Goal: Task Accomplishment & Management: Manage account settings

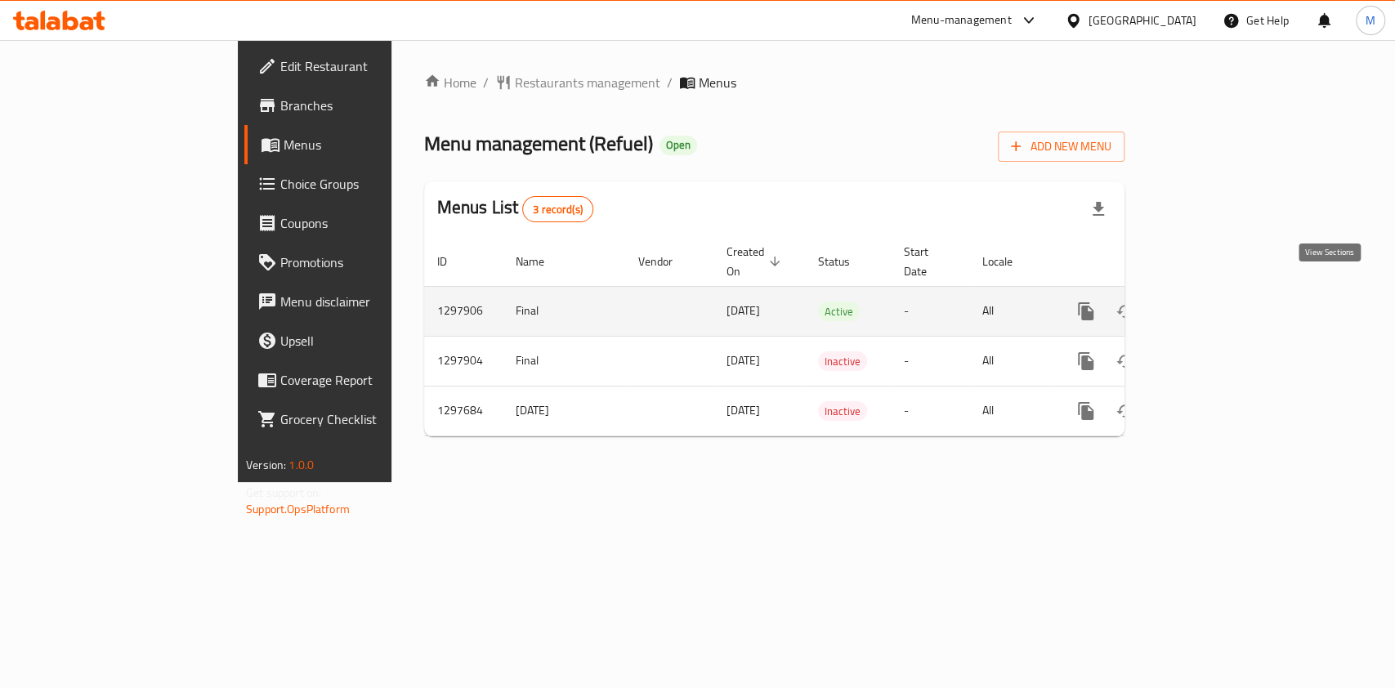
click at [1223, 292] on link "enhanced table" at bounding box center [1203, 311] width 39 height 39
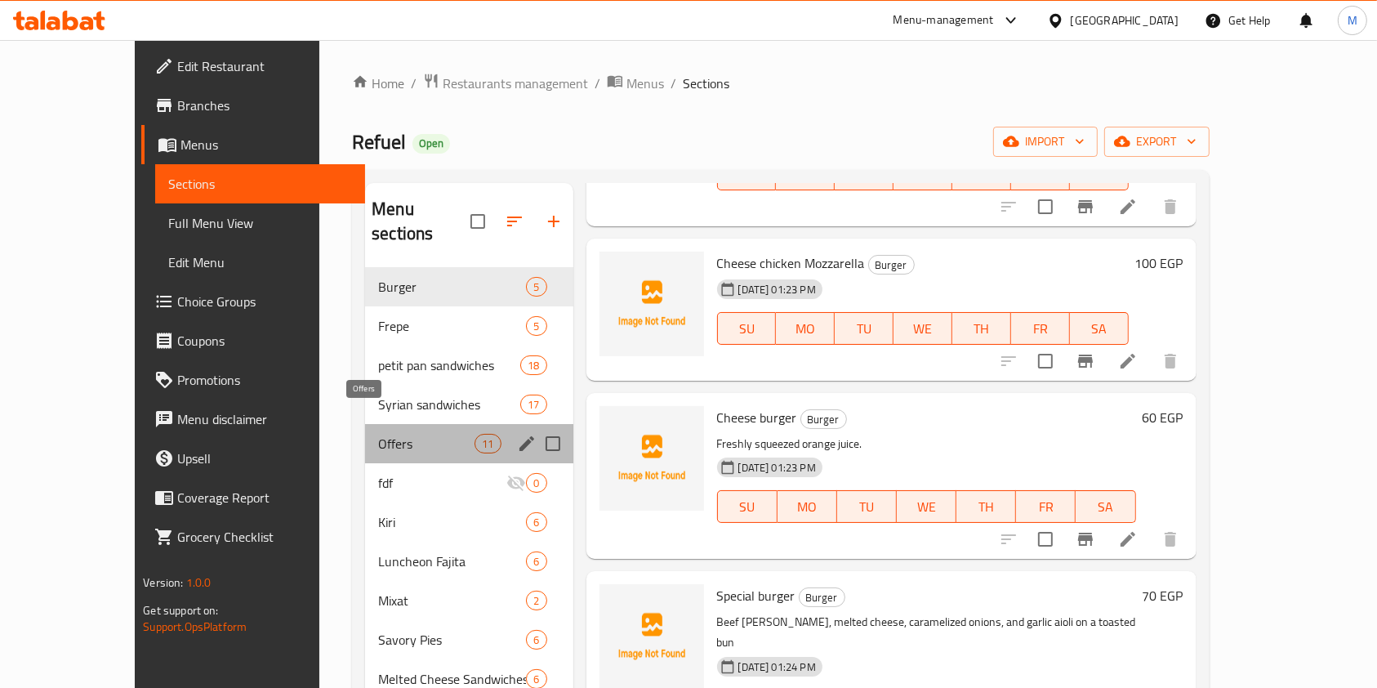
click at [378, 434] on span "Offers" at bounding box center [426, 444] width 96 height 20
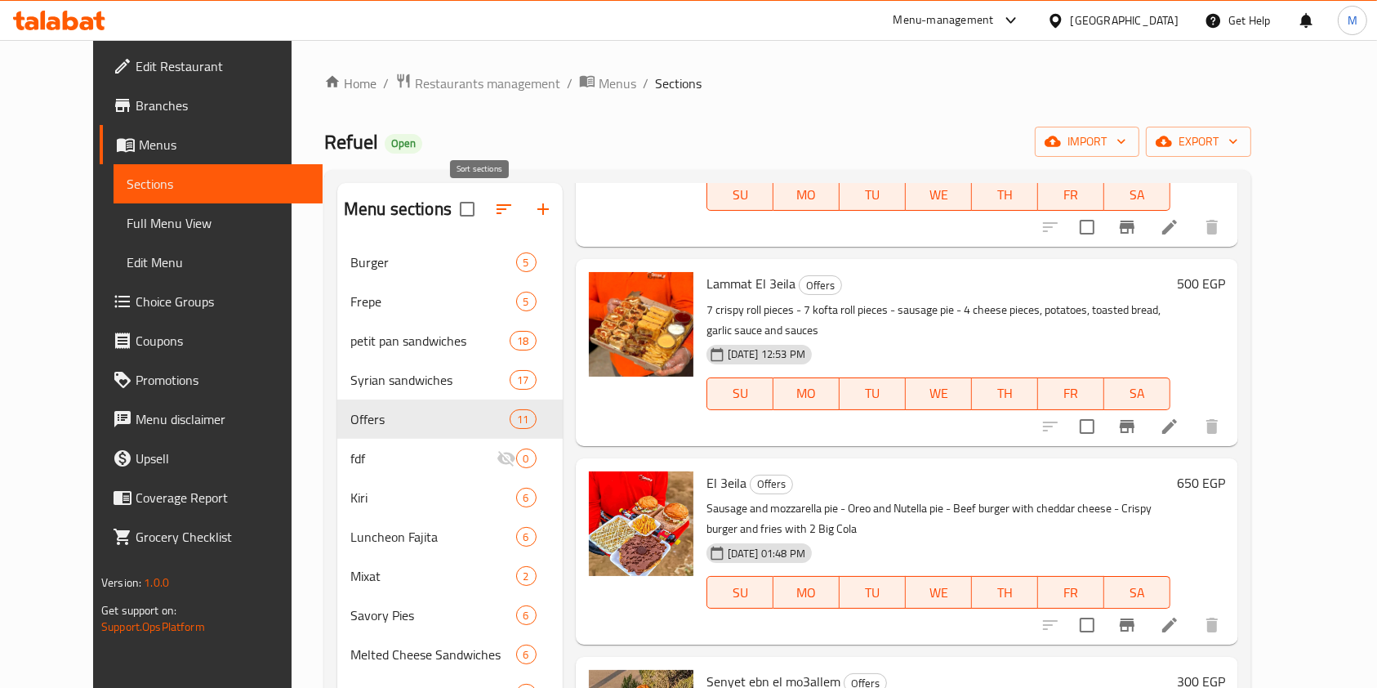
click at [484, 210] on button "button" at bounding box center [503, 209] width 39 height 39
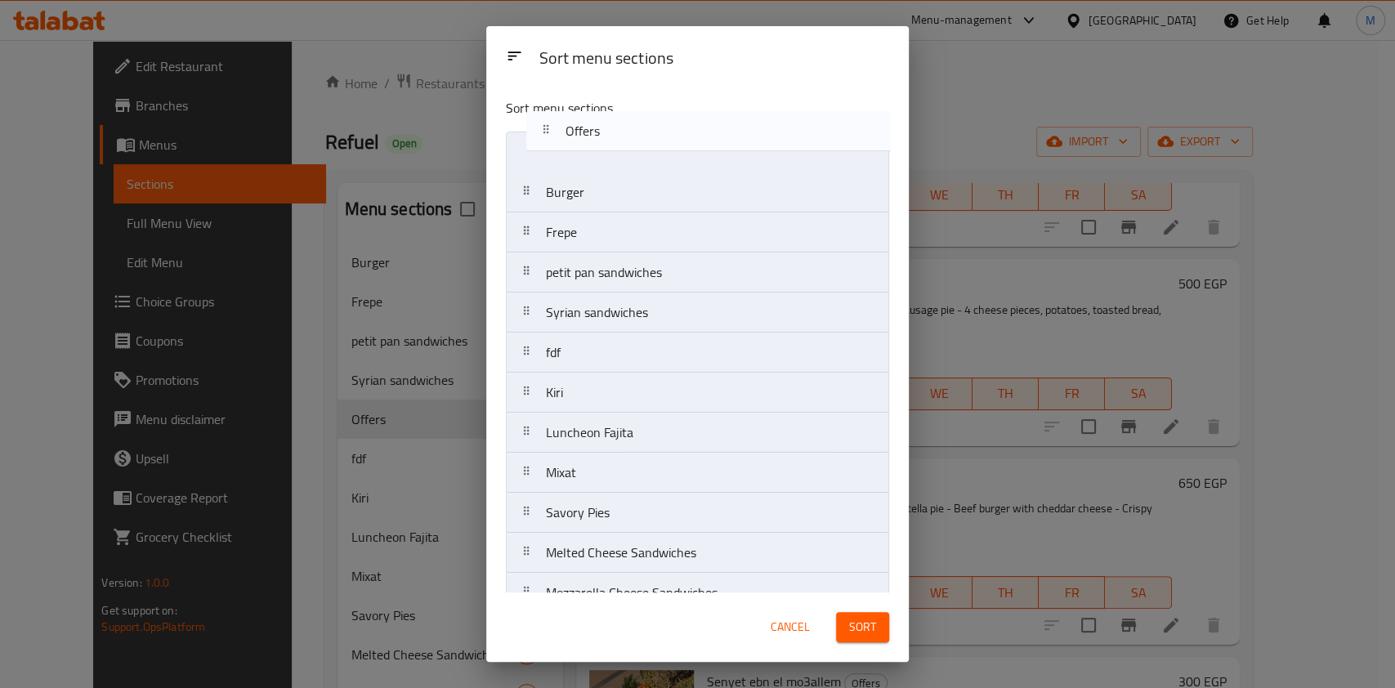
drag, startPoint x: 596, startPoint y: 324, endPoint x: 617, endPoint y: 139, distance: 185.8
click at [617, 139] on nav "Burger Frepe petit pan sandwiches Syrian sandwiches Offers fdf Kiri Luncheon Fa…" at bounding box center [697, 473] width 383 height 682
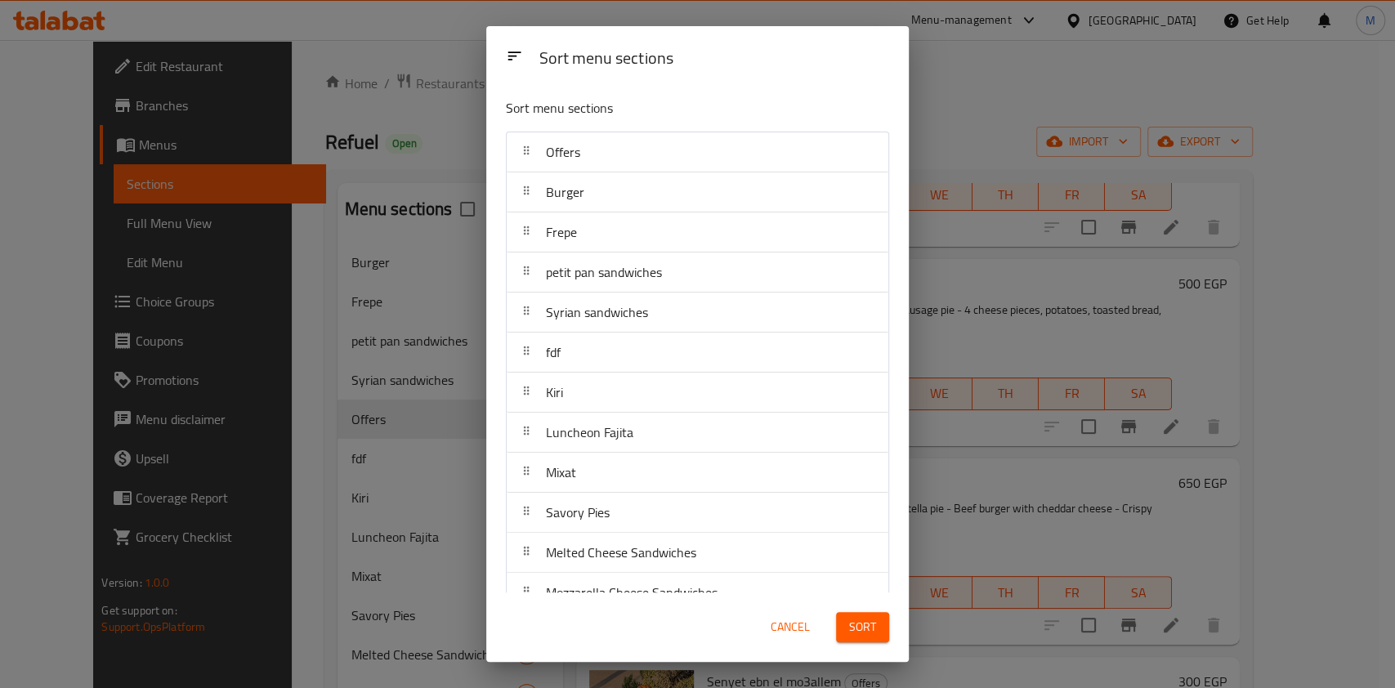
click at [827, 630] on div "Sort" at bounding box center [862, 627] width 73 height 50
drag, startPoint x: 827, startPoint y: 630, endPoint x: 859, endPoint y: 625, distance: 33.0
click at [859, 625] on div "Sort" at bounding box center [862, 627] width 73 height 50
click at [862, 624] on span "Sort" at bounding box center [862, 627] width 27 height 20
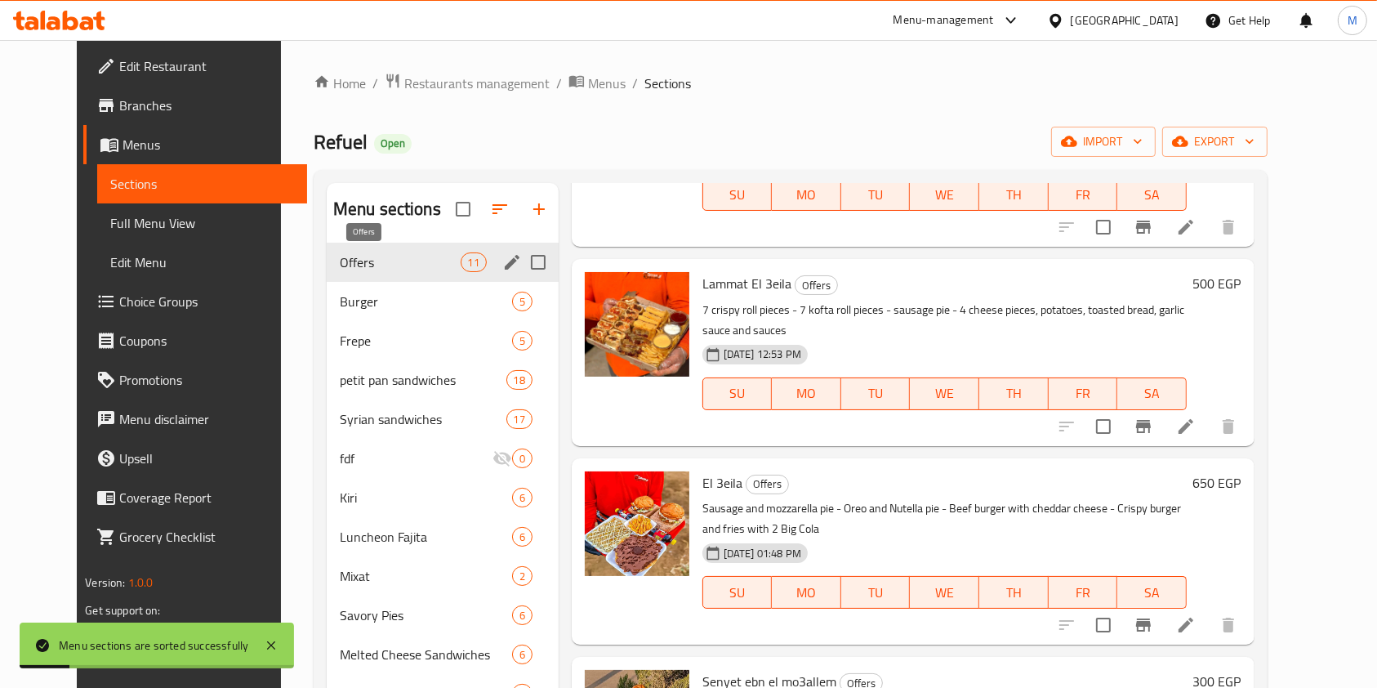
click at [405, 259] on span "Offers" at bounding box center [400, 262] width 121 height 20
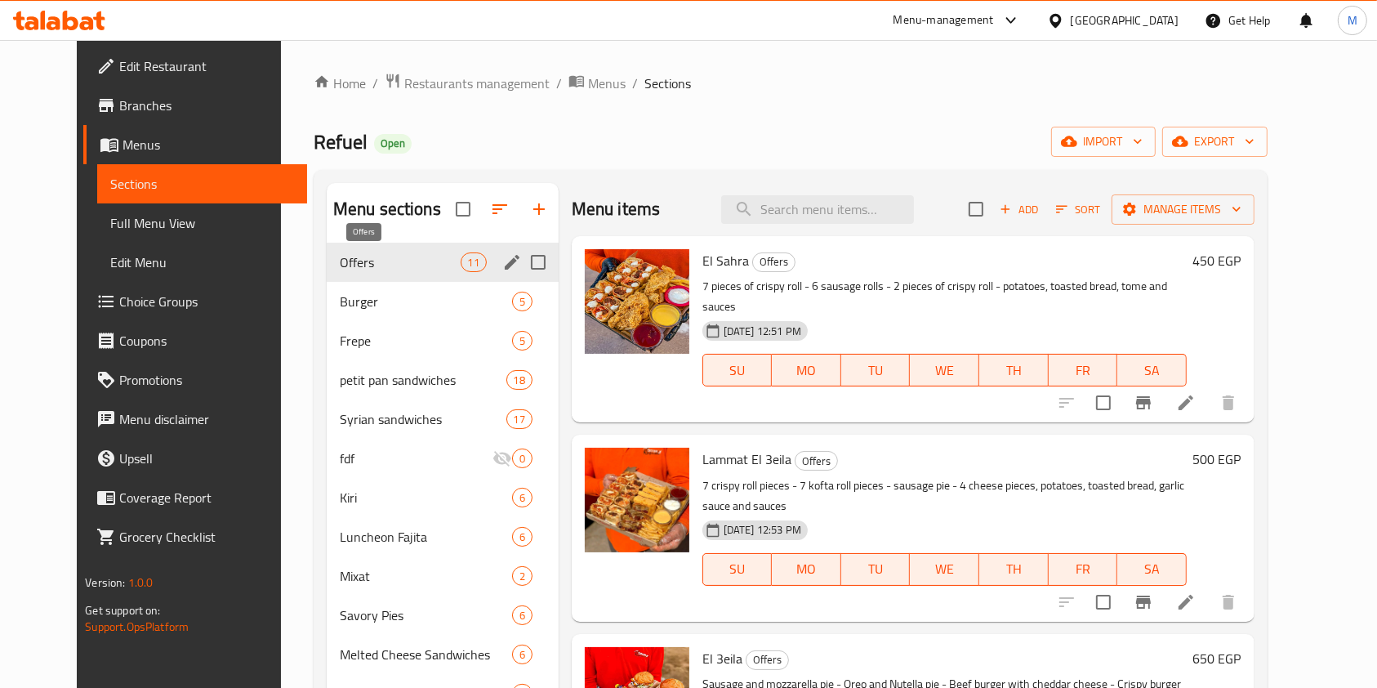
click at [422, 257] on span "Offers" at bounding box center [400, 262] width 121 height 20
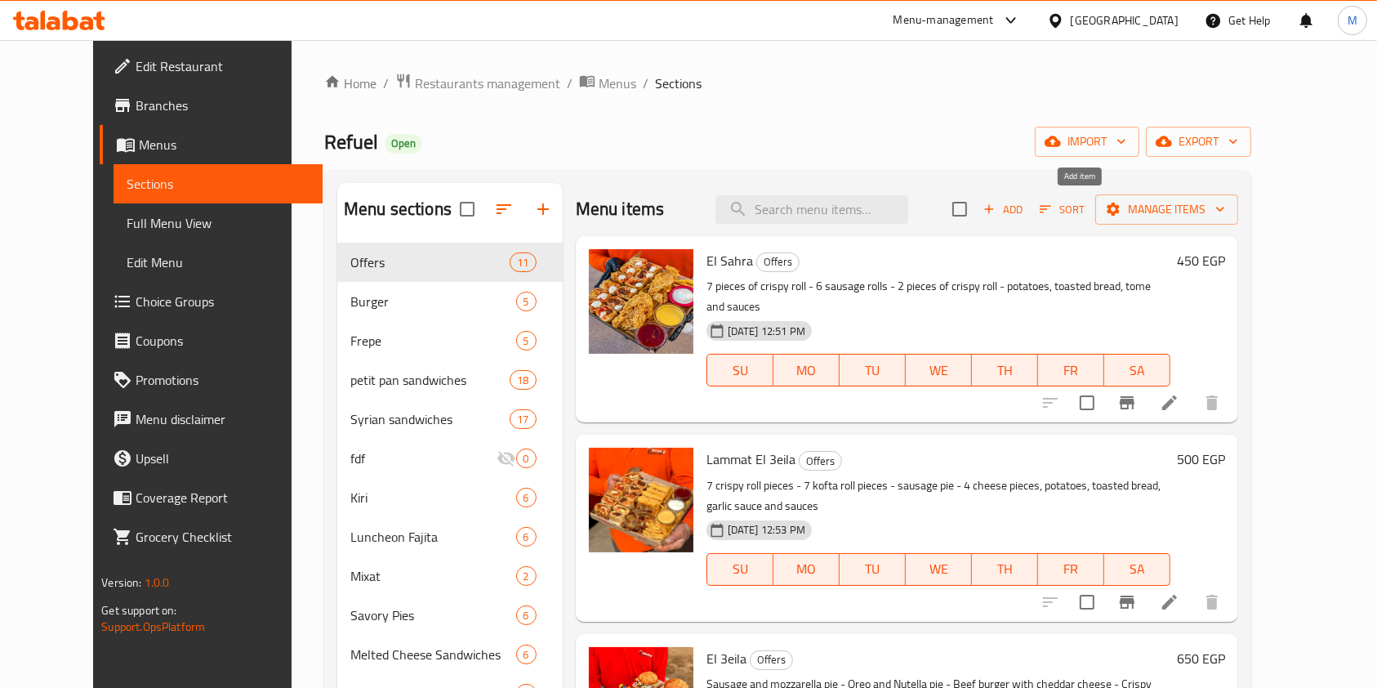
click at [1025, 213] on span "Add" at bounding box center [1003, 209] width 44 height 19
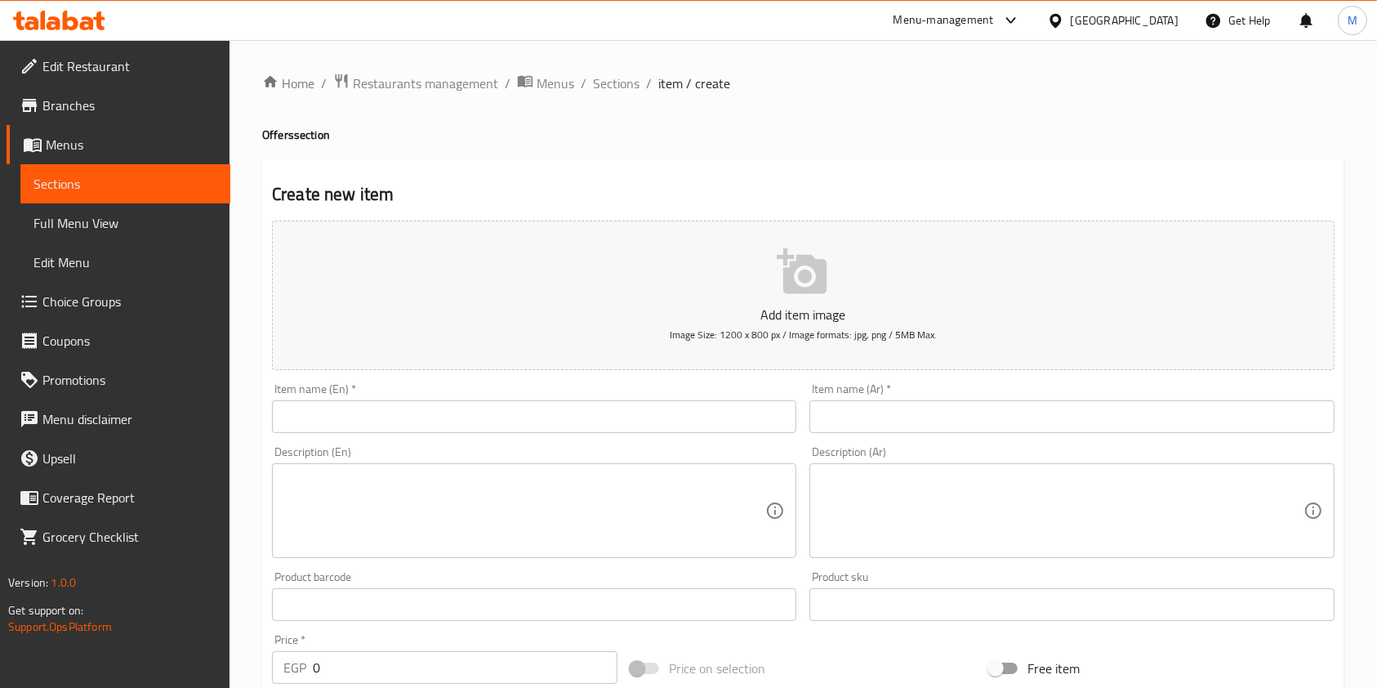
click at [537, 426] on input "text" at bounding box center [534, 416] width 524 height 33
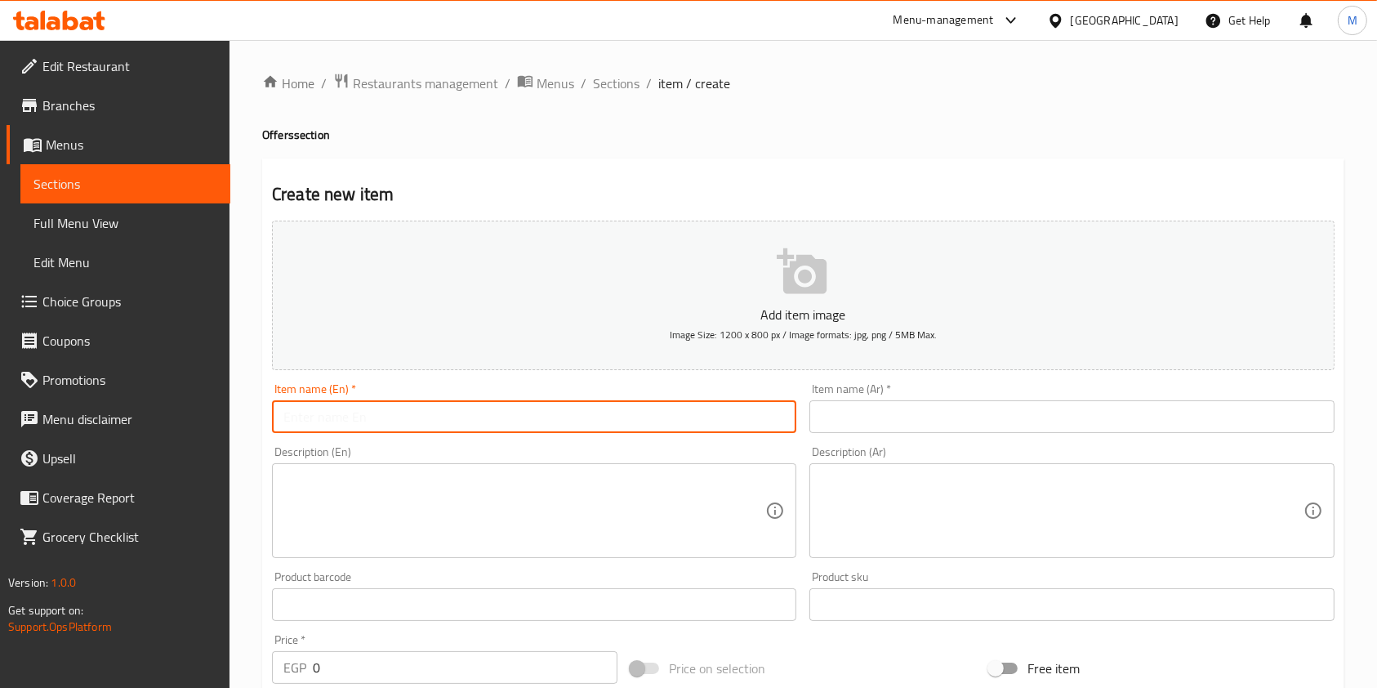
paste input "El Entkha"
type input "El Entkha offer"
click at [855, 422] on input "text" at bounding box center [1072, 416] width 524 height 33
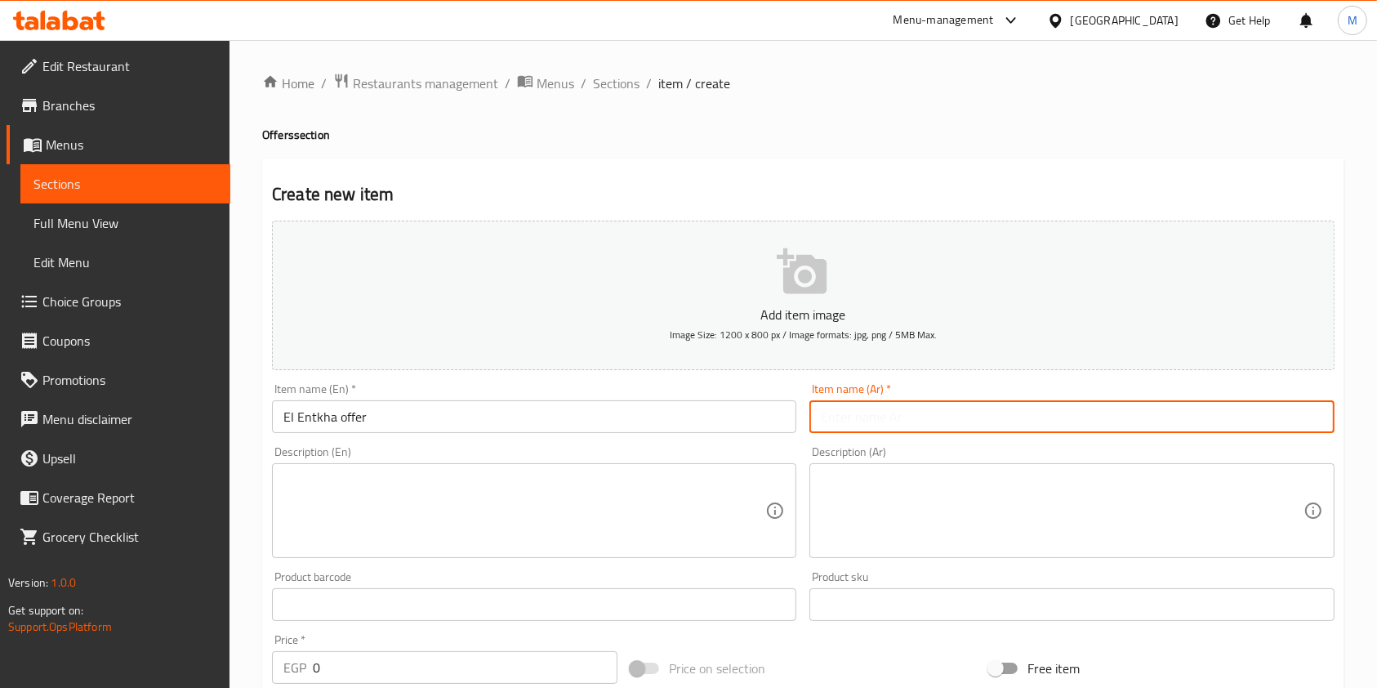
paste input "عرض الانتخه"
type input "عرض الانتخه"
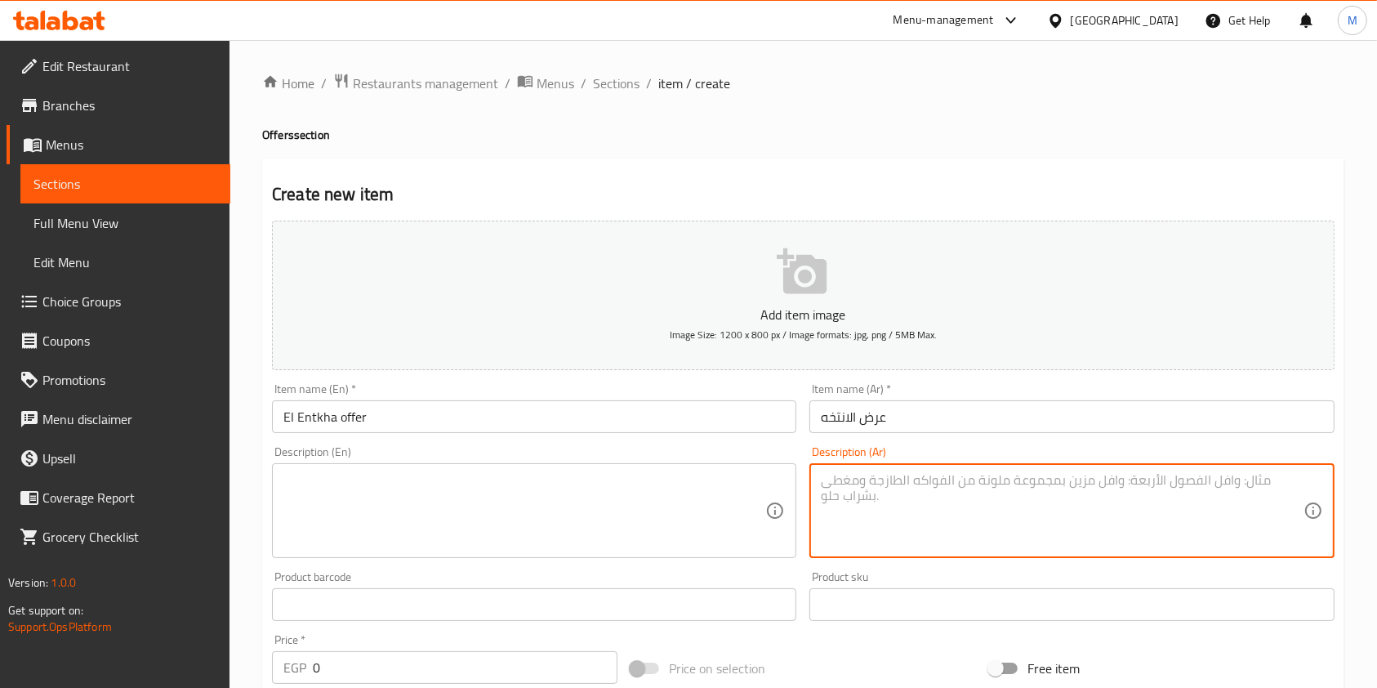
click at [836, 536] on textarea at bounding box center [1062, 511] width 482 height 78
paste textarea "٢ كيري رومي ومعاها سندوتش فراخ شاورما"
type textarea "٢ كيري رومي ومعاها سندوتش فراخ شاورما"
click at [555, 540] on textarea at bounding box center [524, 511] width 482 height 78
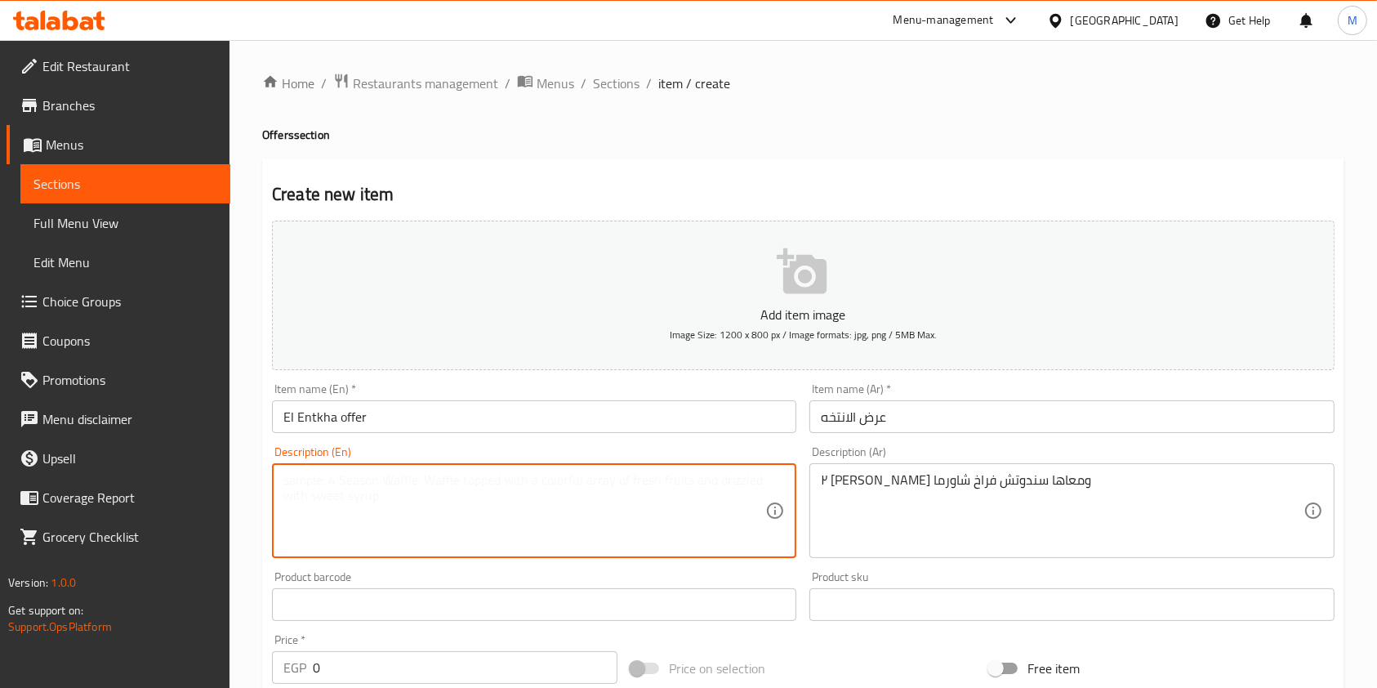
paste textarea "2 Kiri Rumi with a chicken shawarma sandwich"
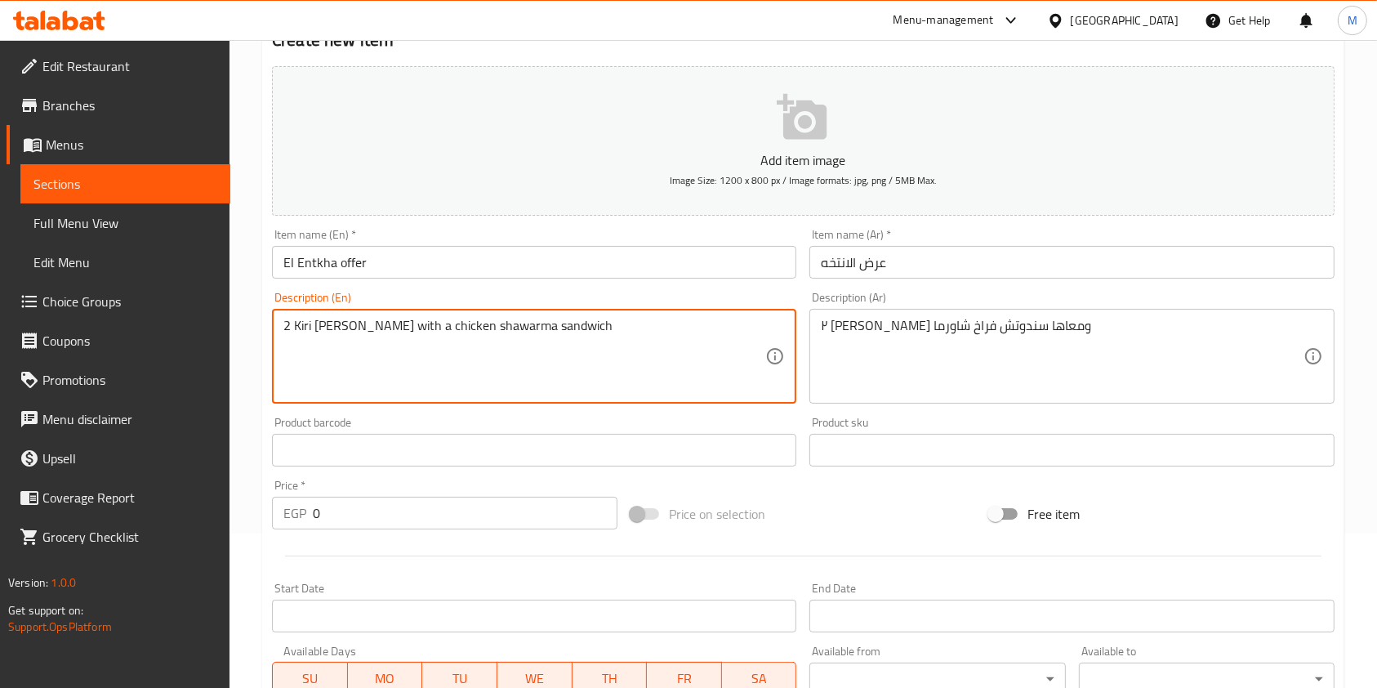
scroll to position [156, 0]
type textarea "2 Kiri Rumi with a chicken shawarma sandwich"
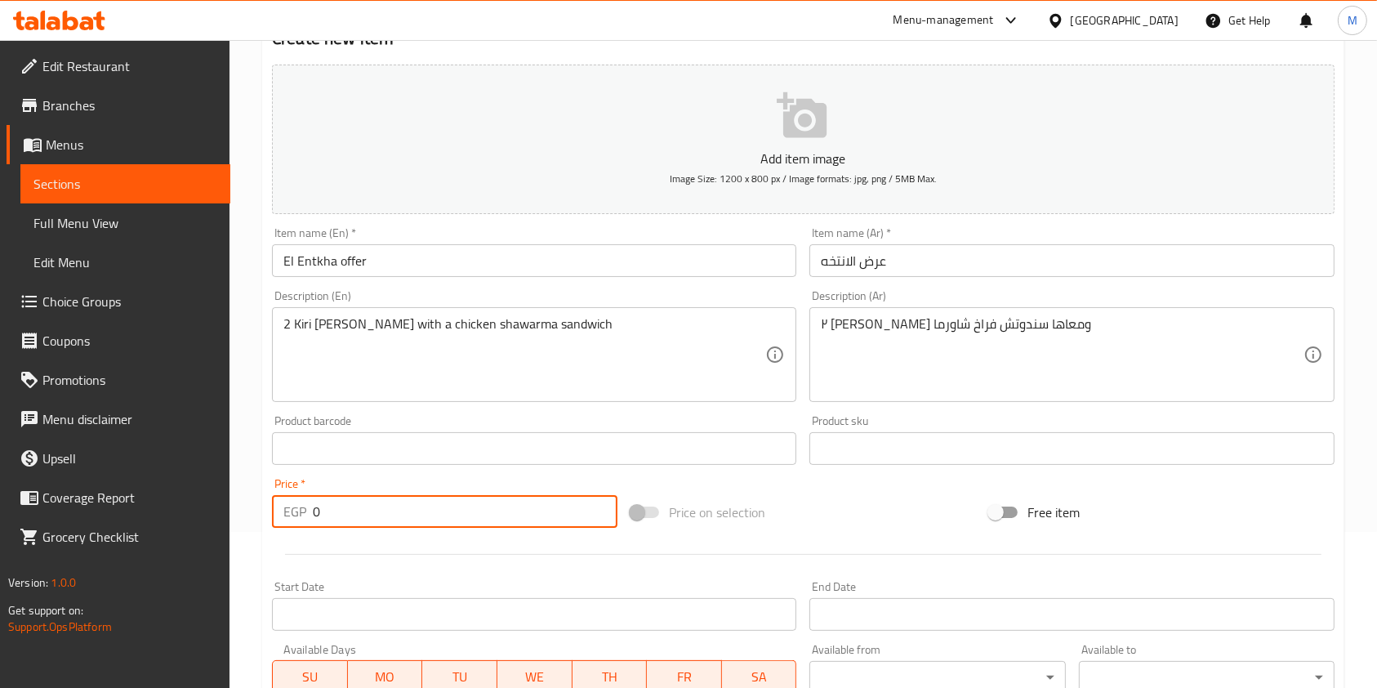
drag, startPoint x: 360, startPoint y: 515, endPoint x: 314, endPoint y: 516, distance: 46.6
click at [314, 516] on input "0" at bounding box center [465, 511] width 305 height 33
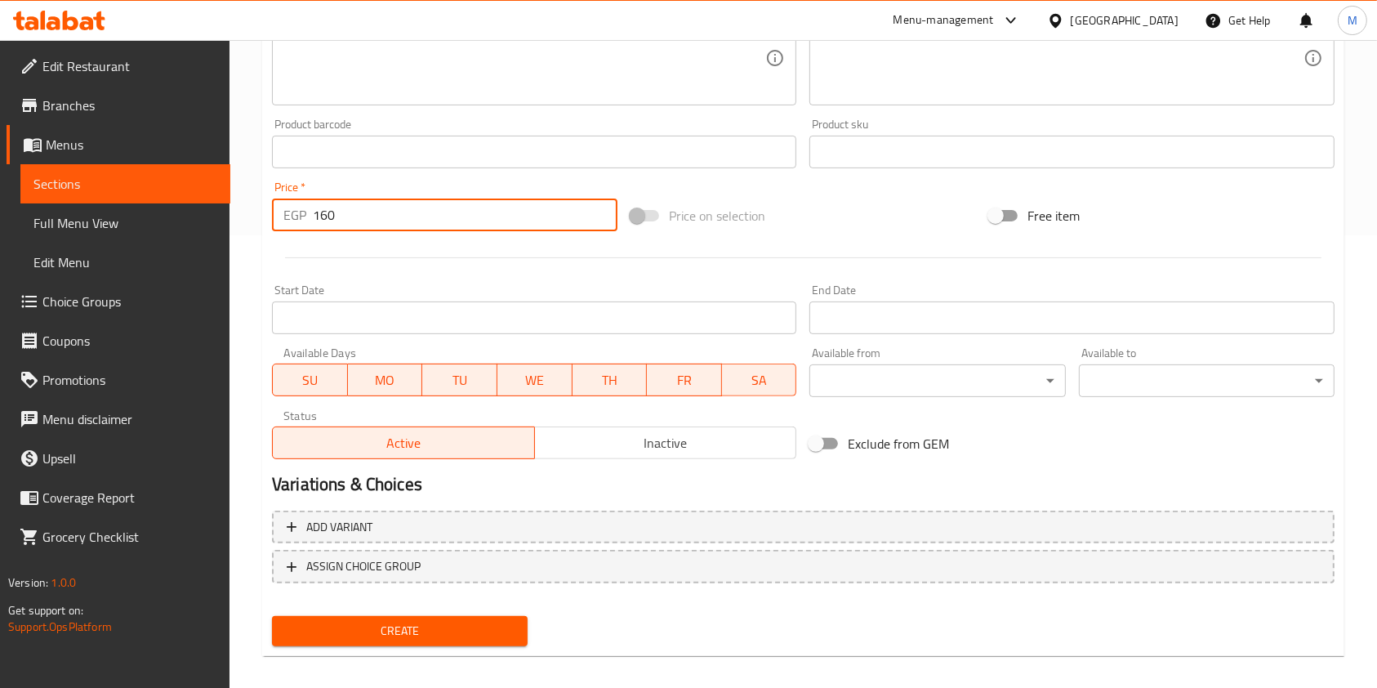
scroll to position [457, 0]
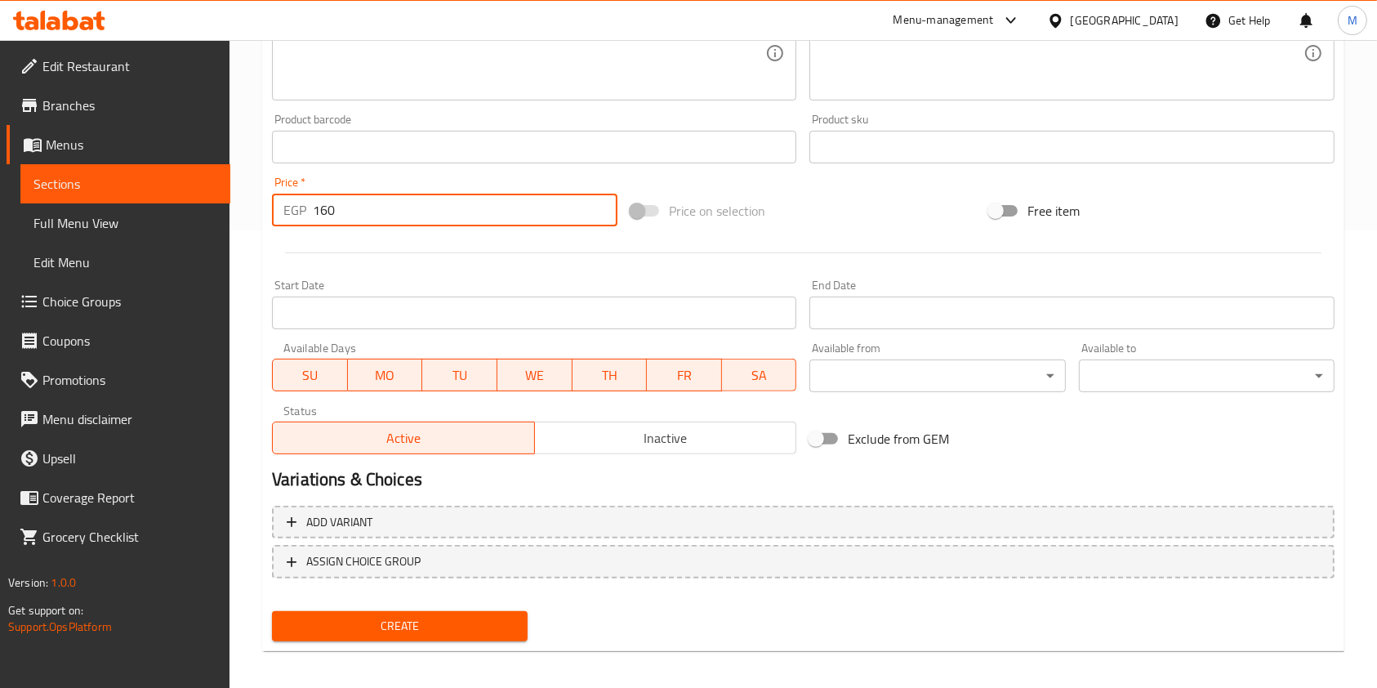
type input "160"
click at [497, 632] on span "Create" at bounding box center [400, 626] width 230 height 20
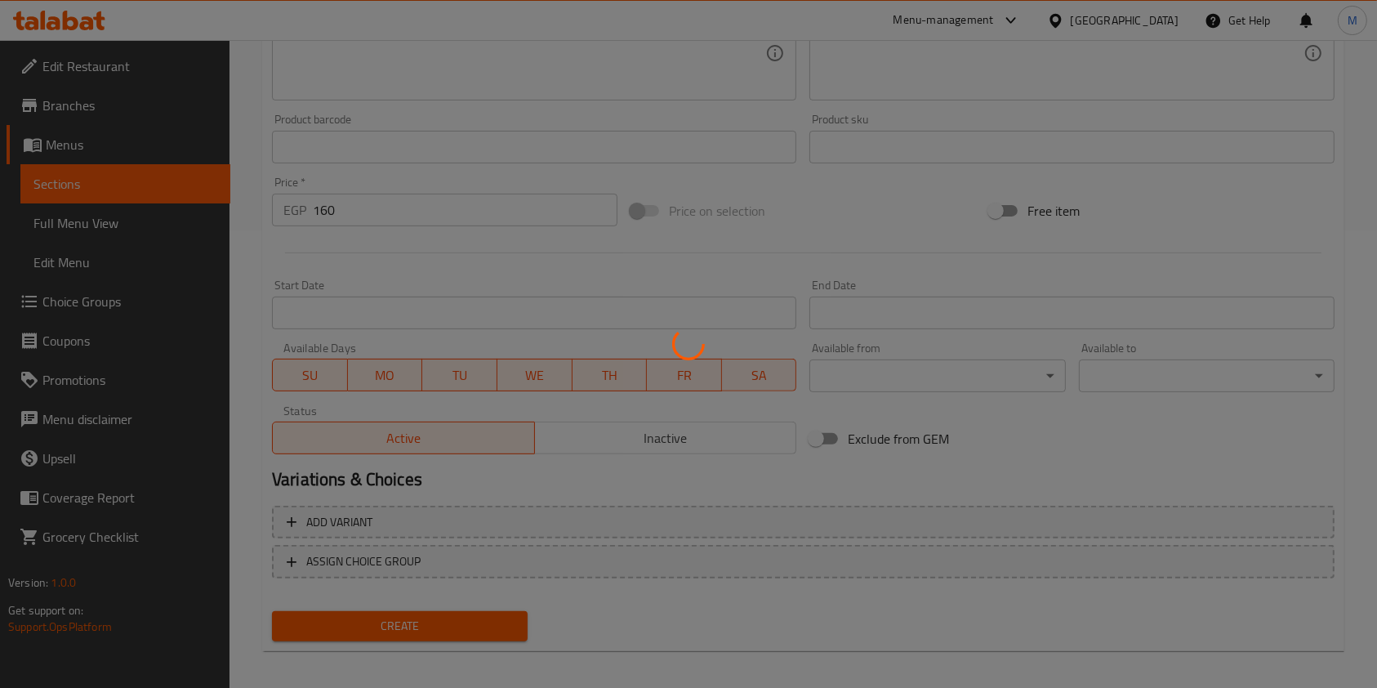
type input "0"
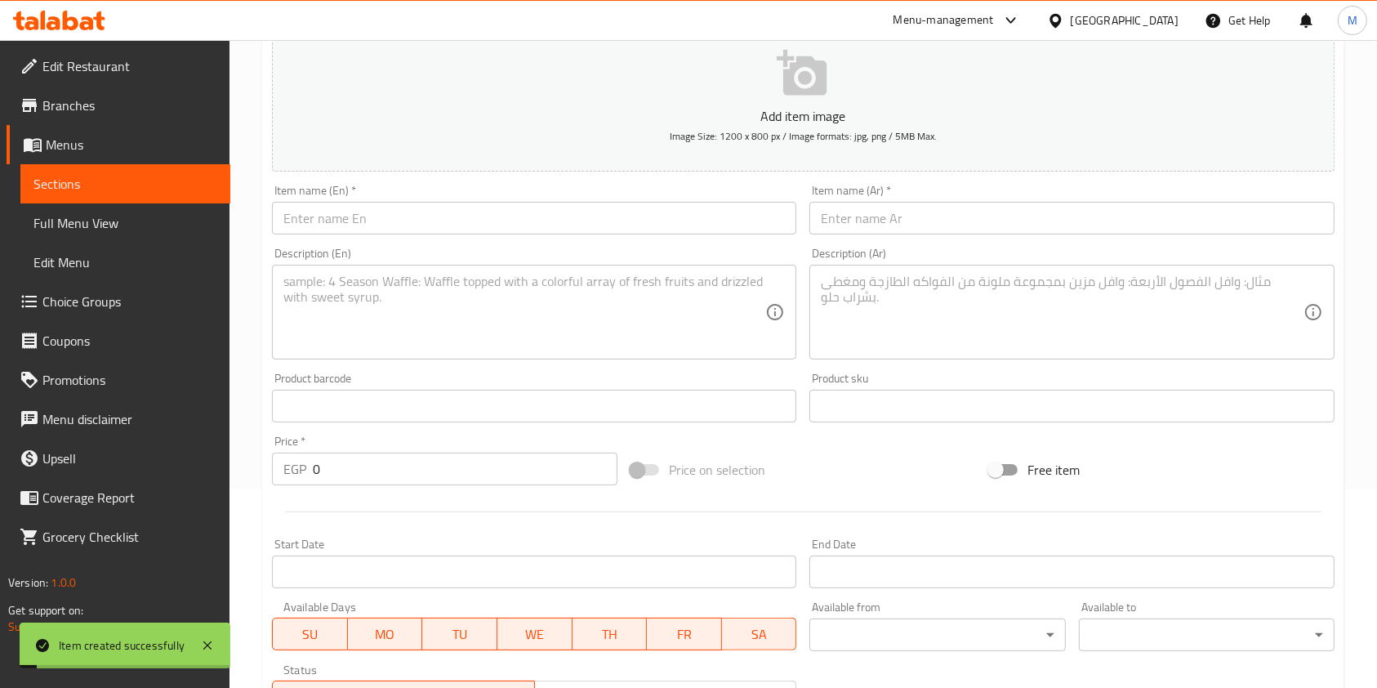
scroll to position [0, 0]
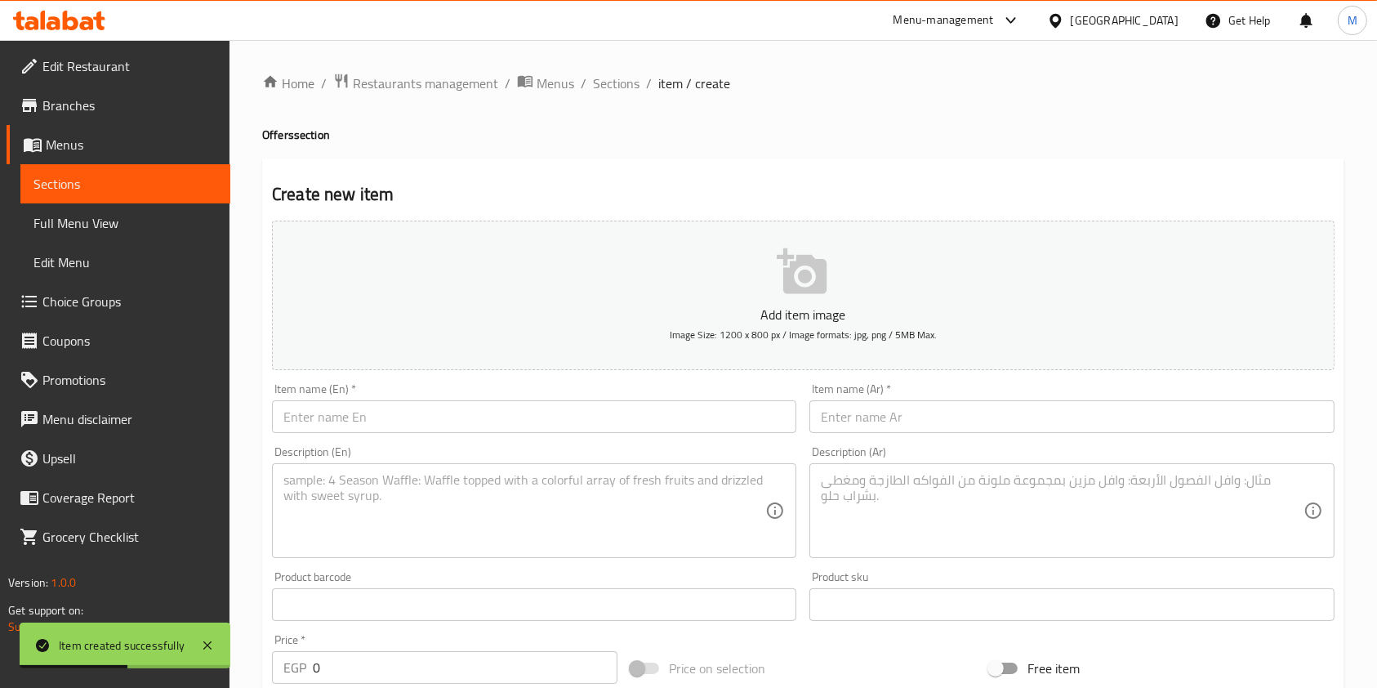
click at [416, 410] on input "text" at bounding box center [534, 416] width 524 height 33
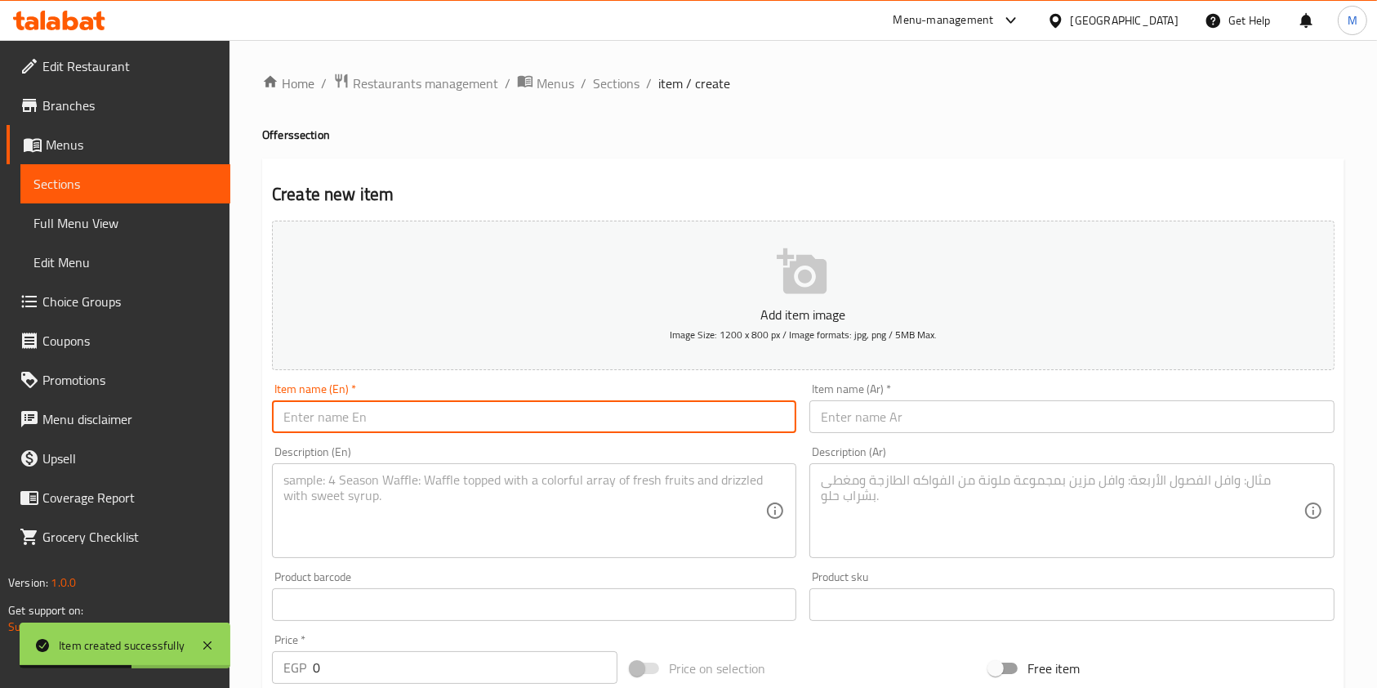
paste input "El Rob3 Na2l"
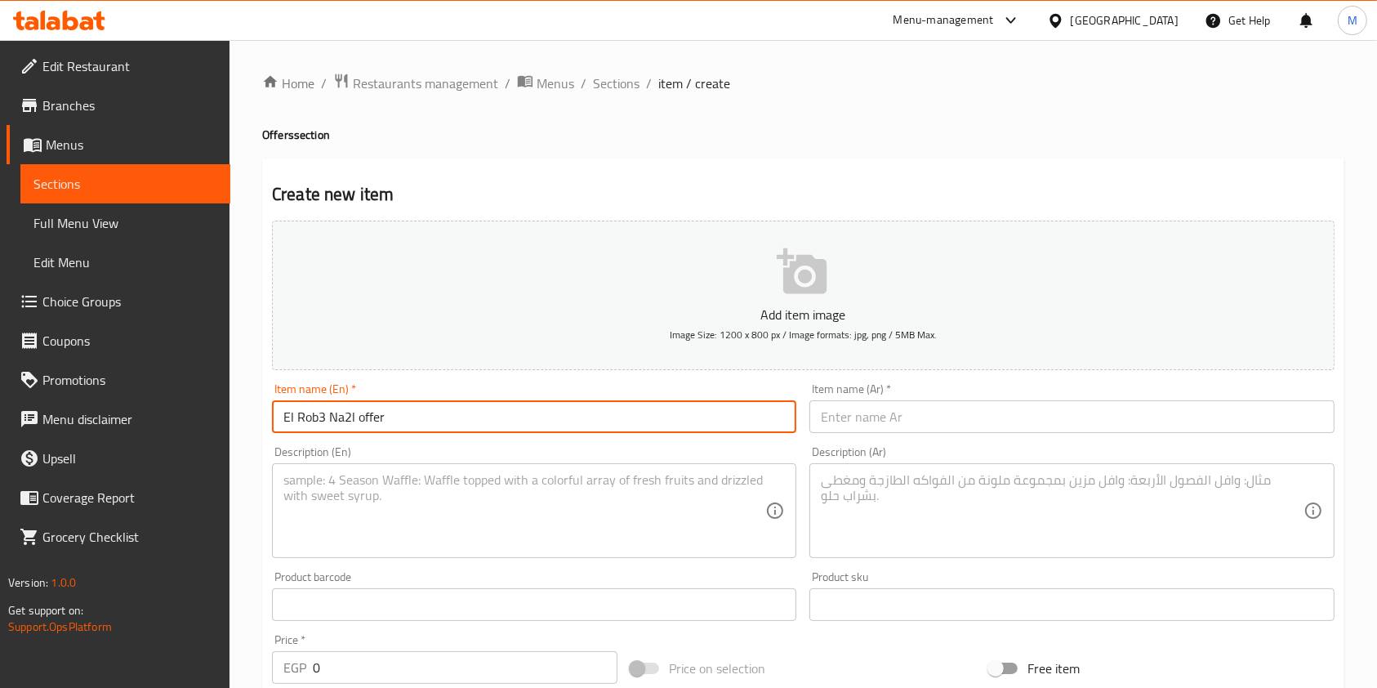
type input "El Rob3 Na2l offer"
click at [827, 428] on input "text" at bounding box center [1072, 416] width 524 height 33
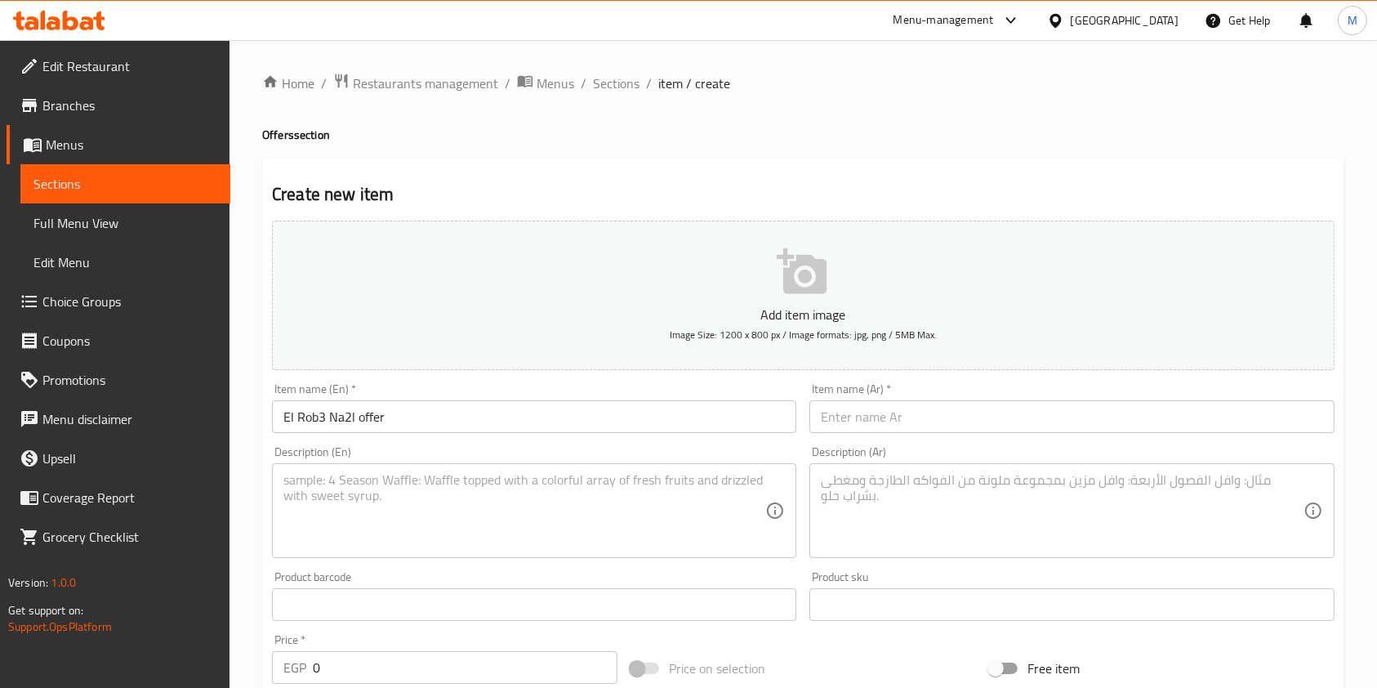
click at [919, 431] on input "text" at bounding box center [1072, 416] width 524 height 33
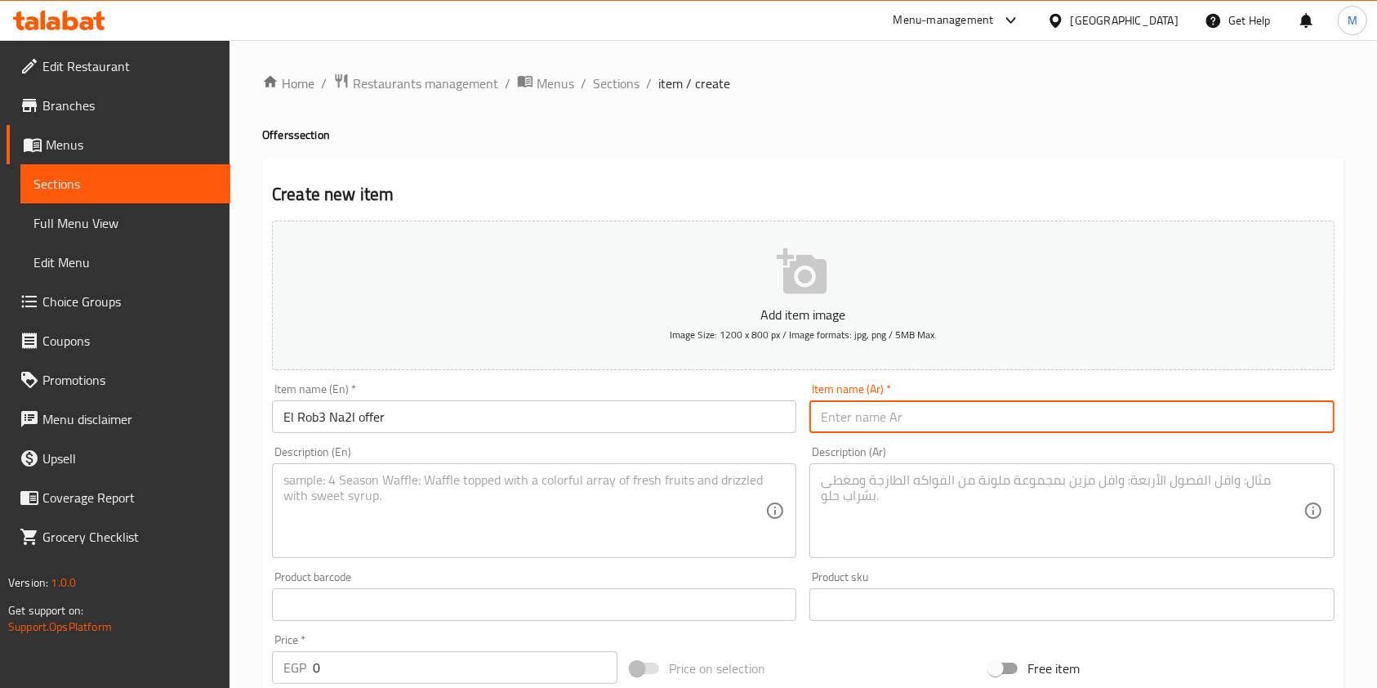
paste input "عرض الربع نقل"
type input "عرض الربع نقل"
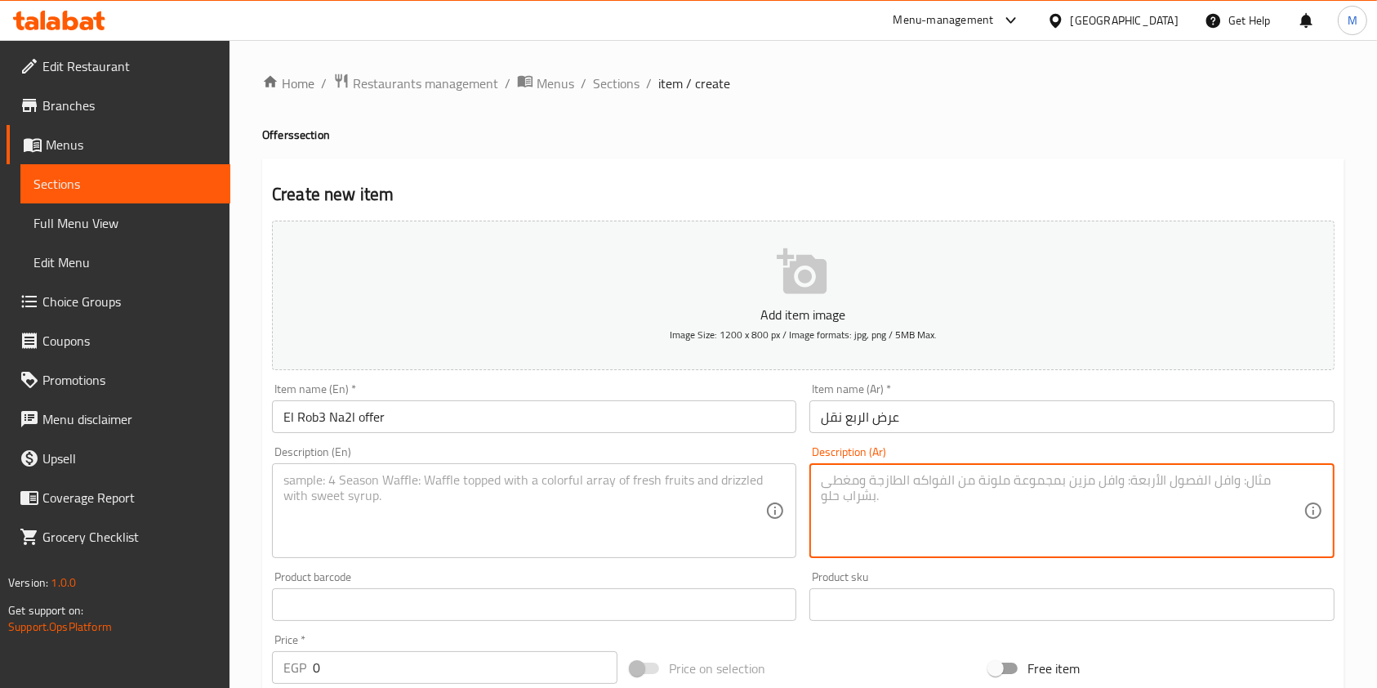
click at [895, 515] on textarea at bounding box center [1062, 511] width 482 height 78
paste textarea "٣ طاسه سجق بالتتبيله الخاصه ٣ اطباق تشيز فرايز ومعاهم مخلل وبطاطس و٢ كولا وعيش"
type textarea "٣ طاسه سجق بالتتبيله الخاصه ٣ اطباق تشيز فرايز ومعاهم مخلل وبطاطس و٢ كولا وعيش"
click at [630, 485] on textarea at bounding box center [524, 511] width 482 height 78
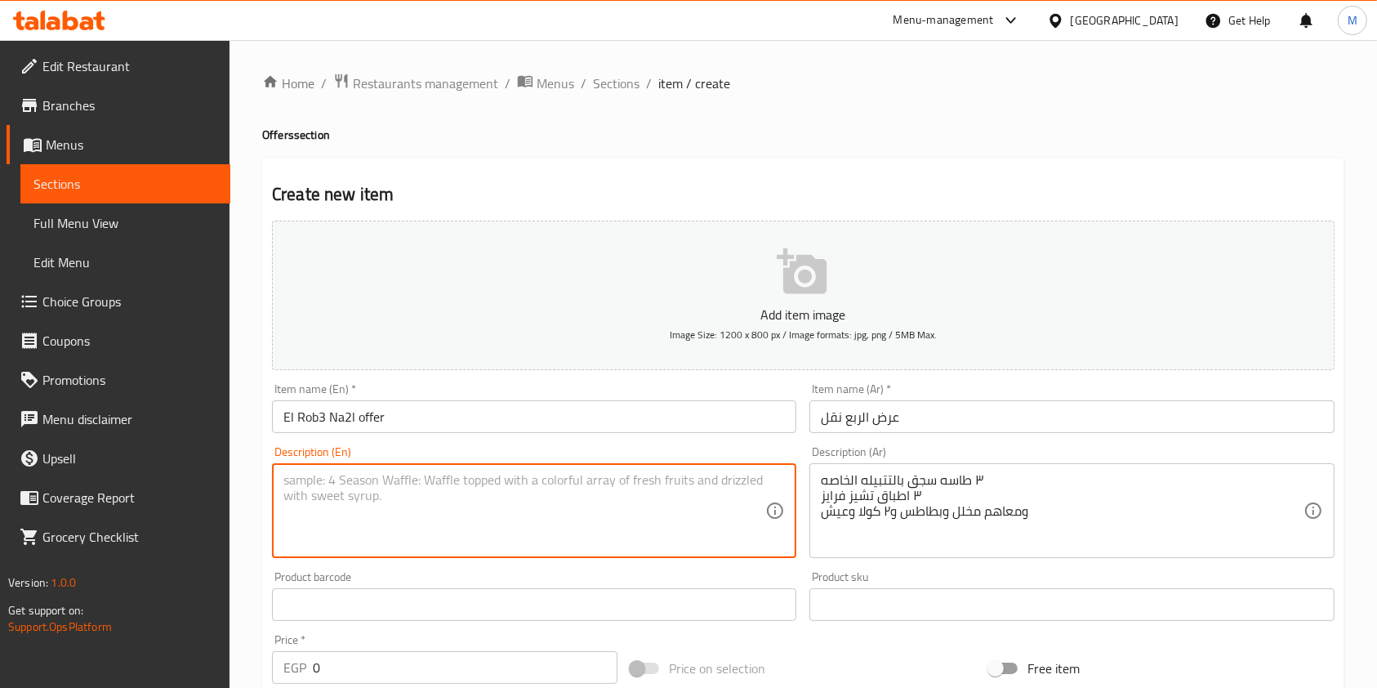
paste textarea "3 sausage bowls with special seasoning 3 cheese fries Served with pickles, pota…"
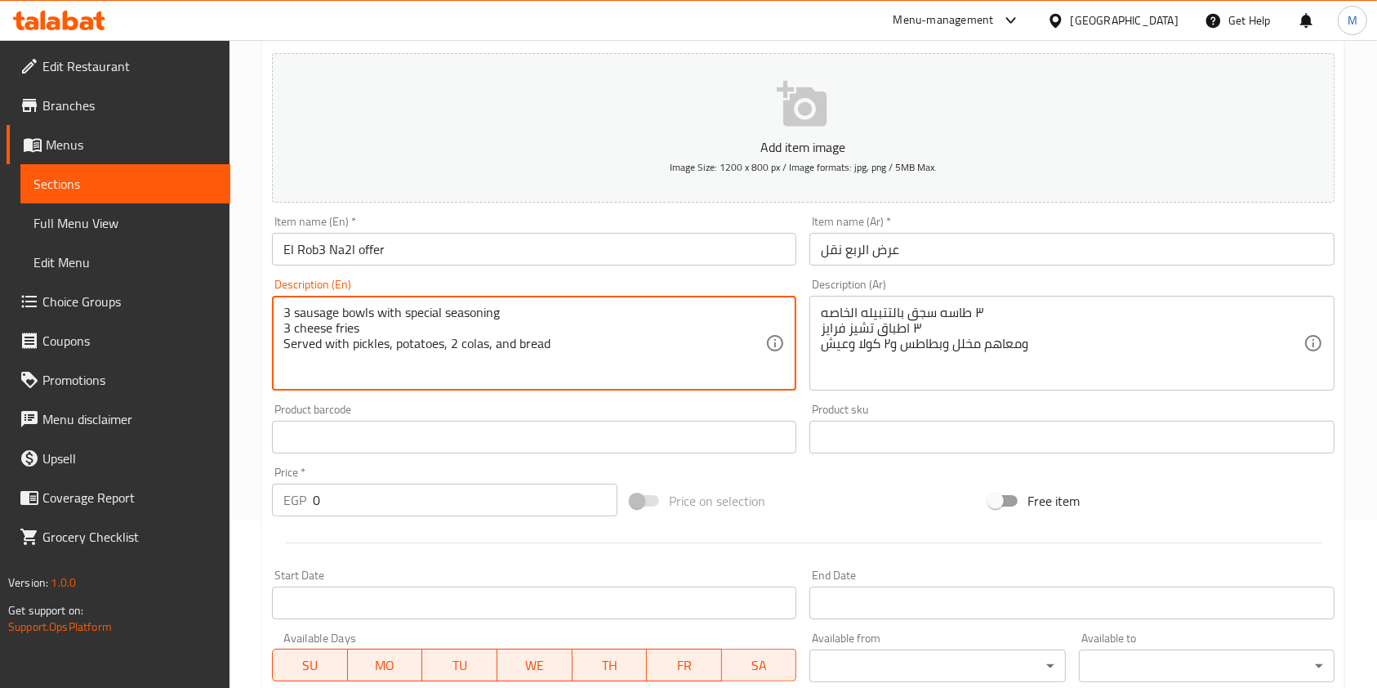
scroll to position [183, 0]
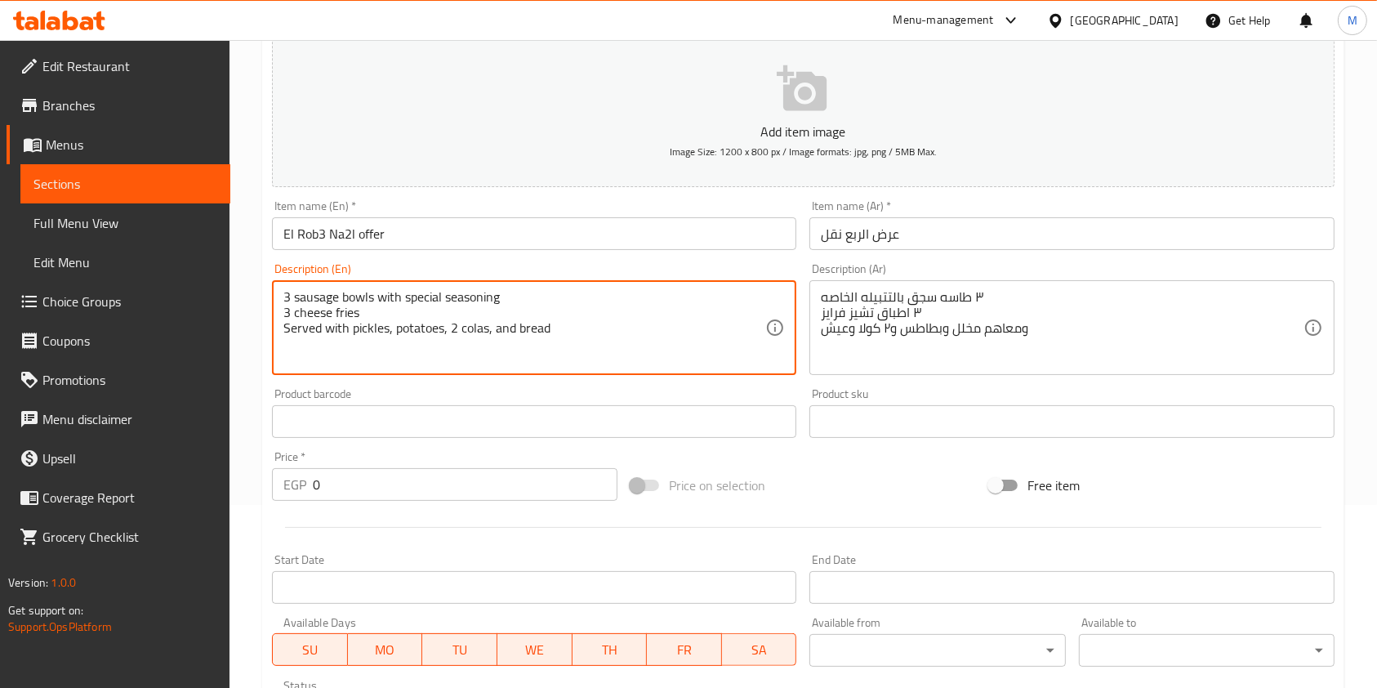
type textarea "3 sausage bowls with special seasoning 3 cheese fries Served with pickles, pota…"
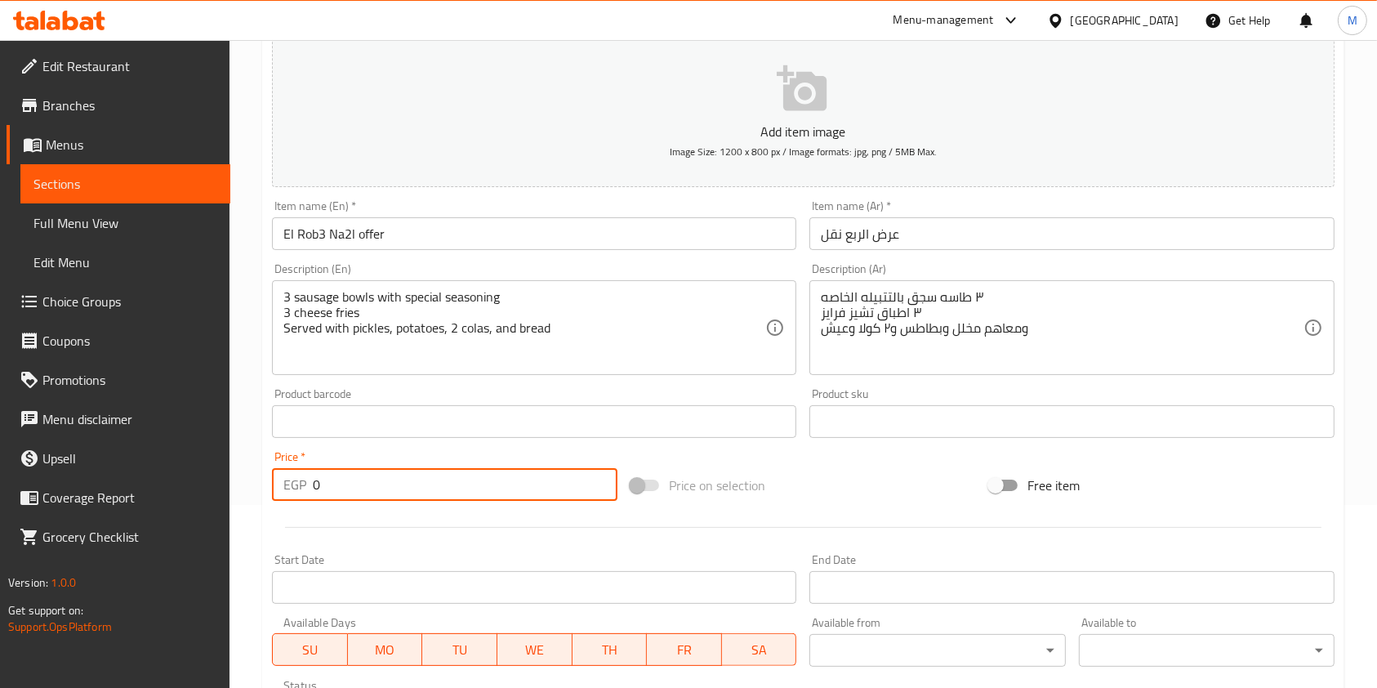
drag, startPoint x: 334, startPoint y: 493, endPoint x: 305, endPoint y: 493, distance: 29.4
click at [305, 493] on div "EGP 0 Price *" at bounding box center [445, 484] width 346 height 33
type input "500"
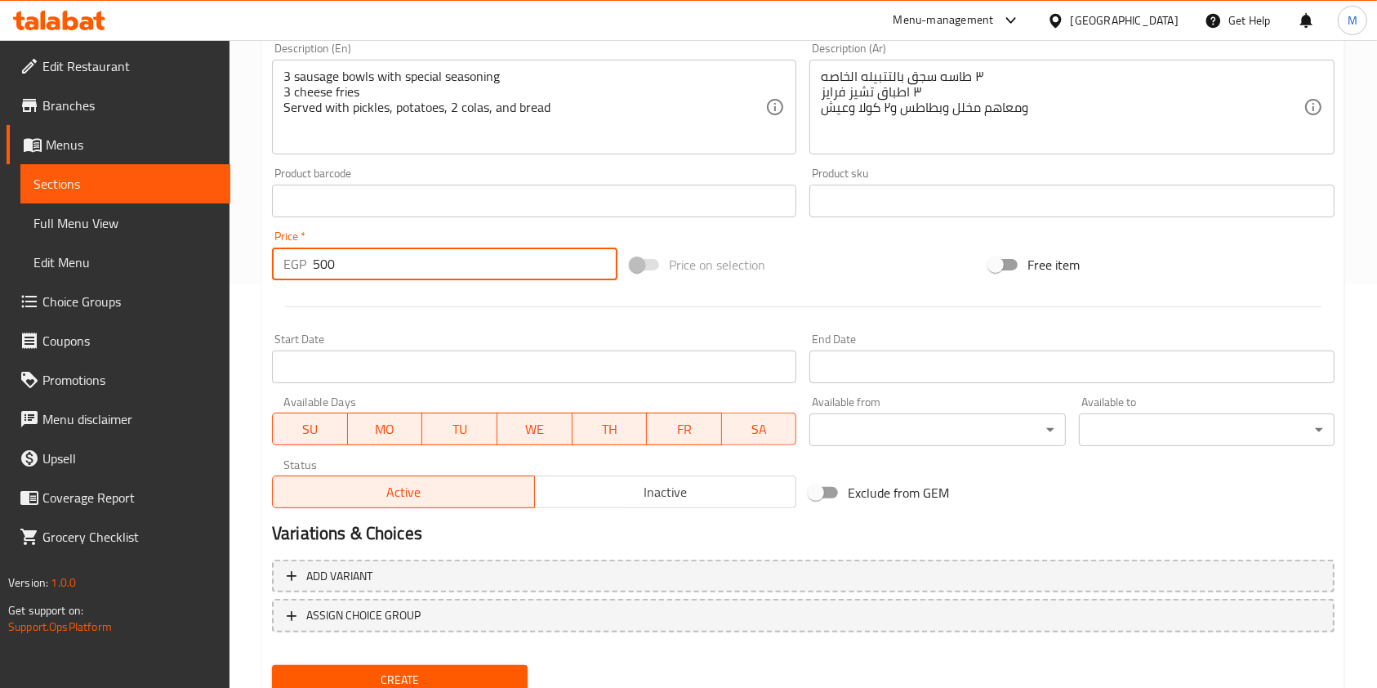
scroll to position [410, 0]
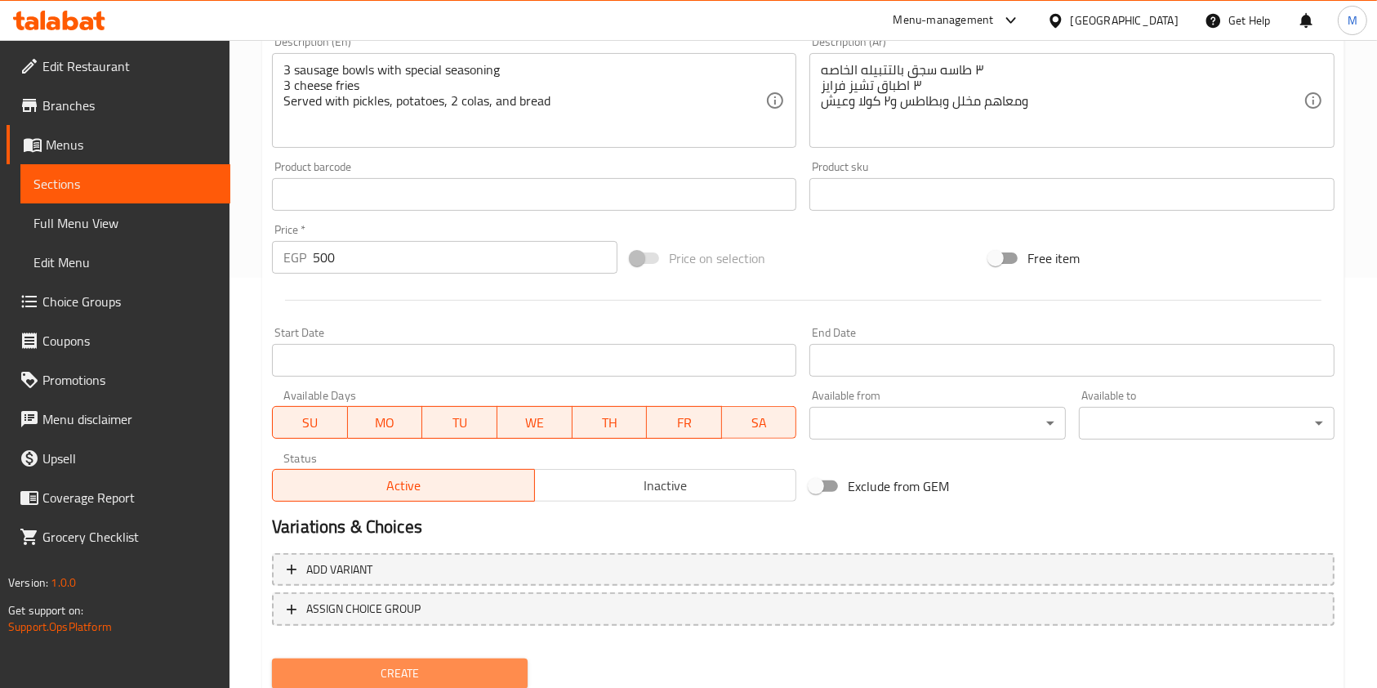
click at [517, 665] on button "Create" at bounding box center [400, 673] width 256 height 30
click at [493, 667] on span "Create" at bounding box center [400, 673] width 230 height 20
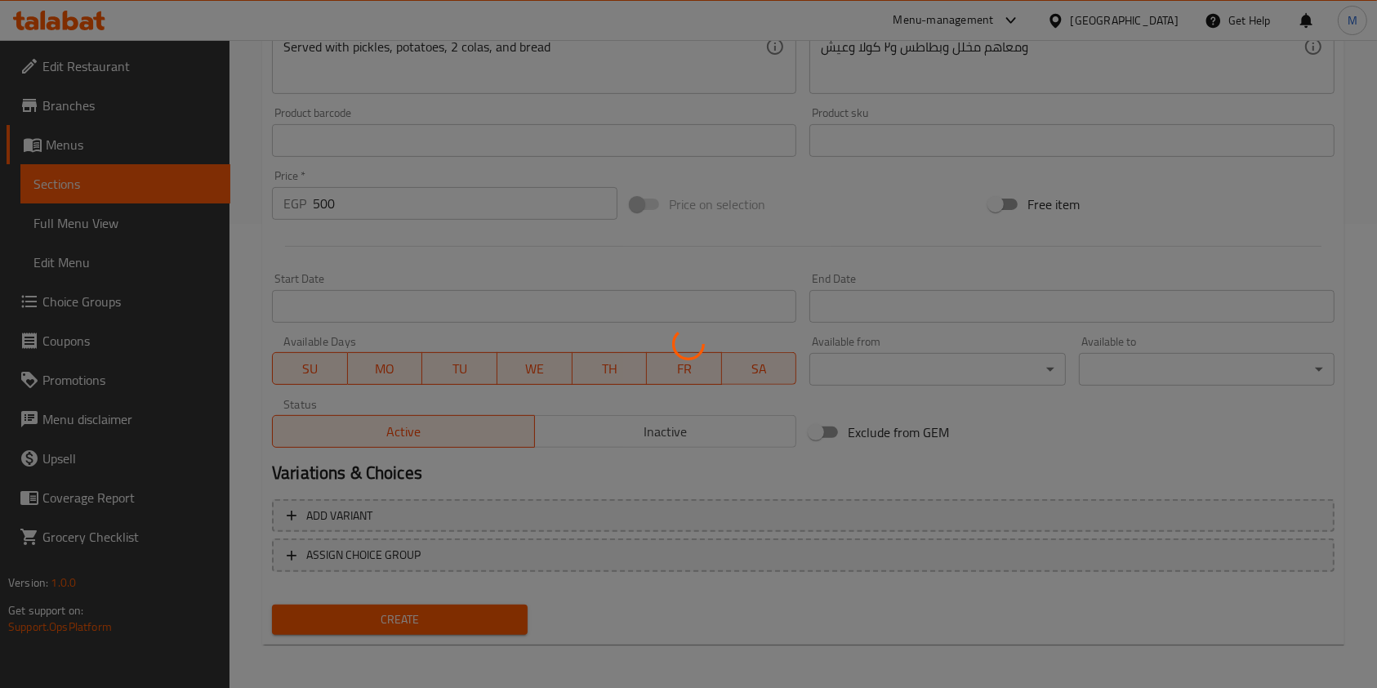
scroll to position [466, 0]
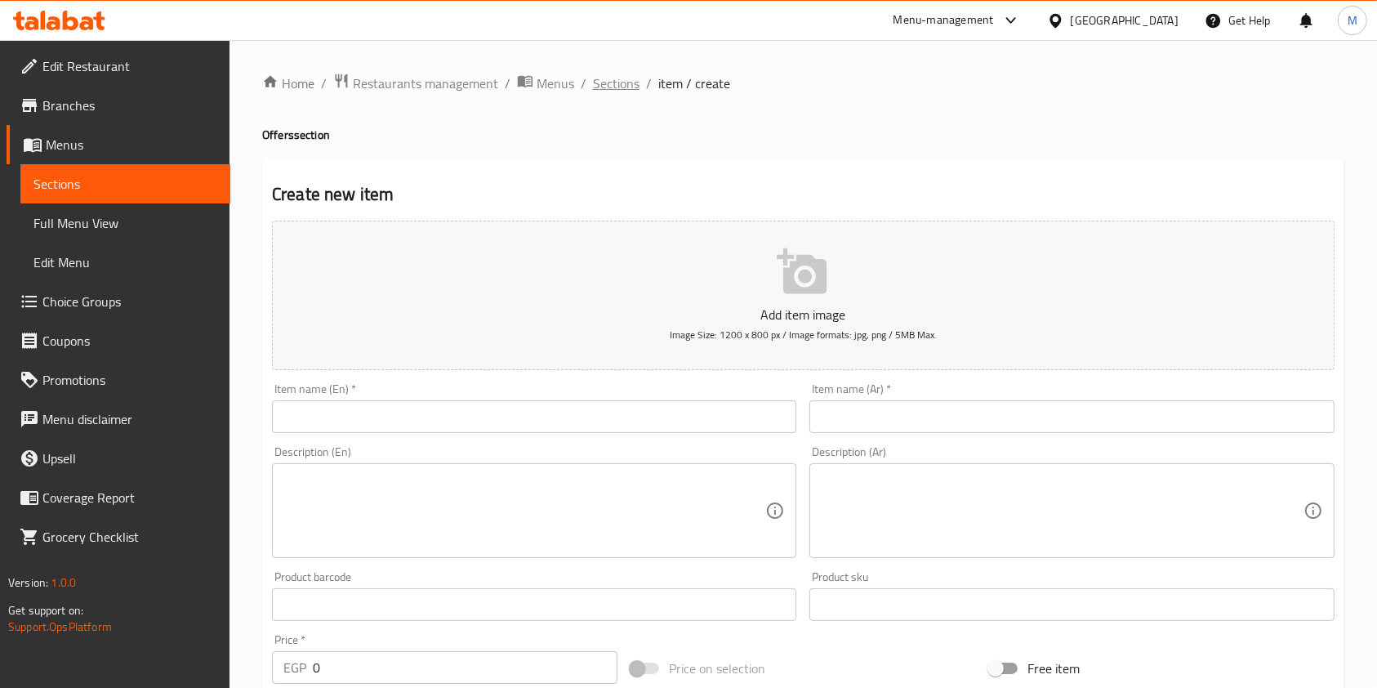
click at [626, 89] on span "Sections" at bounding box center [616, 84] width 47 height 20
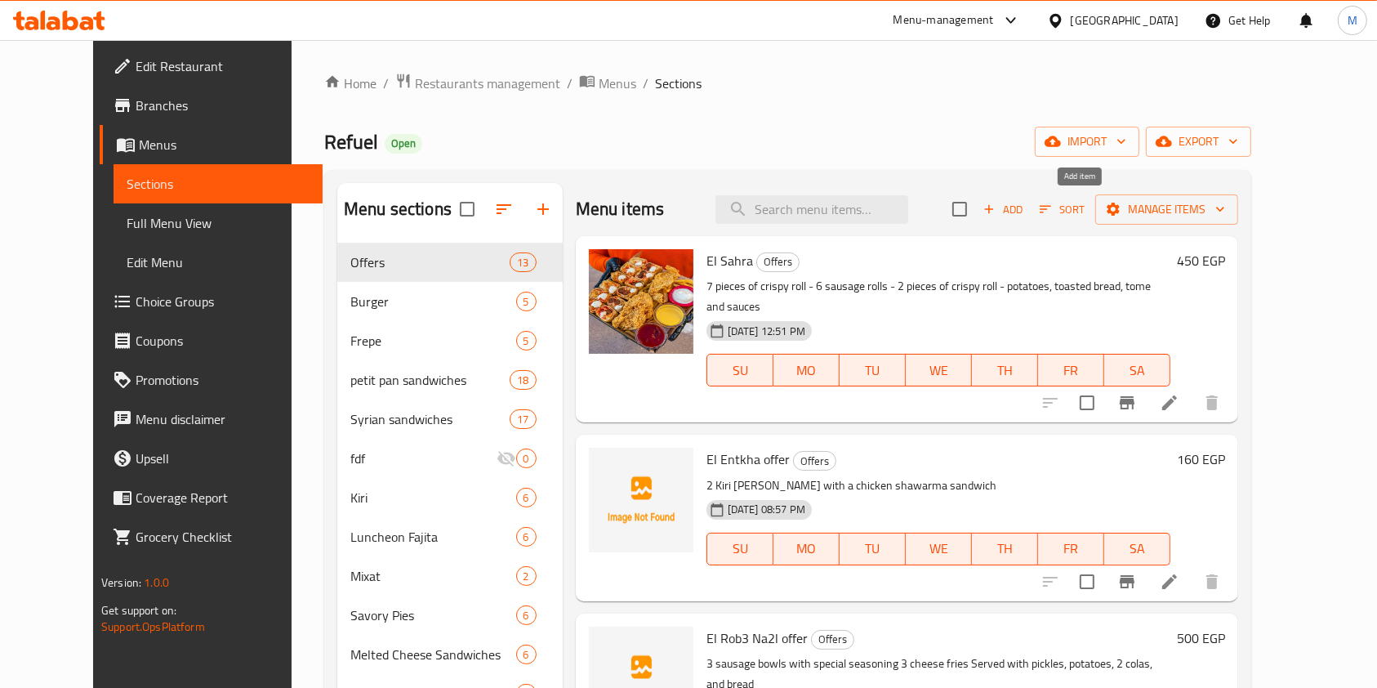
click at [1025, 207] on span "Add" at bounding box center [1003, 209] width 44 height 19
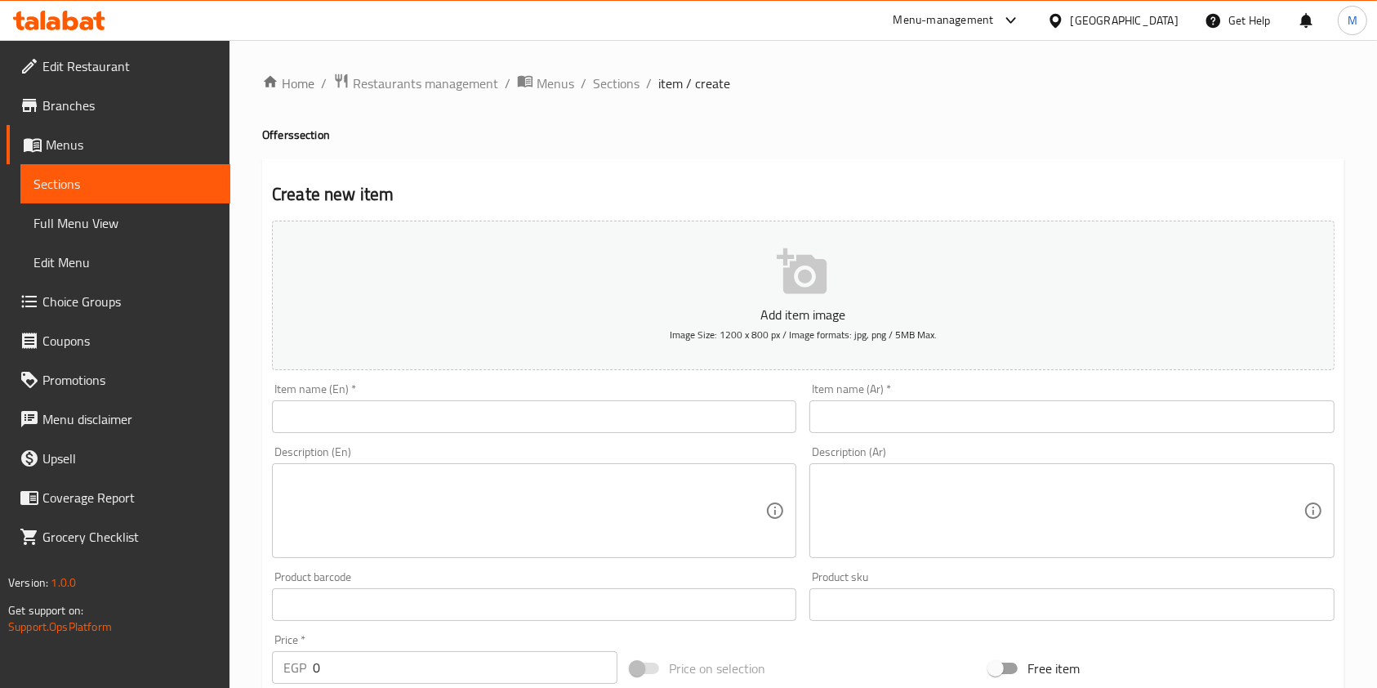
click at [454, 408] on input "text" at bounding box center [534, 416] width 524 height 33
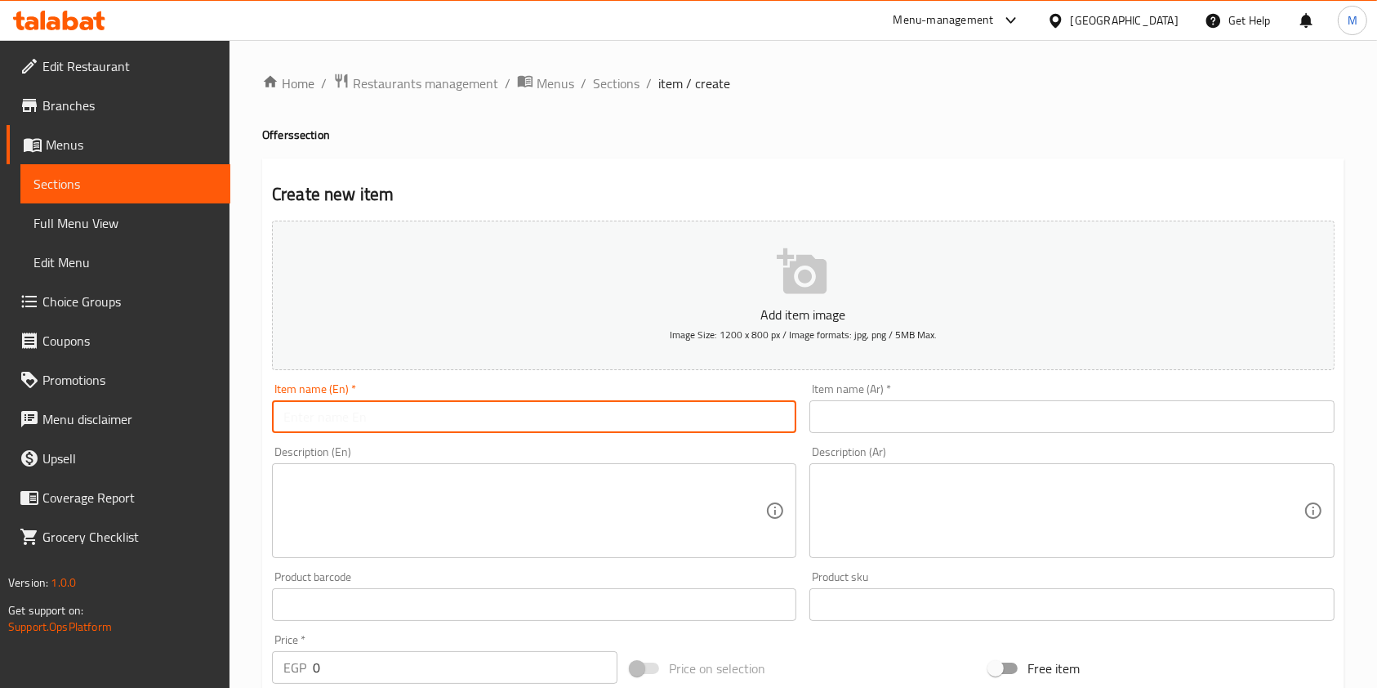
paste input "El Seihan"
type input "El Seihan offer"
click at [856, 424] on input "text" at bounding box center [1072, 416] width 524 height 33
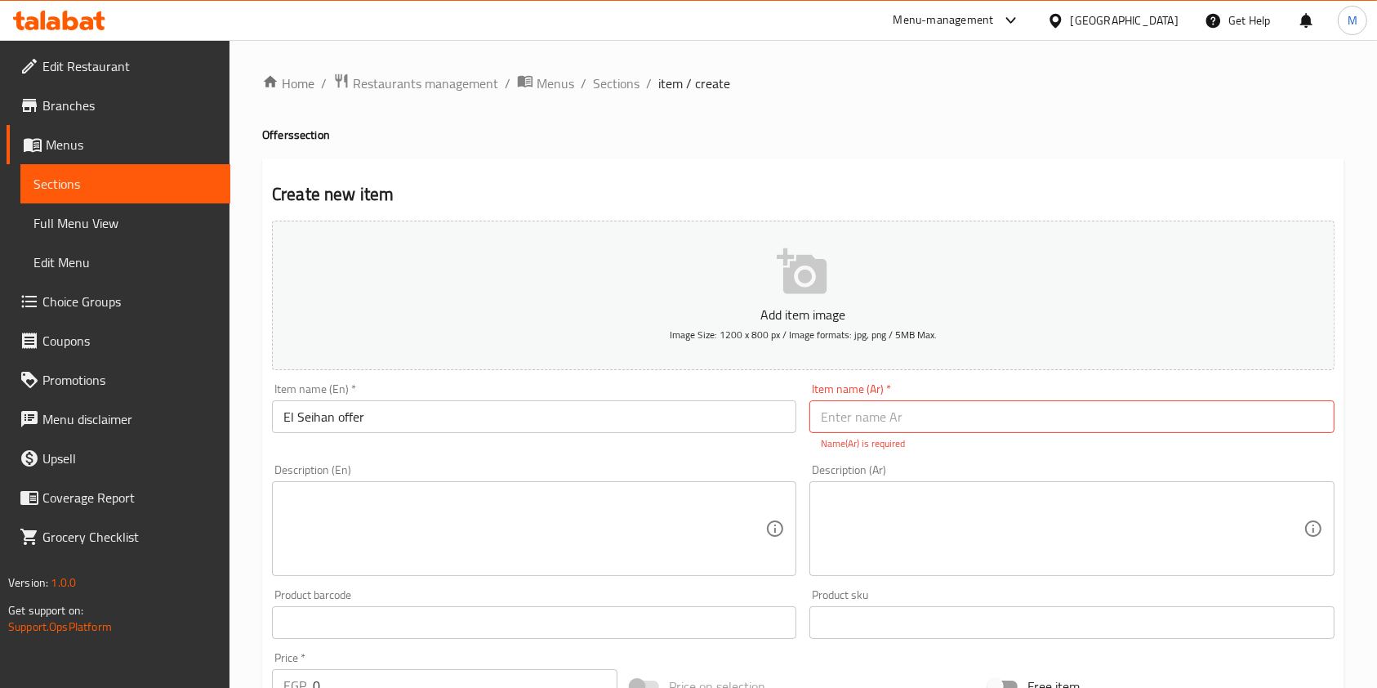
click at [1041, 421] on input "text" at bounding box center [1072, 416] width 524 height 33
paste input "عرض السيحان"
type input "عرض السيحان"
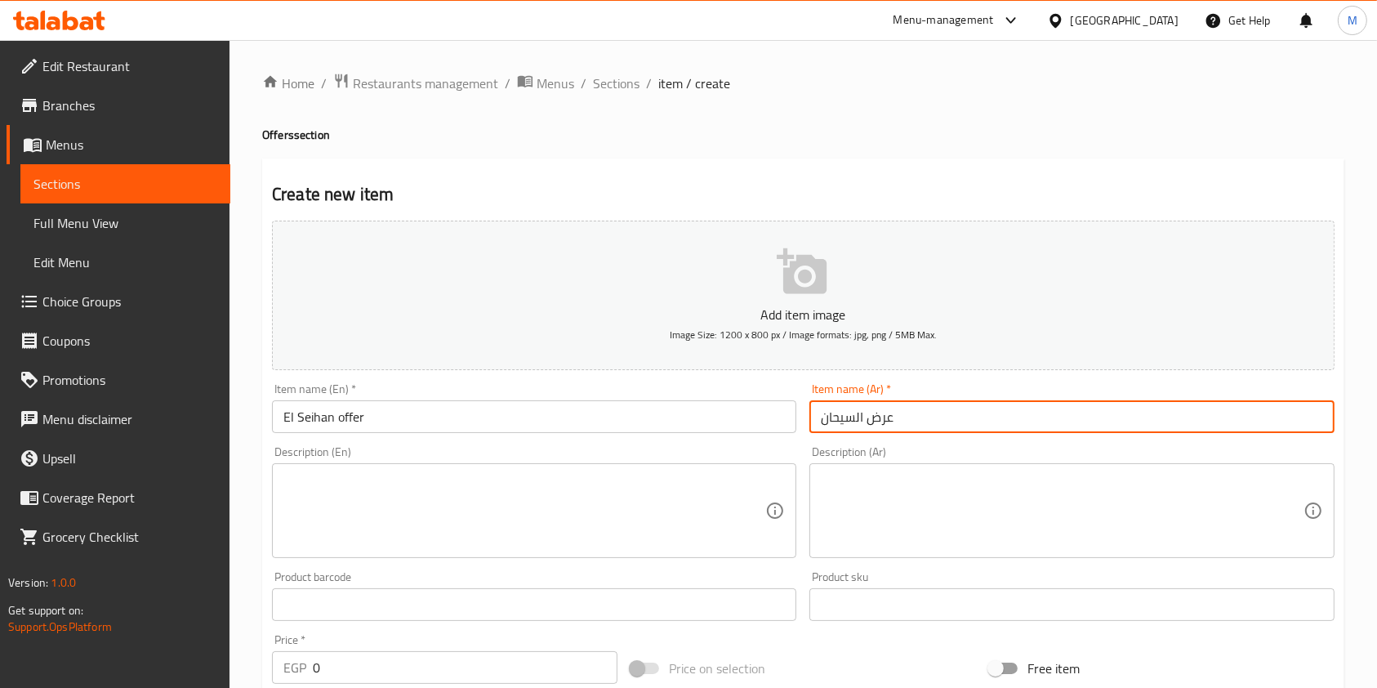
click at [876, 501] on textarea at bounding box center [1062, 511] width 482 height 78
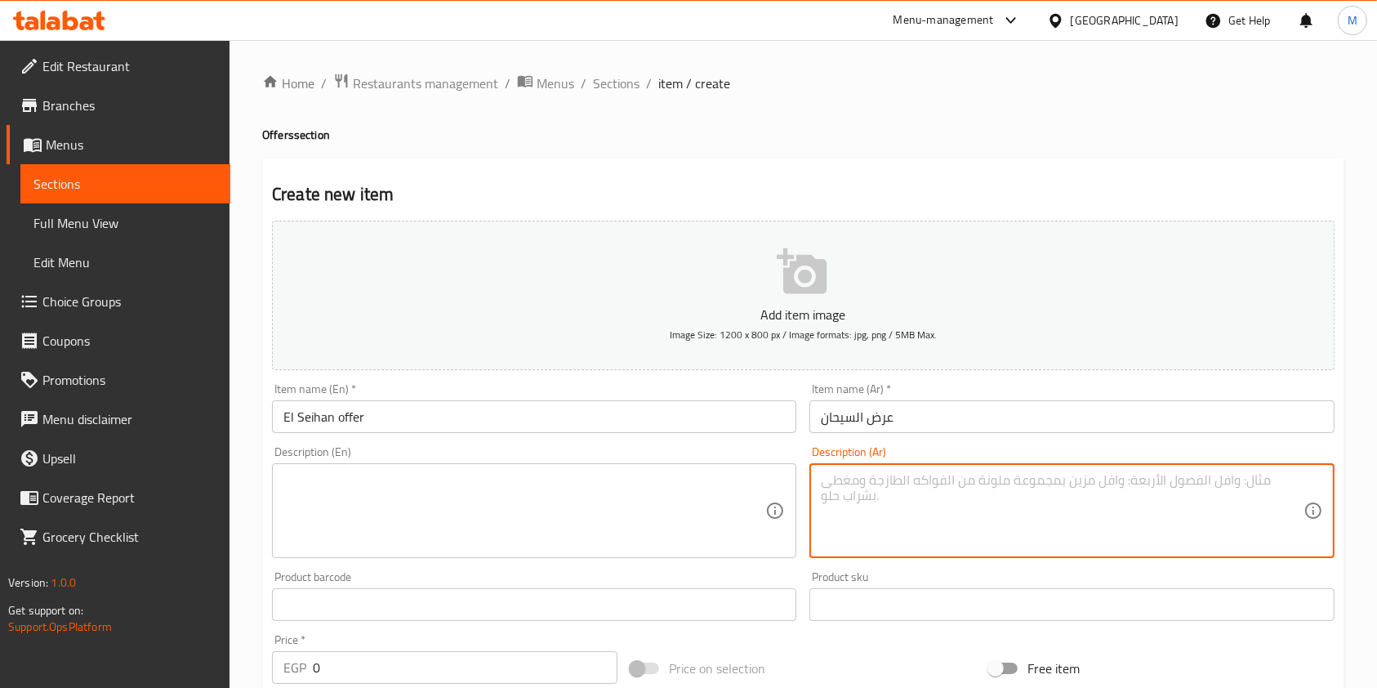
paste textarea "طبق بطاطس بصوص الشيدر وعليه قطع كرسبي مقرمش"
type textarea "طبق بطاطس بصوص الشيدر وعليه قطع كرسبي مقرمش"
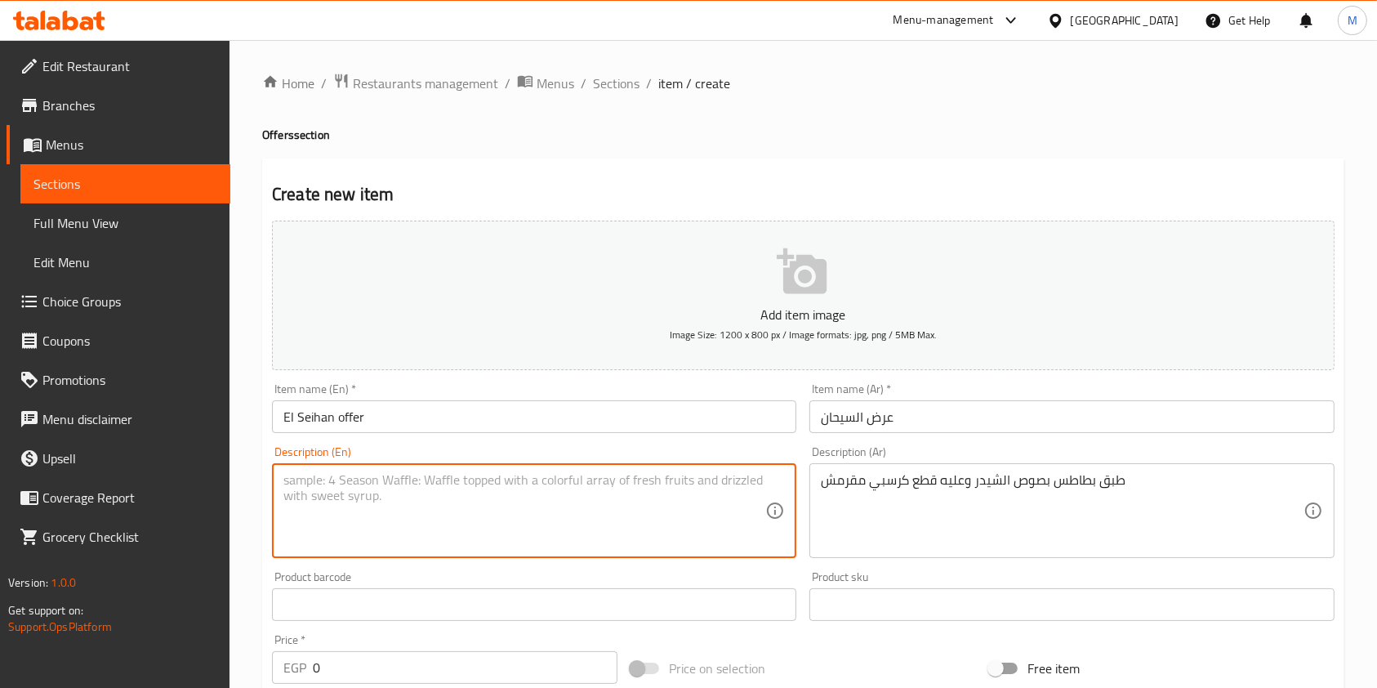
click at [612, 484] on textarea at bounding box center [524, 511] width 482 height 78
paste textarea "A plate of potatoes with cheddar sauce and crunchy crispy pieces"
type textarea "A plate of potatoes with cheddar sauce and crunchy crispy pieces"
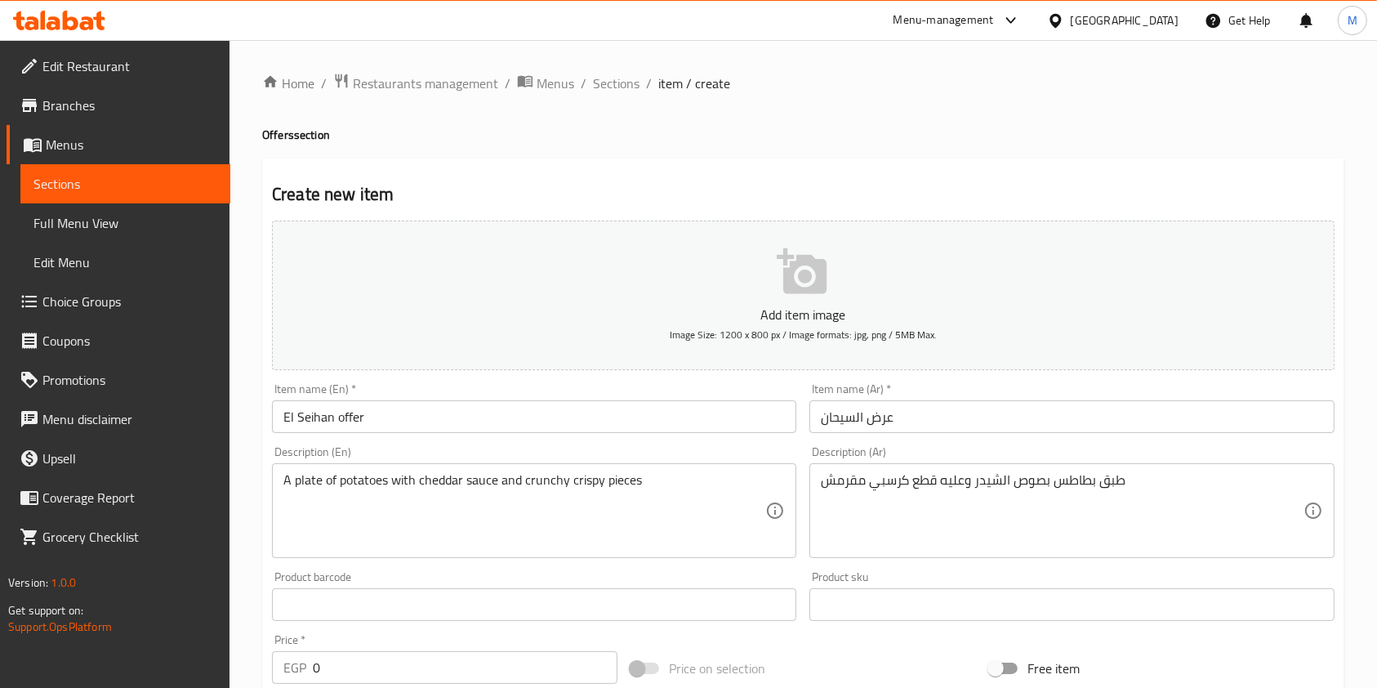
click at [1018, 160] on div "Create new item Add item image Image Size: 1200 x 800 px / Image formats: jpg, …" at bounding box center [803, 633] width 1082 height 951
drag, startPoint x: 339, startPoint y: 656, endPoint x: 311, endPoint y: 660, distance: 28.1
click at [311, 660] on div "EGP 0 Price *" at bounding box center [445, 667] width 346 height 33
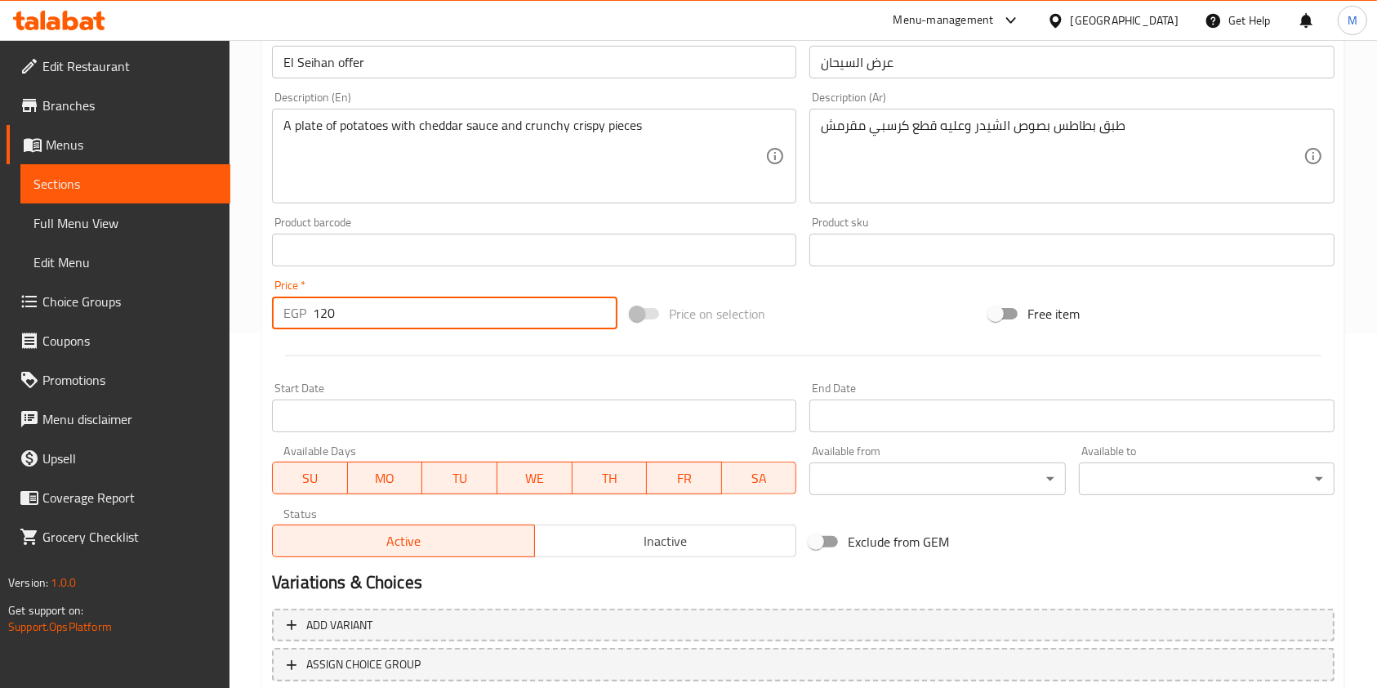
scroll to position [466, 0]
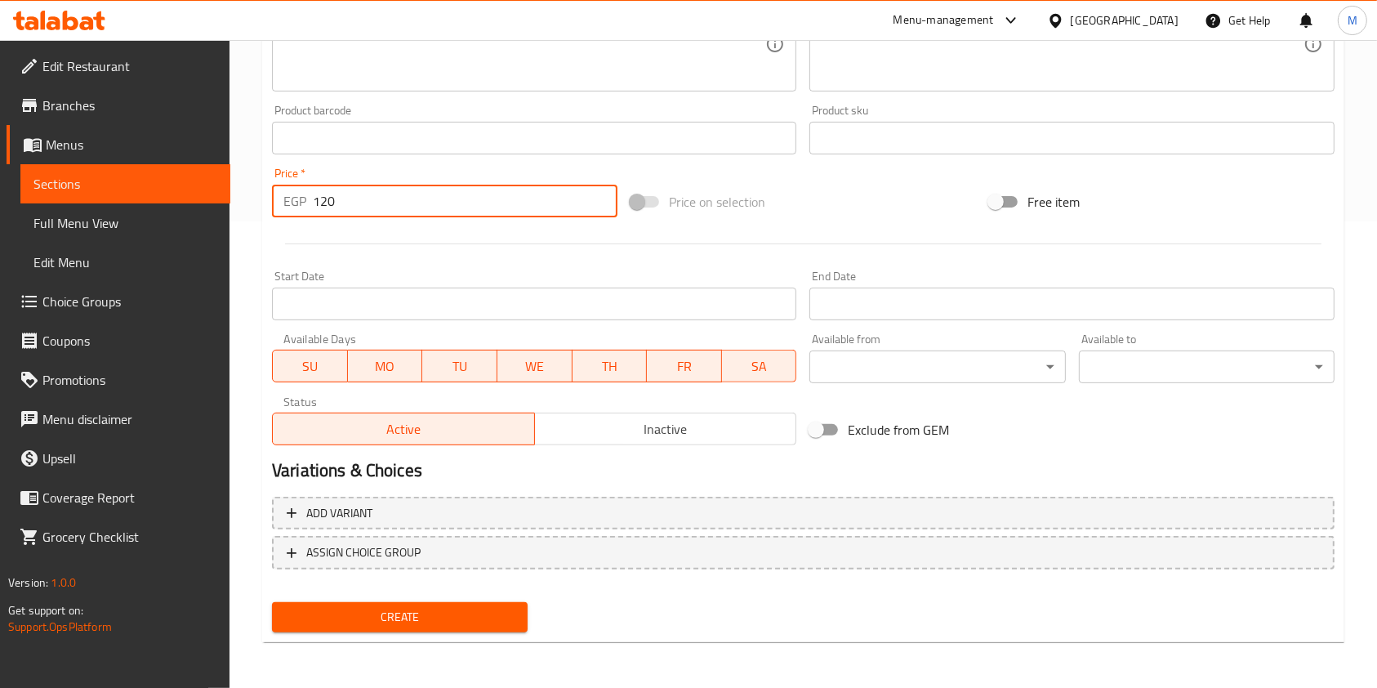
type input "120"
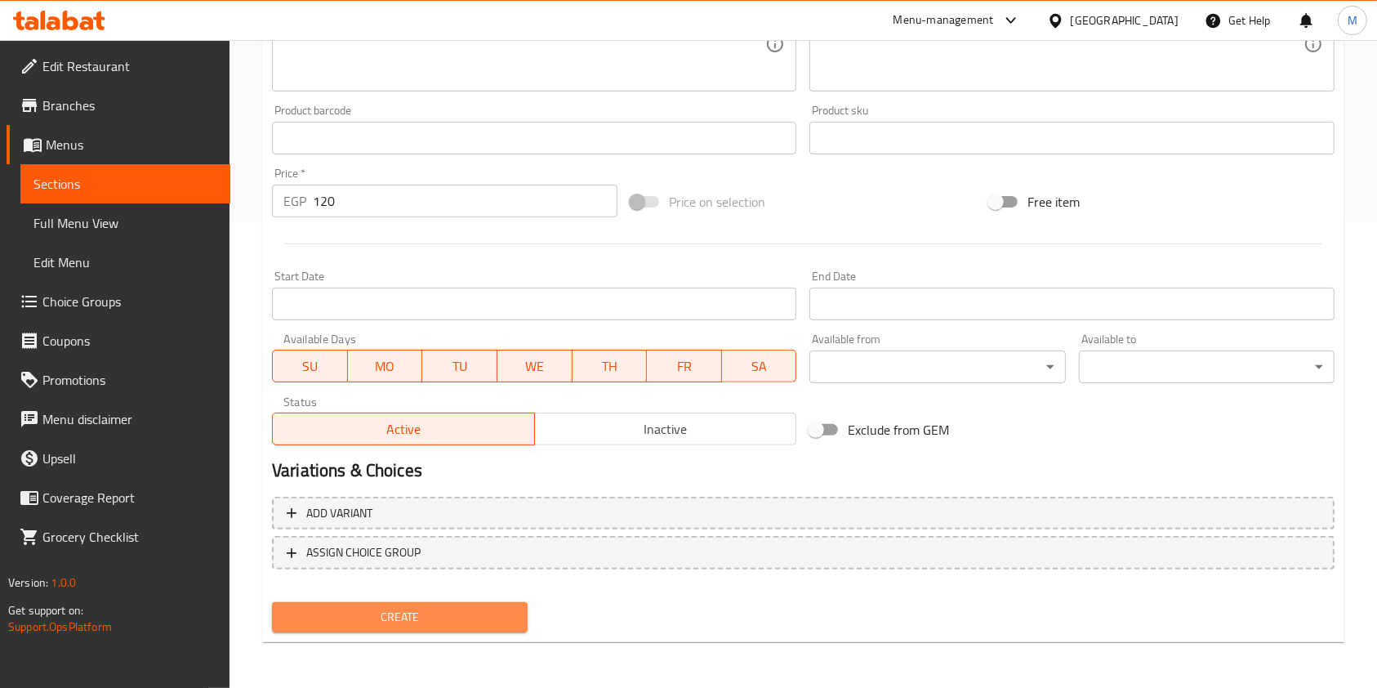
click at [518, 622] on button "Create" at bounding box center [400, 617] width 256 height 30
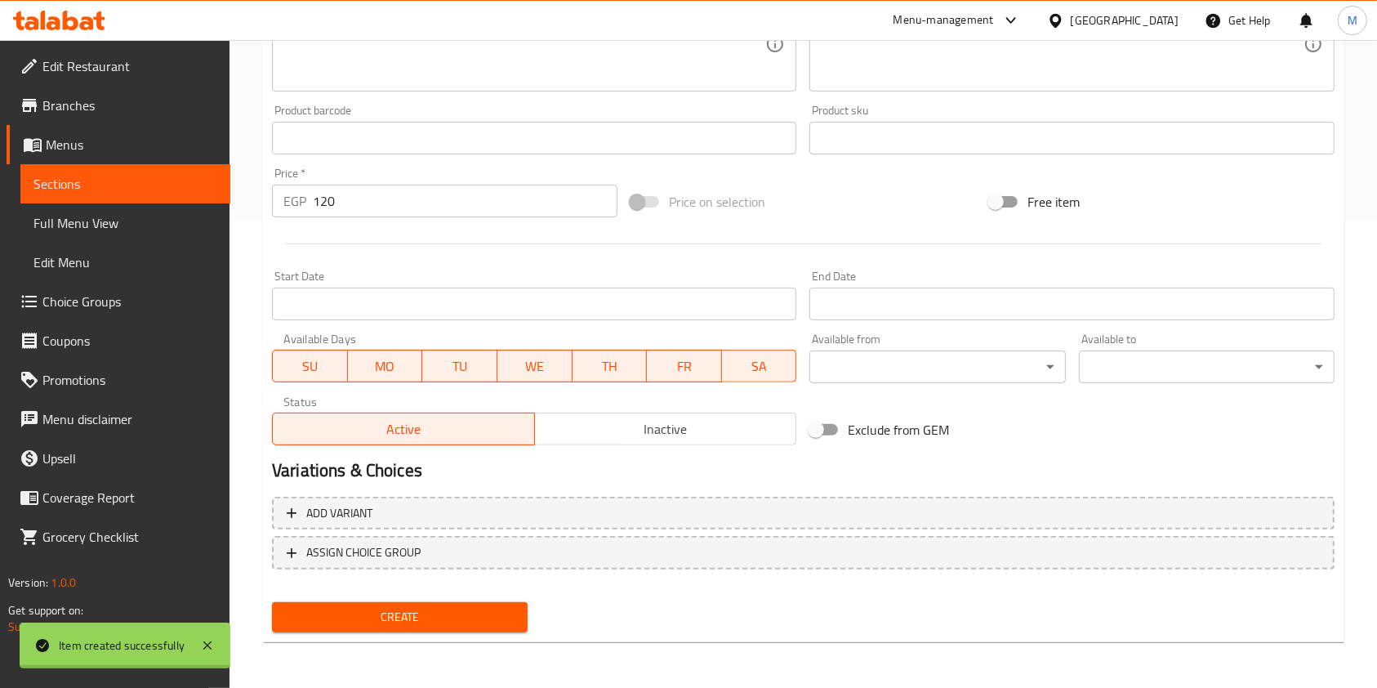
type input "0"
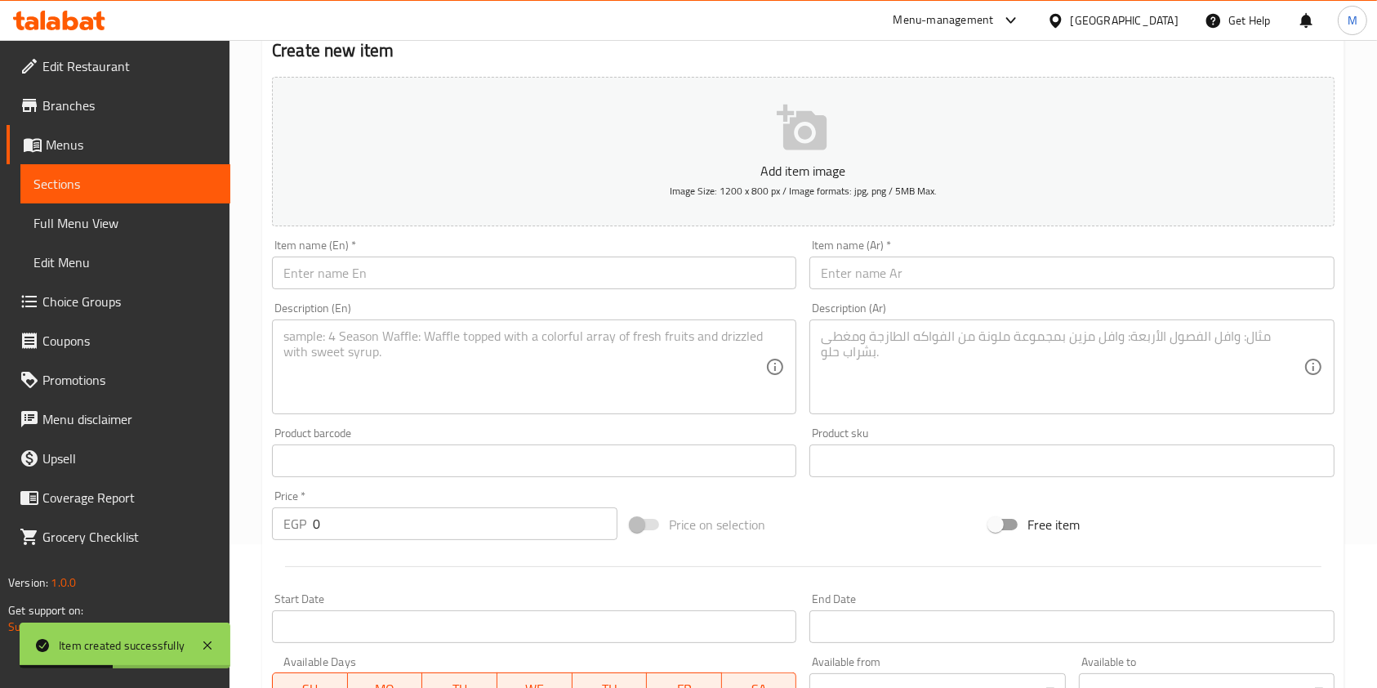
scroll to position [118, 0]
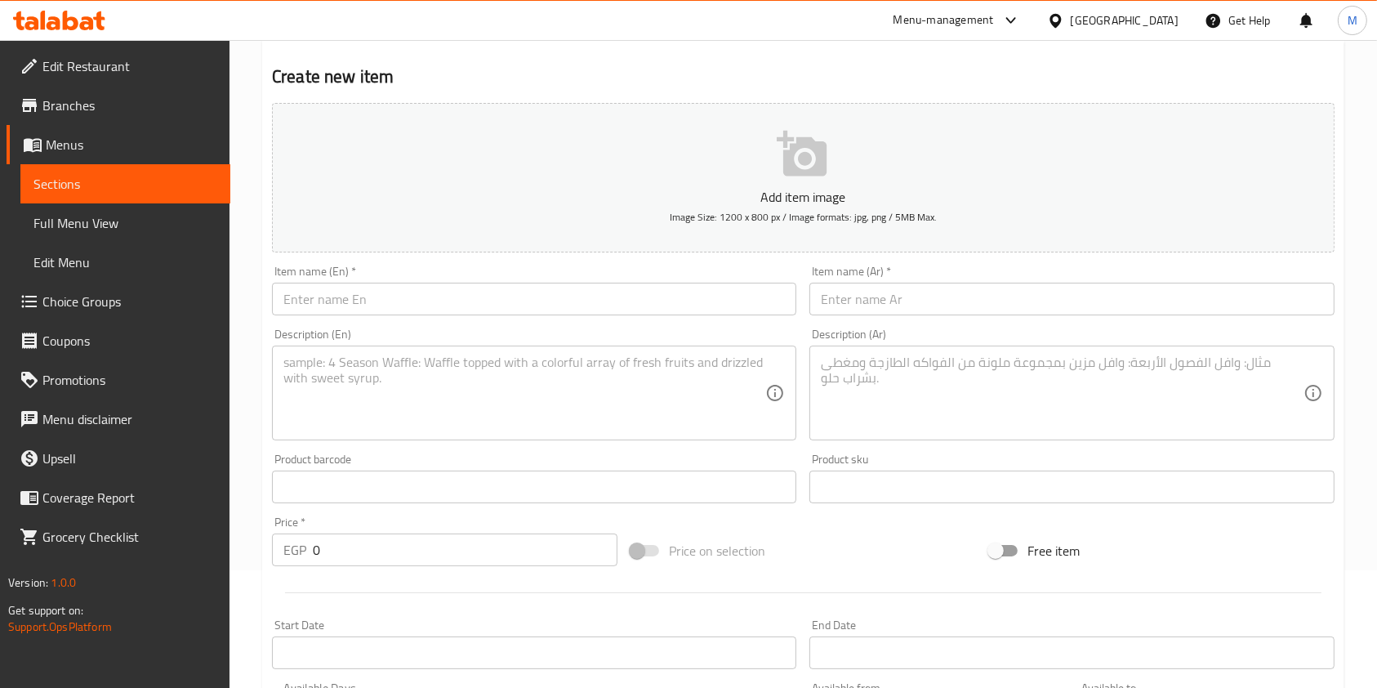
click at [1353, 257] on div "Home / Restaurants management / Menus / Sections / item / create Offers section…" at bounding box center [804, 479] width 1148 height 1114
click at [468, 297] on input "text" at bounding box center [534, 299] width 524 height 33
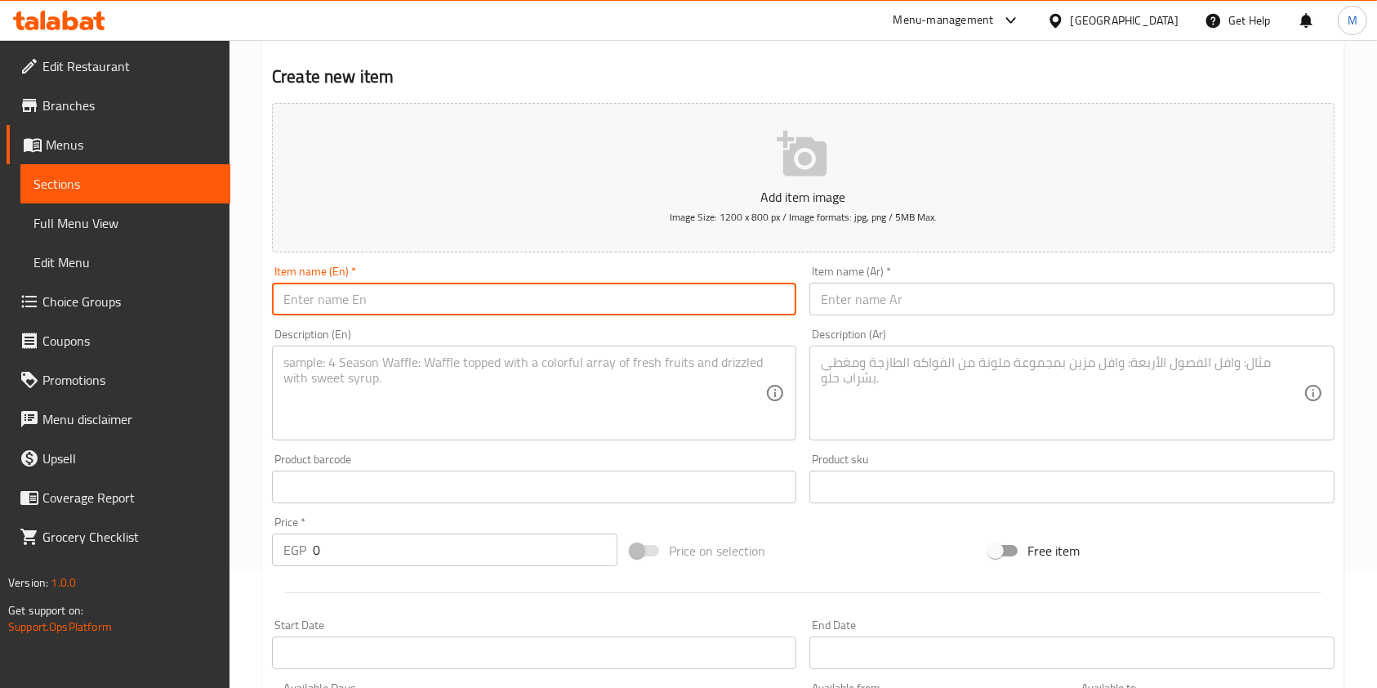
paste input "El Seihan"
type input "El Seihan offer 2"
click at [895, 298] on input "text" at bounding box center [1072, 299] width 524 height 33
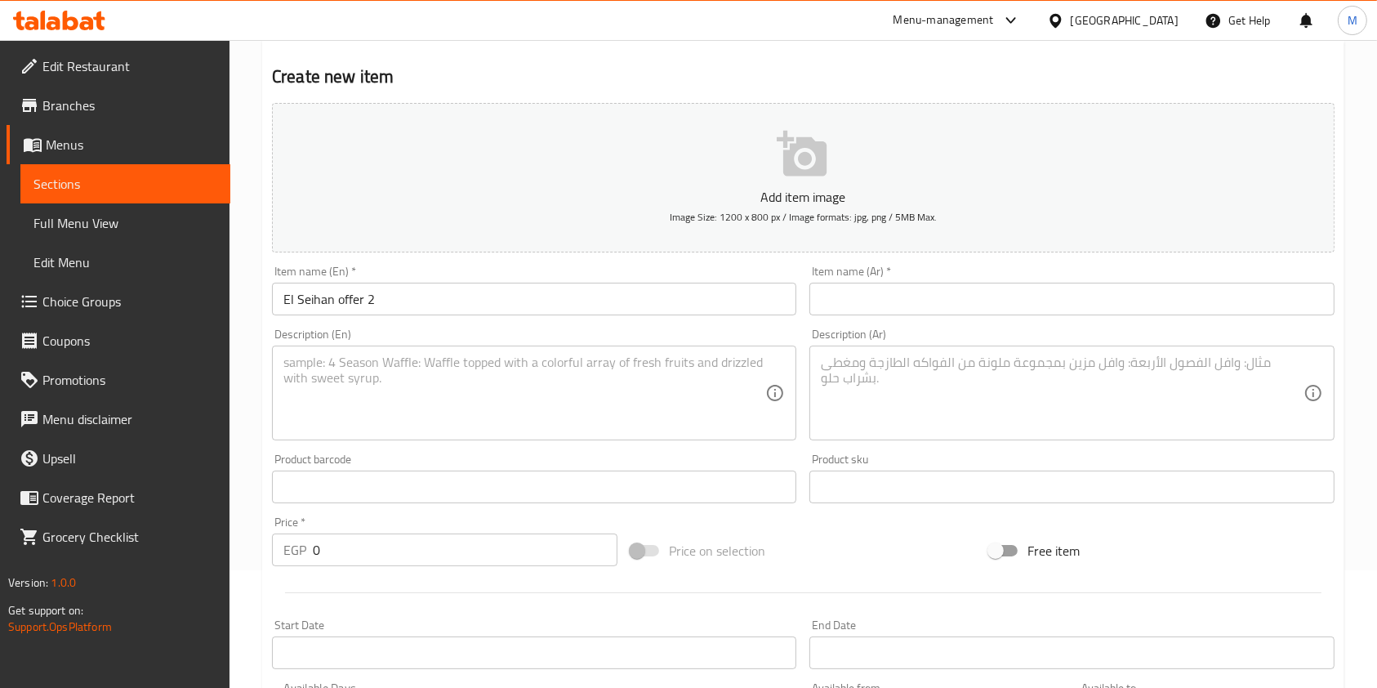
click at [1033, 329] on div "Description (Ar) Description (Ar)" at bounding box center [1072, 384] width 524 height 112
click at [980, 309] on input "text" at bounding box center [1072, 299] width 524 height 33
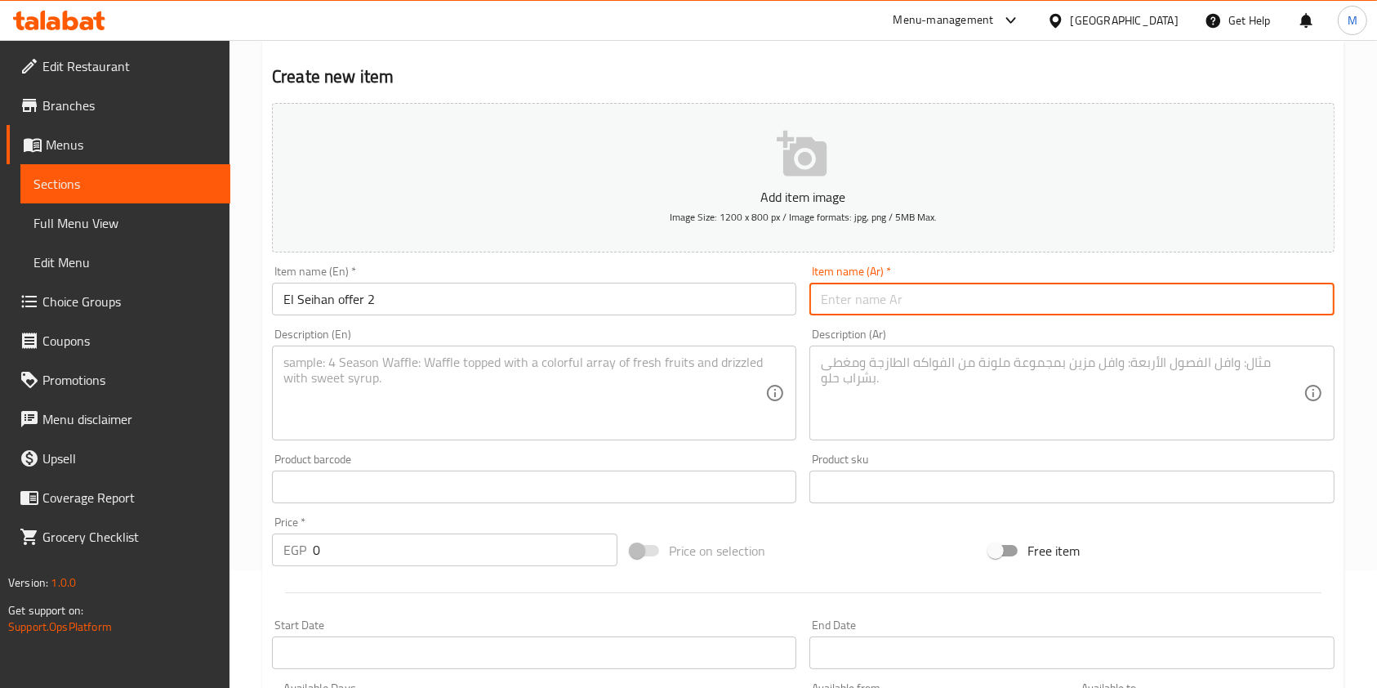
paste input "عرض السيحان ٢"
type input "عرض السيحان ٢"
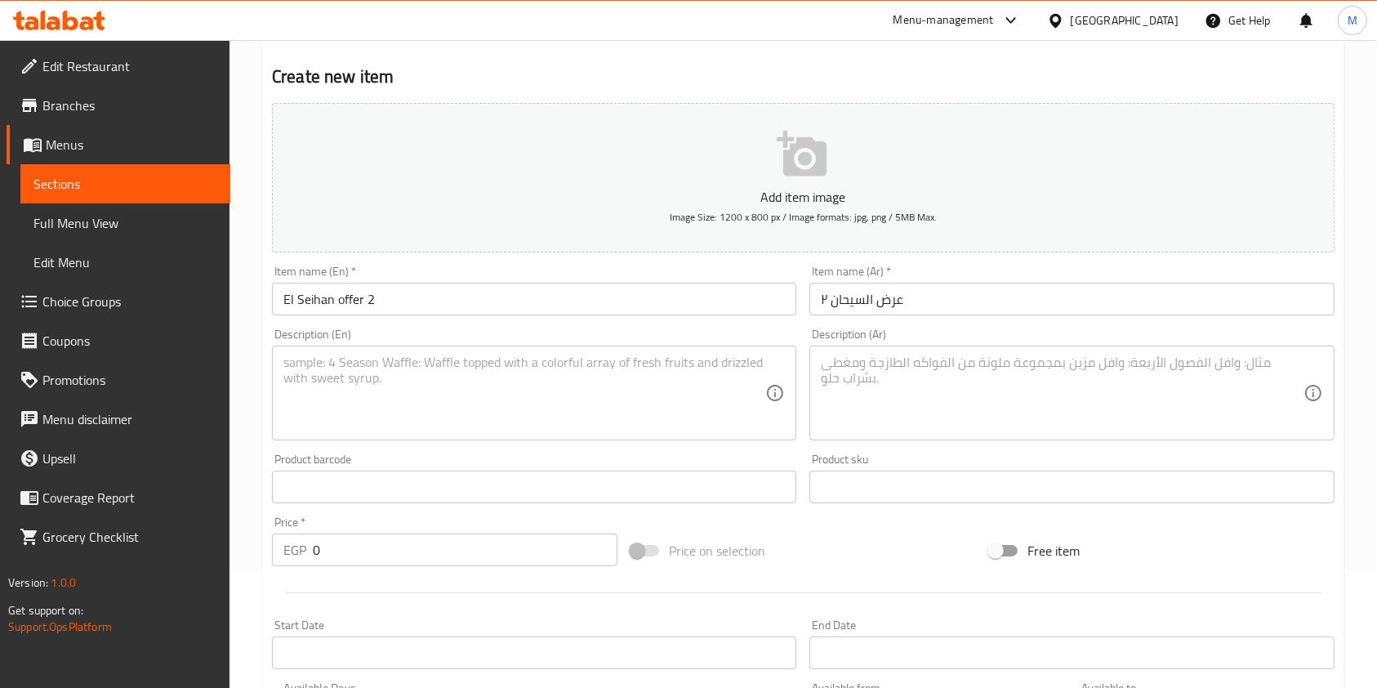
drag, startPoint x: 1359, startPoint y: 395, endPoint x: 1154, endPoint y: 406, distance: 205.3
click at [1355, 395] on div "Home / Restaurants management / Menus / Sections / item / create Offers section…" at bounding box center [804, 479] width 1148 height 1114
click at [887, 502] on input "text" at bounding box center [1072, 487] width 524 height 33
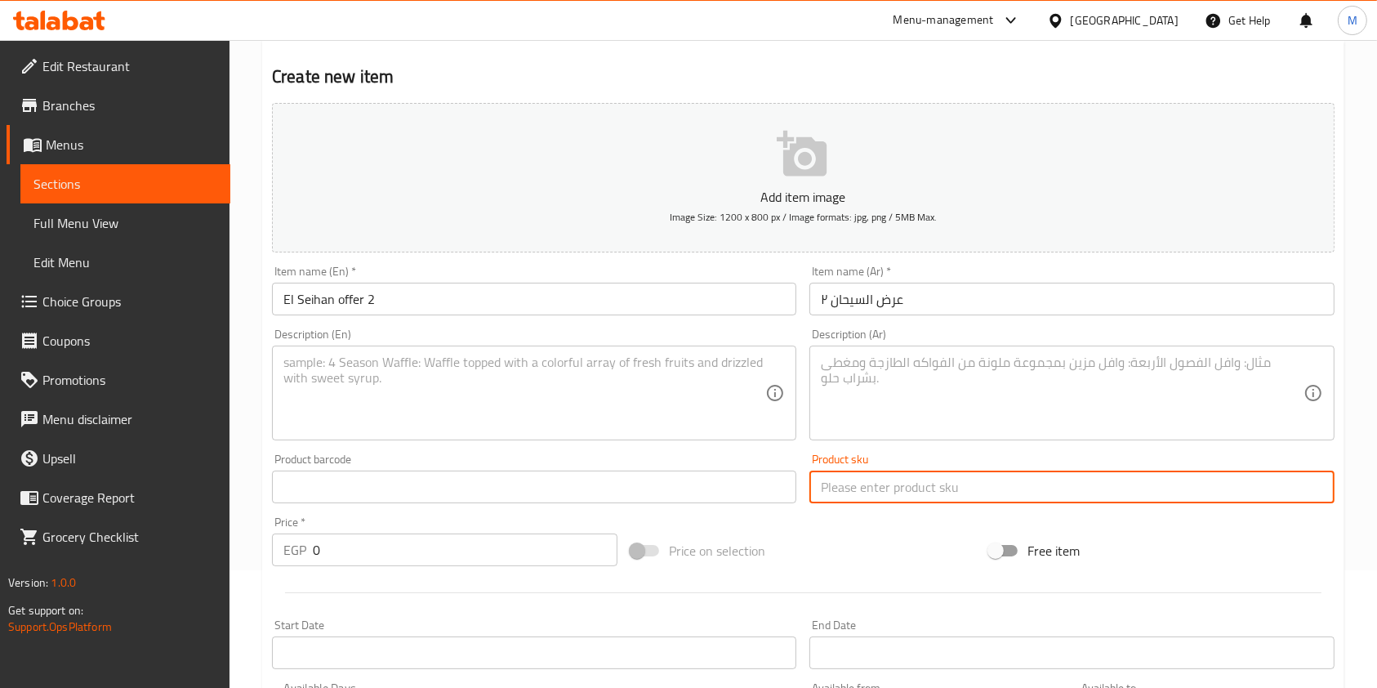
click at [895, 415] on textarea at bounding box center [1062, 394] width 482 height 78
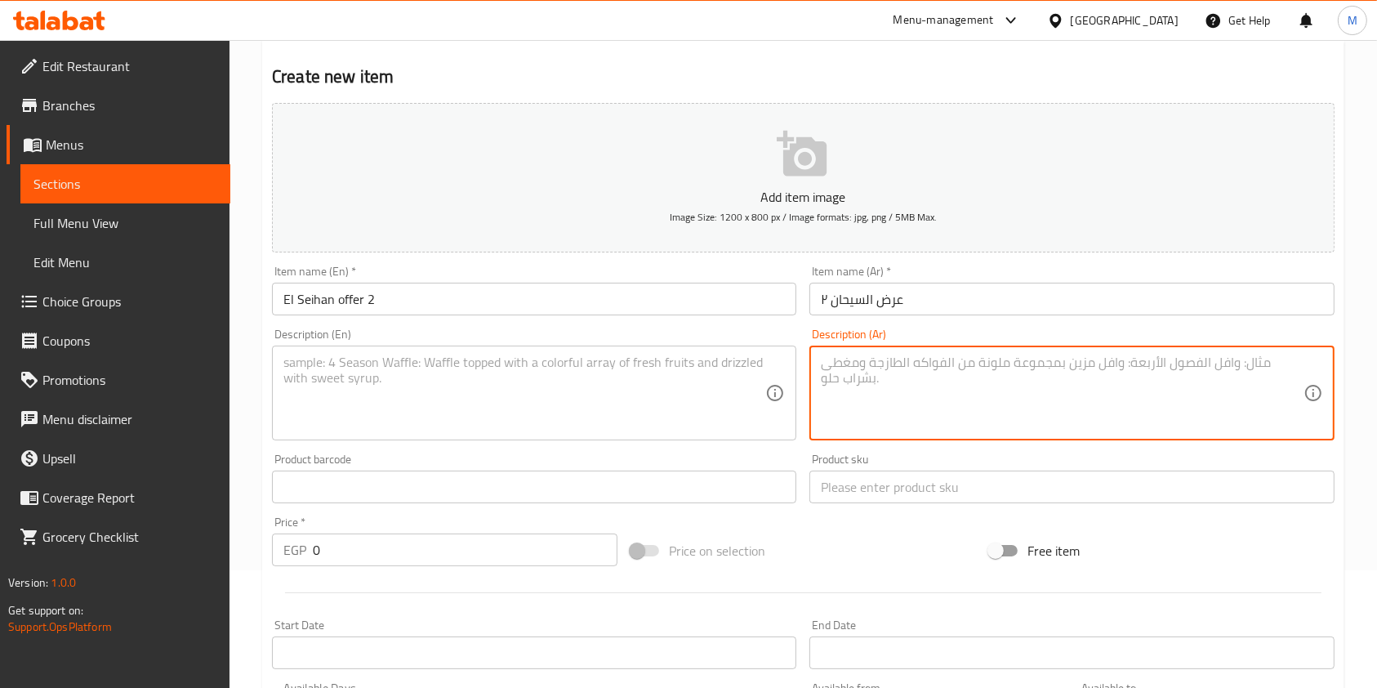
paste textarea "طاسه كرسبي وطاسه صديق ومعه بطاطس"
type textarea "طاسه كرسبي وطاسه صديق ومعه بطاطس"
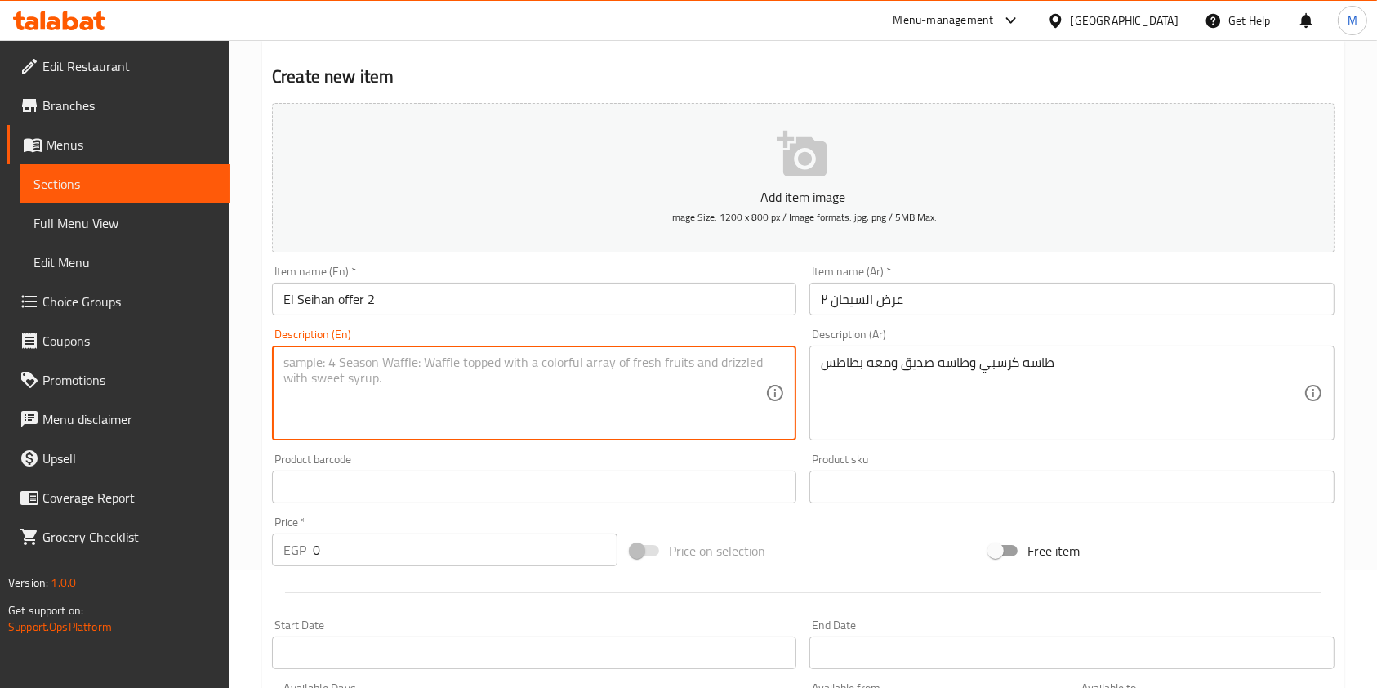
click at [596, 407] on textarea at bounding box center [524, 394] width 482 height 78
paste textarea "Crispy pan, friend pan and fries"
type textarea "Crispy pan, friend pan and fries"
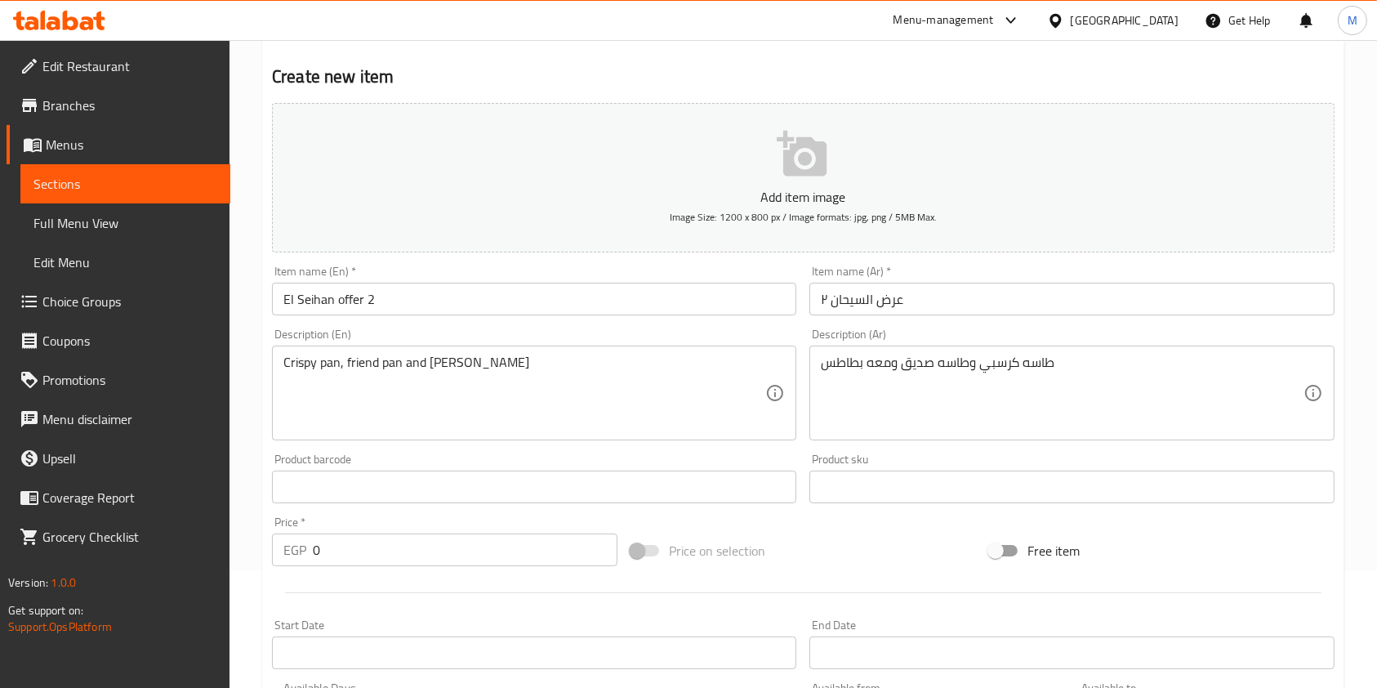
drag, startPoint x: 1366, startPoint y: 400, endPoint x: 1293, endPoint y: 415, distance: 74.2
click at [1366, 400] on div "Home / Restaurants management / Menus / Sections / item / create Offers section…" at bounding box center [804, 479] width 1148 height 1114
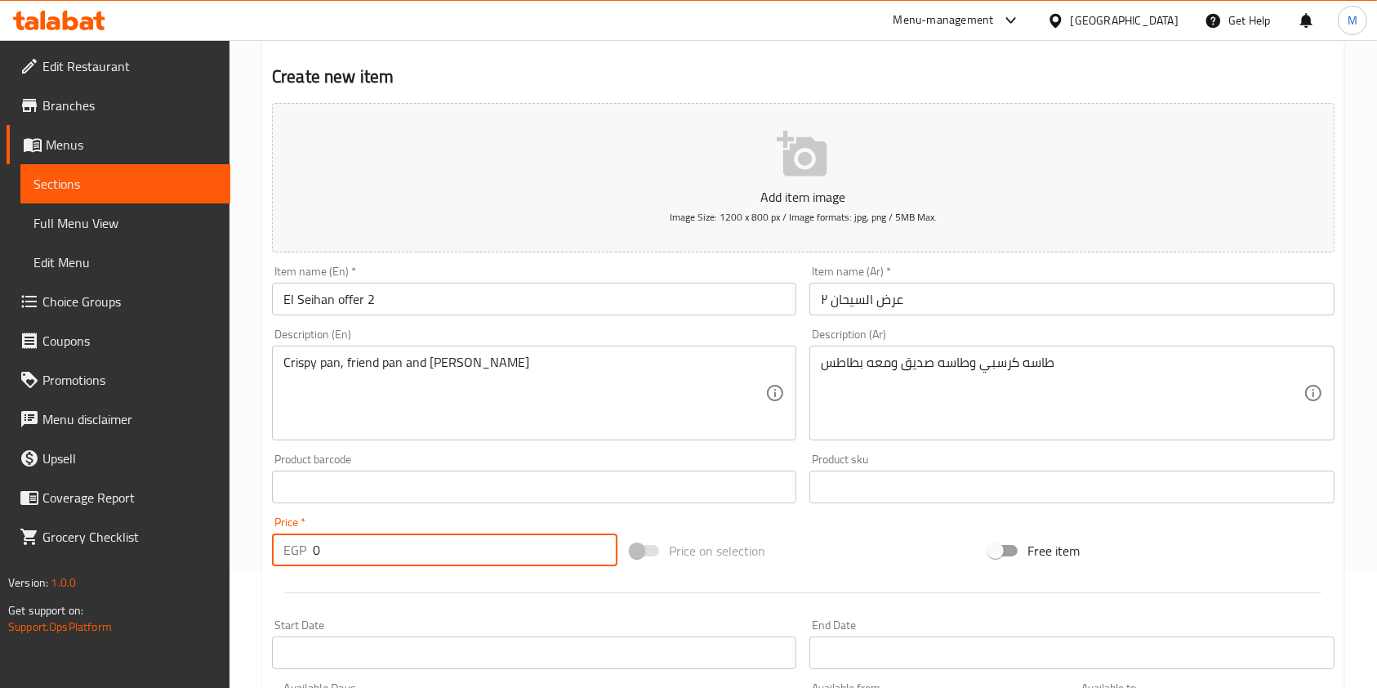
drag, startPoint x: 328, startPoint y: 554, endPoint x: 311, endPoint y: 558, distance: 17.6
click at [311, 558] on div "EGP 0 Price *" at bounding box center [445, 549] width 346 height 33
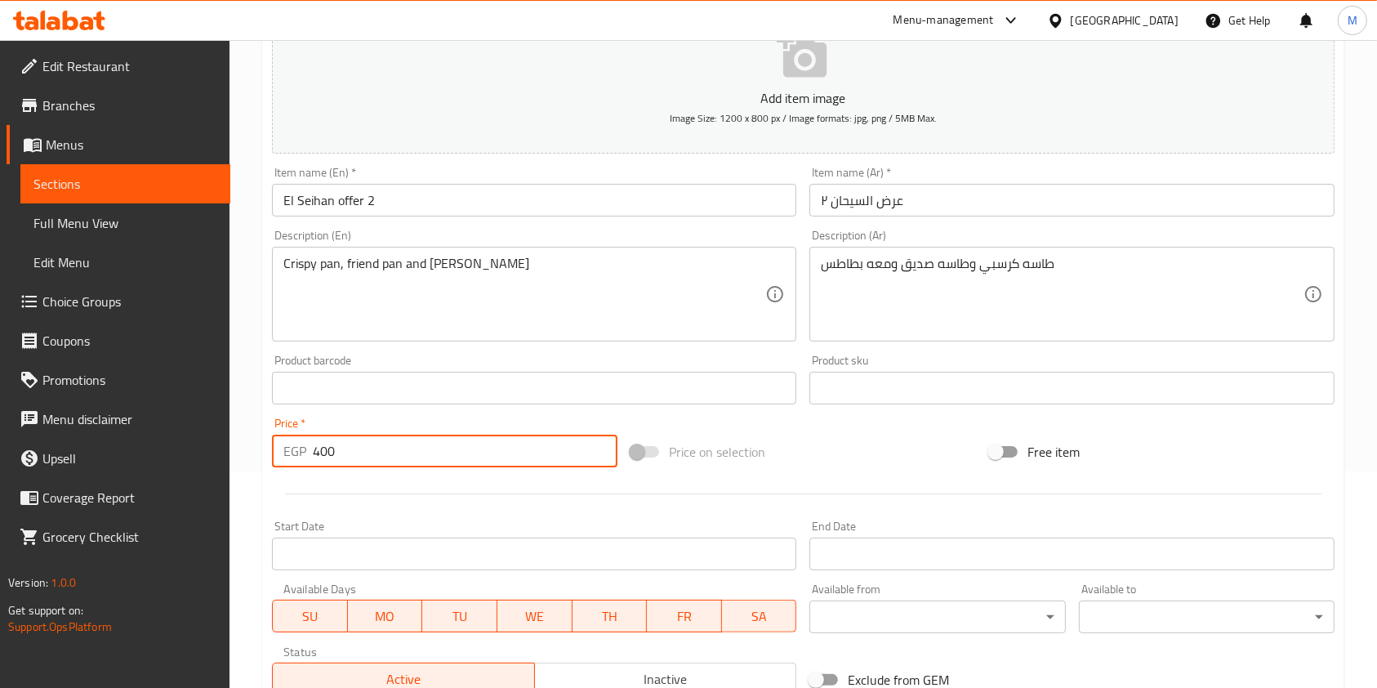
scroll to position [309, 0]
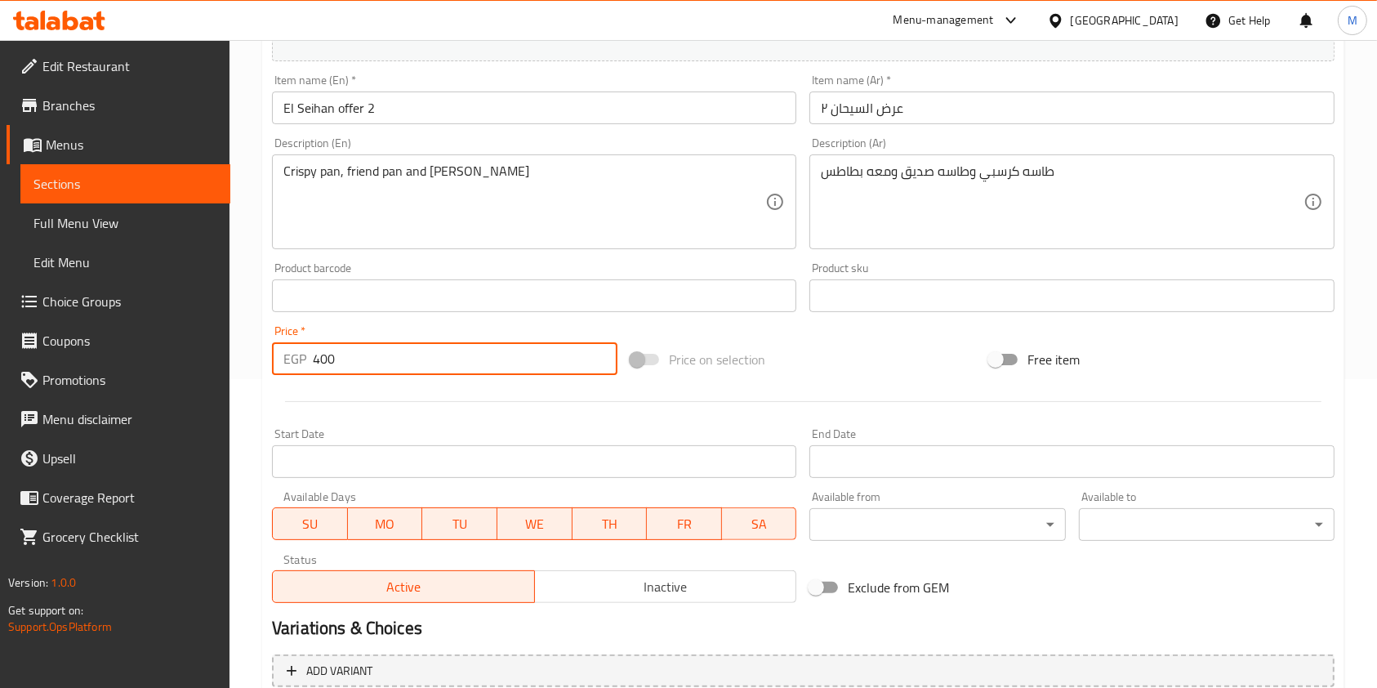
type input "400"
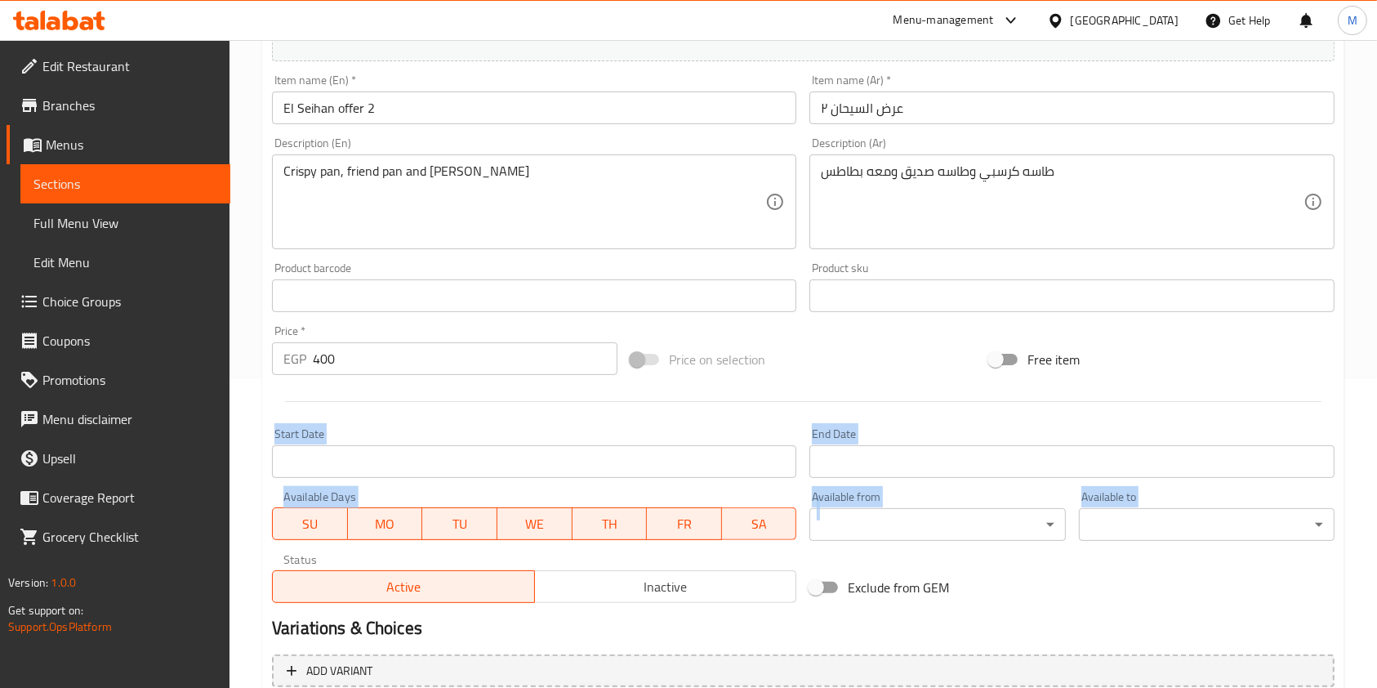
drag, startPoint x: 1378, startPoint y: 422, endPoint x: 1362, endPoint y: 519, distance: 98.6
click at [1362, 519] on div "Home / Restaurants management / Menus / Sections / item / create Offers section…" at bounding box center [804, 288] width 1148 height 1114
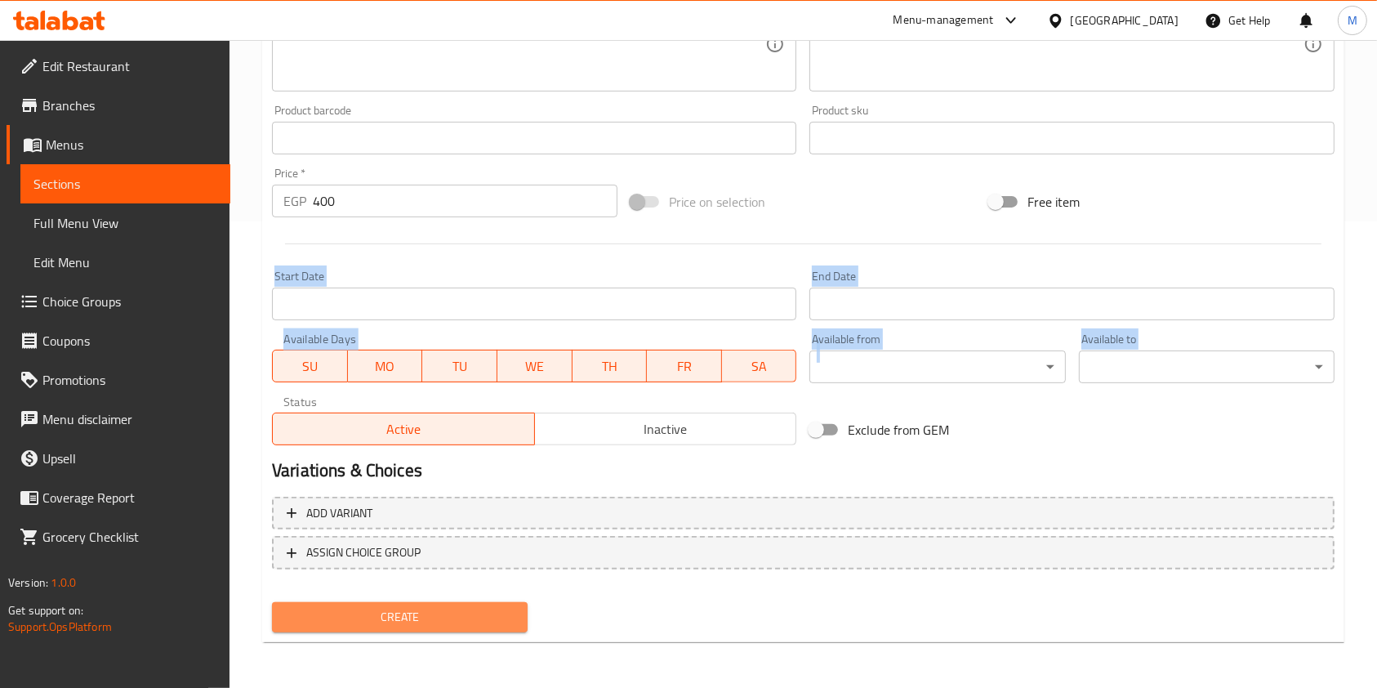
click at [501, 619] on span "Create" at bounding box center [400, 617] width 230 height 20
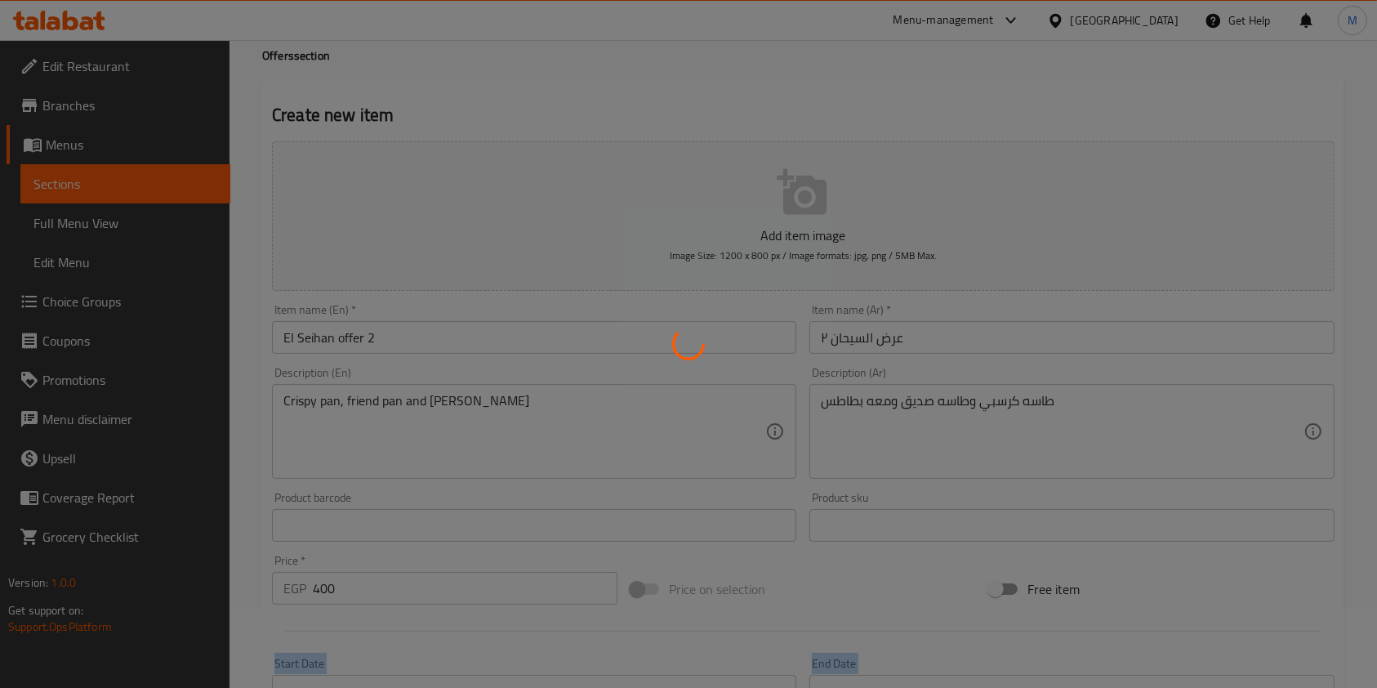
scroll to position [77, 0]
type input "0"
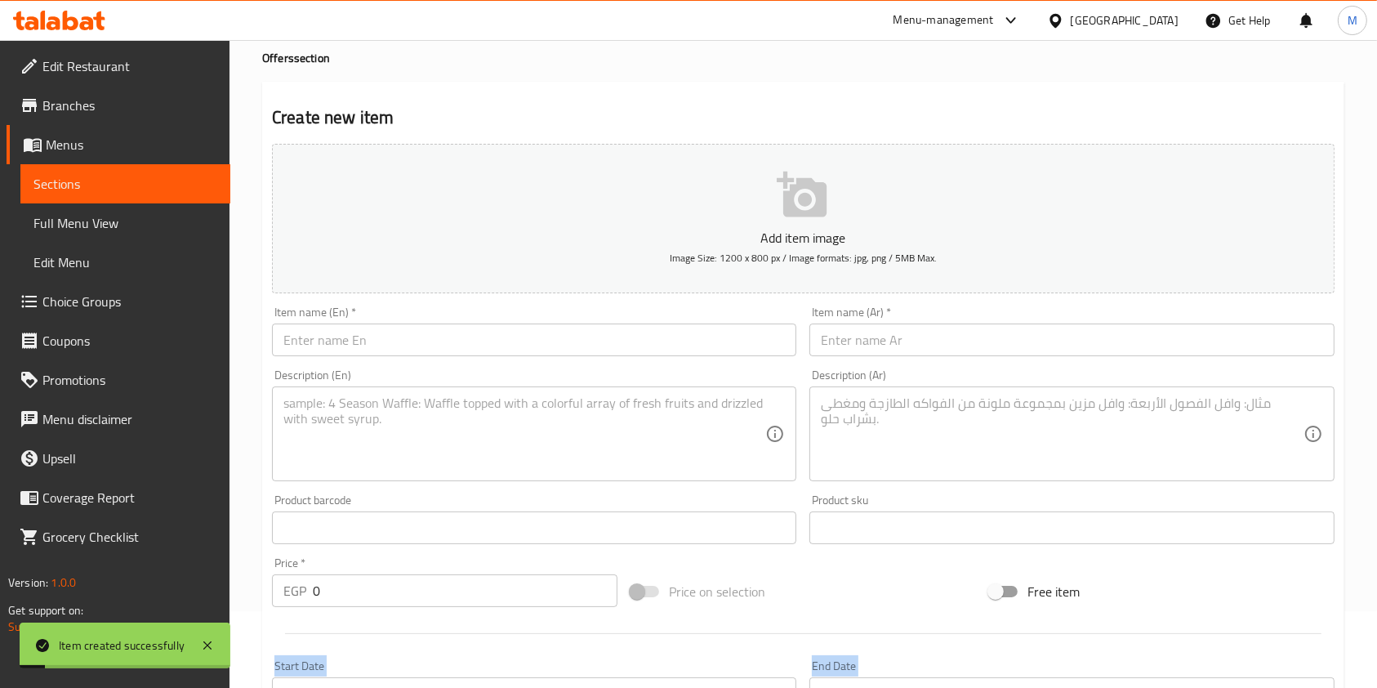
scroll to position [0, 0]
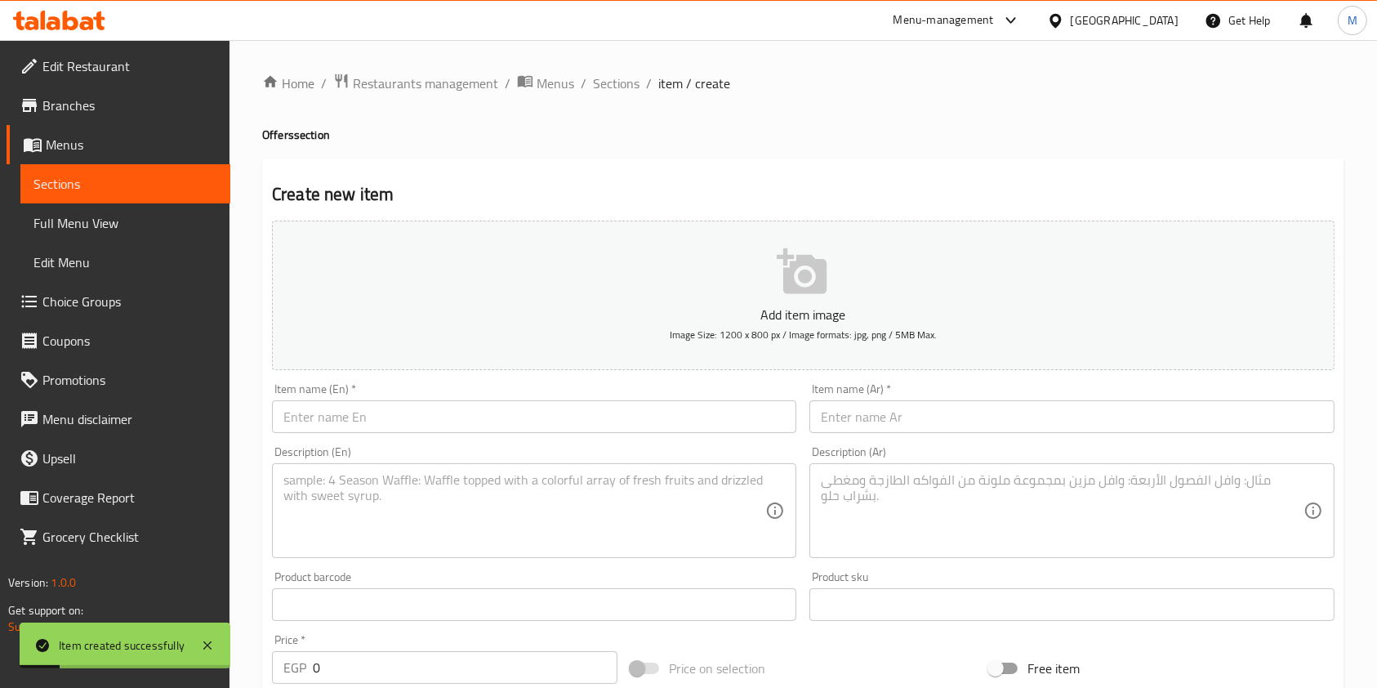
drag, startPoint x: 627, startPoint y: 89, endPoint x: 778, endPoint y: 160, distance: 167.0
click at [627, 89] on span "Sections" at bounding box center [616, 84] width 47 height 20
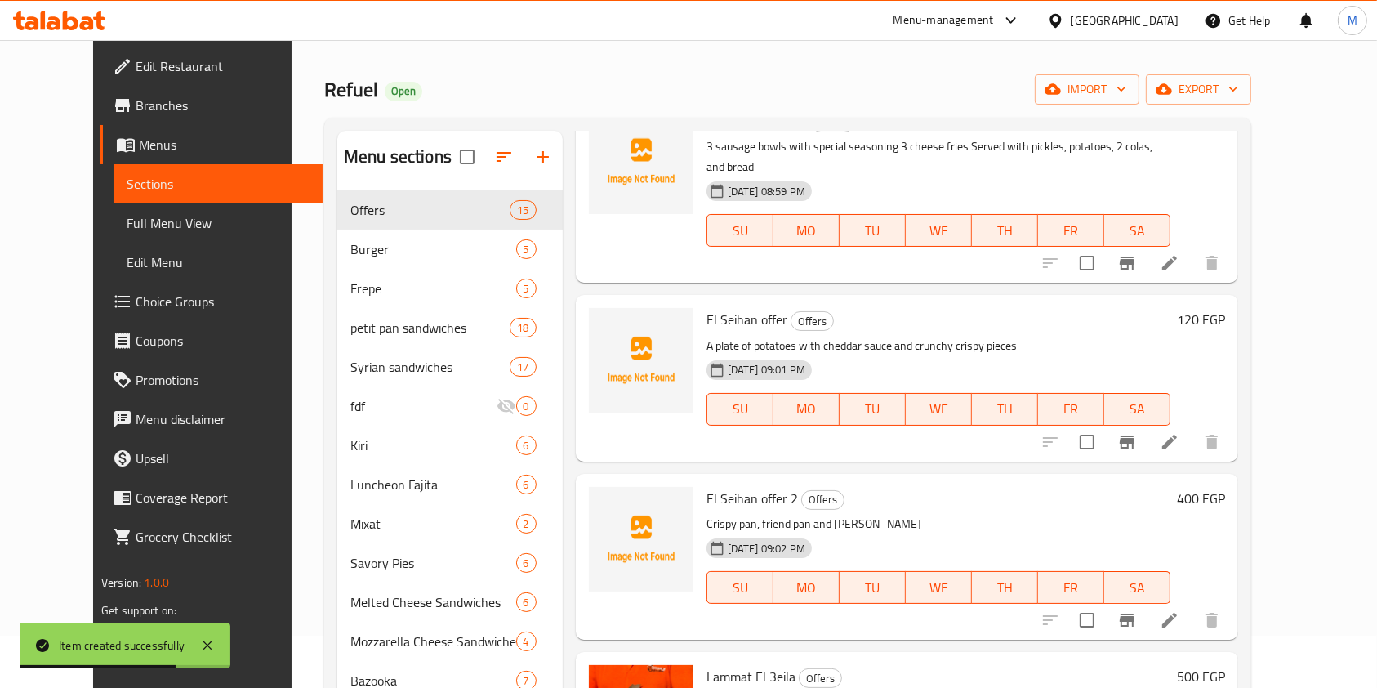
scroll to position [468, 0]
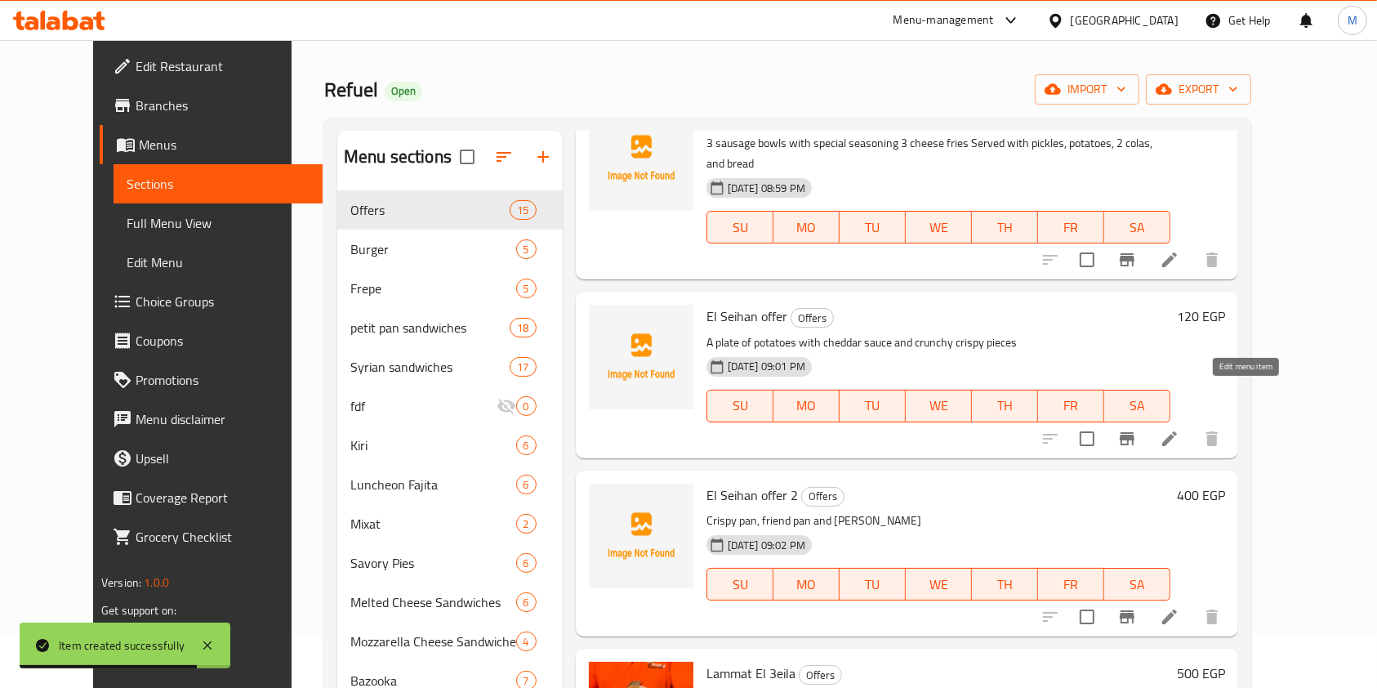
click at [1180, 429] on icon at bounding box center [1170, 439] width 20 height 20
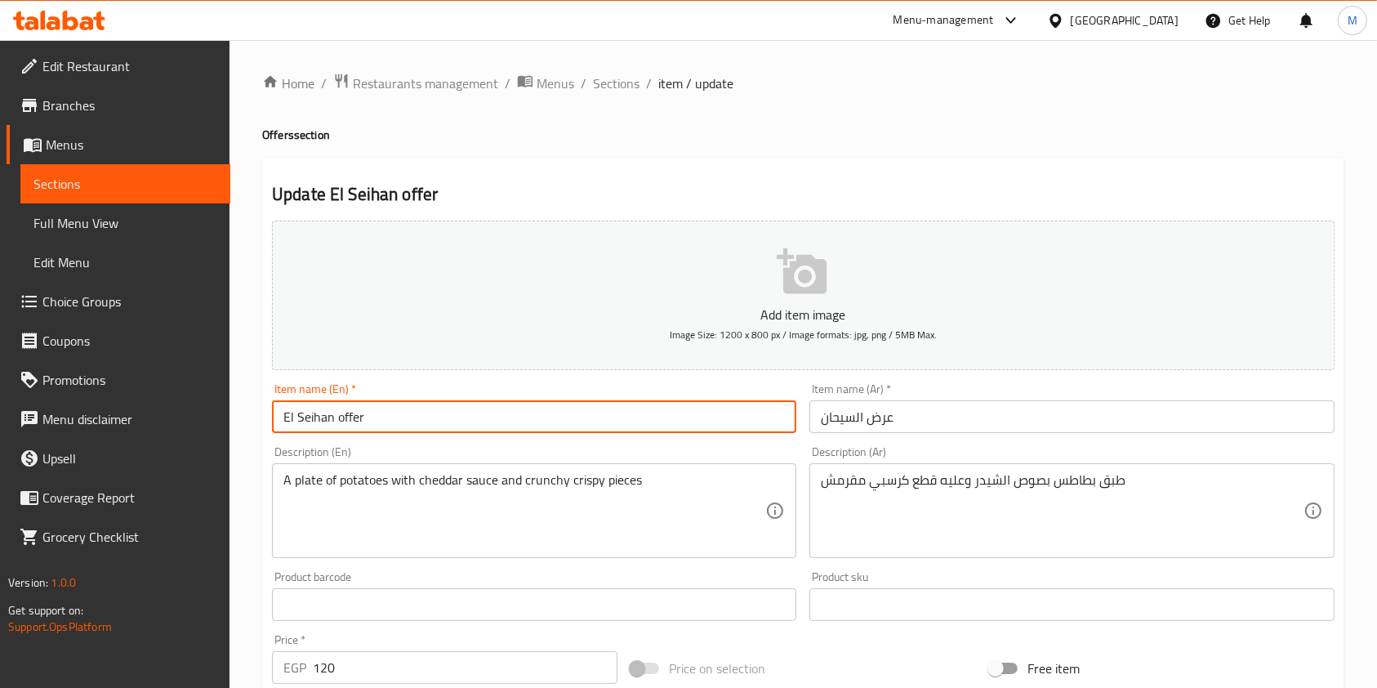
click at [425, 428] on input "El Seihan offer" at bounding box center [534, 416] width 524 height 33
type input "El Seihan offer 1"
click at [1045, 417] on input "عرض السيحان" at bounding box center [1072, 416] width 524 height 33
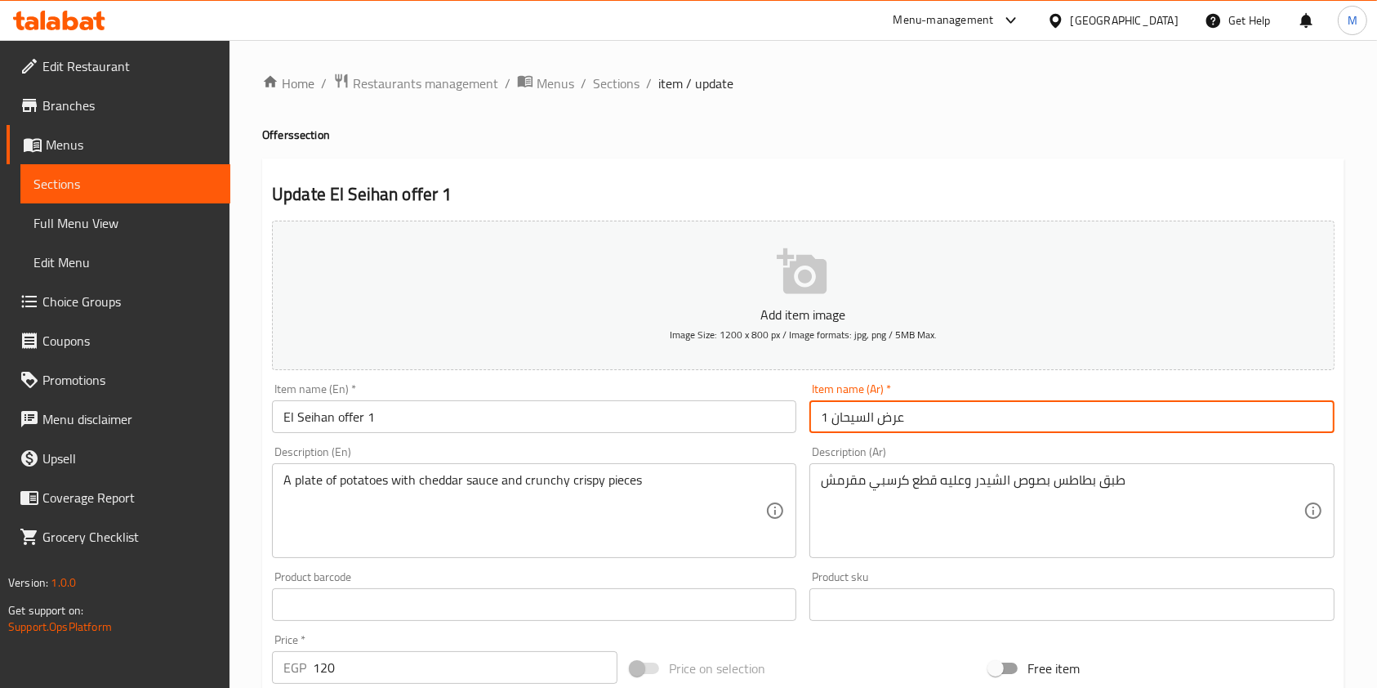
scroll to position [466, 0]
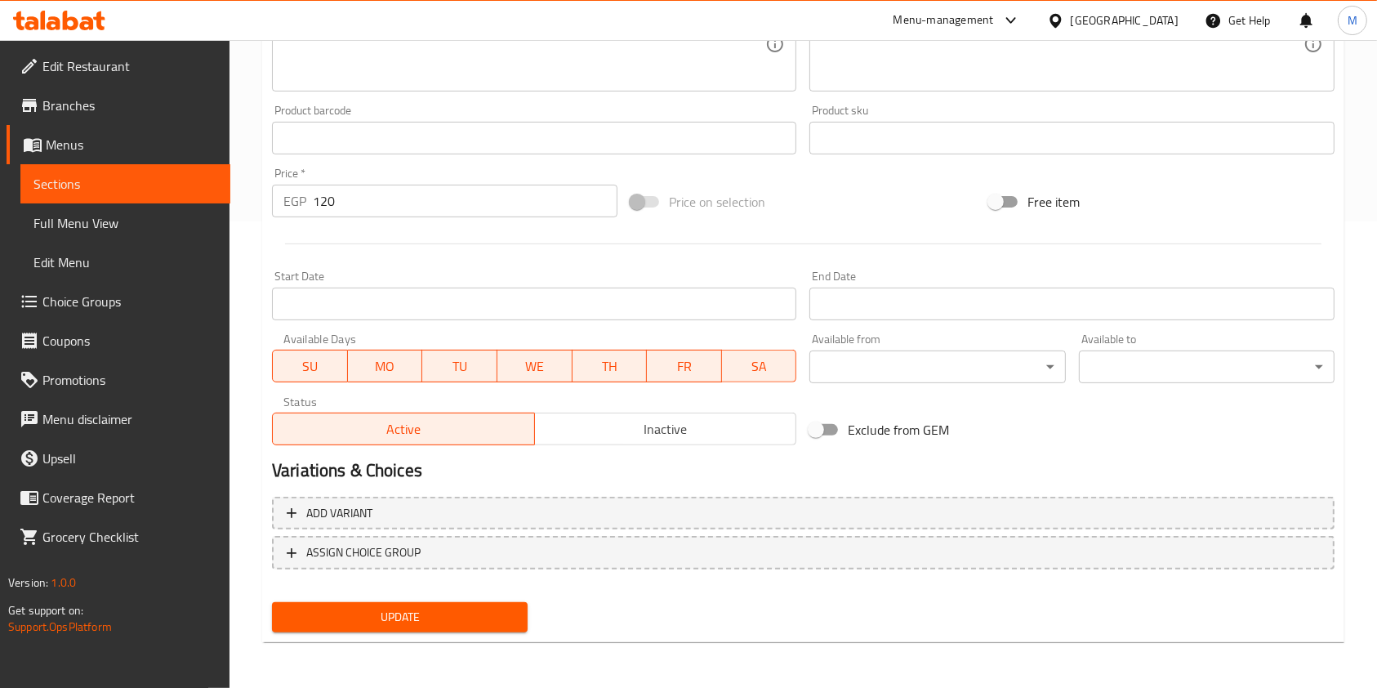
type input "عرض السيحان 1"
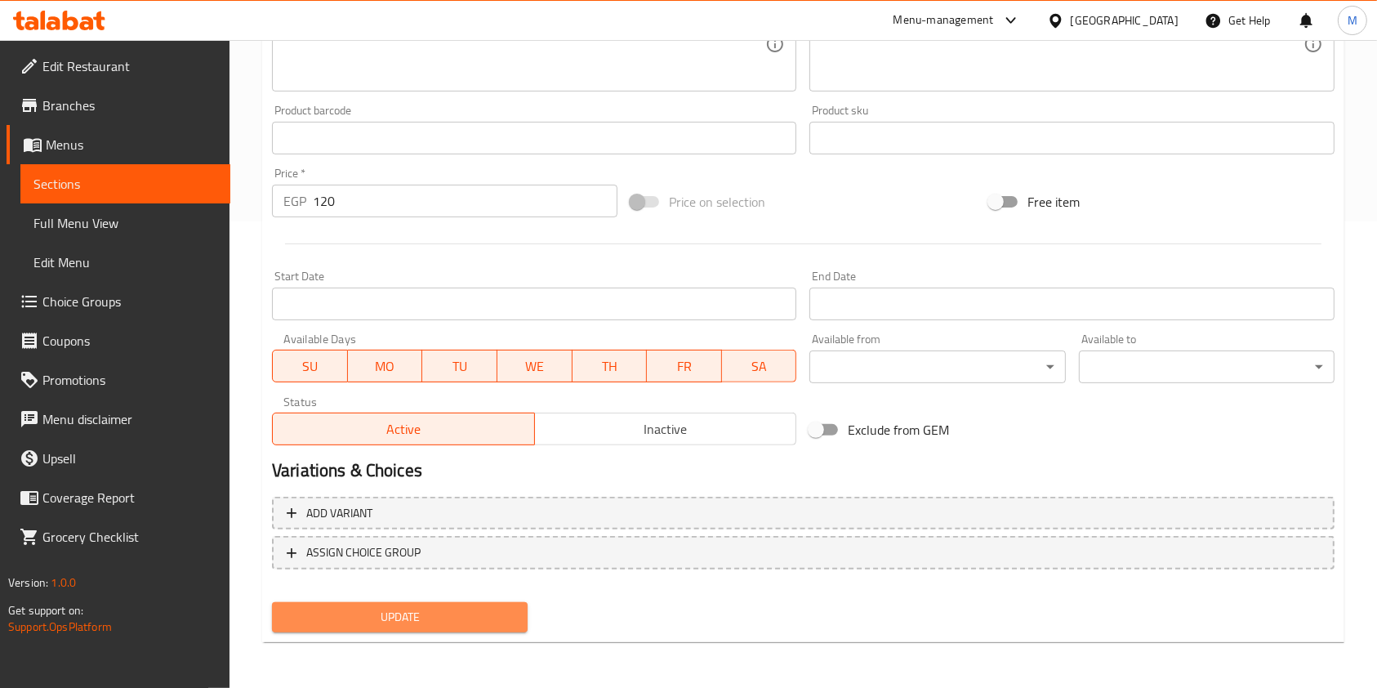
click at [510, 617] on span "Update" at bounding box center [400, 617] width 230 height 20
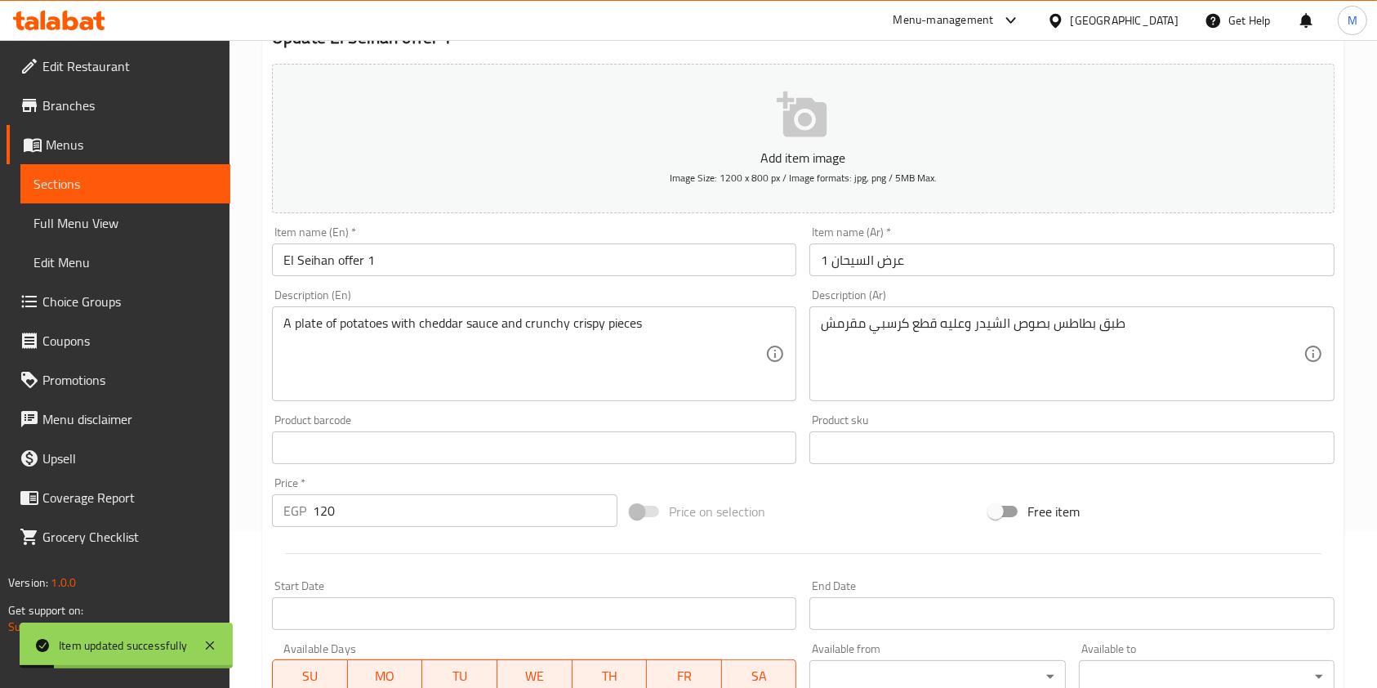
scroll to position [0, 0]
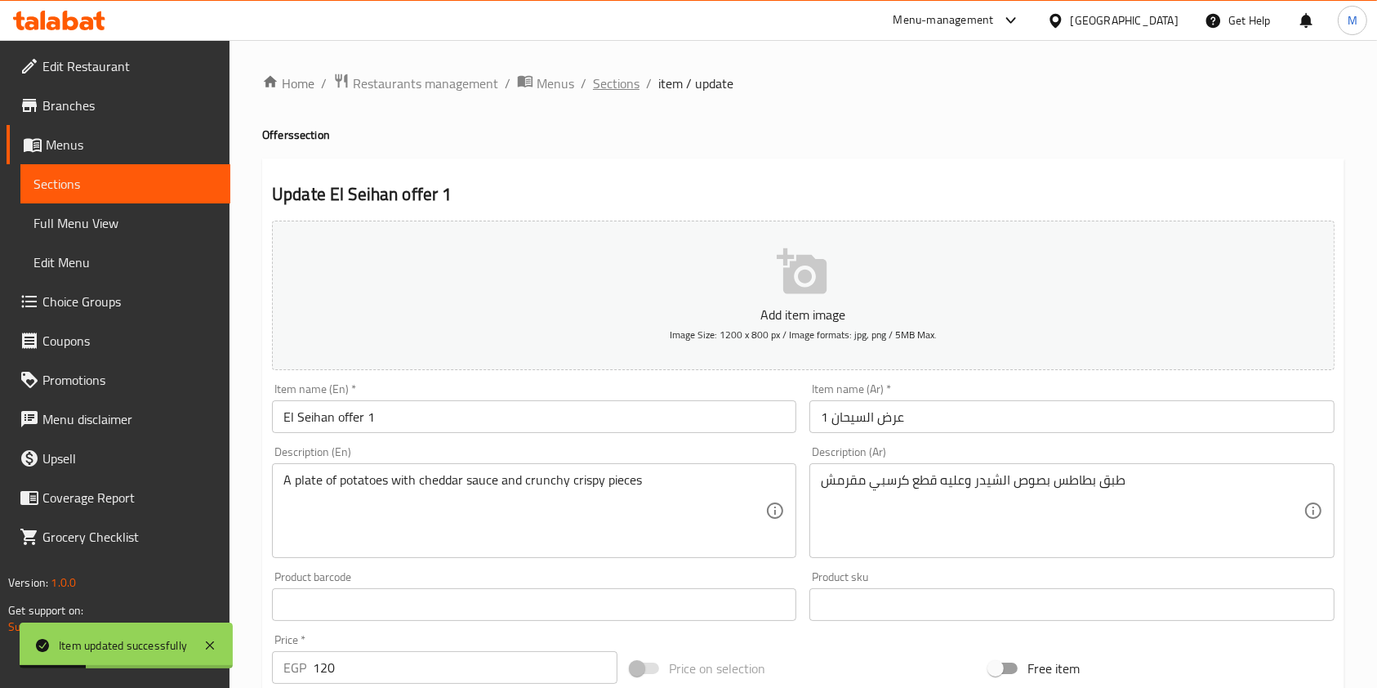
click at [610, 79] on span "Sections" at bounding box center [616, 84] width 47 height 20
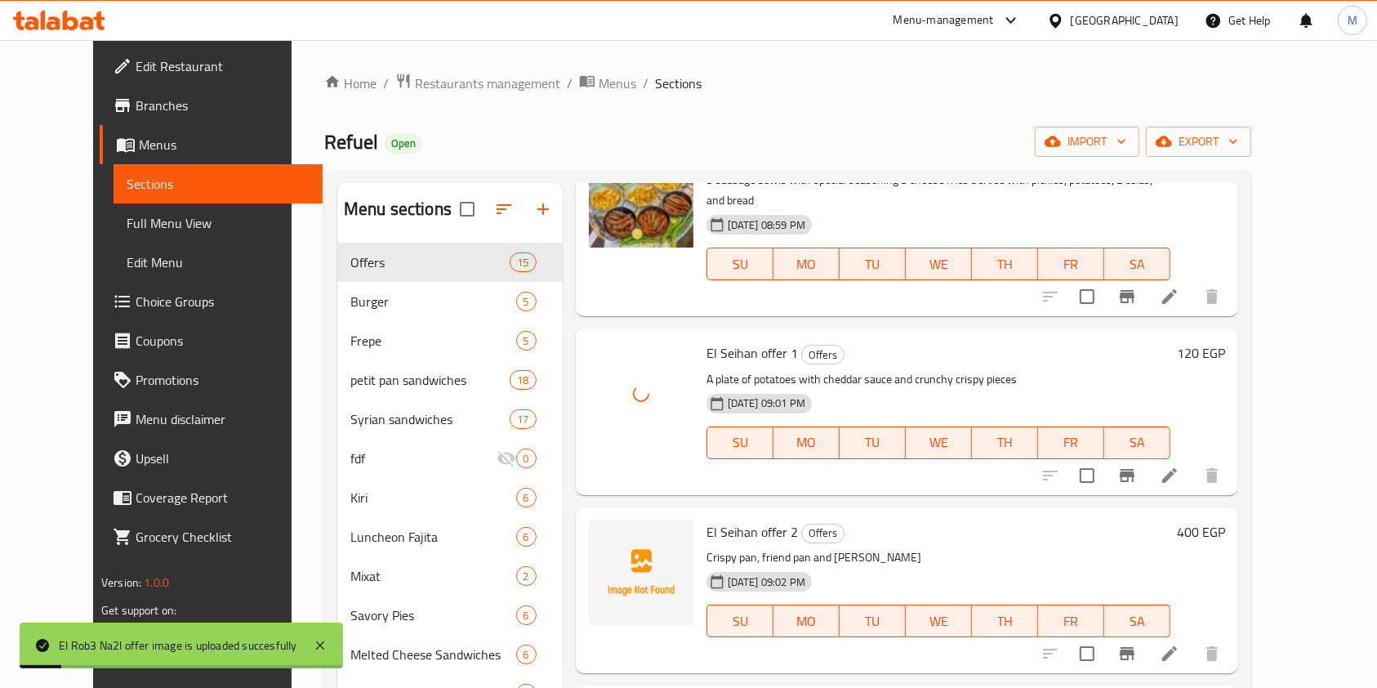
scroll to position [605, 0]
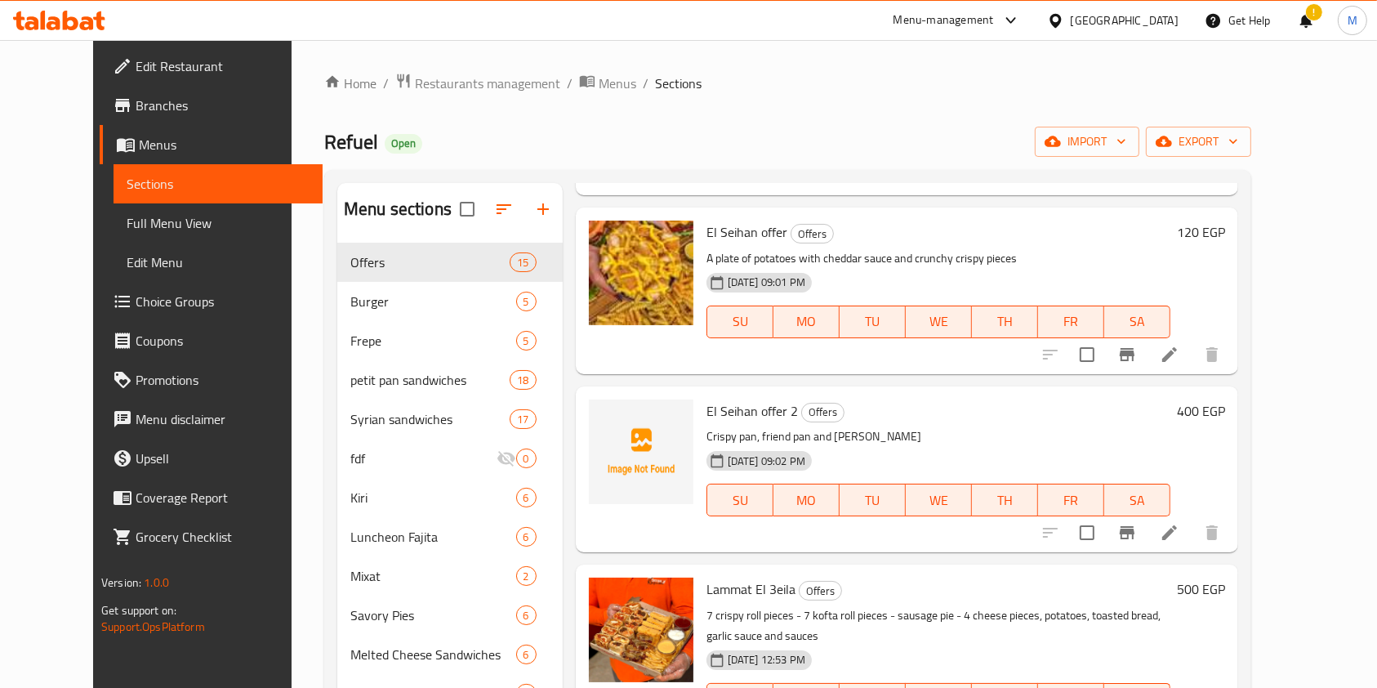
click at [77, 20] on icon at bounding box center [71, 21] width 16 height 20
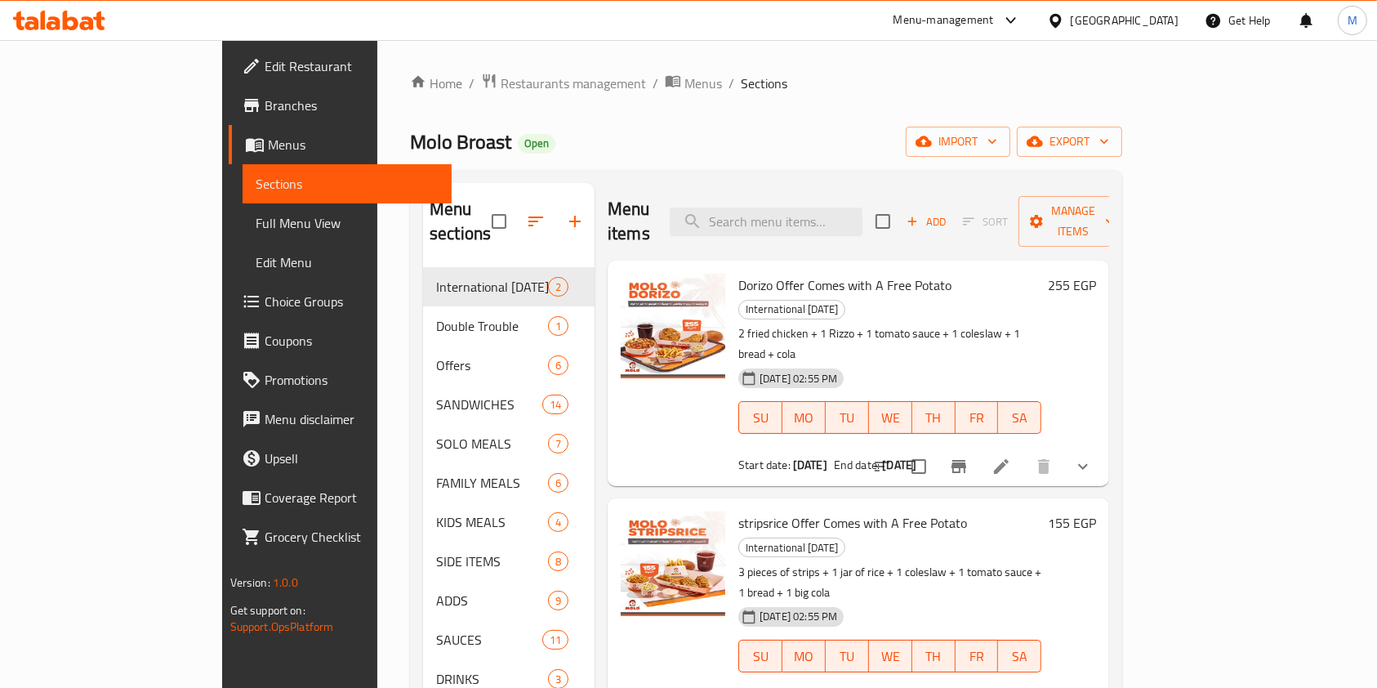
scroll to position [11, 0]
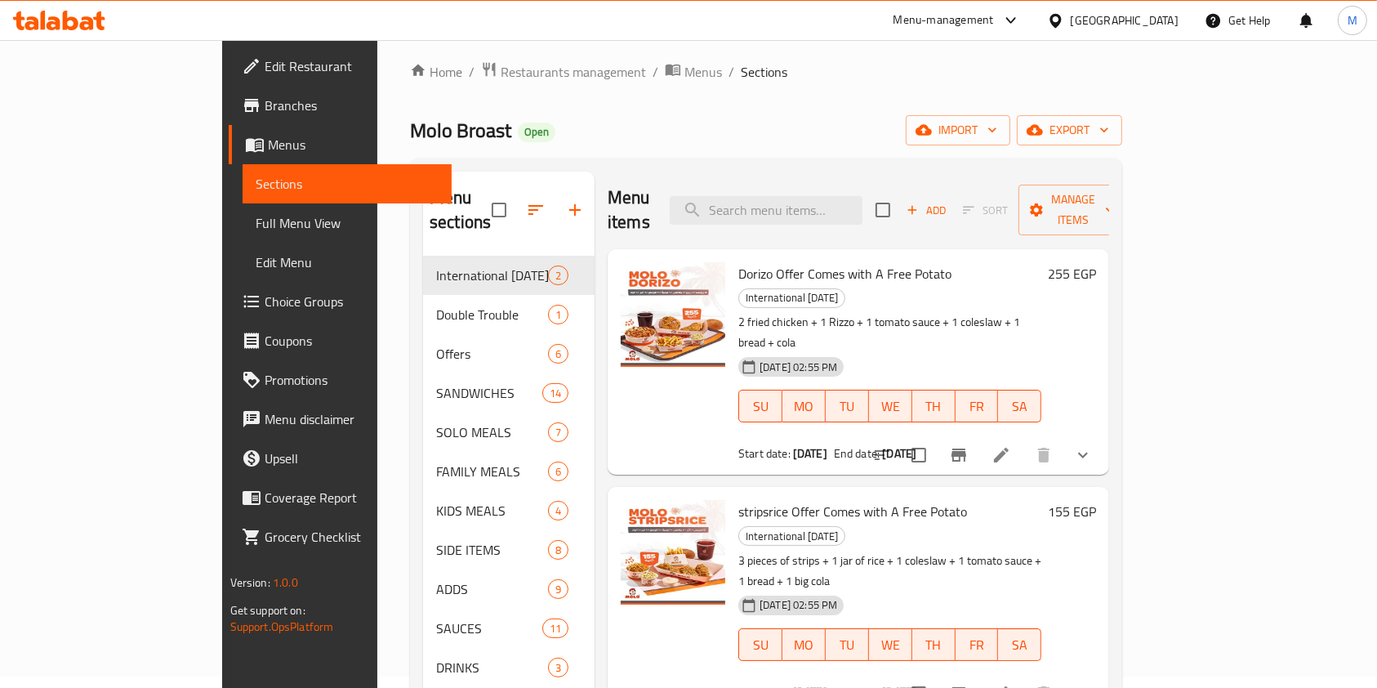
click at [73, 14] on icon at bounding box center [59, 21] width 92 height 20
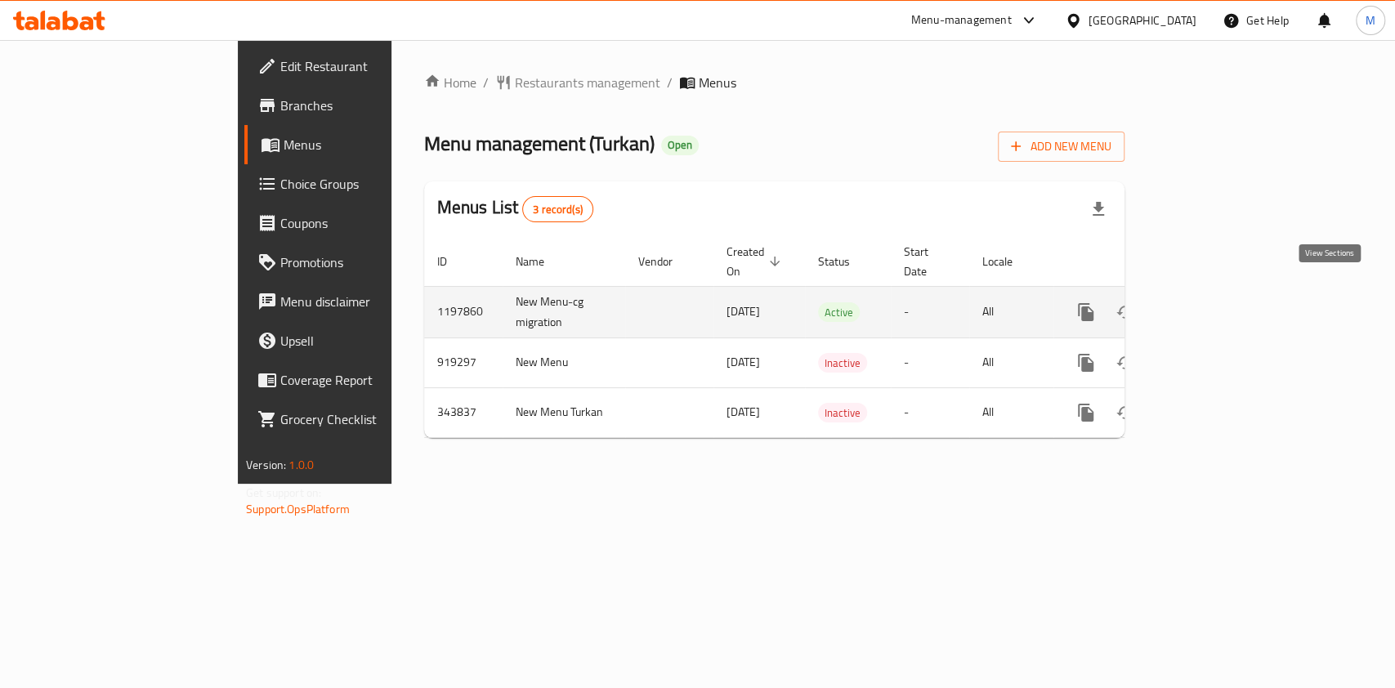
click at [1211, 305] on icon "enhanced table" at bounding box center [1203, 312] width 15 height 15
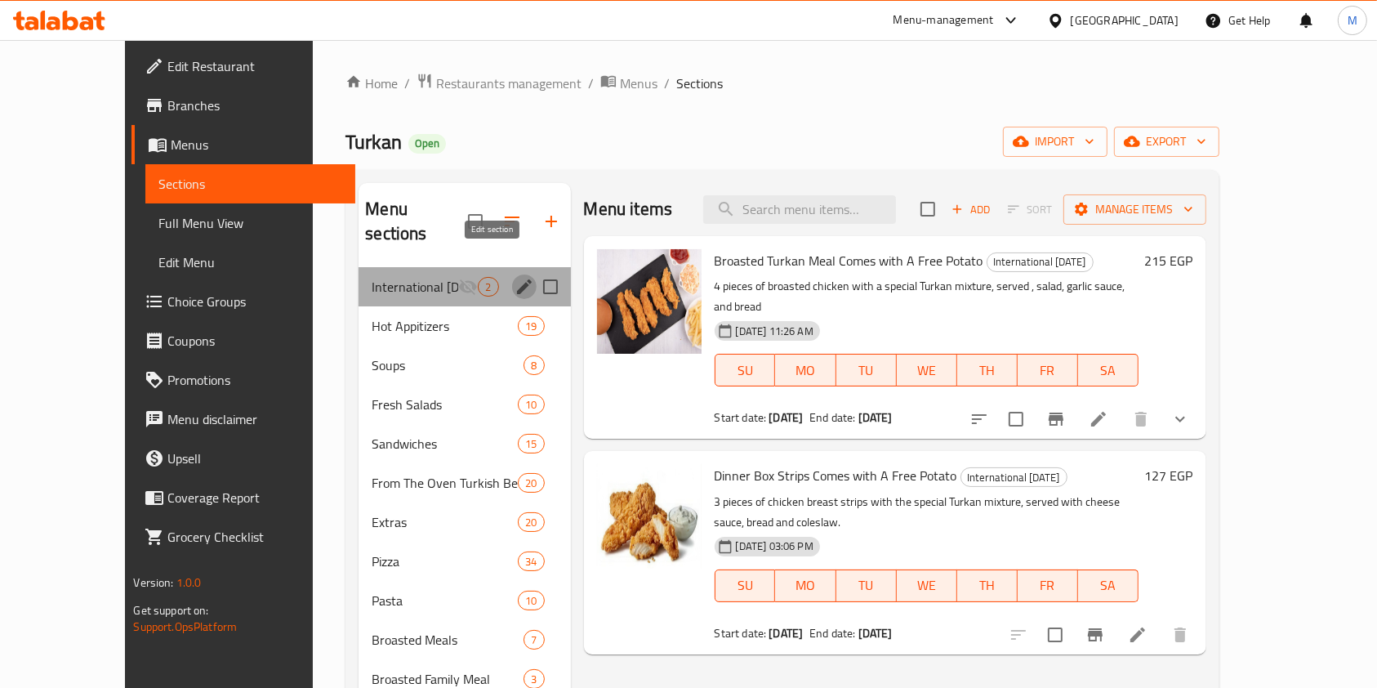
click at [515, 277] on icon "edit" at bounding box center [525, 287] width 20 height 20
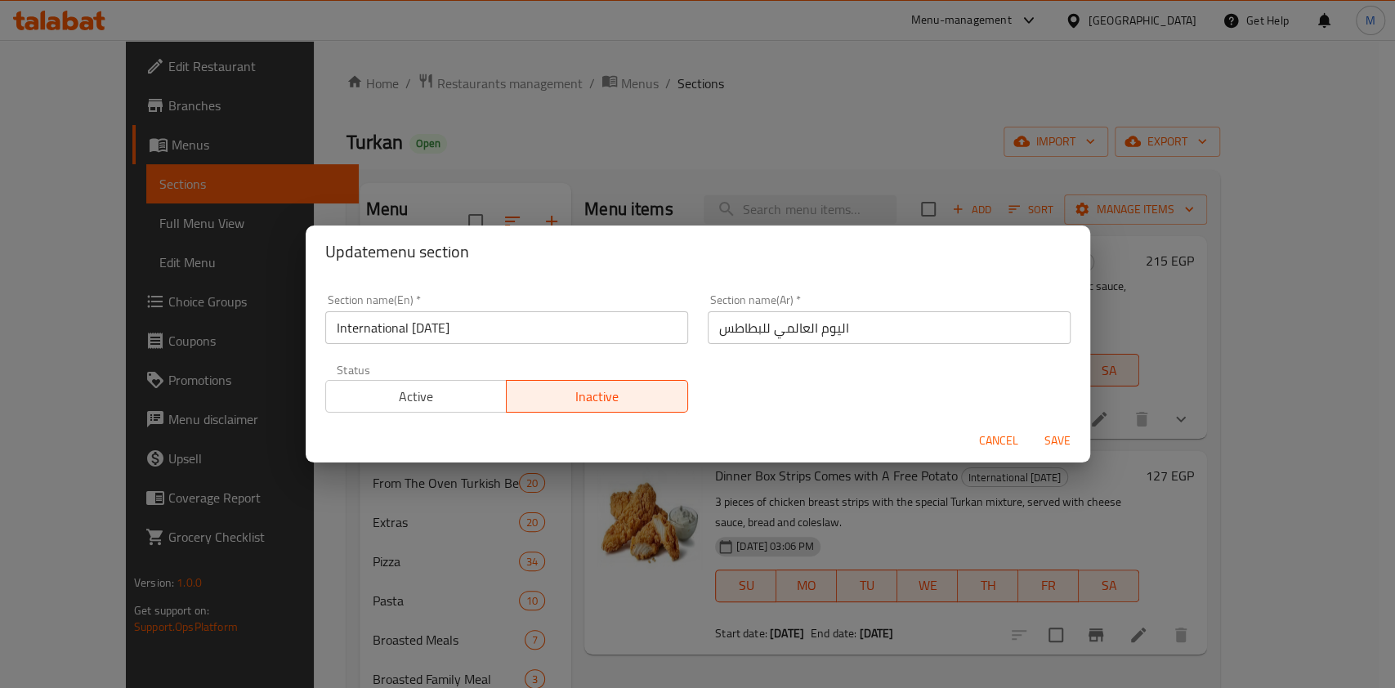
click at [471, 388] on span "Active" at bounding box center [417, 397] width 168 height 24
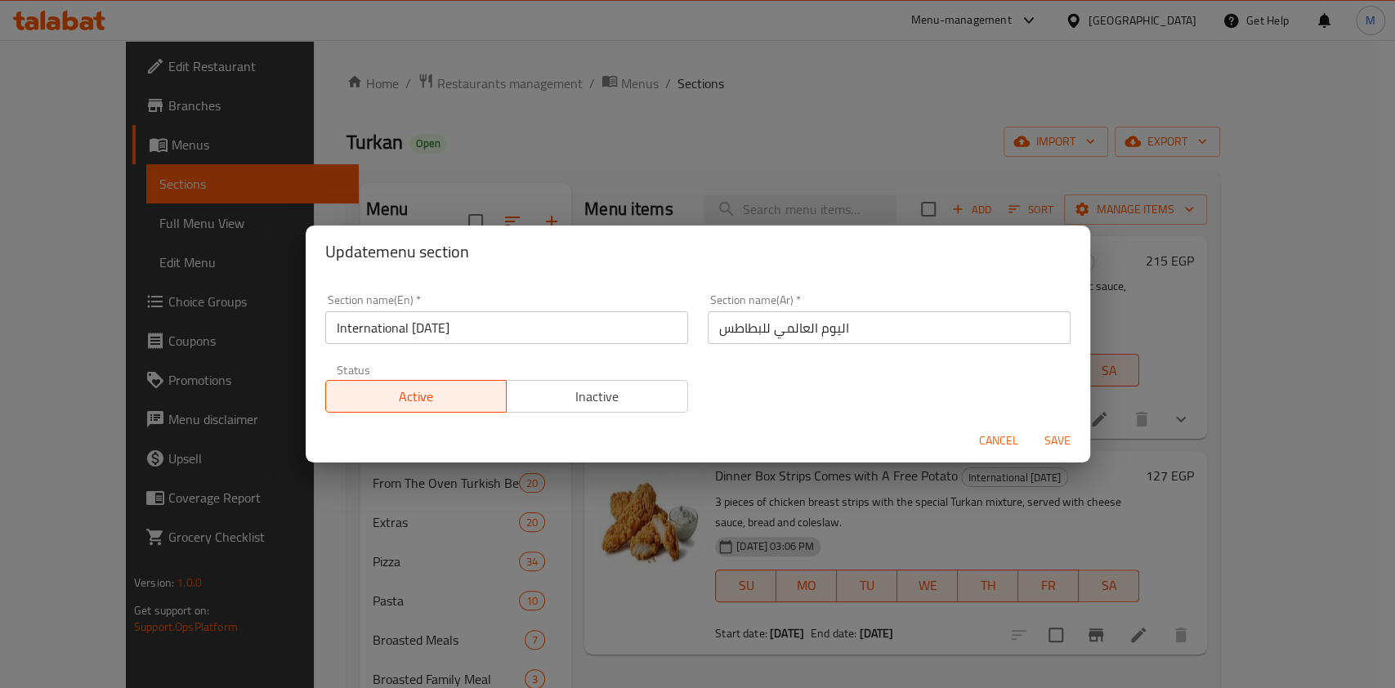
click at [1042, 440] on span "Save" at bounding box center [1057, 441] width 39 height 20
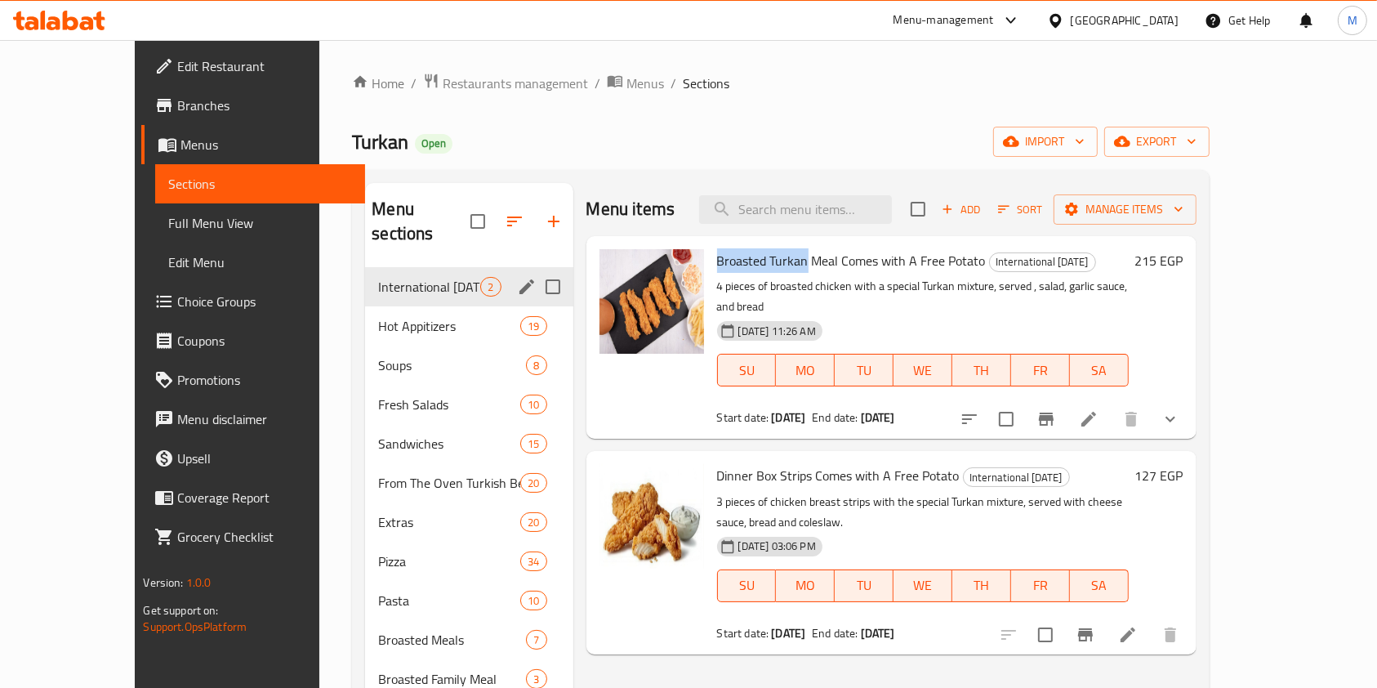
drag, startPoint x: 771, startPoint y: 266, endPoint x: 685, endPoint y: 270, distance: 85.9
click at [717, 270] on span "Broasted Turkan Meal Comes with A Free Potato" at bounding box center [851, 260] width 269 height 25
copy span "Broasted Turkan"
click at [846, 205] on input "search" at bounding box center [795, 209] width 193 height 29
paste input "Broasted Turkan"
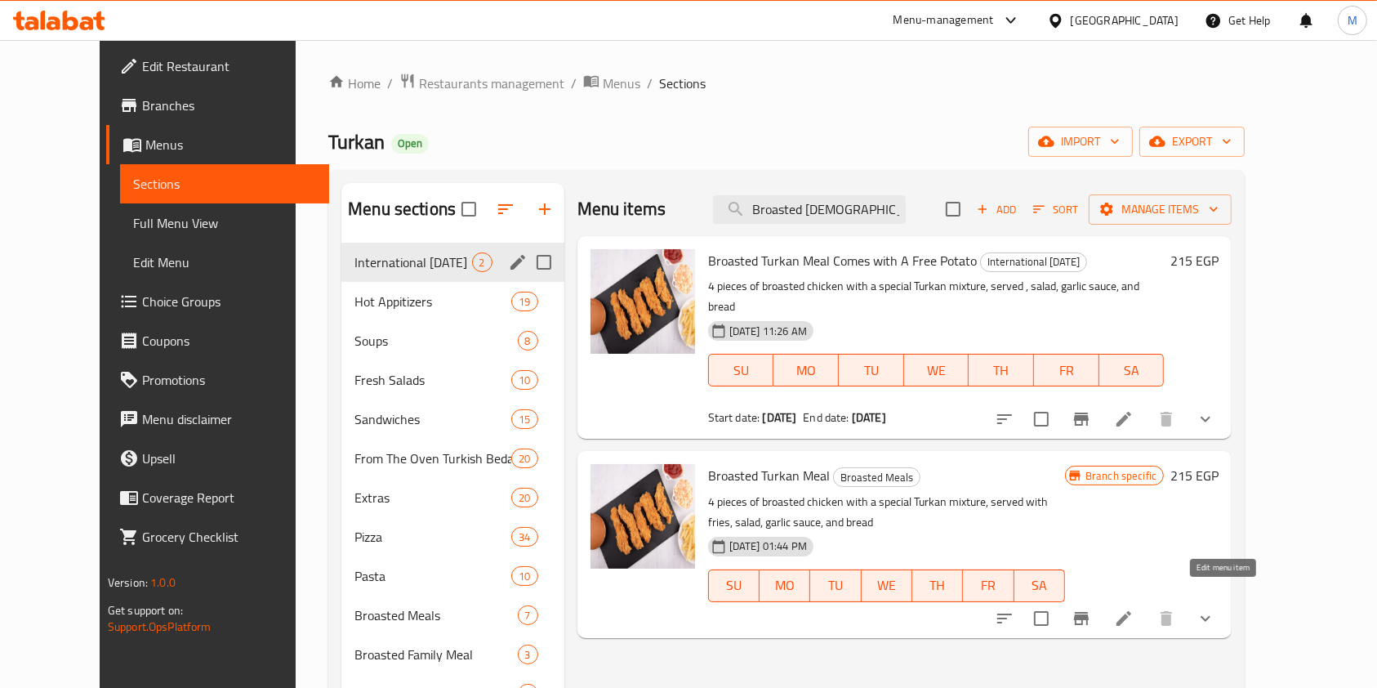
type input "Broasted Turkan"
click at [1134, 609] on icon at bounding box center [1124, 619] width 20 height 20
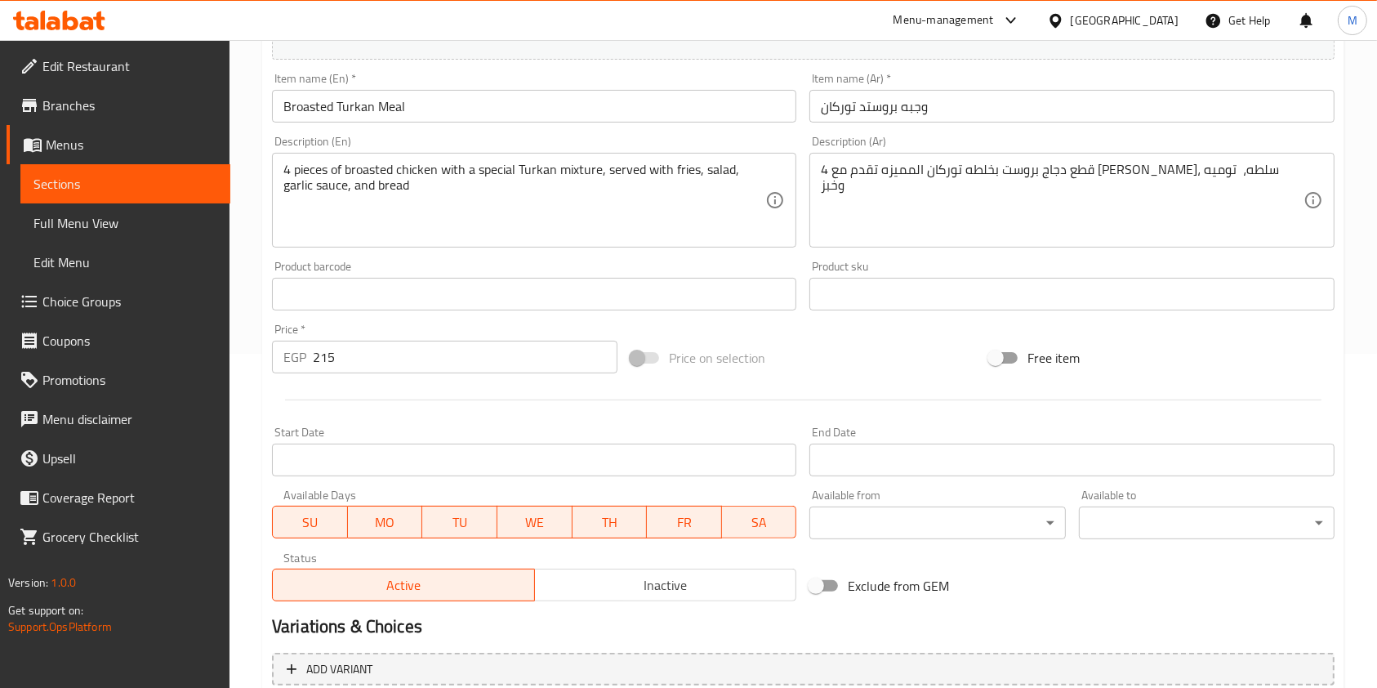
scroll to position [510, 0]
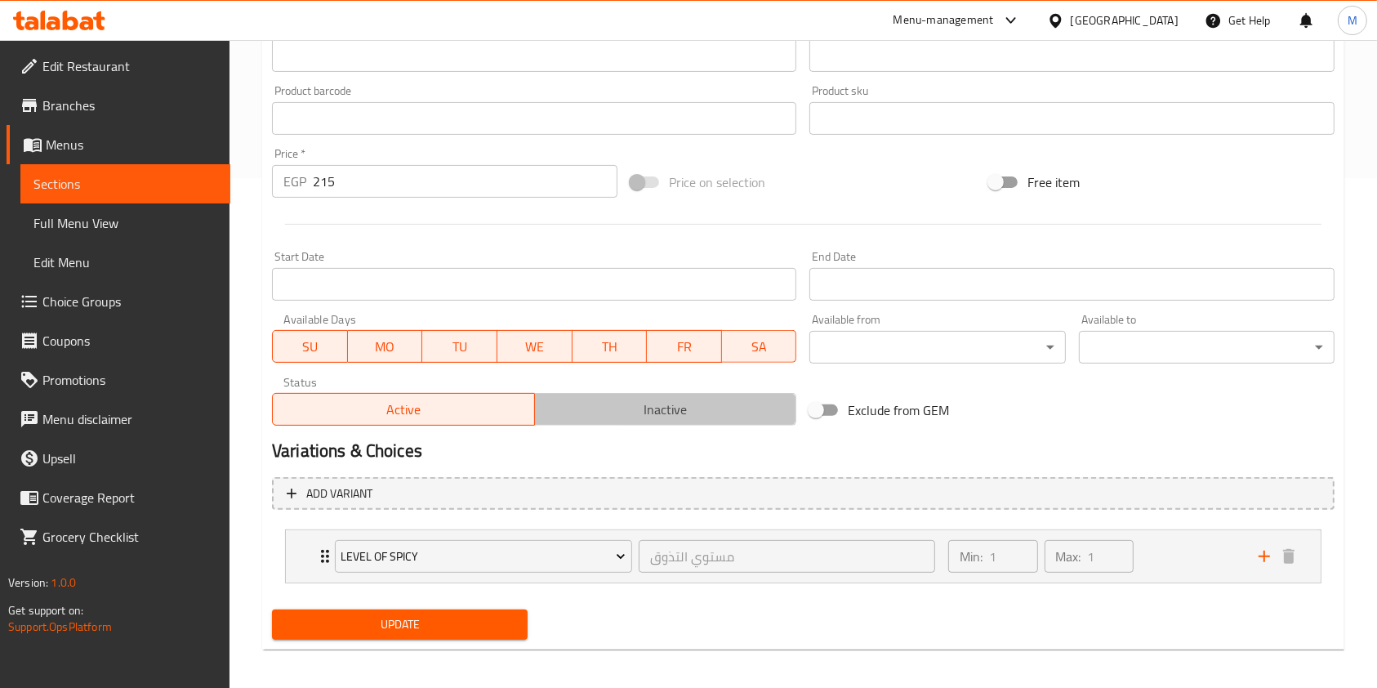
click at [665, 410] on span "Inactive" at bounding box center [666, 410] width 249 height 24
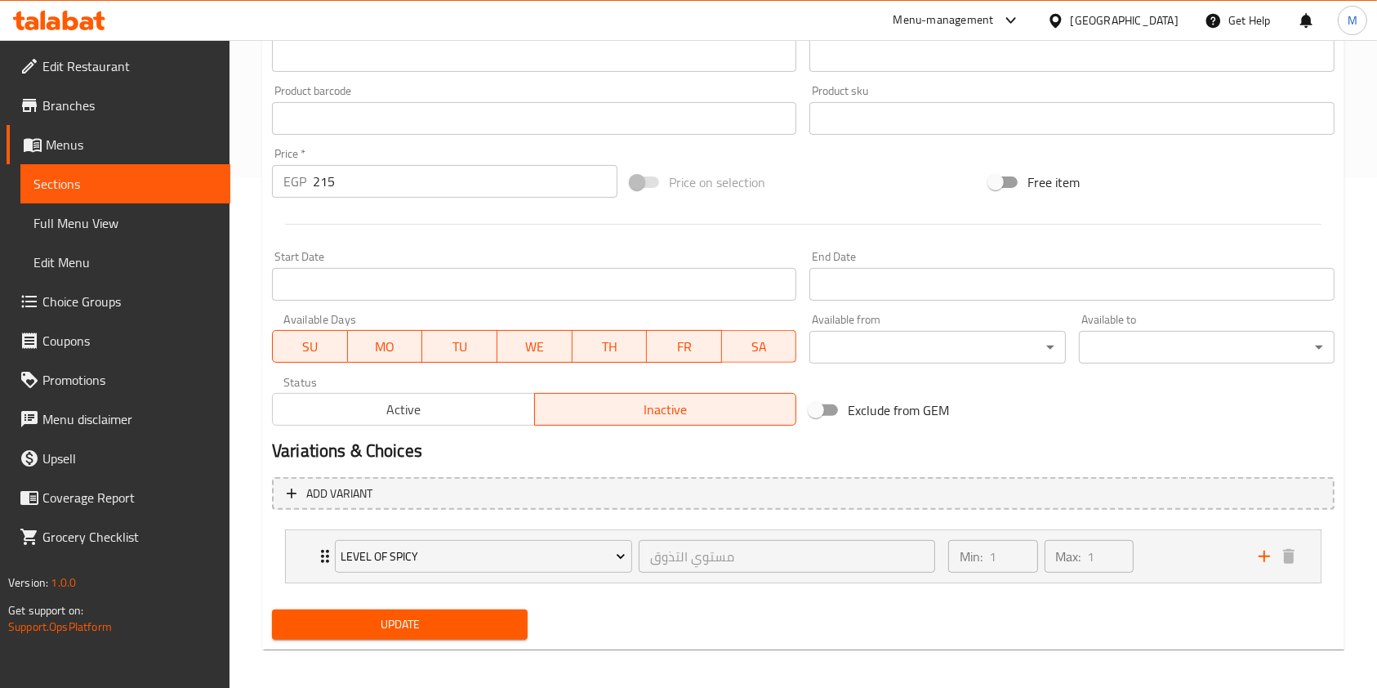
click at [502, 630] on span "Update" at bounding box center [400, 624] width 230 height 20
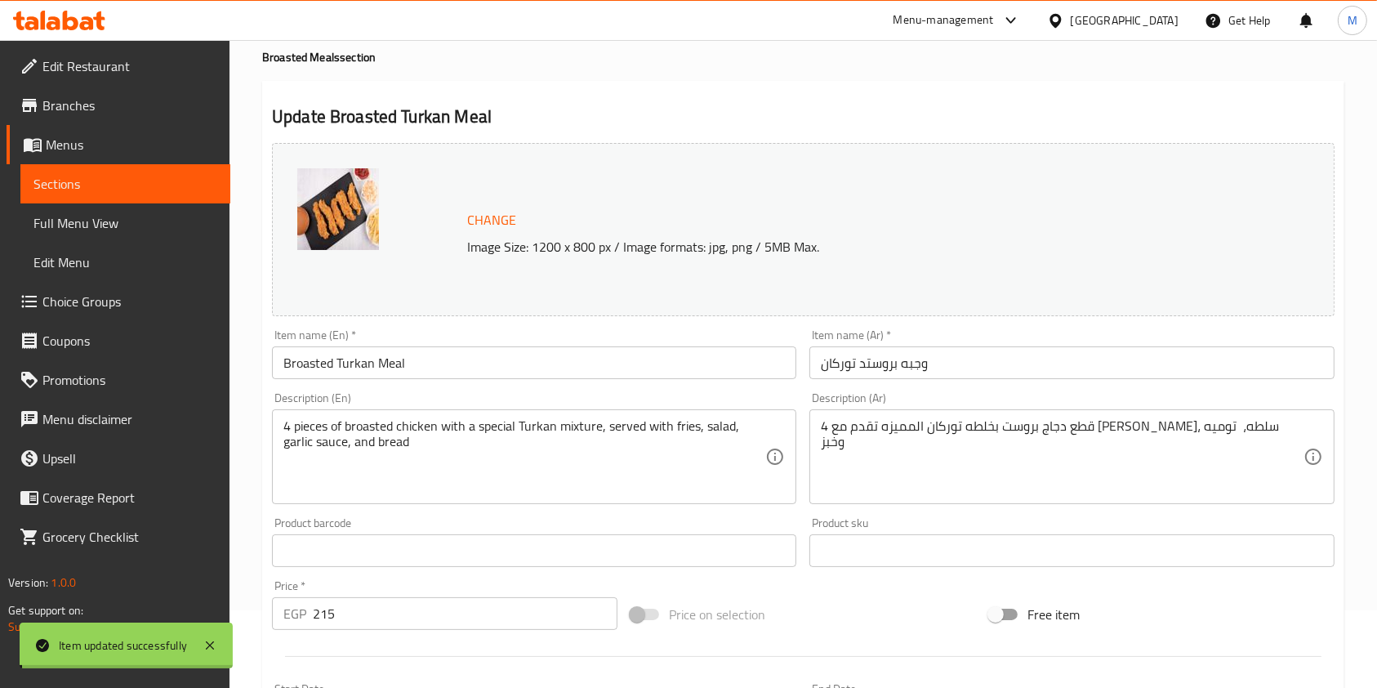
scroll to position [0, 0]
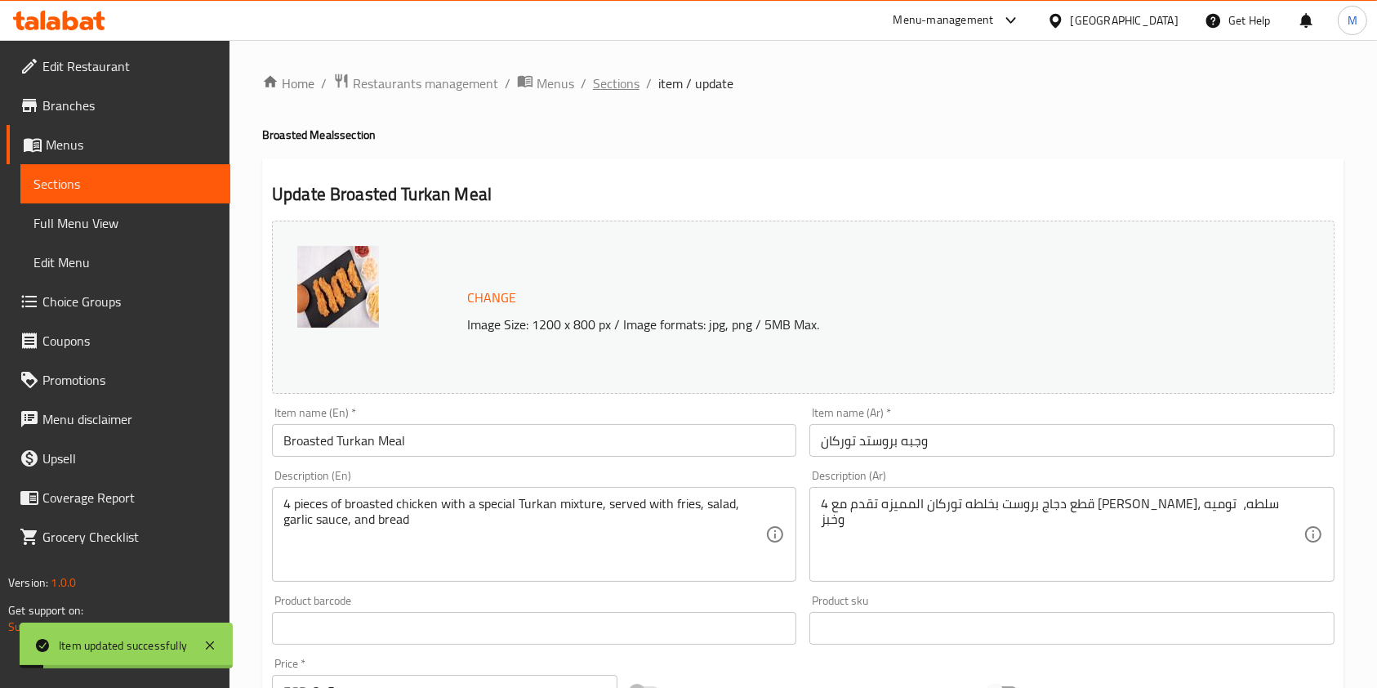
click at [632, 78] on span "Sections" at bounding box center [616, 84] width 47 height 20
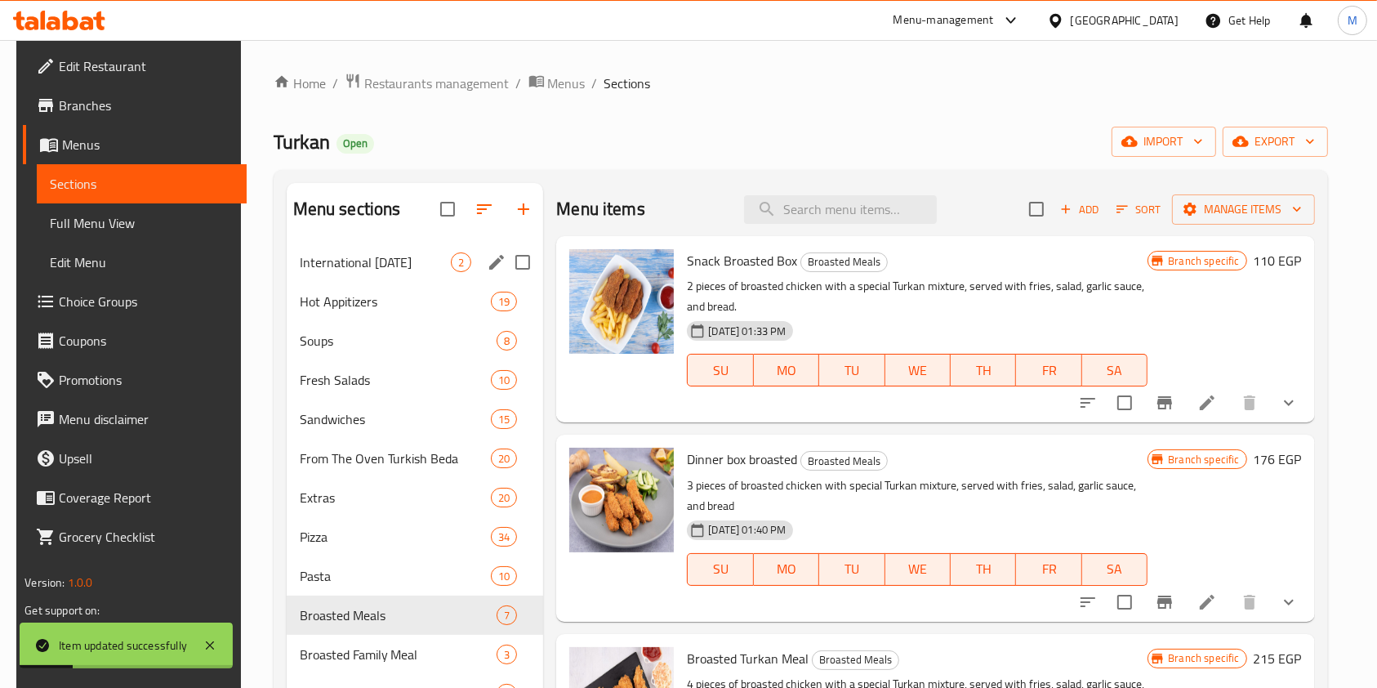
click at [364, 264] on span "International Potato Day" at bounding box center [376, 262] width 152 height 20
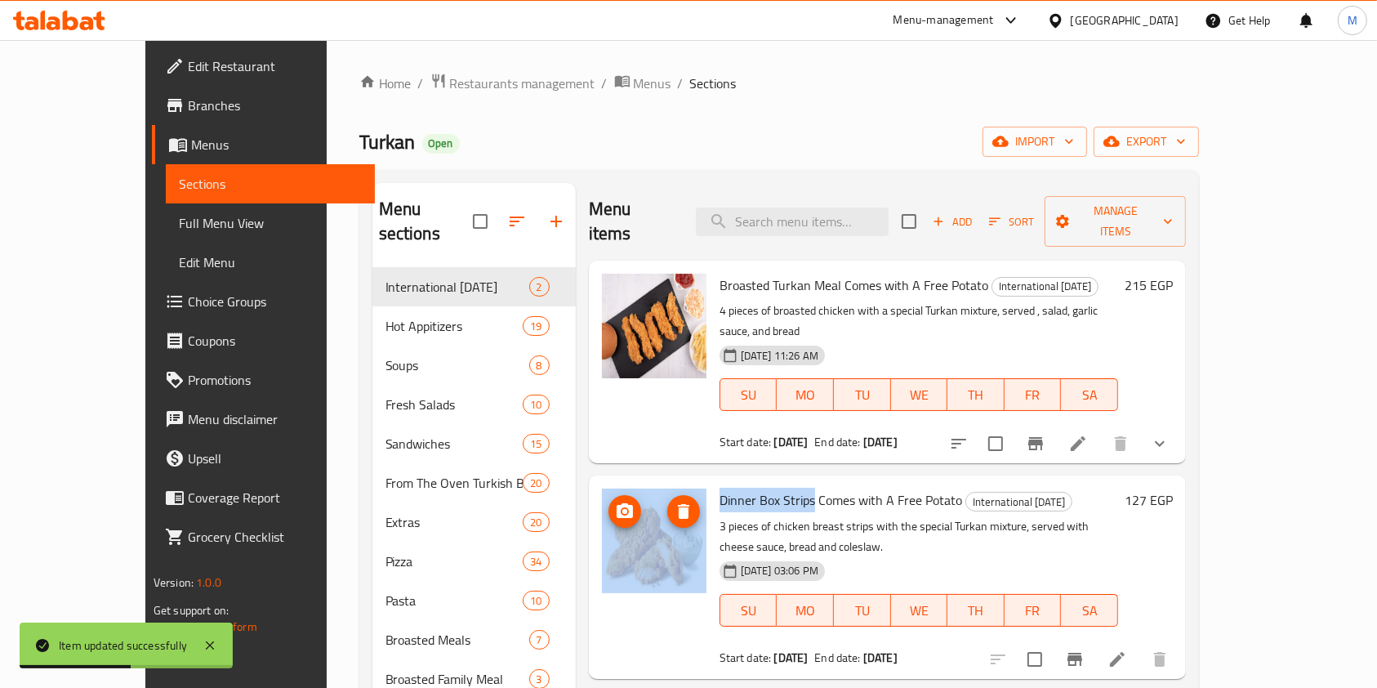
drag, startPoint x: 778, startPoint y: 461, endPoint x: 669, endPoint y: 462, distance: 108.7
click at [669, 482] on div "Dinner Box Strips Comes with A Free Potato International Potato Day 3 pieces of…" at bounding box center [888, 577] width 584 height 190
copy div "Dinner Box Strips"
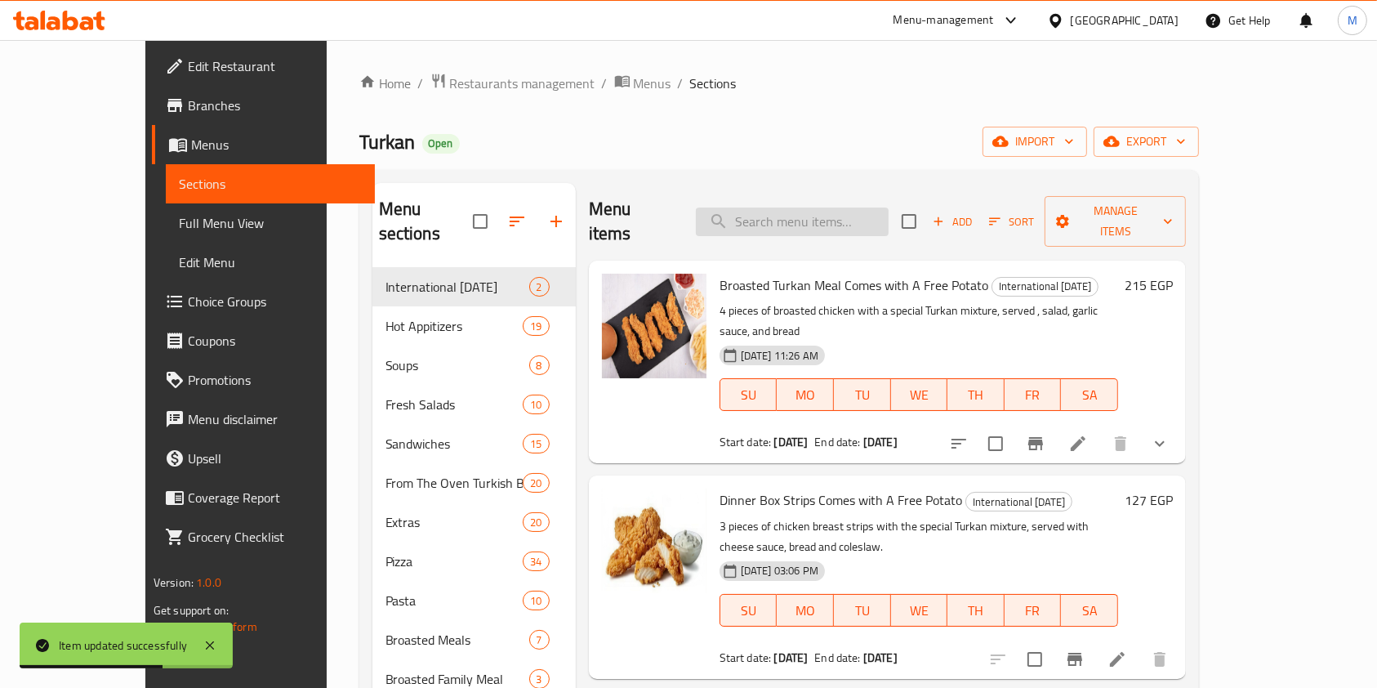
click at [859, 214] on input "search" at bounding box center [792, 222] width 193 height 29
paste input "Dinner Box Strips"
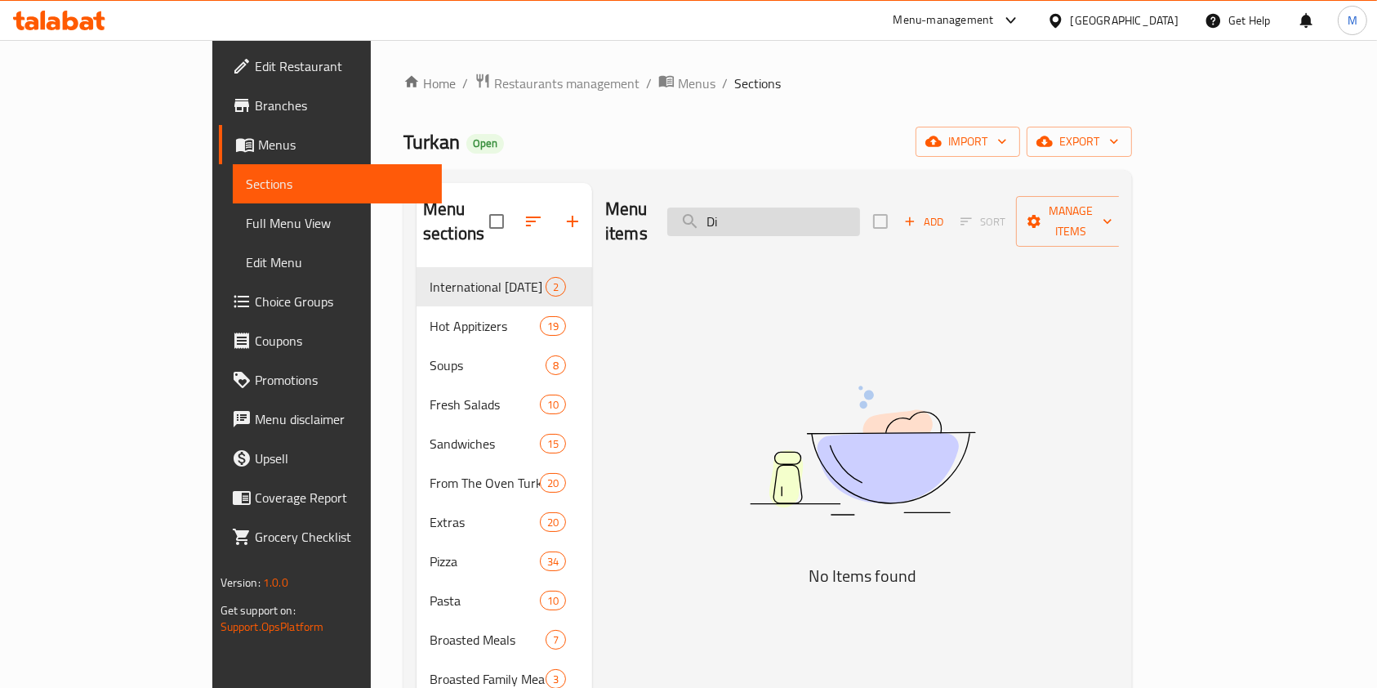
type input "D"
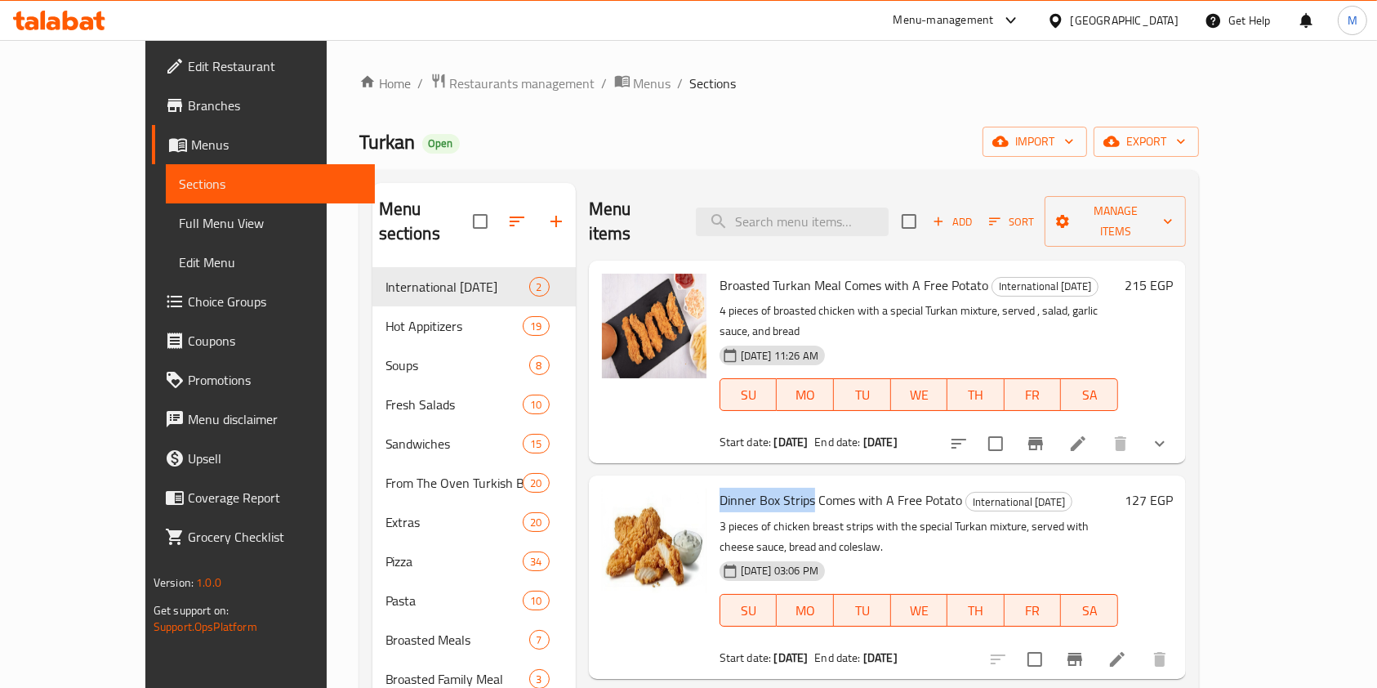
drag, startPoint x: 680, startPoint y: 456, endPoint x: 777, endPoint y: 459, distance: 97.3
click at [777, 482] on div "Dinner Box Strips Comes with A Free Potato International Potato Day 3 pieces of…" at bounding box center [919, 577] width 412 height 190
copy span "Dinner Box Strips"
click at [812, 220] on input "search" at bounding box center [792, 222] width 193 height 29
paste input "Dinner Box Strips"
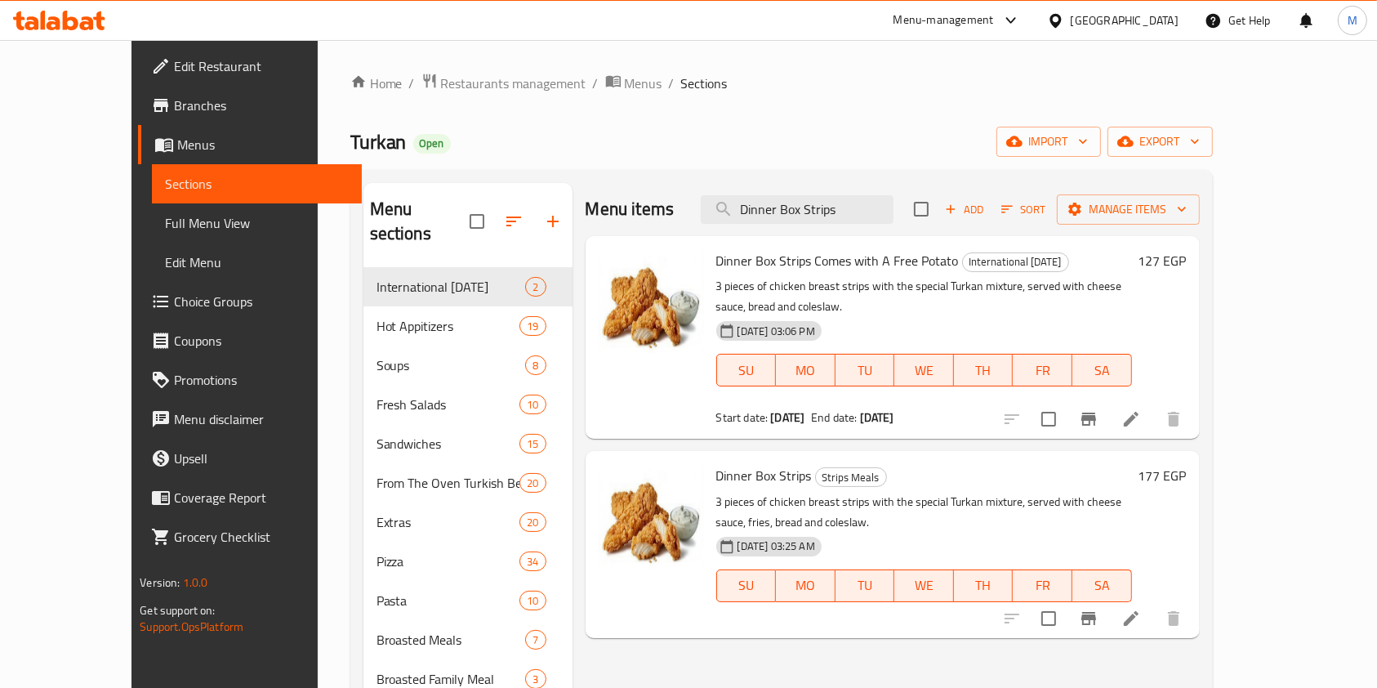
type input "Dinner Box Strips"
click at [1141, 609] on icon at bounding box center [1132, 619] width 20 height 20
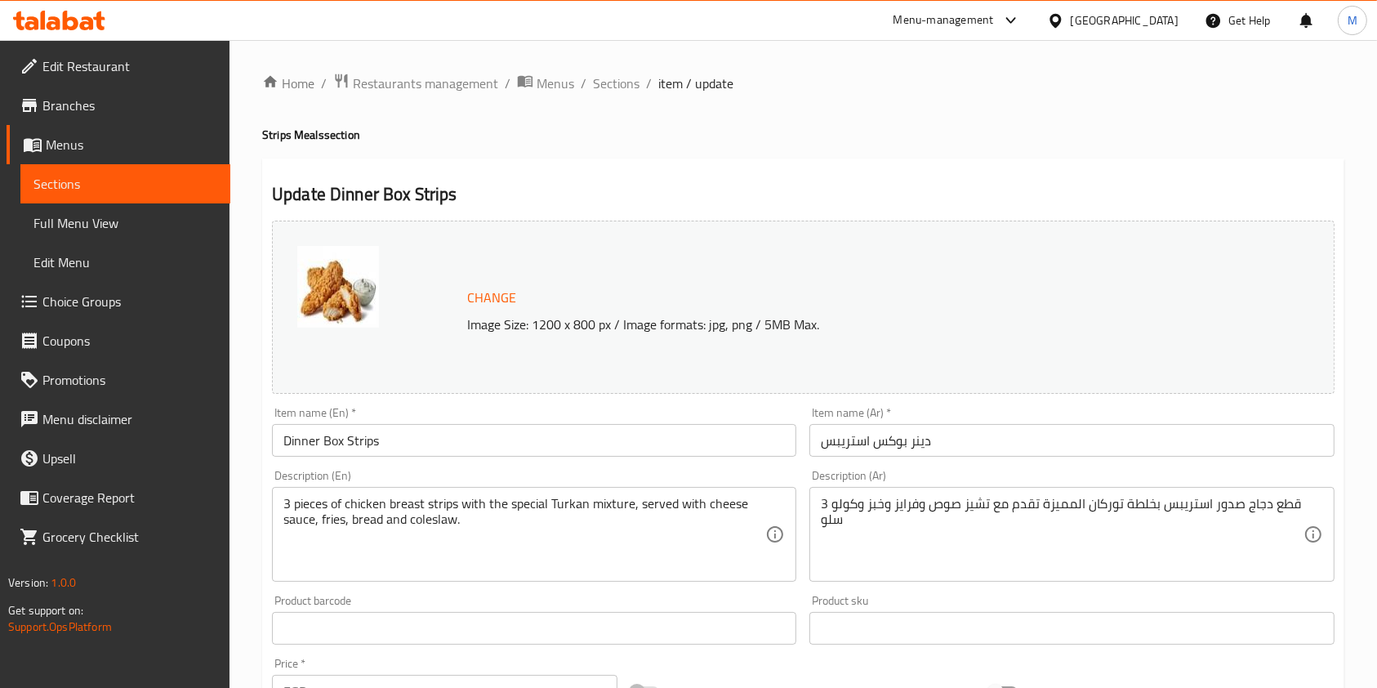
drag, startPoint x: 1353, startPoint y: 219, endPoint x: 1369, endPoint y: 249, distance: 34.4
click at [1368, 269] on div "Home / Restaurants management / Menus / Sections / item / update Strips Meals s…" at bounding box center [804, 609] width 1148 height 1138
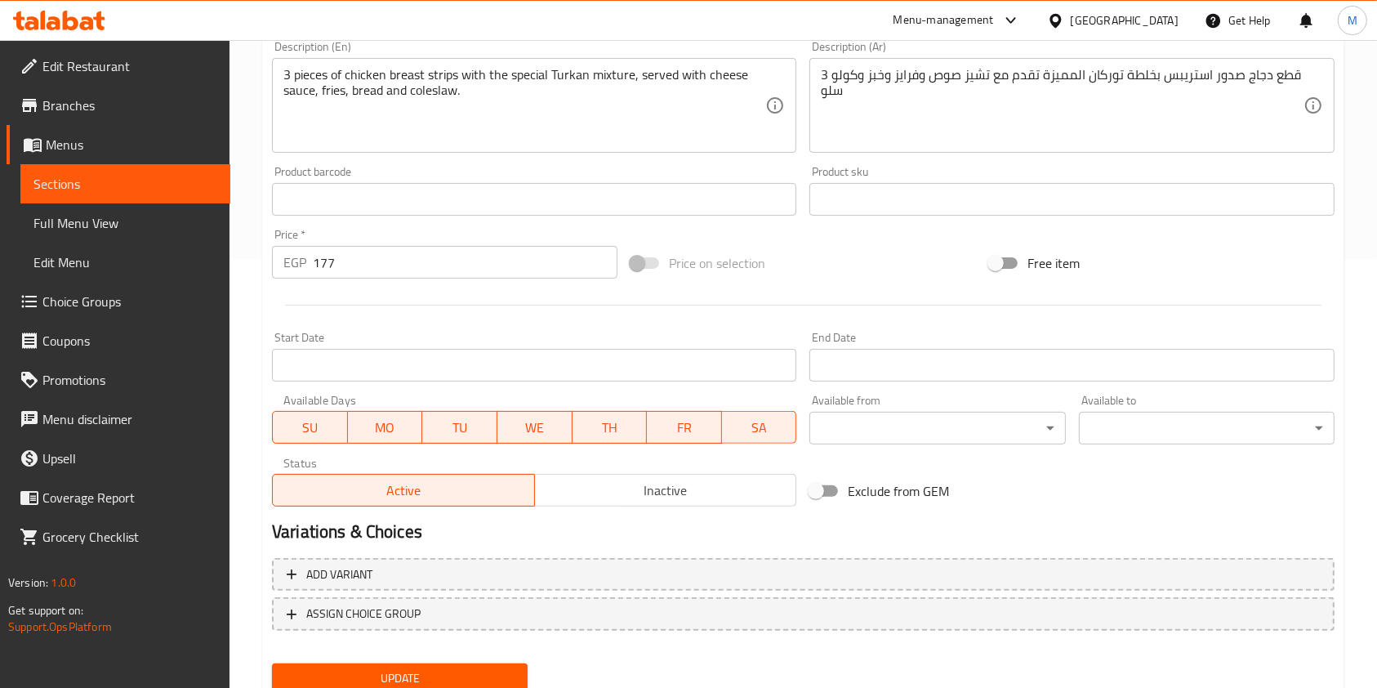
scroll to position [490, 0]
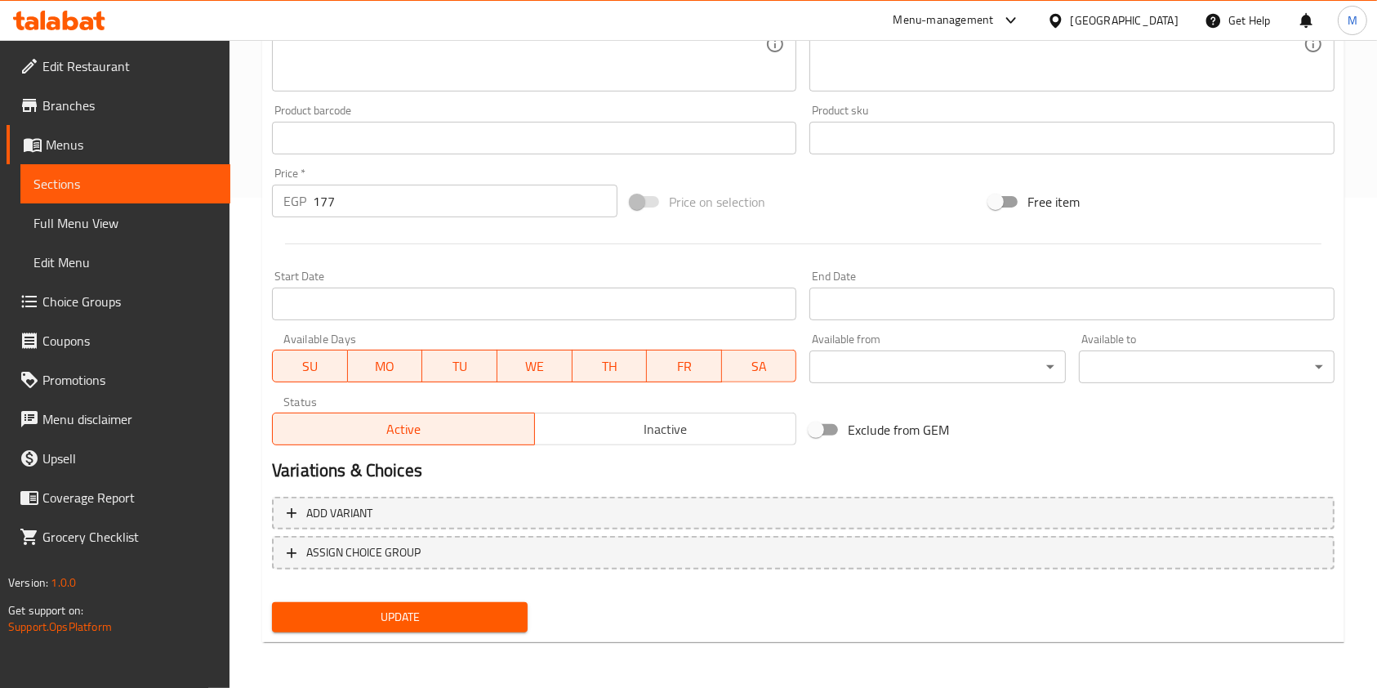
click at [616, 415] on button "Inactive" at bounding box center [665, 429] width 263 height 33
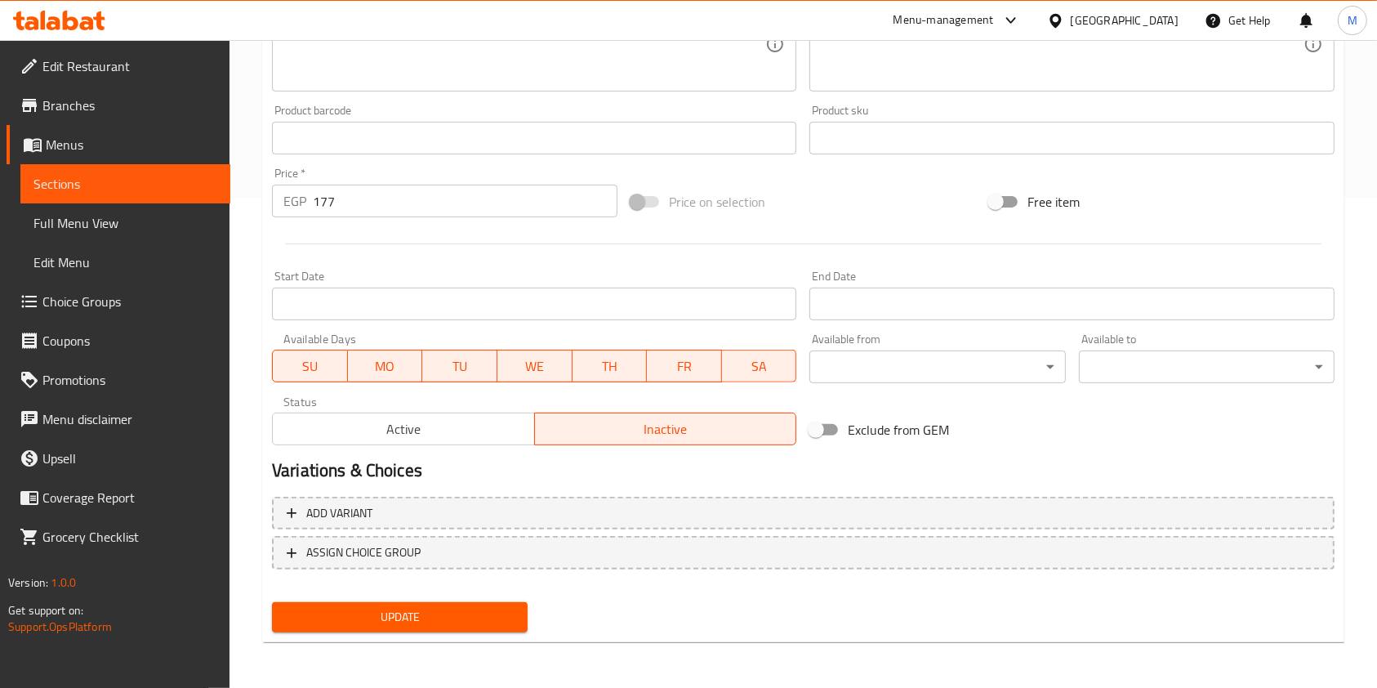
click at [497, 621] on span "Update" at bounding box center [400, 617] width 230 height 20
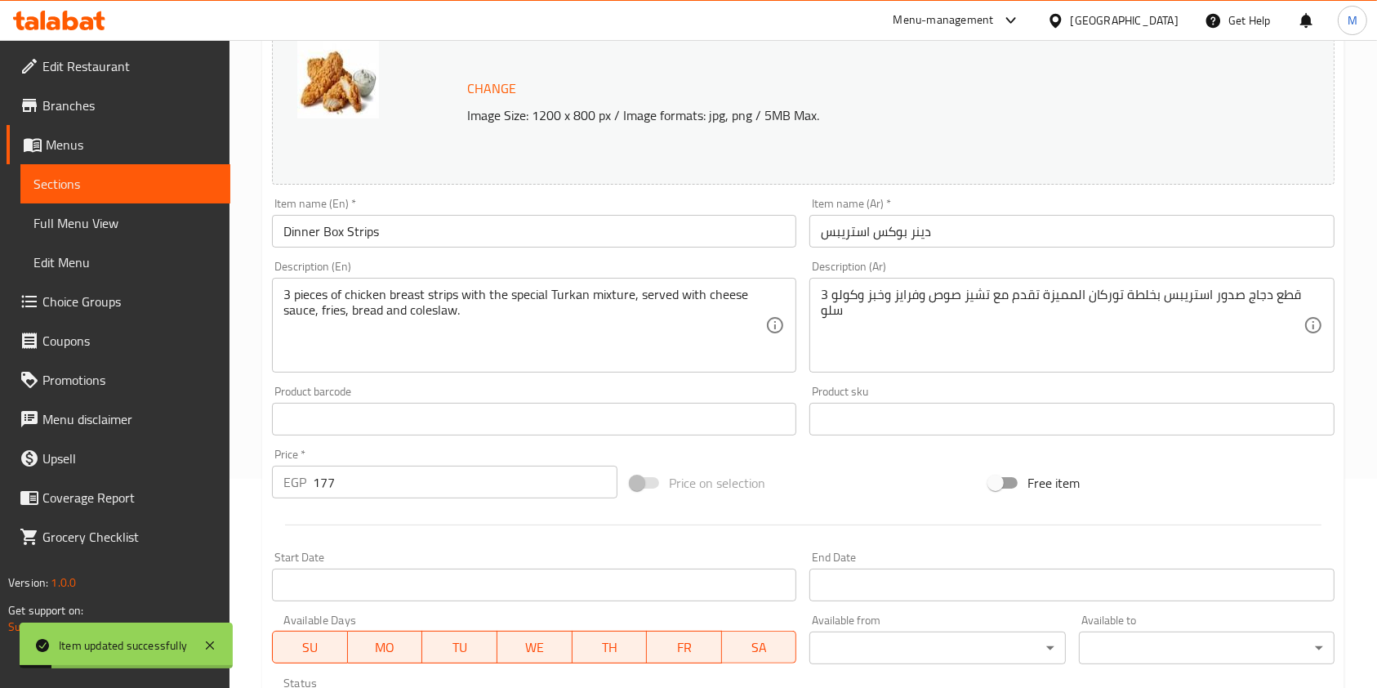
scroll to position [0, 0]
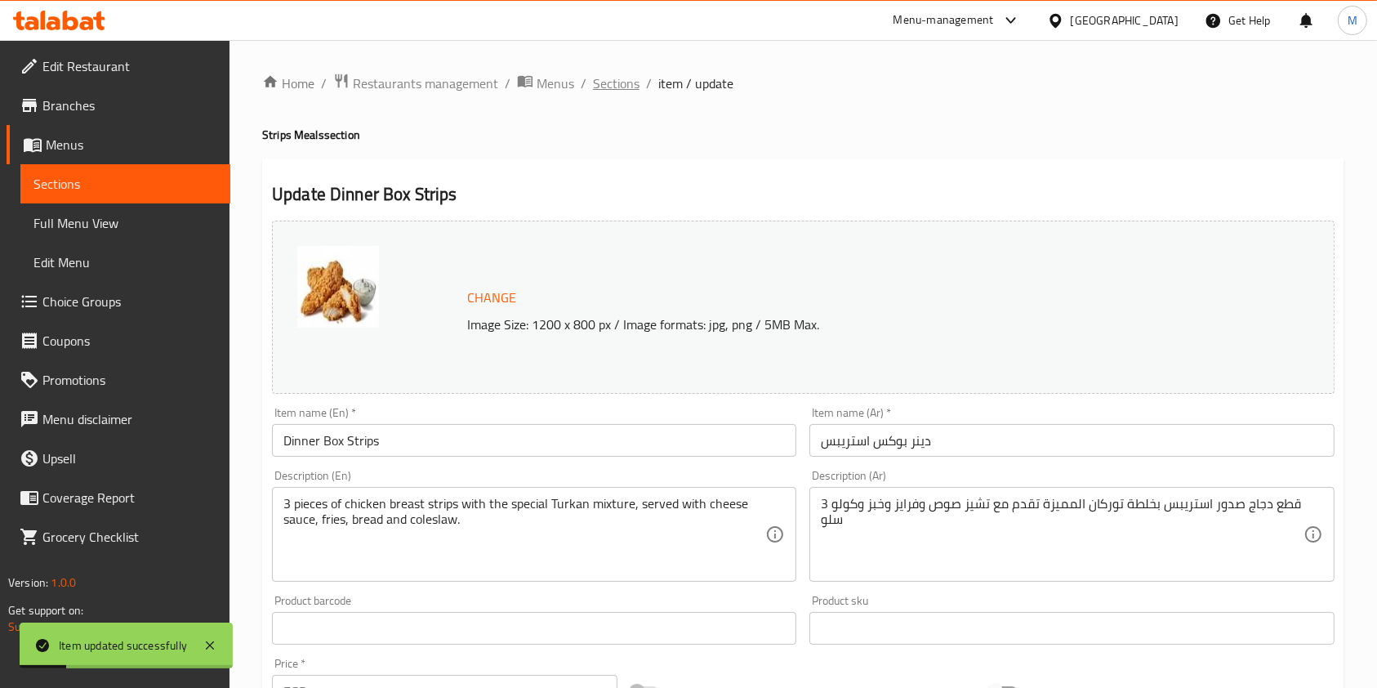
click at [628, 83] on span "Sections" at bounding box center [616, 84] width 47 height 20
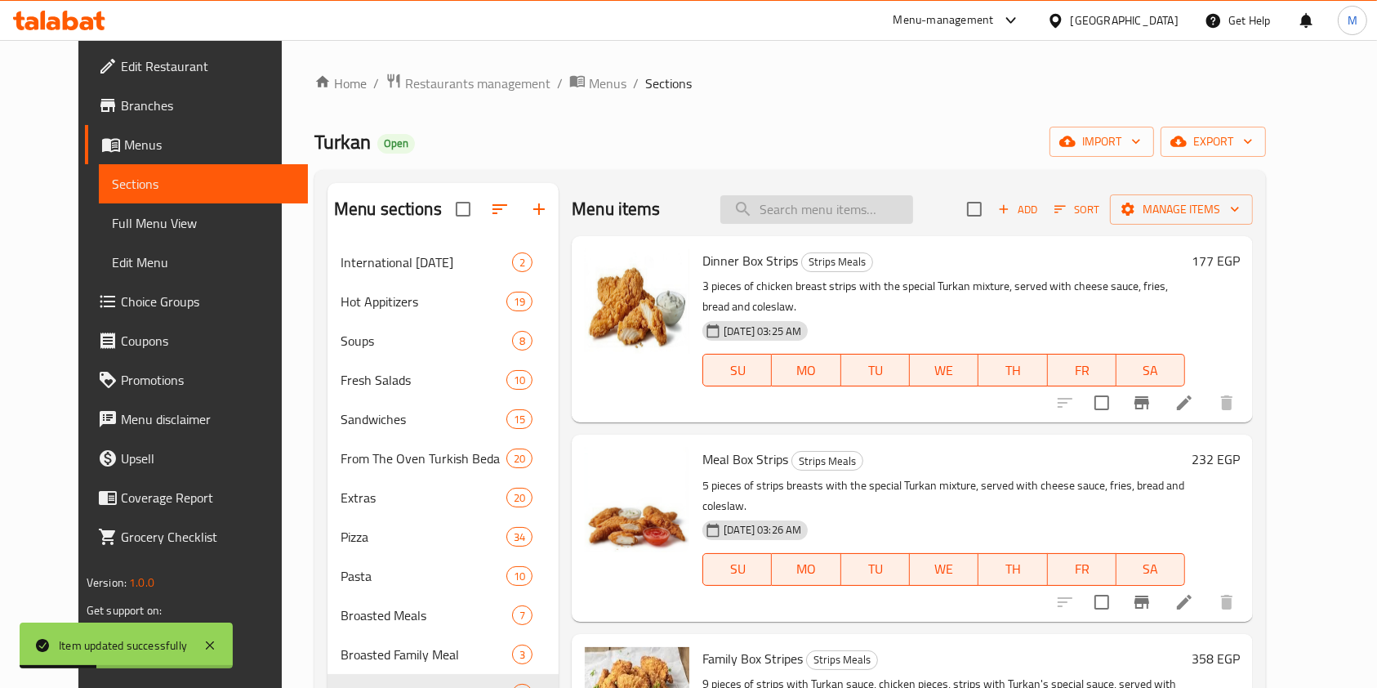
click at [864, 199] on input "search" at bounding box center [817, 209] width 193 height 29
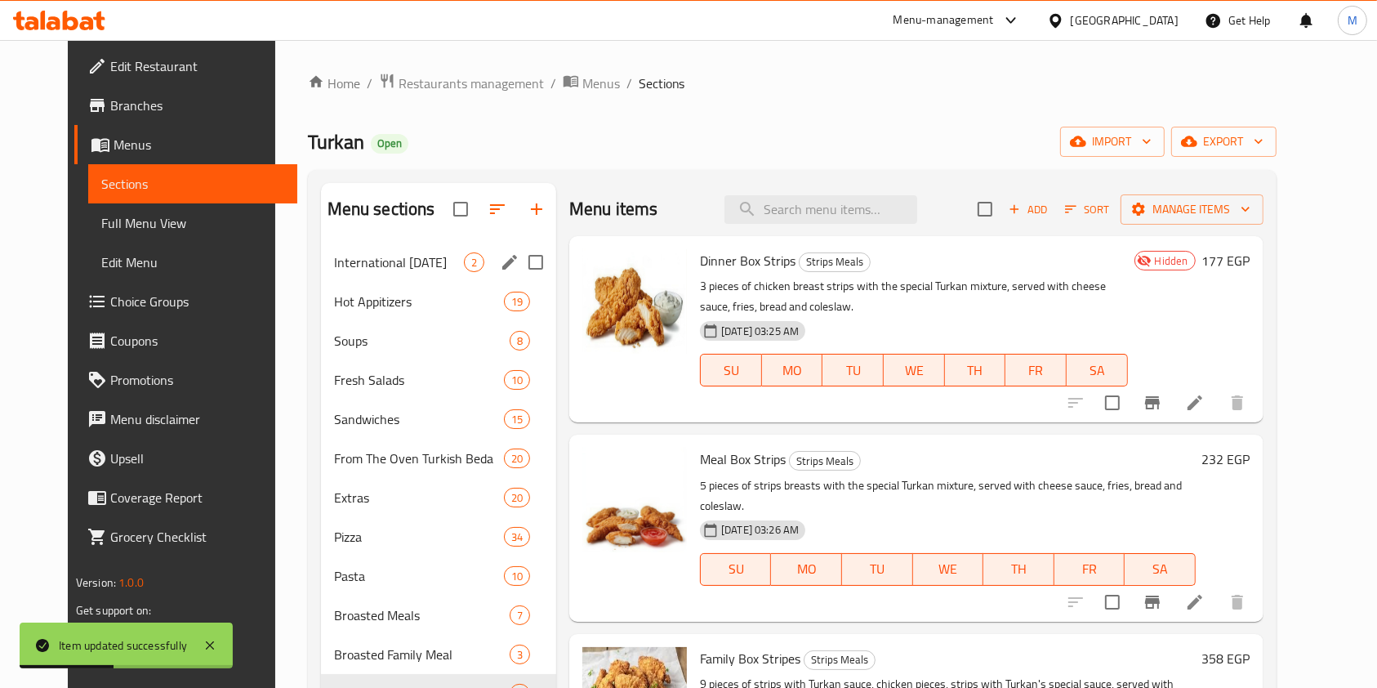
click at [437, 249] on div "International Potato Day 2" at bounding box center [438, 262] width 235 height 39
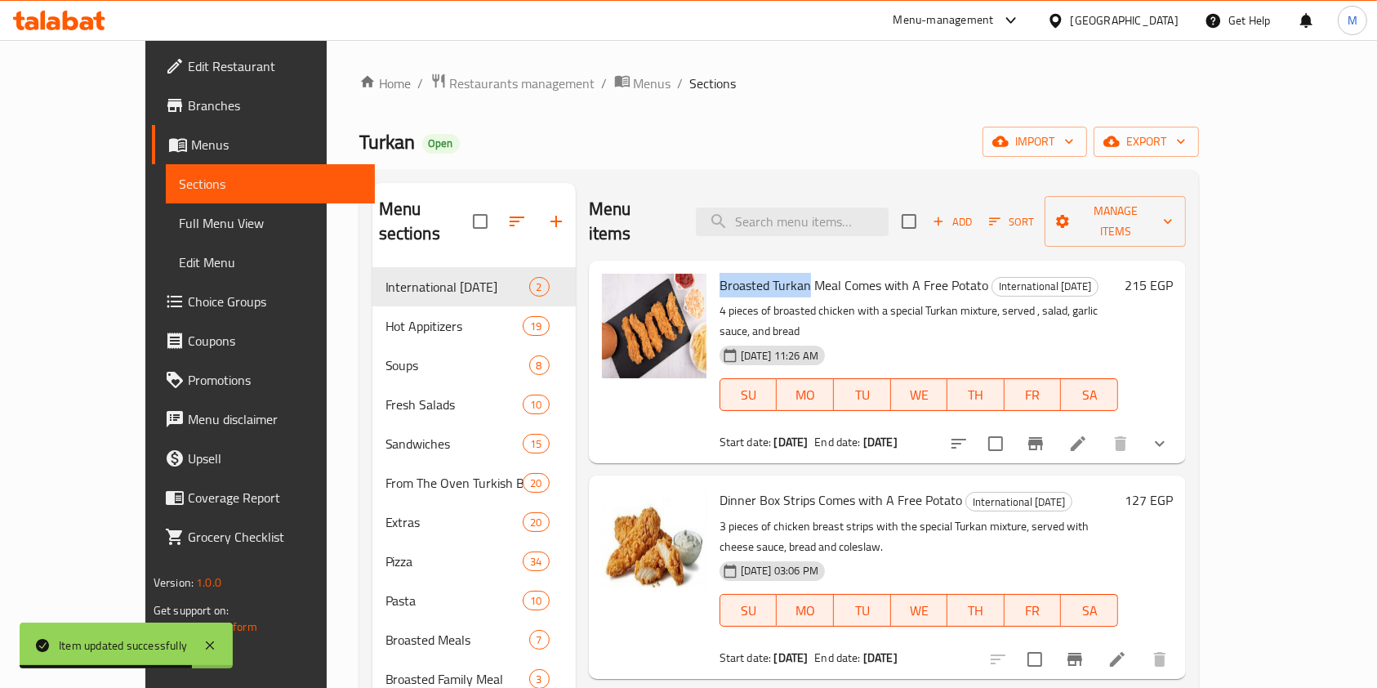
drag, startPoint x: 685, startPoint y: 261, endPoint x: 774, endPoint y: 266, distance: 88.4
click at [774, 273] on span "Broasted Turkan Meal Comes with A Free Potato" at bounding box center [854, 285] width 269 height 25
copy span "Broasted Turkan"
click at [855, 219] on input "search" at bounding box center [792, 222] width 193 height 29
paste input "Broasted Turkan"
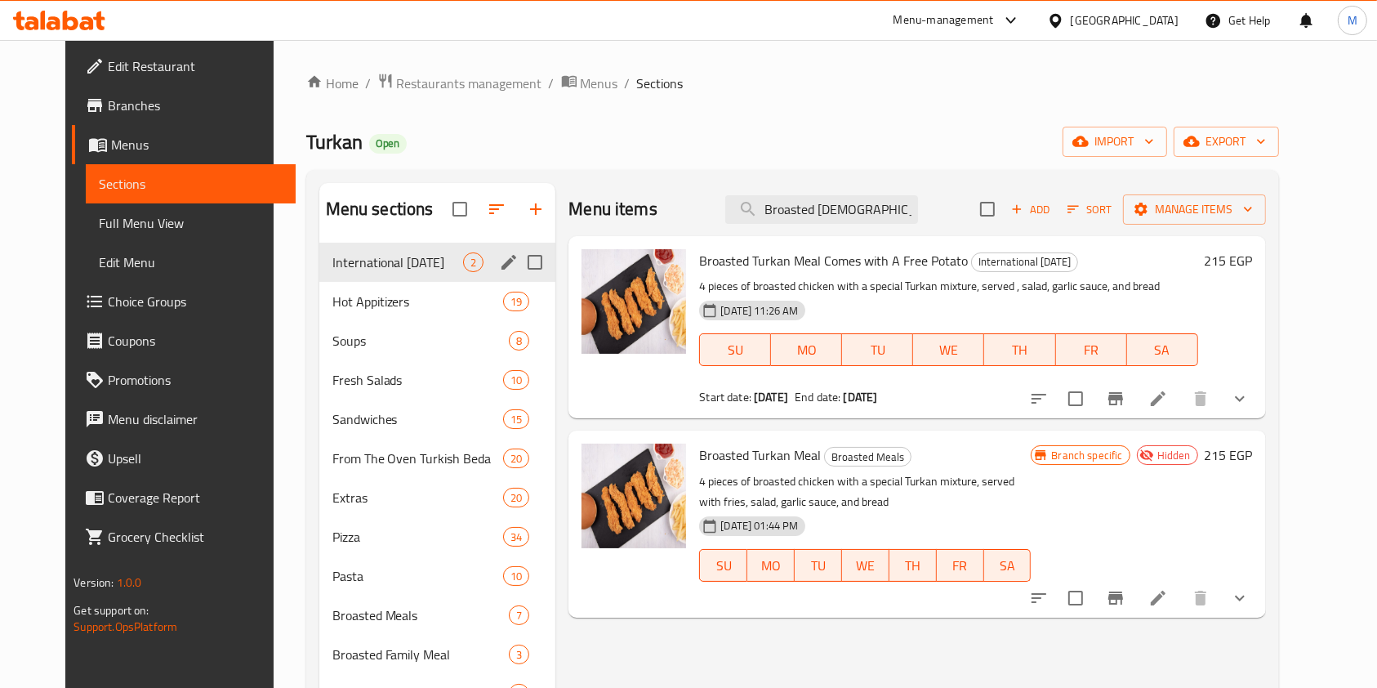
type input "Broasted Turkan"
click at [379, 278] on div "International Potato Day 2" at bounding box center [437, 262] width 237 height 39
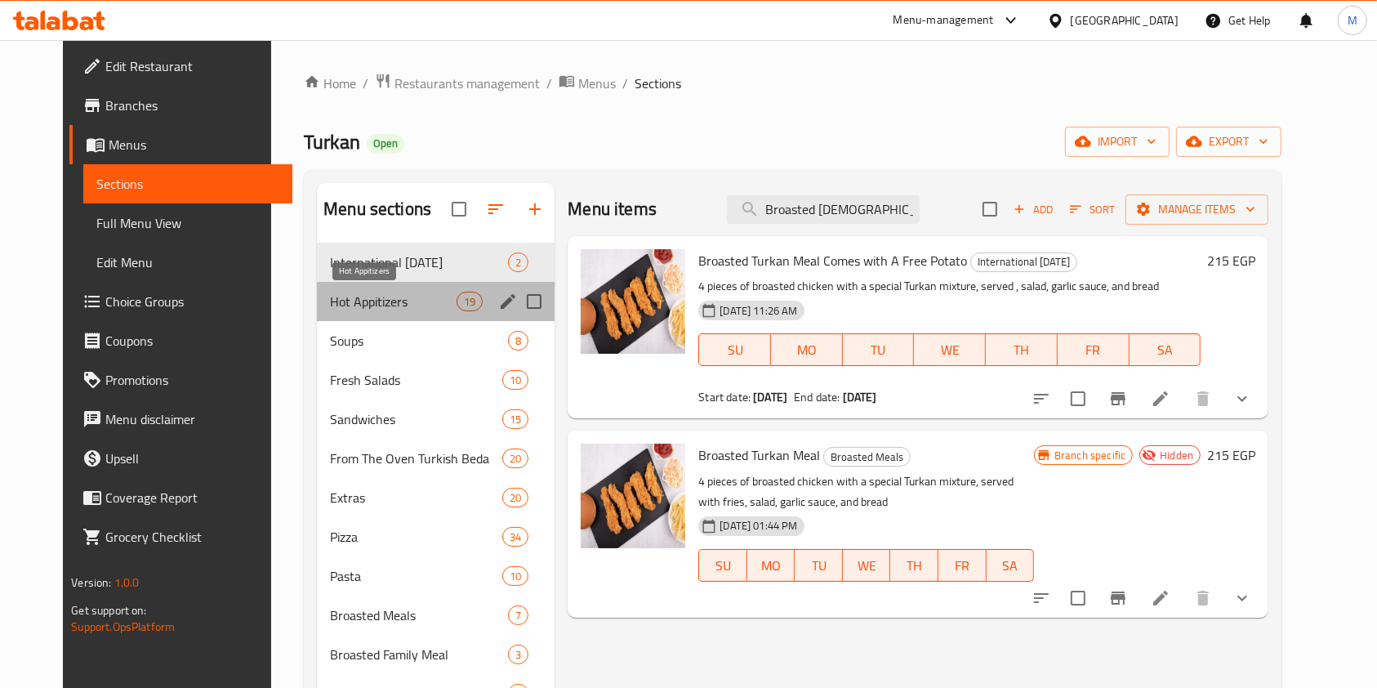
click at [380, 295] on span "Hot Appitizers" at bounding box center [393, 302] width 127 height 20
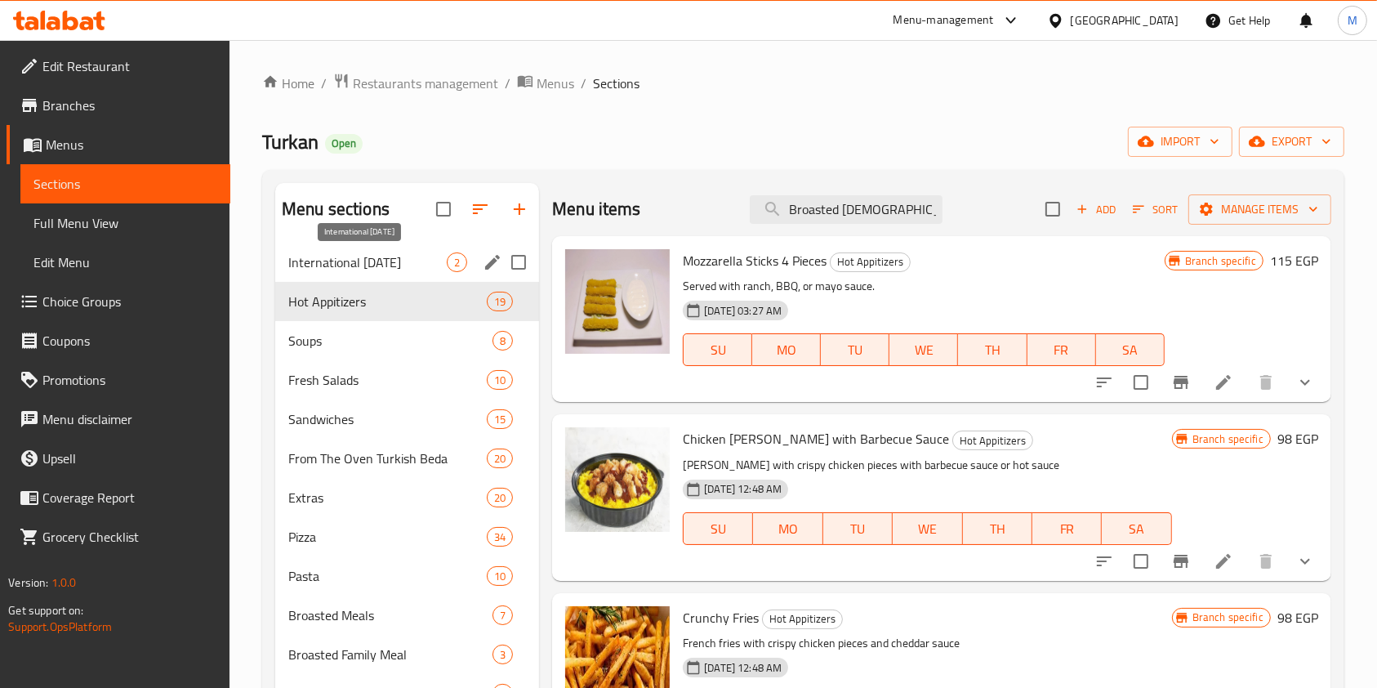
click at [390, 250] on div "International Potato Day 2" at bounding box center [407, 262] width 264 height 39
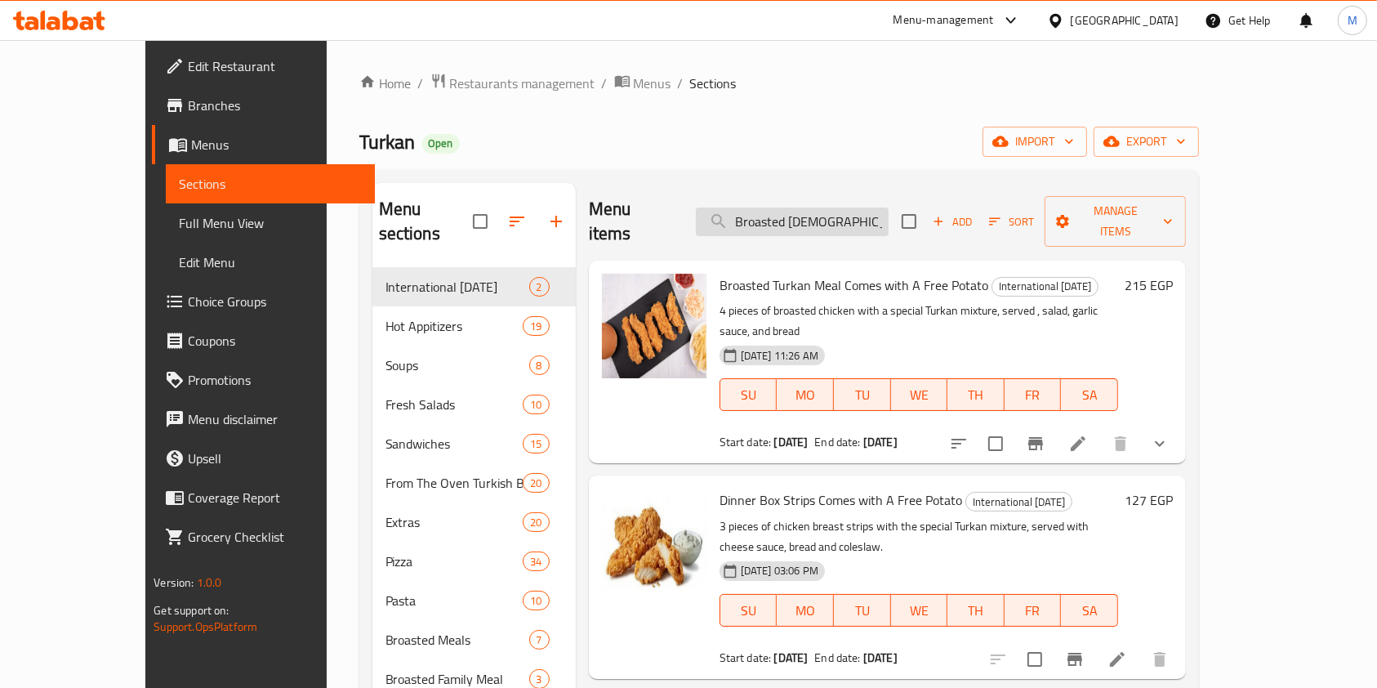
drag, startPoint x: 901, startPoint y: 206, endPoint x: 786, endPoint y: 219, distance: 115.9
click at [786, 219] on input "Broasted Turkan" at bounding box center [792, 222] width 193 height 29
drag, startPoint x: 680, startPoint y: 454, endPoint x: 776, endPoint y: 465, distance: 97.0
click at [776, 482] on div "Dinner Box Strips Comes with A Free Potato International Potato Day 3 pieces of…" at bounding box center [919, 577] width 412 height 190
copy span "Dinner Box Strips"
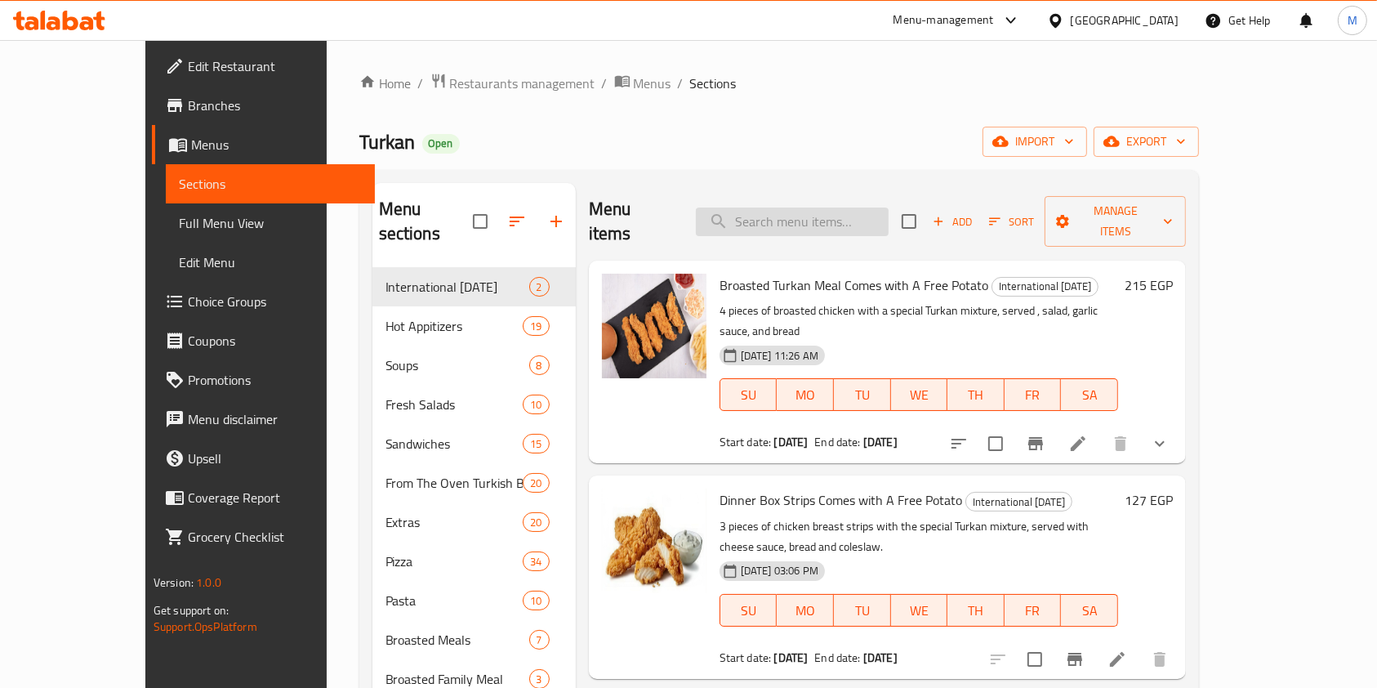
click at [855, 208] on input "search" at bounding box center [792, 222] width 193 height 29
paste input "Dinner Box Strips"
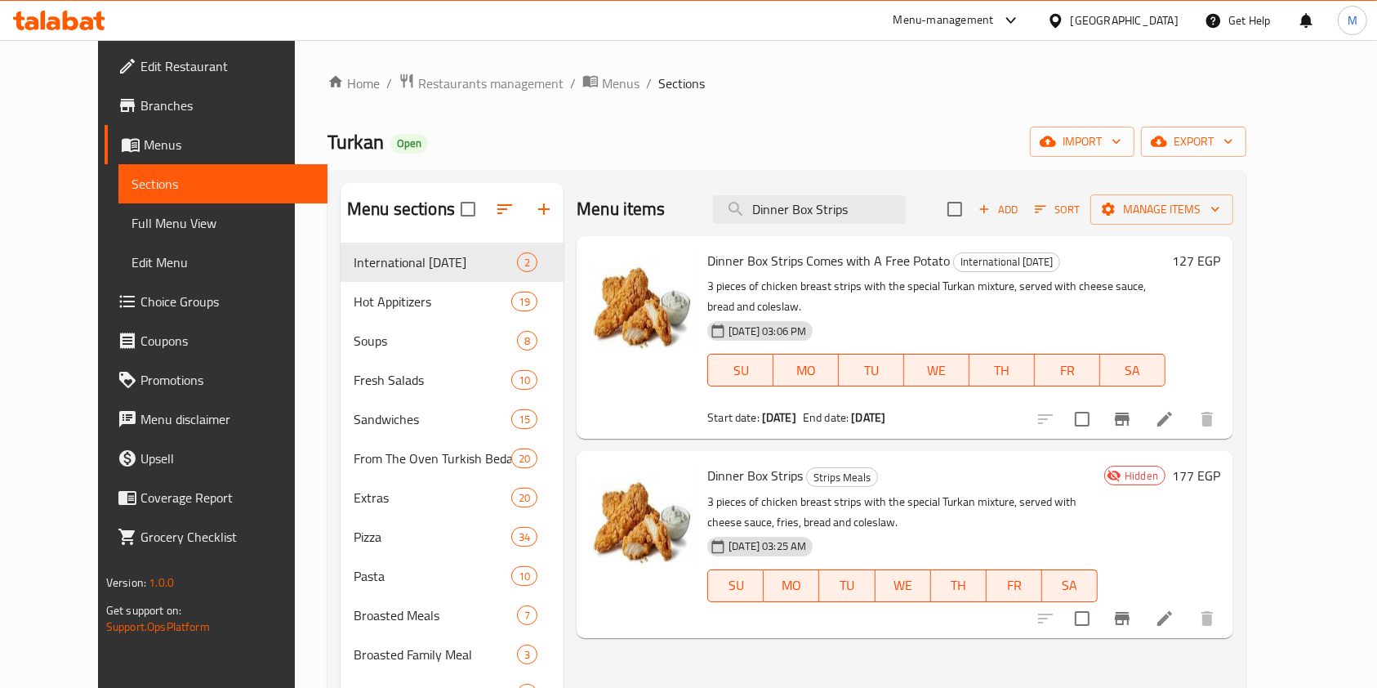
type input "Dinner Box Strips"
click at [105, 48] on link "Edit Restaurant" at bounding box center [217, 66] width 224 height 39
click at [69, 31] on div at bounding box center [59, 20] width 118 height 33
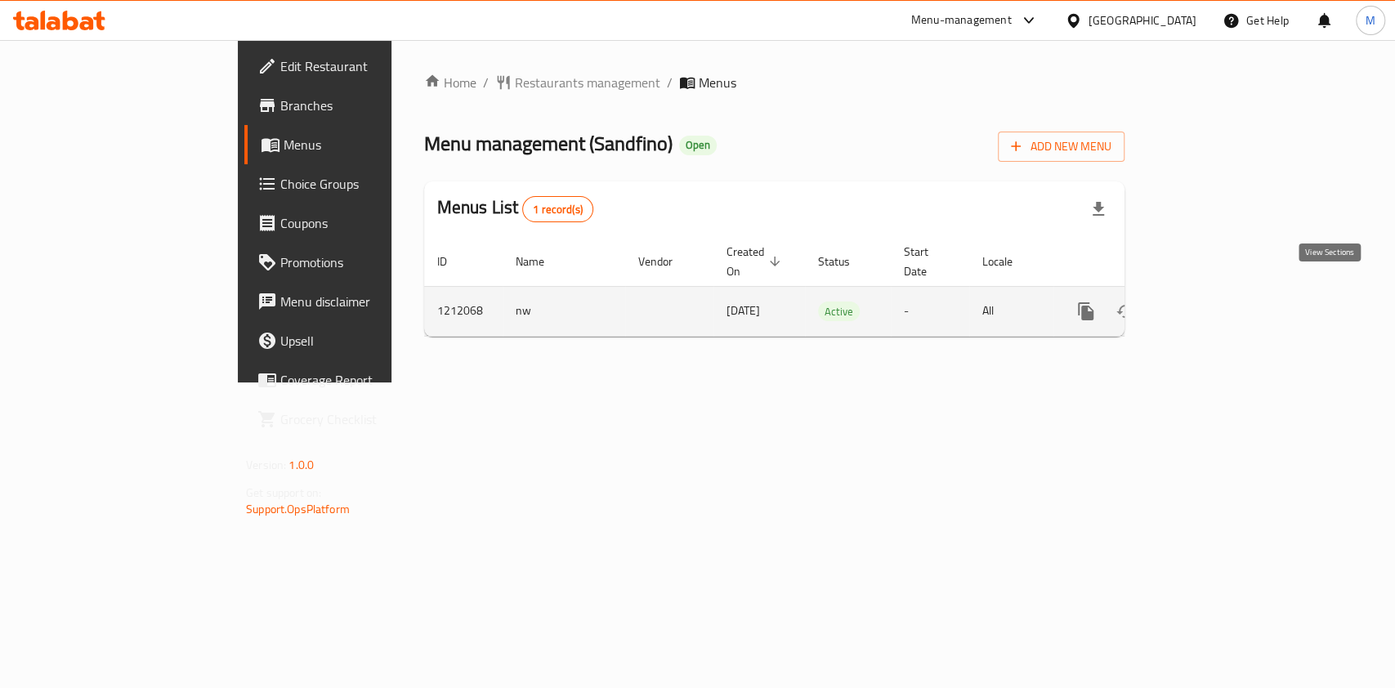
click at [1211, 304] on icon "enhanced table" at bounding box center [1203, 311] width 15 height 15
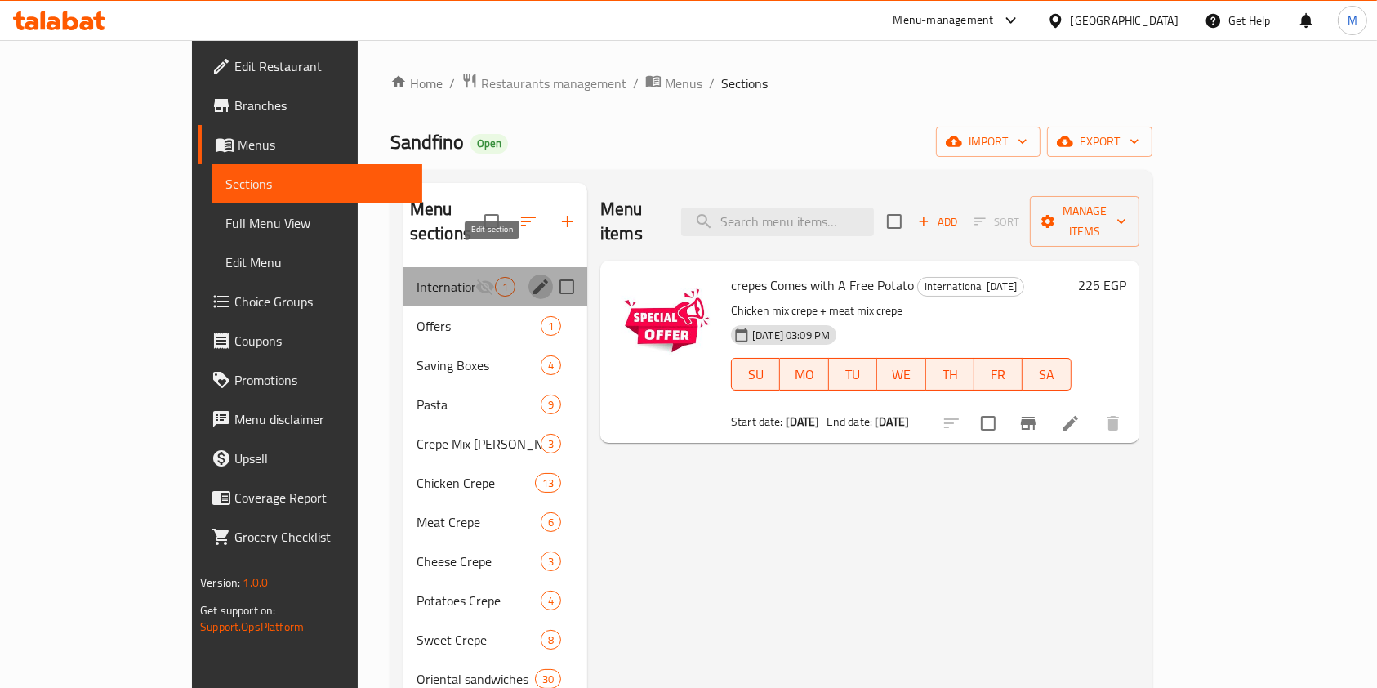
click at [533, 279] on icon "edit" at bounding box center [540, 286] width 15 height 15
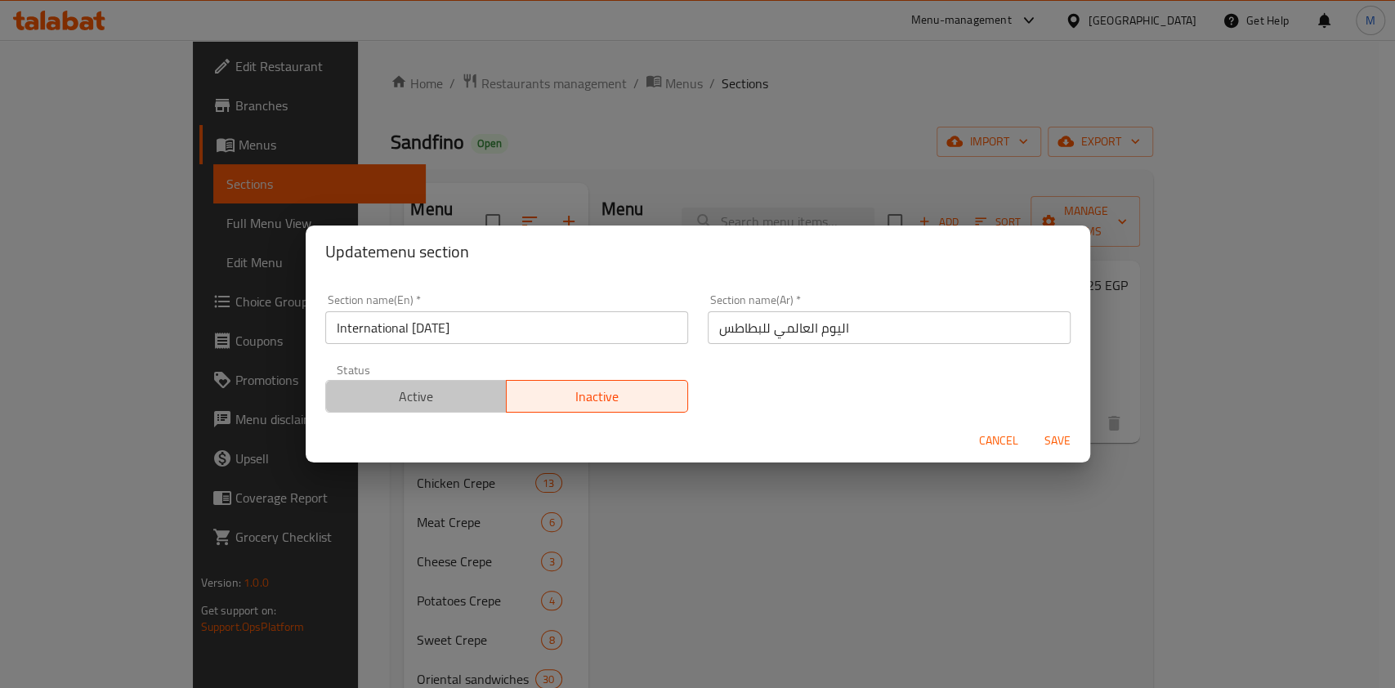
click at [428, 396] on span "Active" at bounding box center [417, 397] width 168 height 24
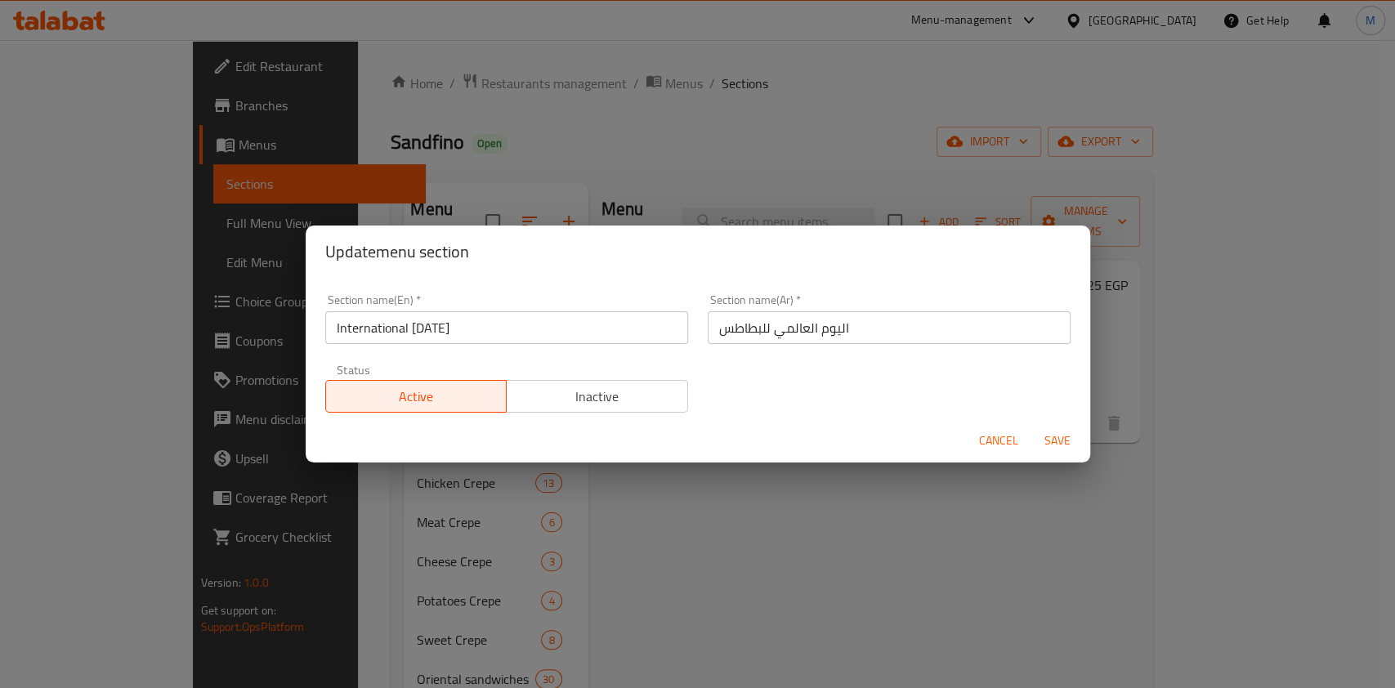
click at [1040, 433] on span "Save" at bounding box center [1057, 441] width 39 height 20
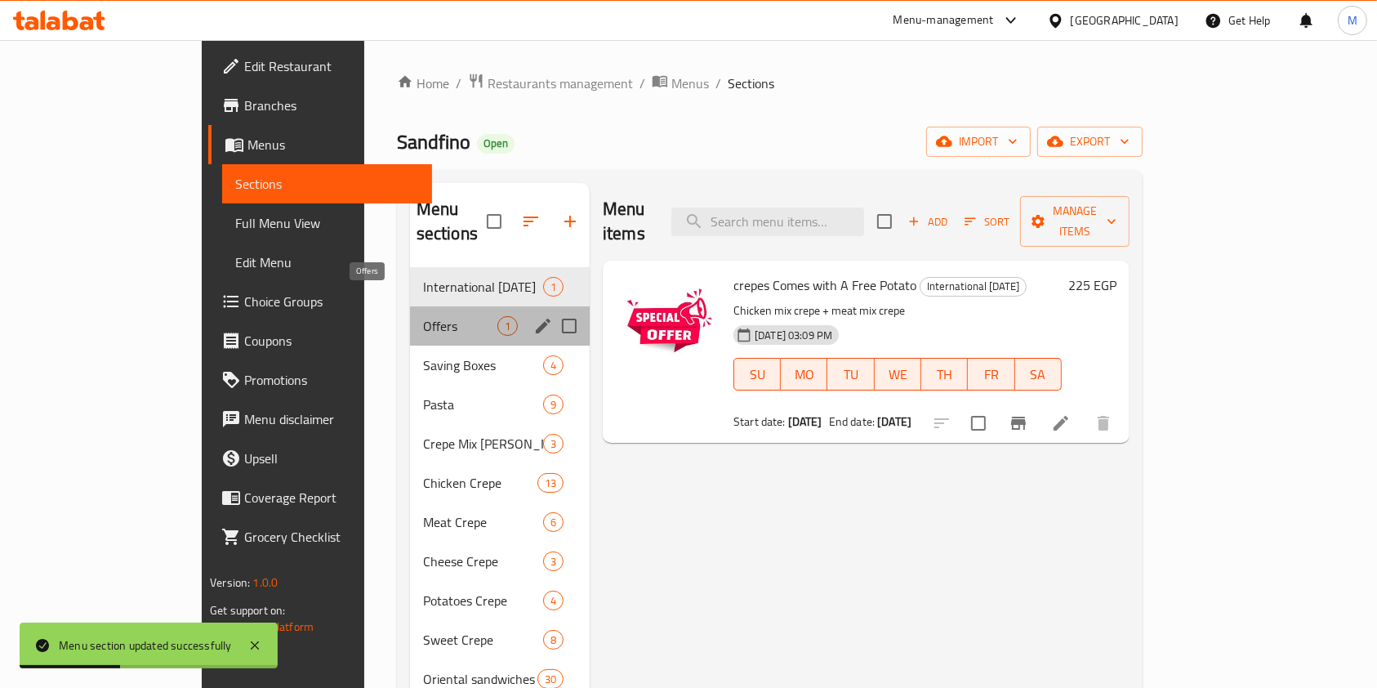
click at [423, 316] on span "Offers" at bounding box center [460, 326] width 74 height 20
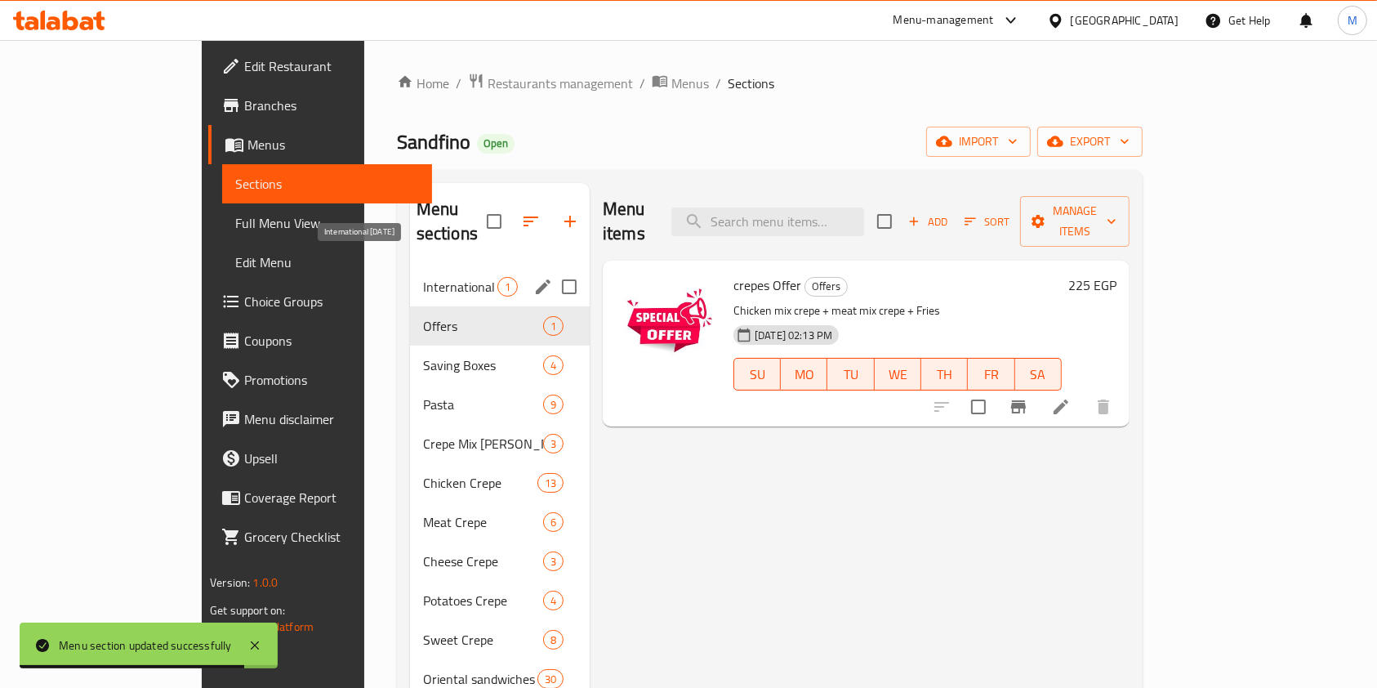
click at [431, 277] on span "International [DATE]" at bounding box center [460, 287] width 74 height 20
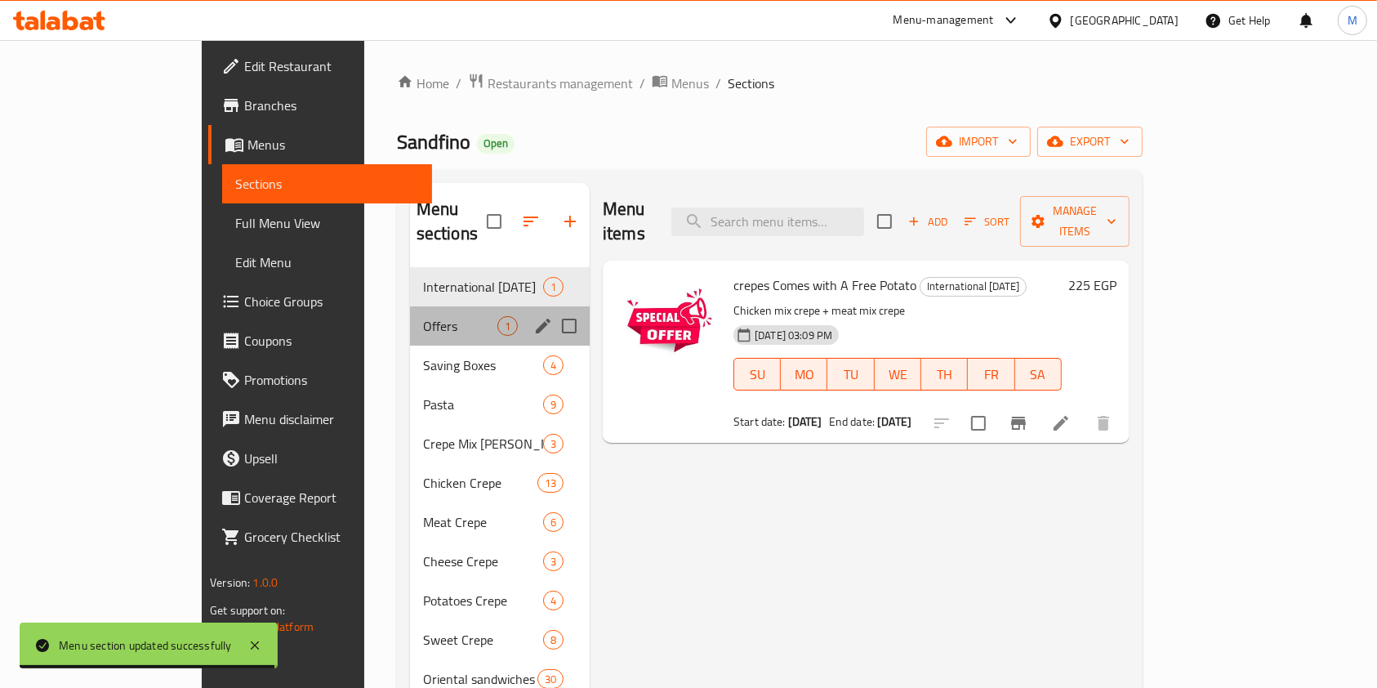
click at [417, 306] on div "Offers 1" at bounding box center [500, 325] width 180 height 39
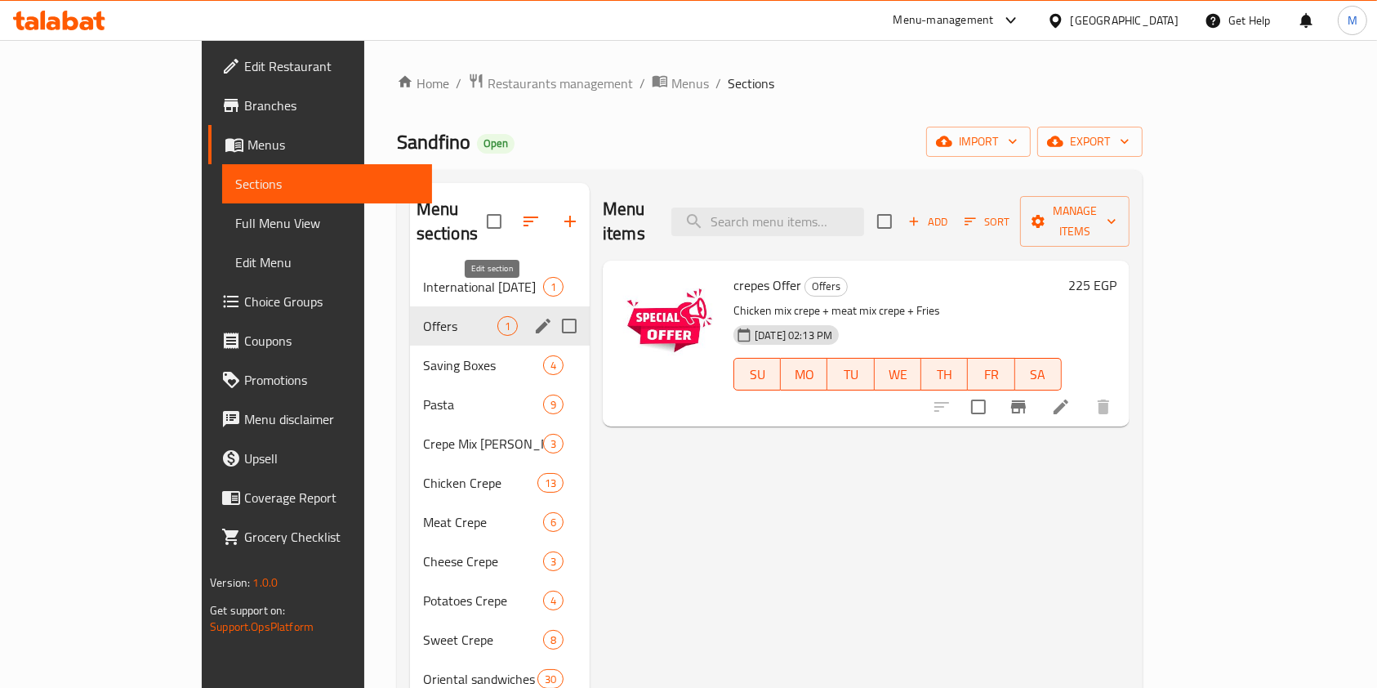
click at [533, 316] on icon "edit" at bounding box center [543, 326] width 20 height 20
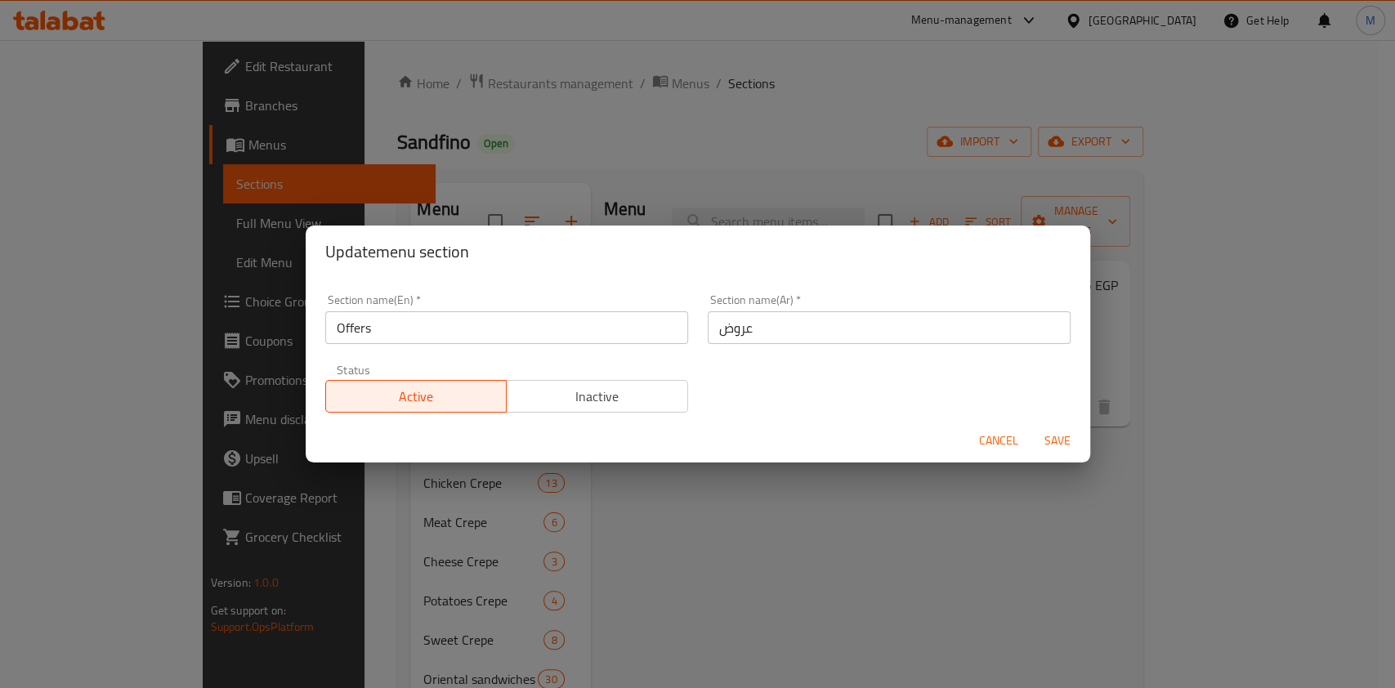
click at [583, 385] on span "Inactive" at bounding box center [597, 397] width 168 height 24
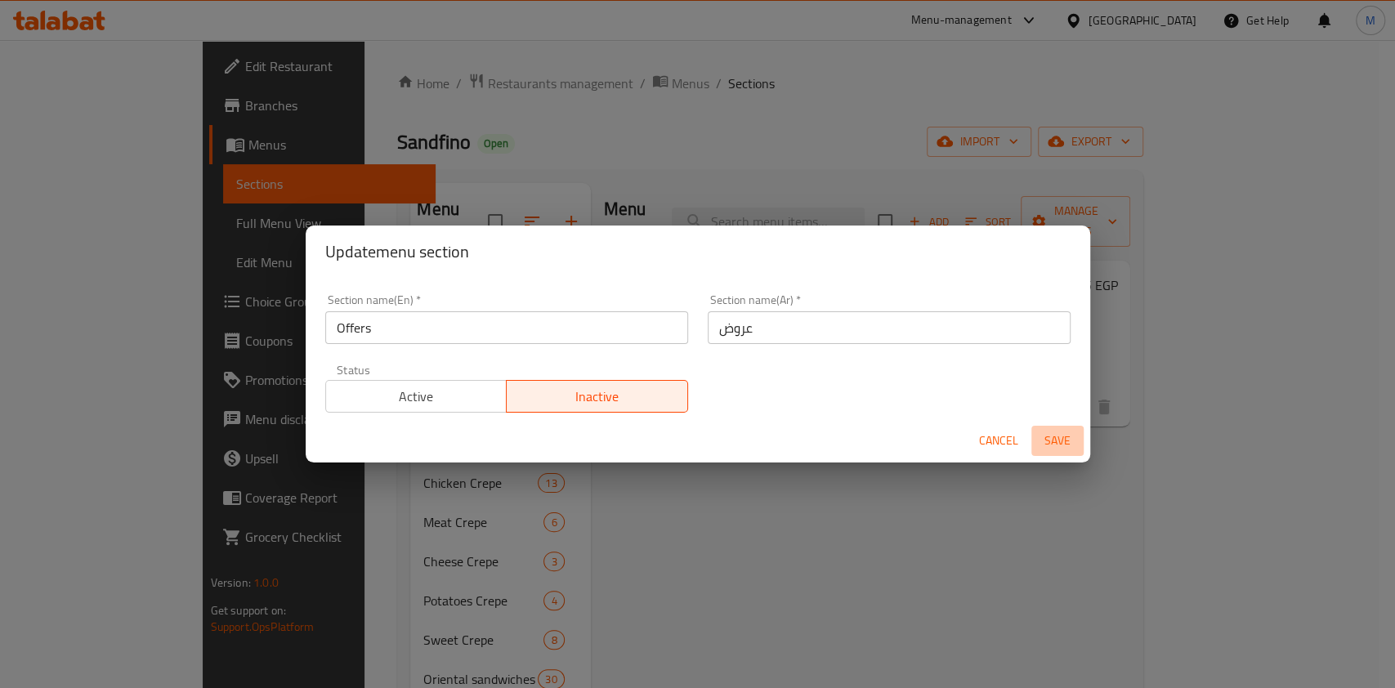
click at [1067, 437] on span "Save" at bounding box center [1057, 441] width 39 height 20
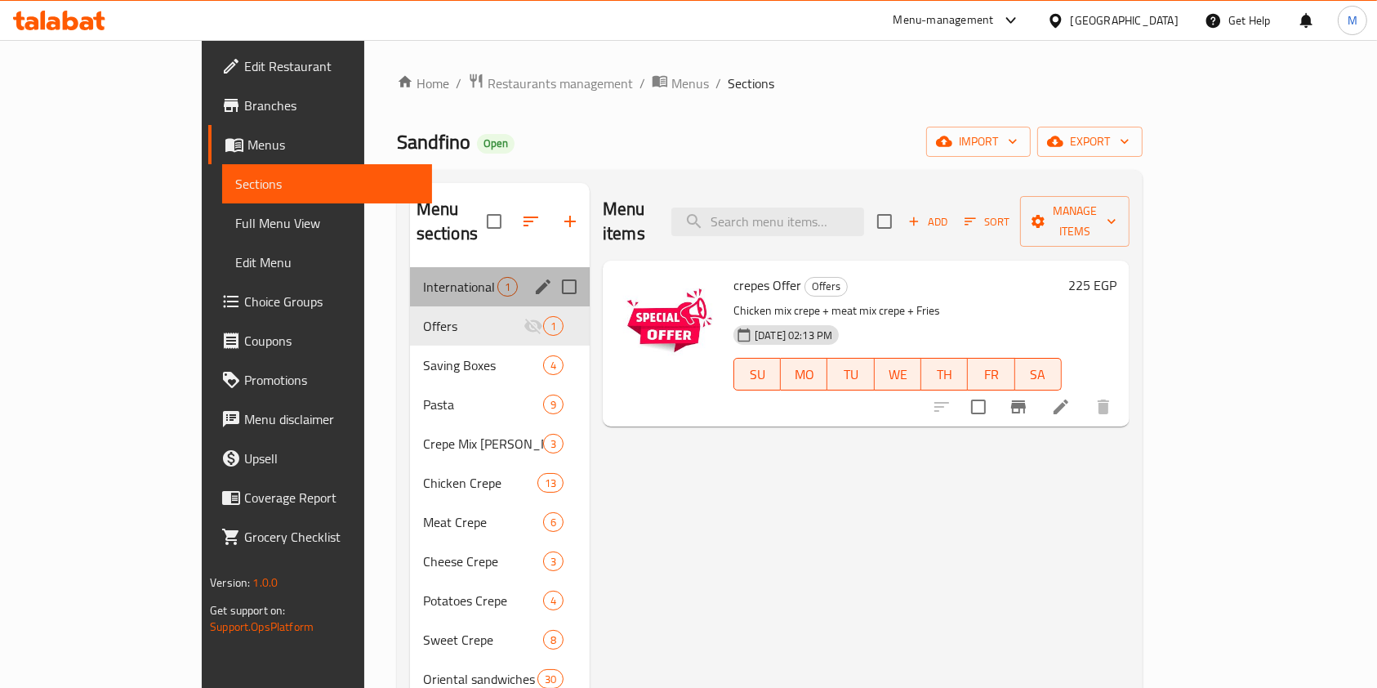
click at [444, 271] on div "International [DATE] 1" at bounding box center [500, 286] width 180 height 39
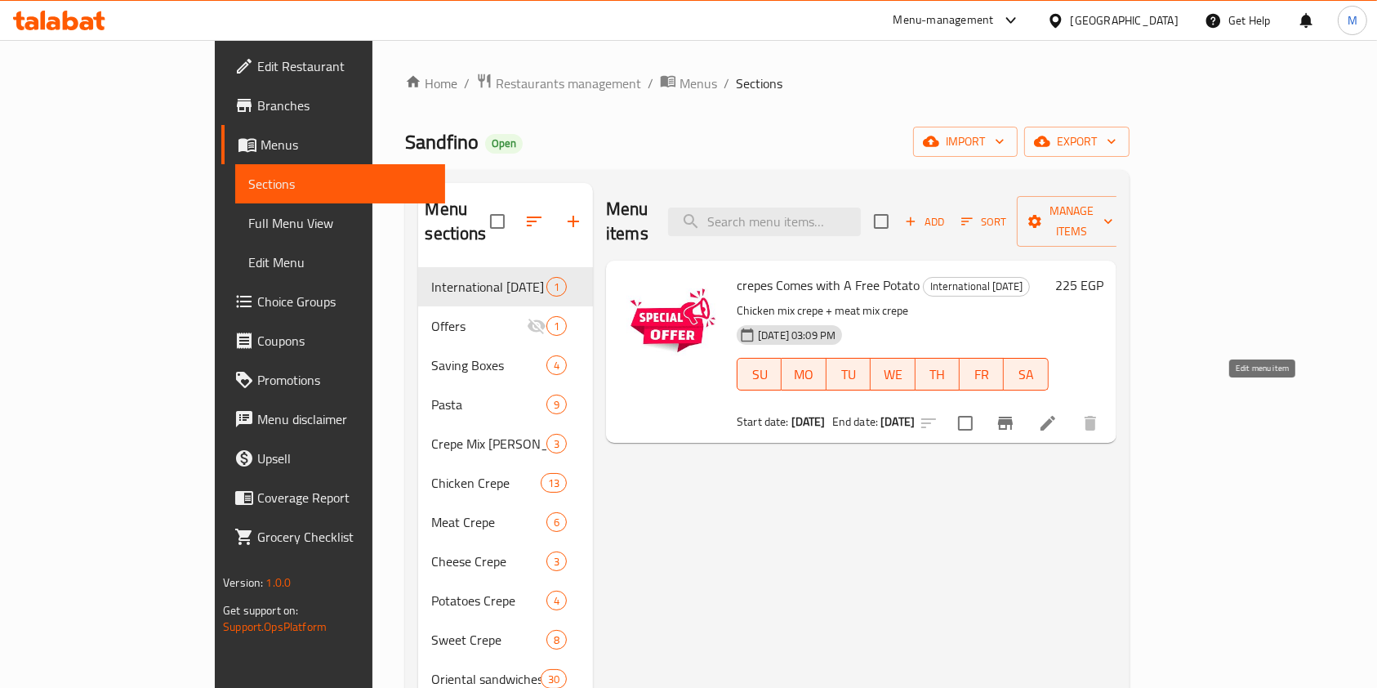
click at [1058, 413] on icon at bounding box center [1048, 423] width 20 height 20
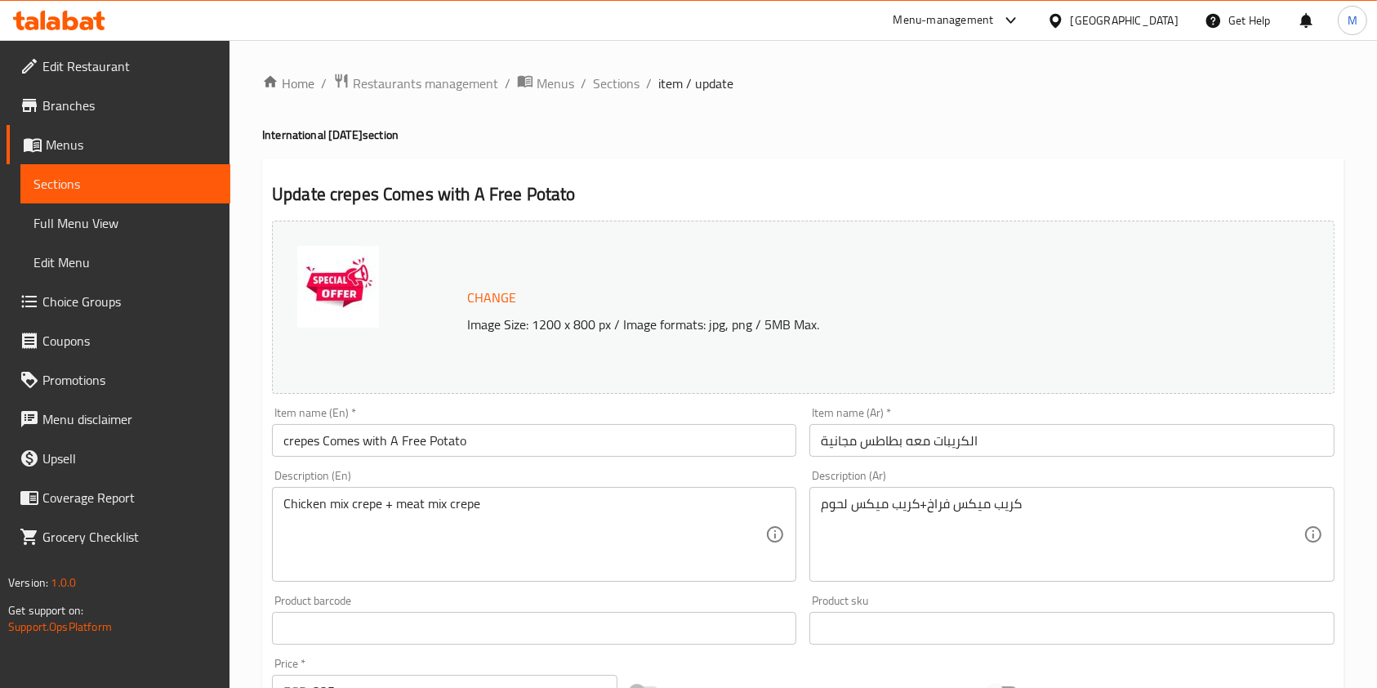
click at [1003, 442] on input "الكريبات معه بطاطس مجانية" at bounding box center [1072, 440] width 524 height 33
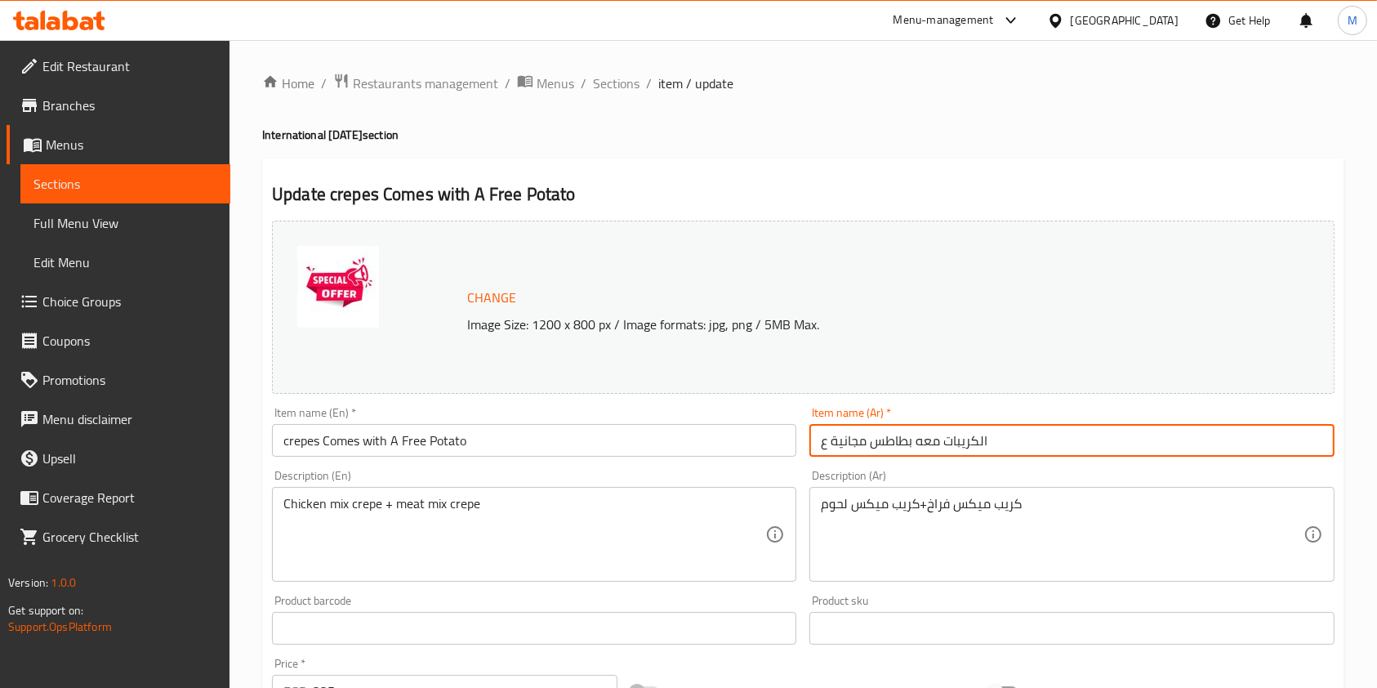
click at [832, 443] on input "الكريبات معه بطاطس مجانية ع" at bounding box center [1072, 440] width 524 height 33
drag, startPoint x: 832, startPoint y: 443, endPoint x: 821, endPoint y: 448, distance: 11.7
click at [821, 448] on input "الكريبات معه بطاطس مجانية ع" at bounding box center [1072, 440] width 524 height 33
click at [826, 445] on input "الكريبات معه بطاطس مجانية ع" at bounding box center [1072, 440] width 524 height 33
click at [824, 448] on input "الكريبات معه بطاطس مجانية ع" at bounding box center [1072, 440] width 524 height 33
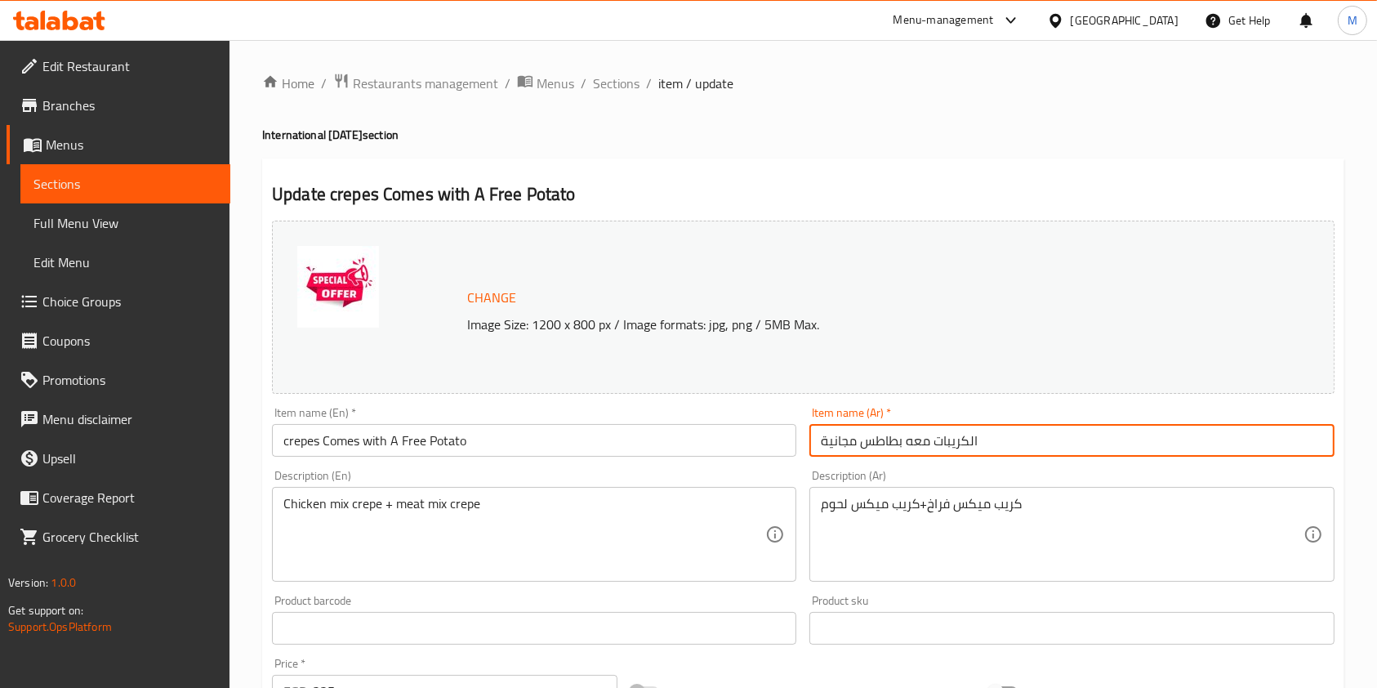
click at [817, 443] on input "الكريبات معه بطاطس مجانية" at bounding box center [1072, 440] width 524 height 33
type input "عرض الكريبات معه بطاطس مجانية"
click at [326, 448] on input "crepes Comes with A Free Potato" at bounding box center [534, 440] width 524 height 33
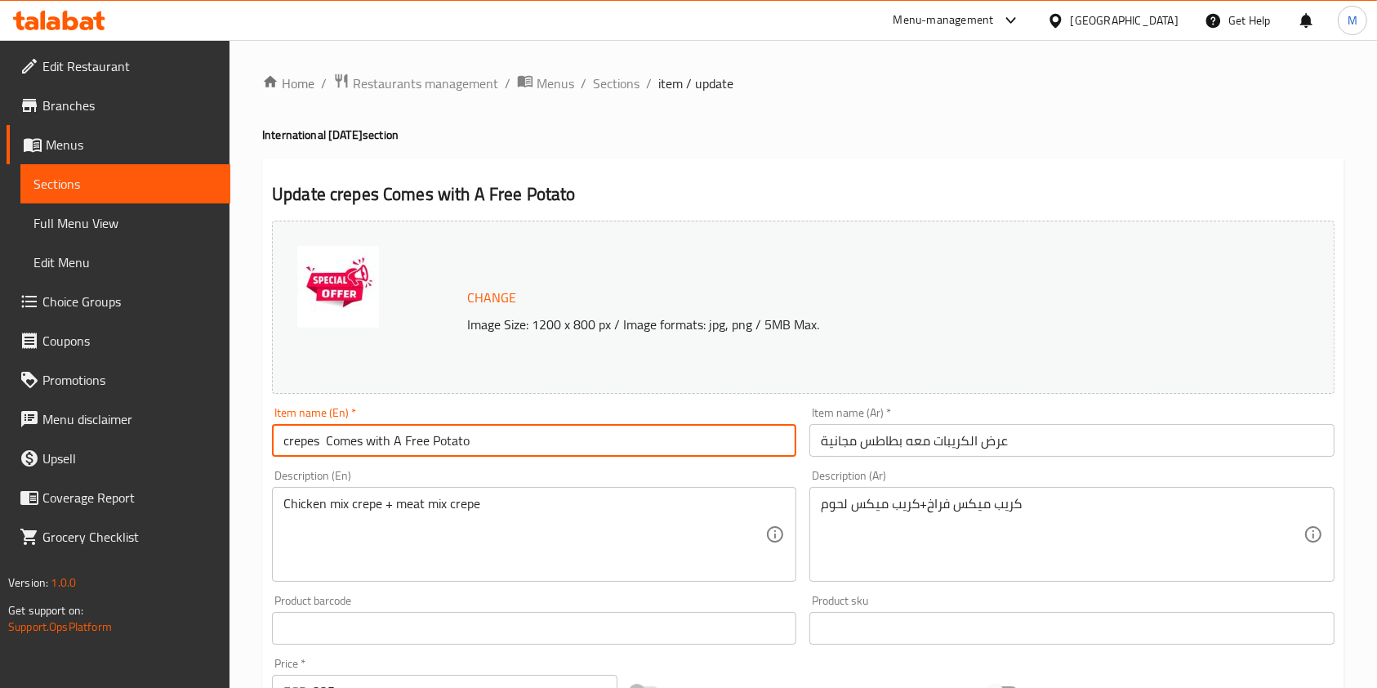
click at [326, 448] on input "crepes Comes with A Free Potato" at bounding box center [534, 440] width 524 height 33
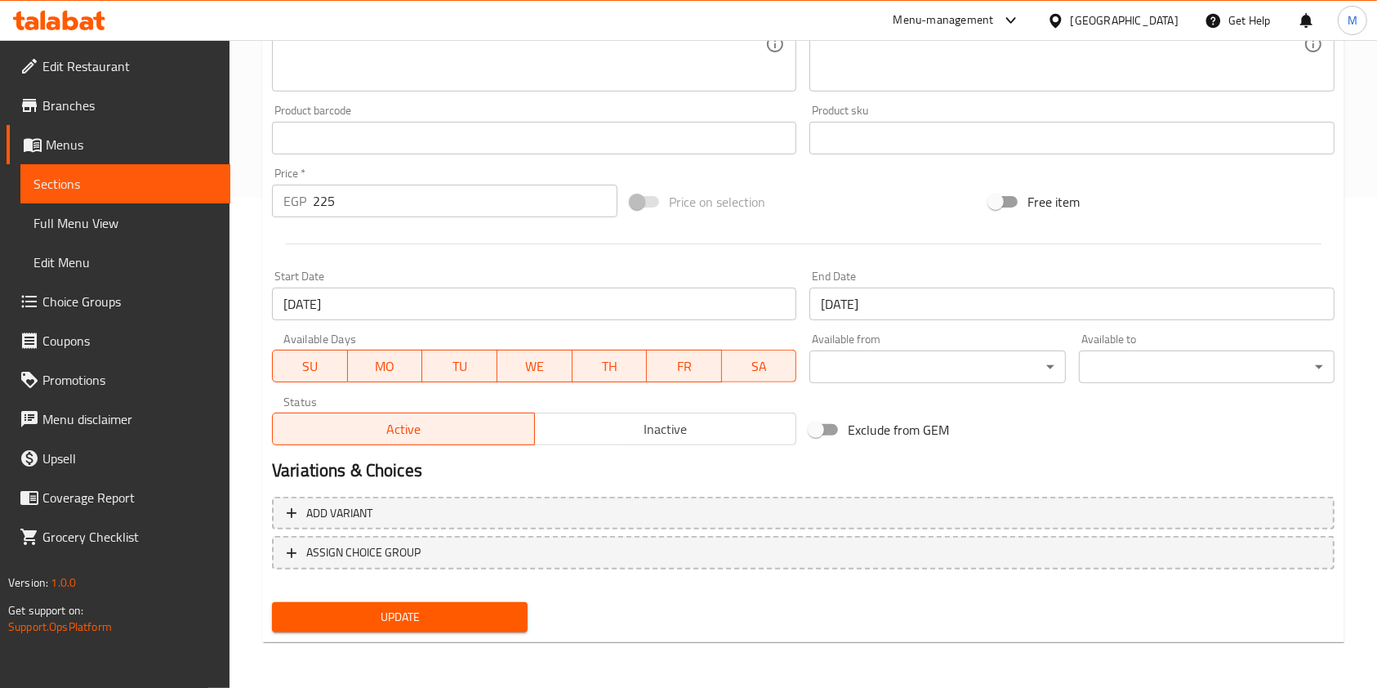
type input "crepes offer Comes with A Free Potato"
click at [535, 617] on div "Update" at bounding box center [804, 617] width 1076 height 43
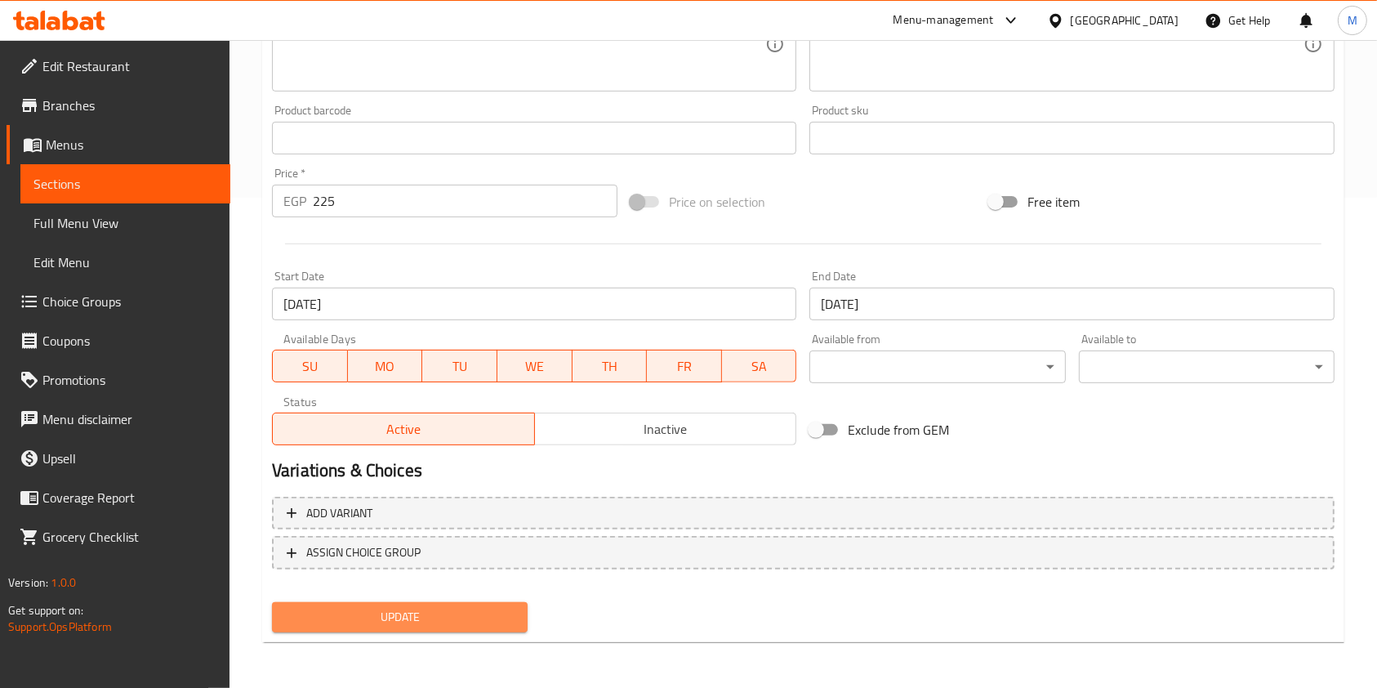
click at [511, 617] on span "Update" at bounding box center [400, 617] width 230 height 20
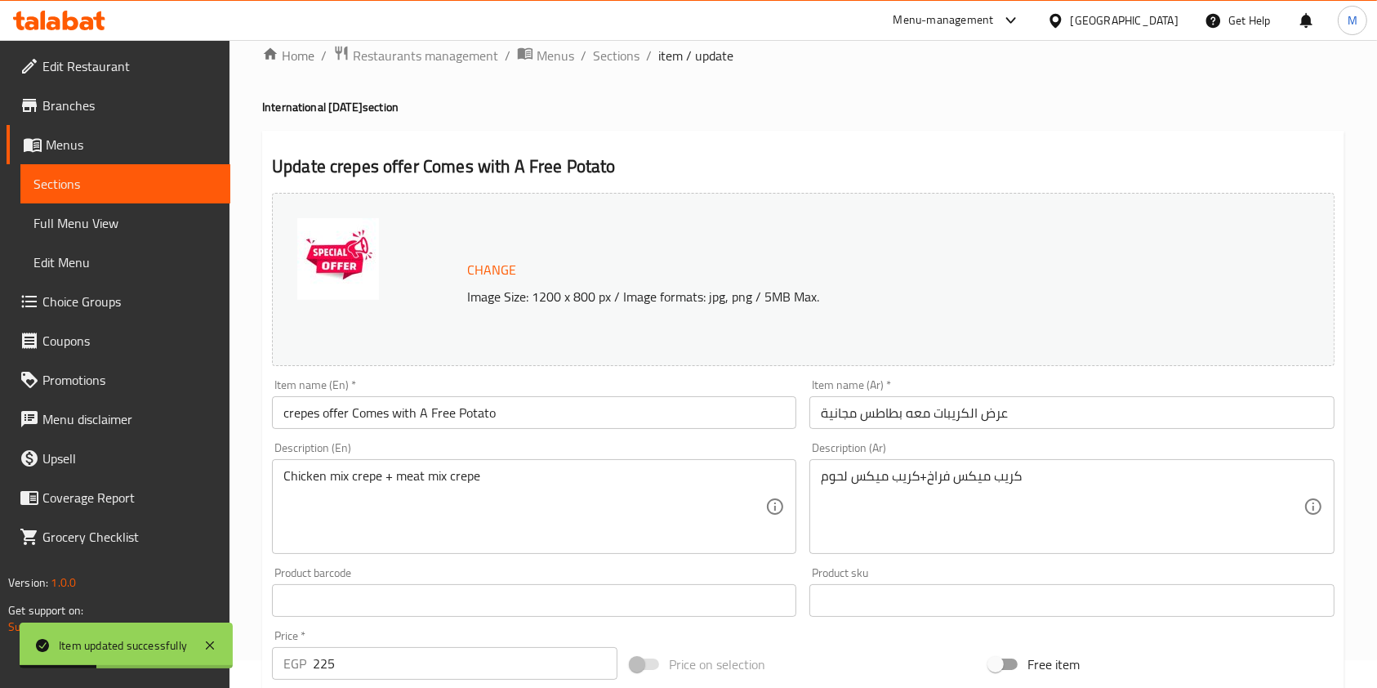
scroll to position [0, 0]
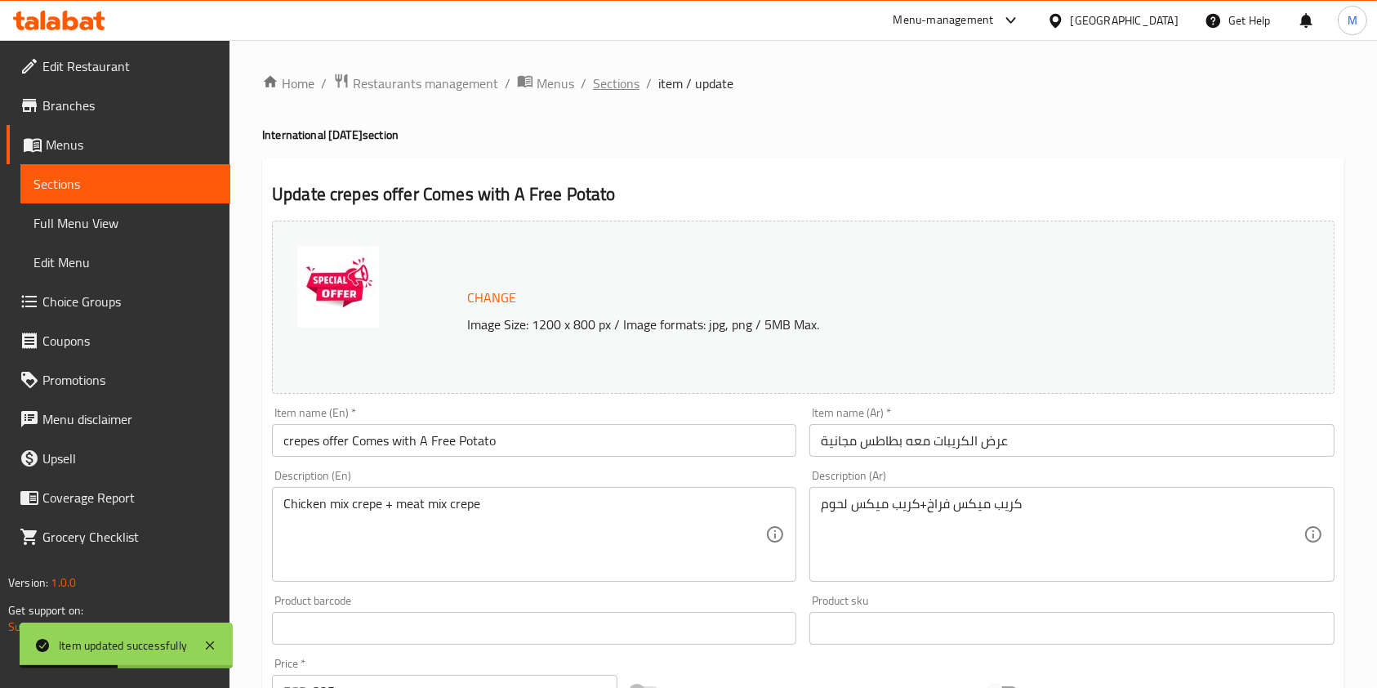
click at [609, 75] on span "Sections" at bounding box center [616, 84] width 47 height 20
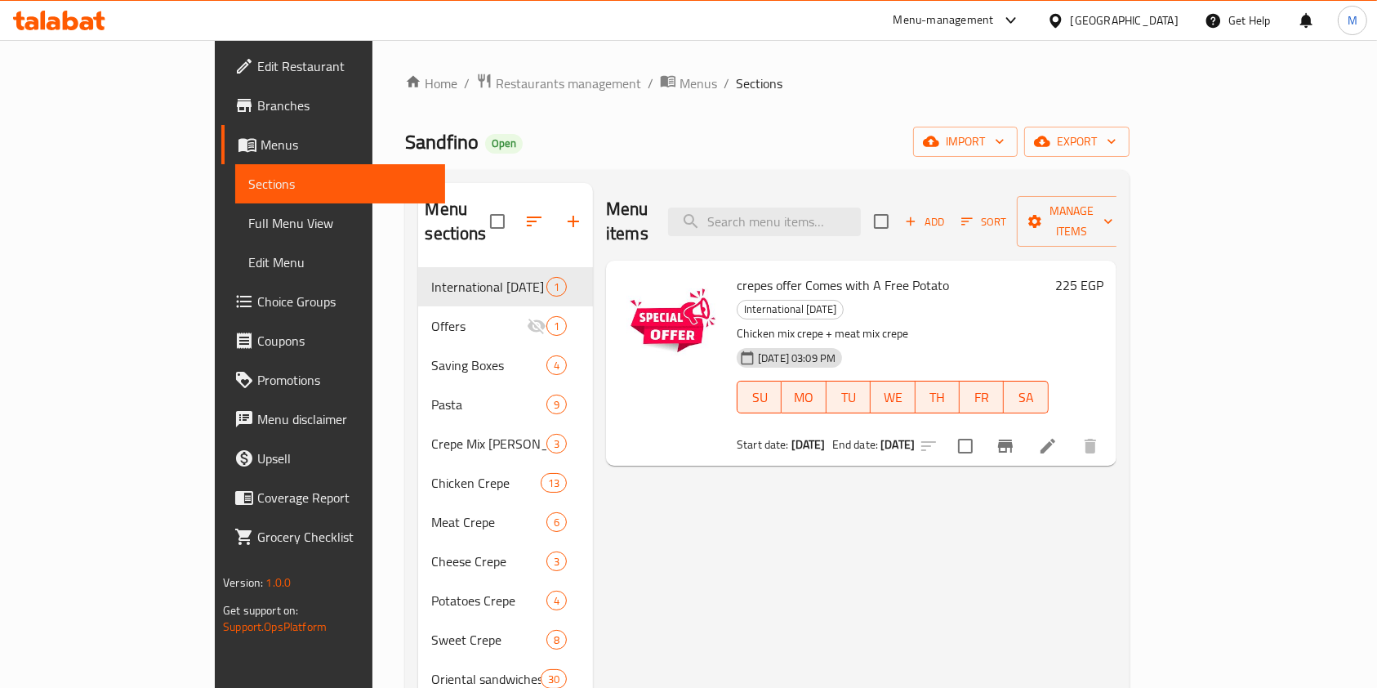
click at [69, 19] on icon at bounding box center [71, 21] width 16 height 20
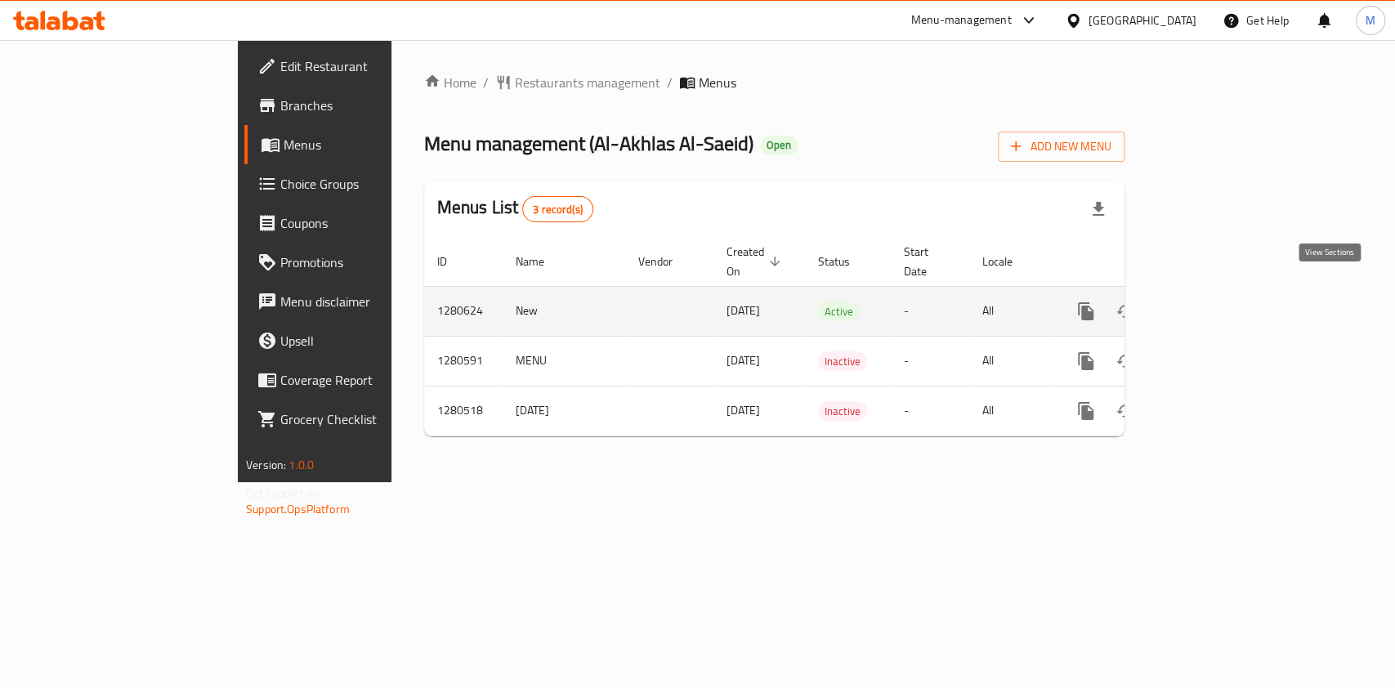
click at [1211, 304] on icon "enhanced table" at bounding box center [1203, 311] width 15 height 15
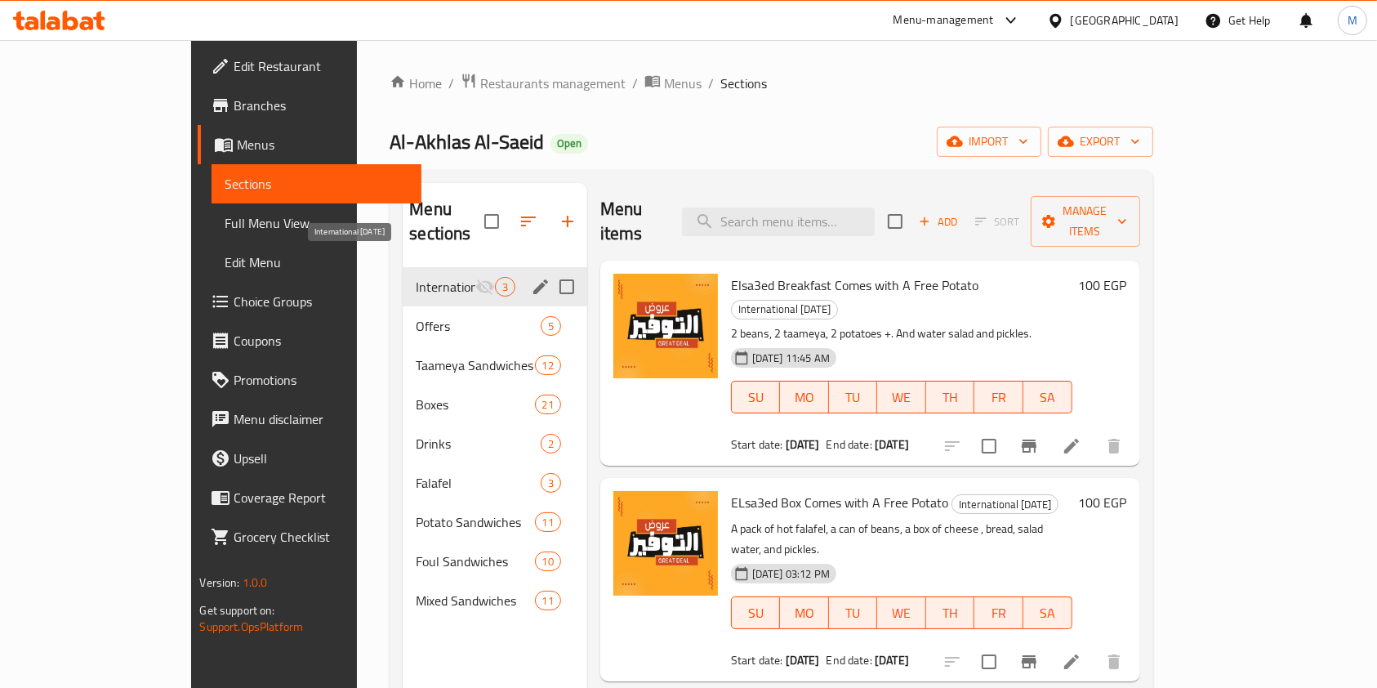
click at [416, 277] on span "International [DATE]" at bounding box center [445, 287] width 59 height 20
click at [531, 277] on icon "edit" at bounding box center [541, 287] width 20 height 20
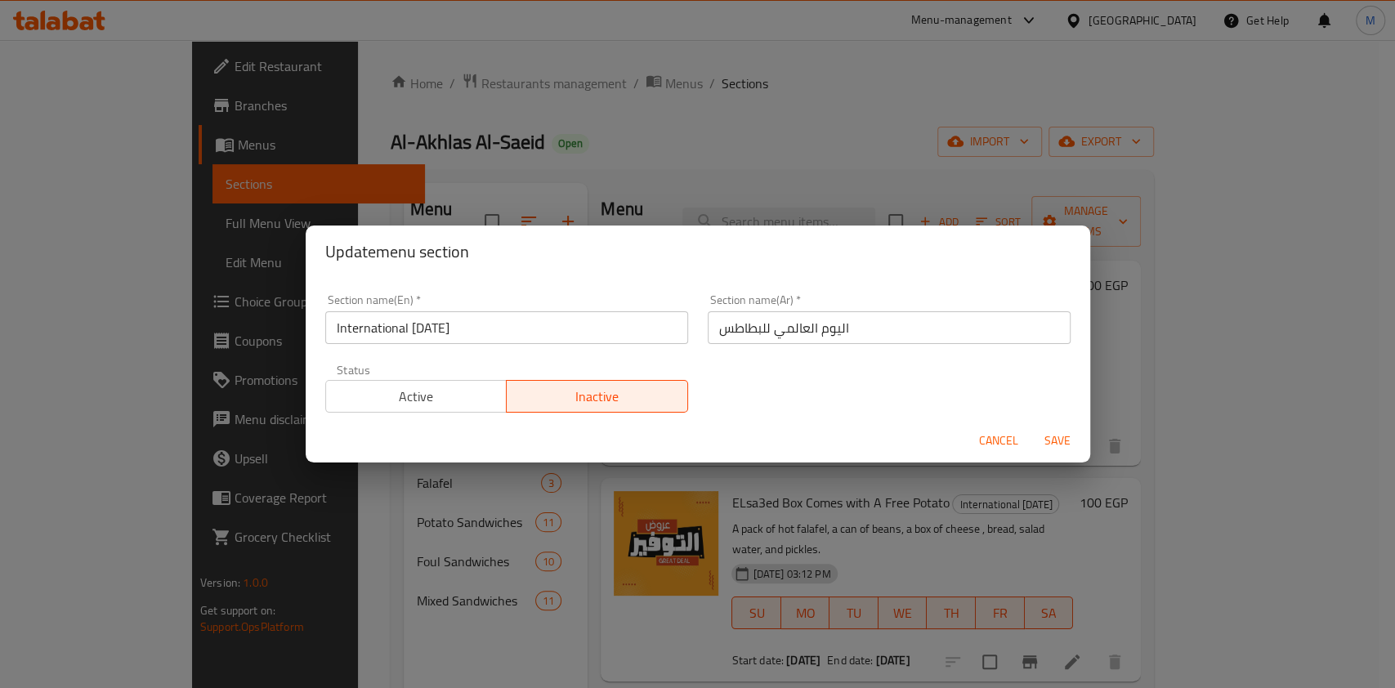
click at [412, 414] on div "Status Active Inactive" at bounding box center [506, 388] width 382 height 69
click at [435, 386] on span "Active" at bounding box center [417, 397] width 168 height 24
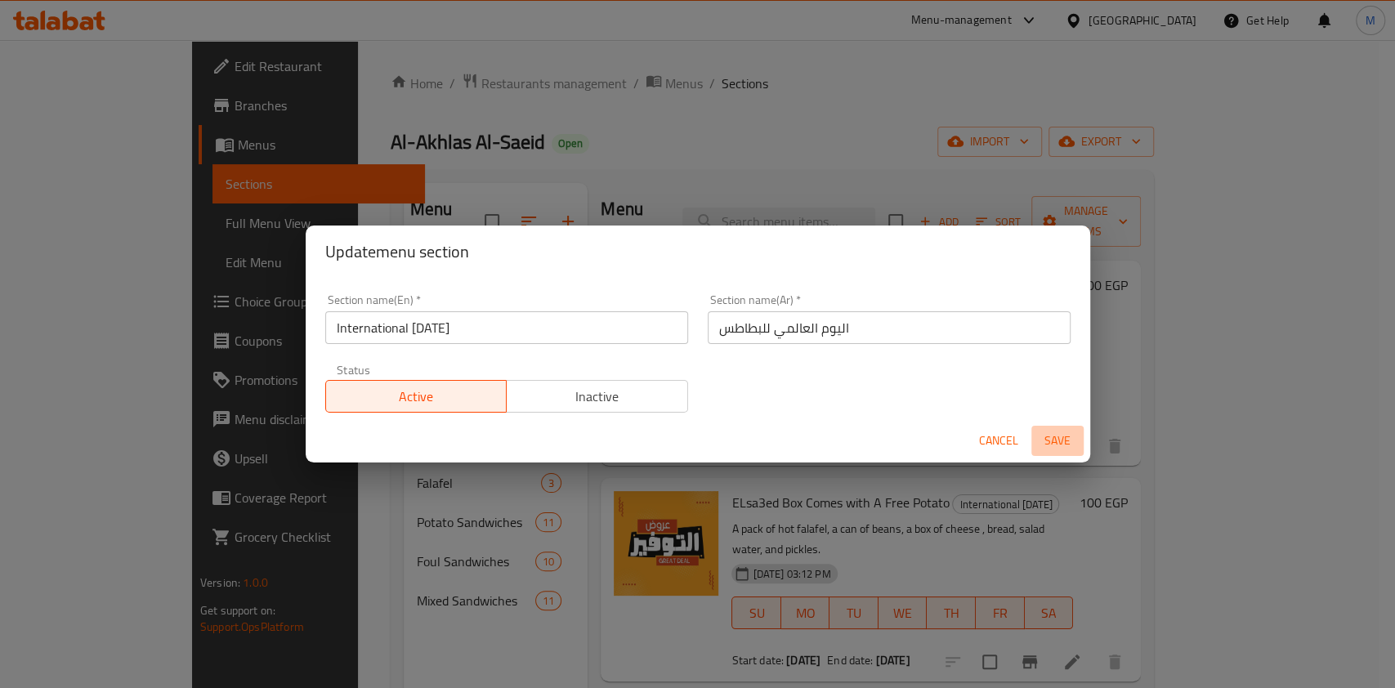
click at [1049, 433] on span "Save" at bounding box center [1057, 441] width 39 height 20
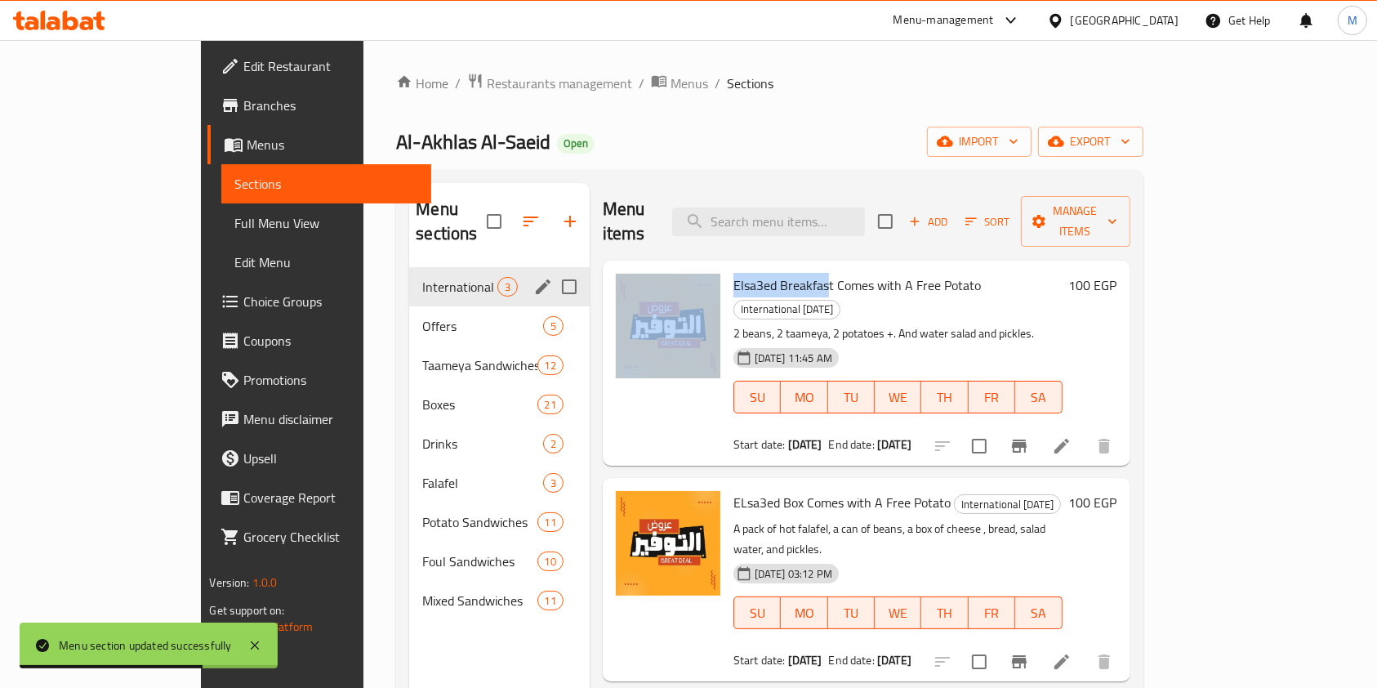
drag, startPoint x: 779, startPoint y: 264, endPoint x: 672, endPoint y: 271, distance: 107.3
click at [672, 271] on div "Elsa3ed Breakfast Comes with A Free Potato International Potato Day 2 beans, 2 …" at bounding box center [866, 363] width 515 height 192
click at [734, 273] on span "Elsa3ed Breakfast Comes with A Free Potato" at bounding box center [858, 285] width 248 height 25
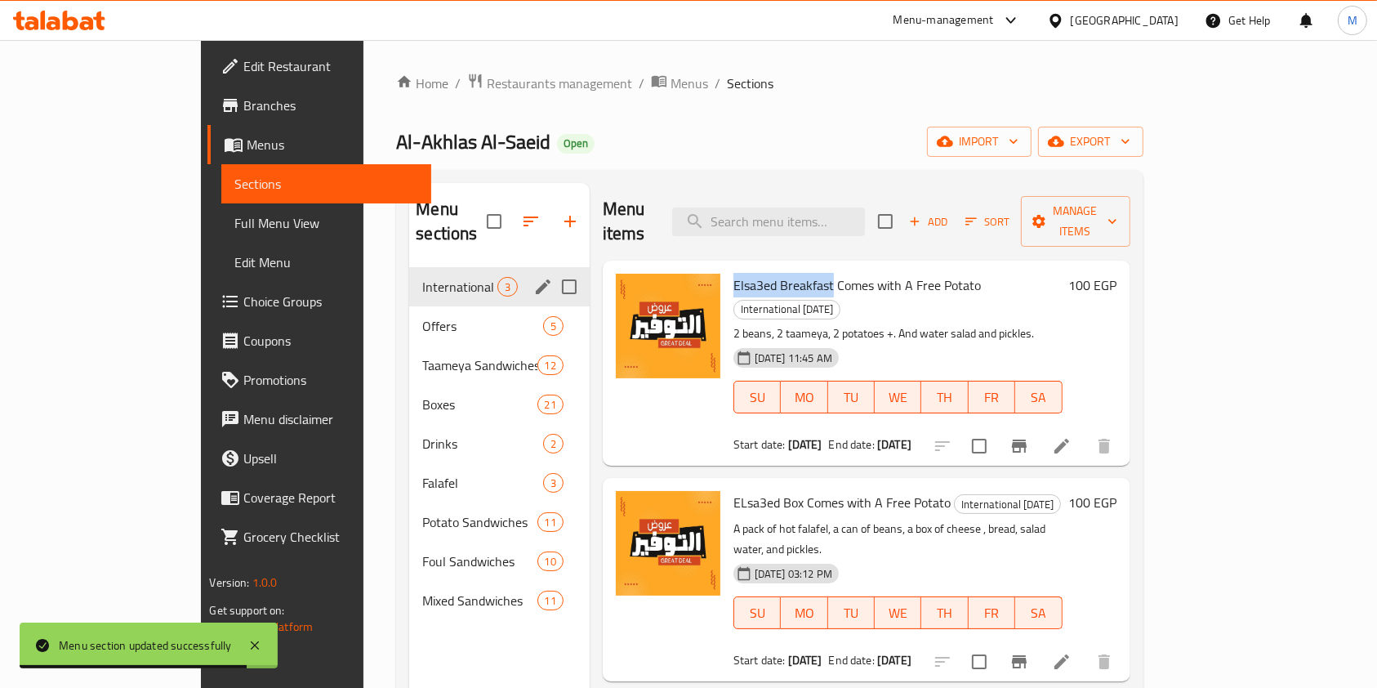
drag, startPoint x: 782, startPoint y: 263, endPoint x: 685, endPoint y: 257, distance: 97.4
click at [734, 273] on span "Elsa3ed Breakfast Comes with A Free Potato" at bounding box center [858, 285] width 248 height 25
copy span "Elsa3ed Breakfast"
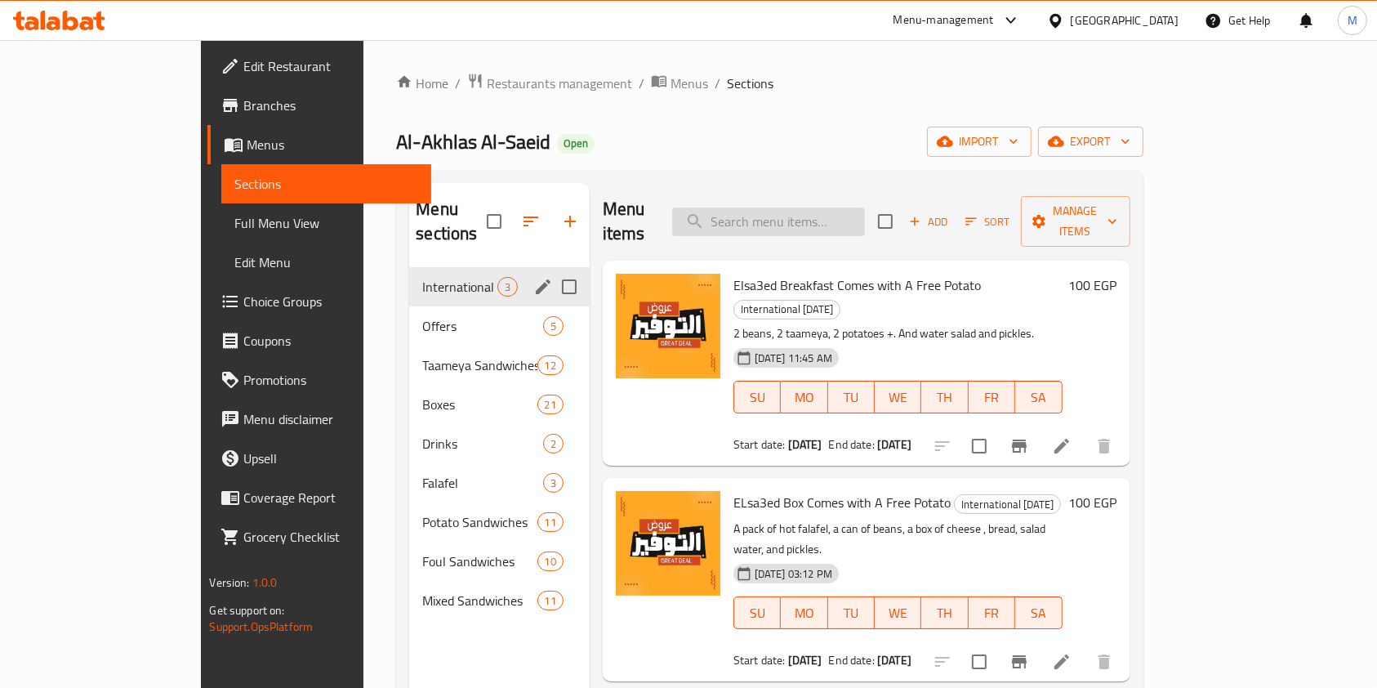
click at [832, 208] on input "search" at bounding box center [768, 222] width 193 height 29
paste input "Elsa3ed Breakfast"
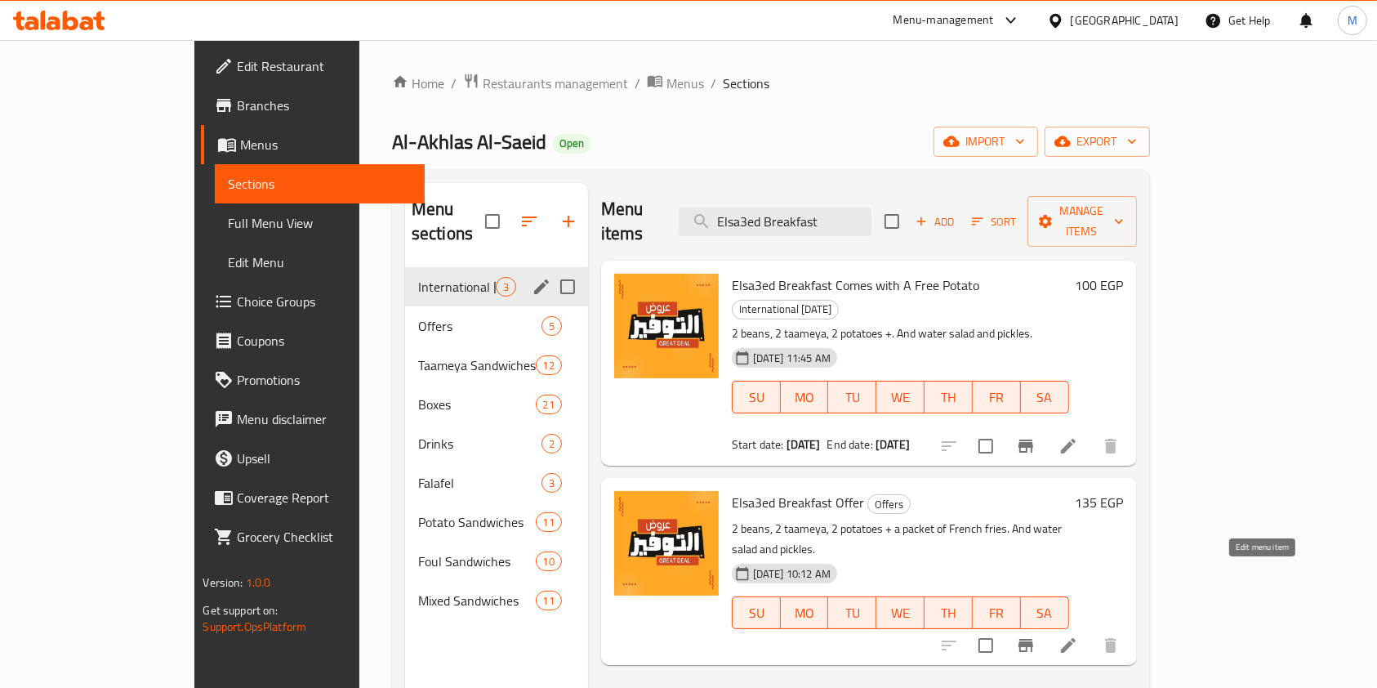
type input "Elsa3ed Breakfast"
click at [1078, 636] on icon at bounding box center [1069, 646] width 20 height 20
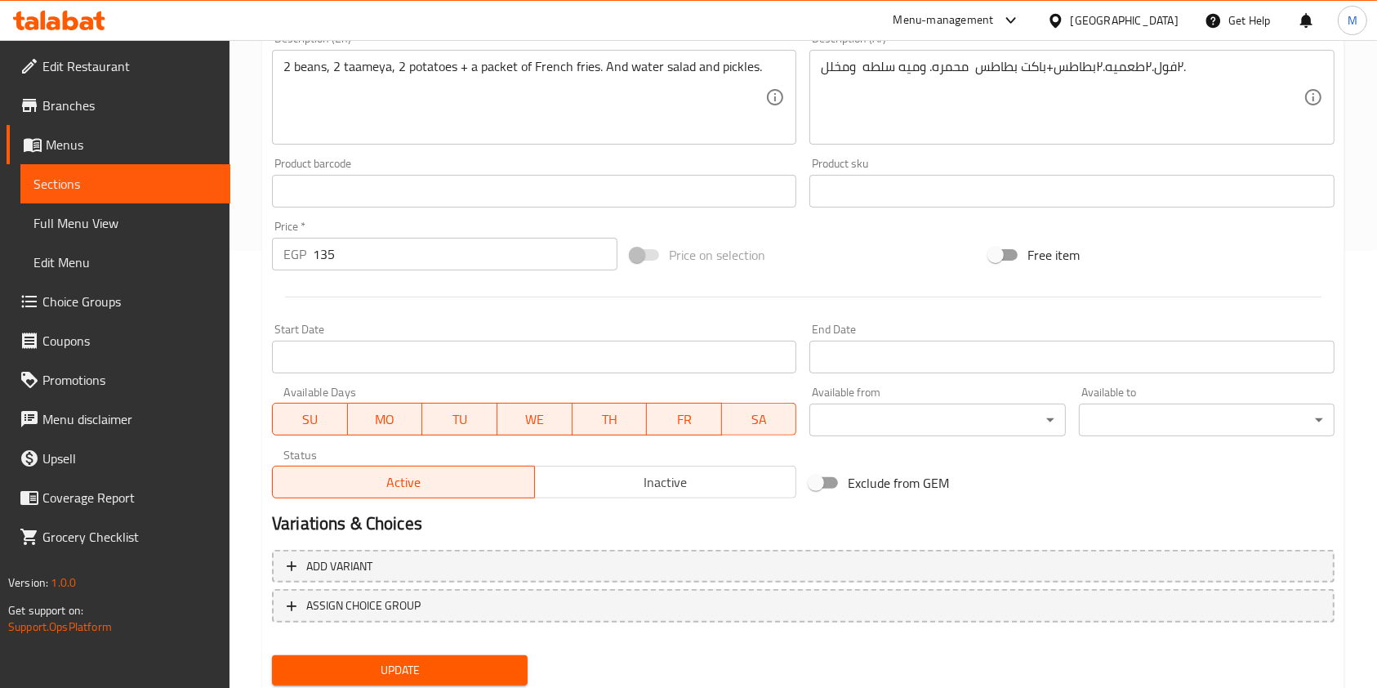
scroll to position [460, 0]
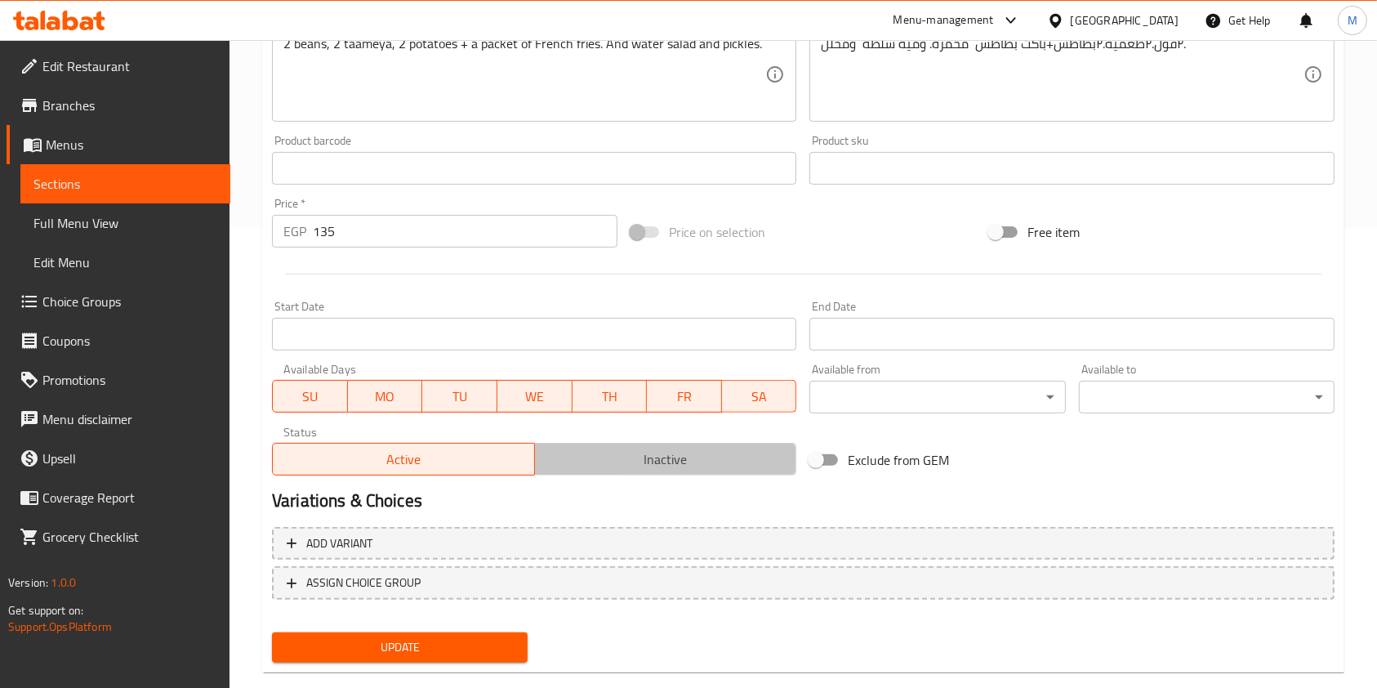
click at [605, 467] on span "Inactive" at bounding box center [666, 460] width 249 height 24
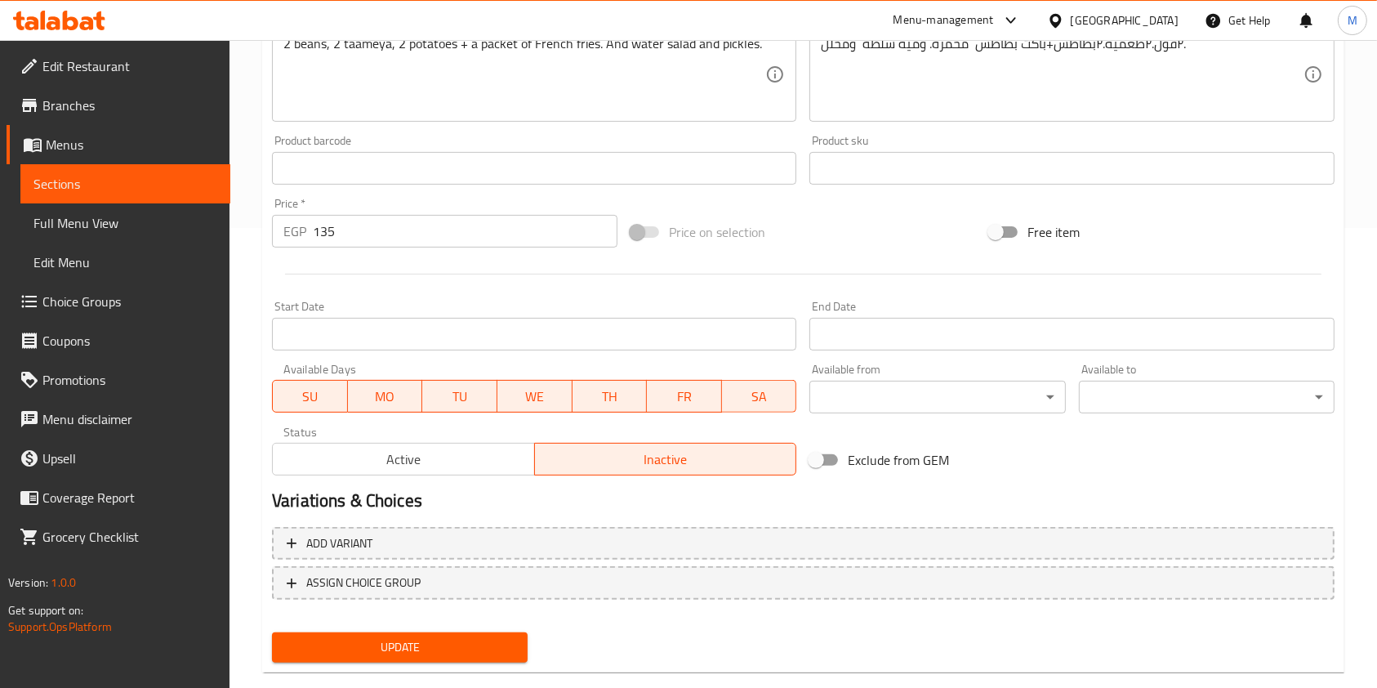
click at [499, 635] on button "Update" at bounding box center [400, 647] width 256 height 30
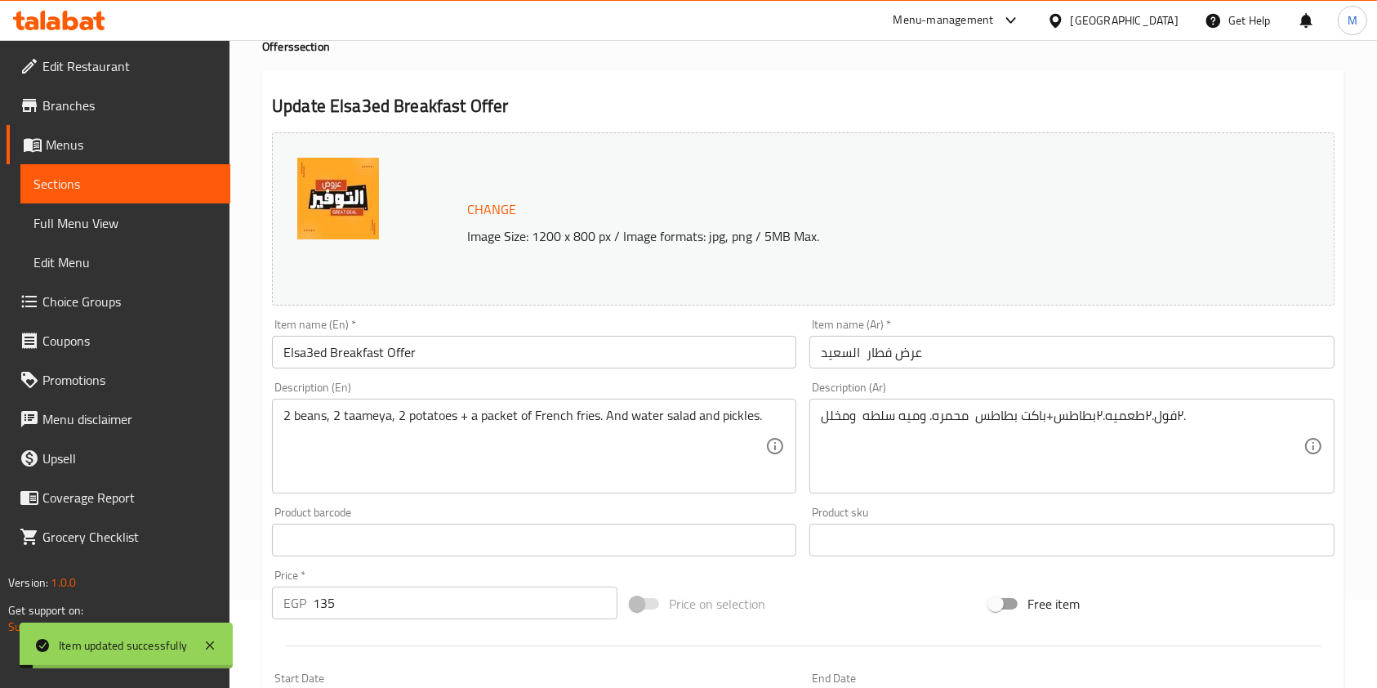
scroll to position [0, 0]
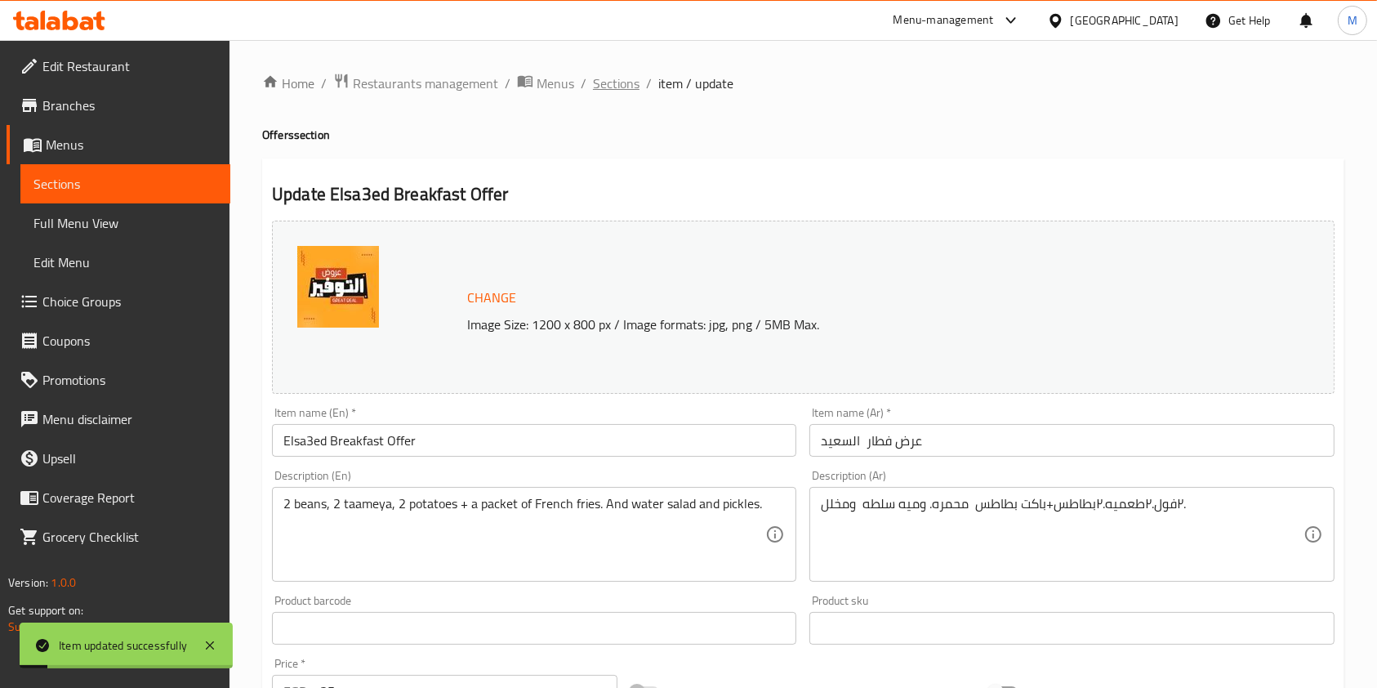
click at [627, 80] on span "Sections" at bounding box center [616, 84] width 47 height 20
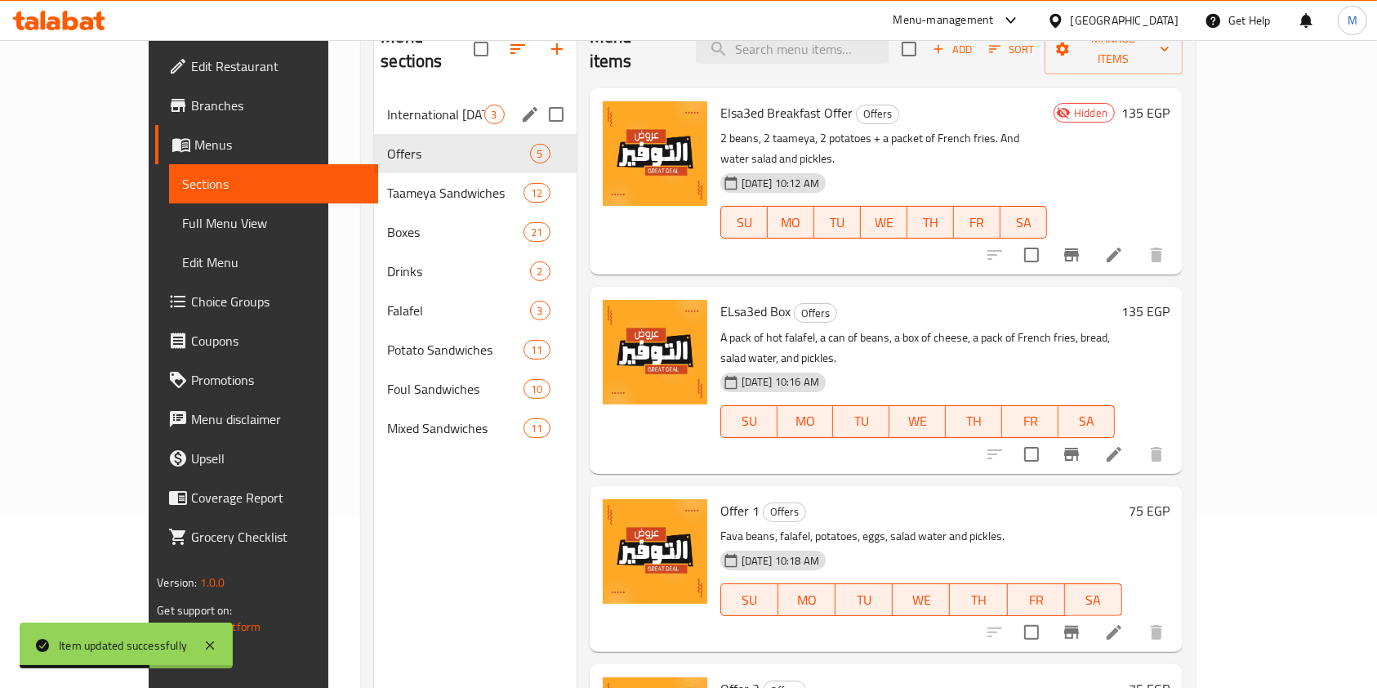
click at [374, 99] on div "International Potato Day 3" at bounding box center [475, 114] width 202 height 39
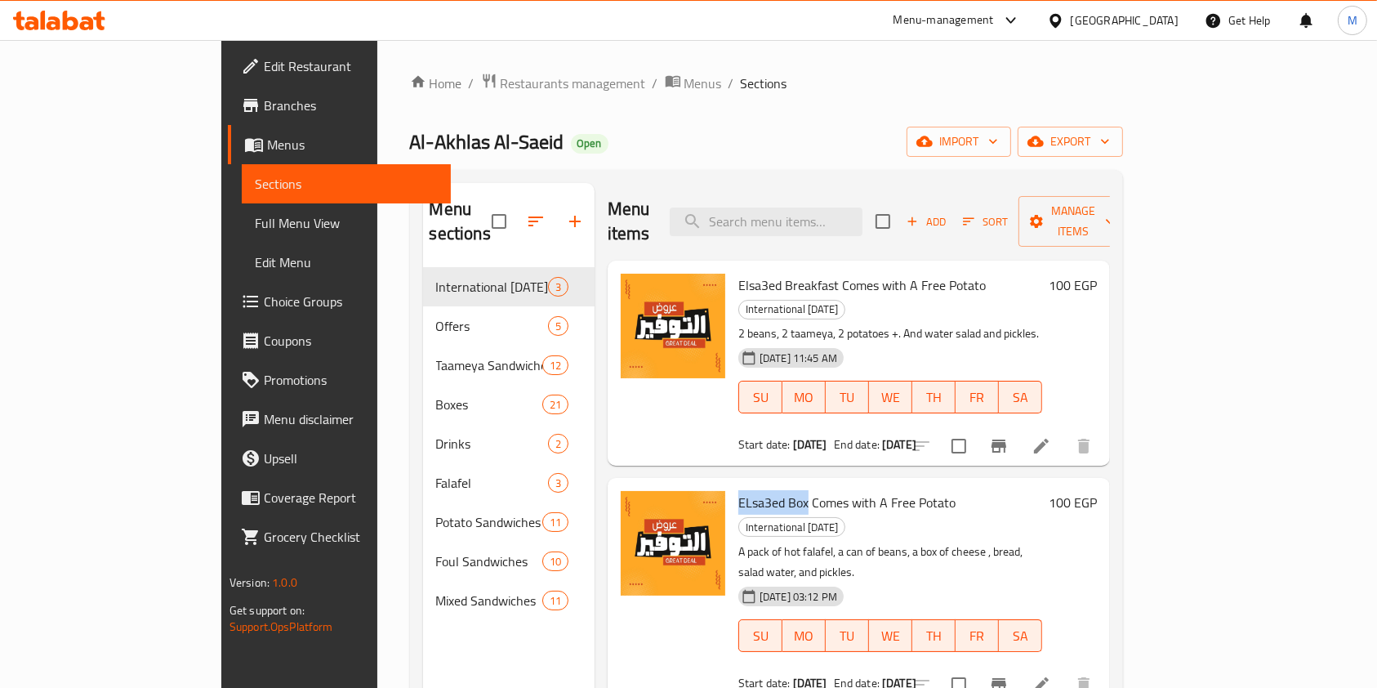
drag, startPoint x: 682, startPoint y: 453, endPoint x: 751, endPoint y: 463, distance: 69.4
click at [751, 490] on span "ELsa3ed Box Comes with A Free Potato" at bounding box center [847, 502] width 217 height 25
copy span "ELsa3ed Box"
click at [819, 208] on input "search" at bounding box center [766, 222] width 193 height 29
paste input "ELsa3ed Box"
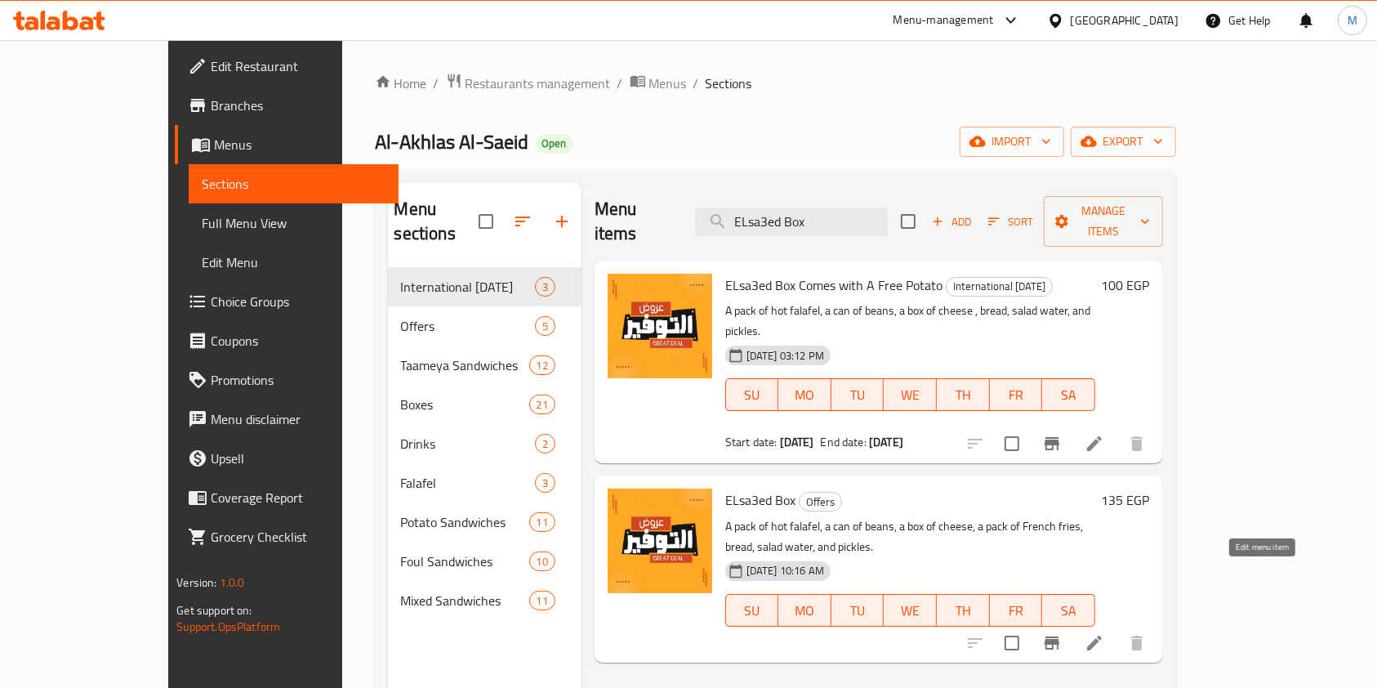
type input "ELsa3ed Box"
click at [1102, 636] on icon at bounding box center [1094, 643] width 15 height 15
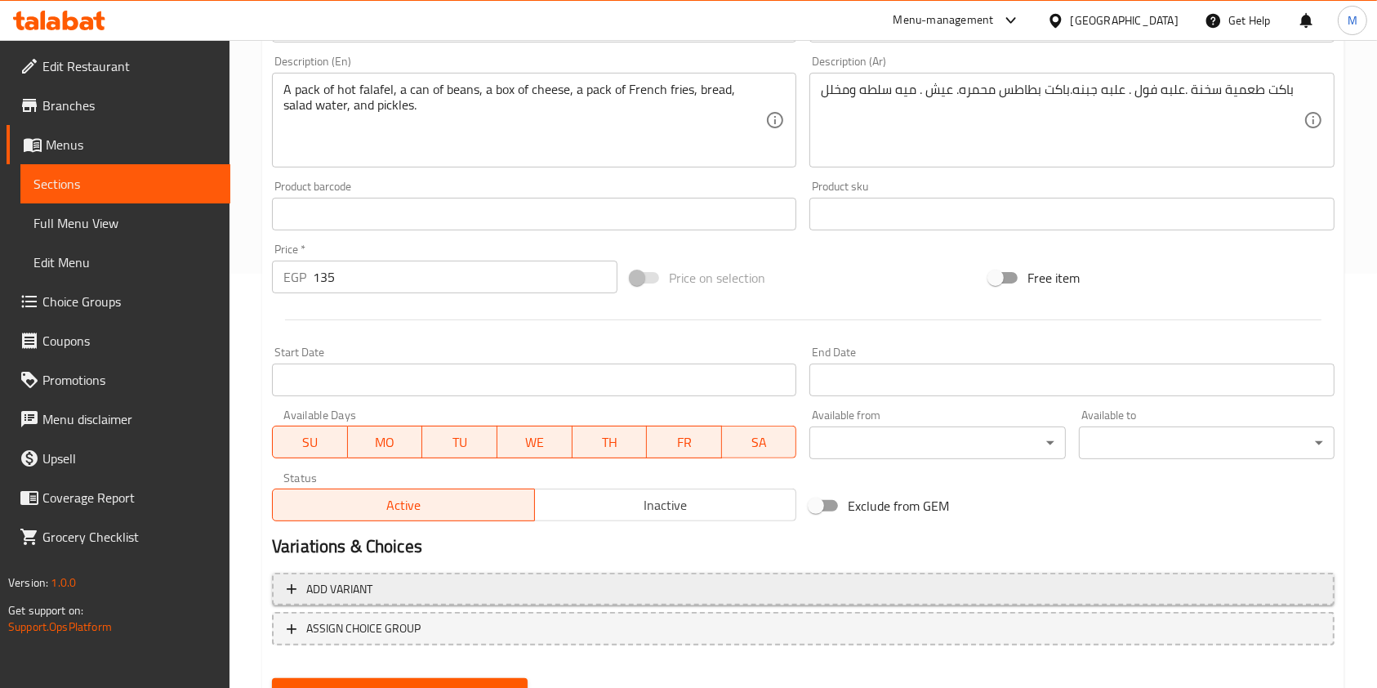
scroll to position [490, 0]
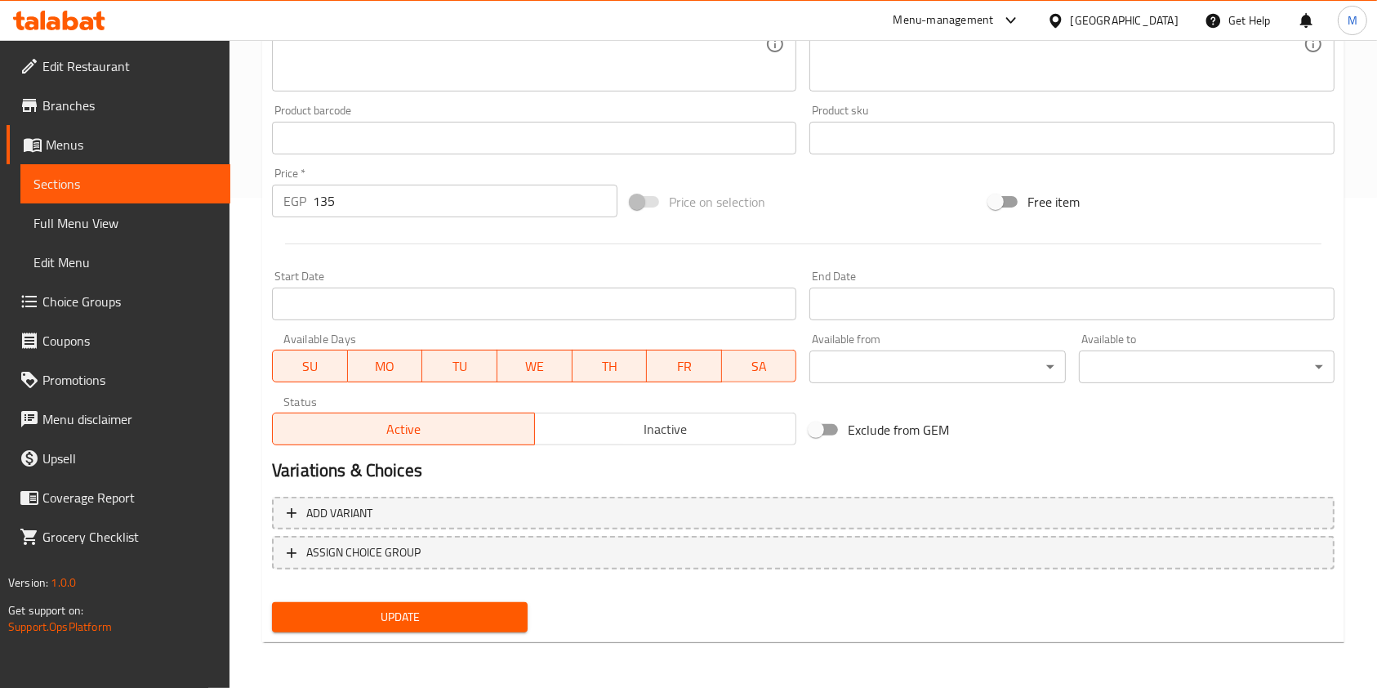
click at [589, 439] on span "Inactive" at bounding box center [666, 429] width 249 height 24
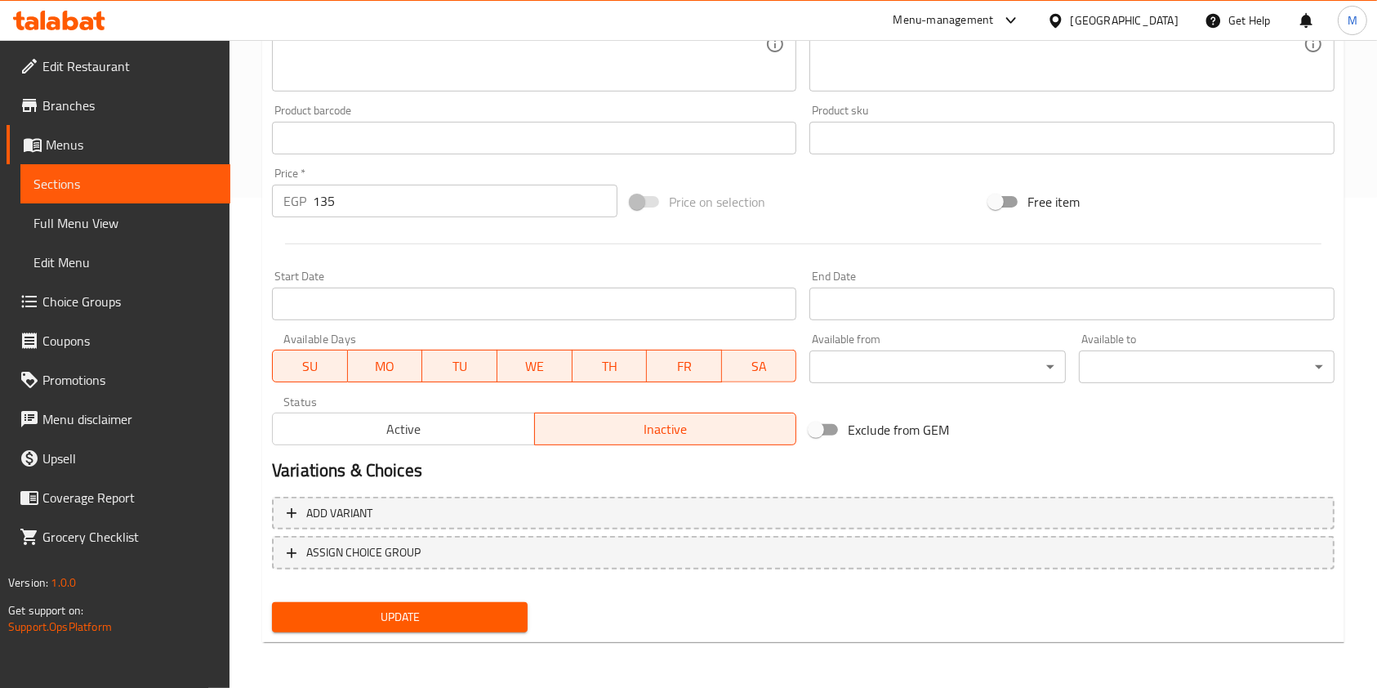
click at [515, 596] on div "Update" at bounding box center [400, 617] width 269 height 43
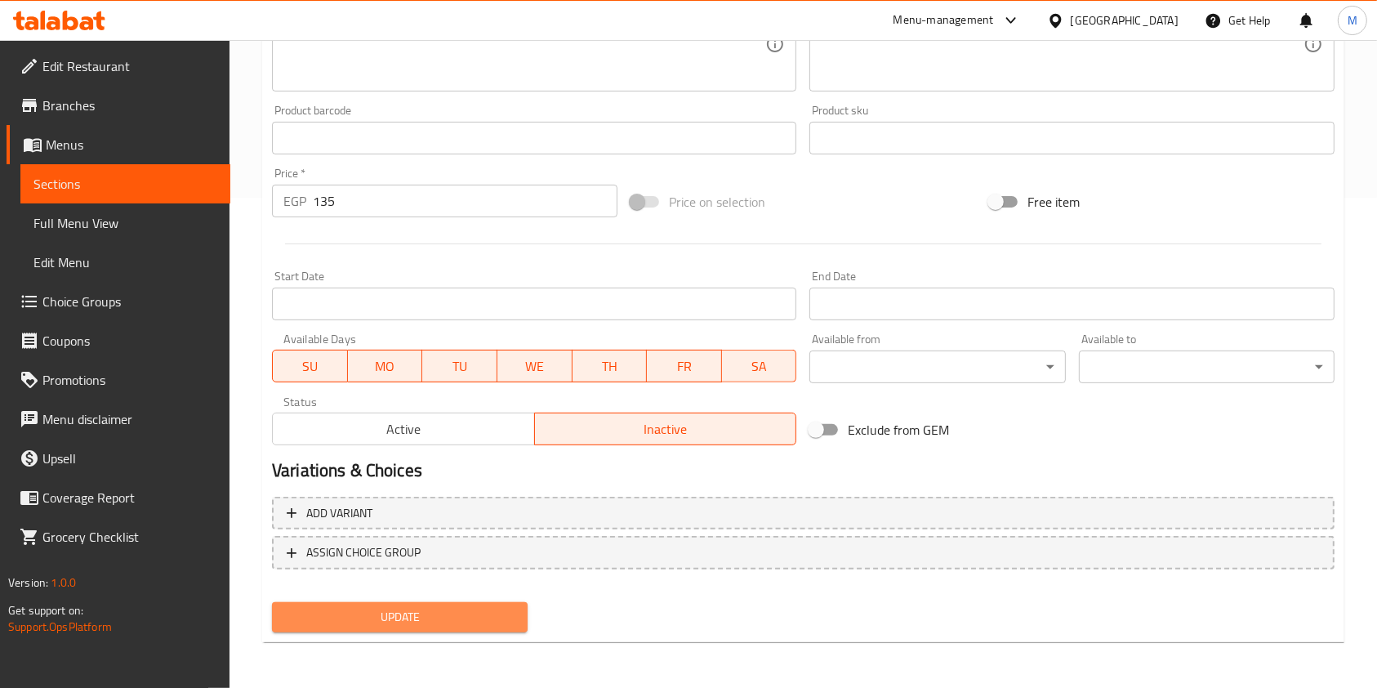
click at [501, 627] on button "Update" at bounding box center [400, 617] width 256 height 30
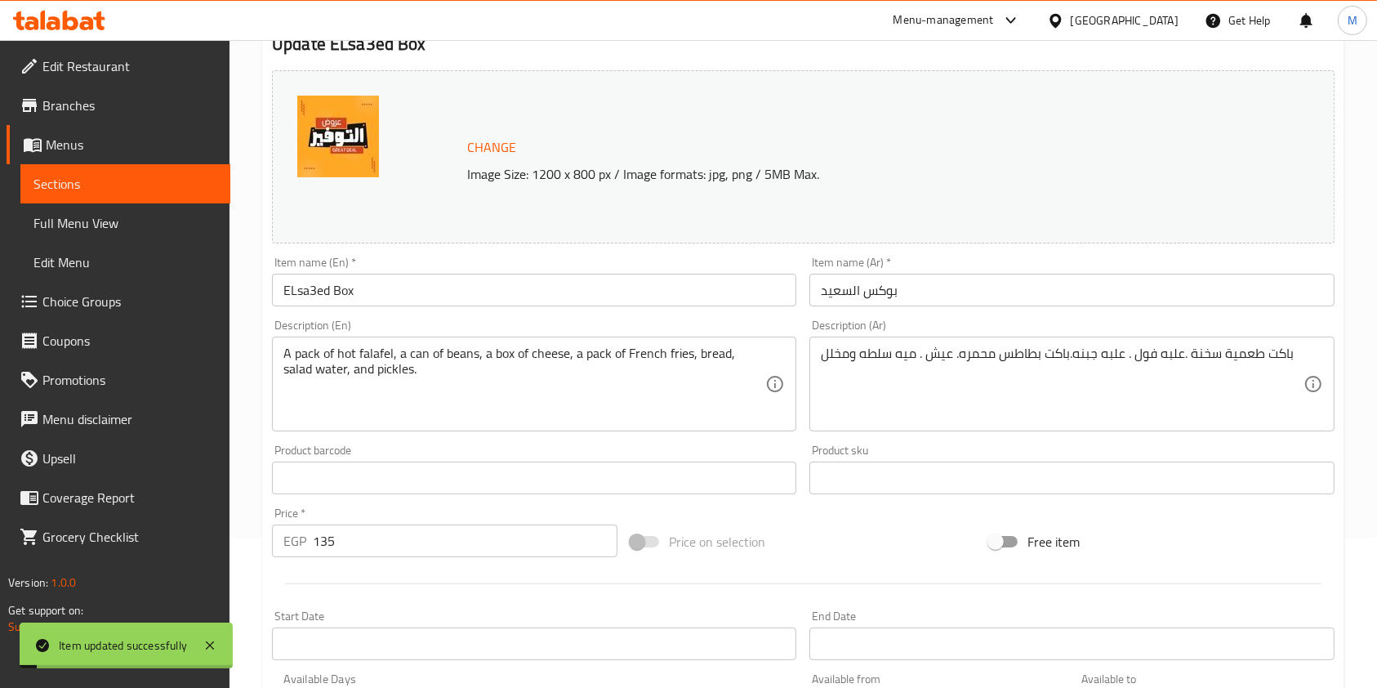
scroll to position [0, 0]
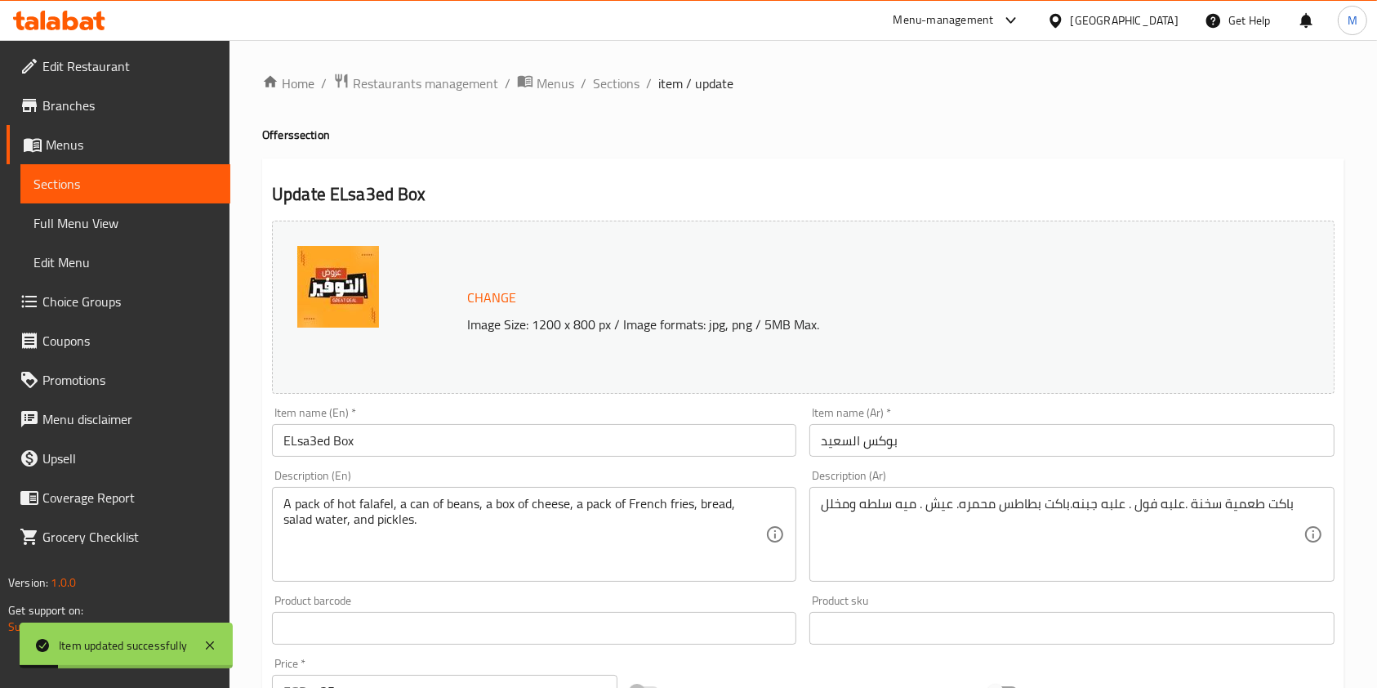
click at [617, 96] on div "Home / Restaurants management / Menus / Sections / item / update Offers section…" at bounding box center [803, 609] width 1082 height 1073
click at [620, 85] on span "Sections" at bounding box center [616, 84] width 47 height 20
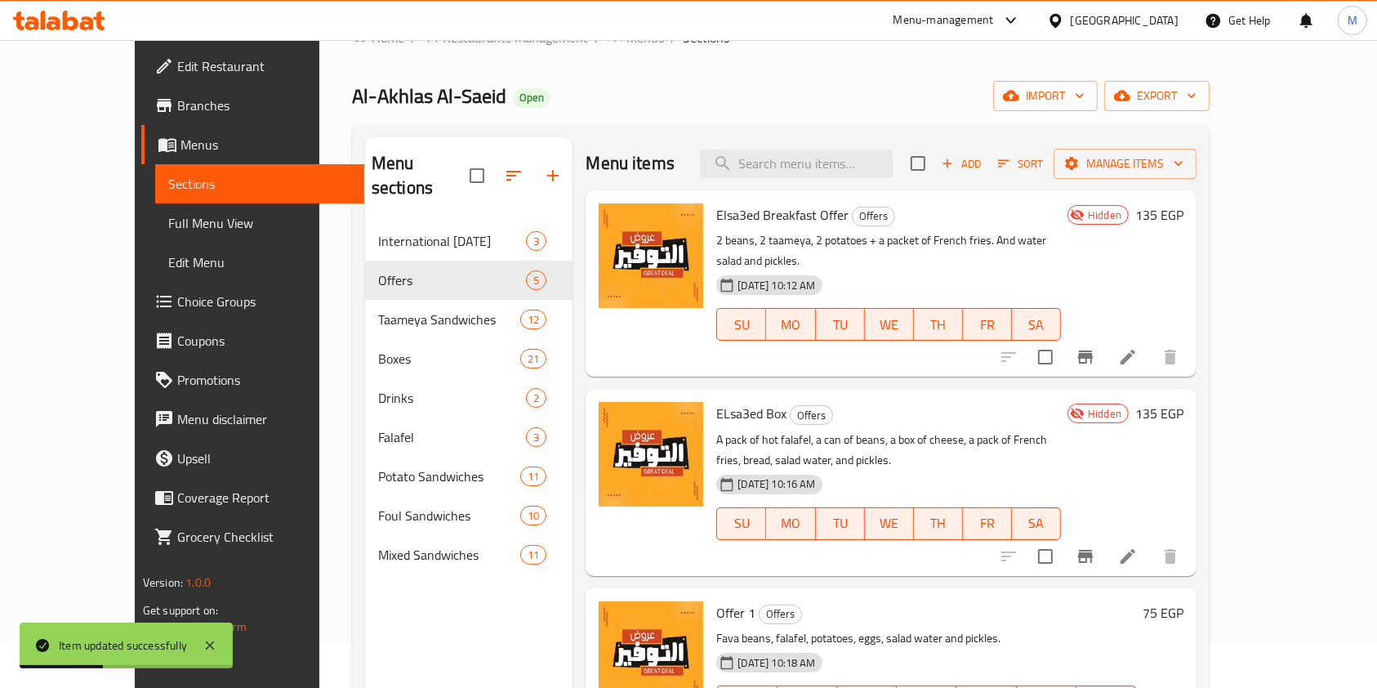
scroll to position [55, 0]
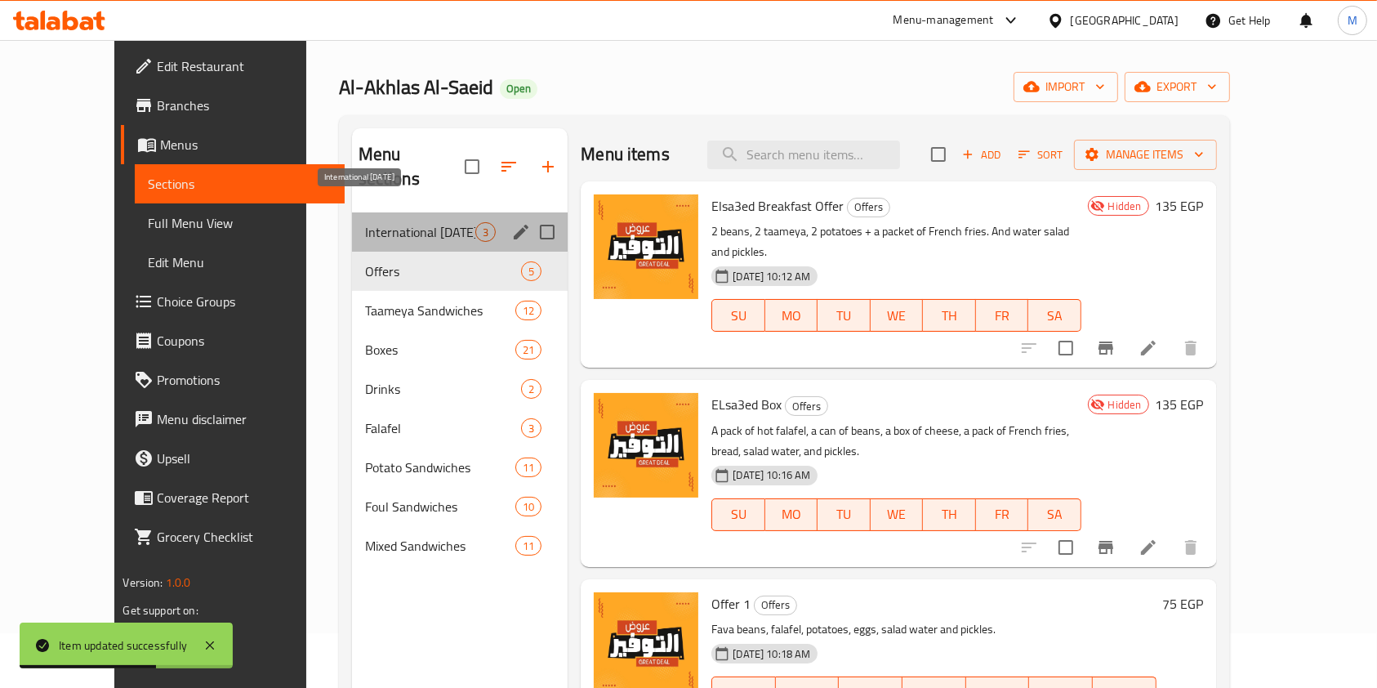
click at [420, 222] on span "International Potato Day" at bounding box center [420, 232] width 111 height 20
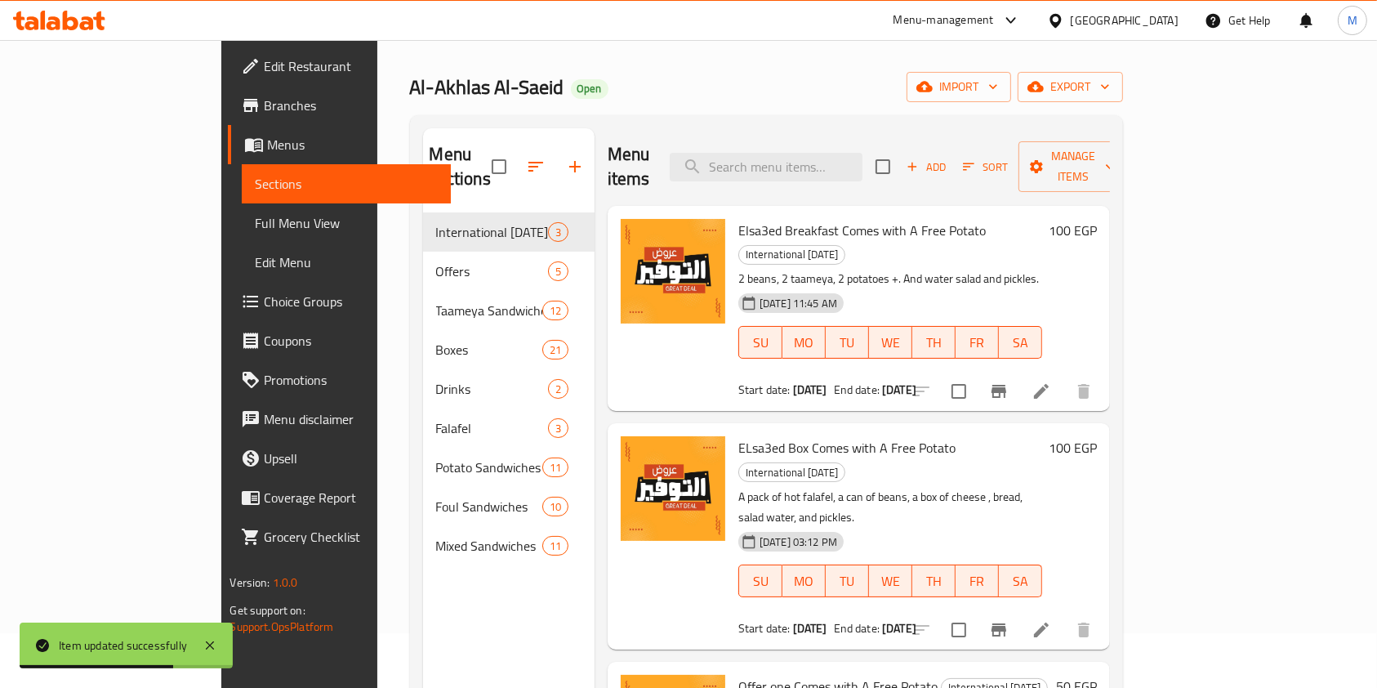
scroll to position [229, 0]
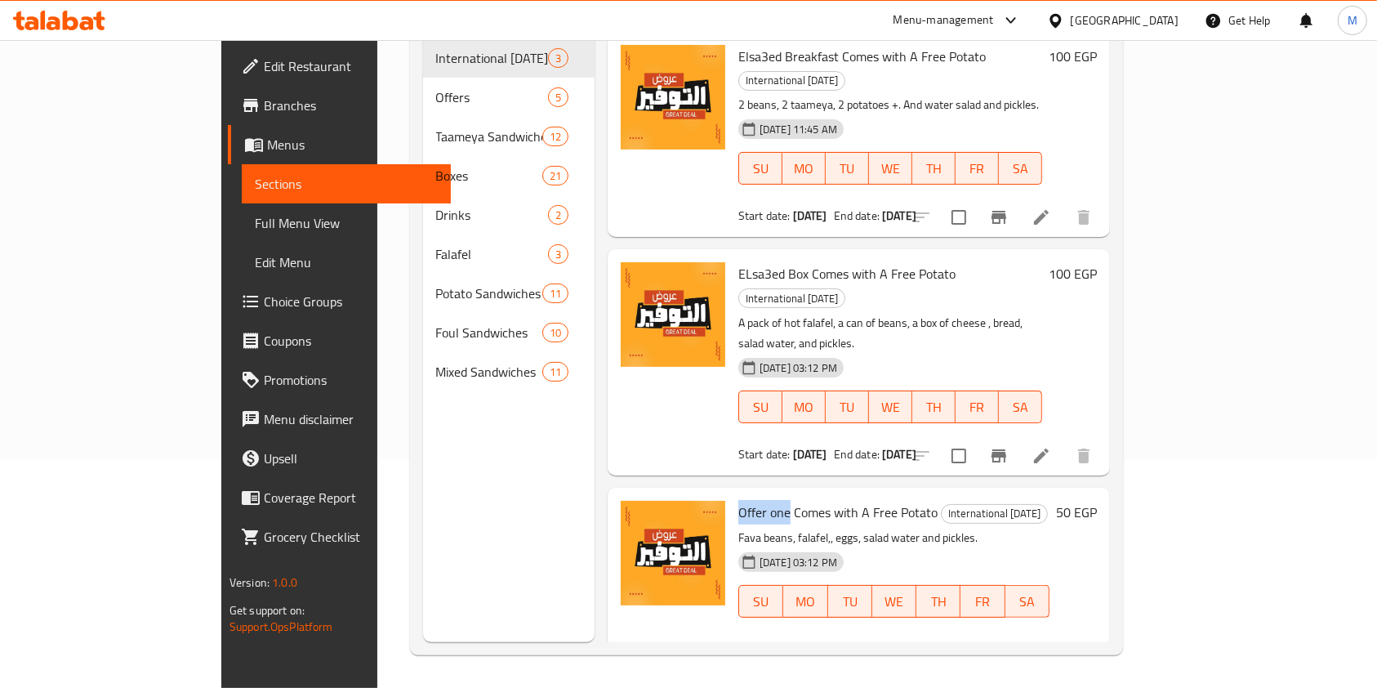
drag, startPoint x: 683, startPoint y: 420, endPoint x: 734, endPoint y: 423, distance: 51.6
click at [739, 500] on span "Offer one Comes with A Free Potato" at bounding box center [838, 512] width 199 height 25
copy span "Offer one"
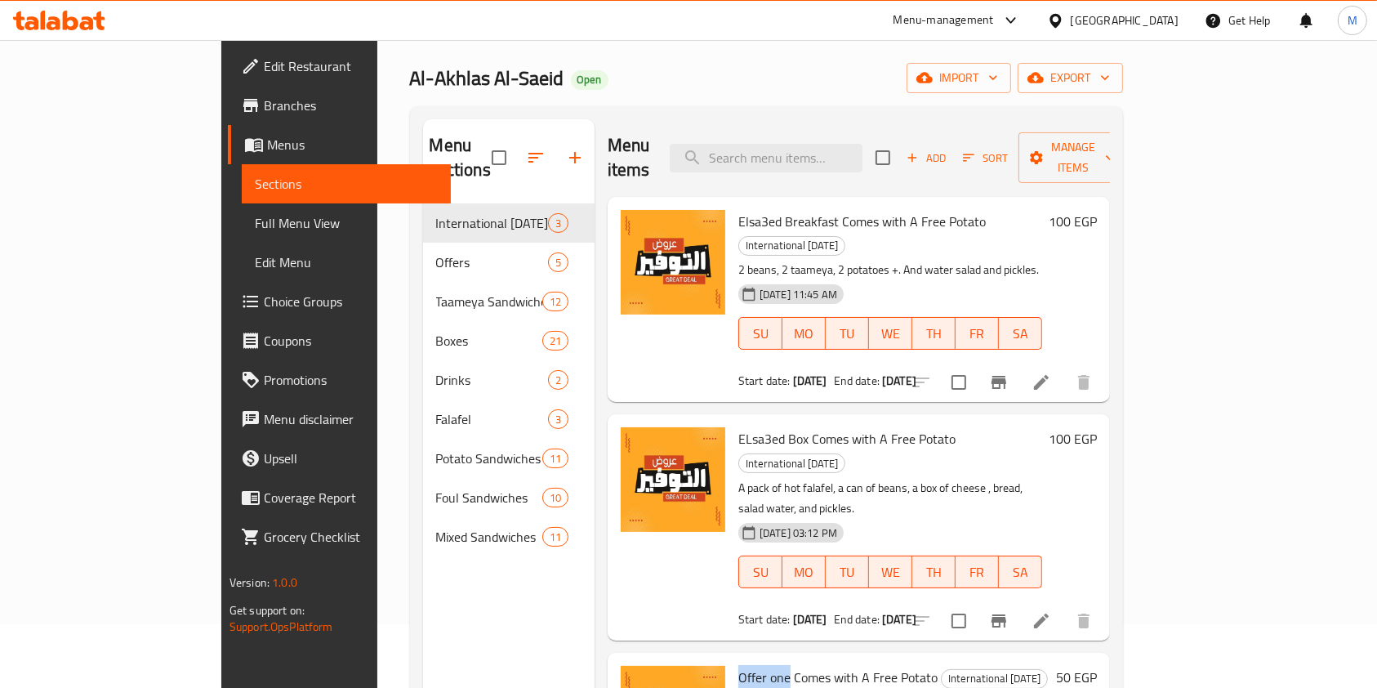
scroll to position [0, 0]
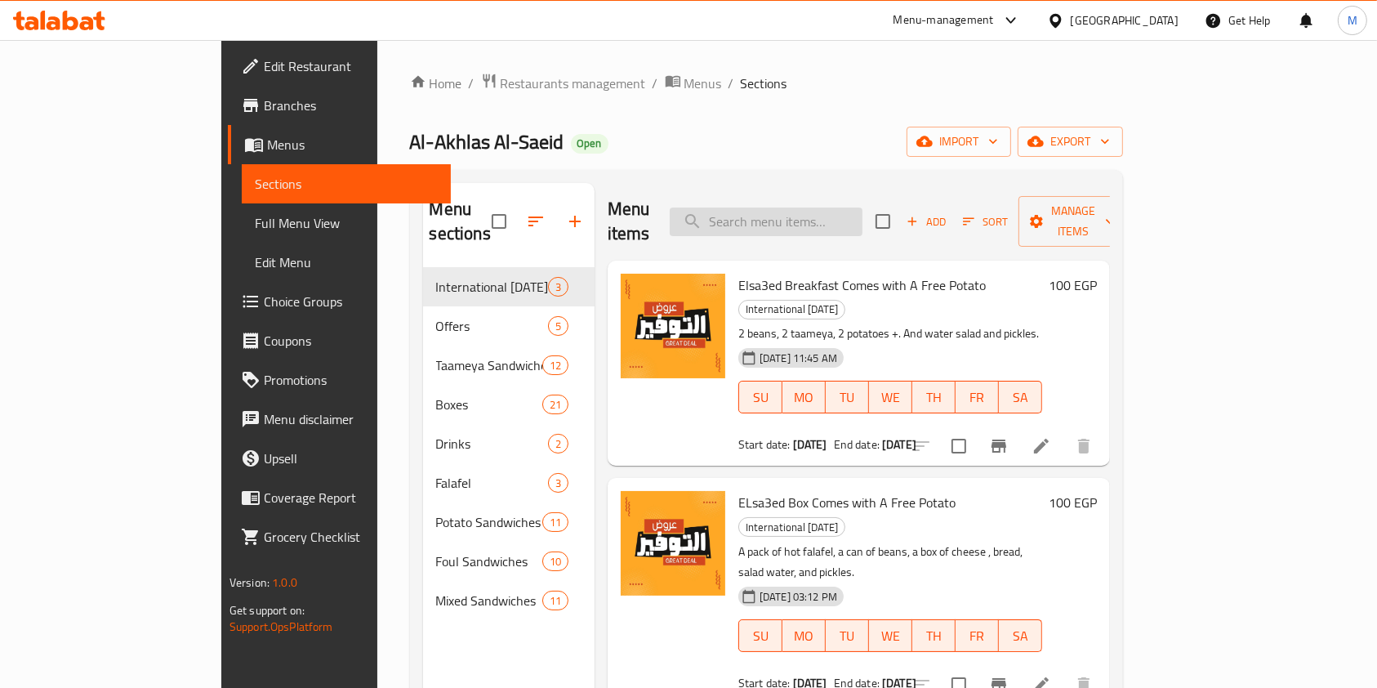
click at [797, 211] on input "search" at bounding box center [766, 222] width 193 height 29
paste input "Offer one"
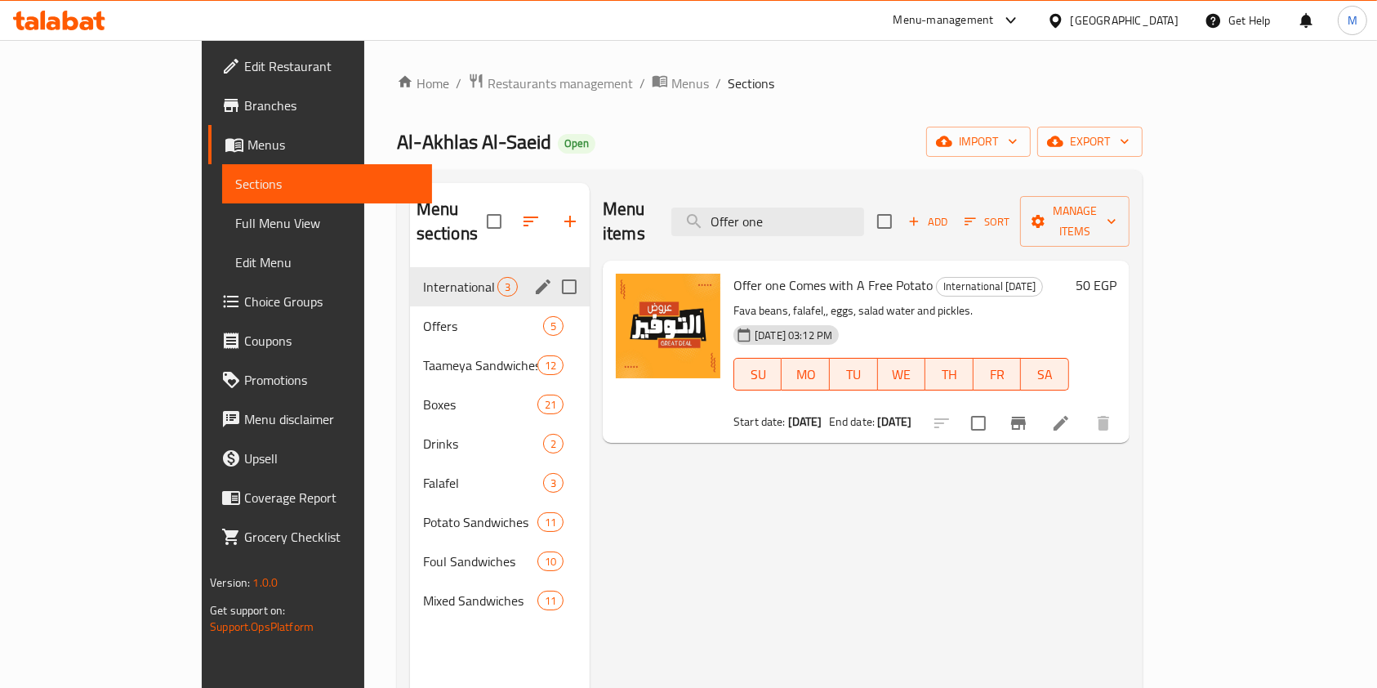
click at [410, 272] on div "International Potato Day 3" at bounding box center [500, 286] width 180 height 39
click at [423, 316] on span "Offers" at bounding box center [460, 326] width 74 height 20
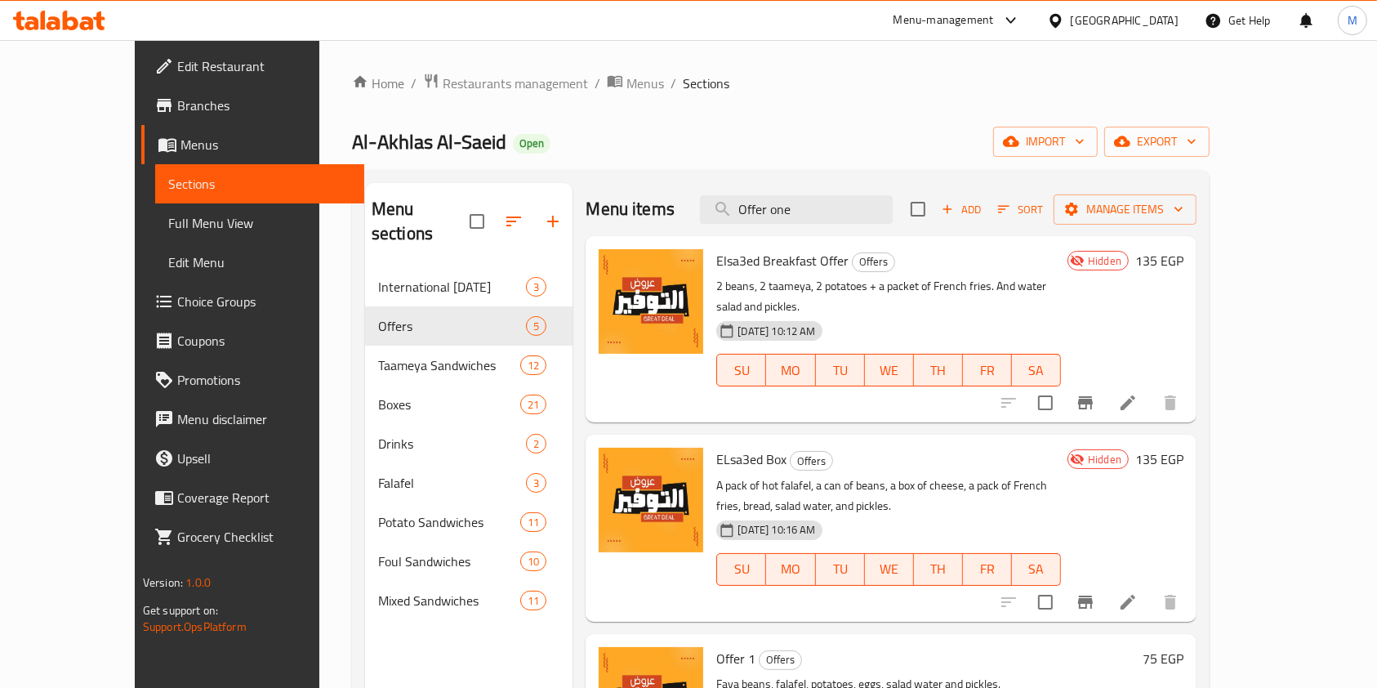
click at [373, 261] on nav "International Potato Day 3 Offers 5 Taameya Sandwiches 12 Boxes 21 Drinks 2 Fal…" at bounding box center [469, 444] width 208 height 366
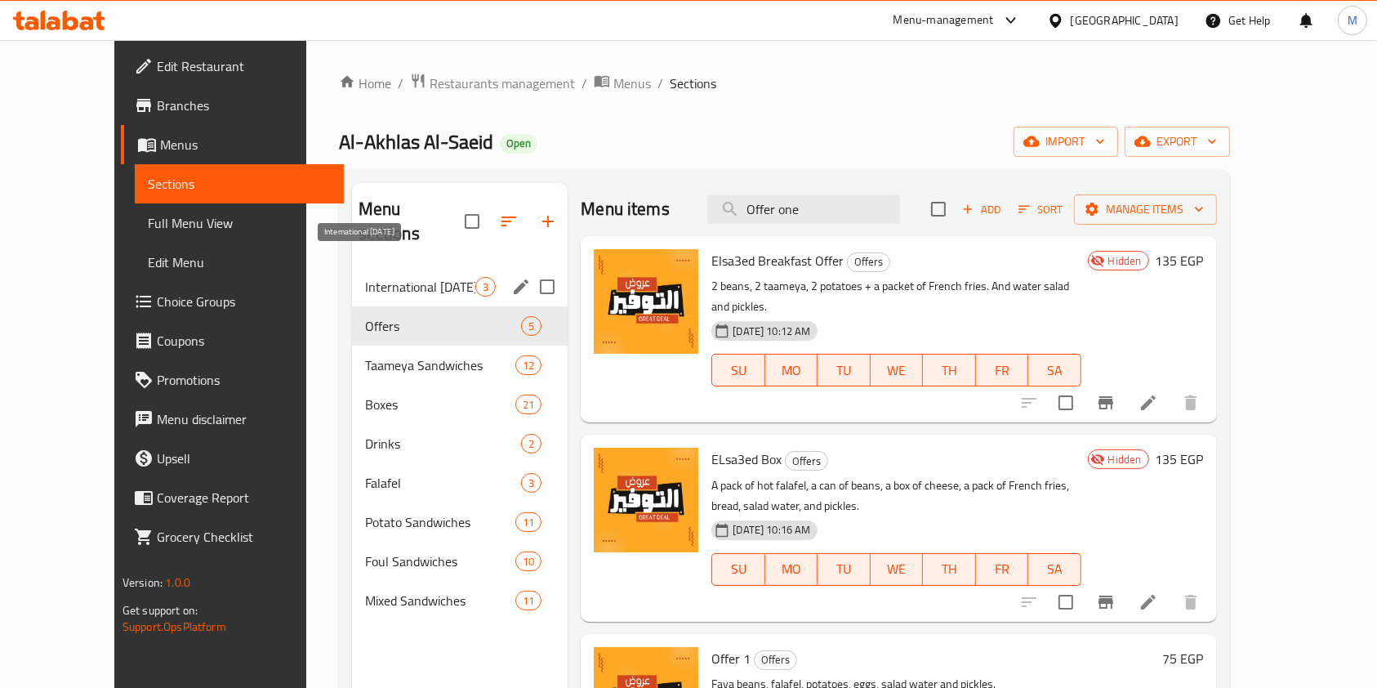
click at [426, 277] on span "International Potato Day" at bounding box center [420, 287] width 111 height 20
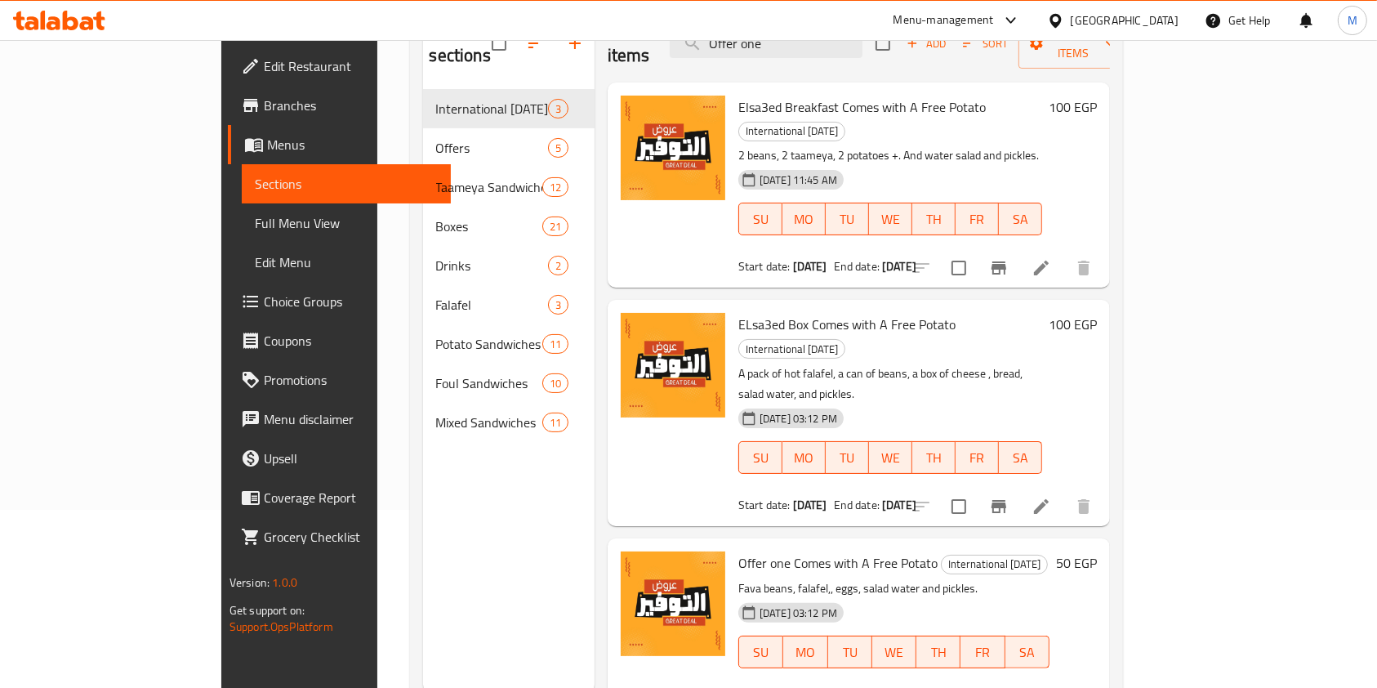
scroll to position [229, 0]
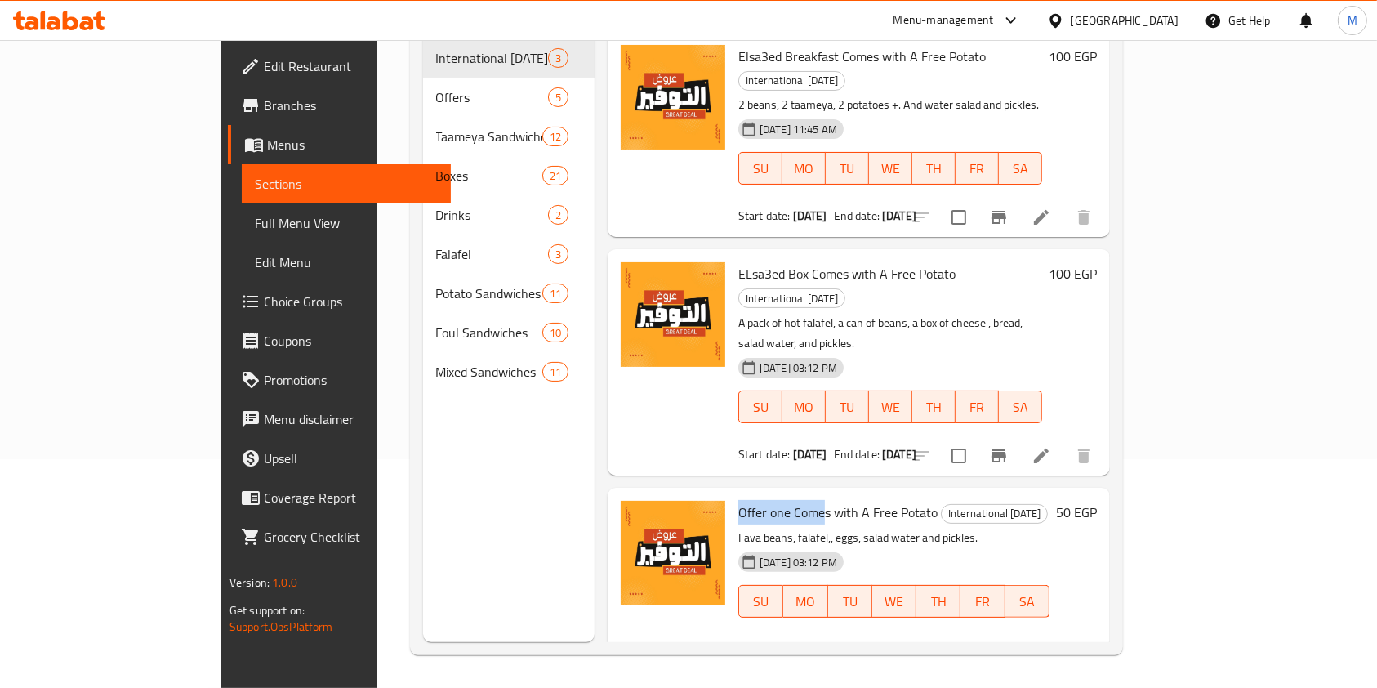
drag, startPoint x: 682, startPoint y: 422, endPoint x: 771, endPoint y: 429, distance: 89.4
click at [771, 500] on span "Offer one Comes with A Free Potato" at bounding box center [838, 512] width 199 height 25
drag, startPoint x: 686, startPoint y: 420, endPoint x: 734, endPoint y: 431, distance: 49.4
click at [739, 500] on span "Offer one Comes with A Free Potato" at bounding box center [838, 512] width 199 height 25
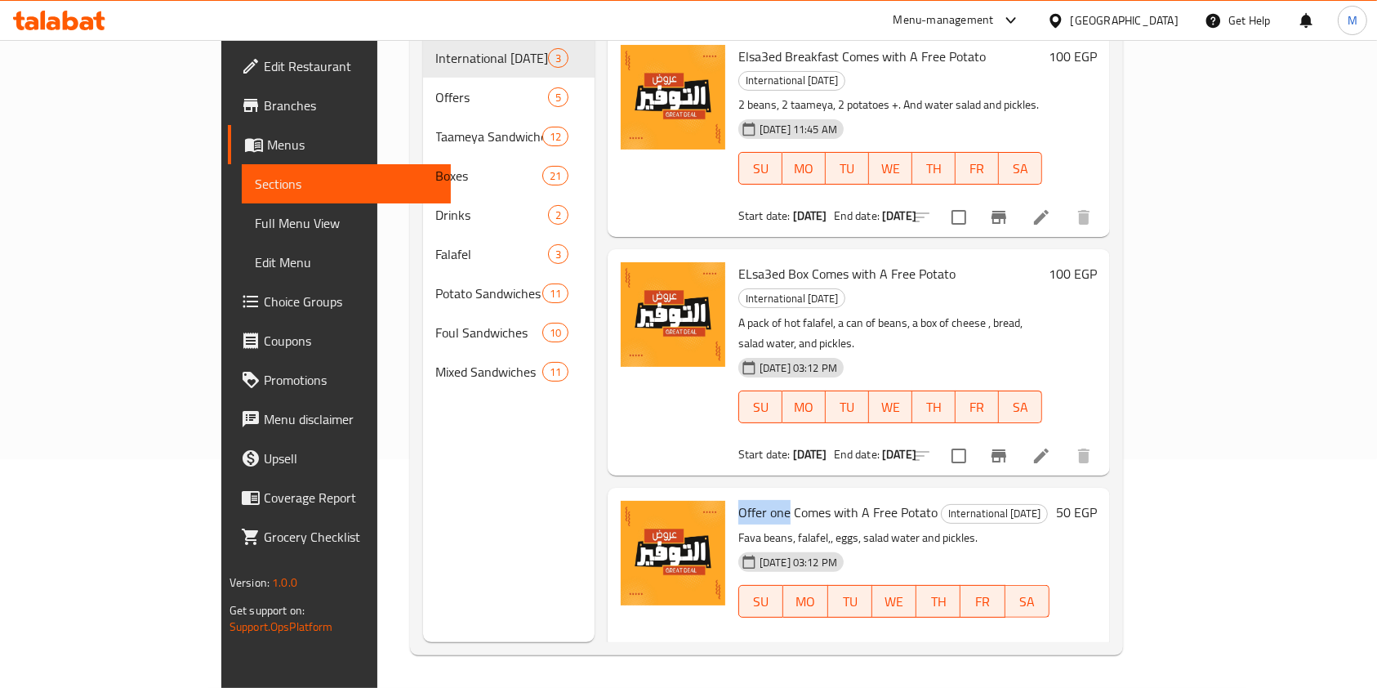
copy span "Offer one"
click at [739, 500] on span "Offer one Comes with A Free Potato" at bounding box center [838, 512] width 199 height 25
drag, startPoint x: 711, startPoint y: 422, endPoint x: 681, endPoint y: 426, distance: 30.4
click at [732, 494] on div "Offer one Comes with A Free Potato International Potato Day Fava beans, falafel…" at bounding box center [894, 578] width 324 height 169
copy span "Offer"
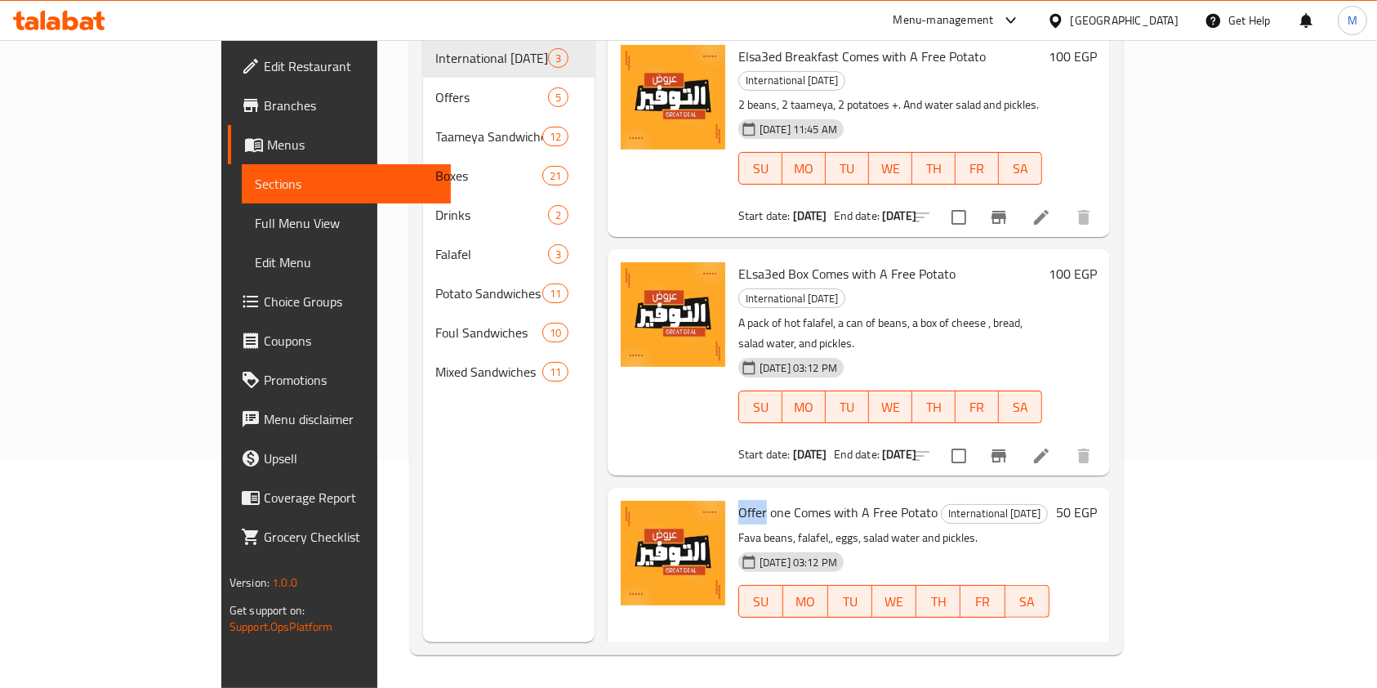
scroll to position [0, 0]
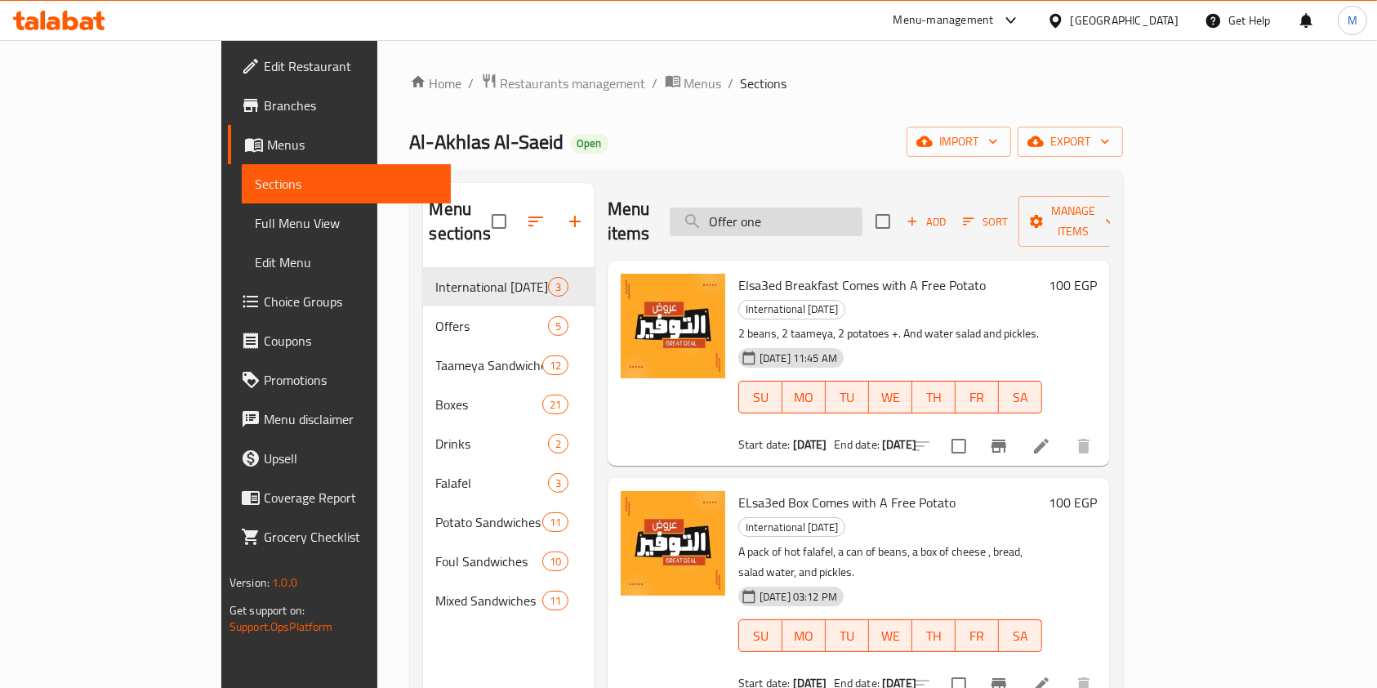
drag, startPoint x: 815, startPoint y: 211, endPoint x: 861, endPoint y: 219, distance: 46.5
click at [861, 219] on input "Offer one" at bounding box center [766, 222] width 193 height 29
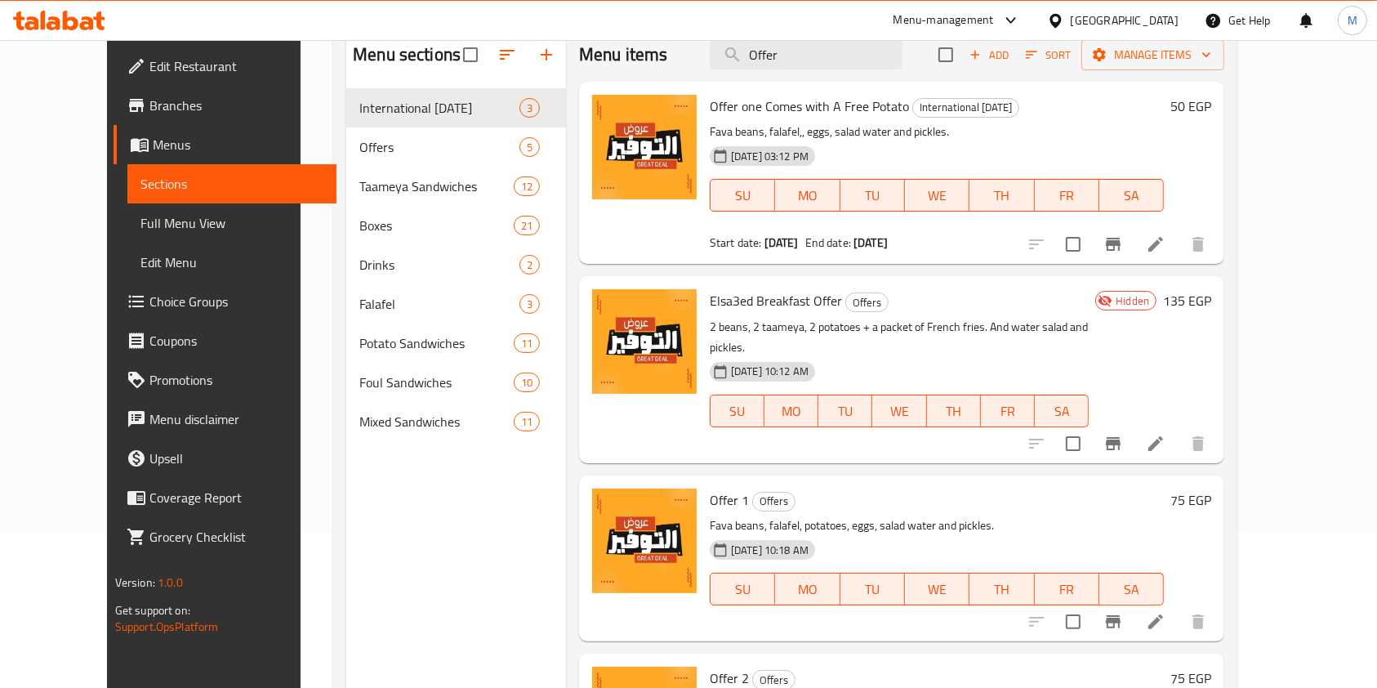
scroll to position [167, 0]
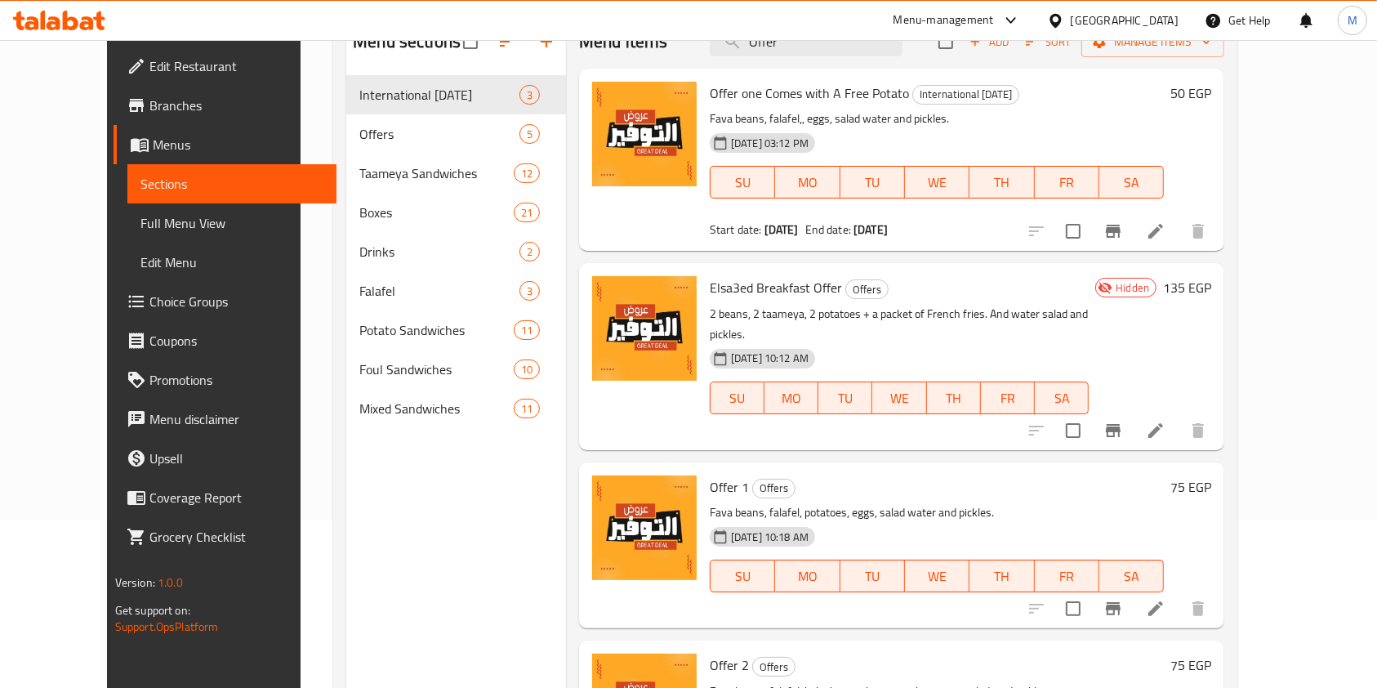
type input "Offer"
click at [1163, 601] on icon at bounding box center [1156, 608] width 15 height 15
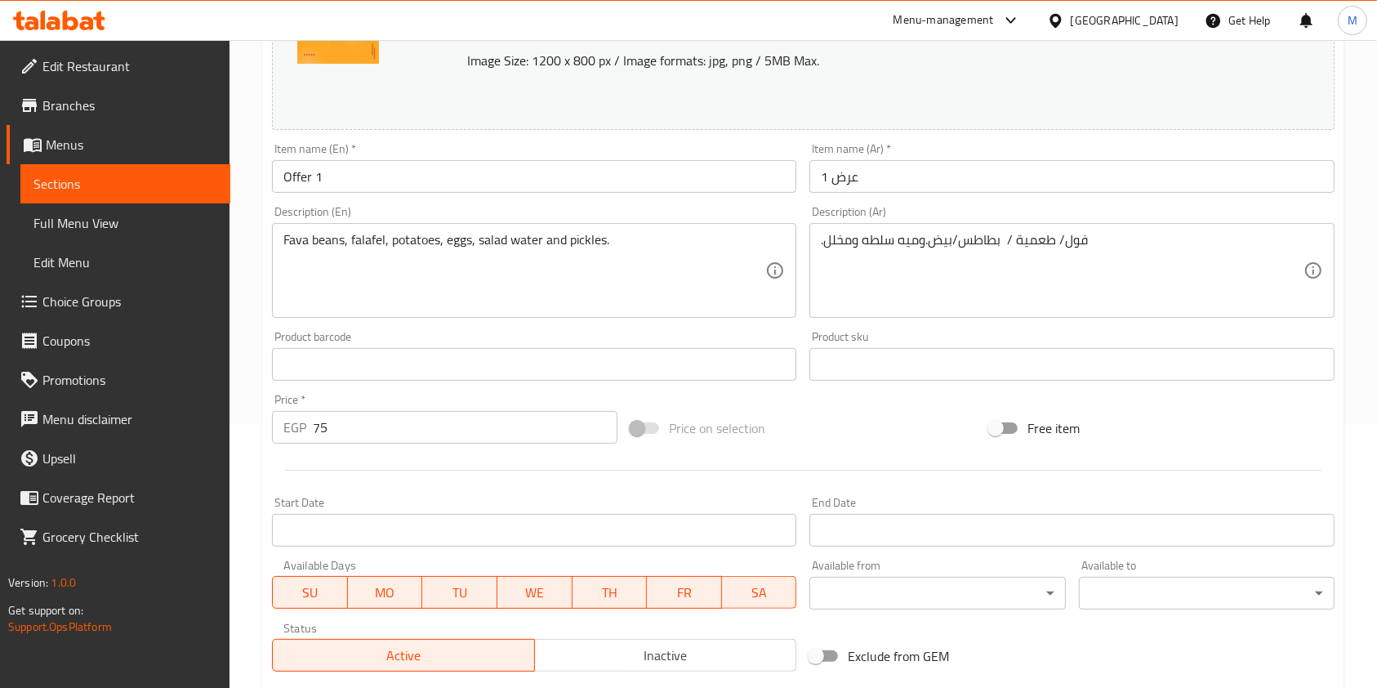
scroll to position [490, 0]
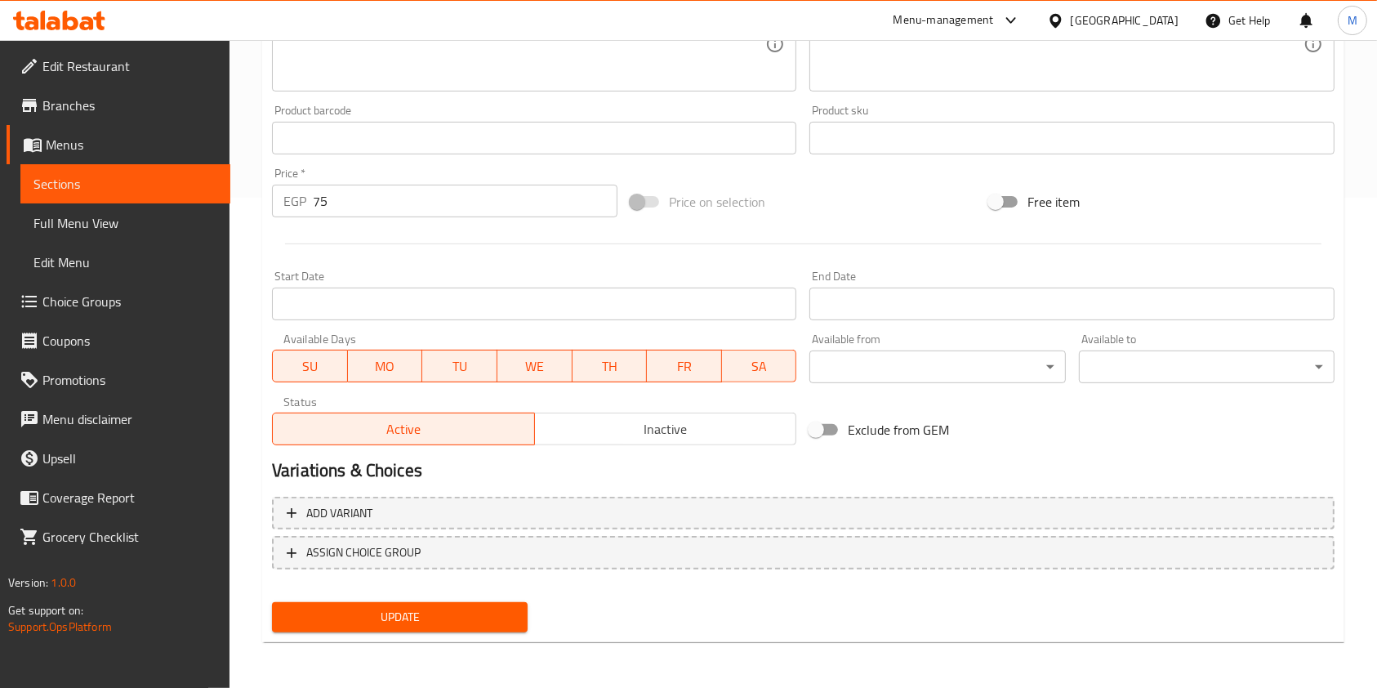
click at [645, 406] on div "Active Inactive" at bounding box center [534, 420] width 524 height 49
click at [641, 435] on span "Inactive" at bounding box center [666, 429] width 249 height 24
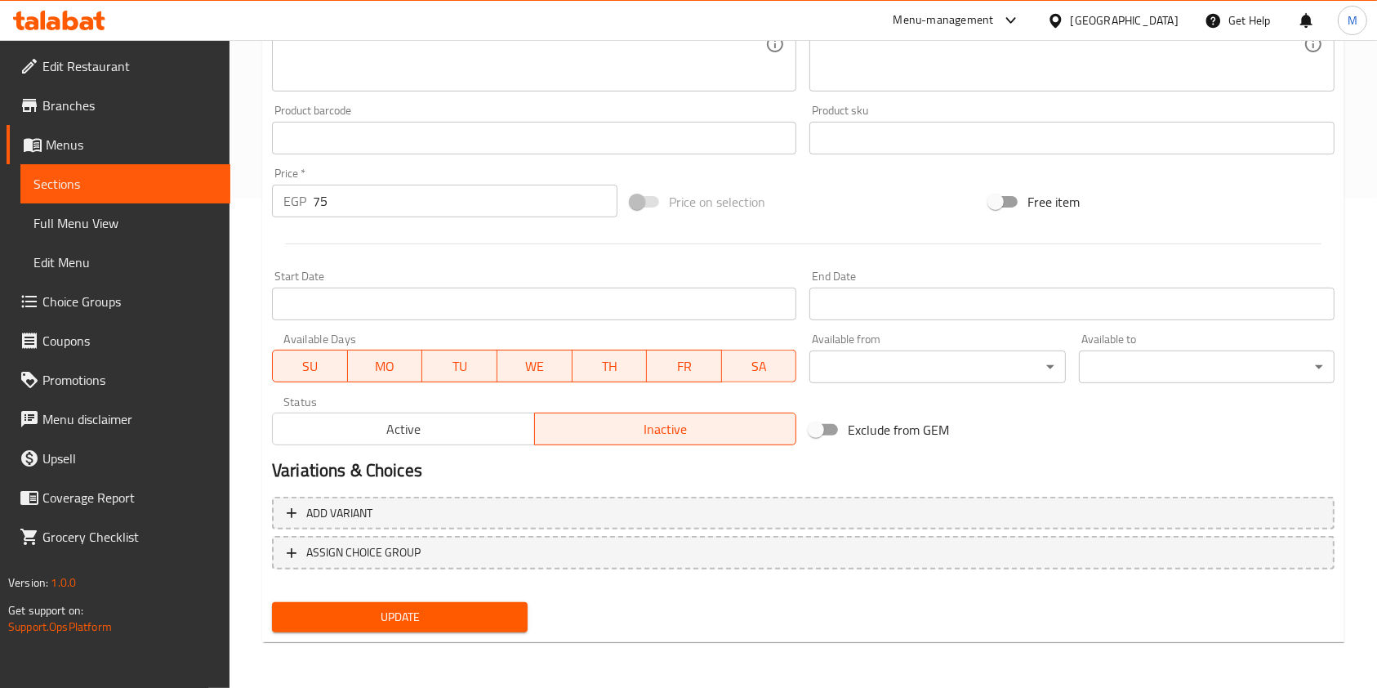
drag, startPoint x: 511, startPoint y: 591, endPoint x: 503, endPoint y: 612, distance: 21.7
click at [510, 591] on div "Add variant ASSIGN CHOICE GROUP" at bounding box center [804, 543] width 1076 height 106
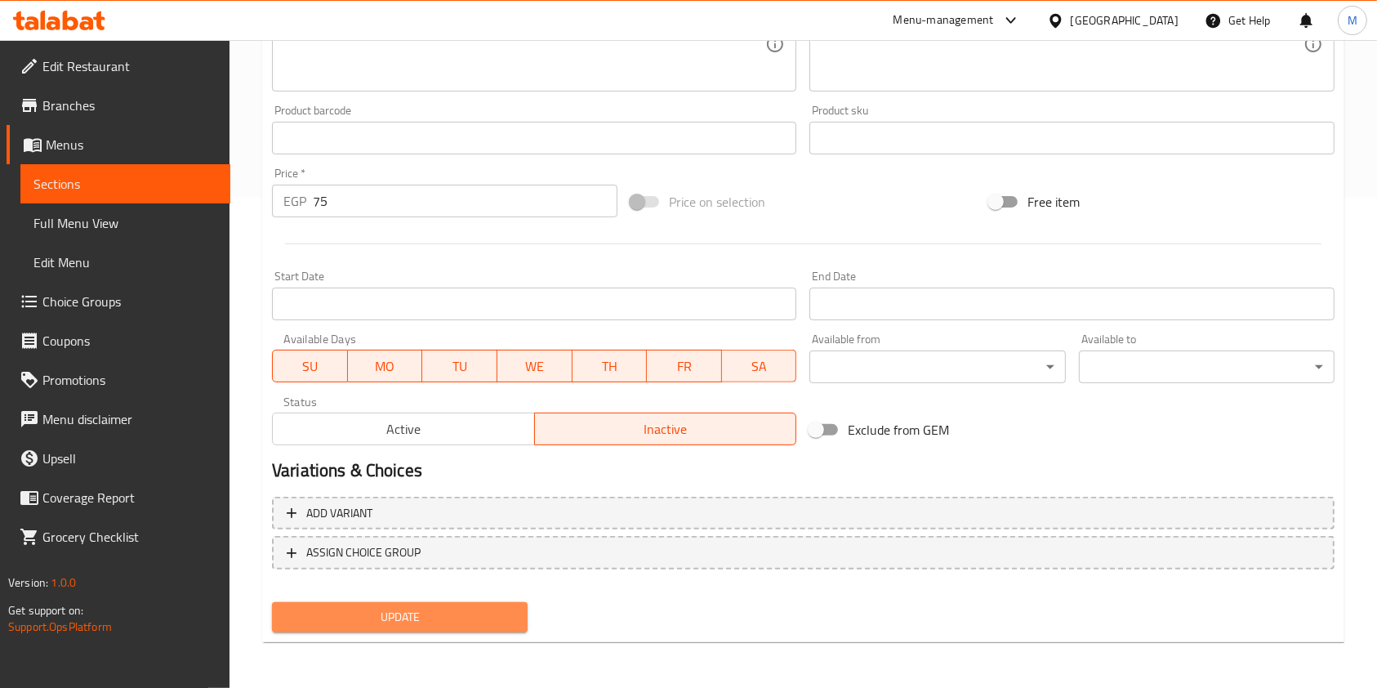
click at [503, 612] on span "Update" at bounding box center [400, 617] width 230 height 20
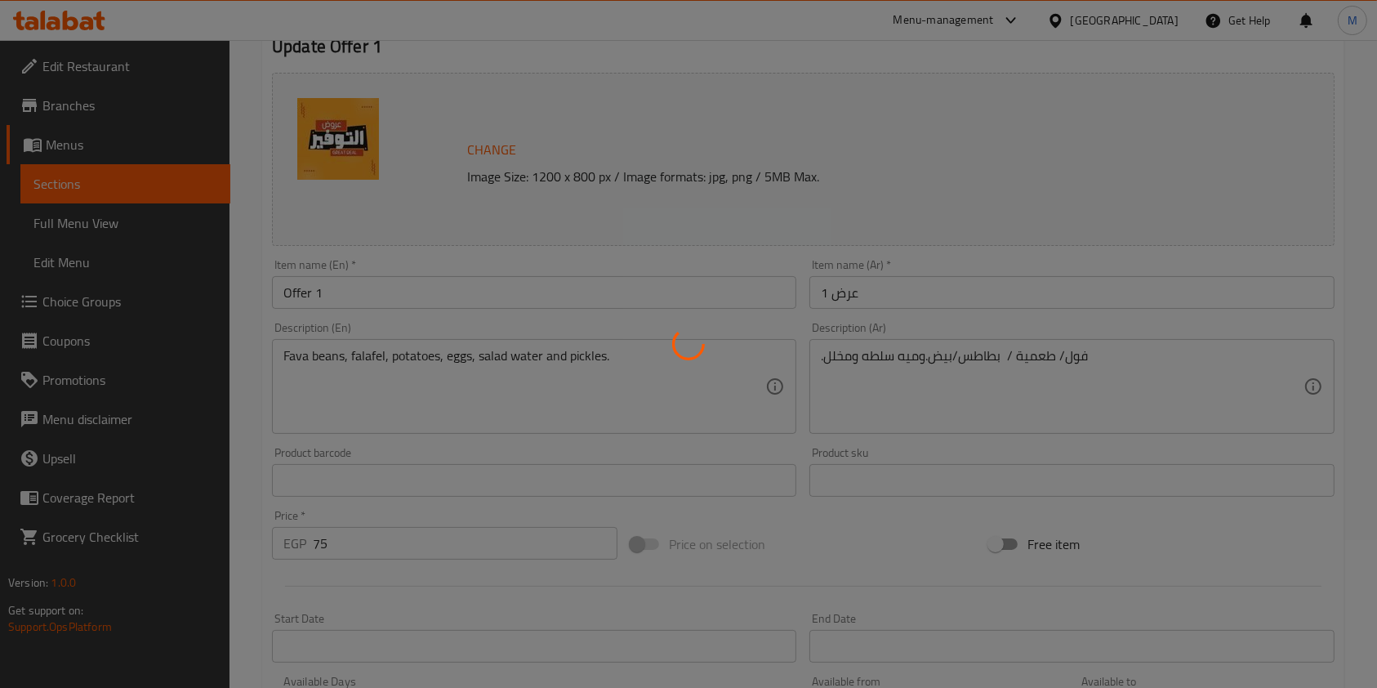
scroll to position [0, 0]
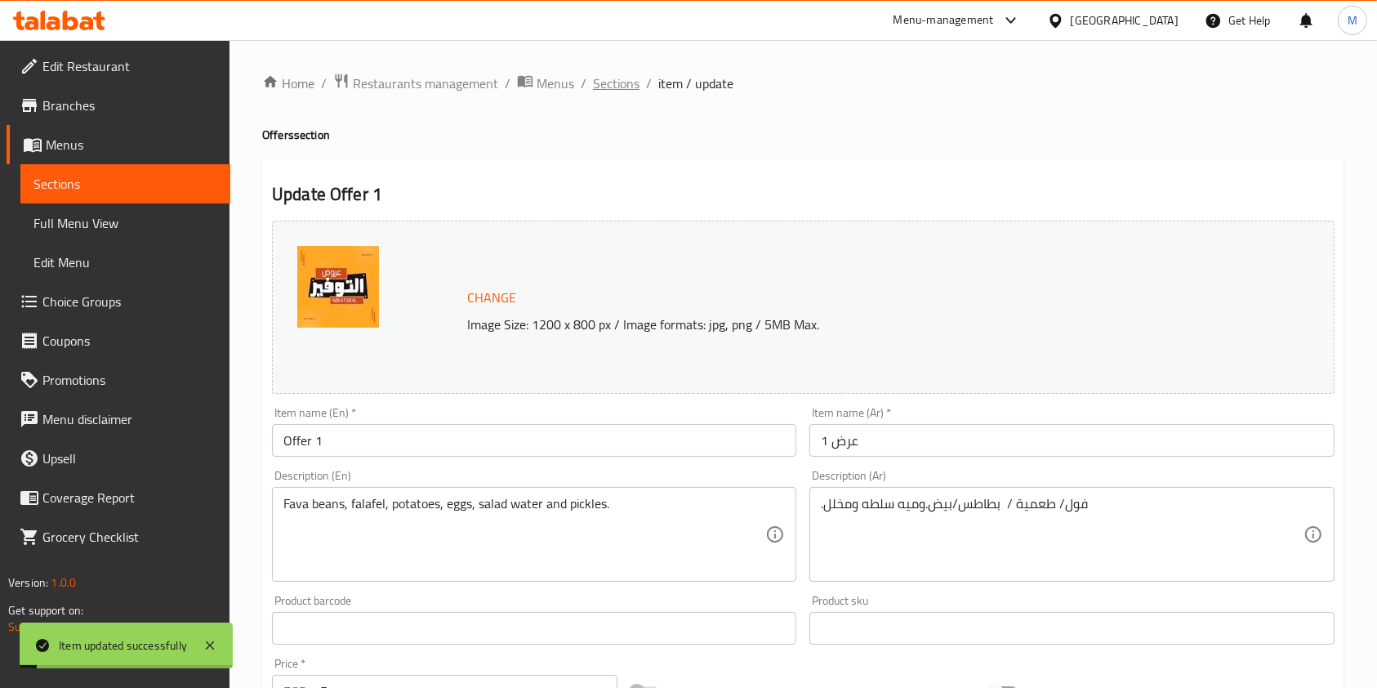
click at [608, 88] on span "Sections" at bounding box center [616, 84] width 47 height 20
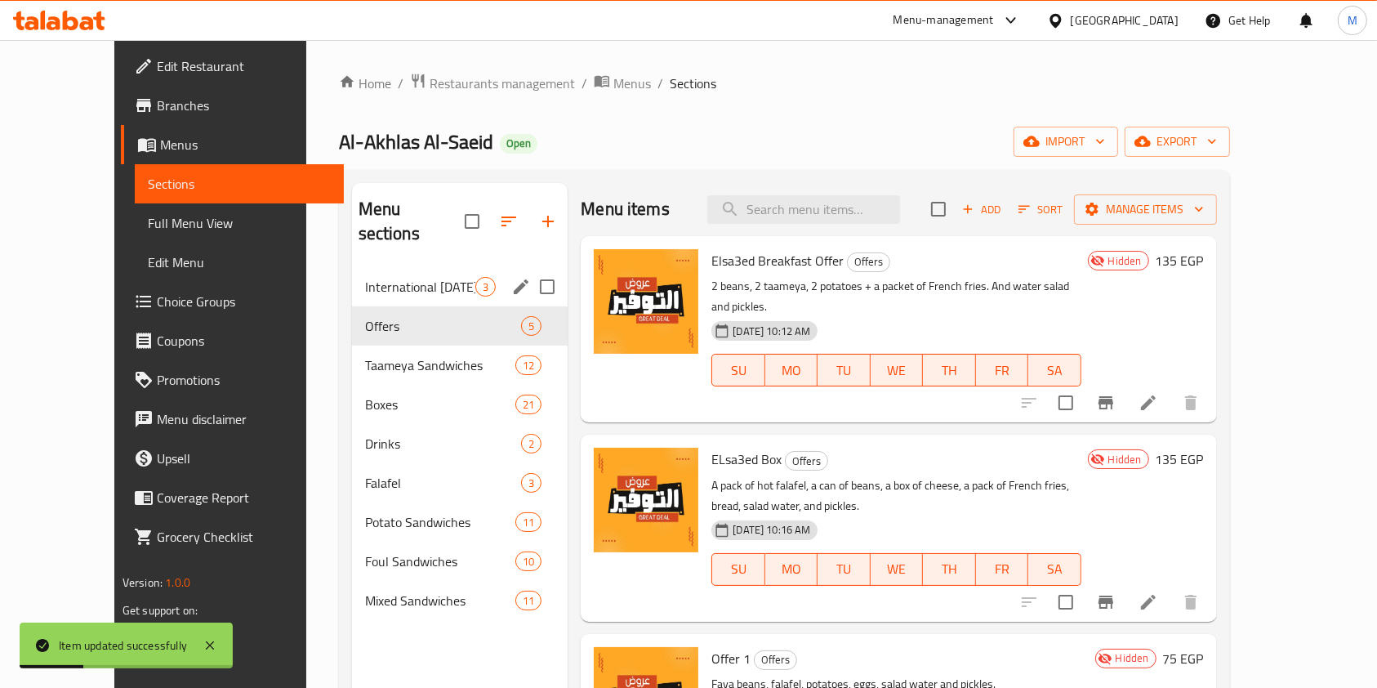
click at [387, 279] on div "International Potato Day 3" at bounding box center [460, 286] width 216 height 39
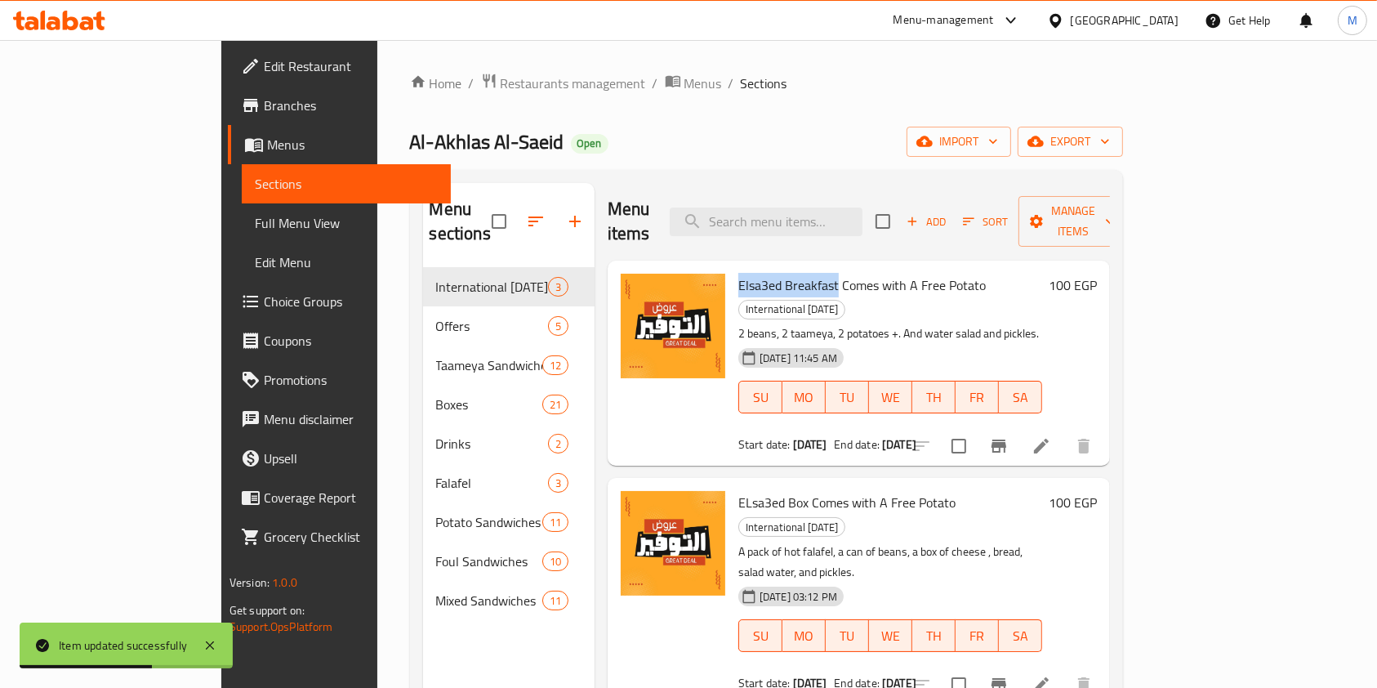
drag, startPoint x: 681, startPoint y: 264, endPoint x: 781, endPoint y: 266, distance: 99.7
click at [781, 267] on div "Elsa3ed Breakfast Comes with A Free Potato International Potato Day 2 beans, 2 …" at bounding box center [890, 363] width 317 height 192
copy span "Elsa3ed Breakfast"
click at [855, 208] on input "search" at bounding box center [766, 222] width 193 height 29
paste input "Elsa3ed Breakfast"
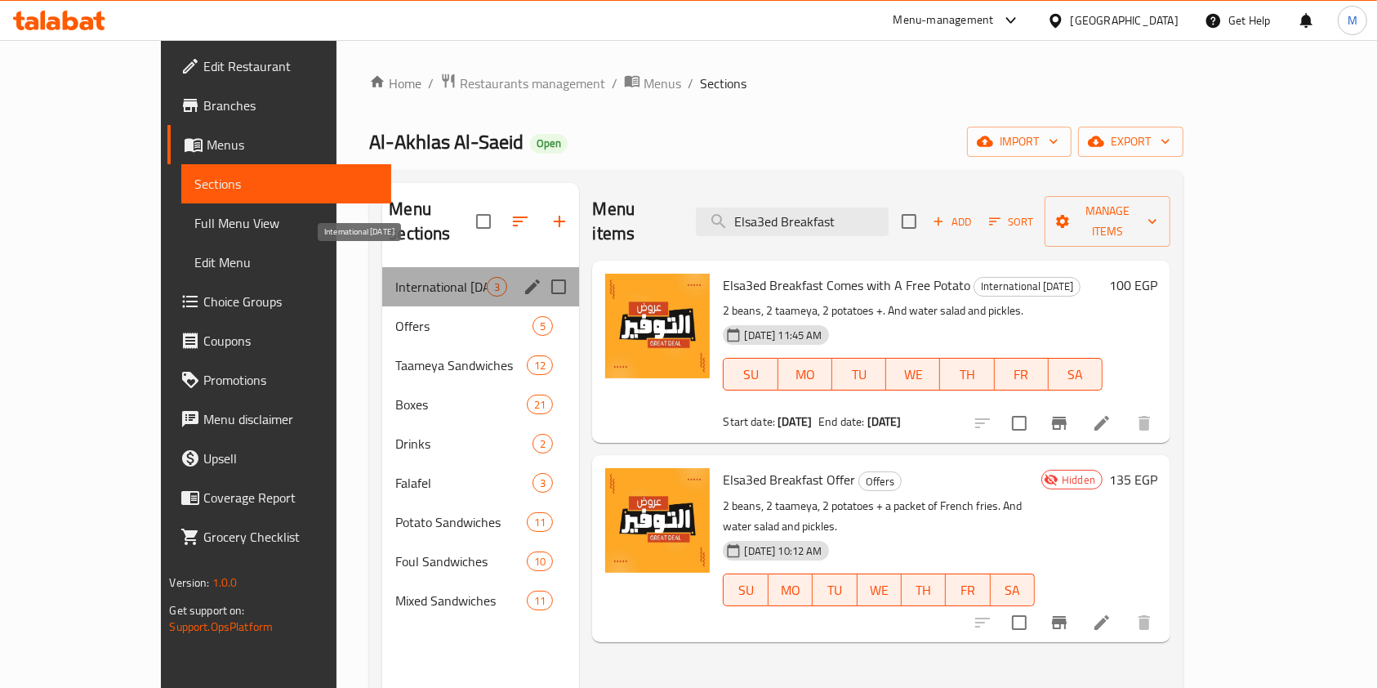
drag, startPoint x: 443, startPoint y: 270, endPoint x: 422, endPoint y: 291, distance: 28.9
click at [440, 277] on span "International Potato Day" at bounding box center [440, 287] width 91 height 20
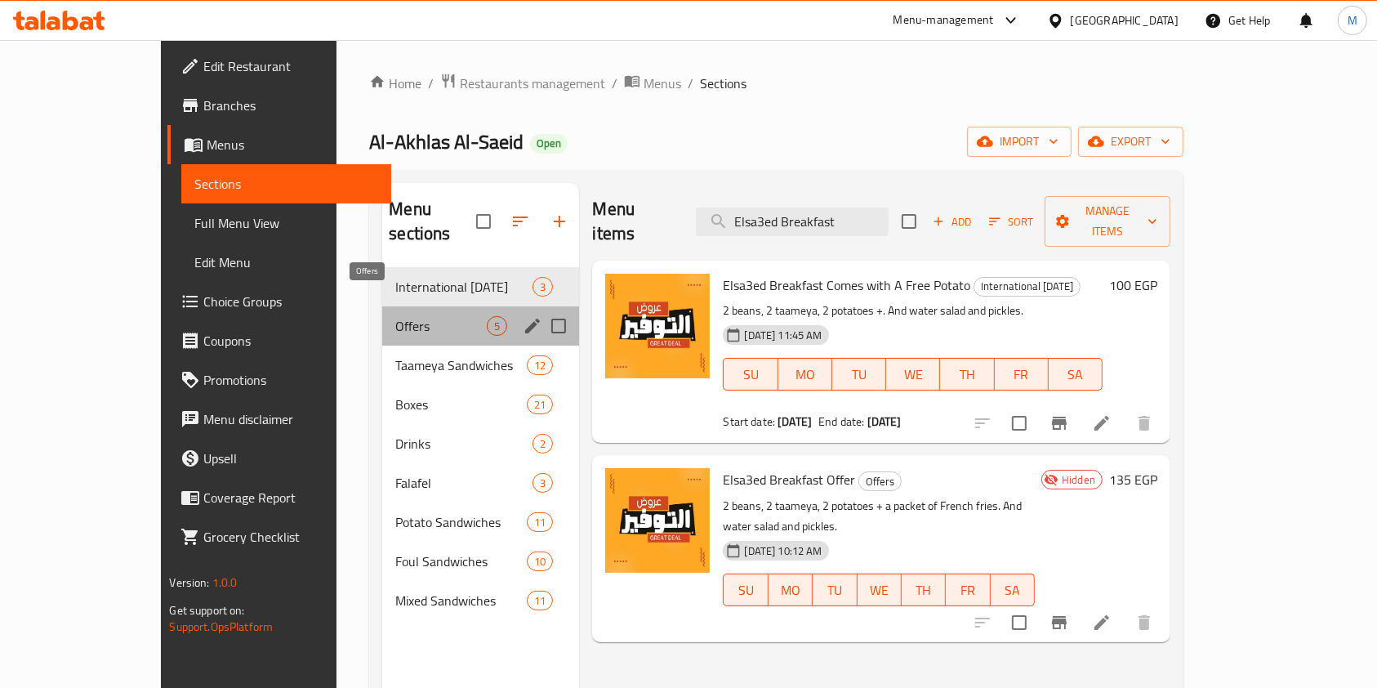
click at [422, 316] on span "Offers" at bounding box center [440, 326] width 91 height 20
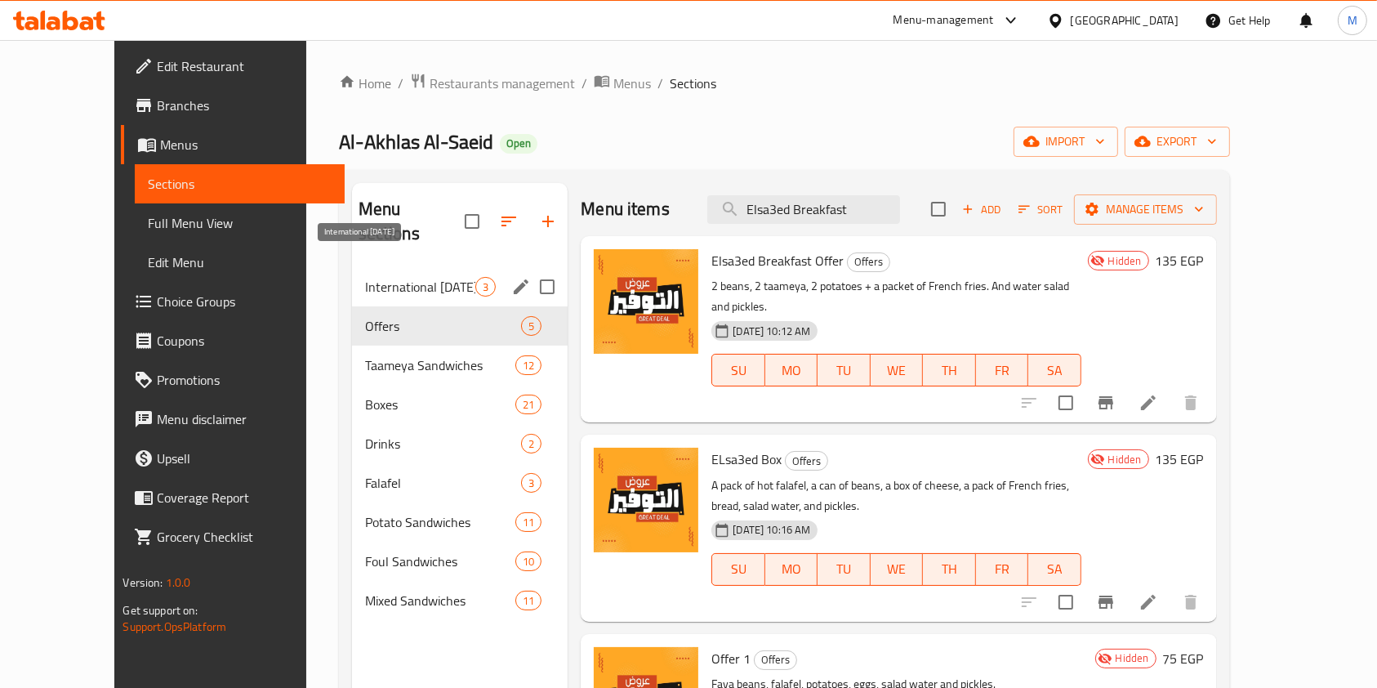
click at [413, 277] on span "International Potato Day" at bounding box center [420, 287] width 111 height 20
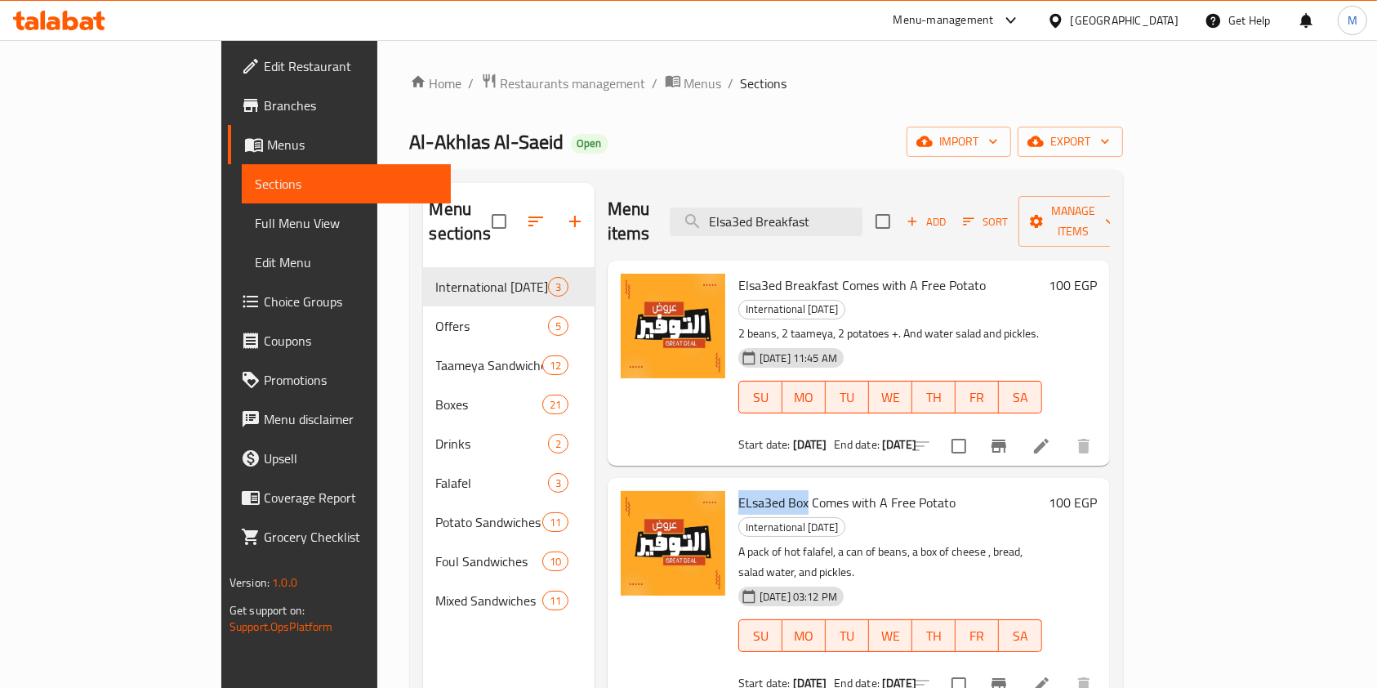
drag, startPoint x: 676, startPoint y: 458, endPoint x: 752, endPoint y: 467, distance: 76.5
click at [752, 484] on div "ELsa3ed Box Comes with A Free Potato International Potato Day A pack of hot fal…" at bounding box center [890, 590] width 317 height 212
copy span "ELsa3ed Box"
click at [846, 212] on input "Elsa3ed Breakfast" at bounding box center [766, 222] width 193 height 29
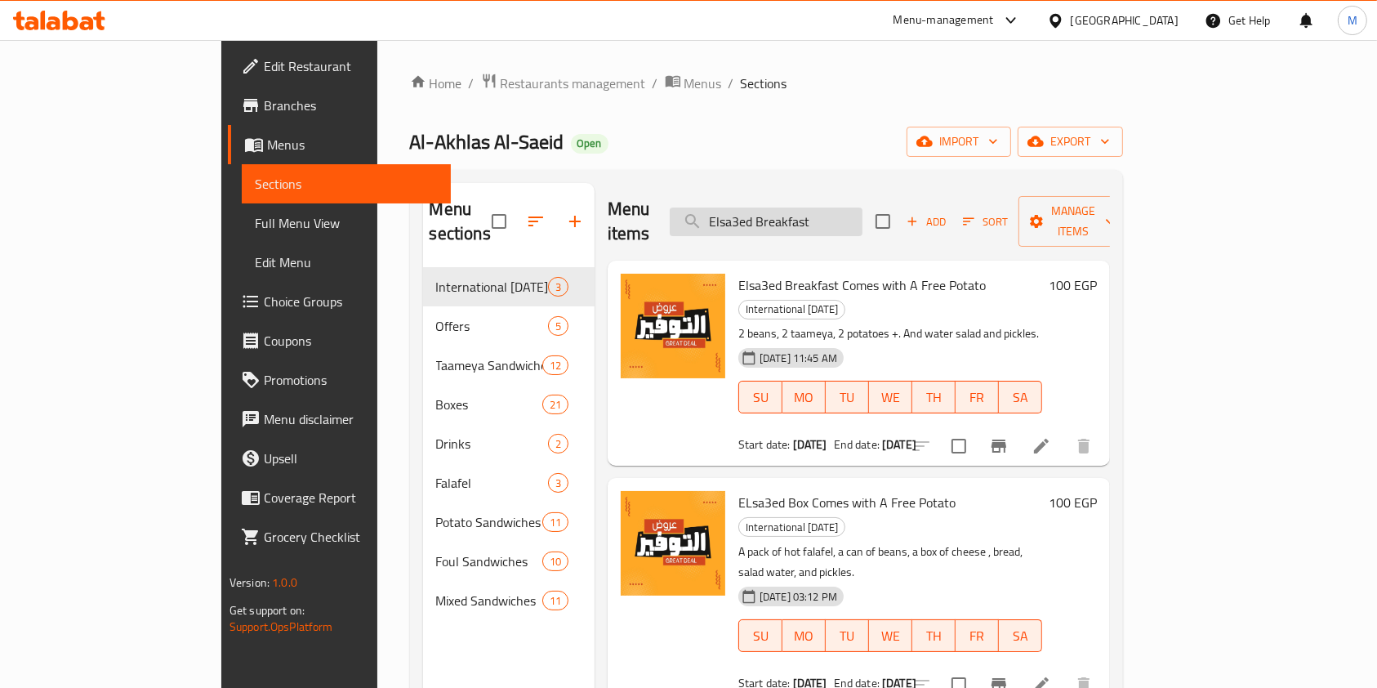
click at [846, 212] on input "Elsa3ed Breakfast" at bounding box center [766, 222] width 193 height 29
paste input "Lsa3ed Box"
type input "ELsa3ed Box"
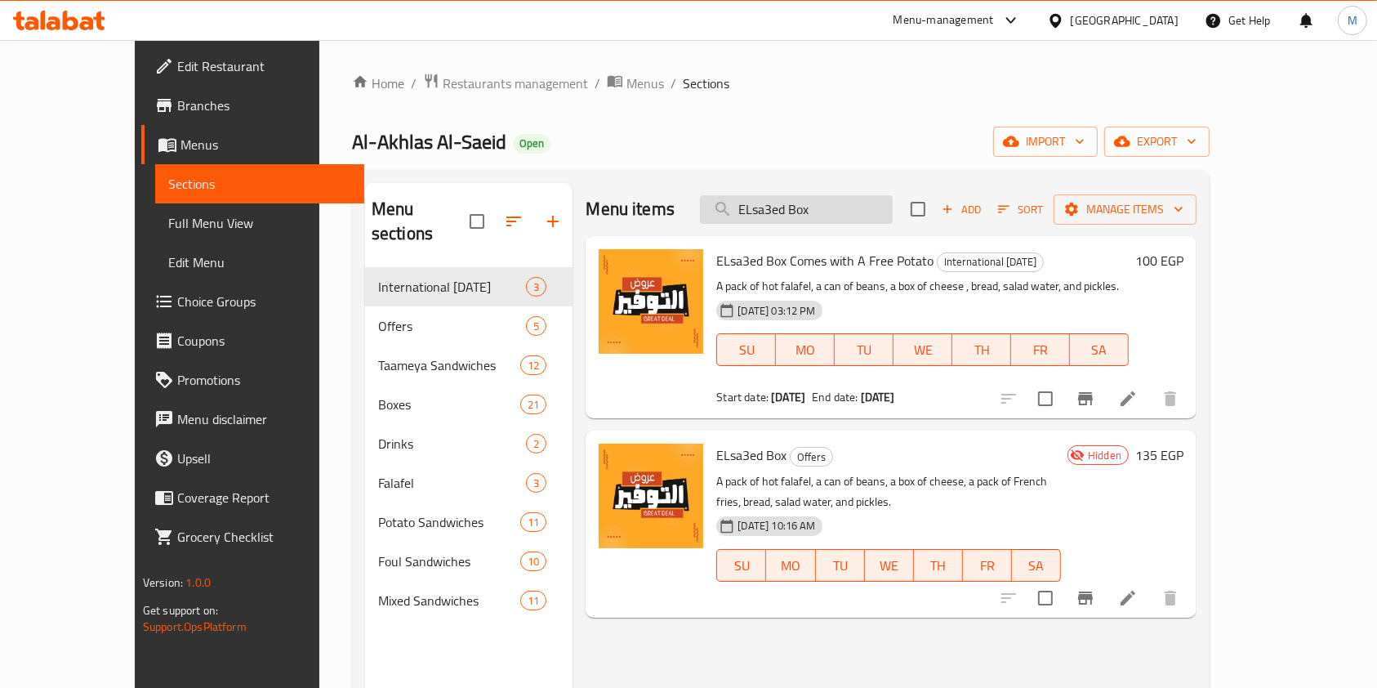
drag, startPoint x: 877, startPoint y: 217, endPoint x: 792, endPoint y: 216, distance: 85.0
click at [792, 216] on input "ELsa3ed Box" at bounding box center [796, 209] width 193 height 29
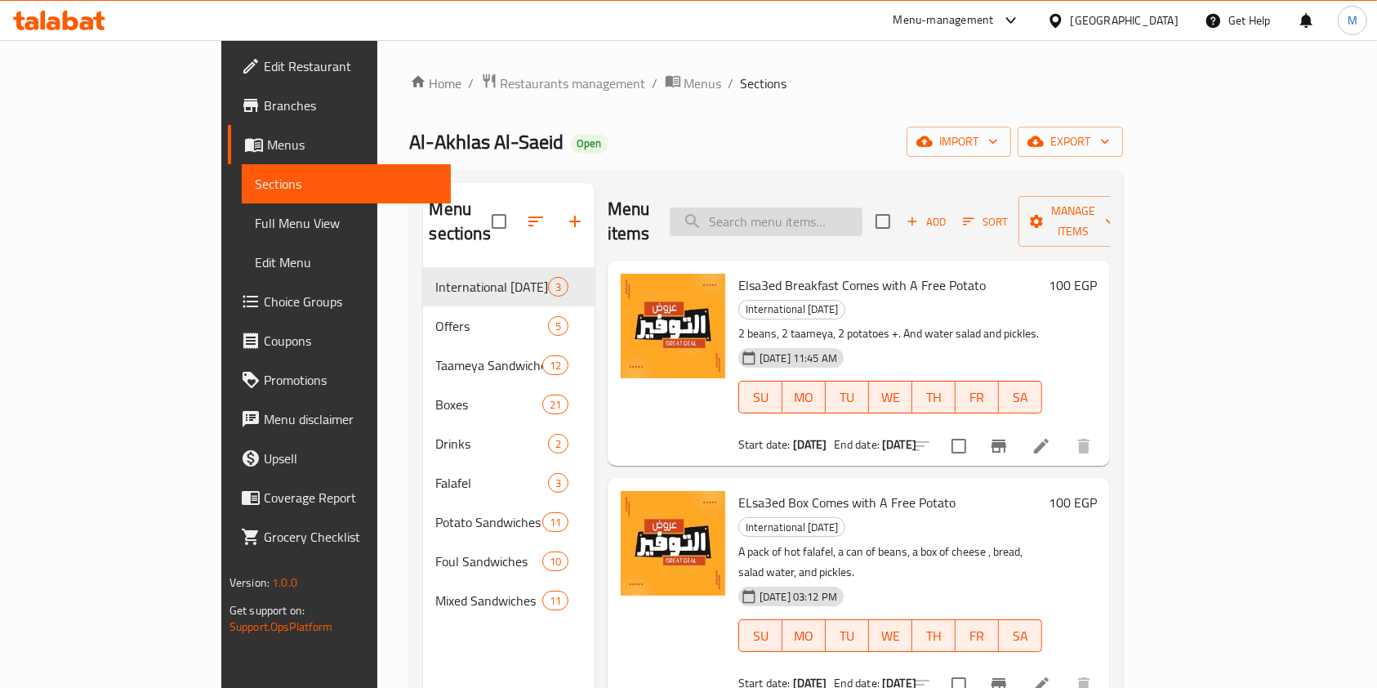
type input "o"
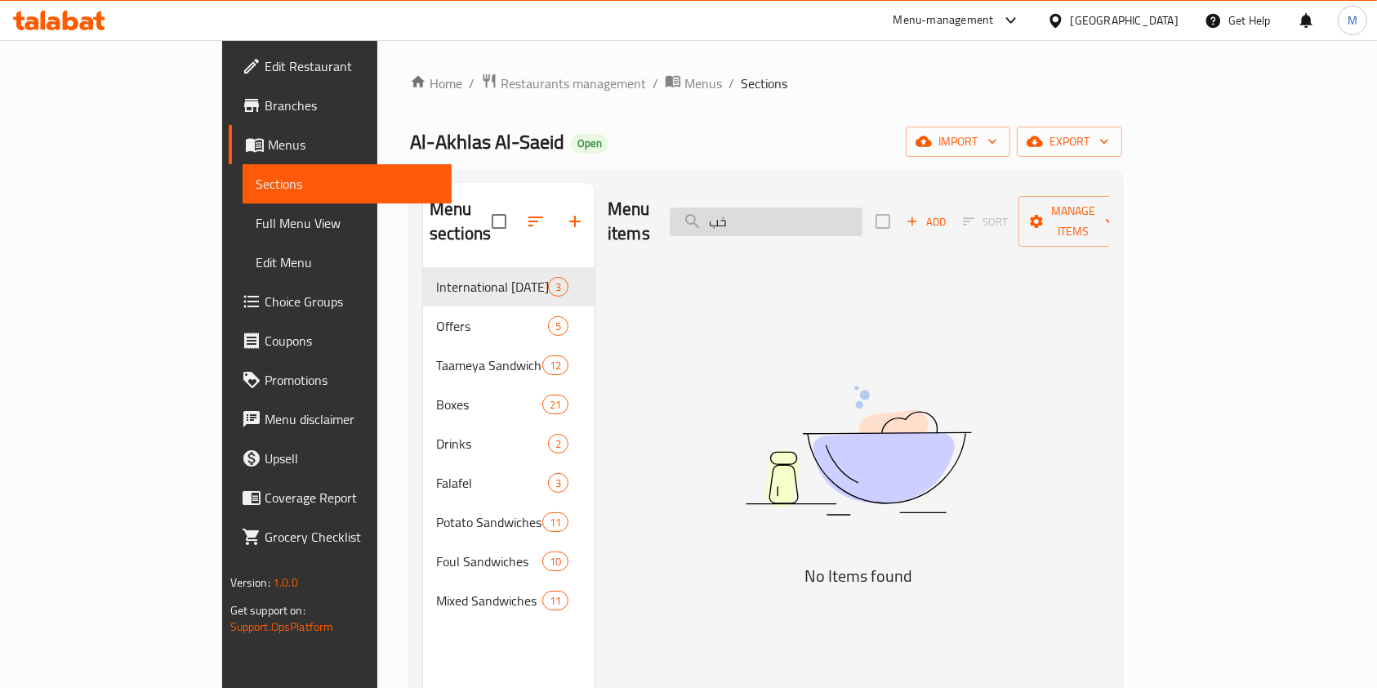
type input "خ"
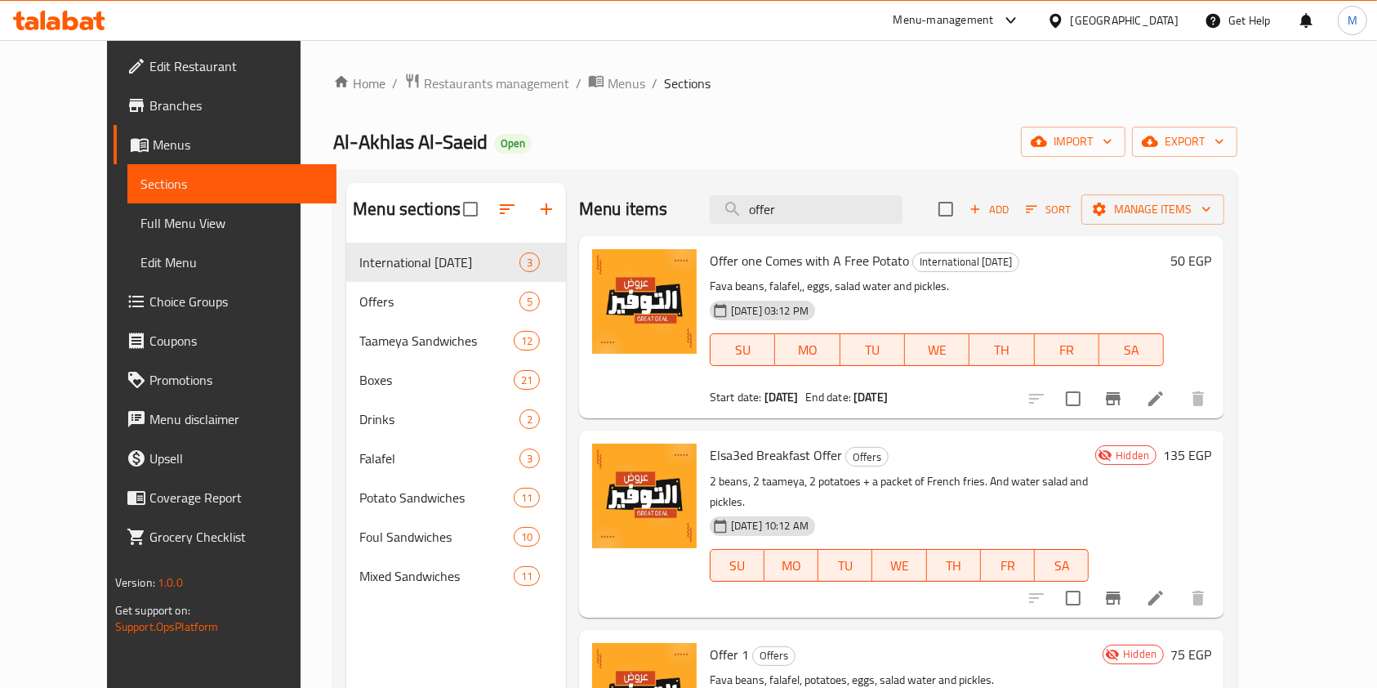
type input "offer"
drag, startPoint x: 110, startPoint y: 29, endPoint x: 98, endPoint y: 23, distance: 13.9
click at [110, 29] on div at bounding box center [59, 20] width 118 height 33
click at [96, 22] on icon at bounding box center [59, 21] width 92 height 20
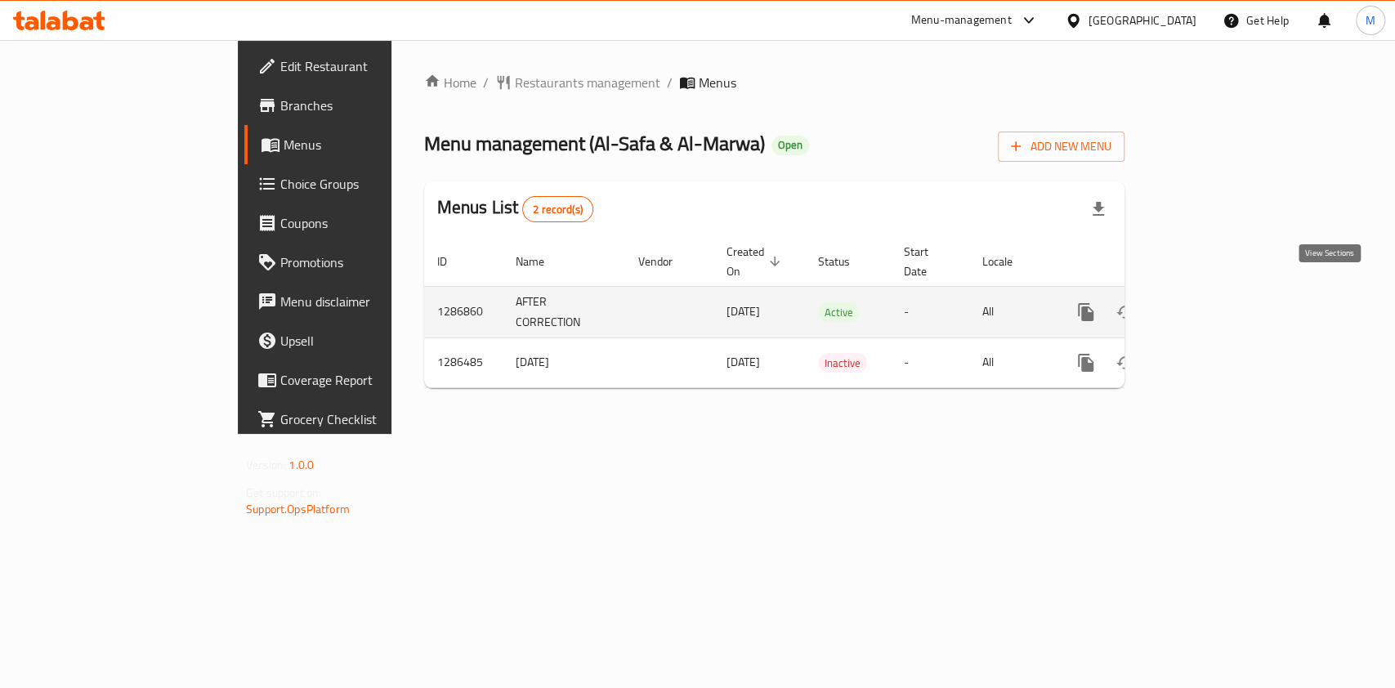
click at [1213, 302] on icon "enhanced table" at bounding box center [1204, 312] width 20 height 20
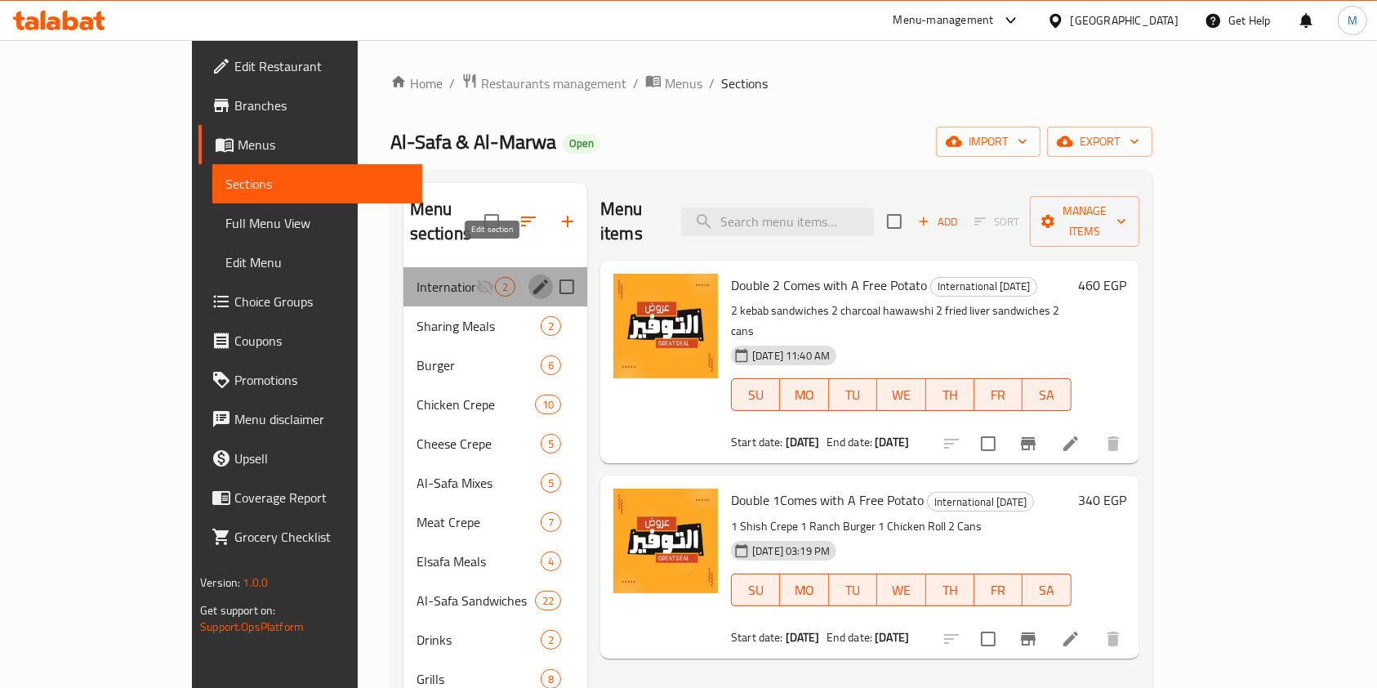
click at [533, 279] on icon "edit" at bounding box center [540, 286] width 15 height 15
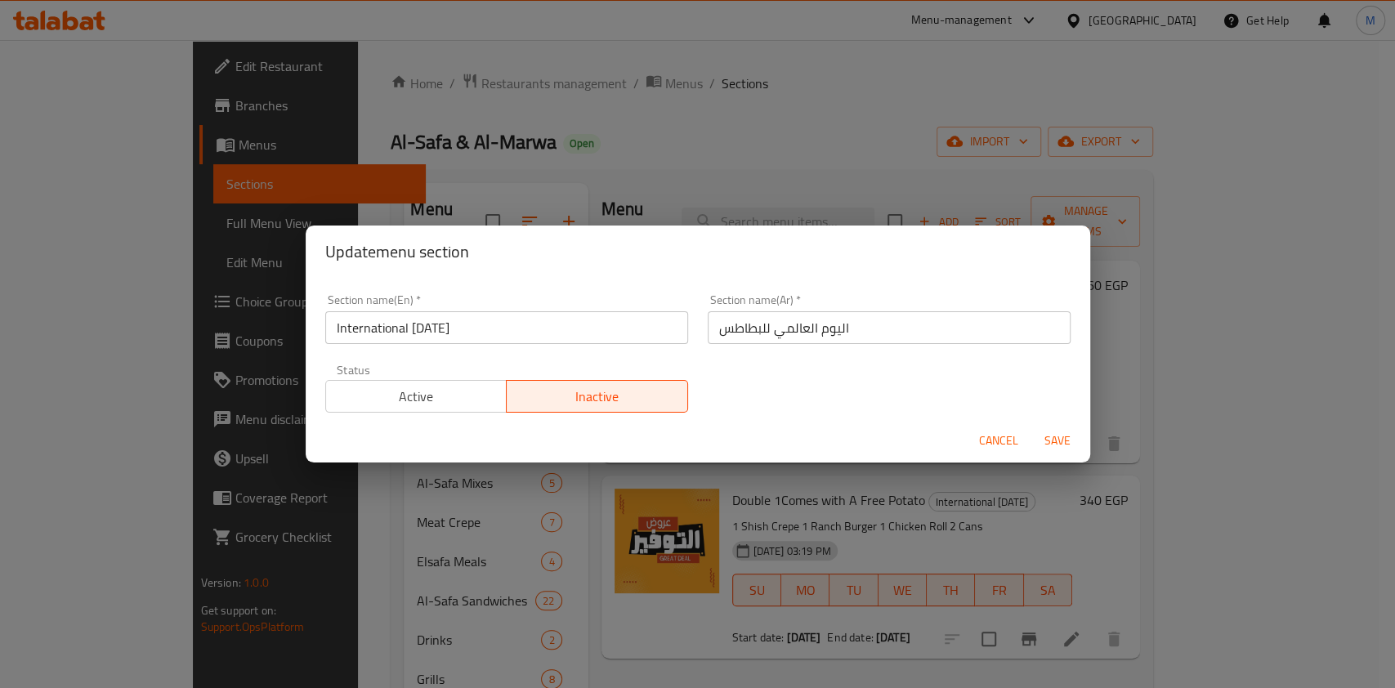
click at [709, 173] on div "Update menu section Section name(En)   * International [DATE] Section name(En) …" at bounding box center [697, 344] width 1395 height 688
click at [701, 133] on div "Update menu section Section name(En)   * International [DATE] Section name(En) …" at bounding box center [697, 344] width 1395 height 688
click at [419, 399] on span "Active" at bounding box center [417, 397] width 168 height 24
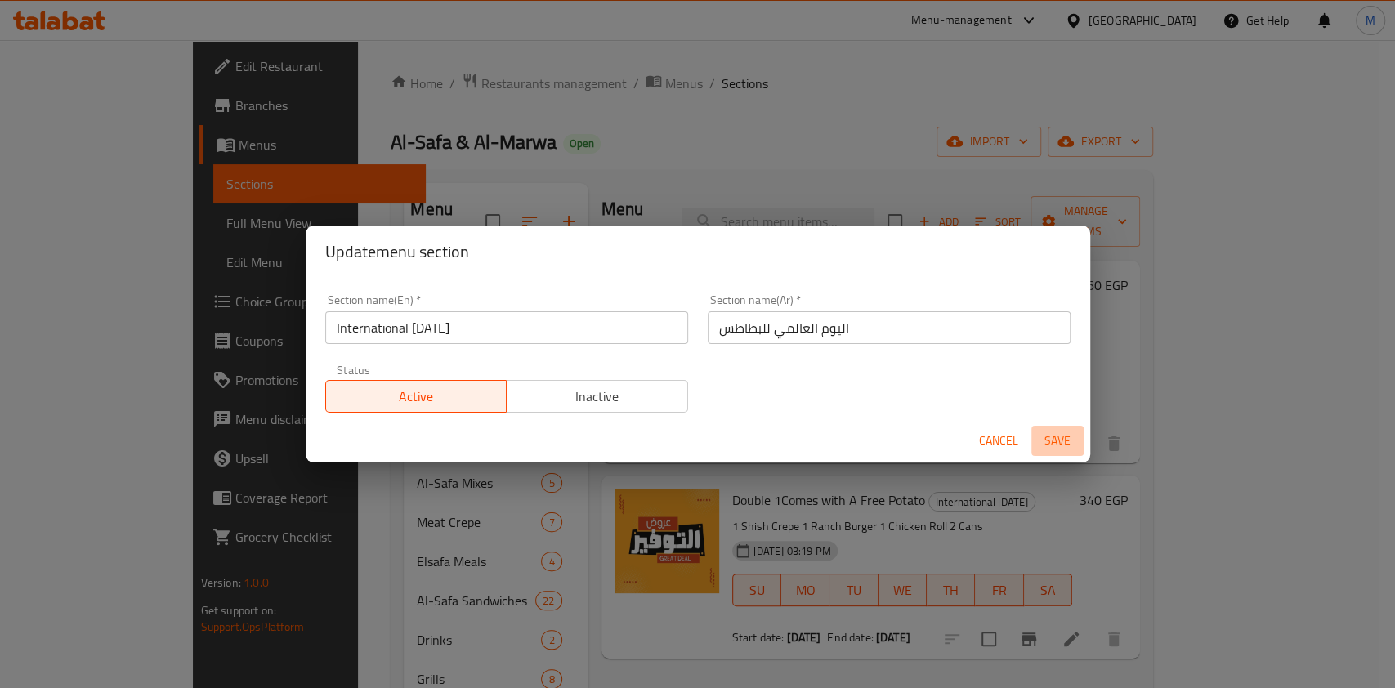
click at [1064, 436] on span "Save" at bounding box center [1057, 441] width 39 height 20
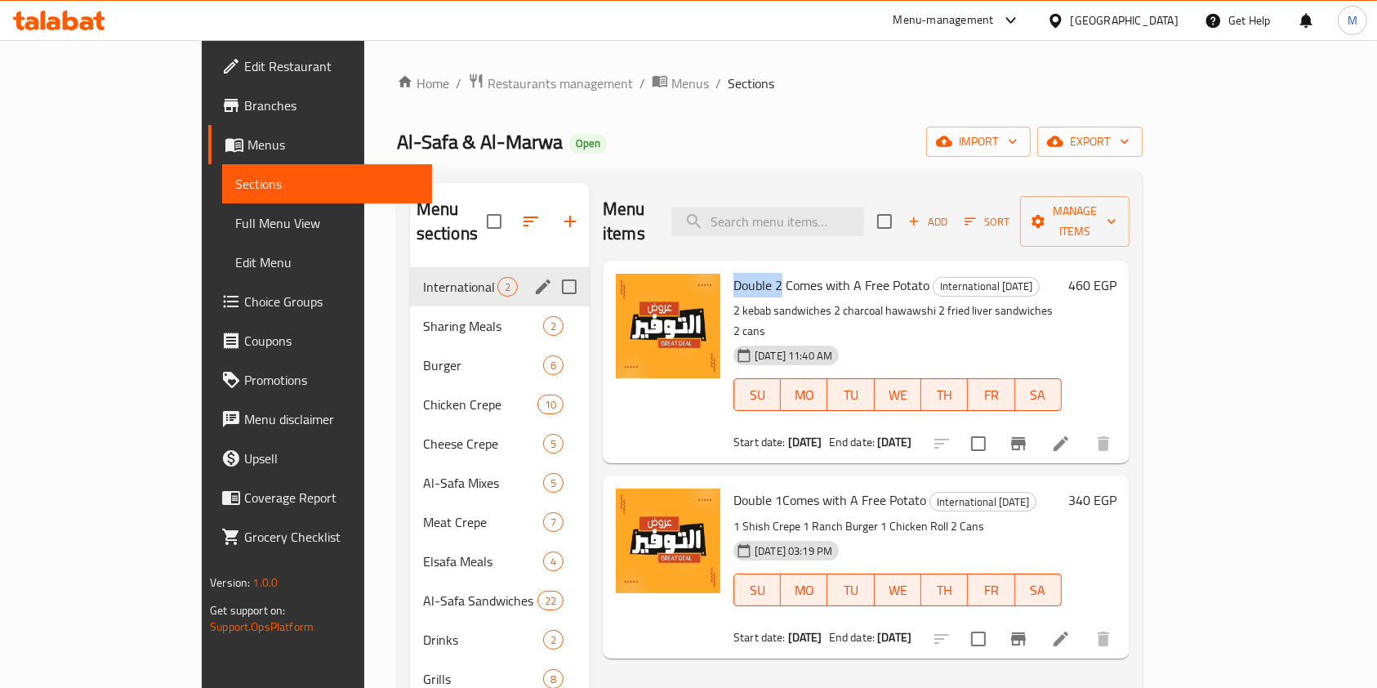
drag, startPoint x: 730, startPoint y: 265, endPoint x: 686, endPoint y: 269, distance: 43.5
click at [734, 273] on span "Double 2 Comes with A Free Potato" at bounding box center [832, 285] width 196 height 25
copy span "Double 2"
click at [793, 218] on input "search" at bounding box center [768, 222] width 193 height 29
paste input "Double 2"
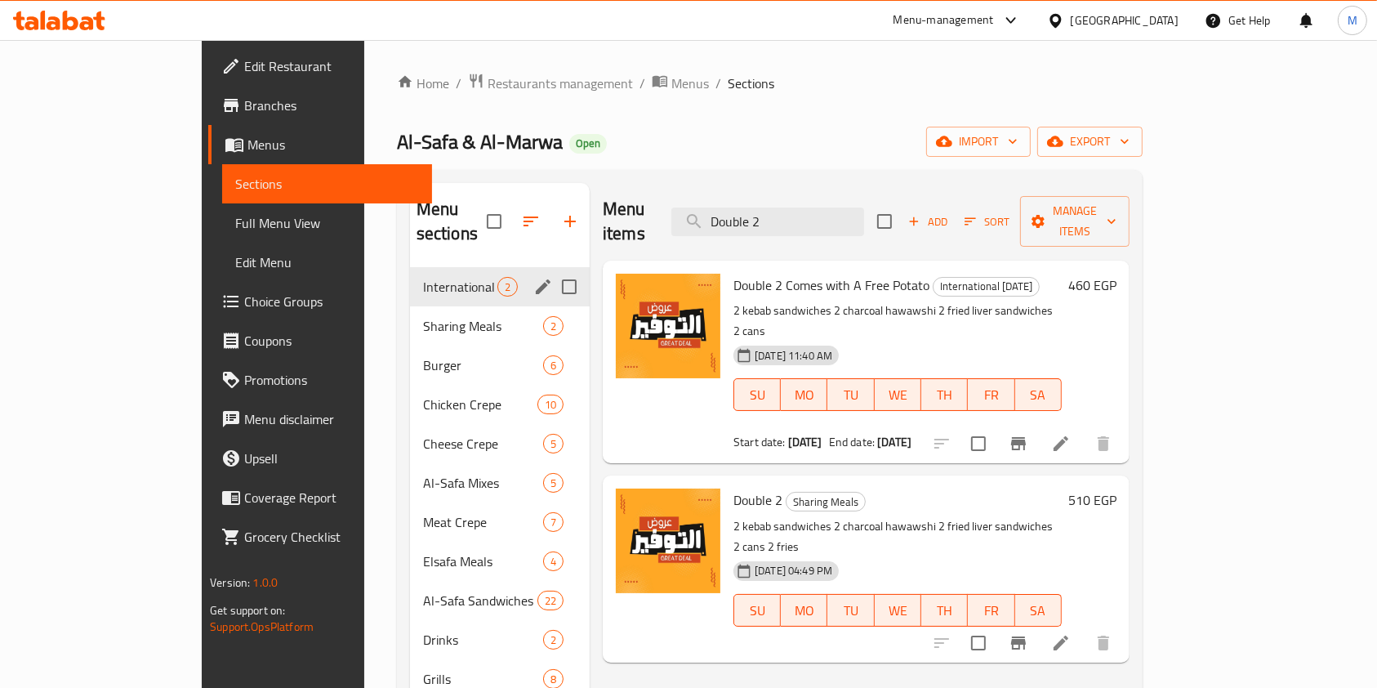
type input "Double 2"
click at [1084, 628] on li at bounding box center [1061, 642] width 46 height 29
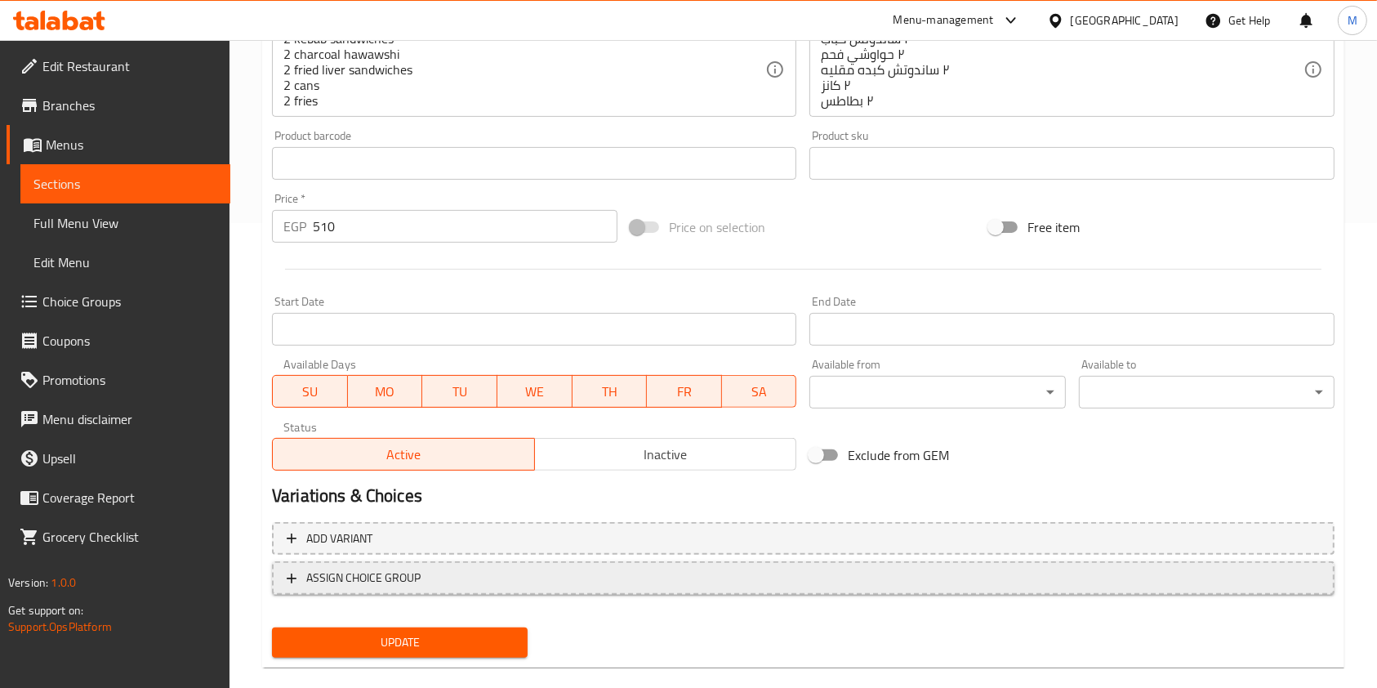
scroll to position [470, 0]
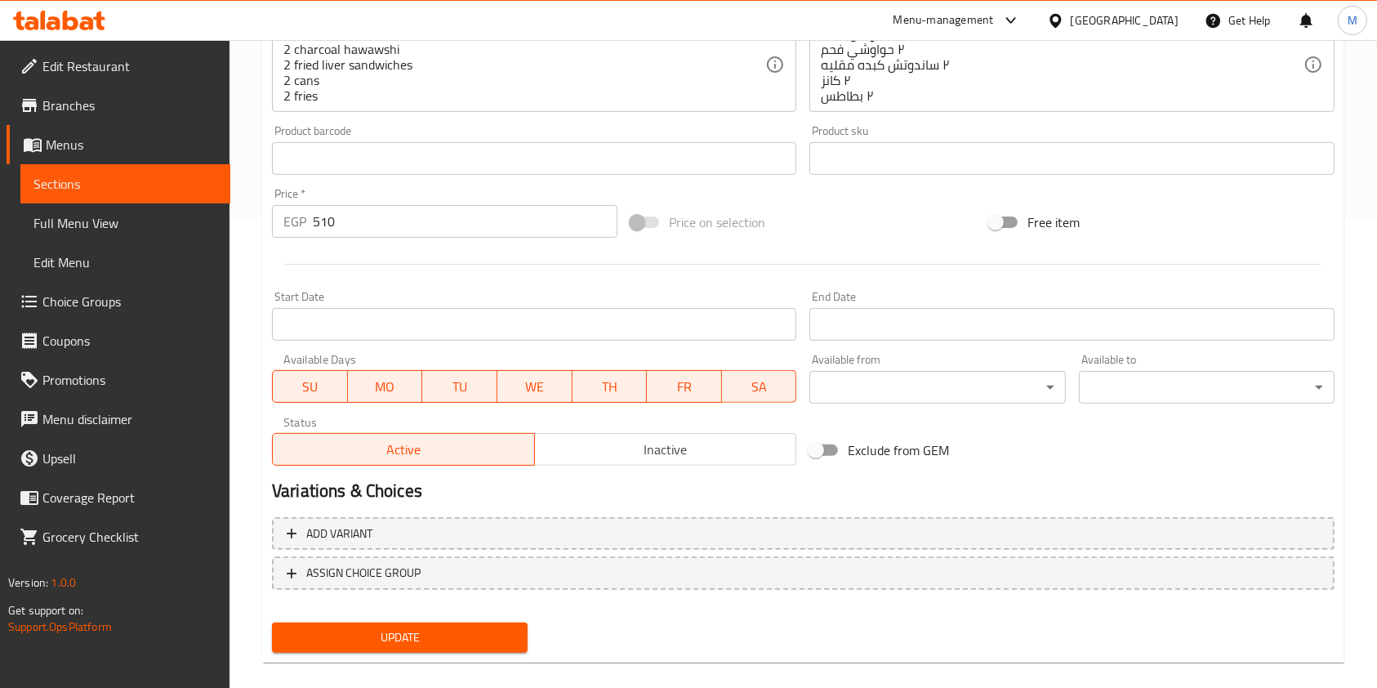
click at [587, 451] on span "Inactive" at bounding box center [666, 450] width 249 height 24
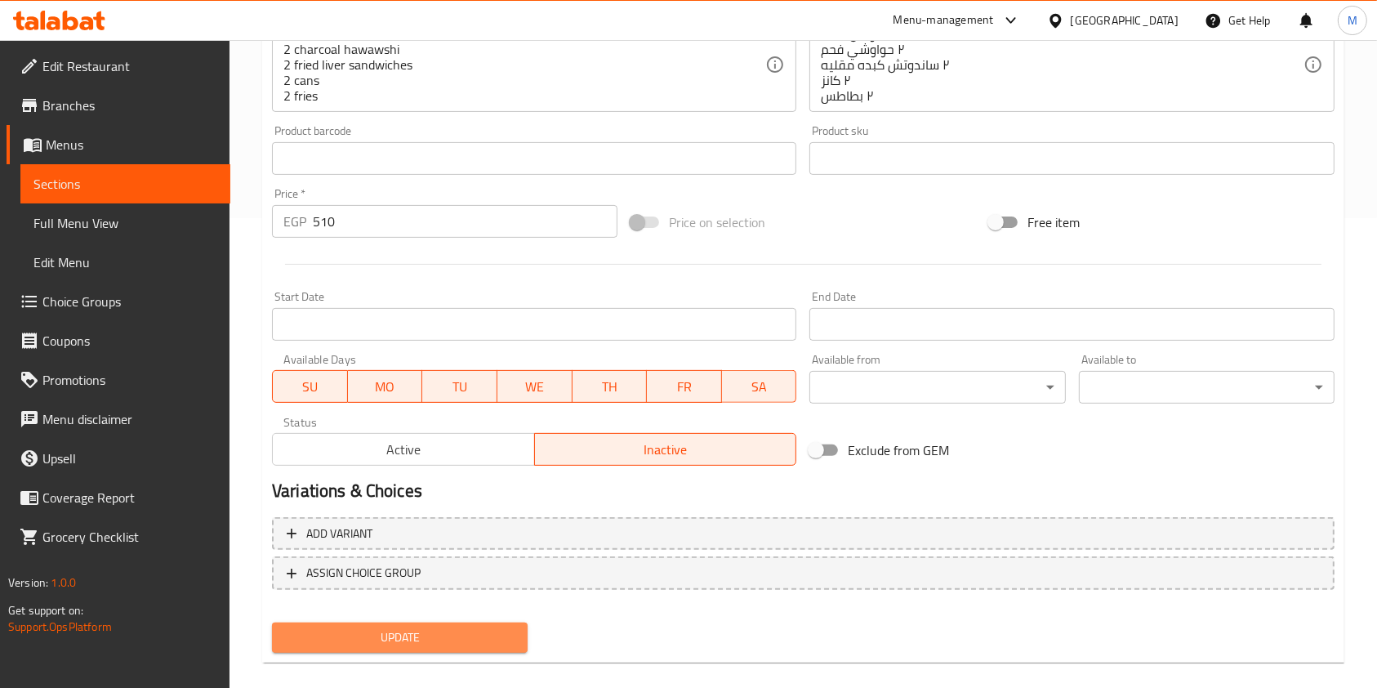
click at [503, 623] on button "Update" at bounding box center [400, 638] width 256 height 30
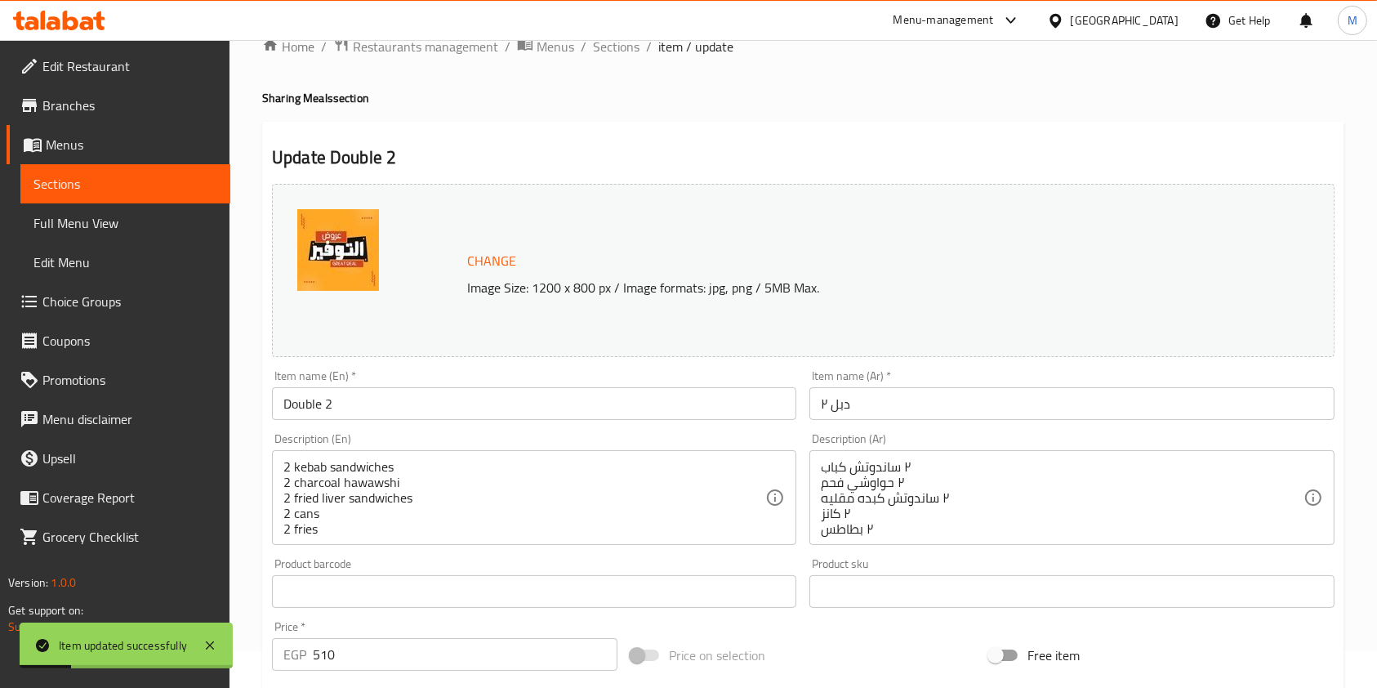
scroll to position [0, 0]
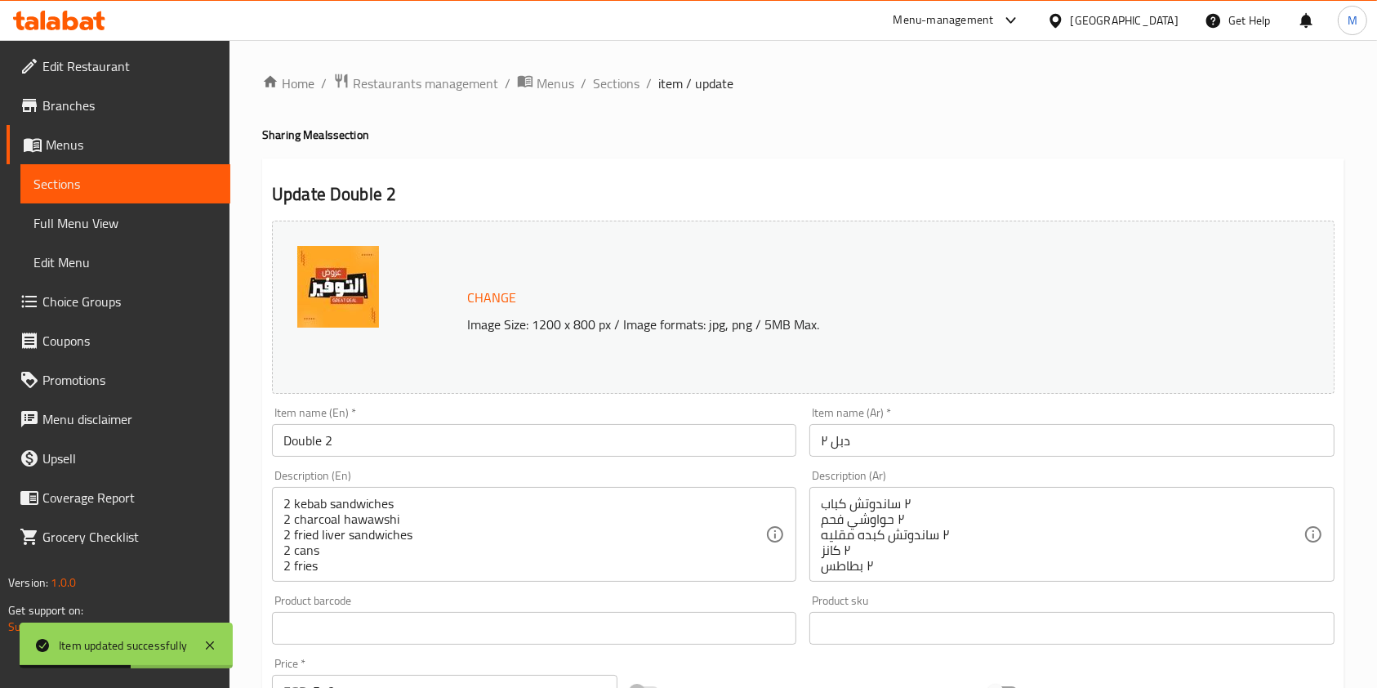
drag, startPoint x: 631, startPoint y: 91, endPoint x: 694, endPoint y: 114, distance: 67.4
click at [631, 91] on span "Sections" at bounding box center [616, 84] width 47 height 20
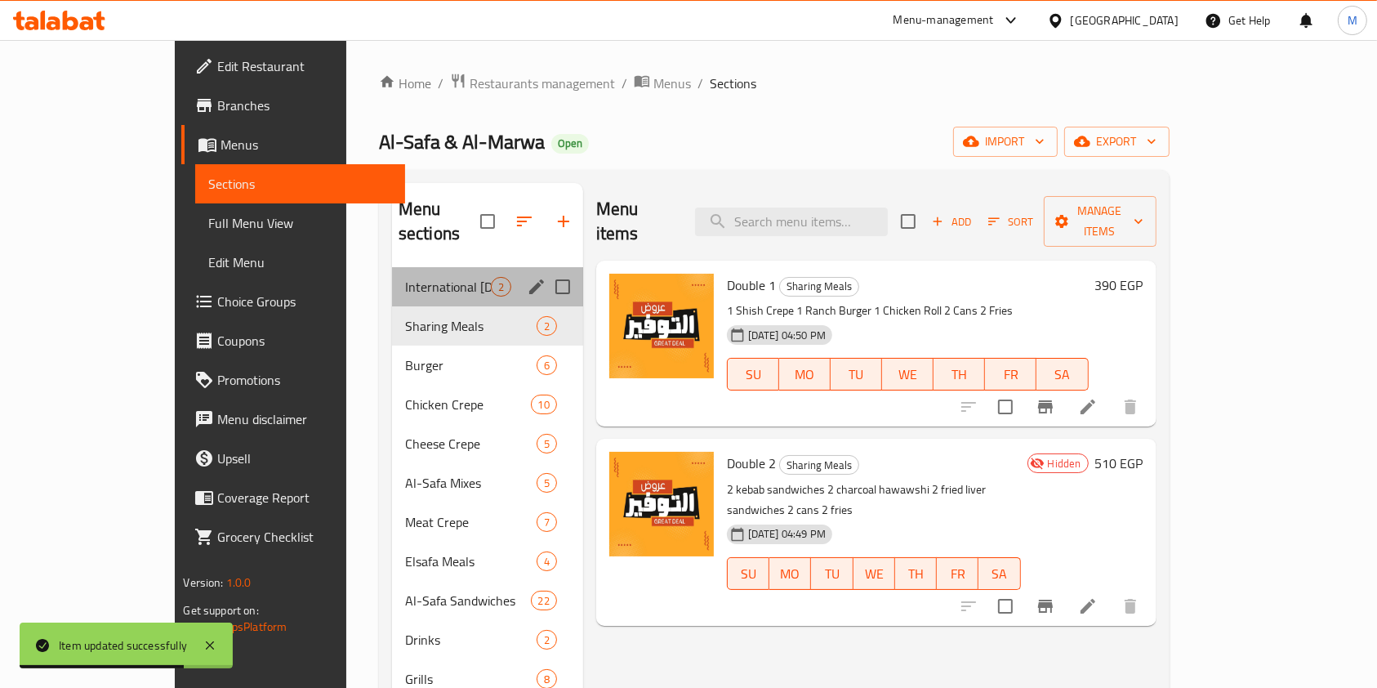
click at [392, 278] on div "International [DATE] 2" at bounding box center [487, 286] width 191 height 39
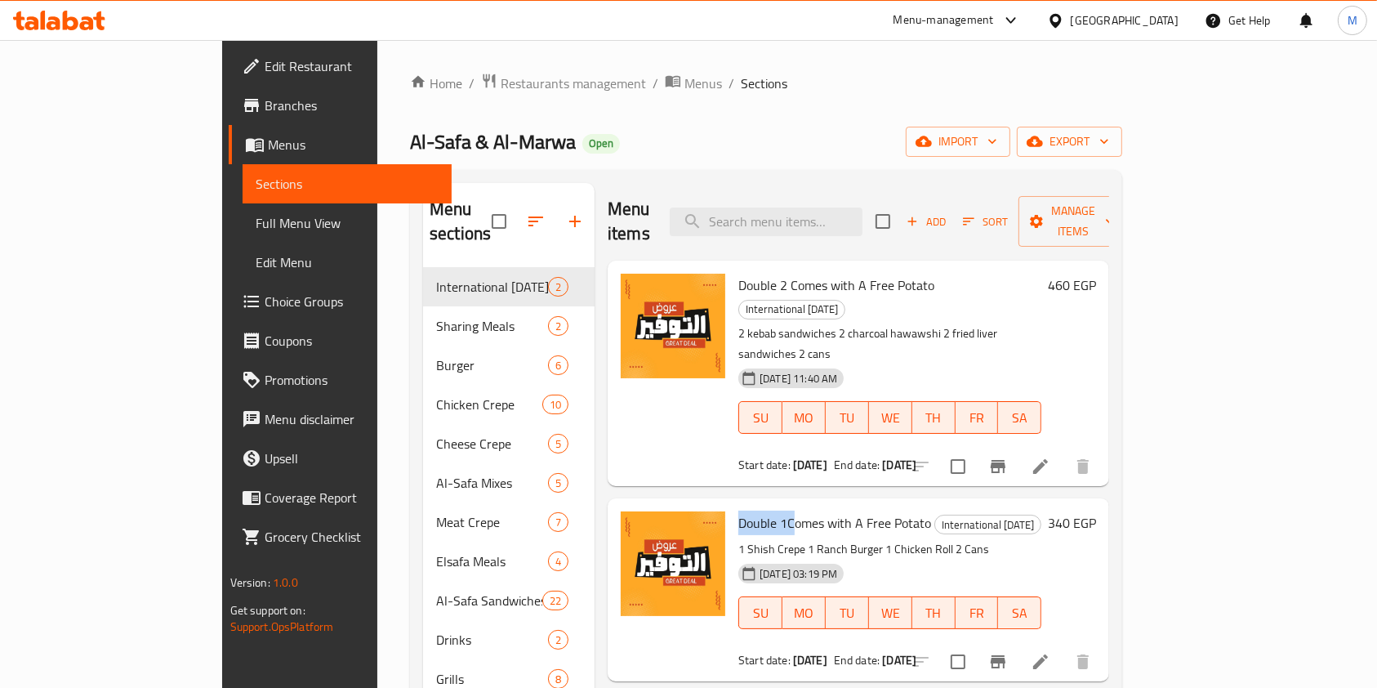
drag, startPoint x: 680, startPoint y: 454, endPoint x: 735, endPoint y: 465, distance: 56.6
click at [735, 505] on div "Double 1Comes with A Free Potato International Potato Day 1 Shish Crepe 1 Ranch…" at bounding box center [890, 589] width 316 height 169
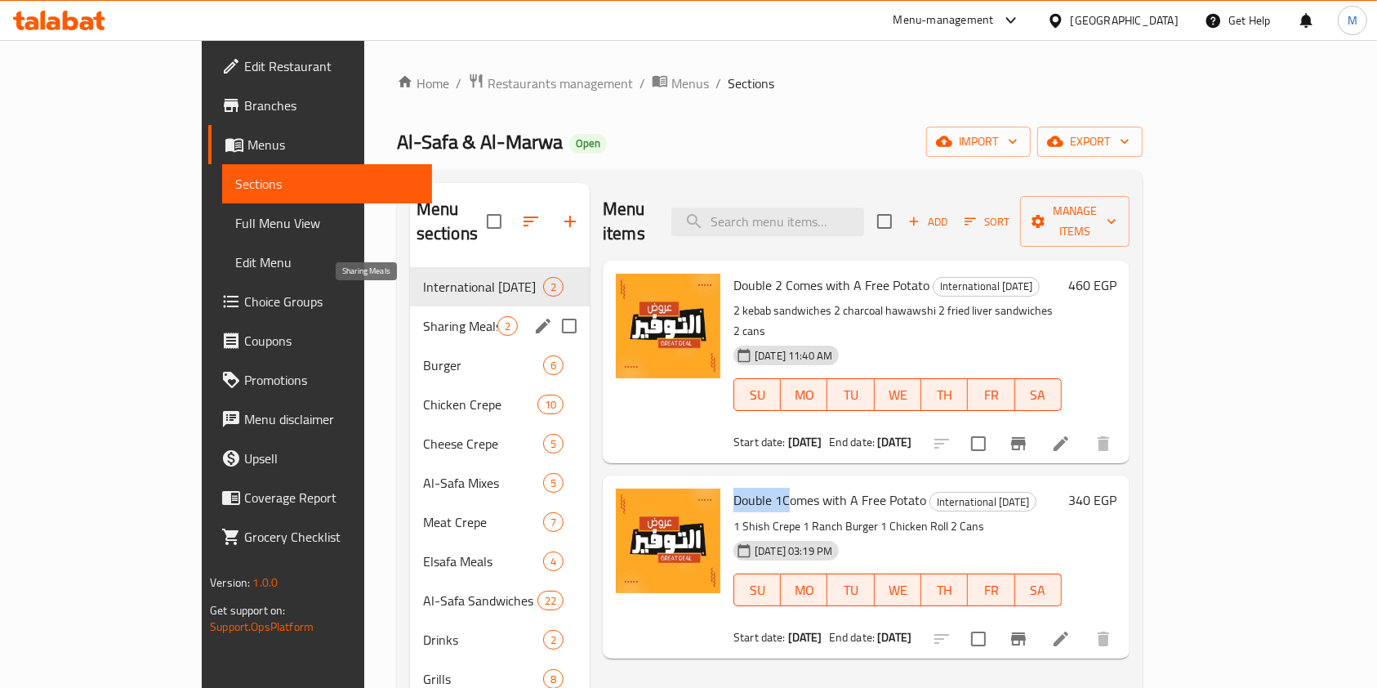
click at [423, 316] on span "Sharing Meals" at bounding box center [460, 326] width 74 height 20
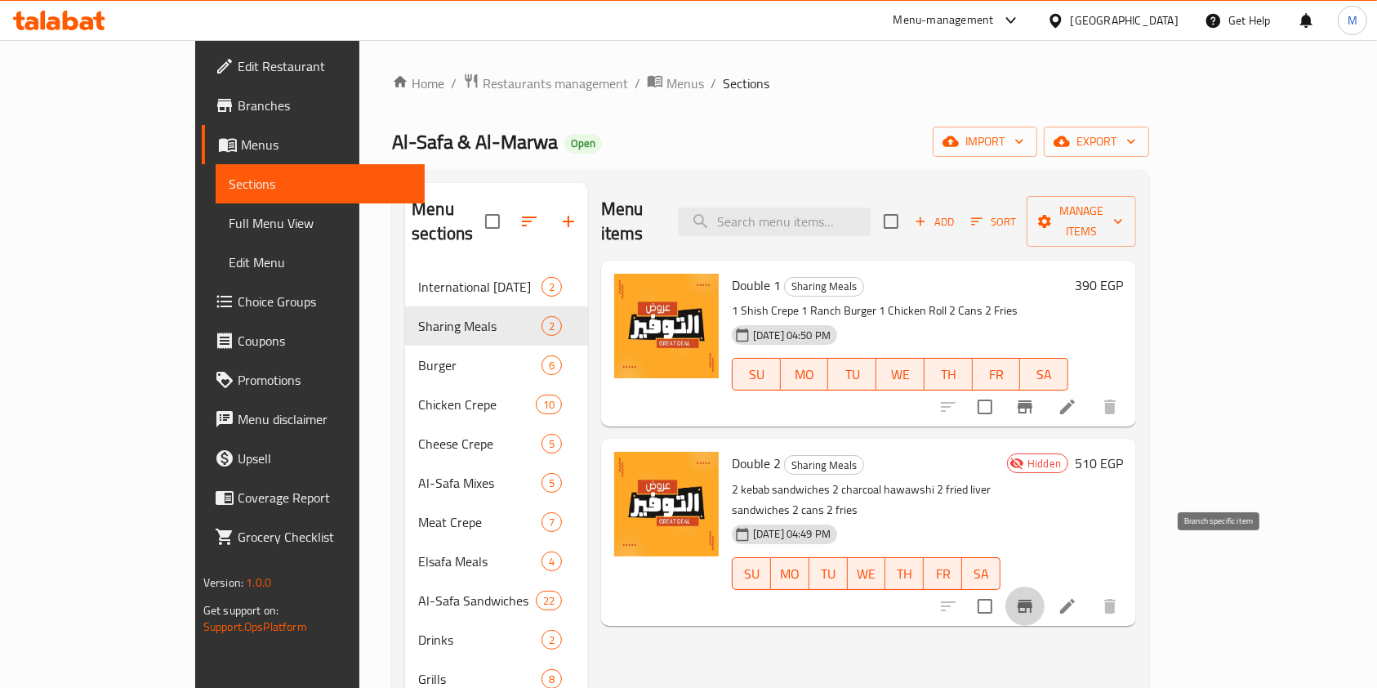
click at [1035, 596] on icon "Branch-specific-item" at bounding box center [1025, 606] width 20 height 20
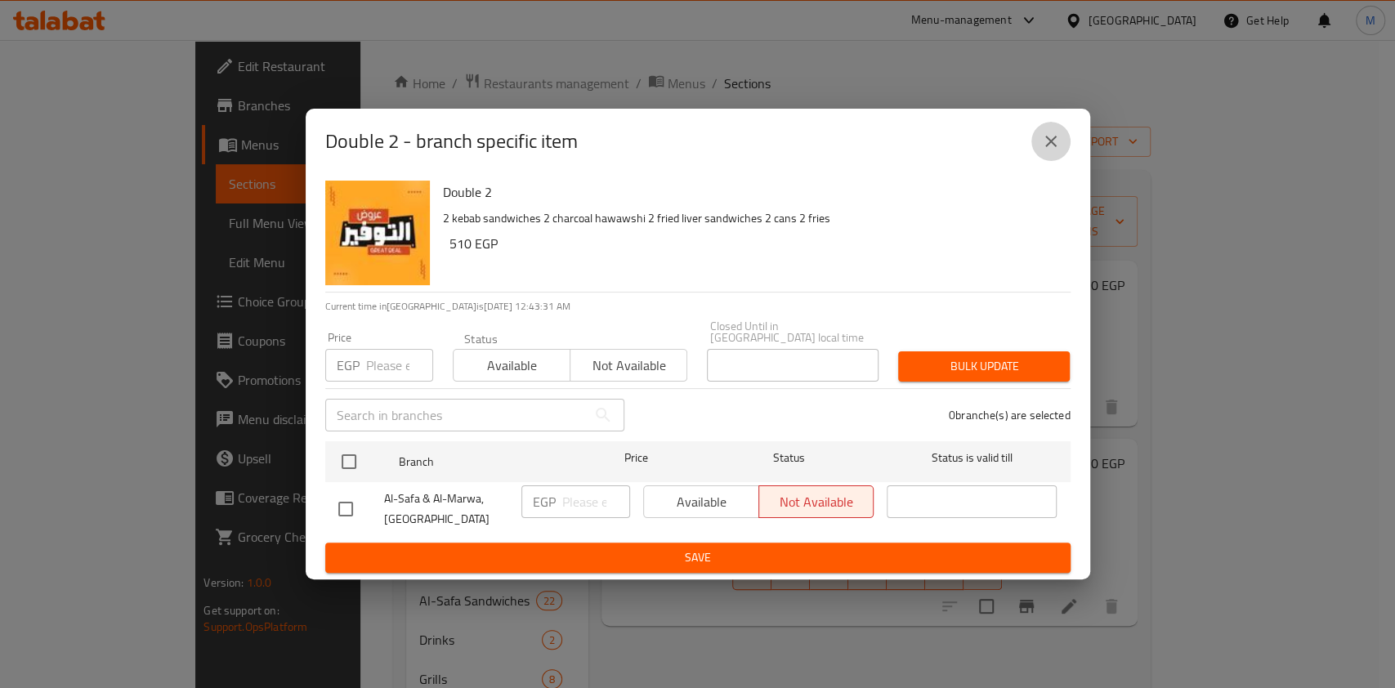
click at [1065, 154] on button "close" at bounding box center [1050, 141] width 39 height 39
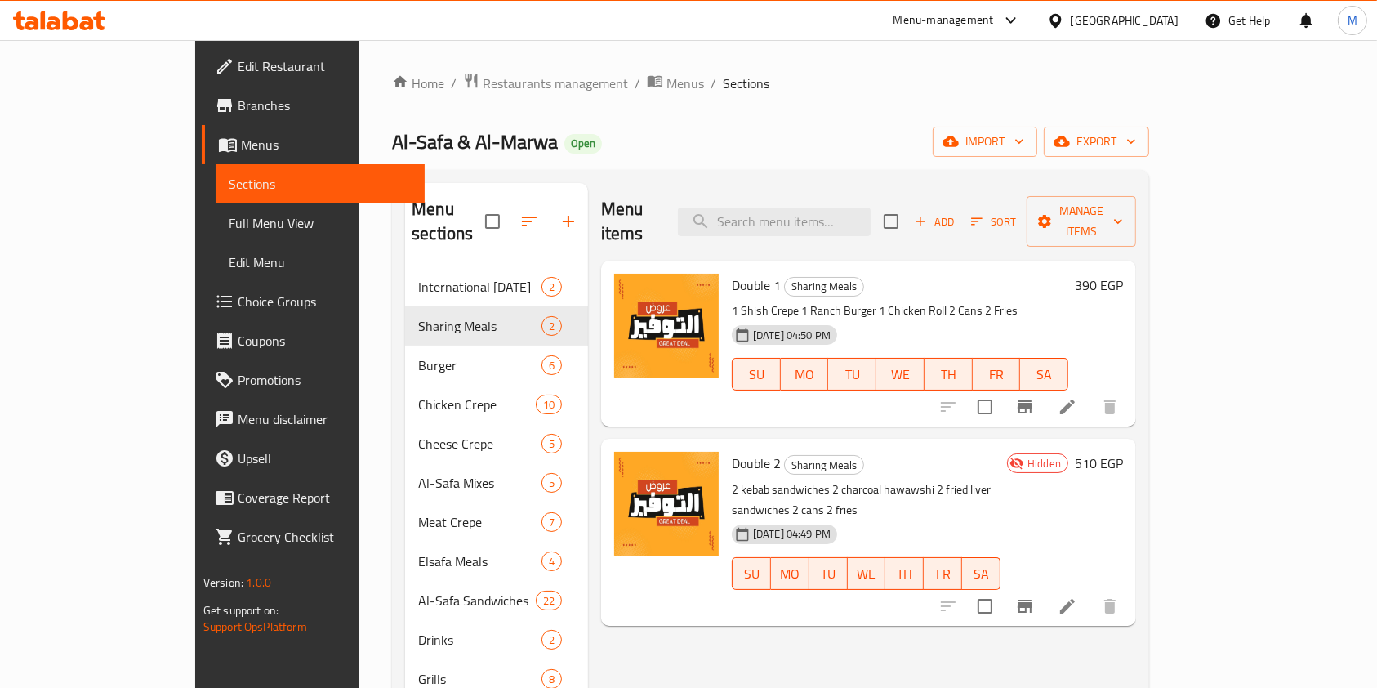
click at [1078, 596] on icon at bounding box center [1068, 606] width 20 height 20
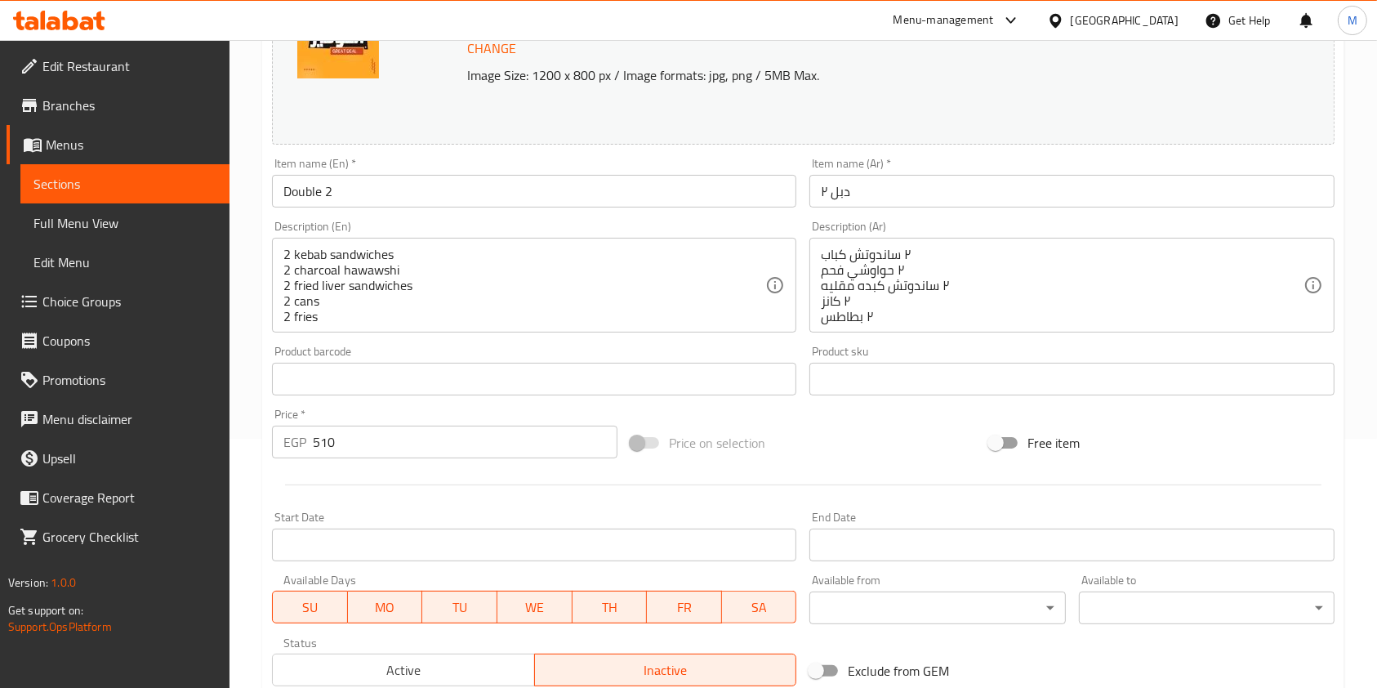
scroll to position [490, 0]
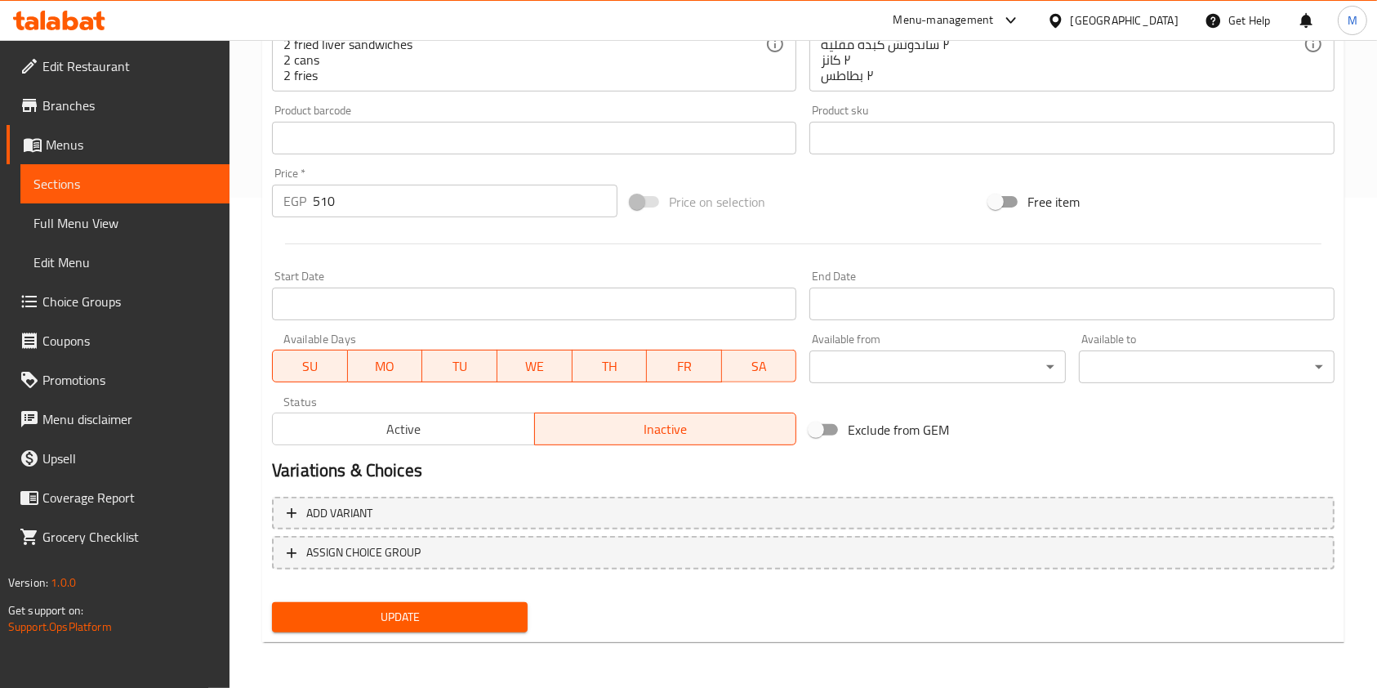
click at [455, 440] on span "Active" at bounding box center [403, 429] width 249 height 24
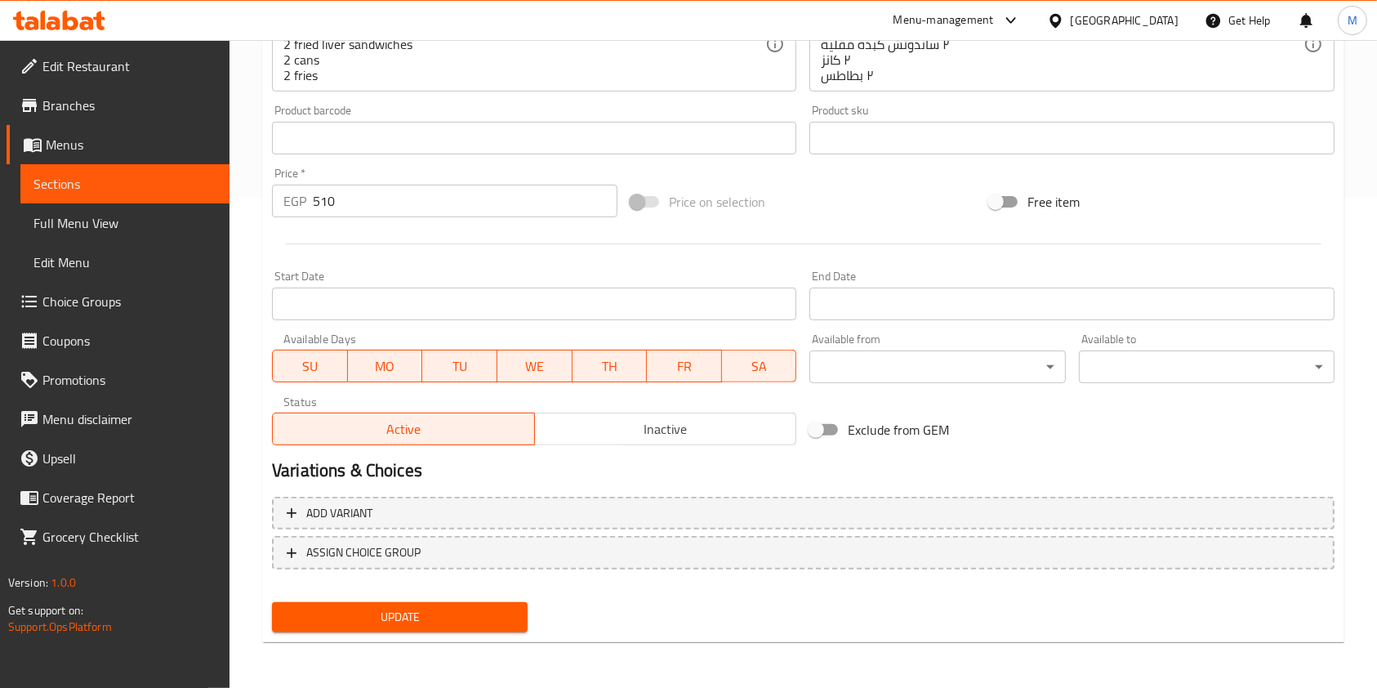
click at [454, 619] on span "Update" at bounding box center [400, 617] width 230 height 20
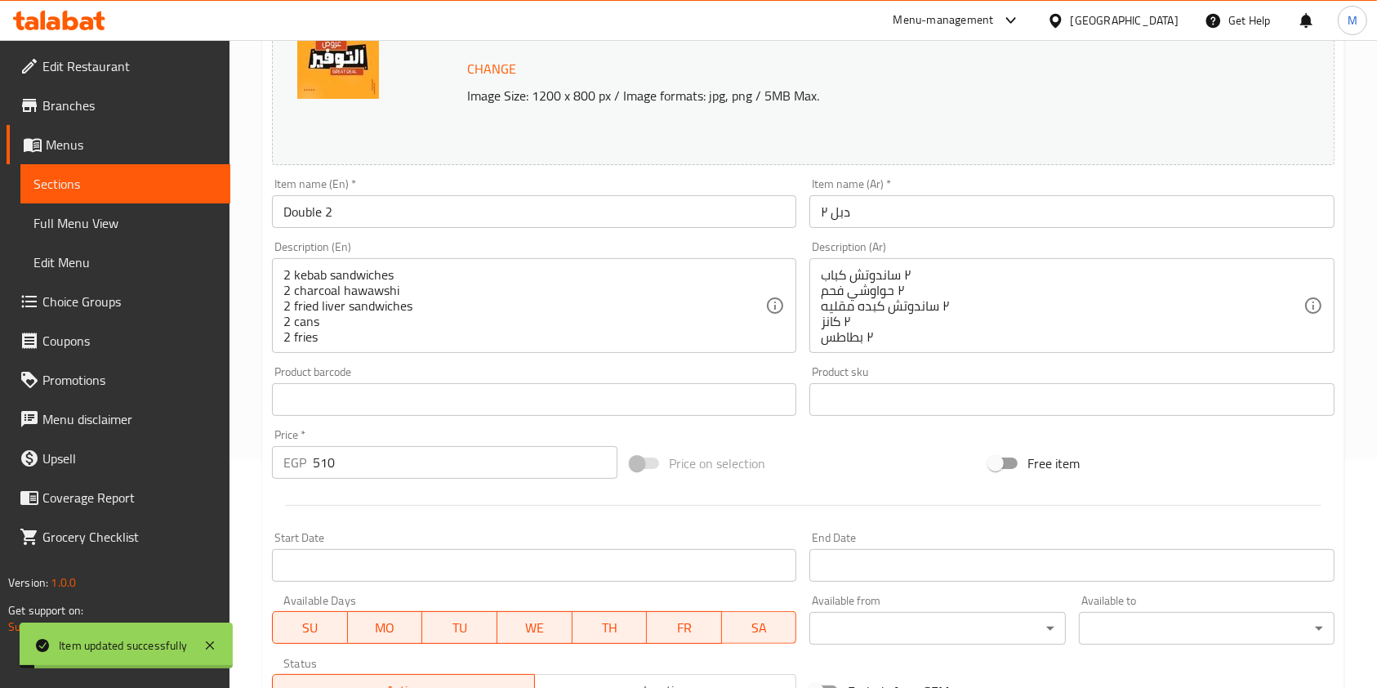
scroll to position [0, 0]
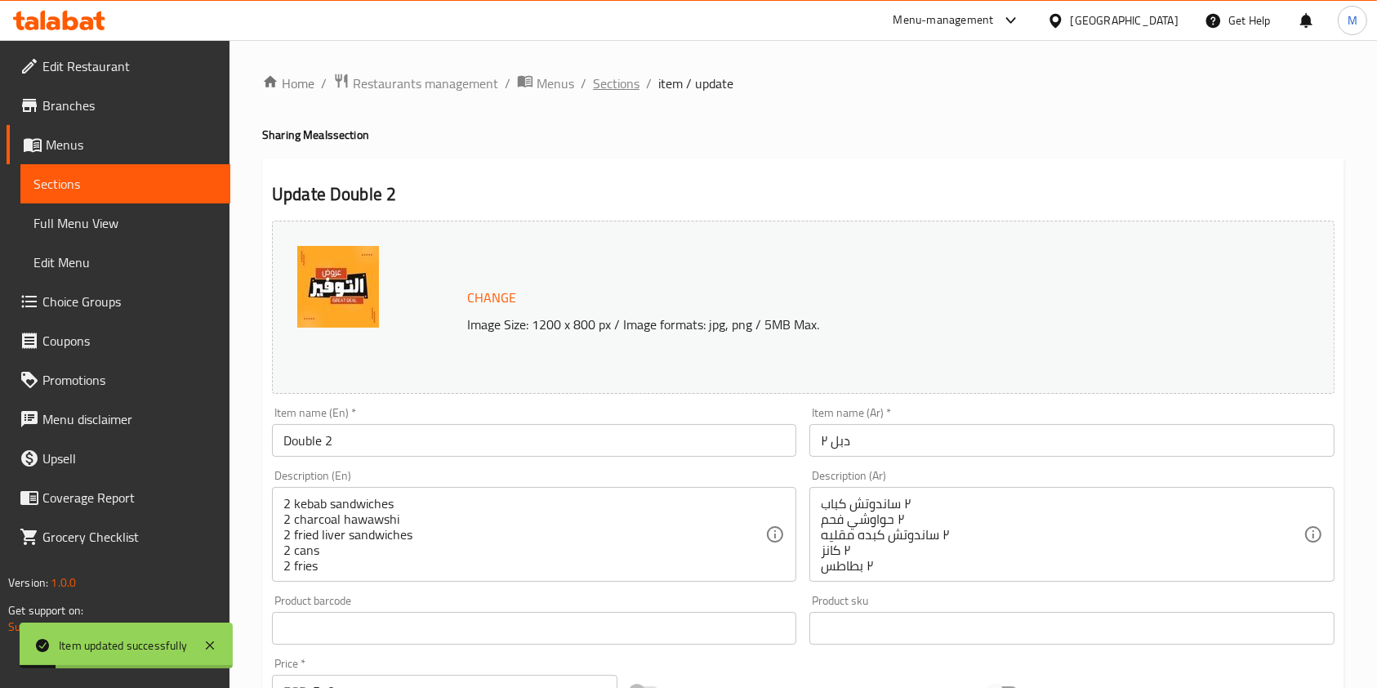
click at [627, 82] on span "Sections" at bounding box center [616, 84] width 47 height 20
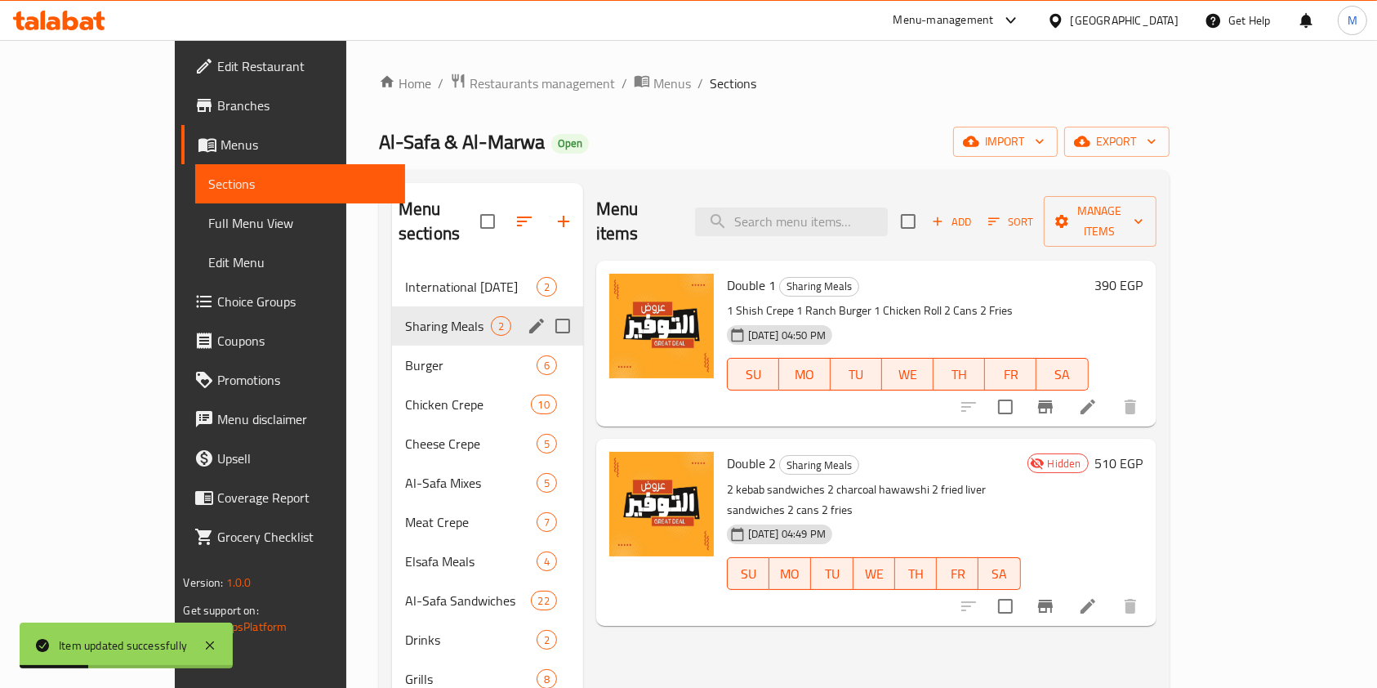
click at [527, 316] on icon "edit" at bounding box center [537, 326] width 20 height 20
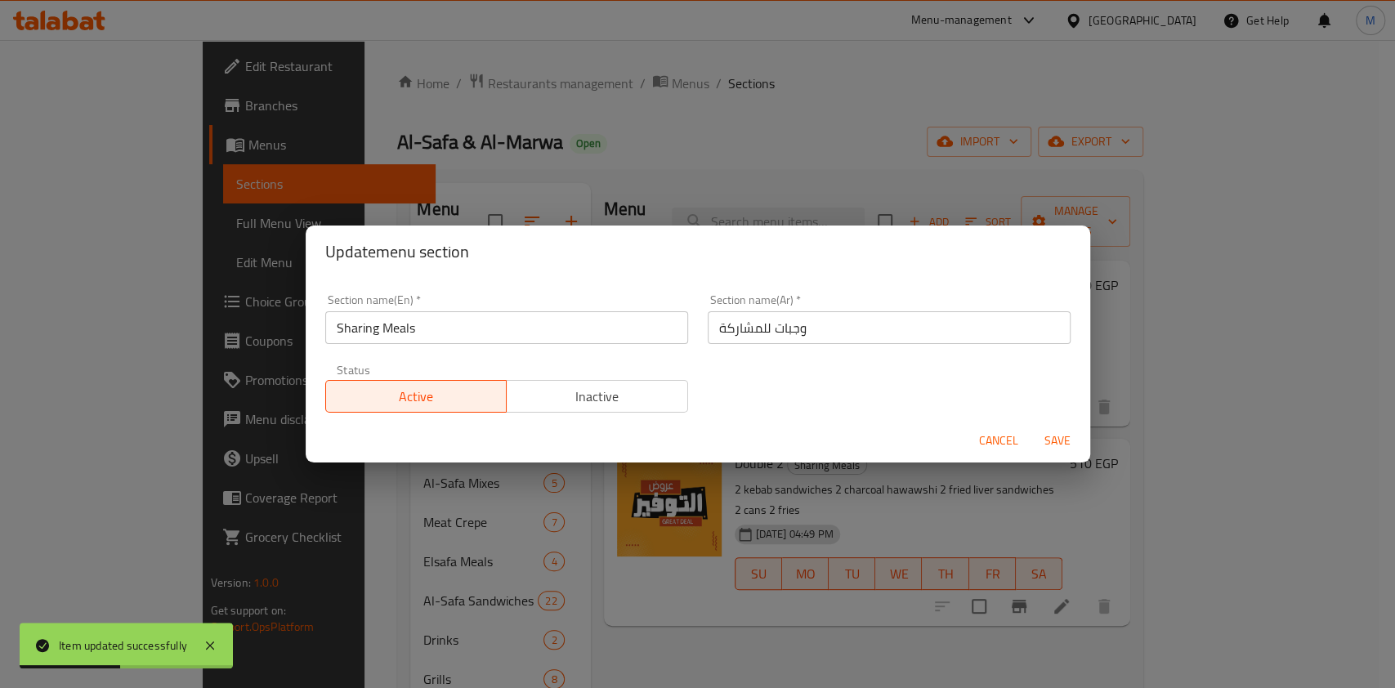
click at [664, 381] on button "Inactive" at bounding box center [597, 396] width 182 height 33
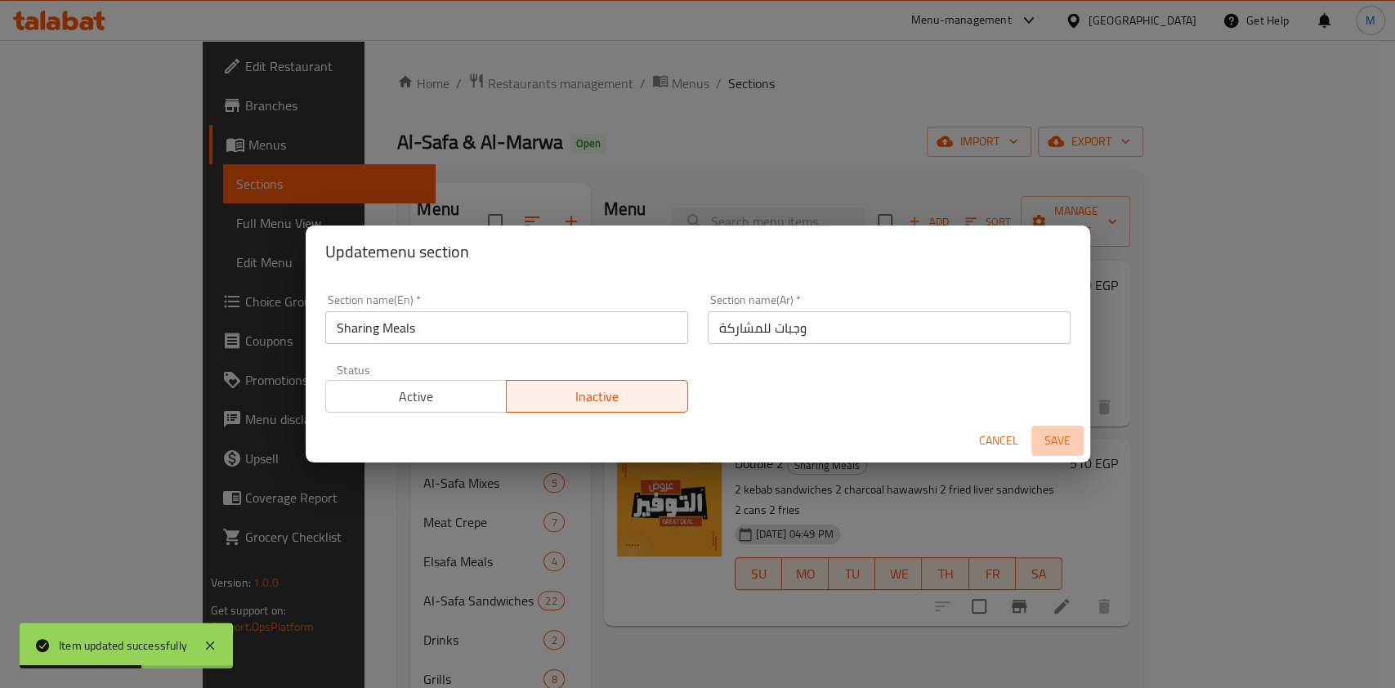
click at [1069, 431] on span "Save" at bounding box center [1057, 441] width 39 height 20
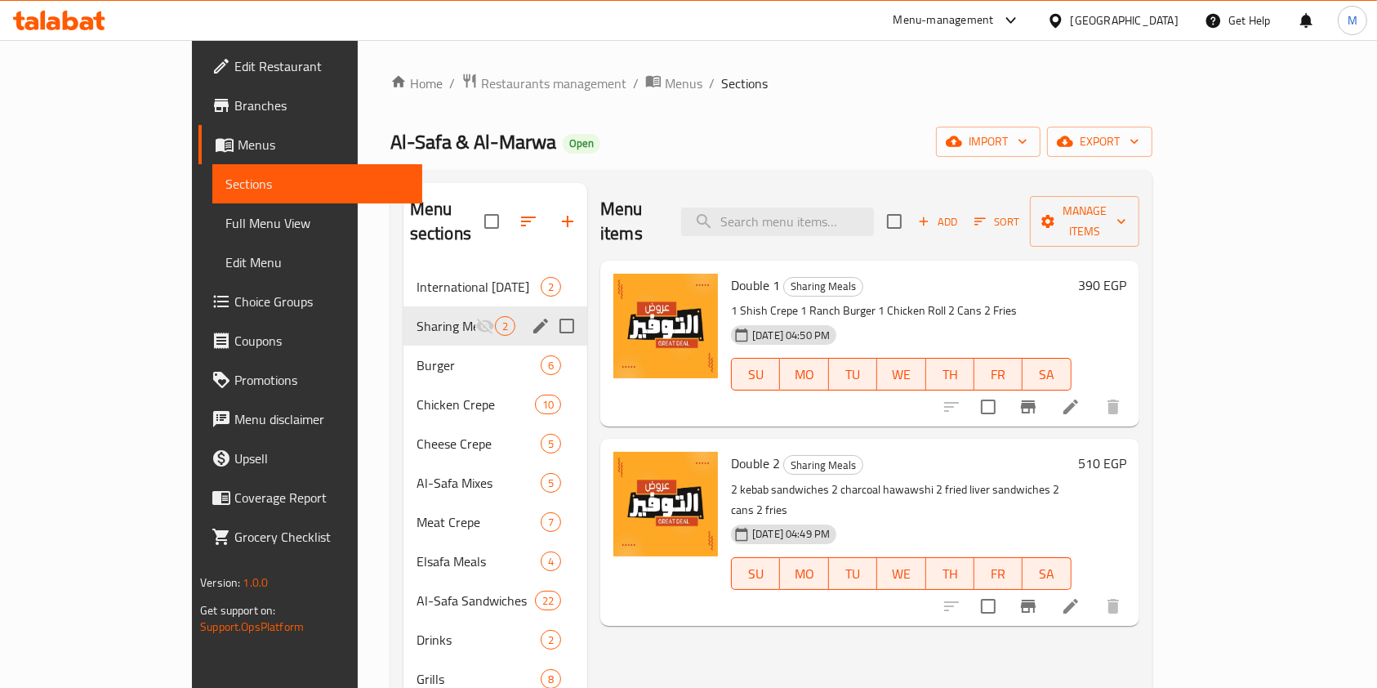
click at [75, 12] on icon at bounding box center [59, 21] width 92 height 20
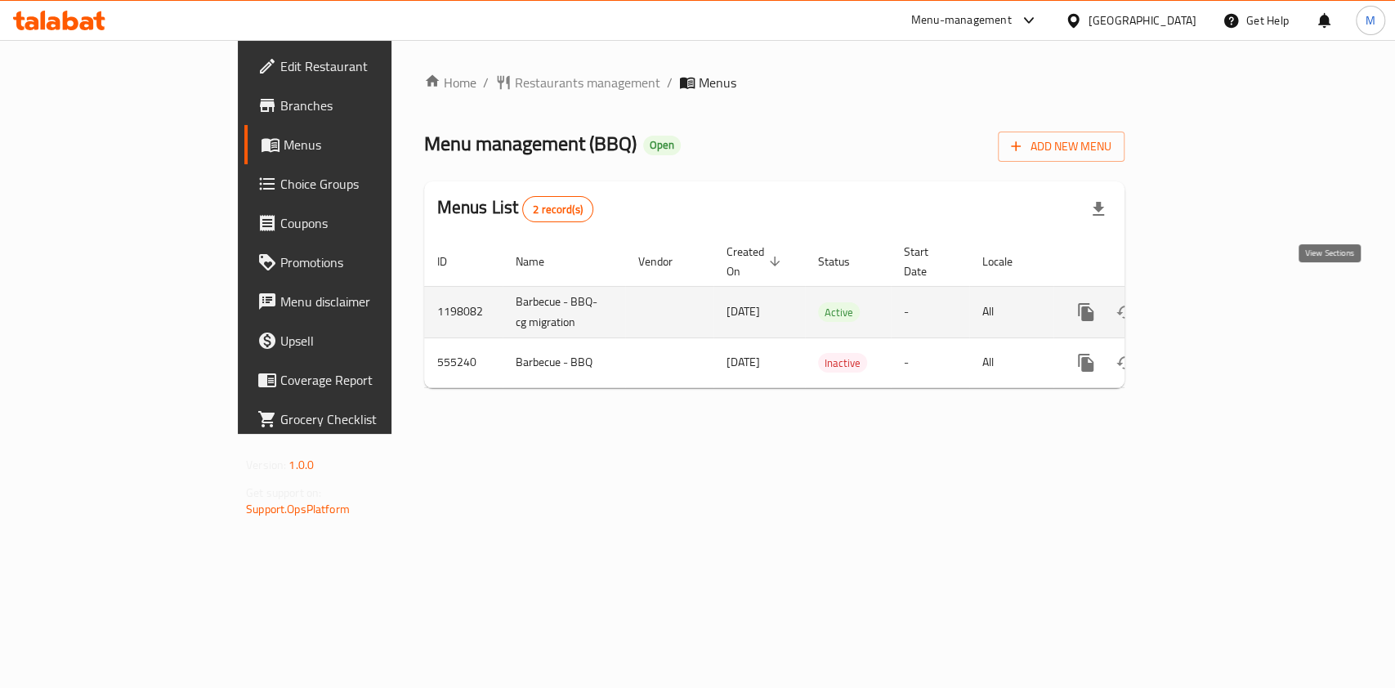
click at [1213, 302] on icon "enhanced table" at bounding box center [1204, 312] width 20 height 20
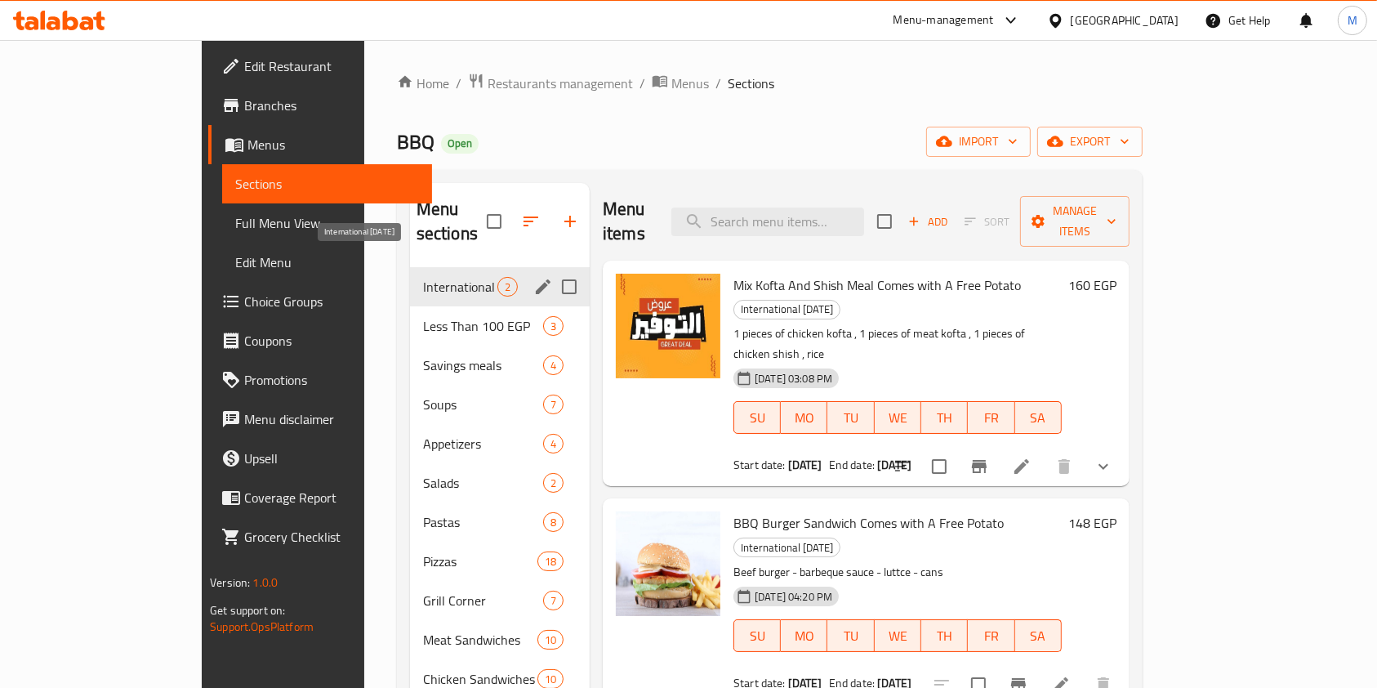
click at [423, 277] on span "International [DATE]" at bounding box center [460, 287] width 74 height 20
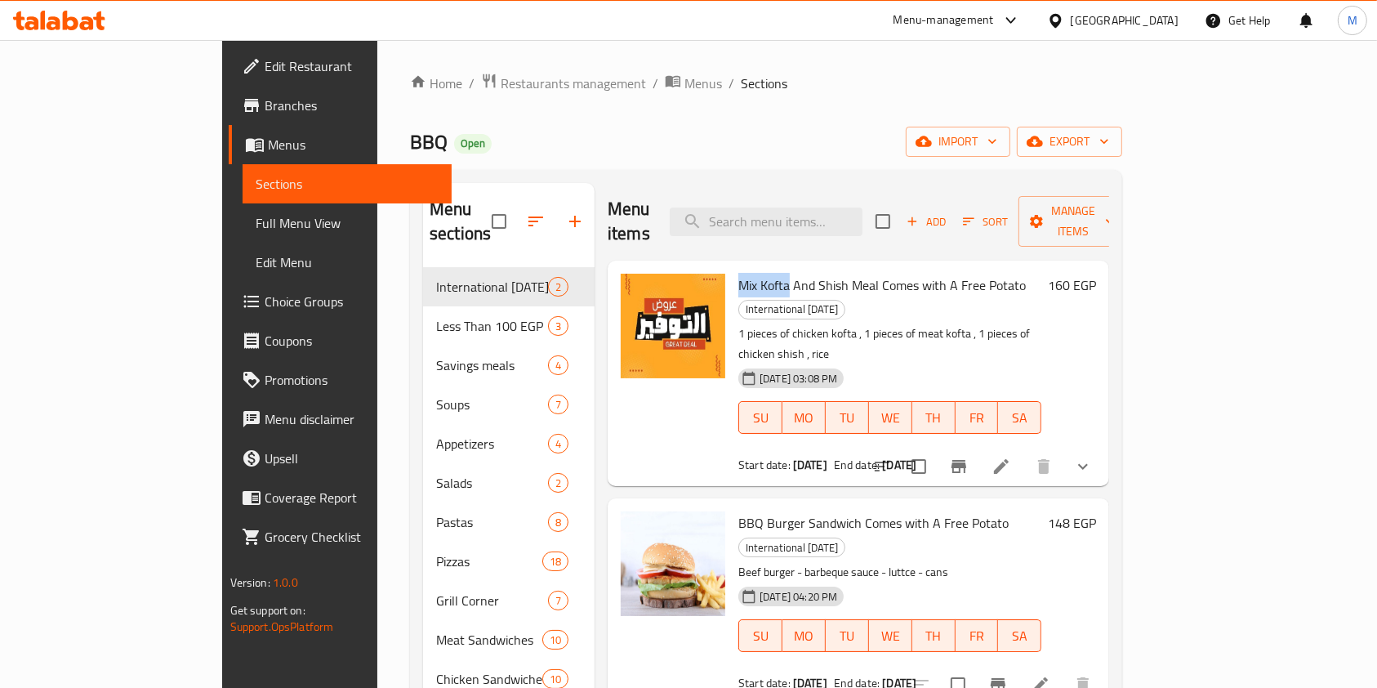
drag, startPoint x: 684, startPoint y: 258, endPoint x: 734, endPoint y: 267, distance: 51.4
click at [739, 273] on span "Mix Kofta And Shish Meal Comes with A Free Potato" at bounding box center [883, 285] width 288 height 25
click at [837, 208] on input "search" at bounding box center [766, 222] width 193 height 29
paste input "Mix Kofta"
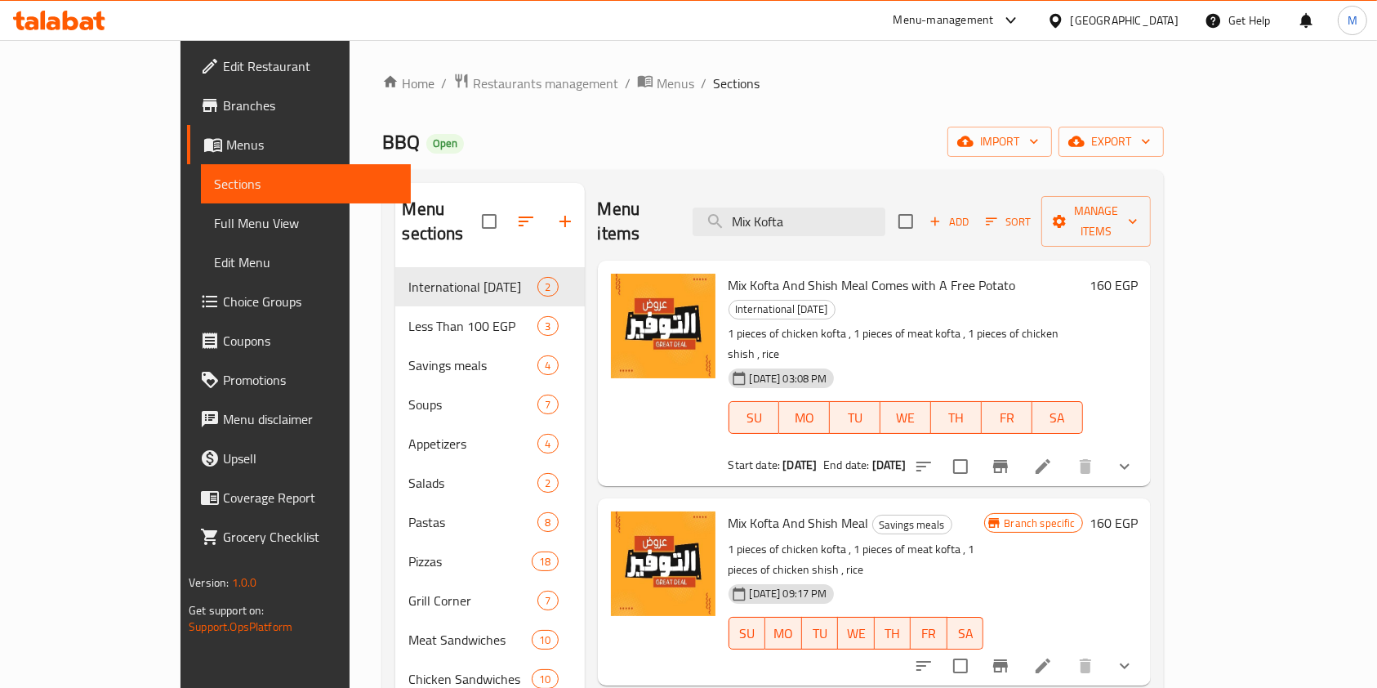
type input "Mix Kofta"
click at [1066, 651] on li at bounding box center [1043, 665] width 46 height 29
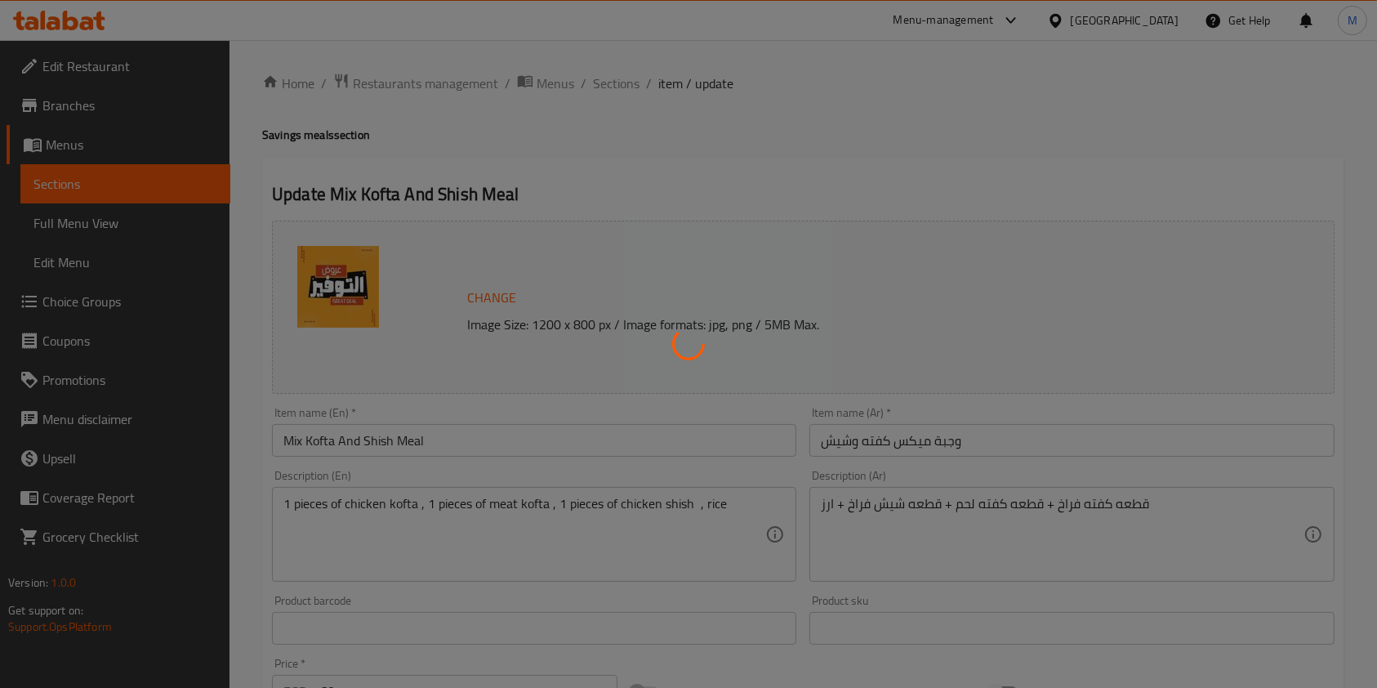
type input "إختيارك من الطبق الجانبي"
type input "1"
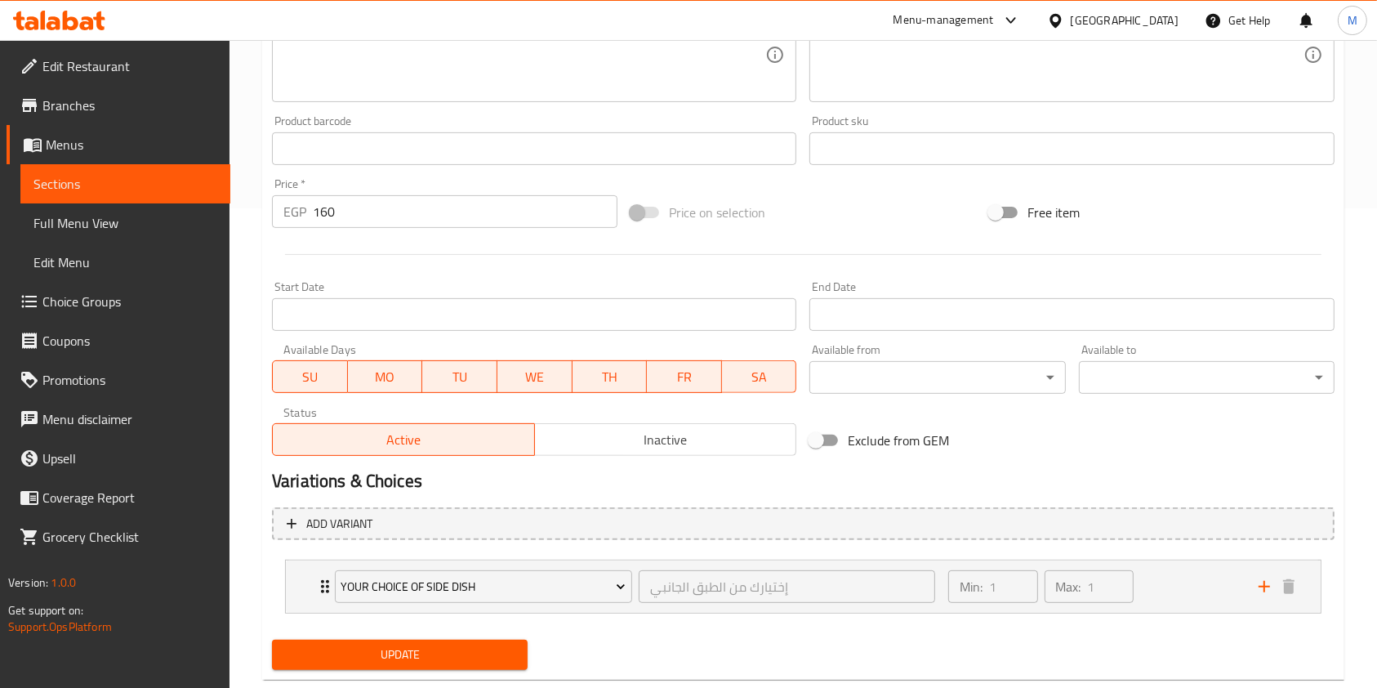
scroll to position [516, 0]
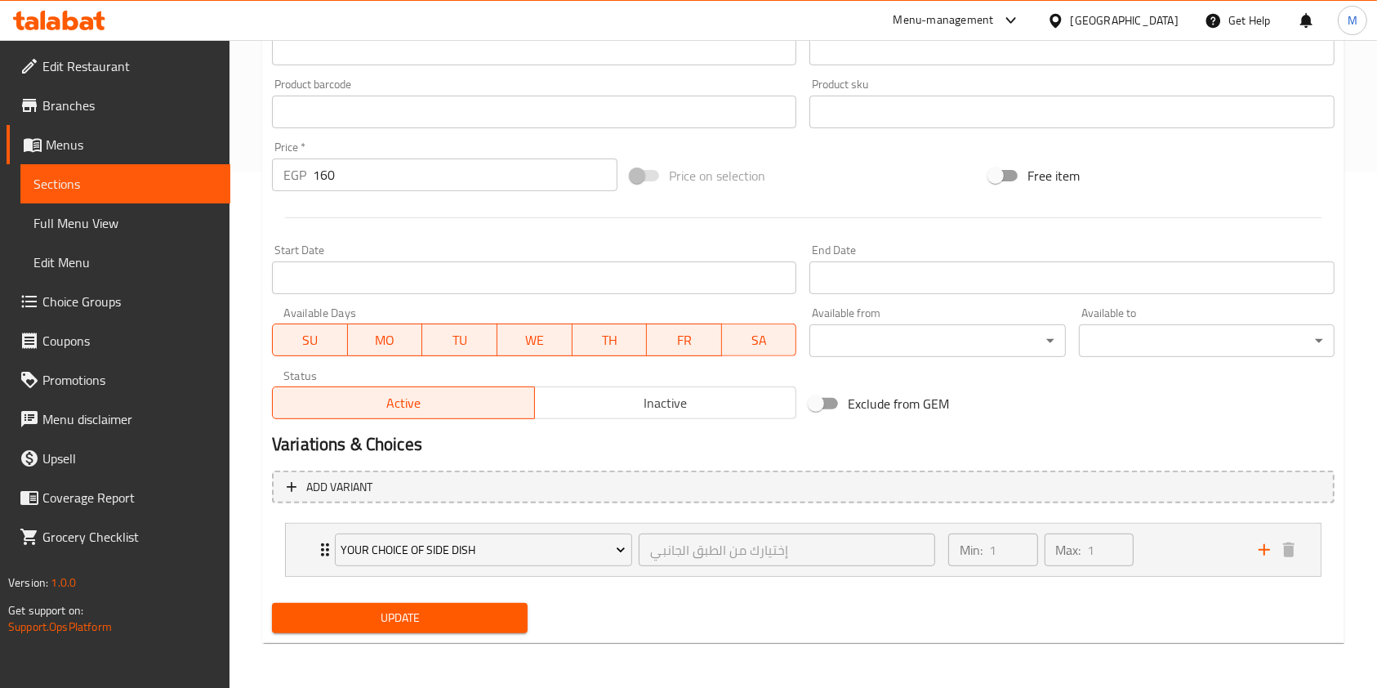
click at [640, 391] on span "Inactive" at bounding box center [666, 403] width 249 height 24
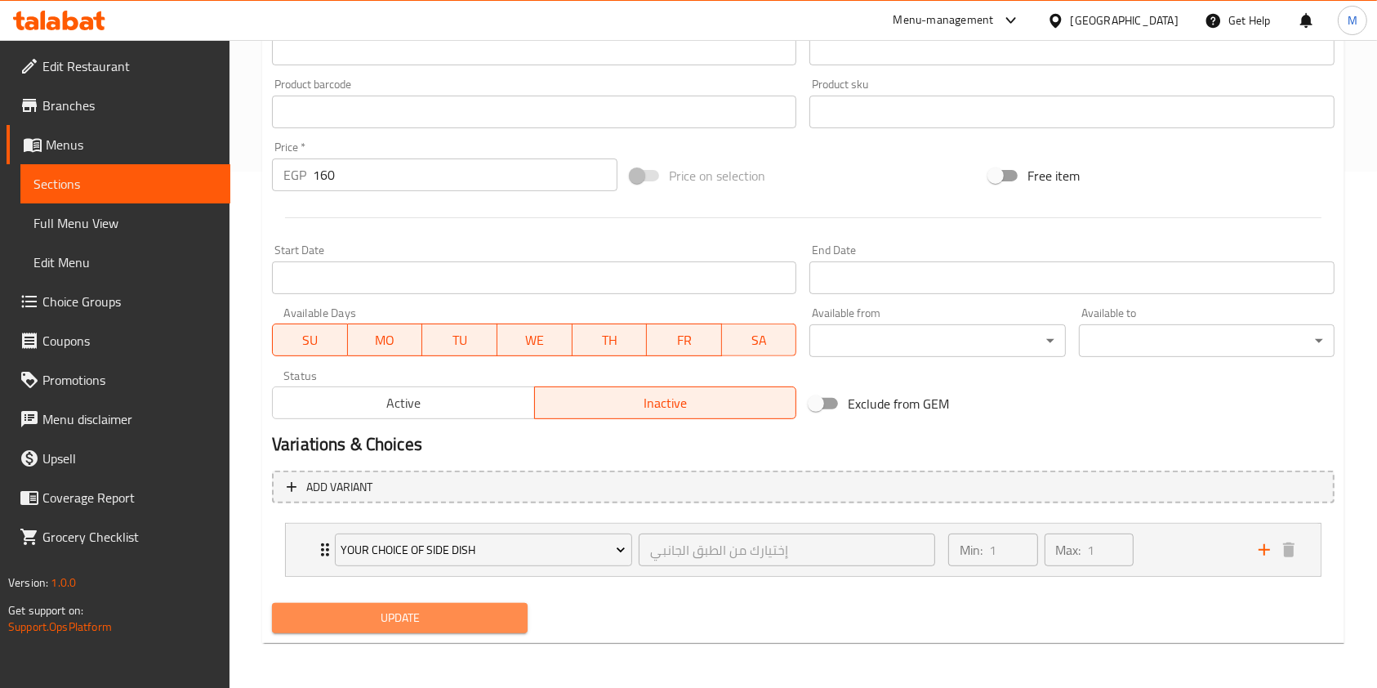
click at [492, 617] on span "Update" at bounding box center [400, 618] width 230 height 20
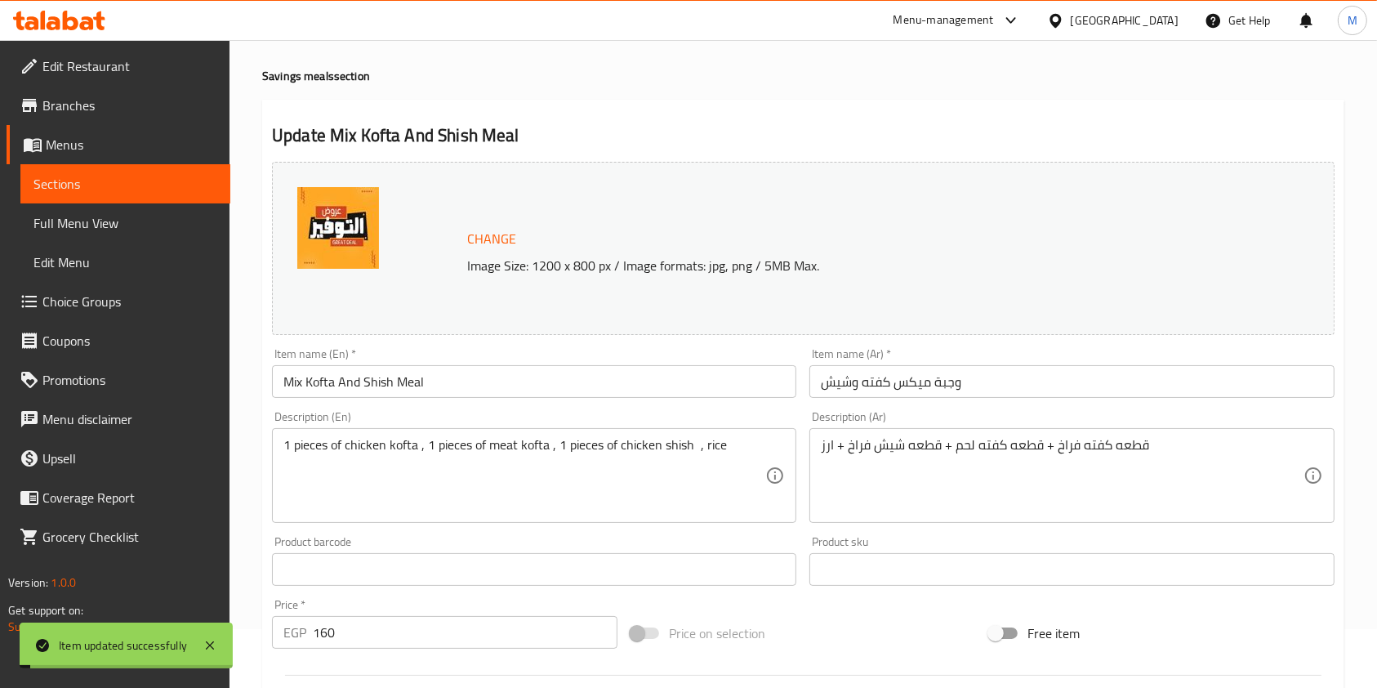
scroll to position [0, 0]
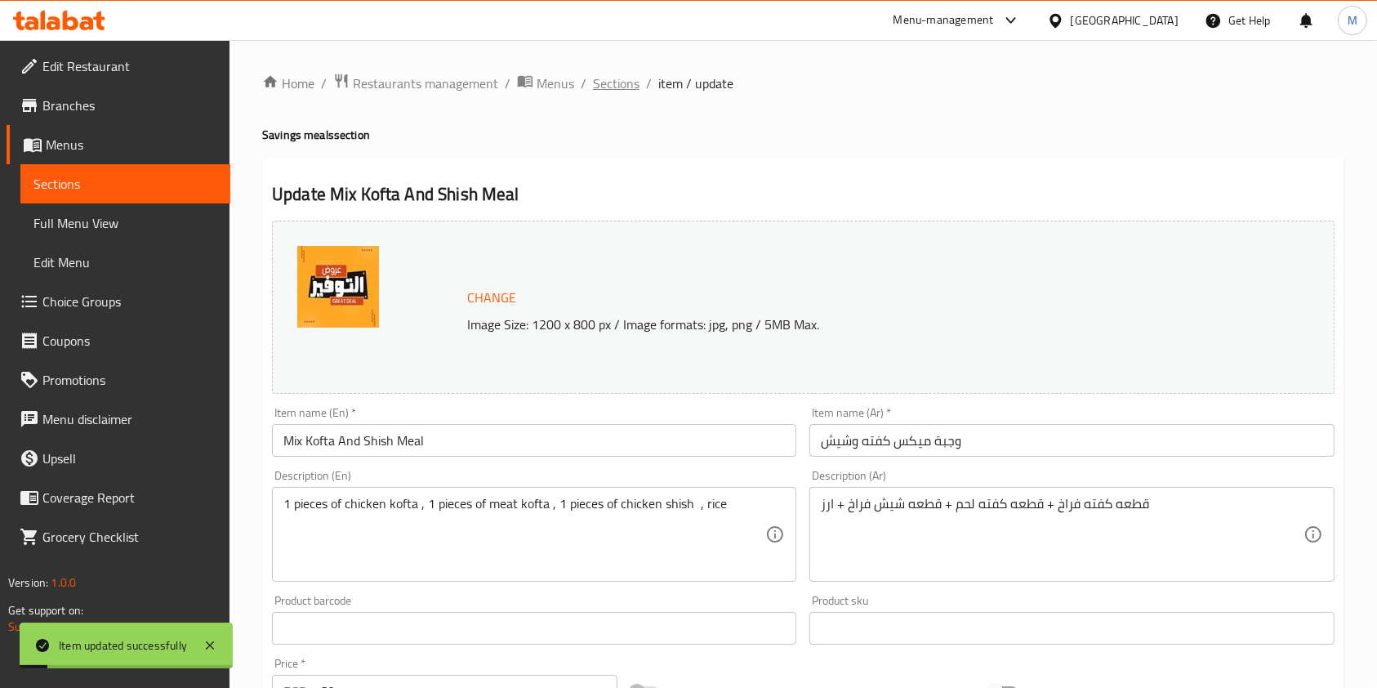
click at [606, 88] on span "Sections" at bounding box center [616, 84] width 47 height 20
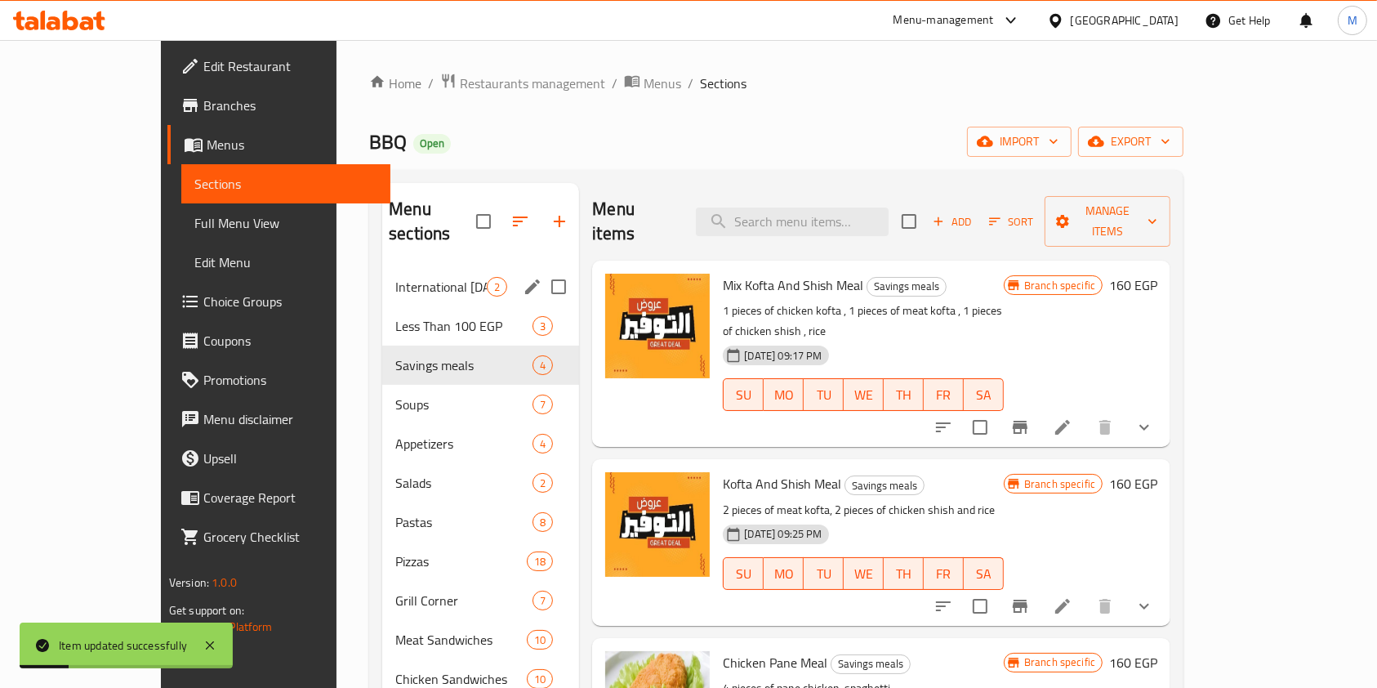
click at [435, 277] on span "International [DATE]" at bounding box center [440, 287] width 91 height 20
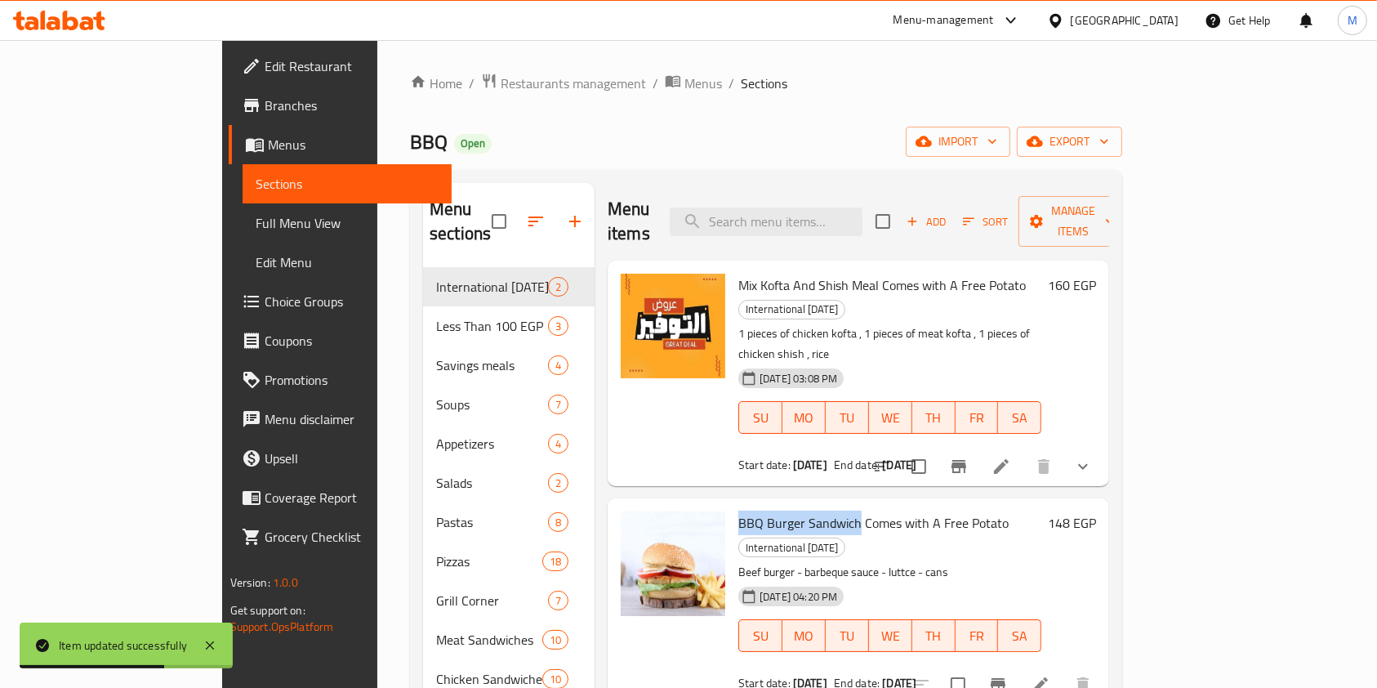
drag, startPoint x: 680, startPoint y: 457, endPoint x: 801, endPoint y: 466, distance: 121.2
click at [801, 505] on div "BBQ Burger Sandwich Comes with A Free Potato International [DATE] Beef burger -…" at bounding box center [890, 601] width 316 height 192
copy span "BBQ Burger Sandwich"
click at [863, 209] on input "search" at bounding box center [766, 222] width 193 height 29
paste input "BBQ Burger Sandwich"
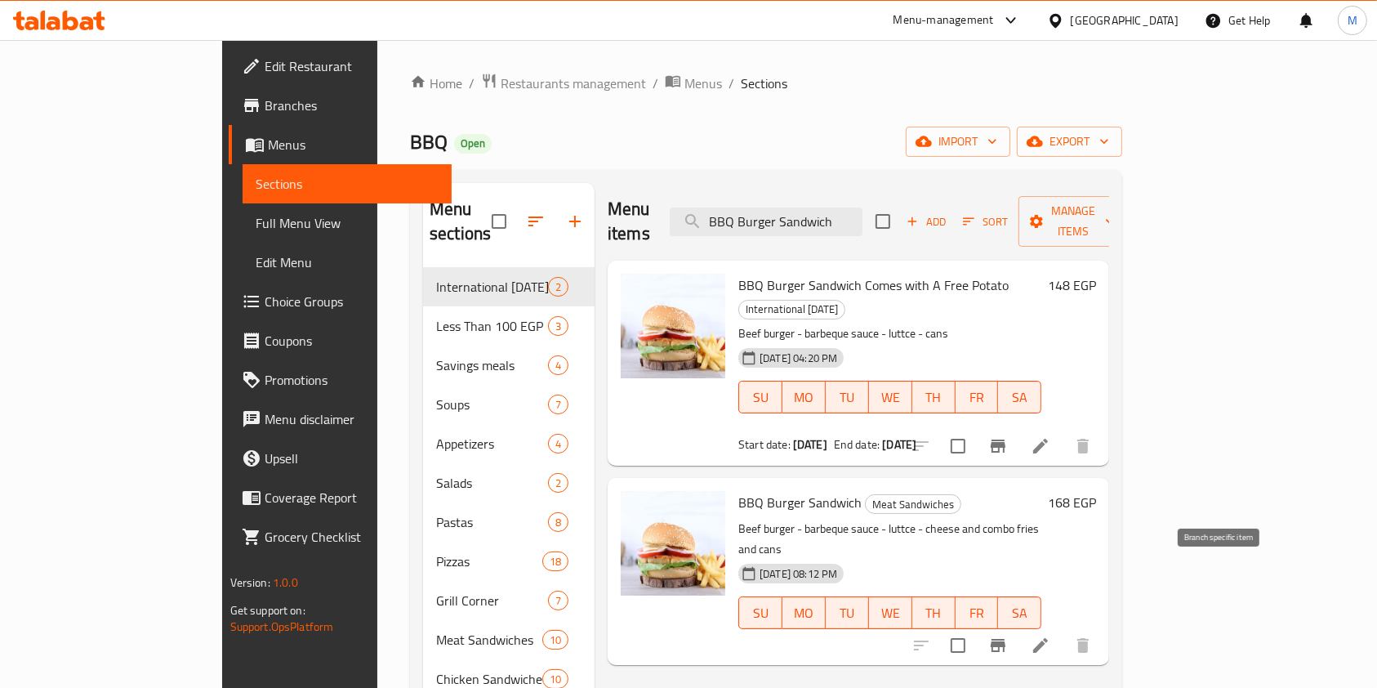
type input "BBQ Burger Sandwich"
click at [1006, 639] on icon "Branch-specific-item" at bounding box center [998, 645] width 15 height 13
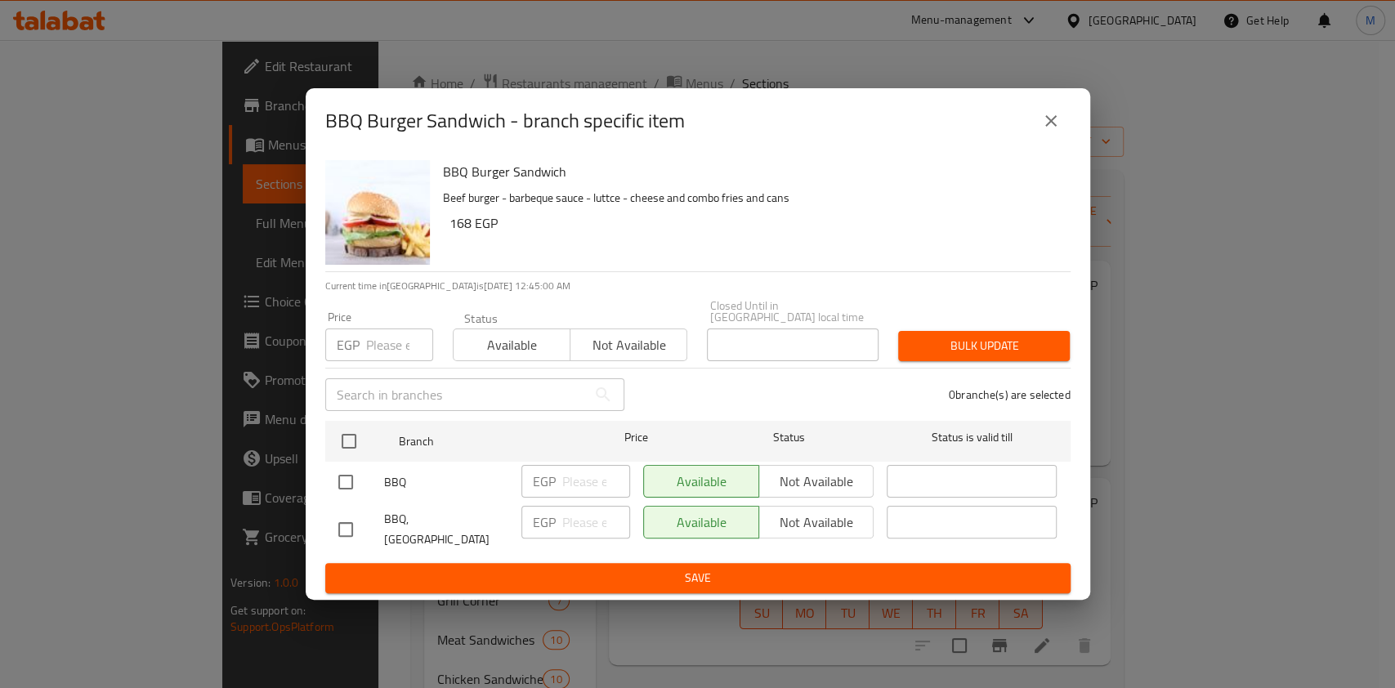
click at [1052, 141] on button "close" at bounding box center [1050, 120] width 39 height 39
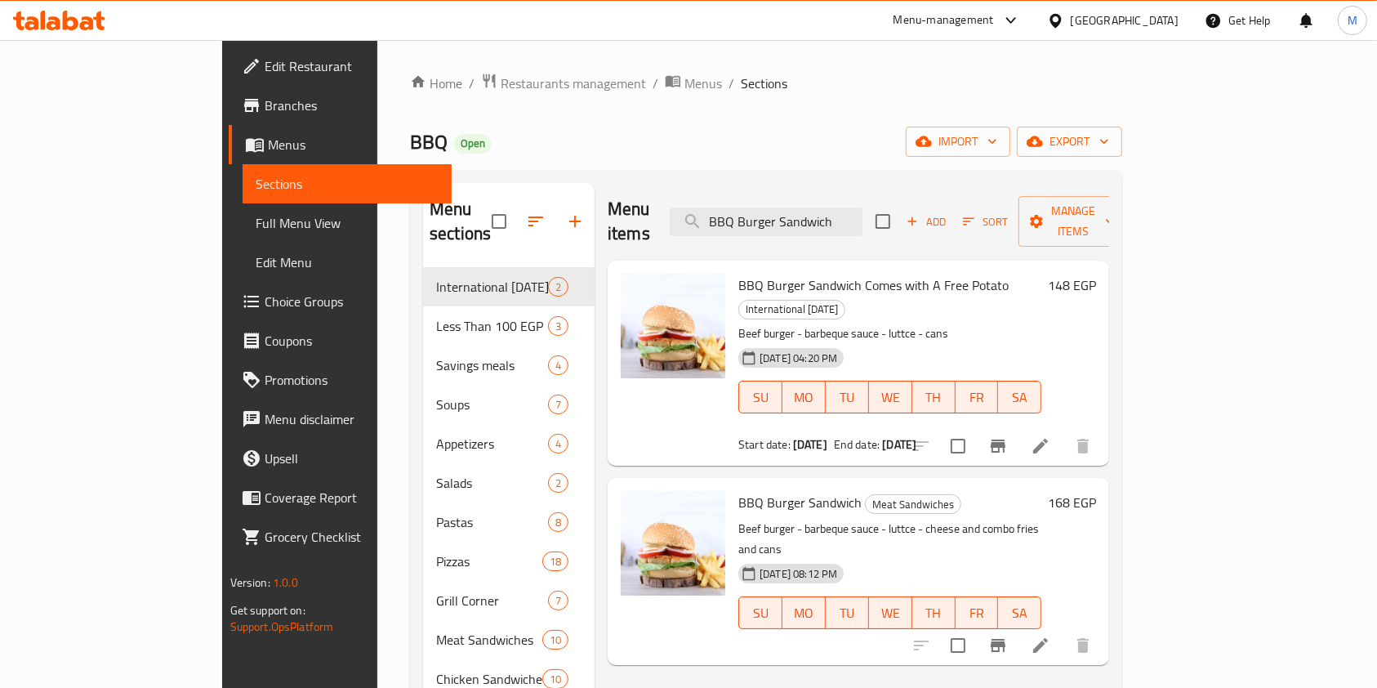
click at [1048, 638] on icon at bounding box center [1040, 645] width 15 height 15
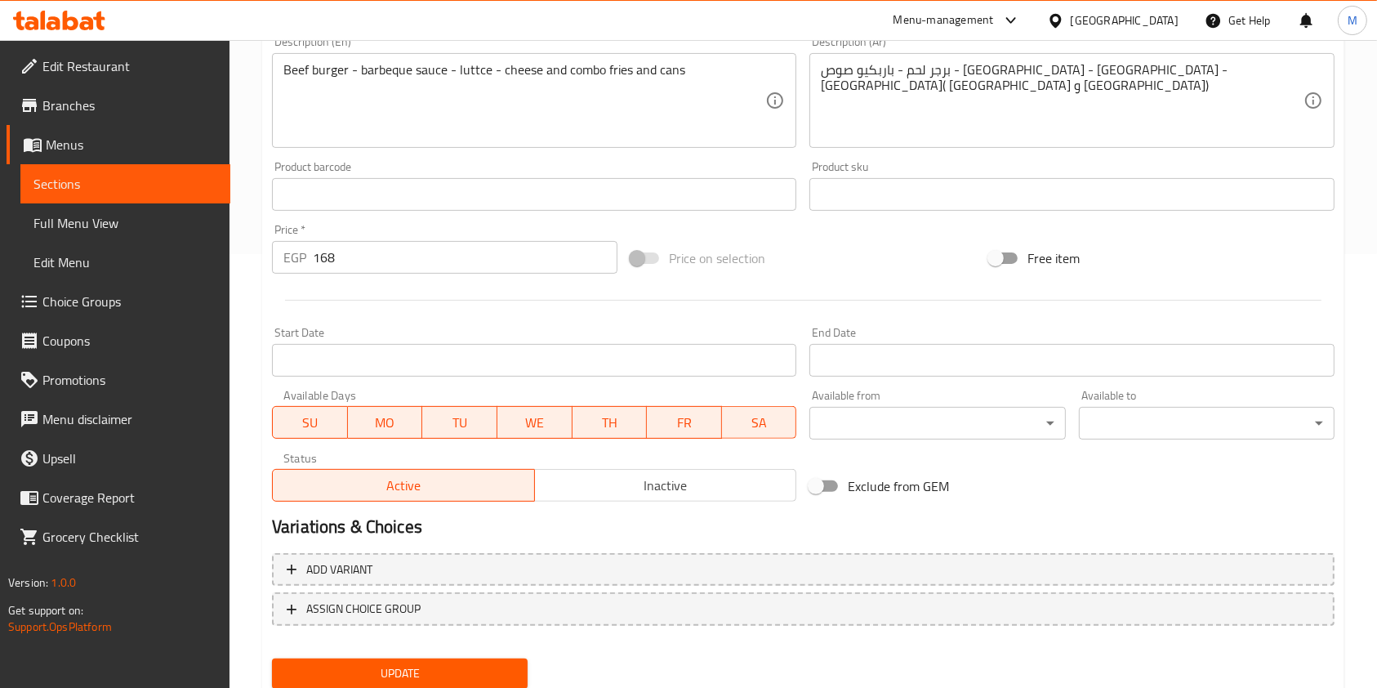
scroll to position [445, 0]
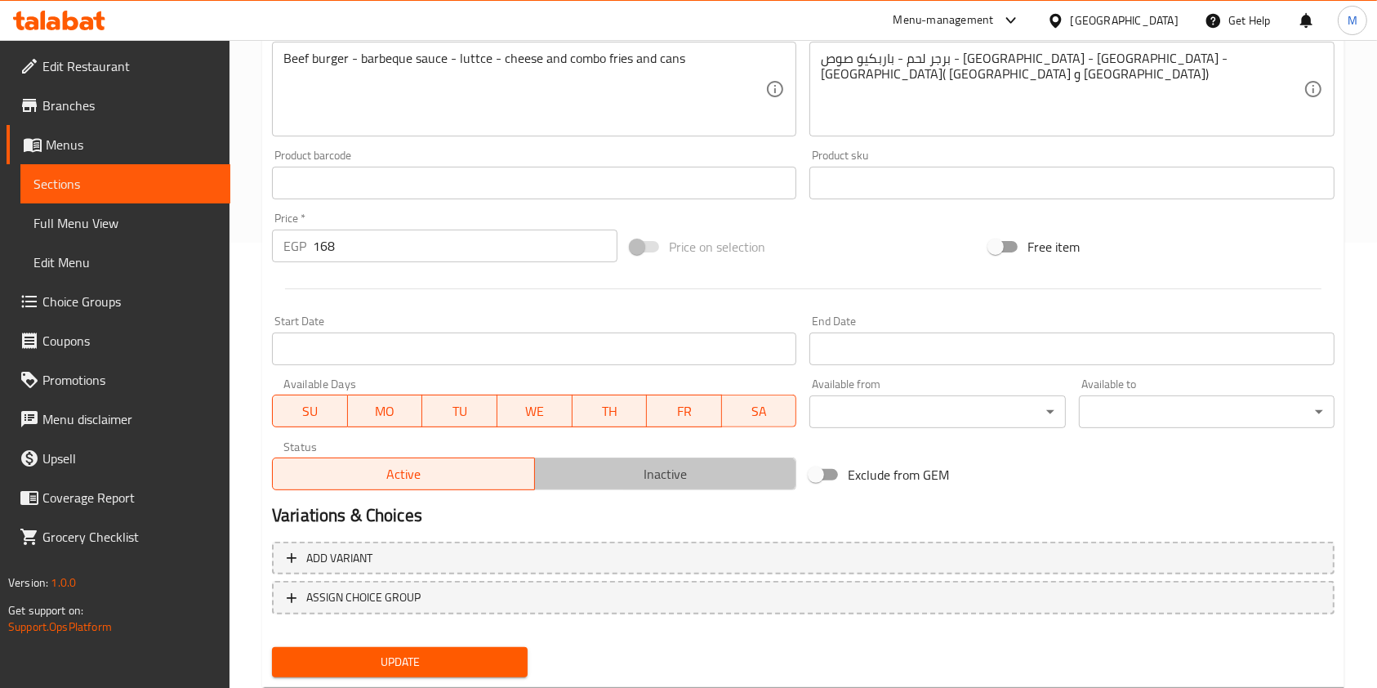
click at [569, 478] on span "Inactive" at bounding box center [666, 474] width 249 height 24
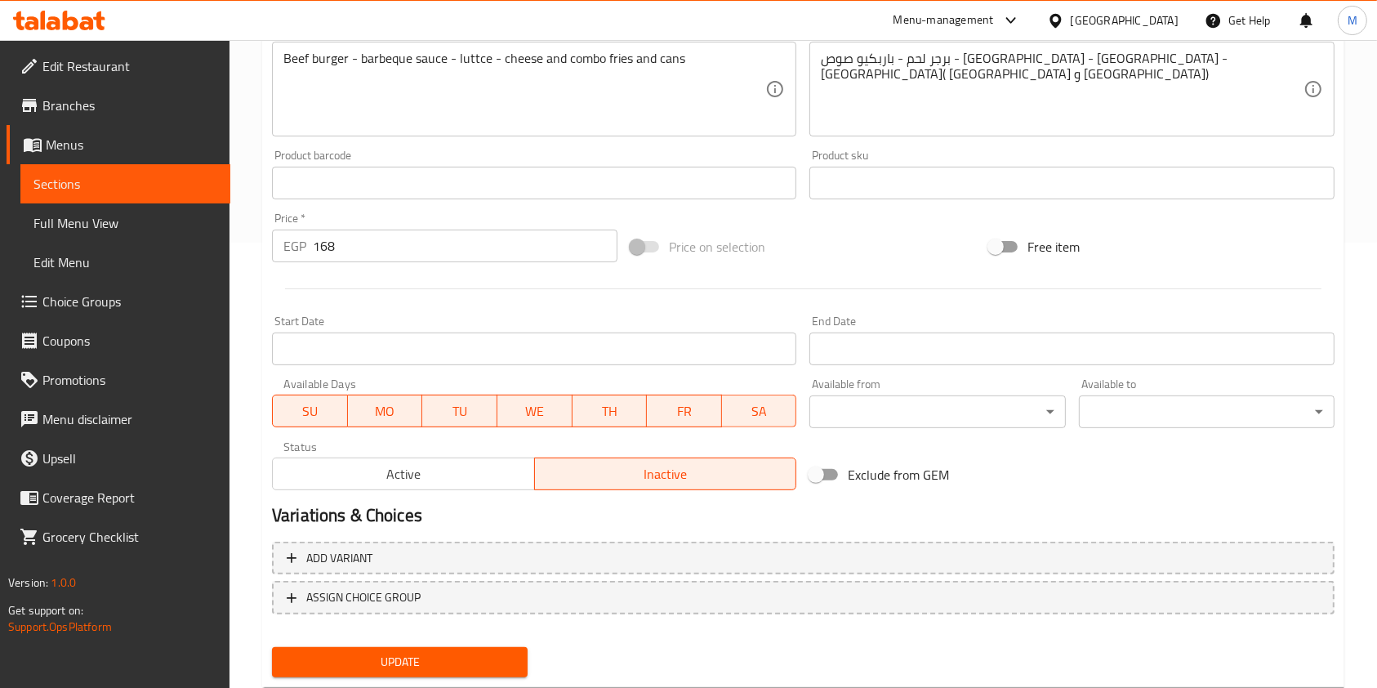
click at [488, 647] on button "Update" at bounding box center [400, 662] width 256 height 30
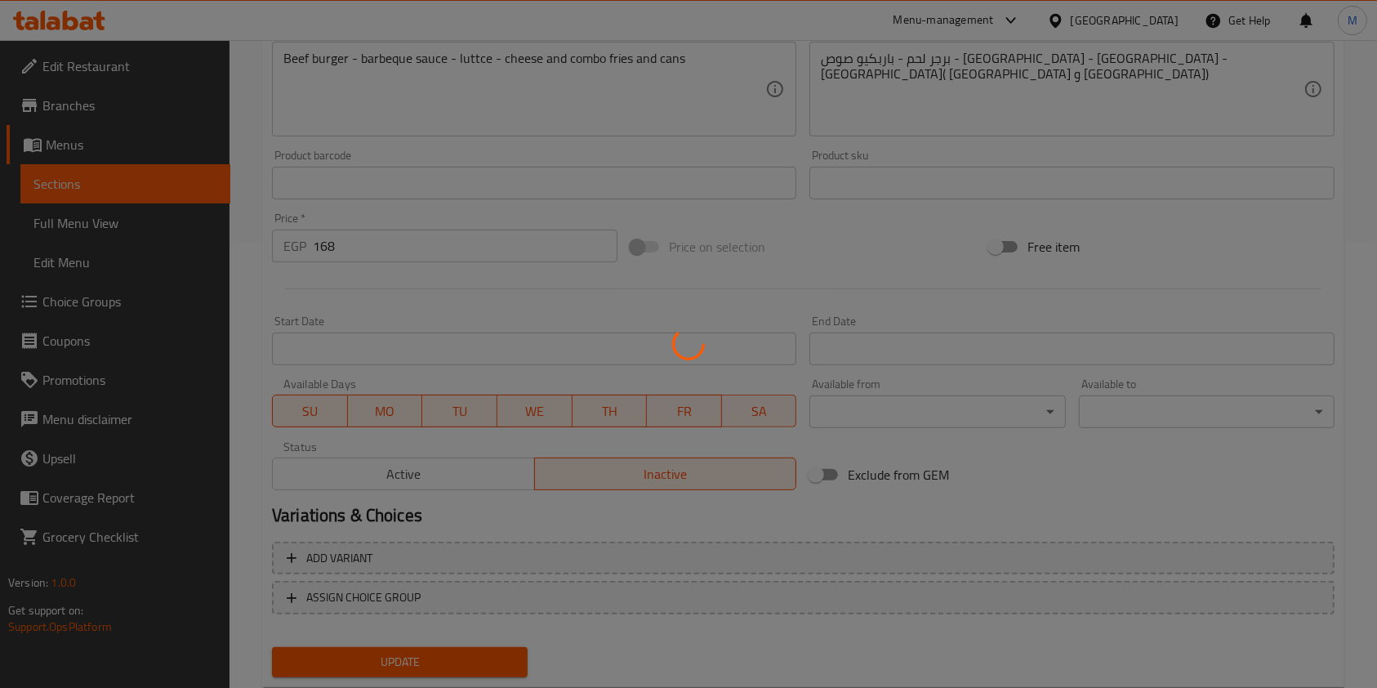
scroll to position [0, 0]
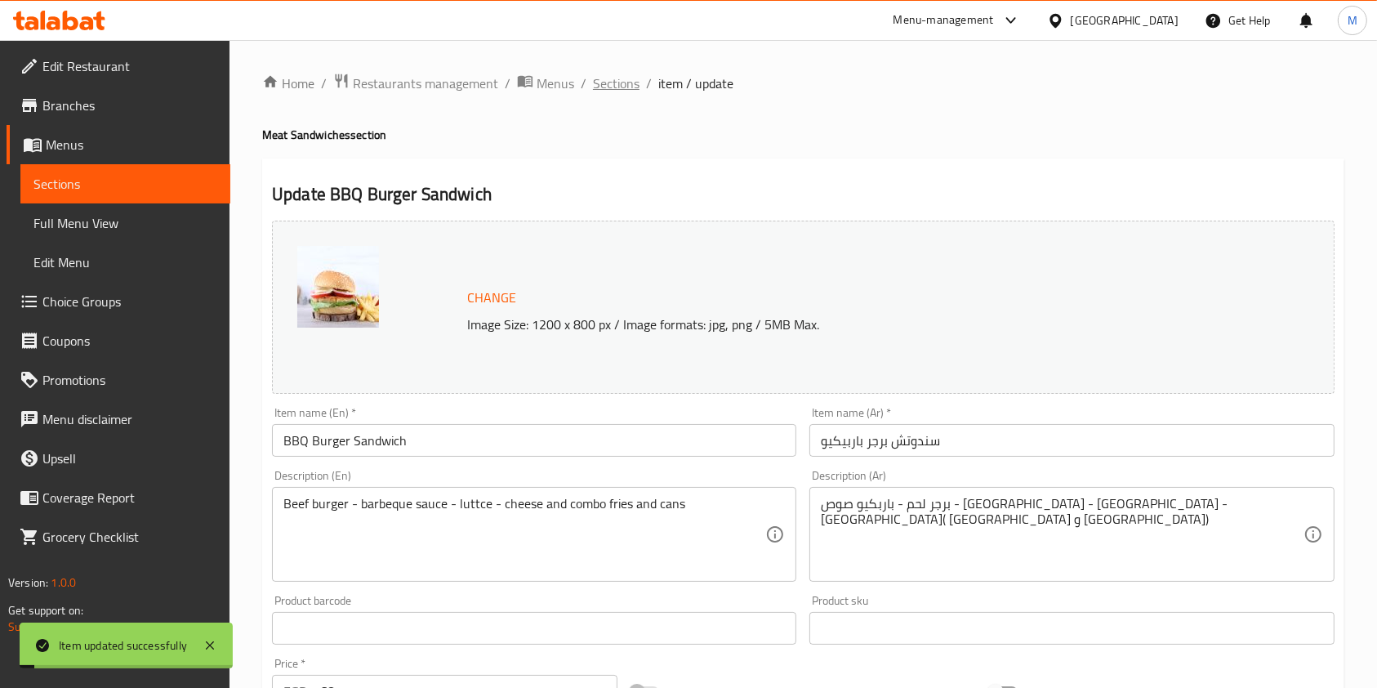
click at [617, 74] on span "Sections" at bounding box center [616, 84] width 47 height 20
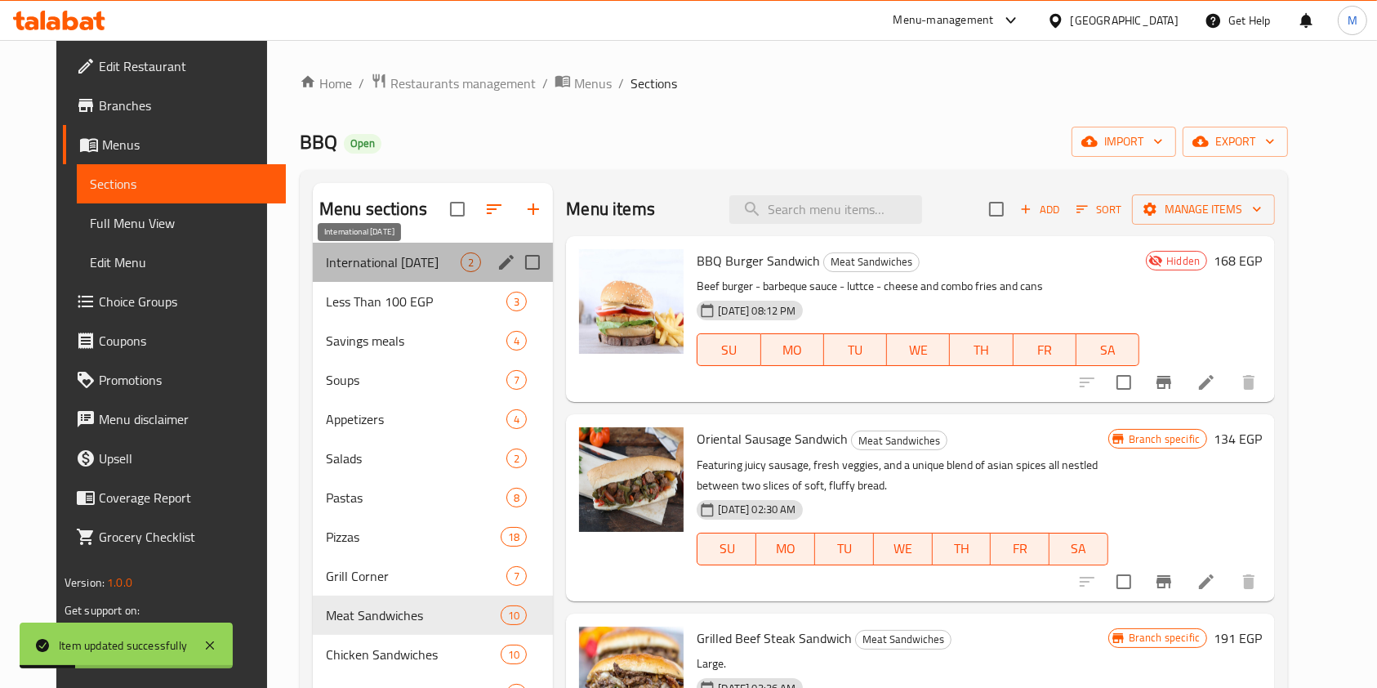
click at [355, 265] on span "International Potato Day" at bounding box center [393, 262] width 135 height 20
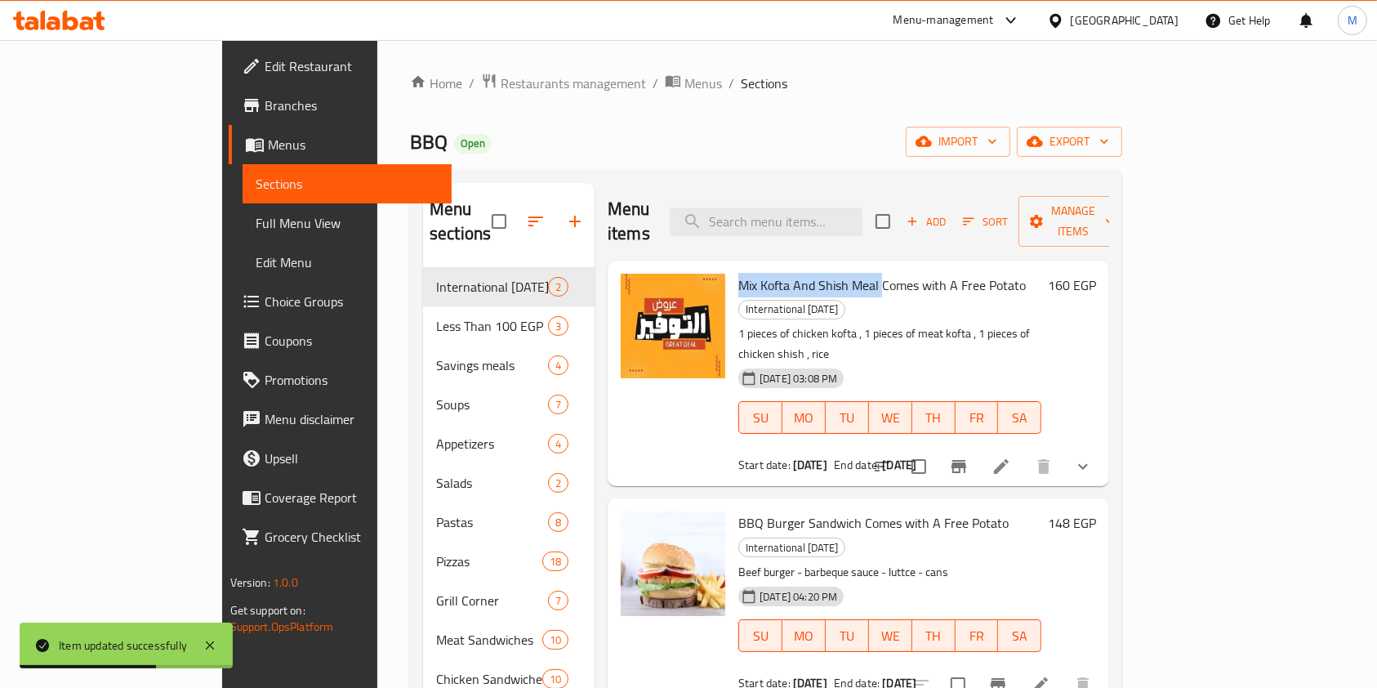
drag, startPoint x: 681, startPoint y: 258, endPoint x: 825, endPoint y: 271, distance: 145.2
click at [825, 271] on div "Mix Kofta And Shish Meal Comes with A Free Potato International Potato Day 1 pi…" at bounding box center [890, 373] width 316 height 212
copy span "Mix Kofta And Shish Meal"
click at [817, 208] on input "search" at bounding box center [766, 222] width 193 height 29
paste input "Mix Kofta And Shish Meal"
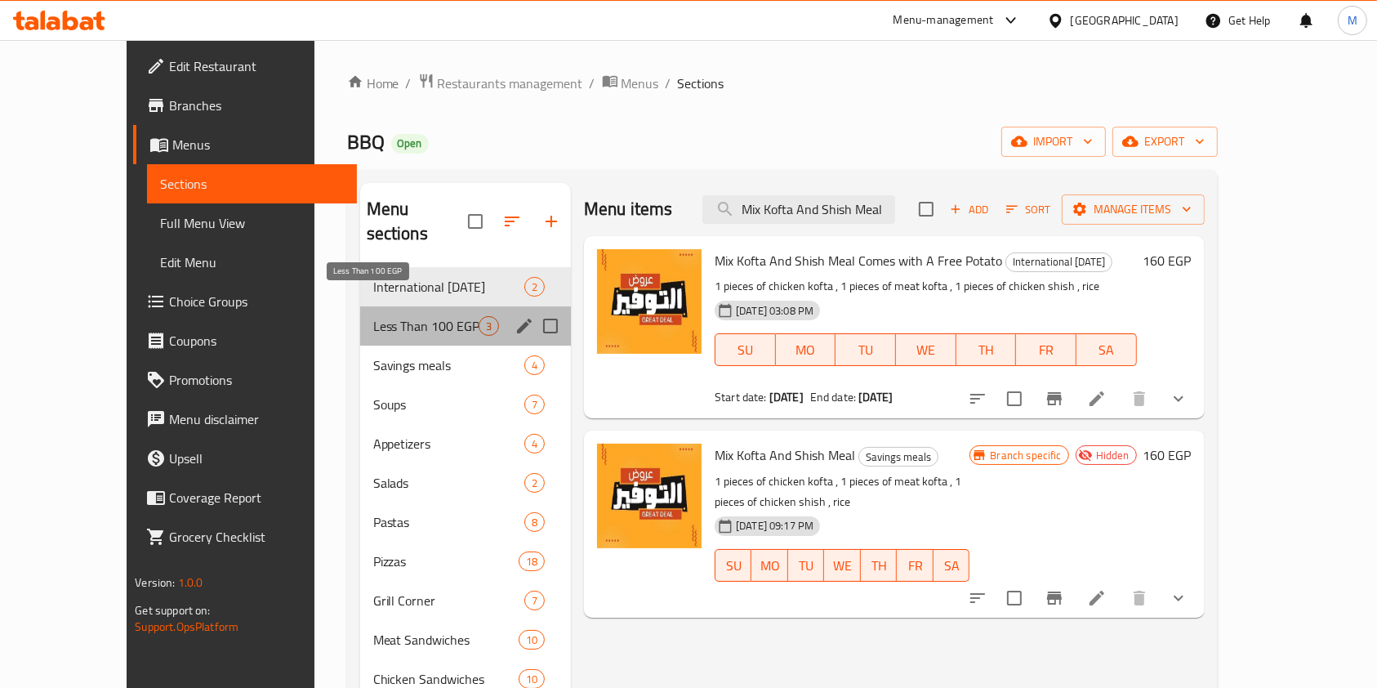
click at [404, 316] on span "Less Than 100 EGP" at bounding box center [425, 326] width 105 height 20
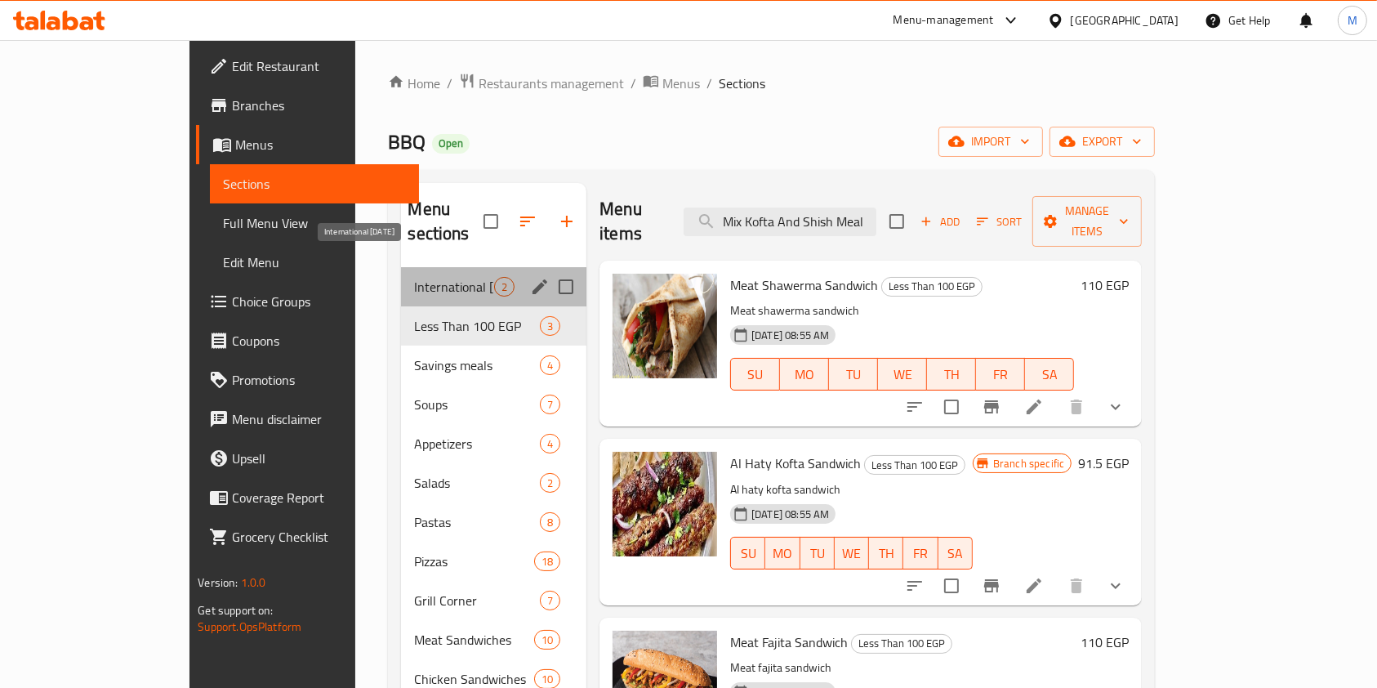
click at [414, 277] on span "International Potato Day" at bounding box center [454, 287] width 80 height 20
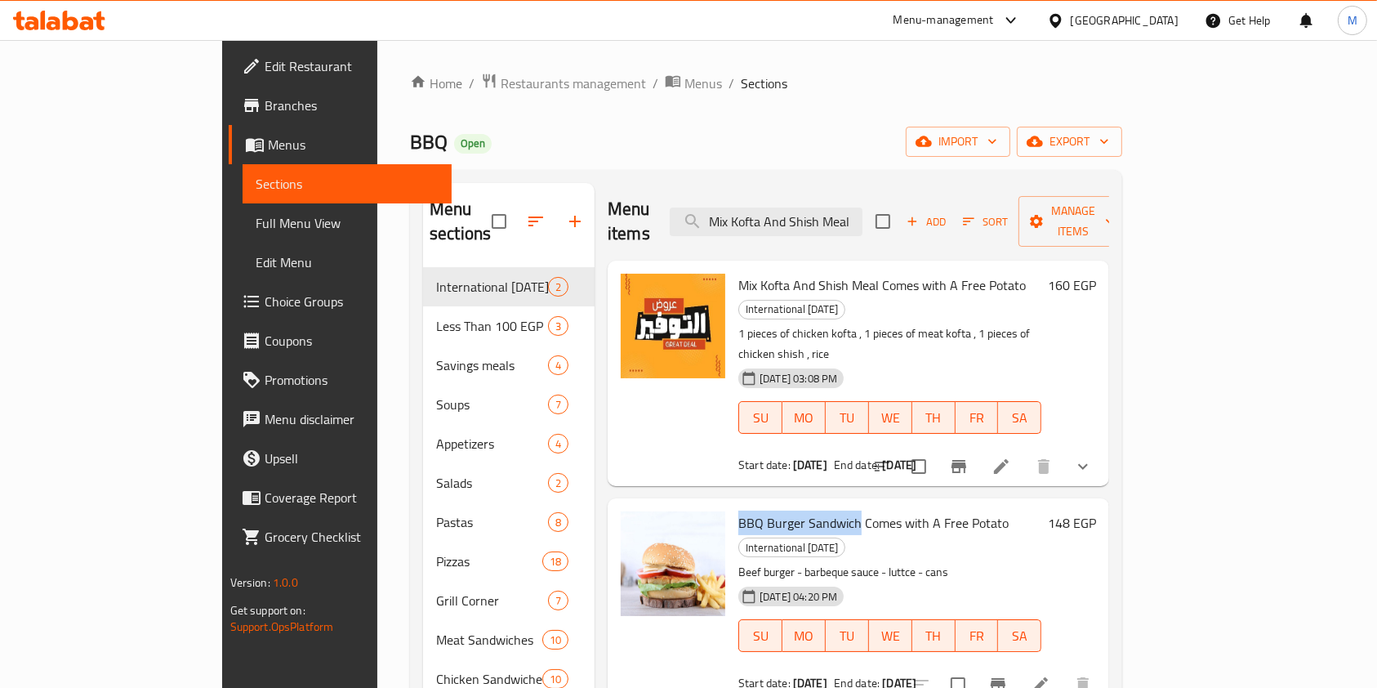
drag, startPoint x: 680, startPoint y: 455, endPoint x: 801, endPoint y: 462, distance: 121.9
click at [801, 505] on div "BBQ Burger Sandwich Comes with A Free Potato International Potato Day Beef burg…" at bounding box center [890, 601] width 316 height 192
copy span "BBQ Burger Sandwich"
click at [863, 214] on input "Mix Kofta And Shish Meal" at bounding box center [766, 222] width 193 height 29
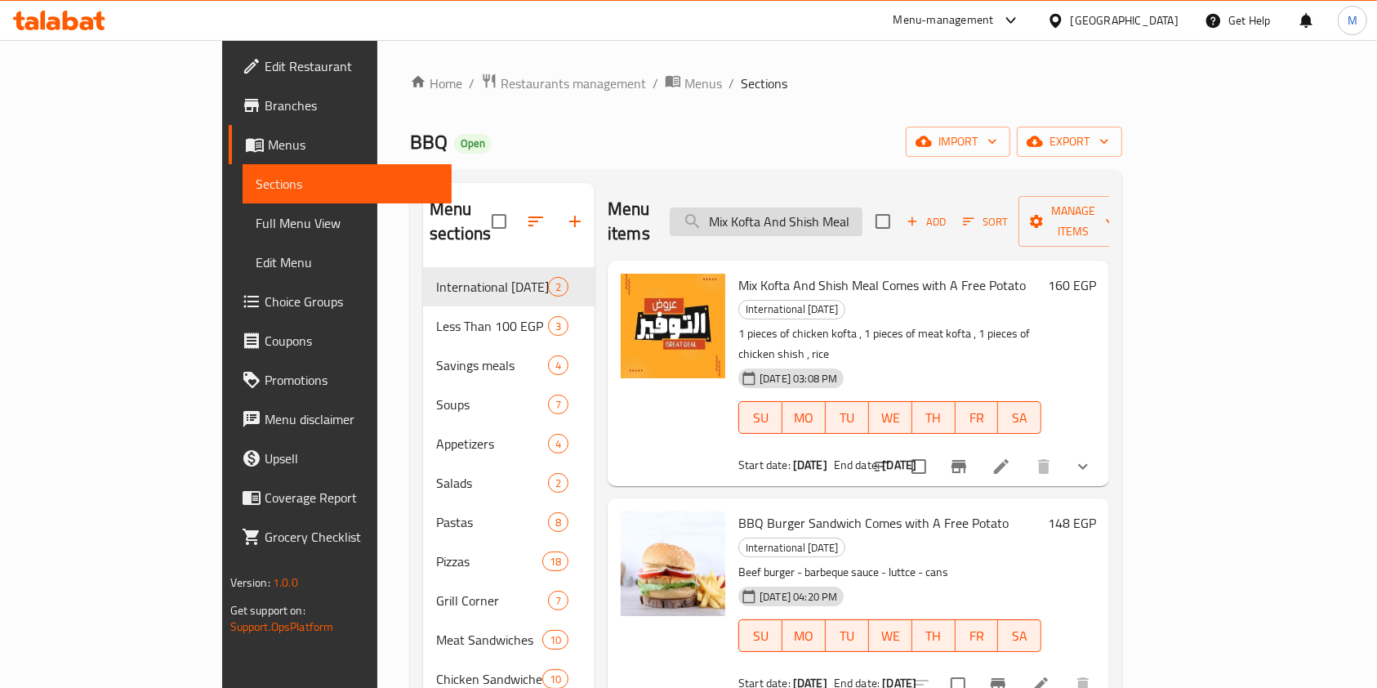
click at [863, 214] on input "Mix Kofta And Shish Meal" at bounding box center [766, 222] width 193 height 29
paste input "BBQ Burger Sandwich"
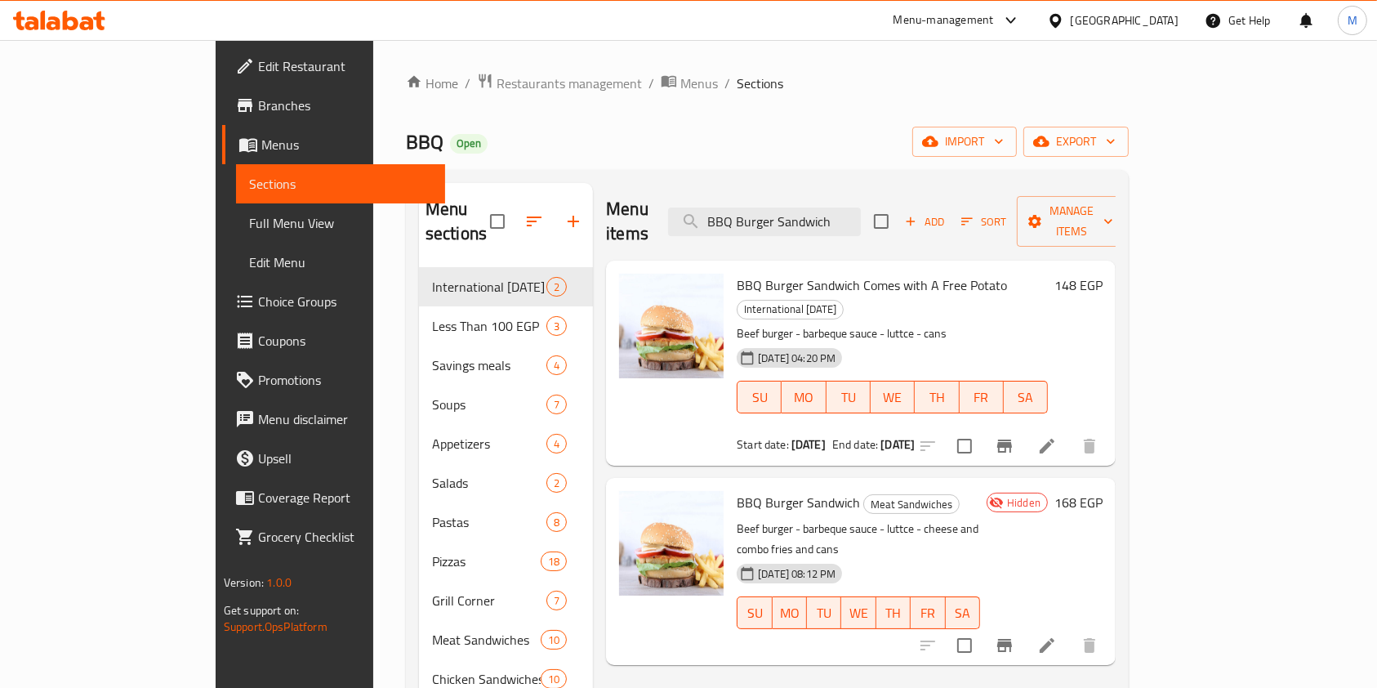
type input "BBQ Burger Sandwich"
drag, startPoint x: 79, startPoint y: 2, endPoint x: 76, endPoint y: 18, distance: 15.9
click at [79, 2] on div "Menu-management Egypt Get Help M" at bounding box center [688, 20] width 1377 height 39
click at [76, 19] on icon at bounding box center [71, 21] width 16 height 20
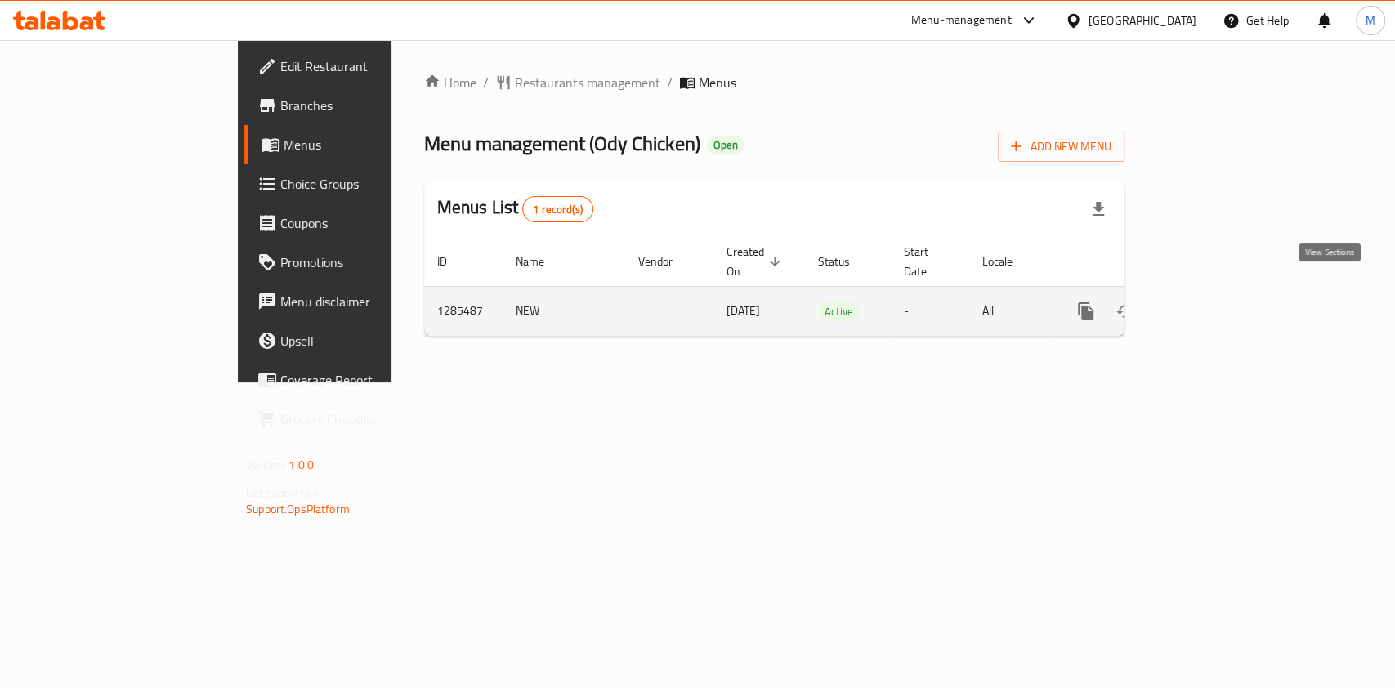
click at [1213, 301] on icon "enhanced table" at bounding box center [1204, 311] width 20 height 20
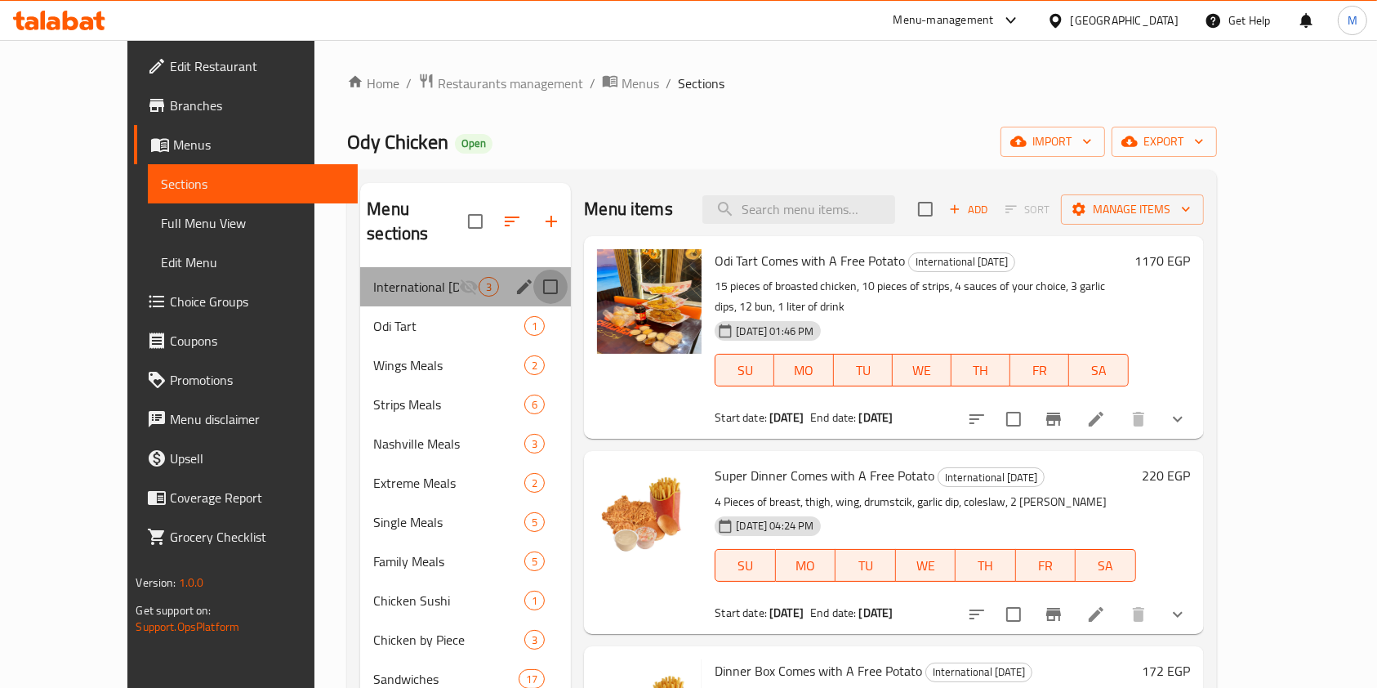
click at [533, 270] on input "Menu sections" at bounding box center [550, 287] width 34 height 34
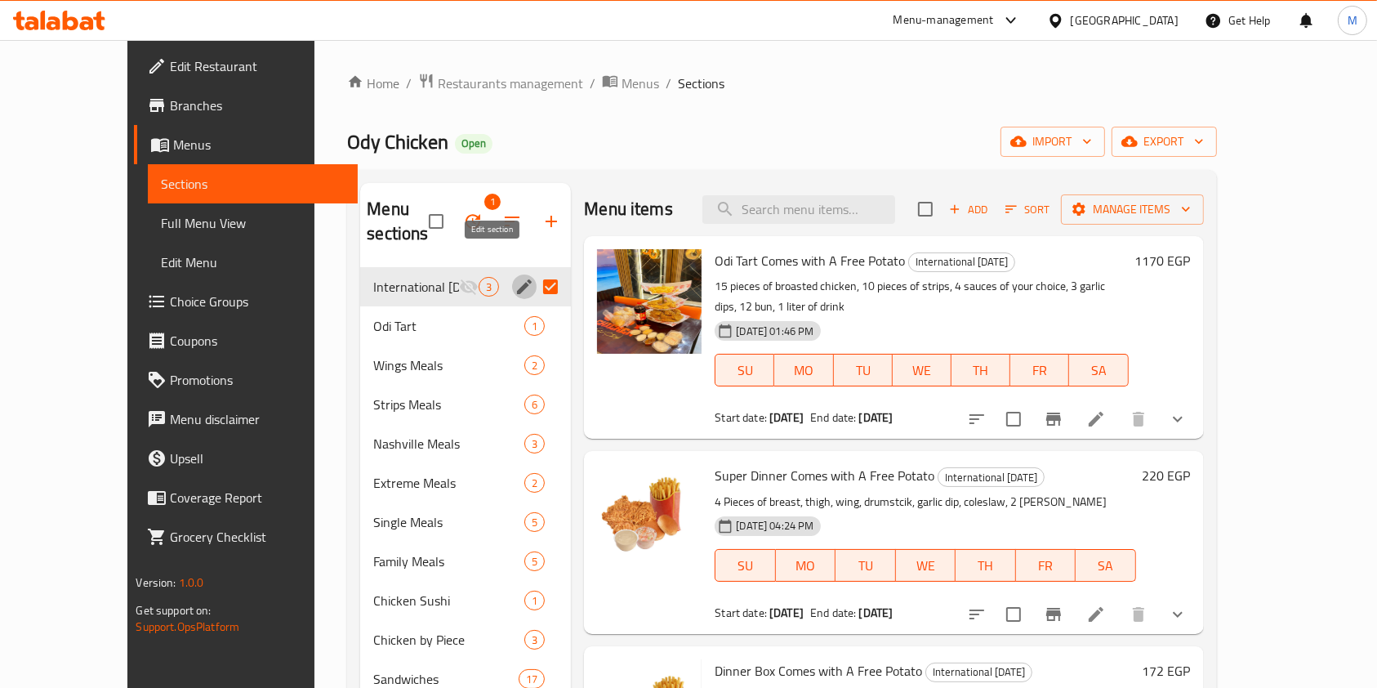
click at [517, 279] on icon "edit" at bounding box center [524, 286] width 15 height 15
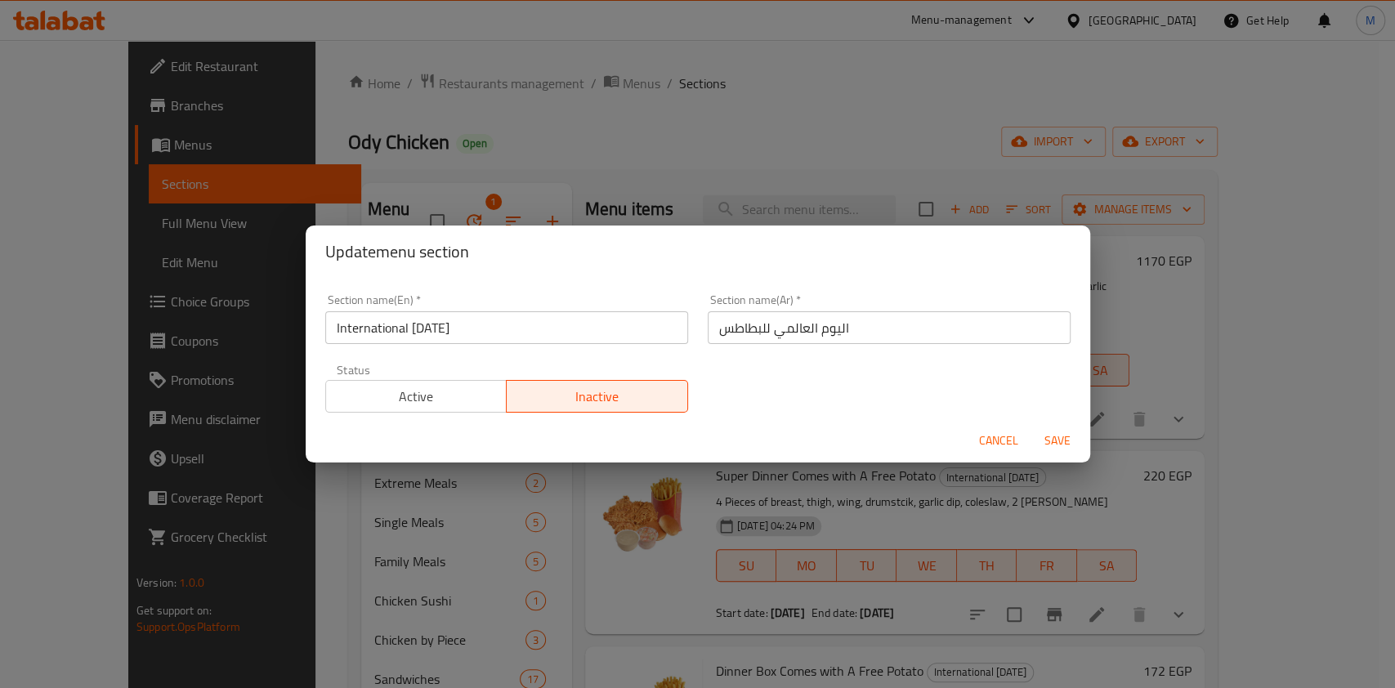
click at [462, 407] on span "Active" at bounding box center [417, 397] width 168 height 24
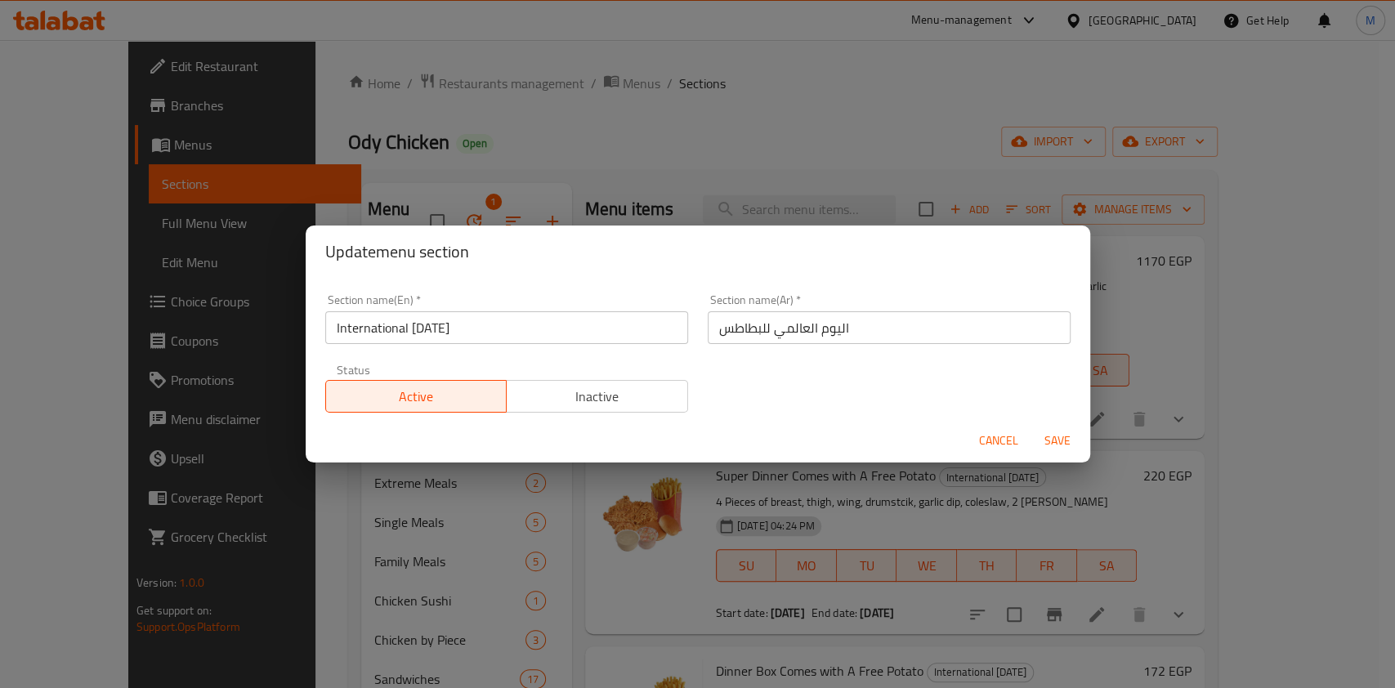
click at [478, 441] on div "Cancel Save" at bounding box center [698, 440] width 784 height 43
click at [988, 439] on span "Cancel" at bounding box center [998, 441] width 39 height 20
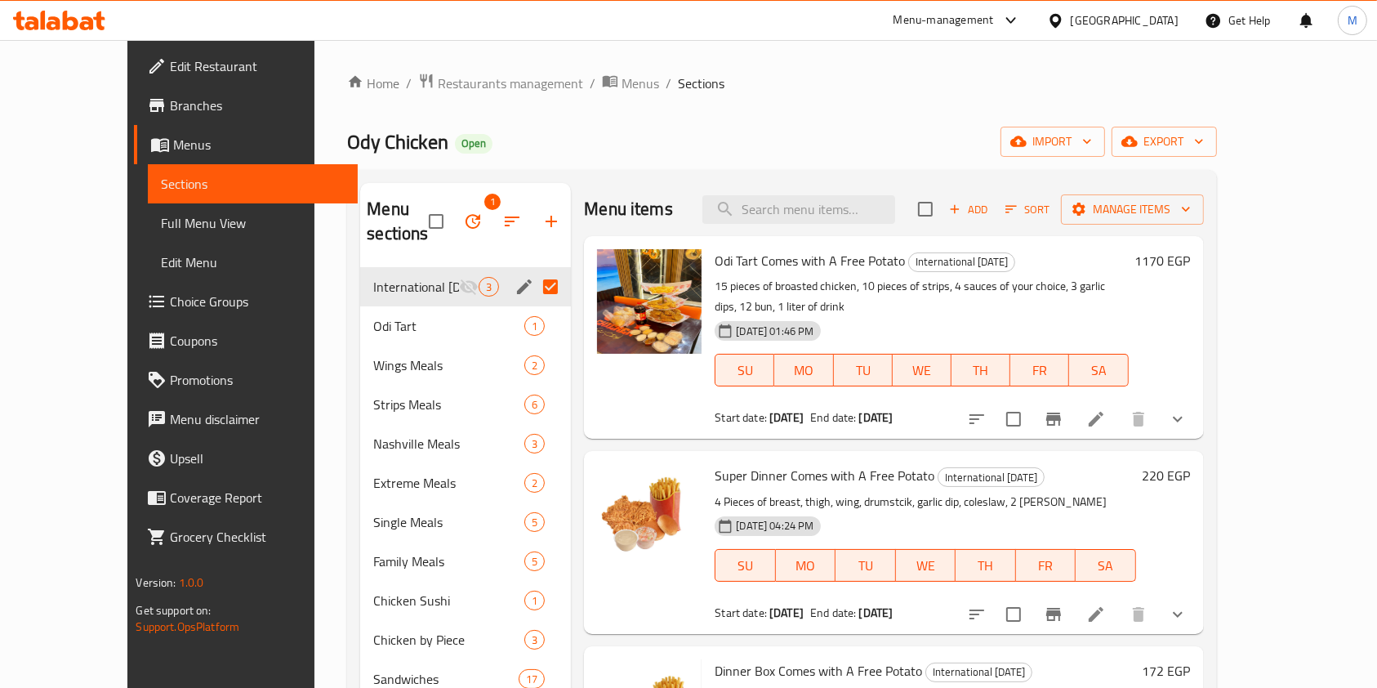
click at [533, 270] on input "Menu sections" at bounding box center [550, 287] width 34 height 34
checkbox input "false"
click at [515, 277] on icon "edit" at bounding box center [525, 287] width 20 height 20
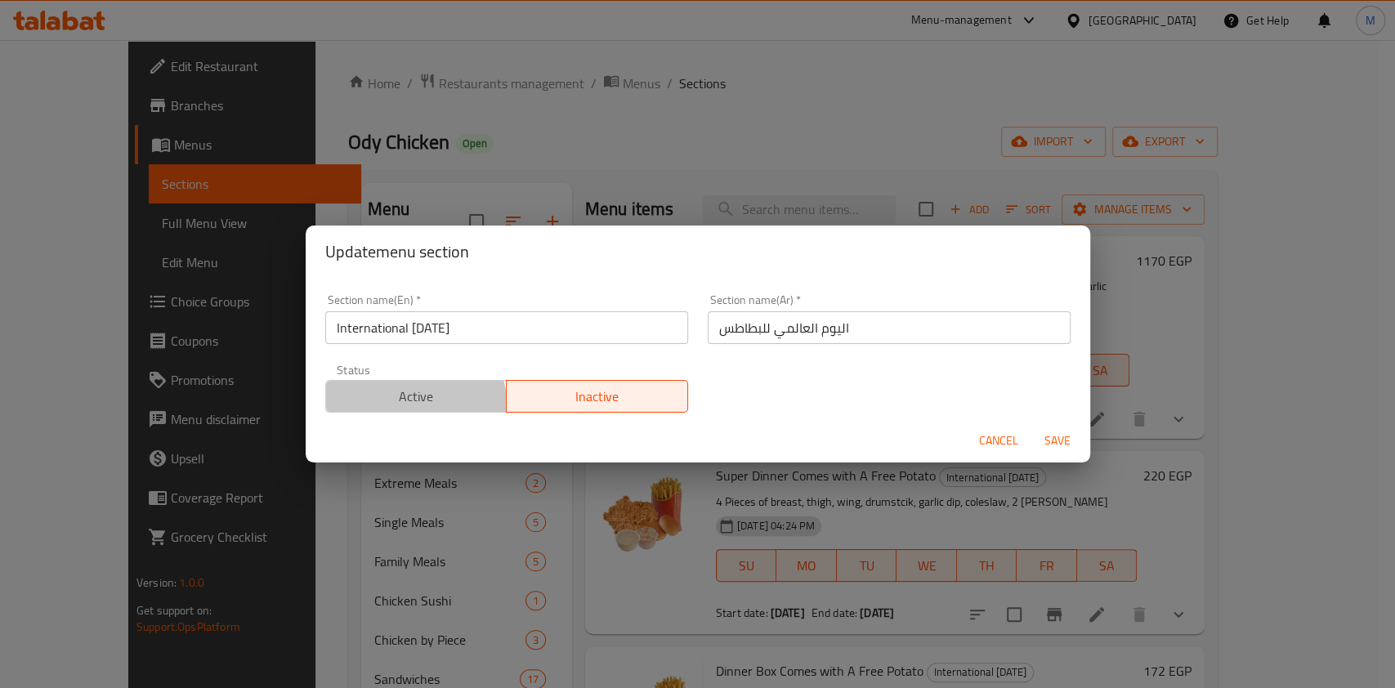
click at [387, 411] on button "Active" at bounding box center [416, 396] width 182 height 33
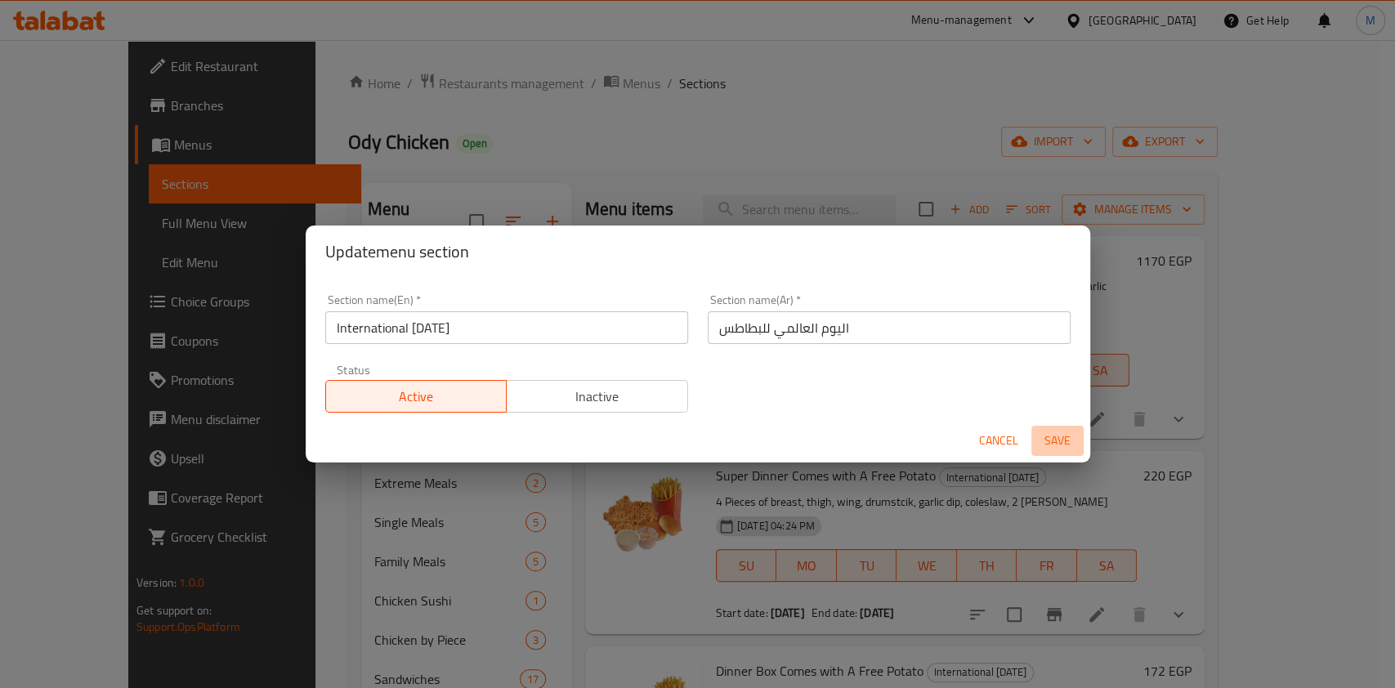
click at [1053, 441] on span "Save" at bounding box center [1057, 441] width 39 height 20
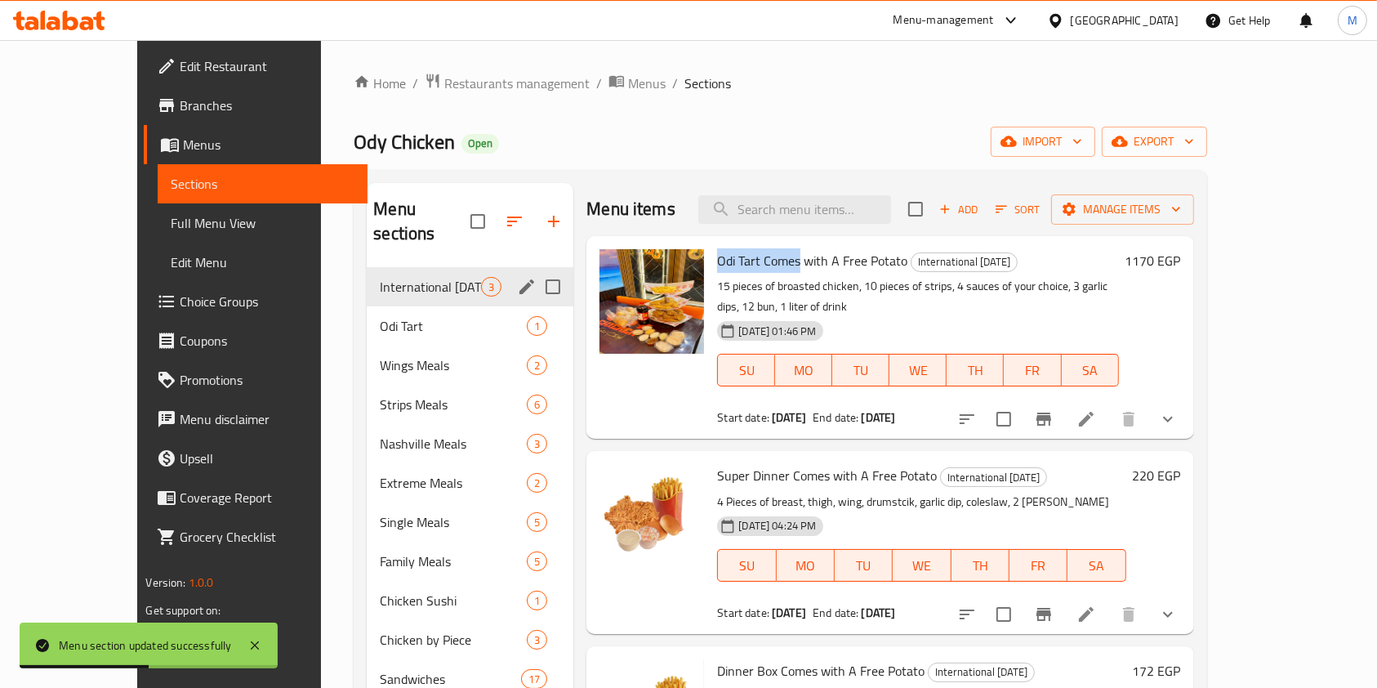
drag, startPoint x: 681, startPoint y: 266, endPoint x: 765, endPoint y: 269, distance: 84.2
click at [765, 269] on div "Odi Tart Comes with A Free Potato International Potato Day 15 pieces of broaste…" at bounding box center [918, 338] width 414 height 190
click at [722, 265] on span "Odi Tart Comes with A Free Potato" at bounding box center [812, 260] width 190 height 25
drag, startPoint x: 680, startPoint y: 262, endPoint x: 725, endPoint y: 269, distance: 46.2
click at [725, 269] on div "Odi Tart Comes with A Free Potato International Potato Day 15 pieces of broaste…" at bounding box center [918, 338] width 414 height 190
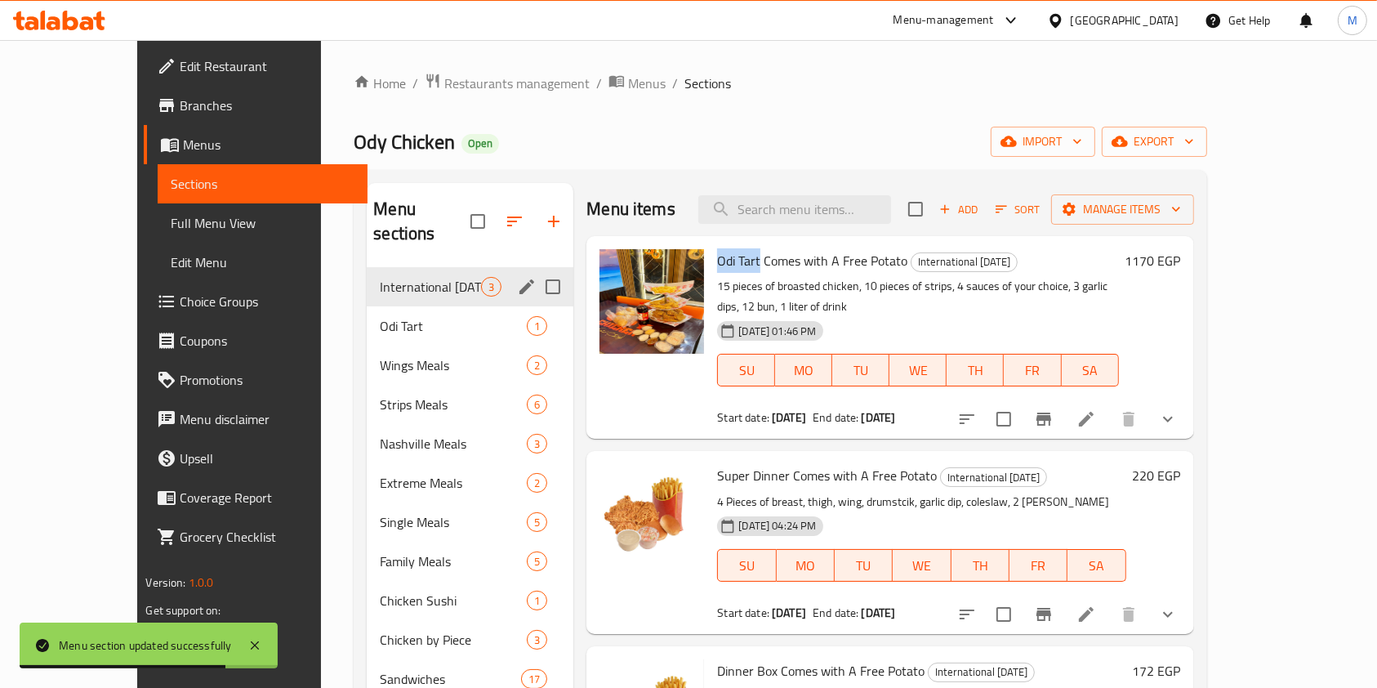
copy span "Odi Tart"
click at [809, 200] on input "search" at bounding box center [794, 209] width 193 height 29
paste input "Odi Tart"
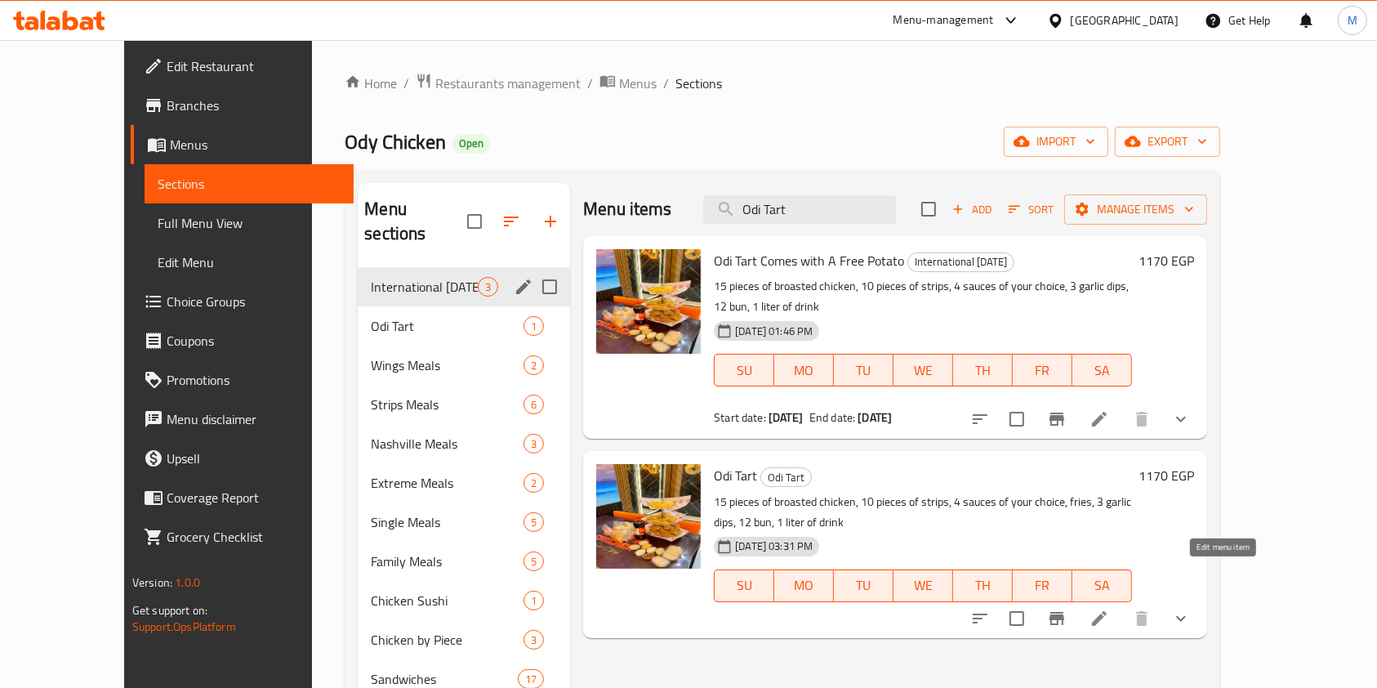
type input "Odi Tart"
click at [1109, 609] on icon at bounding box center [1100, 619] width 20 height 20
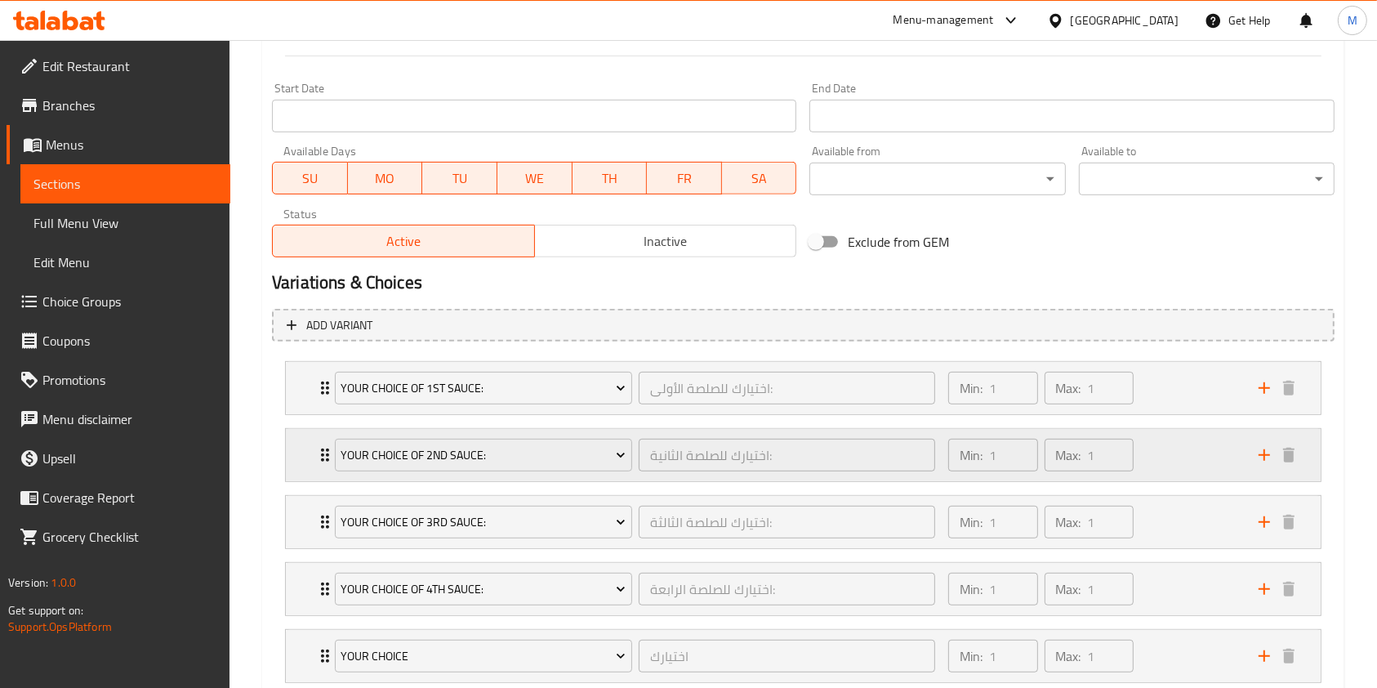
scroll to position [686, 0]
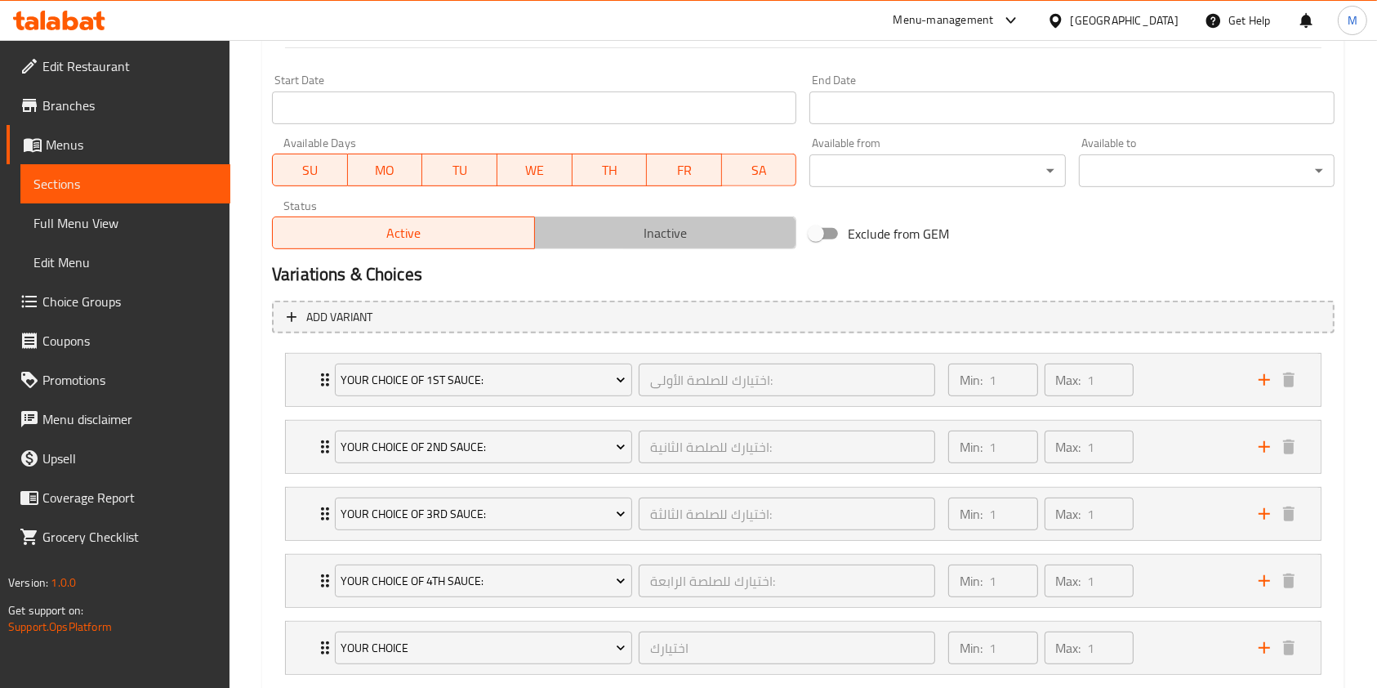
drag, startPoint x: 575, startPoint y: 235, endPoint x: 832, endPoint y: 242, distance: 256.6
click at [577, 235] on span "Inactive" at bounding box center [666, 233] width 249 height 24
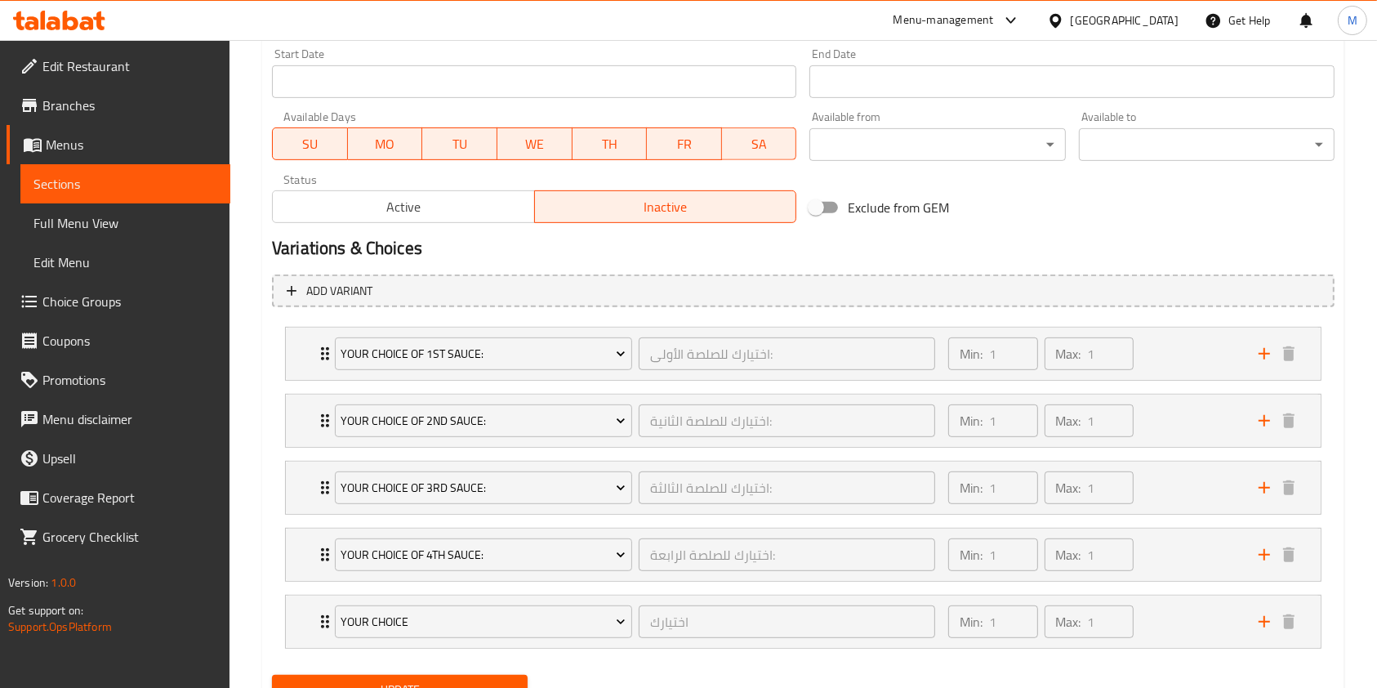
scroll to position [784, 0]
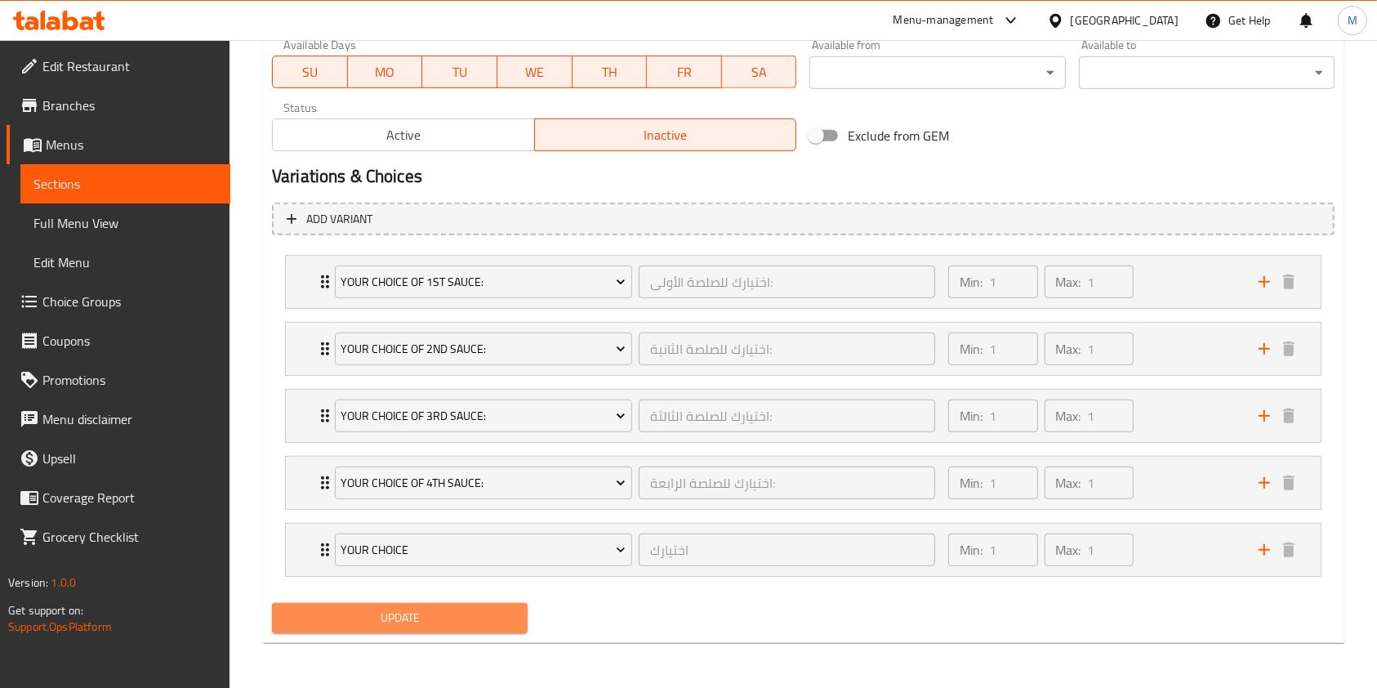
click at [512, 630] on button "Update" at bounding box center [400, 618] width 256 height 30
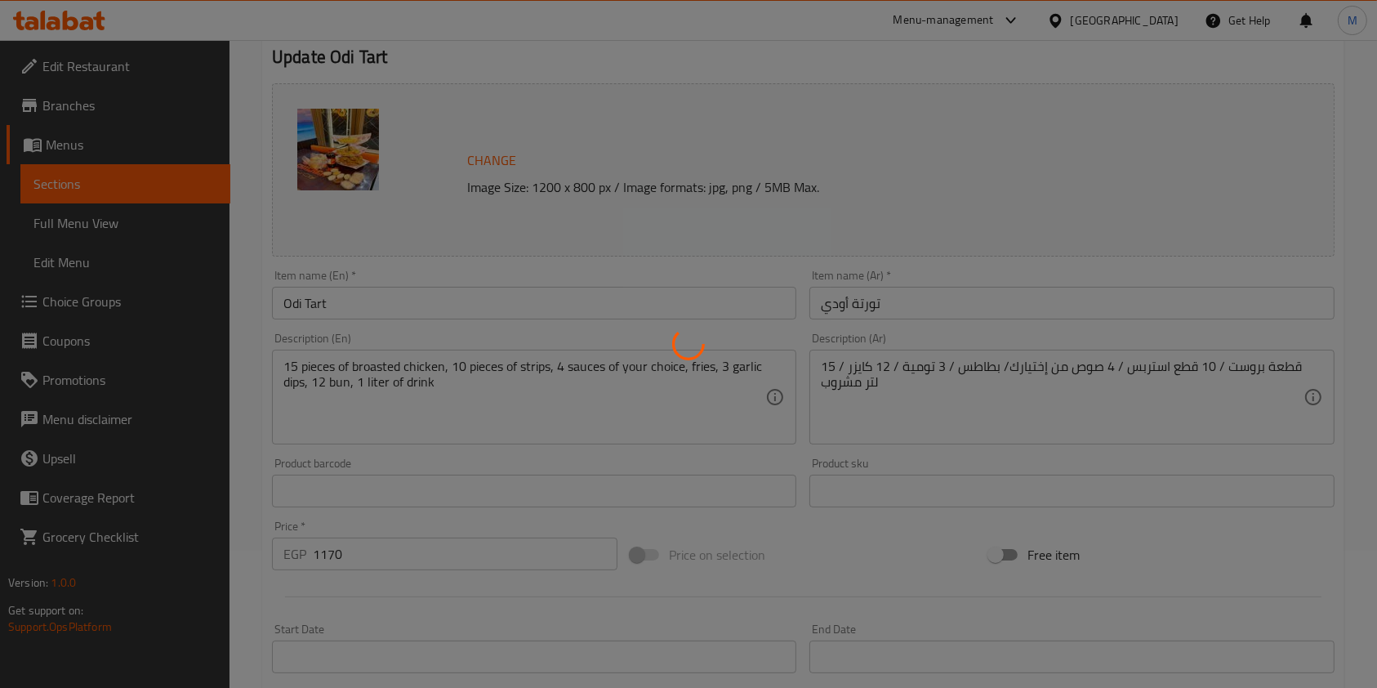
scroll to position [0, 0]
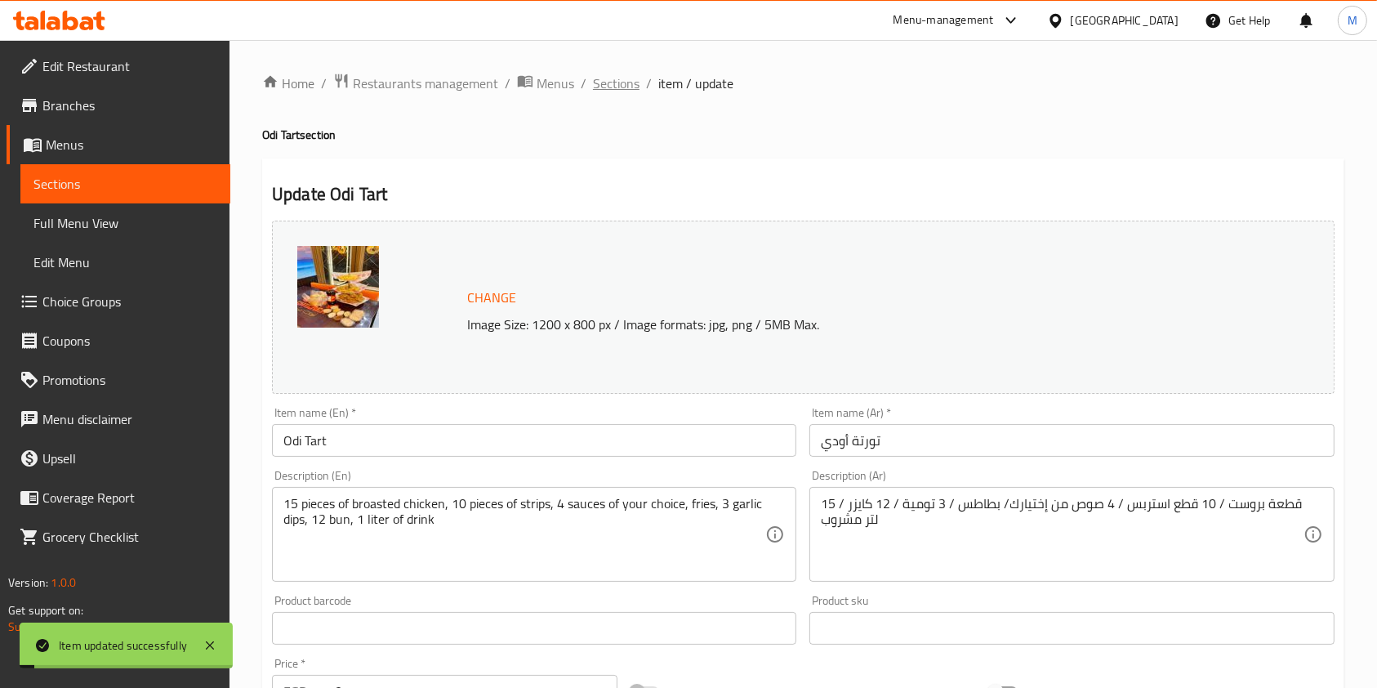
click at [631, 89] on span "Sections" at bounding box center [616, 84] width 47 height 20
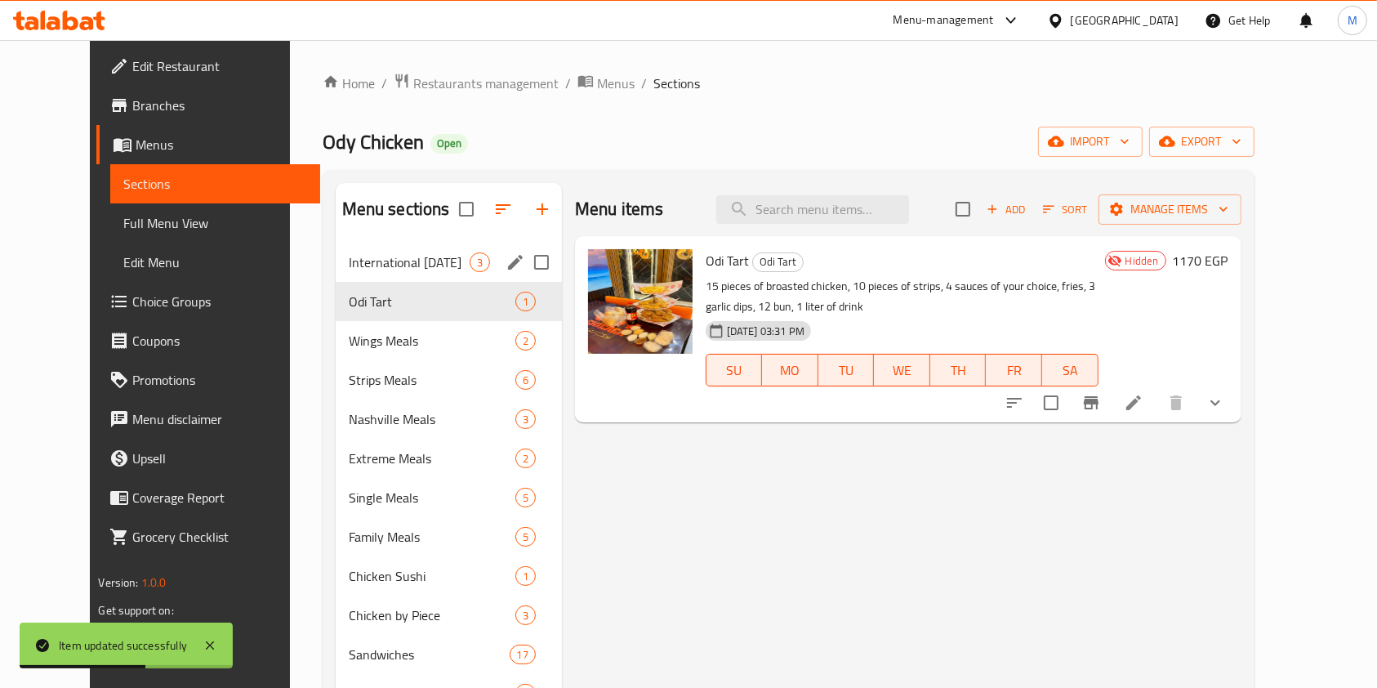
click at [421, 258] on span "International [DATE]" at bounding box center [409, 262] width 121 height 20
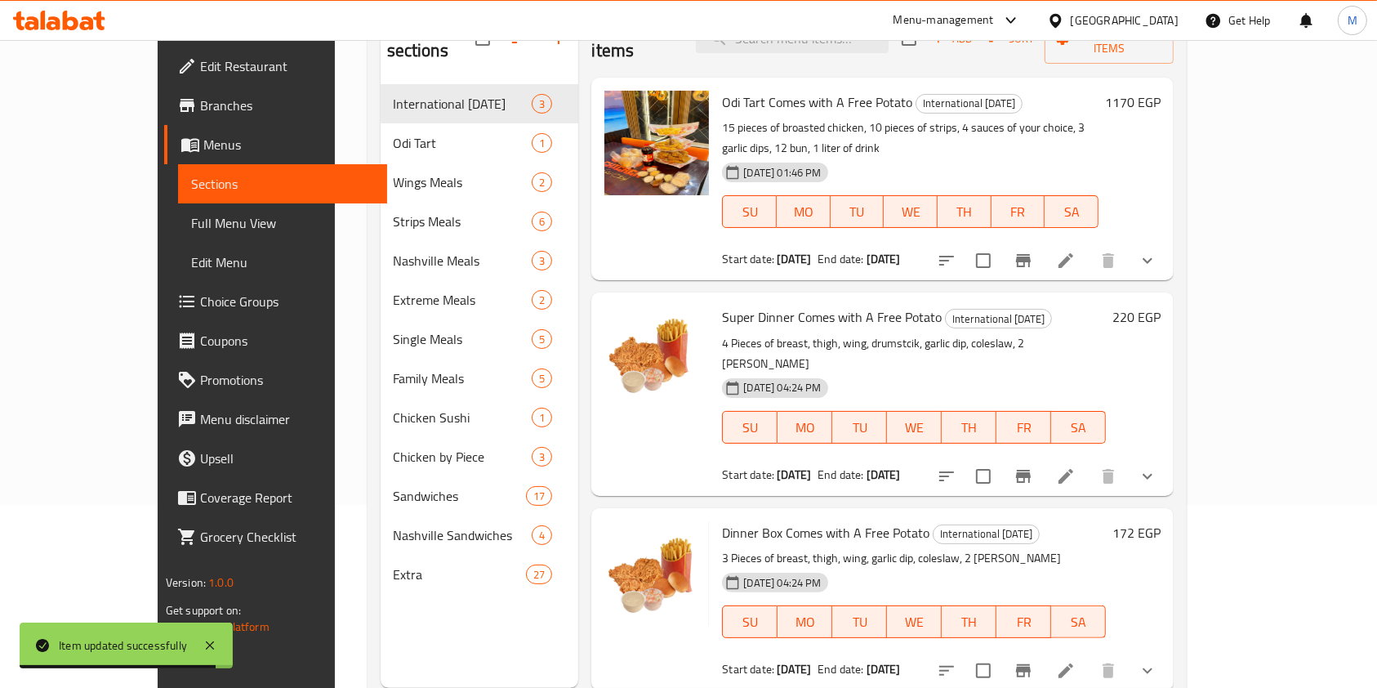
scroll to position [203, 0]
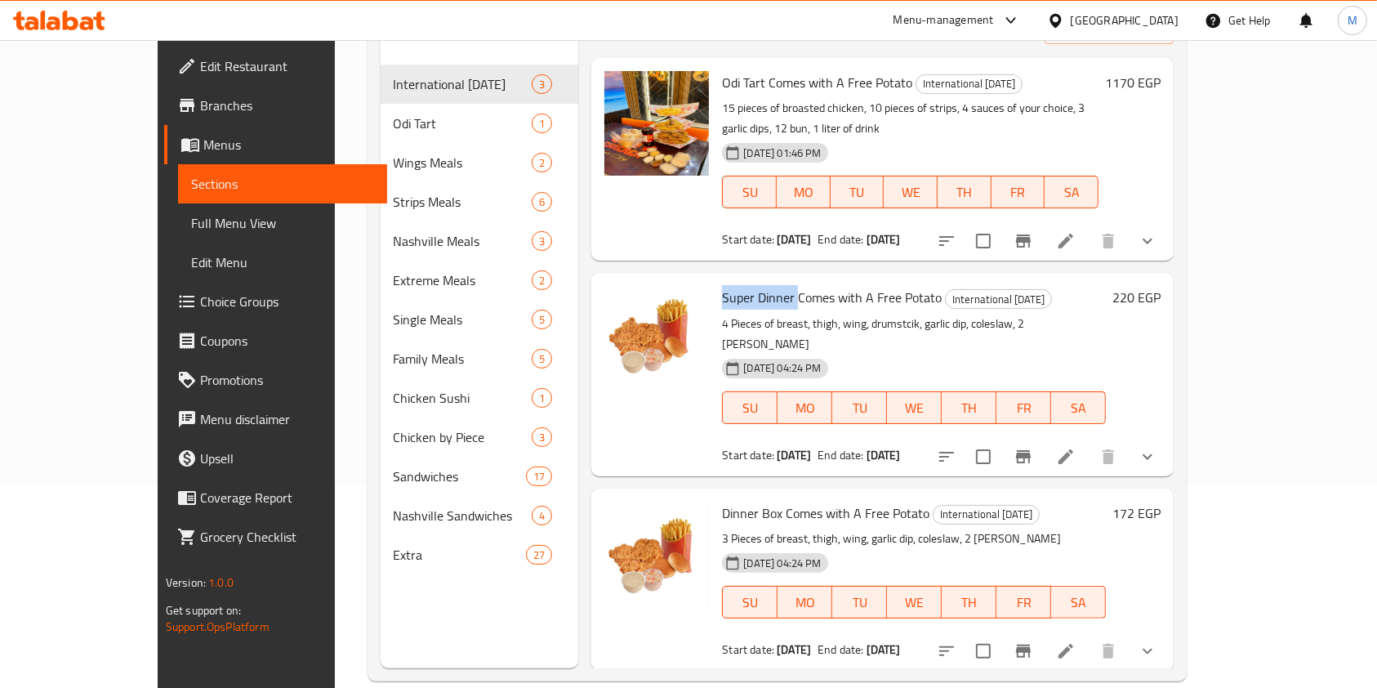
drag, startPoint x: 683, startPoint y: 252, endPoint x: 757, endPoint y: 265, distance: 75.3
click at [757, 279] on div "Super Dinner Comes with A Free Potato International Potato Day 4 Pieces of brea…" at bounding box center [914, 374] width 397 height 190
copy span "Super Dinner"
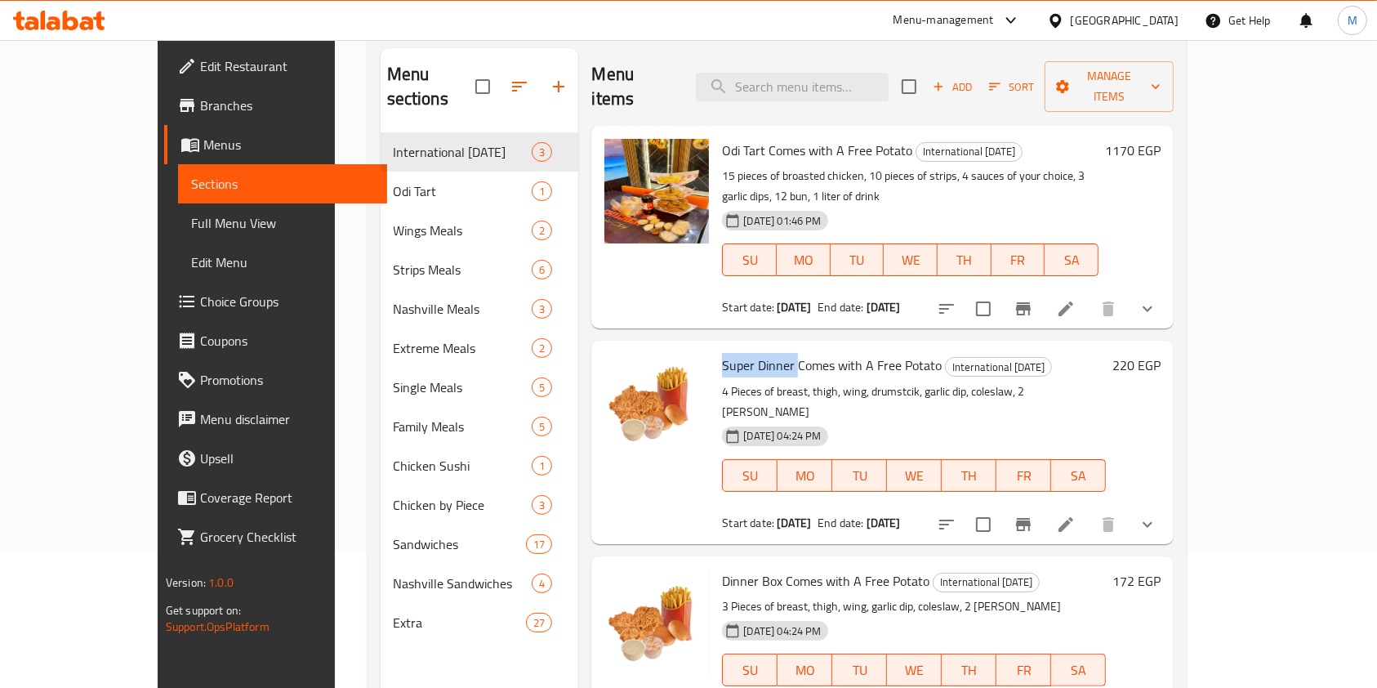
scroll to position [0, 0]
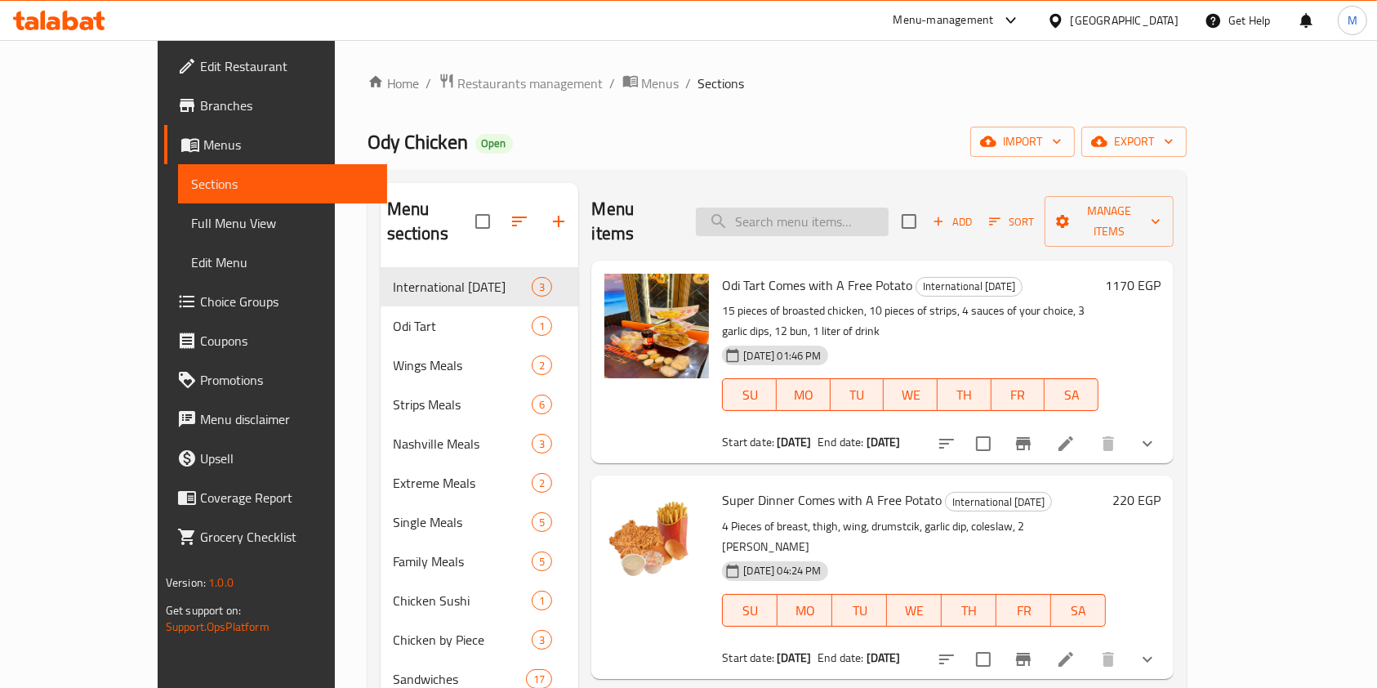
click at [846, 210] on input "search" at bounding box center [792, 222] width 193 height 29
paste input "Super Dinner"
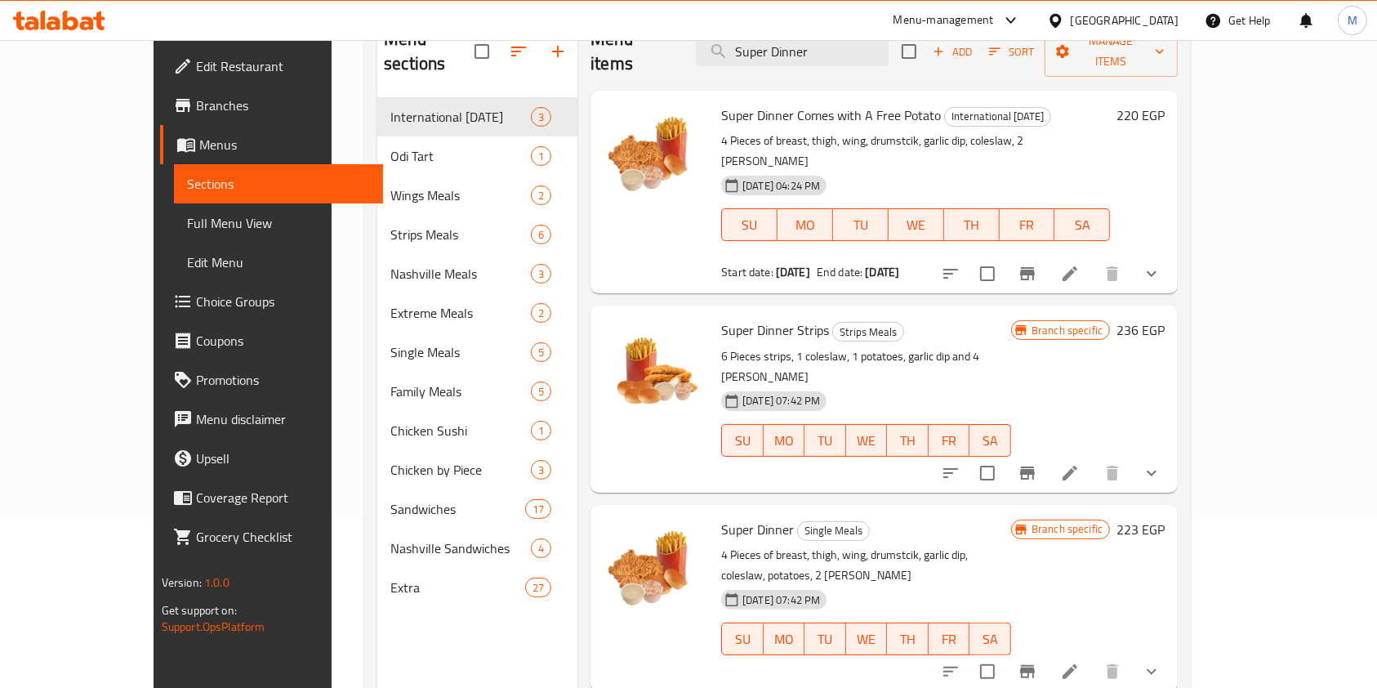
scroll to position [172, 0]
type input "Super Dinner"
click at [1093, 655] on li at bounding box center [1070, 669] width 46 height 29
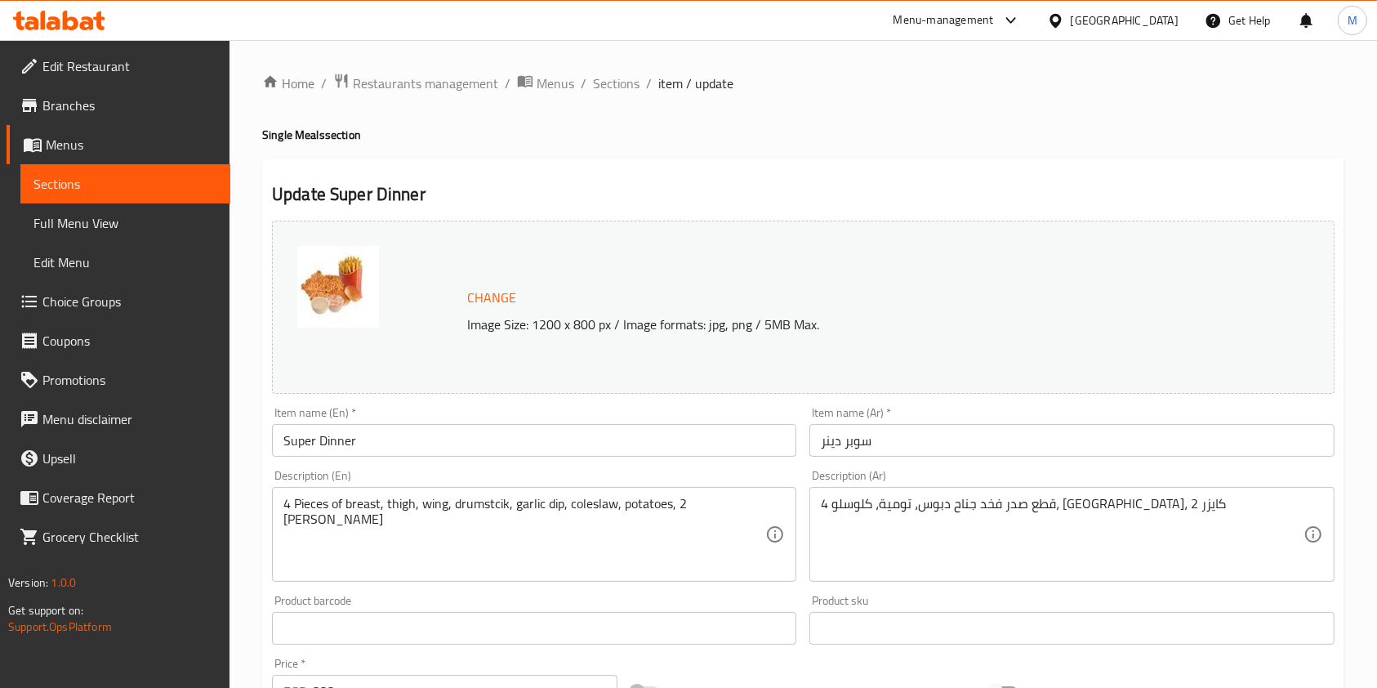
scroll to position [436, 0]
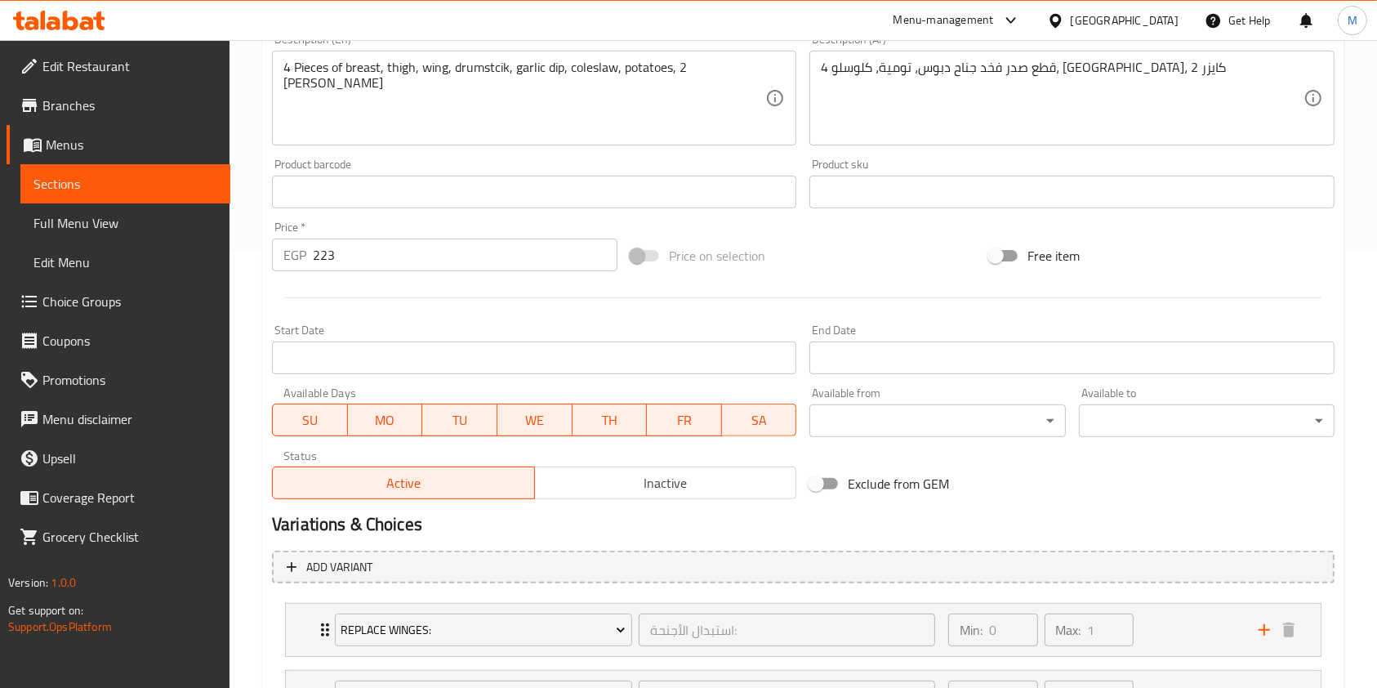
click at [609, 484] on span "Inactive" at bounding box center [666, 483] width 249 height 24
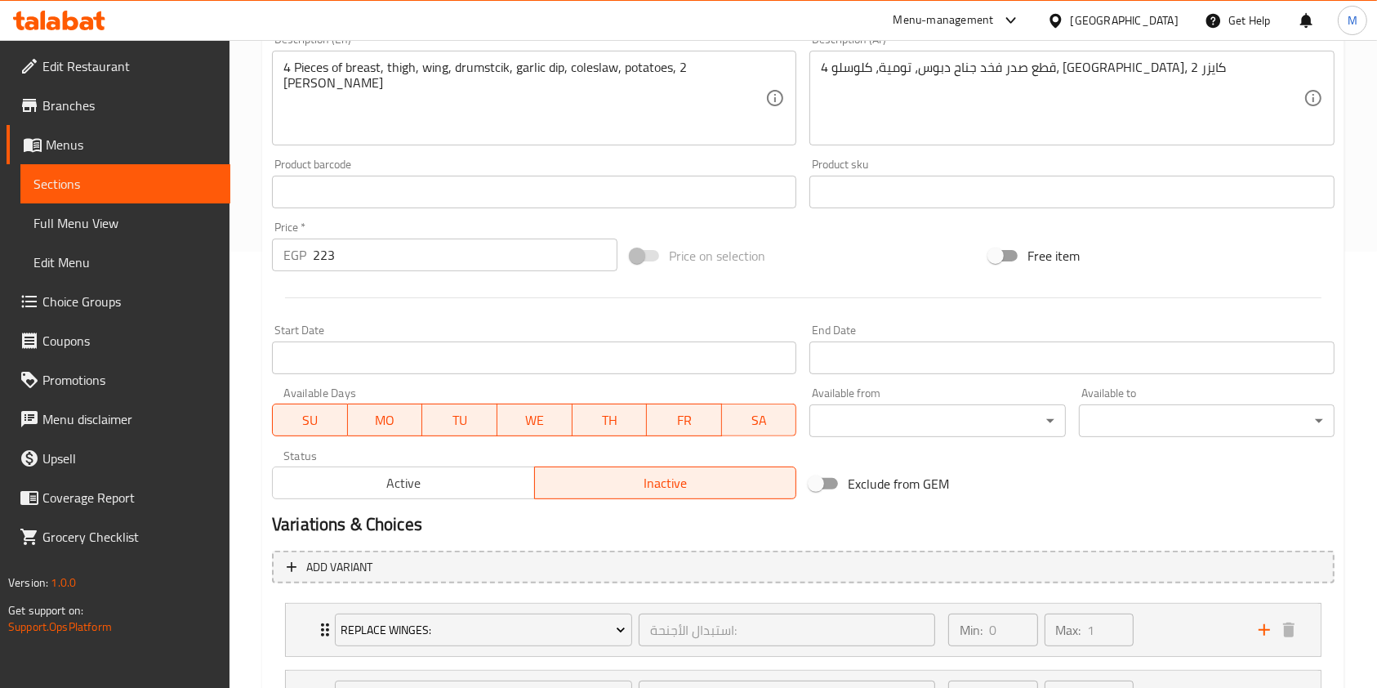
scroll to position [583, 0]
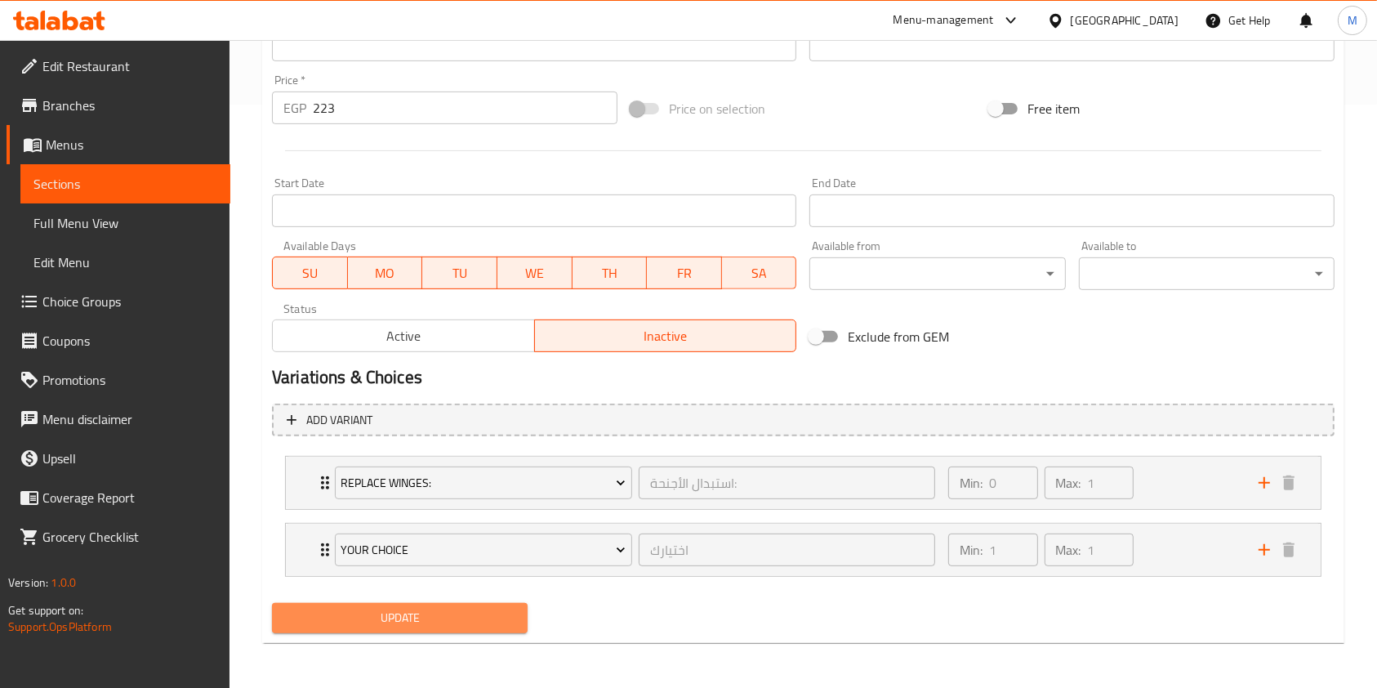
click at [496, 613] on span "Update" at bounding box center [400, 618] width 230 height 20
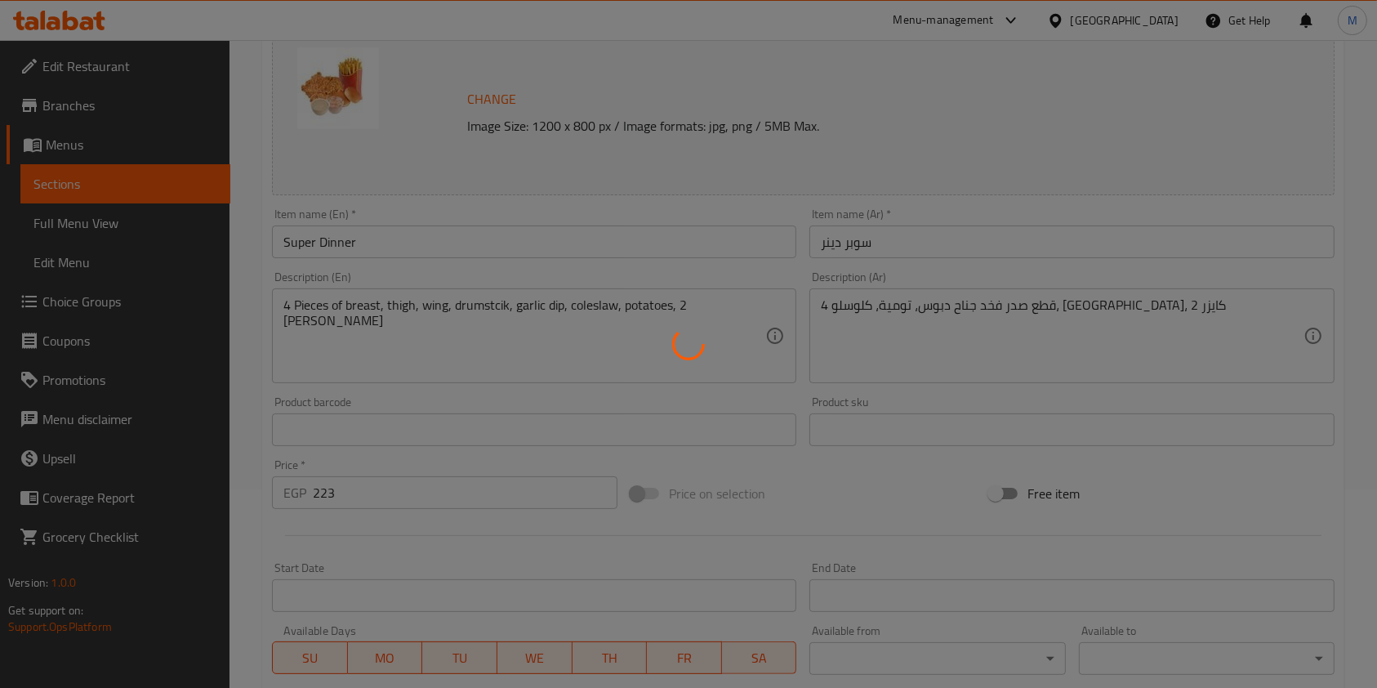
scroll to position [0, 0]
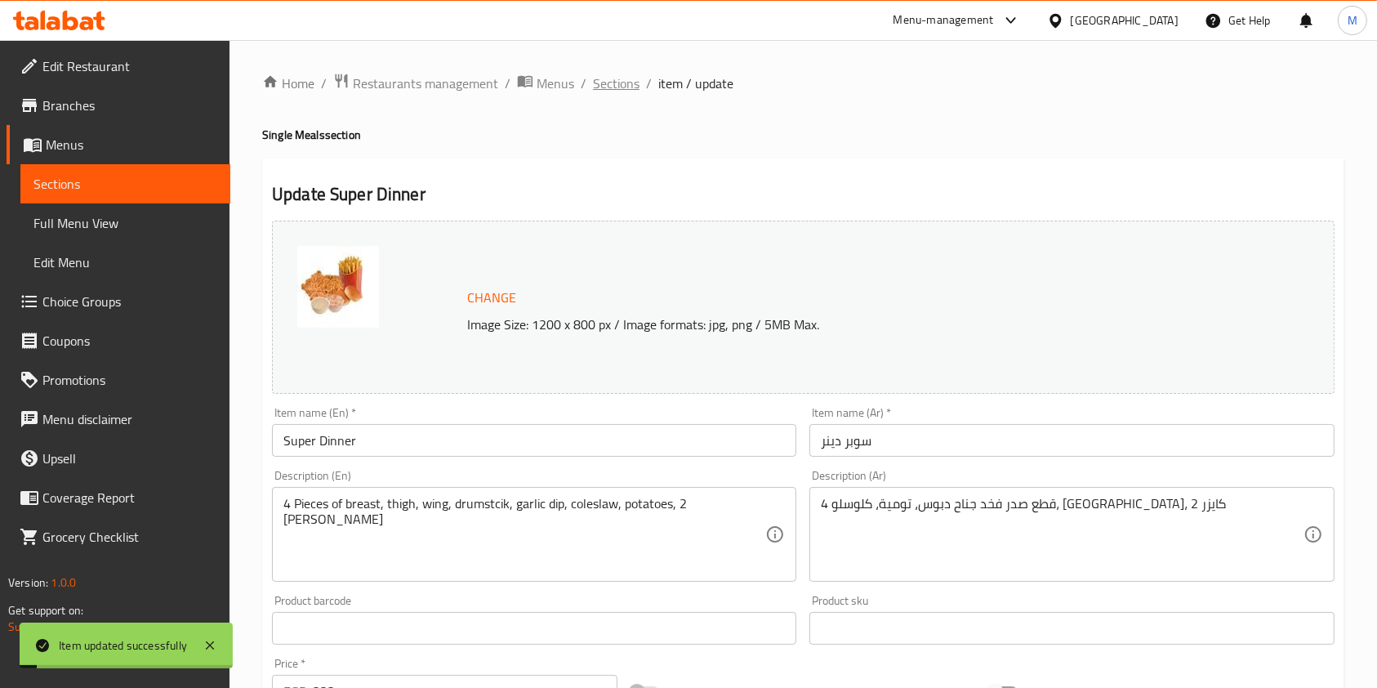
click at [627, 91] on span "Sections" at bounding box center [616, 84] width 47 height 20
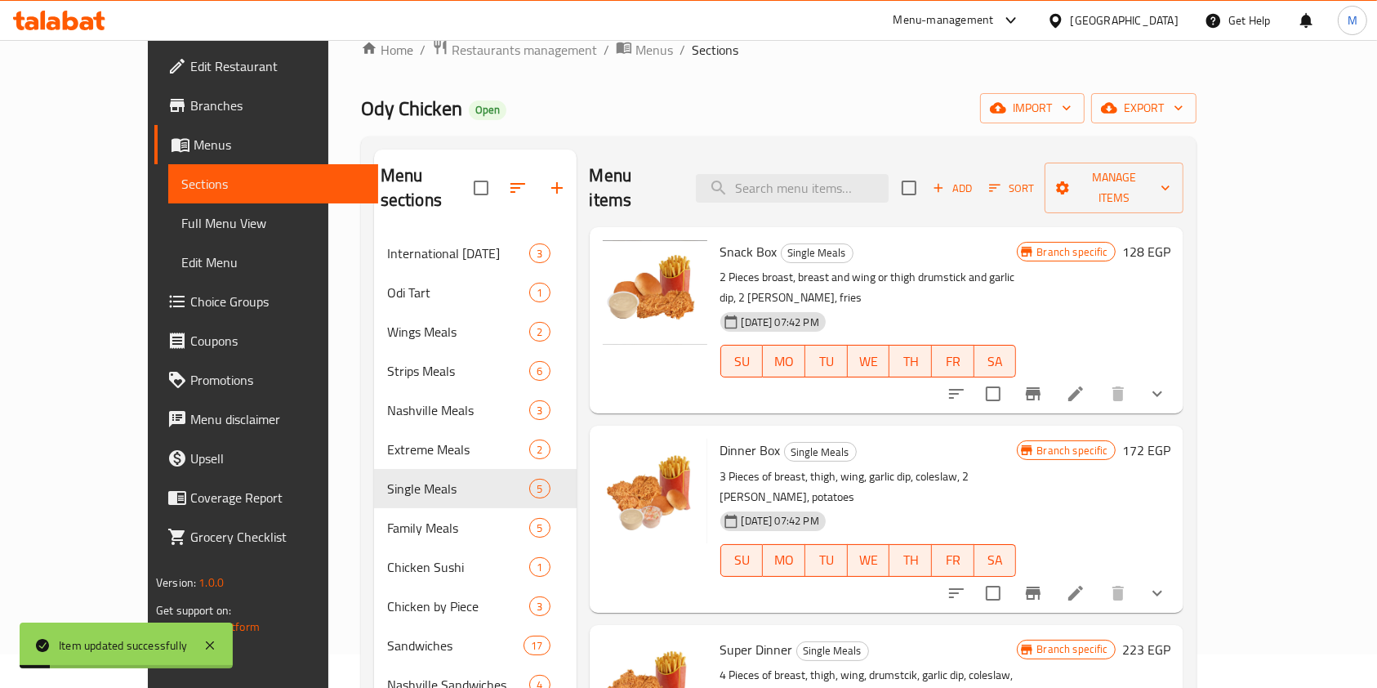
scroll to position [65, 0]
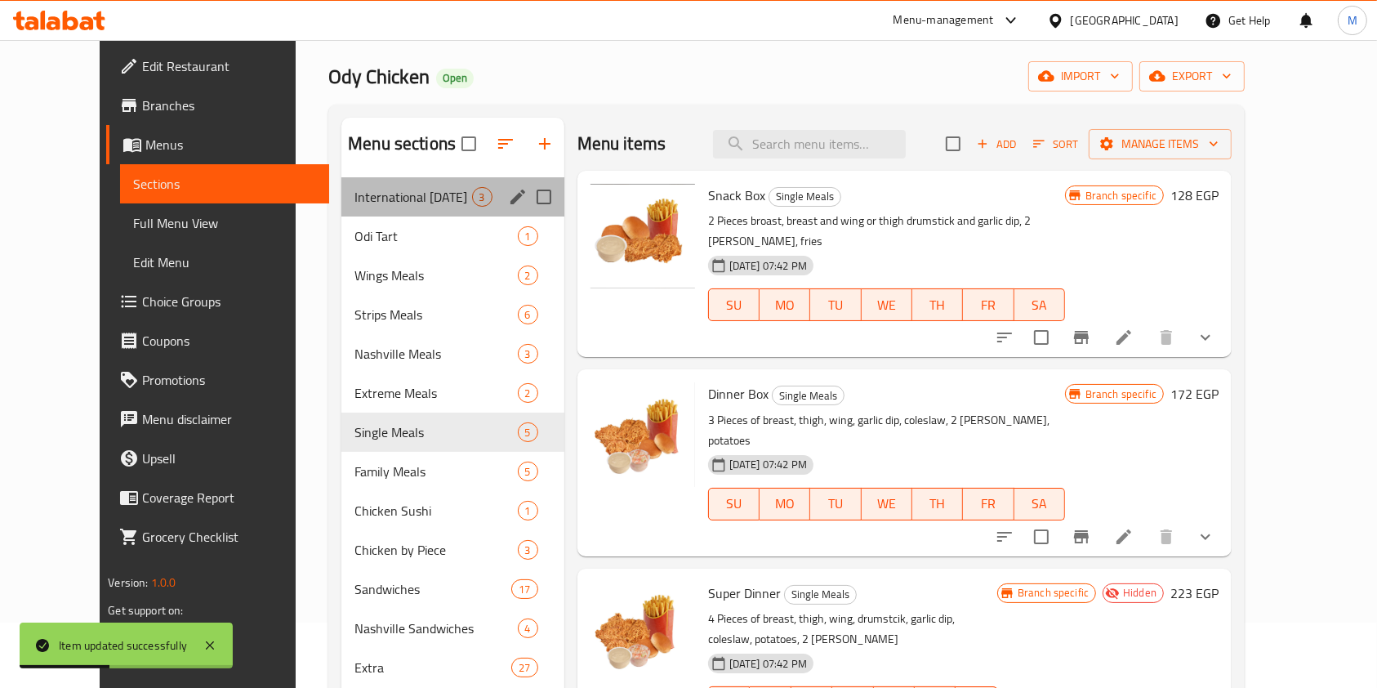
click at [391, 209] on div "International Potato Day 3" at bounding box center [452, 196] width 222 height 39
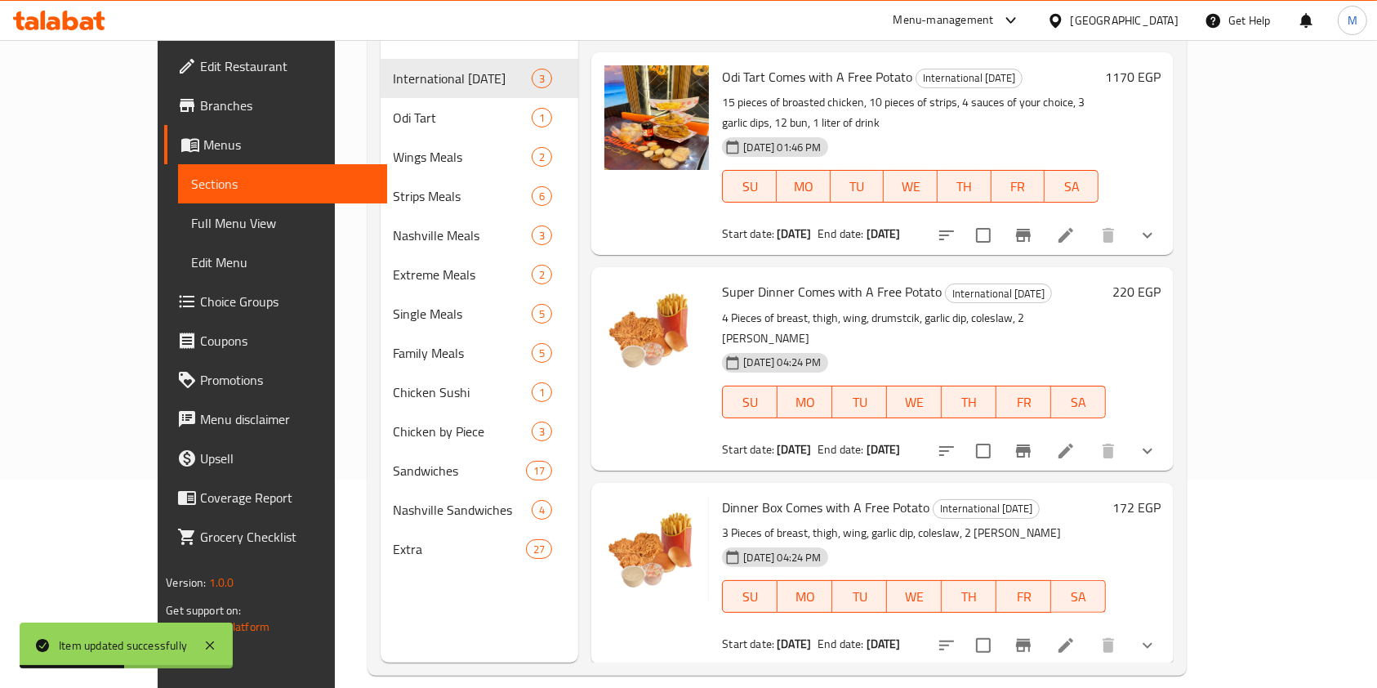
scroll to position [229, 0]
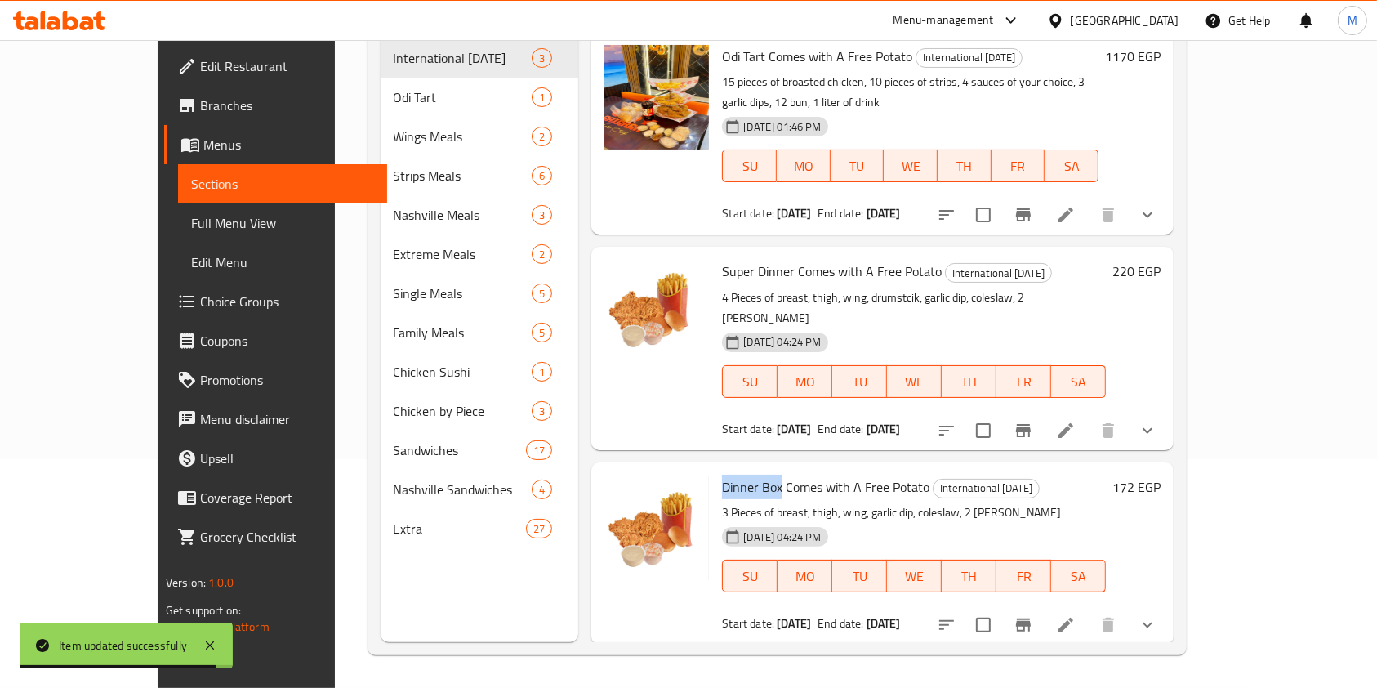
drag, startPoint x: 682, startPoint y: 421, endPoint x: 739, endPoint y: 428, distance: 57.7
click at [739, 475] on span "Dinner Box Comes with A Free Potato" at bounding box center [826, 487] width 208 height 25
copy span "Dinner Bo"
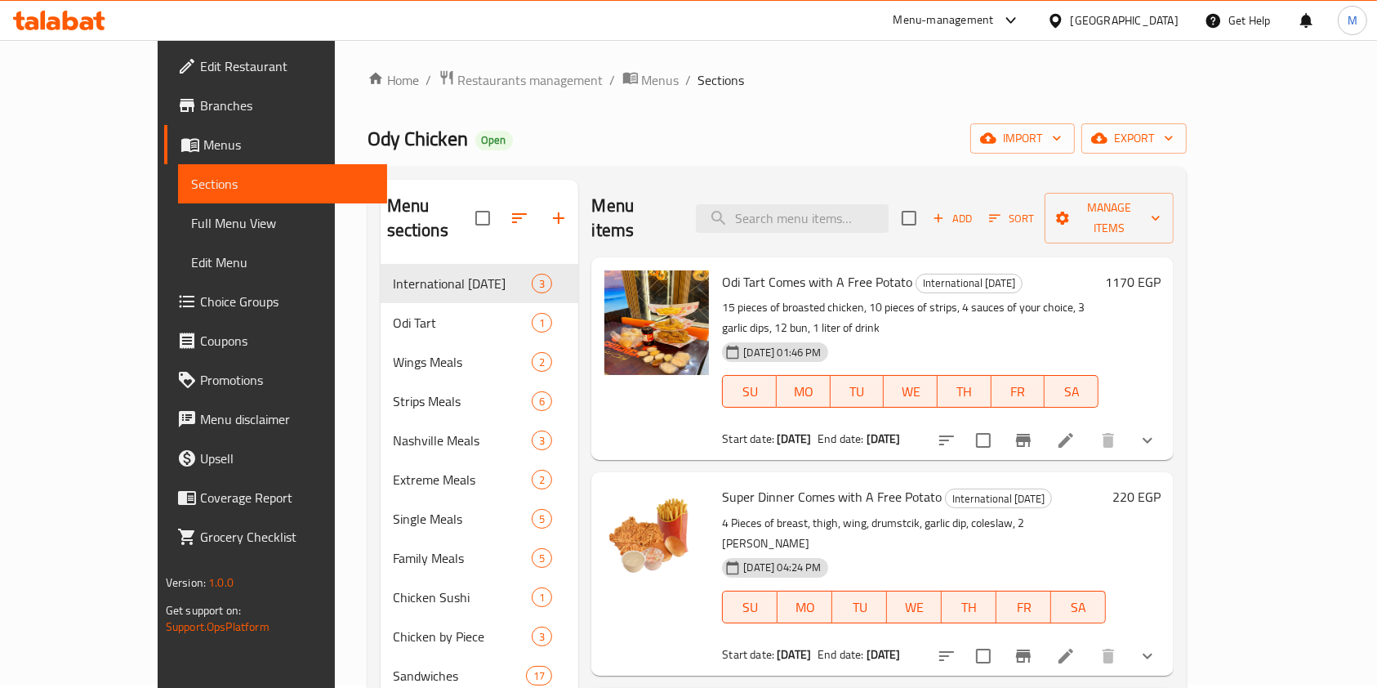
scroll to position [0, 0]
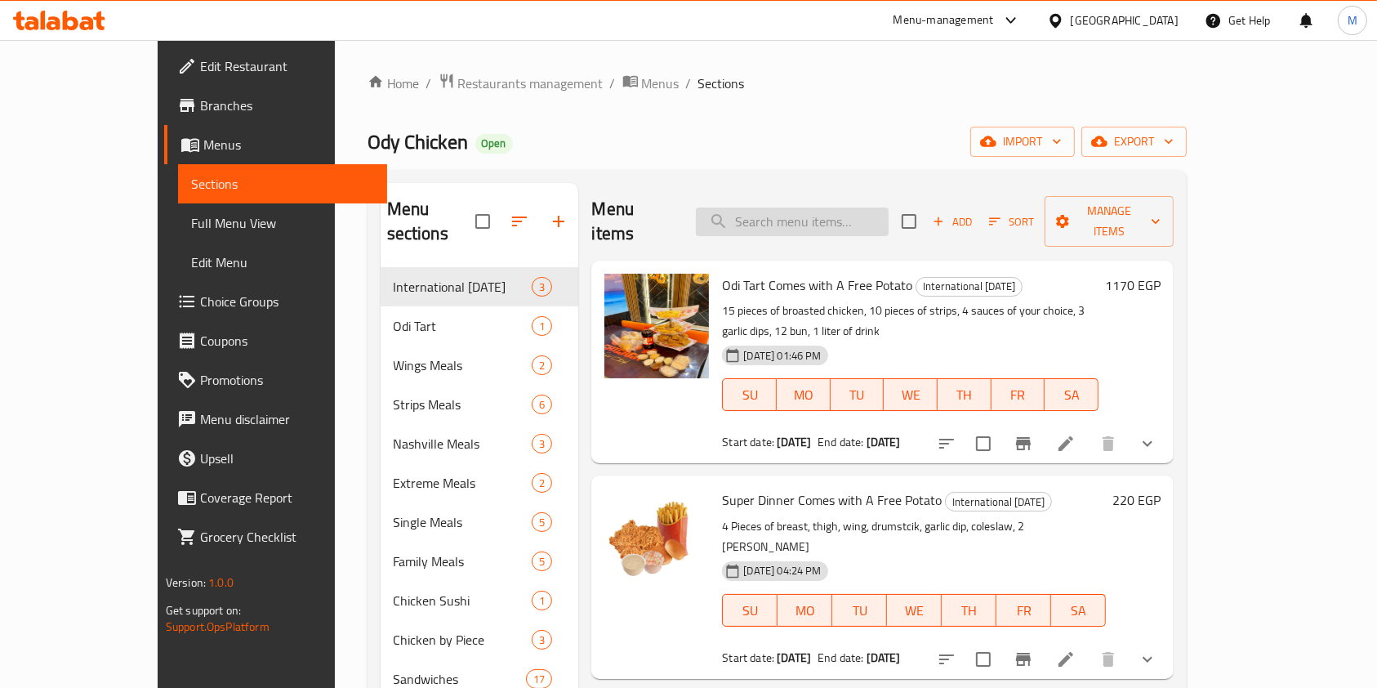
click at [858, 215] on input "search" at bounding box center [792, 222] width 193 height 29
paste input "Dinner Bo"
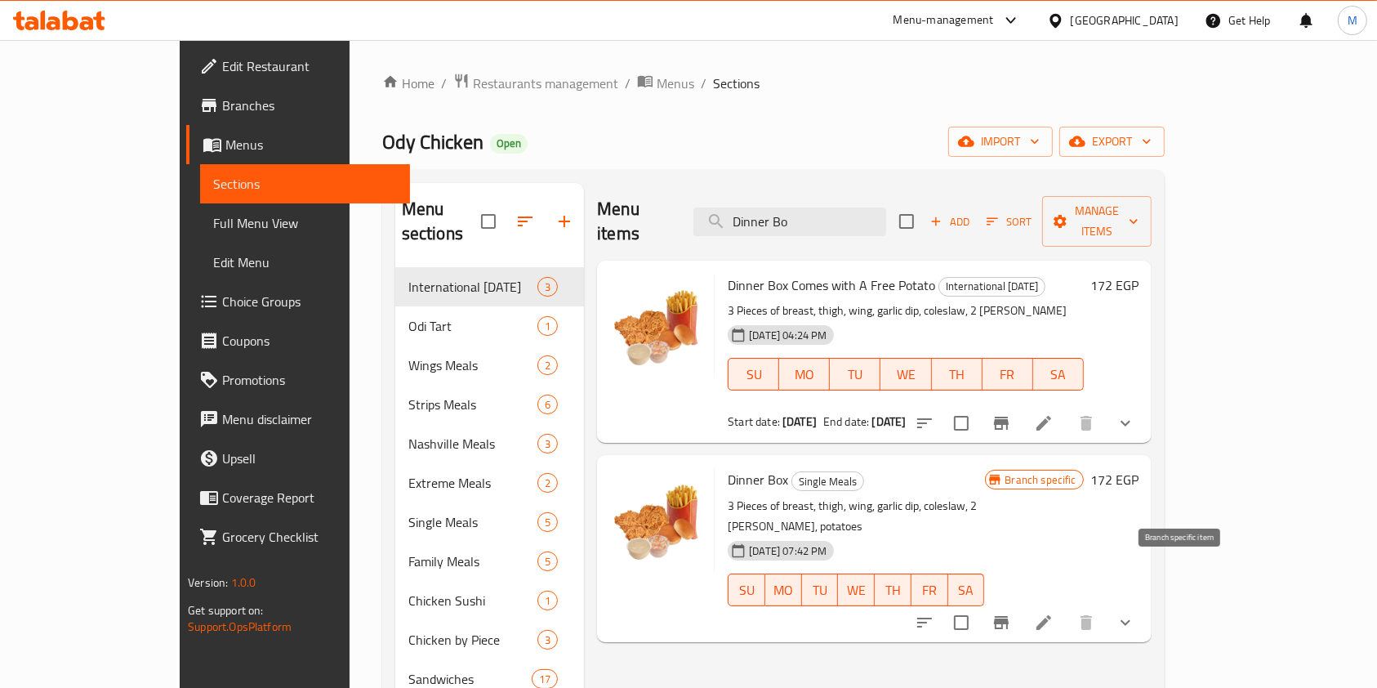
type input "Dinner Bo"
click at [1051, 615] on icon at bounding box center [1044, 622] width 15 height 15
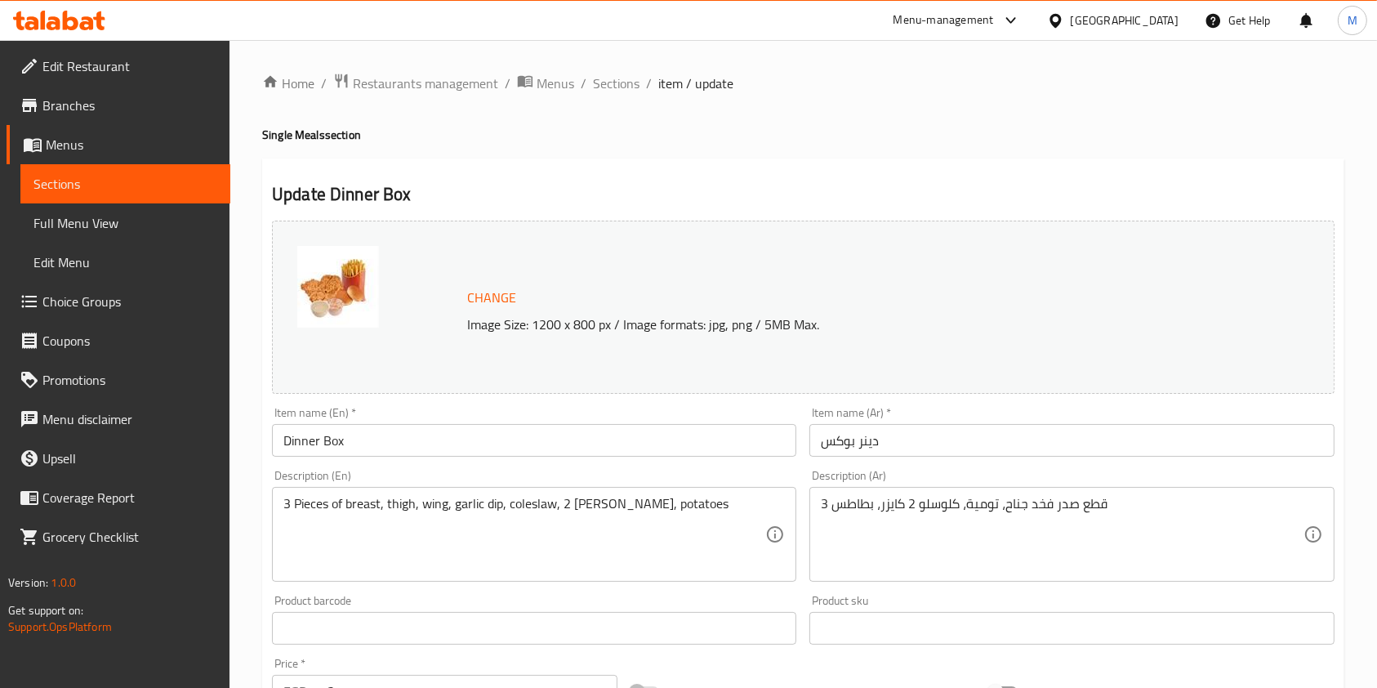
scroll to position [583, 0]
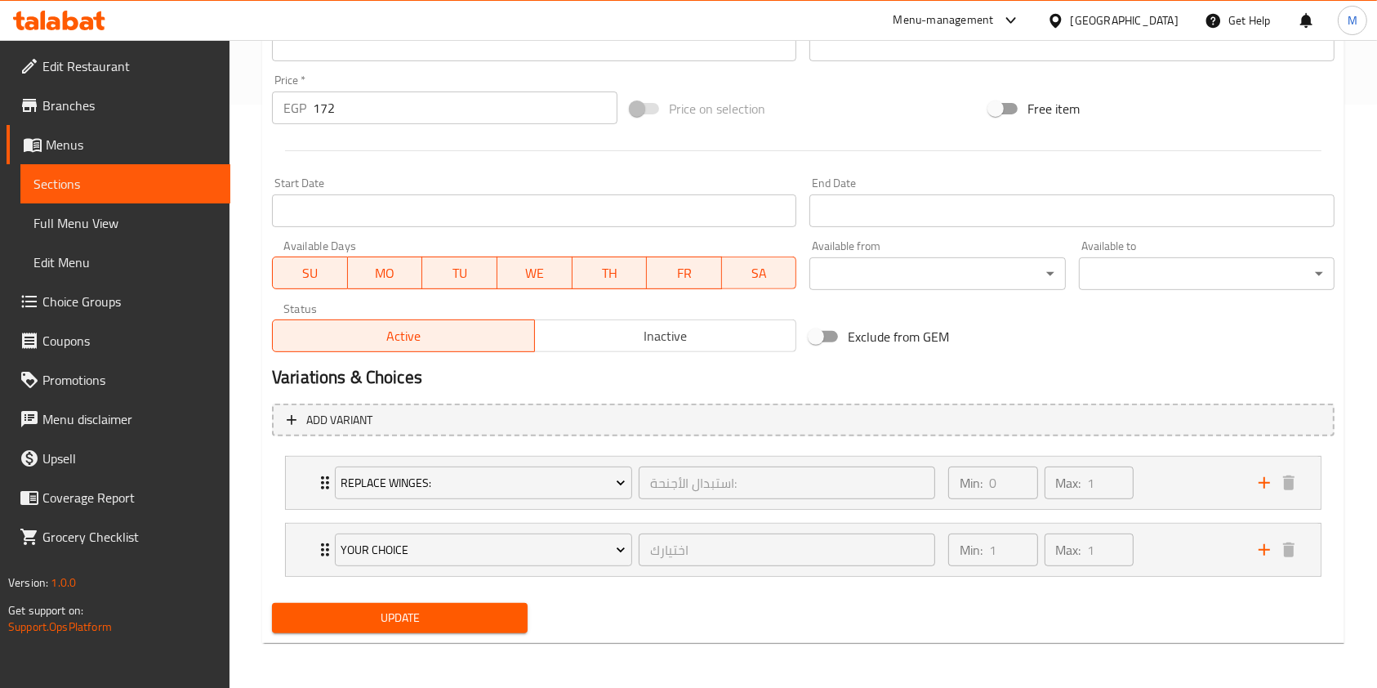
click at [650, 346] on span "Inactive" at bounding box center [666, 336] width 249 height 24
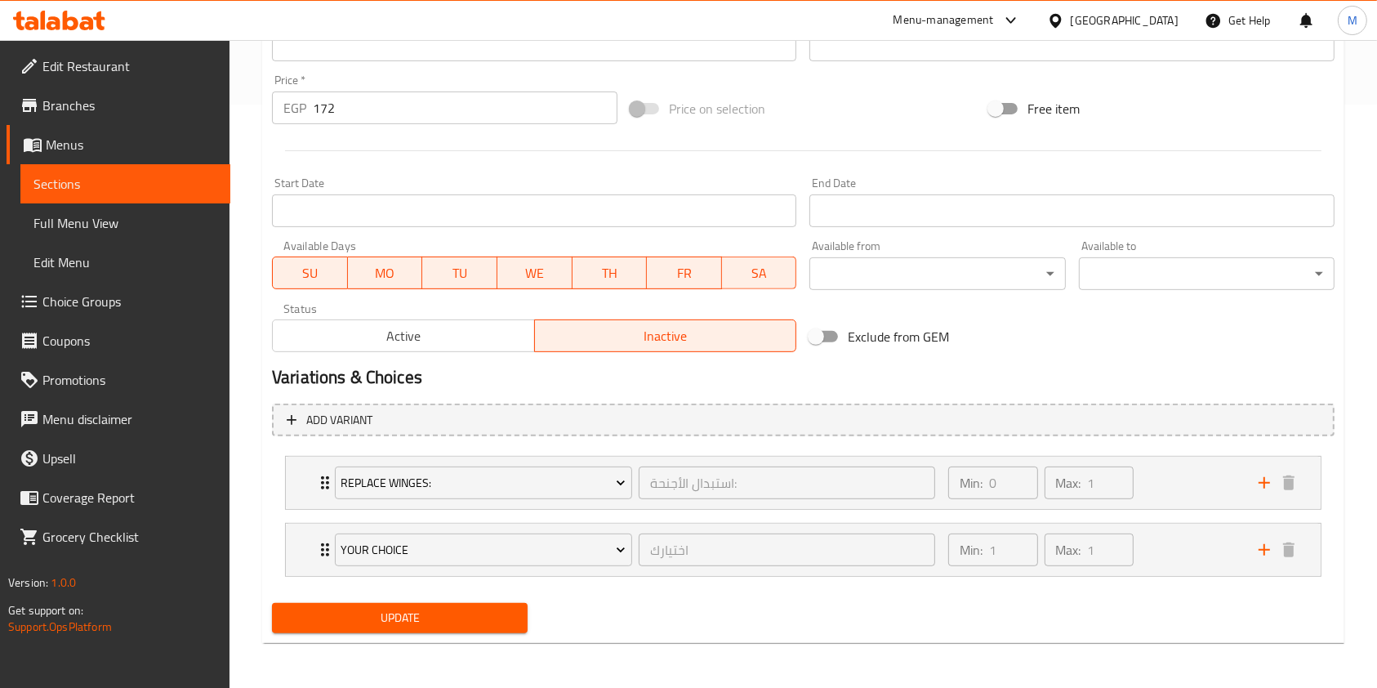
click at [484, 619] on span "Update" at bounding box center [400, 618] width 230 height 20
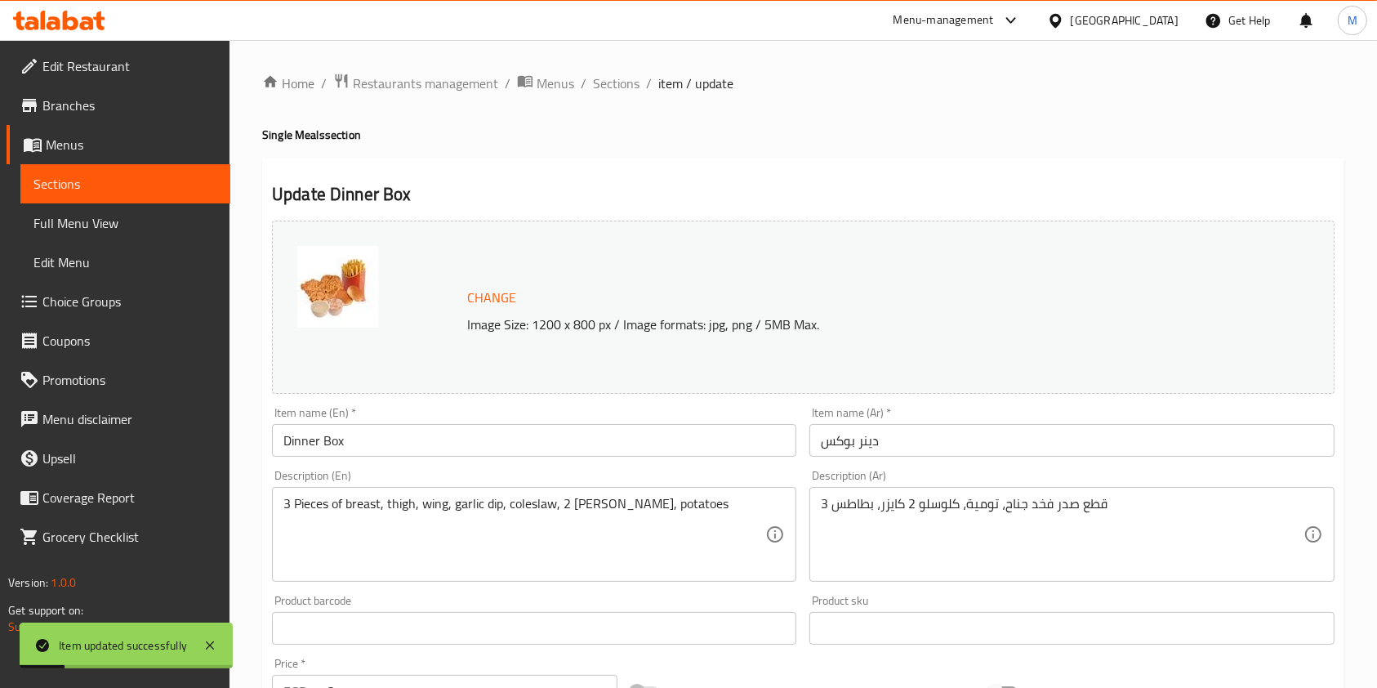
click at [638, 85] on ol "Home / Restaurants management / Menus / Sections / item / update" at bounding box center [803, 83] width 1082 height 21
click at [636, 85] on span "Sections" at bounding box center [616, 84] width 47 height 20
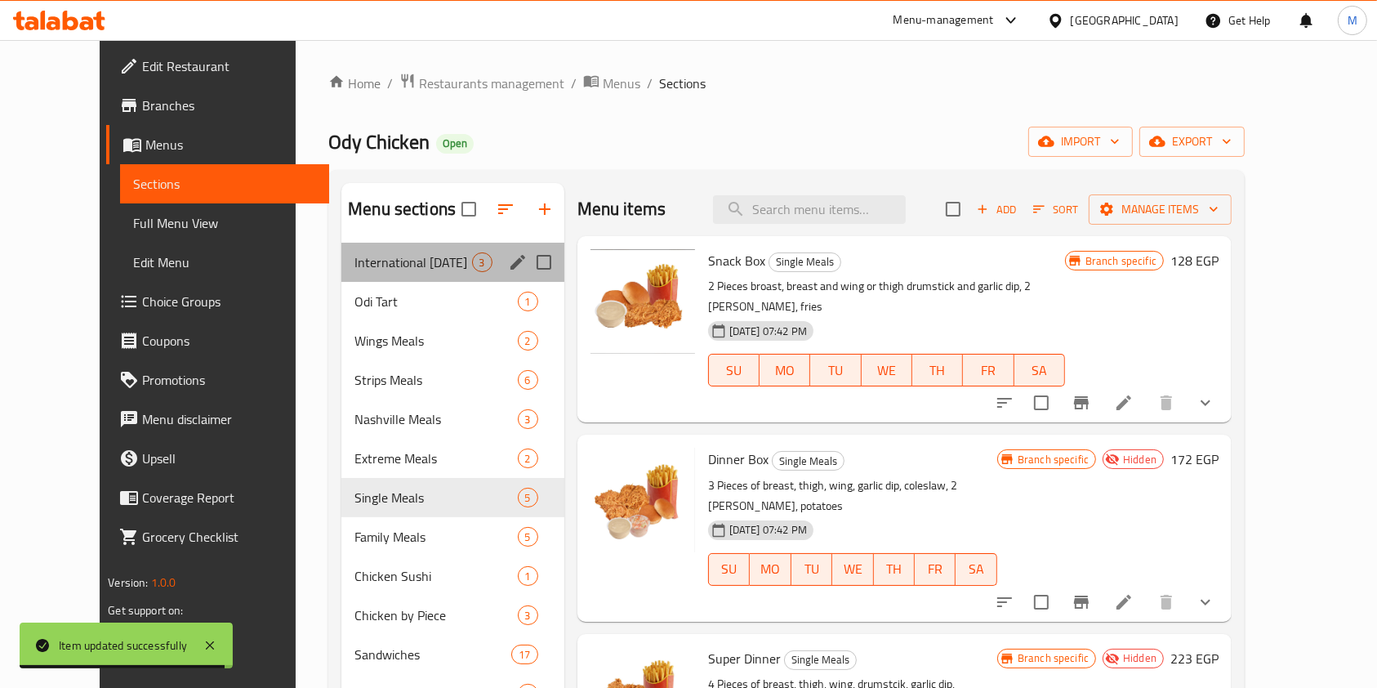
click at [390, 268] on span "International Potato Day" at bounding box center [413, 262] width 117 height 20
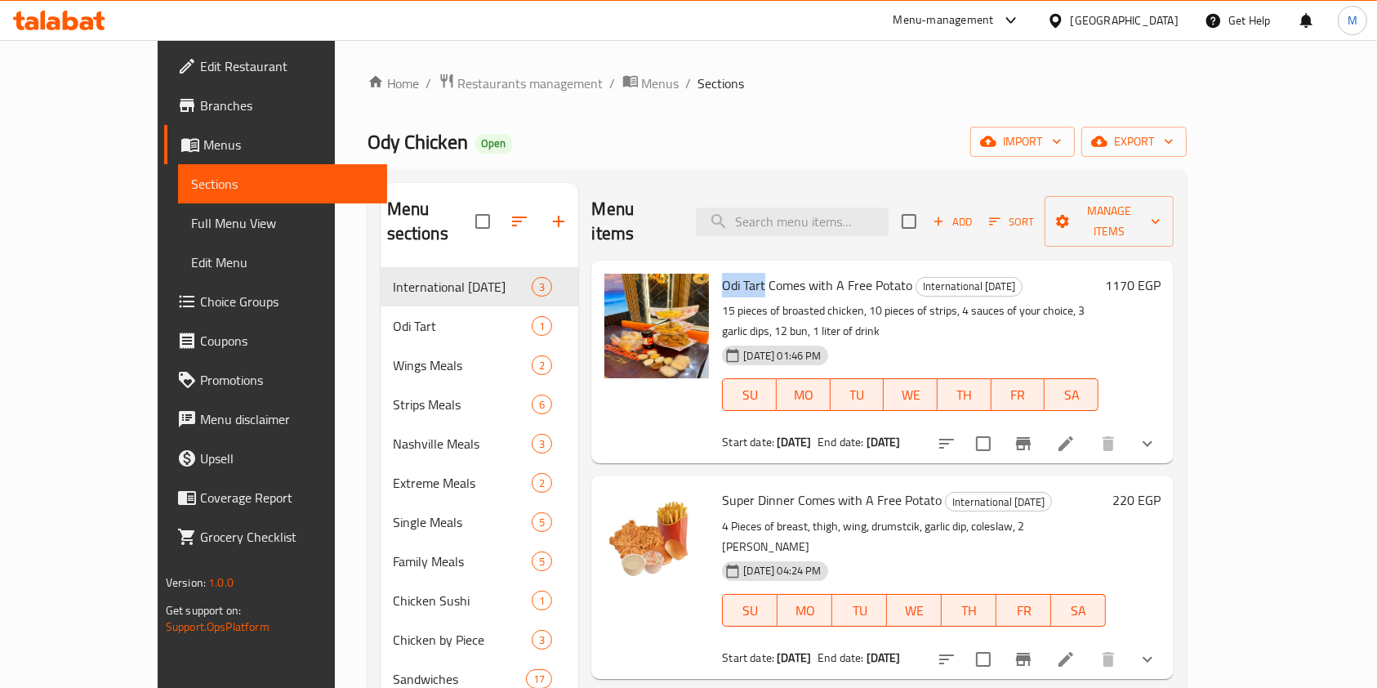
drag, startPoint x: 725, startPoint y: 258, endPoint x: 684, endPoint y: 262, distance: 41.9
click at [722, 273] on span "Odi Tart Comes with A Free Potato" at bounding box center [817, 285] width 190 height 25
copy span "Odi Tart"
click at [828, 216] on input "search" at bounding box center [792, 222] width 193 height 29
paste input "Odi Tart"
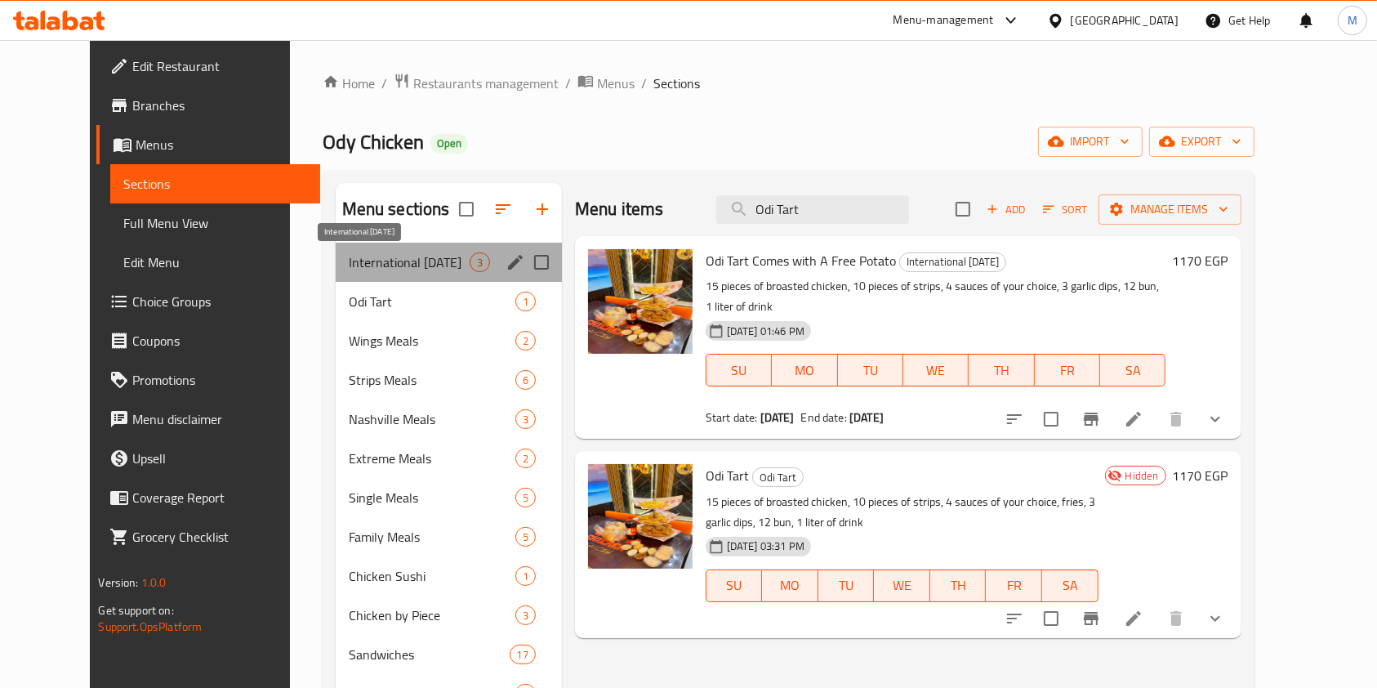
click at [391, 264] on span "International Potato Day" at bounding box center [409, 262] width 121 height 20
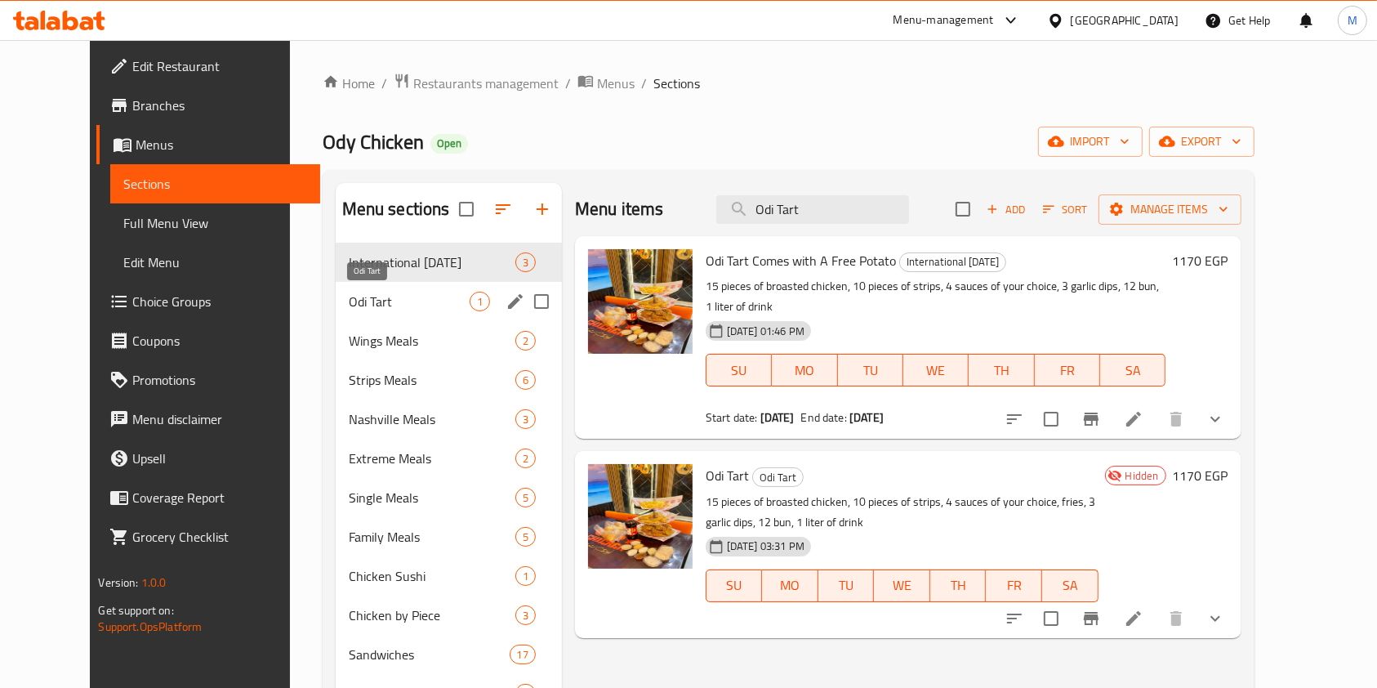
click at [380, 304] on span "Odi Tart" at bounding box center [409, 302] width 121 height 20
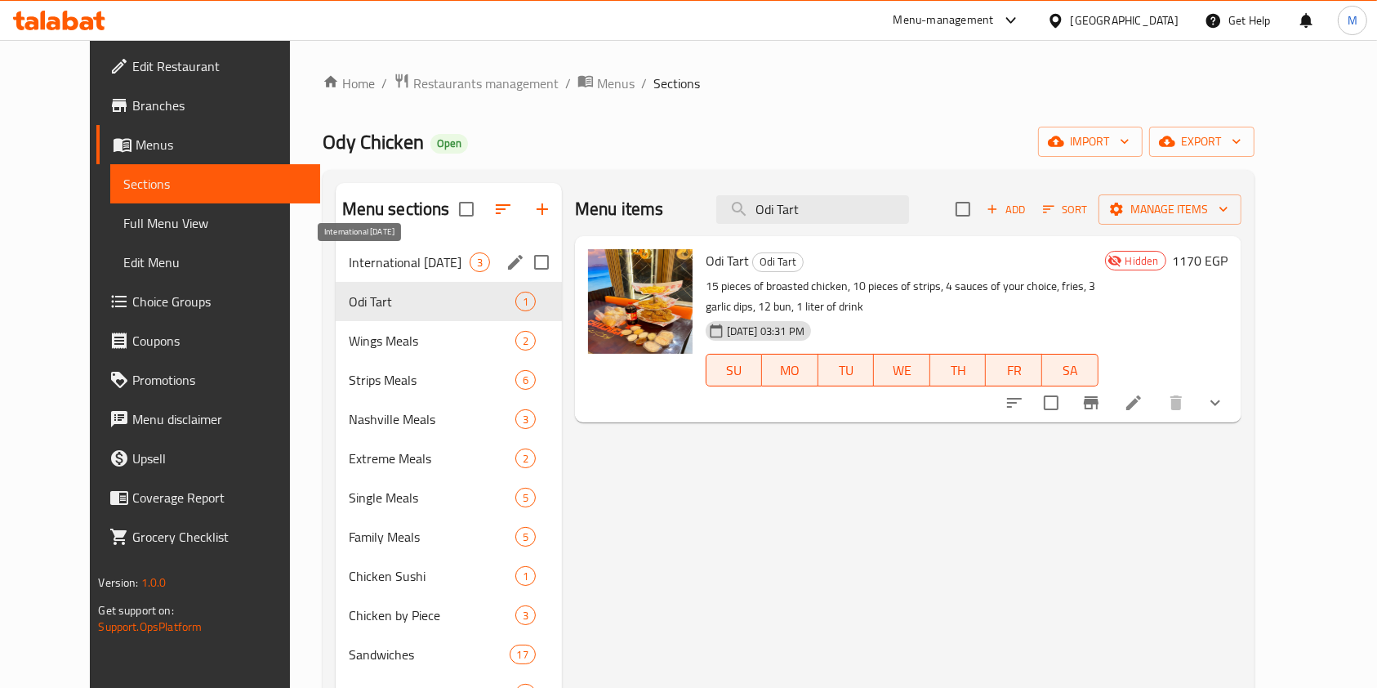
click at [383, 258] on span "International Potato Day" at bounding box center [409, 262] width 121 height 20
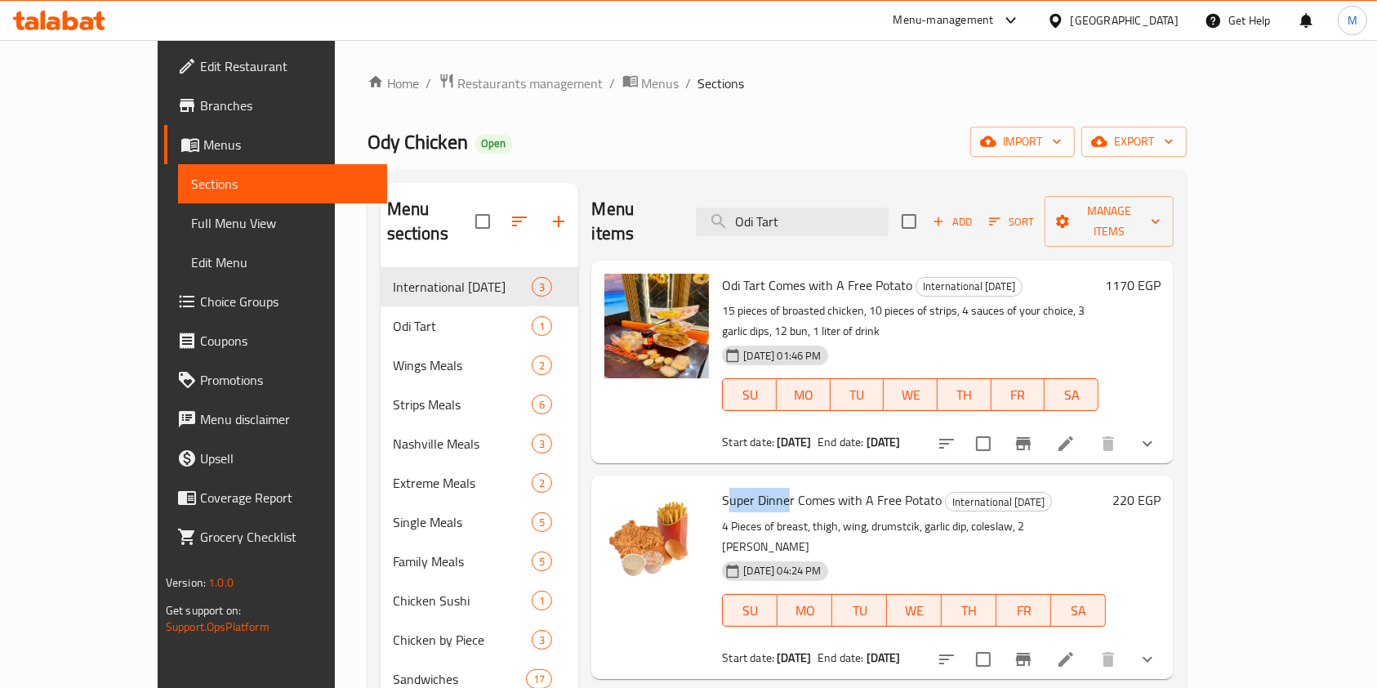
drag, startPoint x: 686, startPoint y: 449, endPoint x: 739, endPoint y: 459, distance: 53.4
click at [750, 488] on span "Super Dinner Comes with A Free Potato" at bounding box center [832, 500] width 220 height 25
click at [722, 488] on span "Super Dinner Comes with A Free Potato" at bounding box center [832, 500] width 220 height 25
drag, startPoint x: 685, startPoint y: 449, endPoint x: 754, endPoint y: 457, distance: 69.9
click at [754, 488] on span "Super Dinner Comes with A Free Potato" at bounding box center [832, 500] width 220 height 25
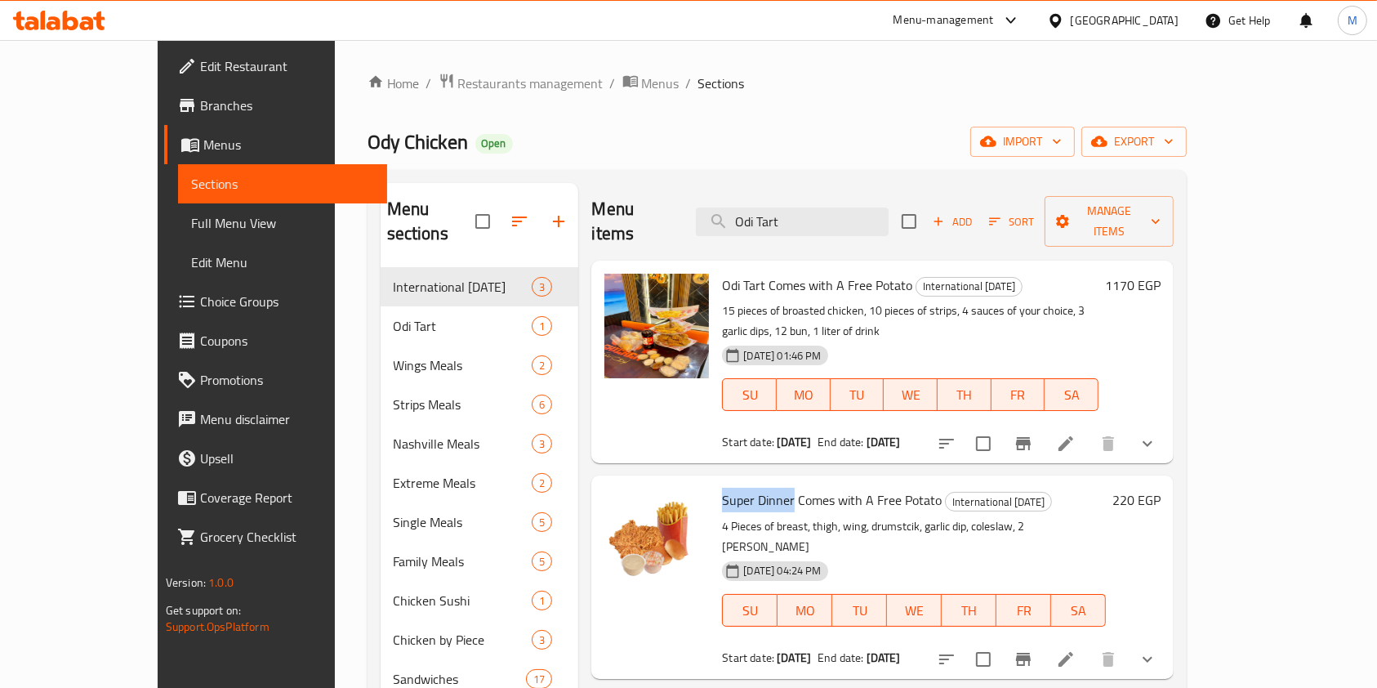
copy span "Super Dinner"
click at [829, 221] on input "Odi Tart" at bounding box center [792, 222] width 193 height 29
paste input "Super Dinner"
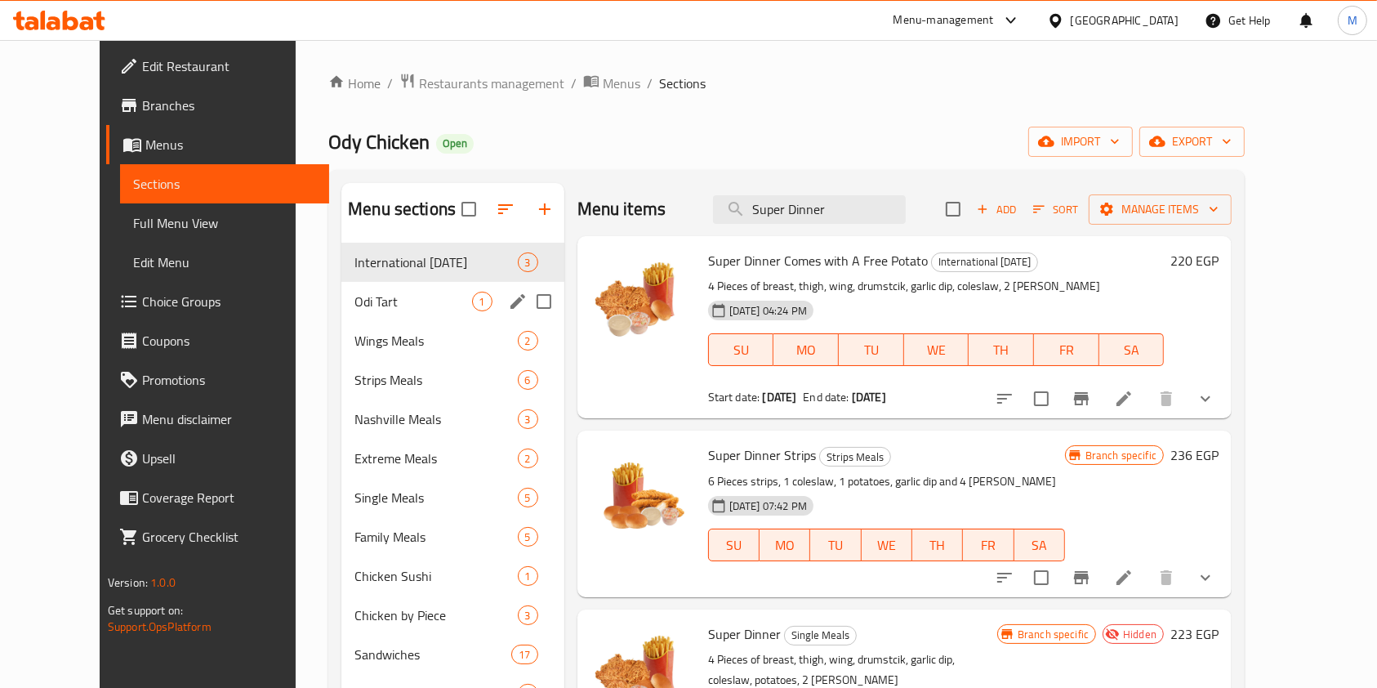
click at [386, 319] on div "Odi Tart 1" at bounding box center [452, 301] width 222 height 39
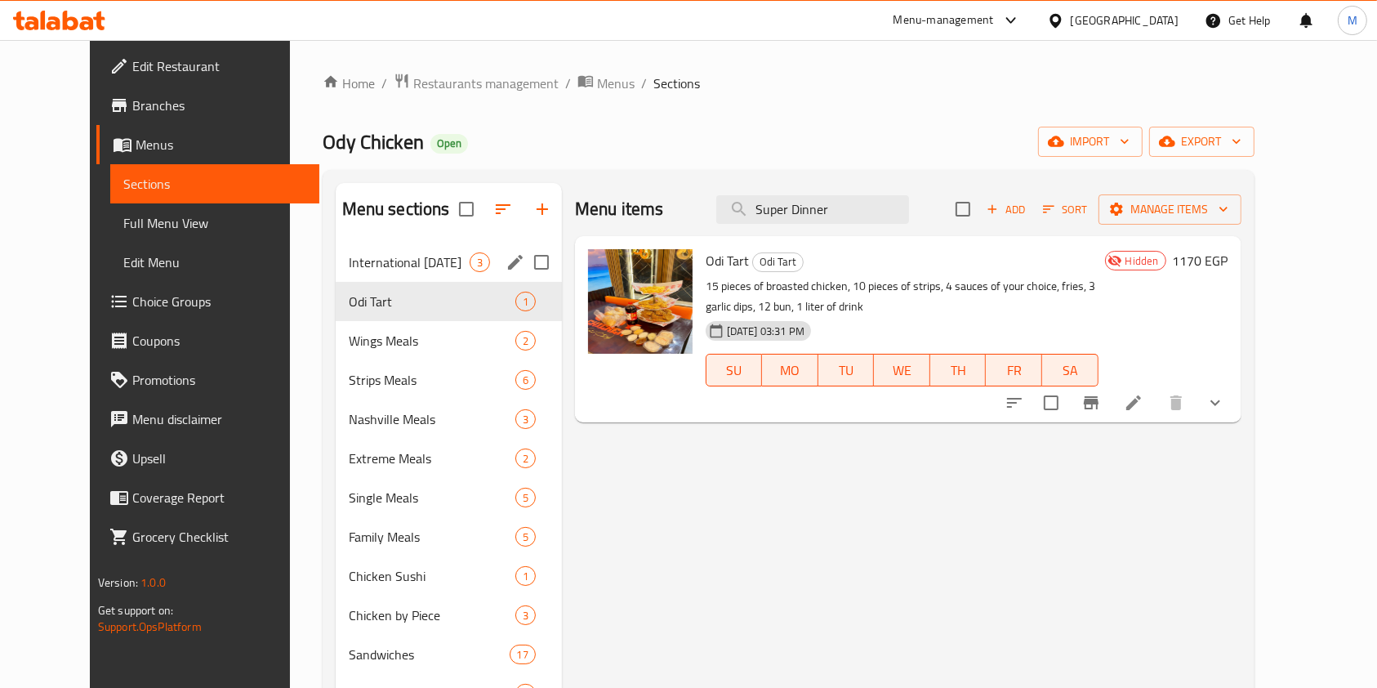
click at [393, 271] on span "International Potato Day" at bounding box center [409, 262] width 121 height 20
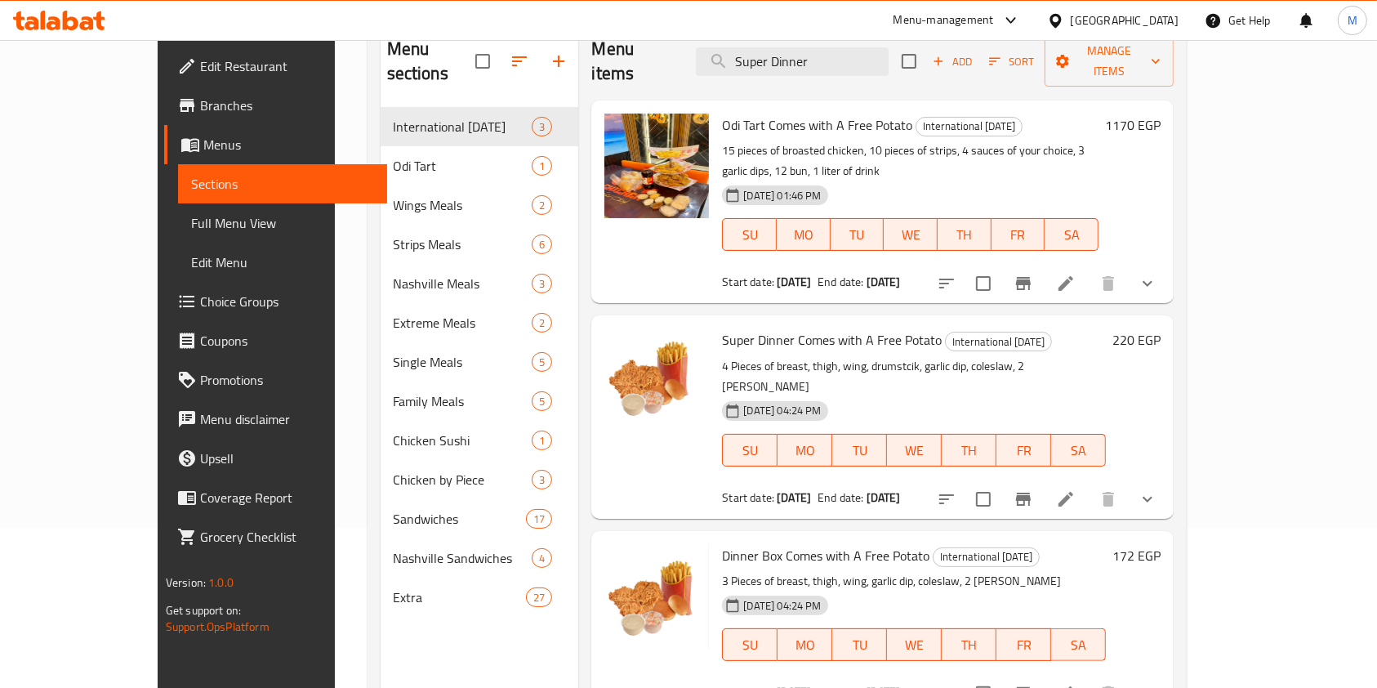
scroll to position [228, 0]
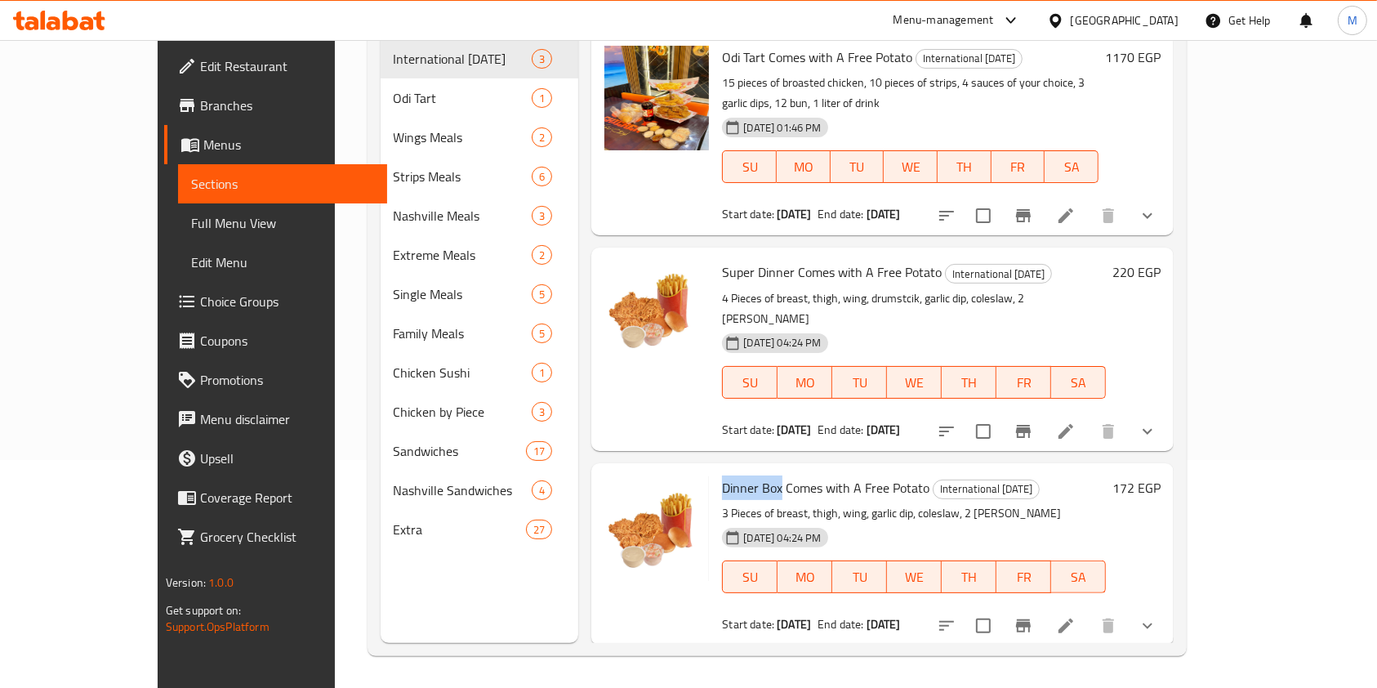
drag, startPoint x: 693, startPoint y: 423, endPoint x: 741, endPoint y: 431, distance: 48.9
click at [741, 475] on span "Dinner Box Comes with A Free Potato" at bounding box center [826, 487] width 208 height 25
copy span "Dinner Box"
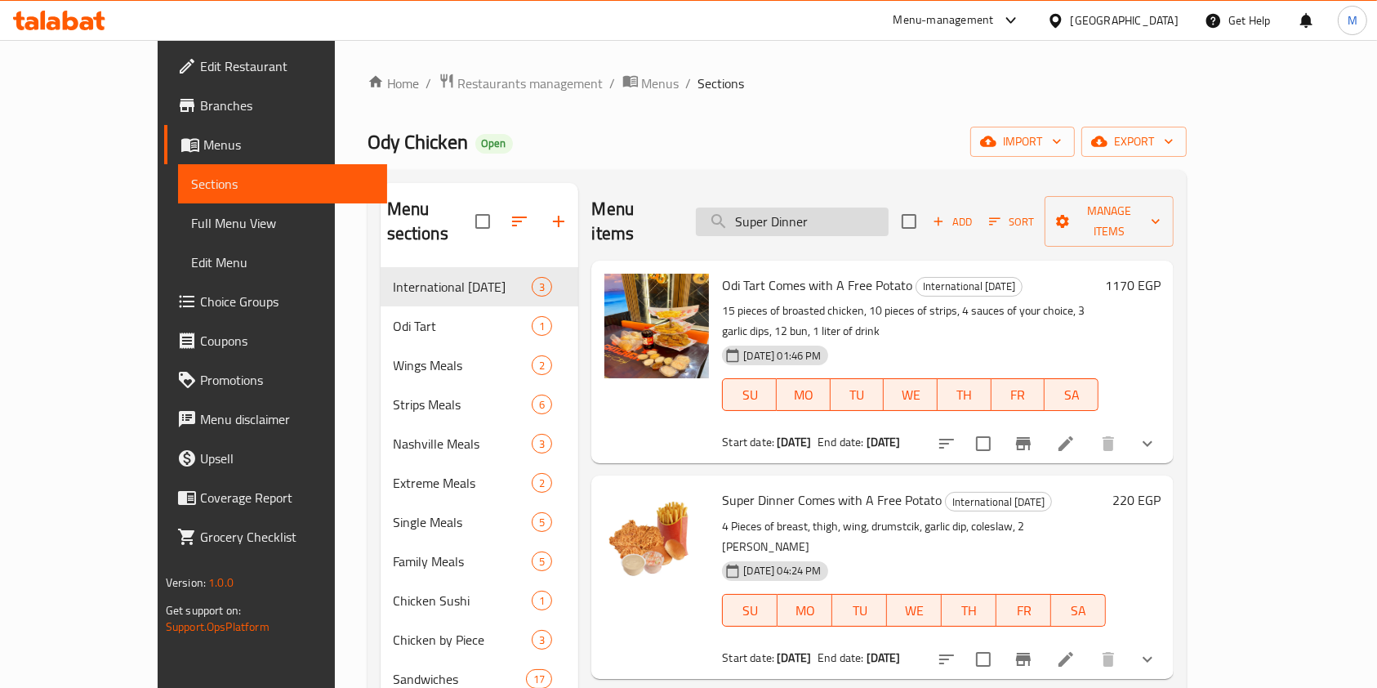
click at [889, 215] on input "Super Dinner" at bounding box center [792, 222] width 193 height 29
paste input "Dinner Box"
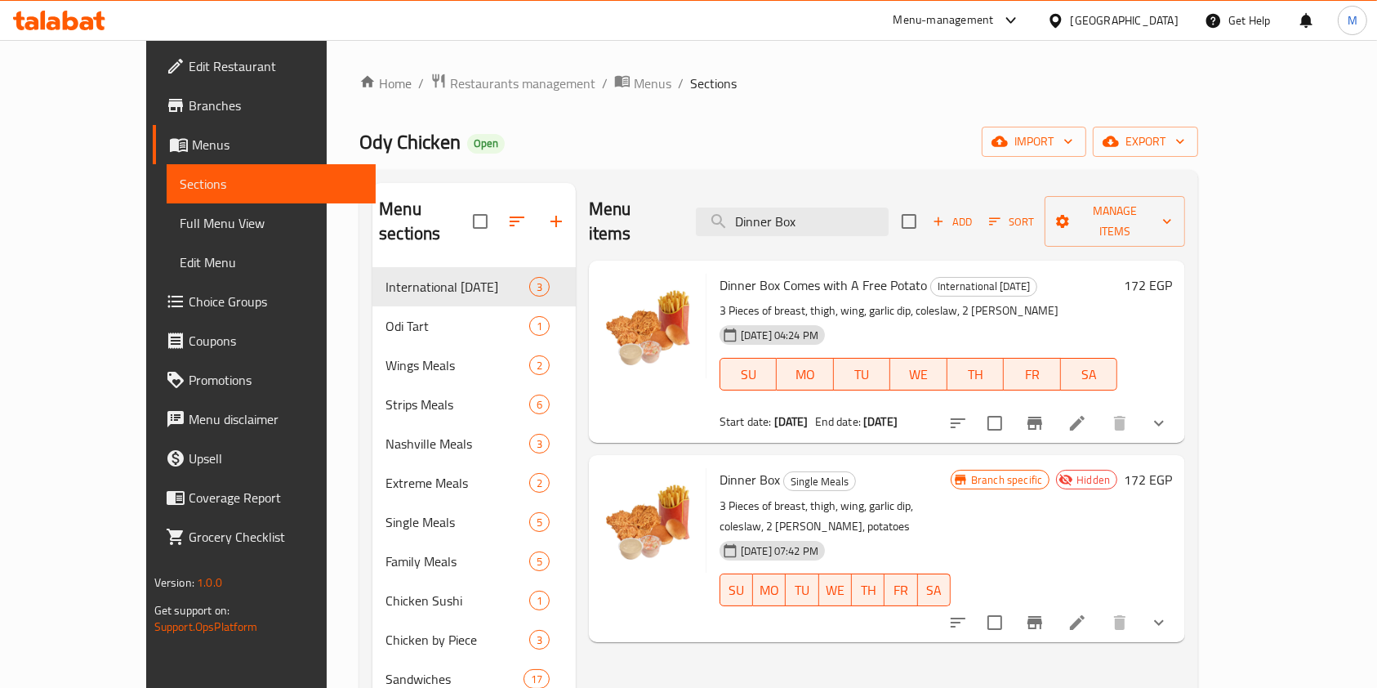
type input "Dinner Box"
click at [111, 24] on div at bounding box center [59, 20] width 118 height 33
click at [56, 16] on icon at bounding box center [59, 21] width 92 height 20
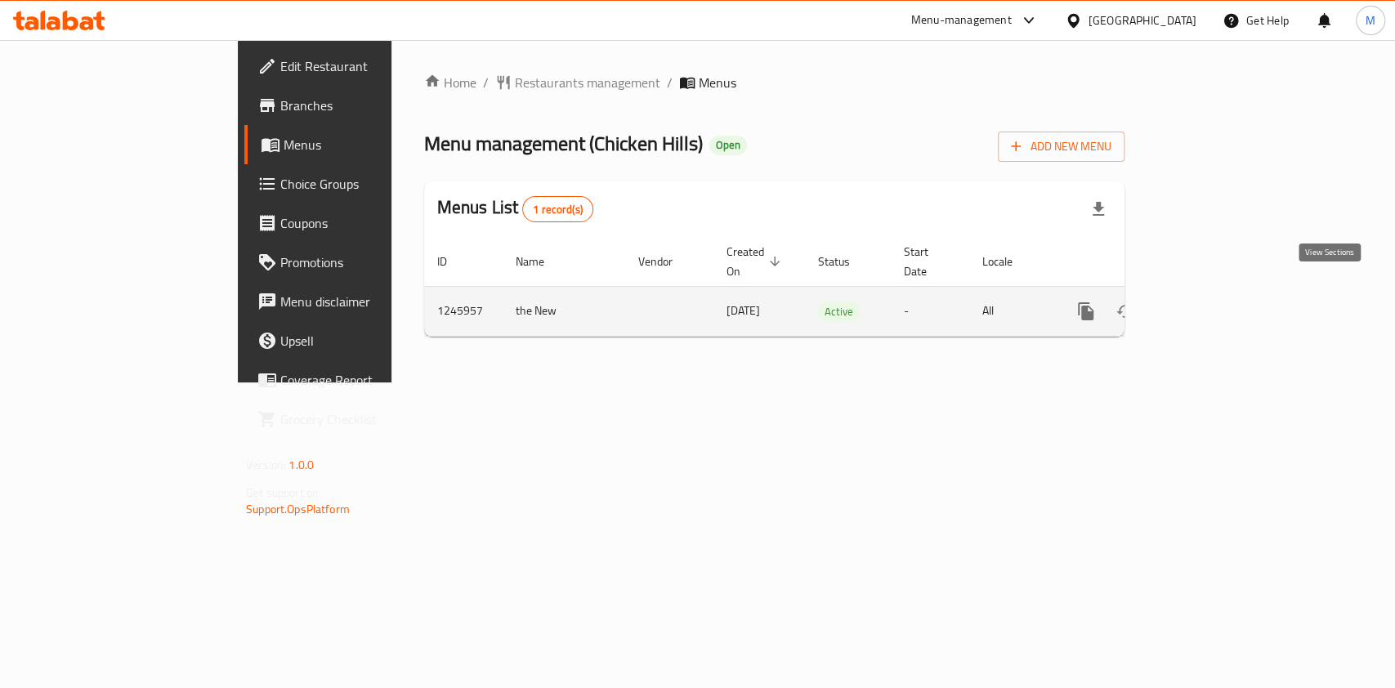
click at [1213, 301] on icon "enhanced table" at bounding box center [1204, 311] width 20 height 20
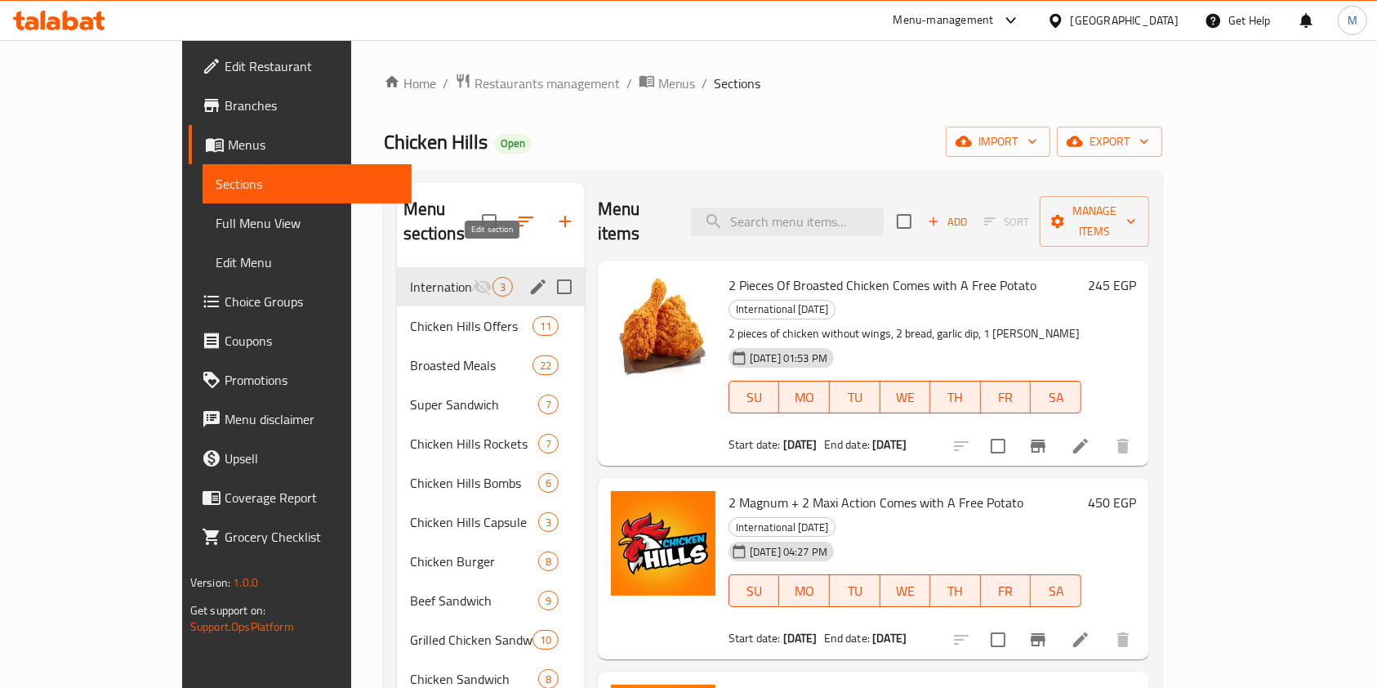
click at [529, 277] on icon "edit" at bounding box center [539, 287] width 20 height 20
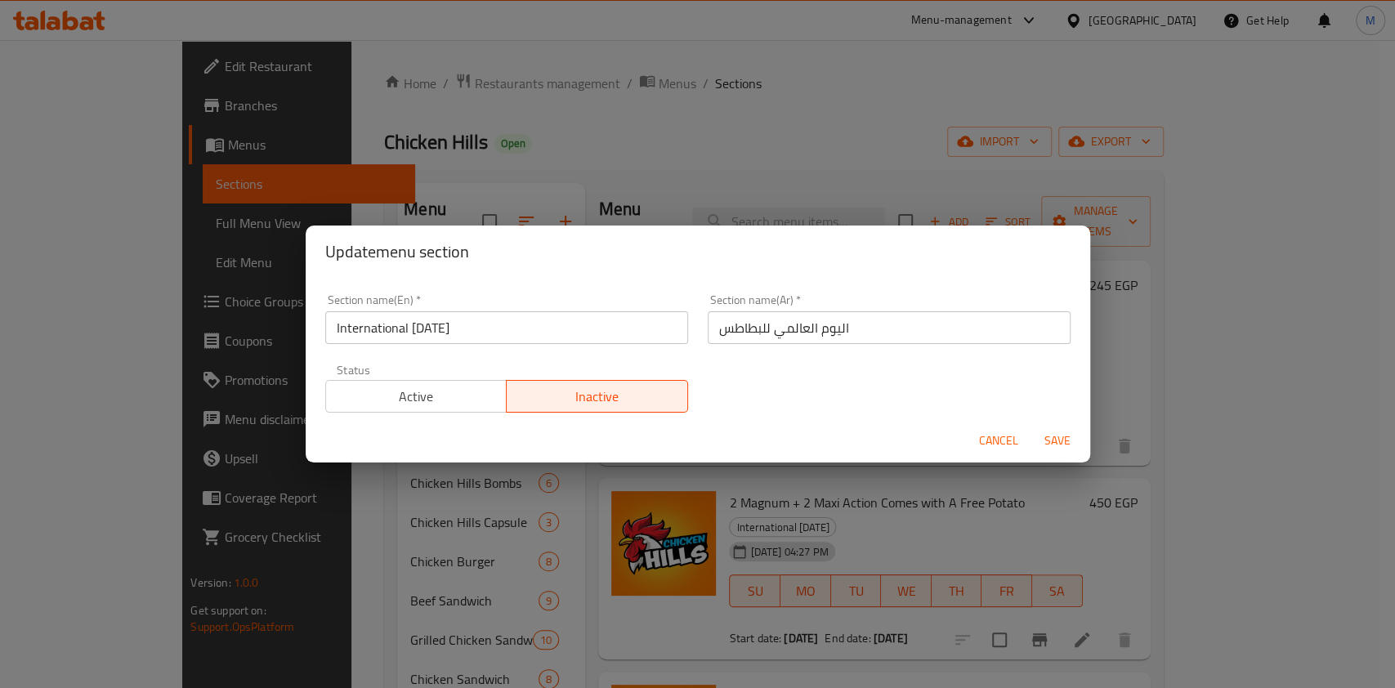
click at [451, 408] on button "Active" at bounding box center [416, 396] width 182 height 33
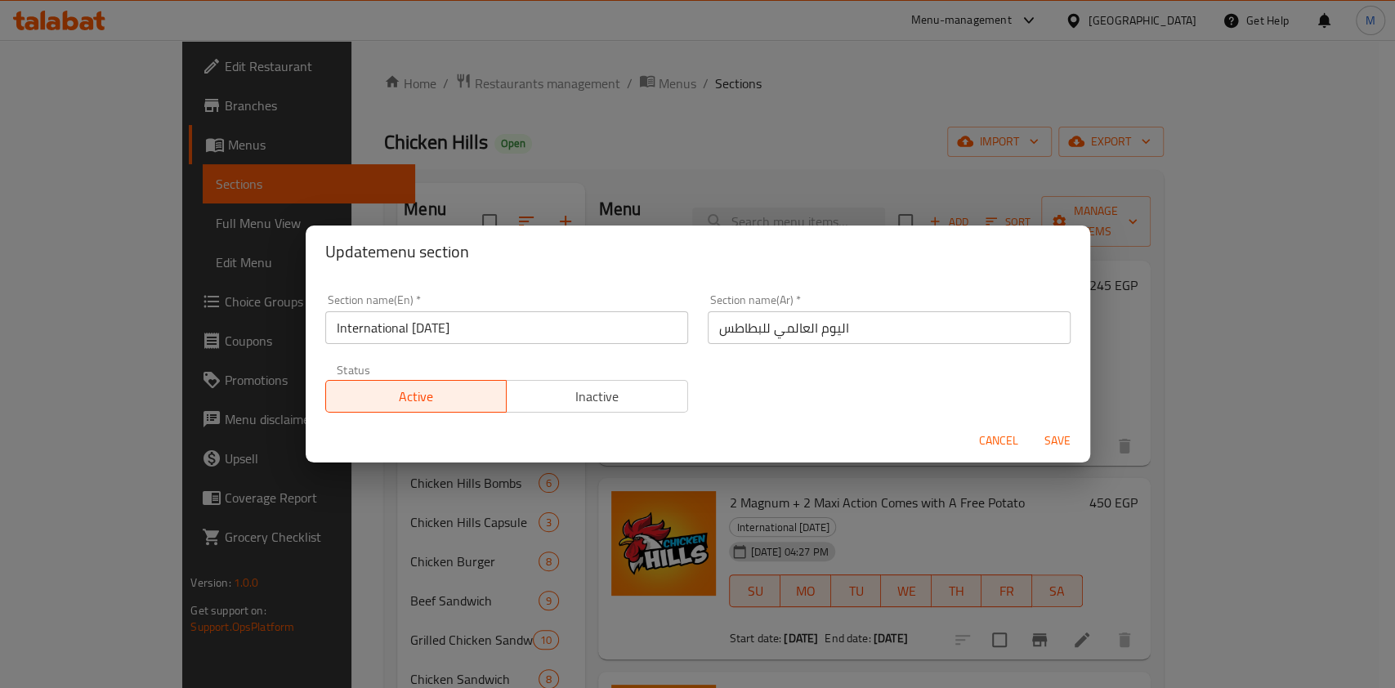
click at [1065, 442] on span "Save" at bounding box center [1057, 441] width 39 height 20
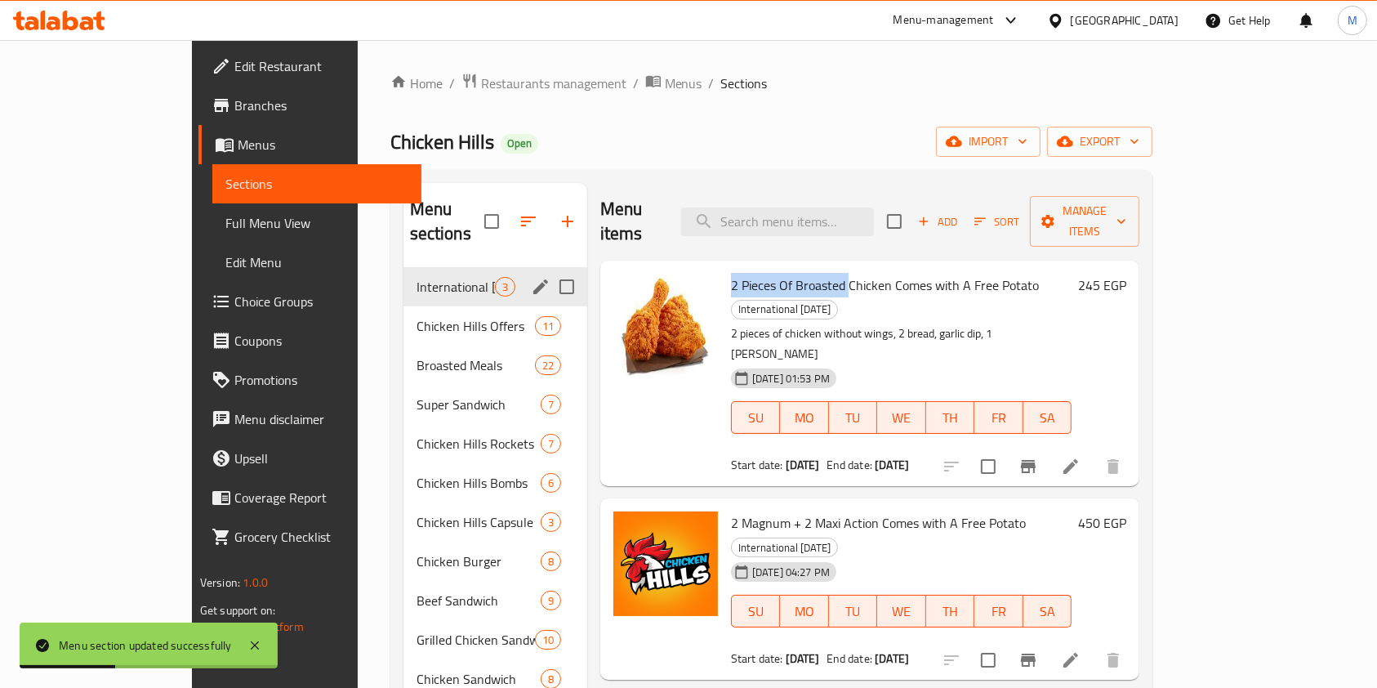
drag, startPoint x: 683, startPoint y: 261, endPoint x: 799, endPoint y: 264, distance: 116.1
click at [799, 273] on span "2 Pieces Of Broasted Chicken Comes with A Free Potato" at bounding box center [885, 285] width 308 height 25
copy span "2 Pieces Of Broasted"
click at [810, 225] on div "Menu items Add Sort Manage items" at bounding box center [869, 222] width 539 height 78
click at [812, 218] on input "search" at bounding box center [777, 222] width 193 height 29
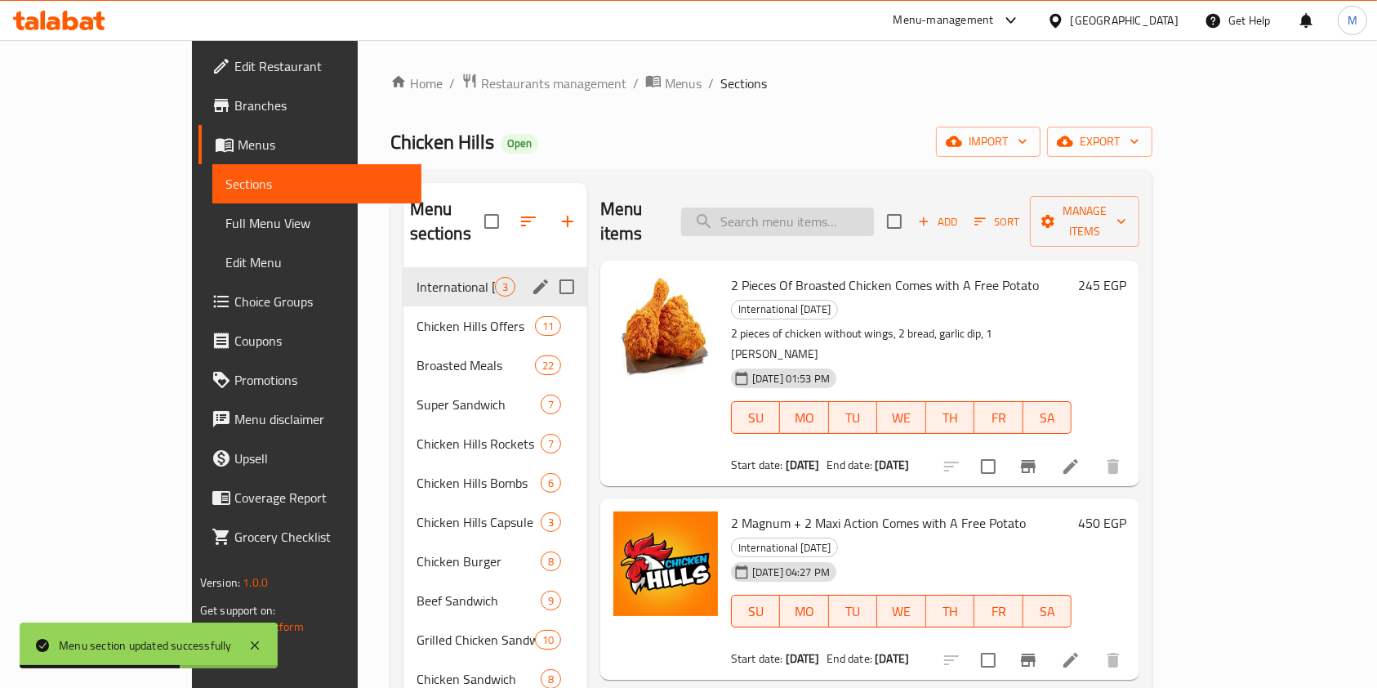
paste input "2 Pieces Of Broasted"
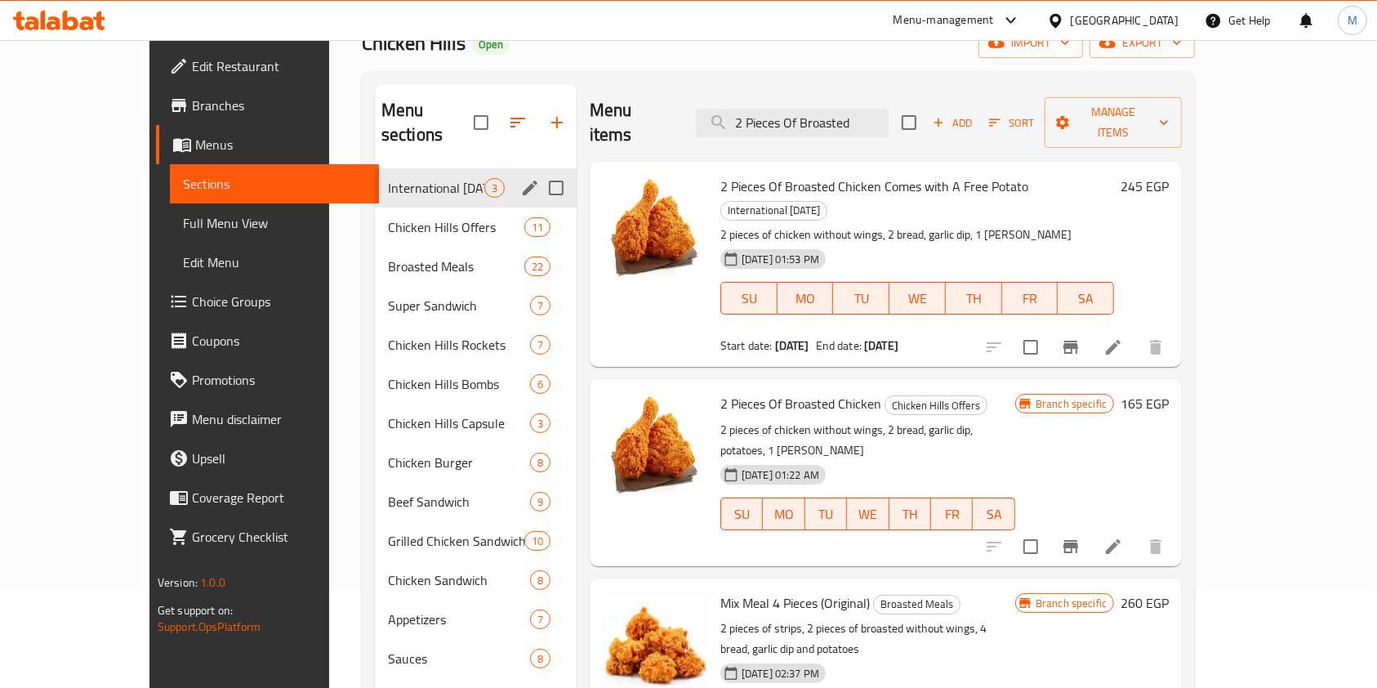
scroll to position [118, 0]
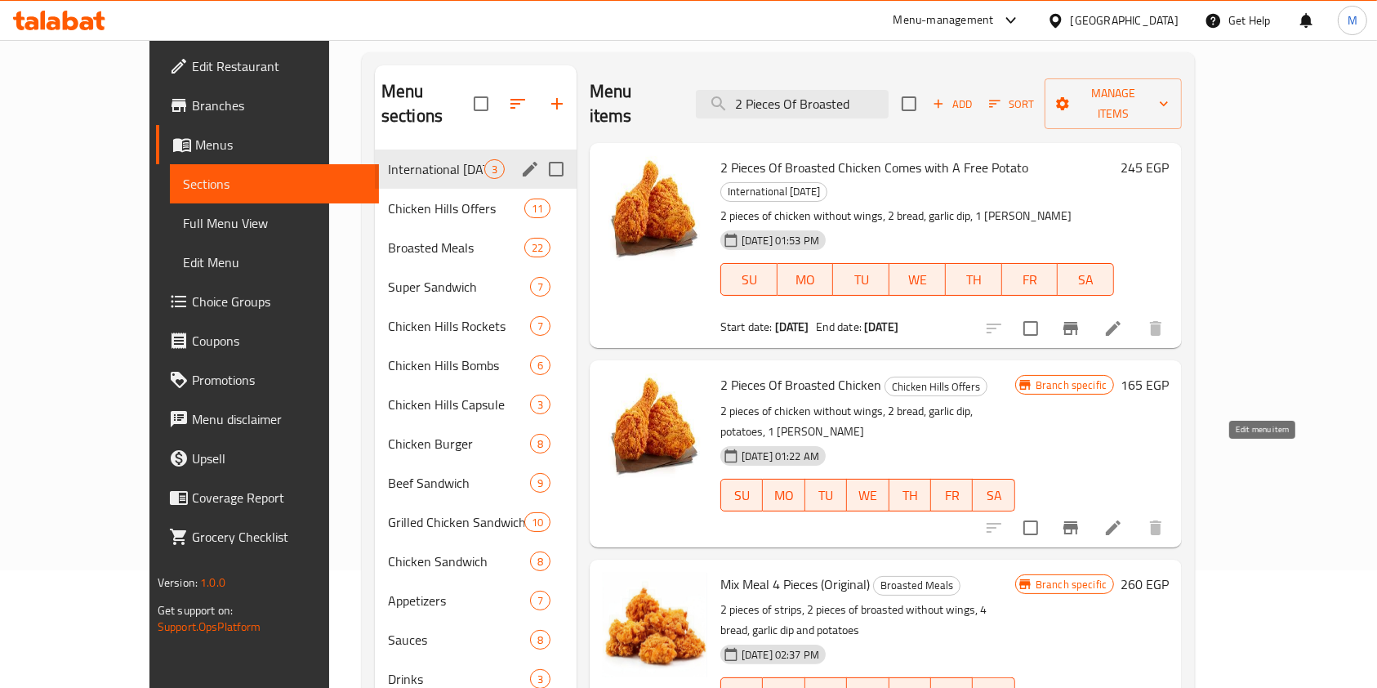
type input "2 Pieces Of Broasted"
click at [1123, 518] on icon at bounding box center [1114, 528] width 20 height 20
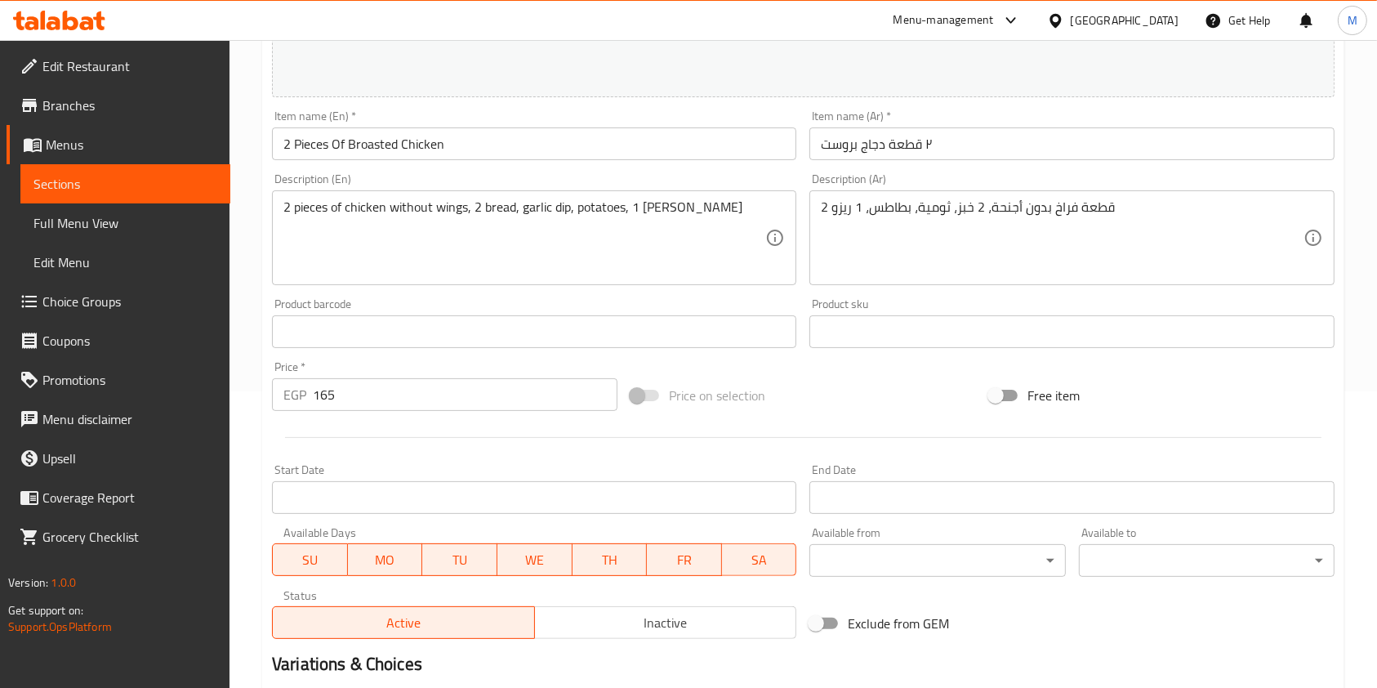
scroll to position [490, 0]
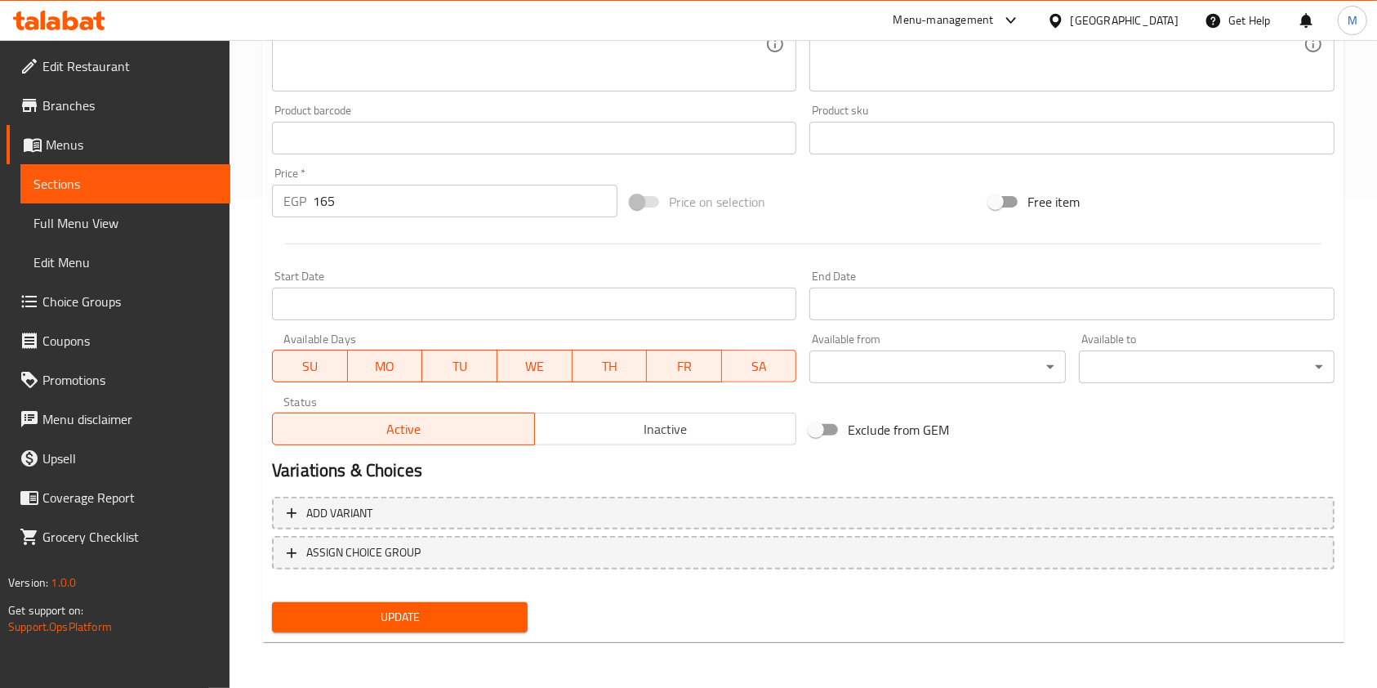
click at [591, 435] on span "Inactive" at bounding box center [666, 429] width 249 height 24
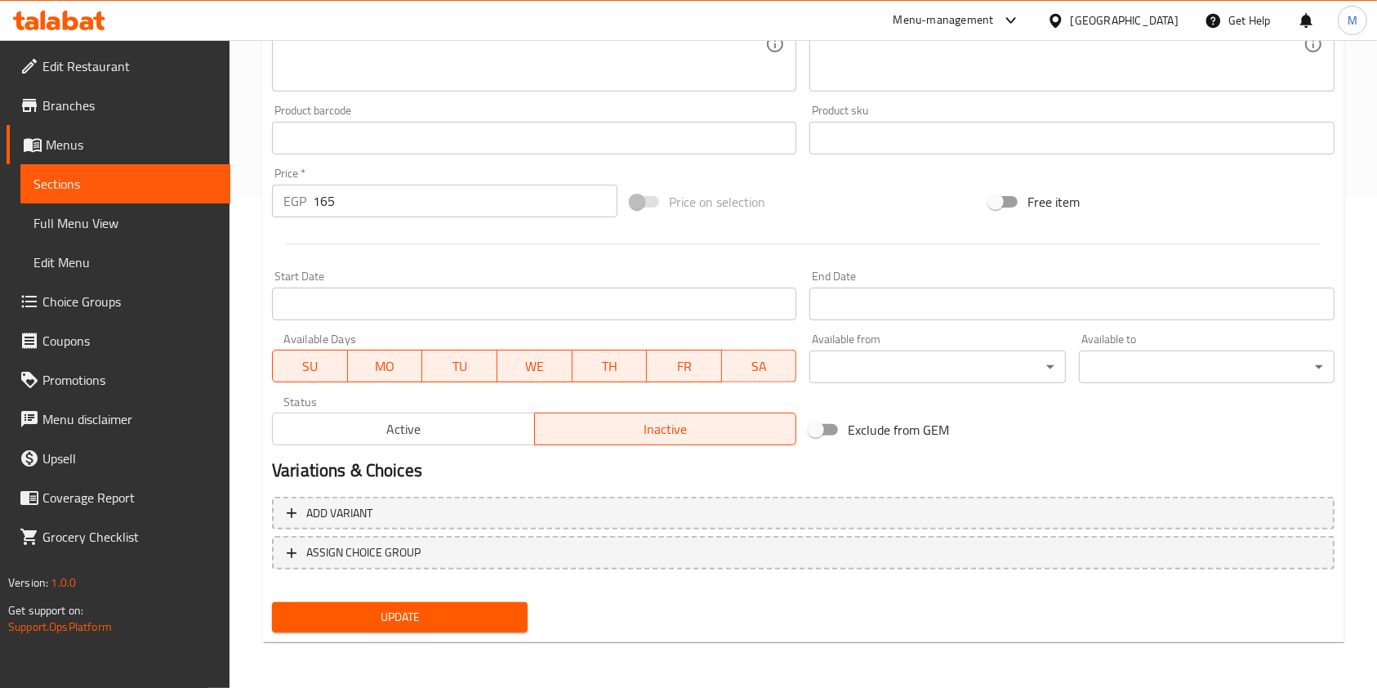
drag, startPoint x: 489, startPoint y: 596, endPoint x: 483, endPoint y: 609, distance: 13.9
click at [487, 600] on div "Update" at bounding box center [400, 617] width 269 height 43
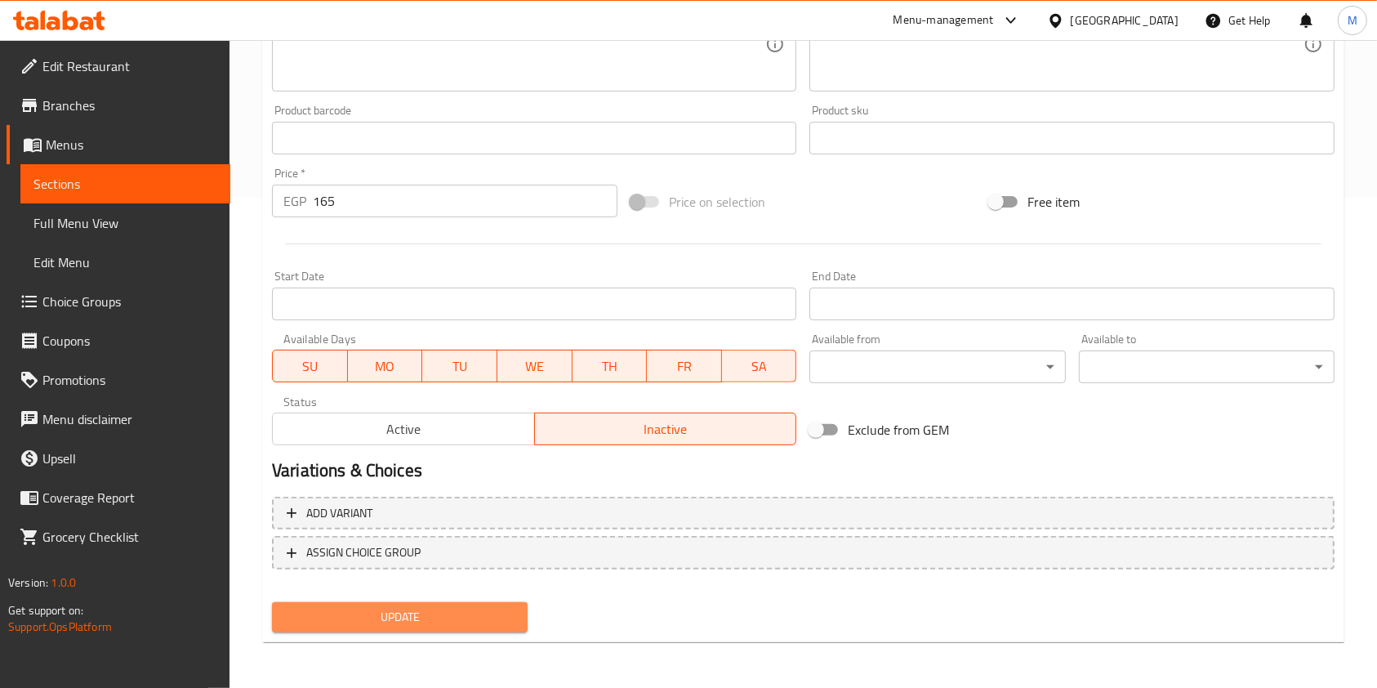
click at [483, 609] on span "Update" at bounding box center [400, 617] width 230 height 20
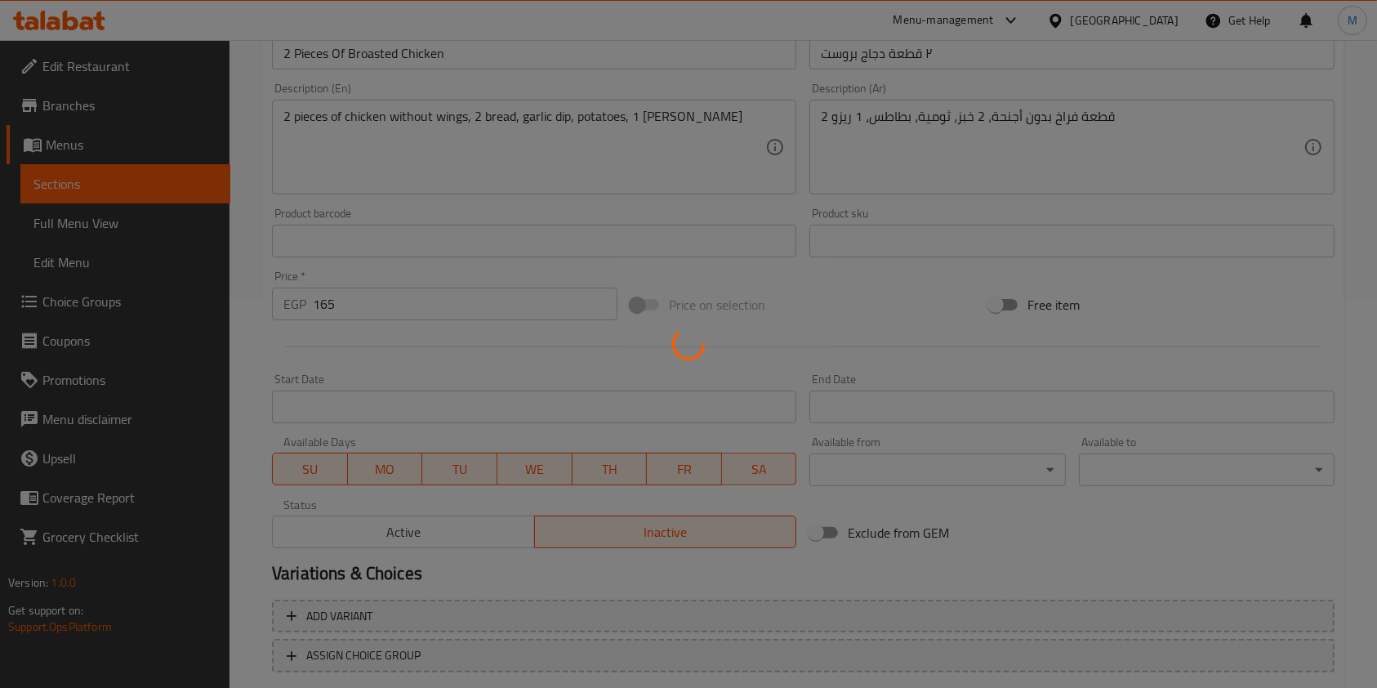
scroll to position [0, 0]
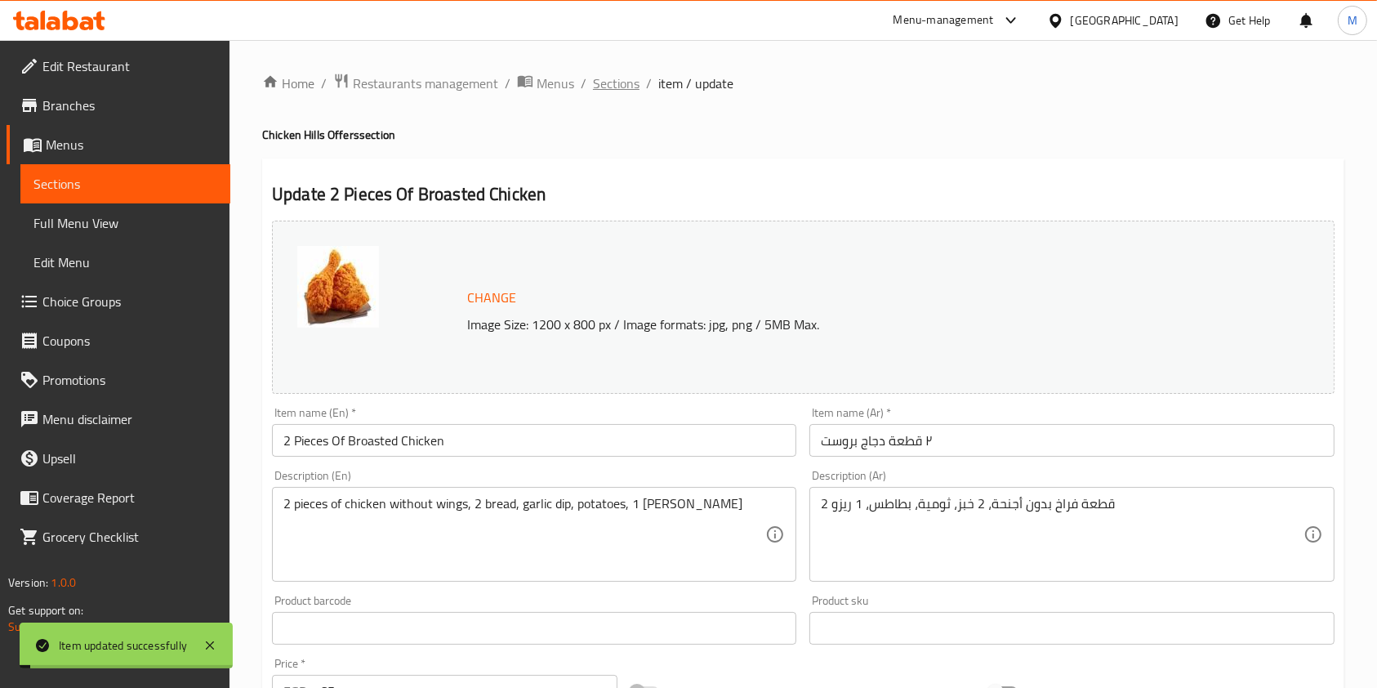
click at [617, 82] on span "Sections" at bounding box center [616, 84] width 47 height 20
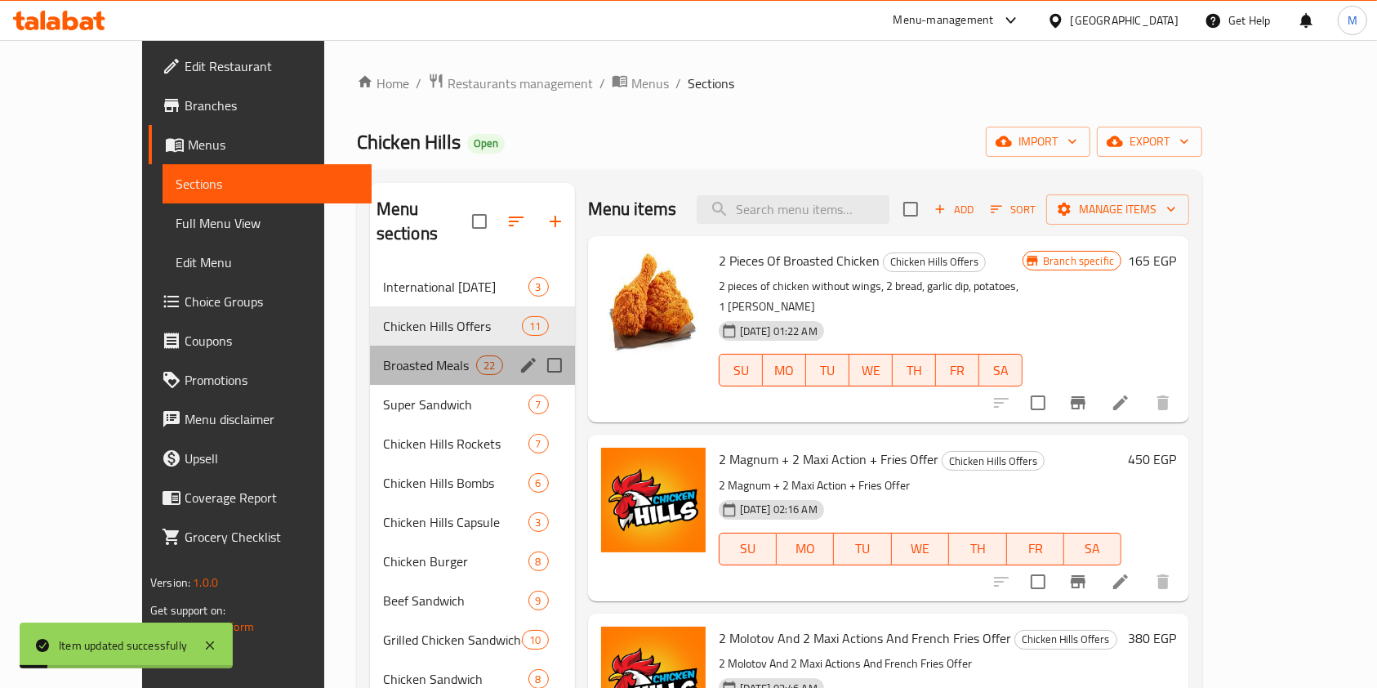
click at [370, 346] on div "Broasted Meals 22" at bounding box center [472, 365] width 205 height 39
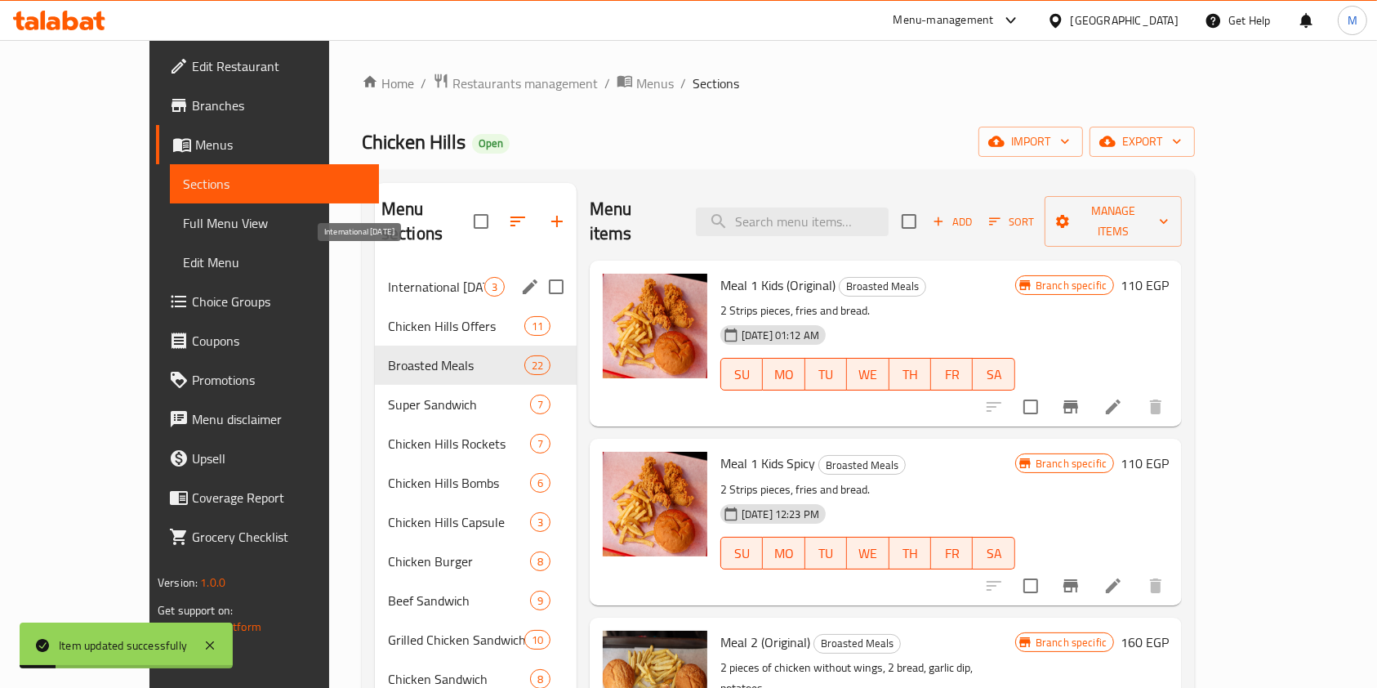
click at [388, 277] on span "International [DATE]" at bounding box center [436, 287] width 96 height 20
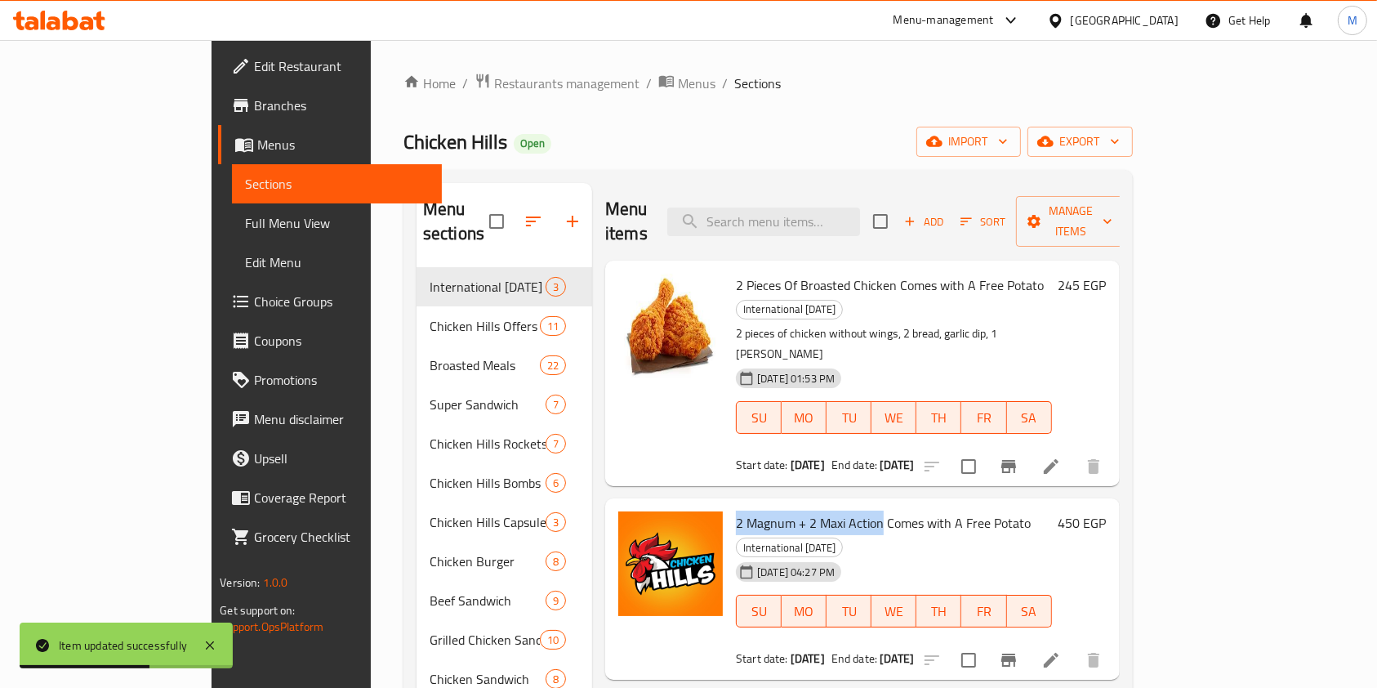
drag, startPoint x: 681, startPoint y: 457, endPoint x: 828, endPoint y: 460, distance: 147.1
click at [828, 505] on div "2 Magnum + 2 Maxi Action Comes with A Free Potato International [DATE] [DATE] 0…" at bounding box center [894, 589] width 329 height 168
copy span "2 Magnum + 2 Maxi Action"
click at [817, 230] on div "Menu items Add Sort Manage items" at bounding box center [862, 222] width 515 height 78
click at [823, 208] on input "search" at bounding box center [763, 222] width 193 height 29
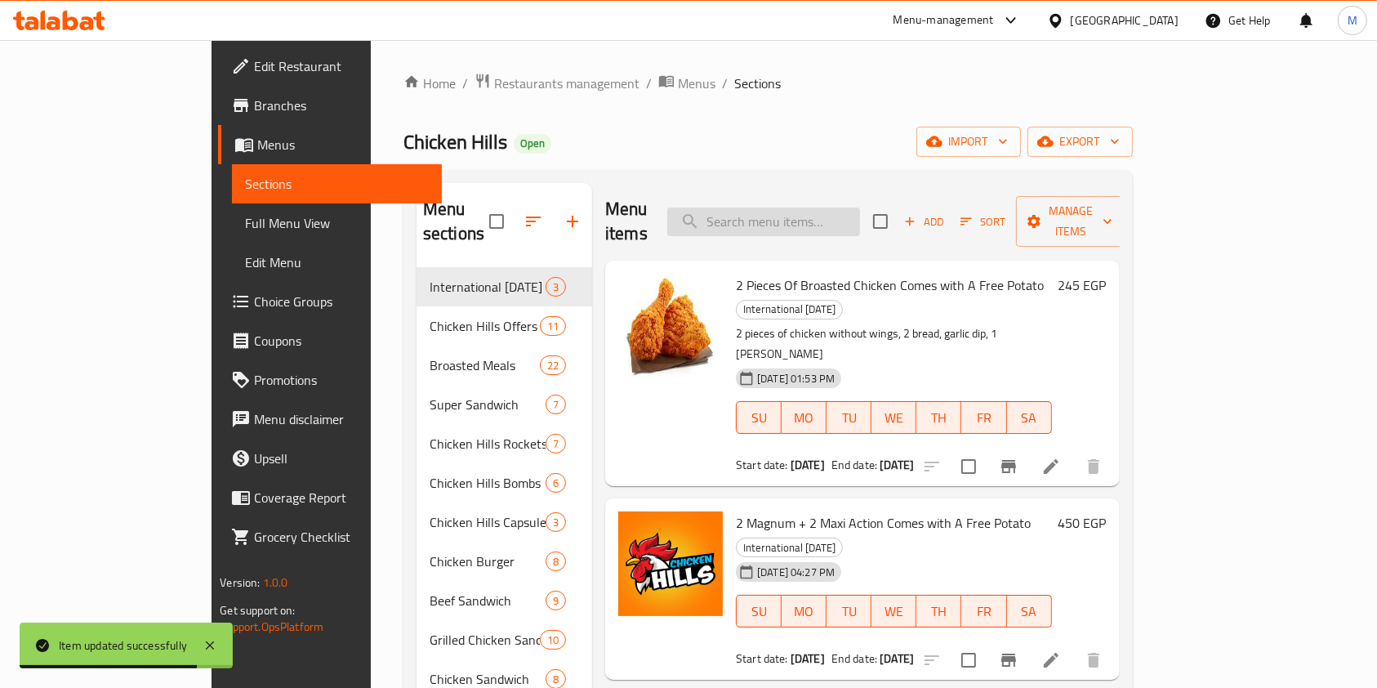
paste input "2 Magnum + 2 Maxi Action"
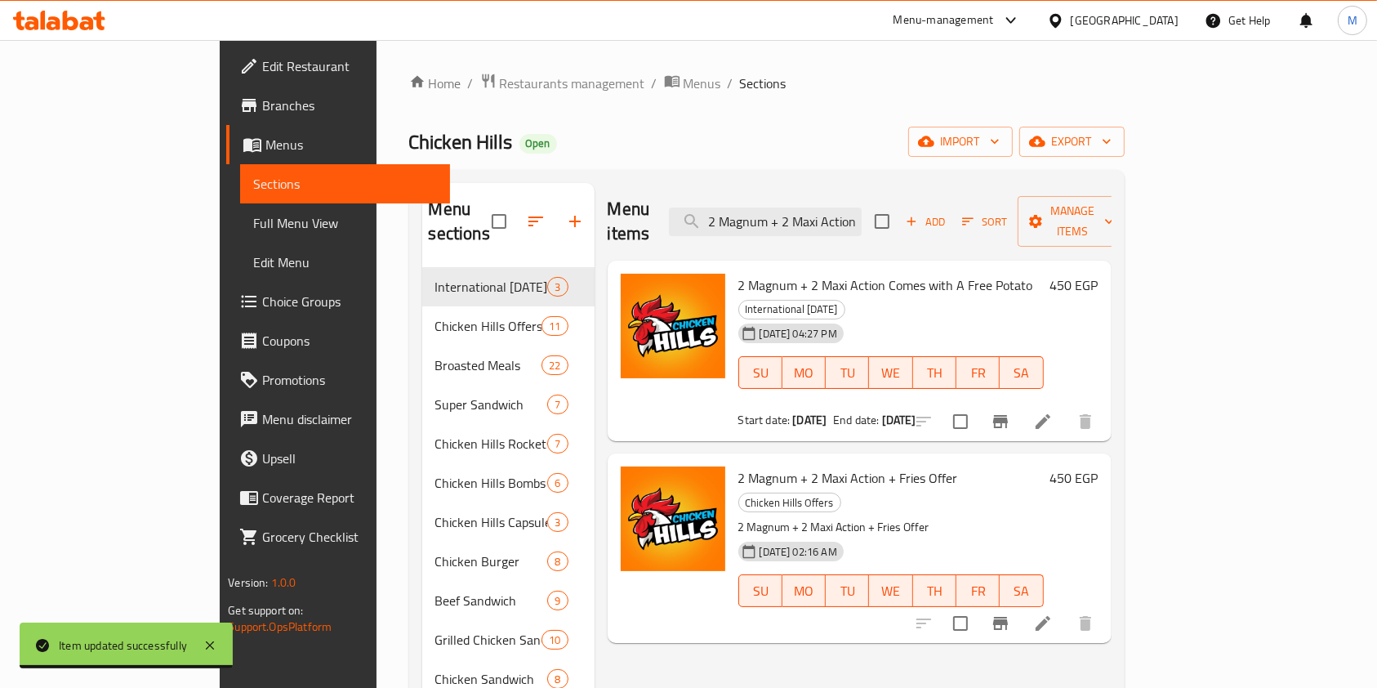
type input "2 Magnum + 2 Maxi Action"
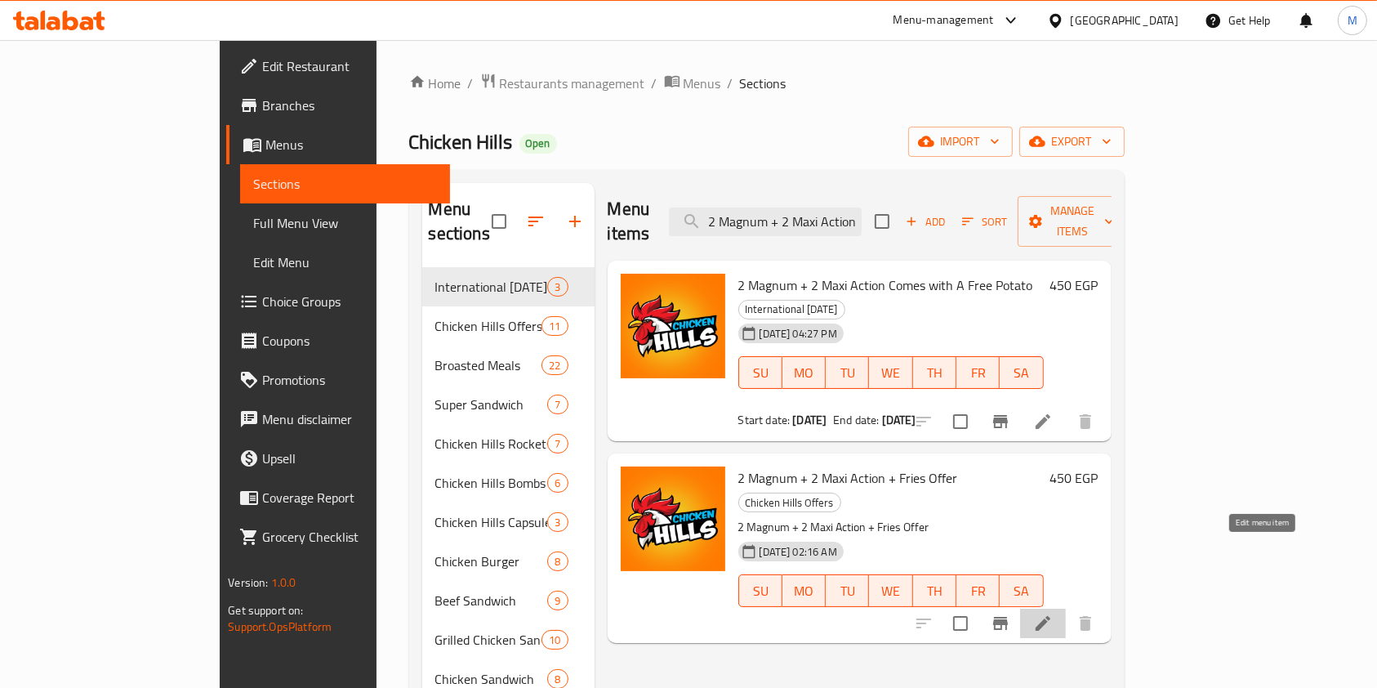
click at [1051, 616] on icon at bounding box center [1043, 623] width 15 height 15
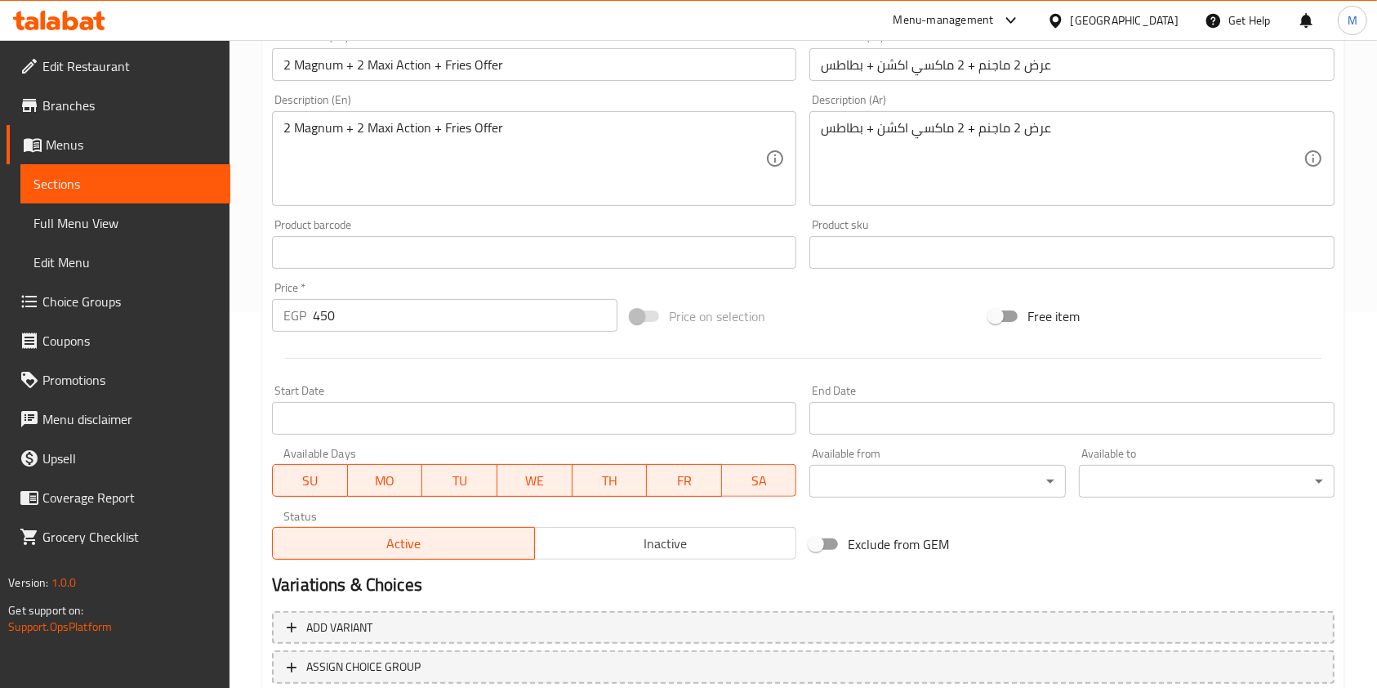
scroll to position [379, 0]
click at [680, 549] on span "Inactive" at bounding box center [666, 541] width 249 height 24
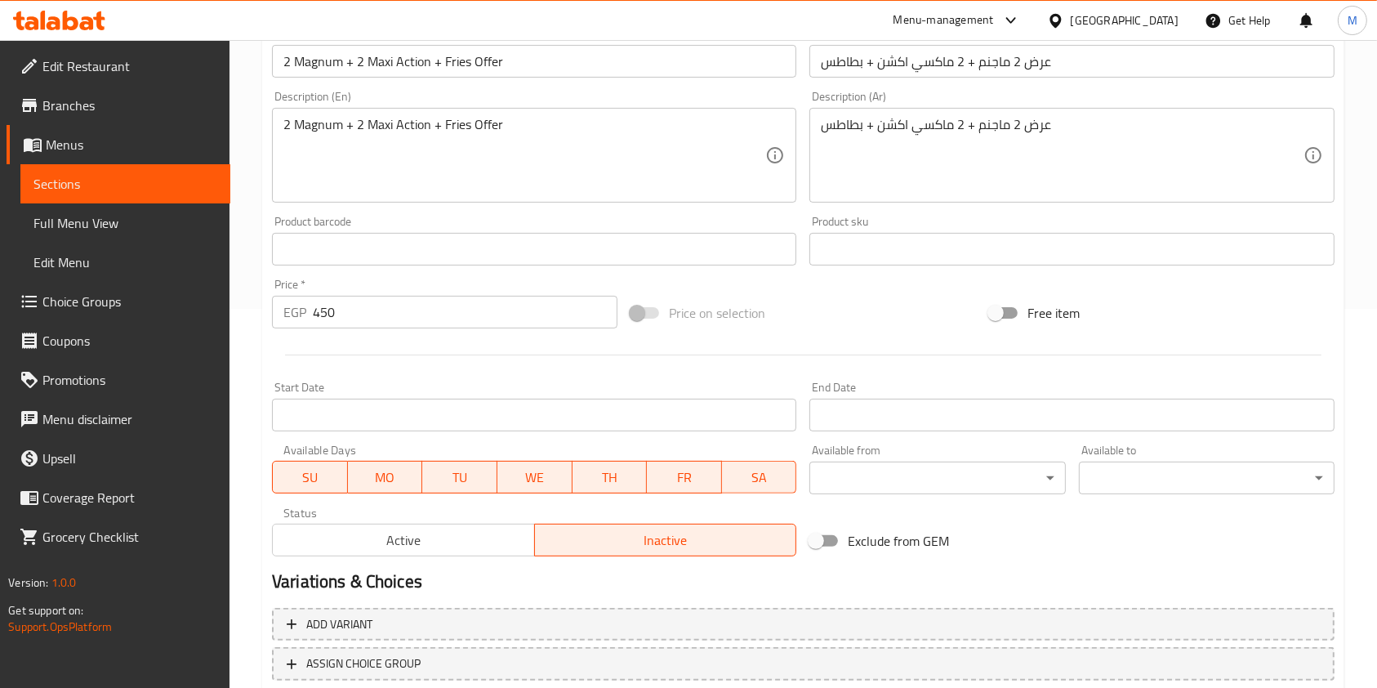
scroll to position [490, 0]
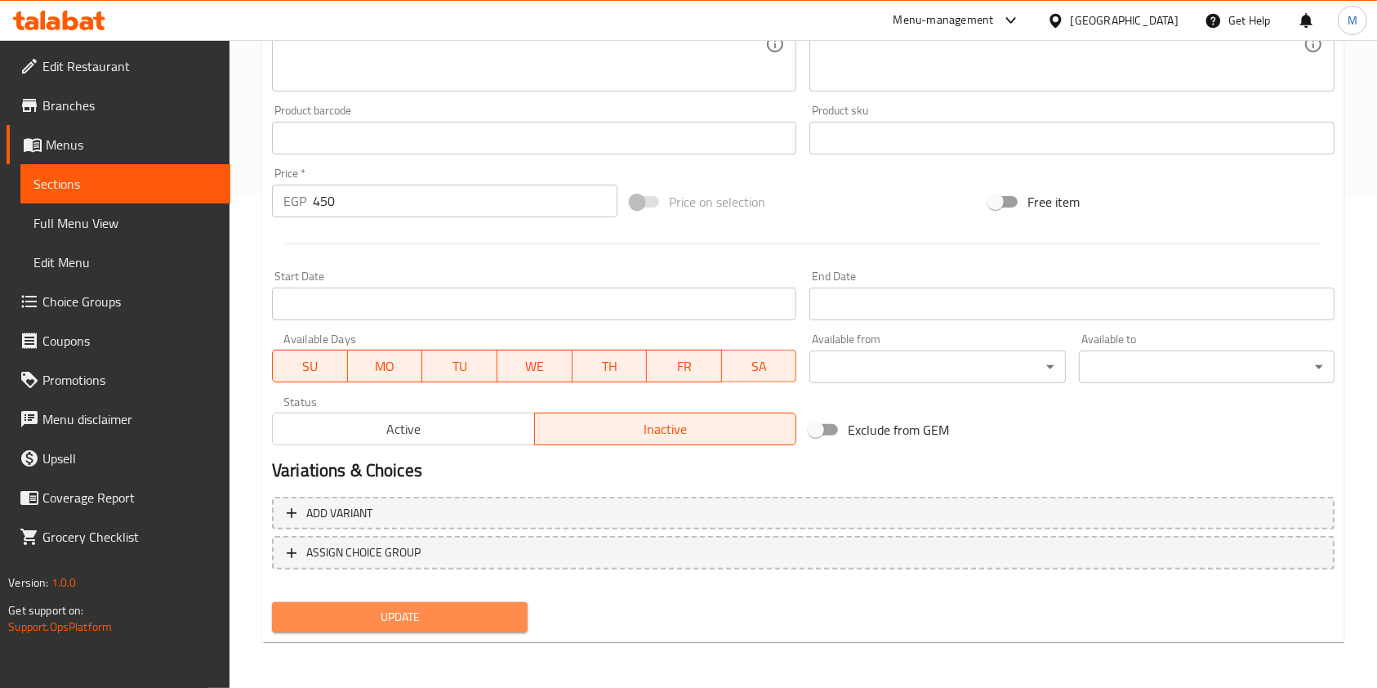
click at [503, 618] on span "Update" at bounding box center [400, 617] width 230 height 20
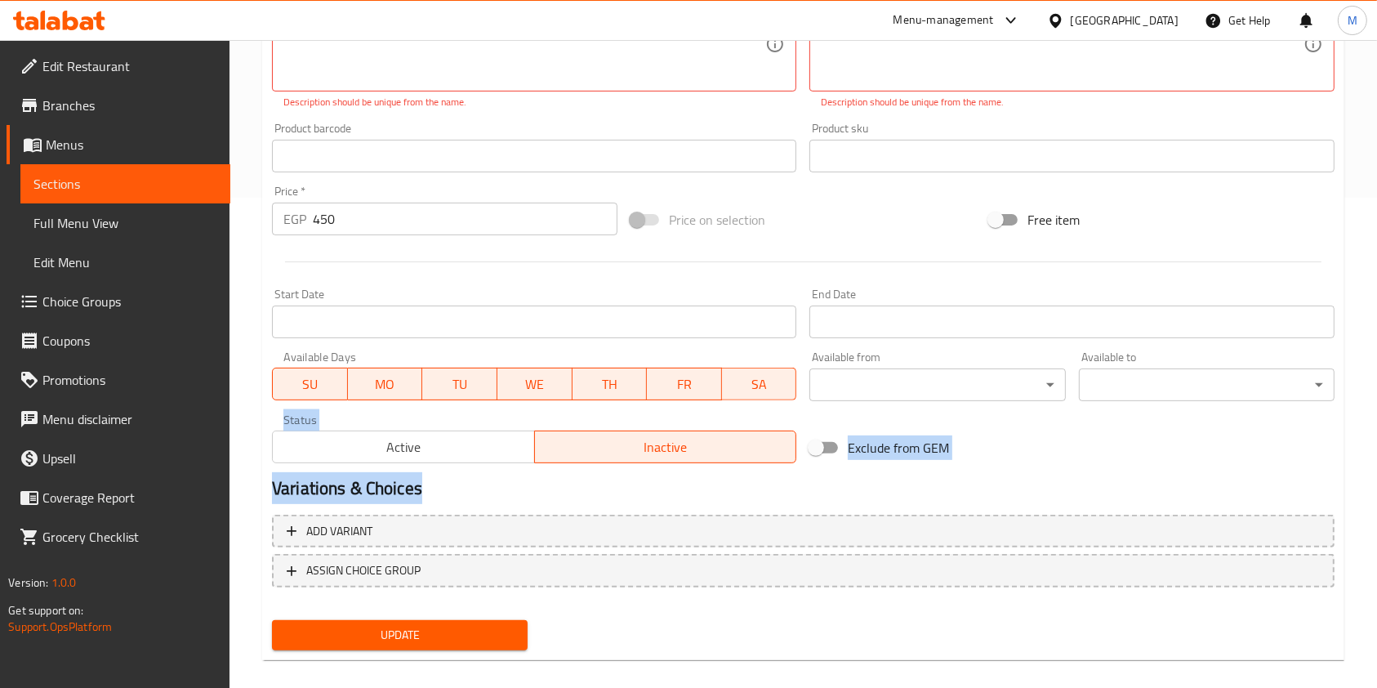
drag, startPoint x: 1274, startPoint y: 483, endPoint x: 1310, endPoint y: 418, distance: 73.9
click at [1310, 418] on div "Change Image Size: 1200 x 800 px / Image formats: jpg, png / 5MB Max. Item name…" at bounding box center [804, 190] width 1076 height 933
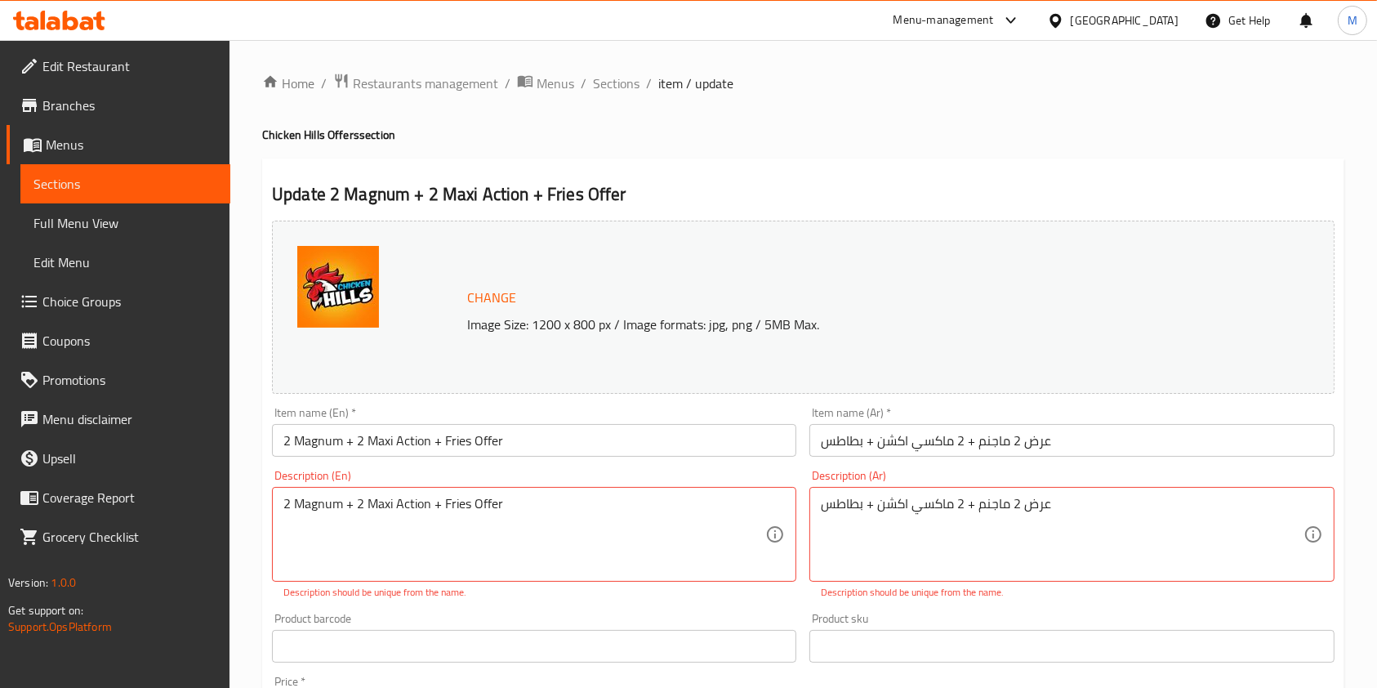
drag, startPoint x: 1350, startPoint y: 146, endPoint x: 1393, endPoint y: 252, distance: 114.7
click at [1377, 373] on html "​ Menu-management [GEOGRAPHIC_DATA] Get Help M Edit Restaurant Branches Menus S…" at bounding box center [688, 344] width 1377 height 688
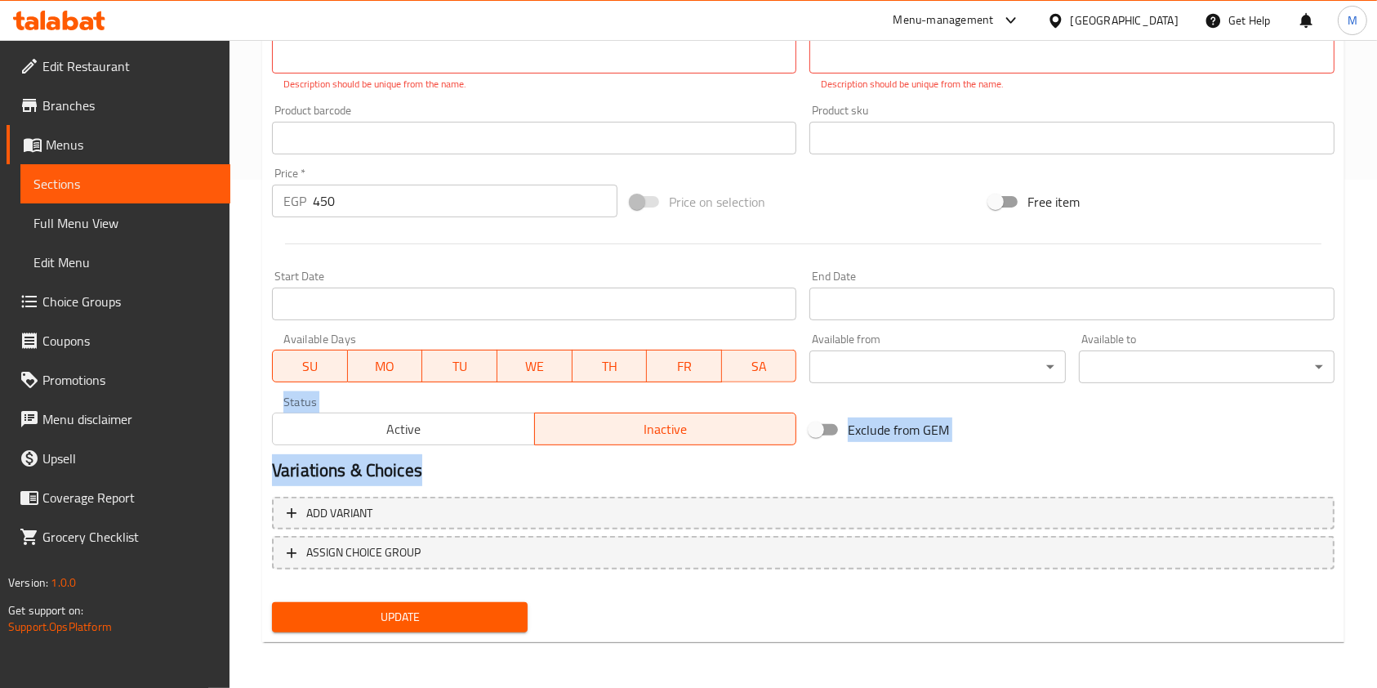
drag, startPoint x: 502, startPoint y: 618, endPoint x: 629, endPoint y: 604, distance: 128.3
click at [503, 618] on span "Update" at bounding box center [400, 617] width 230 height 20
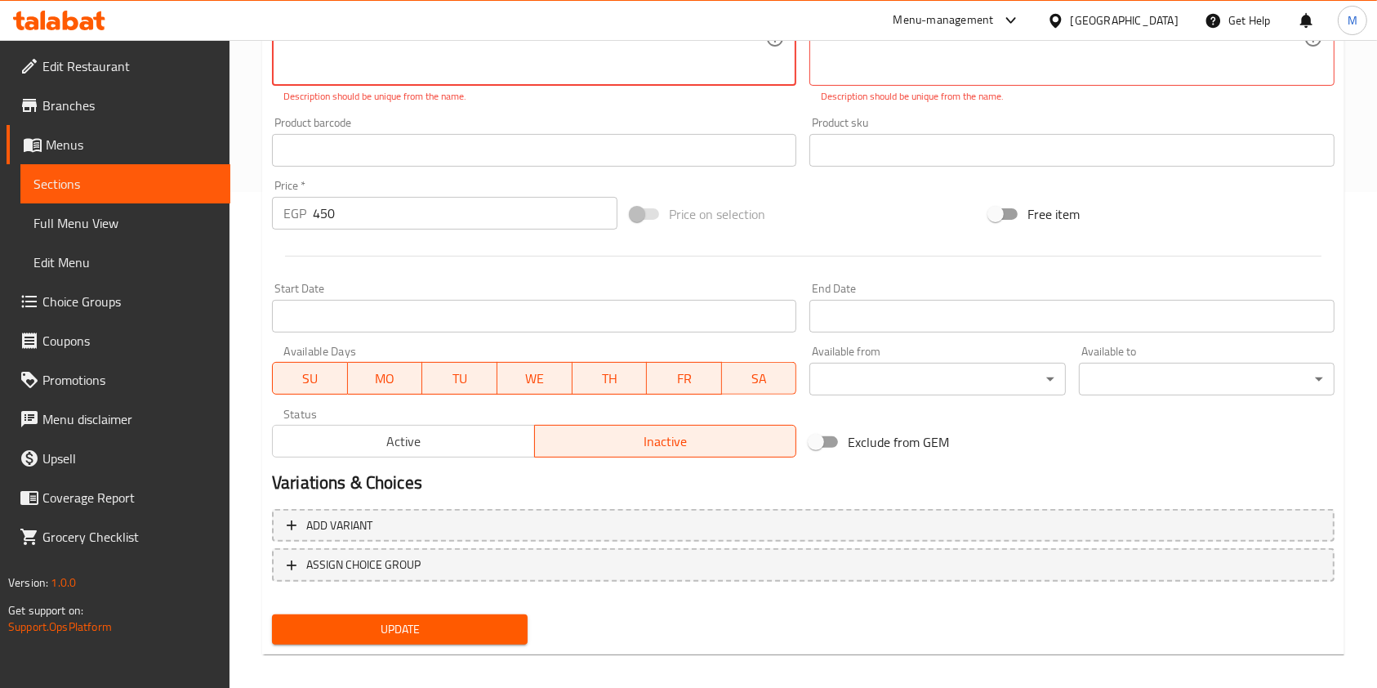
drag, startPoint x: 513, startPoint y: 597, endPoint x: 498, endPoint y: 606, distance: 17.9
click at [509, 599] on nav at bounding box center [803, 594] width 1063 height 13
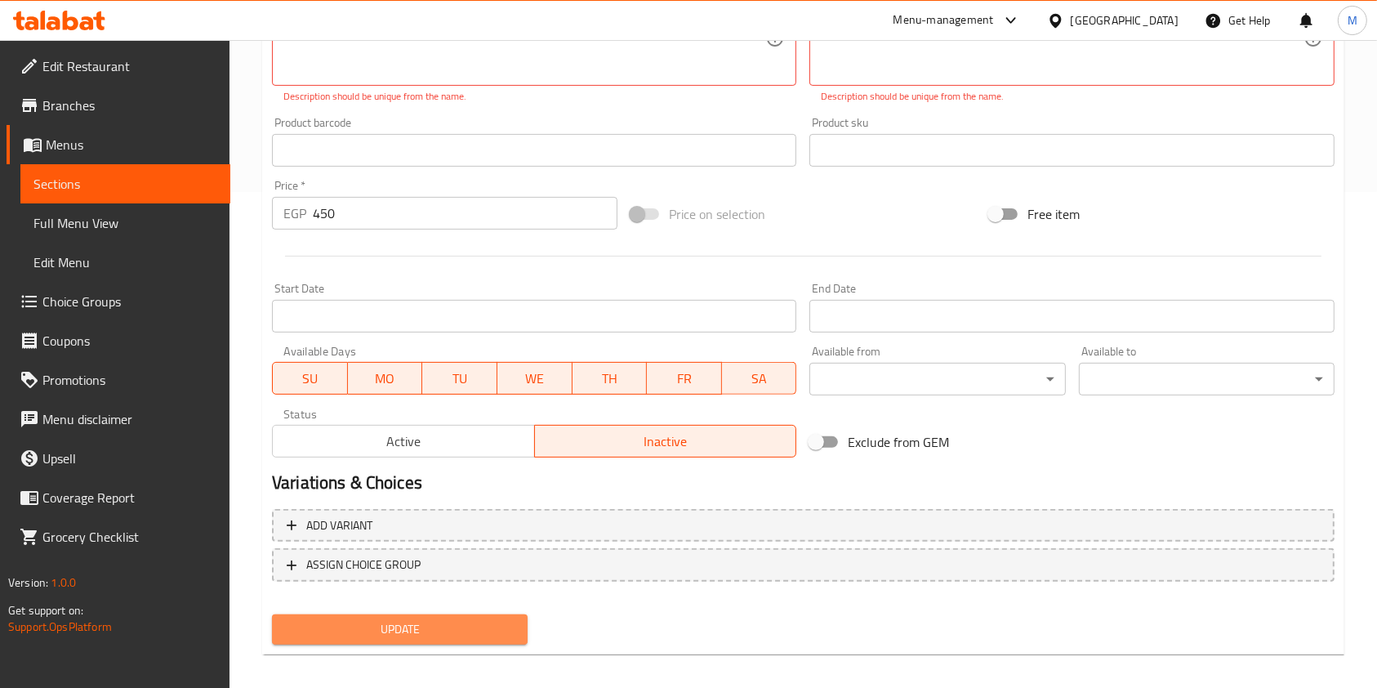
click at [471, 616] on button "Update" at bounding box center [400, 629] width 256 height 30
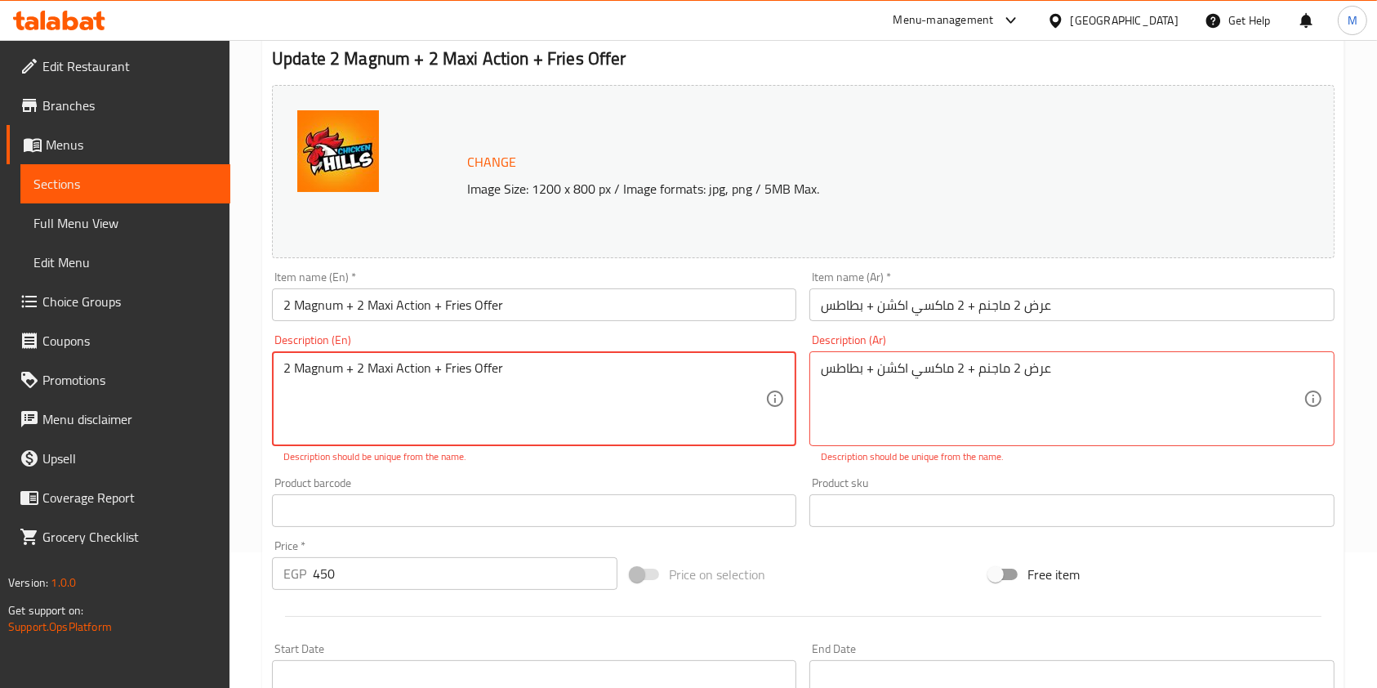
scroll to position [0, 0]
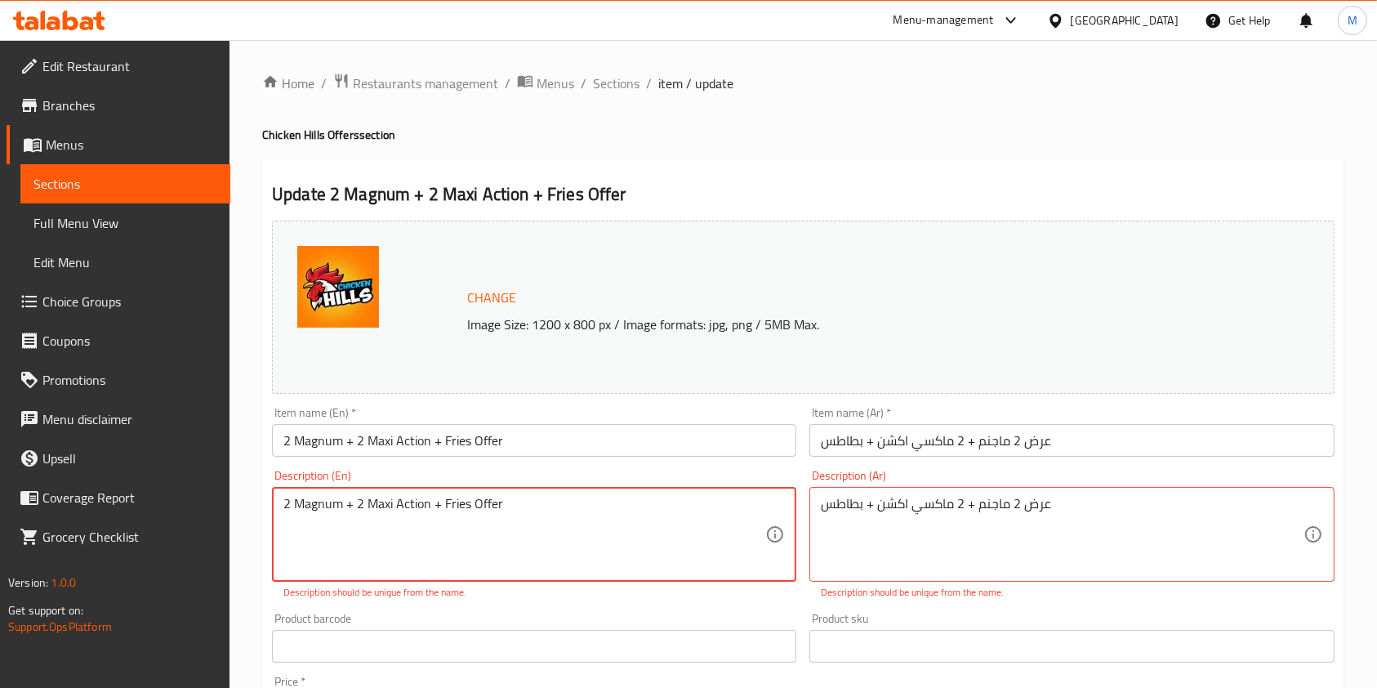
click at [638, 86] on ol "Home / Restaurants management / Menus / Sections / item / update" at bounding box center [803, 83] width 1082 height 21
drag, startPoint x: 623, startPoint y: 83, endPoint x: 715, endPoint y: 117, distance: 98.2
click at [623, 84] on span "Sections" at bounding box center [616, 84] width 47 height 20
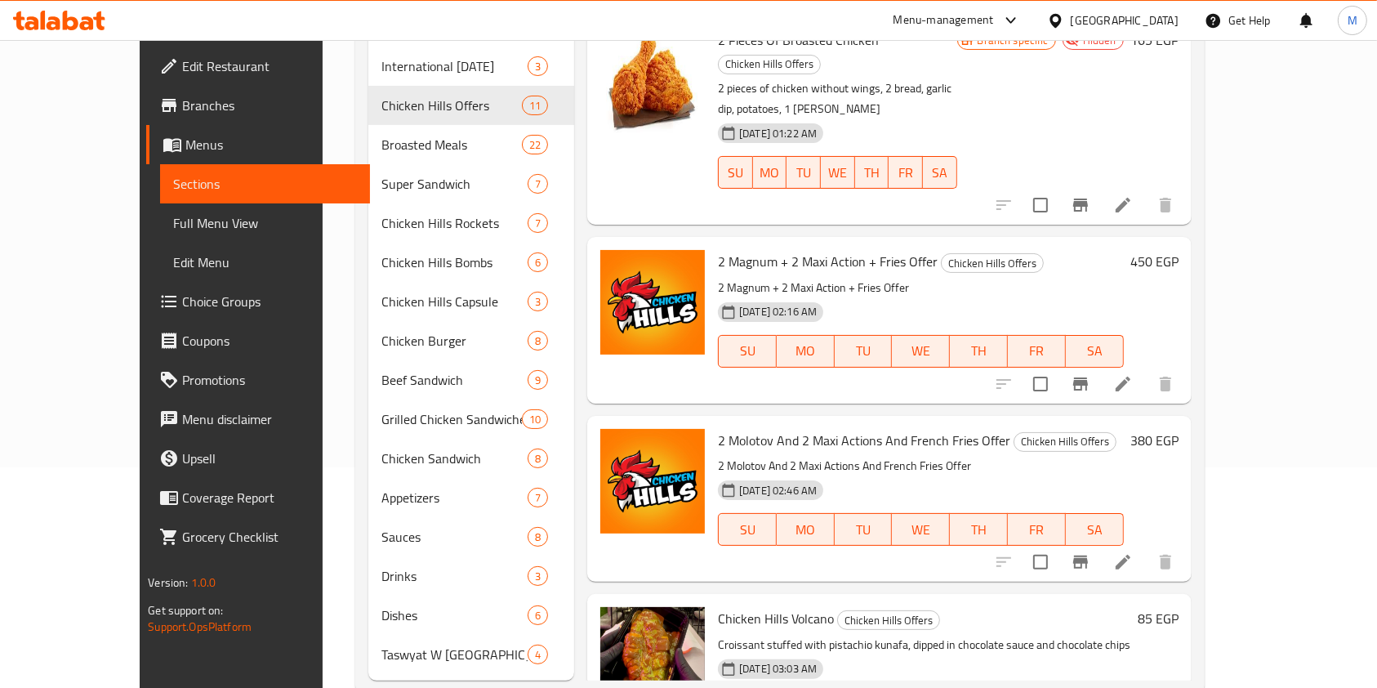
scroll to position [233, 0]
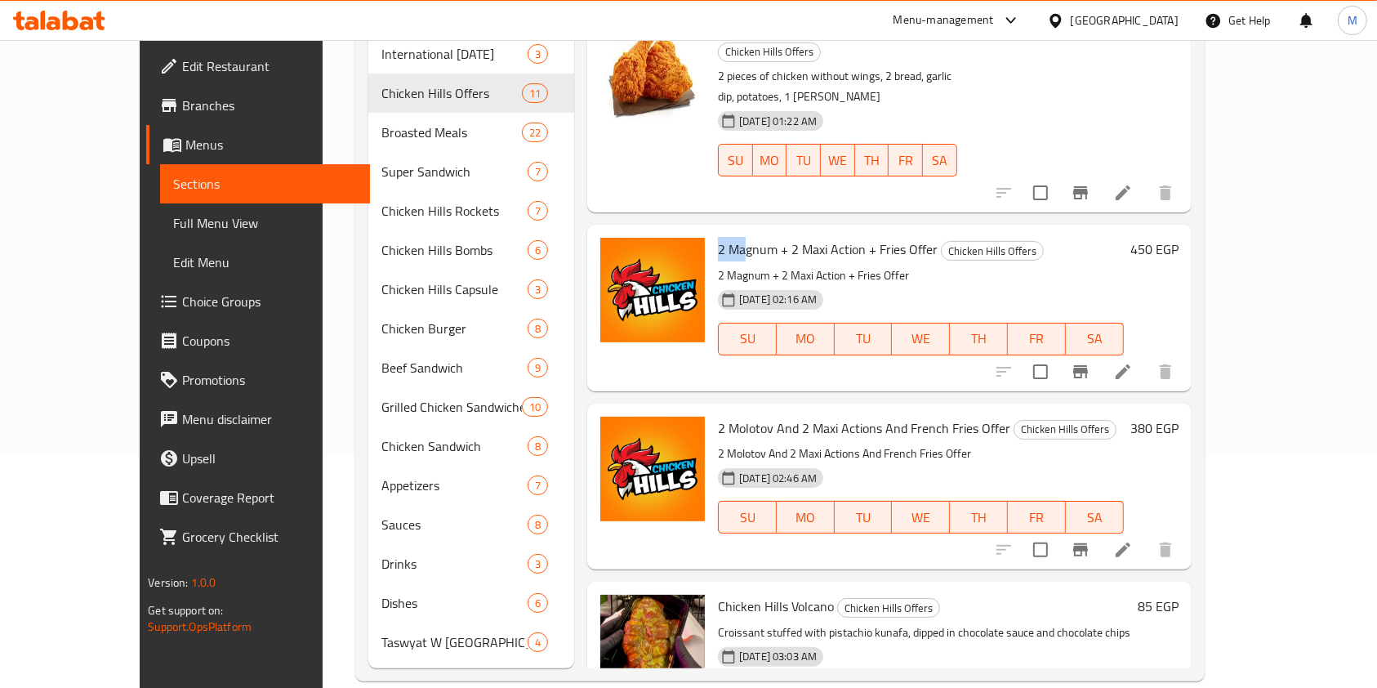
drag, startPoint x: 685, startPoint y: 204, endPoint x: 712, endPoint y: 212, distance: 28.2
click at [718, 237] on span "2 Magnum + 2 Maxi Action + Fries Offer" at bounding box center [828, 249] width 220 height 25
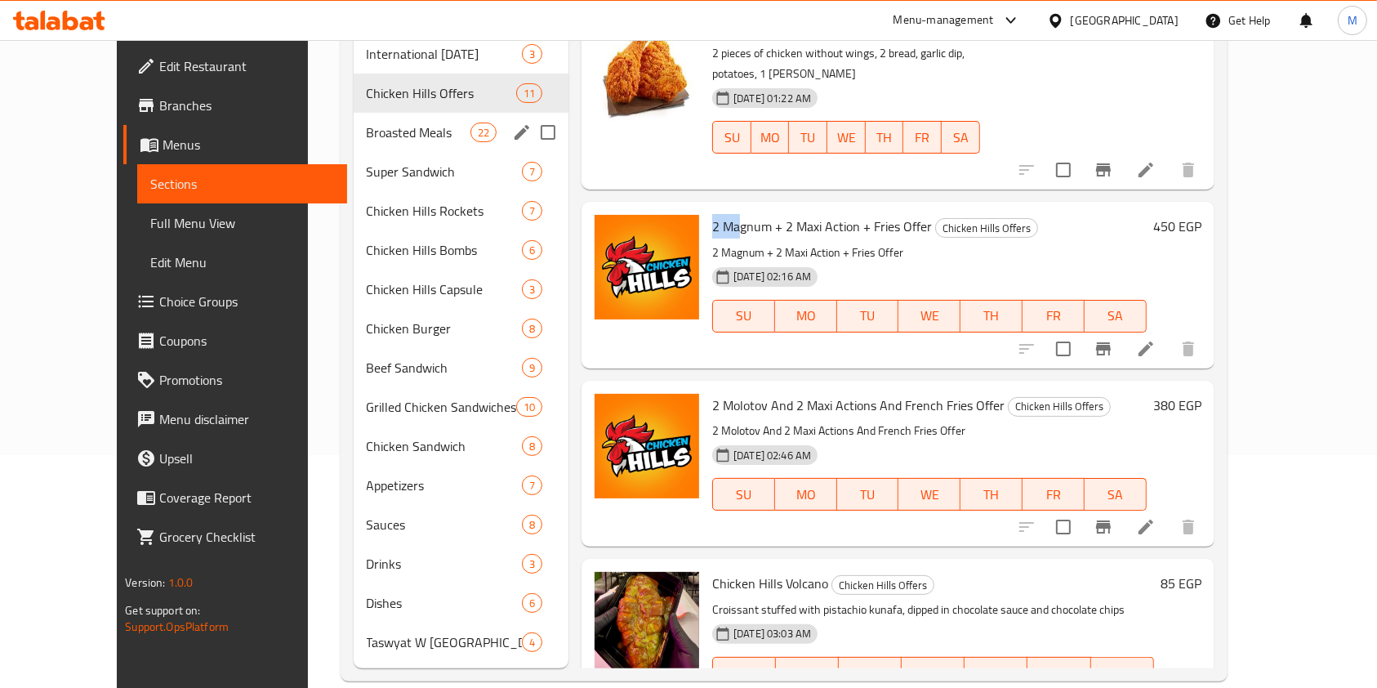
click at [404, 162] on span "Super Sandwich" at bounding box center [444, 172] width 155 height 20
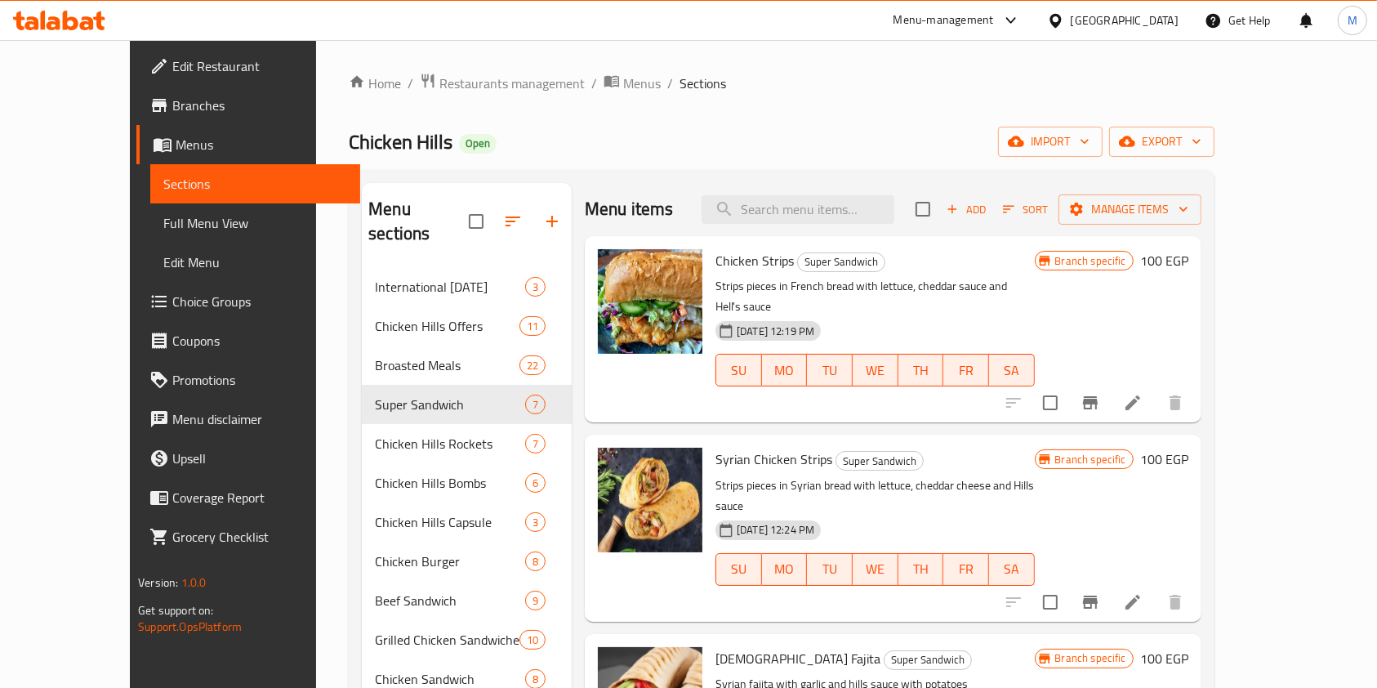
click at [394, 277] on span "International [DATE]" at bounding box center [450, 287] width 150 height 20
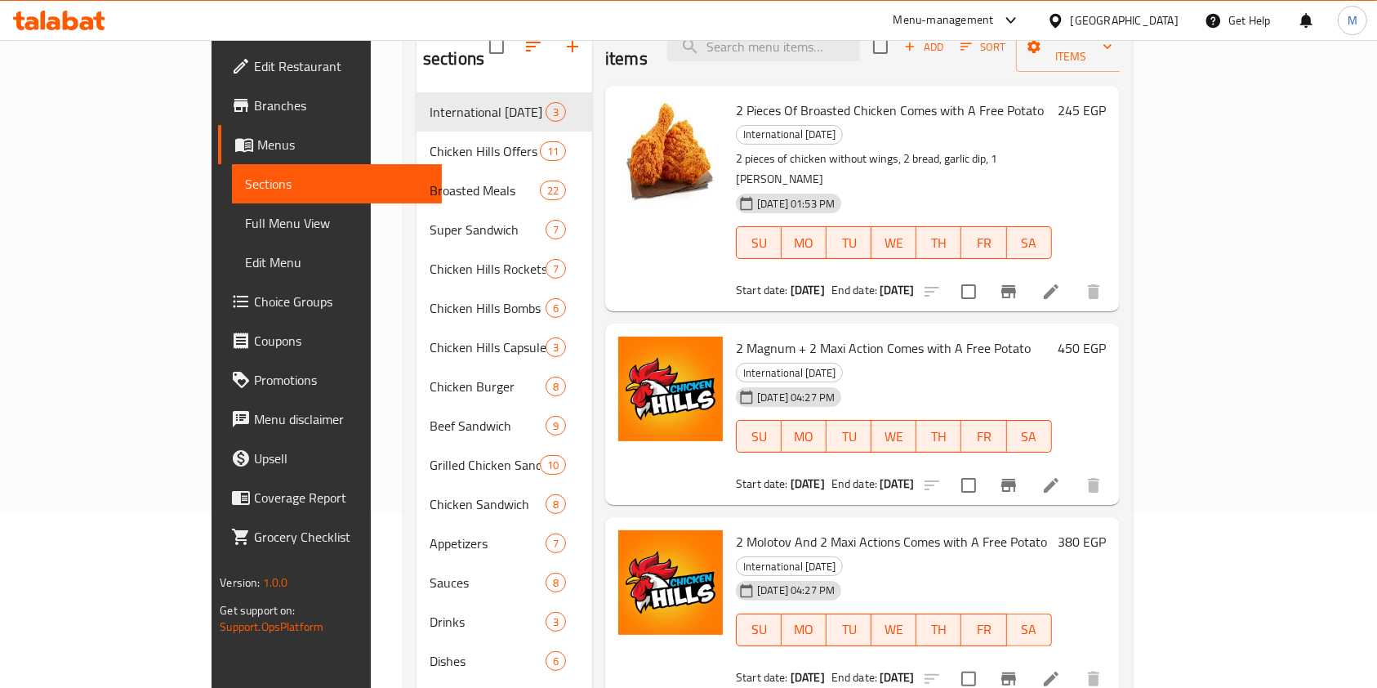
scroll to position [234, 0]
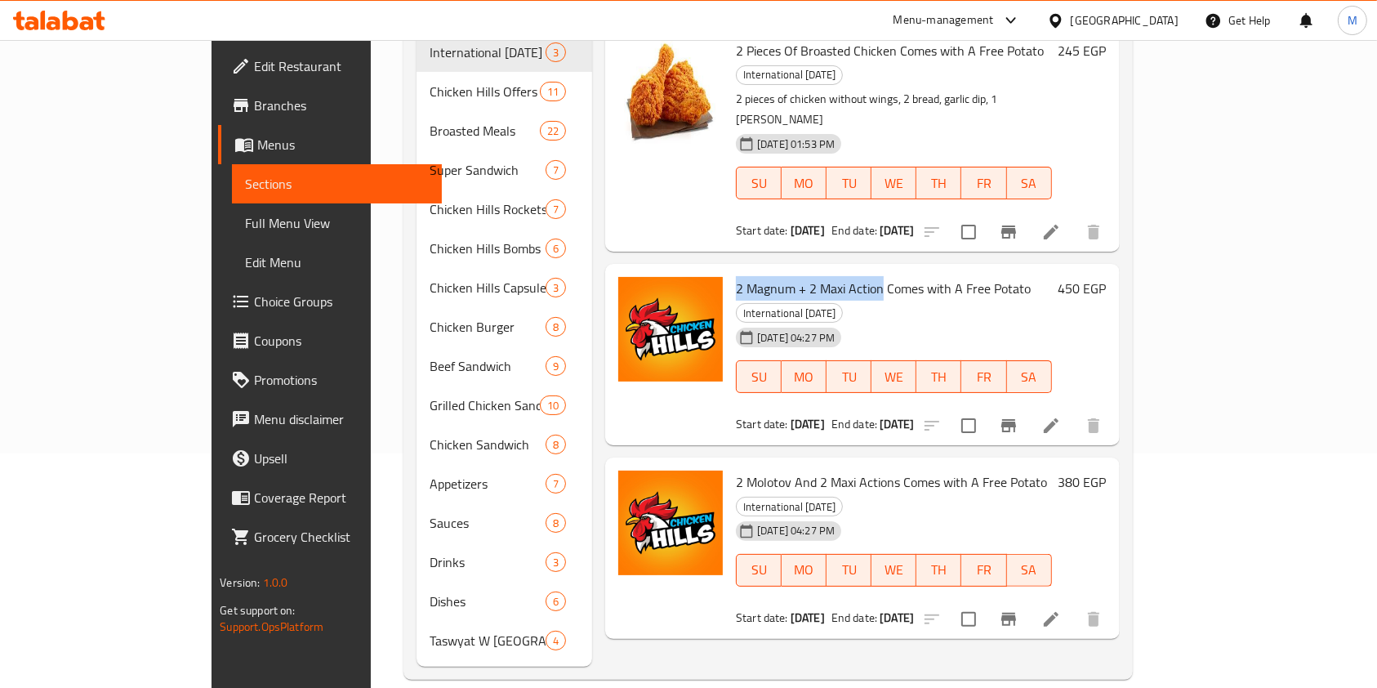
drag, startPoint x: 682, startPoint y: 219, endPoint x: 830, endPoint y: 225, distance: 148.0
click at [830, 270] on div "2 Magnum + 2 Maxi Action Comes with A Free Potato International [DATE] [DATE] 0…" at bounding box center [894, 354] width 329 height 168
copy span "2 Magnum + 2 Maxi Action"
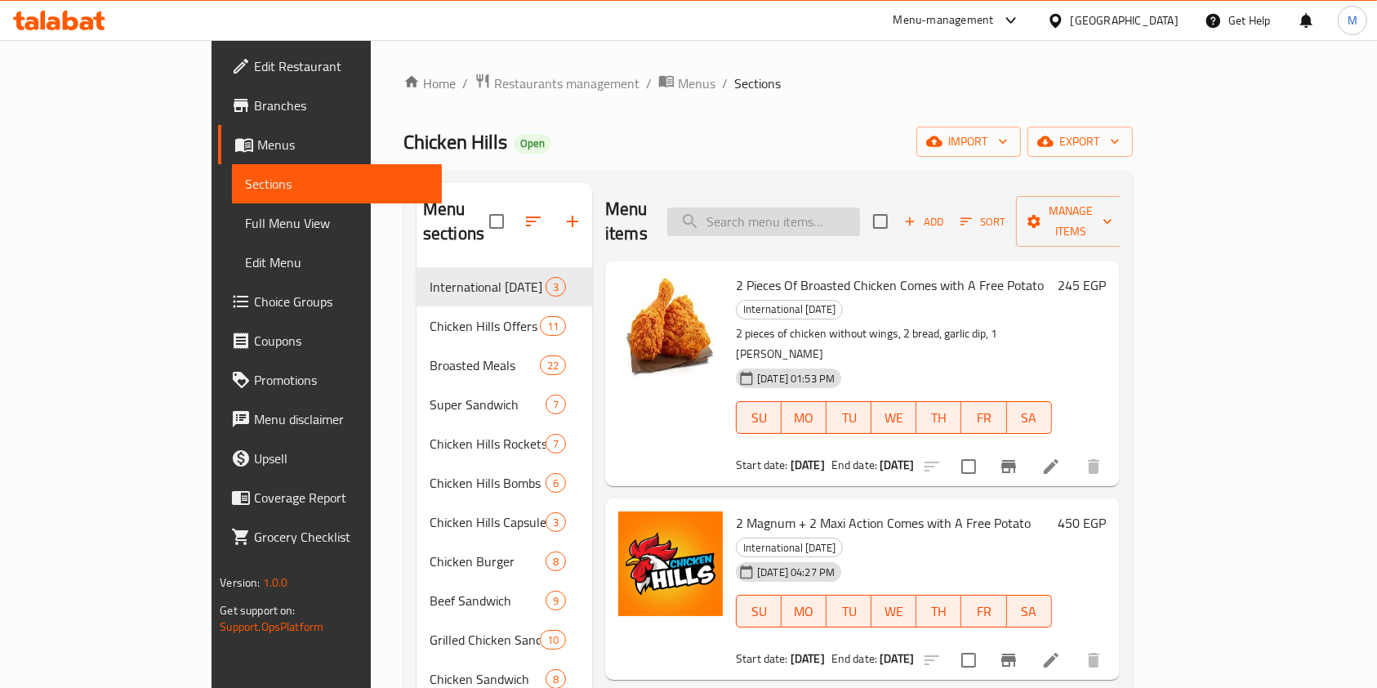
click at [860, 208] on input "search" at bounding box center [763, 222] width 193 height 29
paste input "2 Magnum + 2 Maxi Action"
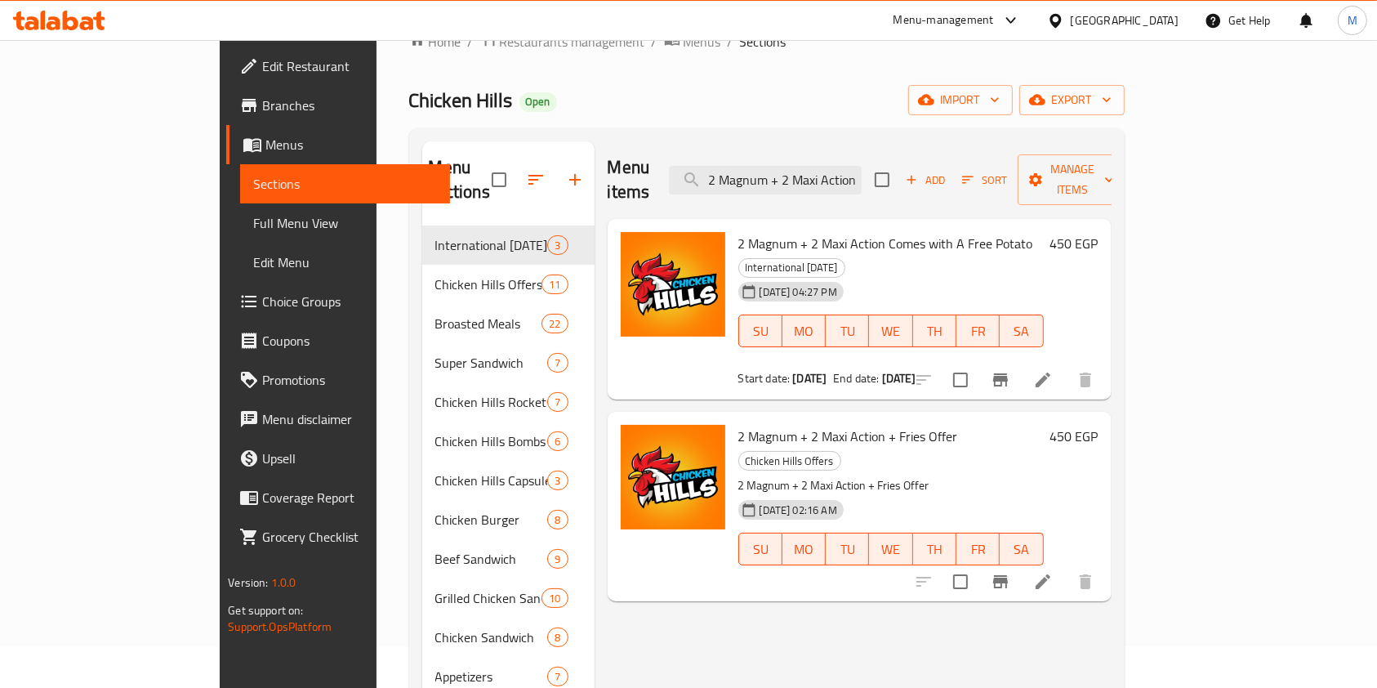
scroll to position [56, 0]
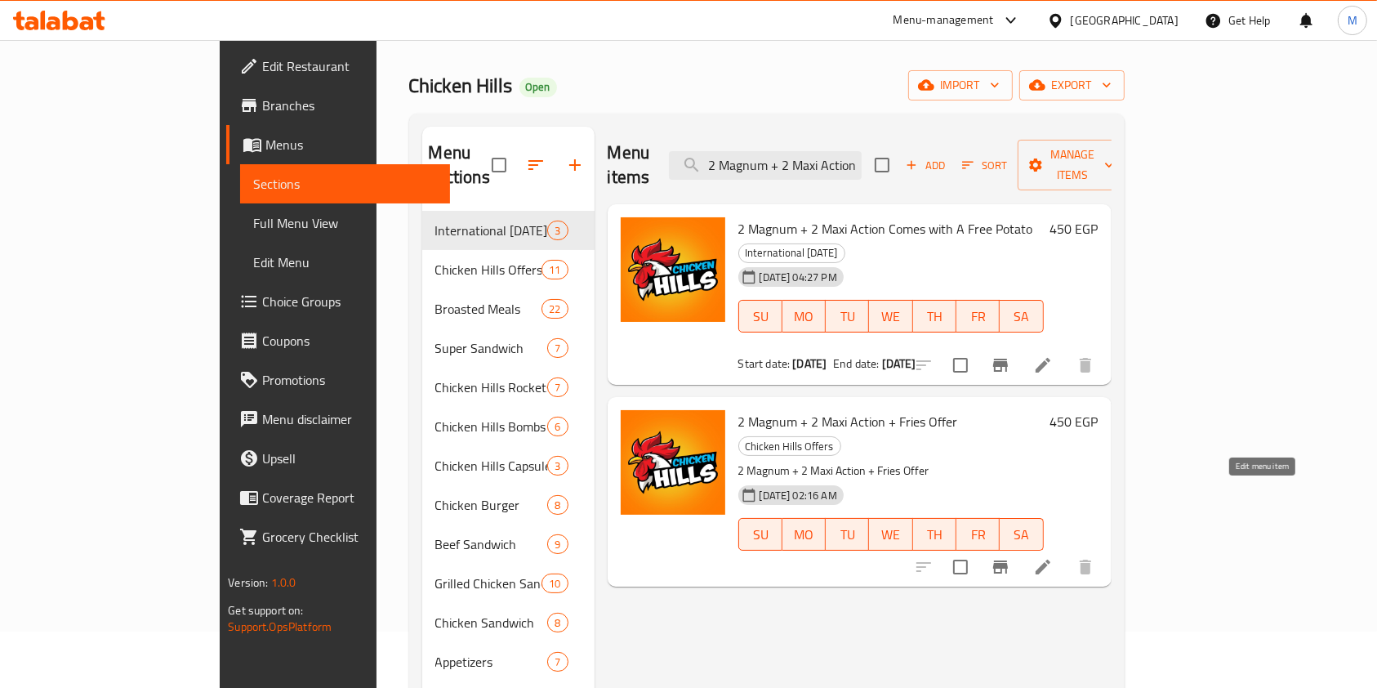
type input "2 Magnum + 2 Maxi Action"
click at [1051, 560] on icon at bounding box center [1043, 567] width 15 height 15
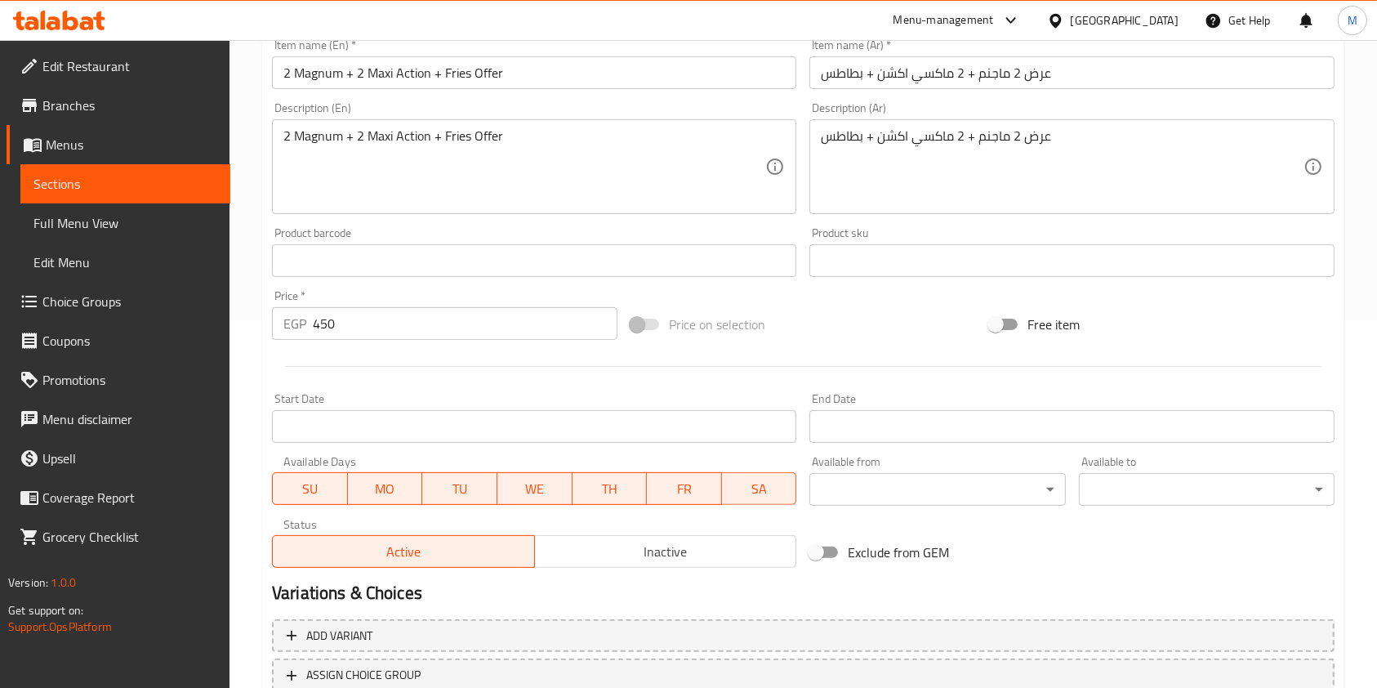
scroll to position [490, 0]
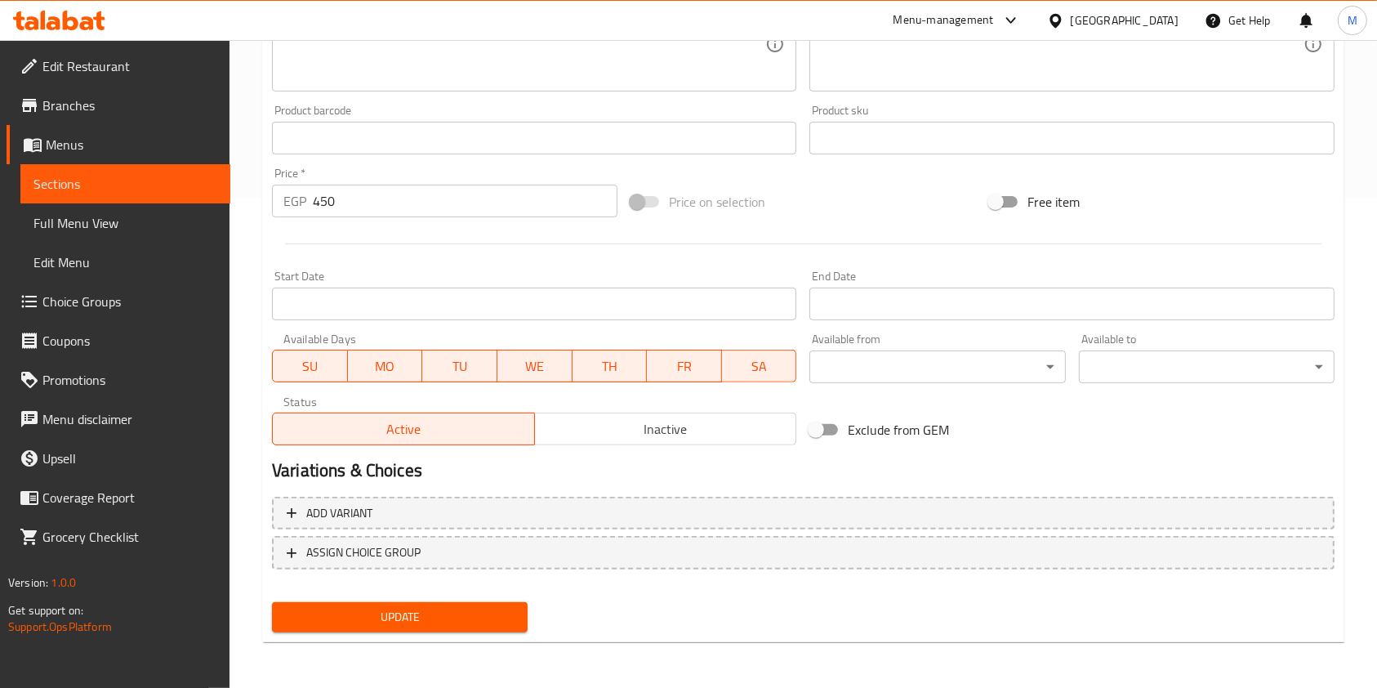
click at [582, 460] on h2 "Variations & Choices" at bounding box center [803, 470] width 1063 height 25
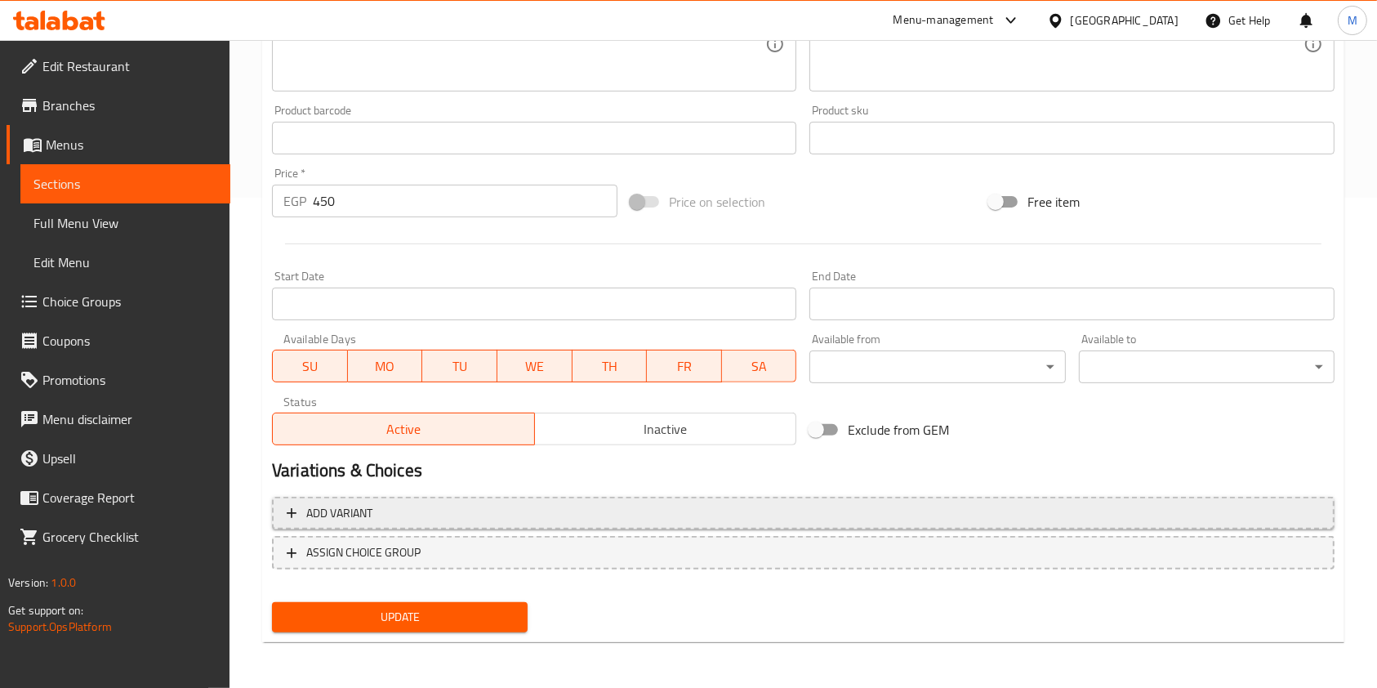
drag, startPoint x: 613, startPoint y: 424, endPoint x: 550, endPoint y: 521, distance: 115.8
click at [614, 428] on span "Inactive" at bounding box center [666, 429] width 249 height 24
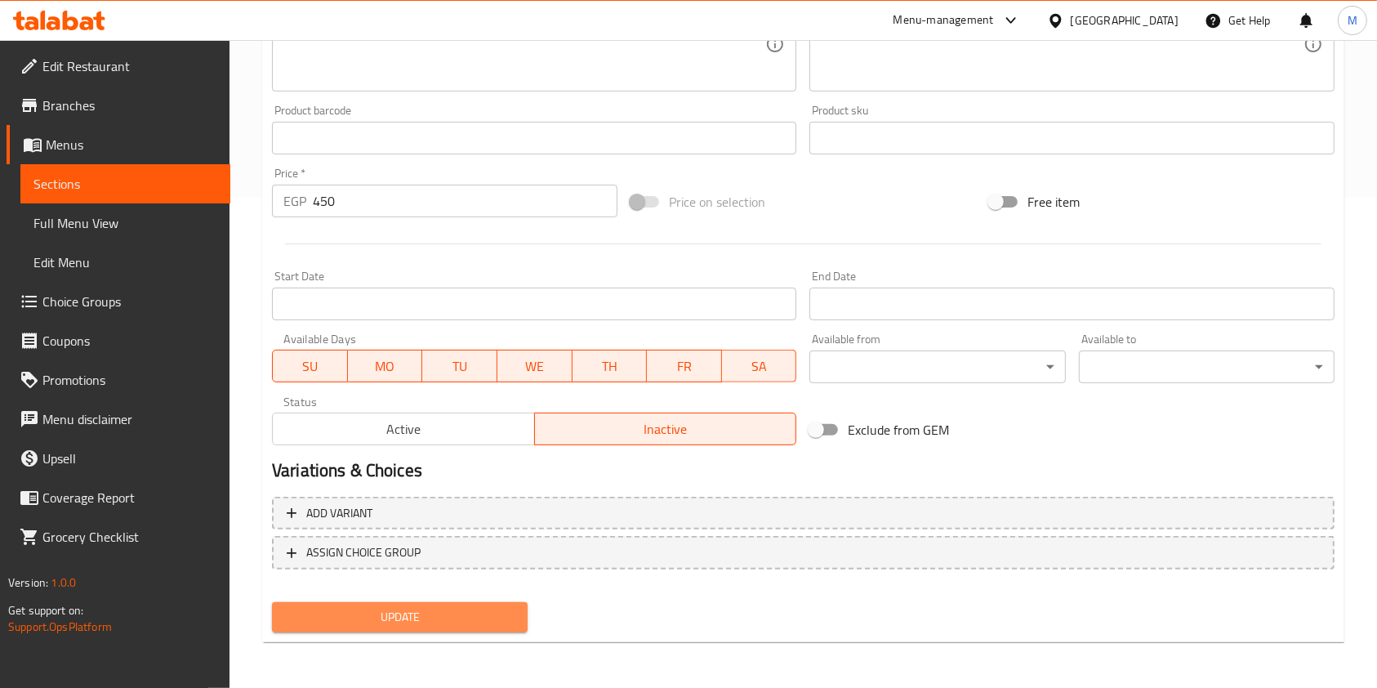
click at [495, 603] on button "Update" at bounding box center [400, 617] width 256 height 30
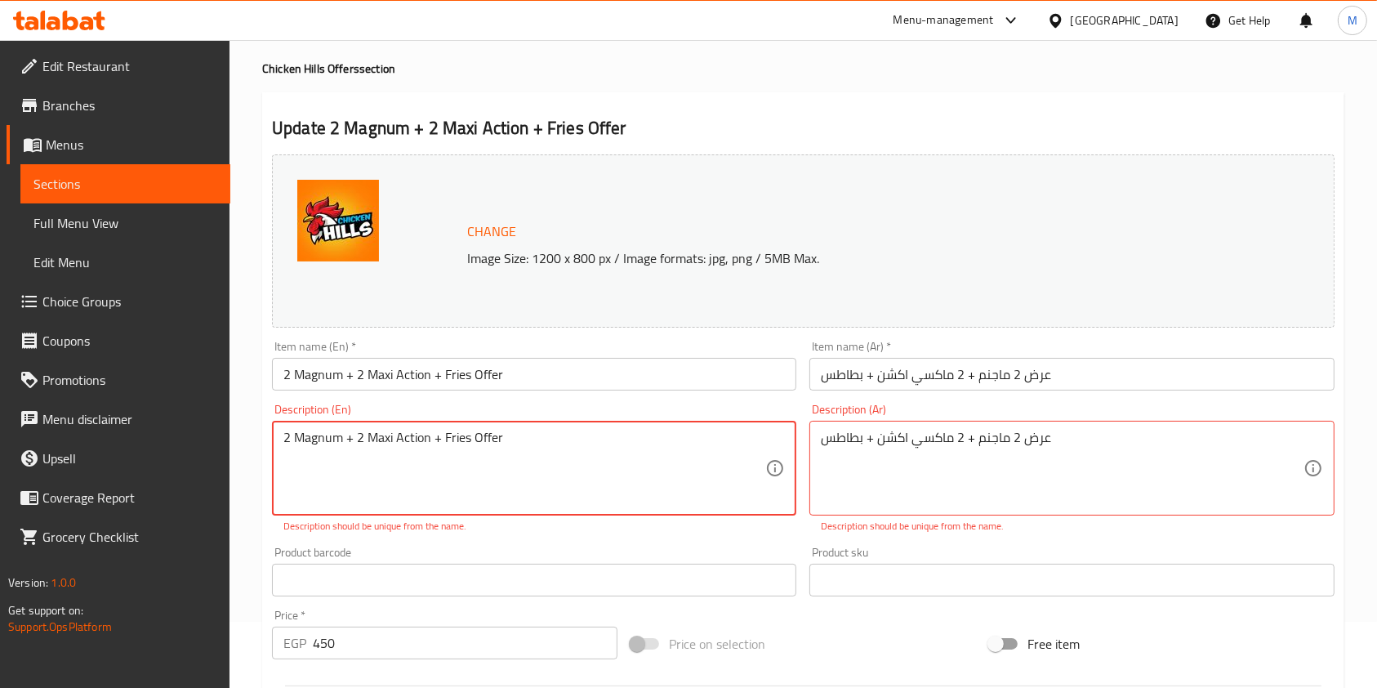
scroll to position [64, 0]
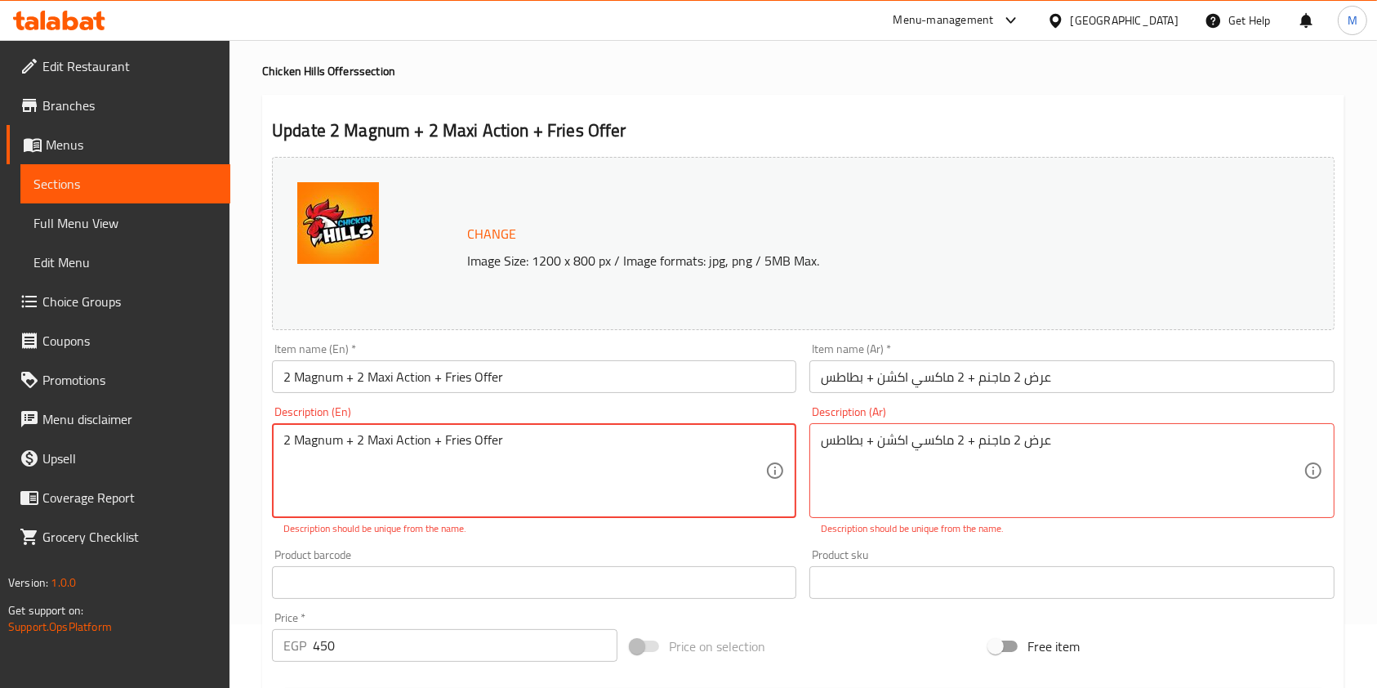
click at [574, 437] on textarea "2 Magnum + 2 Maxi Action + Fries Offer" at bounding box center [524, 471] width 482 height 78
drag, startPoint x: 565, startPoint y: 435, endPoint x: 273, endPoint y: 441, distance: 291.7
click at [273, 441] on div "2 Magnum + 2 Maxi Action + Fries Offer Description (En)" at bounding box center [534, 470] width 524 height 95
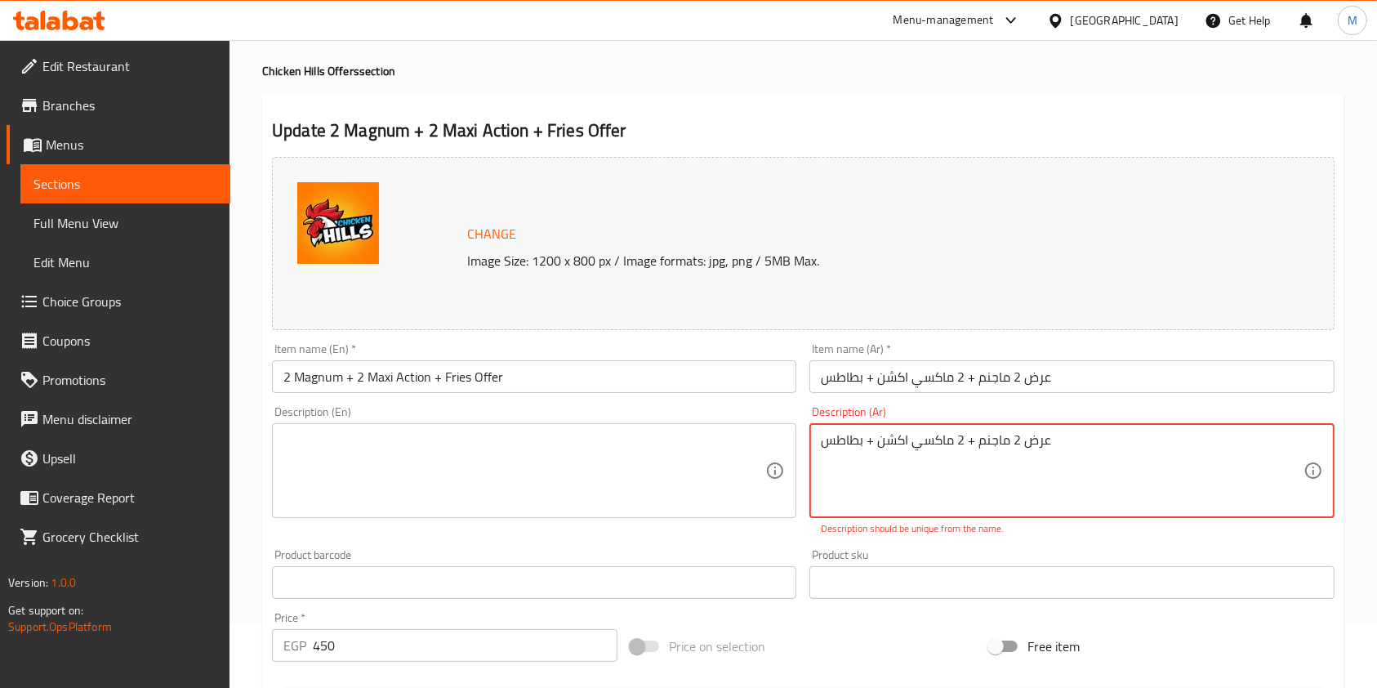
drag, startPoint x: 1063, startPoint y: 441, endPoint x: 779, endPoint y: 441, distance: 283.5
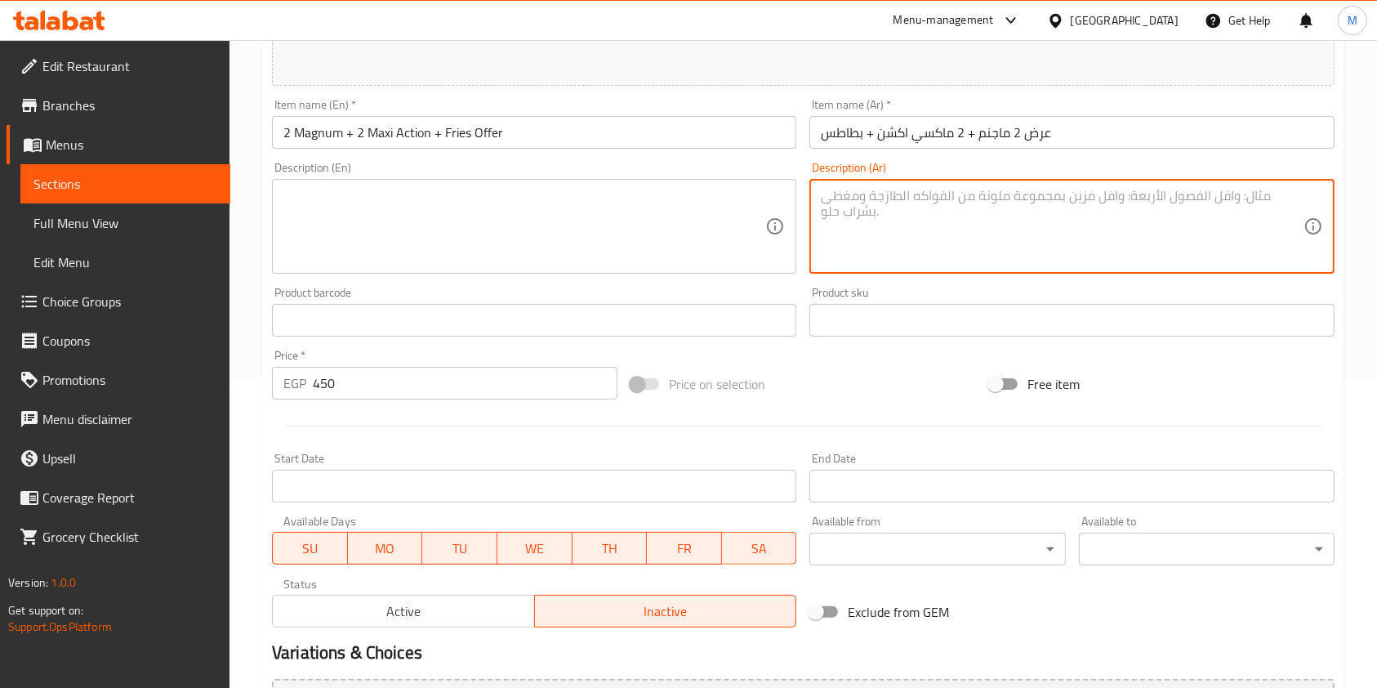
scroll to position [484, 0]
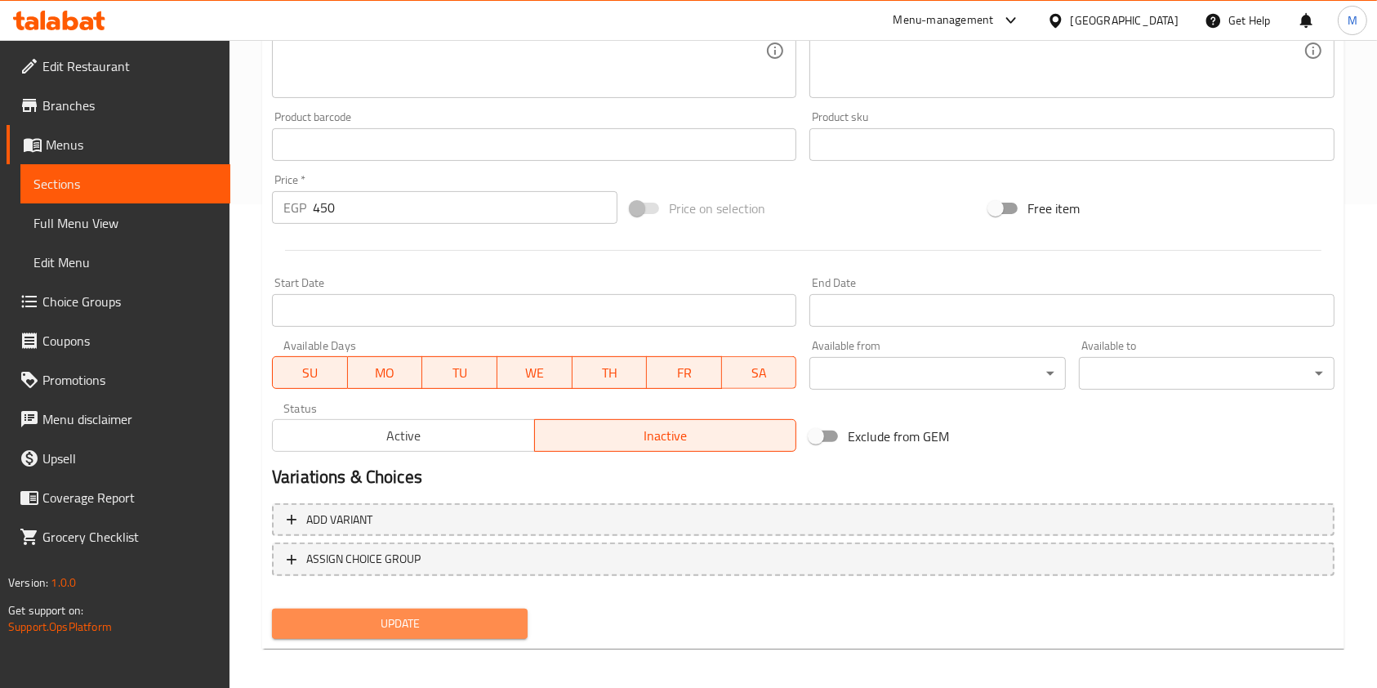
click at [497, 620] on span "Update" at bounding box center [400, 624] width 230 height 20
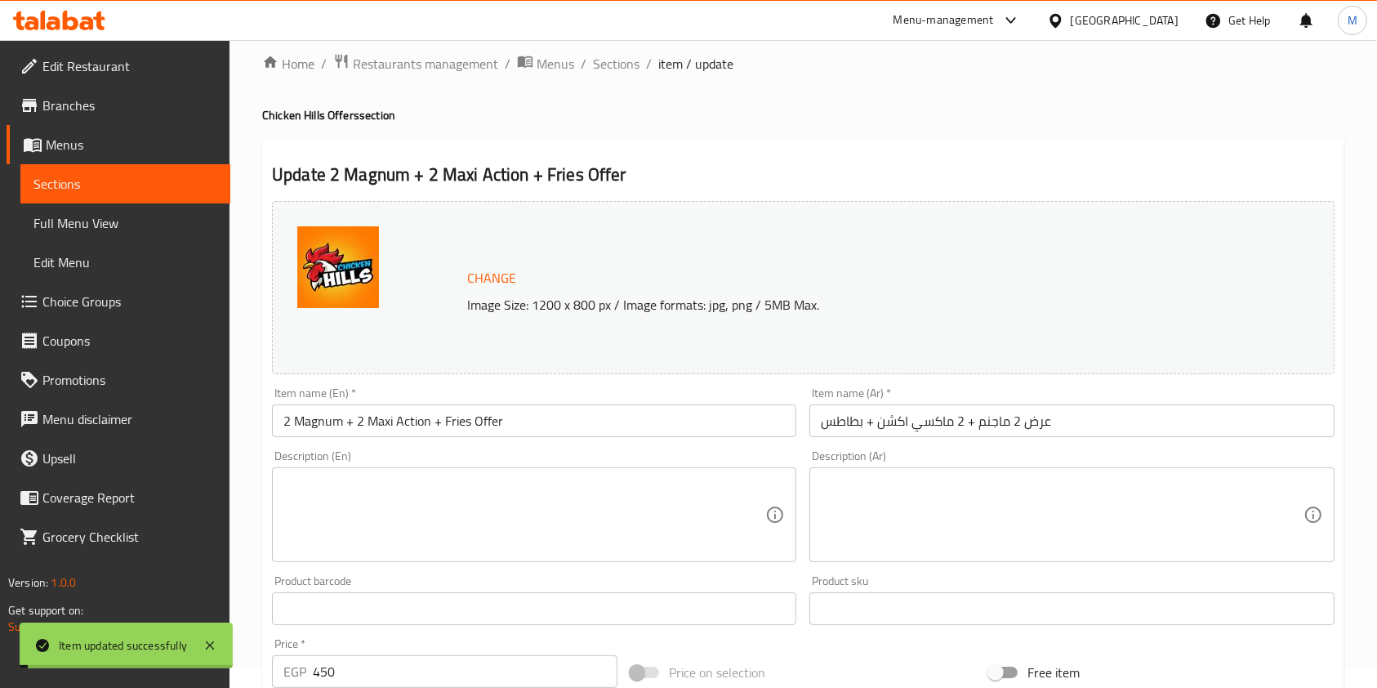
scroll to position [0, 0]
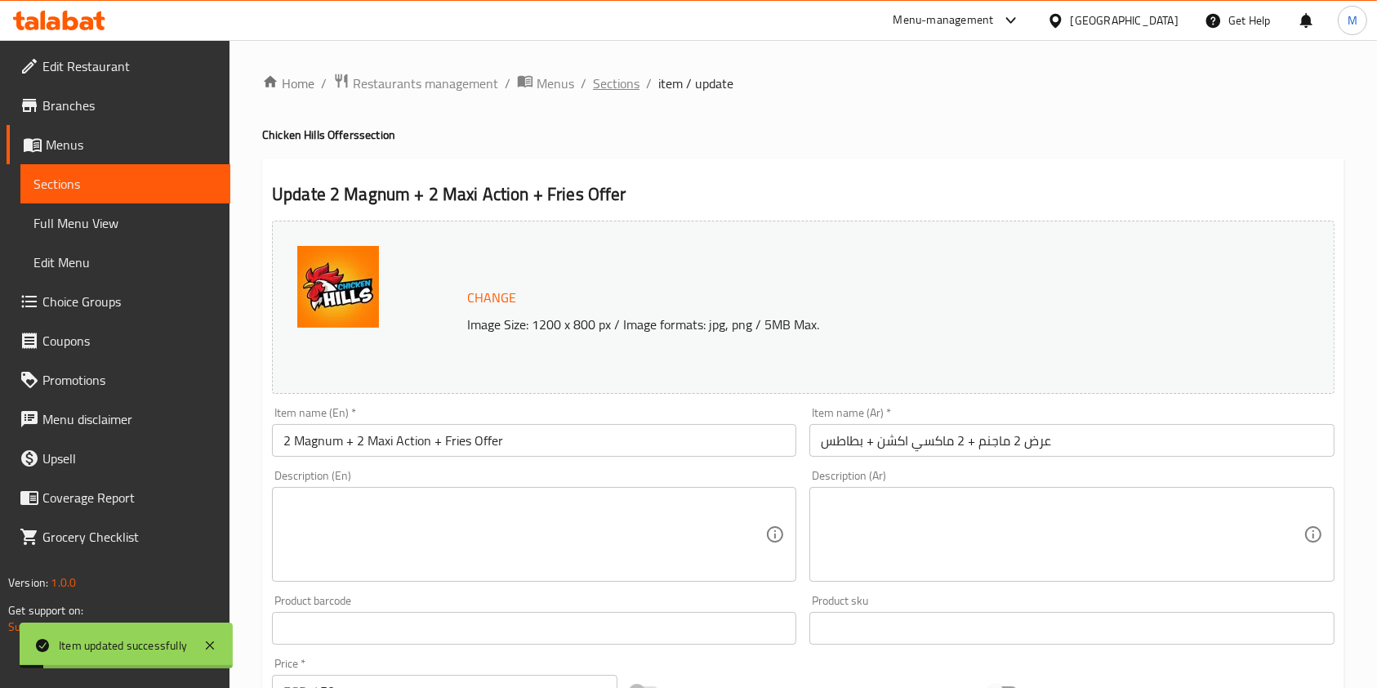
click at [624, 92] on span "Sections" at bounding box center [616, 84] width 47 height 20
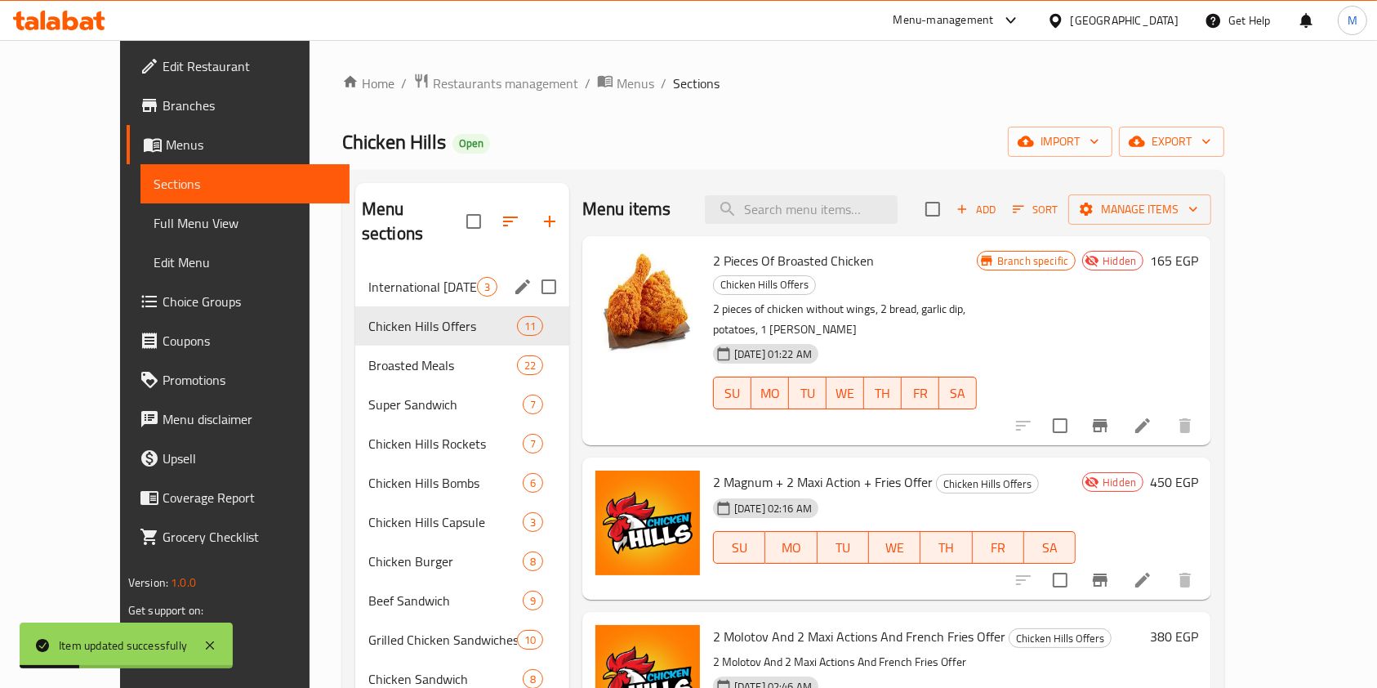
click at [396, 277] on span "International [DATE]" at bounding box center [422, 287] width 109 height 20
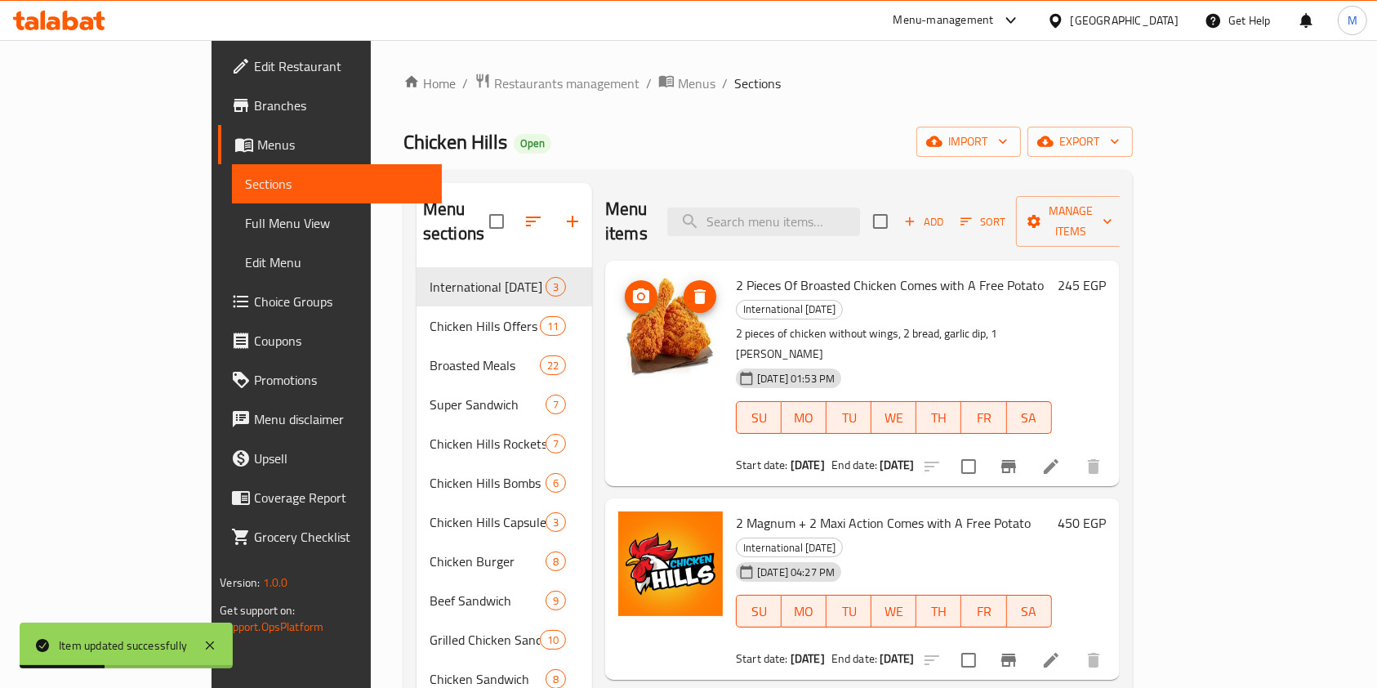
scroll to position [217, 0]
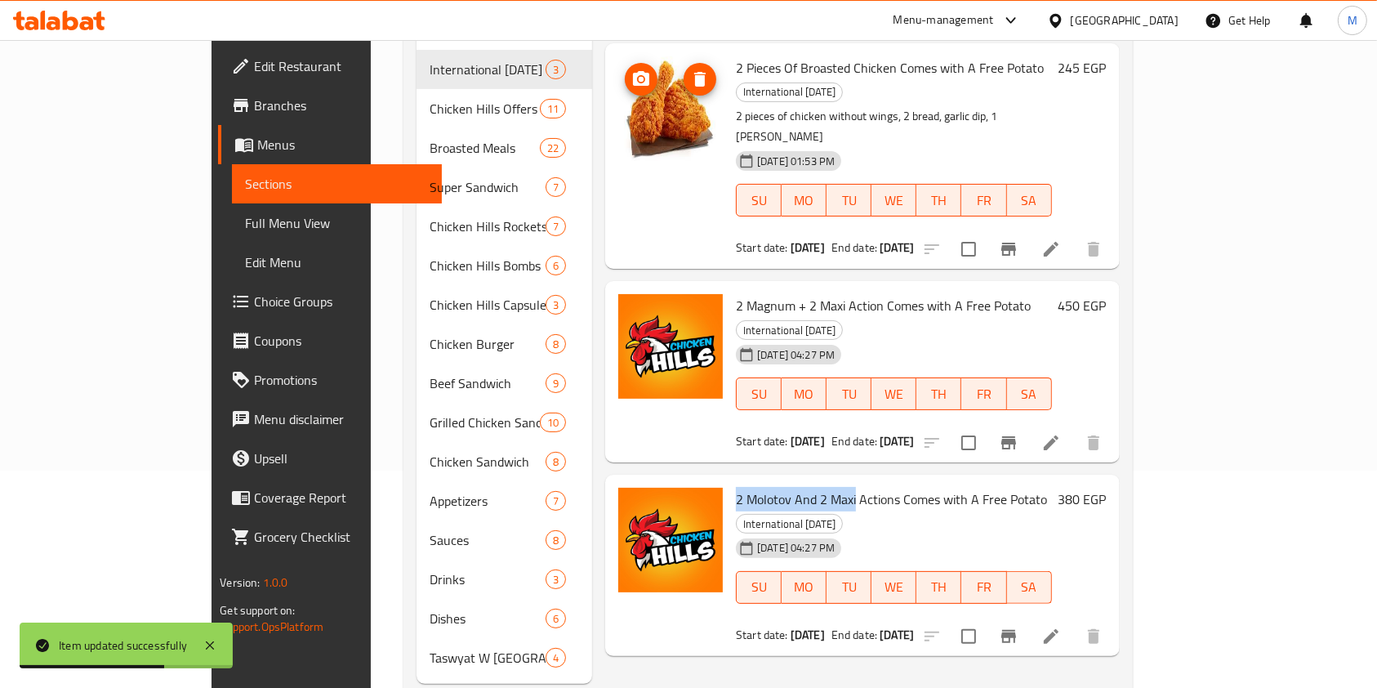
drag, startPoint x: 681, startPoint y: 409, endPoint x: 803, endPoint y: 412, distance: 122.6
click at [803, 481] on div "2 Molotov And 2 Maxi Actions Comes with A Free Potato International Potato Day …" at bounding box center [894, 565] width 329 height 168
copy span "2 Molotov And 2 Maxi"
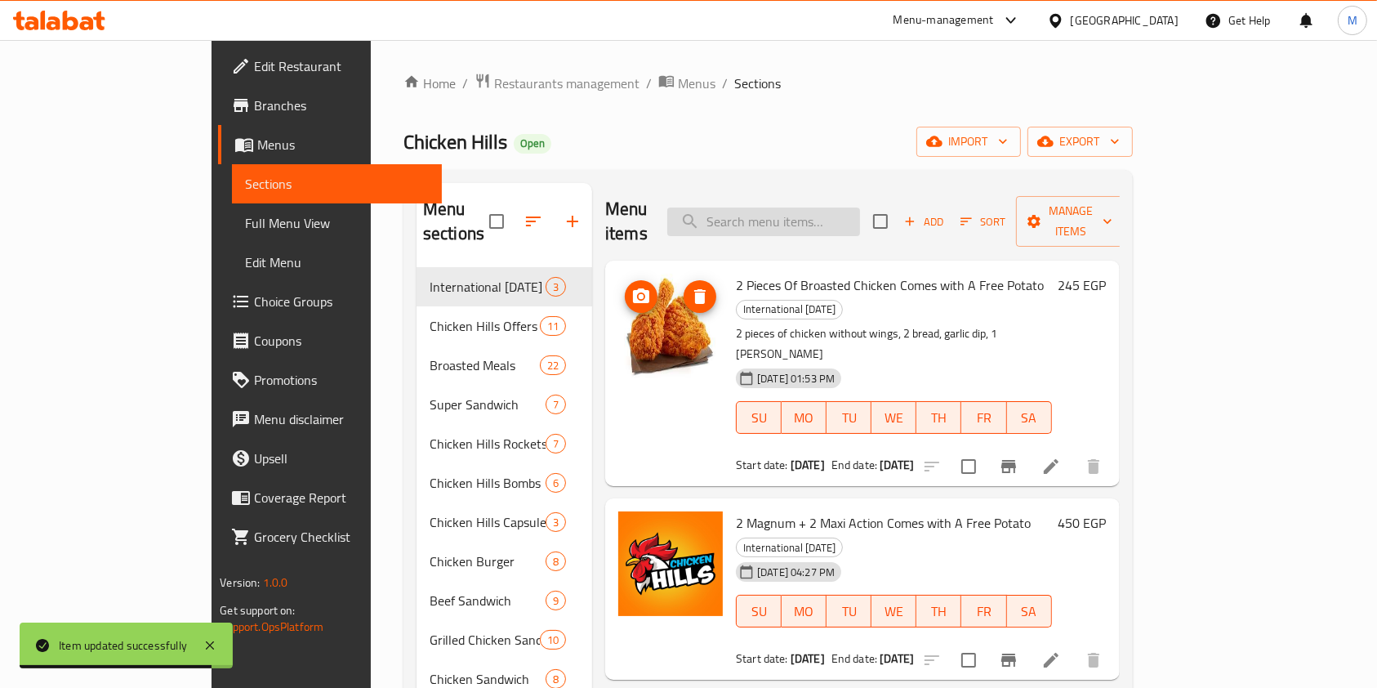
click at [860, 209] on input "search" at bounding box center [763, 222] width 193 height 29
paste input "2 Molotov And 2 Maxi"
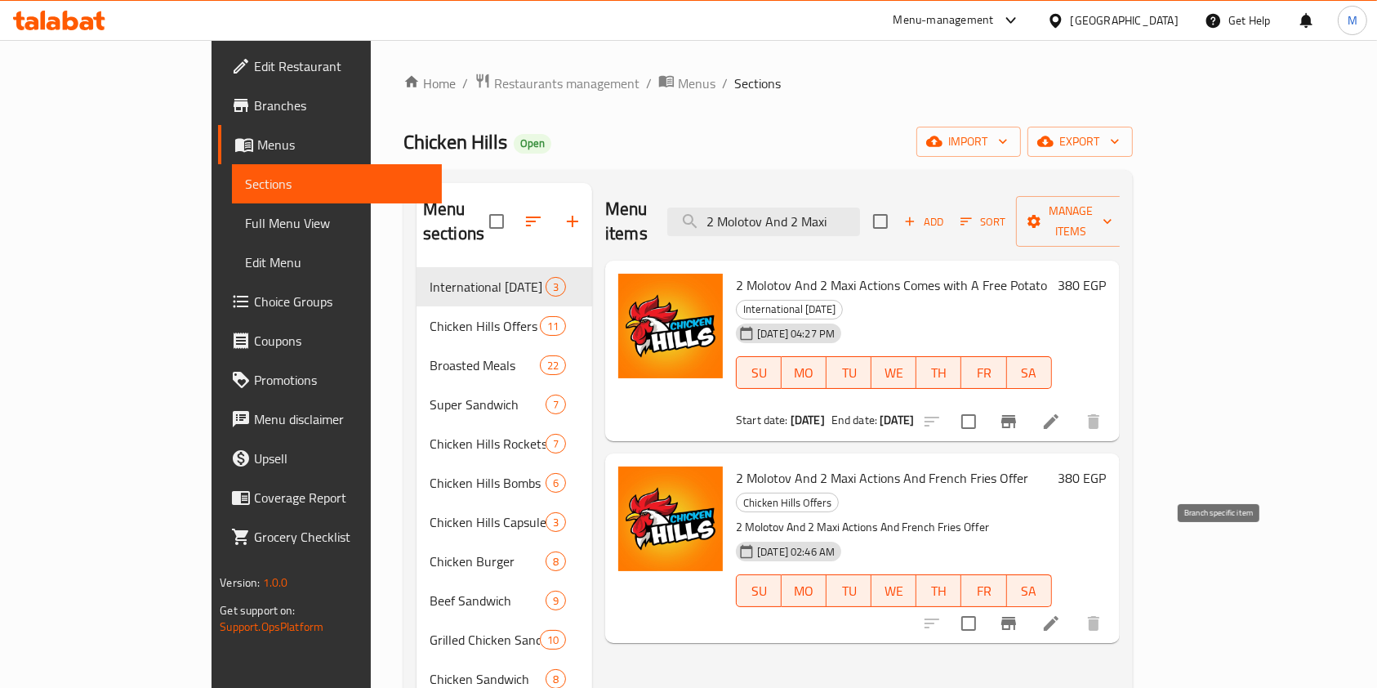
type input "2 Molotov And 2 Maxi"
click at [1019, 614] on icon "Branch-specific-item" at bounding box center [1009, 624] width 20 height 20
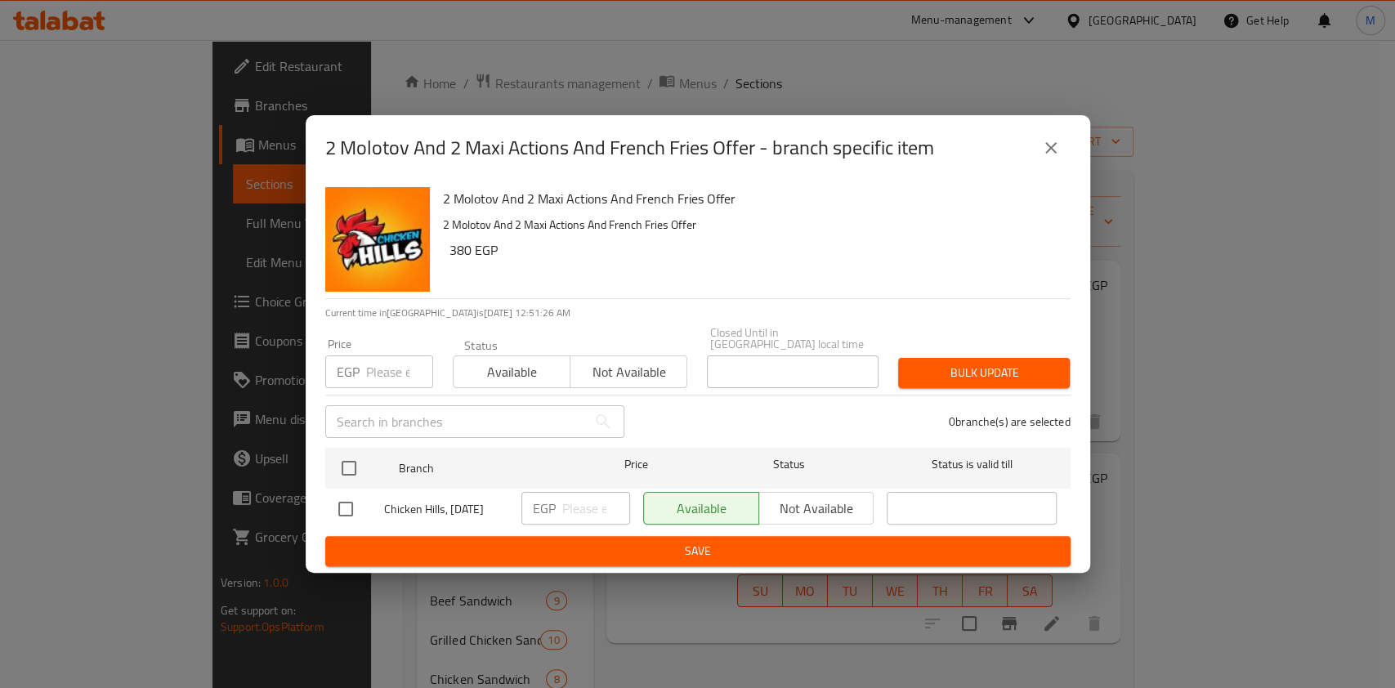
click at [1060, 161] on button "close" at bounding box center [1050, 147] width 39 height 39
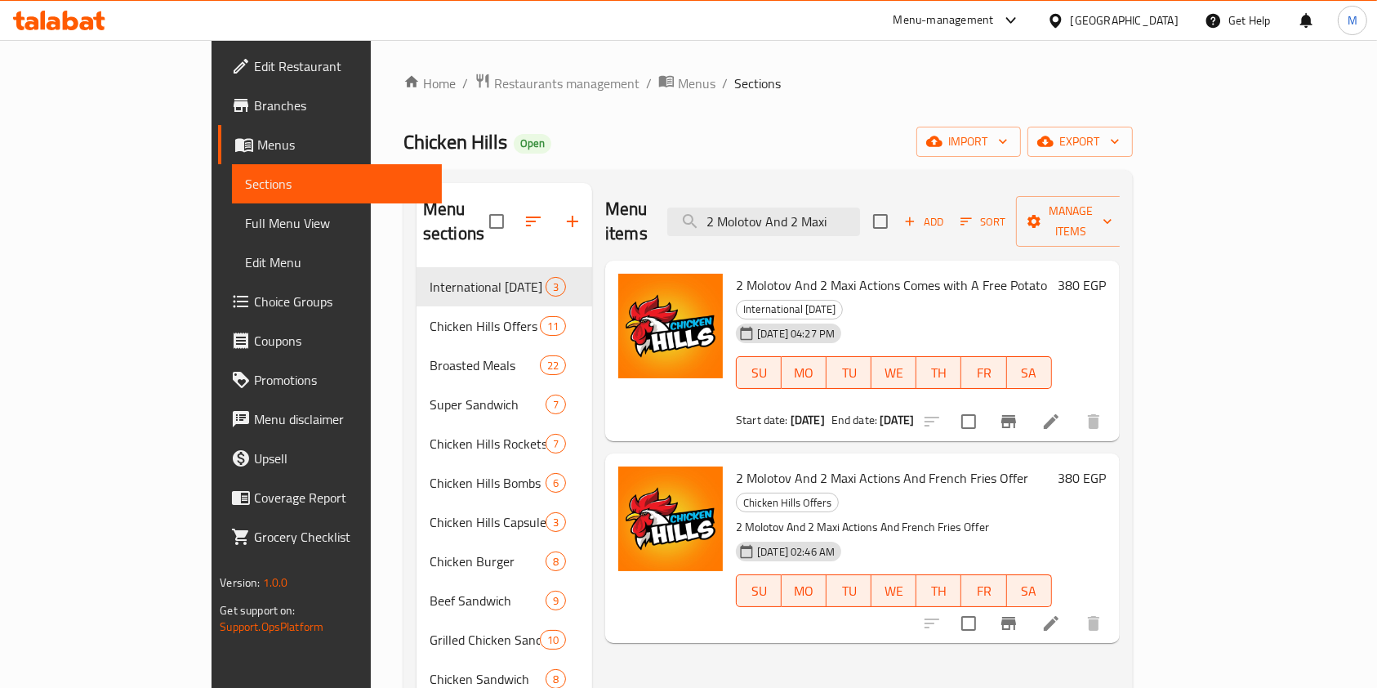
click at [1074, 609] on li at bounding box center [1052, 623] width 46 height 29
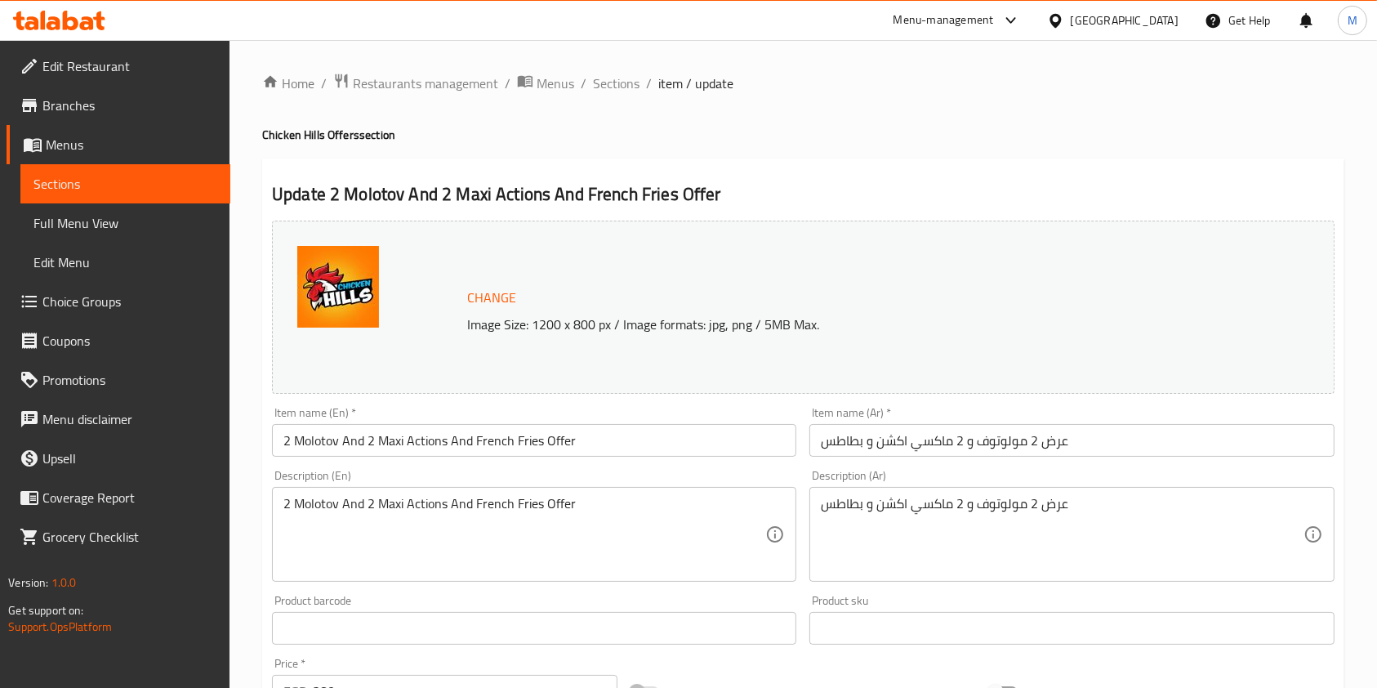
scroll to position [490, 0]
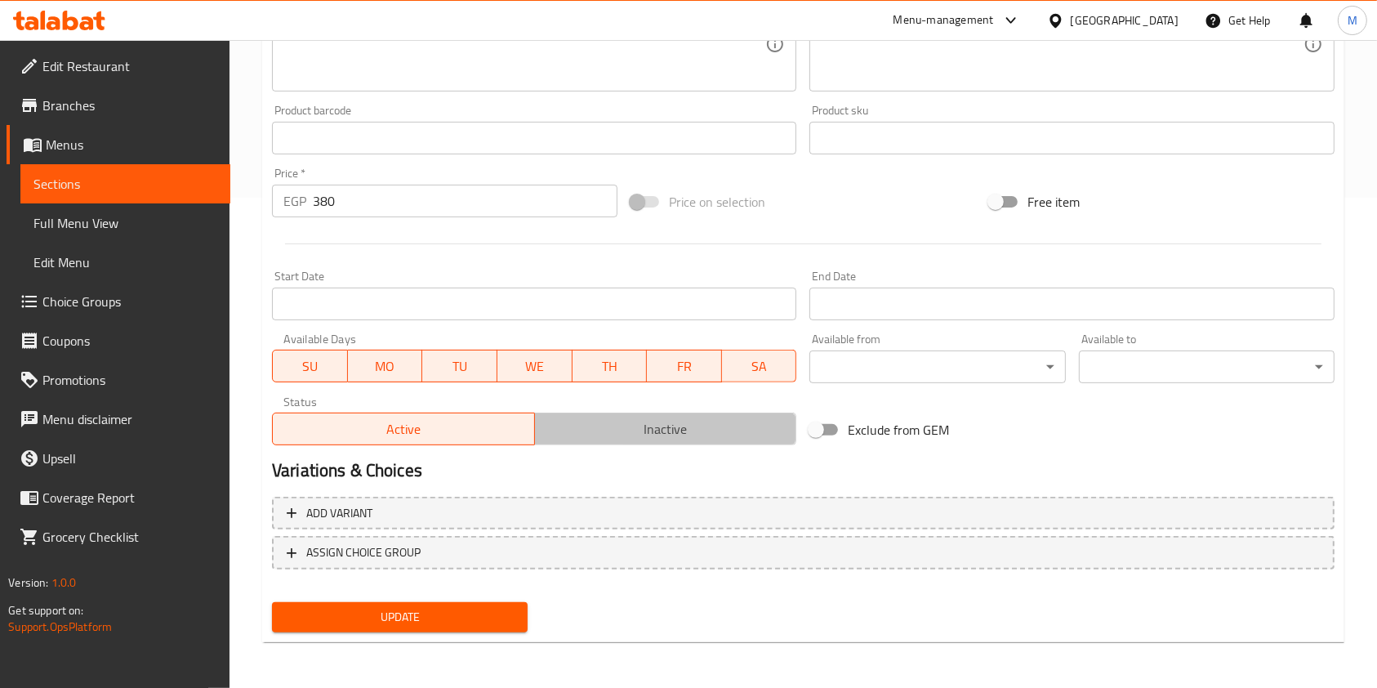
drag, startPoint x: 573, startPoint y: 419, endPoint x: 571, endPoint y: 429, distance: 9.9
click at [574, 420] on span "Inactive" at bounding box center [666, 429] width 249 height 24
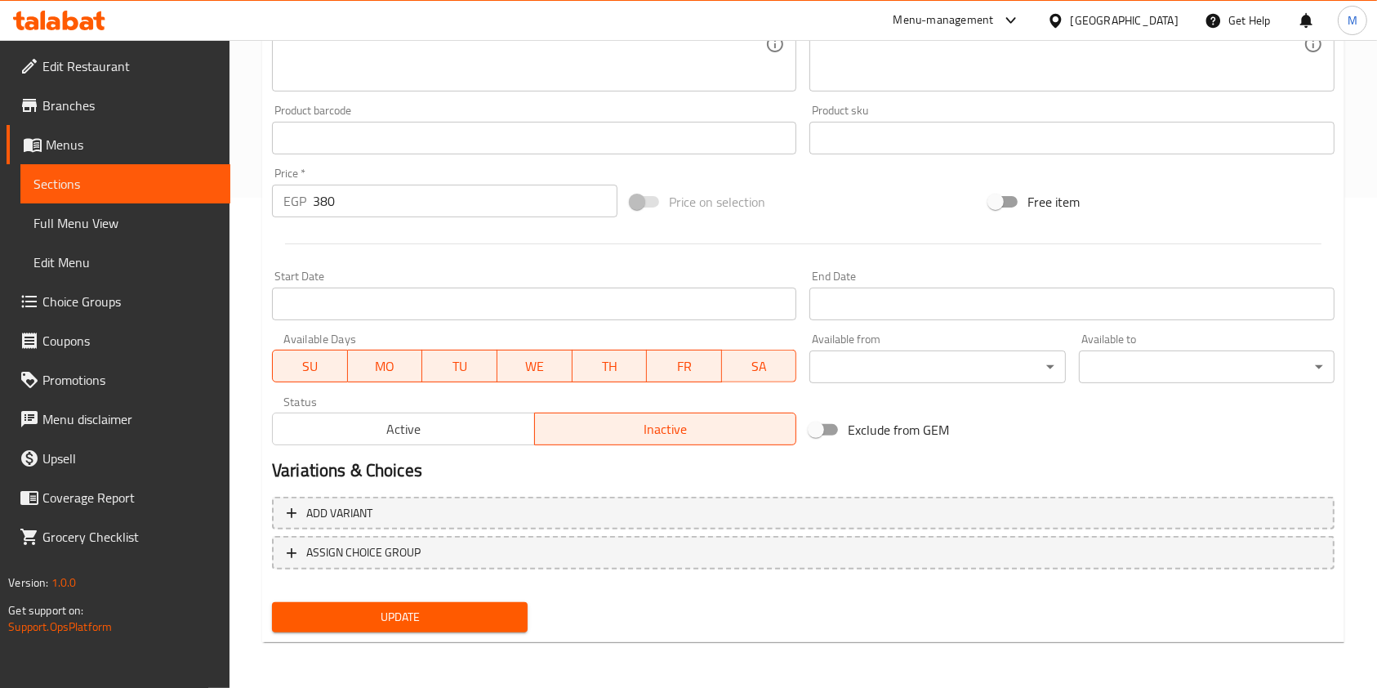
click at [515, 614] on button "Update" at bounding box center [400, 617] width 256 height 30
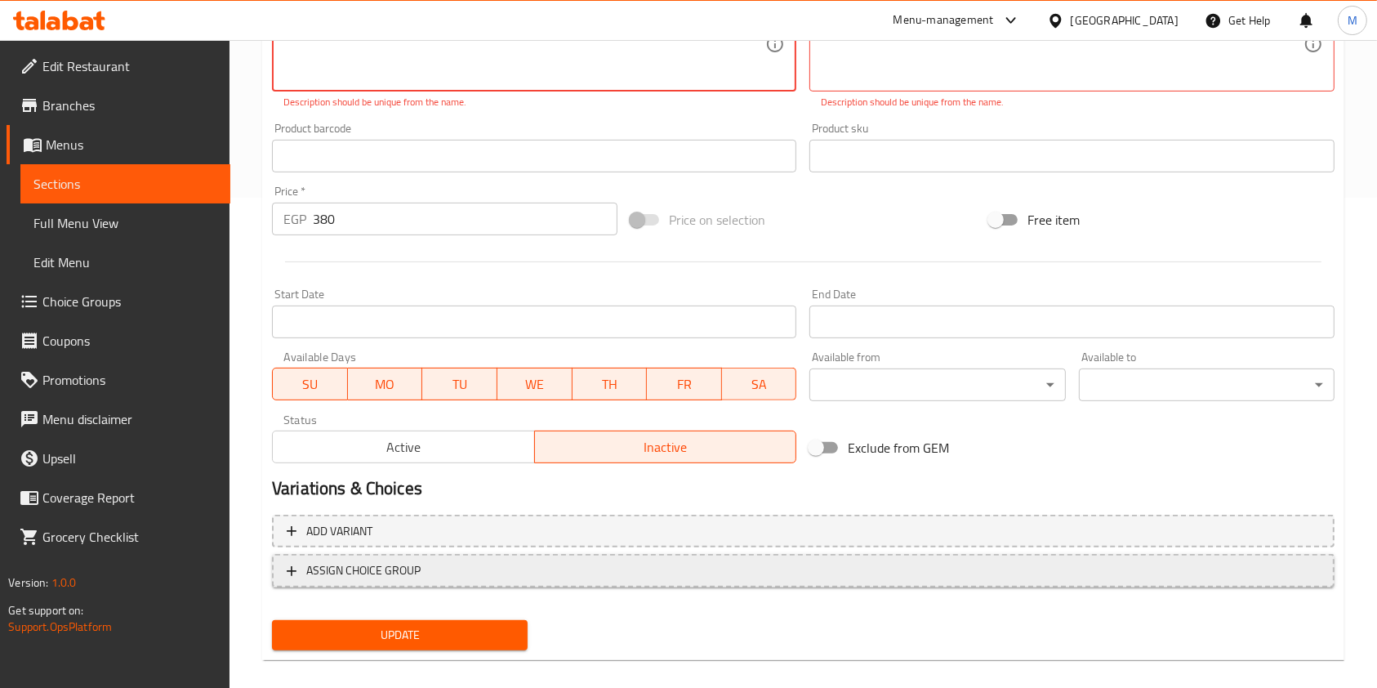
drag, startPoint x: 1270, startPoint y: 586, endPoint x: 1276, endPoint y: 579, distance: 9.2
click at [1276, 579] on div "Add variant ASSIGN CHOICE GROUP" at bounding box center [804, 561] width 1076 height 106
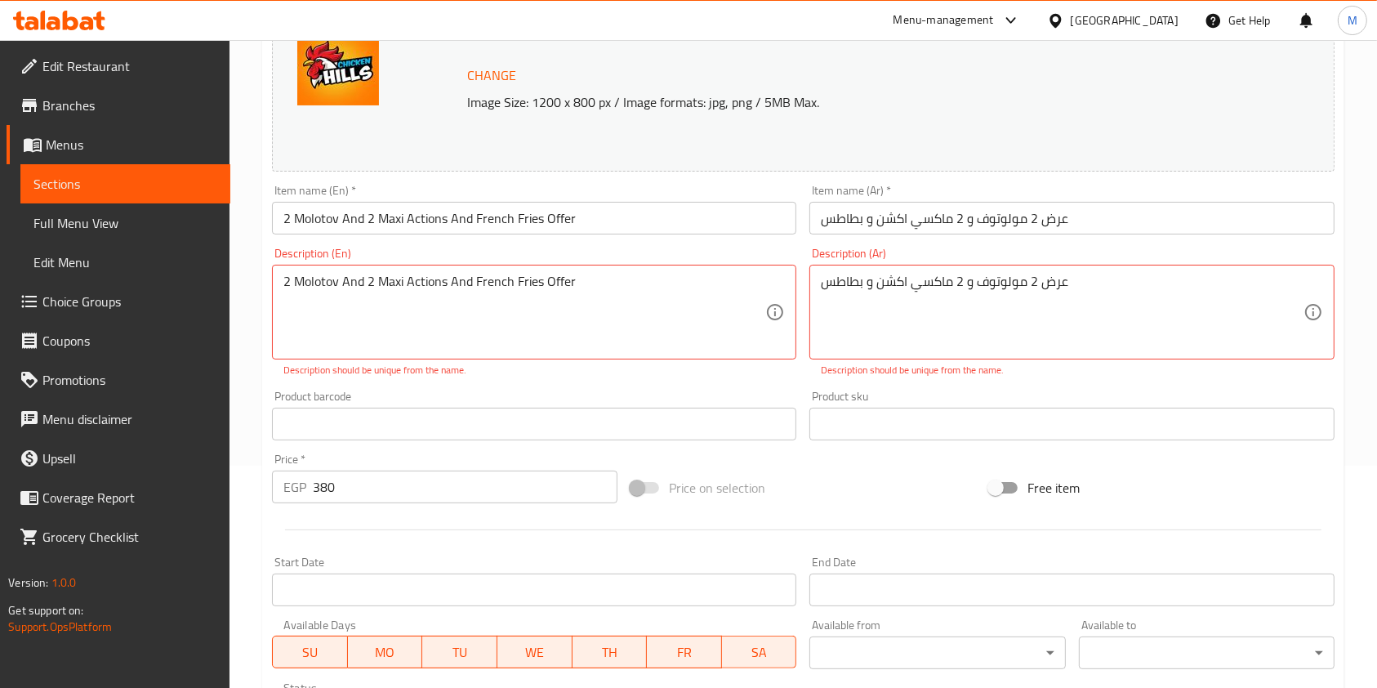
scroll to position [26, 0]
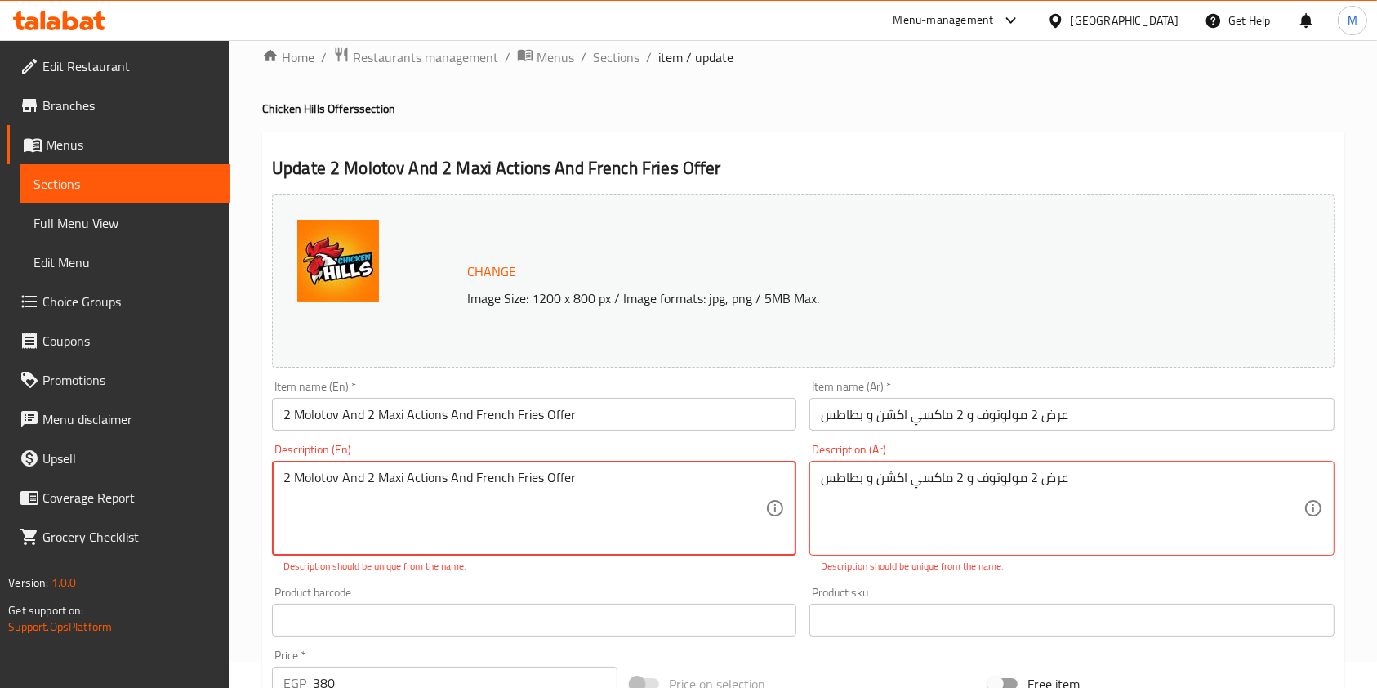
click at [634, 475] on textarea "2 Molotov And 2 Maxi Actions And French Fries Offer" at bounding box center [524, 509] width 482 height 78
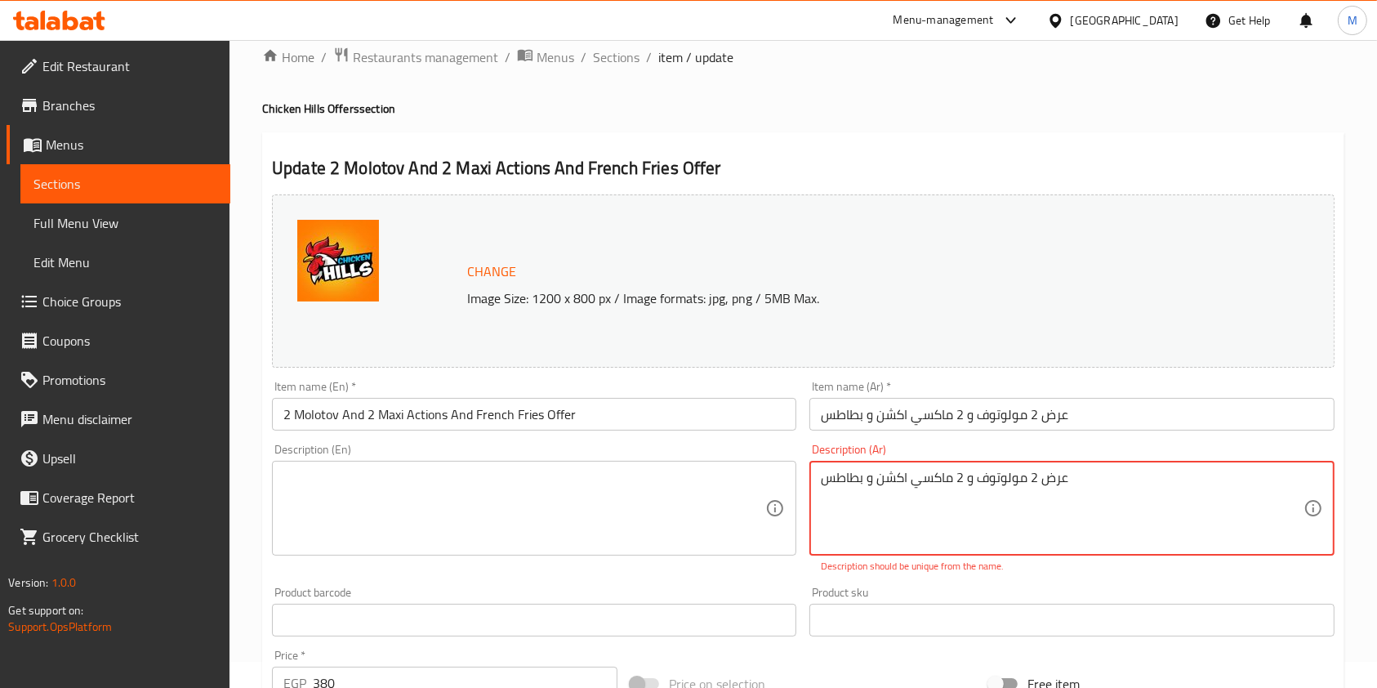
click at [977, 475] on textarea "عرض 2 مولوتوف و 2 ماكسي اكشن و بطاطس" at bounding box center [1062, 509] width 482 height 78
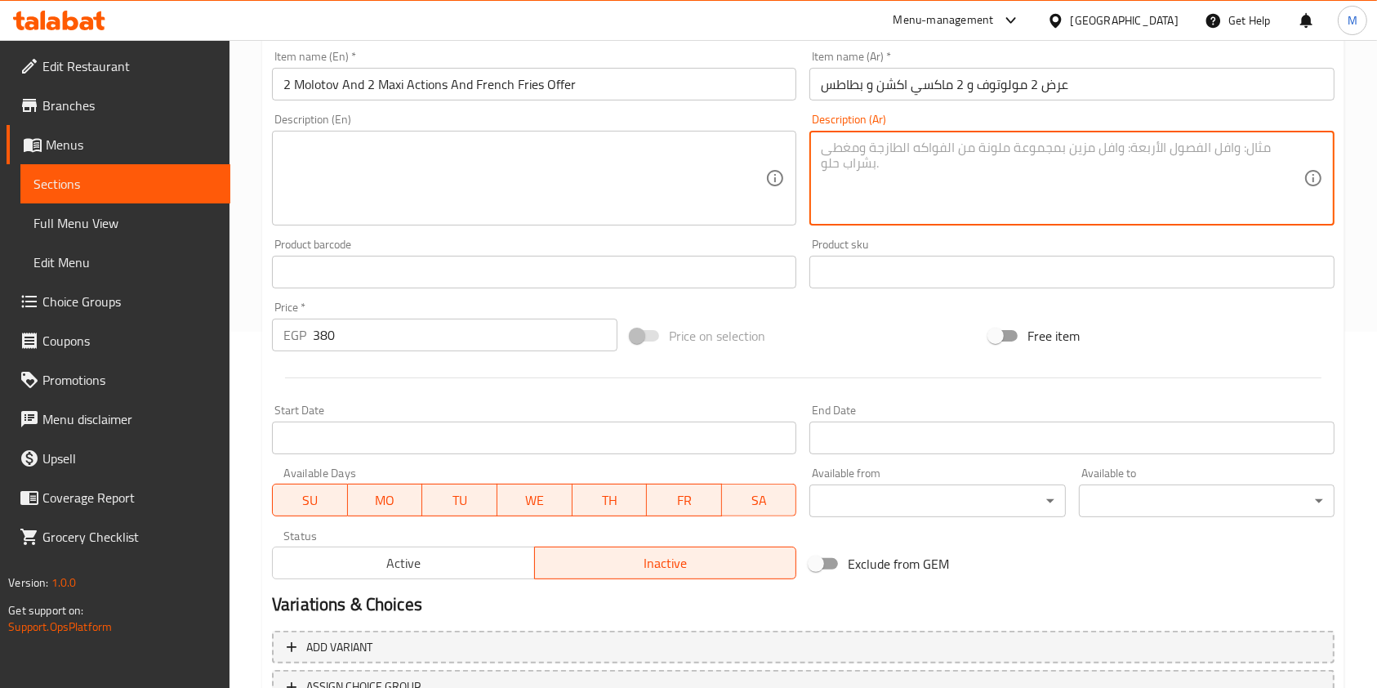
scroll to position [490, 0]
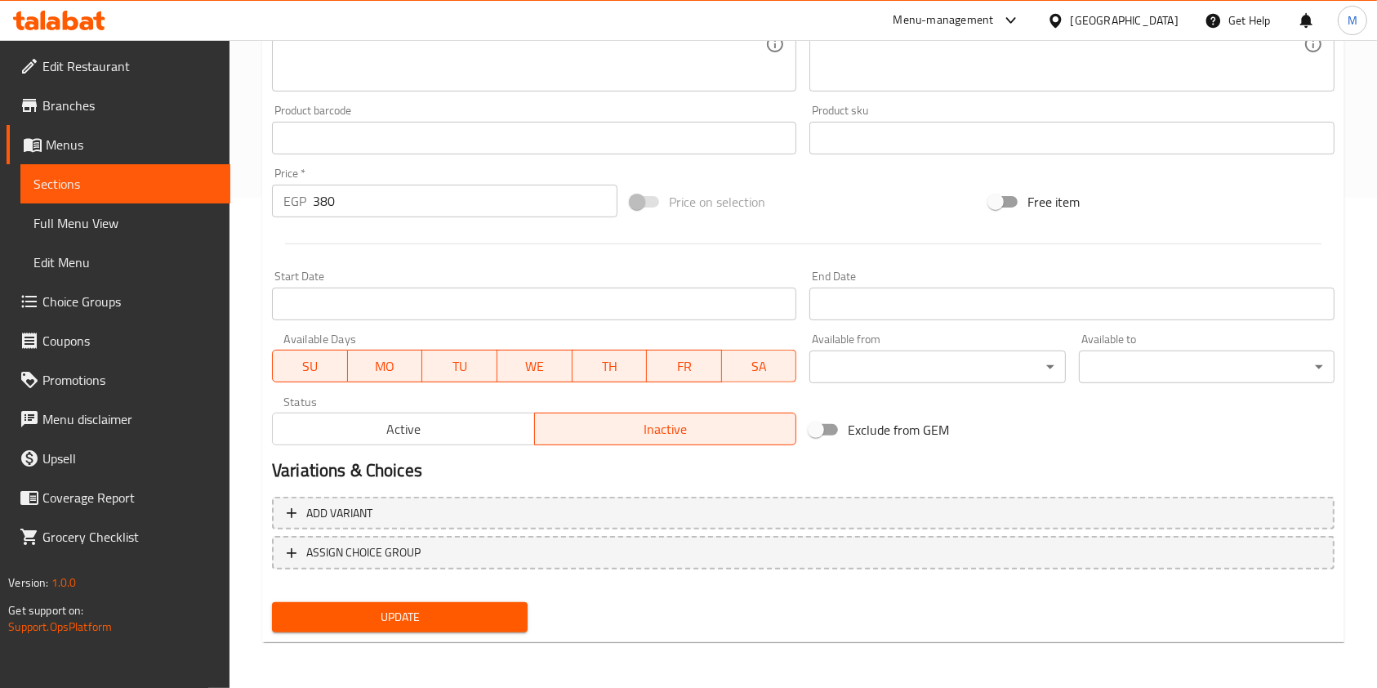
click at [529, 619] on div "Update" at bounding box center [400, 617] width 269 height 43
click at [524, 617] on button "Update" at bounding box center [400, 617] width 256 height 30
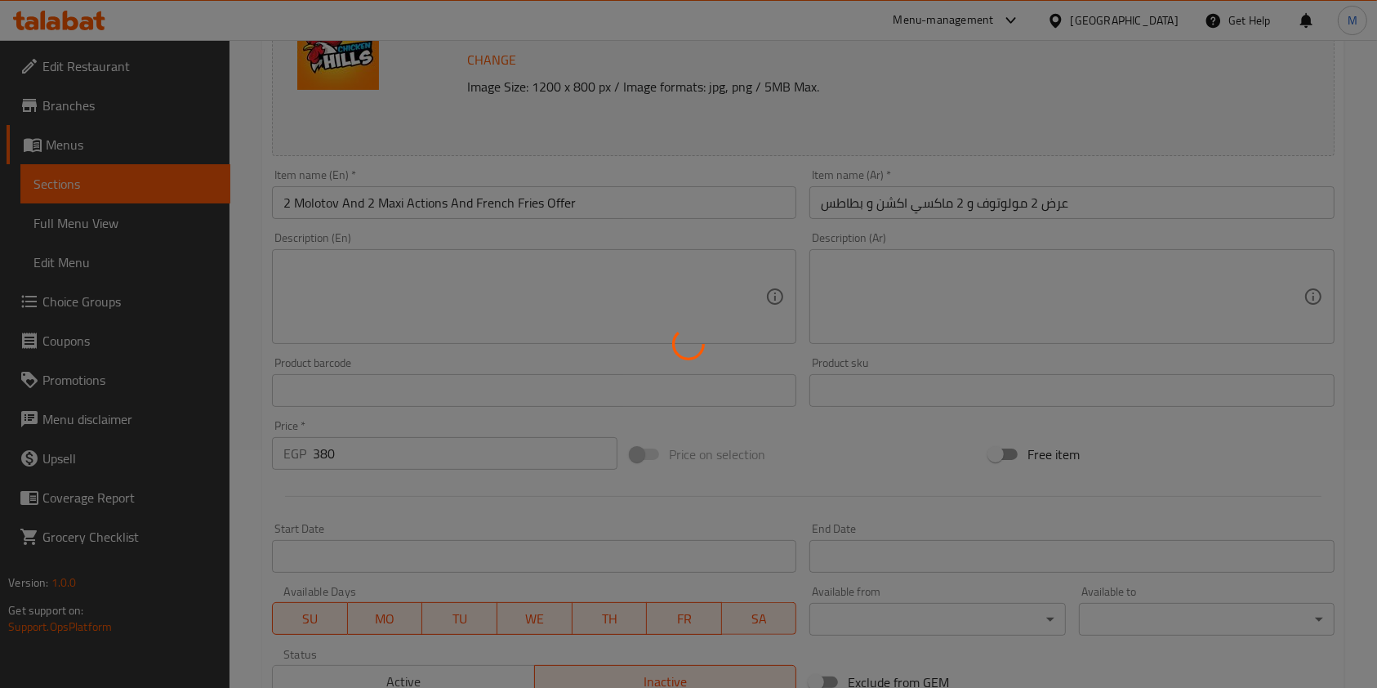
scroll to position [0, 0]
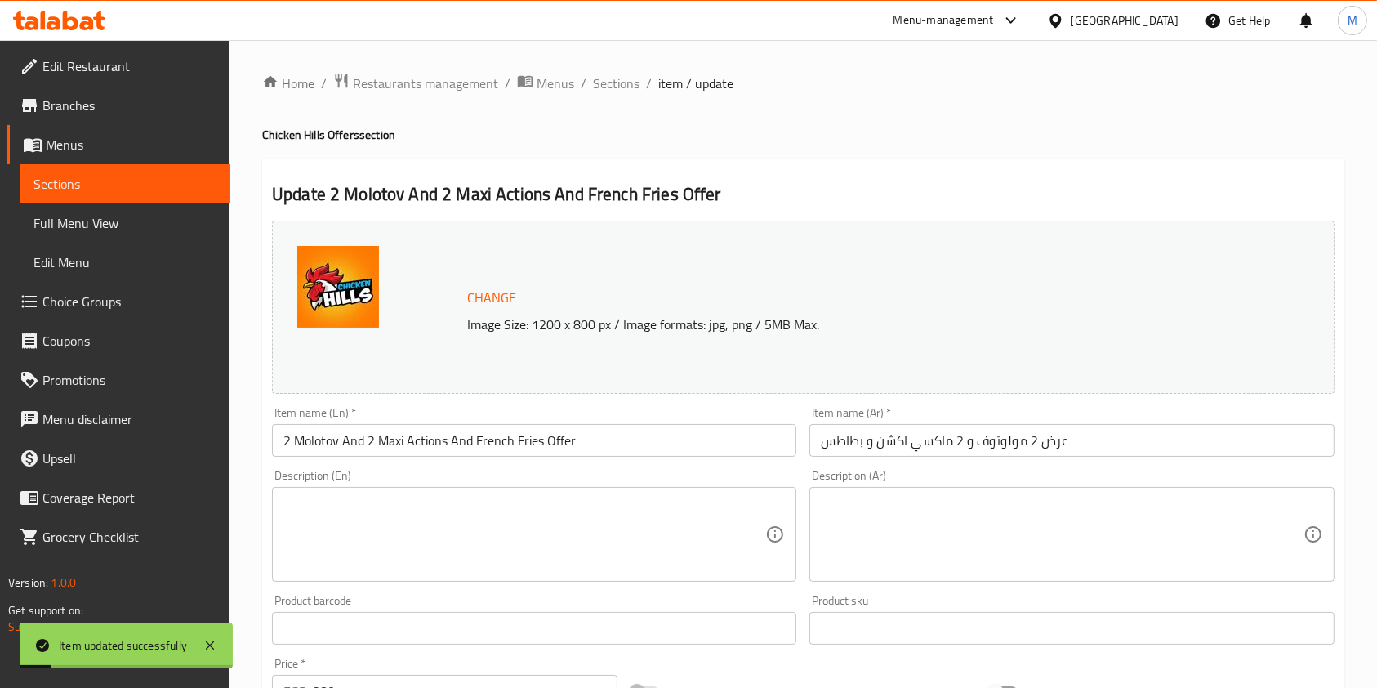
click at [615, 97] on div "Home / Restaurants management / Menus / Sections / item / update Chicken Hills …" at bounding box center [803, 609] width 1082 height 1073
click at [622, 84] on span "Sections" at bounding box center [616, 84] width 47 height 20
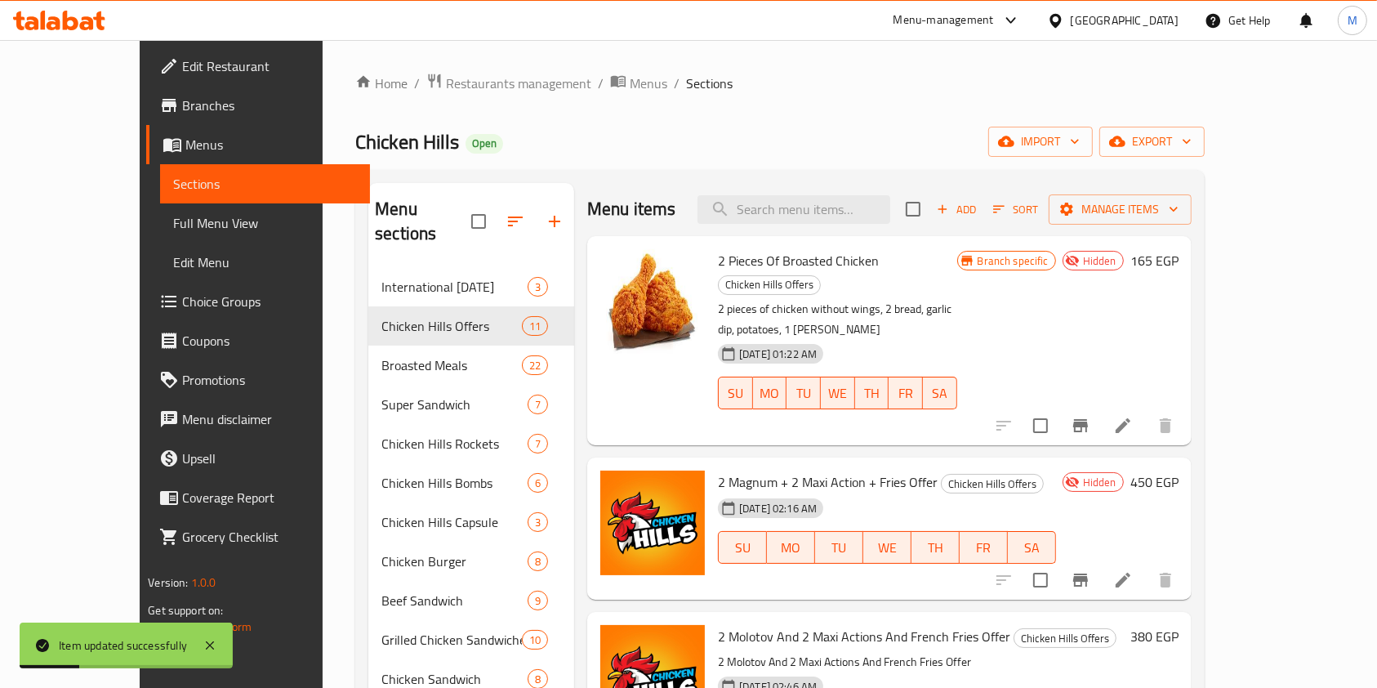
drag, startPoint x: 413, startPoint y: 235, endPoint x: 412, endPoint y: 251, distance: 15.6
click at [413, 261] on nav "International Potato Day 3 Chicken Hills Offers 11 Broasted Meals 22 Super Sand…" at bounding box center [471, 581] width 206 height 640
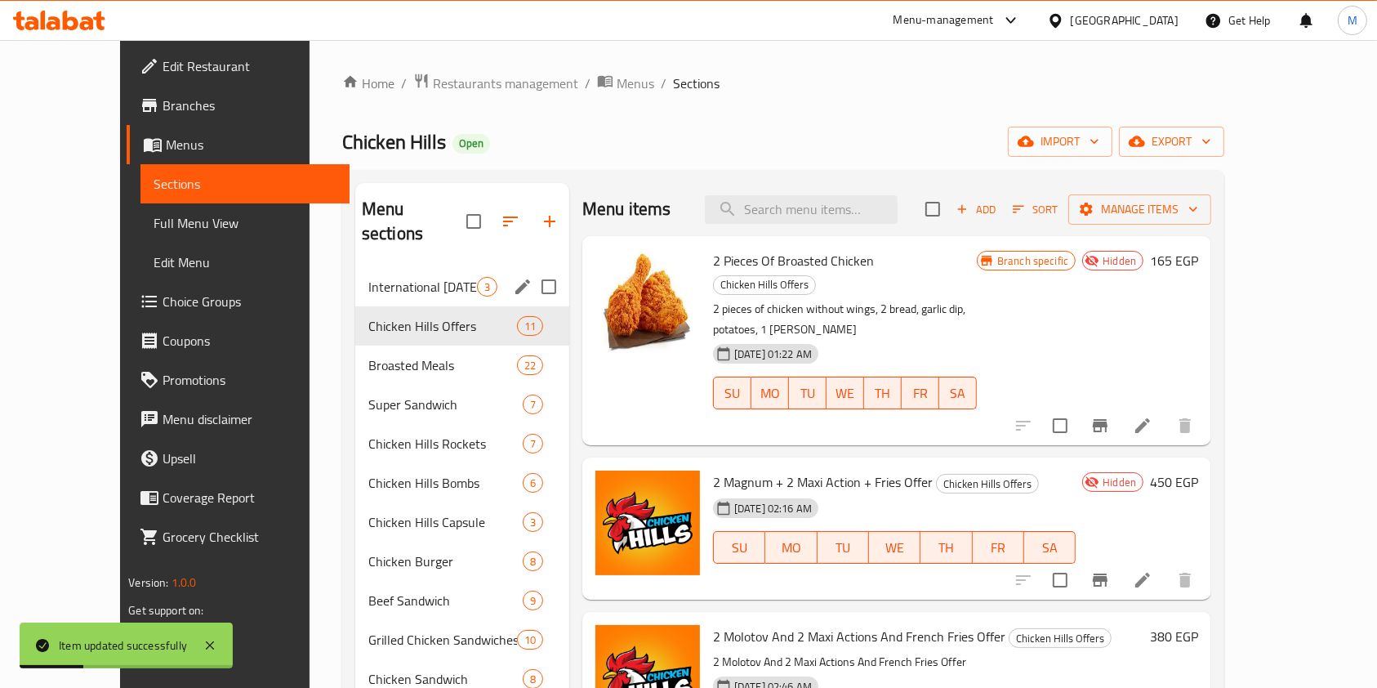
click at [412, 267] on div "International Potato Day 3" at bounding box center [462, 286] width 214 height 39
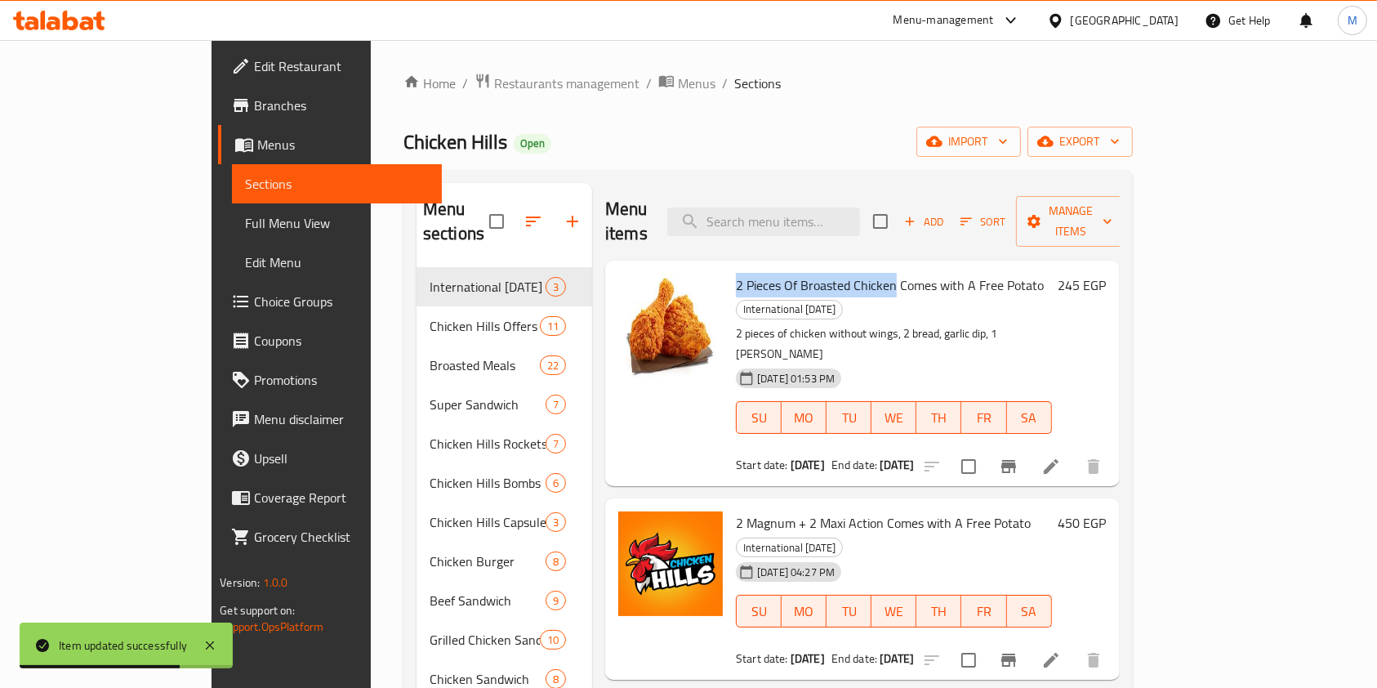
drag, startPoint x: 685, startPoint y: 251, endPoint x: 841, endPoint y: 265, distance: 156.7
click at [841, 273] on span "2 Pieces Of Broasted Chicken Comes with A Free Potato" at bounding box center [890, 285] width 308 height 25
copy span "2 Pieces Of Broasted Chicken"
click at [844, 193] on div "Menu items Add Sort Manage items" at bounding box center [862, 222] width 515 height 78
click at [842, 208] on input "search" at bounding box center [763, 222] width 193 height 29
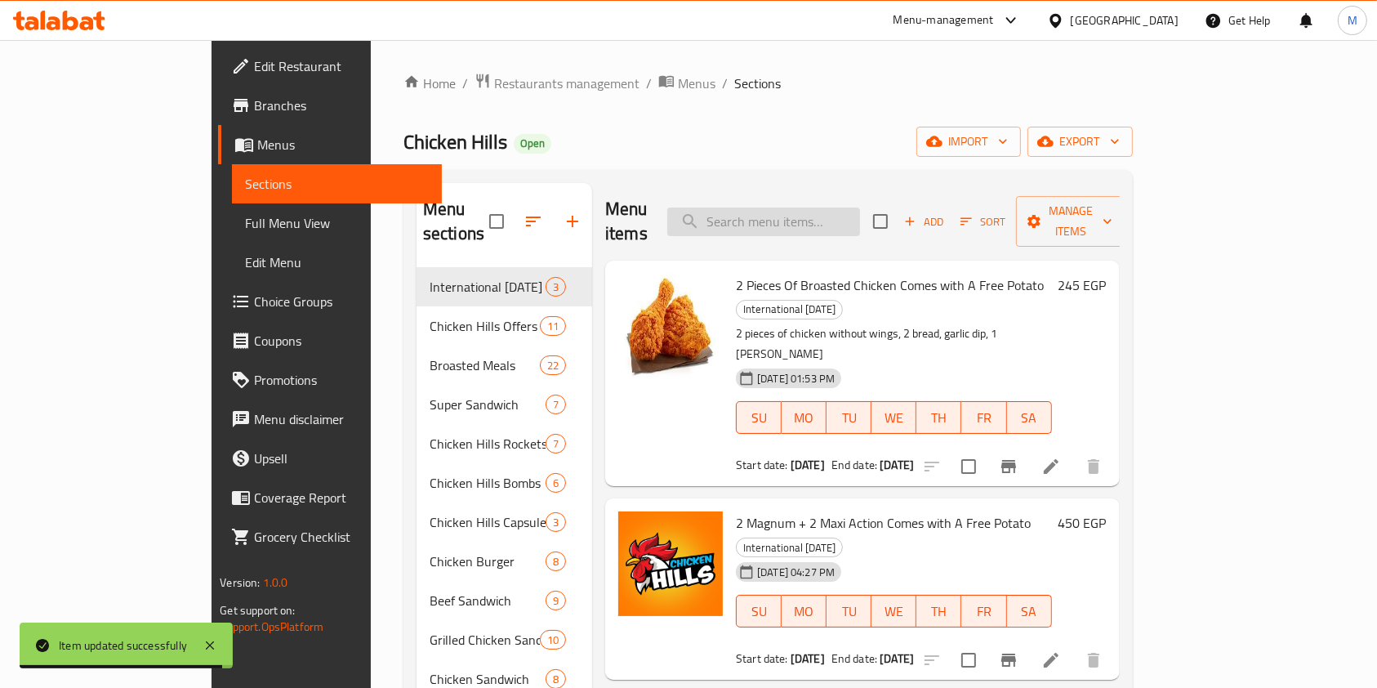
paste input "2 Pieces Of Broasted Chicken"
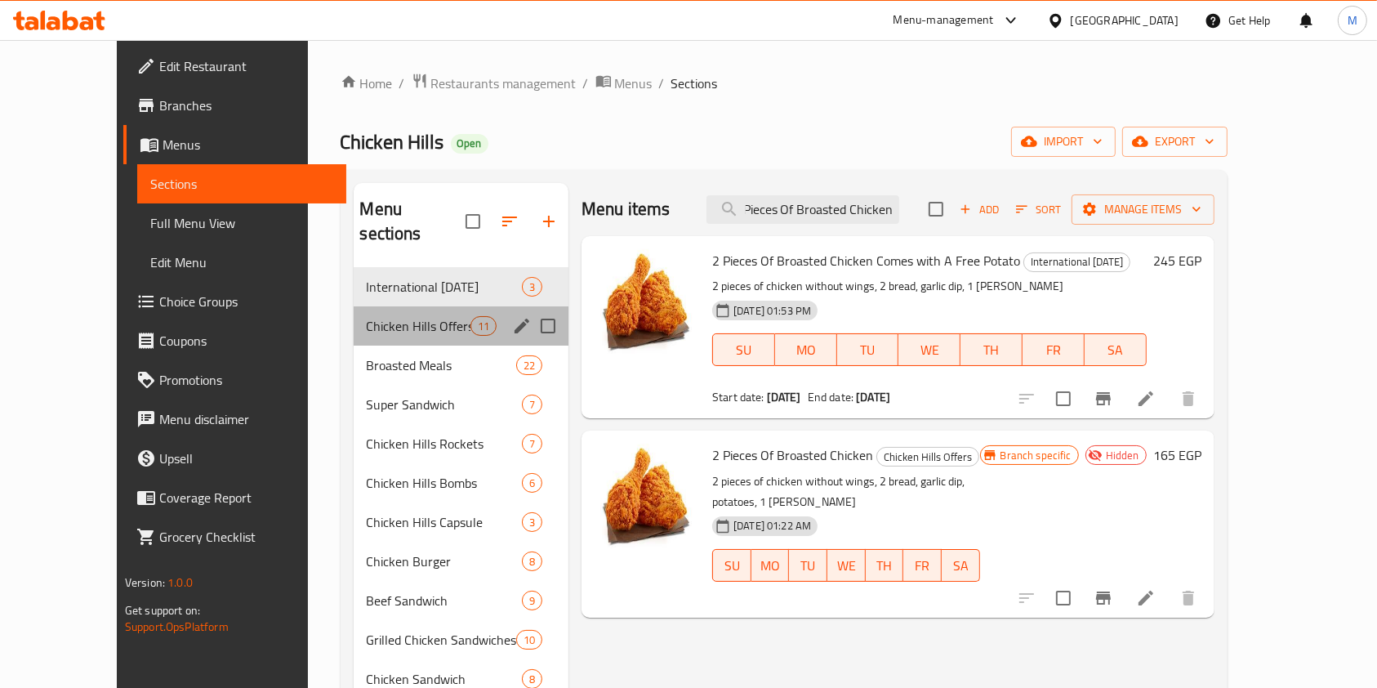
click at [421, 316] on span "Chicken Hills Offers" at bounding box center [419, 326] width 104 height 20
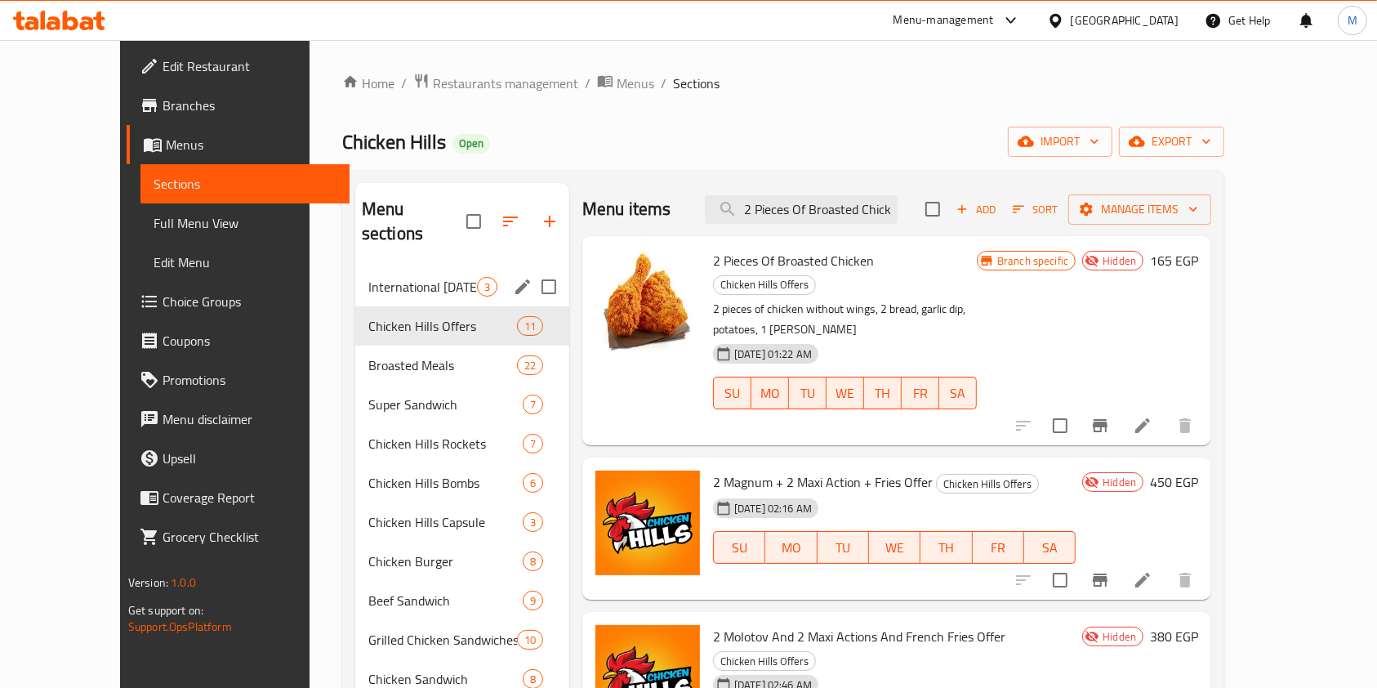
click at [418, 277] on span "International Potato Day" at bounding box center [422, 287] width 109 height 20
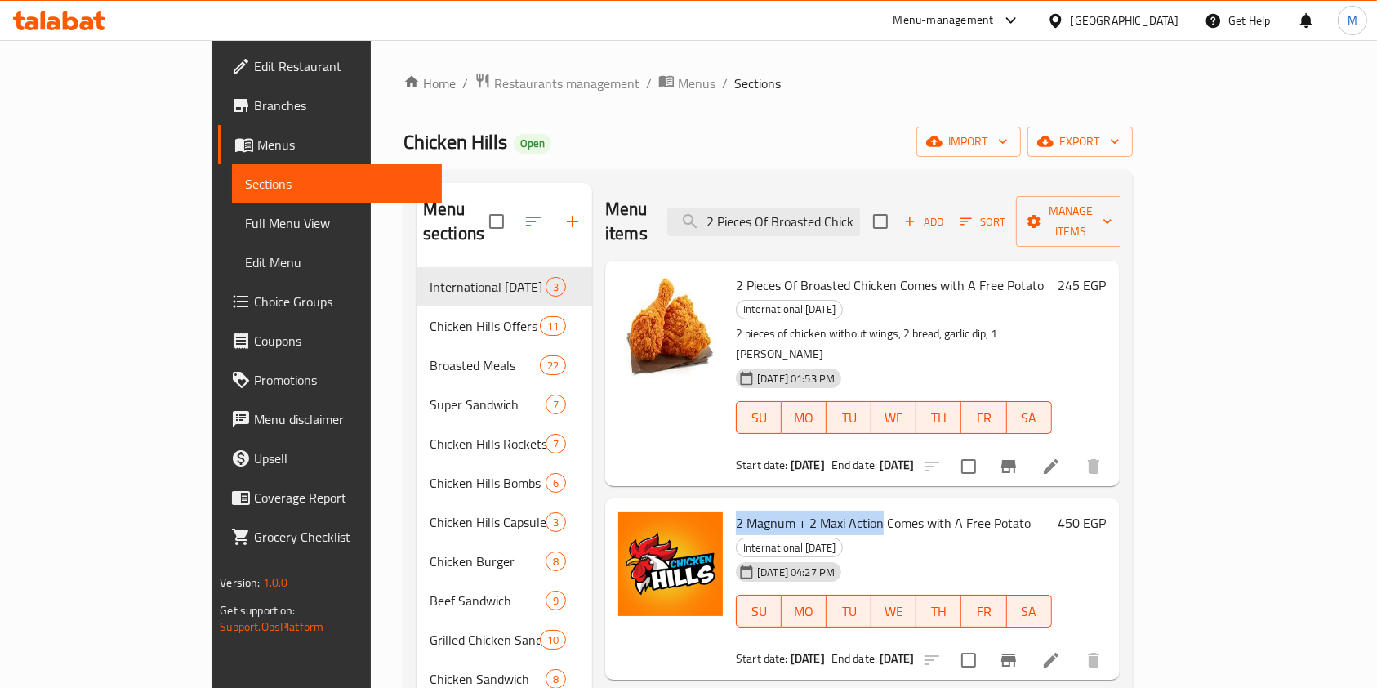
drag, startPoint x: 682, startPoint y: 454, endPoint x: 827, endPoint y: 462, distance: 144.8
click at [827, 505] on div "2 Magnum + 2 Maxi Action Comes with A Free Potato International Potato Day 18-0…" at bounding box center [894, 589] width 329 height 168
copy span "2 Magnum + 2 Maxi Action"
click at [860, 208] on input "2 Pieces Of Broasted Chicken" at bounding box center [763, 222] width 193 height 29
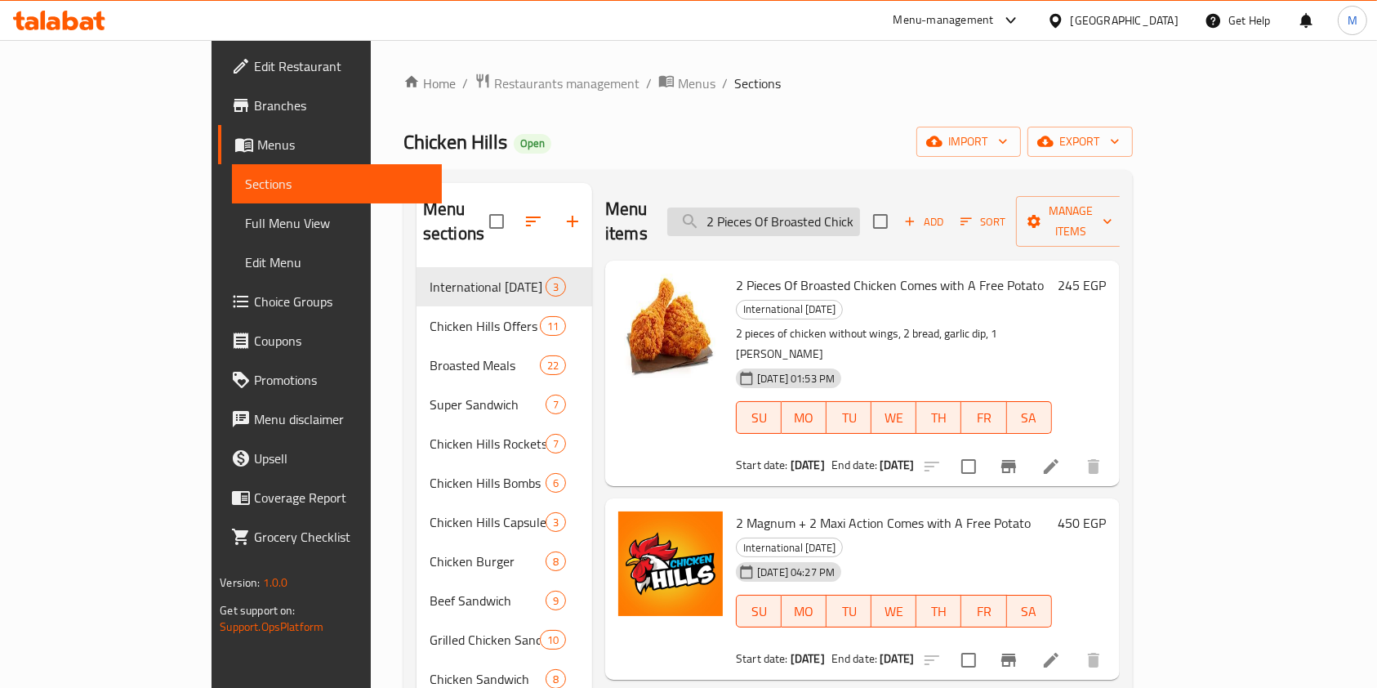
click at [860, 208] on input "2 Pieces Of Broasted Chicken" at bounding box center [763, 222] width 193 height 29
paste input "Magnum + 2 Maxi Actio"
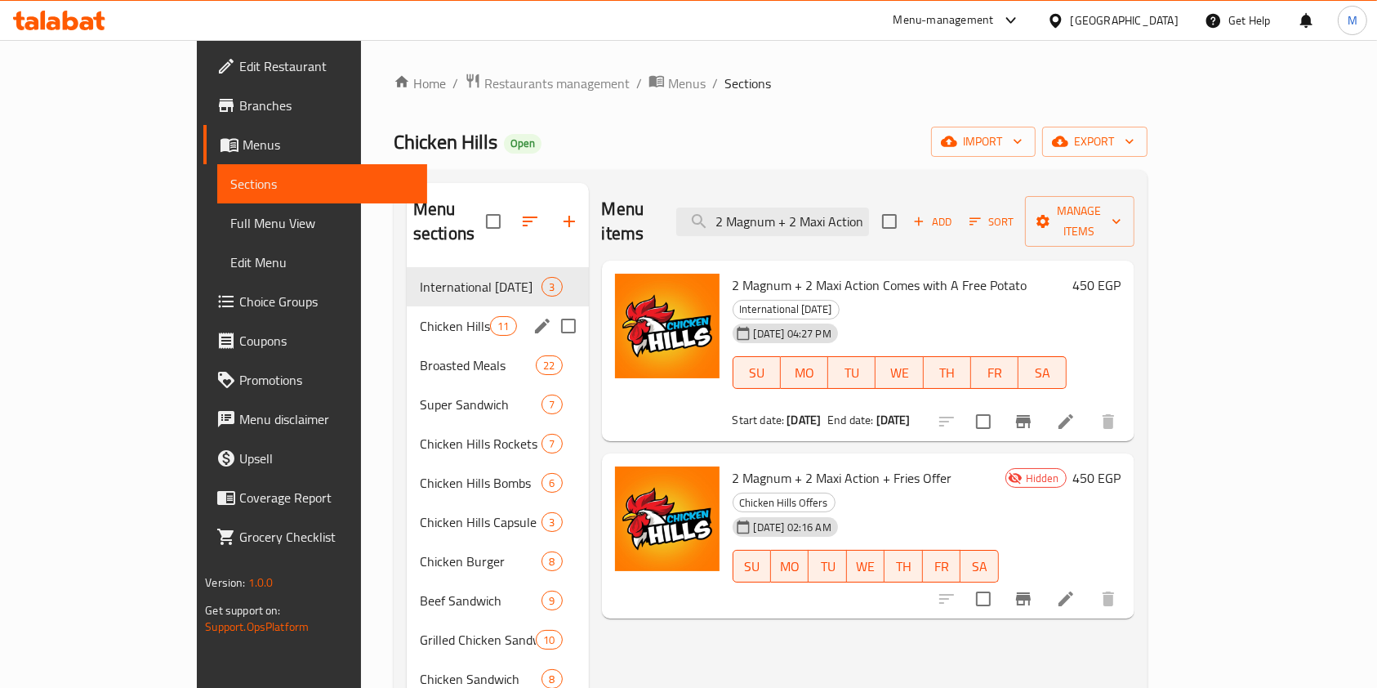
click at [407, 306] on div "Chicken Hills Offers 11" at bounding box center [498, 325] width 182 height 39
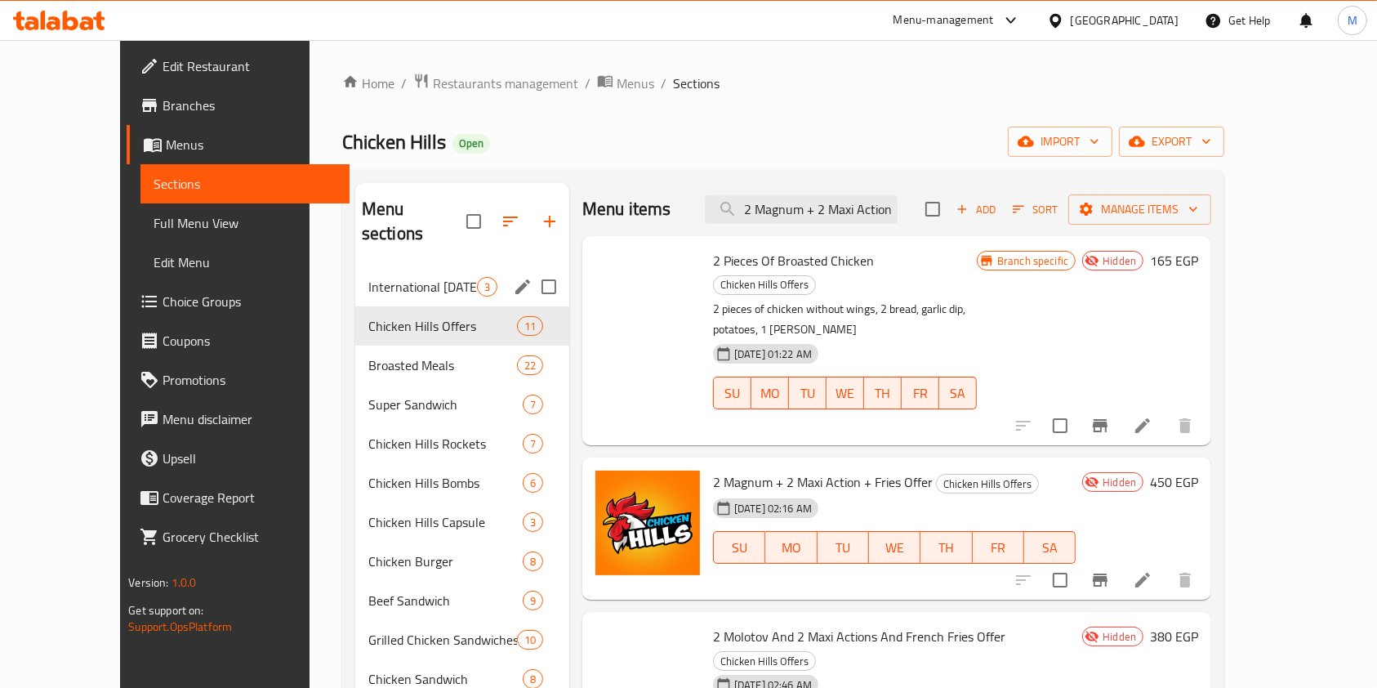
click at [400, 277] on span "International Potato Day" at bounding box center [422, 287] width 109 height 20
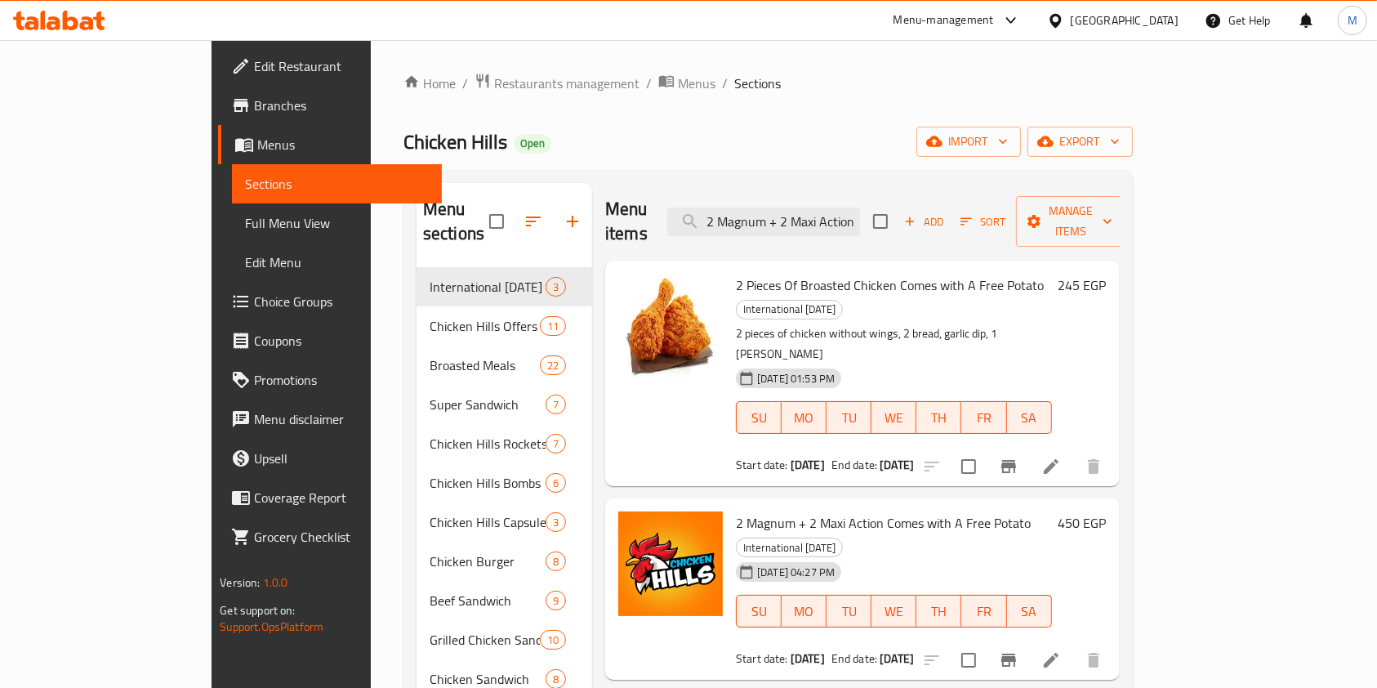
drag, startPoint x: 676, startPoint y: 627, endPoint x: 843, endPoint y: 631, distance: 166.7
copy span "2 Molotov And 2 Maxi Action"
click at [823, 226] on div "Menu items 2 Magnum + 2 Maxi Action Add Sort Manage items" at bounding box center [862, 222] width 515 height 78
click at [826, 216] on input "2 Magnum + 2 Maxi Action" at bounding box center [763, 222] width 193 height 29
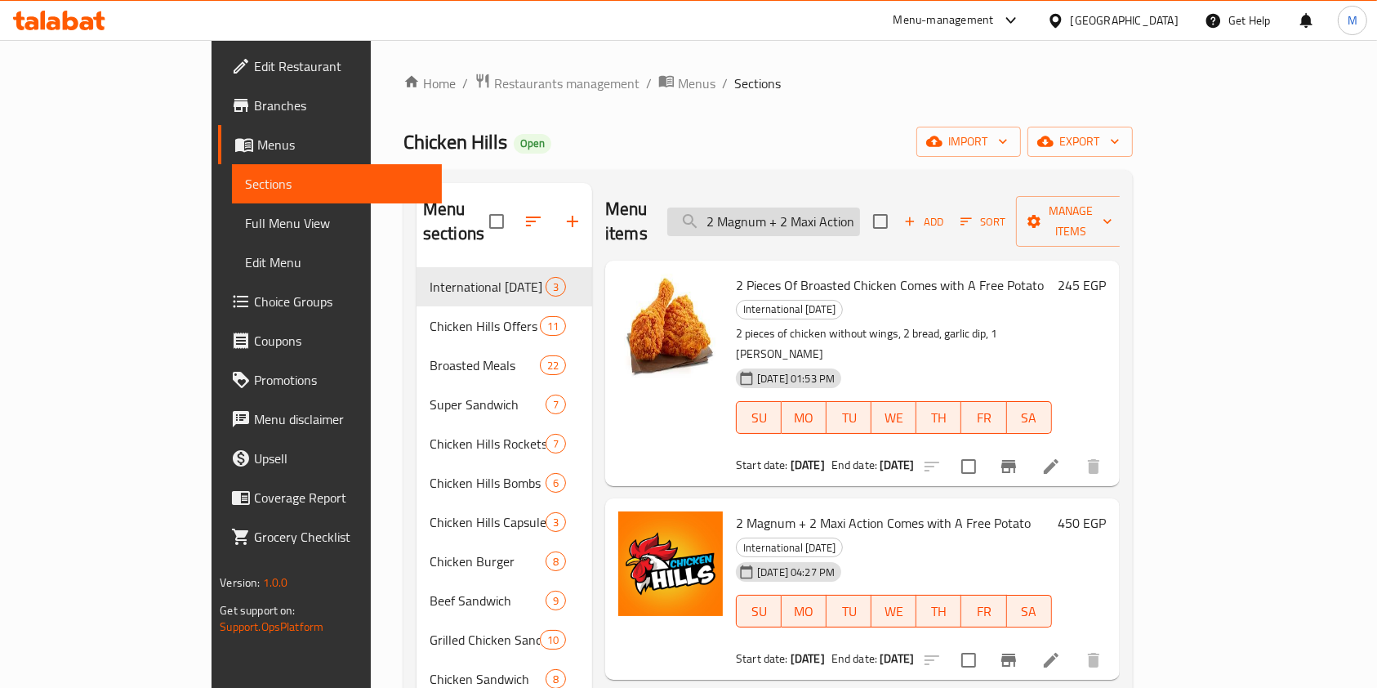
click at [826, 216] on input "2 Magnum + 2 Maxi Action" at bounding box center [763, 222] width 193 height 29
paste input "olotov And"
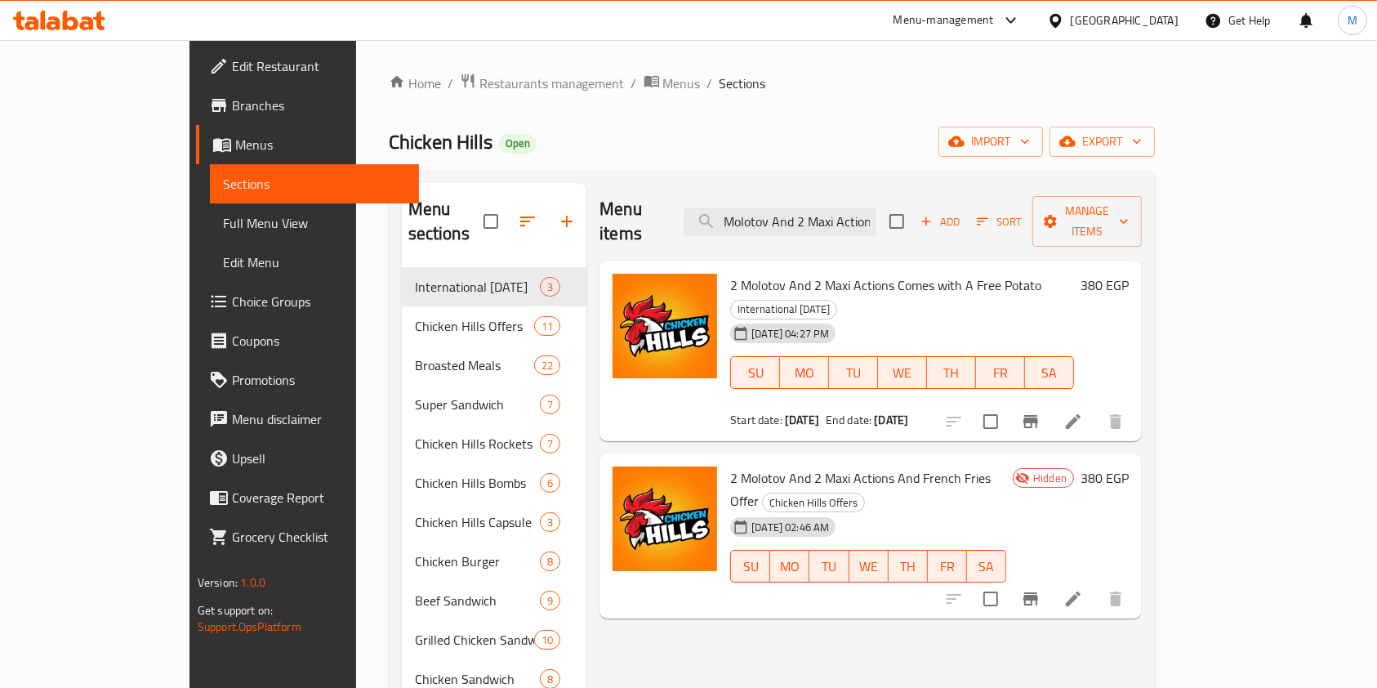
type input "2 Molotov And 2 Maxi Action"
click at [54, 11] on icon at bounding box center [59, 21] width 92 height 20
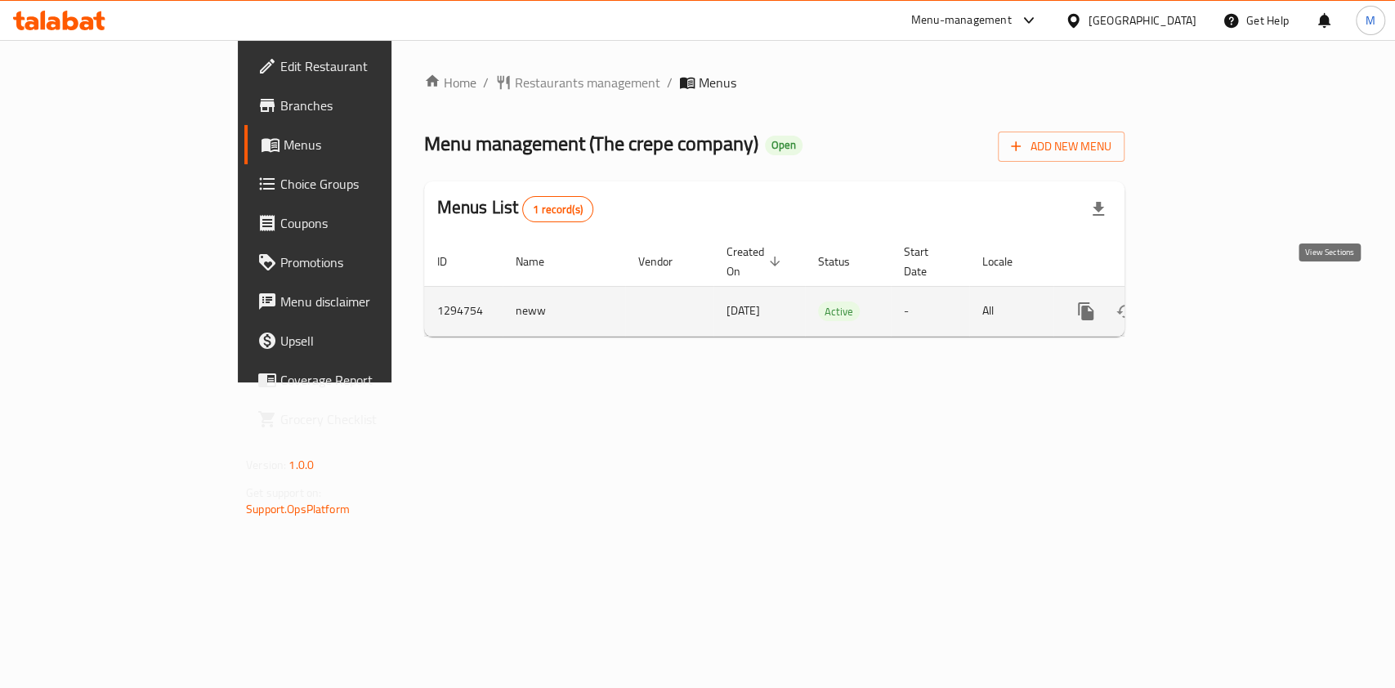
click at [1213, 301] on icon "enhanced table" at bounding box center [1204, 311] width 20 height 20
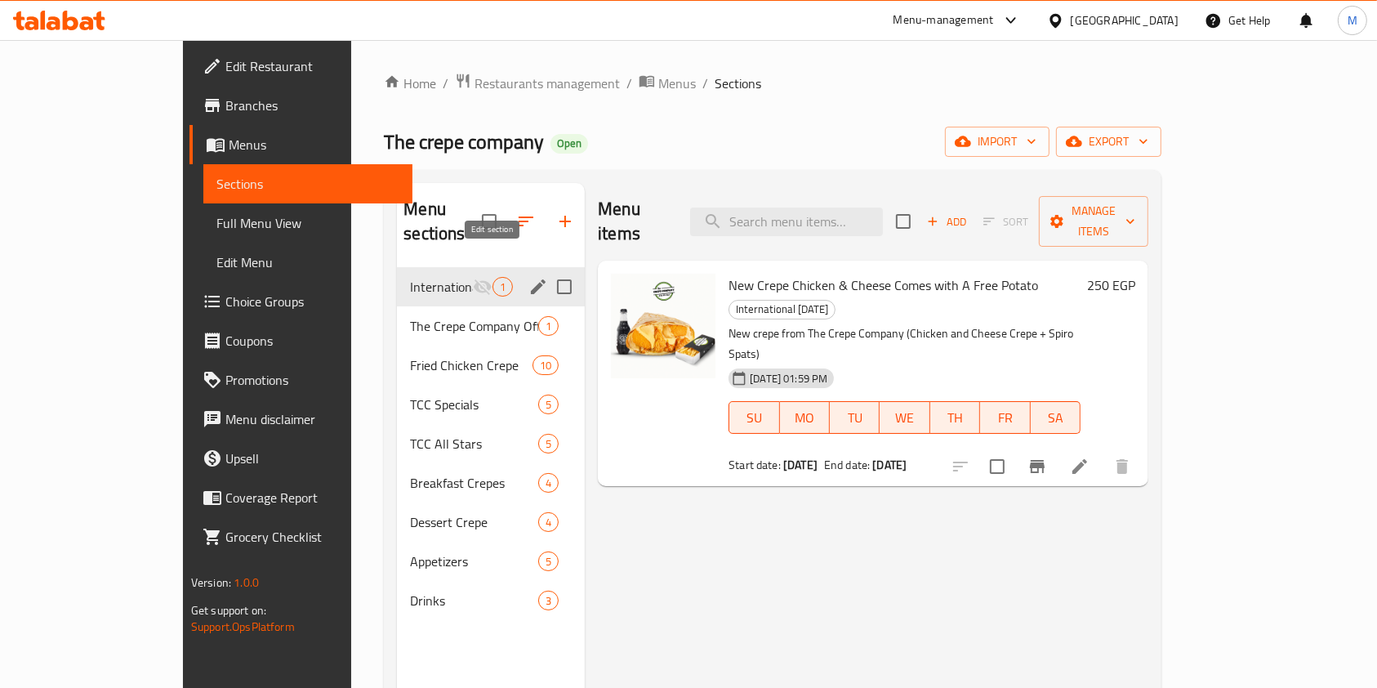
click at [529, 277] on icon "edit" at bounding box center [539, 287] width 20 height 20
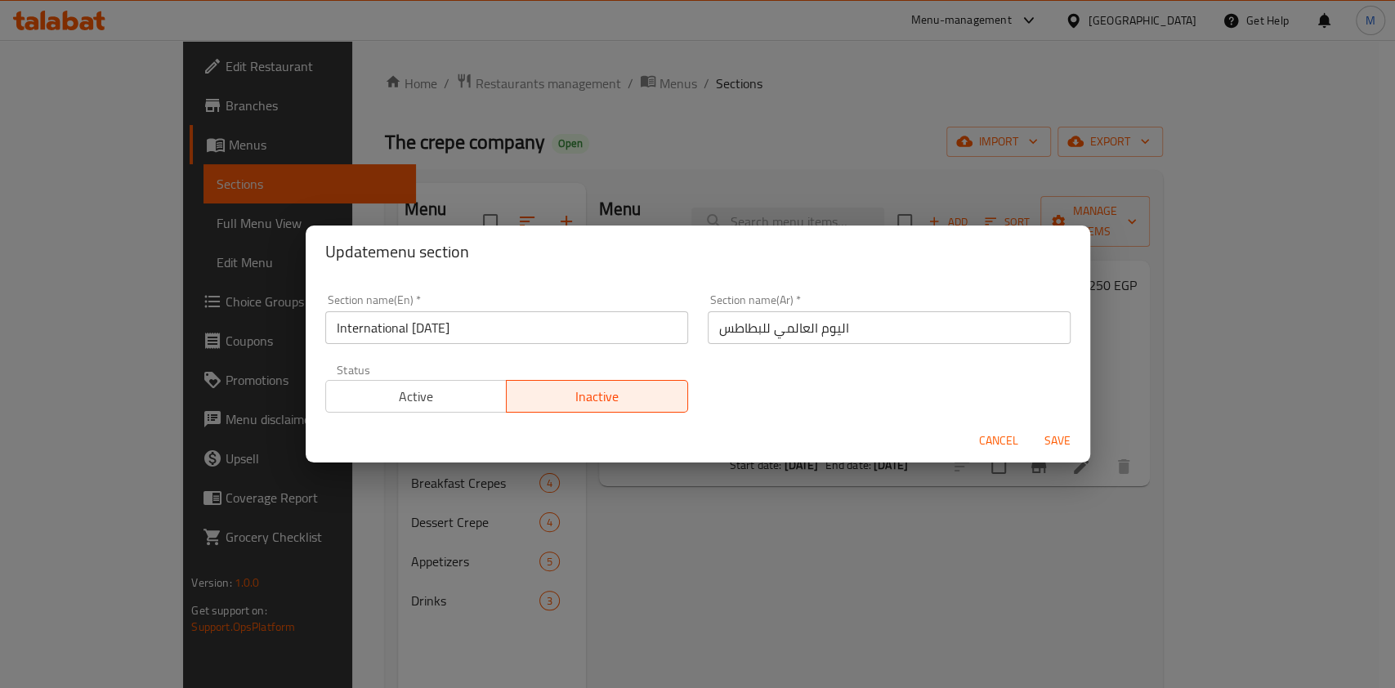
click at [429, 408] on button "Active" at bounding box center [416, 396] width 182 height 33
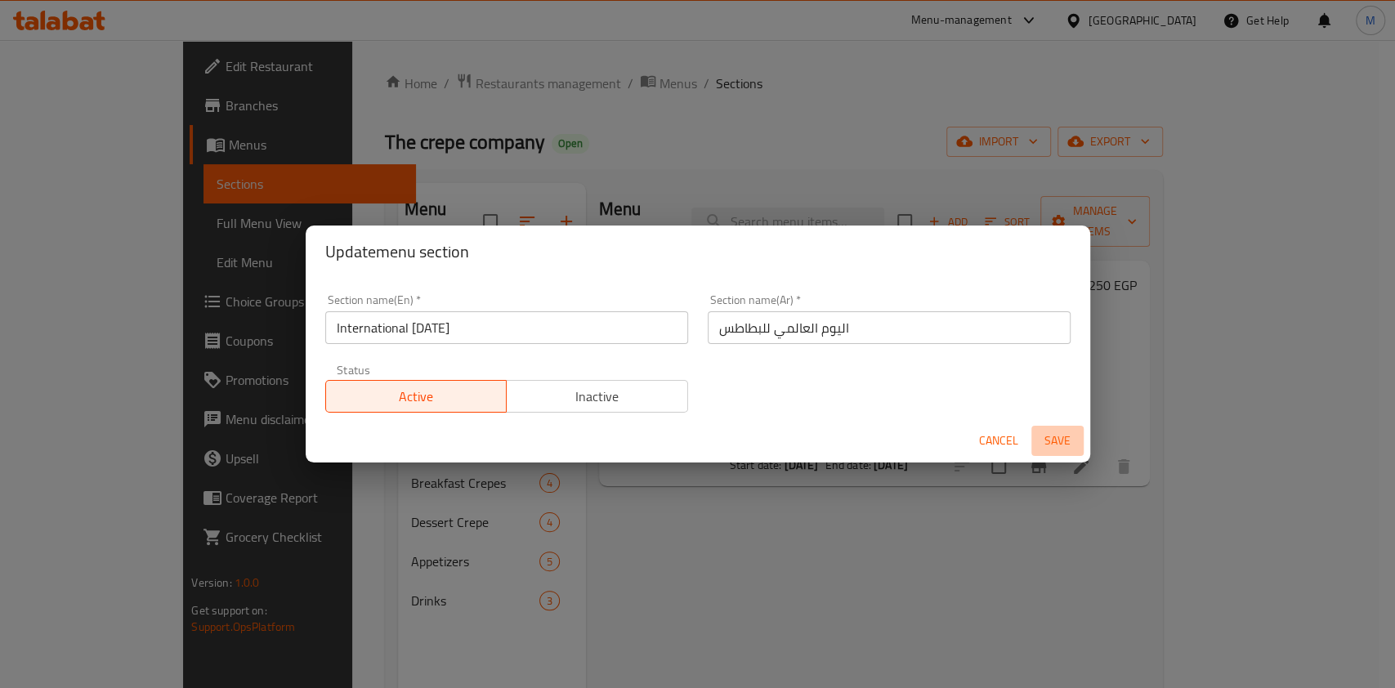
click at [1047, 438] on span "Save" at bounding box center [1057, 441] width 39 height 20
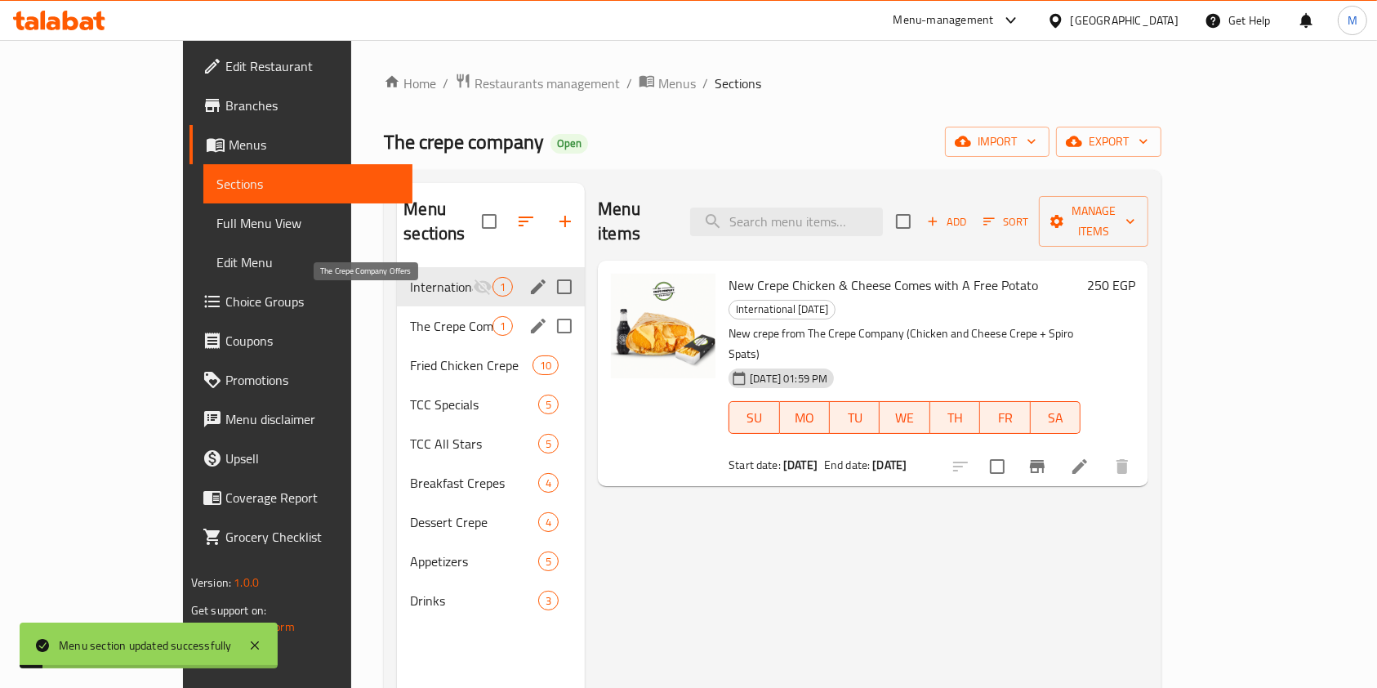
click at [412, 316] on span "The Crepe Company Offers" at bounding box center [451, 326] width 83 height 20
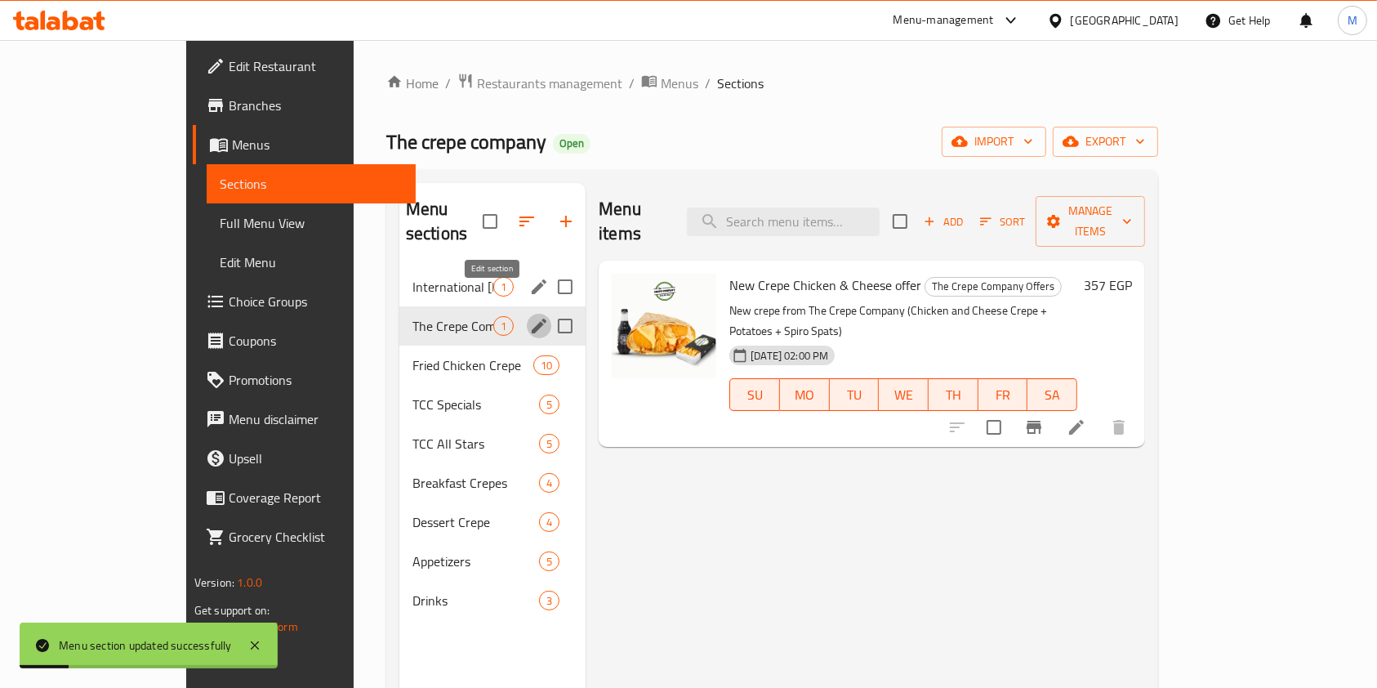
click at [532, 319] on icon "edit" at bounding box center [539, 326] width 15 height 15
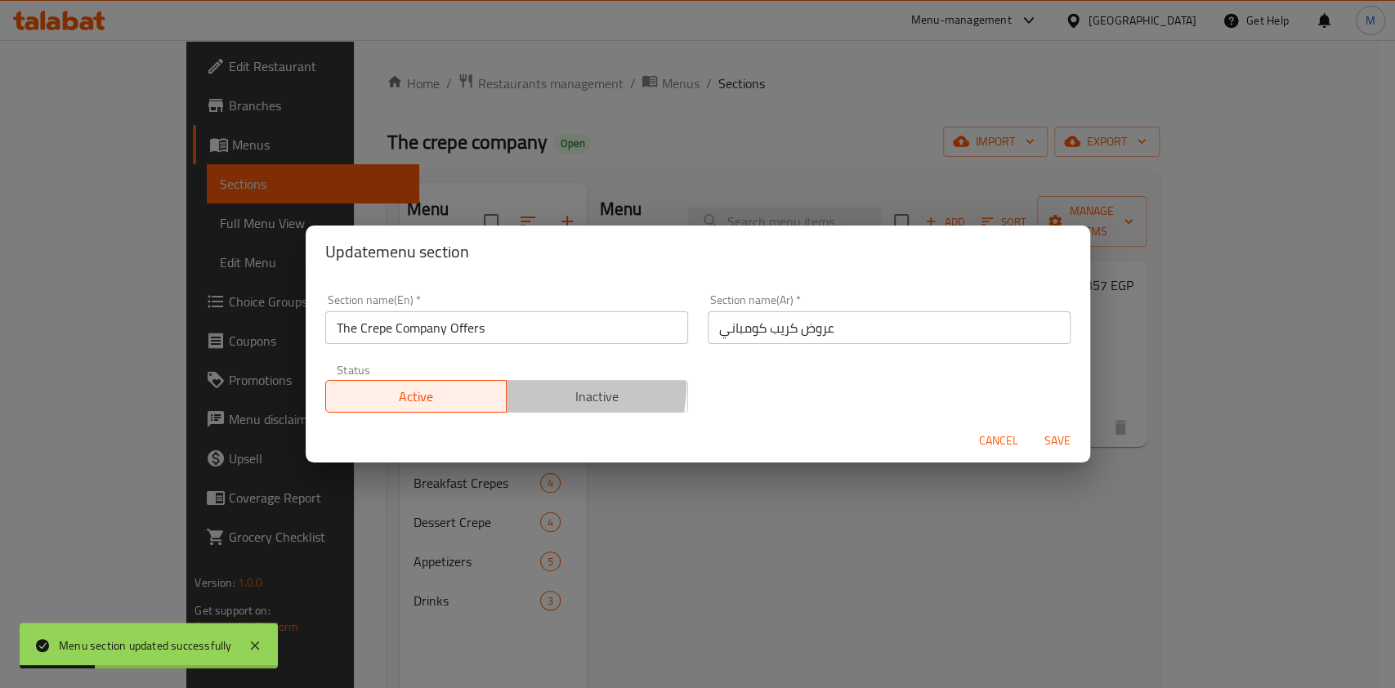
click at [536, 386] on span "Inactive" at bounding box center [597, 397] width 168 height 24
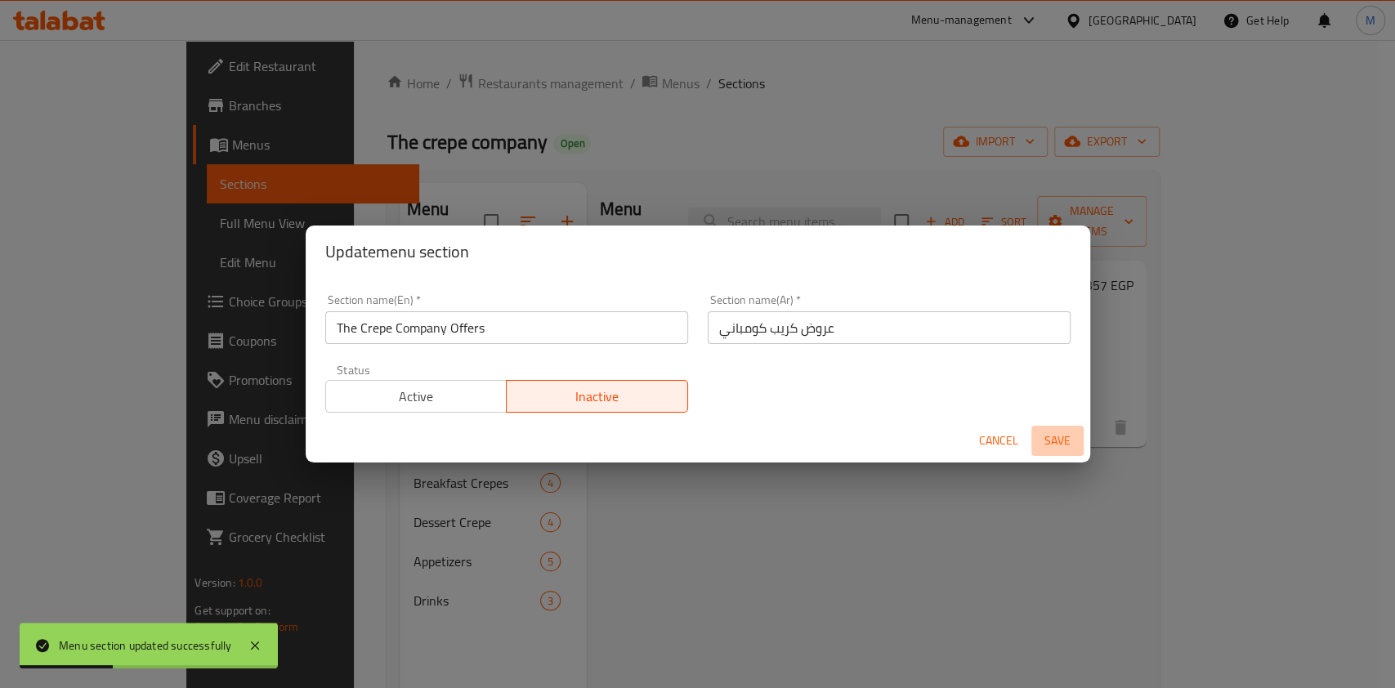
click at [1051, 433] on span "Save" at bounding box center [1057, 441] width 39 height 20
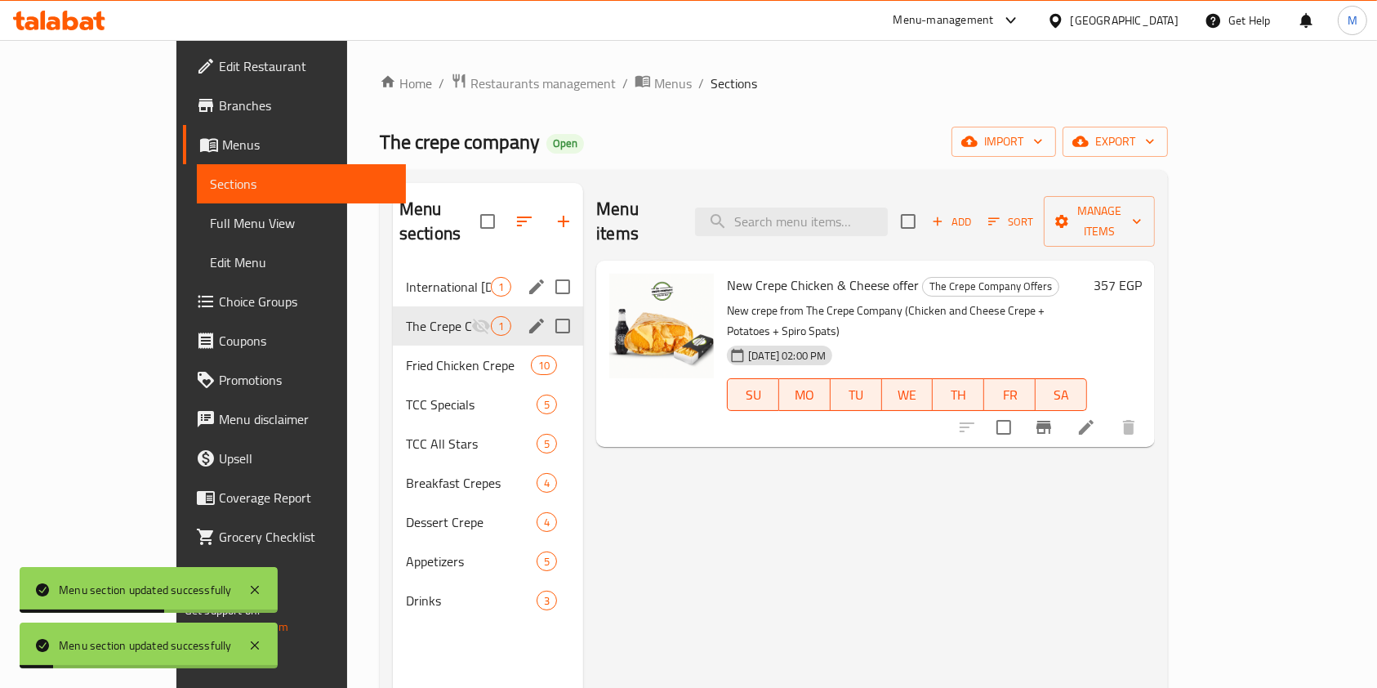
click at [913, 507] on div "Menu items Add Sort Manage items New Crepe Chicken & Cheese offer The Crepe Com…" at bounding box center [869, 527] width 572 height 688
click at [406, 591] on span "Drinks" at bounding box center [448, 601] width 85 height 20
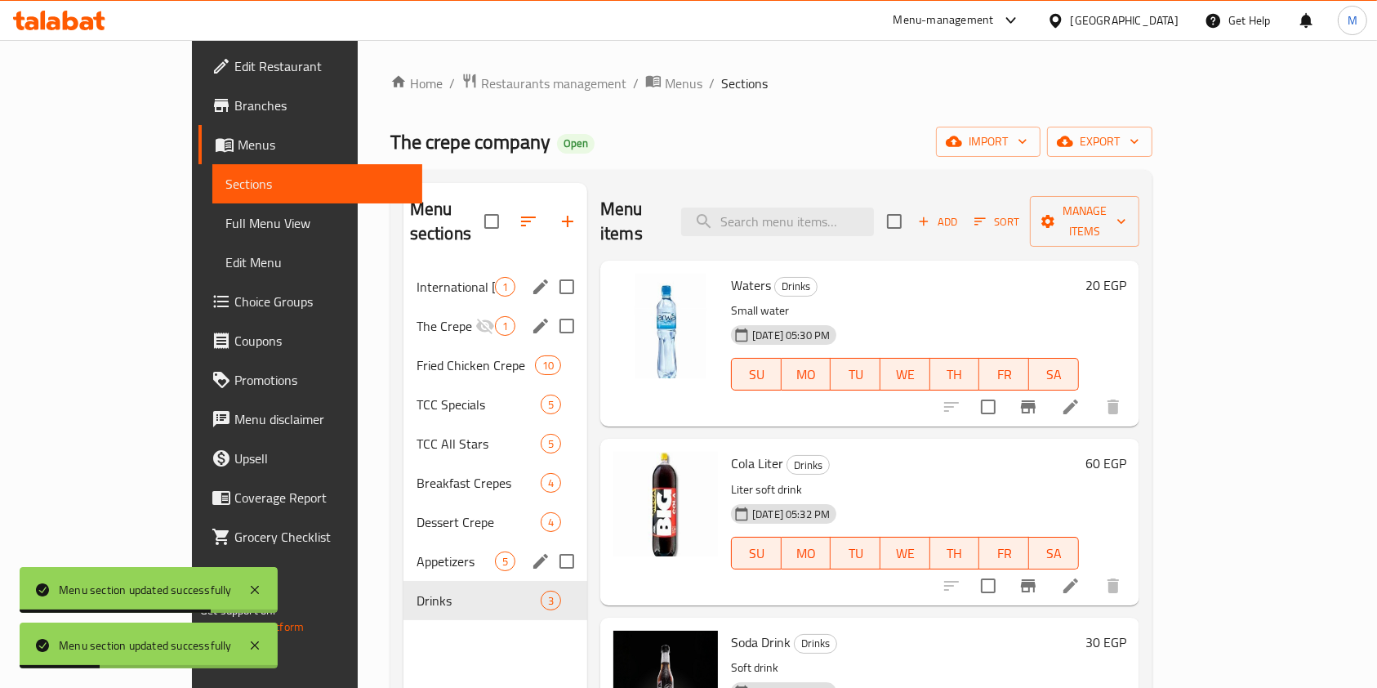
click at [404, 542] on div "Appetizers 5" at bounding box center [496, 561] width 184 height 39
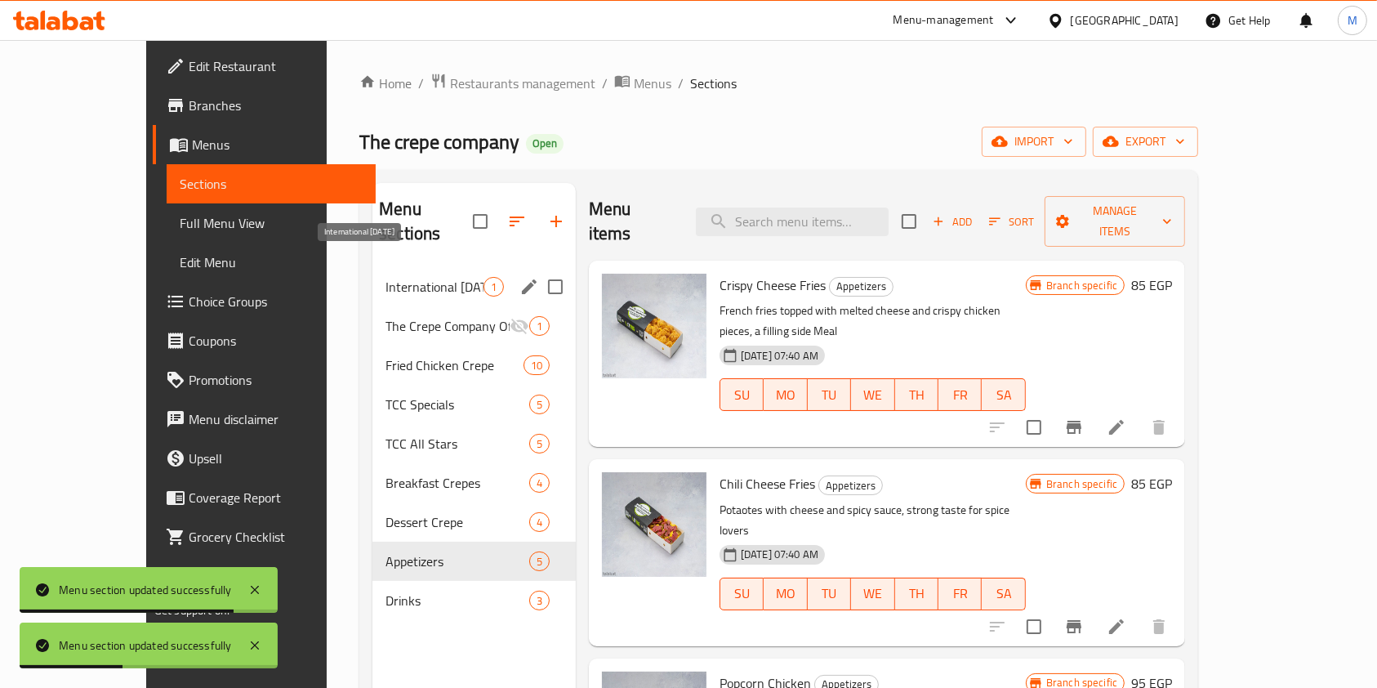
click at [407, 267] on div "International [DATE] 1" at bounding box center [474, 286] width 203 height 39
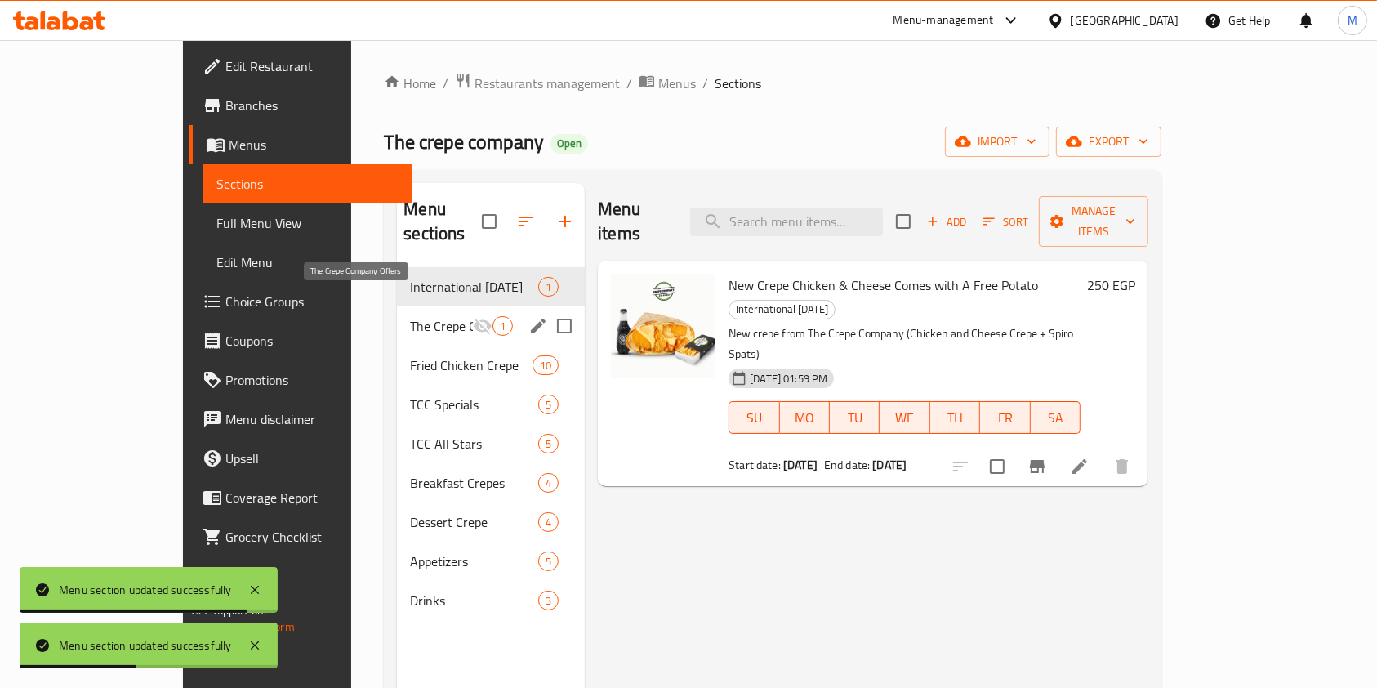
click at [397, 319] on div "The Crepe Company Offers 1" at bounding box center [491, 325] width 188 height 39
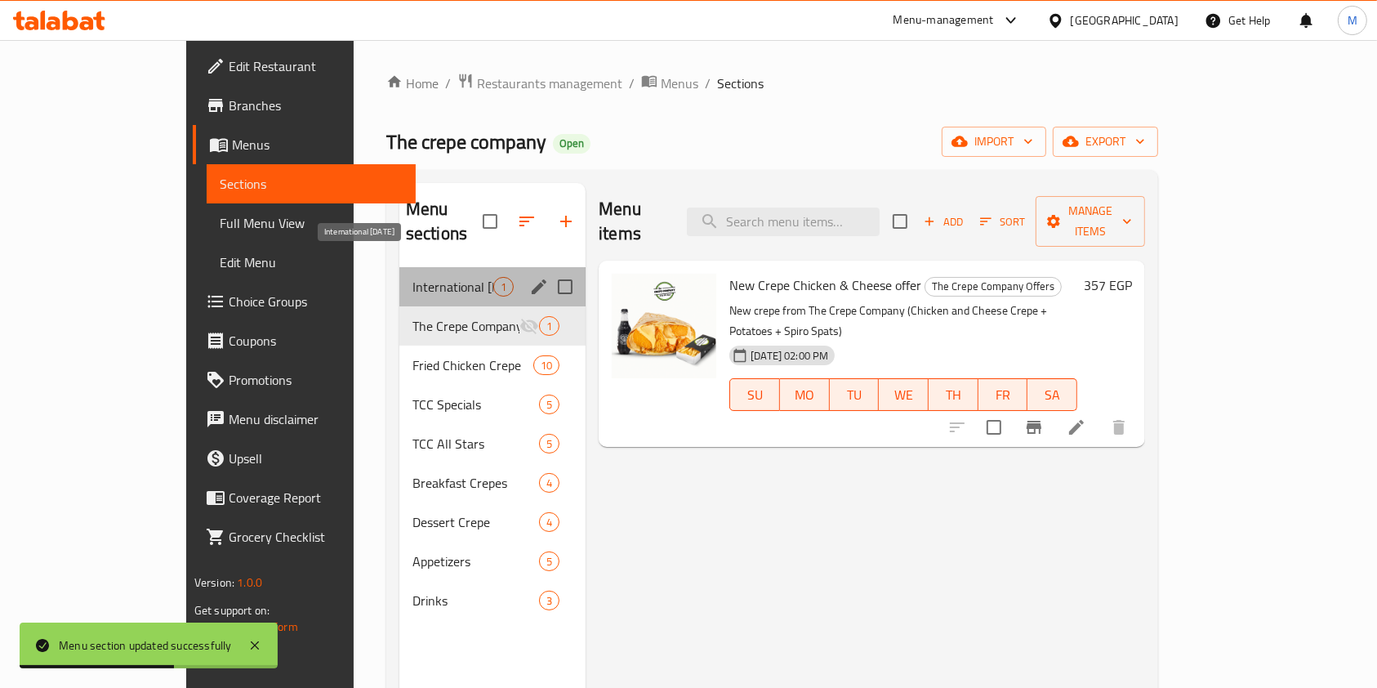
click at [413, 277] on span "International [DATE]" at bounding box center [453, 287] width 81 height 20
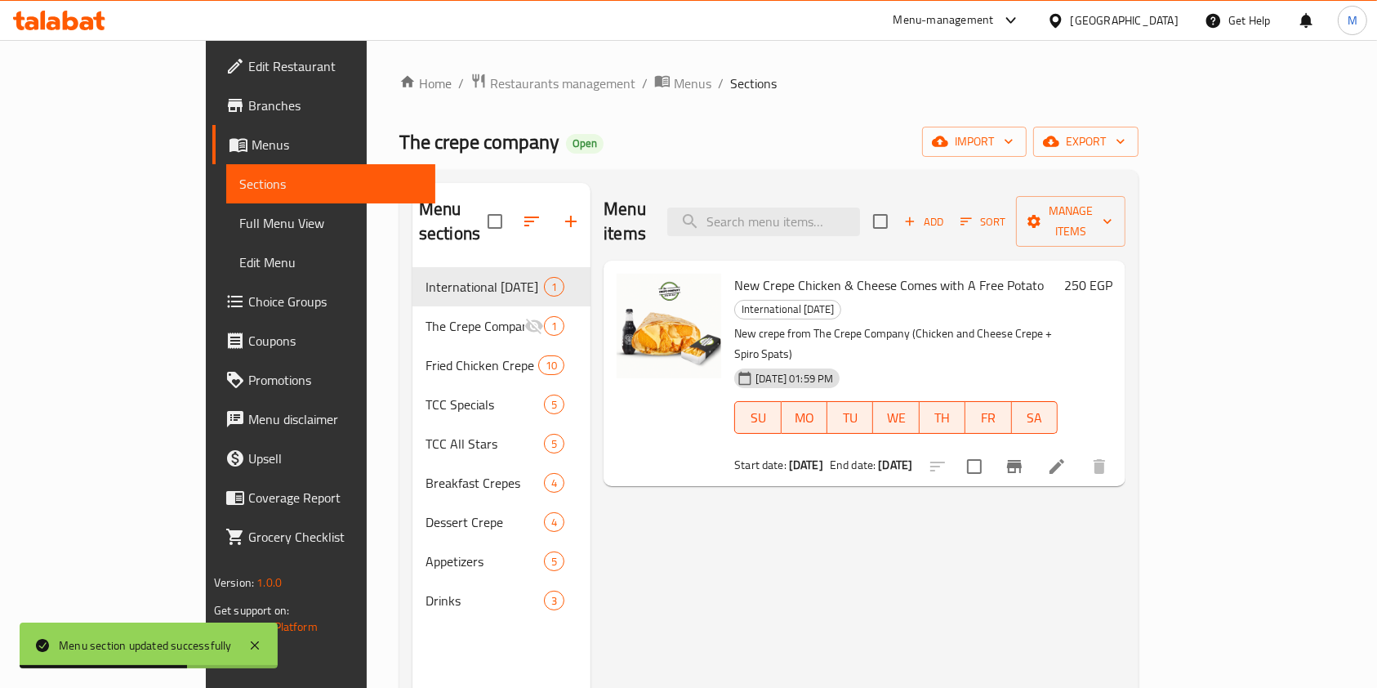
click at [744, 511] on div "Menu items Add Sort Manage items New Crepe Chicken & Cheese Comes with A Free P…" at bounding box center [858, 527] width 535 height 688
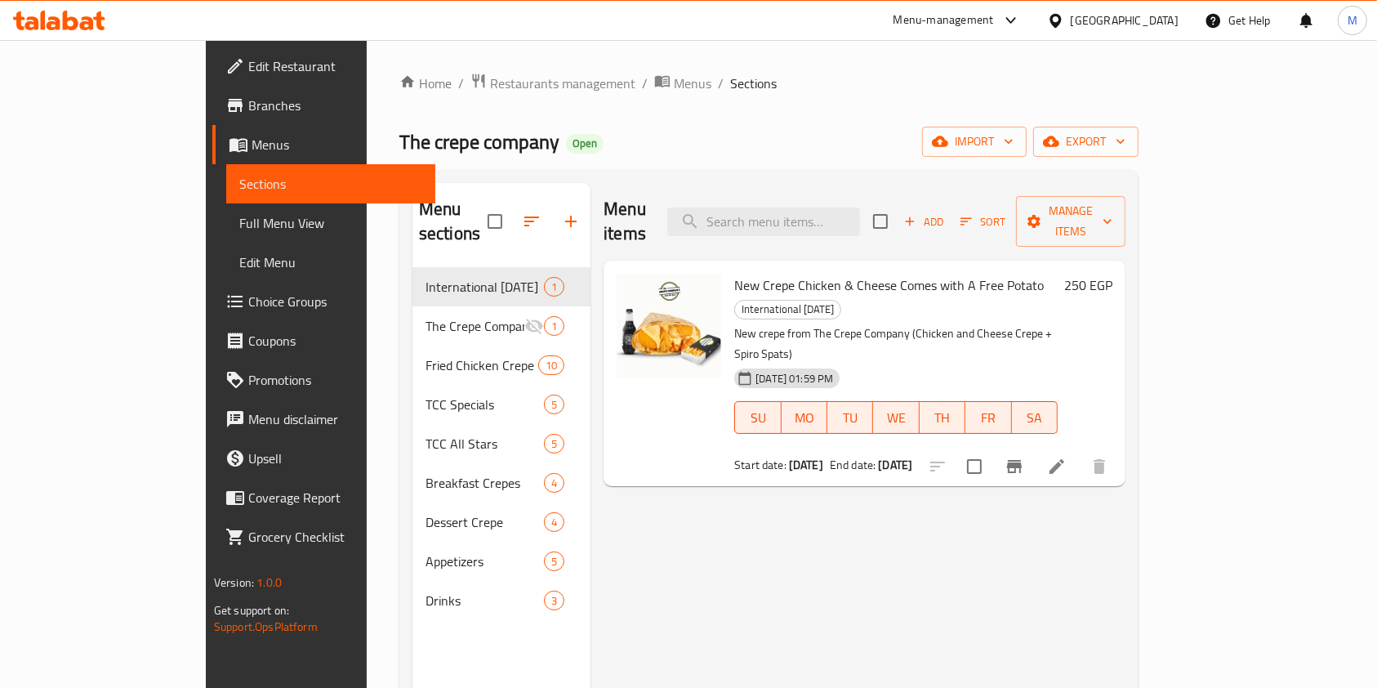
click at [81, 22] on icon at bounding box center [59, 21] width 92 height 20
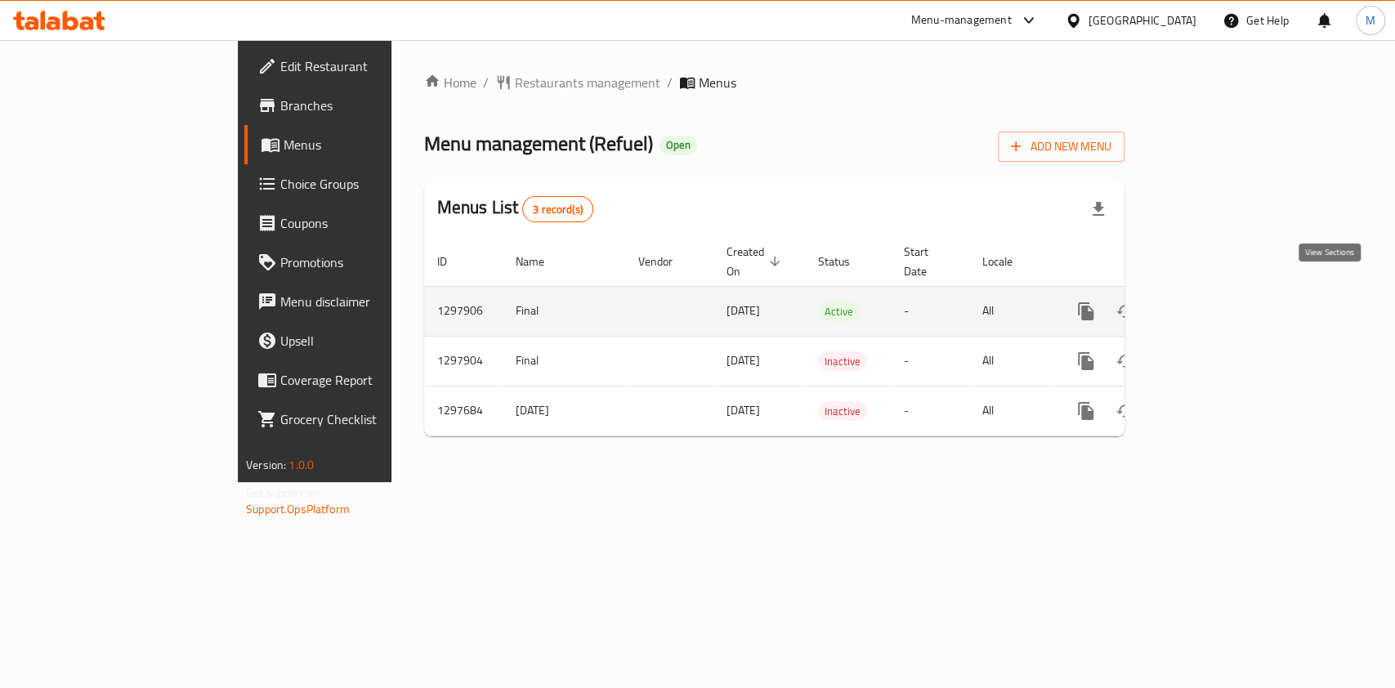
click at [1211, 304] on icon "enhanced table" at bounding box center [1203, 311] width 15 height 15
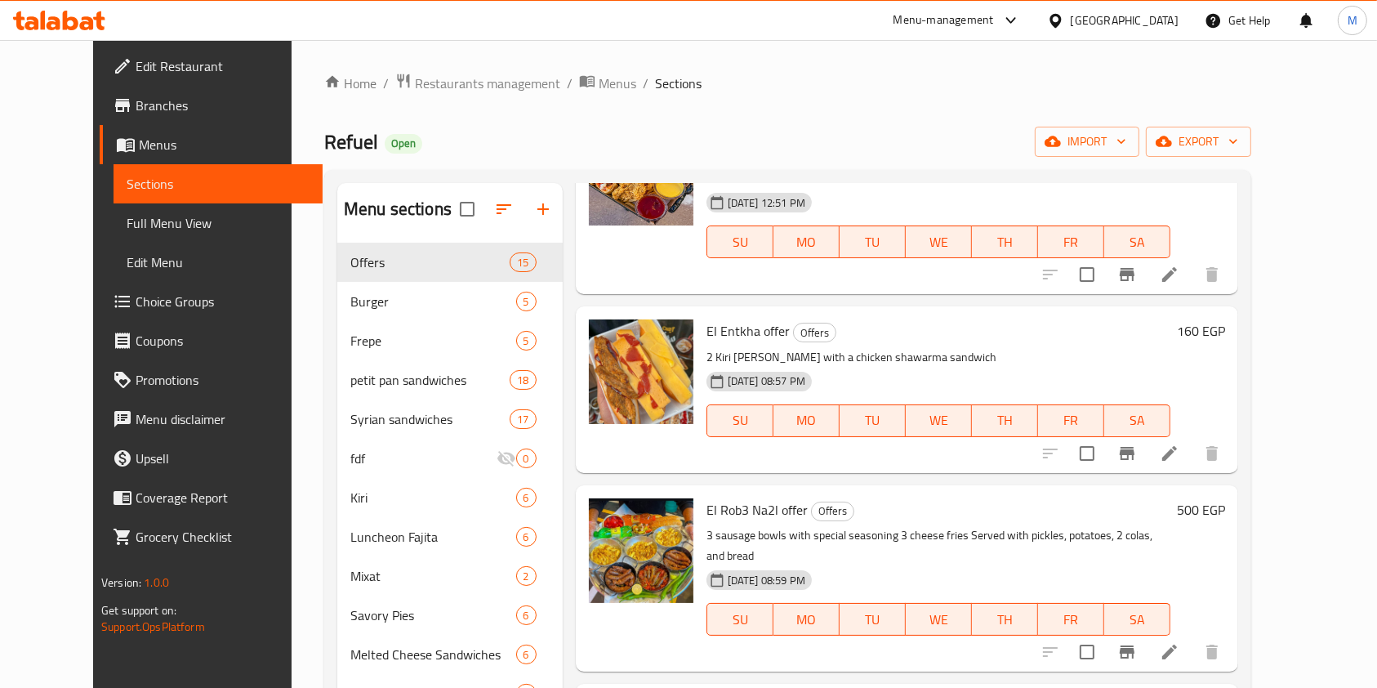
scroll to position [163, 0]
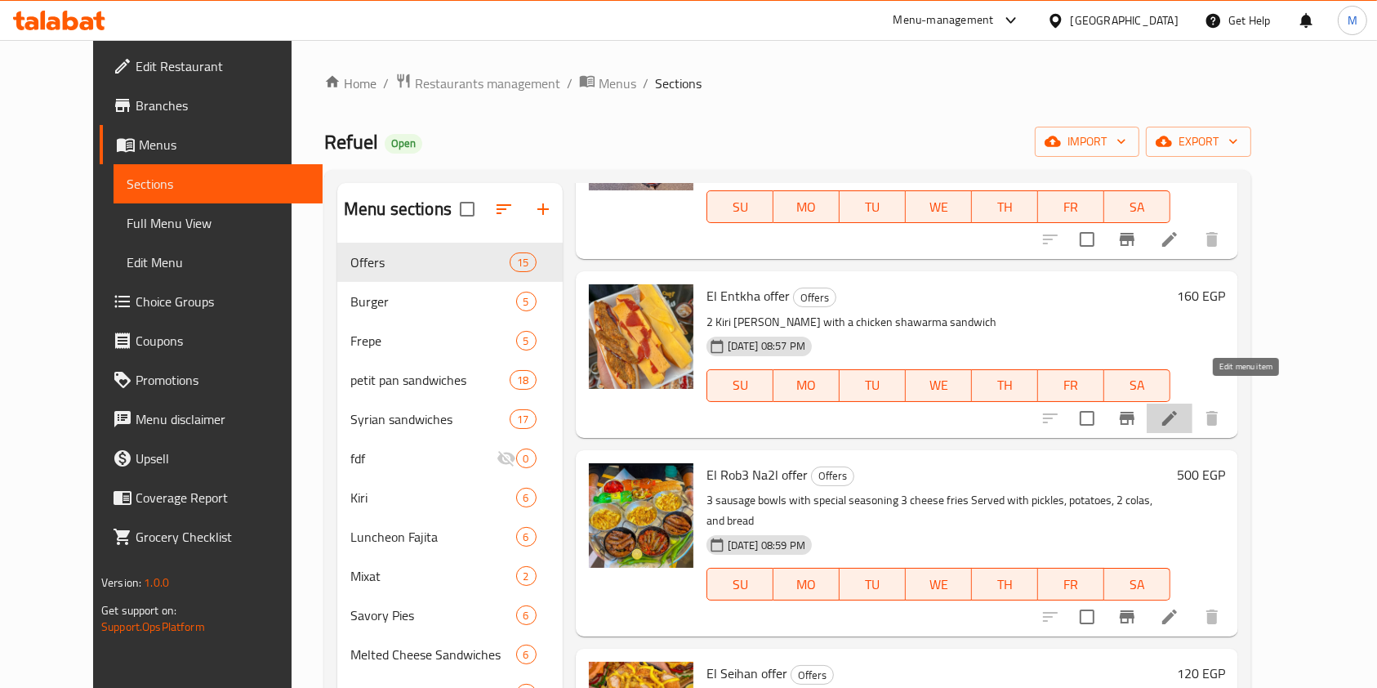
click at [1180, 408] on icon at bounding box center [1170, 418] width 20 height 20
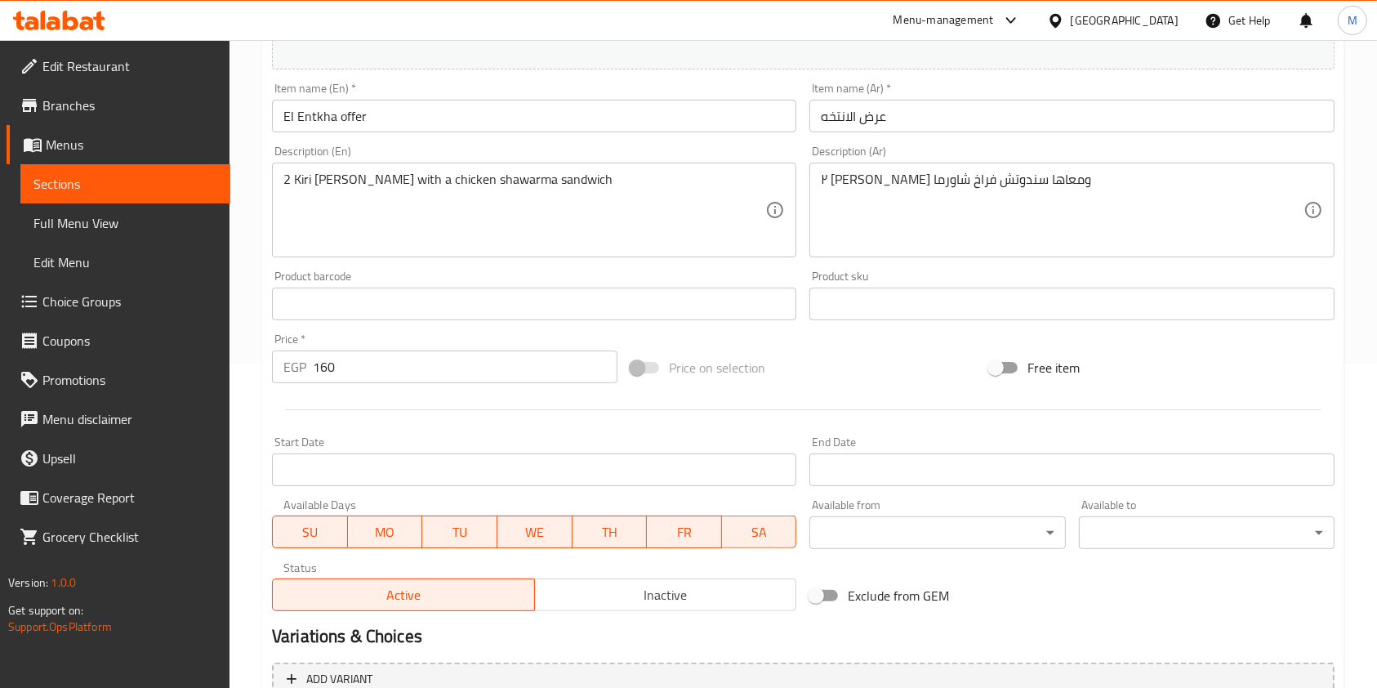
scroll to position [490, 0]
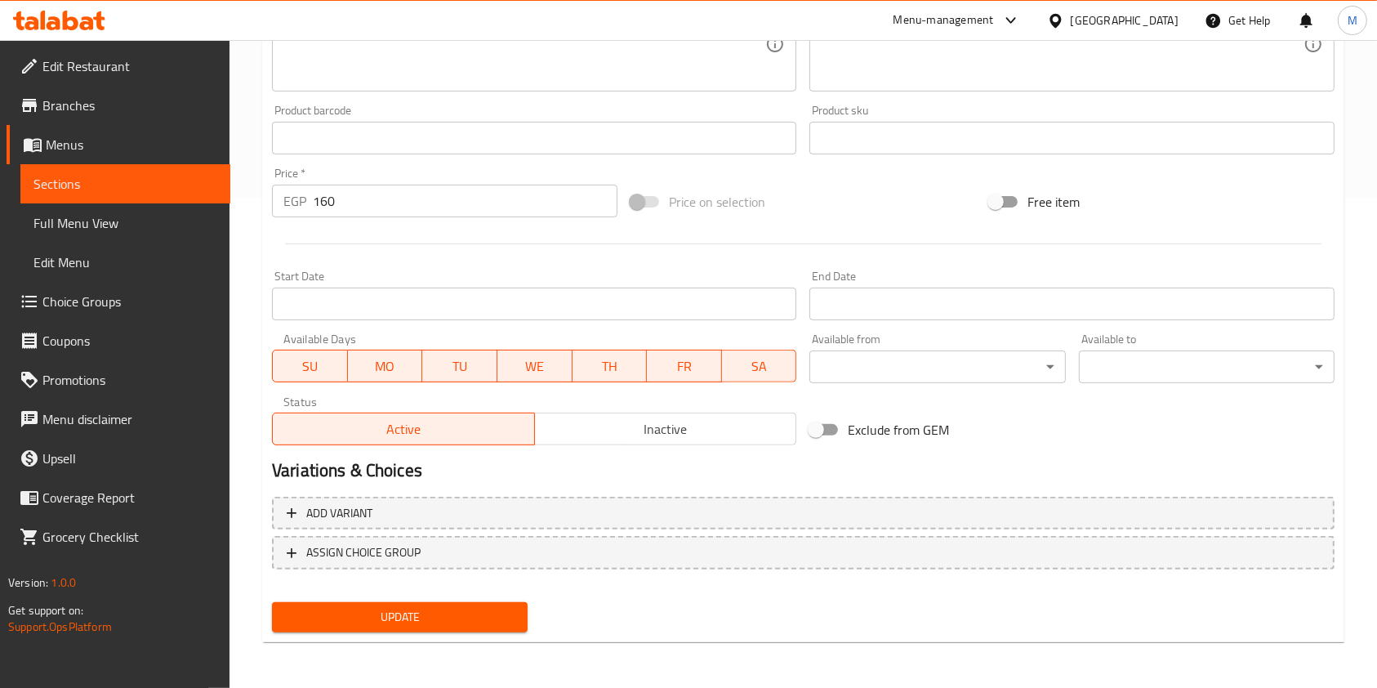
click at [701, 437] on span "Inactive" at bounding box center [666, 429] width 249 height 24
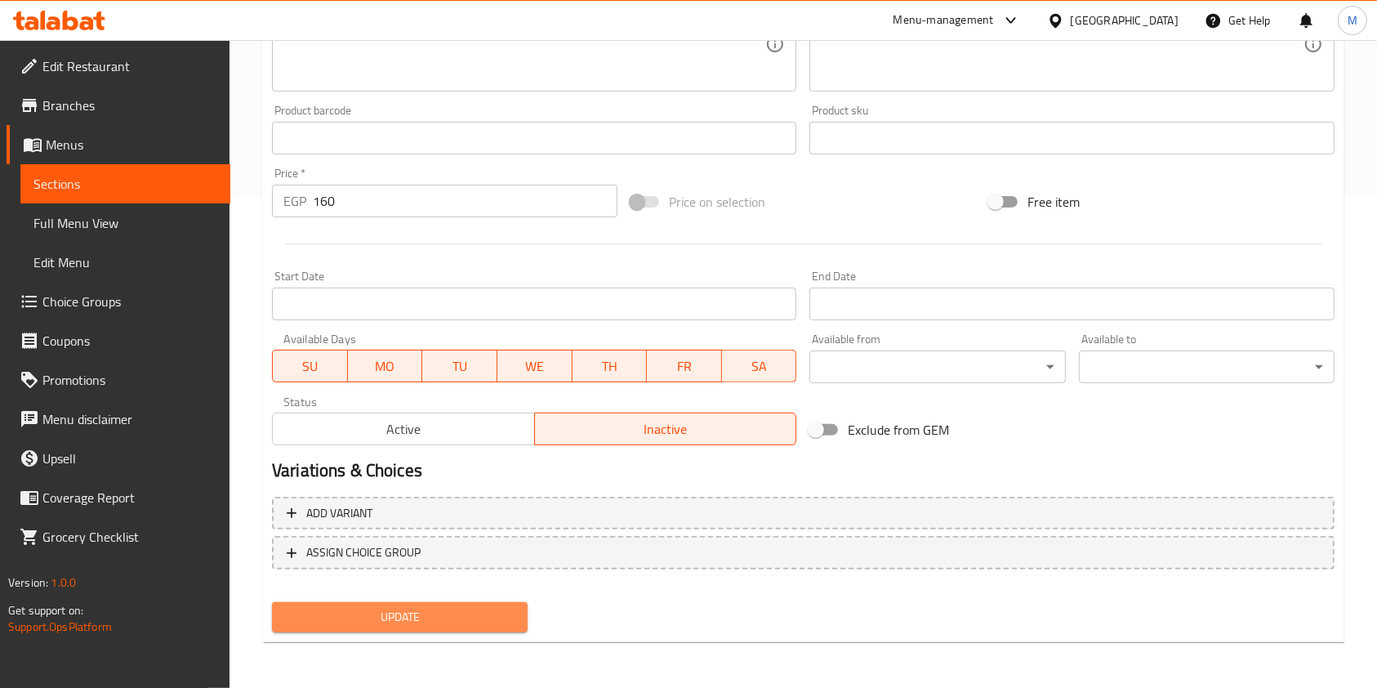
click at [444, 622] on span "Update" at bounding box center [400, 617] width 230 height 20
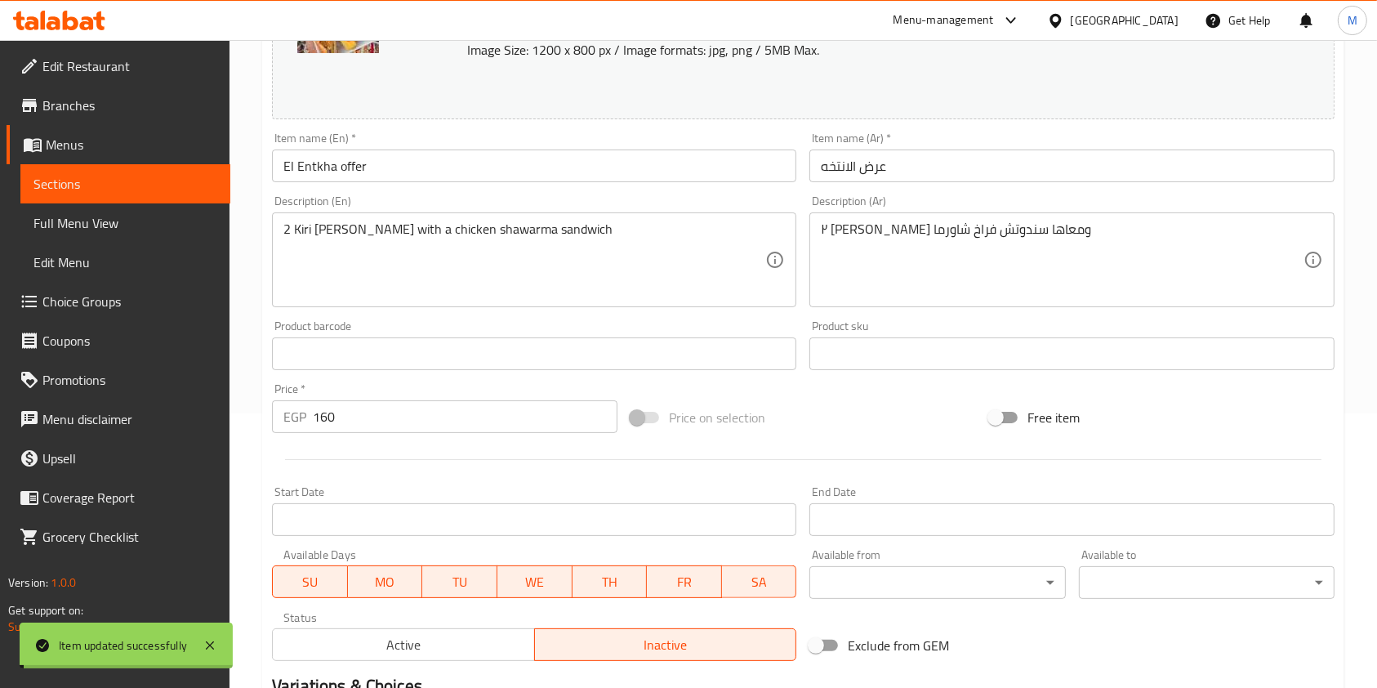
scroll to position [0, 0]
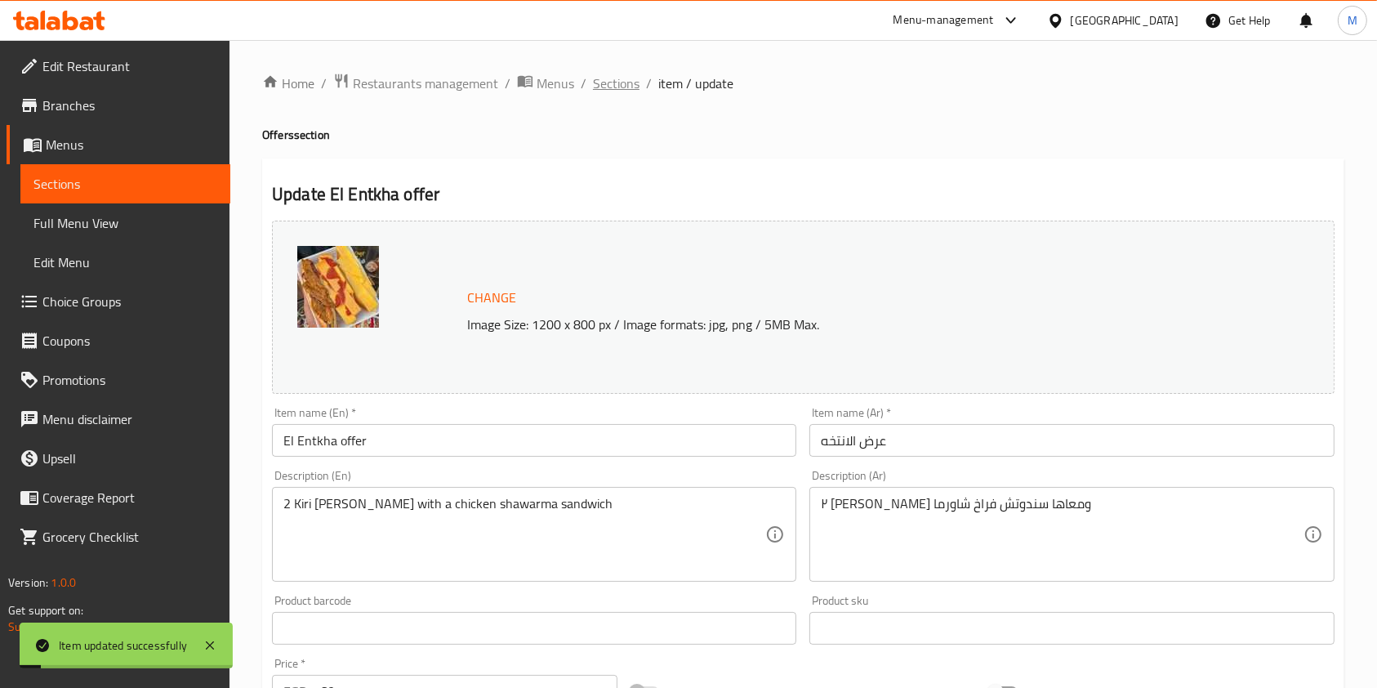
click at [605, 84] on span "Sections" at bounding box center [616, 84] width 47 height 20
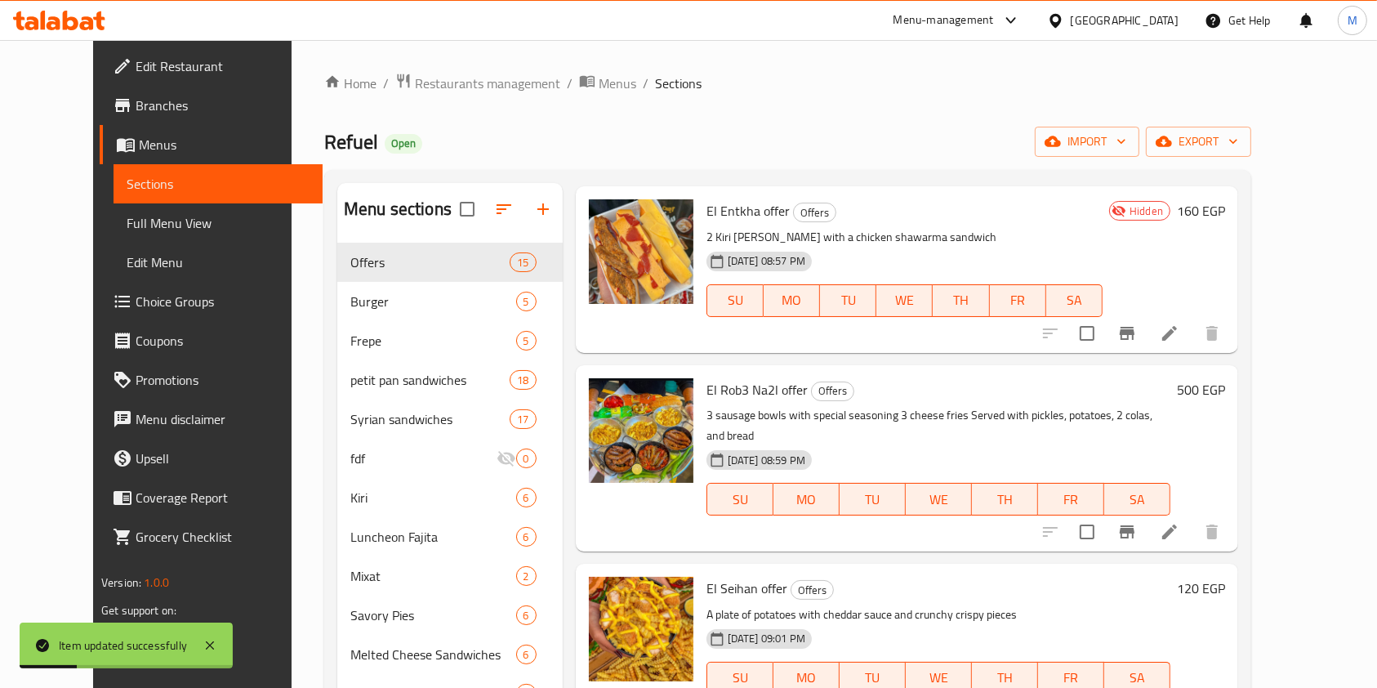
scroll to position [353, 0]
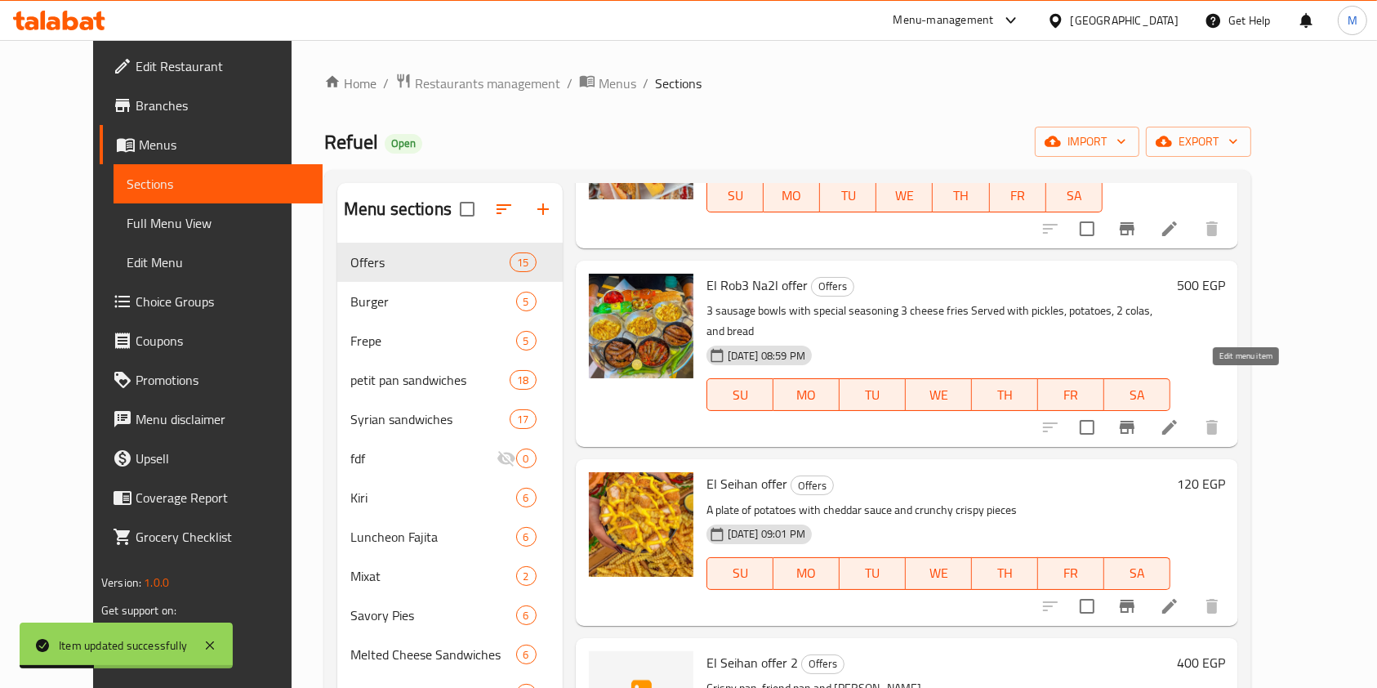
click at [1180, 417] on icon at bounding box center [1170, 427] width 20 height 20
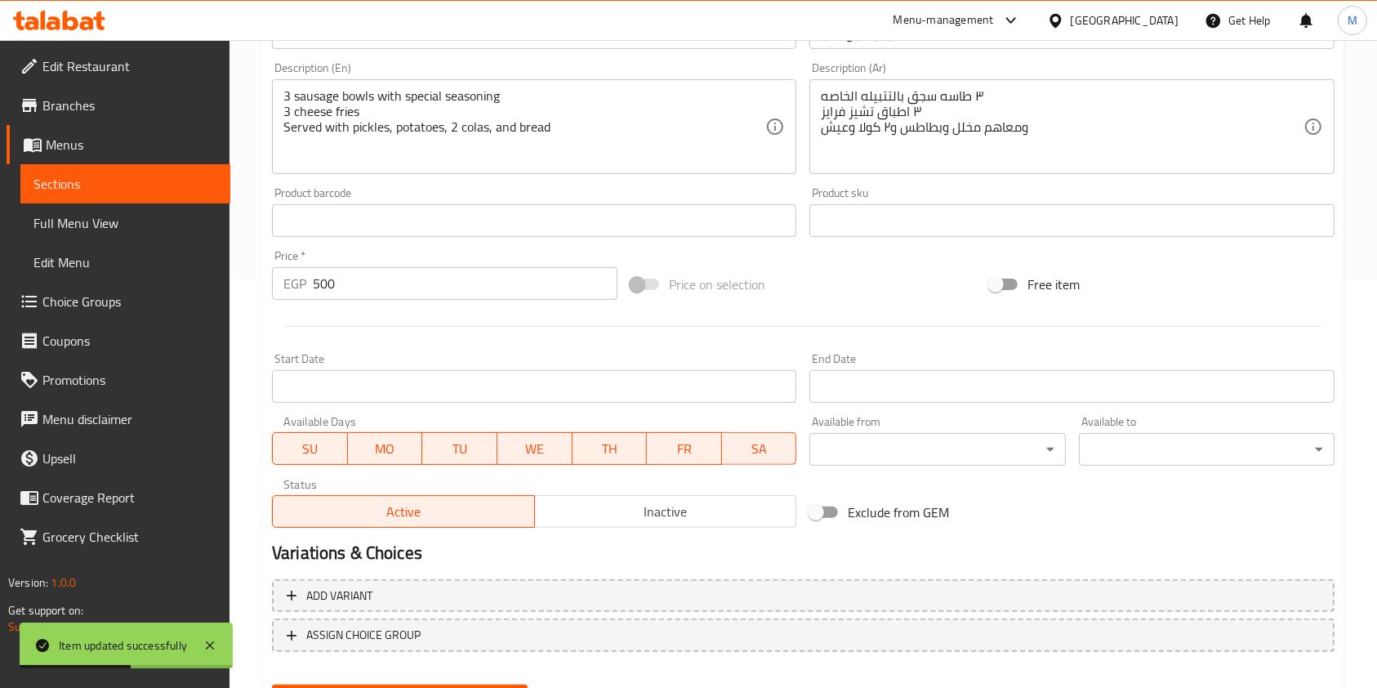
scroll to position [413, 0]
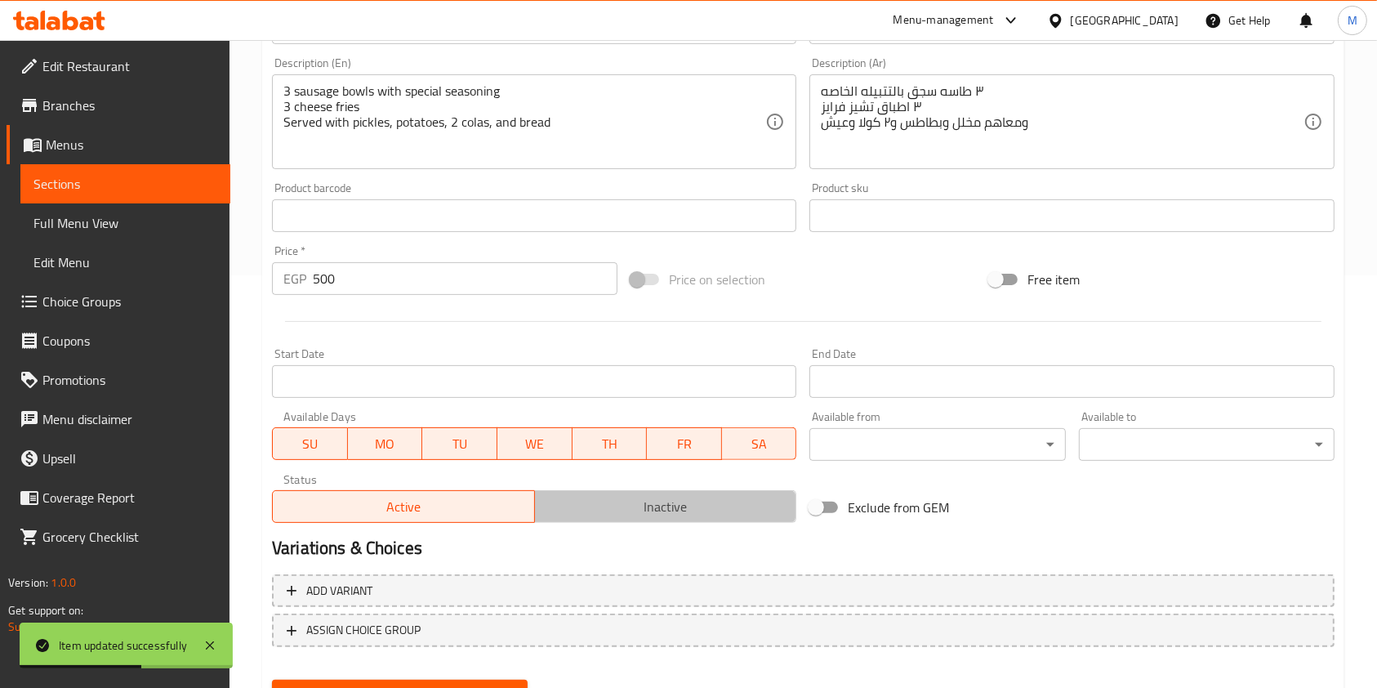
click at [667, 522] on button "Inactive" at bounding box center [665, 506] width 263 height 33
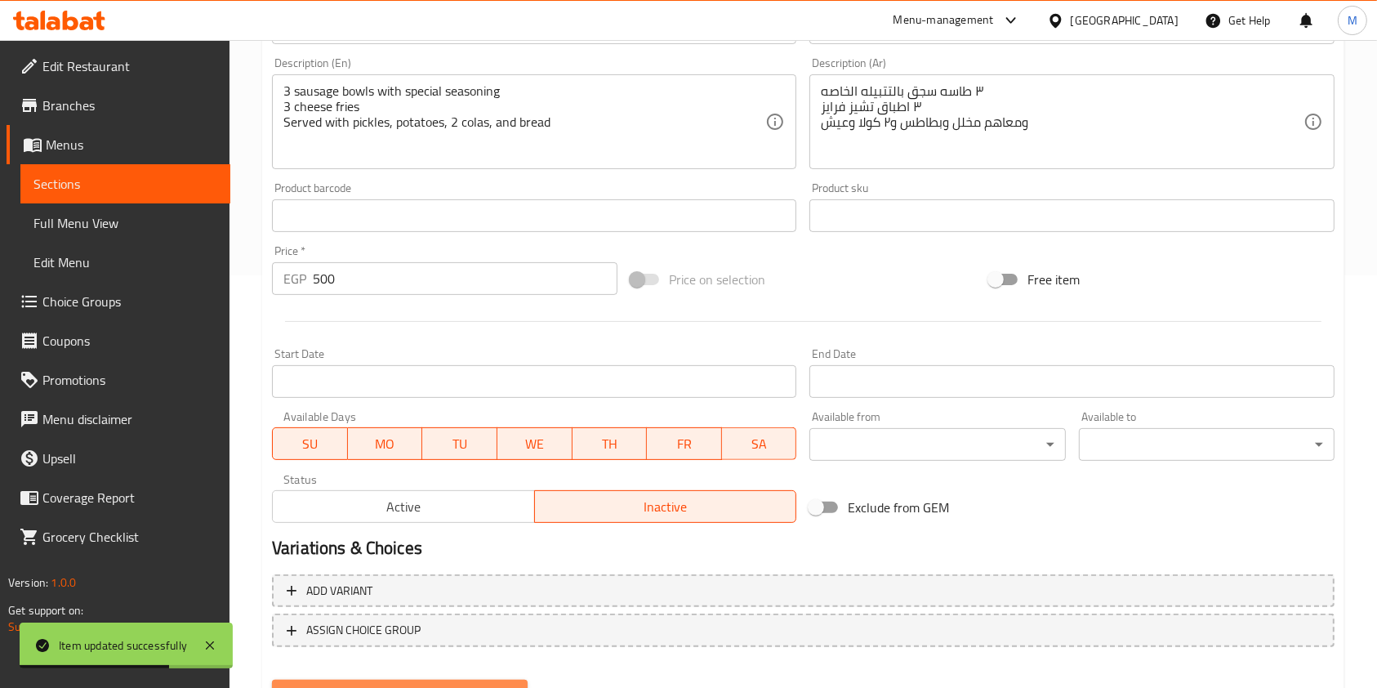
drag, startPoint x: 489, startPoint y: 681, endPoint x: 869, endPoint y: 572, distance: 395.9
click at [489, 681] on button "Update" at bounding box center [400, 695] width 256 height 30
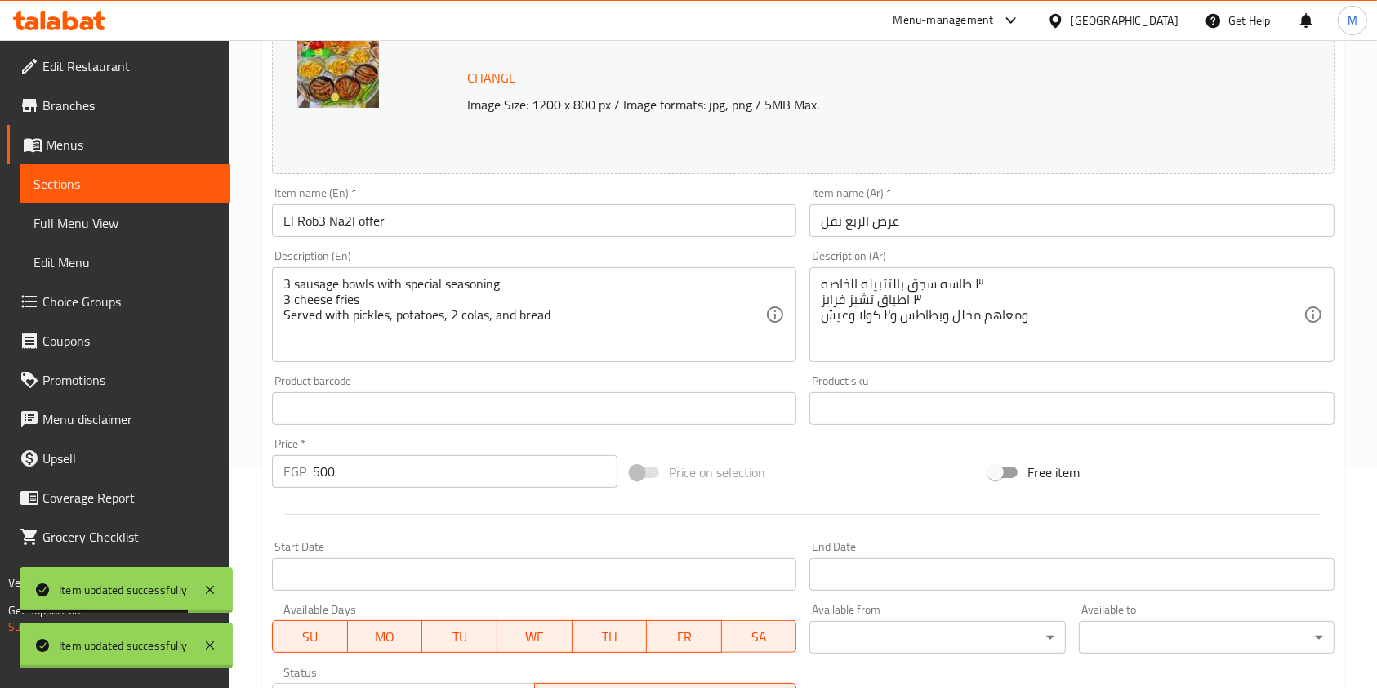
scroll to position [33, 0]
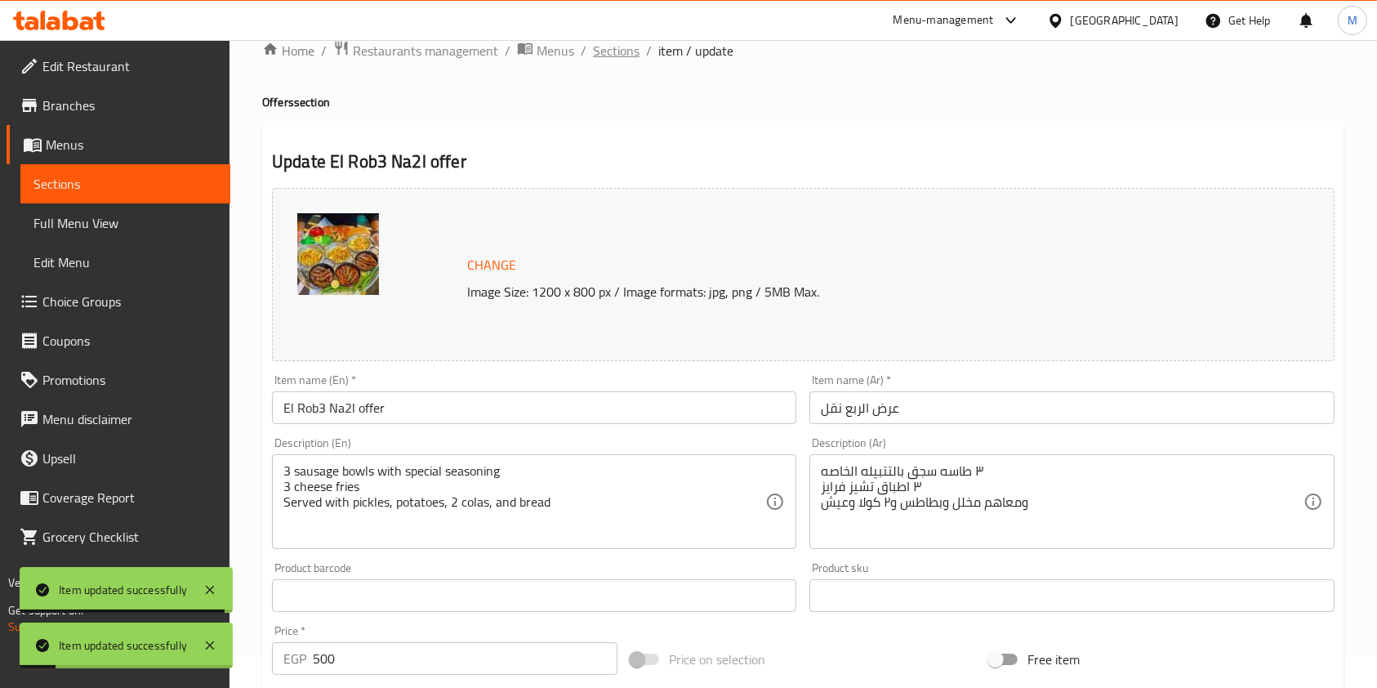
click at [633, 51] on span "Sections" at bounding box center [616, 51] width 47 height 20
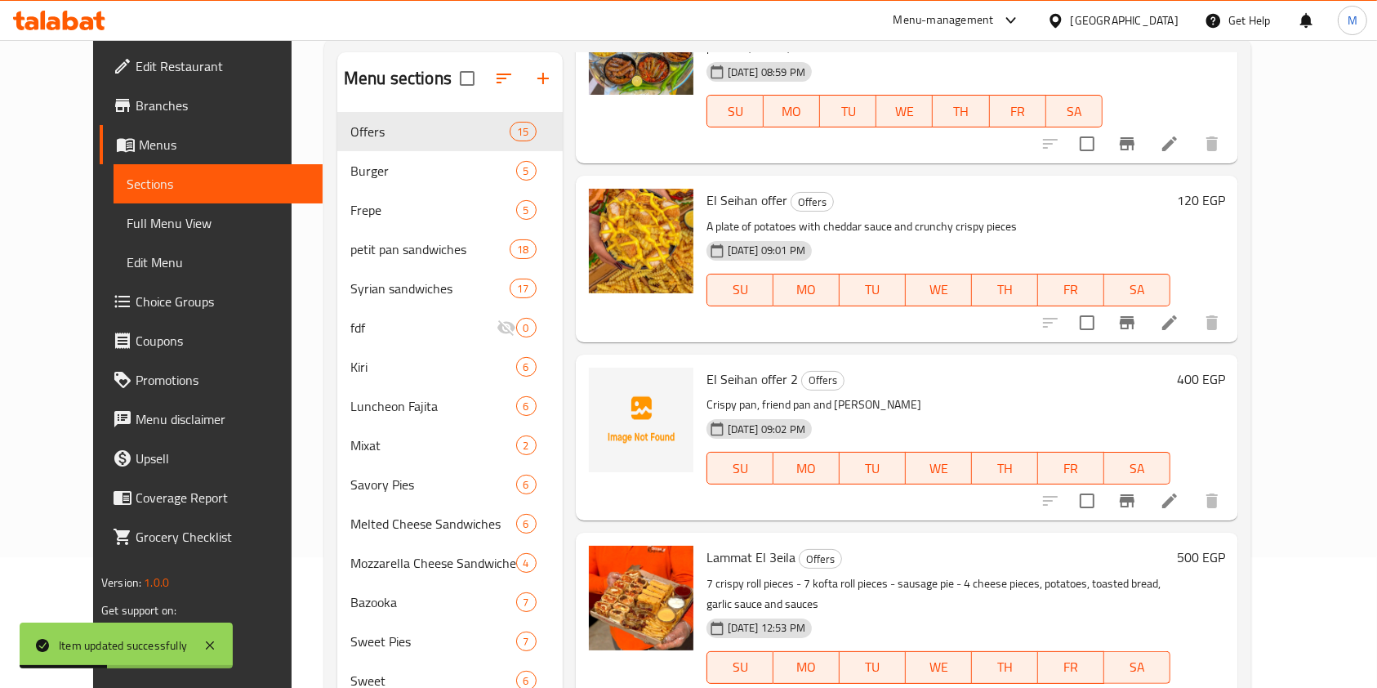
scroll to position [524, 0]
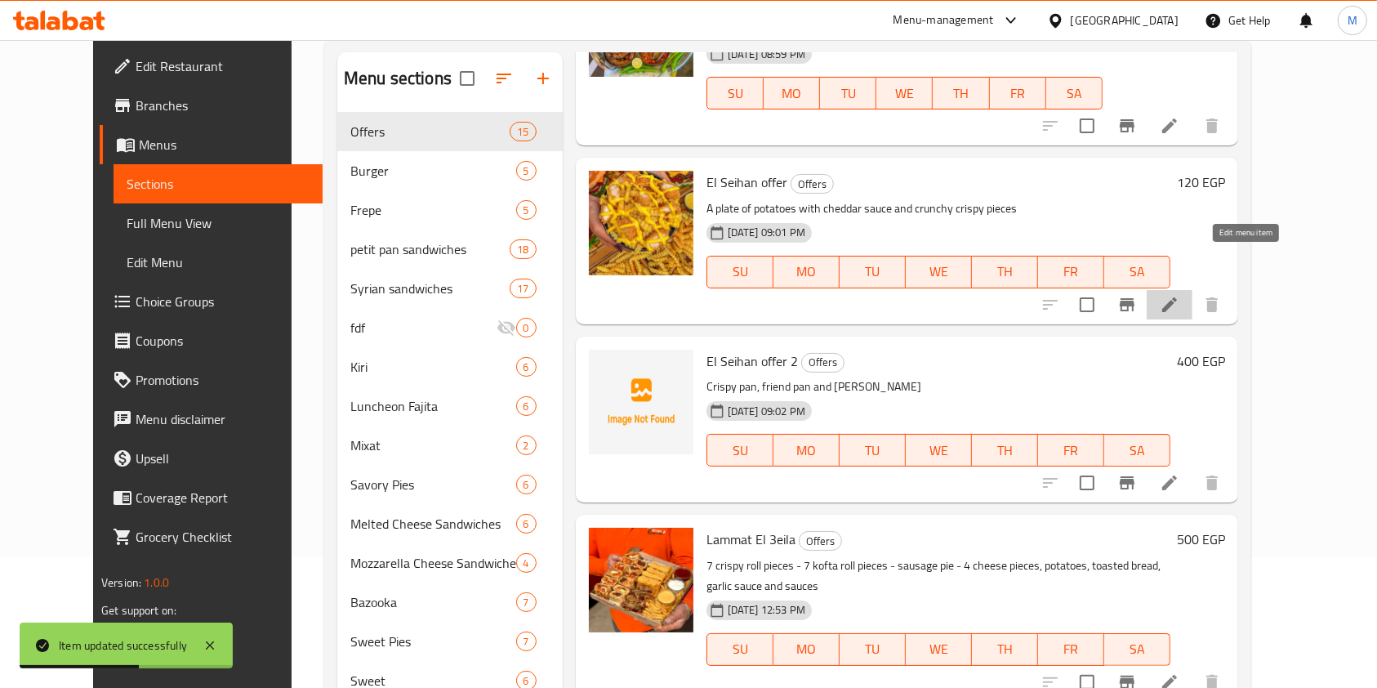
click at [1177, 297] on icon at bounding box center [1170, 304] width 15 height 15
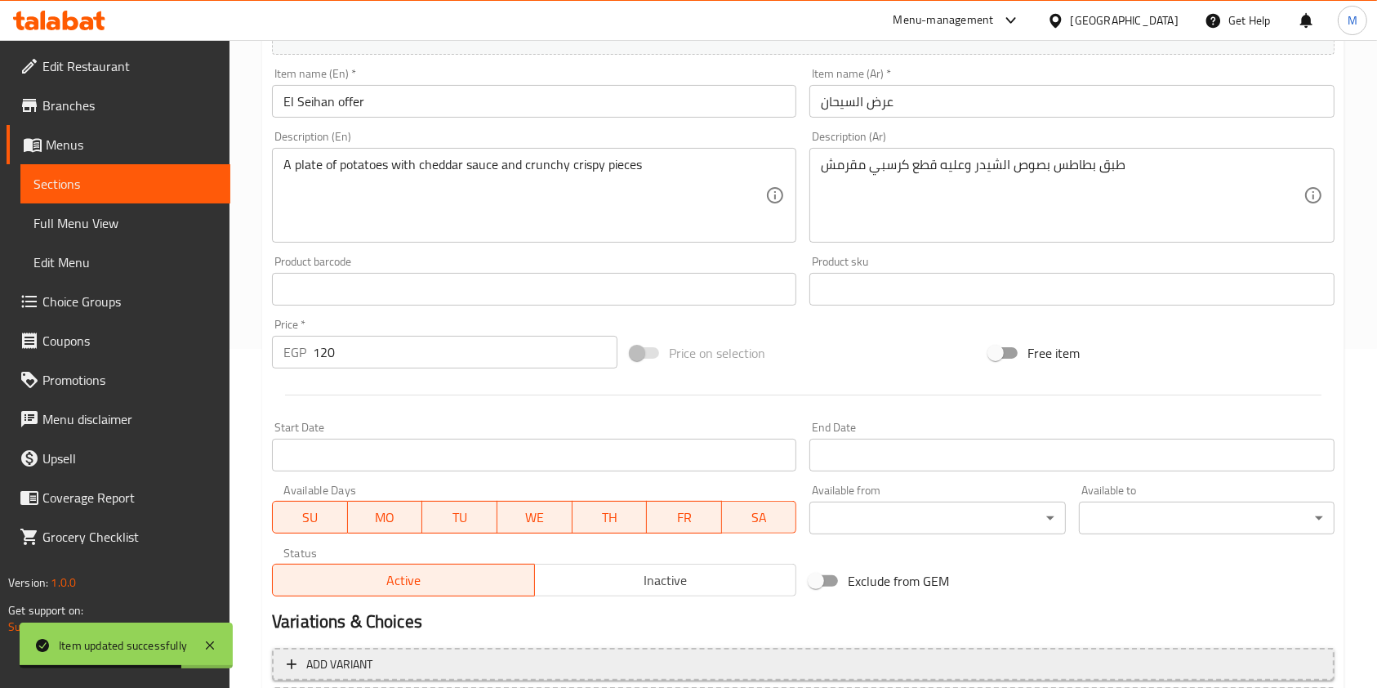
scroll to position [442, 0]
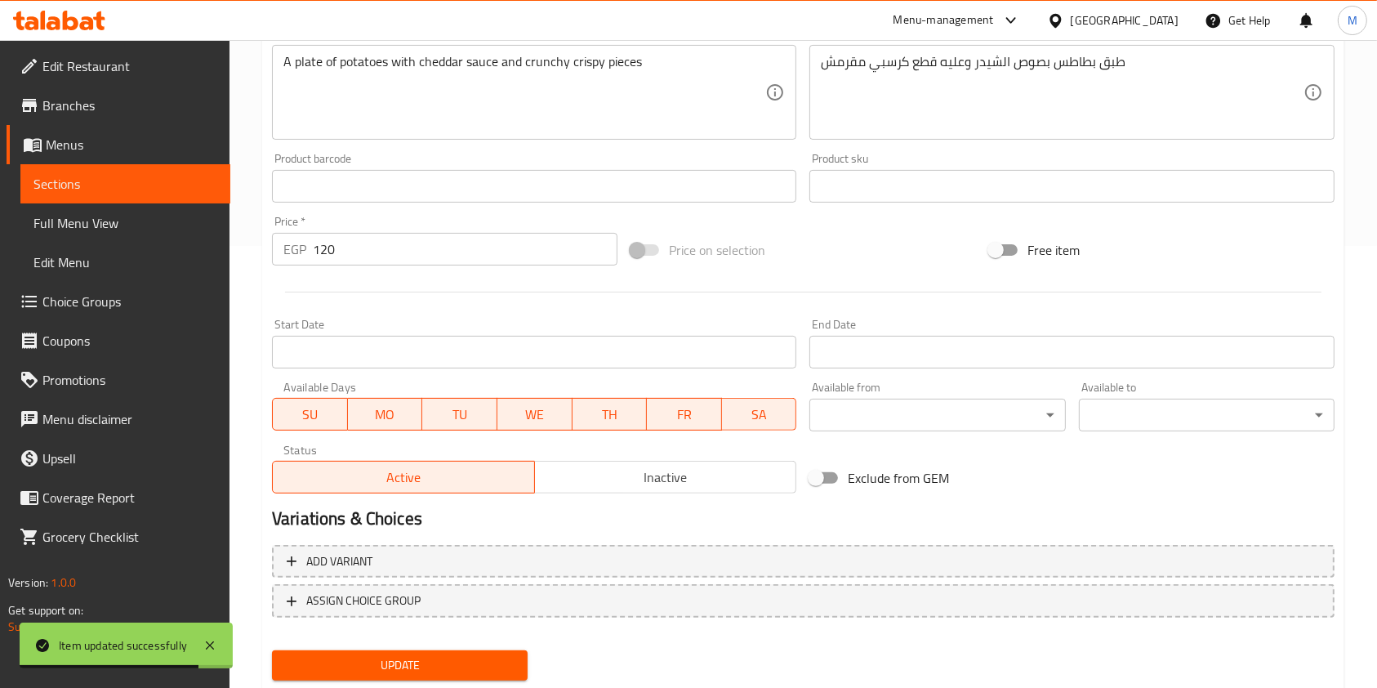
click at [691, 466] on span "Inactive" at bounding box center [666, 478] width 249 height 24
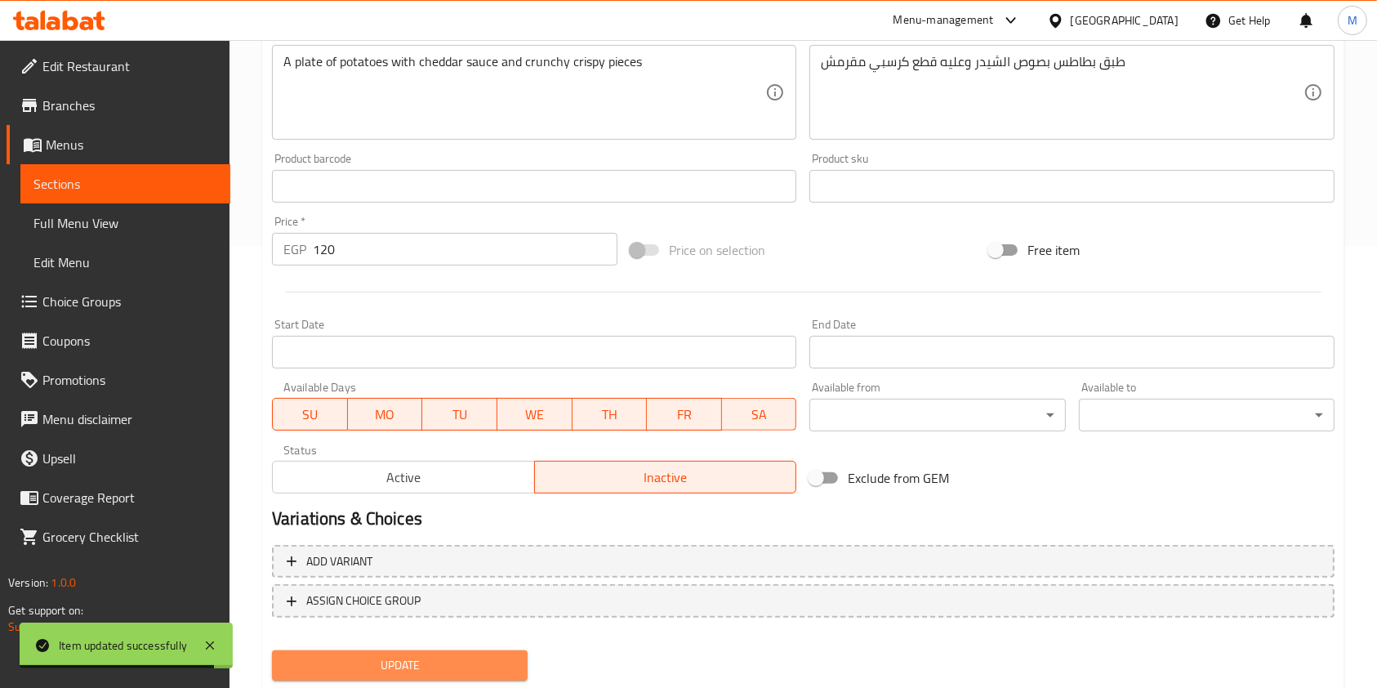
click at [427, 671] on span "Update" at bounding box center [400, 665] width 230 height 20
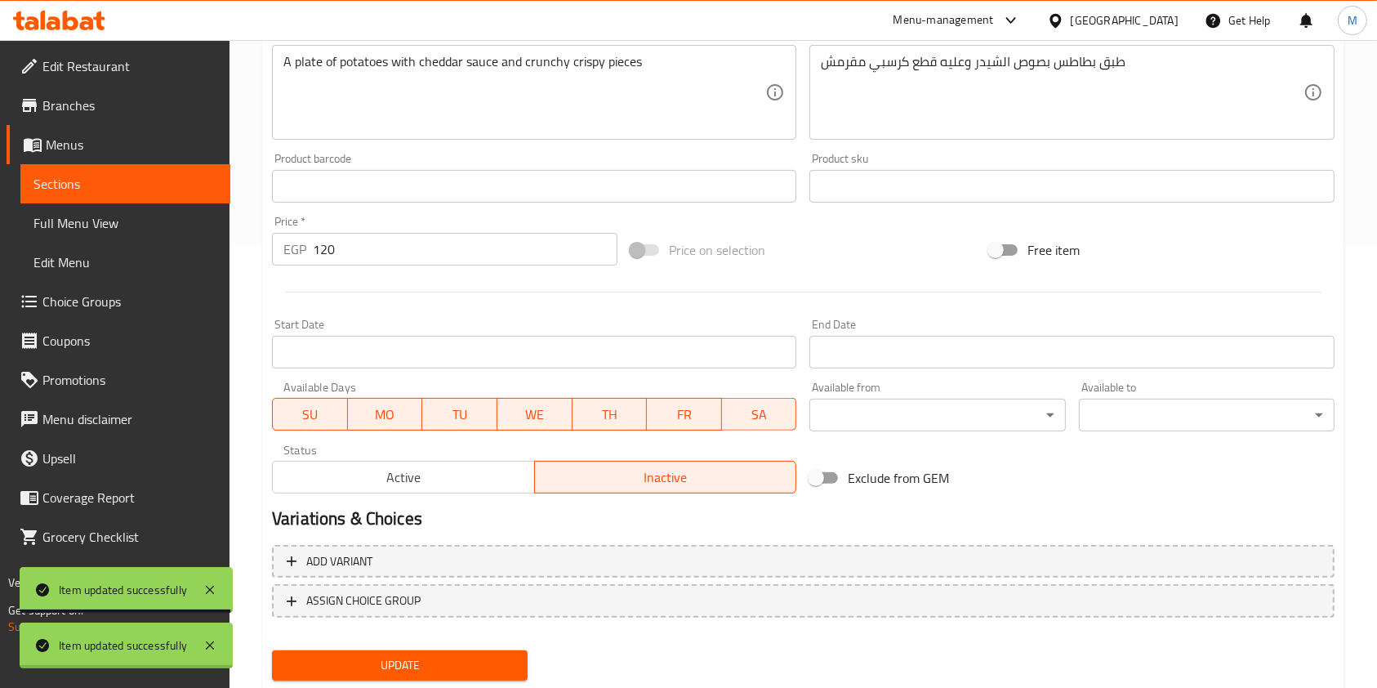
scroll to position [0, 0]
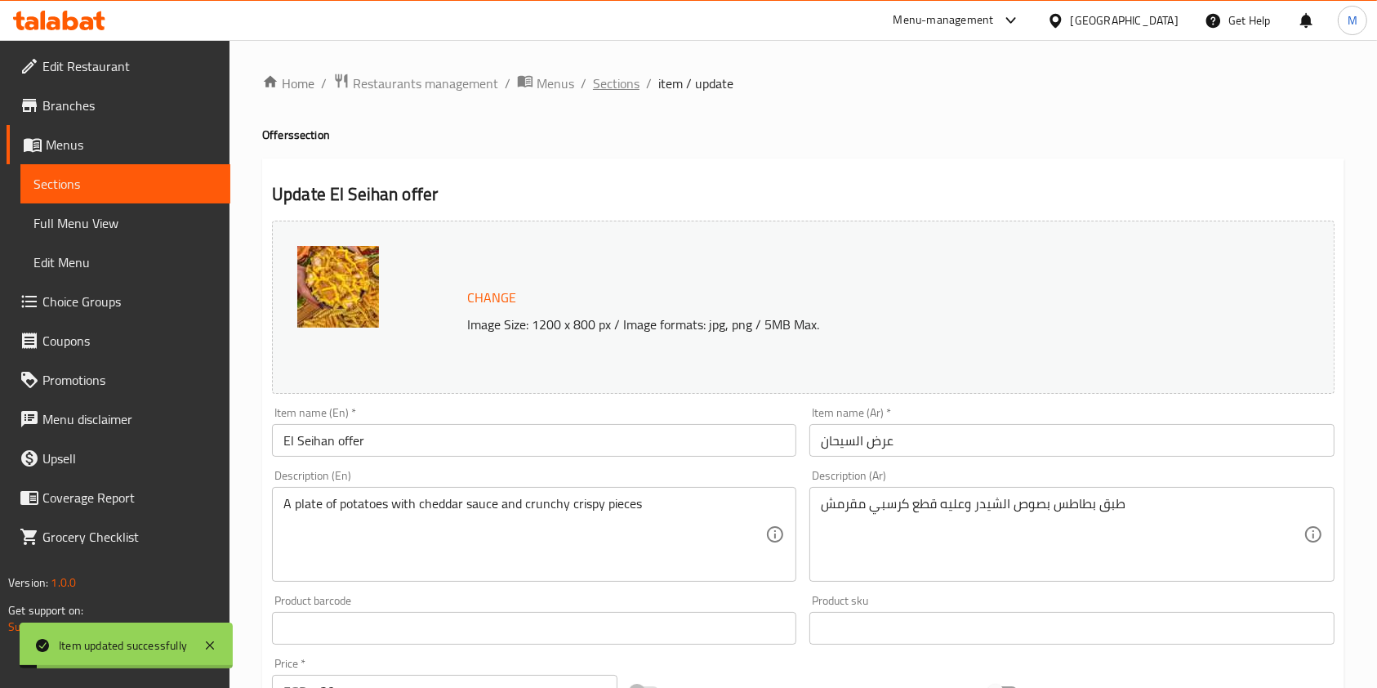
click at [611, 85] on span "Sections" at bounding box center [616, 84] width 47 height 20
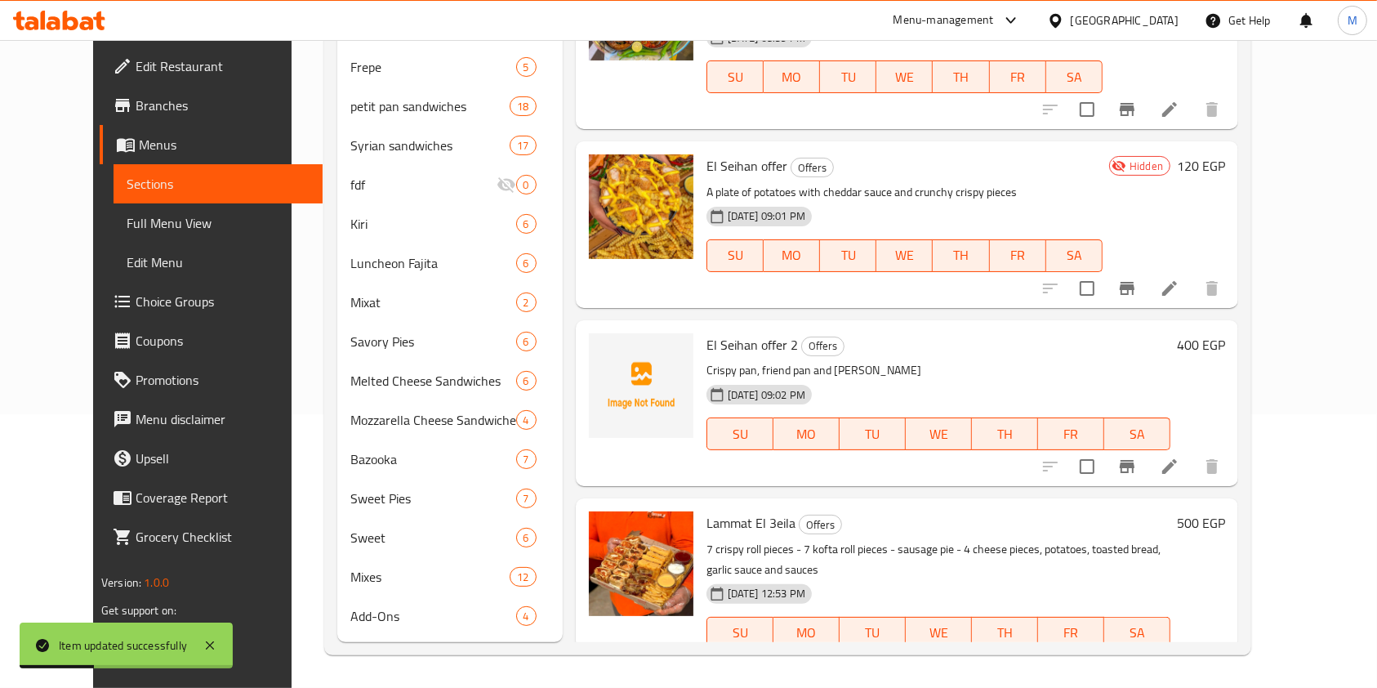
scroll to position [562, 0]
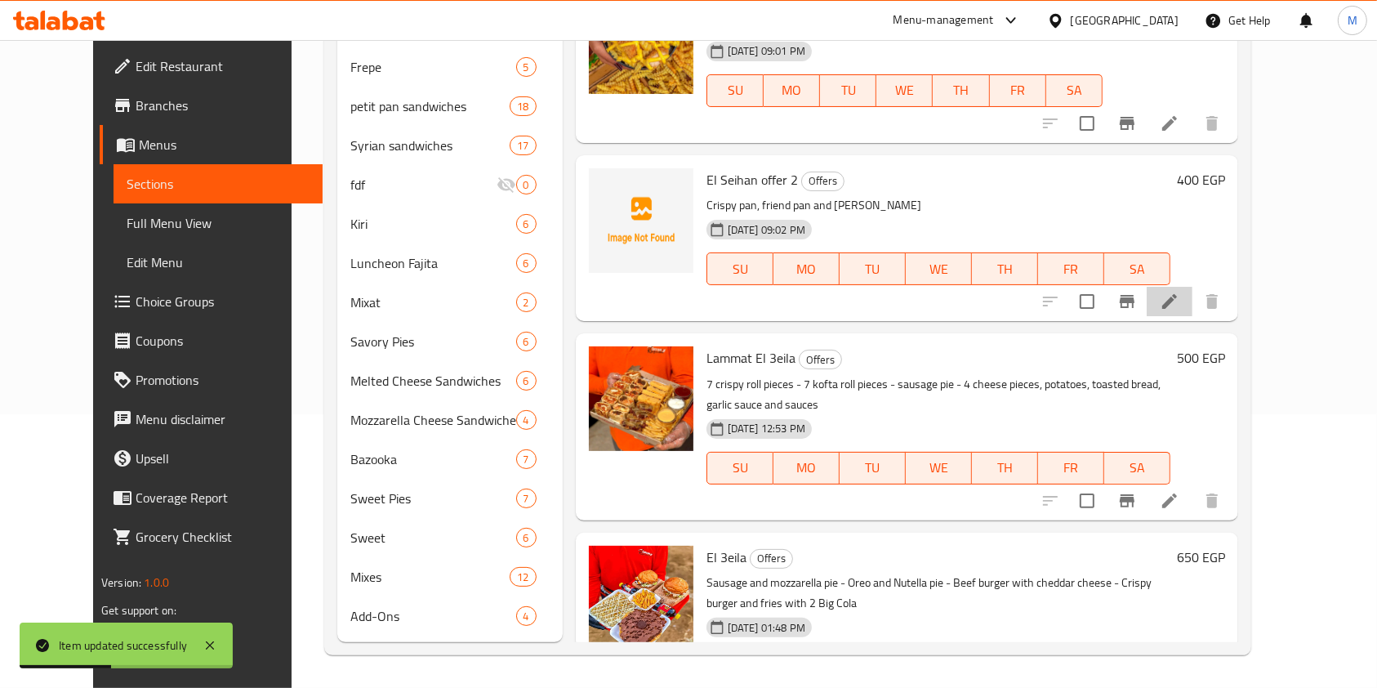
click at [1193, 287] on li at bounding box center [1170, 301] width 46 height 29
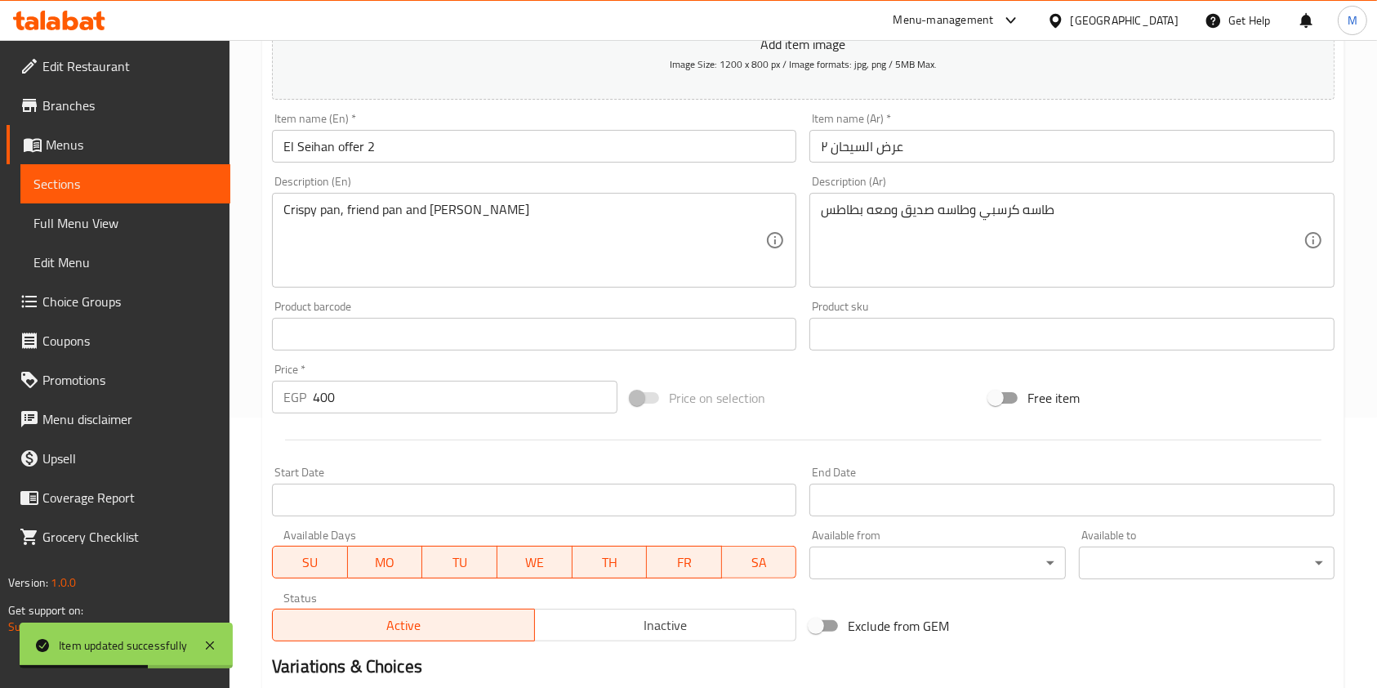
scroll to position [287, 0]
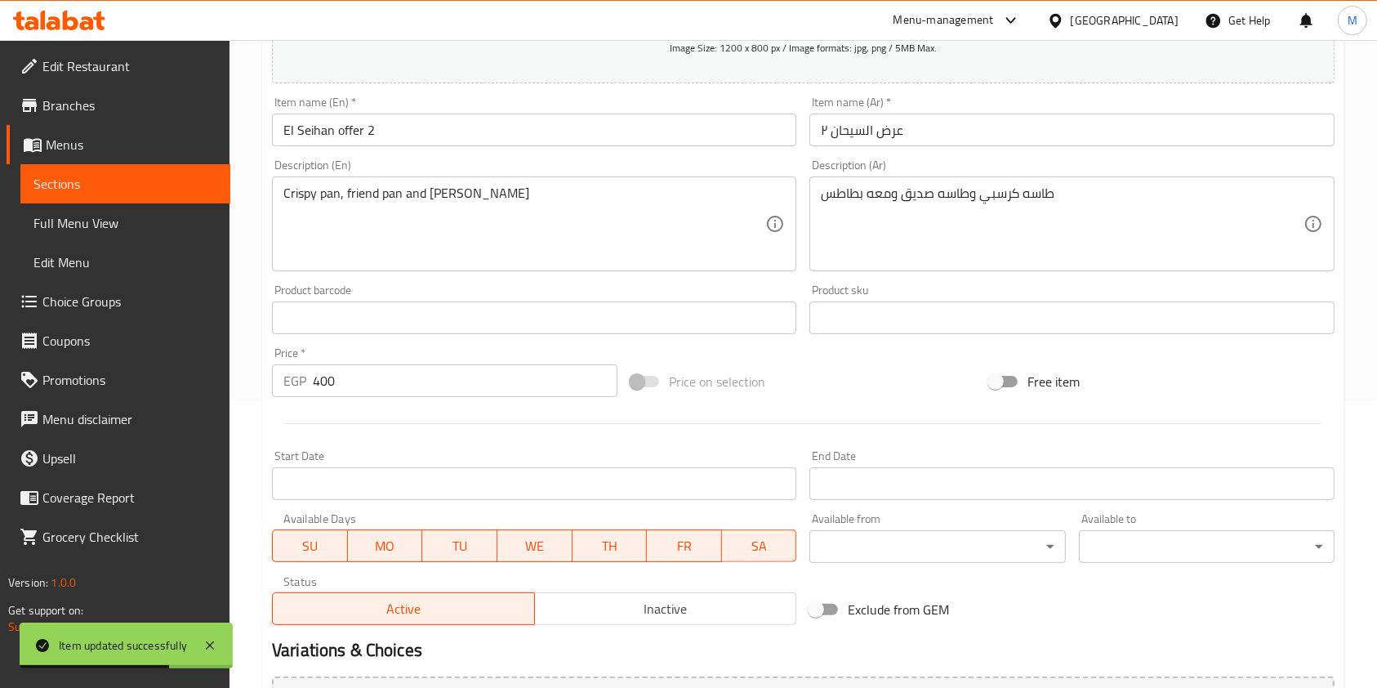
click at [675, 591] on div "Active Inactive" at bounding box center [534, 600] width 524 height 49
click at [674, 603] on span "Inactive" at bounding box center [666, 609] width 249 height 24
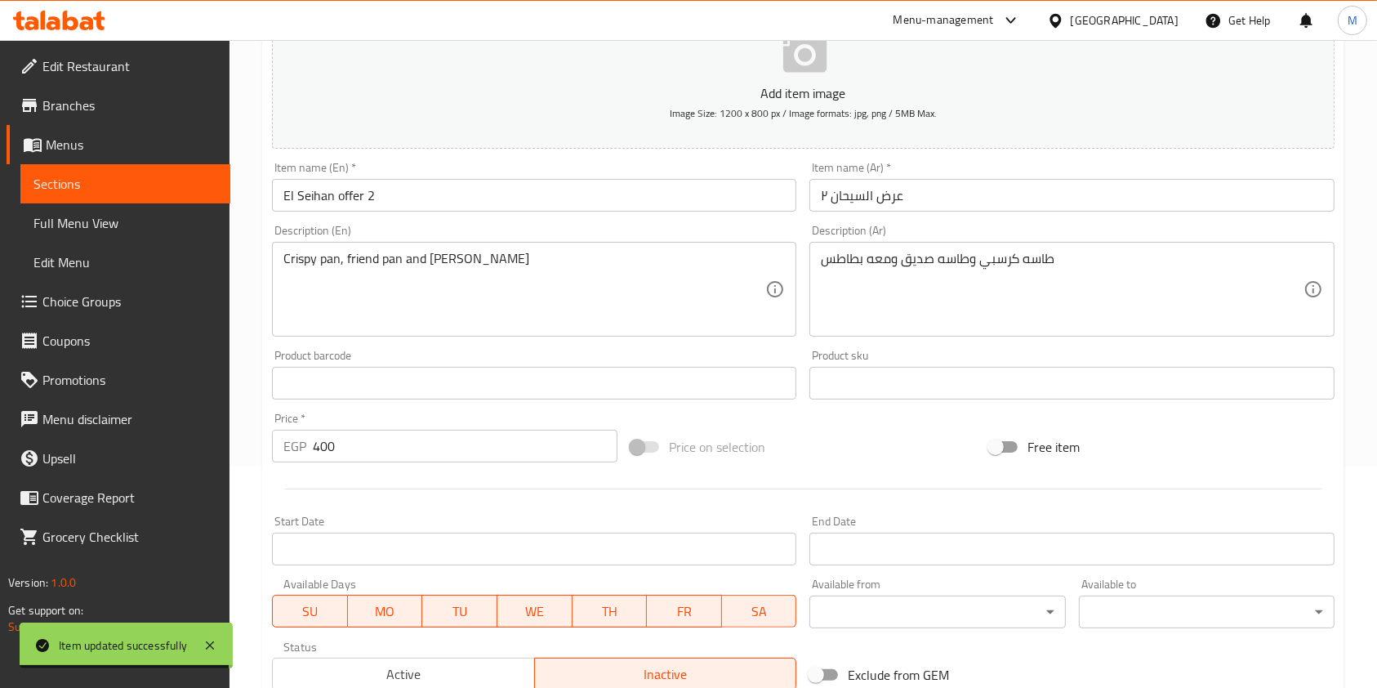
scroll to position [466, 0]
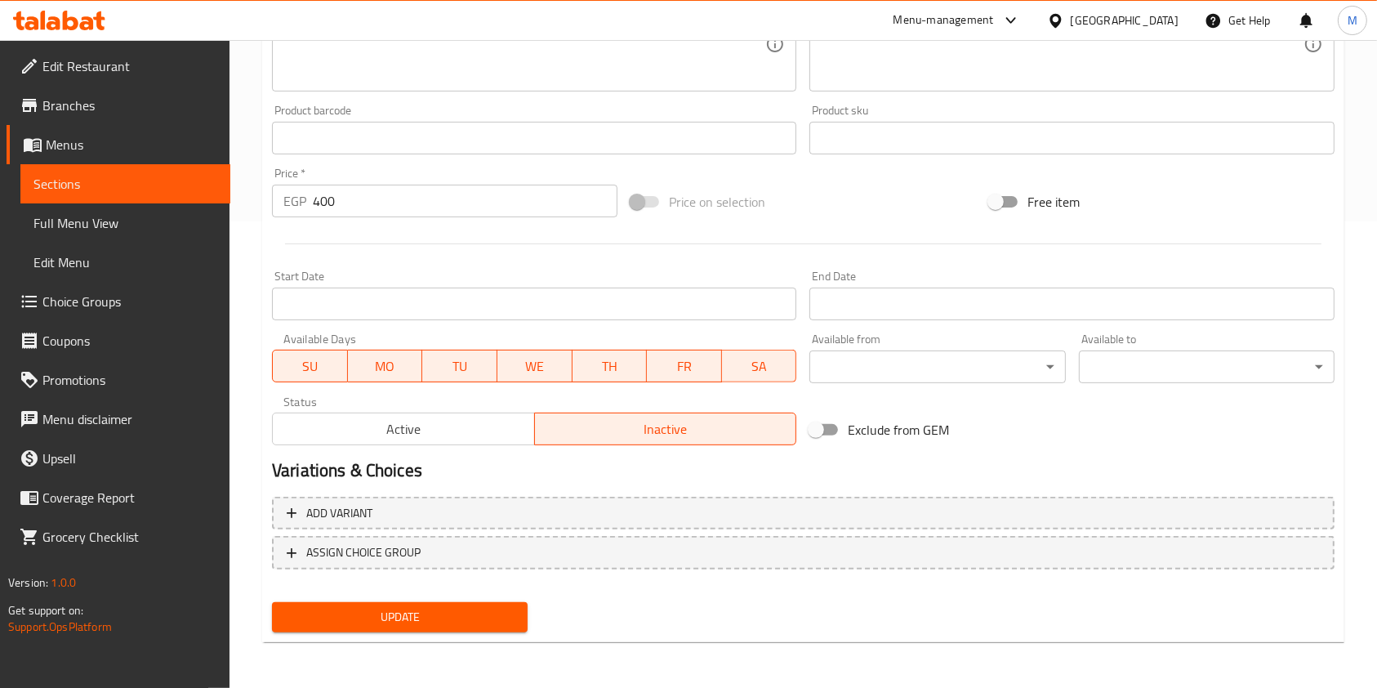
click at [476, 618] on span "Update" at bounding box center [400, 617] width 230 height 20
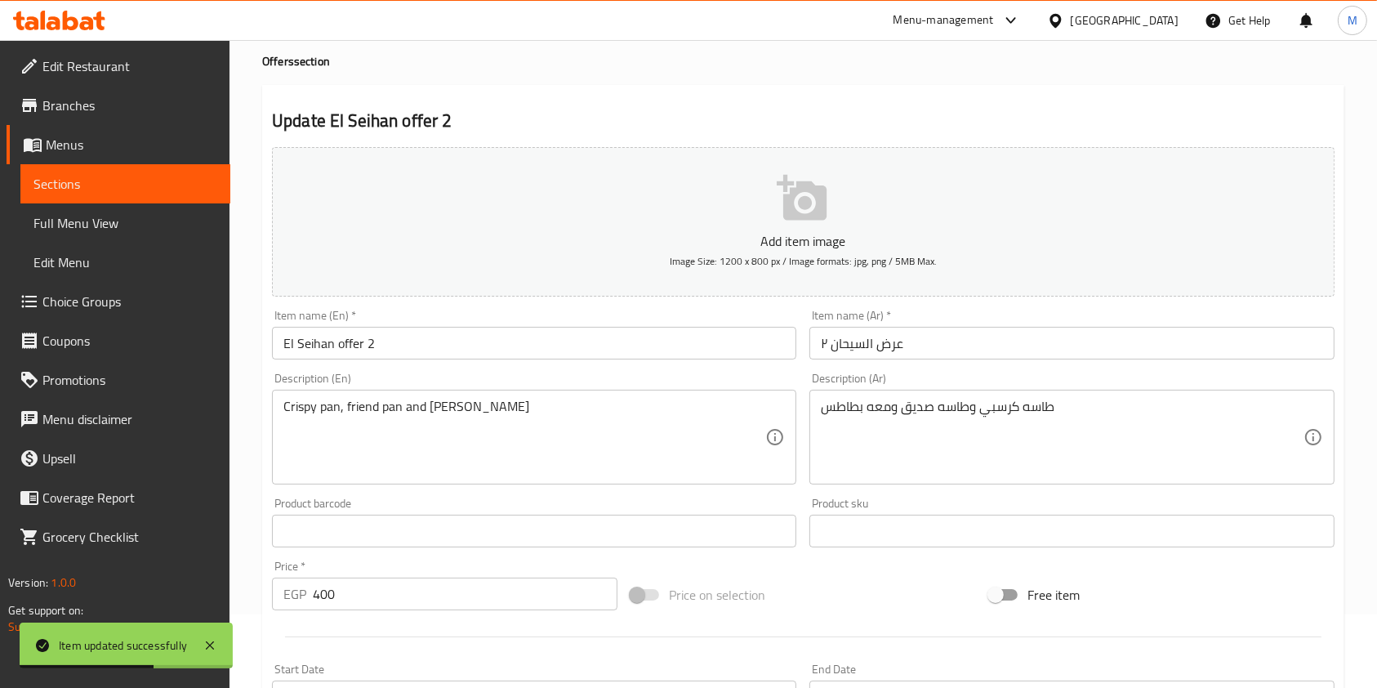
scroll to position [0, 0]
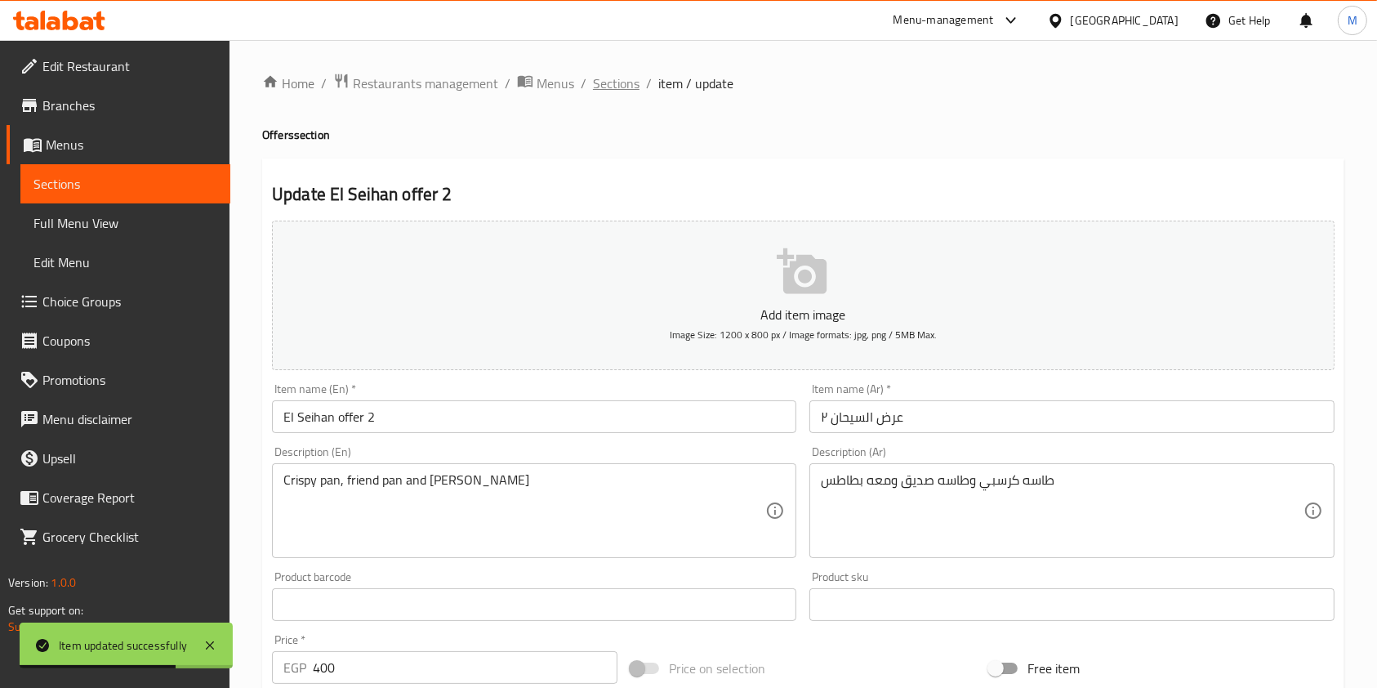
click at [627, 79] on span "Sections" at bounding box center [616, 84] width 47 height 20
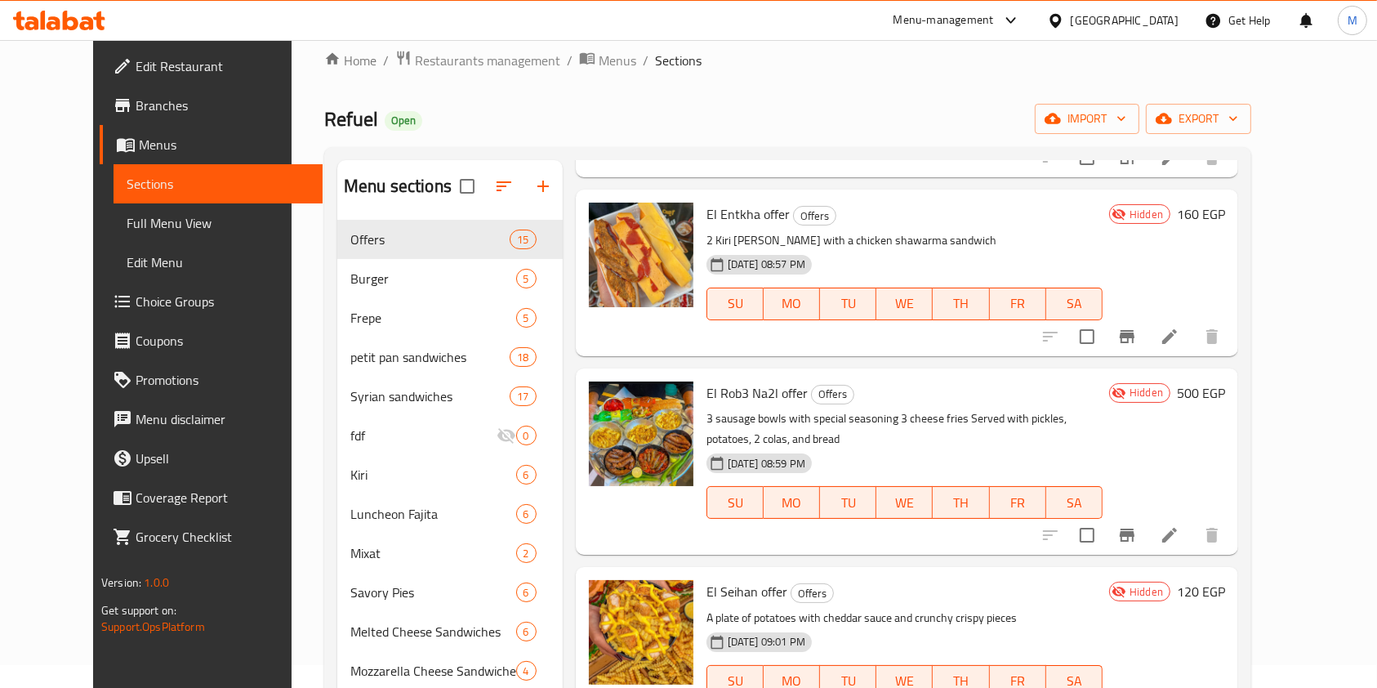
scroll to position [50, 0]
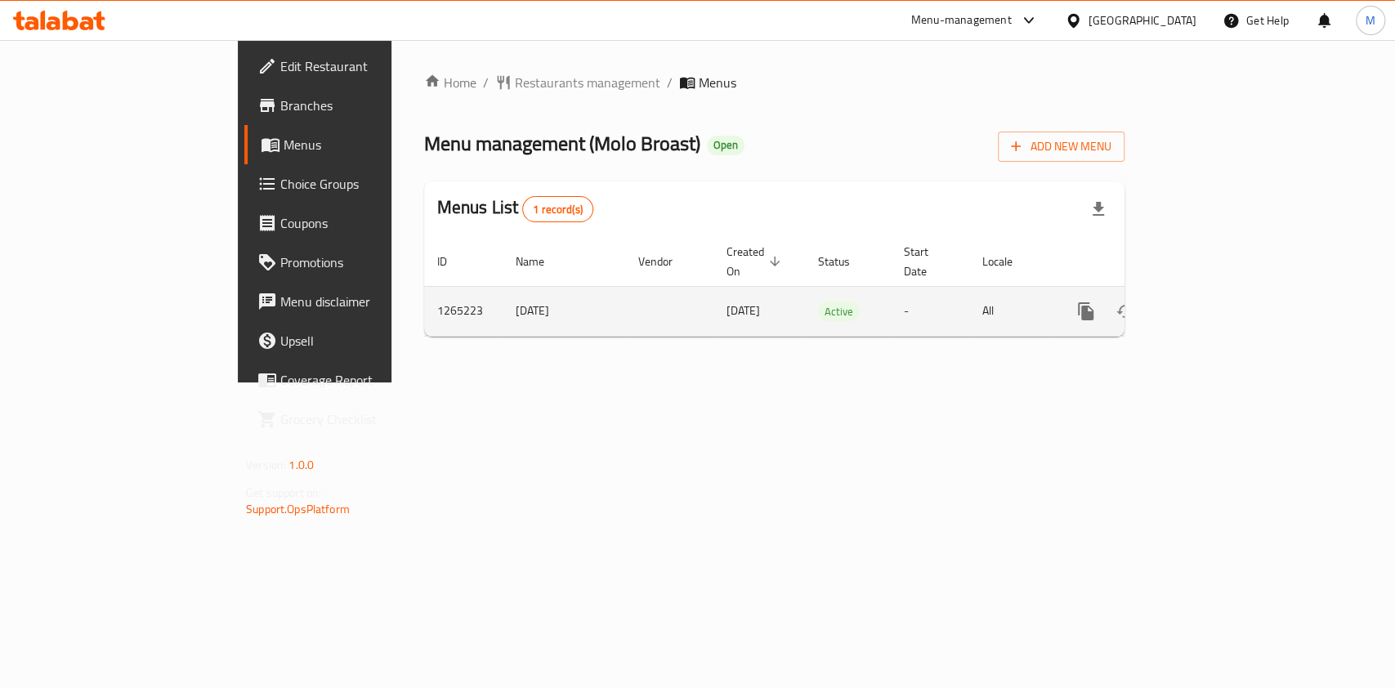
click at [1213, 301] on icon "enhanced table" at bounding box center [1204, 311] width 20 height 20
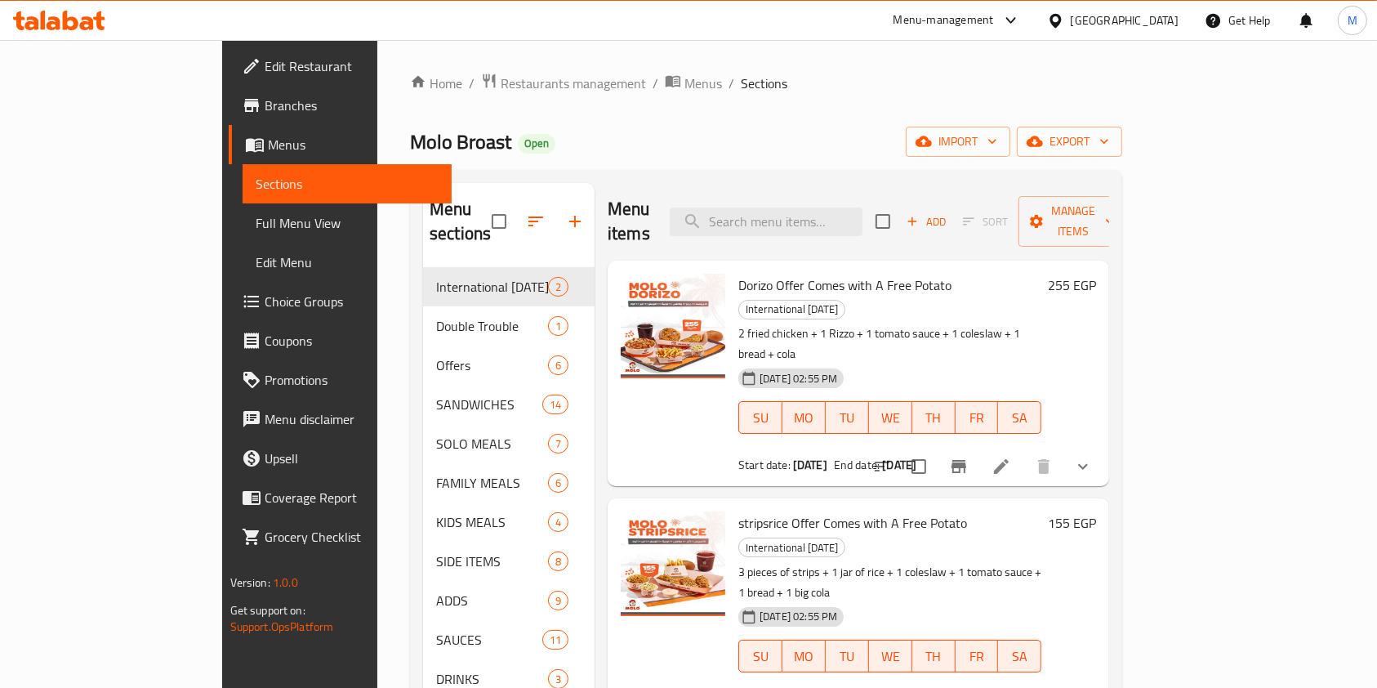
click at [86, 12] on icon at bounding box center [59, 21] width 92 height 20
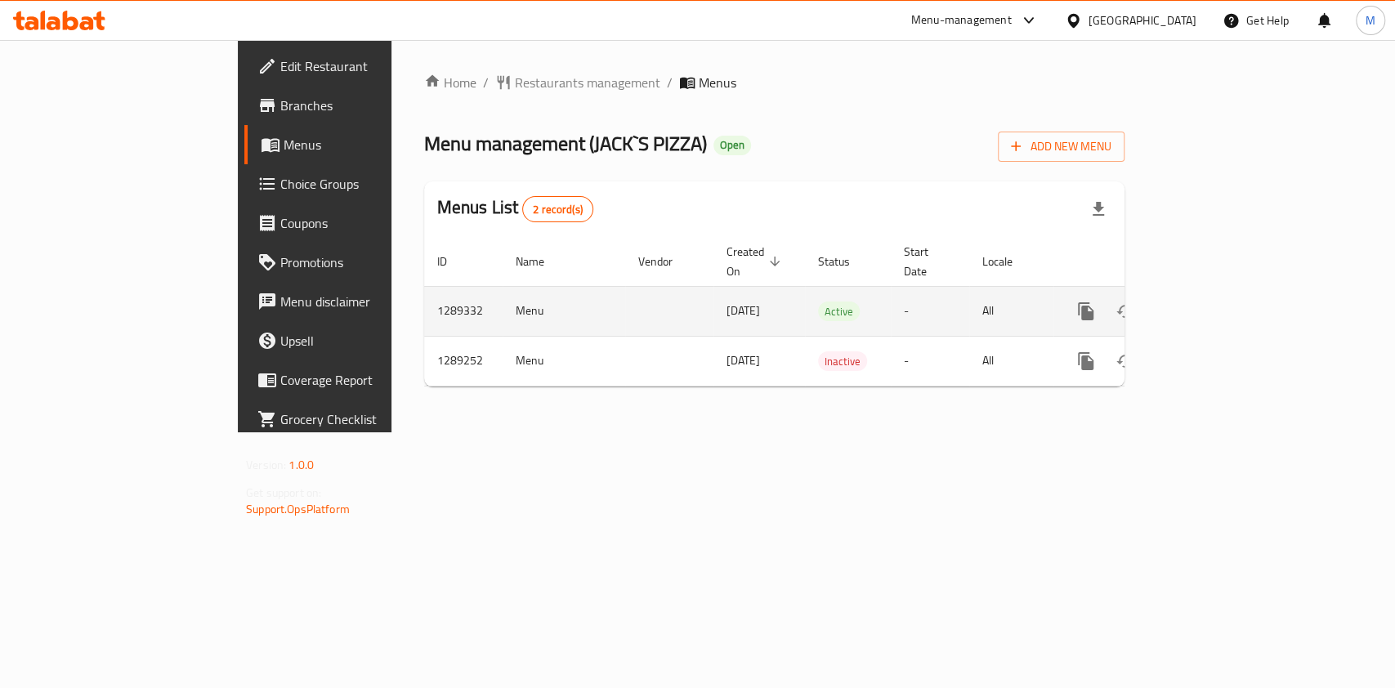
click at [1213, 301] on icon "enhanced table" at bounding box center [1204, 311] width 20 height 20
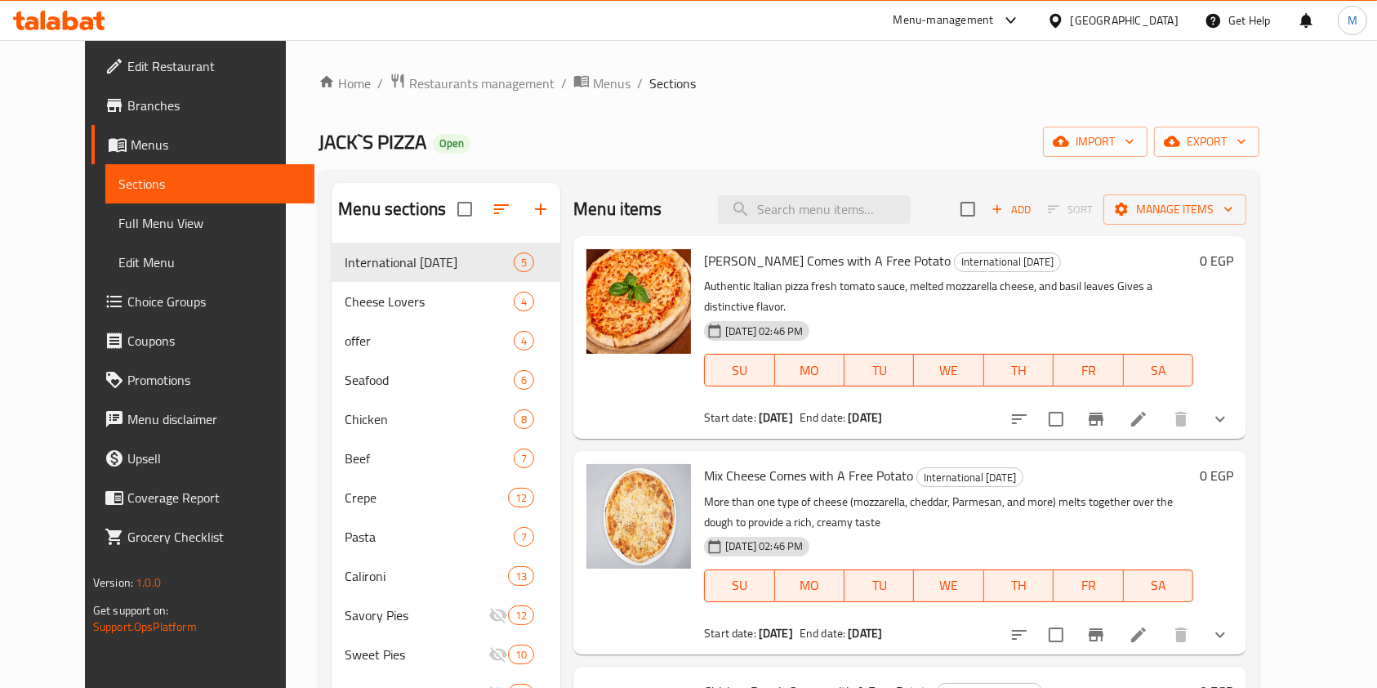
click at [69, 7] on div at bounding box center [59, 20] width 118 height 33
click at [60, 17] on icon at bounding box center [59, 21] width 92 height 20
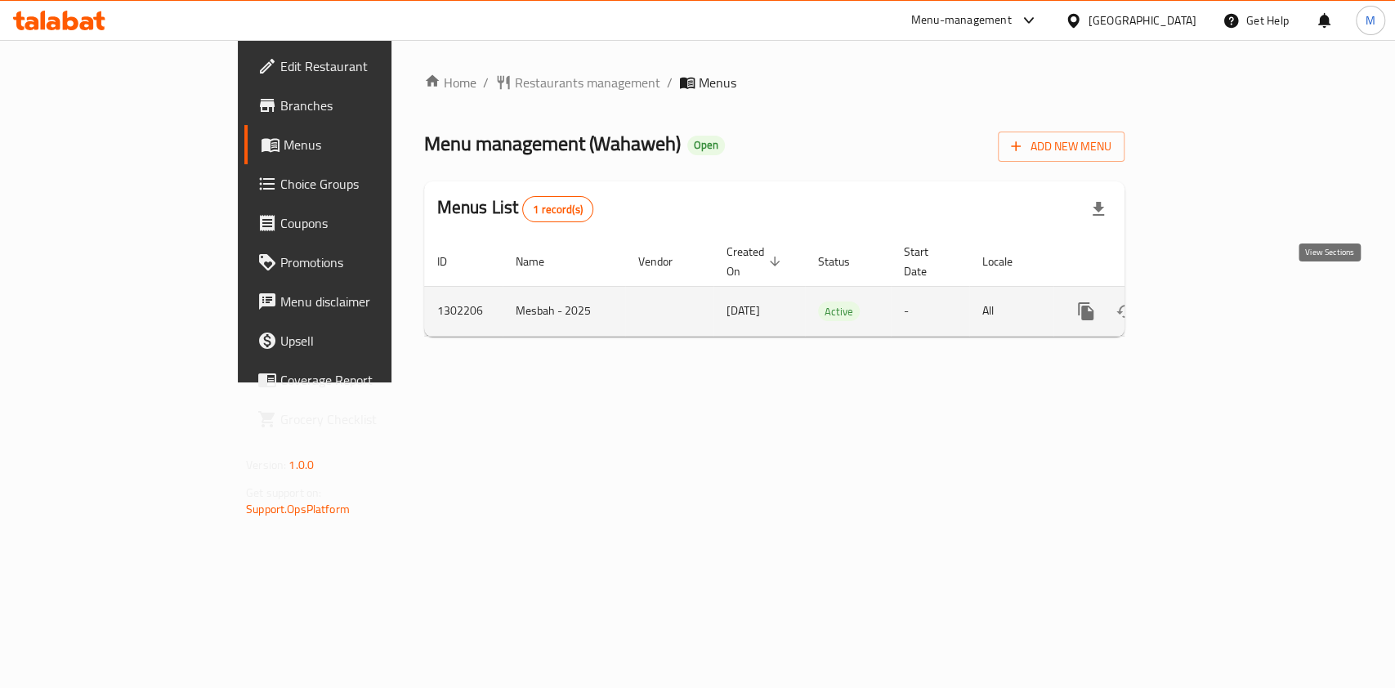
click at [1213, 301] on icon "enhanced table" at bounding box center [1204, 311] width 20 height 20
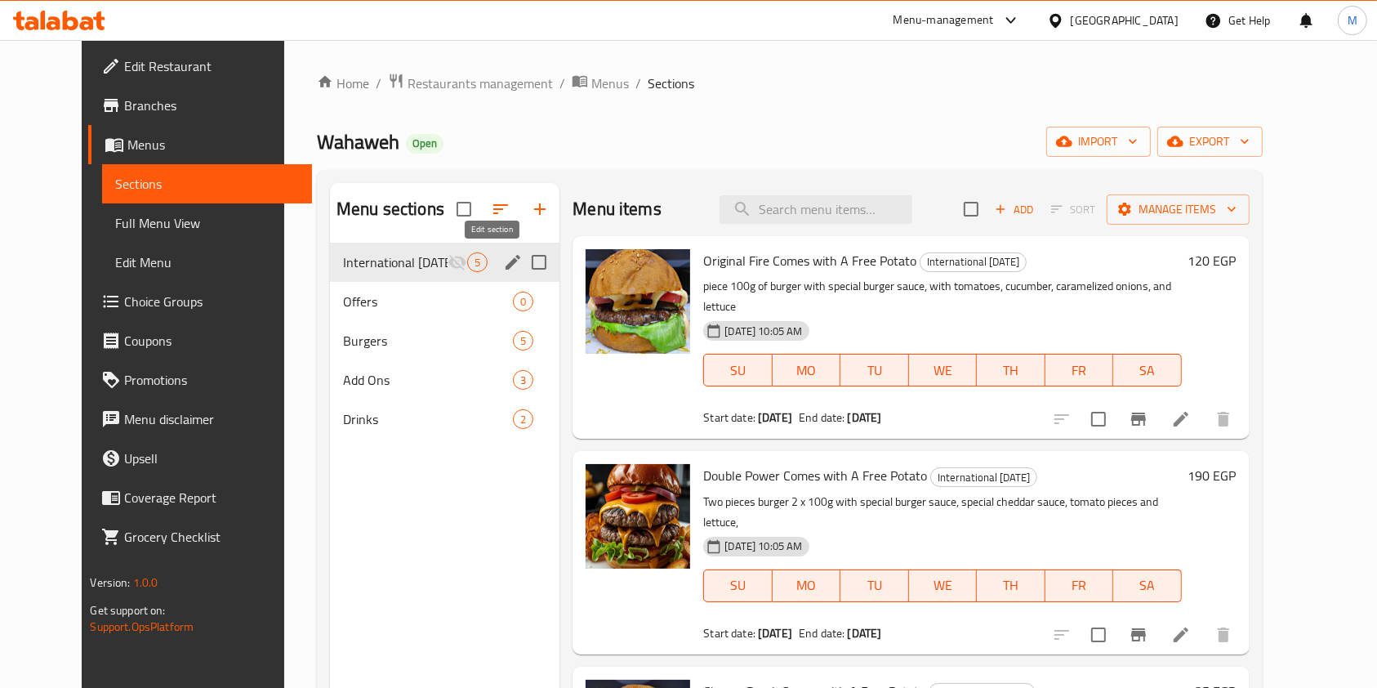
click at [503, 270] on icon "edit" at bounding box center [513, 262] width 20 height 20
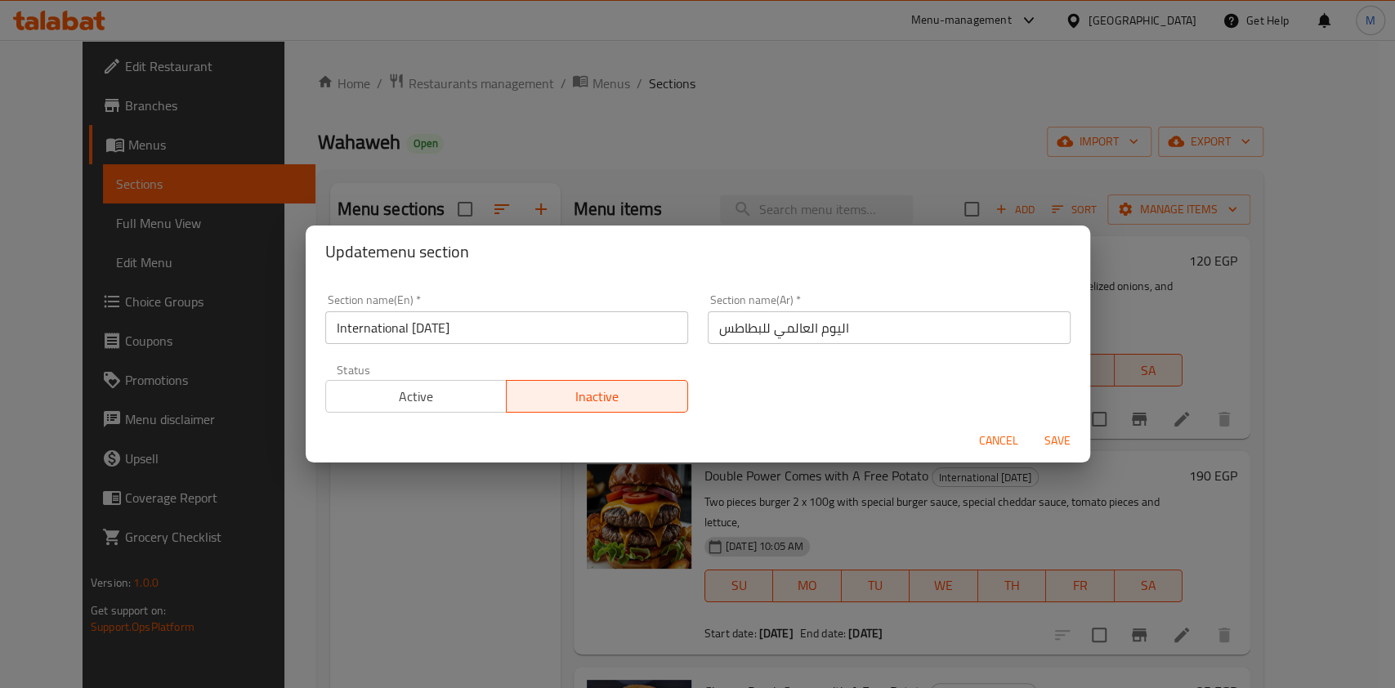
click at [484, 390] on span "Active" at bounding box center [417, 397] width 168 height 24
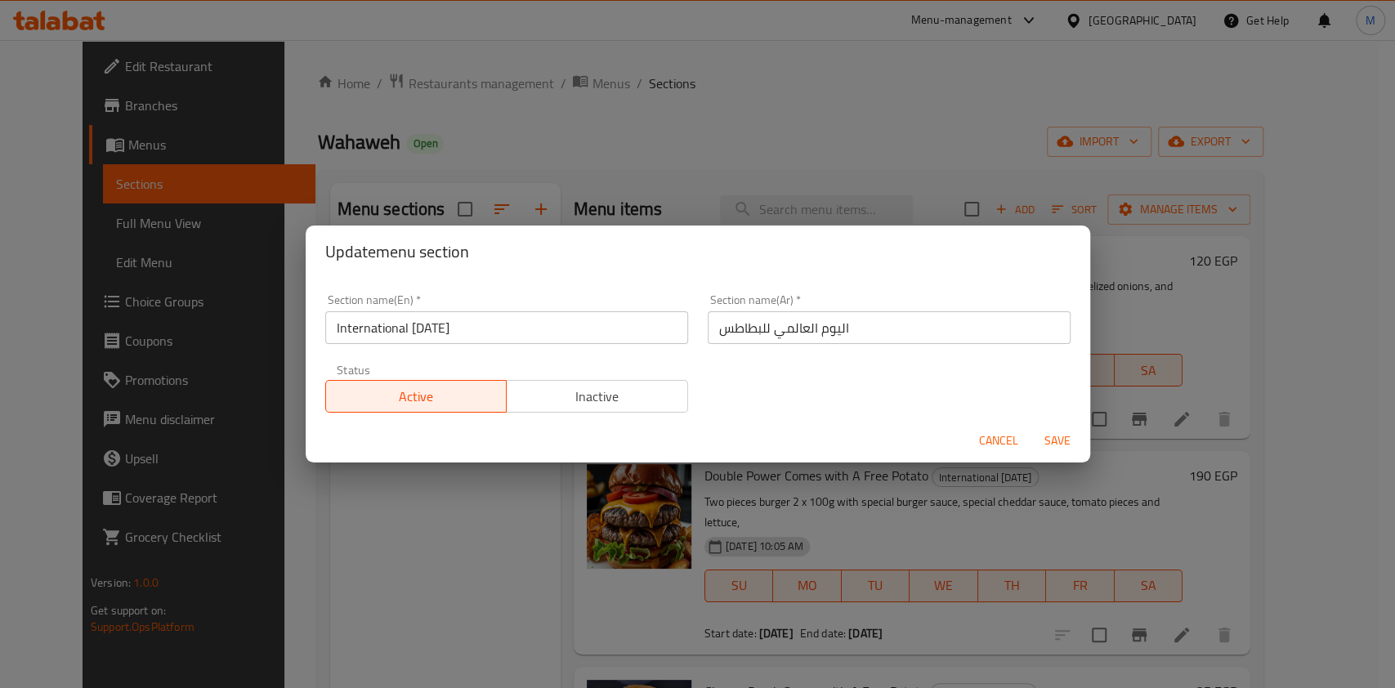
click at [1078, 437] on button "Save" at bounding box center [1057, 441] width 52 height 30
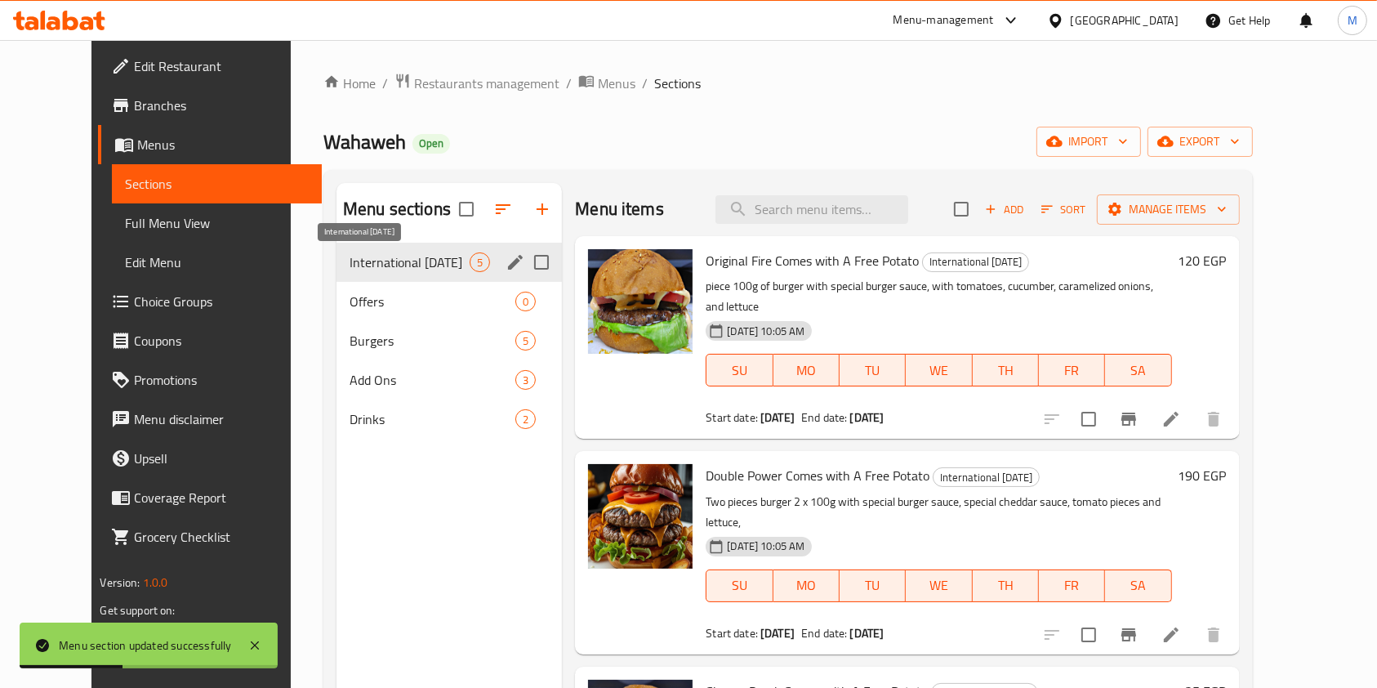
click at [364, 263] on span "International [DATE]" at bounding box center [410, 262] width 120 height 20
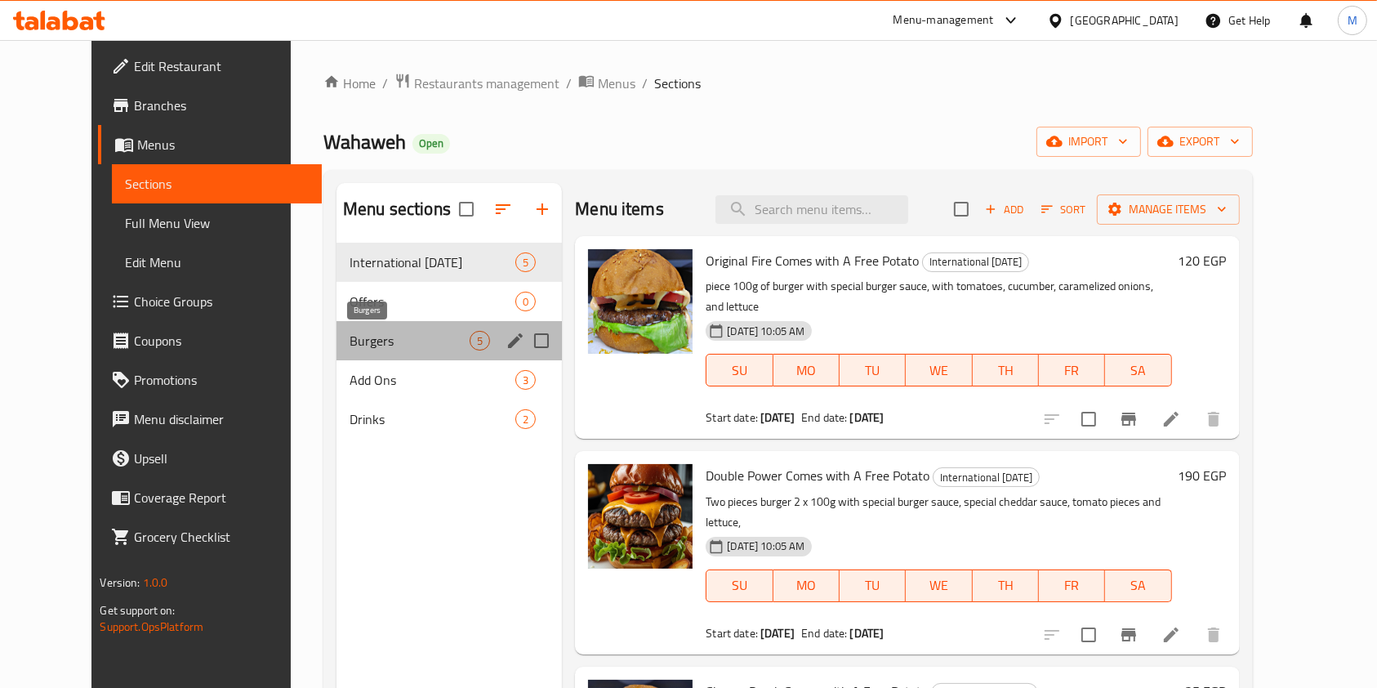
click at [429, 346] on span "Burgers" at bounding box center [410, 341] width 120 height 20
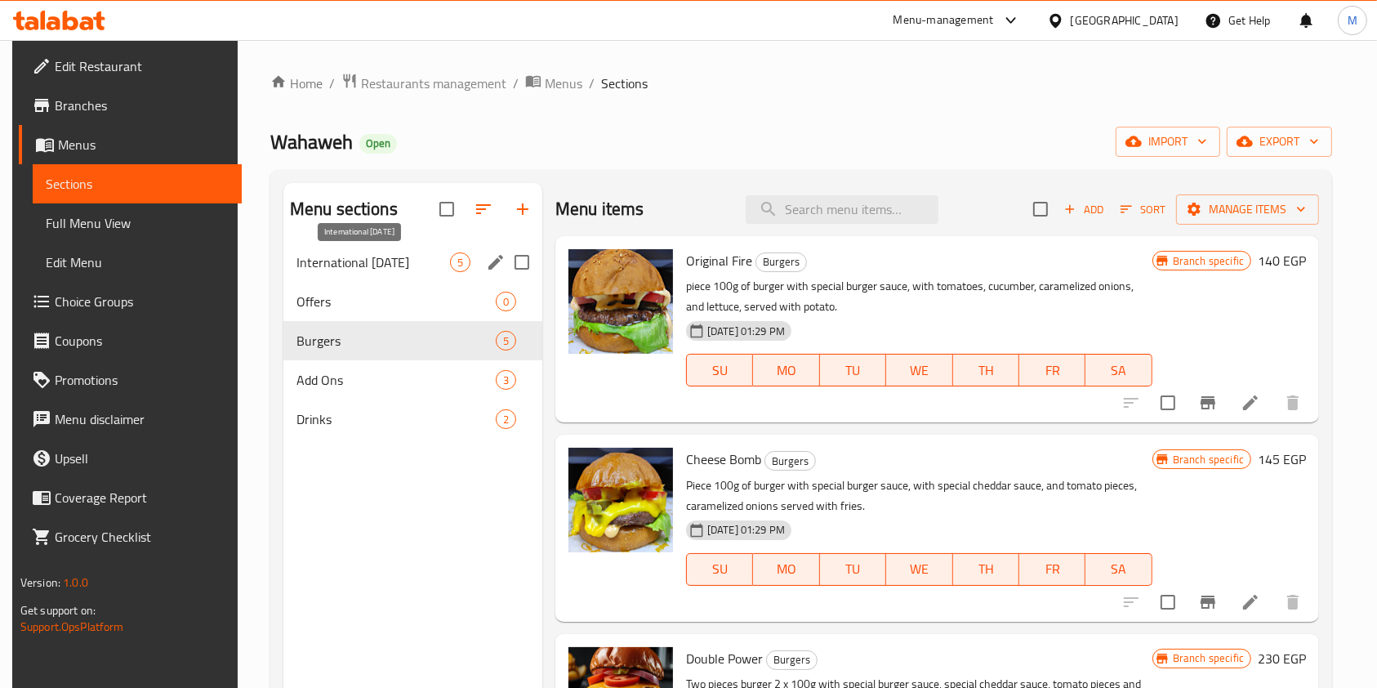
click at [429, 270] on span "International [DATE]" at bounding box center [374, 262] width 154 height 20
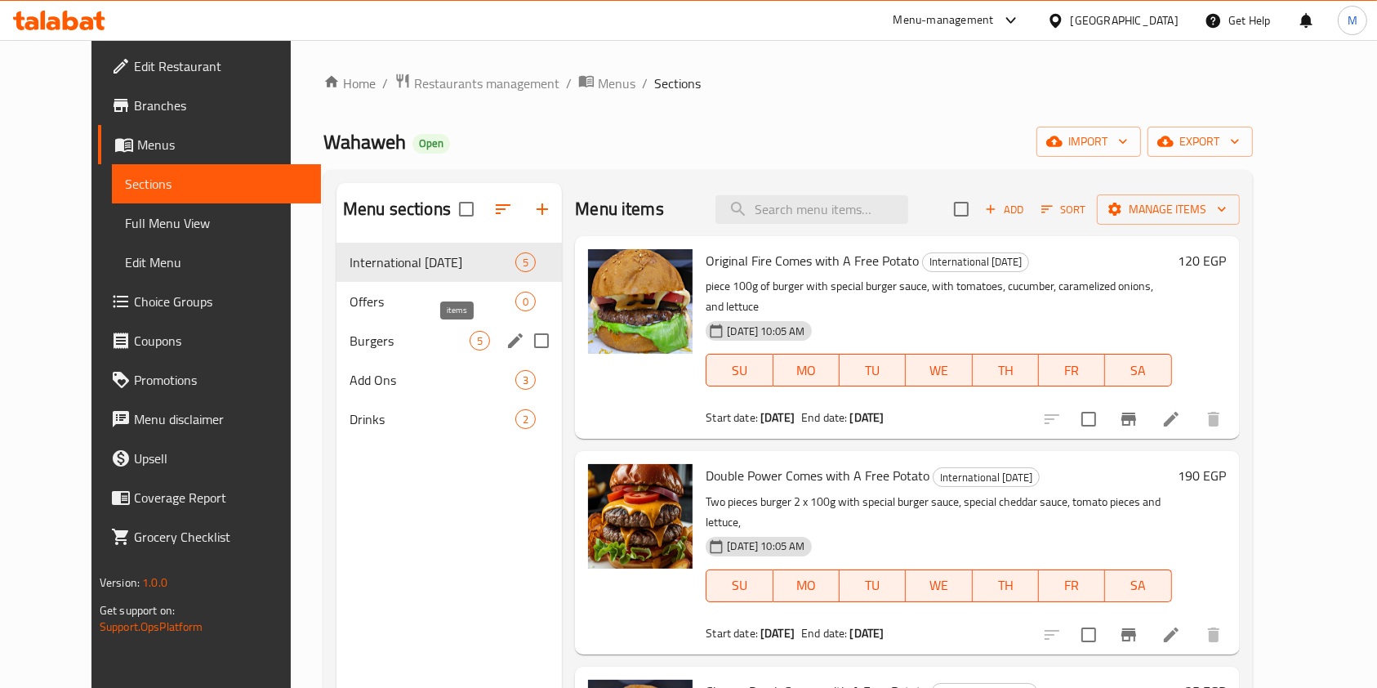
click at [470, 331] on div "5" at bounding box center [480, 341] width 20 height 20
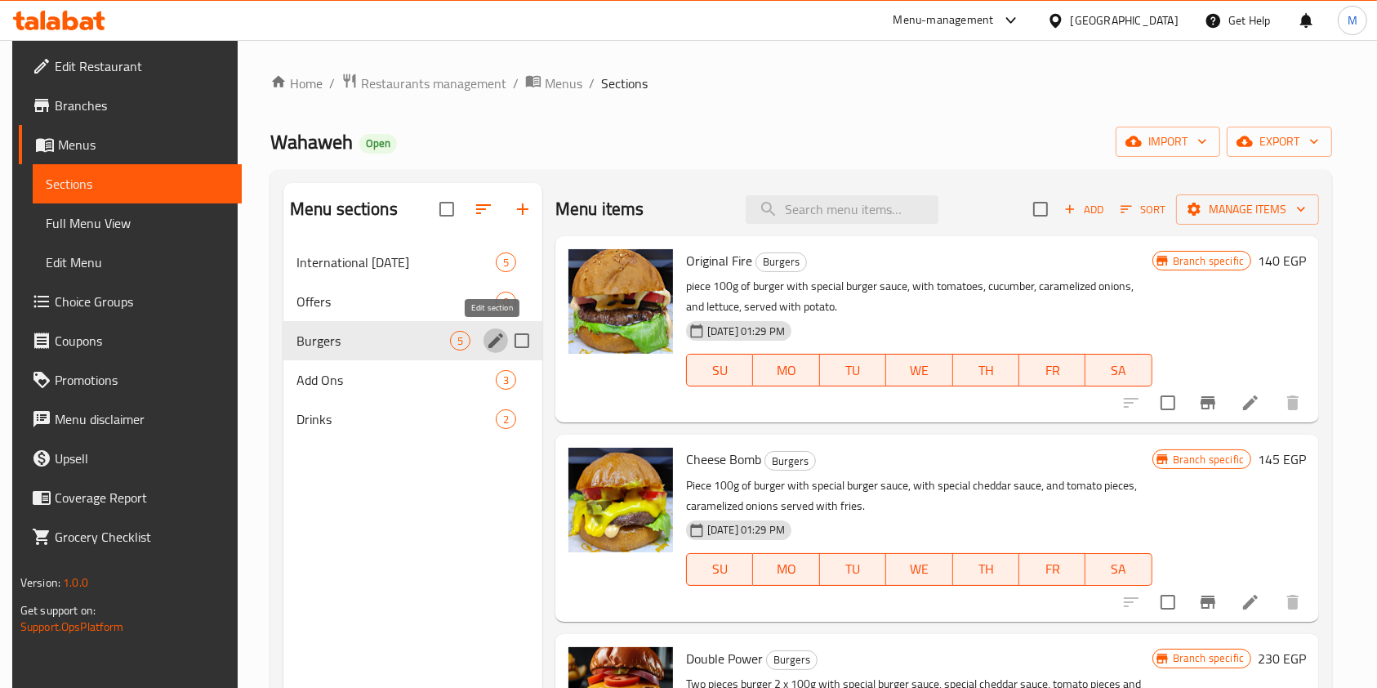
click at [493, 338] on icon "edit" at bounding box center [496, 340] width 15 height 15
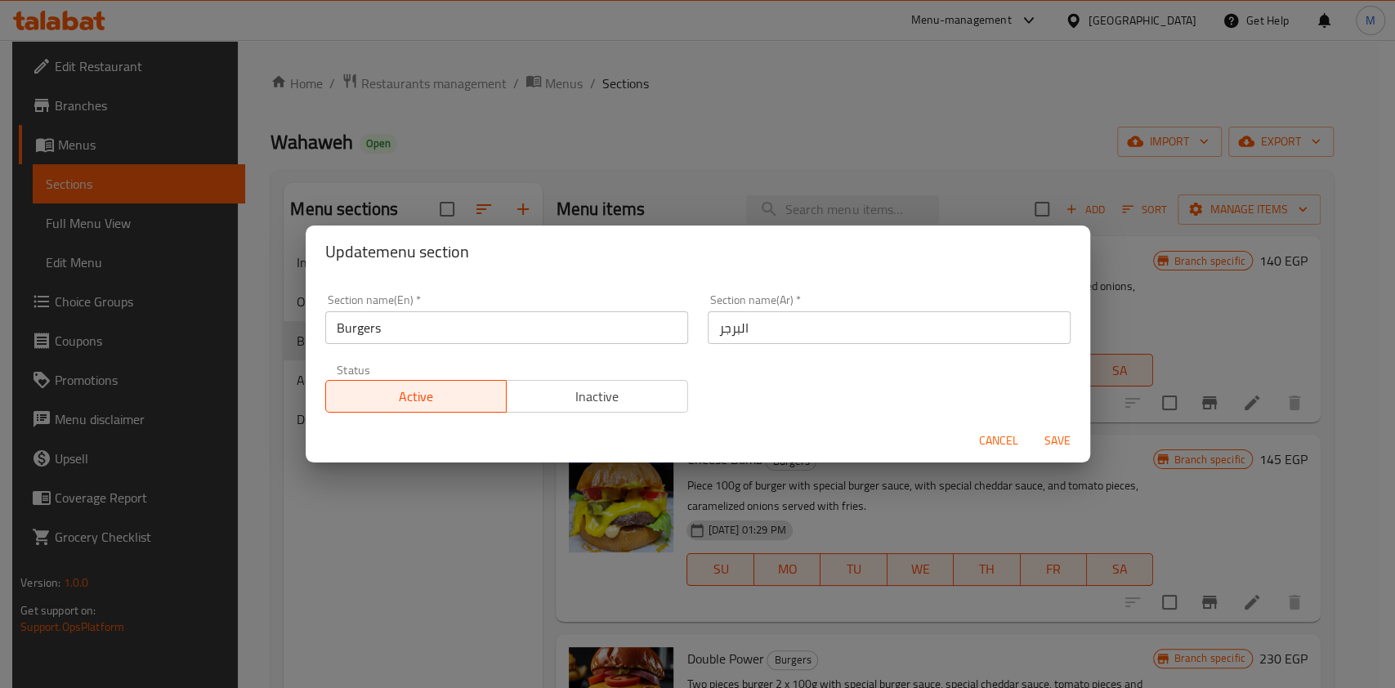
drag, startPoint x: 617, startPoint y: 380, endPoint x: 817, endPoint y: 422, distance: 204.4
click at [615, 381] on button "Inactive" at bounding box center [597, 396] width 182 height 33
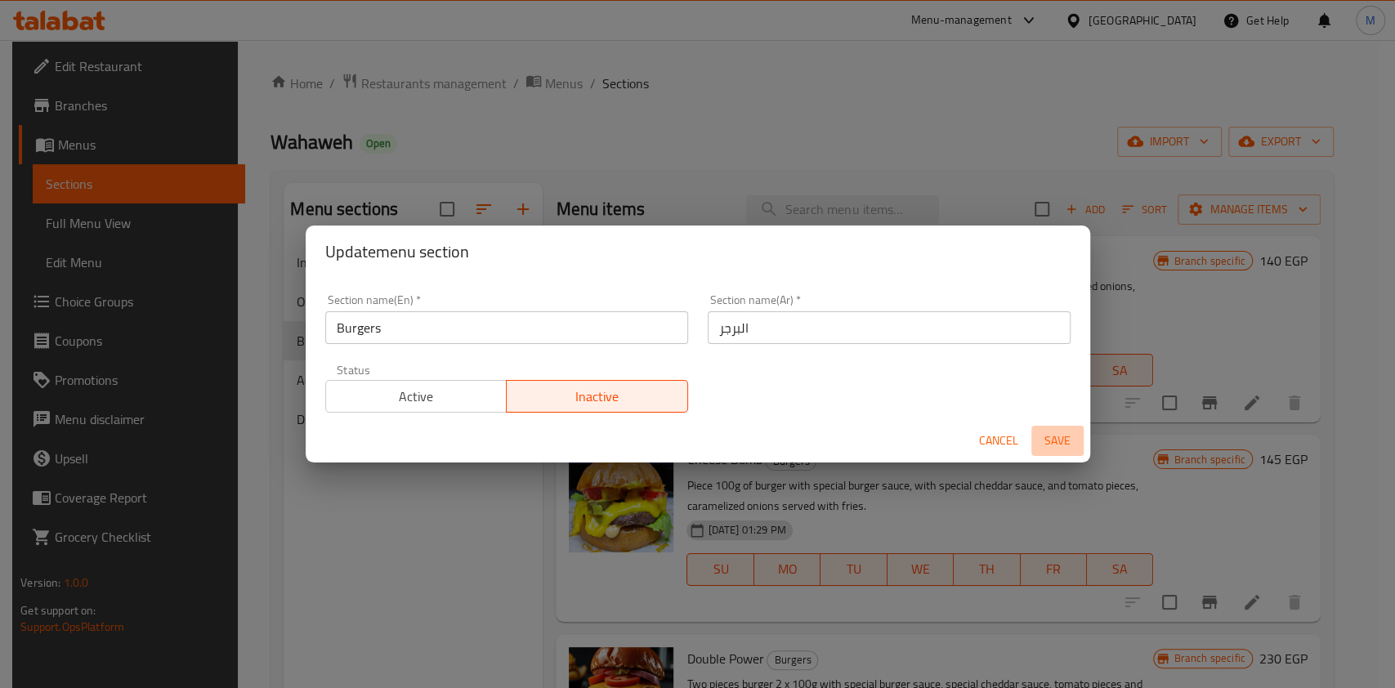
click at [1049, 434] on span "Save" at bounding box center [1057, 441] width 39 height 20
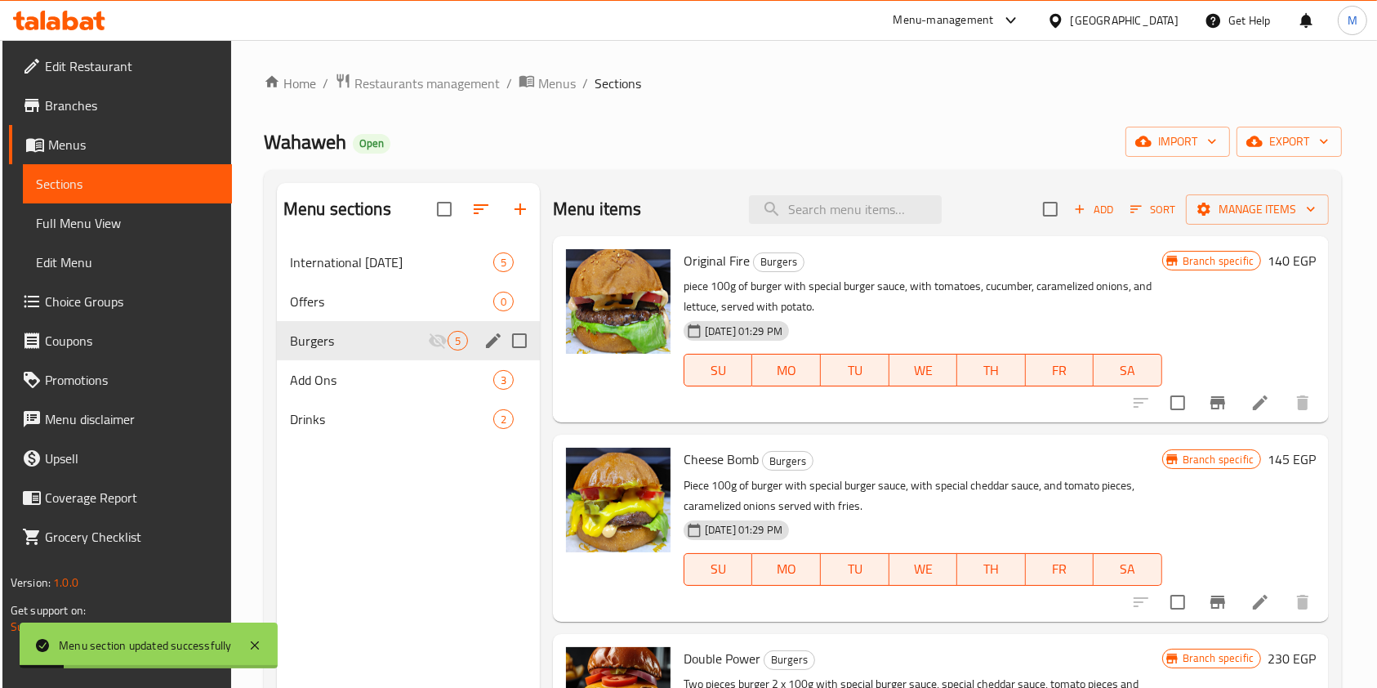
click at [408, 582] on div "Menu sections International Potato Day 5 Offers 0 Burgers 5 Add Ons 3 Drinks 2" at bounding box center [408, 527] width 263 height 688
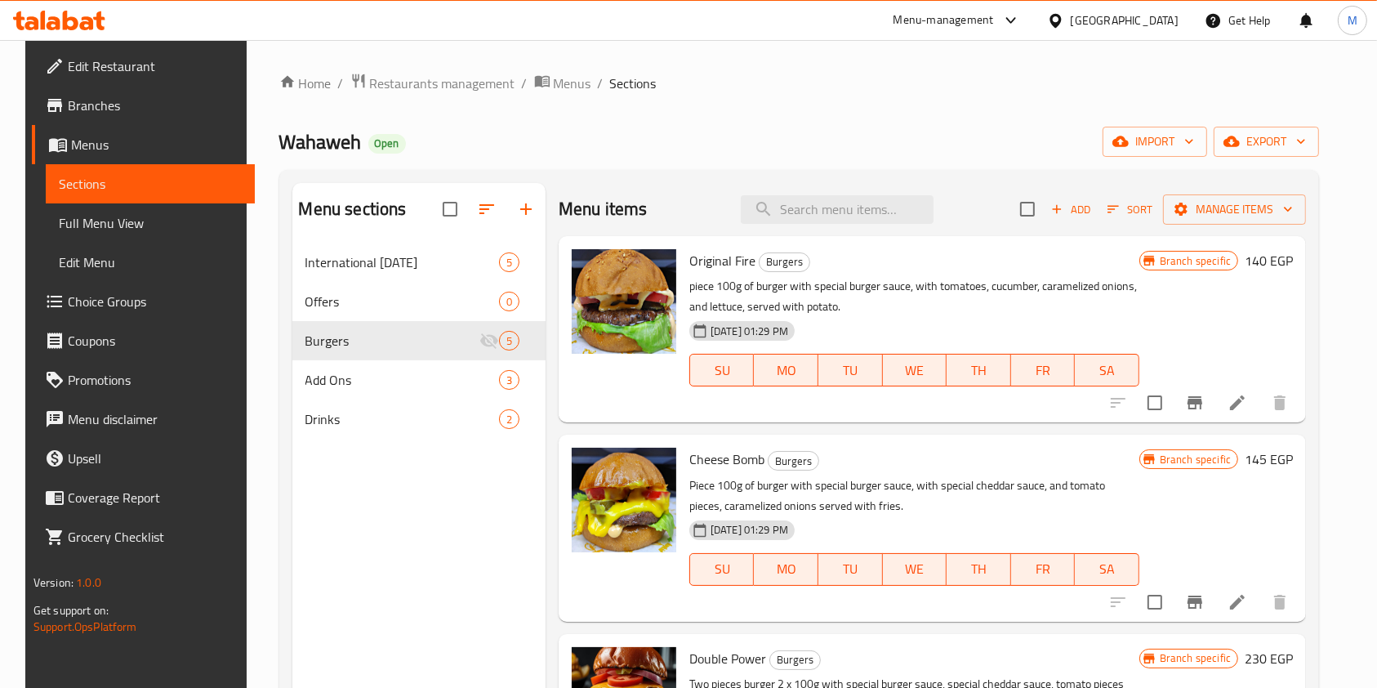
click at [59, 24] on icon at bounding box center [54, 23] width 14 height 14
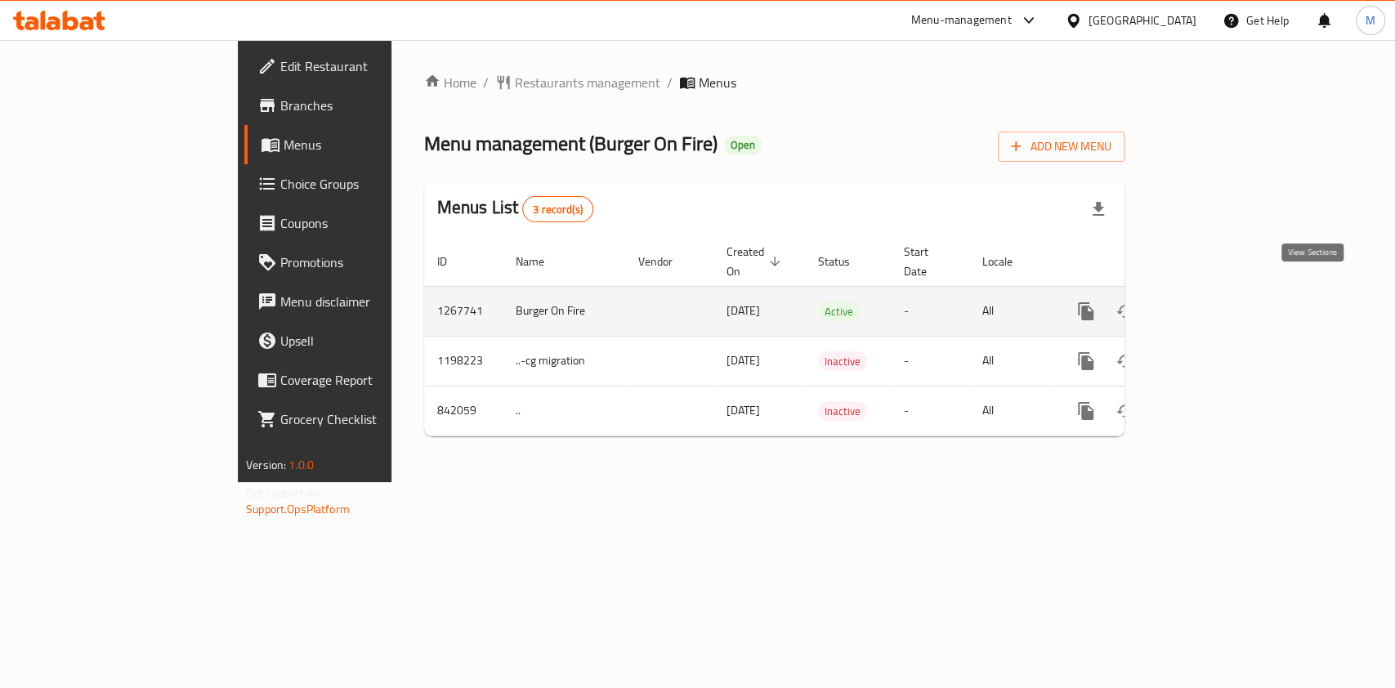
click at [1211, 304] on icon "enhanced table" at bounding box center [1203, 311] width 15 height 15
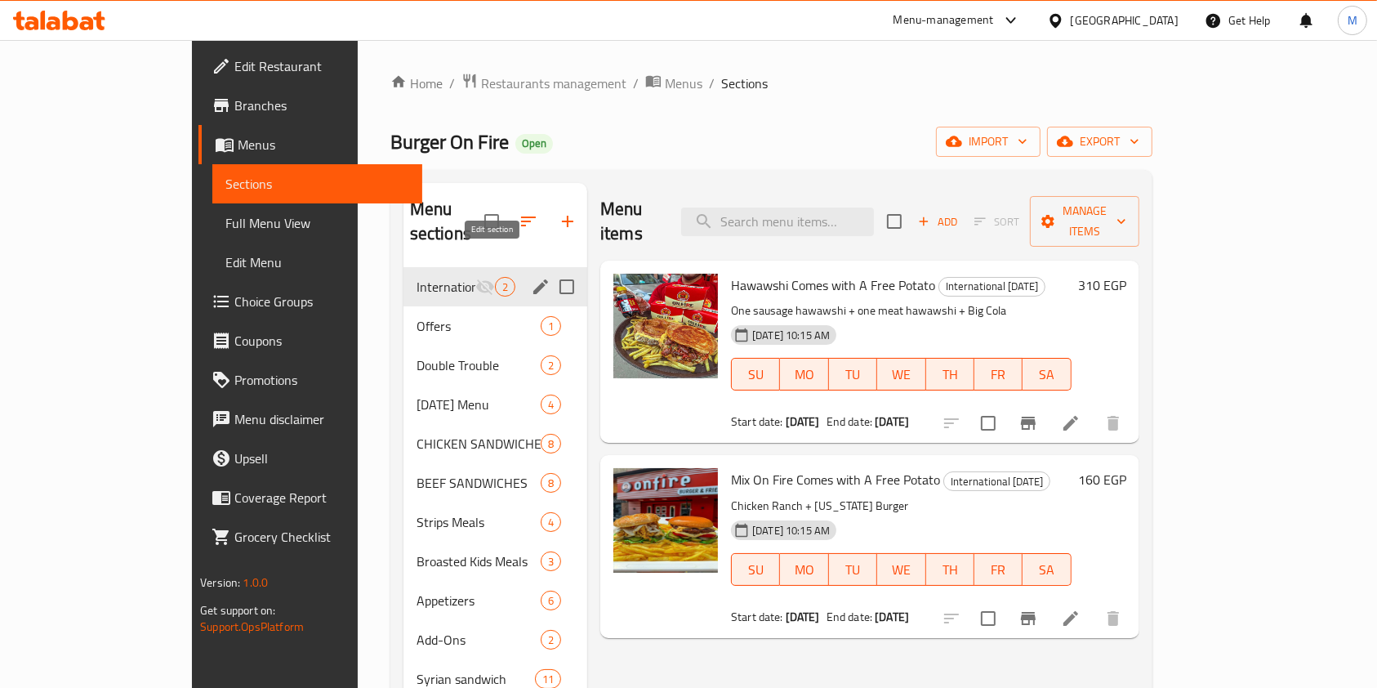
click at [531, 277] on icon "edit" at bounding box center [541, 287] width 20 height 20
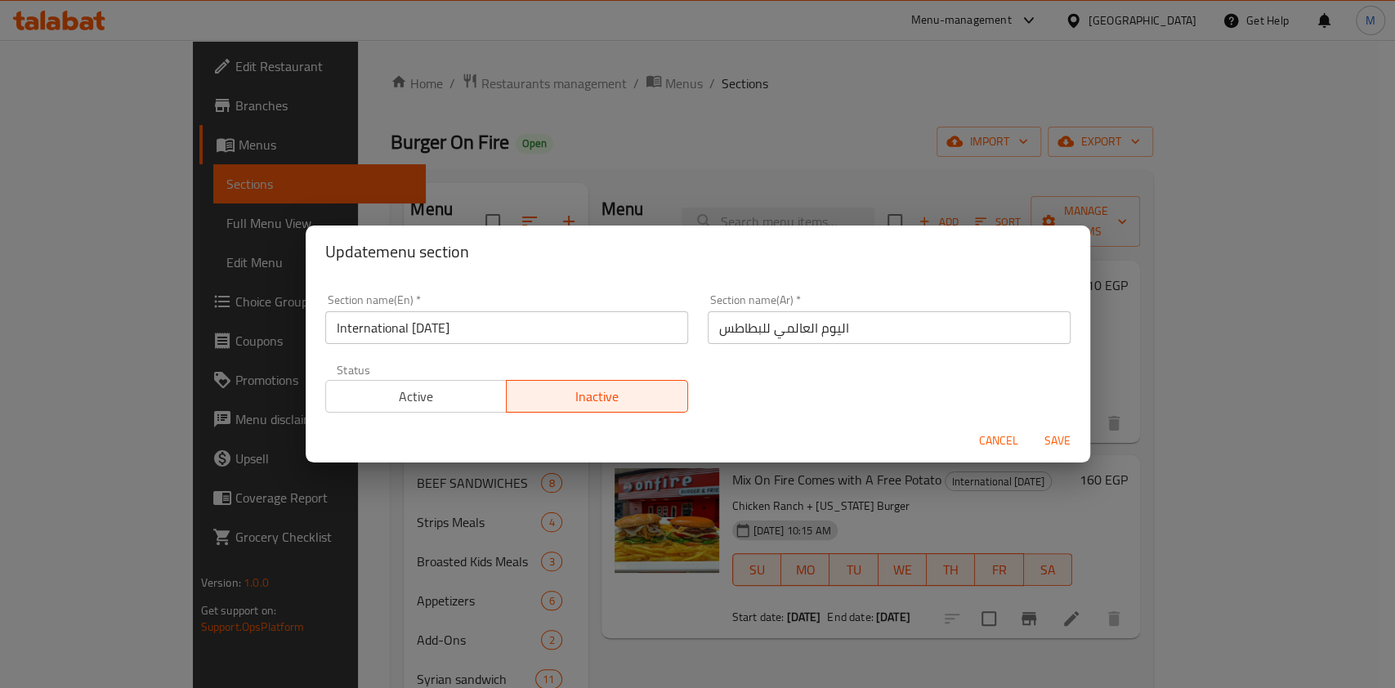
click at [395, 419] on div "Cancel Save" at bounding box center [698, 440] width 784 height 43
click at [403, 404] on span "Active" at bounding box center [417, 397] width 168 height 24
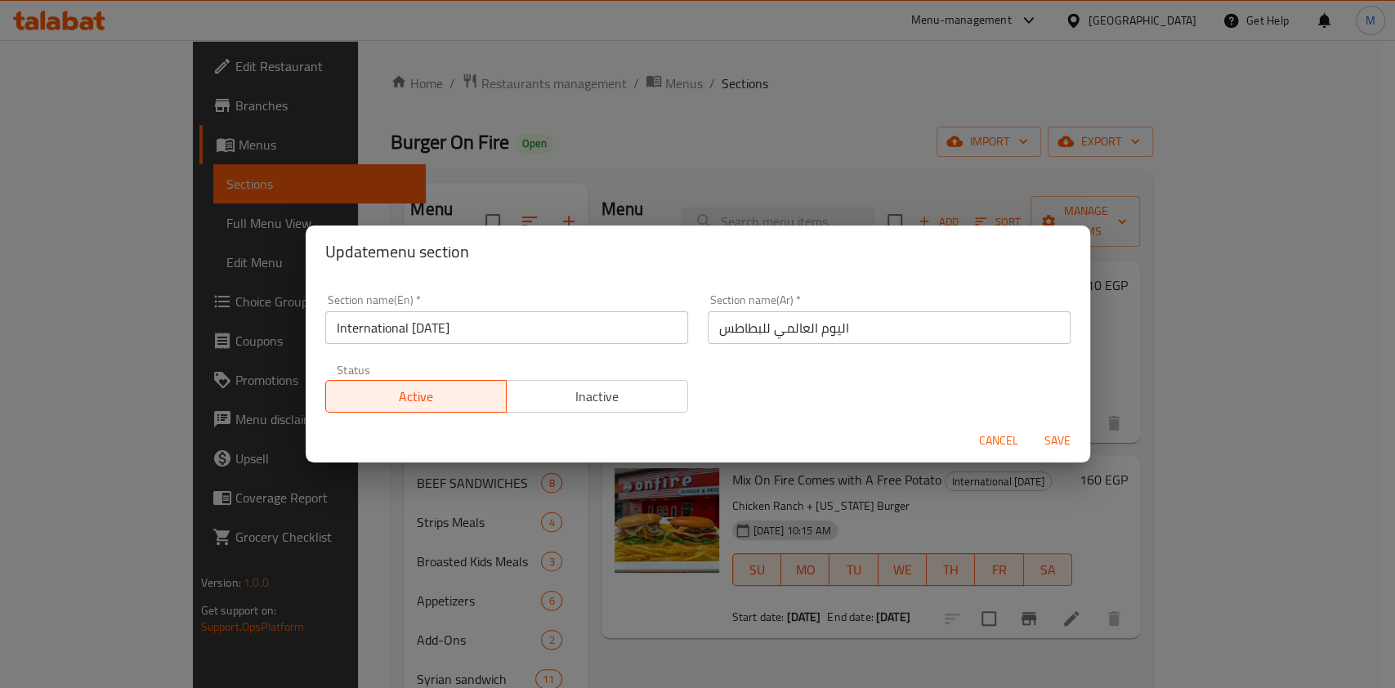
click at [1059, 424] on div "Cancel Save" at bounding box center [698, 440] width 784 height 43
click at [1060, 434] on span "Save" at bounding box center [1057, 441] width 39 height 20
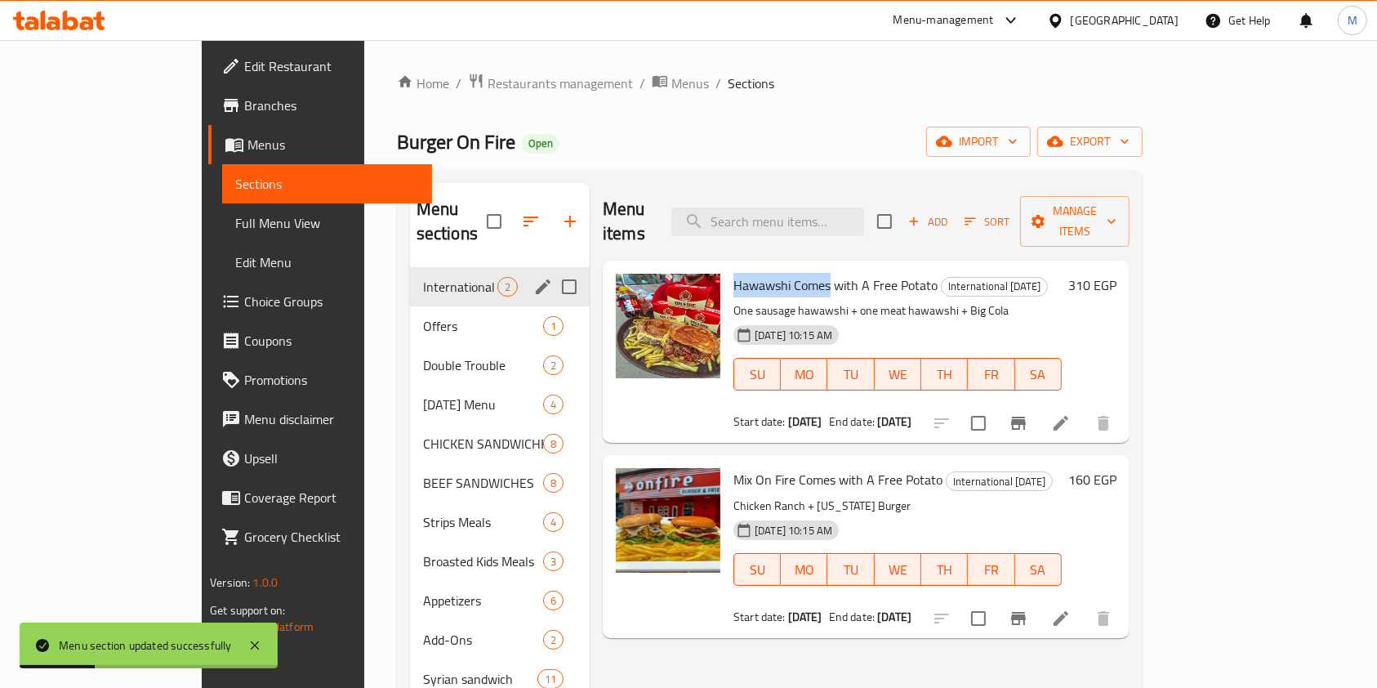
drag, startPoint x: 679, startPoint y: 258, endPoint x: 778, endPoint y: 270, distance: 99.5
click at [778, 270] on div "Hawawshi Comes with A Free Potato International [DATE] One sausage hawawshi + o…" at bounding box center [897, 351] width 341 height 169
copy span "Hawawshi Comes"
click at [849, 208] on input "search" at bounding box center [768, 222] width 193 height 29
paste input "Hawawshi Comes"
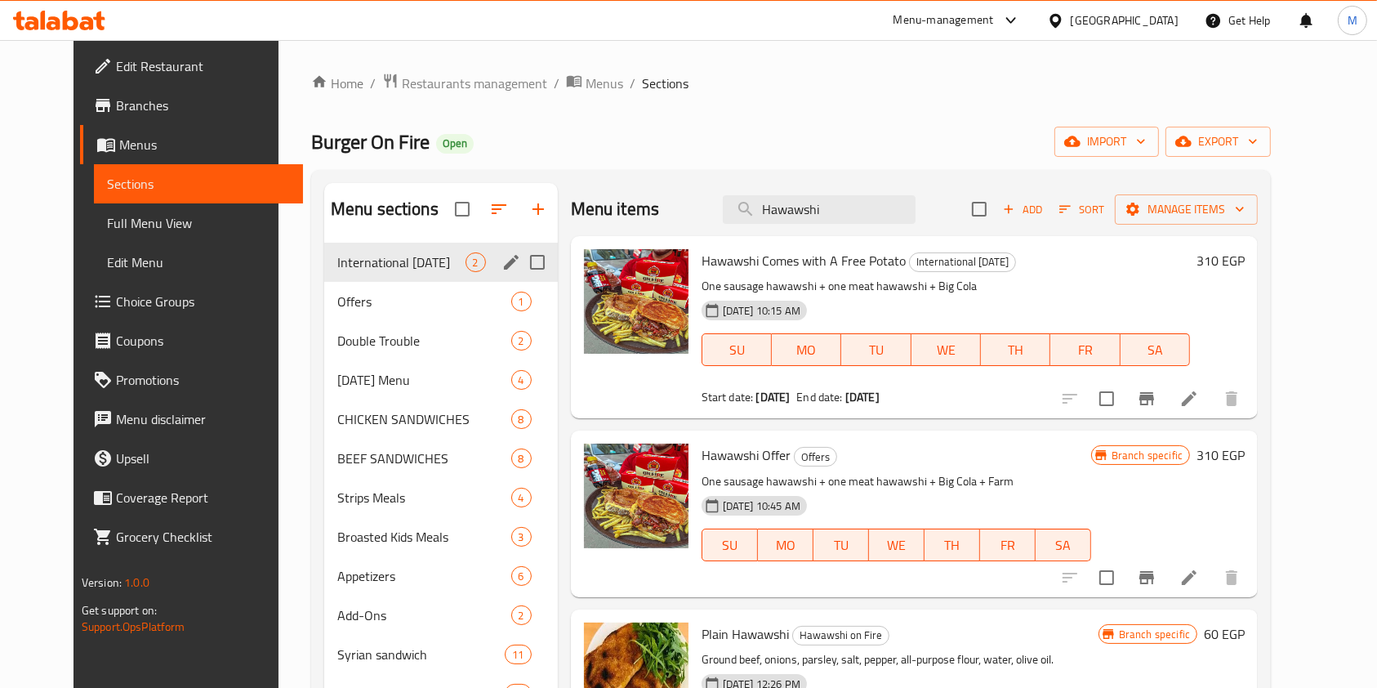
type input "Hawawshi"
click at [1212, 578] on li at bounding box center [1190, 577] width 46 height 29
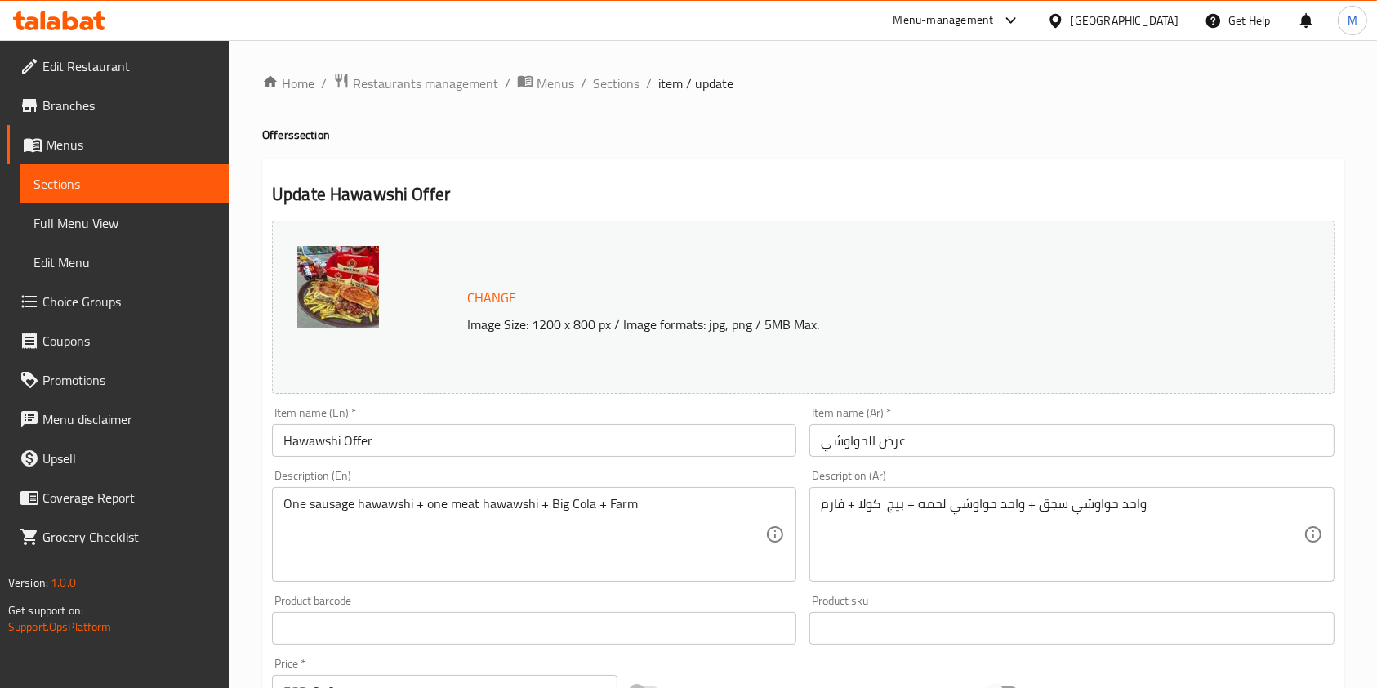
scroll to position [490, 0]
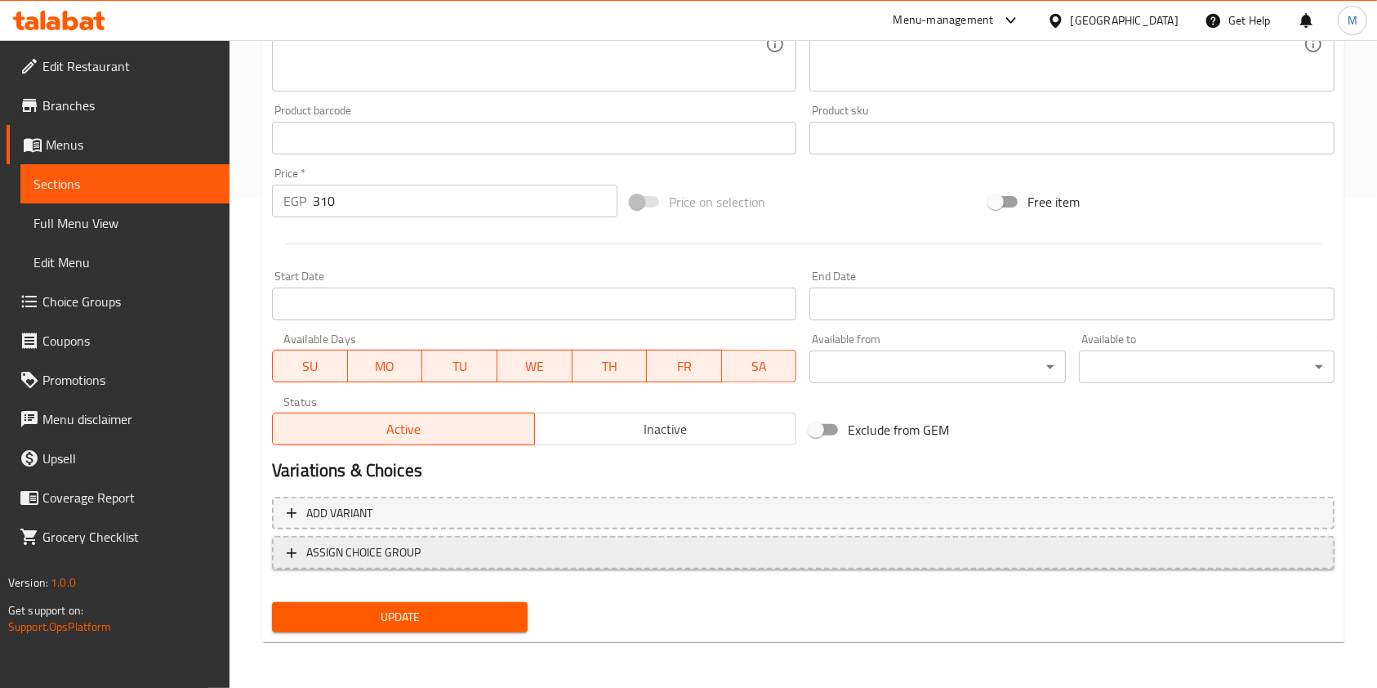
drag, startPoint x: 566, startPoint y: 422, endPoint x: 508, endPoint y: 538, distance: 129.0
click at [567, 423] on span "Inactive" at bounding box center [666, 429] width 249 height 24
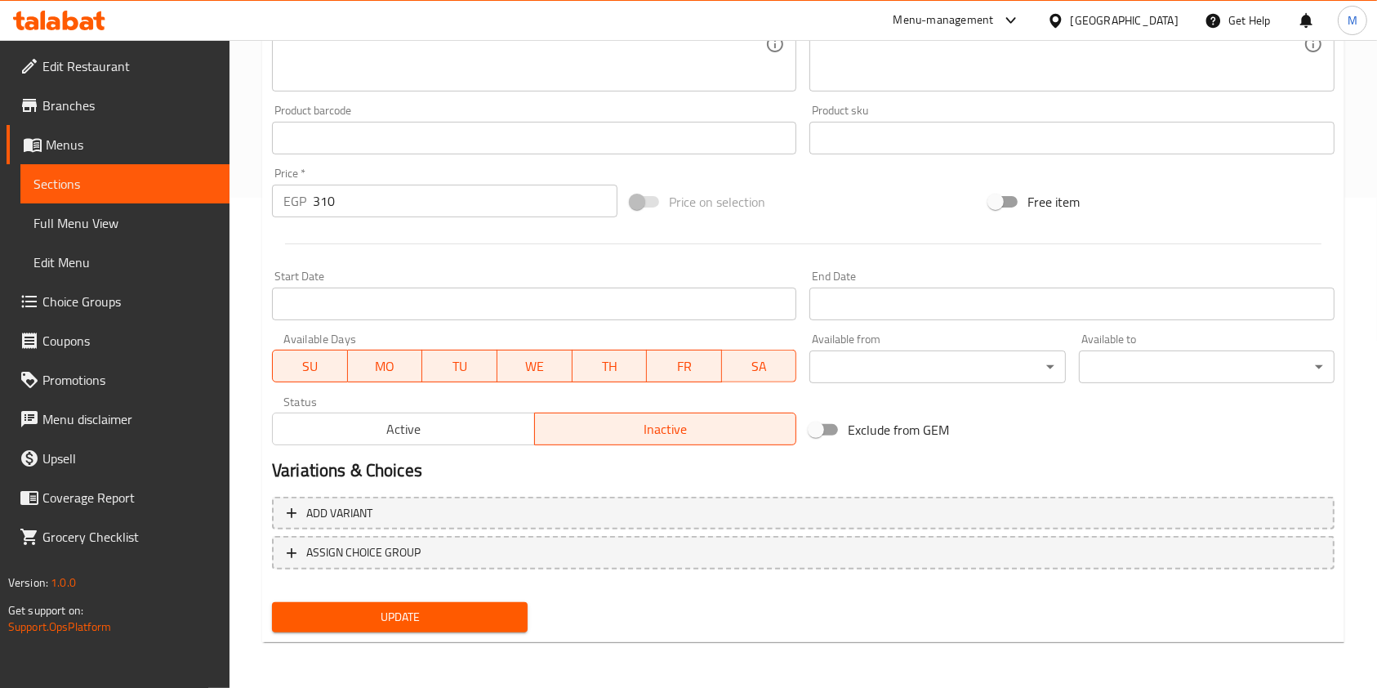
click at [494, 598] on div "Update" at bounding box center [400, 617] width 269 height 43
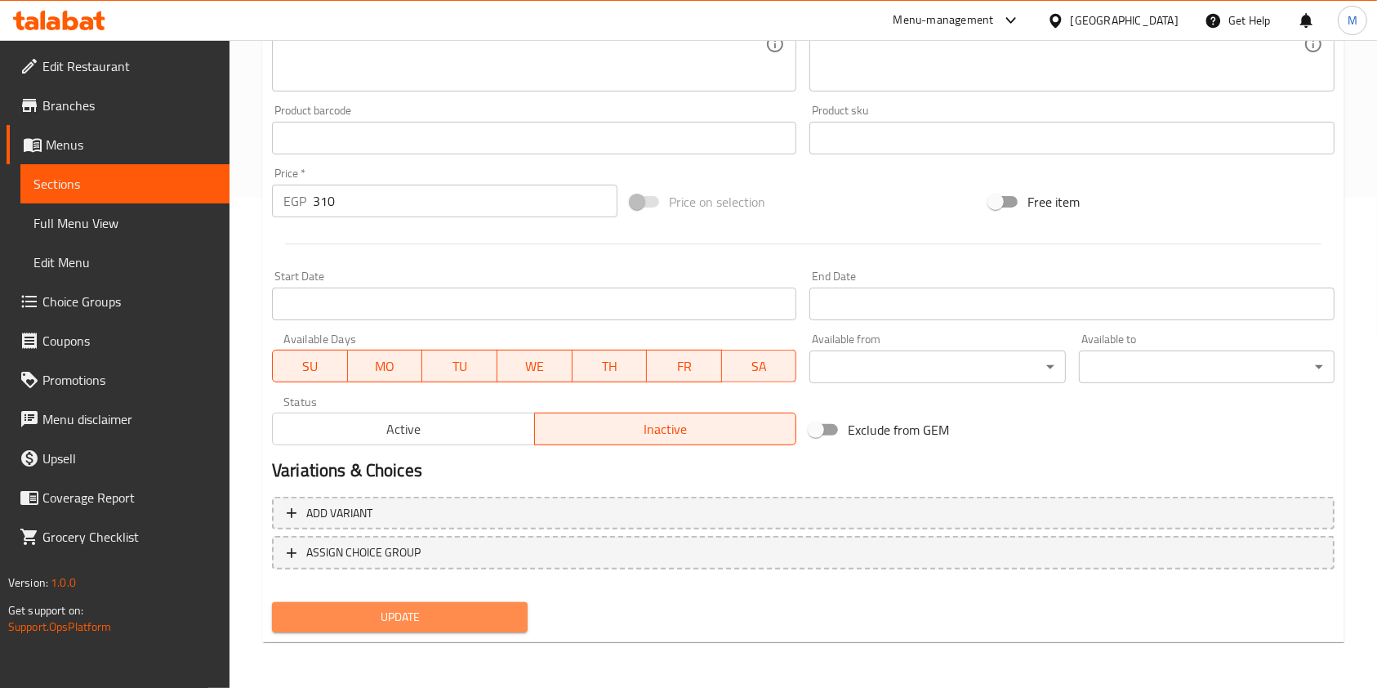
click at [499, 614] on span "Update" at bounding box center [400, 617] width 230 height 20
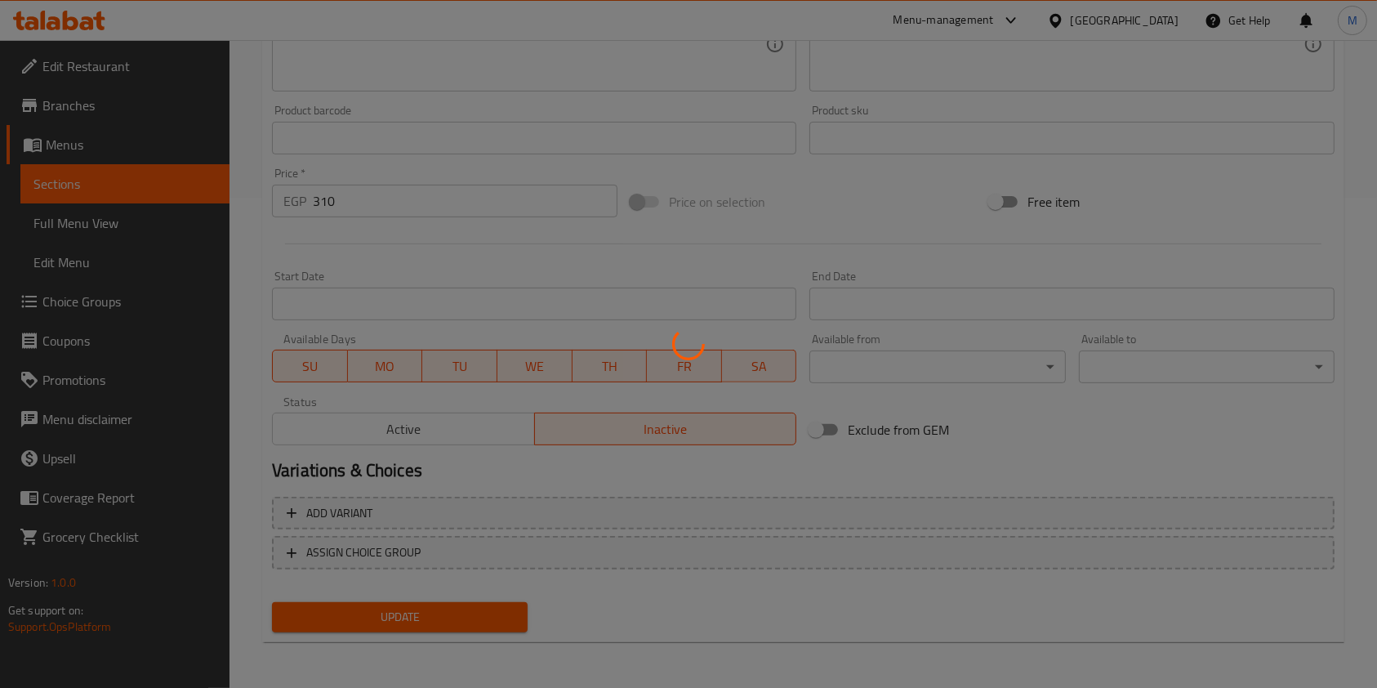
scroll to position [0, 0]
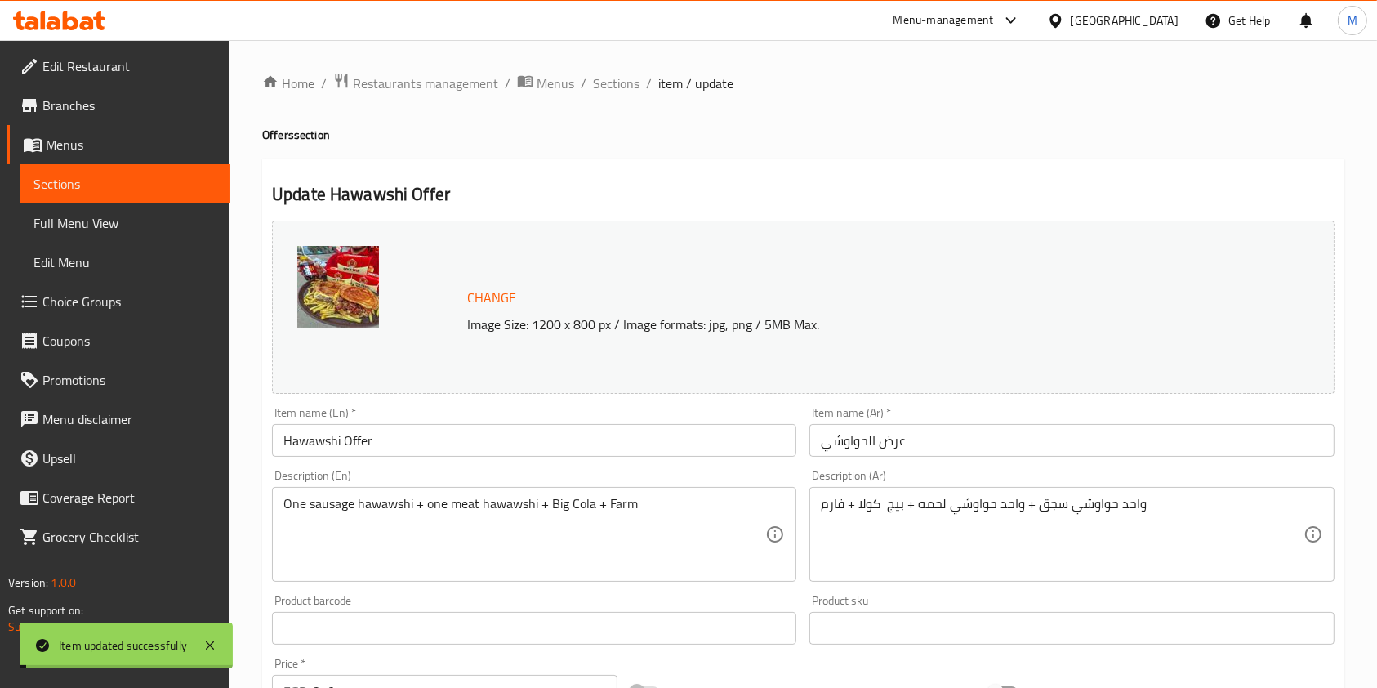
click at [619, 87] on span "Sections" at bounding box center [616, 84] width 47 height 20
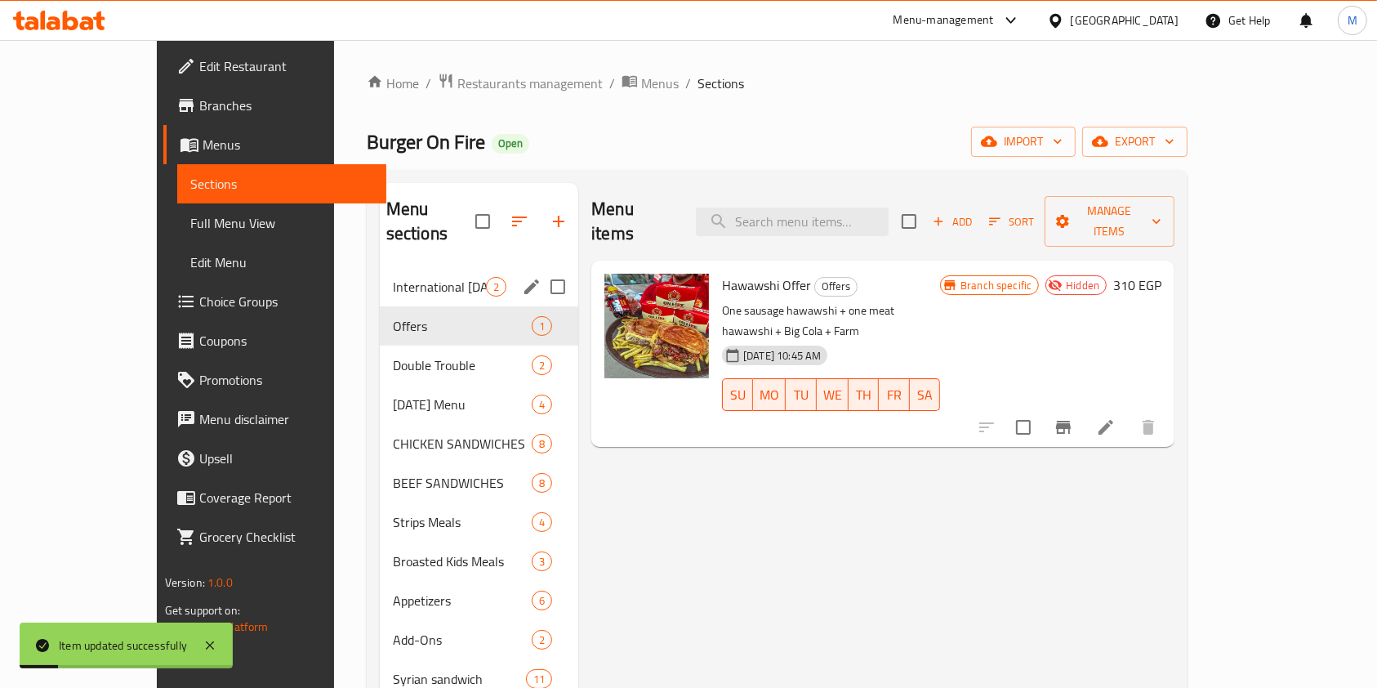
click at [405, 275] on div "International [DATE] 2" at bounding box center [479, 286] width 199 height 39
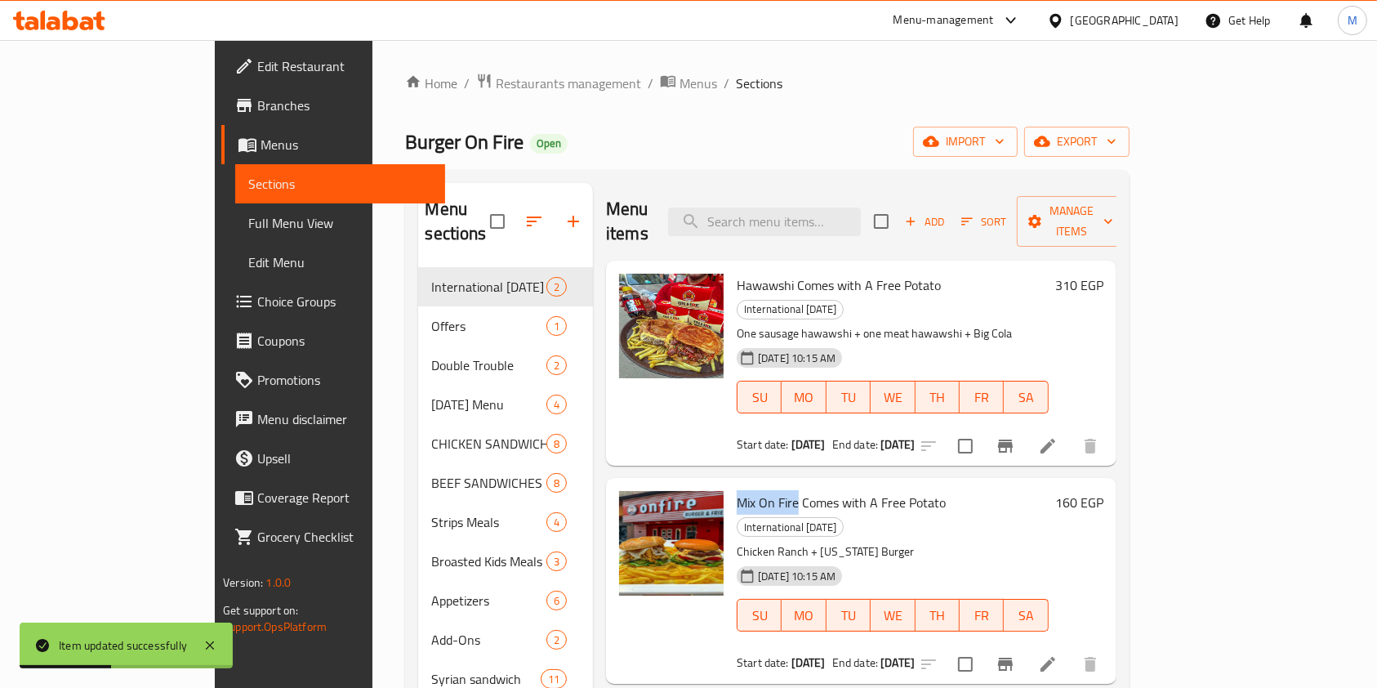
drag, startPoint x: 681, startPoint y: 457, endPoint x: 743, endPoint y: 462, distance: 62.3
click at [743, 484] on div "Mix On Fire Comes with A Free Potato International [DATE] Chicken Ranch + [US_S…" at bounding box center [892, 580] width 325 height 192
copy span "Mix On Fire"
click at [826, 208] on input "search" at bounding box center [764, 222] width 193 height 29
paste input "Mix On Fire"
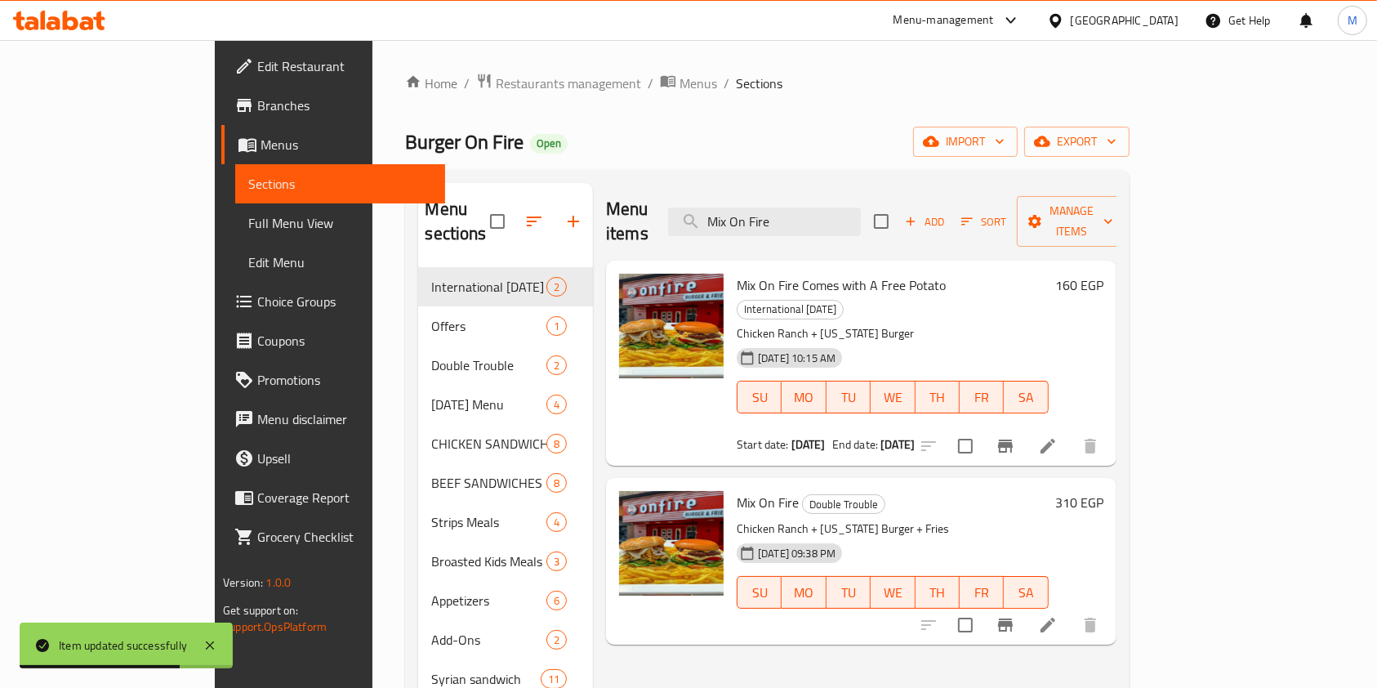
type input "Mix On Fire"
click at [1071, 610] on li at bounding box center [1048, 624] width 46 height 29
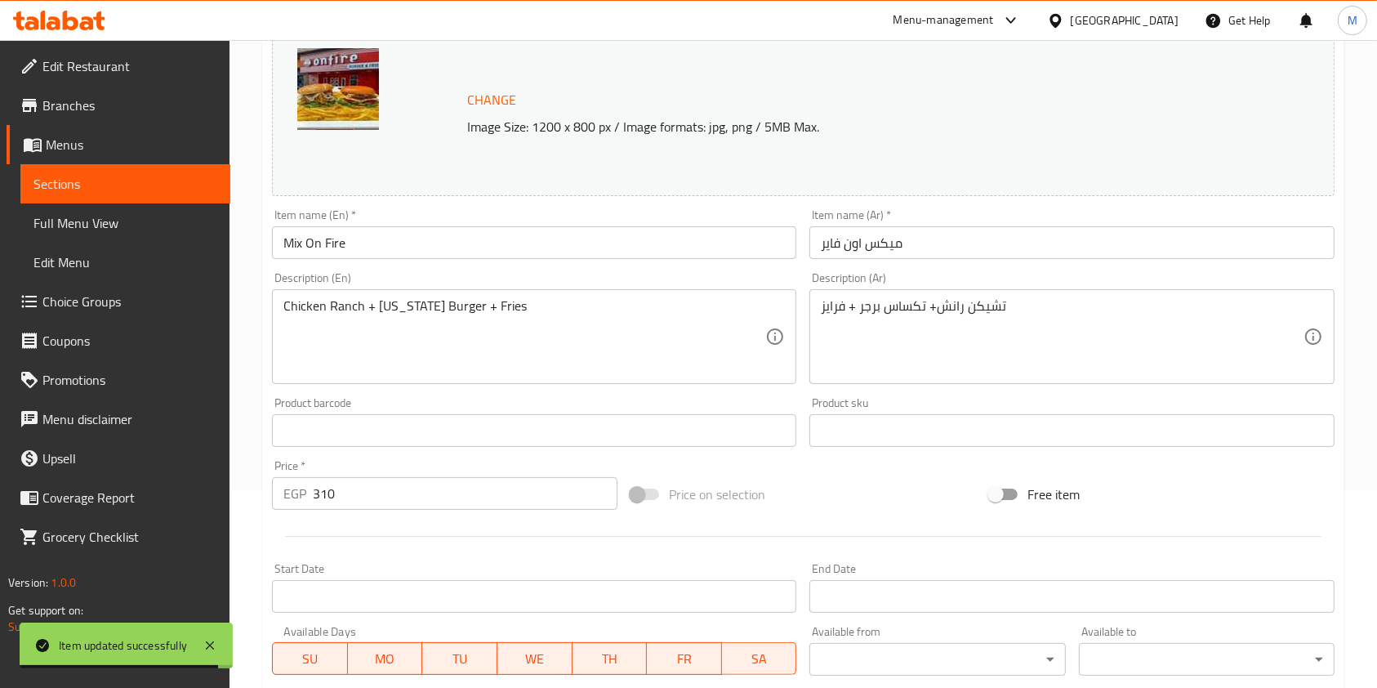
scroll to position [490, 0]
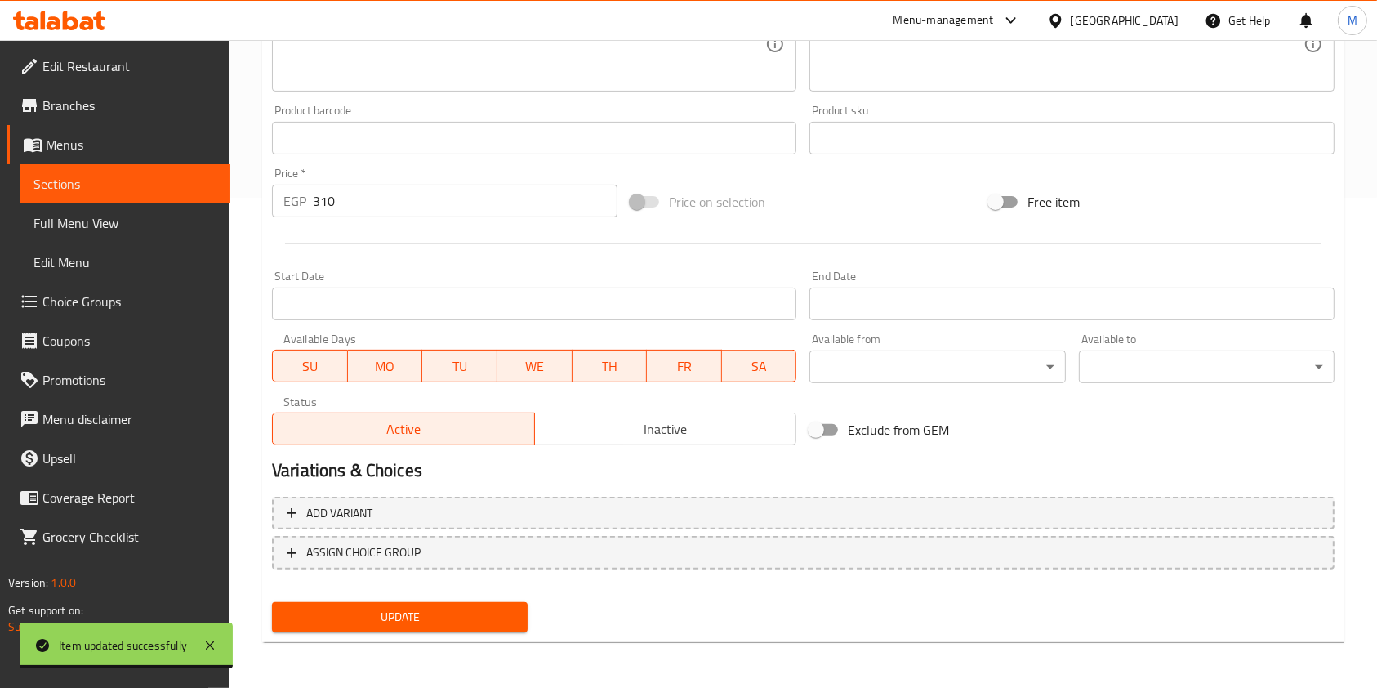
click at [644, 423] on span "Inactive" at bounding box center [666, 429] width 249 height 24
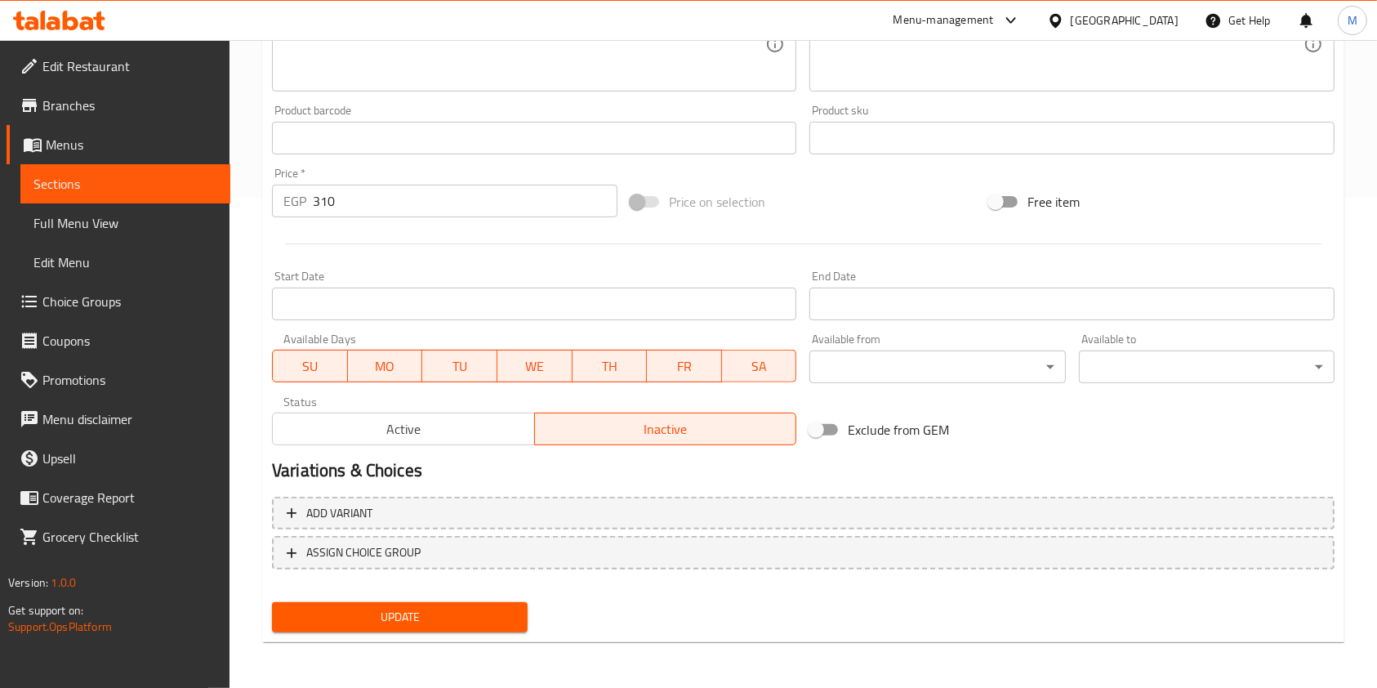
click at [517, 640] on div "Update Mix On Fire Change Image Size: 1200 x 800 px / Image formats: jpg, png /…" at bounding box center [803, 155] width 1082 height 975
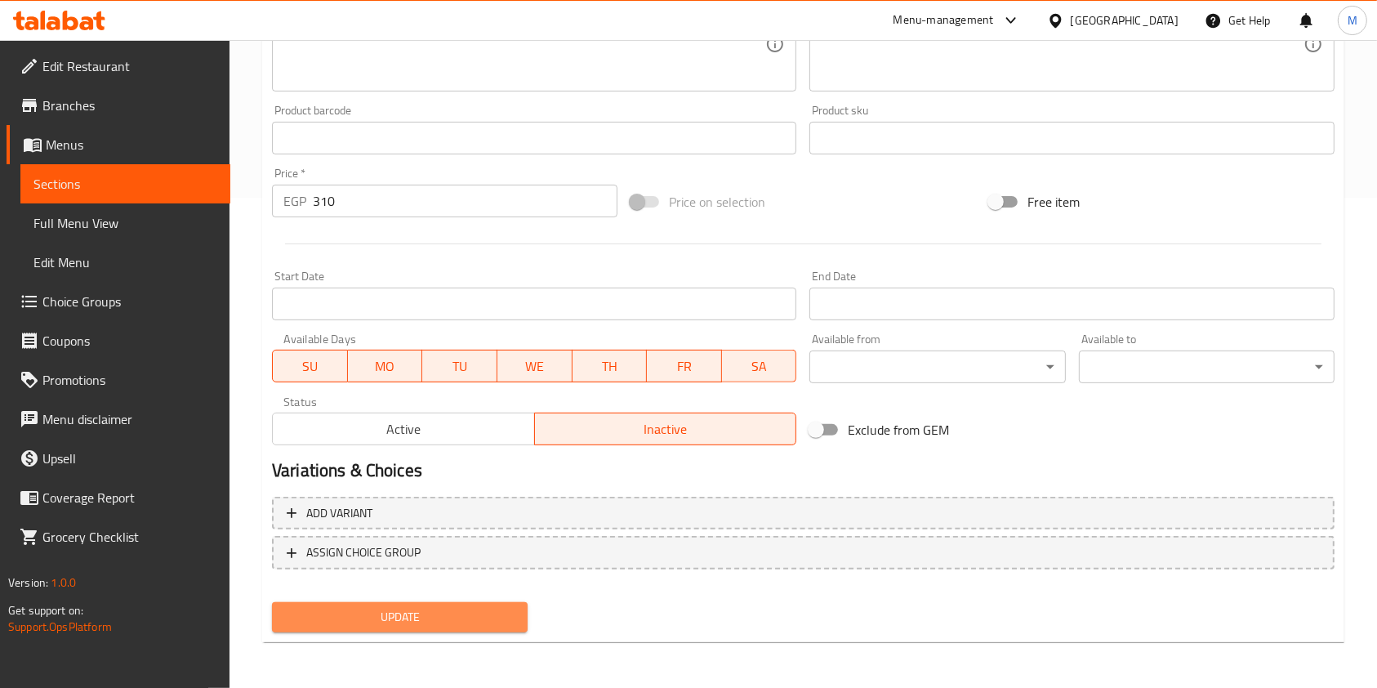
drag, startPoint x: 496, startPoint y: 623, endPoint x: 911, endPoint y: 565, distance: 419.0
click at [497, 623] on span "Update" at bounding box center [400, 617] width 230 height 20
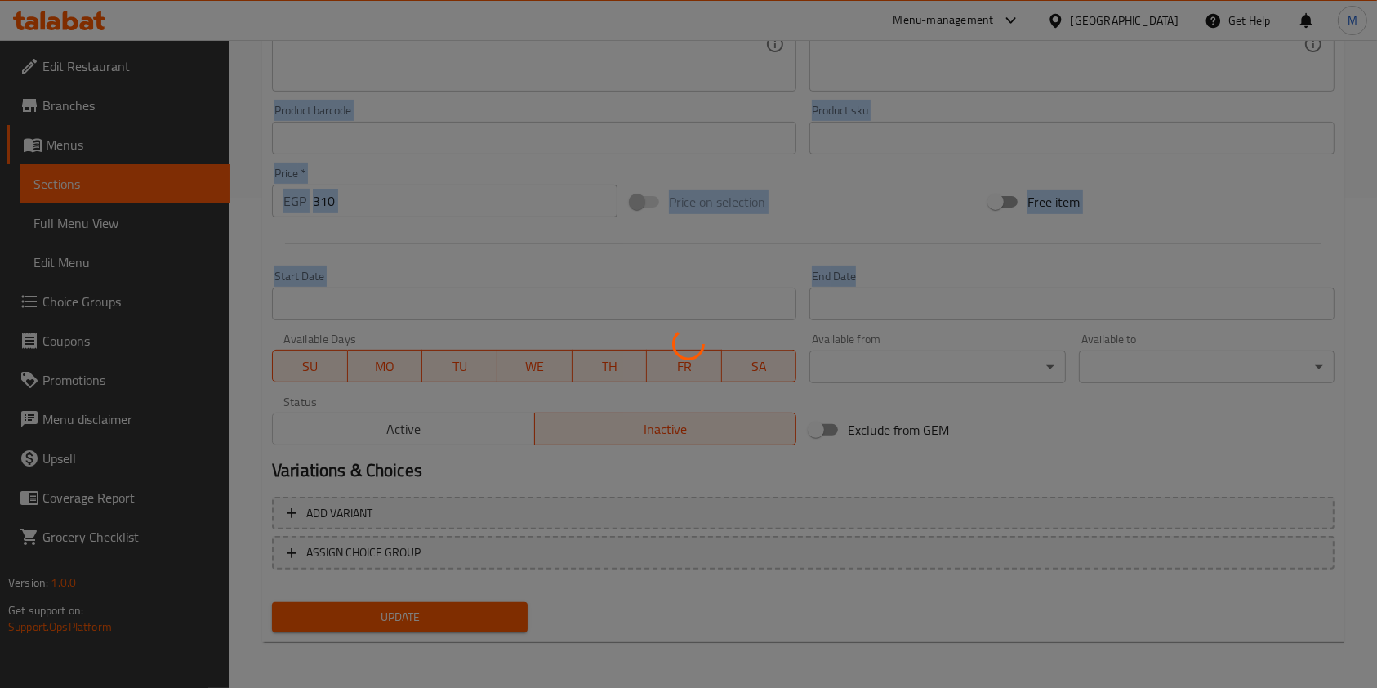
drag, startPoint x: 1374, startPoint y: 558, endPoint x: 1375, endPoint y: 315, distance: 243.5
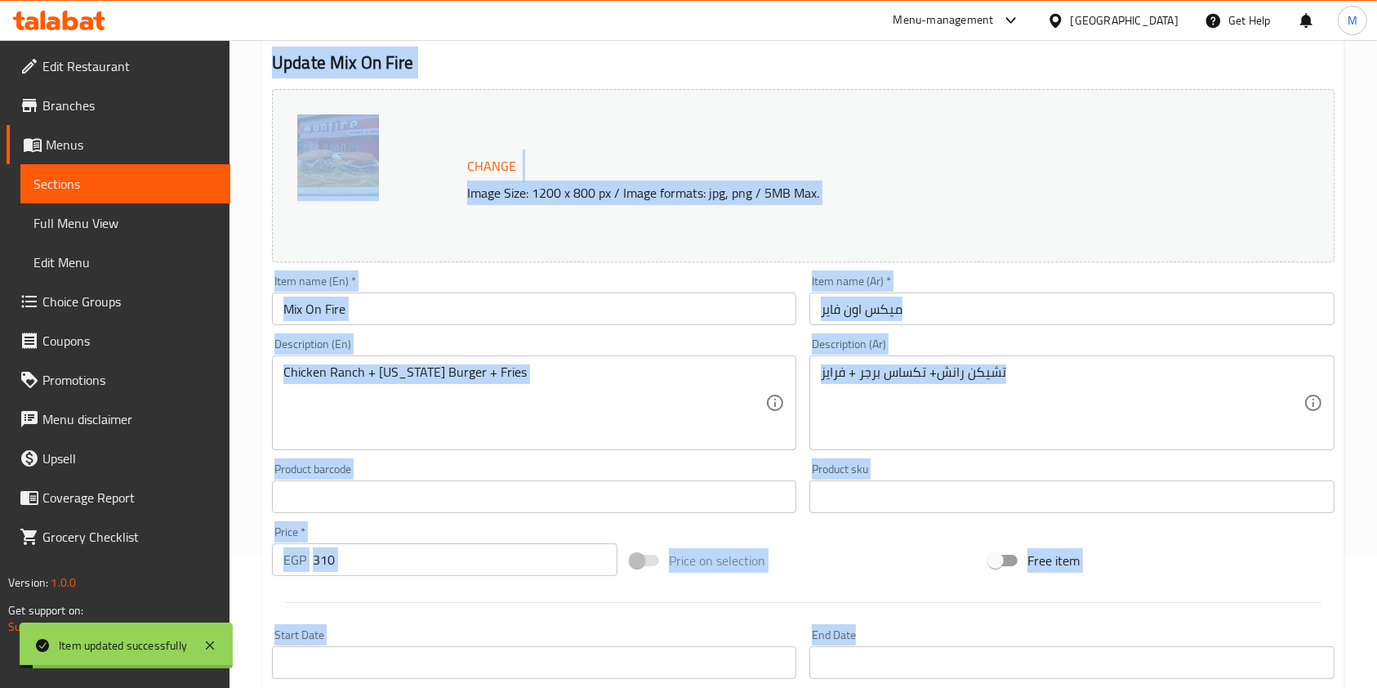
scroll to position [0, 0]
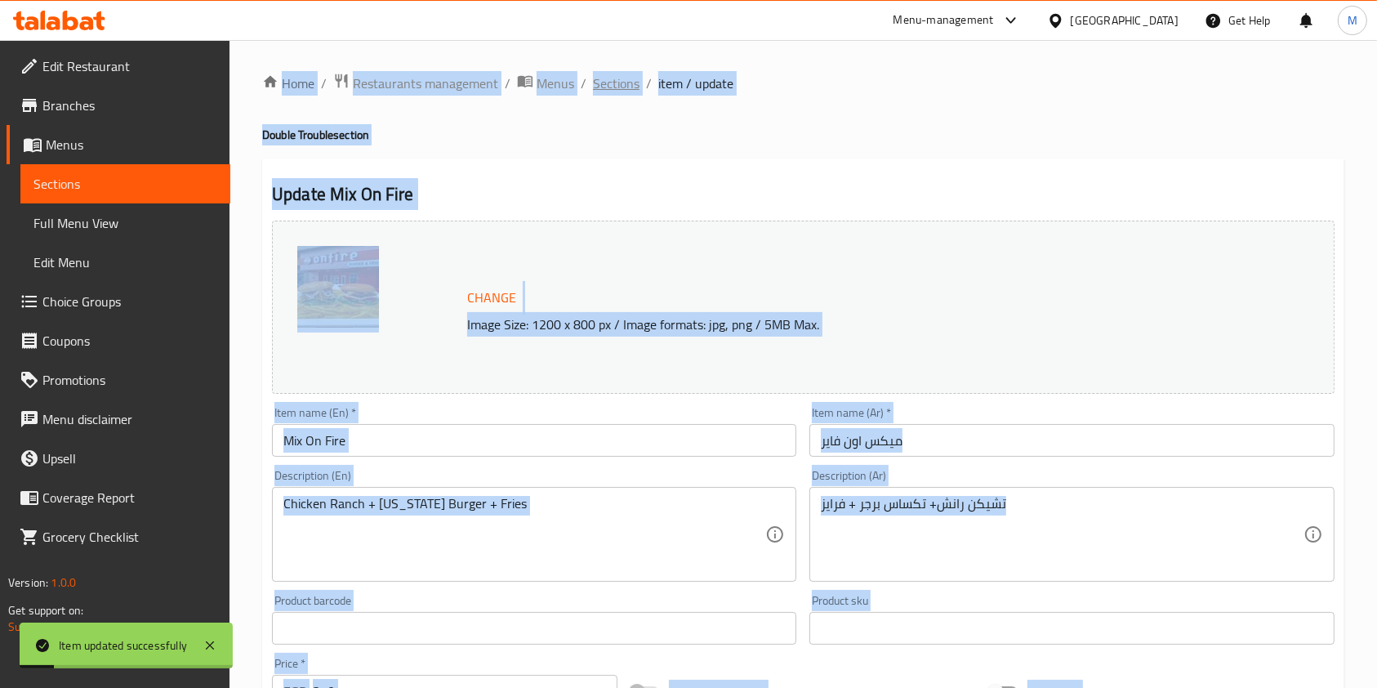
click at [602, 84] on span "Sections" at bounding box center [616, 84] width 47 height 20
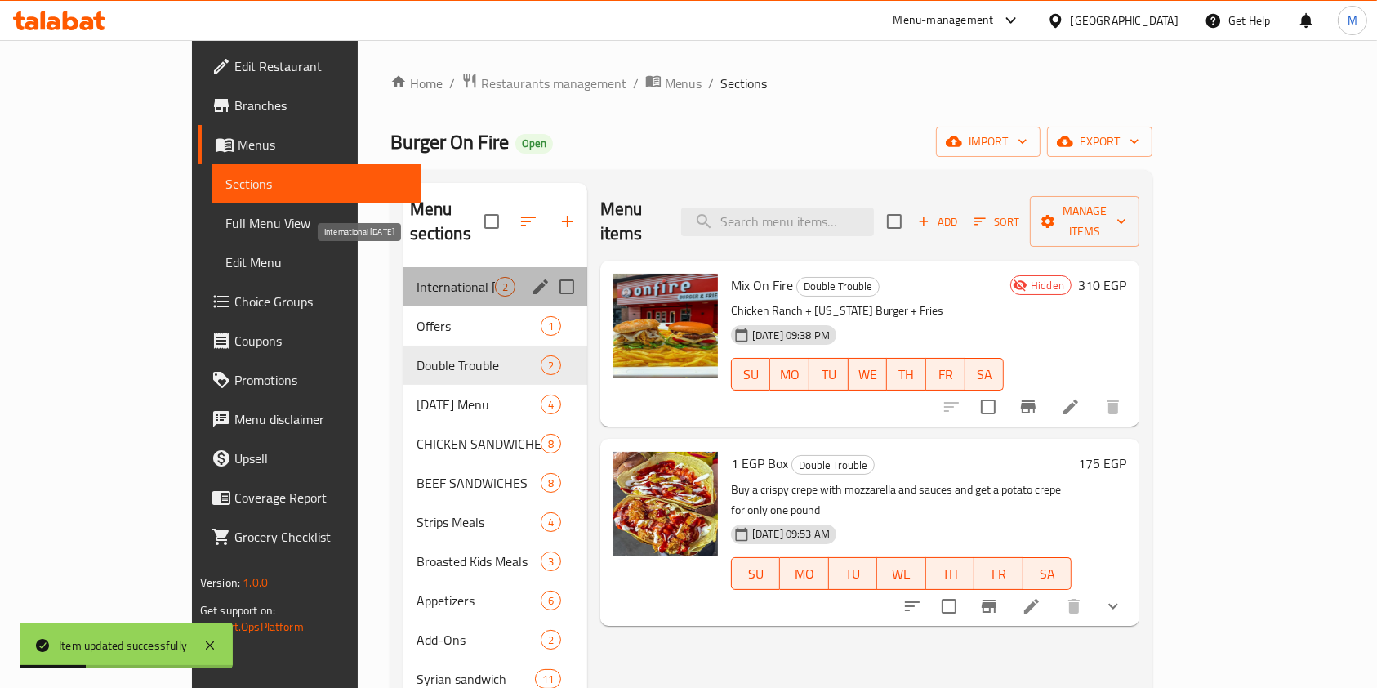
click at [417, 277] on span "International [DATE]" at bounding box center [456, 287] width 78 height 20
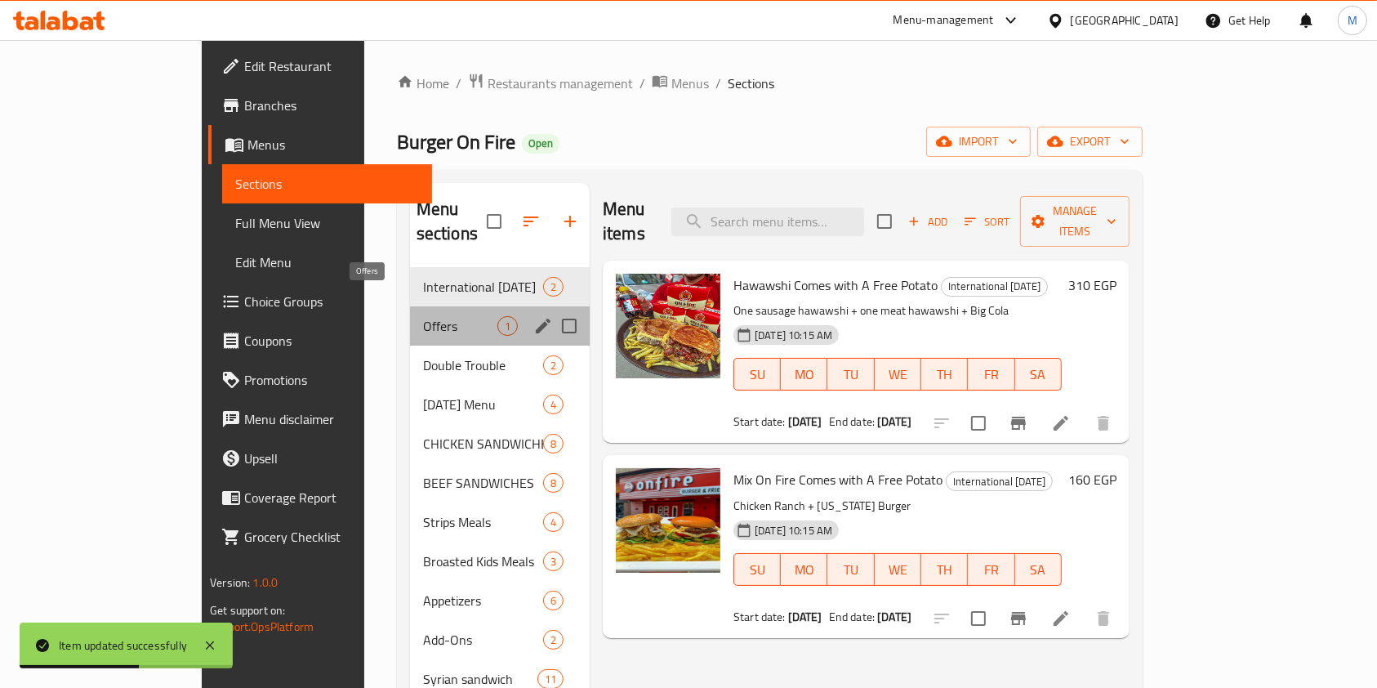
click at [423, 316] on span "Offers" at bounding box center [460, 326] width 74 height 20
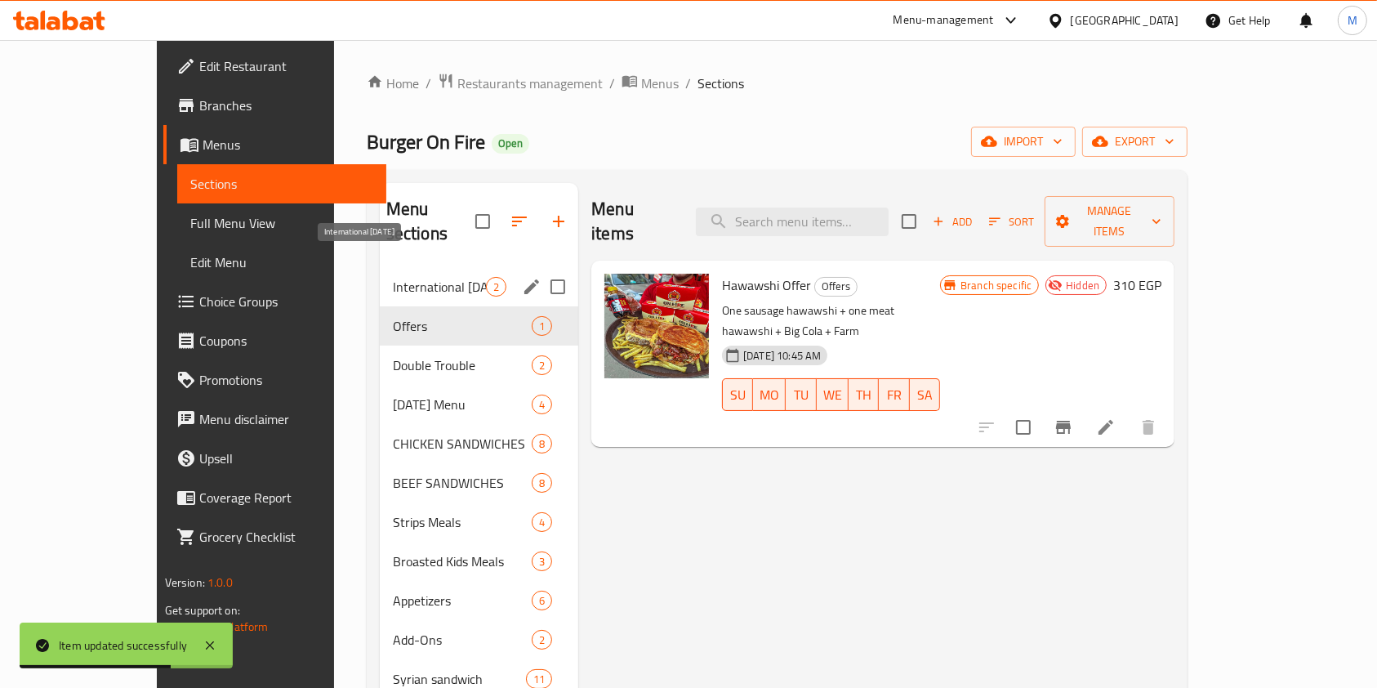
click at [424, 277] on span "International [DATE]" at bounding box center [439, 287] width 93 height 20
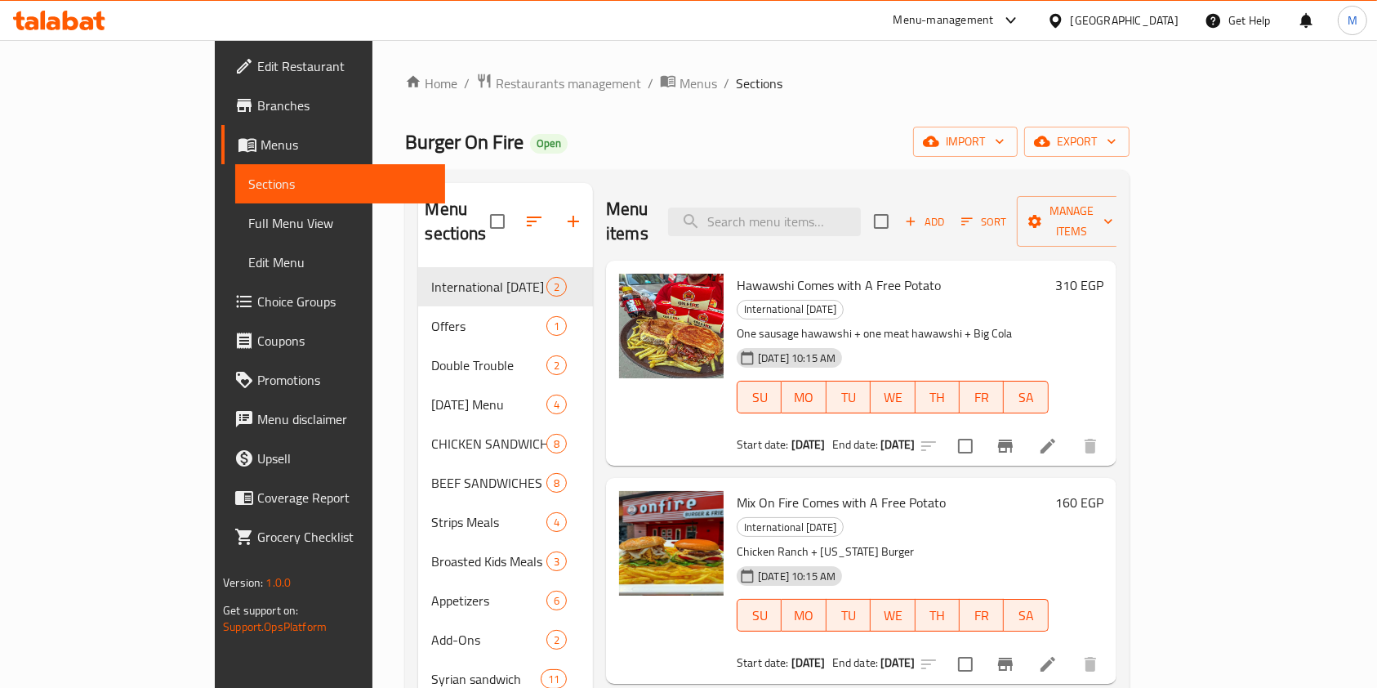
click at [79, 29] on div at bounding box center [59, 21] width 92 height 20
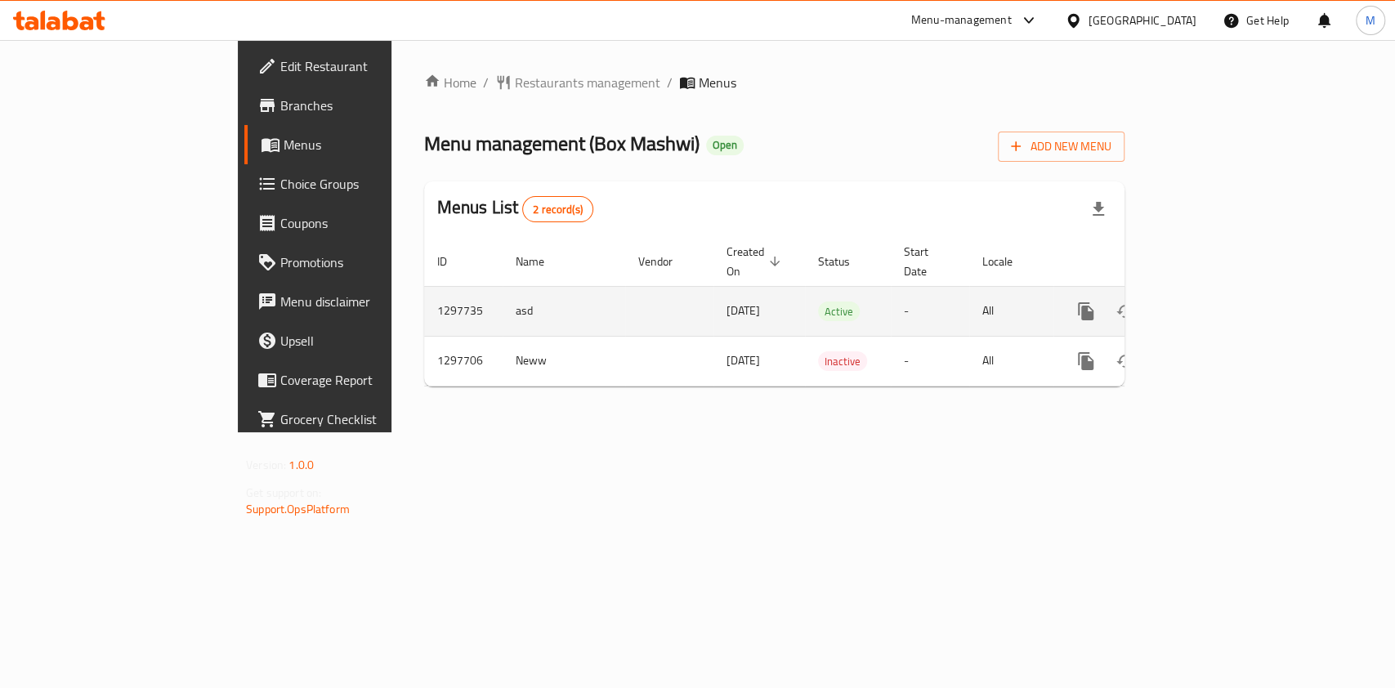
click at [1213, 301] on icon "enhanced table" at bounding box center [1204, 311] width 20 height 20
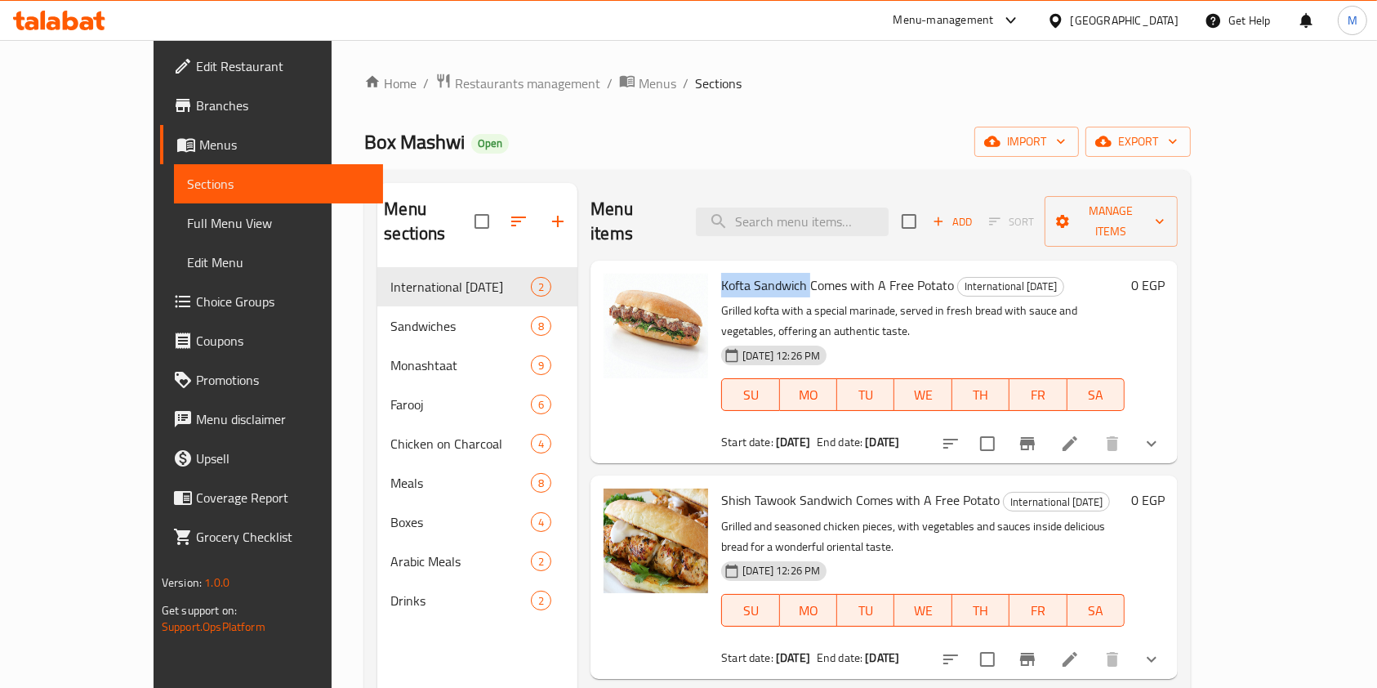
drag, startPoint x: 680, startPoint y: 265, endPoint x: 773, endPoint y: 270, distance: 93.3
click at [773, 270] on div "Kofta Sandwich Comes with A Free Potato International [DATE] Grilled kofta with…" at bounding box center [923, 362] width 417 height 190
copy span "Kofta Sandwich"
click at [837, 208] on input "search" at bounding box center [792, 222] width 193 height 29
paste input "Kofta Sandwich"
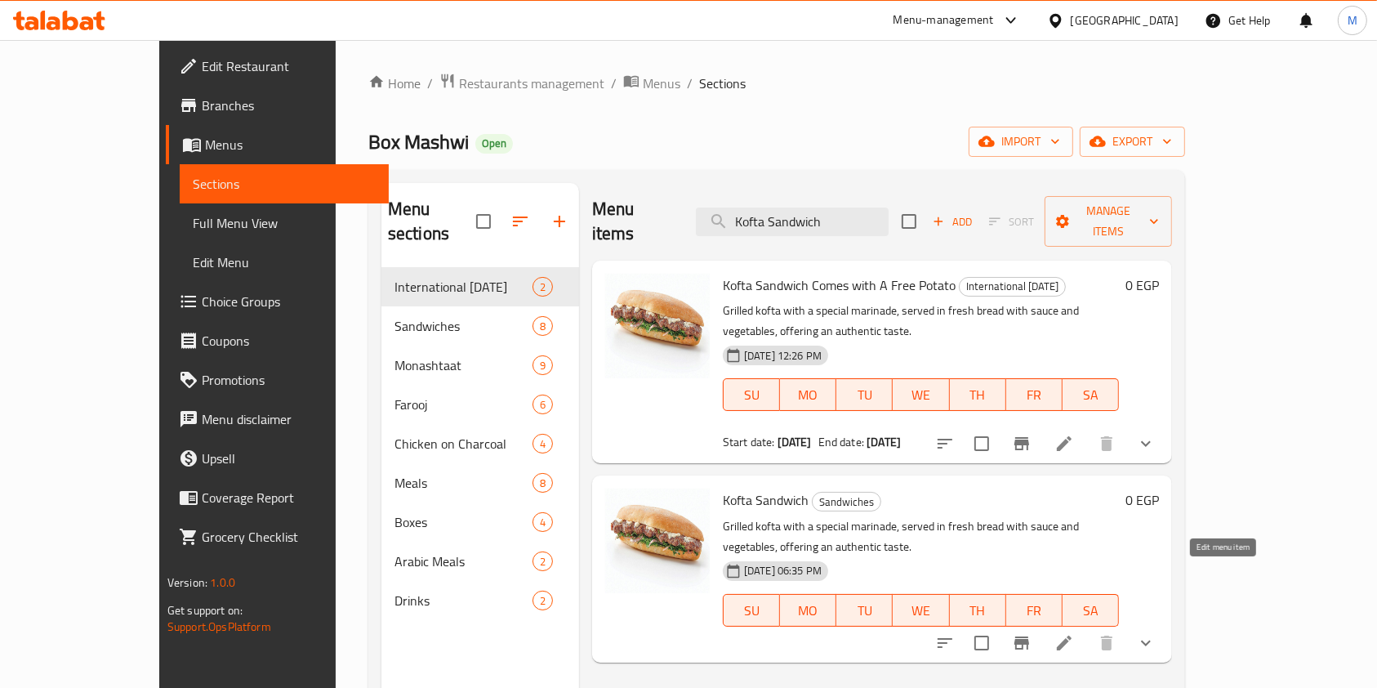
type input "Kofta Sandwich"
click at [1074, 633] on icon at bounding box center [1065, 643] width 20 height 20
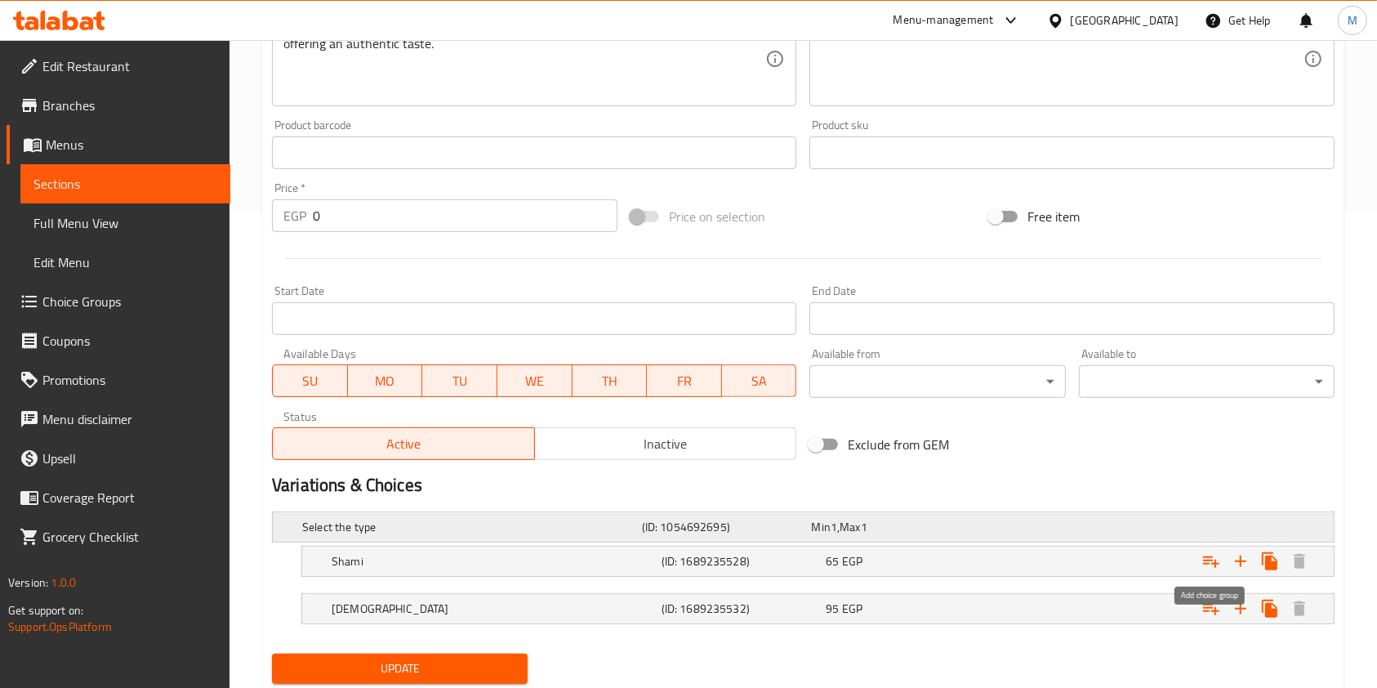
scroll to position [491, 0]
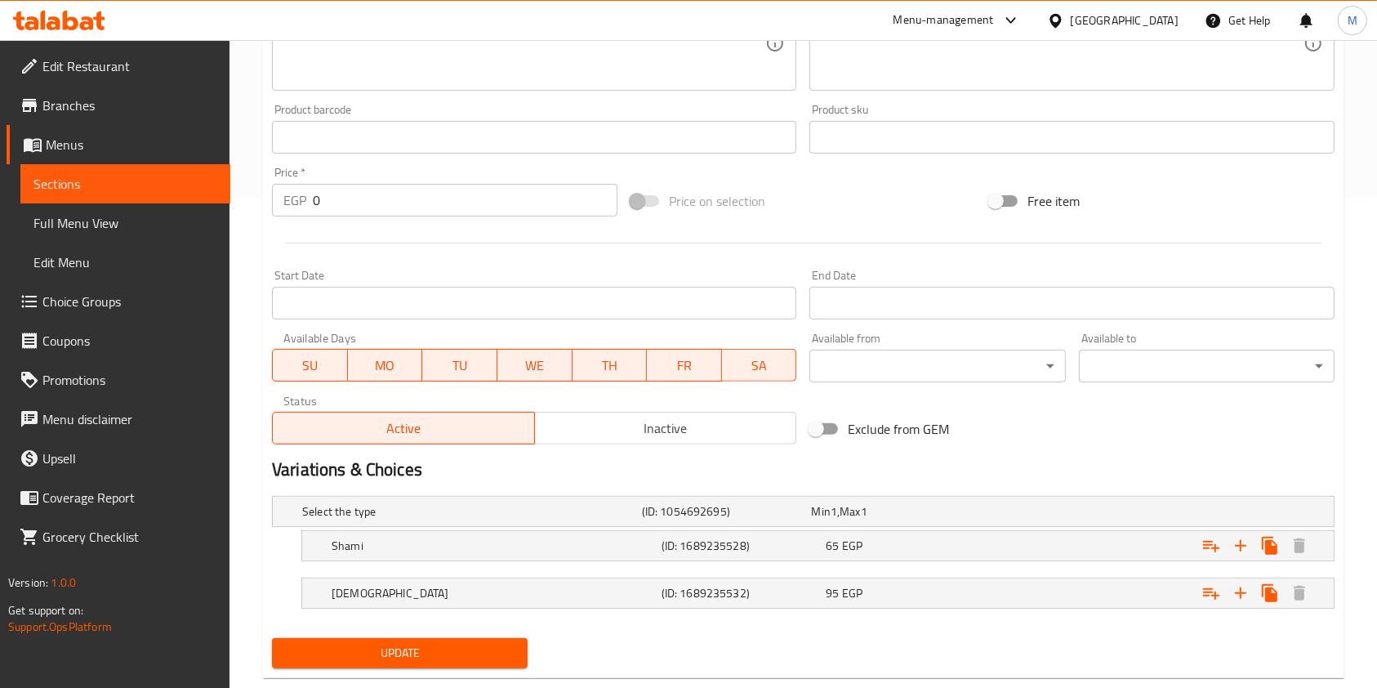
click at [717, 441] on button "Inactive" at bounding box center [665, 428] width 263 height 33
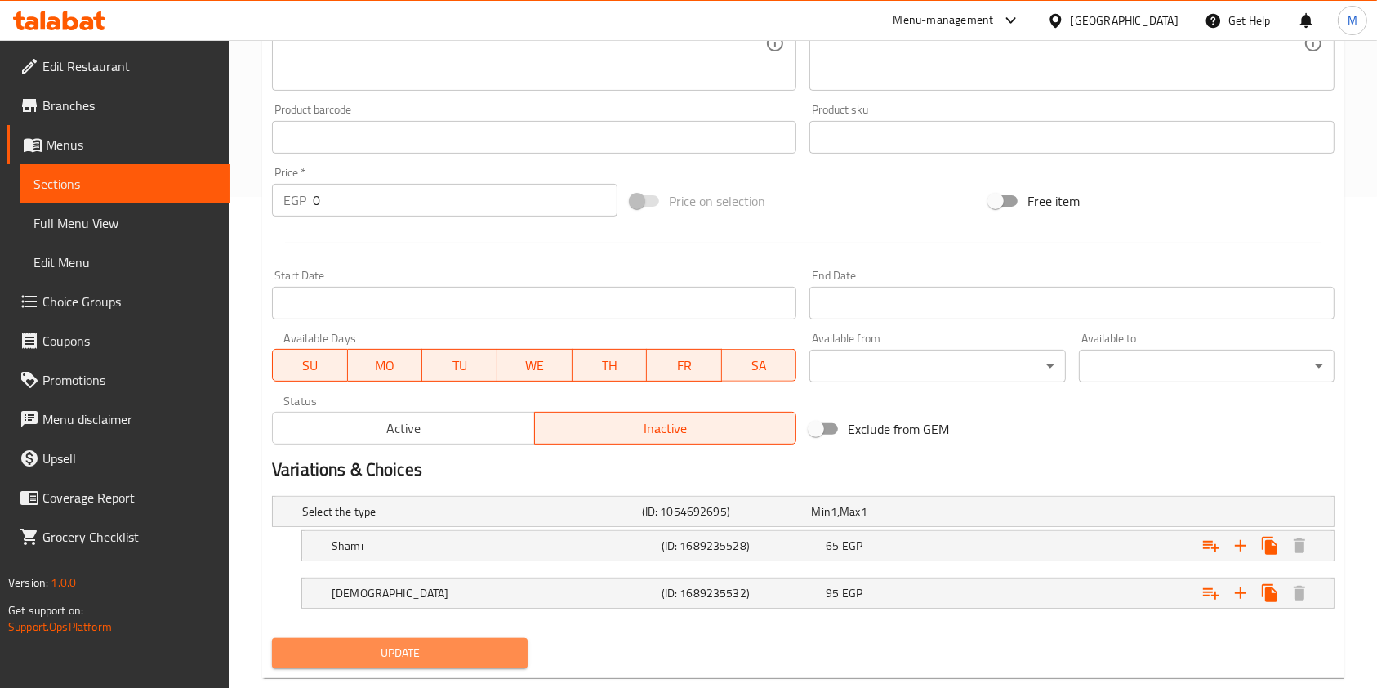
click at [490, 651] on span "Update" at bounding box center [400, 653] width 230 height 20
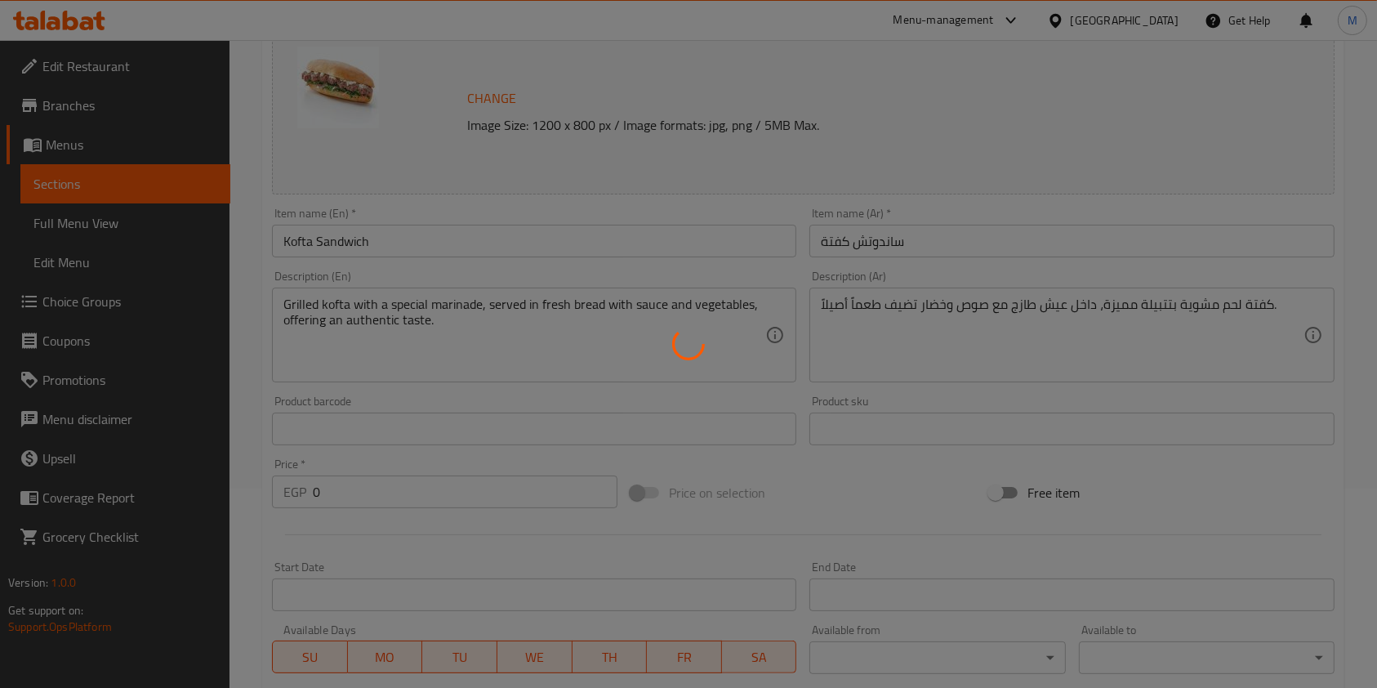
scroll to position [0, 0]
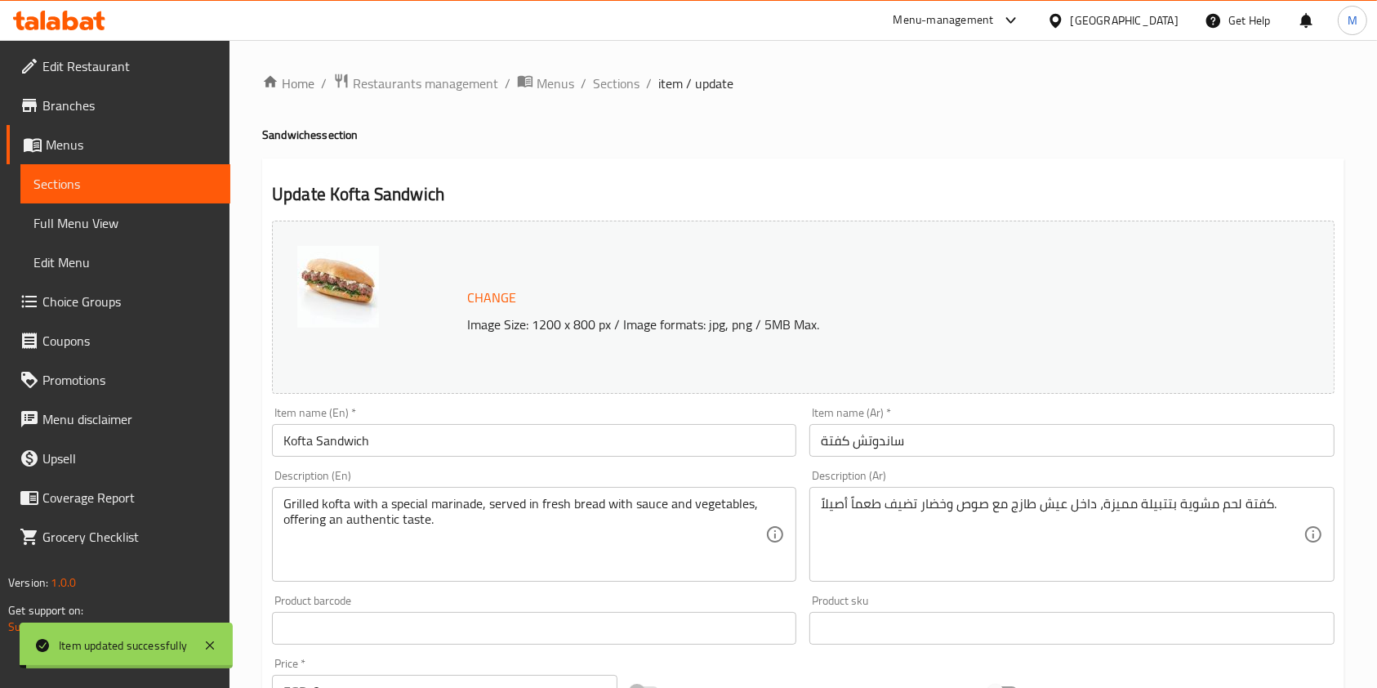
click at [623, 88] on span "Sections" at bounding box center [616, 84] width 47 height 20
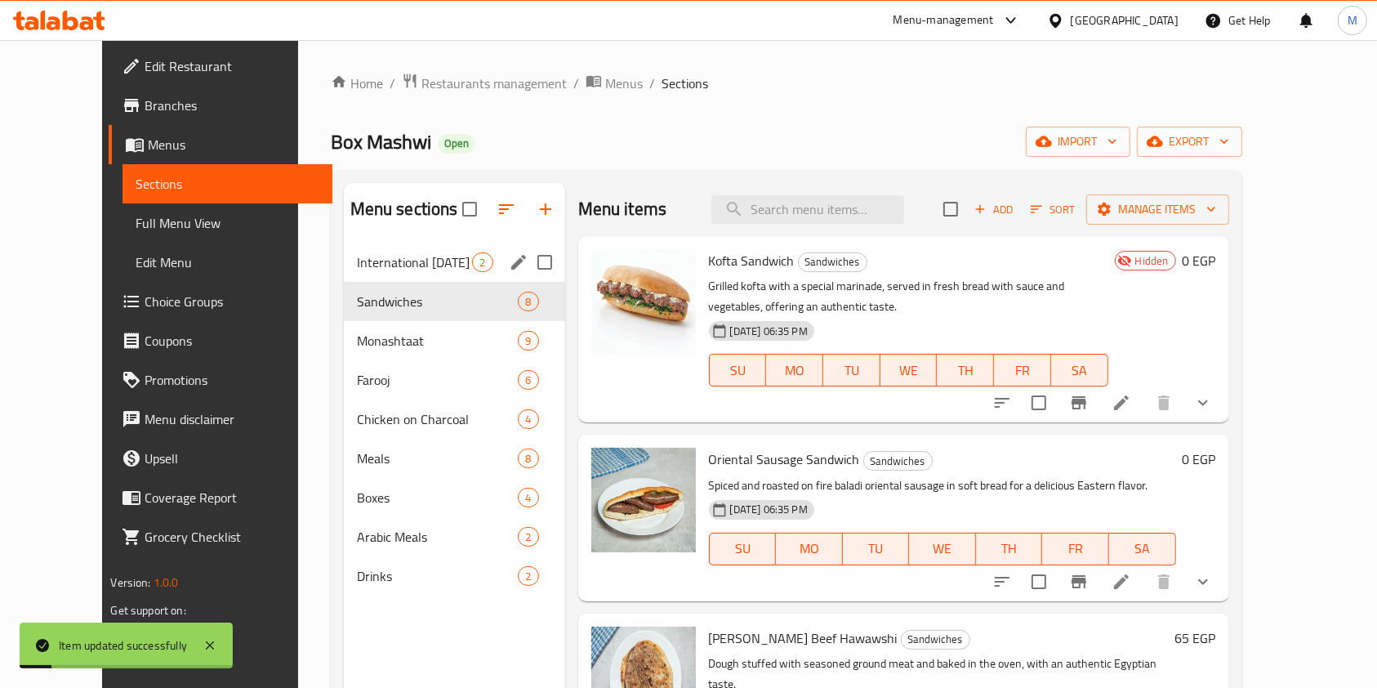
click at [472, 253] on div "2" at bounding box center [482, 262] width 20 height 20
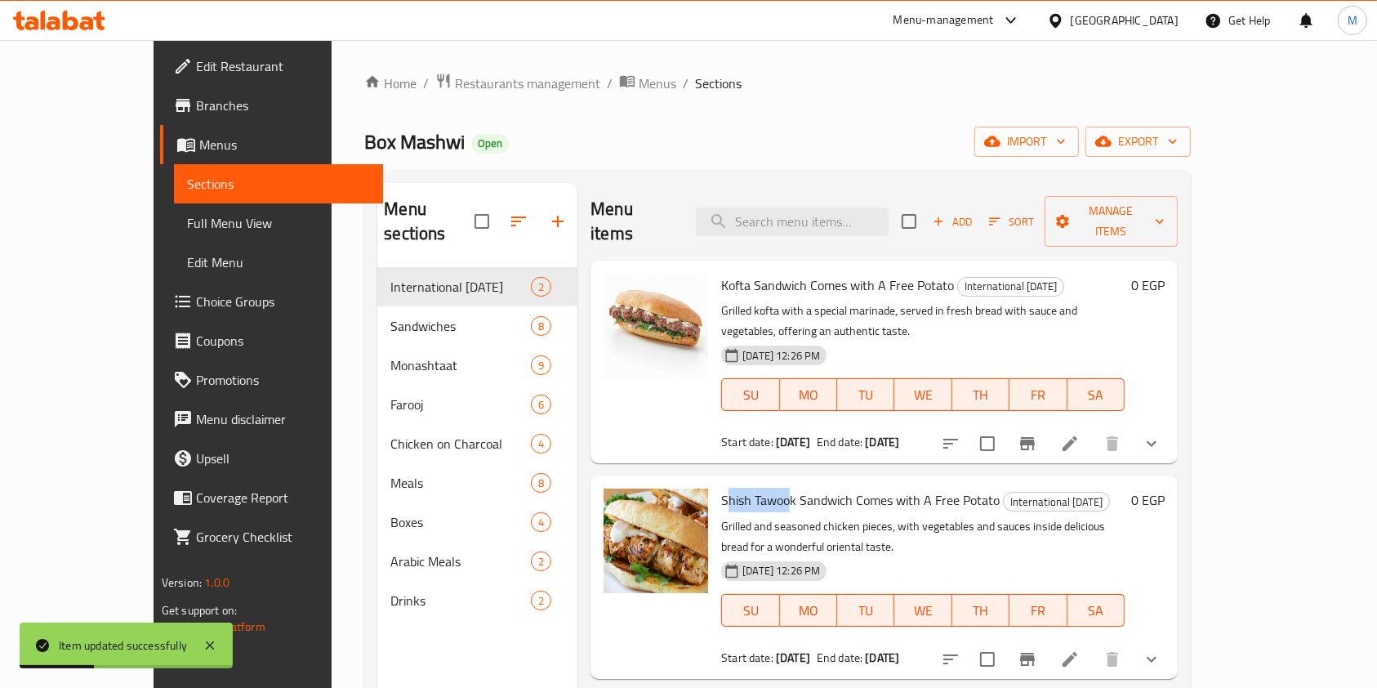
drag, startPoint x: 686, startPoint y: 454, endPoint x: 747, endPoint y: 464, distance: 61.2
click at [751, 488] on span "Shish Tawook Sandwich Comes with A Free Potato" at bounding box center [860, 500] width 279 height 25
click at [721, 488] on span "Shish Tawook Sandwich Comes with A Free Potato" at bounding box center [860, 500] width 279 height 25
drag, startPoint x: 682, startPoint y: 453, endPoint x: 745, endPoint y: 457, distance: 63.0
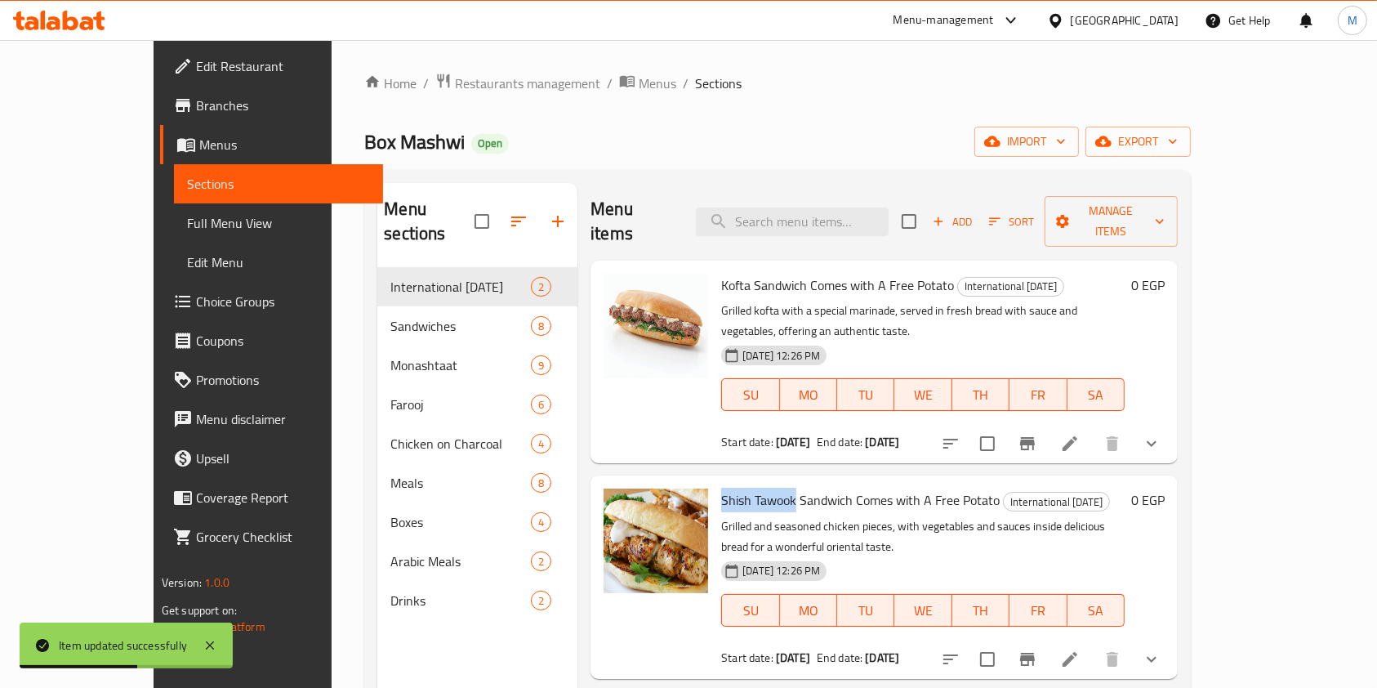
click at [745, 488] on span "Shish Tawook Sandwich Comes with A Free Potato" at bounding box center [860, 500] width 279 height 25
copy span "Shish Tawook"
click at [875, 208] on input "search" at bounding box center [792, 222] width 193 height 29
paste input "Shish Tawook"
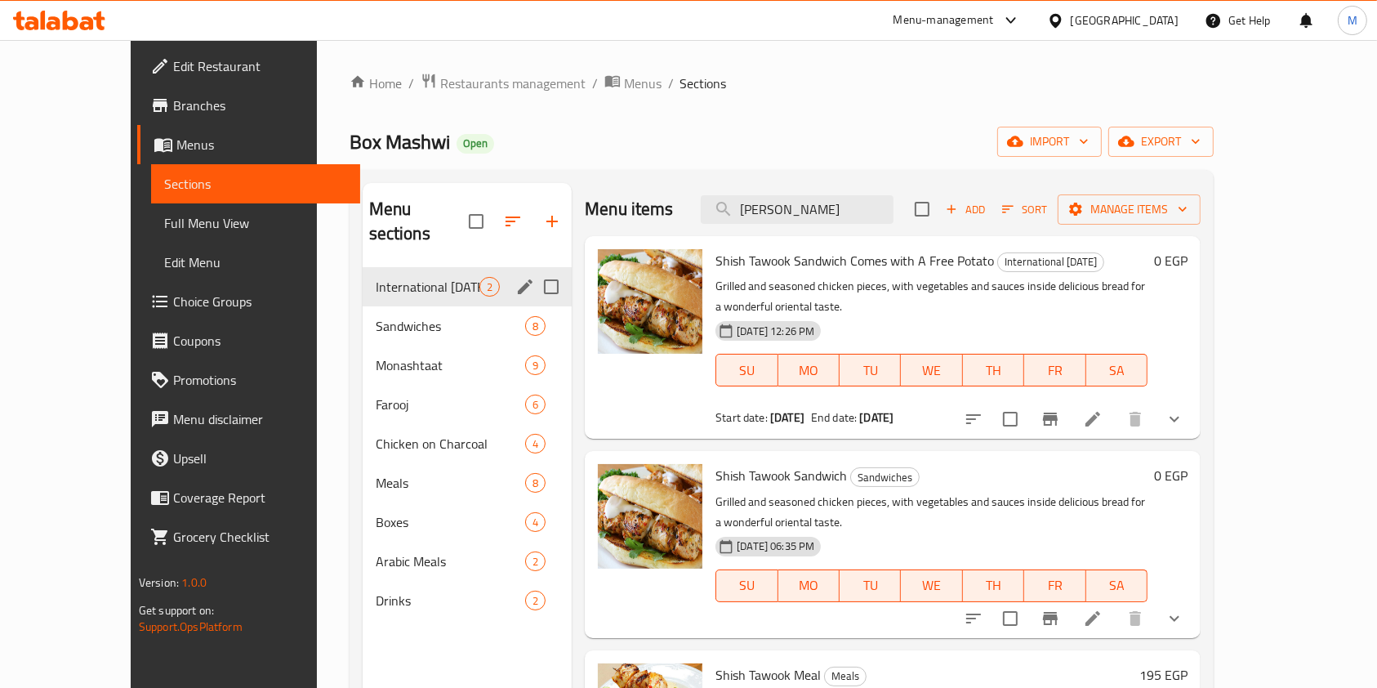
click at [386, 267] on div "International [DATE] 2" at bounding box center [468, 286] width 210 height 39
click at [403, 346] on div "Monashtaat 9" at bounding box center [468, 365] width 210 height 39
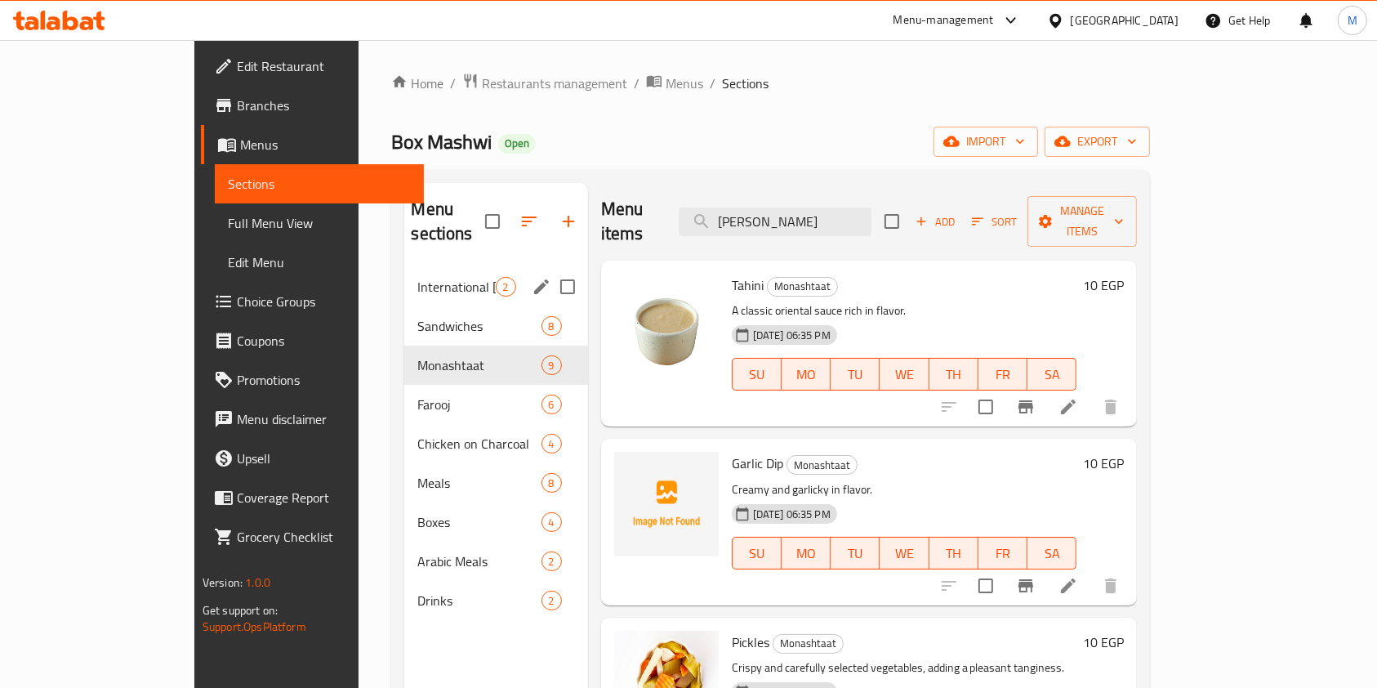
click at [417, 277] on span "International [DATE]" at bounding box center [456, 287] width 78 height 20
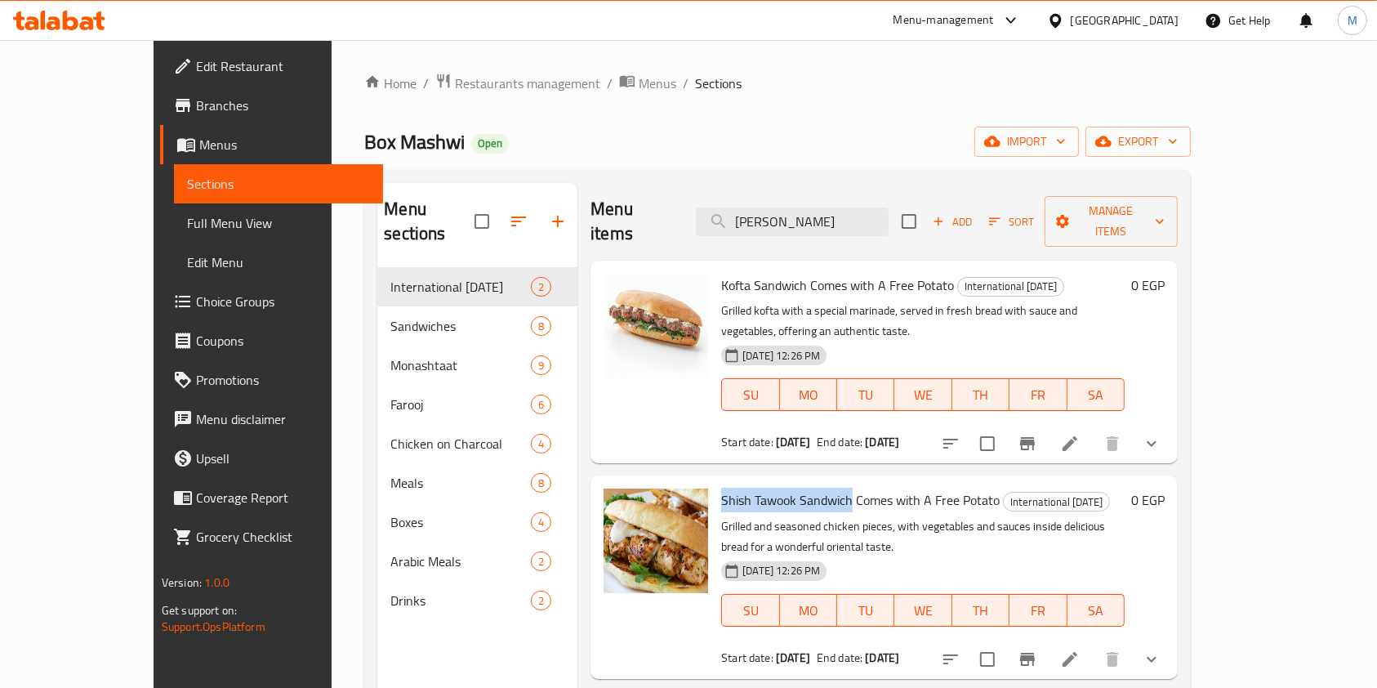
drag, startPoint x: 682, startPoint y: 454, endPoint x: 814, endPoint y: 462, distance: 131.8
click at [814, 488] on span "Shish Tawook Sandwich Comes with A Free Potato" at bounding box center [860, 500] width 279 height 25
copy span "Shish Tawook Sandwich"
click at [835, 208] on input "Shish Tawook" at bounding box center [792, 222] width 193 height 29
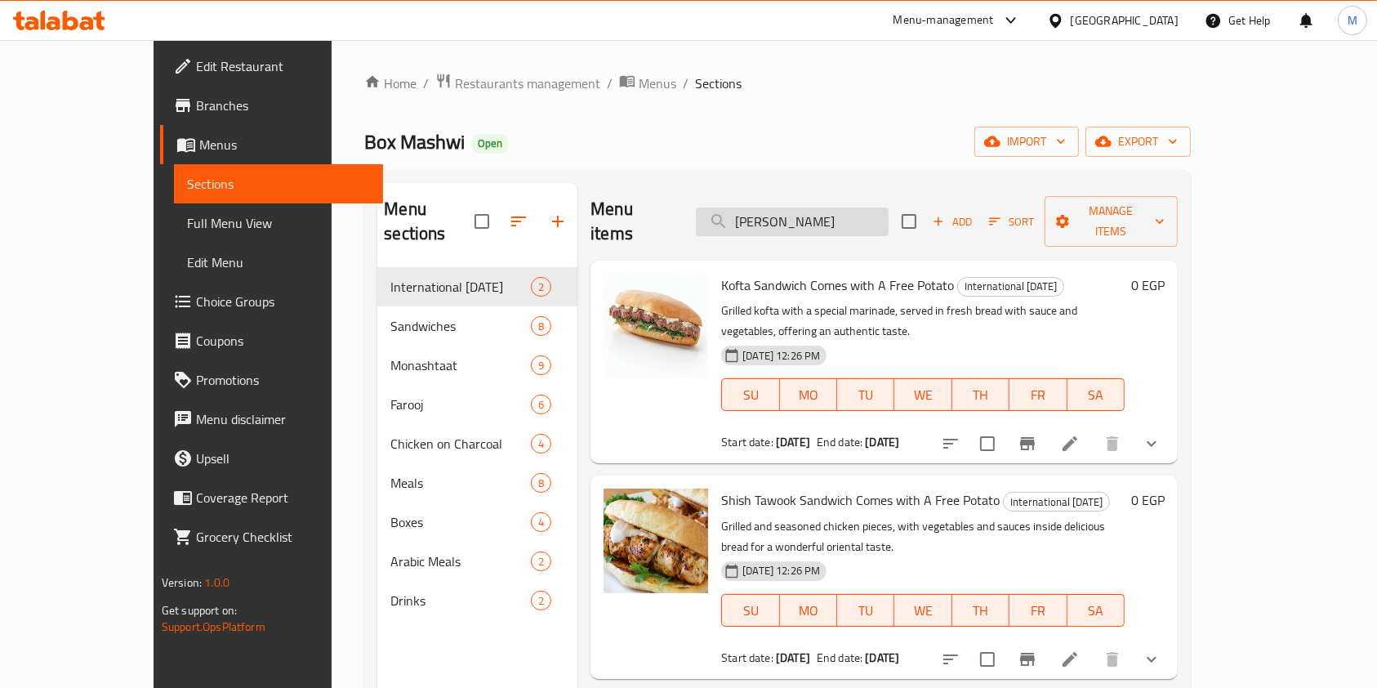
click at [835, 208] on input "Shish Tawook" at bounding box center [792, 222] width 193 height 29
paste input "Sandwich"
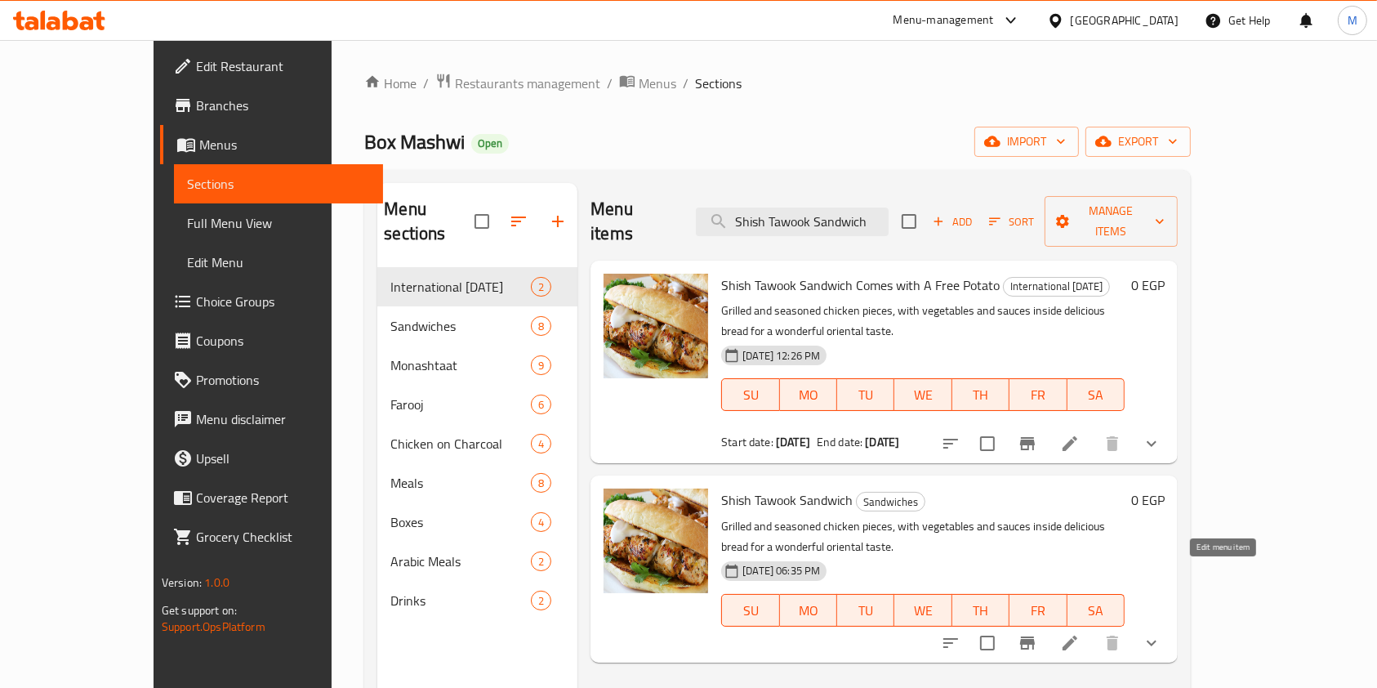
type input "Shish Tawook Sandwich"
click at [1080, 633] on icon at bounding box center [1070, 643] width 20 height 20
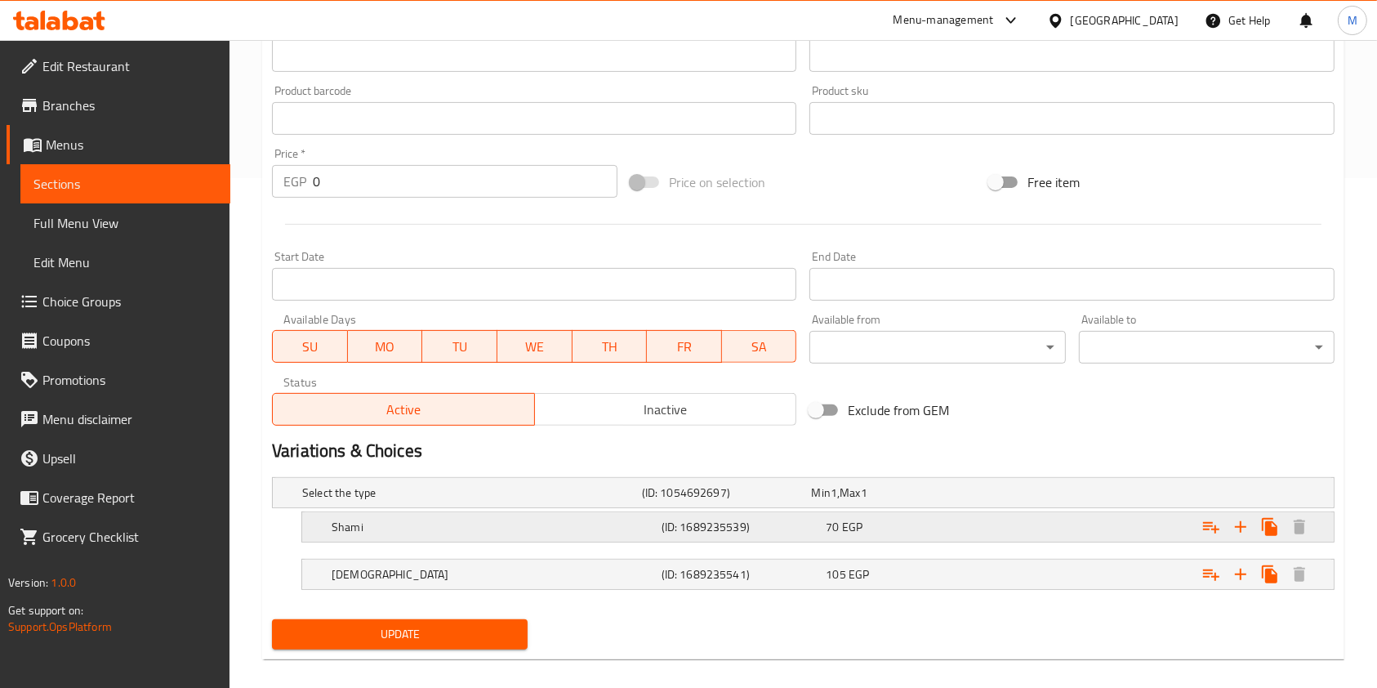
scroll to position [523, 0]
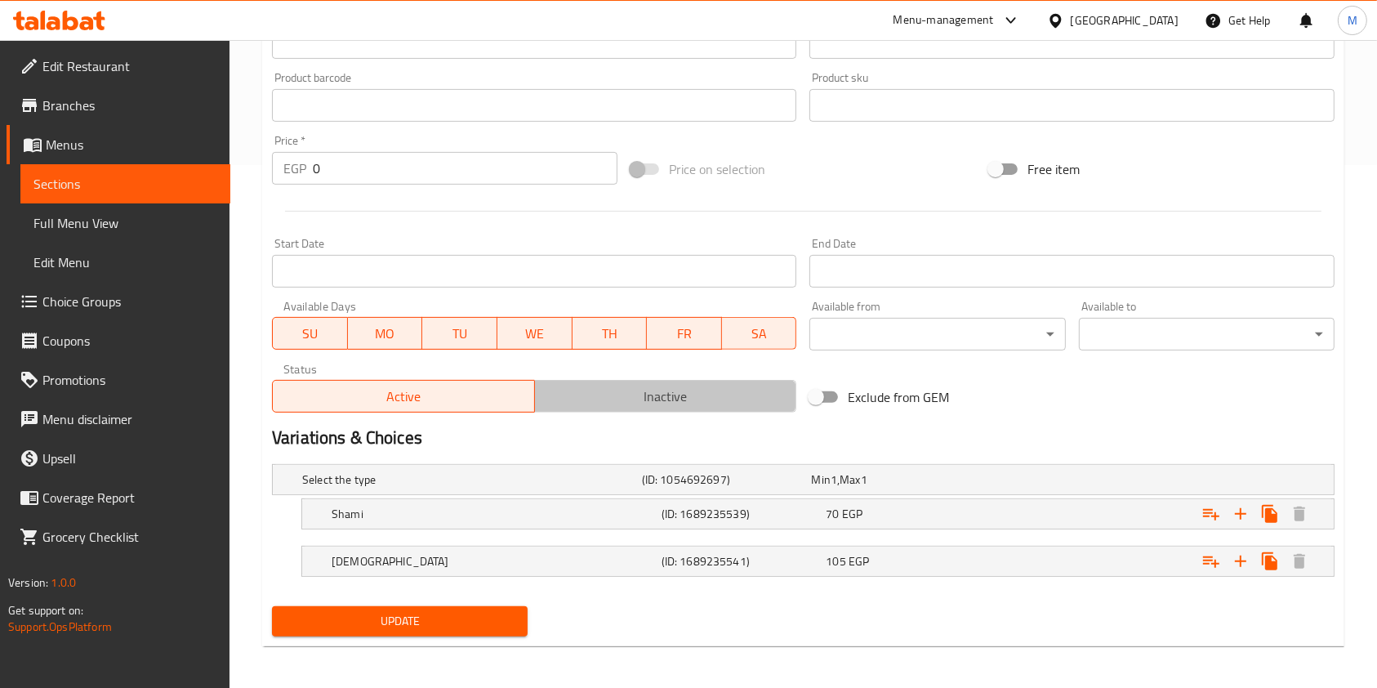
drag, startPoint x: 574, startPoint y: 392, endPoint x: 545, endPoint y: 423, distance: 42.8
click at [574, 395] on span "Inactive" at bounding box center [666, 397] width 249 height 24
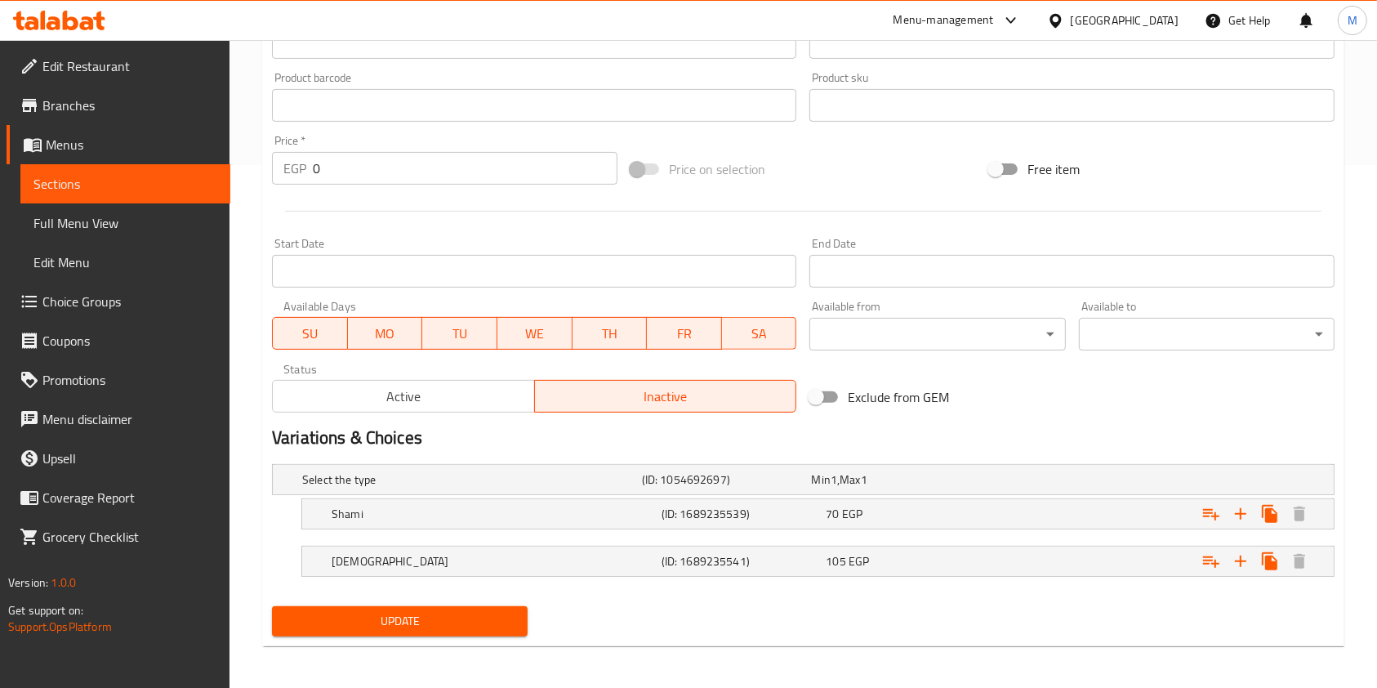
click at [469, 619] on span "Update" at bounding box center [400, 621] width 230 height 20
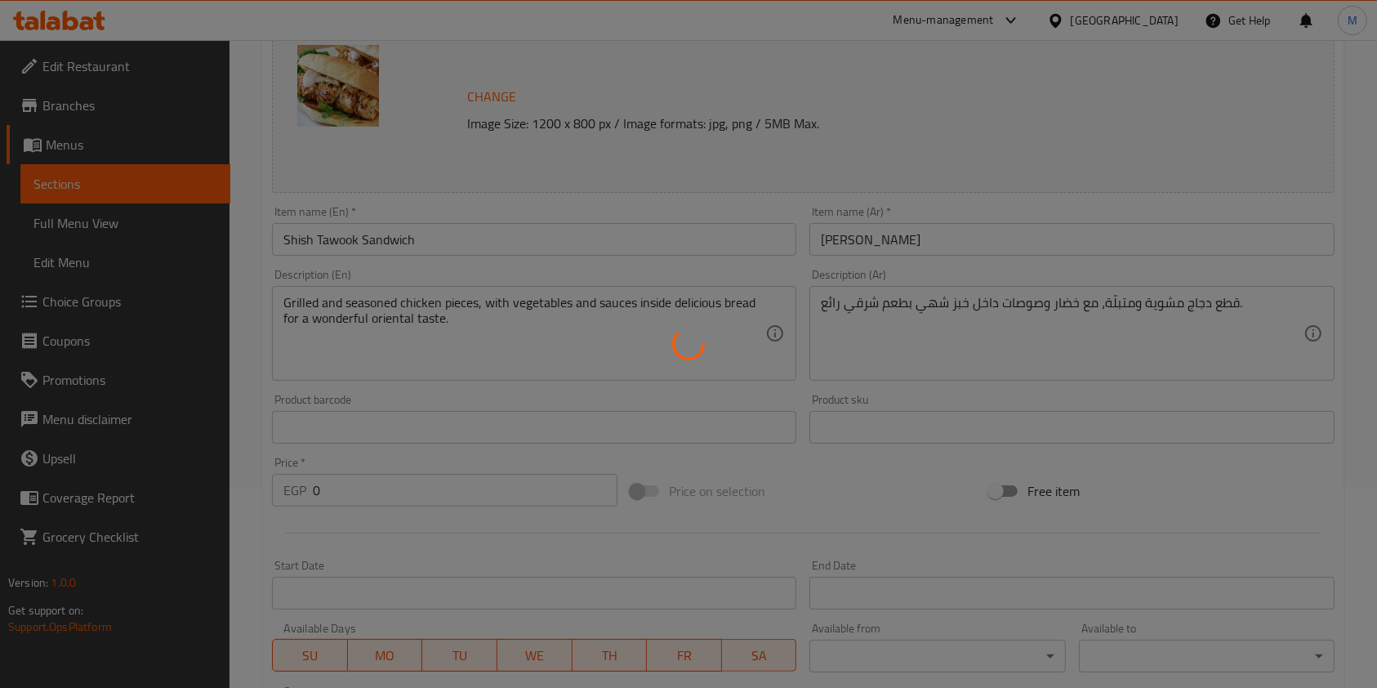
scroll to position [0, 0]
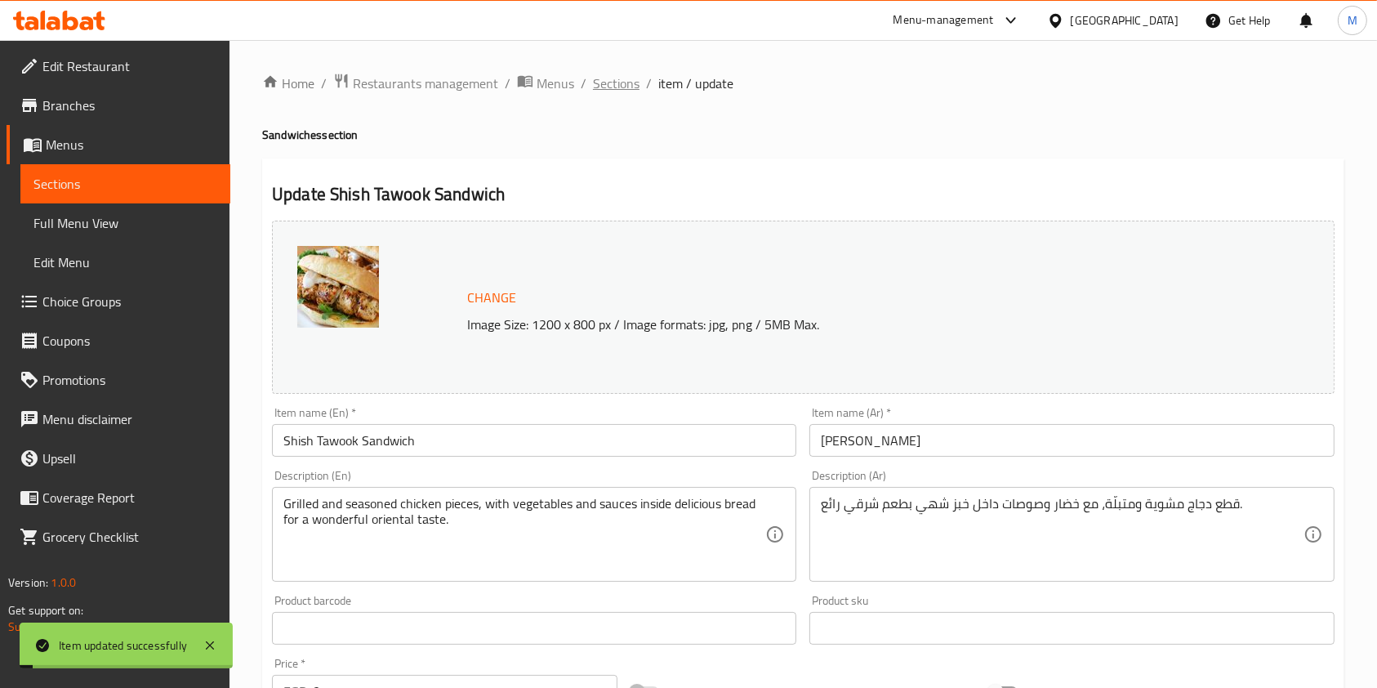
click at [602, 74] on span "Sections" at bounding box center [616, 84] width 47 height 20
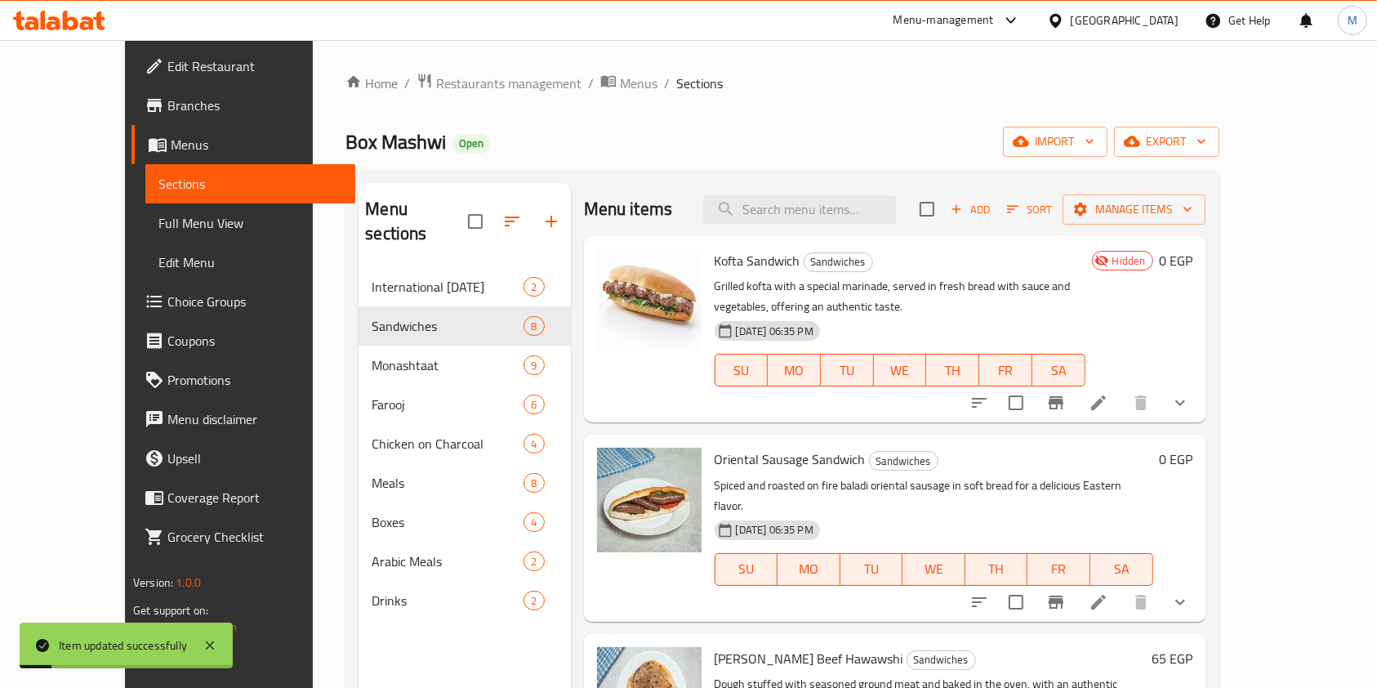
scroll to position [29, 0]
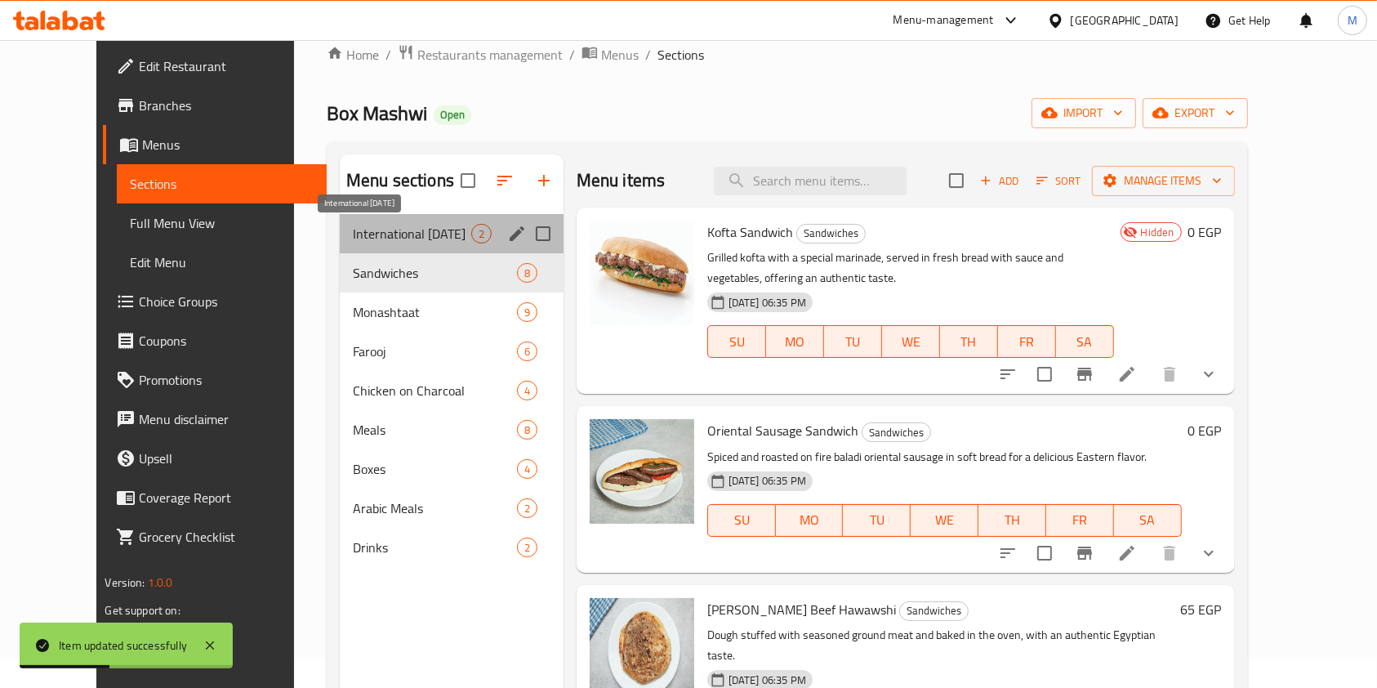
click at [353, 236] on span "International [DATE]" at bounding box center [412, 234] width 118 height 20
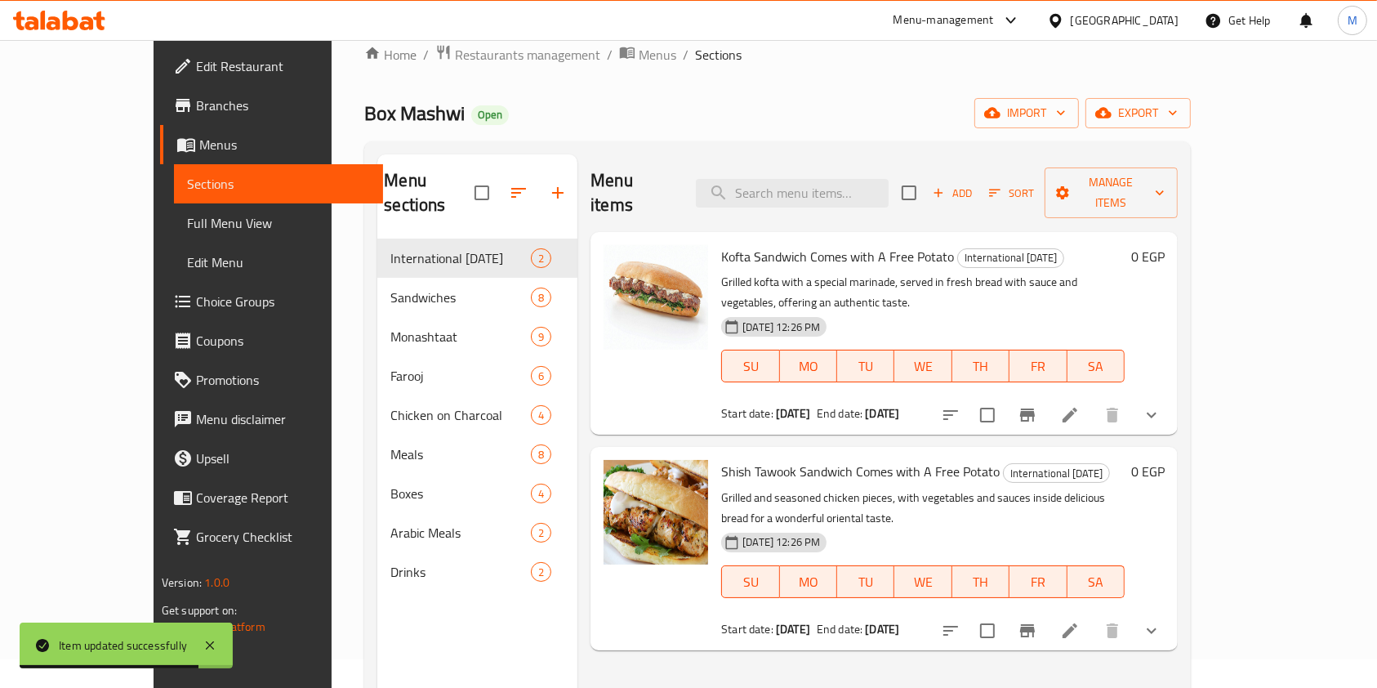
click at [87, 21] on icon at bounding box center [87, 23] width 14 height 14
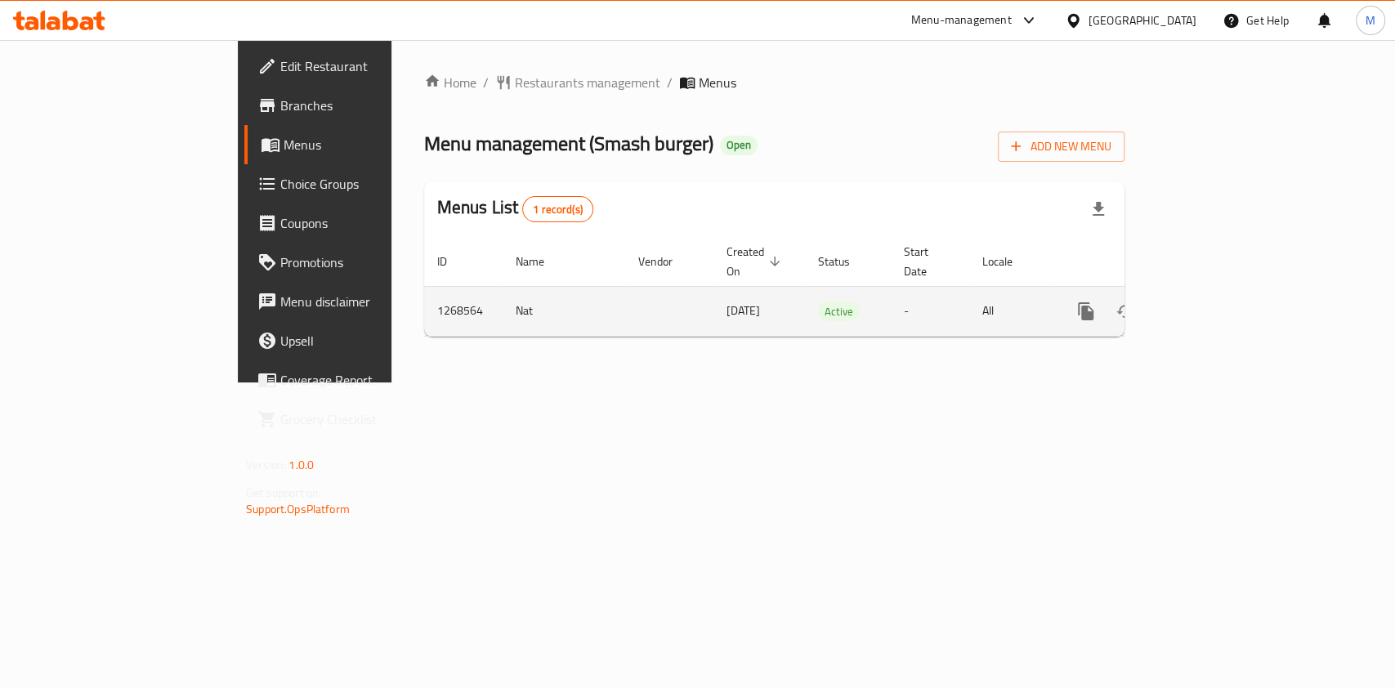
click at [1223, 292] on link "enhanced table" at bounding box center [1203, 311] width 39 height 39
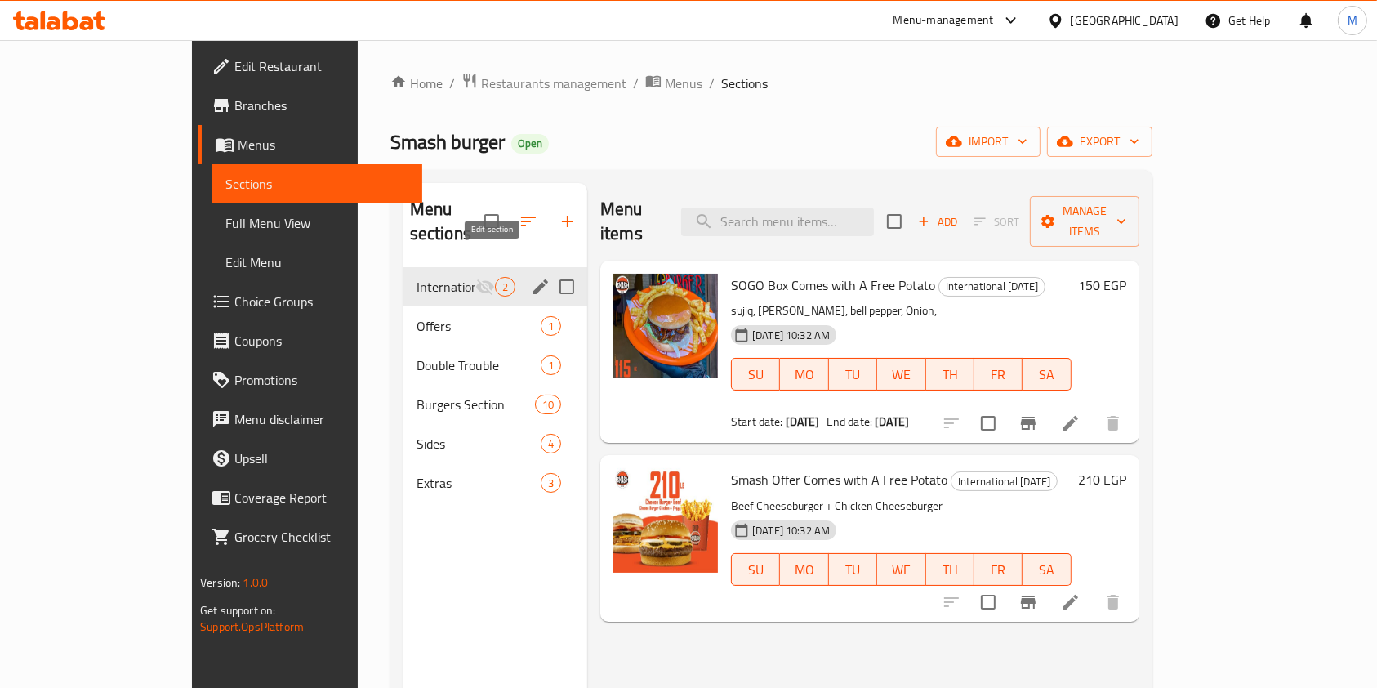
click at [533, 279] on icon "edit" at bounding box center [540, 286] width 15 height 15
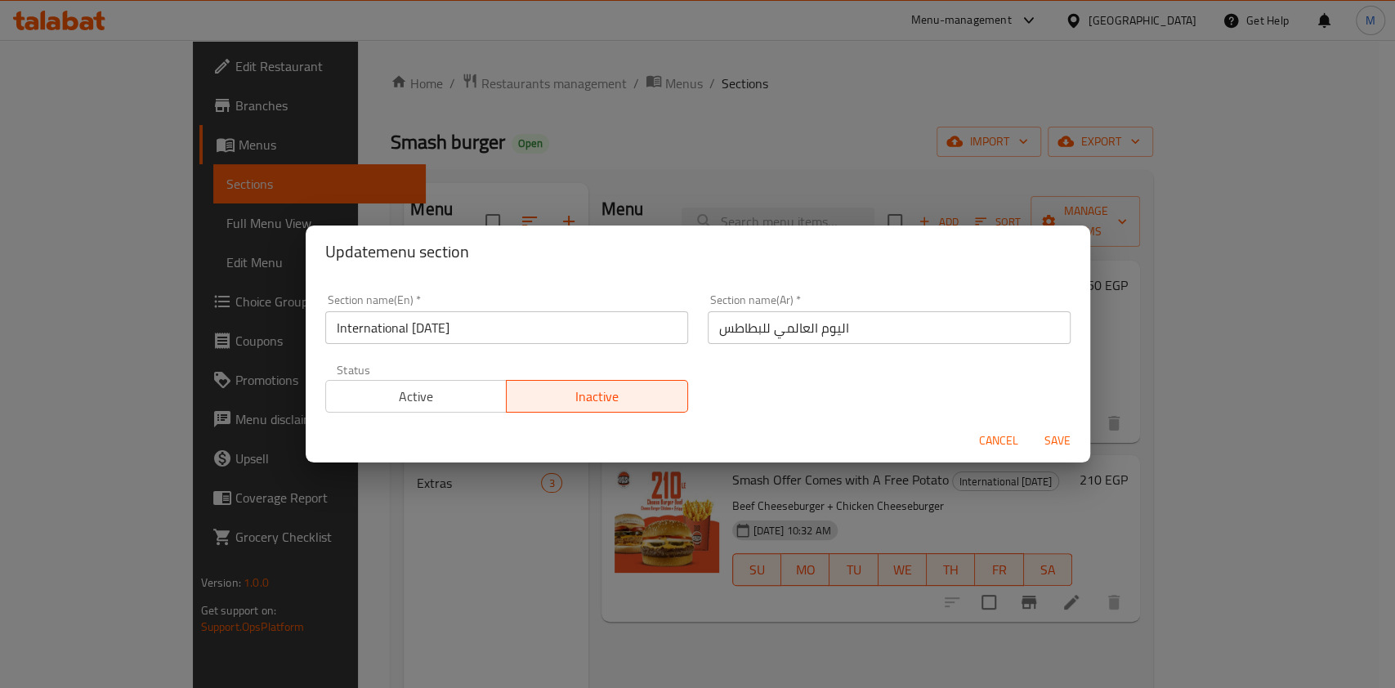
click at [455, 400] on span "Active" at bounding box center [417, 397] width 168 height 24
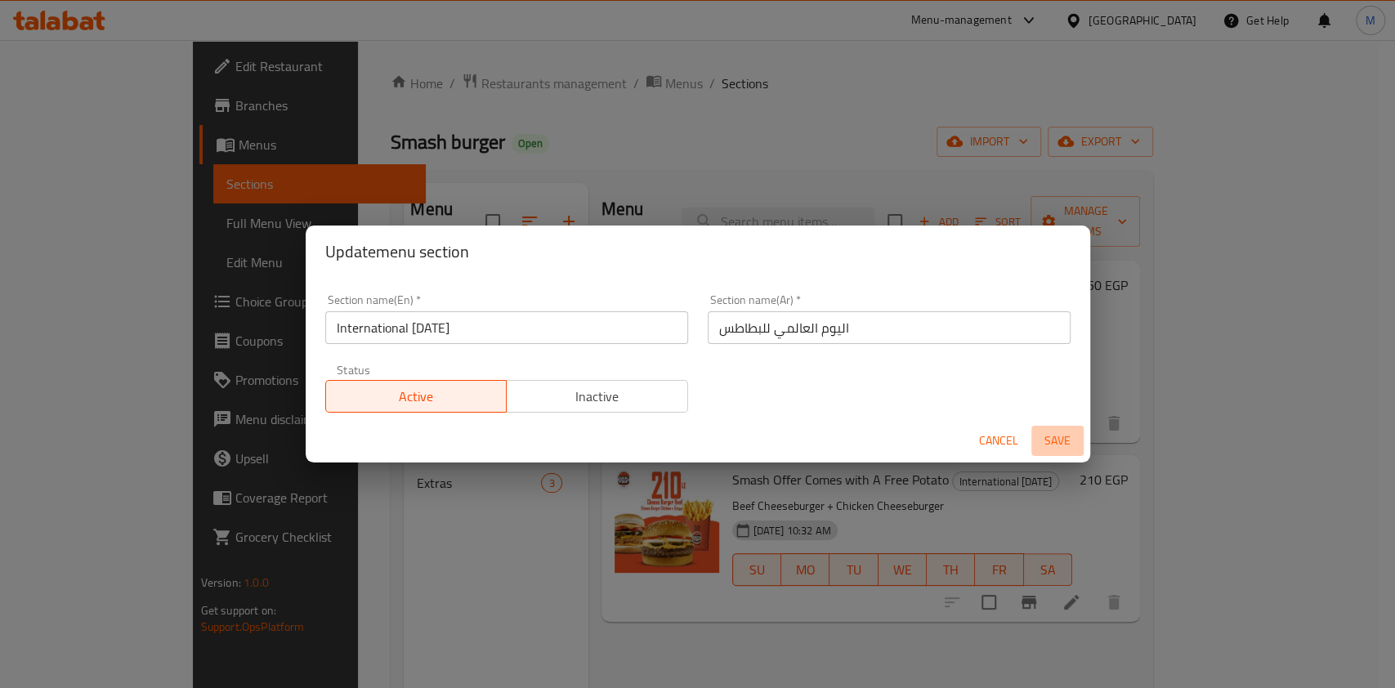
click at [1046, 433] on span "Save" at bounding box center [1057, 441] width 39 height 20
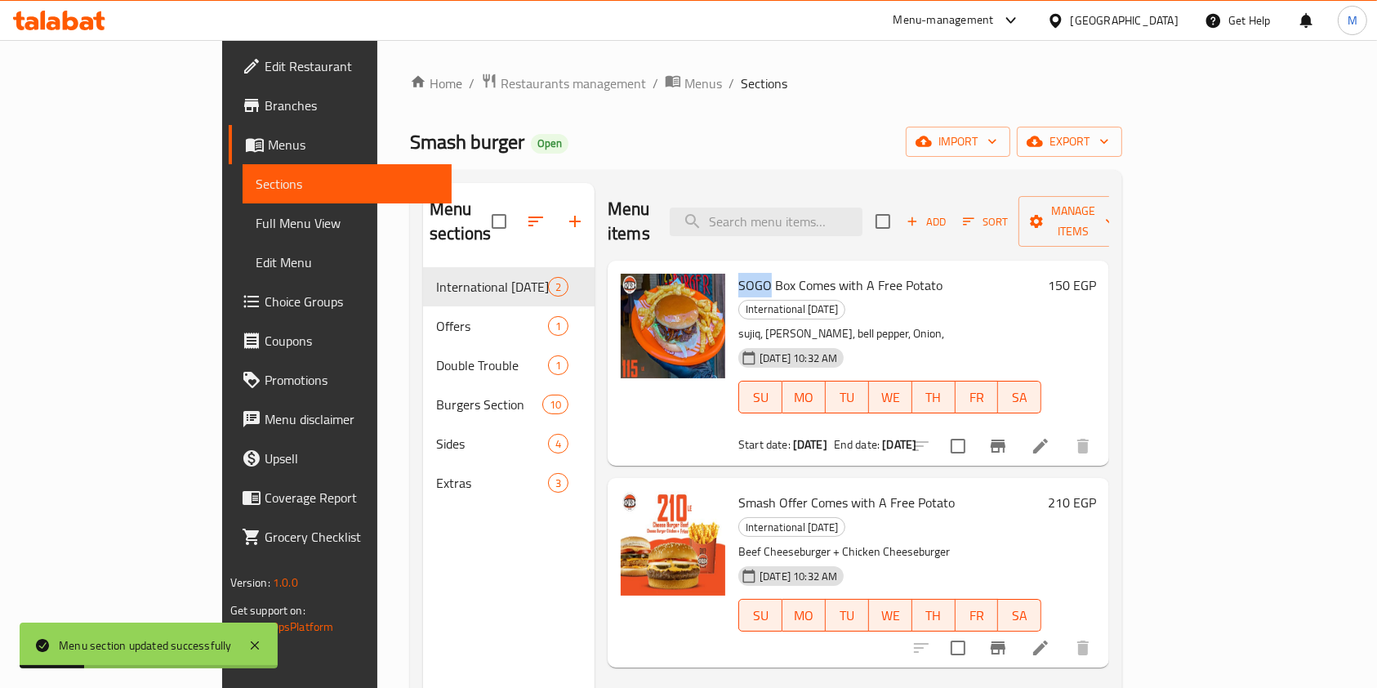
drag, startPoint x: 685, startPoint y: 260, endPoint x: 714, endPoint y: 269, distance: 30.8
click at [739, 273] on span "SOGO Box Comes with A Free Potato" at bounding box center [841, 285] width 204 height 25
copy span "SOGO"
click at [825, 208] on input "search" at bounding box center [766, 222] width 193 height 29
paste input "SOGO"
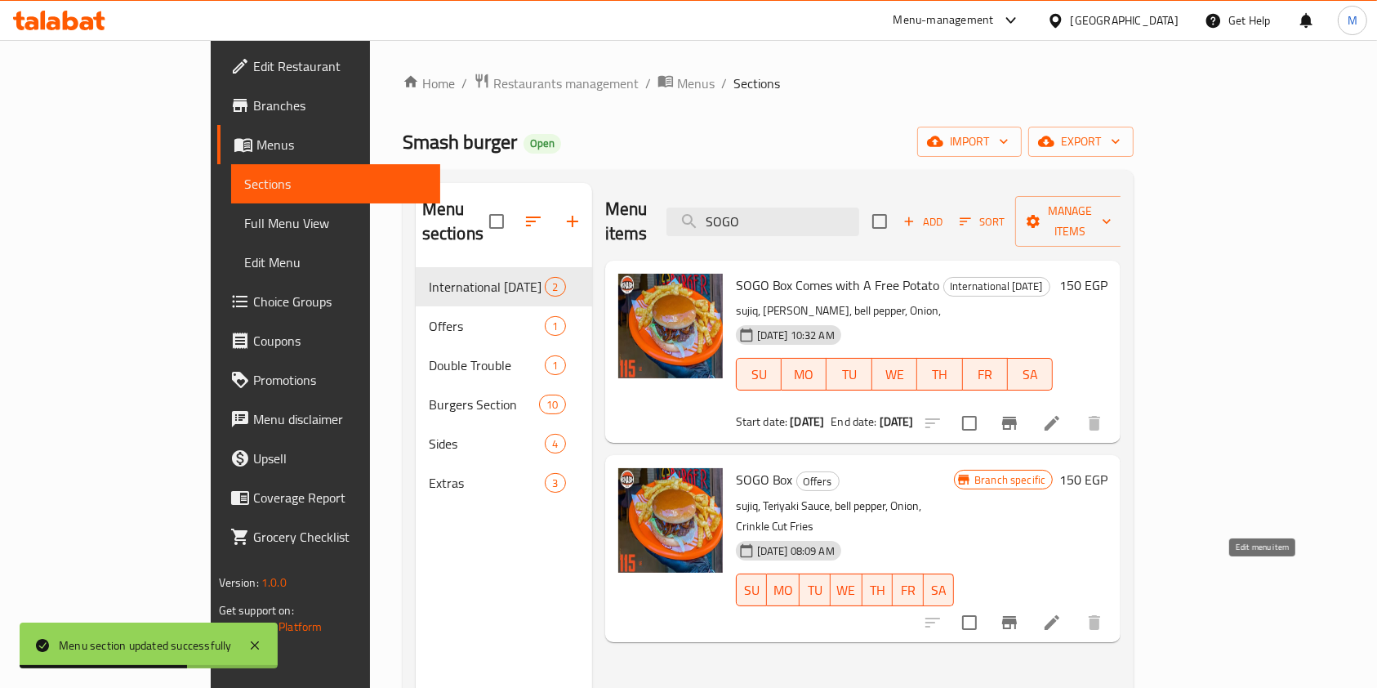
type input "SOGO"
click at [1062, 613] on icon at bounding box center [1052, 623] width 20 height 20
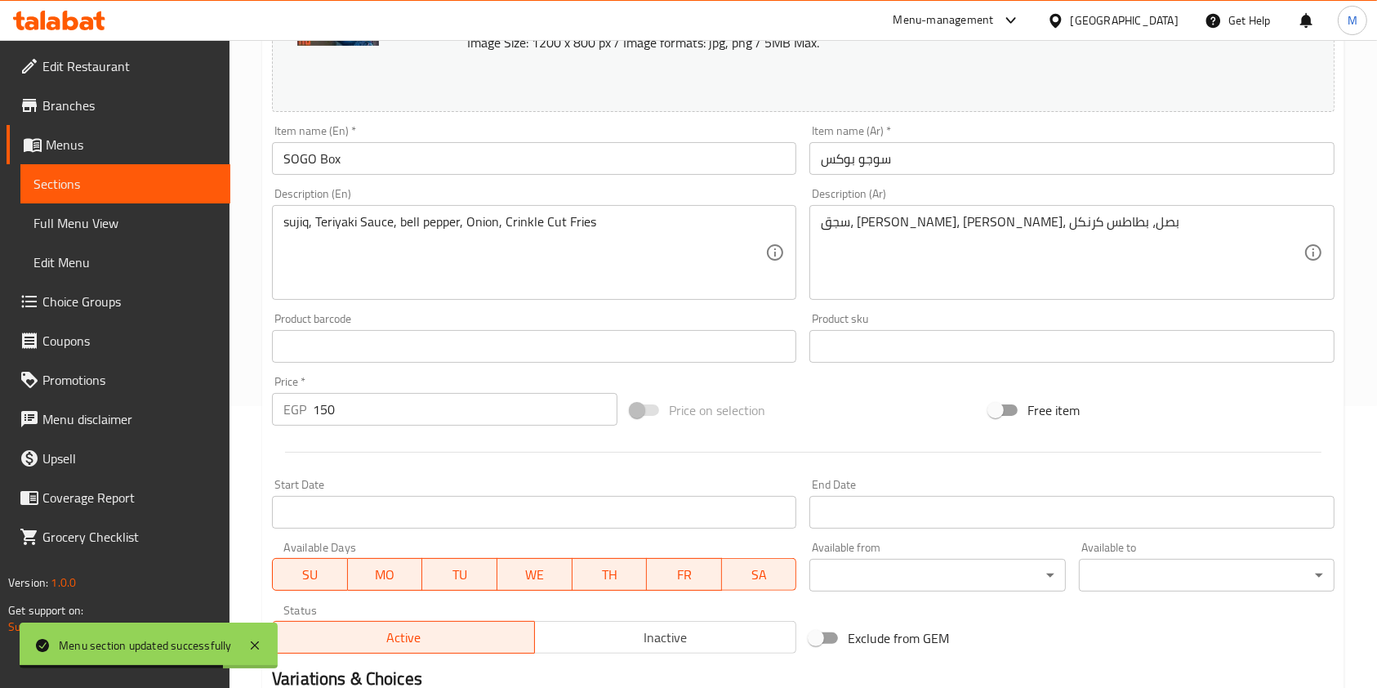
scroll to position [490, 0]
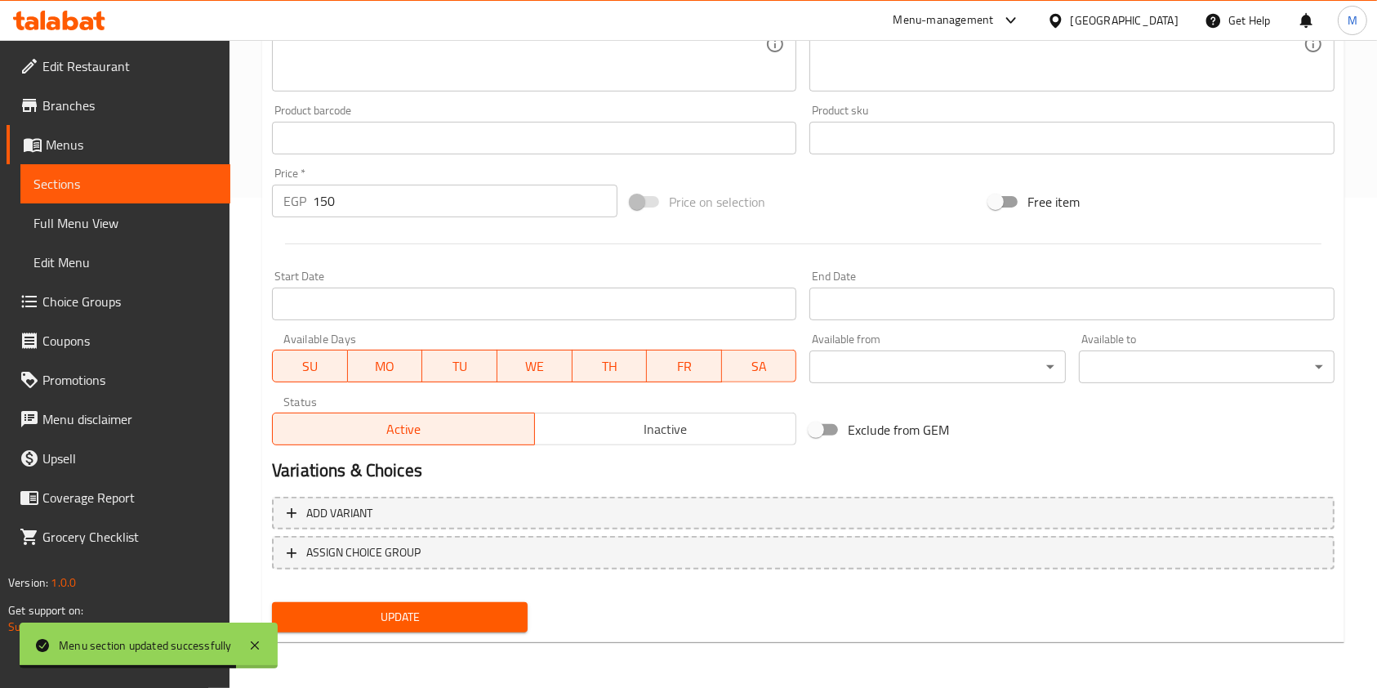
click at [695, 451] on div "Status Active Inactive" at bounding box center [535, 421] width 538 height 62
drag, startPoint x: 699, startPoint y: 422, endPoint x: 556, endPoint y: 518, distance: 172.4
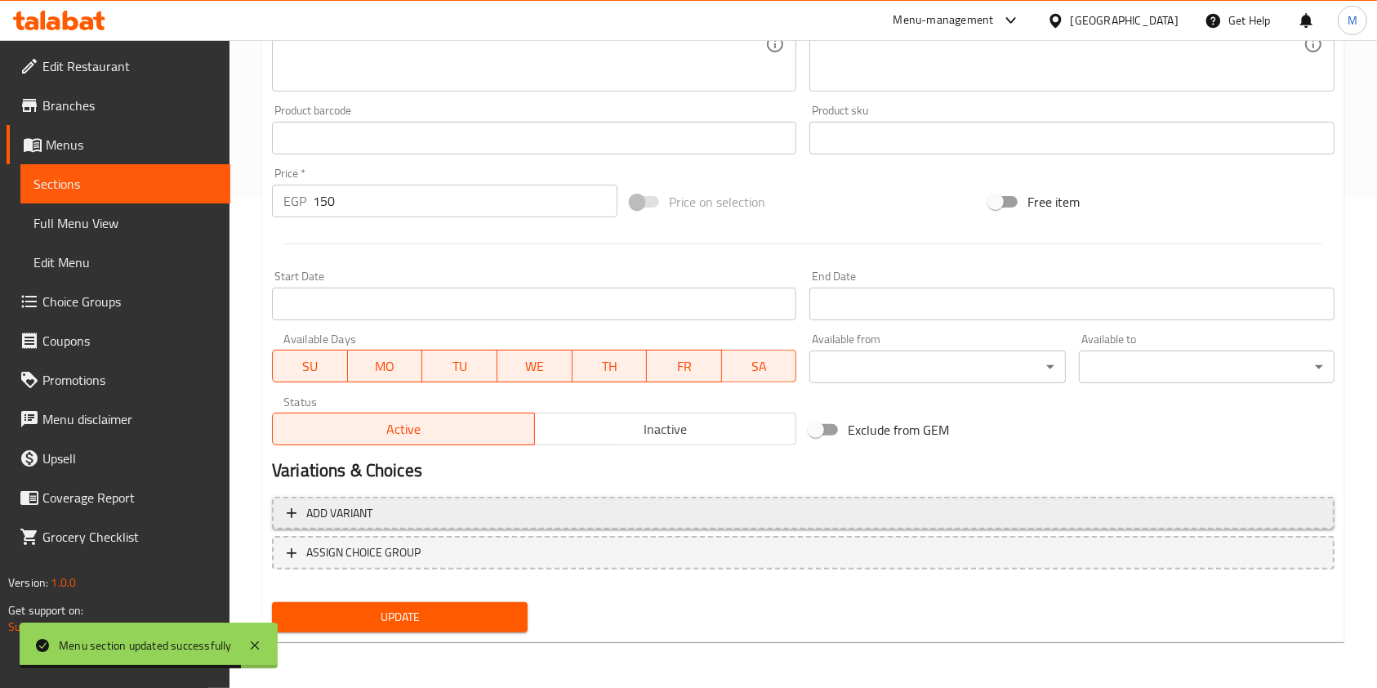
click at [697, 428] on span "Inactive" at bounding box center [666, 429] width 249 height 24
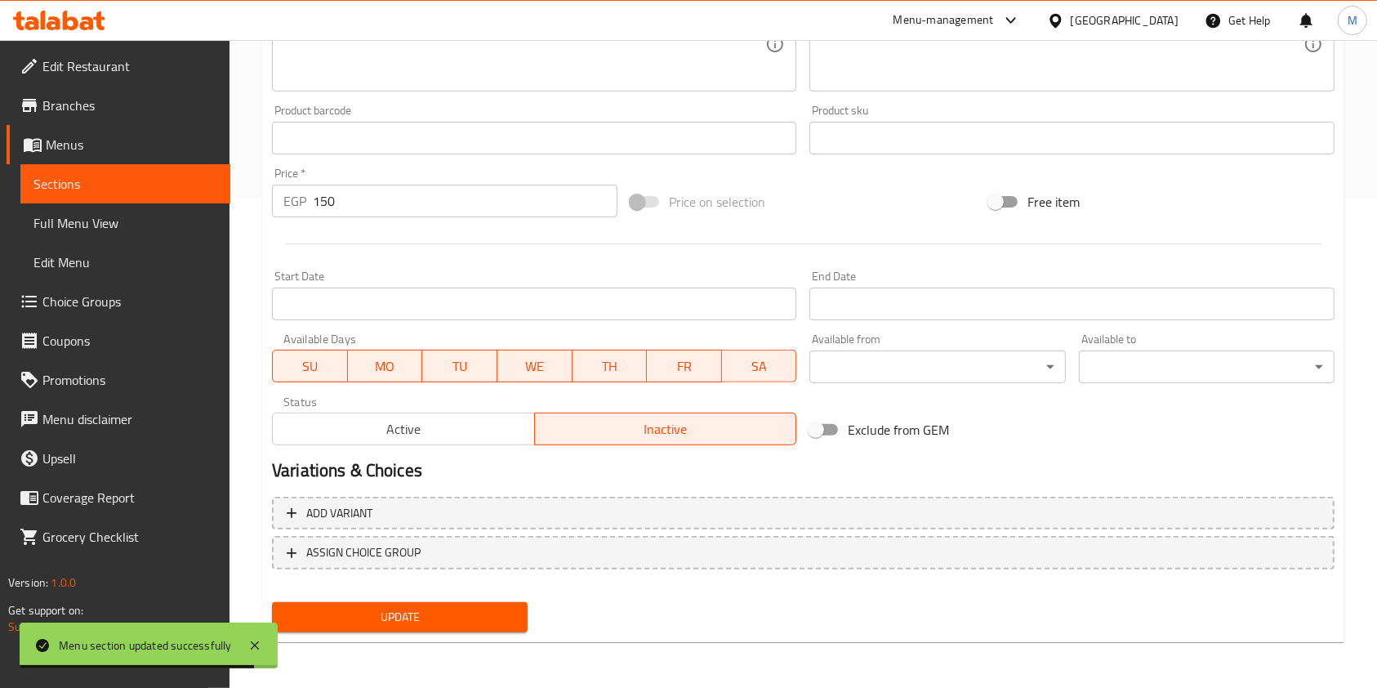
drag, startPoint x: 405, startPoint y: 672, endPoint x: 431, endPoint y: 629, distance: 49.9
click at [412, 668] on div "Home / Restaurants management / Menus / Sections / item / update Offers section…" at bounding box center [804, 119] width 1148 height 1138
drag, startPoint x: 431, startPoint y: 629, endPoint x: 637, endPoint y: 593, distance: 209.0
click at [433, 627] on button "Update" at bounding box center [400, 617] width 256 height 30
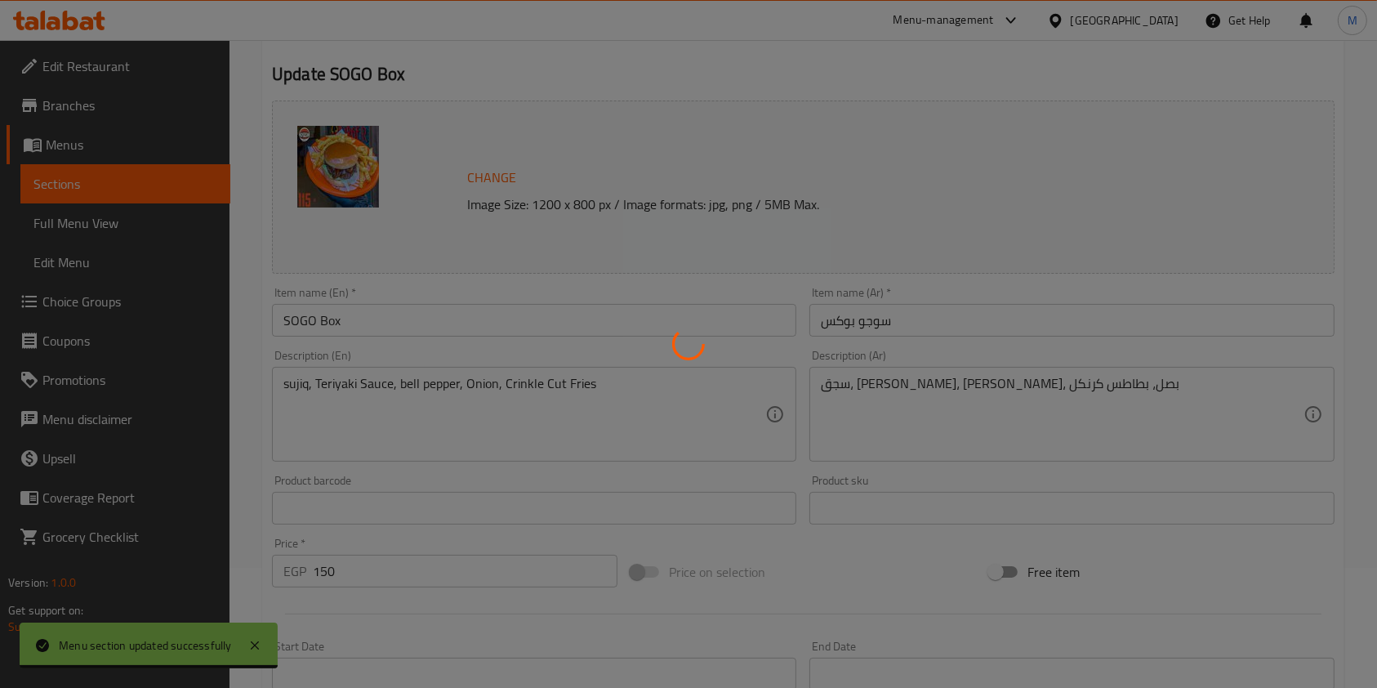
scroll to position [0, 0]
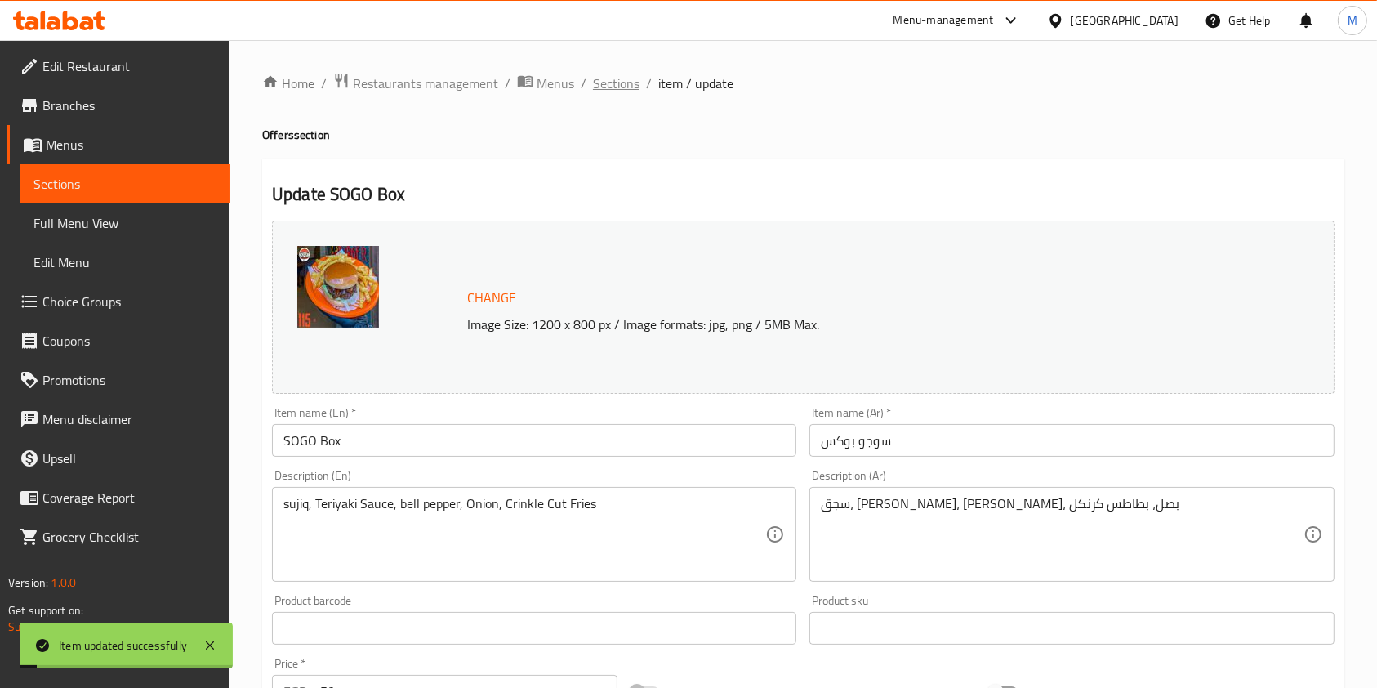
click at [618, 83] on span "Sections" at bounding box center [616, 84] width 47 height 20
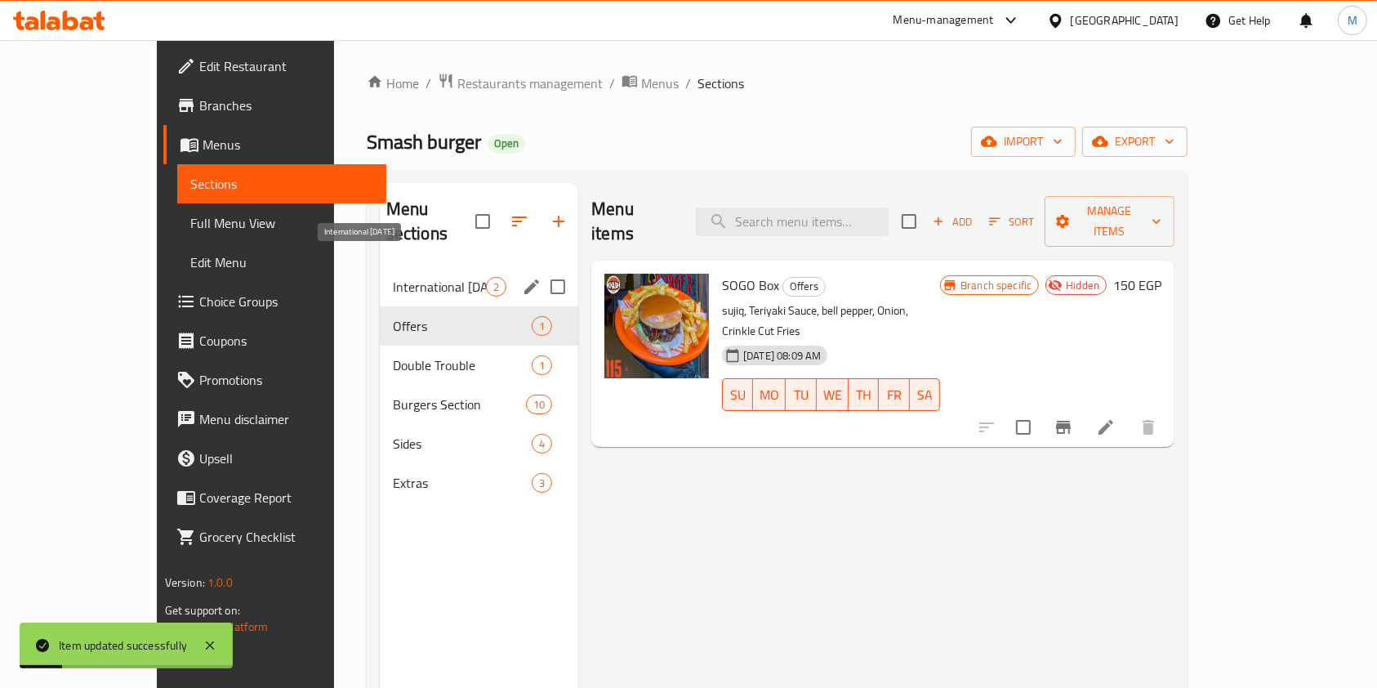
click at [393, 277] on span "International Potato Day" at bounding box center [439, 287] width 93 height 20
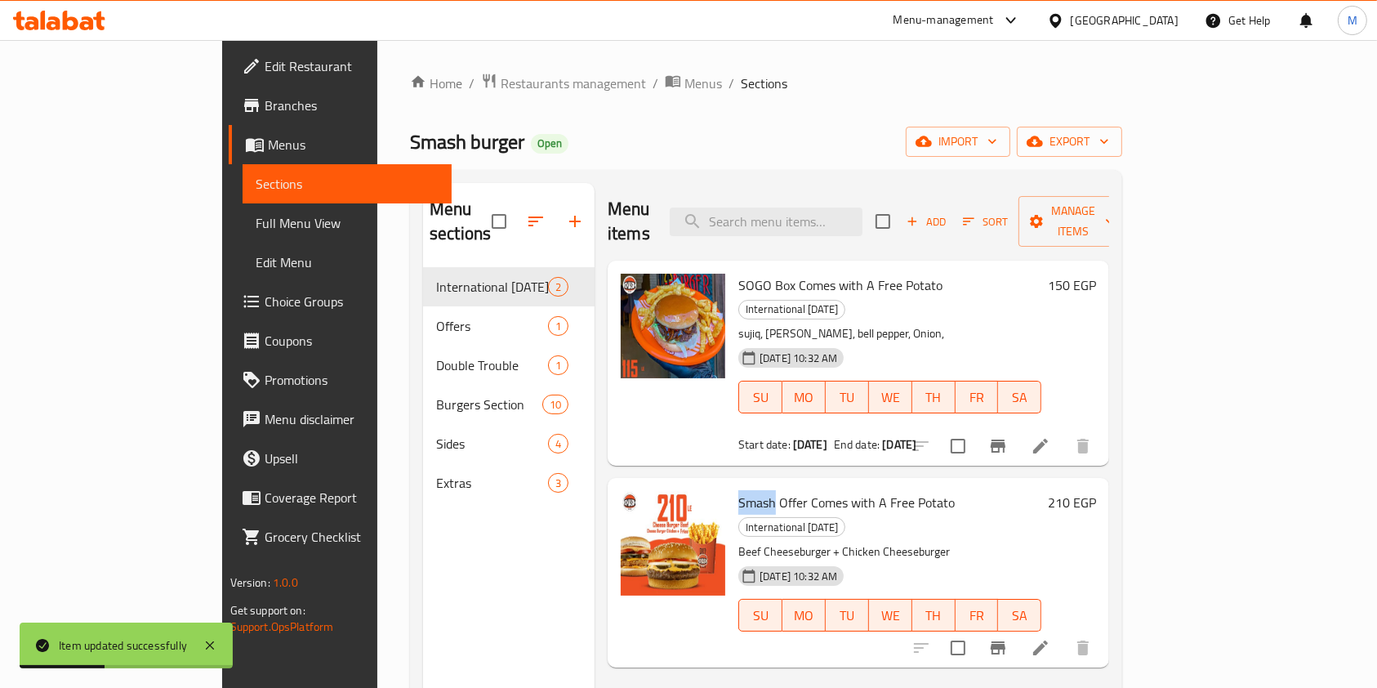
drag, startPoint x: 686, startPoint y: 451, endPoint x: 717, endPoint y: 461, distance: 32.6
click at [739, 490] on span "Smash Offer Comes with A Free Potato" at bounding box center [847, 502] width 216 height 25
copy span "Smash"
click at [810, 209] on input "search" at bounding box center [766, 222] width 193 height 29
paste input "Smash"
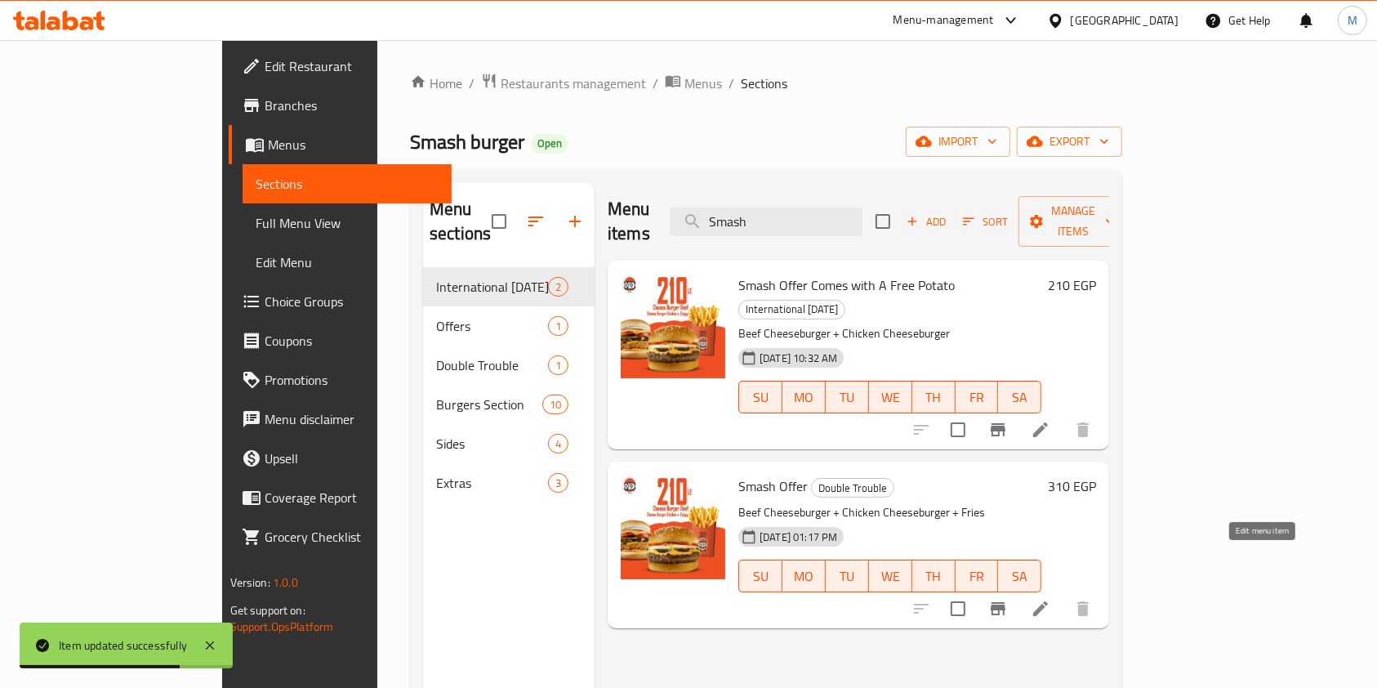
type input "Smash"
click at [1051, 599] on icon at bounding box center [1041, 609] width 20 height 20
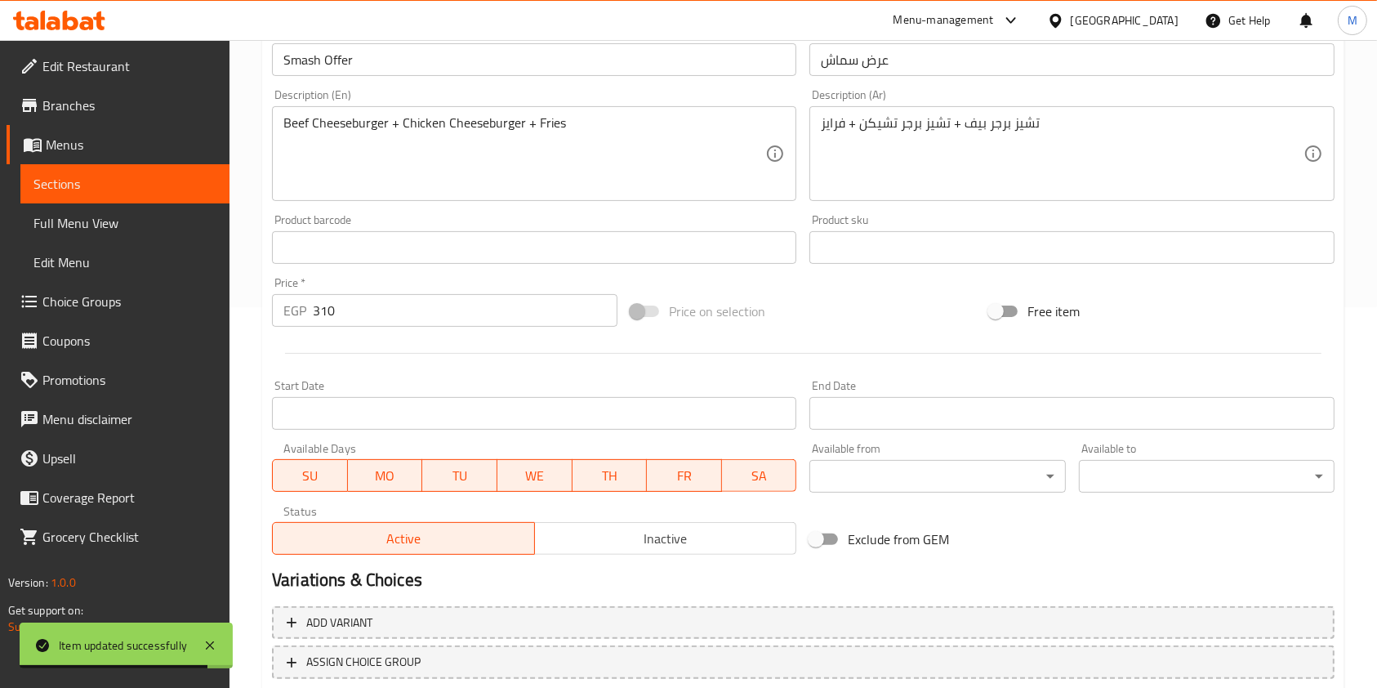
scroll to position [490, 0]
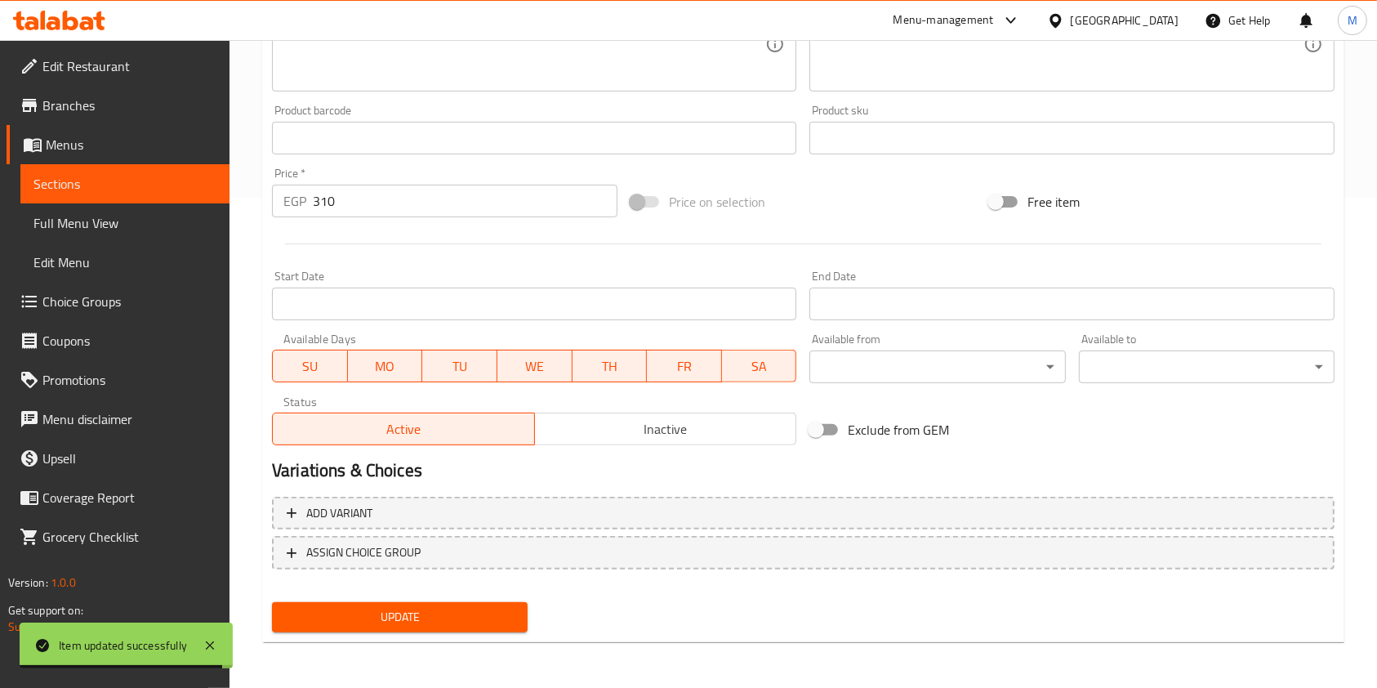
click at [624, 437] on span "Inactive" at bounding box center [666, 429] width 249 height 24
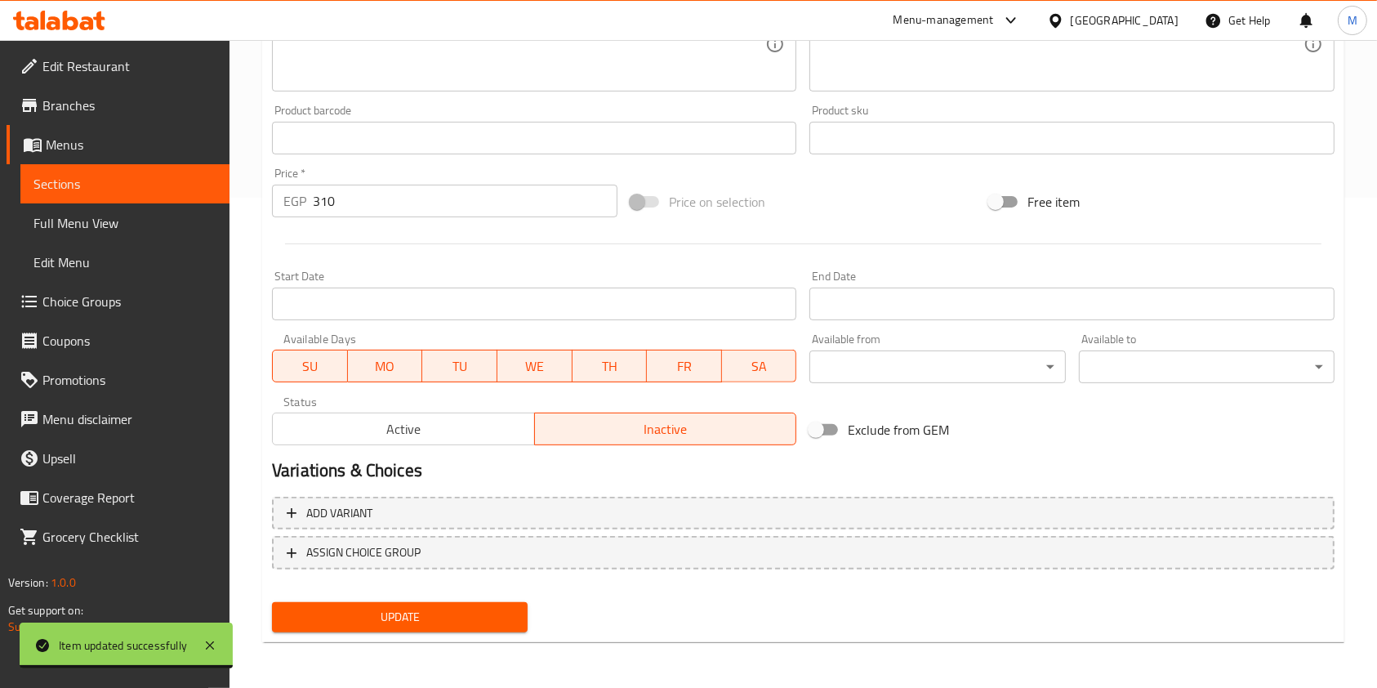
click at [502, 611] on span "Update" at bounding box center [400, 617] width 230 height 20
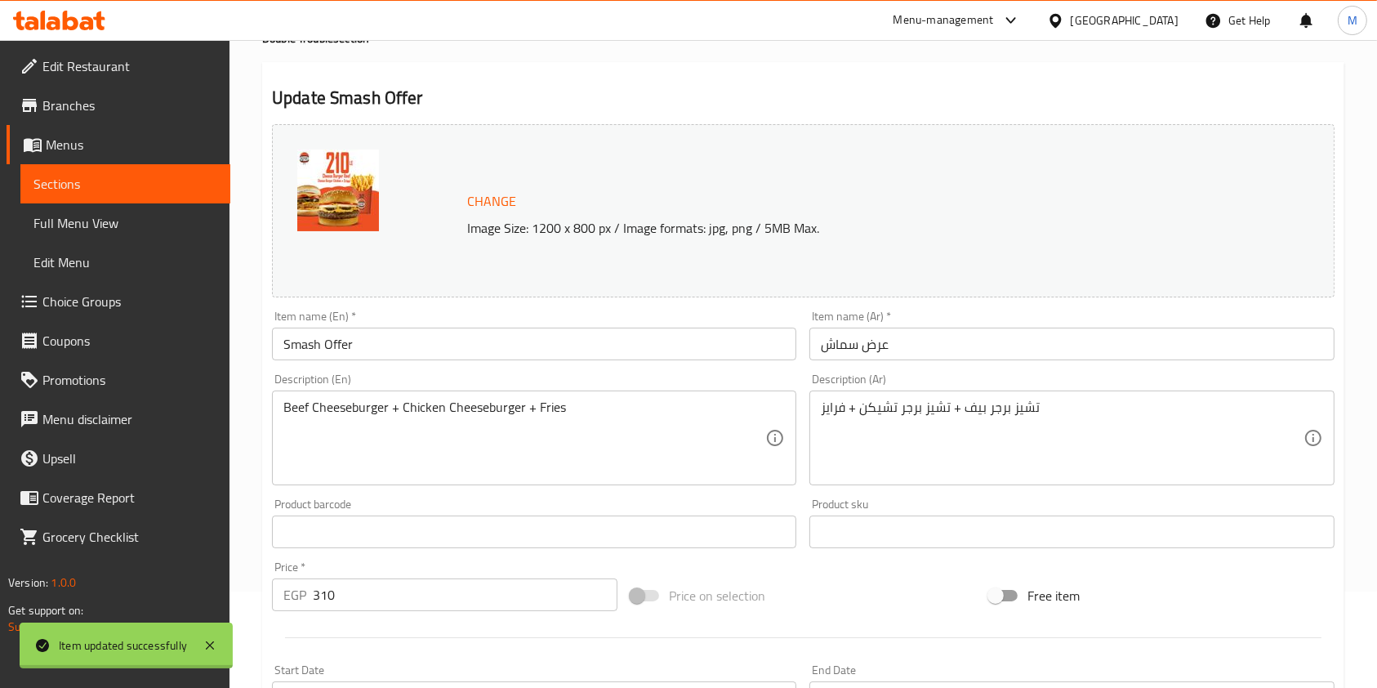
scroll to position [0, 0]
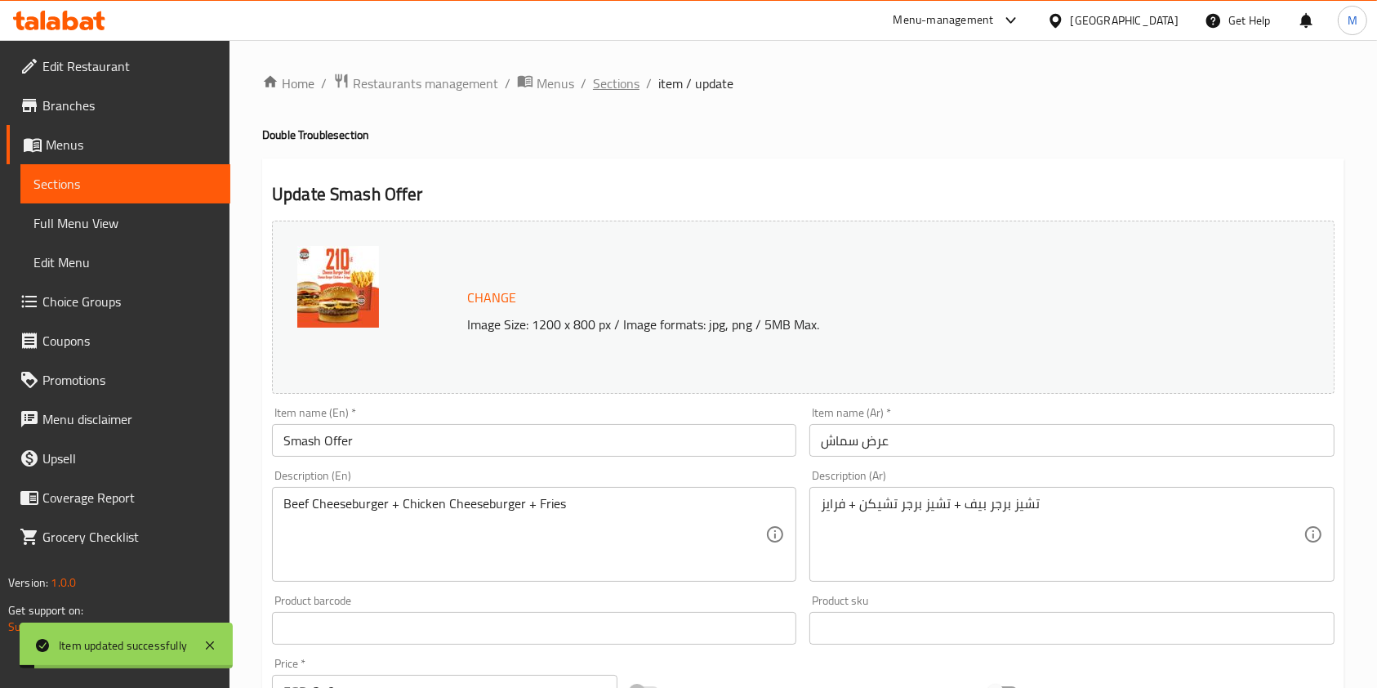
click at [612, 87] on span "Sections" at bounding box center [616, 84] width 47 height 20
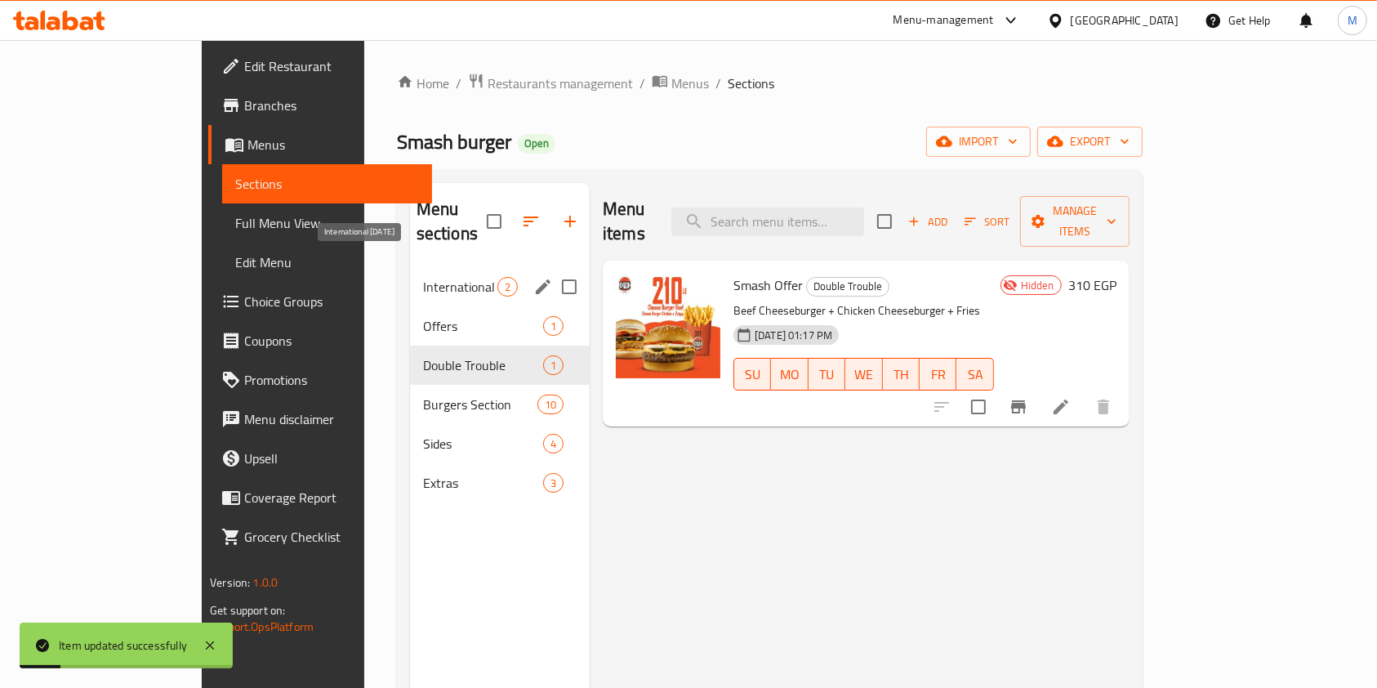
click at [410, 232] on div "Menu sections" at bounding box center [500, 222] width 180 height 78
click at [410, 273] on div "International Potato Day 2" at bounding box center [500, 286] width 180 height 39
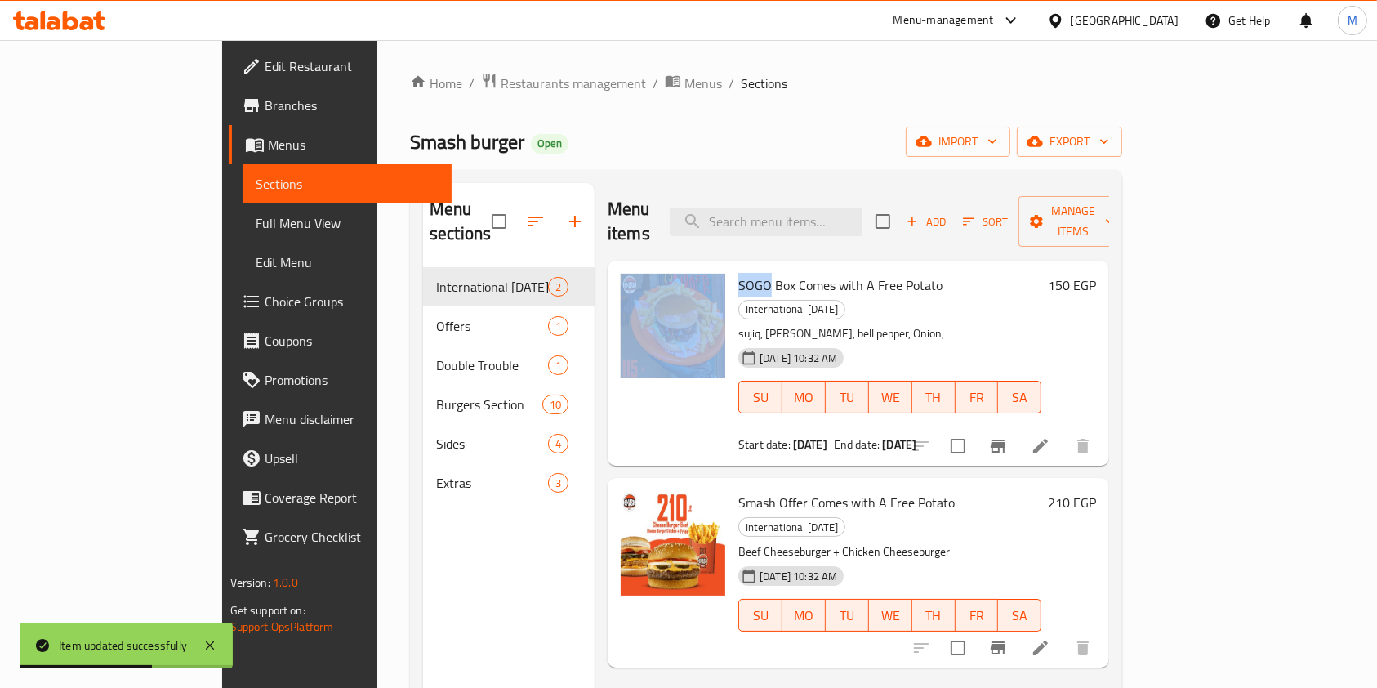
click at [662, 270] on div "SOGO Box Comes with A Free Potato International Potato Day sujiq, Teriyaki Sauc…" at bounding box center [858, 363] width 489 height 192
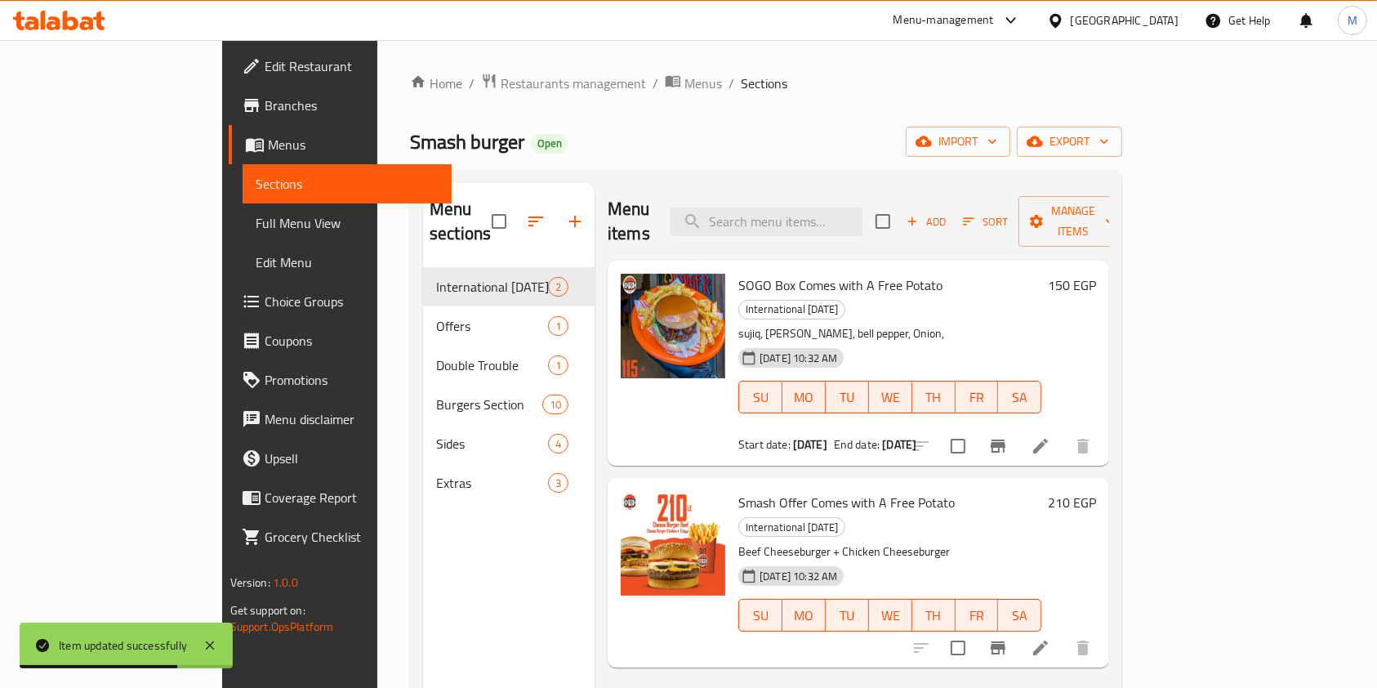
copy div "SOGO"
click at [848, 208] on input "search" at bounding box center [766, 222] width 193 height 29
paste input "SOGO Box Comes with A Free Potato SOGO"
type input "SOGO Box Comes with A Free Potato SOGO"
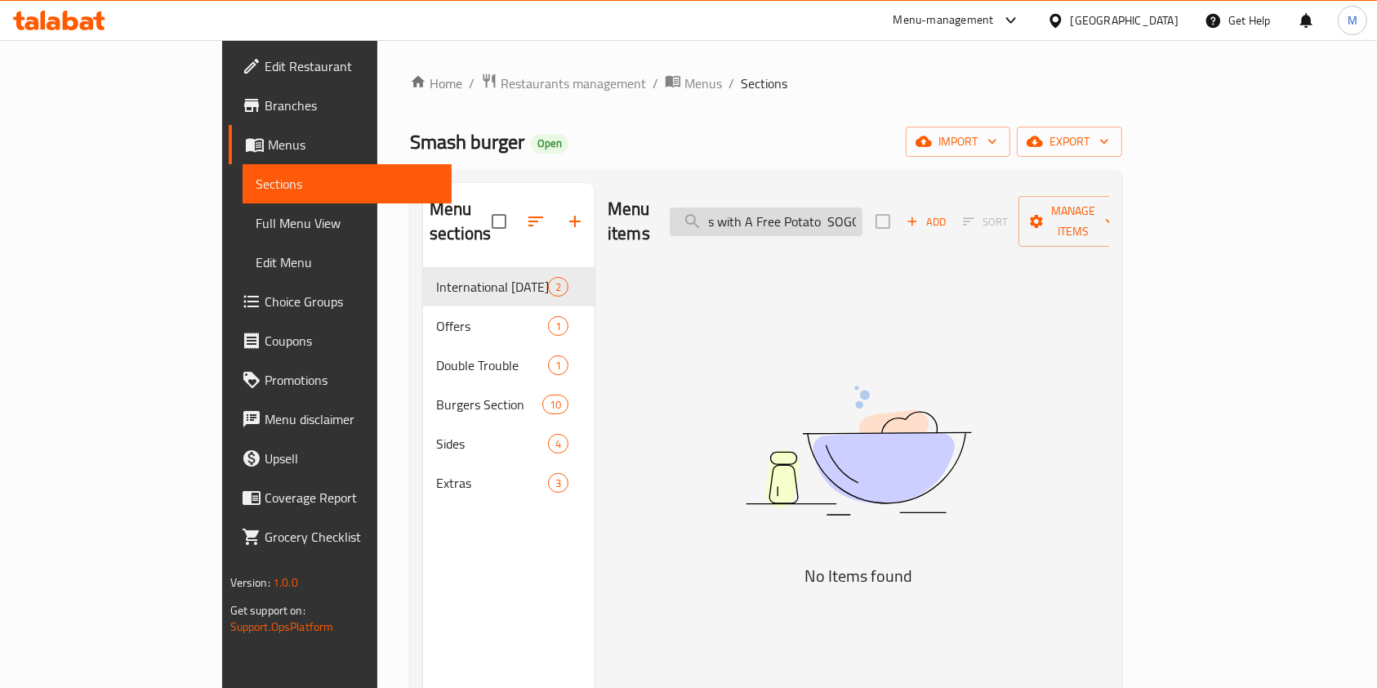
click at [863, 208] on input "SOGO Box Comes with A Free Potato SOGO" at bounding box center [766, 222] width 193 height 29
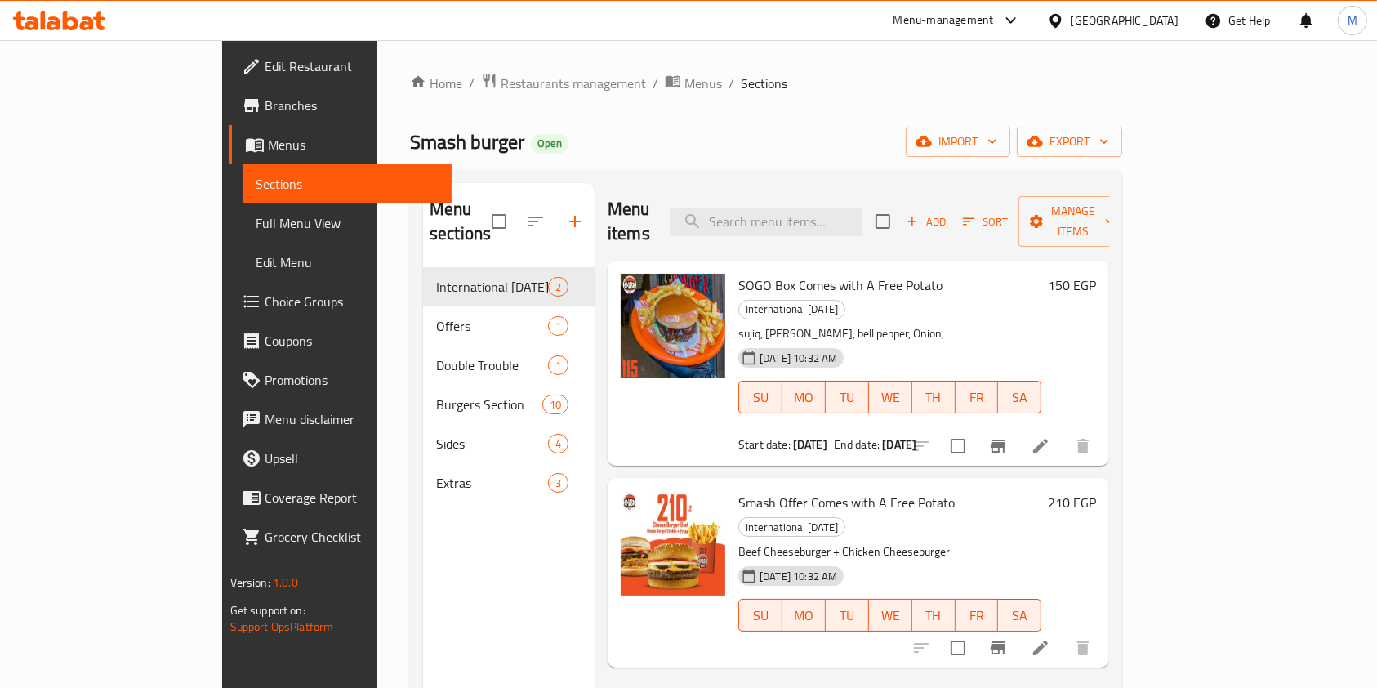
click at [739, 273] on span "SOGO Box Comes with A Free Potato" at bounding box center [841, 285] width 204 height 25
copy span "SOGO"
click at [848, 208] on input "search" at bounding box center [766, 222] width 193 height 29
paste input "SOGO"
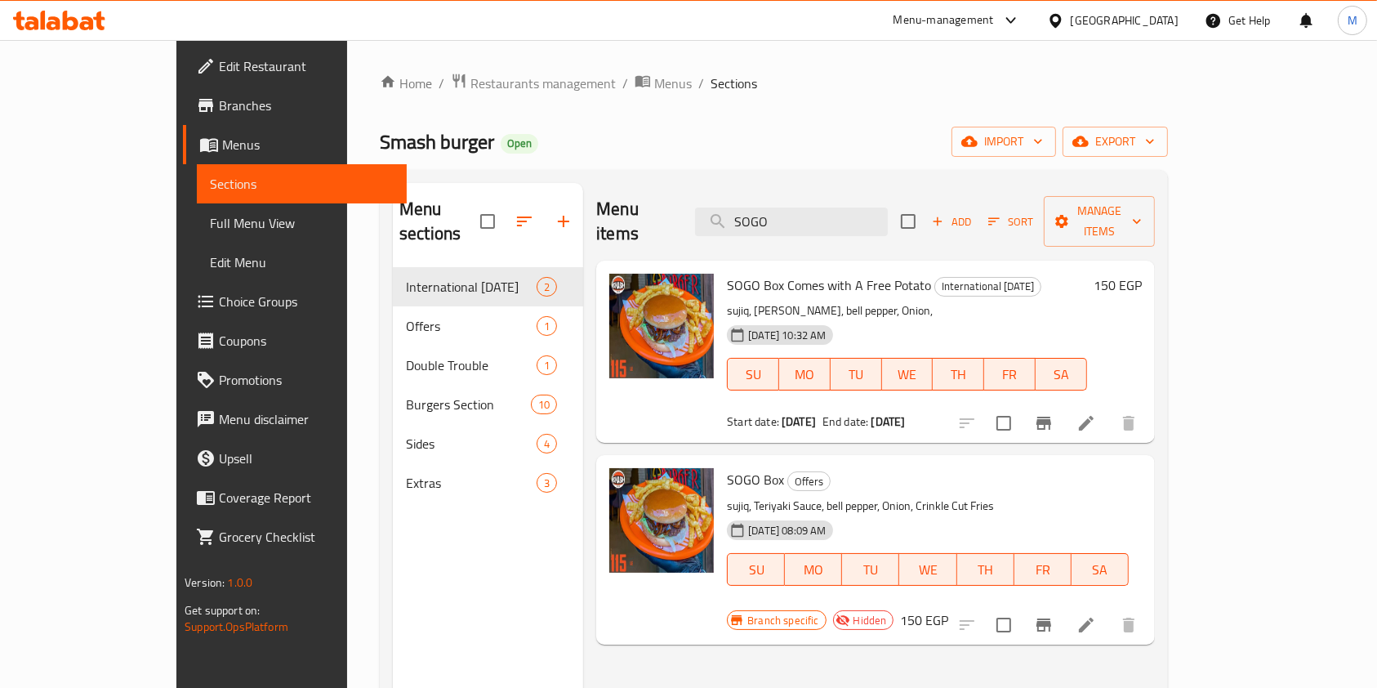
type input "SOGO"
click at [96, 25] on icon at bounding box center [59, 21] width 92 height 20
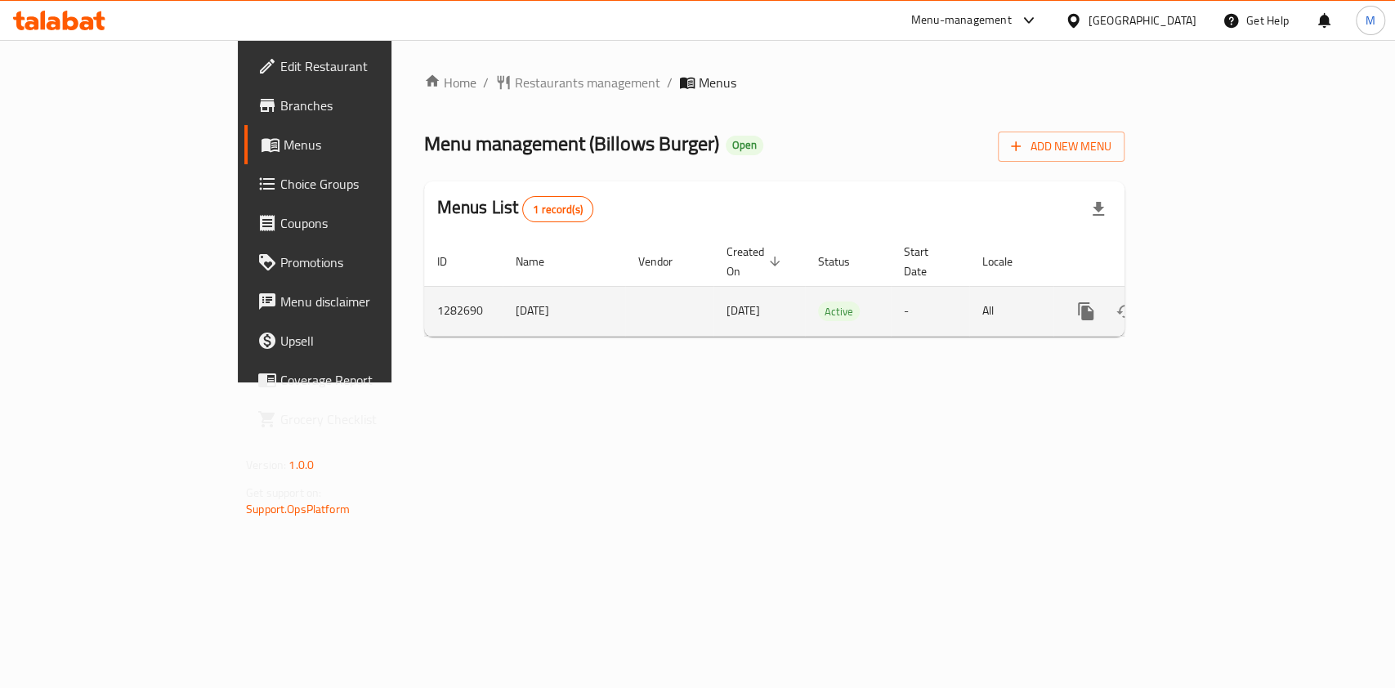
click at [1223, 292] on link "enhanced table" at bounding box center [1203, 311] width 39 height 39
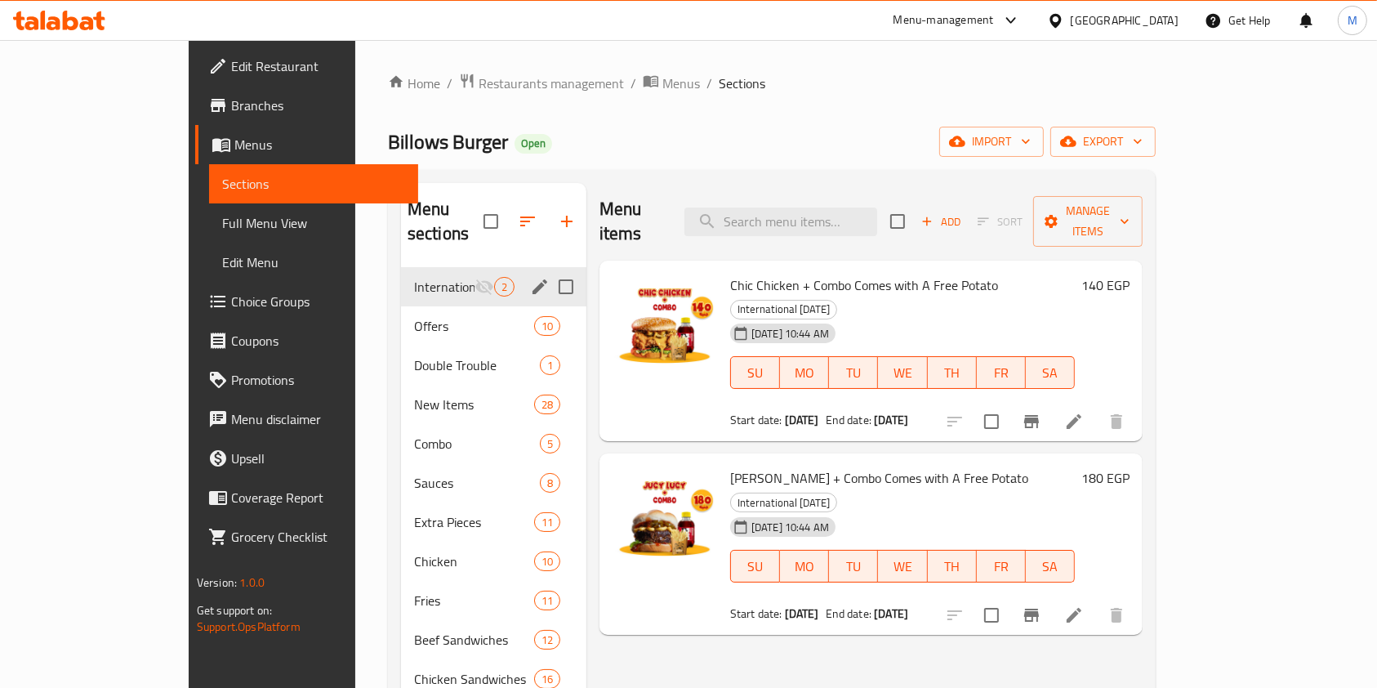
click at [549, 270] on input "Menu sections" at bounding box center [566, 287] width 34 height 34
checkbox input "false"
click at [533, 279] on icon "edit" at bounding box center [540, 286] width 15 height 15
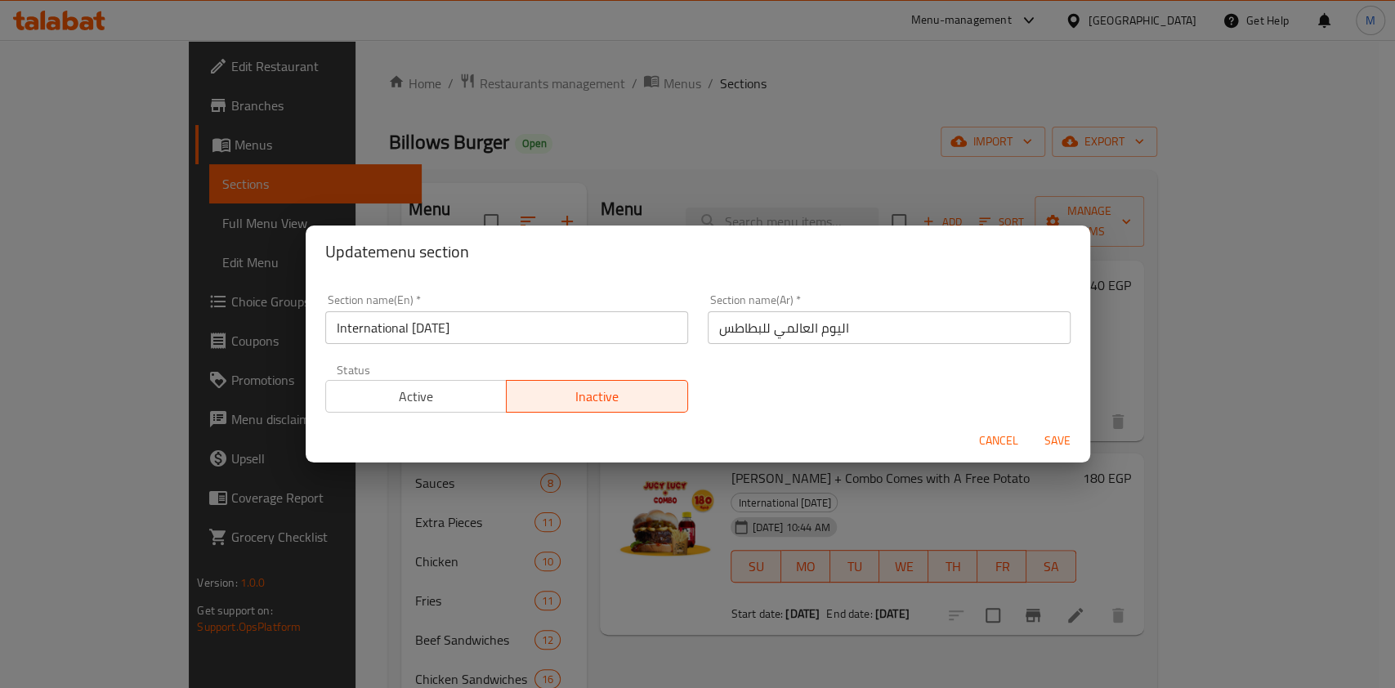
click at [460, 403] on span "Active" at bounding box center [417, 397] width 168 height 24
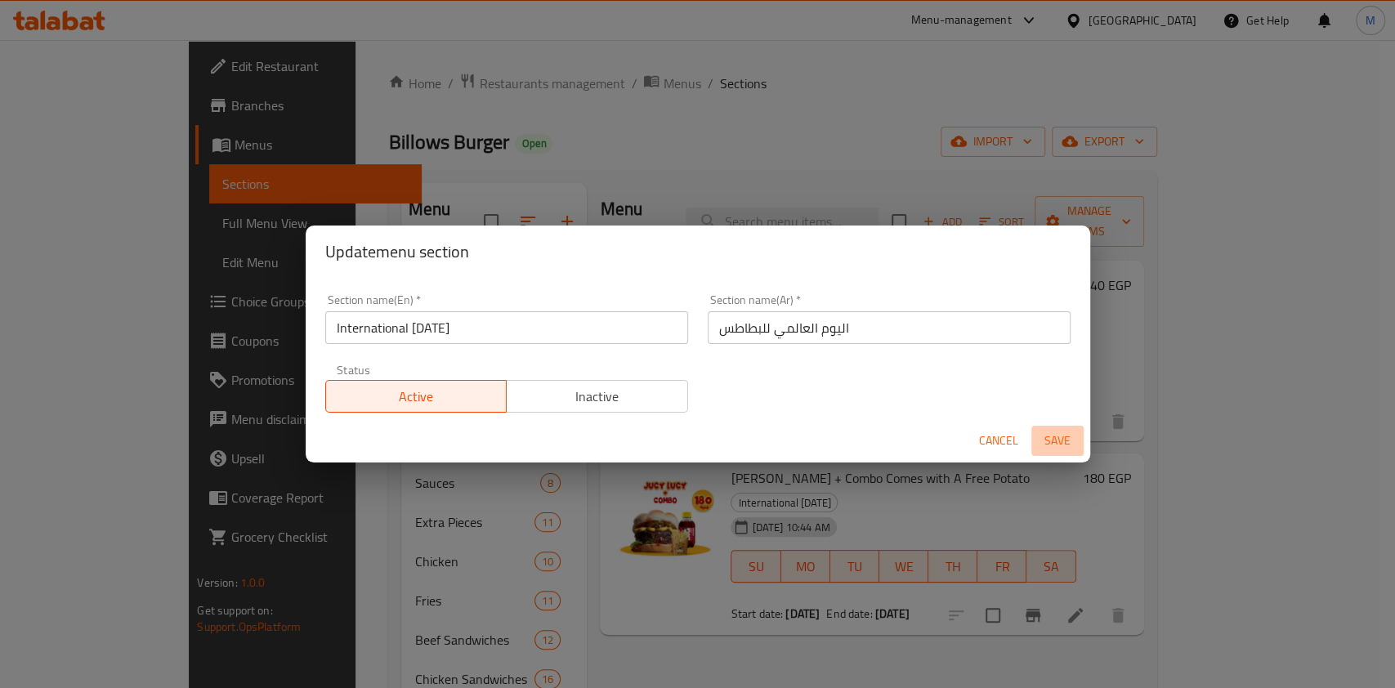
click at [1046, 435] on span "Save" at bounding box center [1057, 441] width 39 height 20
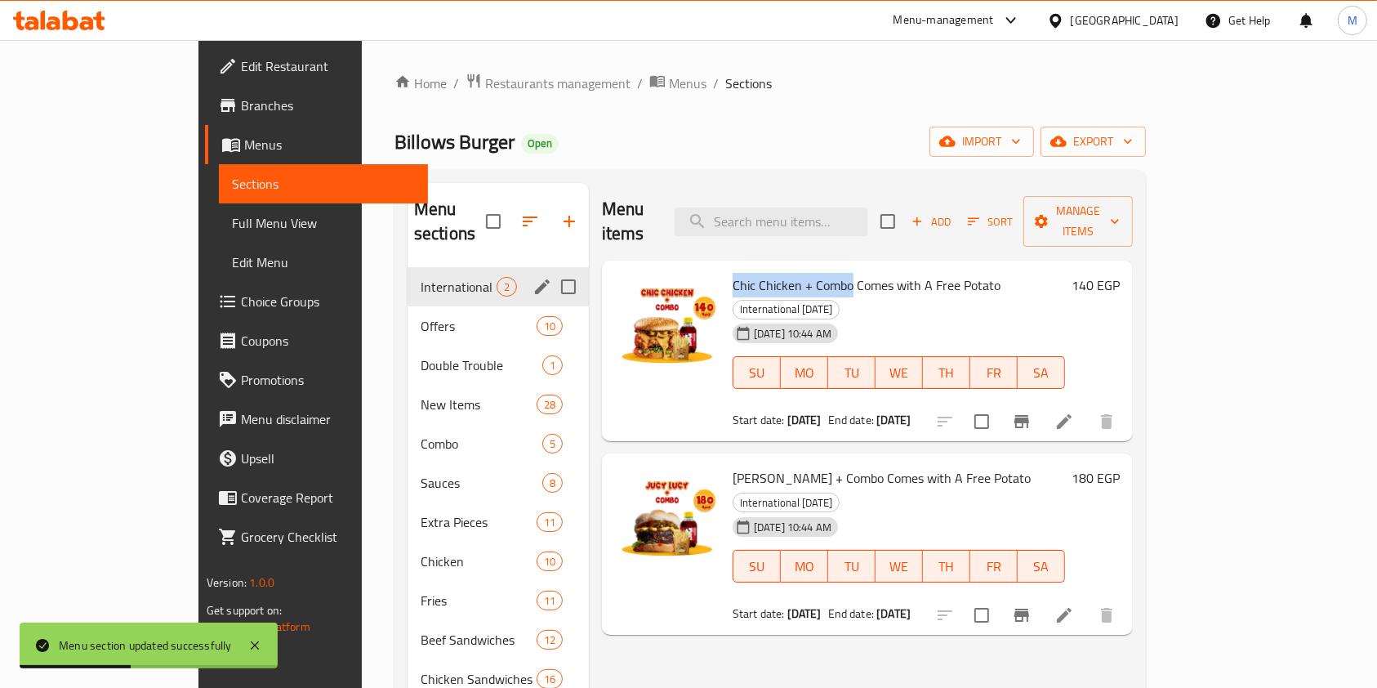
drag, startPoint x: 680, startPoint y: 261, endPoint x: 800, endPoint y: 267, distance: 120.3
click at [800, 267] on div "Chic Chicken + Combo Comes with A Free Potato International Potato Day 18-08-20…" at bounding box center [899, 351] width 346 height 168
copy span "Chic Chicken + Combo"
click at [811, 212] on input "search" at bounding box center [771, 222] width 193 height 29
paste input "Chic Chicken + Combo"
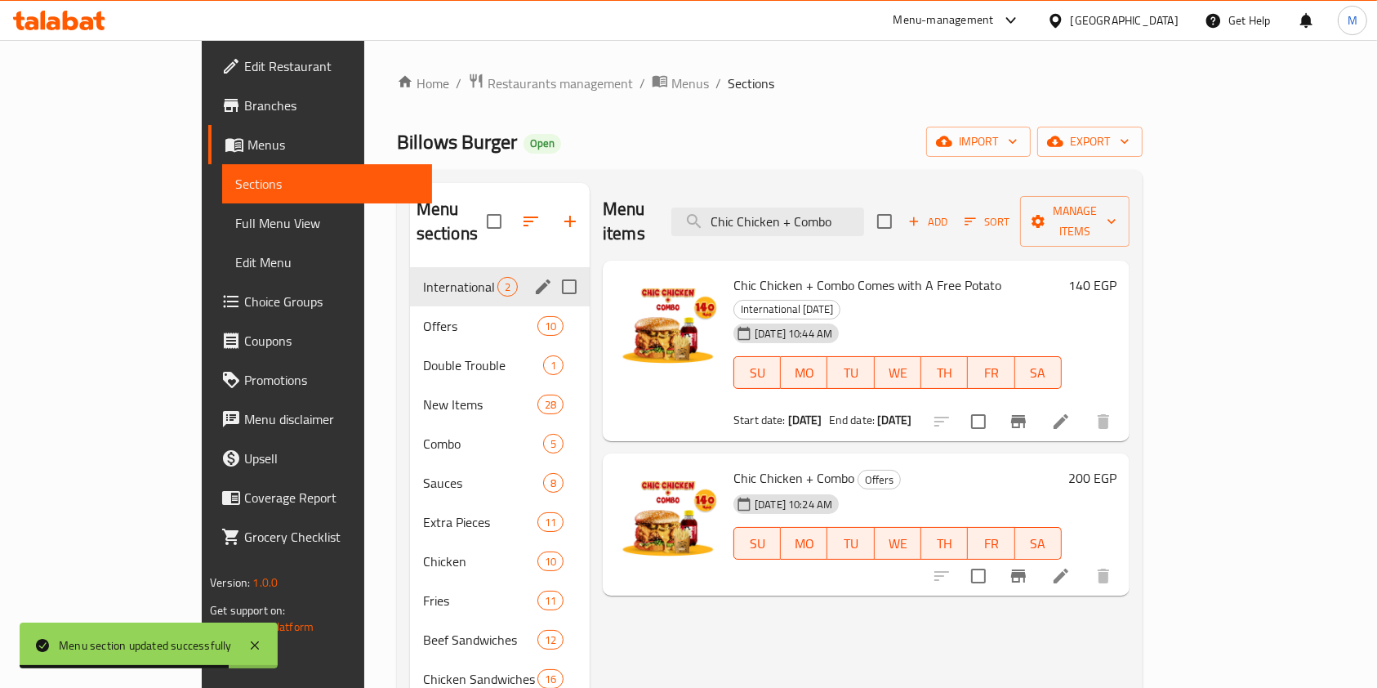
type input "Chic Chicken + Combo"
click at [1084, 561] on li at bounding box center [1061, 575] width 46 height 29
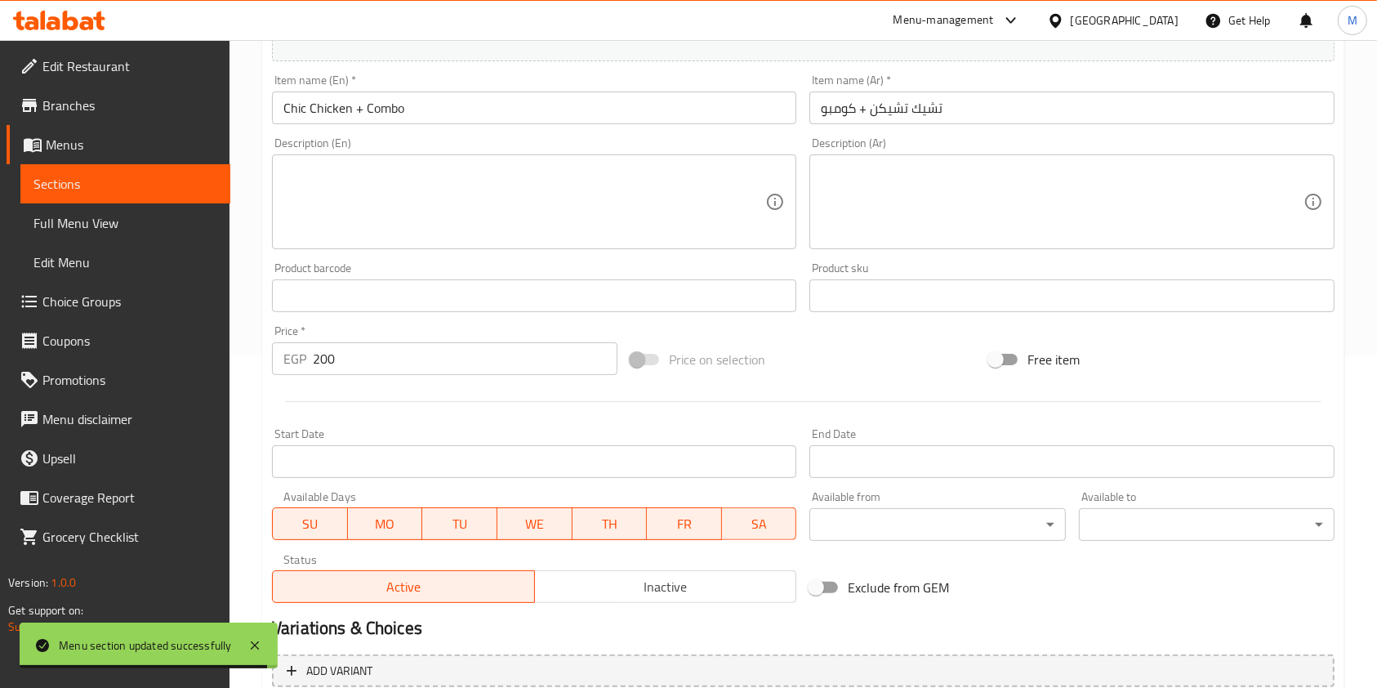
scroll to position [379, 0]
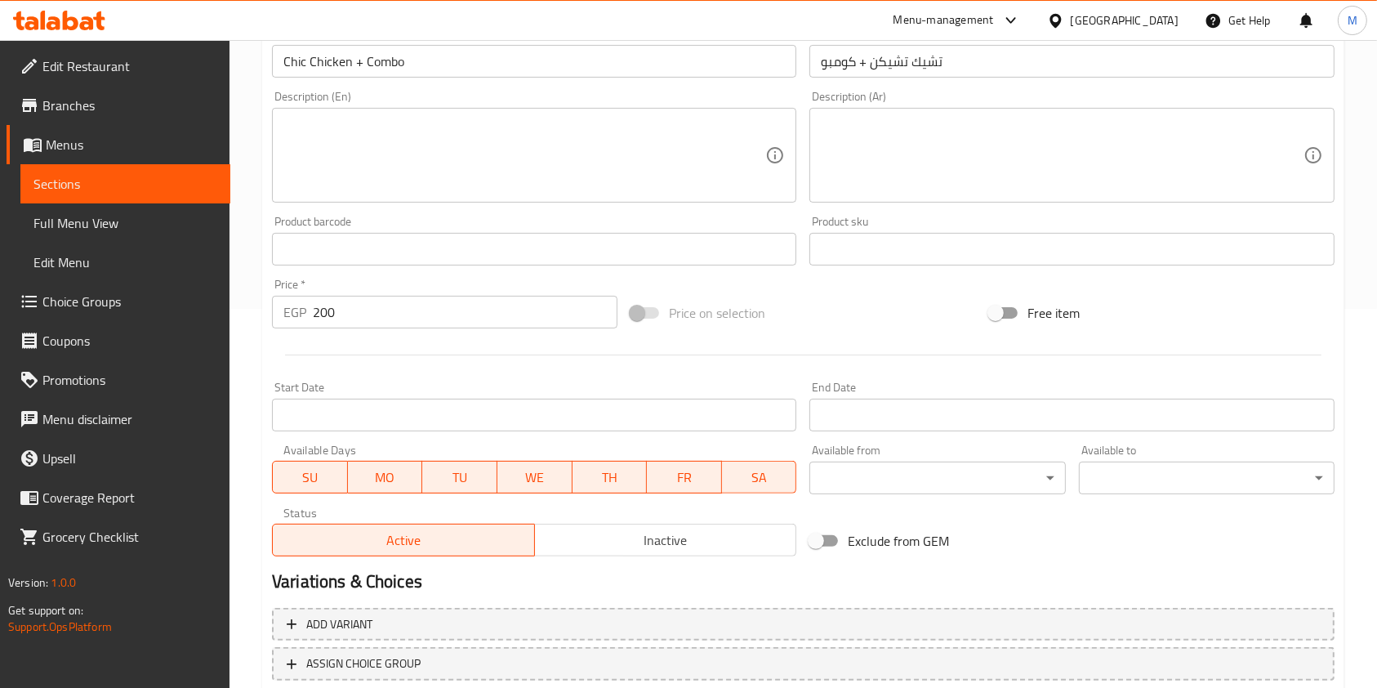
drag, startPoint x: 709, startPoint y: 539, endPoint x: 643, endPoint y: 560, distance: 69.5
click at [708, 539] on span "Inactive" at bounding box center [666, 541] width 249 height 24
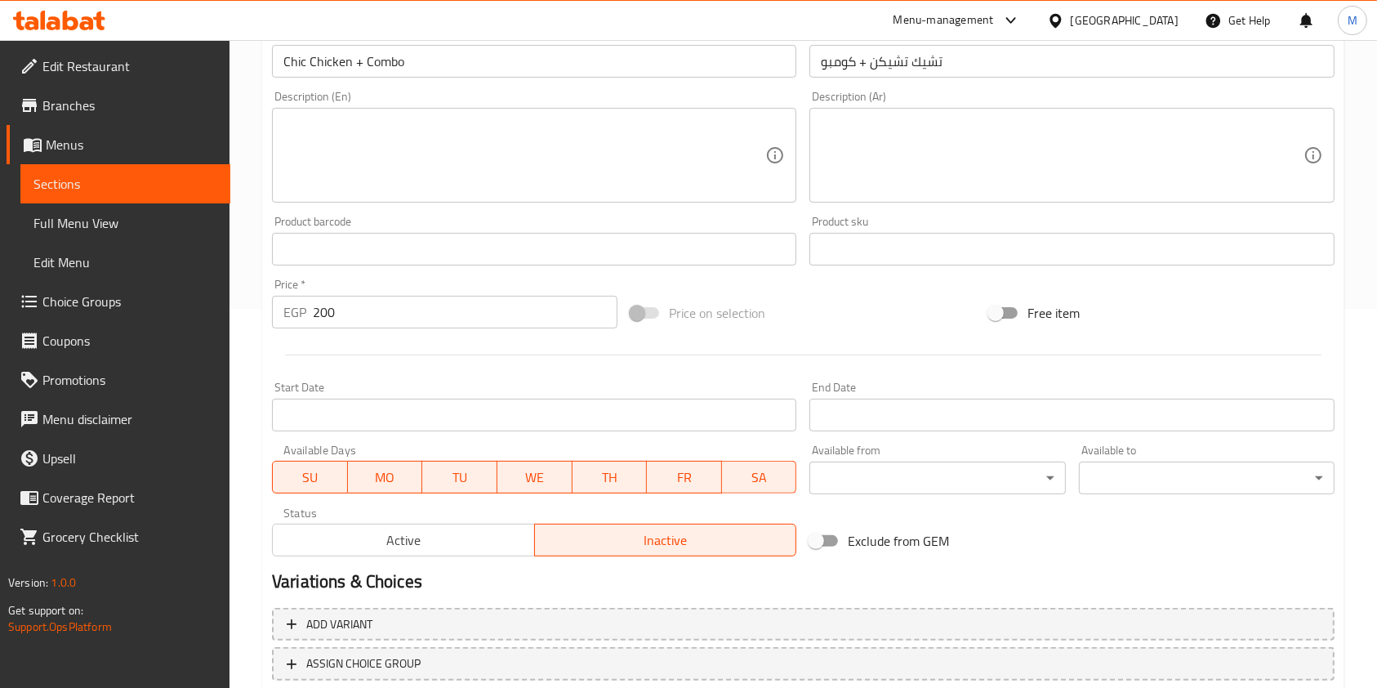
scroll to position [490, 0]
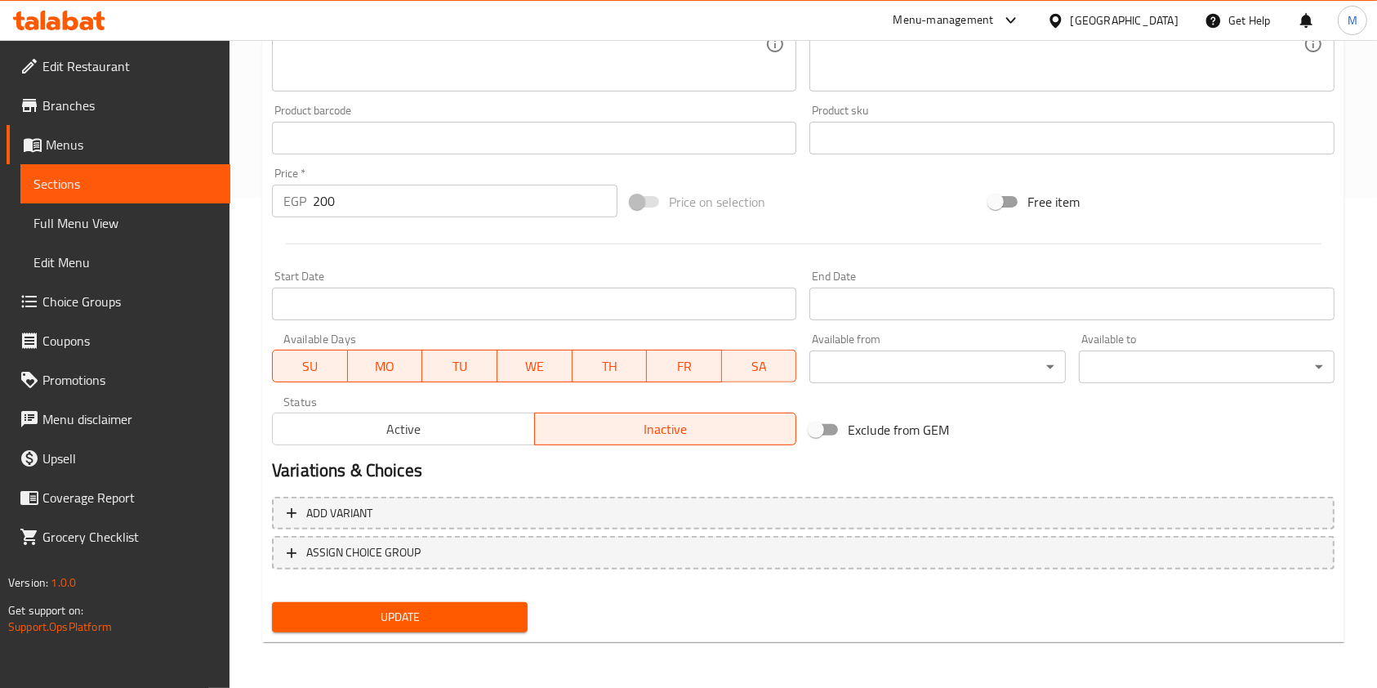
click at [552, 607] on div "Update" at bounding box center [804, 617] width 1076 height 43
click at [513, 613] on span "Update" at bounding box center [400, 617] width 230 height 20
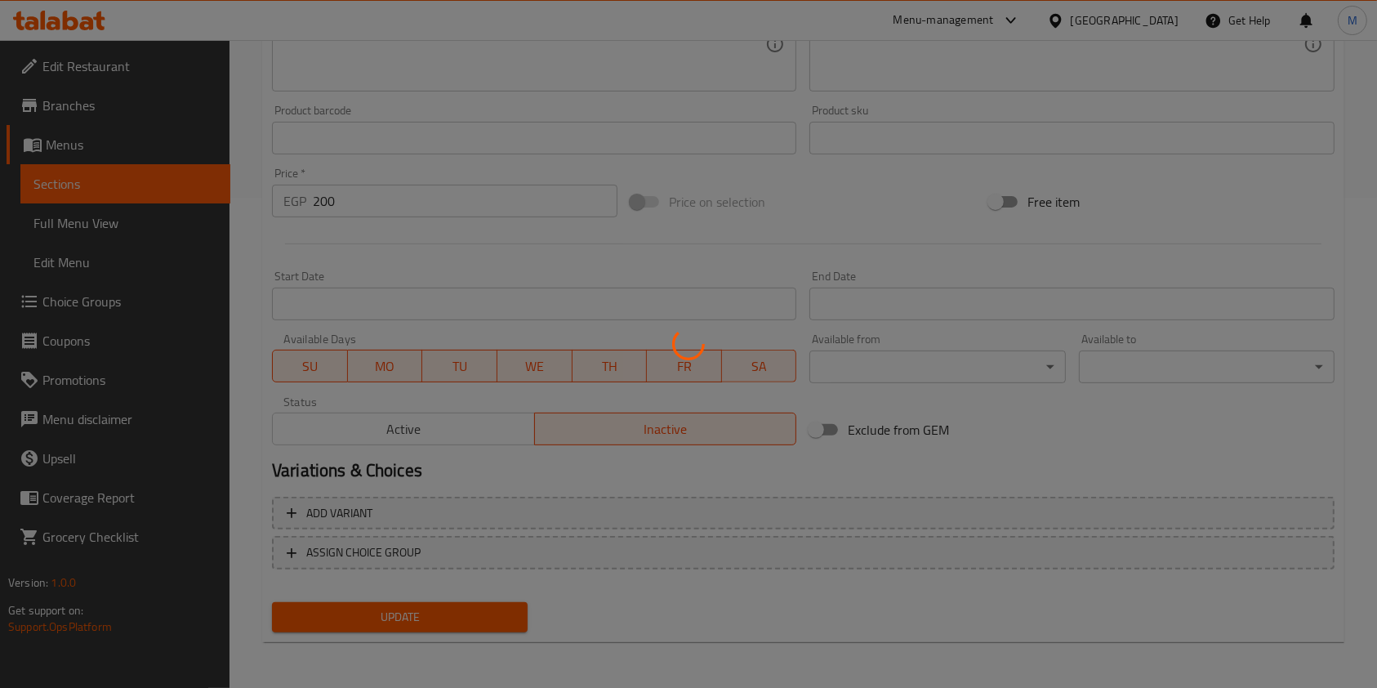
scroll to position [0, 0]
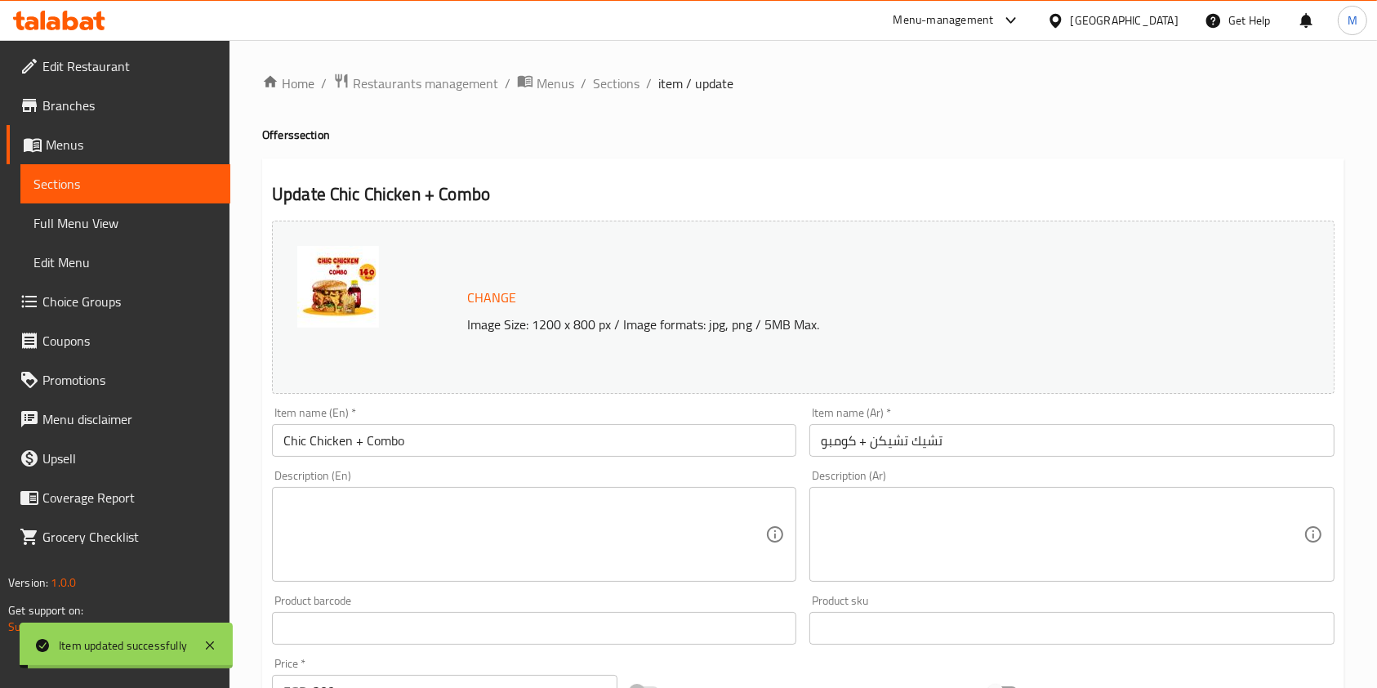
click at [605, 87] on span "Sections" at bounding box center [616, 84] width 47 height 20
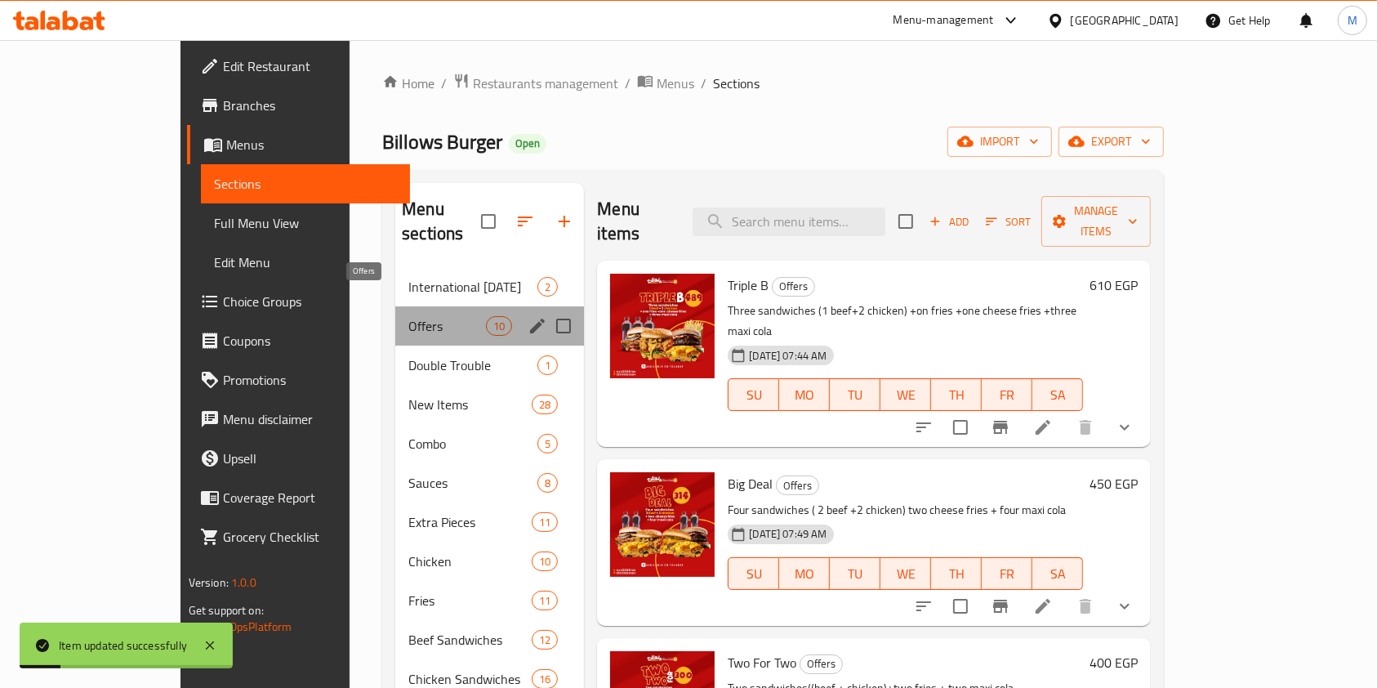
click at [408, 316] on span "Offers" at bounding box center [447, 326] width 78 height 20
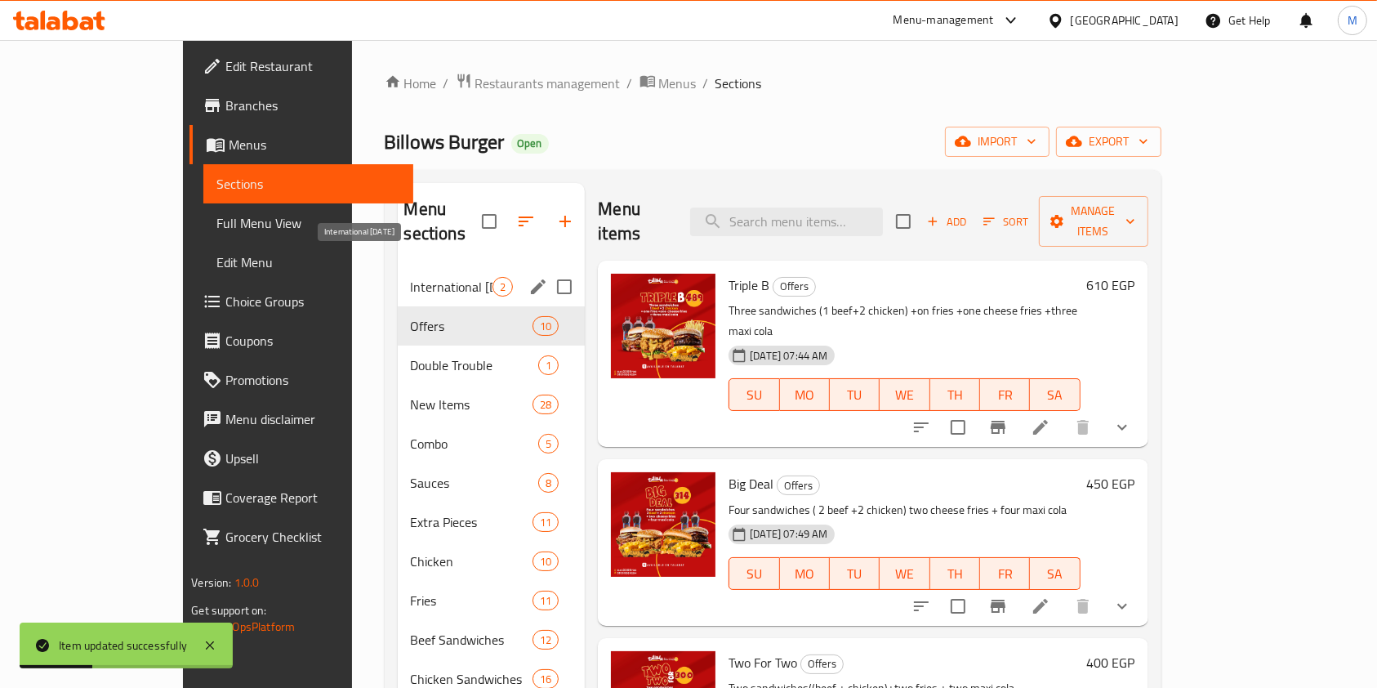
click at [411, 277] on span "International [DATE]" at bounding box center [452, 287] width 83 height 20
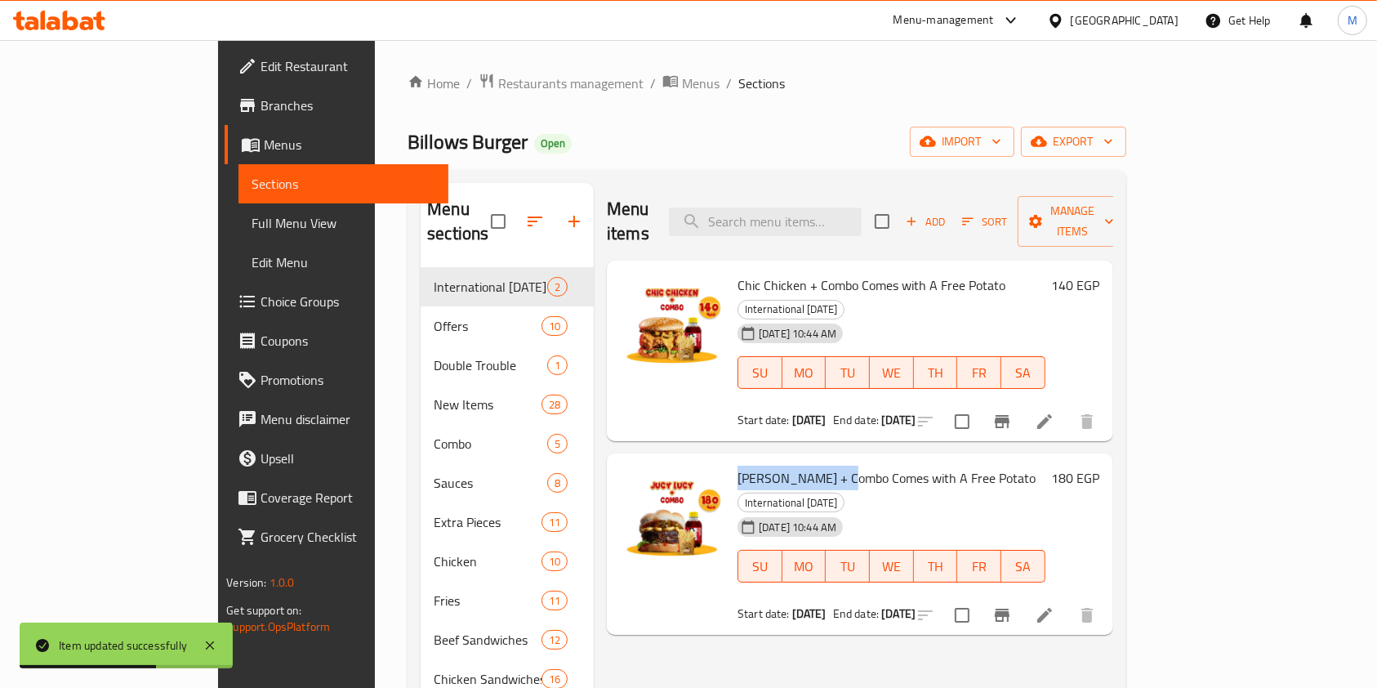
drag, startPoint x: 683, startPoint y: 435, endPoint x: 785, endPoint y: 438, distance: 102.2
click at [785, 466] on span "Jucy Lucy + Combo Comes with A Free Potato" at bounding box center [887, 478] width 298 height 25
copy span "Jucy Lucy + Combo"
click at [826, 220] on input "search" at bounding box center [765, 222] width 193 height 29
paste input "Jucy Lucy + Combo"
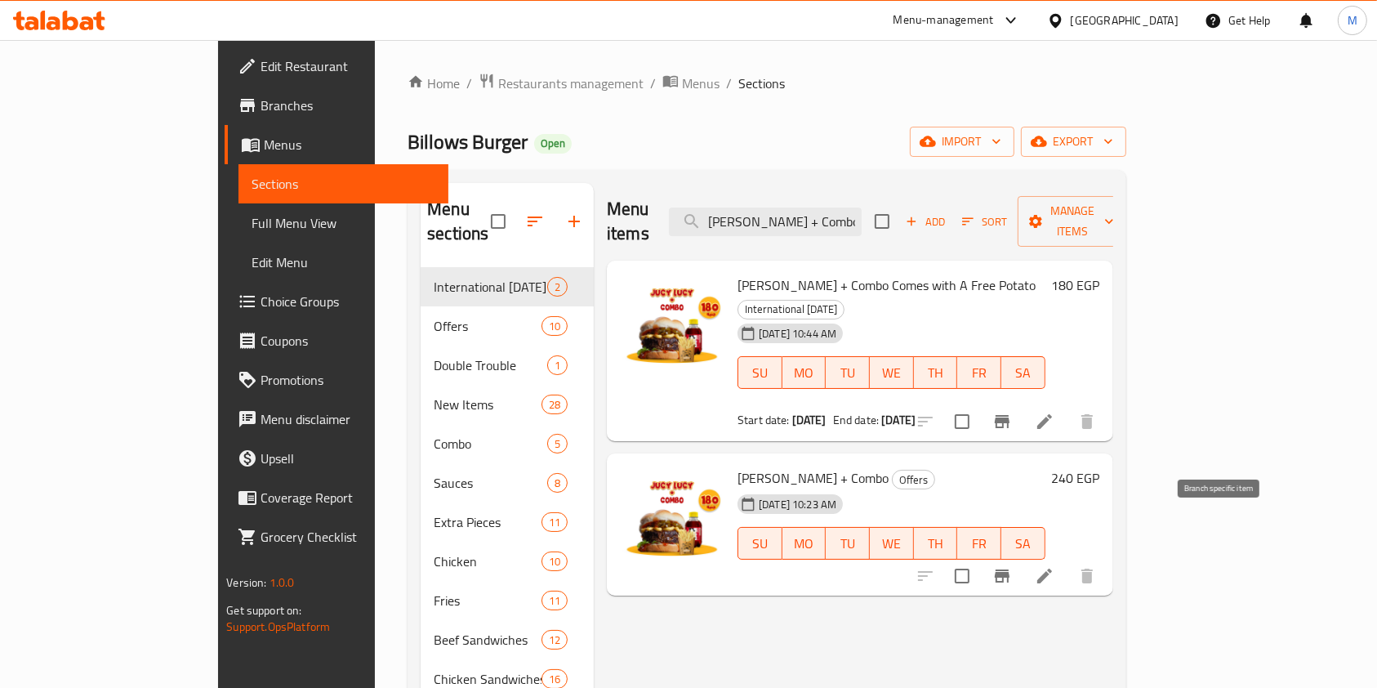
type input "Jucy Lucy + Combo"
click at [1052, 569] on icon at bounding box center [1045, 576] width 15 height 15
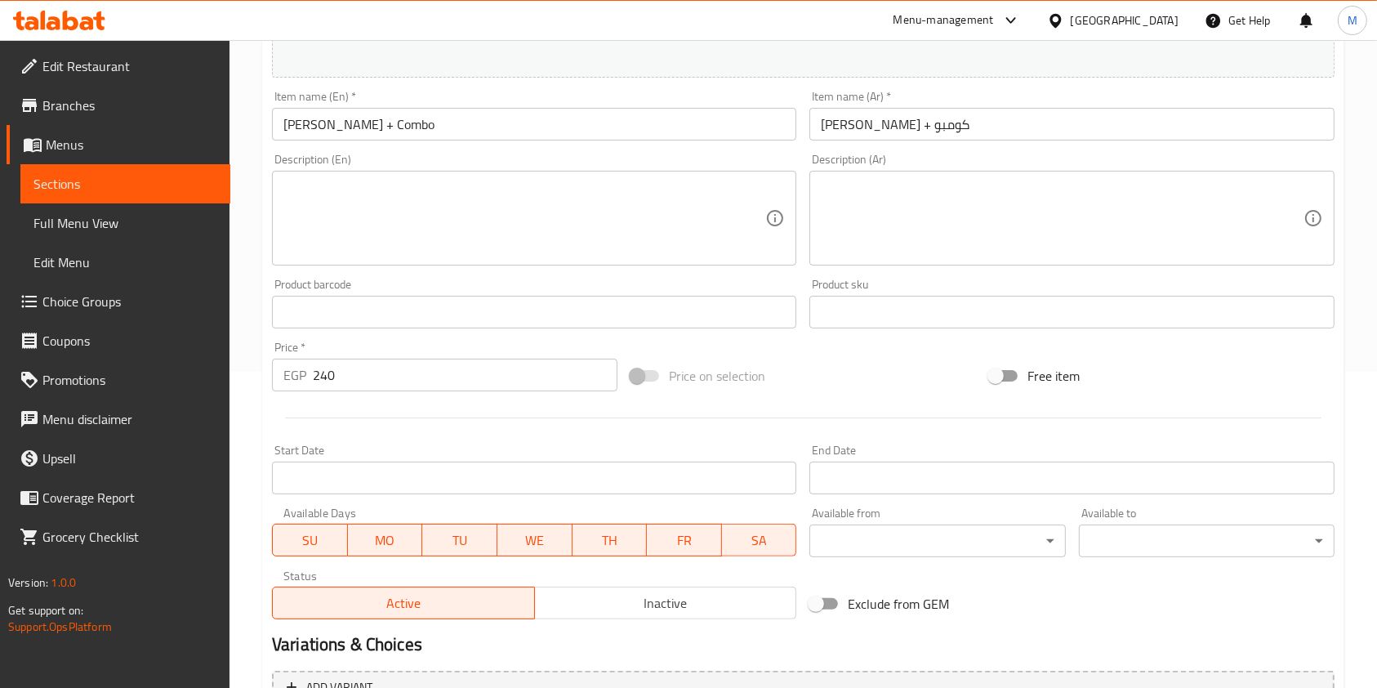
scroll to position [490, 0]
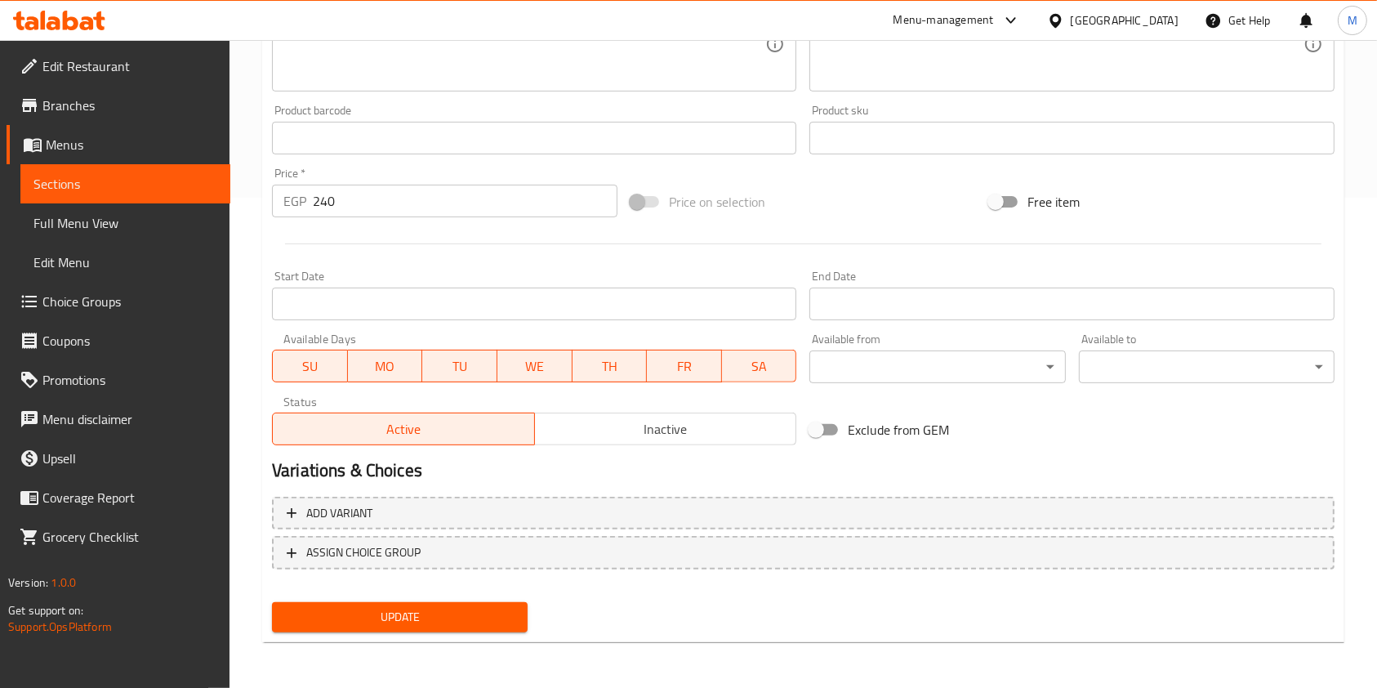
click at [534, 435] on button "Inactive" at bounding box center [665, 429] width 263 height 33
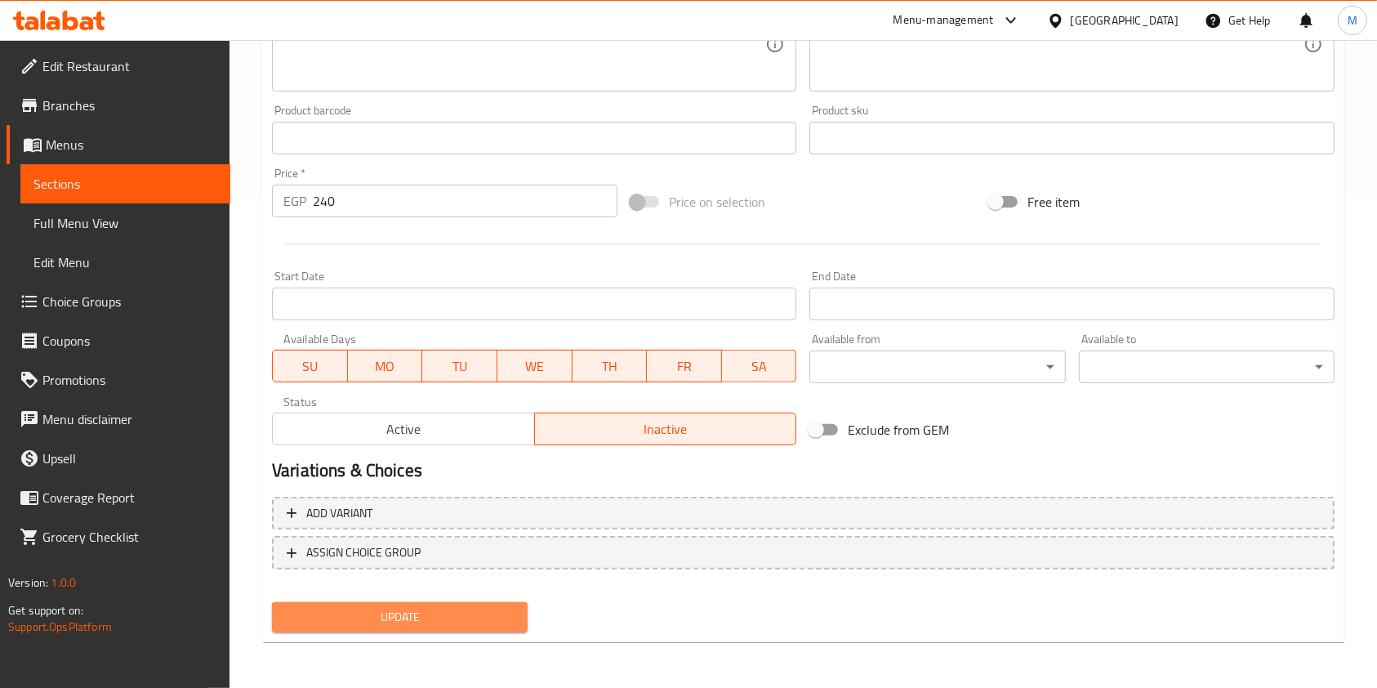
click at [482, 611] on span "Update" at bounding box center [400, 617] width 230 height 20
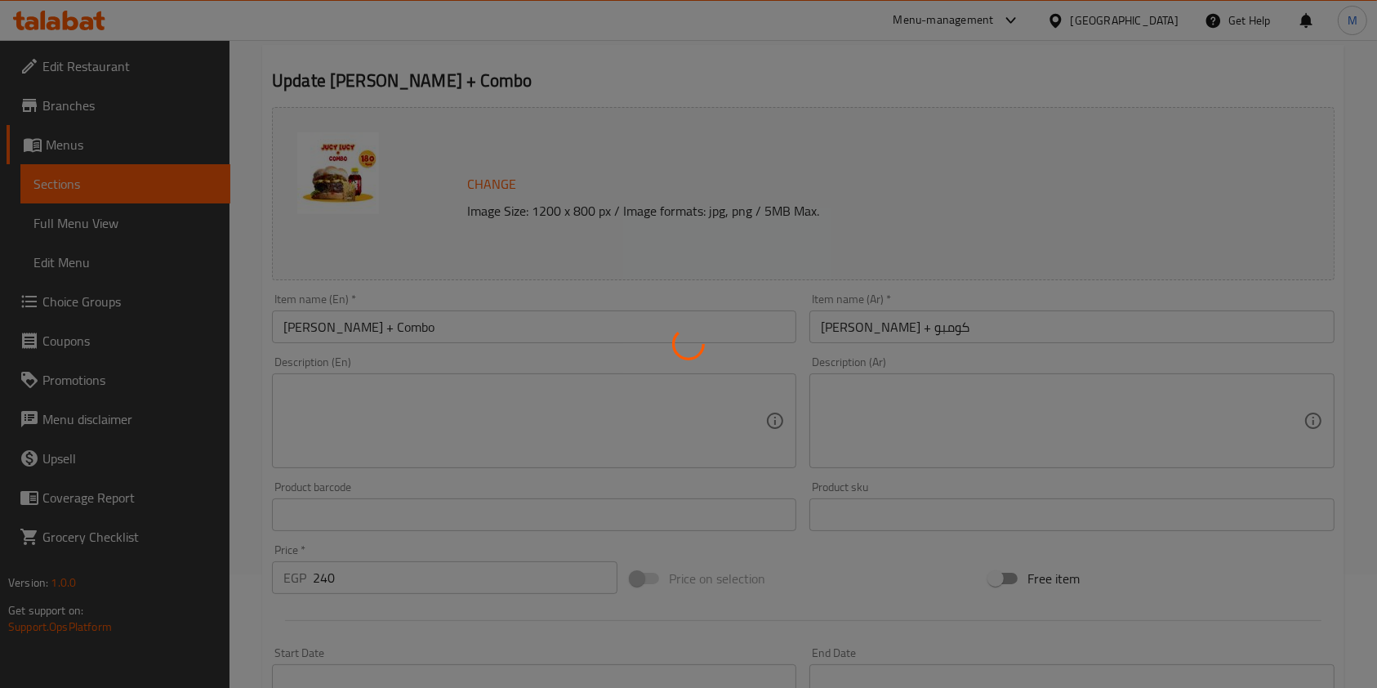
scroll to position [0, 0]
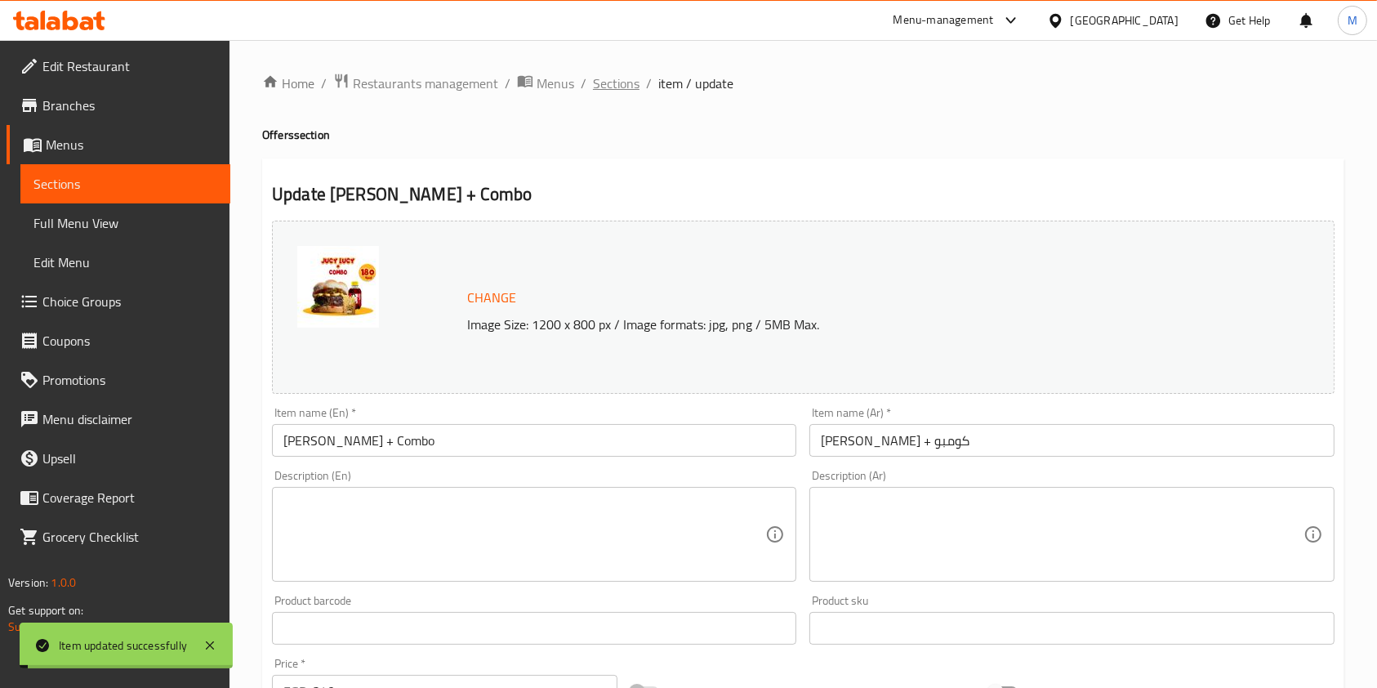
click at [622, 82] on span "Sections" at bounding box center [616, 84] width 47 height 20
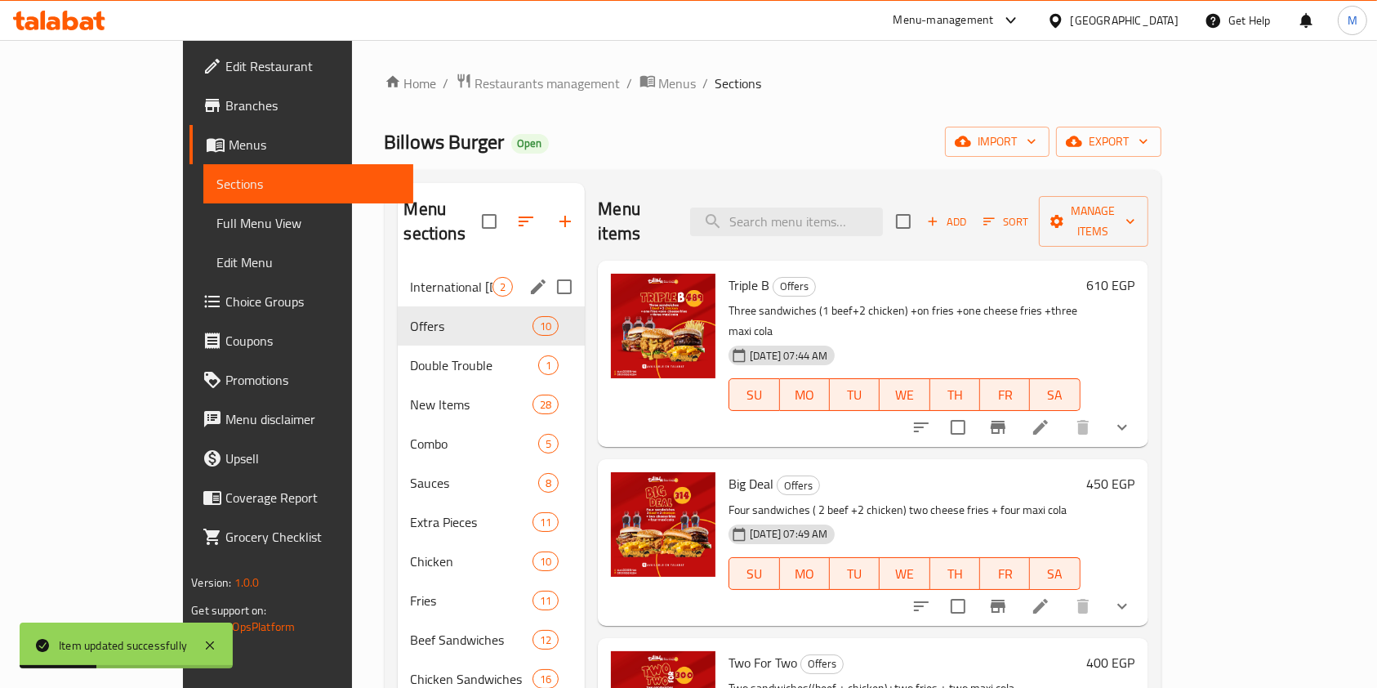
click at [411, 277] on span "International [DATE]" at bounding box center [452, 287] width 83 height 20
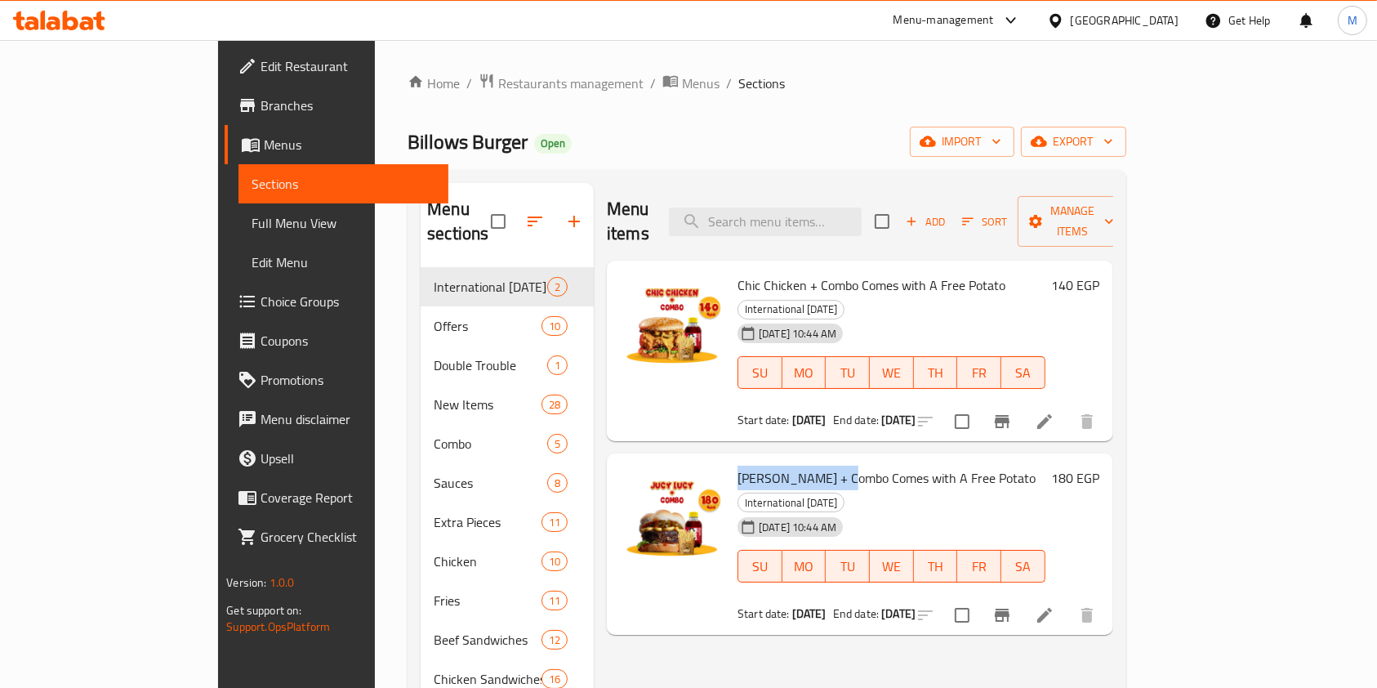
drag, startPoint x: 681, startPoint y: 427, endPoint x: 783, endPoint y: 435, distance: 103.2
click at [783, 460] on div "Jucy Lucy + Combo Comes with A Free Potato International Potato Day 18-08-2025 …" at bounding box center [891, 544] width 321 height 168
copy span "Jucy Lucy + Combo"
click at [815, 212] on input "search" at bounding box center [765, 222] width 193 height 29
paste input "Jucy Lucy + Combo"
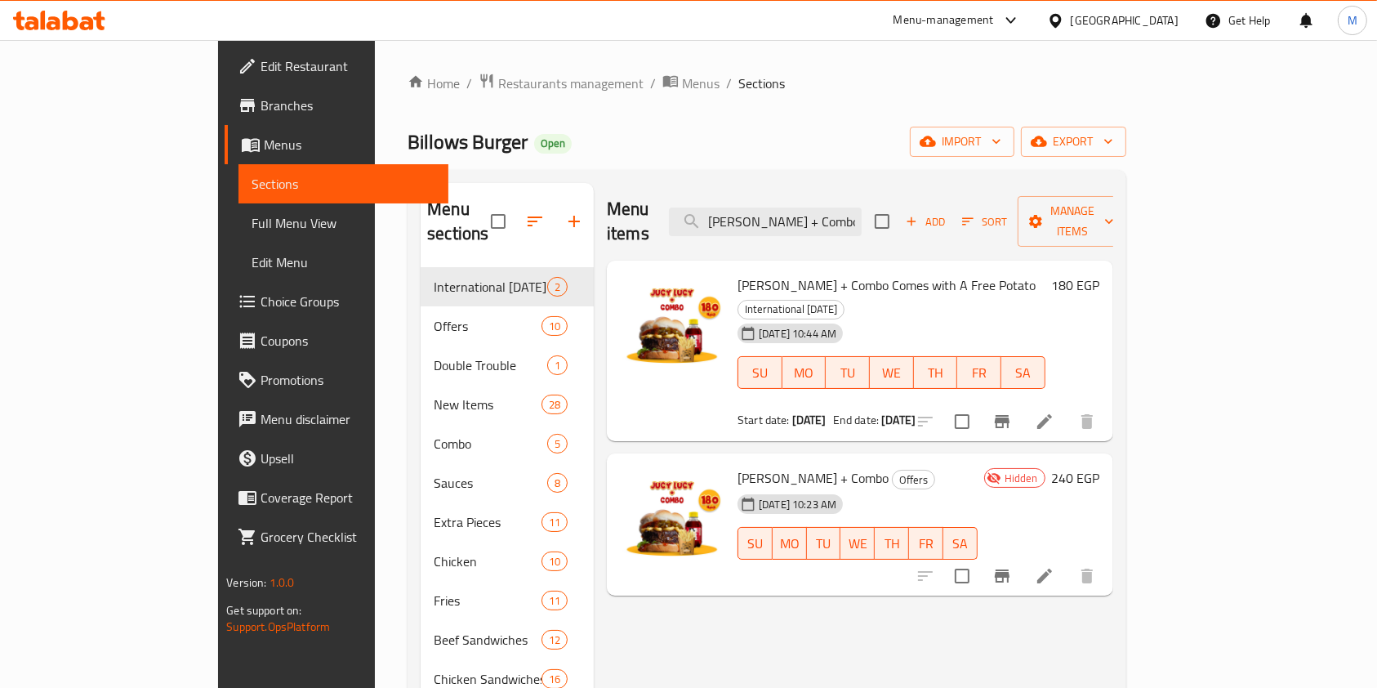
type input "Jucy Lucy + Combo"
click at [74, 7] on div at bounding box center [59, 20] width 118 height 33
click at [85, 28] on icon at bounding box center [87, 23] width 14 height 14
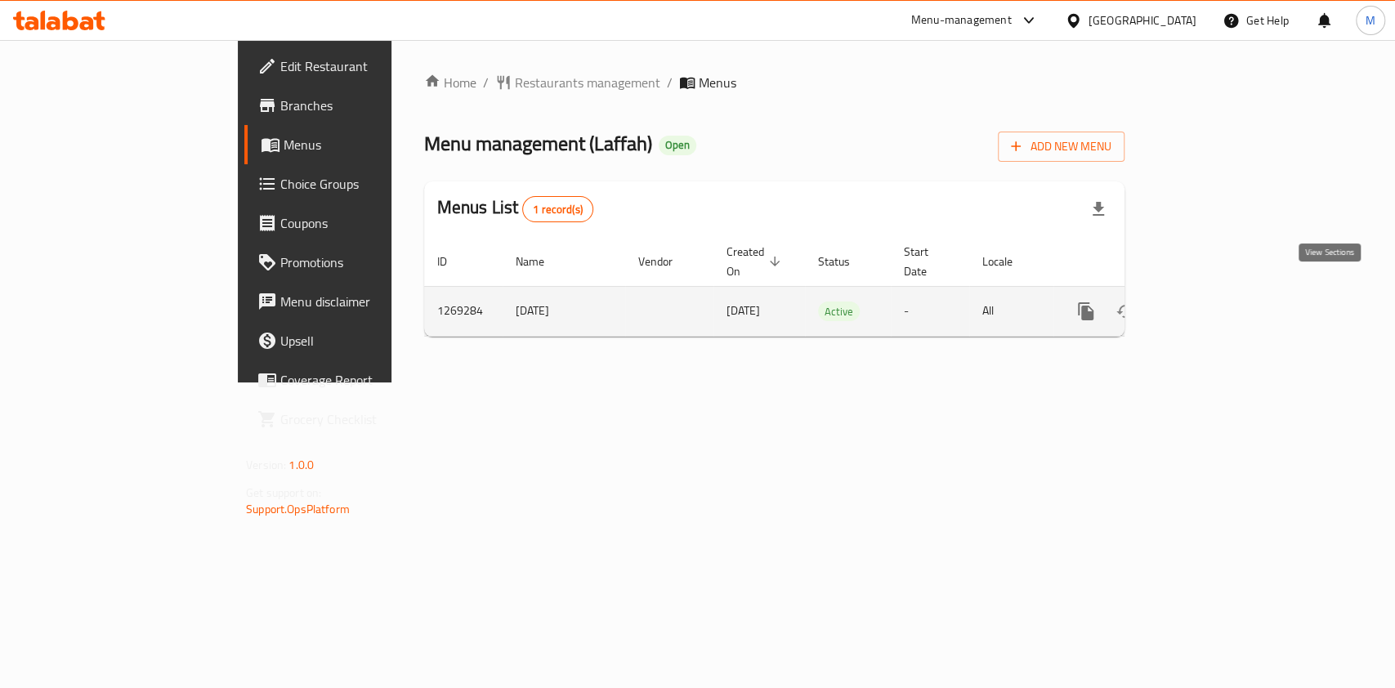
click at [1213, 301] on icon "enhanced table" at bounding box center [1204, 311] width 20 height 20
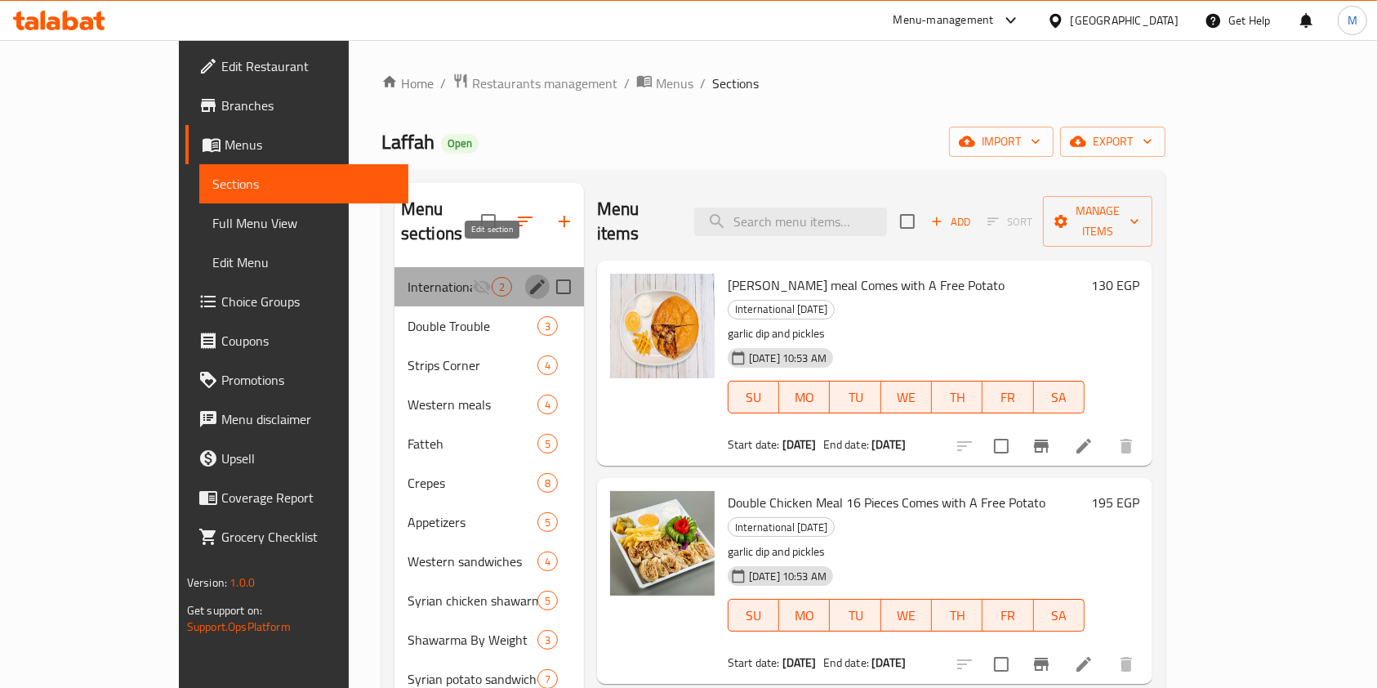
click at [528, 277] on icon "edit" at bounding box center [538, 287] width 20 height 20
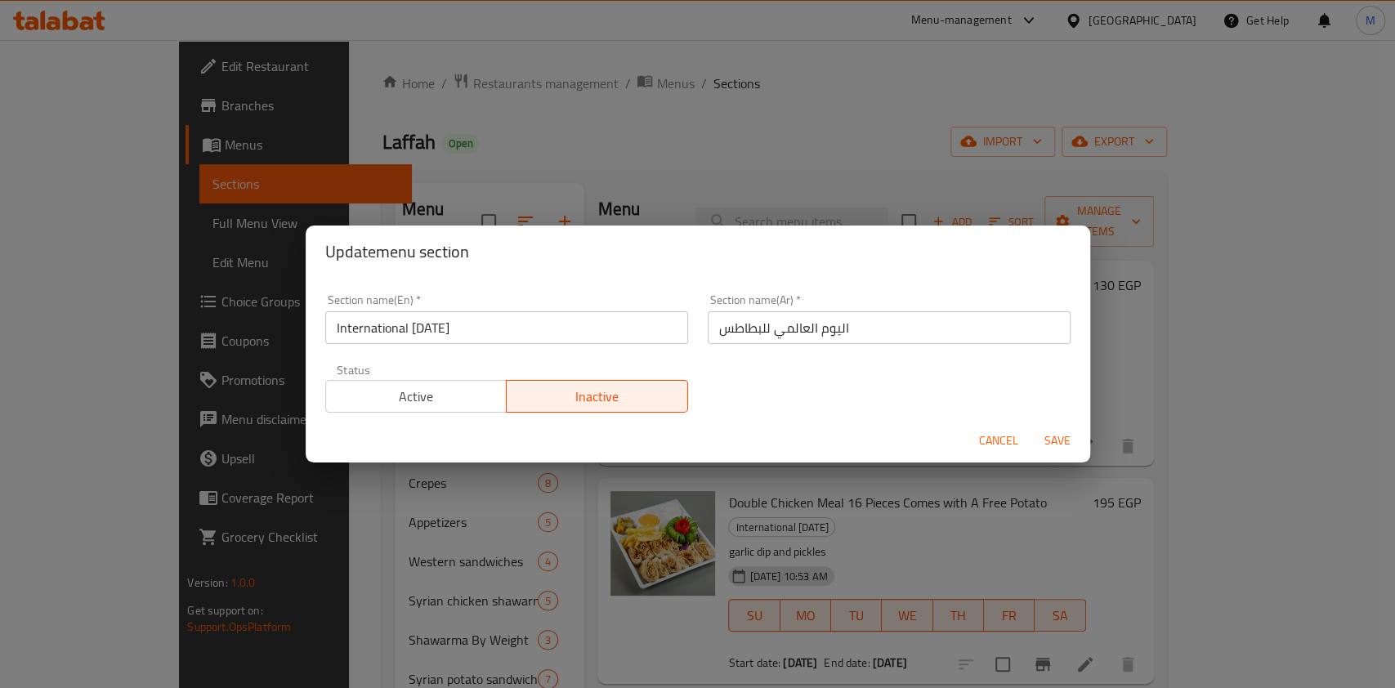
click at [455, 396] on span "Active" at bounding box center [417, 397] width 168 height 24
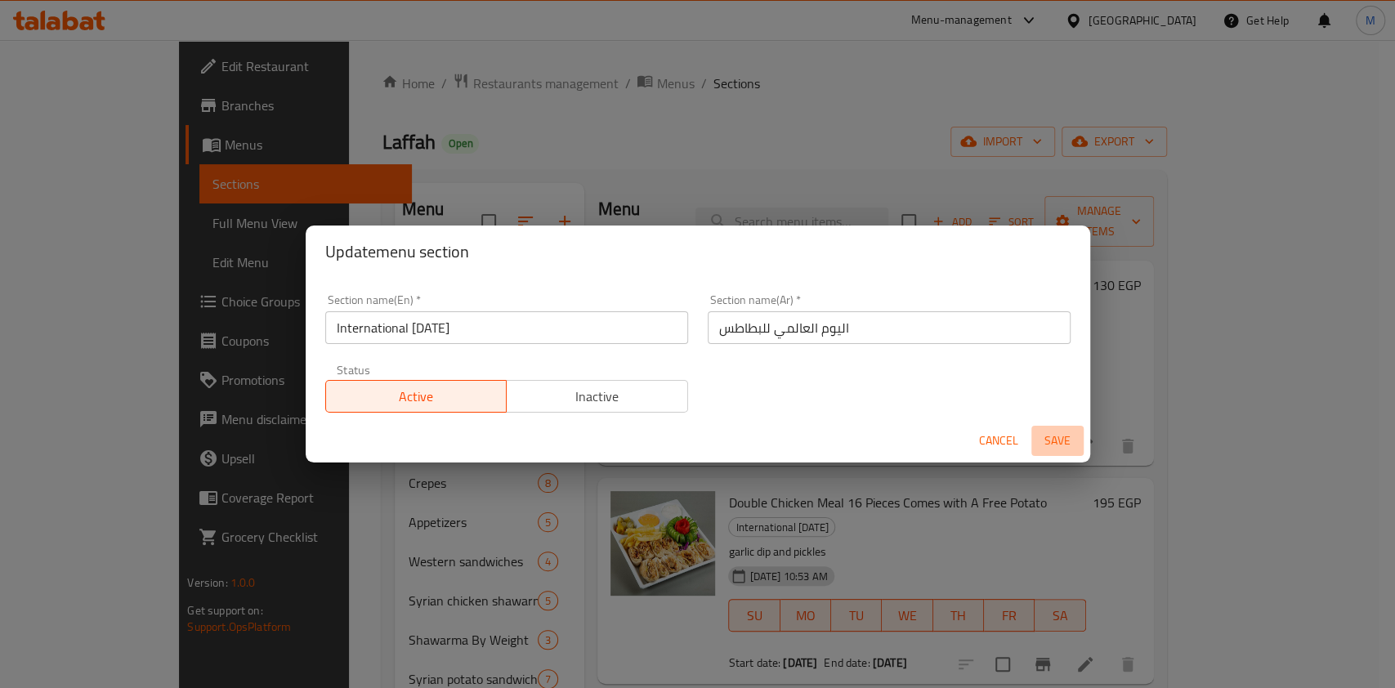
click at [1060, 435] on span "Save" at bounding box center [1057, 441] width 39 height 20
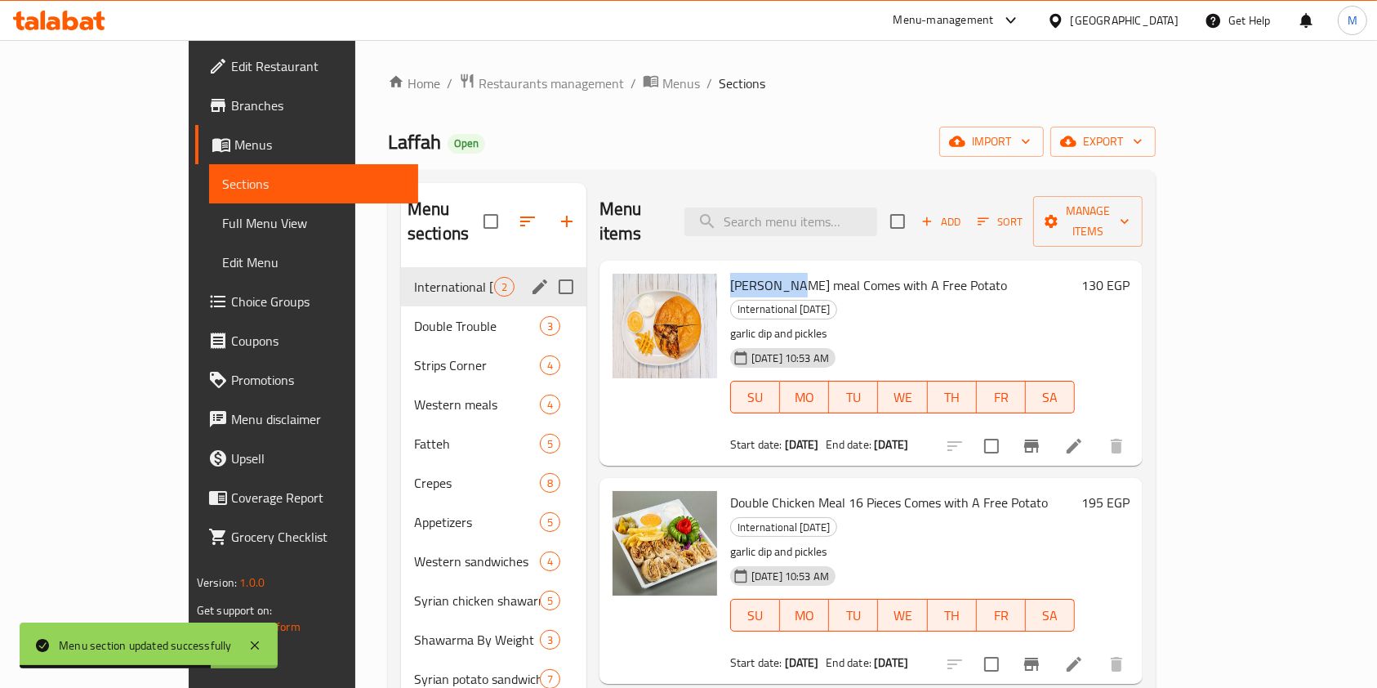
drag, startPoint x: 680, startPoint y: 261, endPoint x: 745, endPoint y: 270, distance: 65.9
click at [745, 270] on div "[PERSON_NAME] meal Comes with A Free Potato International [DATE] garlic dip and…" at bounding box center [903, 363] width 358 height 192
copy span "[PERSON_NAME] meal"
click at [814, 208] on input "search" at bounding box center [781, 222] width 193 height 29
paste input "[PERSON_NAME] meal"
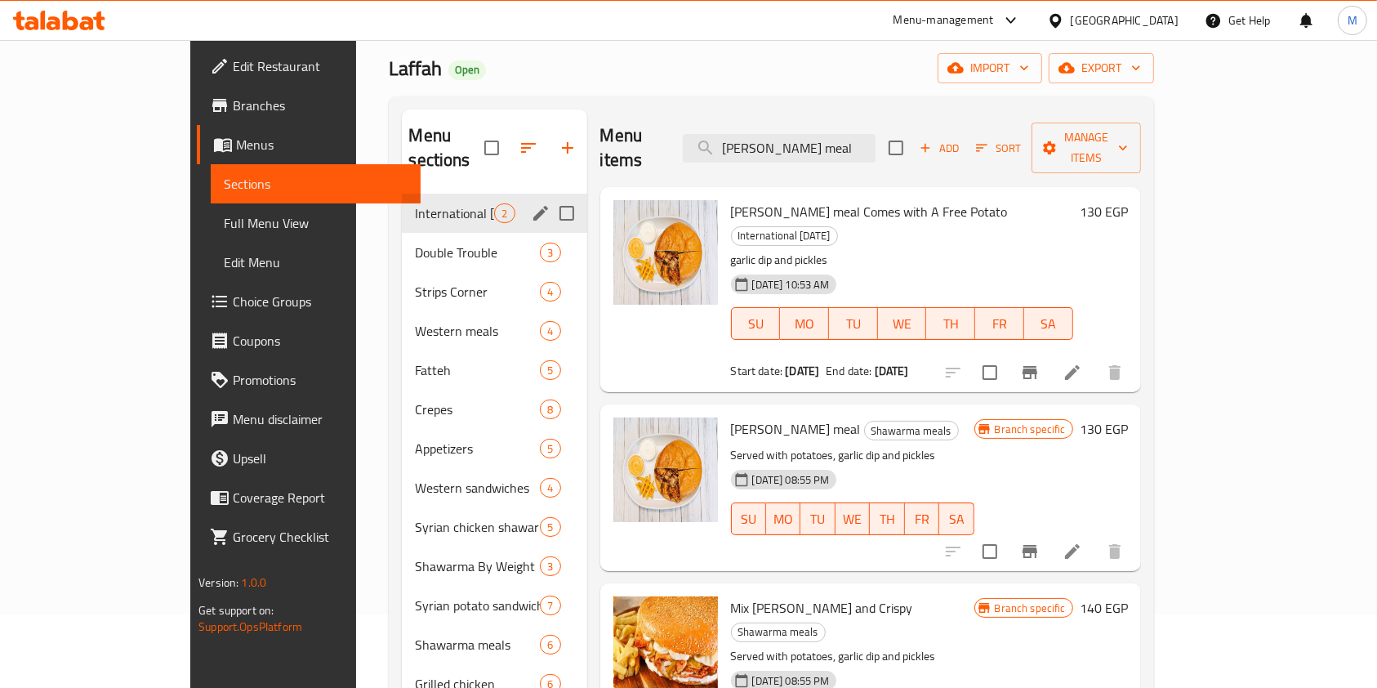
scroll to position [47, 0]
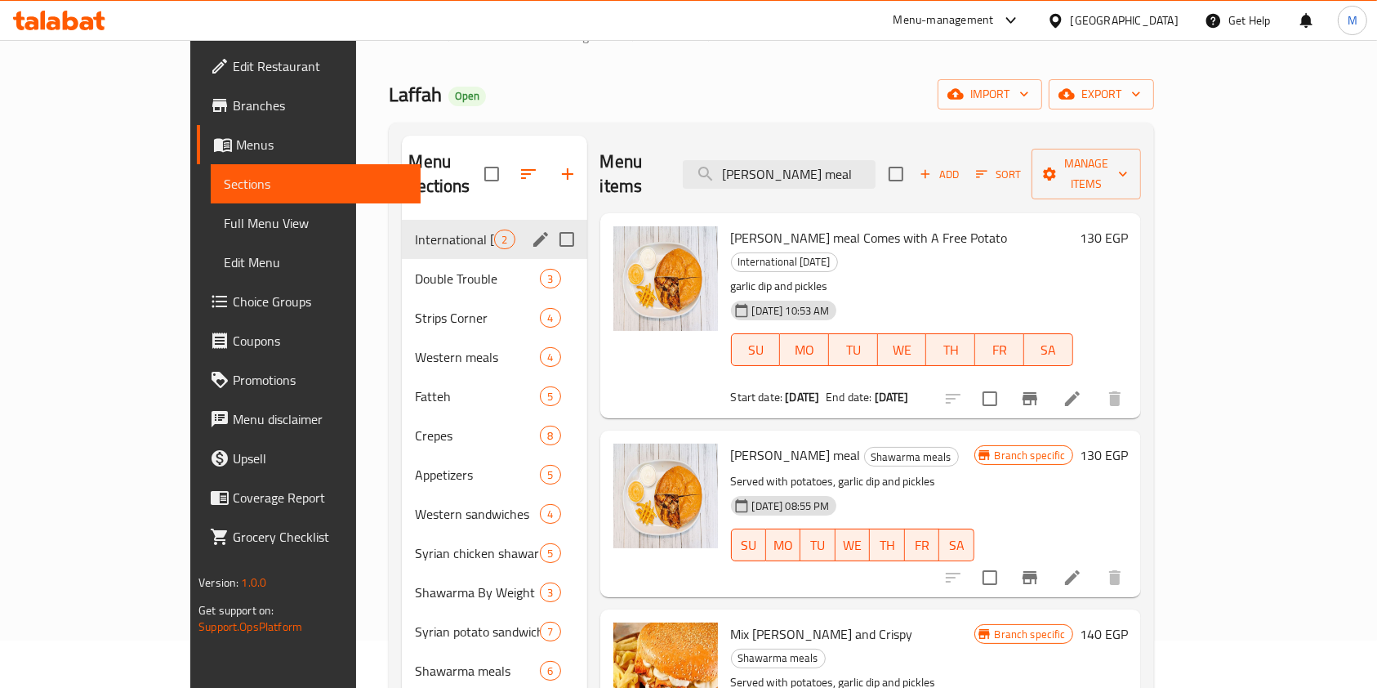
type input "[PERSON_NAME] meal"
click at [1050, 558] on button "Branch-specific-item" at bounding box center [1030, 577] width 39 height 39
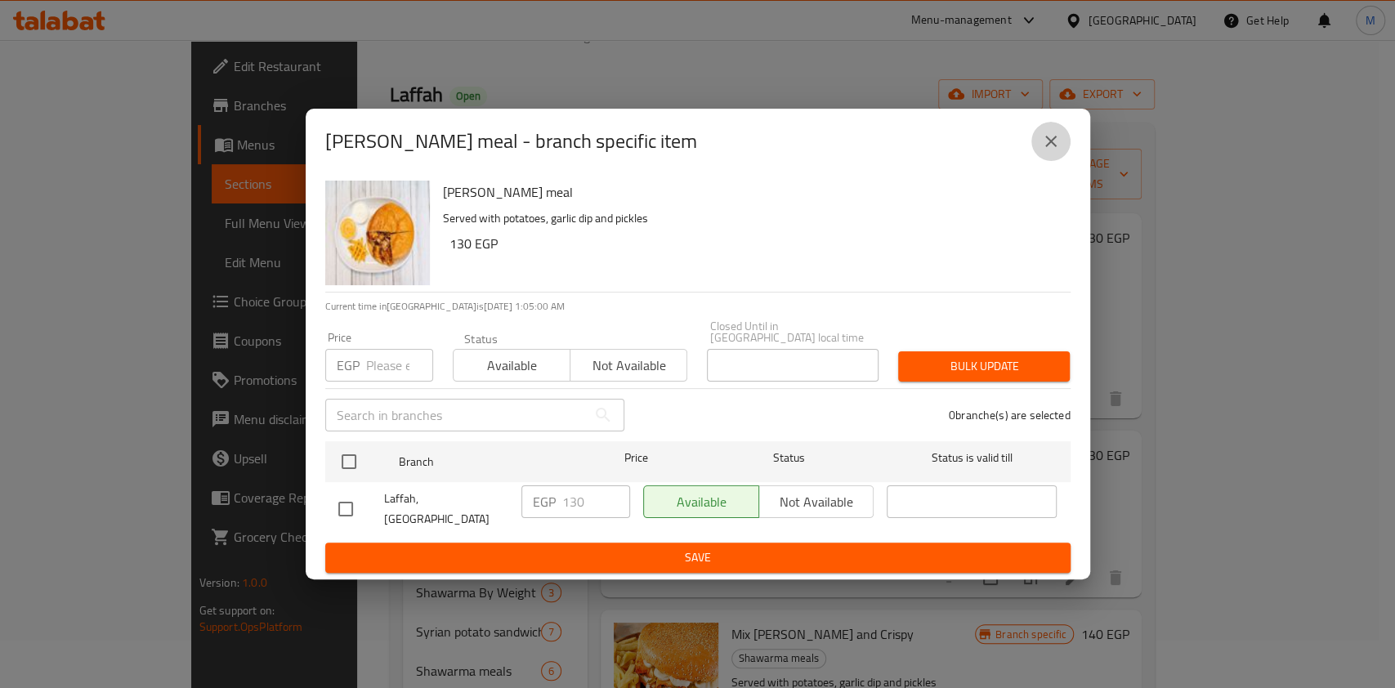
click at [1041, 151] on icon "close" at bounding box center [1051, 142] width 20 height 20
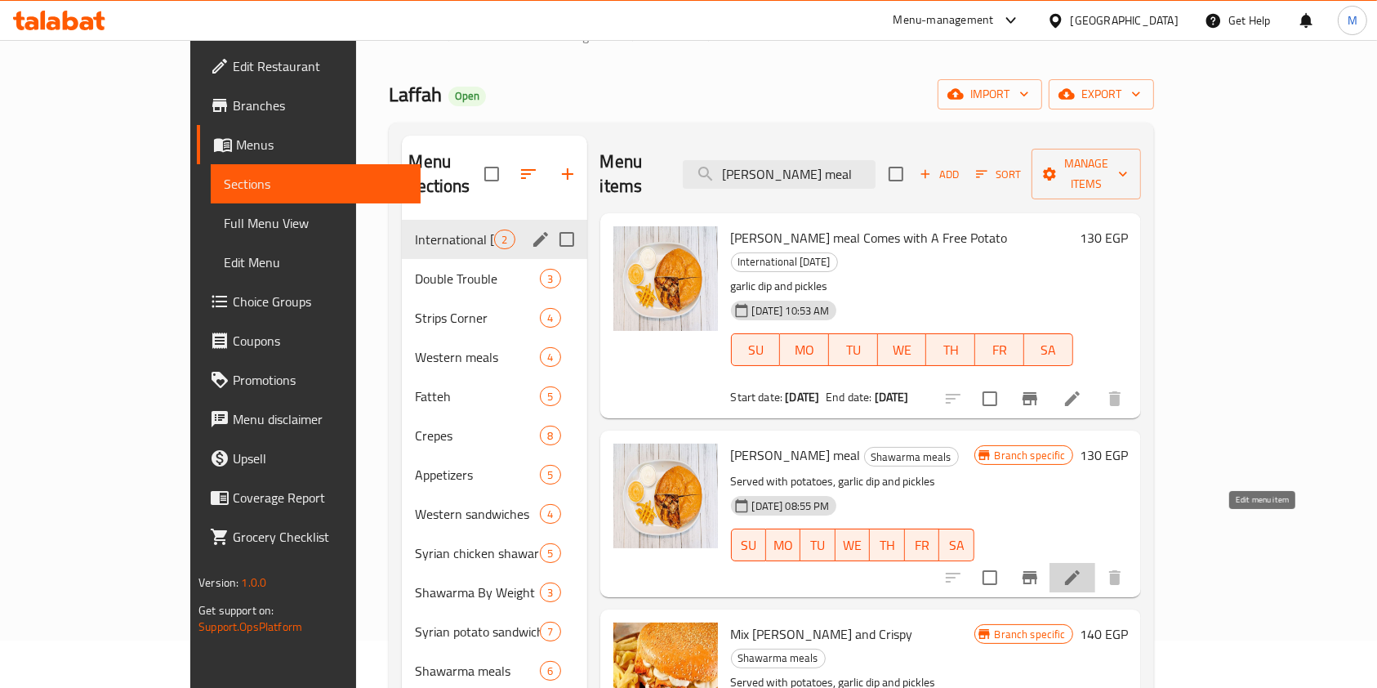
click at [1082, 568] on icon at bounding box center [1073, 578] width 20 height 20
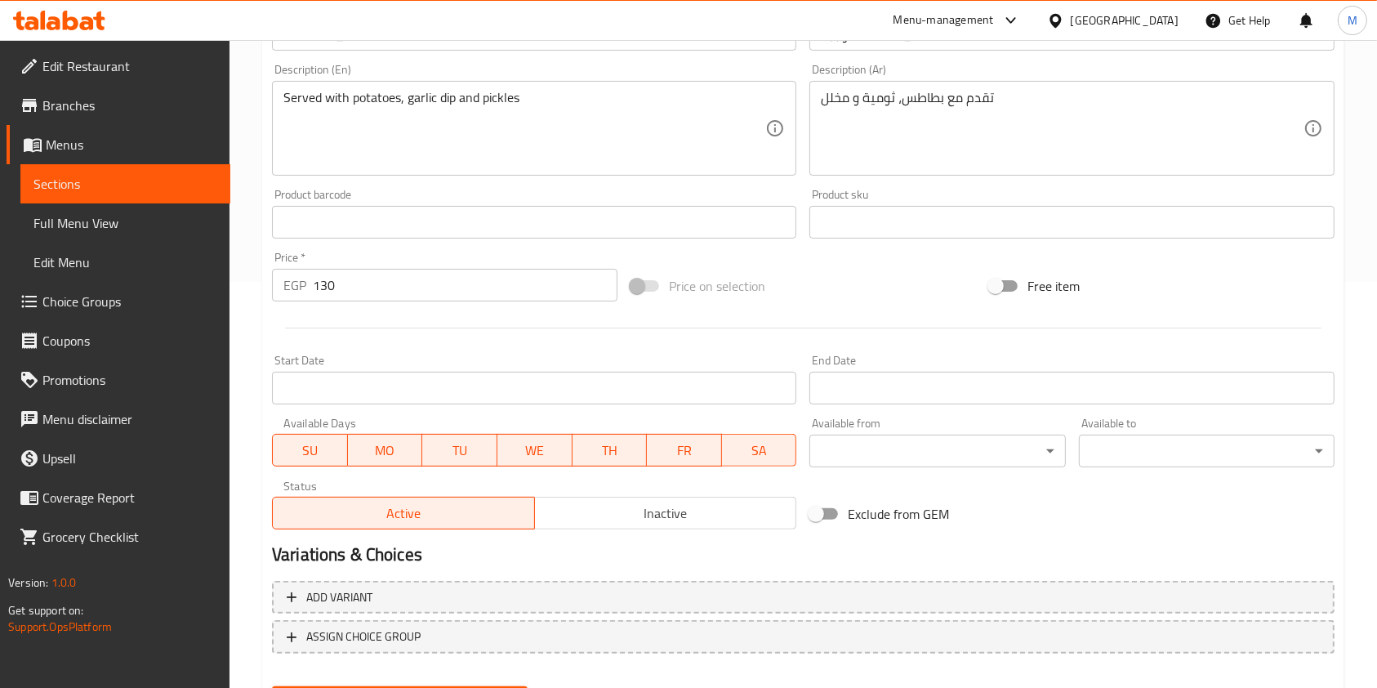
scroll to position [417, 0]
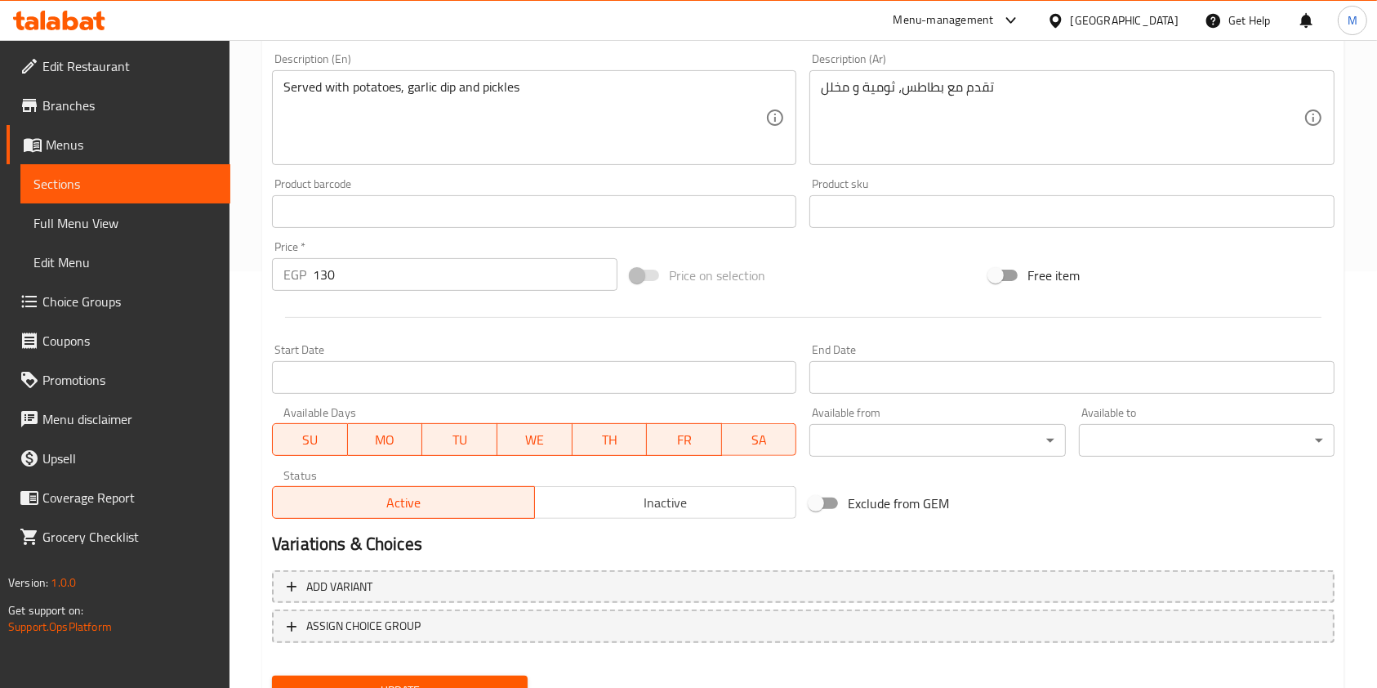
click at [647, 481] on div "Active Inactive" at bounding box center [534, 494] width 524 height 49
click at [646, 492] on span "Inactive" at bounding box center [666, 503] width 249 height 24
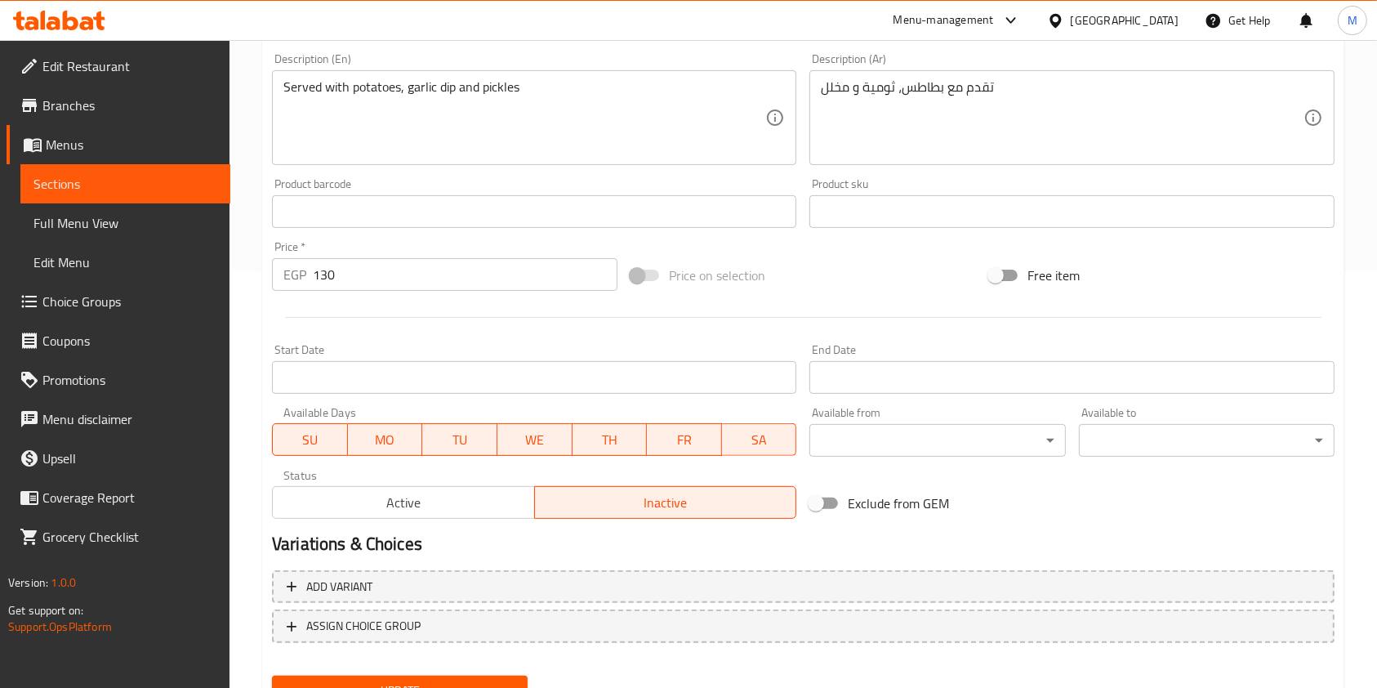
click at [494, 666] on div "Add variant ASSIGN CHOICE GROUP" at bounding box center [804, 617] width 1076 height 106
click at [497, 682] on span "Update" at bounding box center [400, 691] width 230 height 20
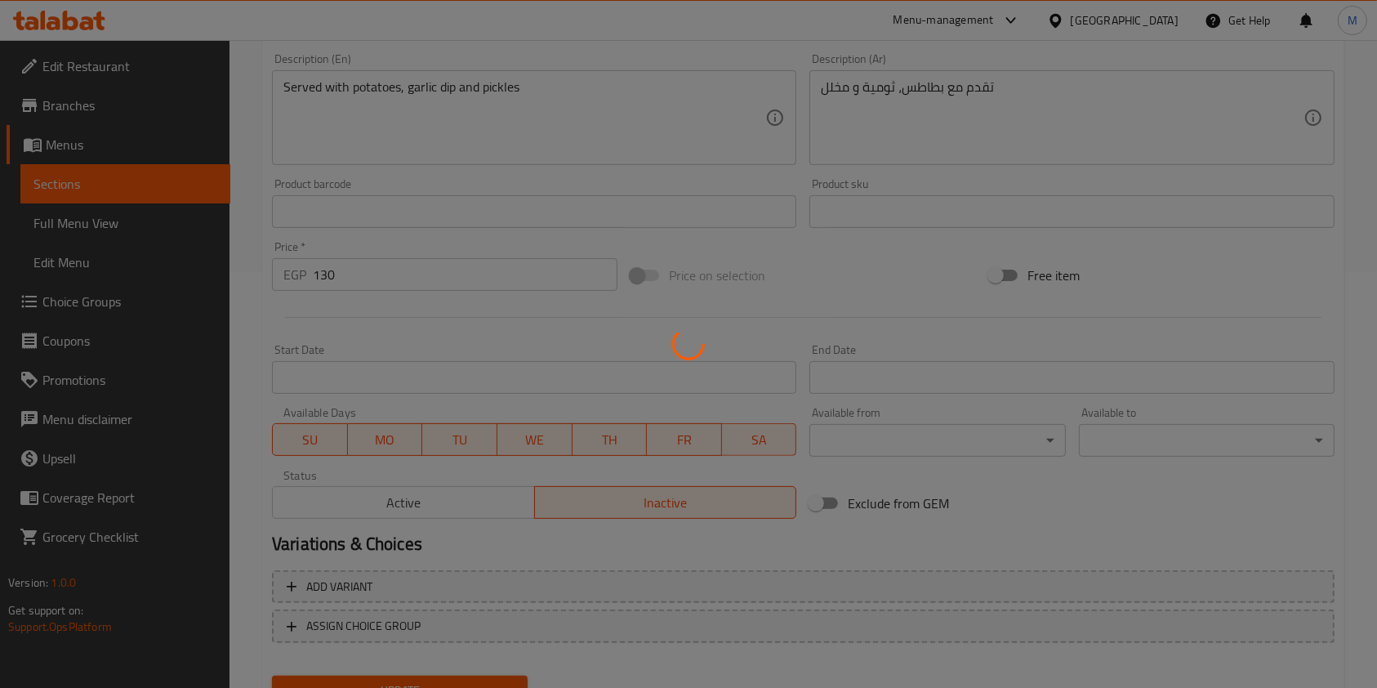
scroll to position [0, 0]
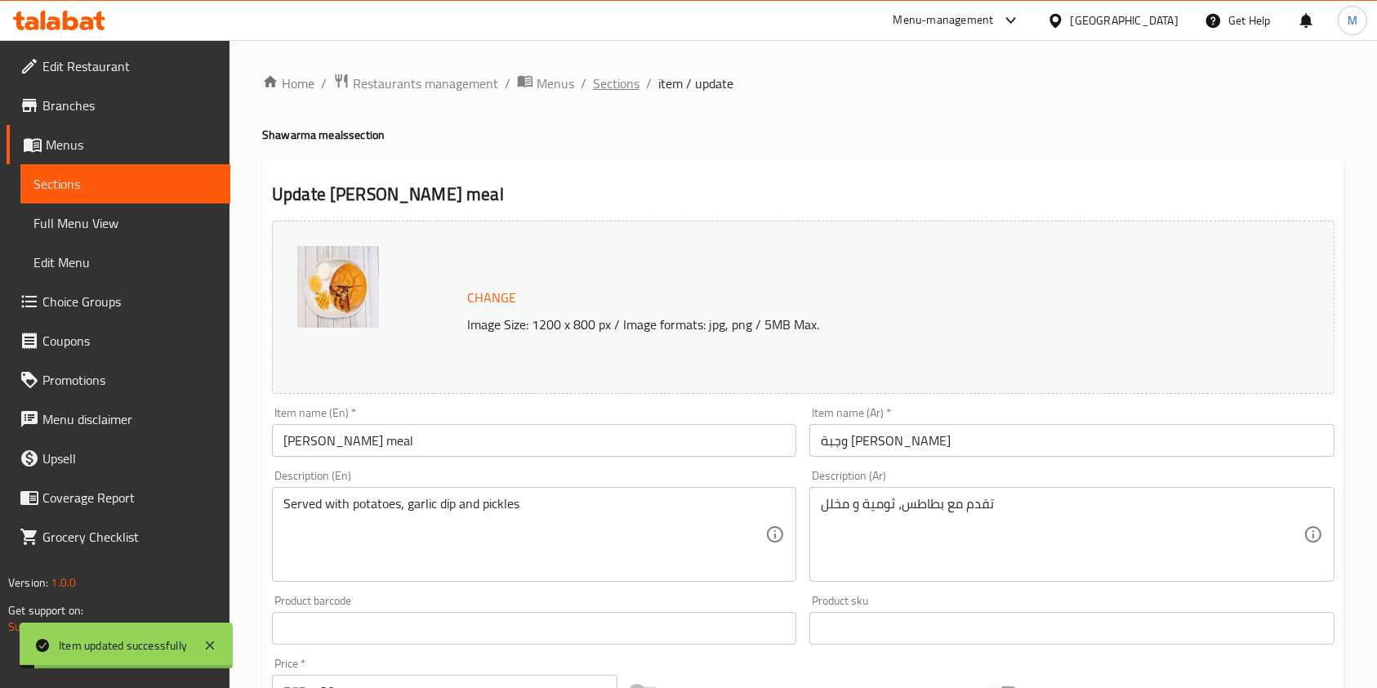
click at [631, 74] on span "Sections" at bounding box center [616, 84] width 47 height 20
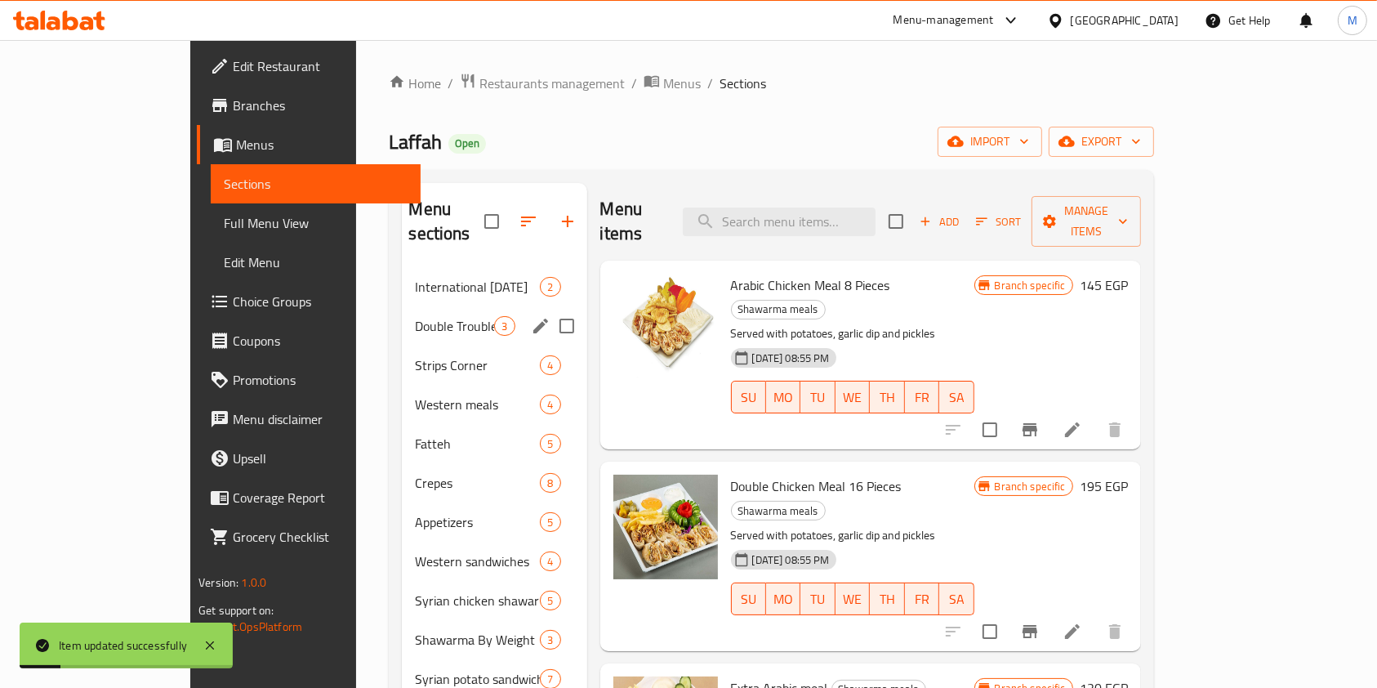
click at [415, 277] on span "International [DATE]" at bounding box center [477, 287] width 125 height 20
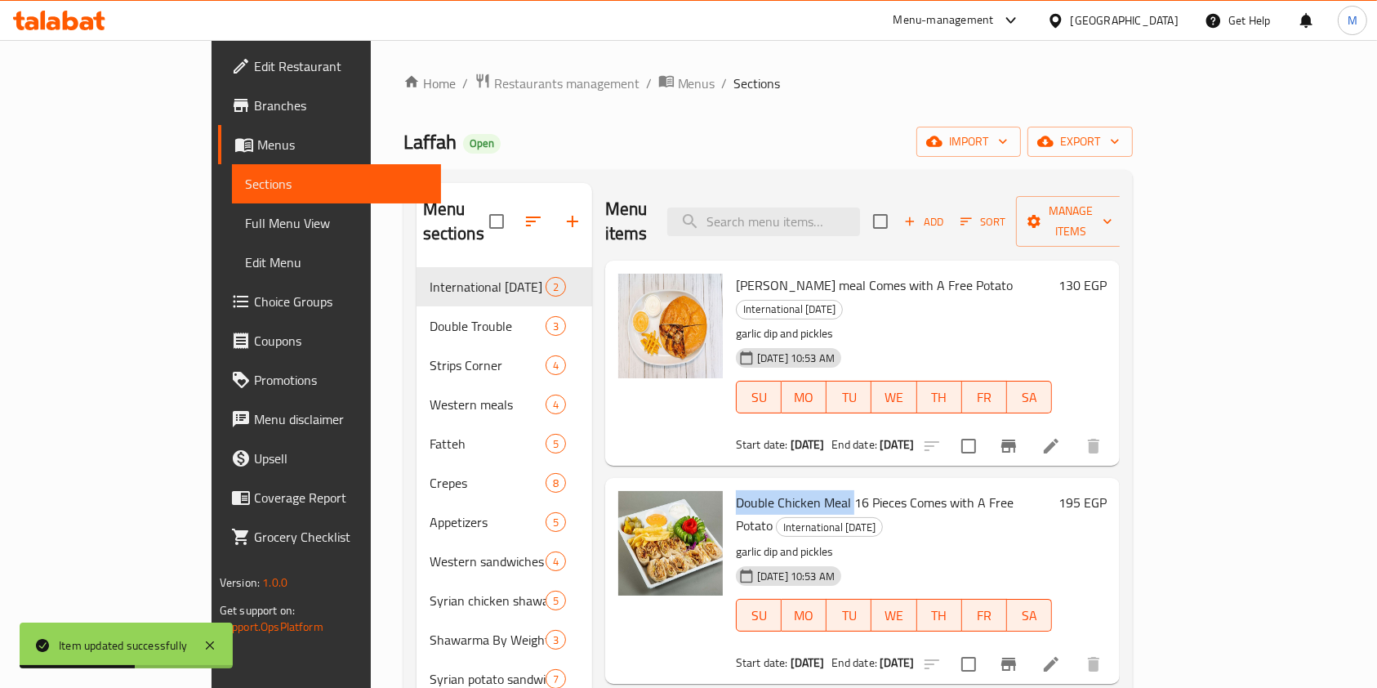
drag, startPoint x: 685, startPoint y: 457, endPoint x: 800, endPoint y: 466, distance: 114.8
click at [800, 490] on span "Double Chicken Meal 16 Pieces Comes with A Free Potato" at bounding box center [875, 513] width 278 height 47
copy span "Double Chicken Meal"
click at [839, 214] on input "search" at bounding box center [763, 222] width 193 height 29
paste input "Double Chicken Meal"
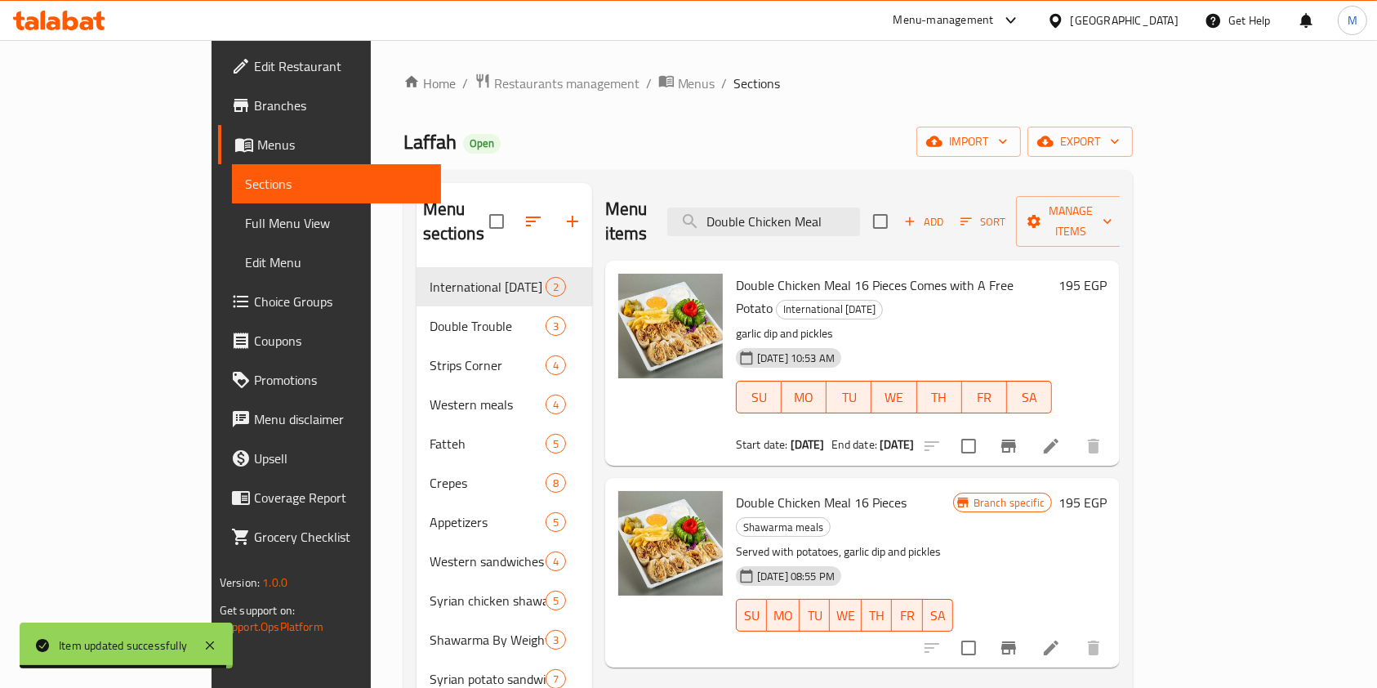
type input "Double Chicken Meal"
click at [1059, 640] on icon at bounding box center [1051, 647] width 15 height 15
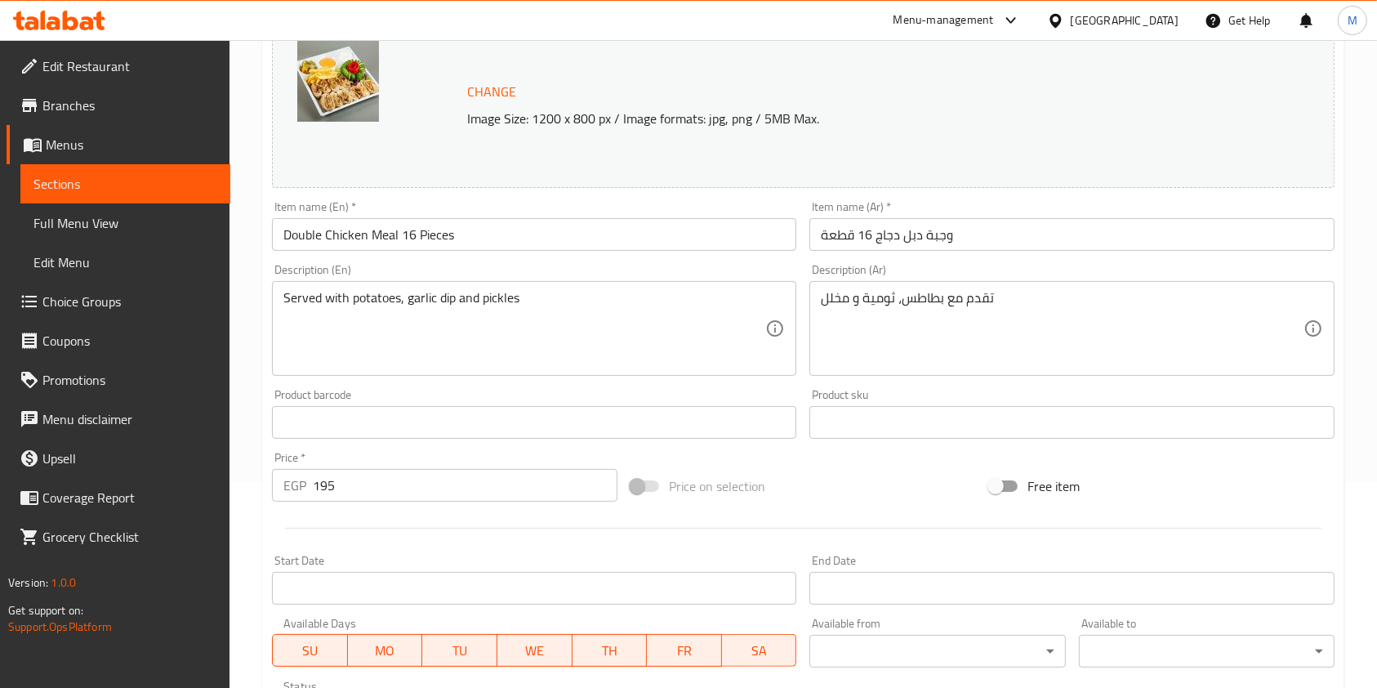
scroll to position [490, 0]
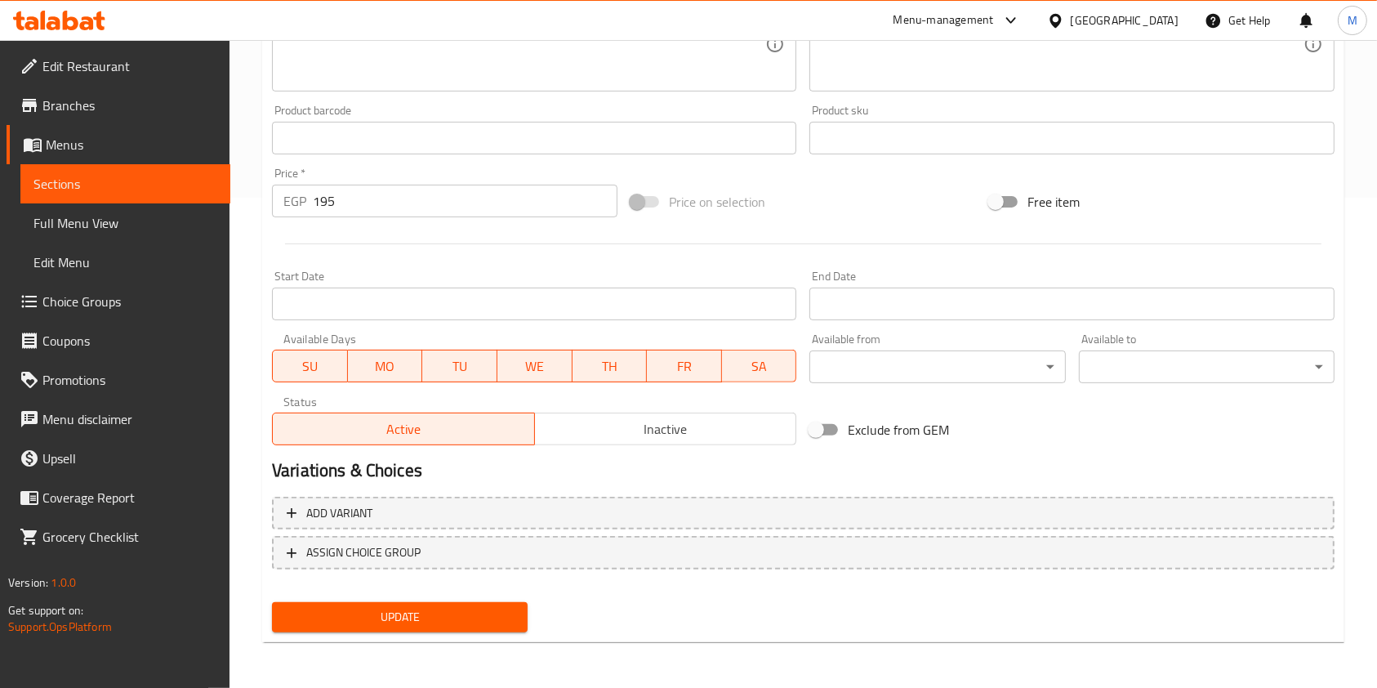
click at [586, 424] on span "Inactive" at bounding box center [666, 429] width 249 height 24
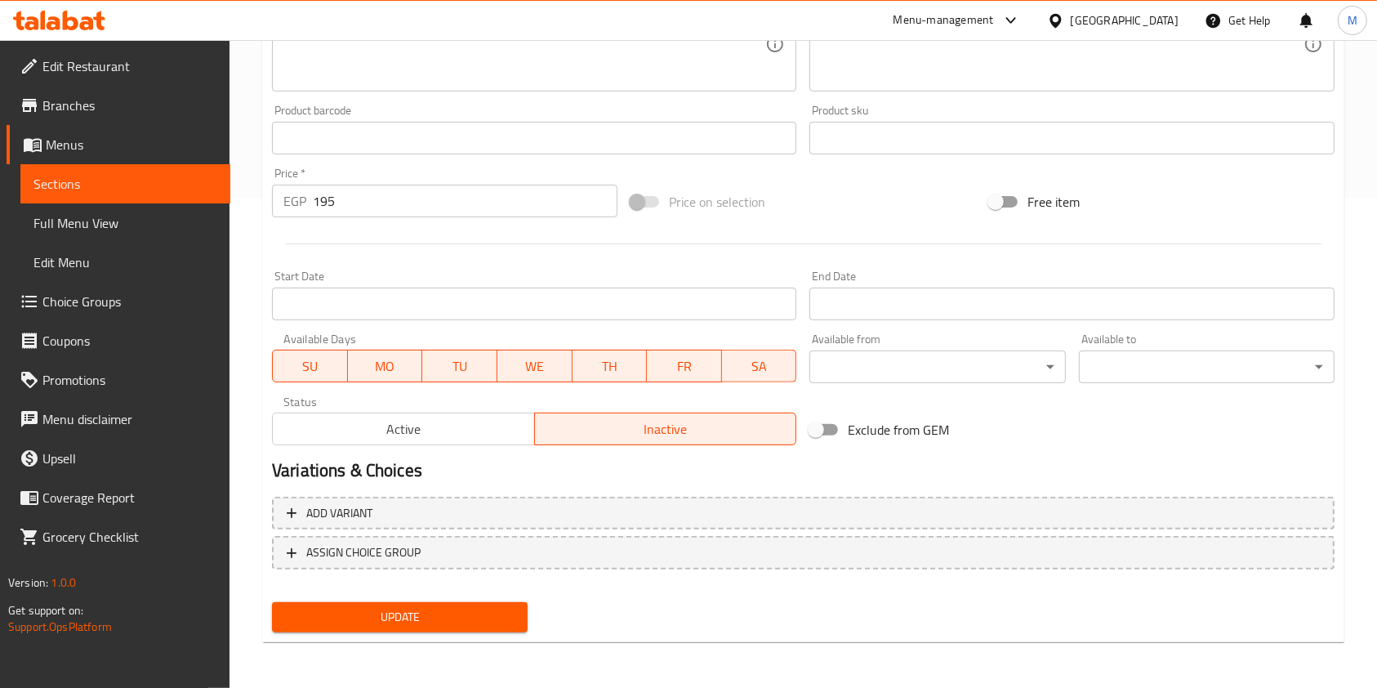
click at [469, 652] on div "Home / Restaurants management / Menus / Sections / item / update Shawarma meals…" at bounding box center [803, 119] width 1082 height 1073
click at [479, 623] on span "Update" at bounding box center [400, 617] width 230 height 20
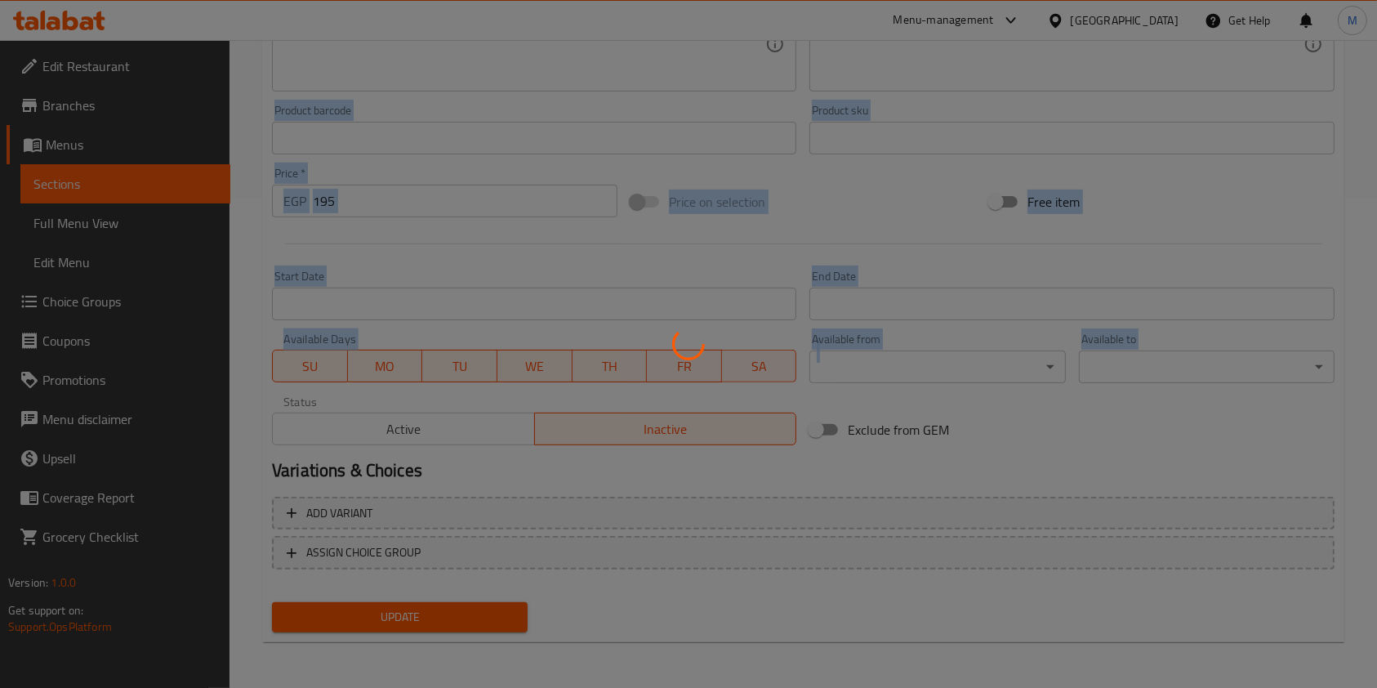
drag, startPoint x: 1363, startPoint y: 615, endPoint x: 1392, endPoint y: 388, distance: 229.0
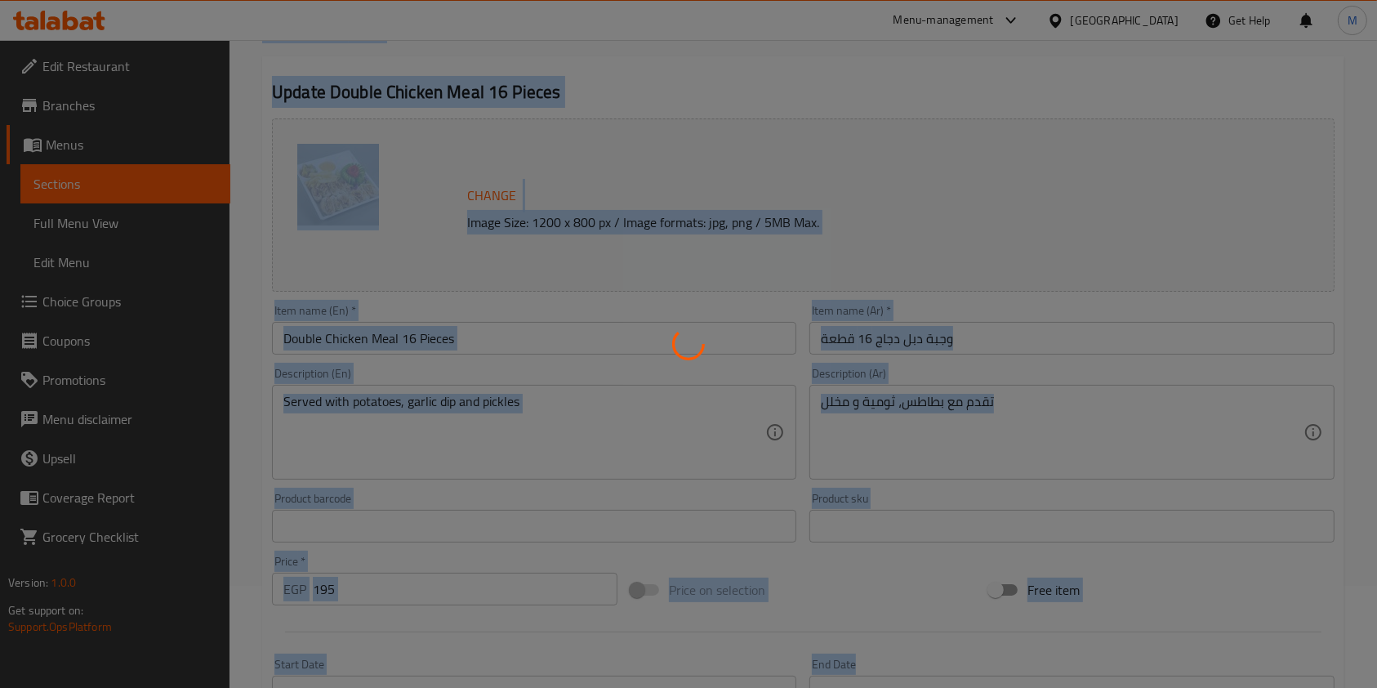
scroll to position [0, 0]
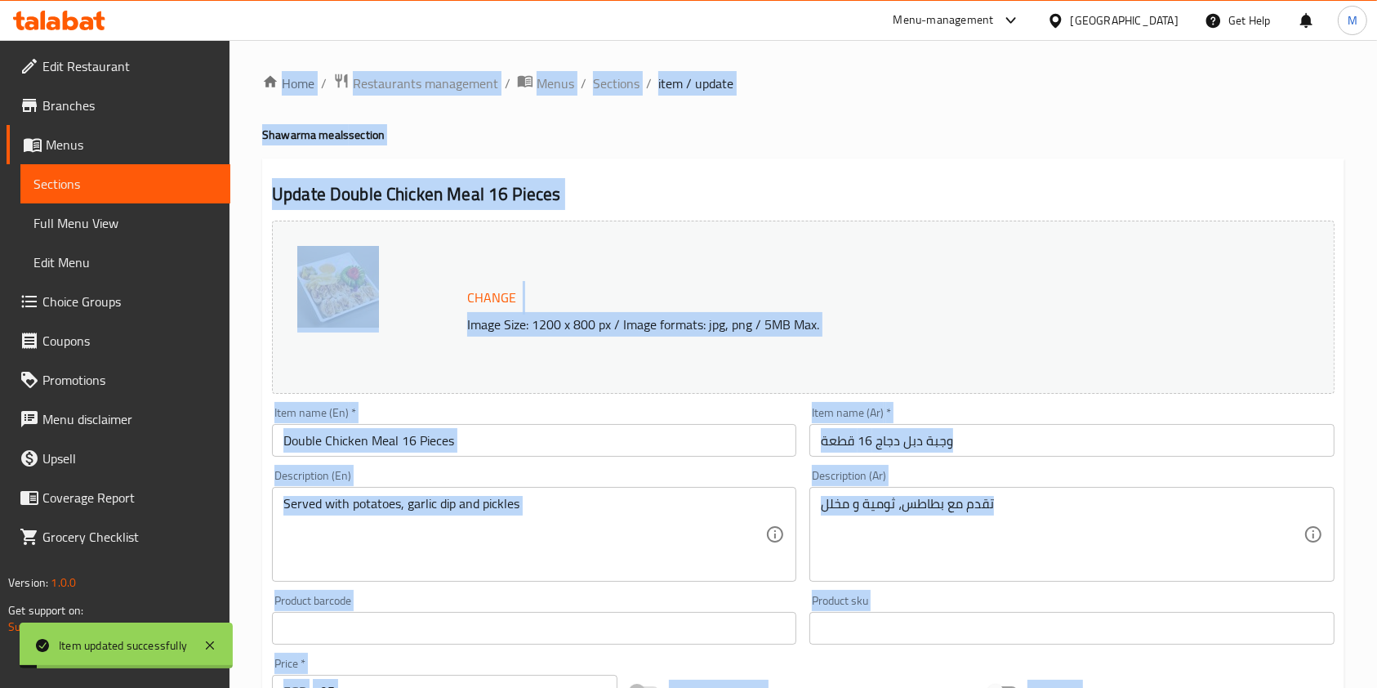
click at [639, 76] on ol "Home / Restaurants management / Menus / Sections / item / update" at bounding box center [803, 83] width 1082 height 21
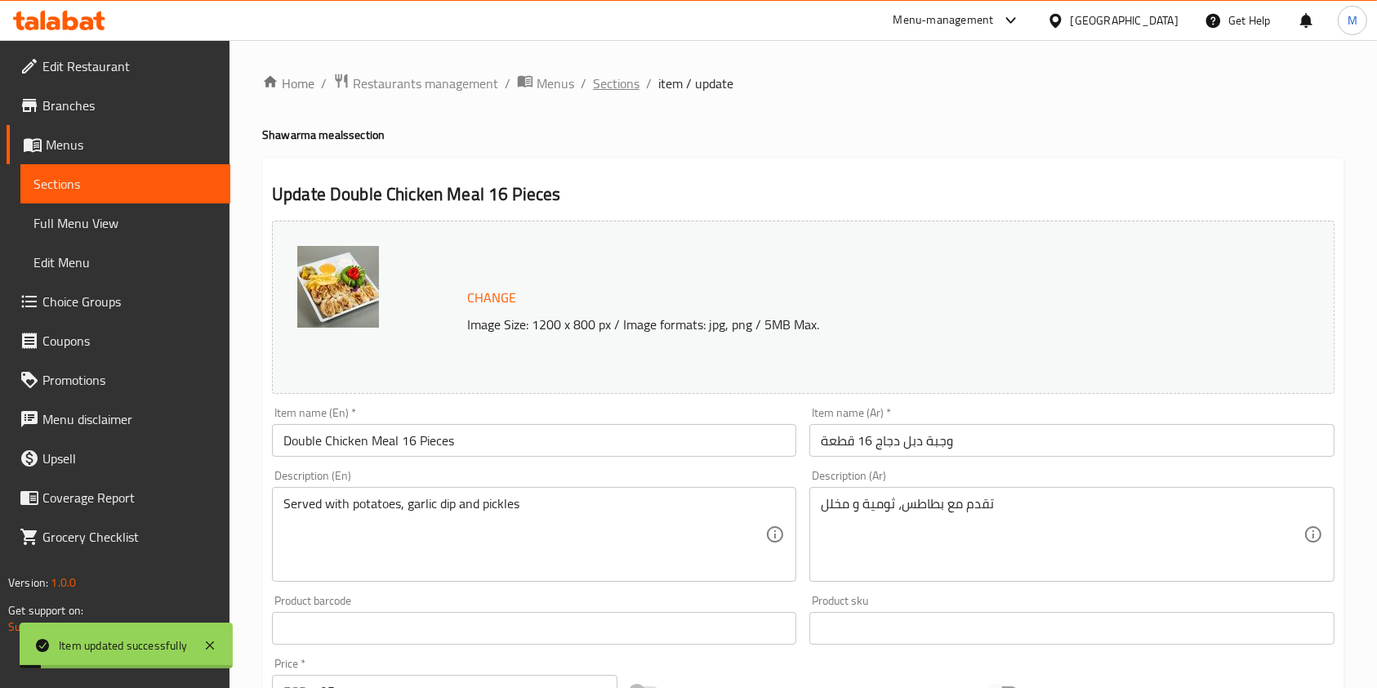
click at [614, 83] on span "Sections" at bounding box center [616, 84] width 47 height 20
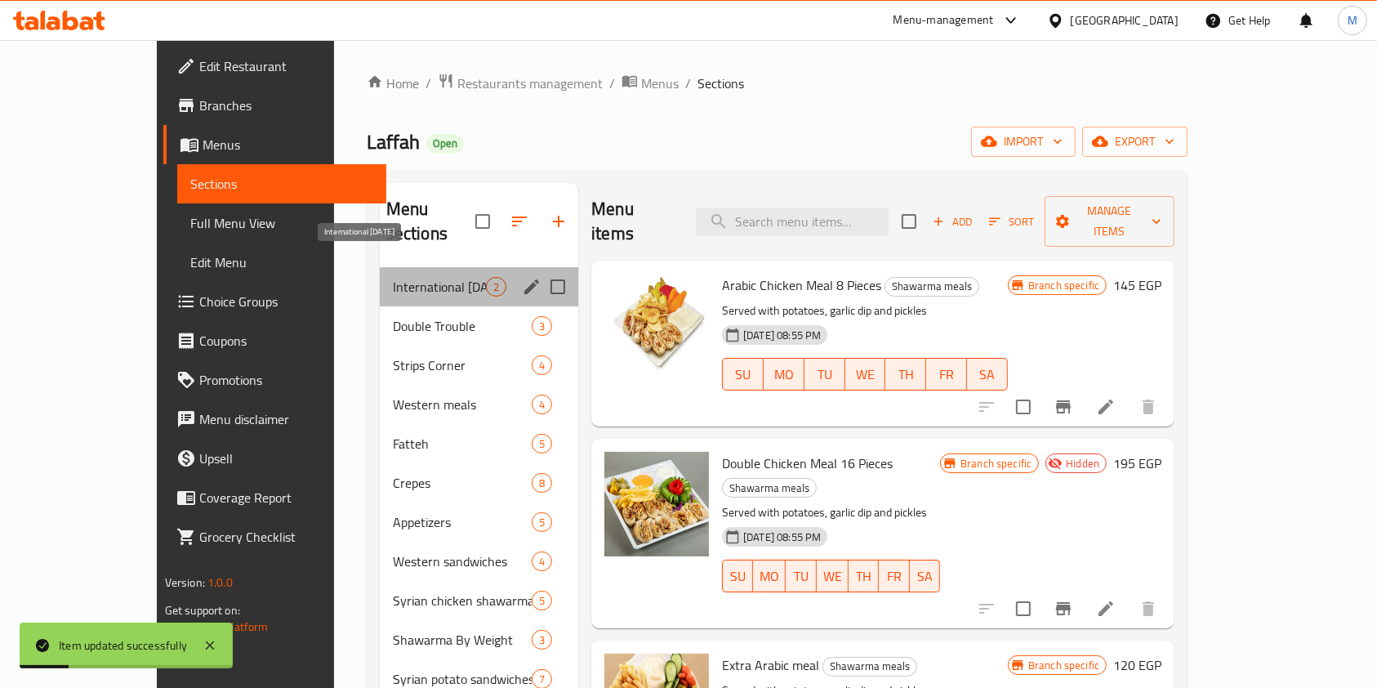
click at [393, 277] on span "International [DATE]" at bounding box center [439, 287] width 93 height 20
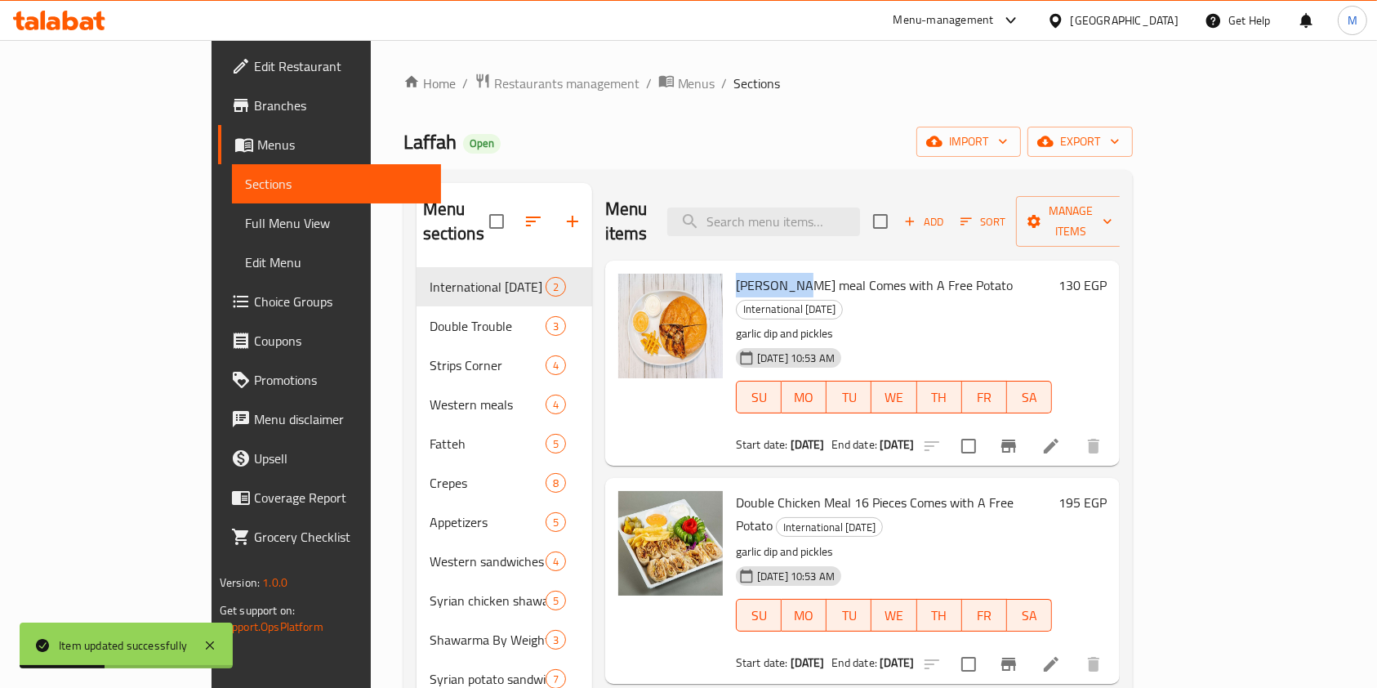
drag, startPoint x: 680, startPoint y: 252, endPoint x: 744, endPoint y: 261, distance: 65.2
click at [745, 267] on div "[PERSON_NAME] meal Comes with A Free Potato International [DATE] garlic dip and…" at bounding box center [894, 363] width 329 height 192
copy span "[PERSON_NAME] meal"
click at [795, 190] on div "Menu items Add Sort Manage items" at bounding box center [862, 222] width 515 height 78
click at [801, 208] on input "search" at bounding box center [763, 222] width 193 height 29
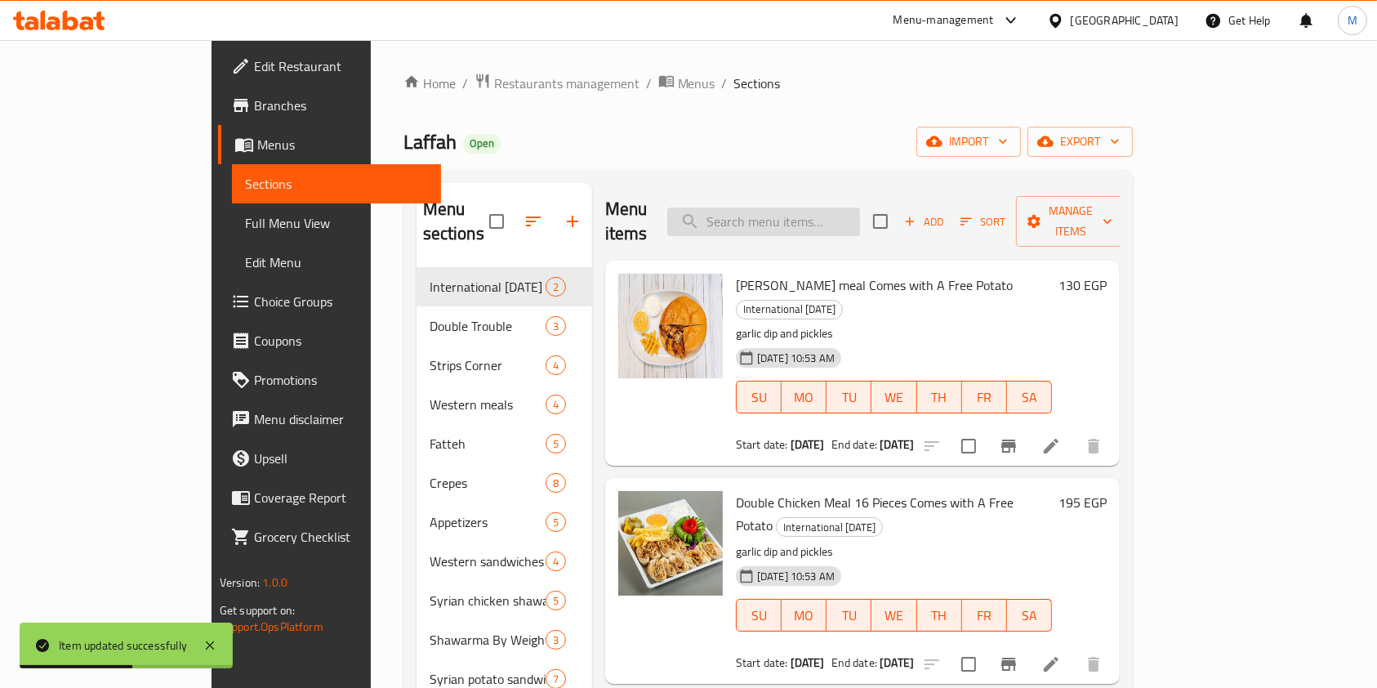
paste input "Maria meal"
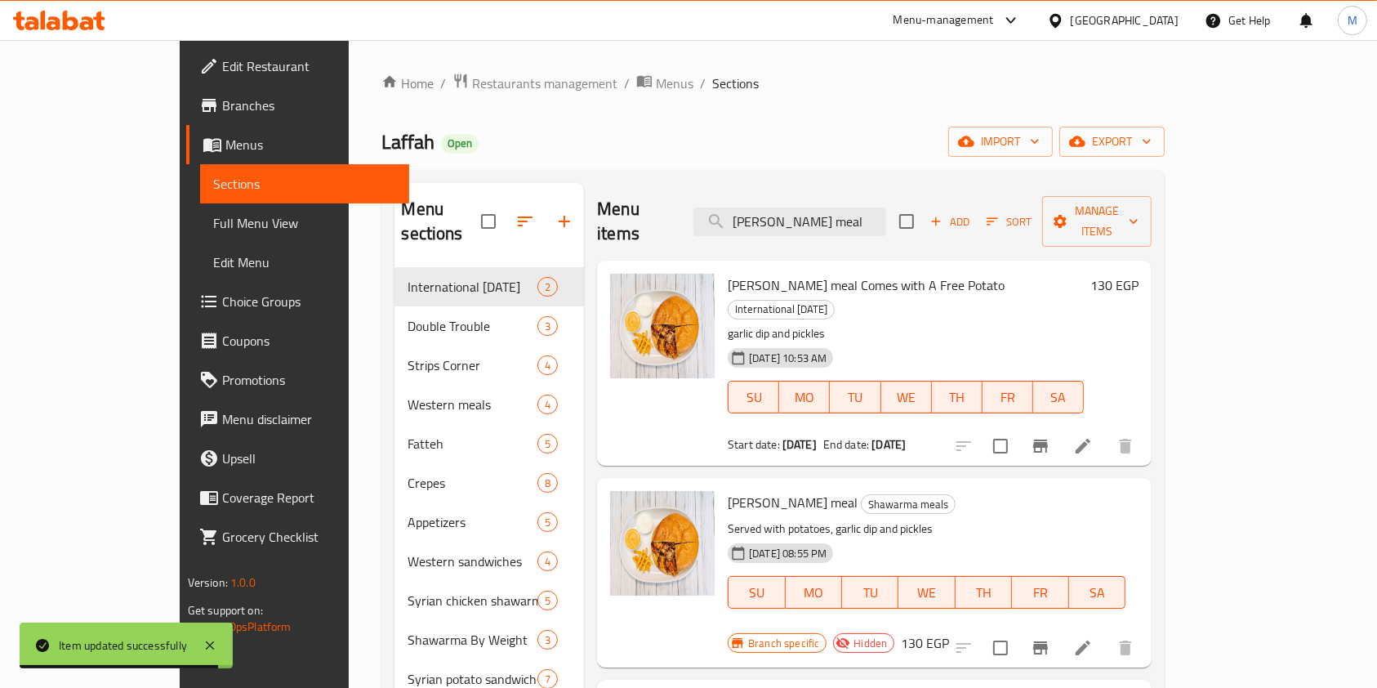
type input "Maria meal"
click at [81, 25] on icon at bounding box center [87, 23] width 14 height 14
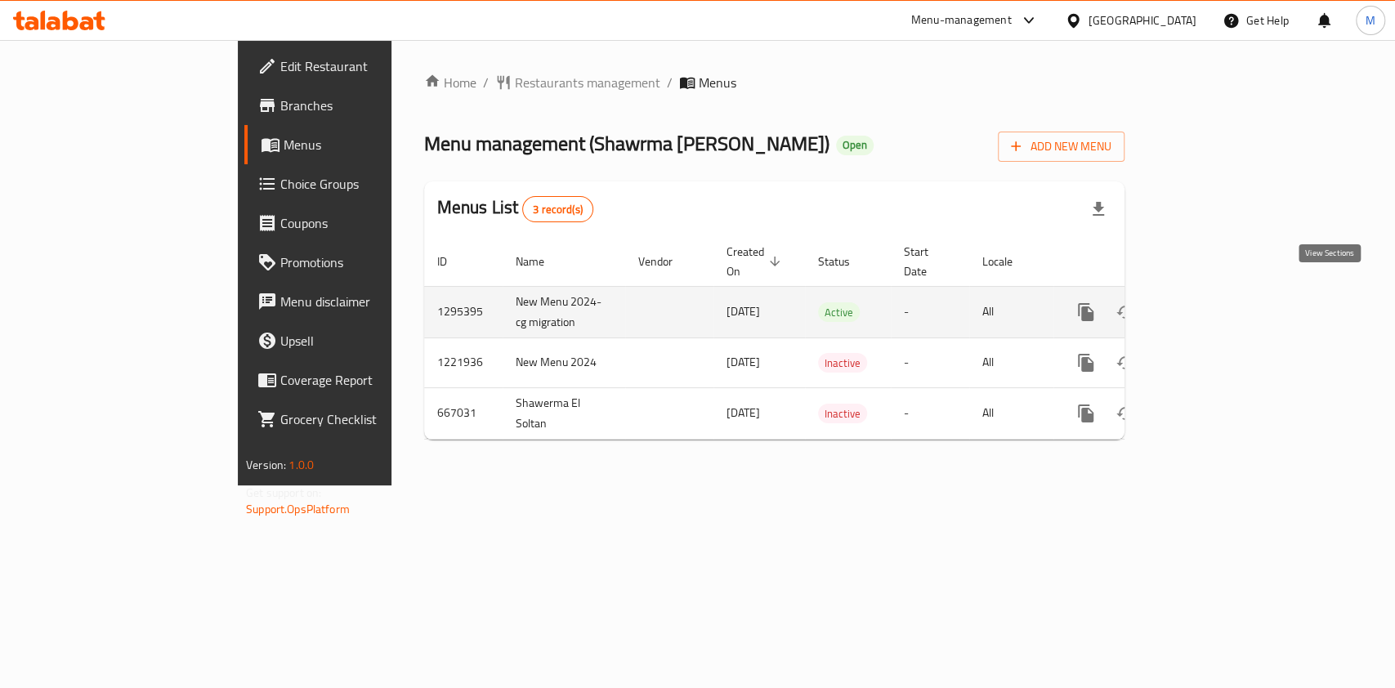
click at [1213, 302] on icon "enhanced table" at bounding box center [1204, 312] width 20 height 20
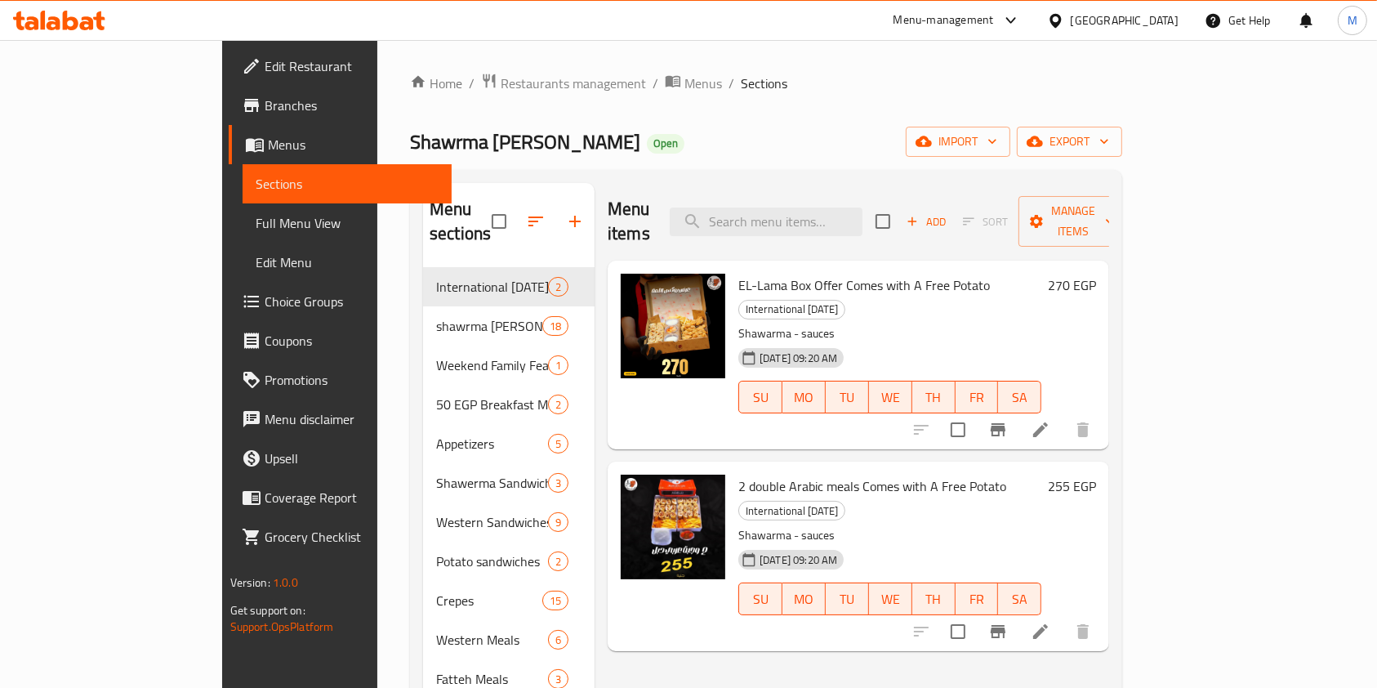
click at [96, 16] on icon at bounding box center [59, 21] width 92 height 20
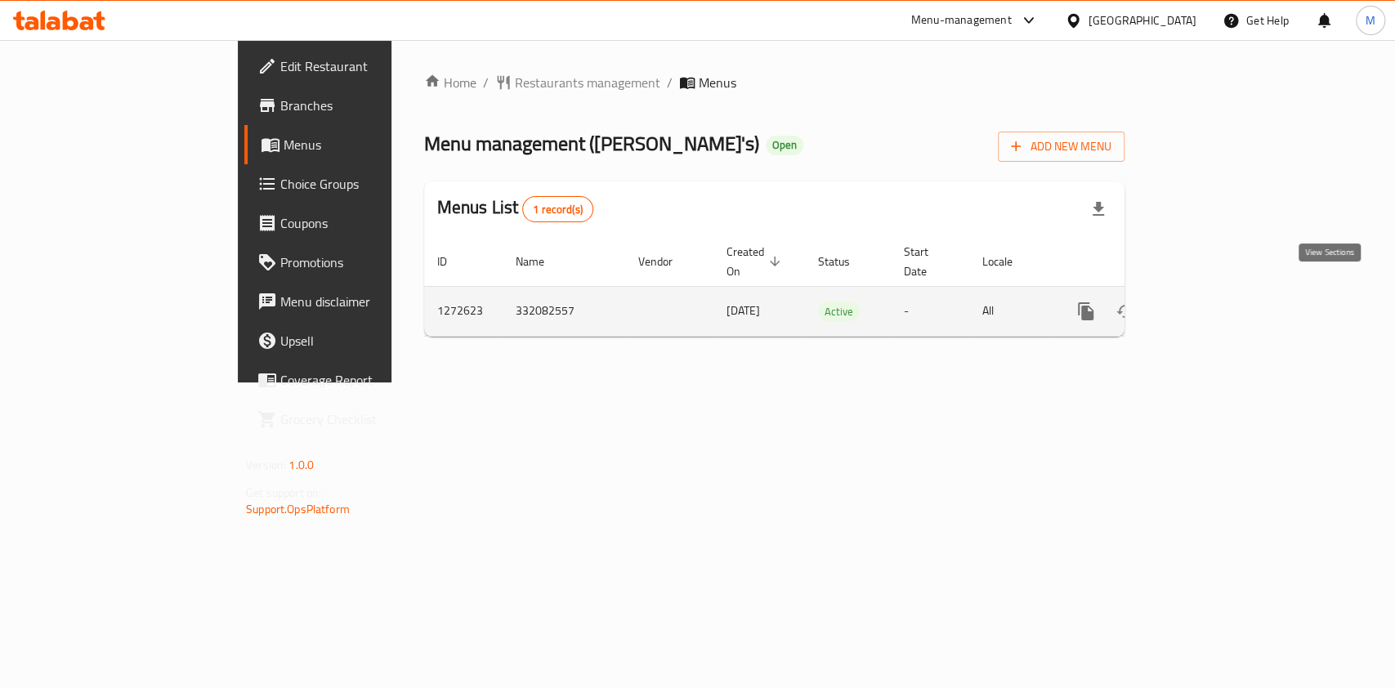
click at [1213, 301] on icon "enhanced table" at bounding box center [1204, 311] width 20 height 20
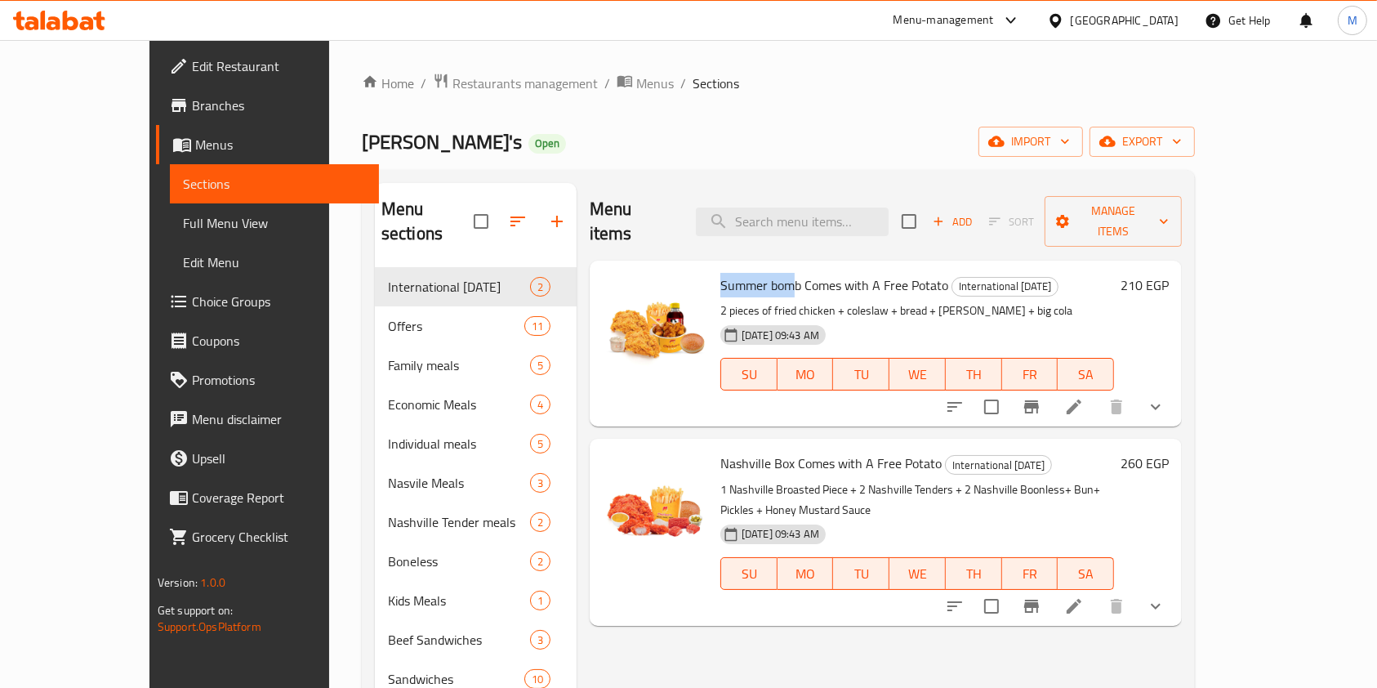
drag, startPoint x: 682, startPoint y: 258, endPoint x: 760, endPoint y: 270, distance: 78.6
click at [760, 273] on span "Summer bomb Comes with A Free Potato" at bounding box center [835, 285] width 228 height 25
copy span "Summer bom"
click at [810, 190] on div "Menu items Add Sort Manage items" at bounding box center [886, 222] width 592 height 78
click at [812, 208] on input "search" at bounding box center [792, 222] width 193 height 29
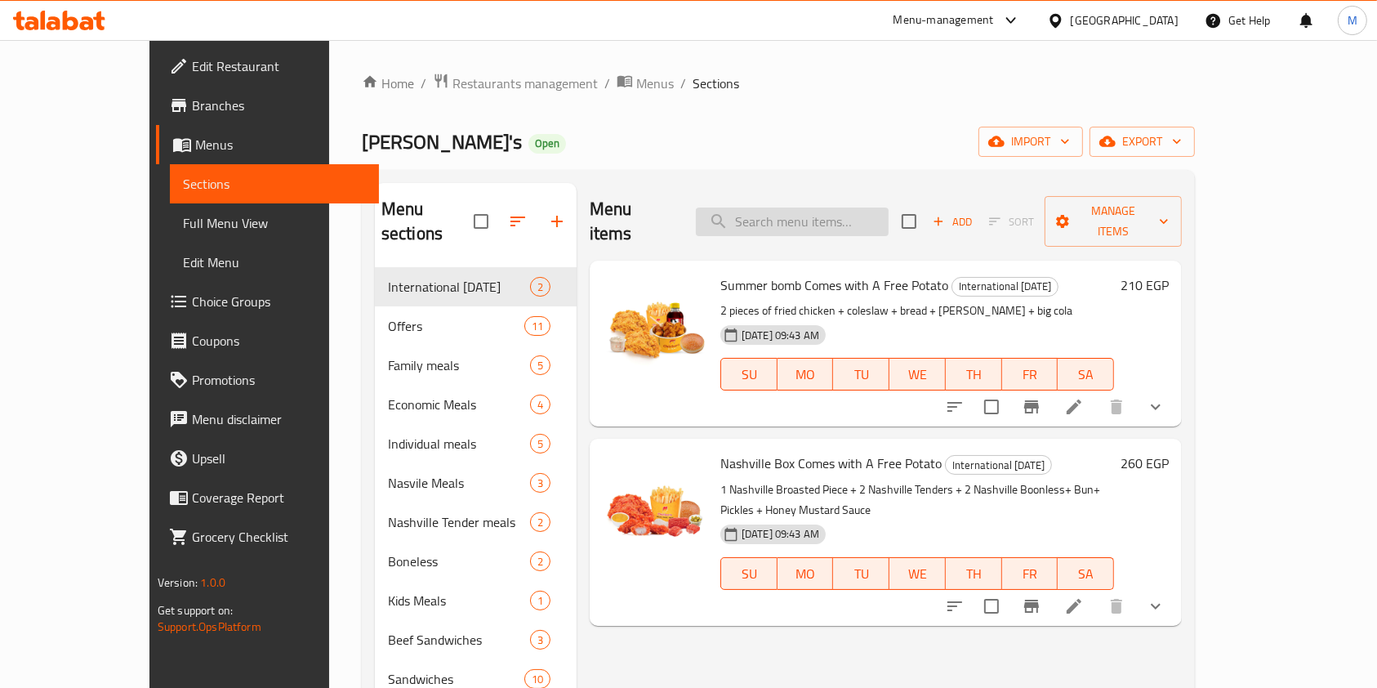
paste input "Summer bom"
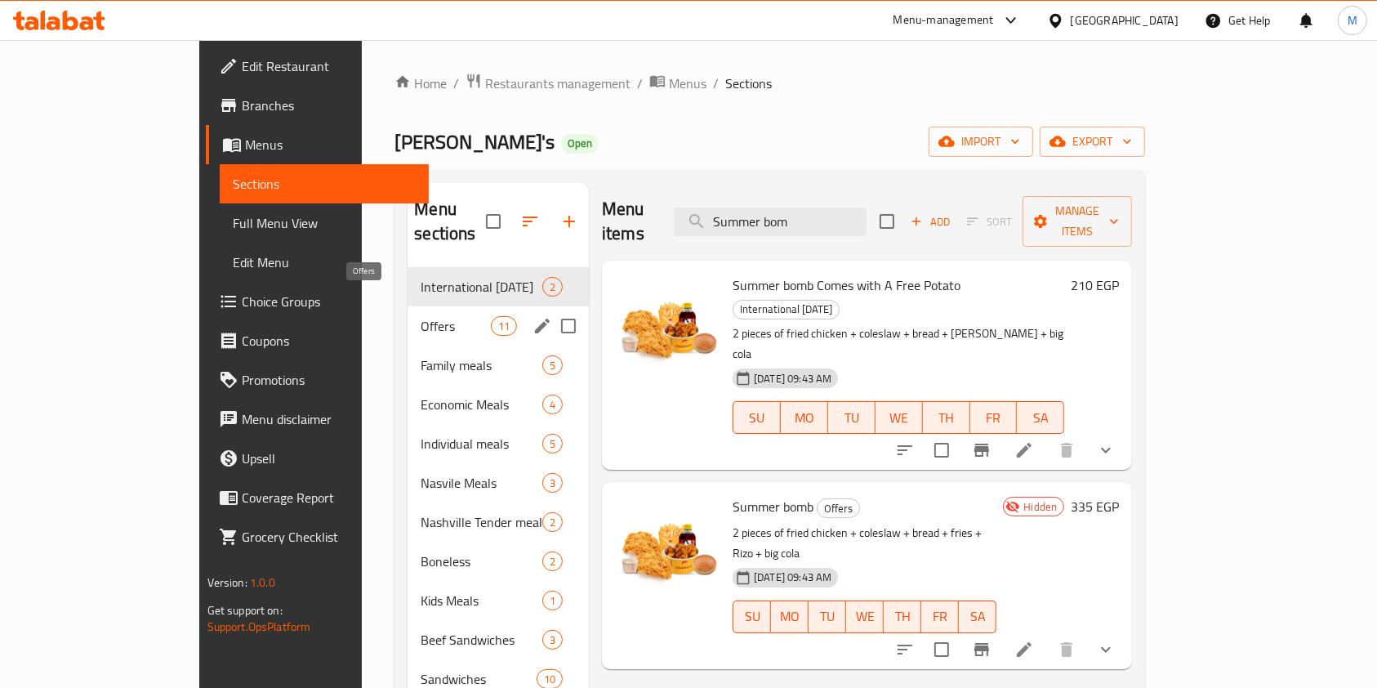
click at [421, 316] on span "Offers" at bounding box center [455, 326] width 69 height 20
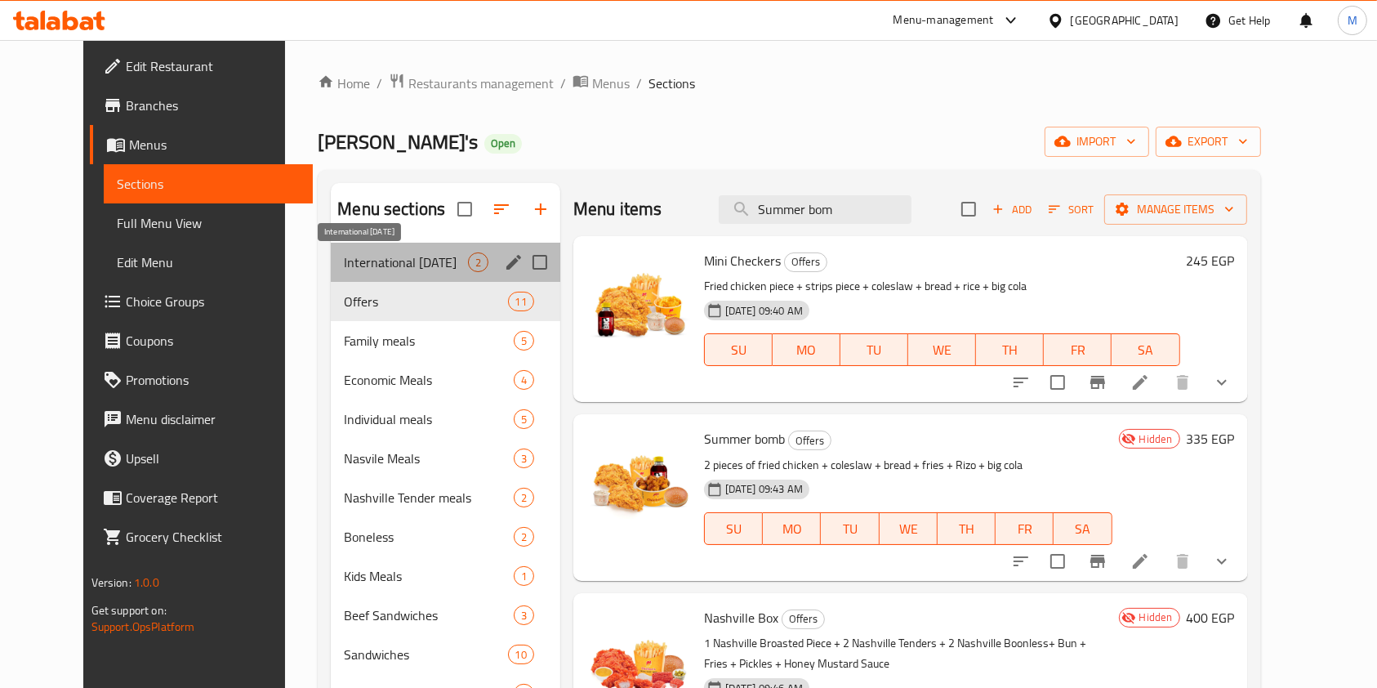
click at [406, 266] on span "International [DATE]" at bounding box center [405, 262] width 123 height 20
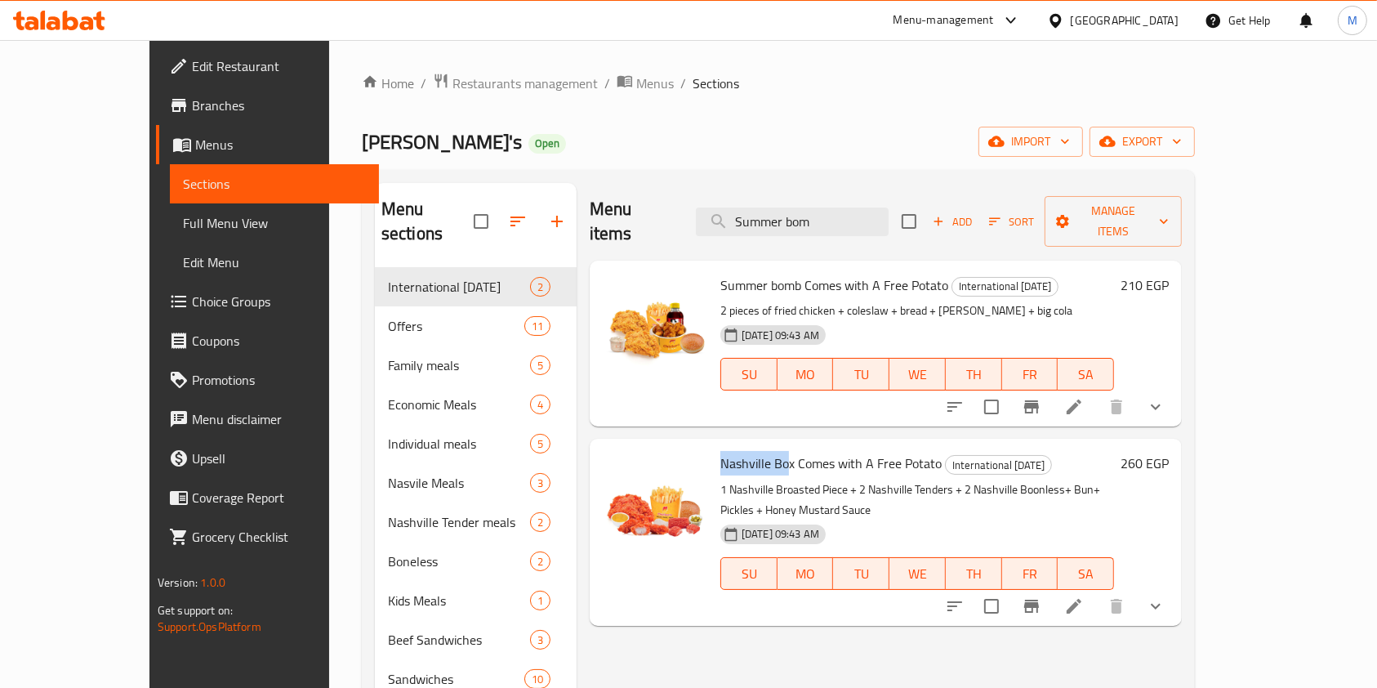
drag, startPoint x: 680, startPoint y: 439, endPoint x: 752, endPoint y: 449, distance: 73.5
click at [752, 449] on div "Nashville Box Comes with A Free Potato International Potato Day 1 Nashville Bro…" at bounding box center [917, 531] width 407 height 173
copy span "Nashville Bo"
click at [858, 208] on input "Summer bom" at bounding box center [792, 222] width 193 height 29
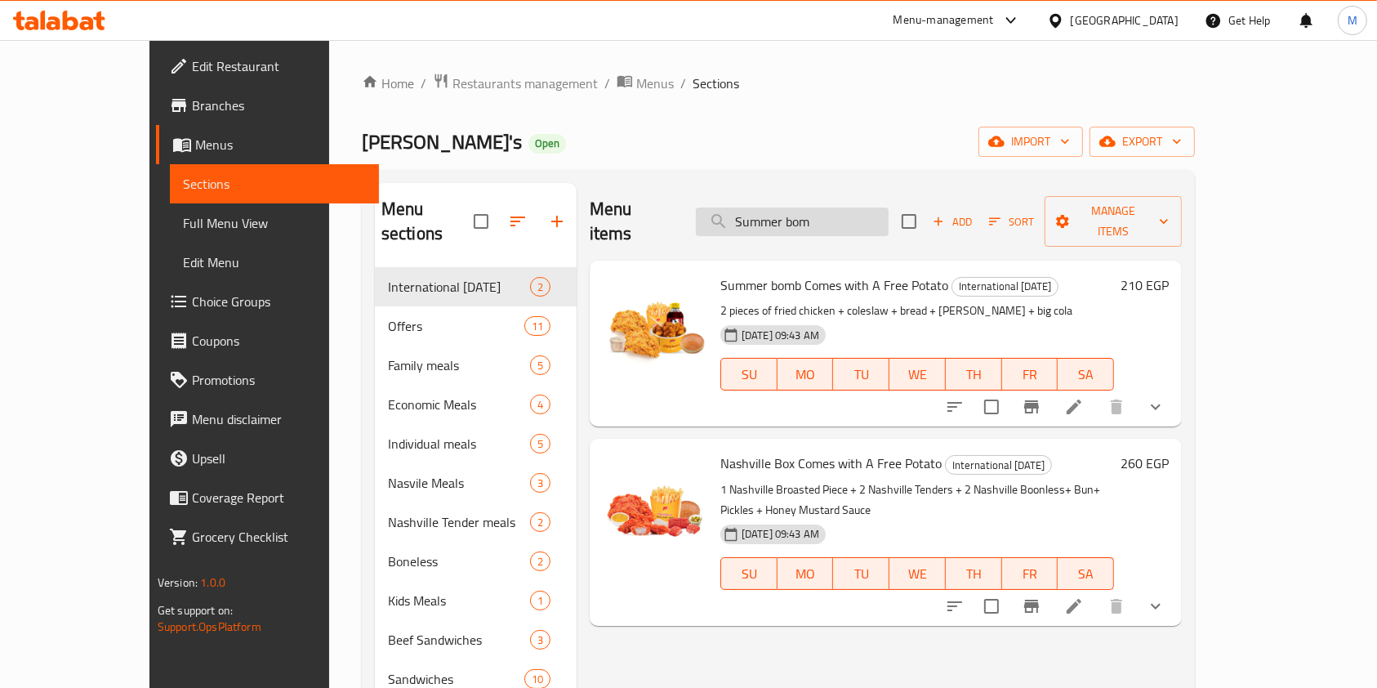
click at [858, 208] on input "Summer bom" at bounding box center [792, 222] width 193 height 29
paste input "Nashville Bo"
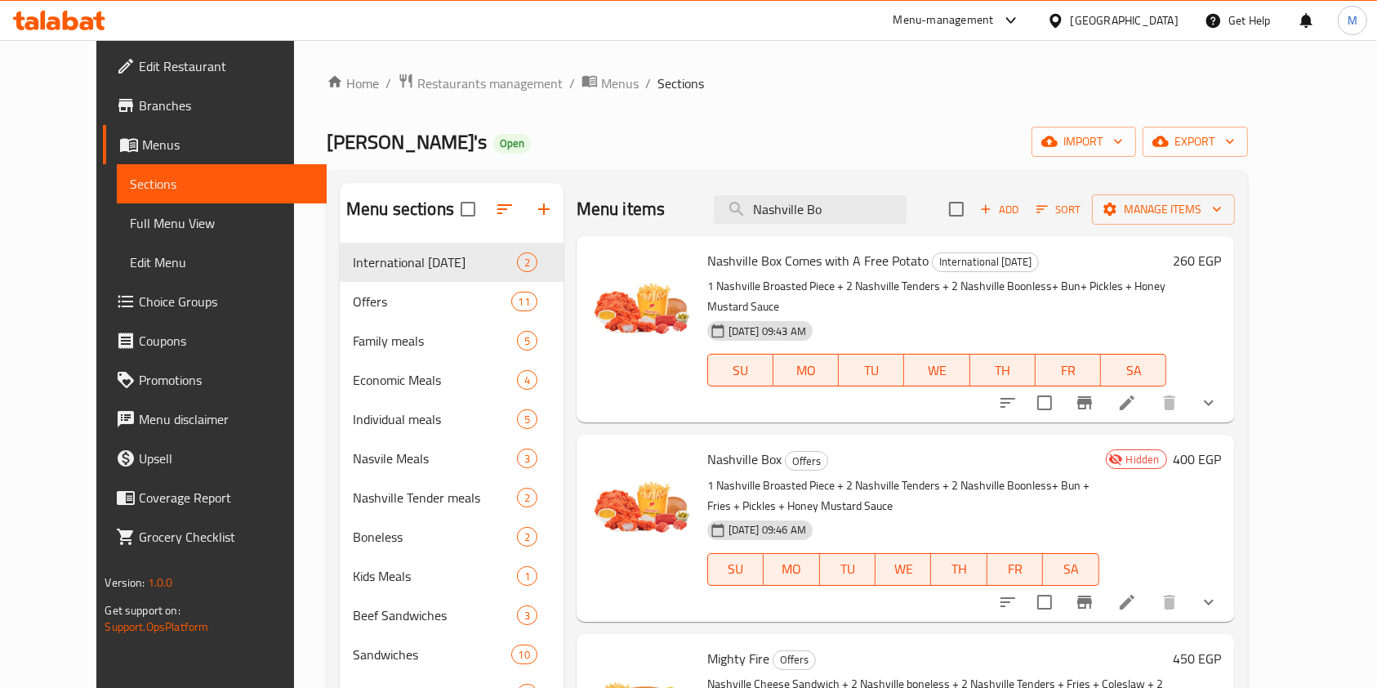
type input "Nashville Bo"
click at [94, 20] on icon at bounding box center [59, 21] width 92 height 20
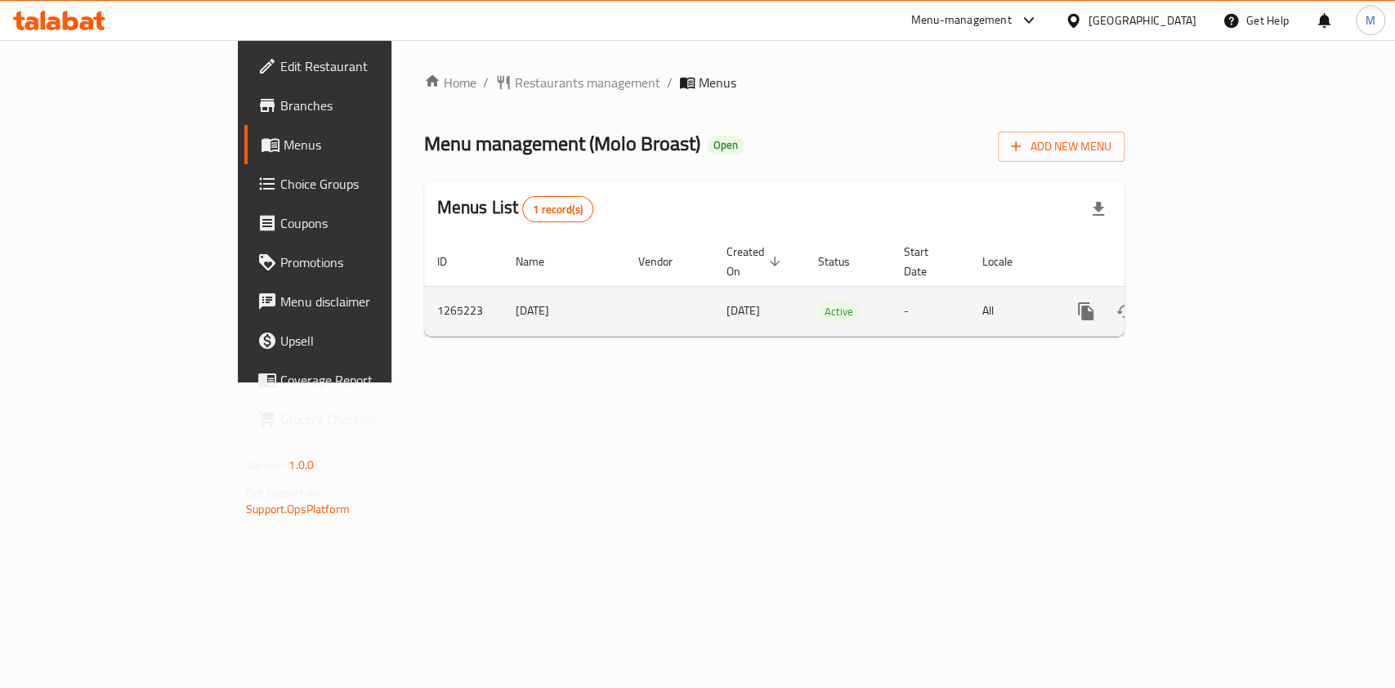
click at [1213, 301] on icon "enhanced table" at bounding box center [1204, 311] width 20 height 20
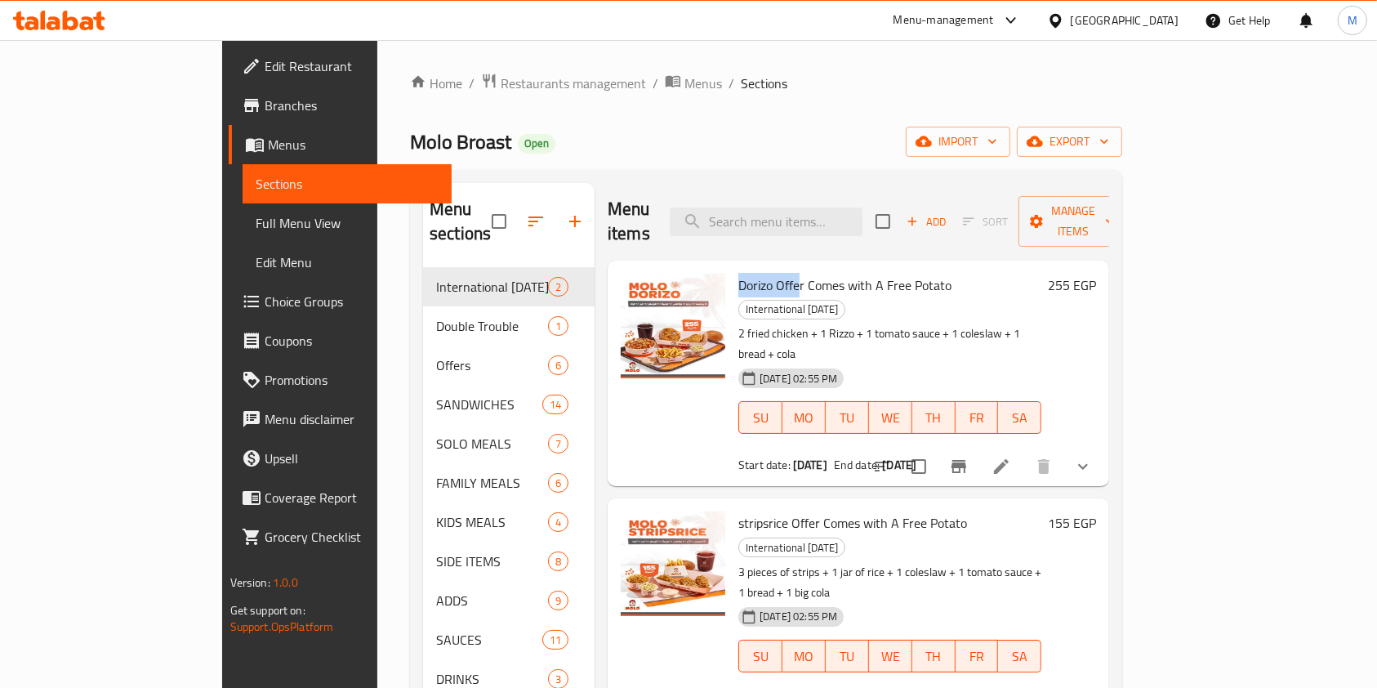
drag, startPoint x: 680, startPoint y: 255, endPoint x: 743, endPoint y: 257, distance: 63.7
click at [743, 267] on div "Dorizo Offer Comes with A Free Potato International Potato Day 2 fried chicken …" at bounding box center [890, 373] width 316 height 212
copy span "Dorizo Offe"
click at [832, 208] on input "search" at bounding box center [766, 222] width 193 height 29
paste input "Dorizo Offe"
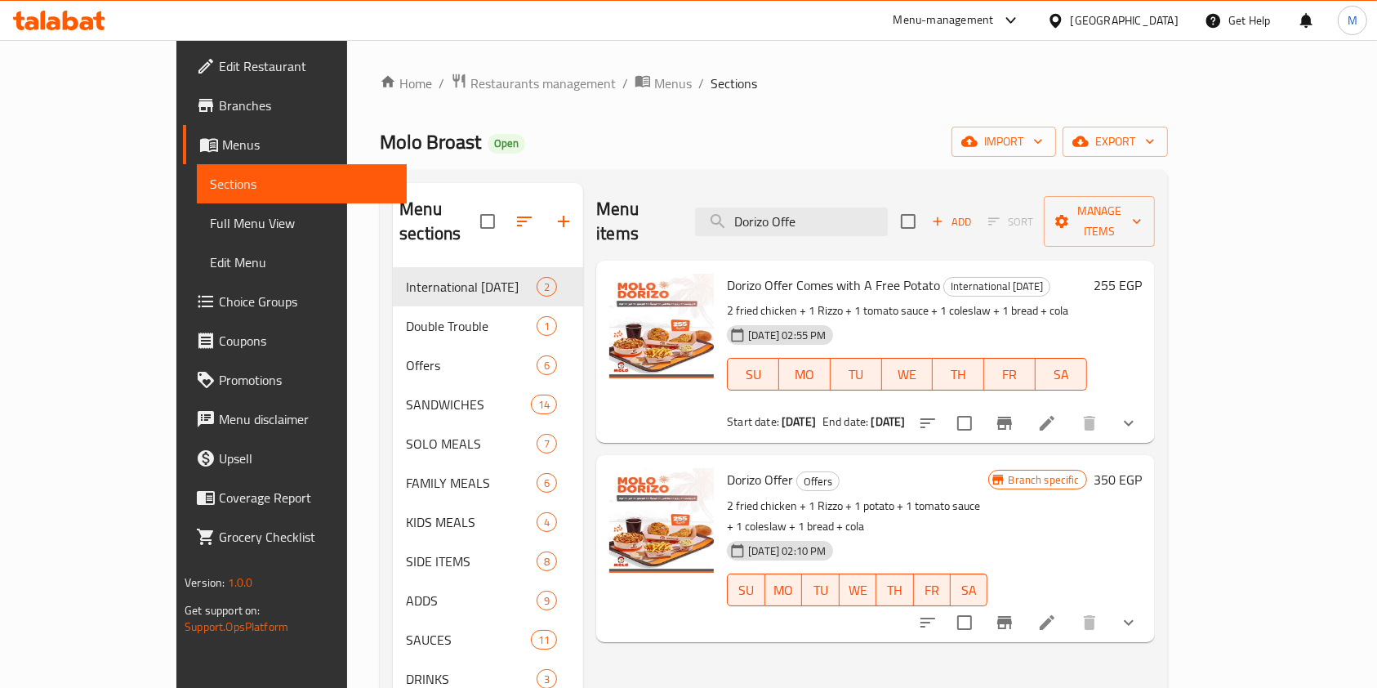
type input "Dorizo Offe"
click at [92, 16] on icon at bounding box center [59, 21] width 92 height 20
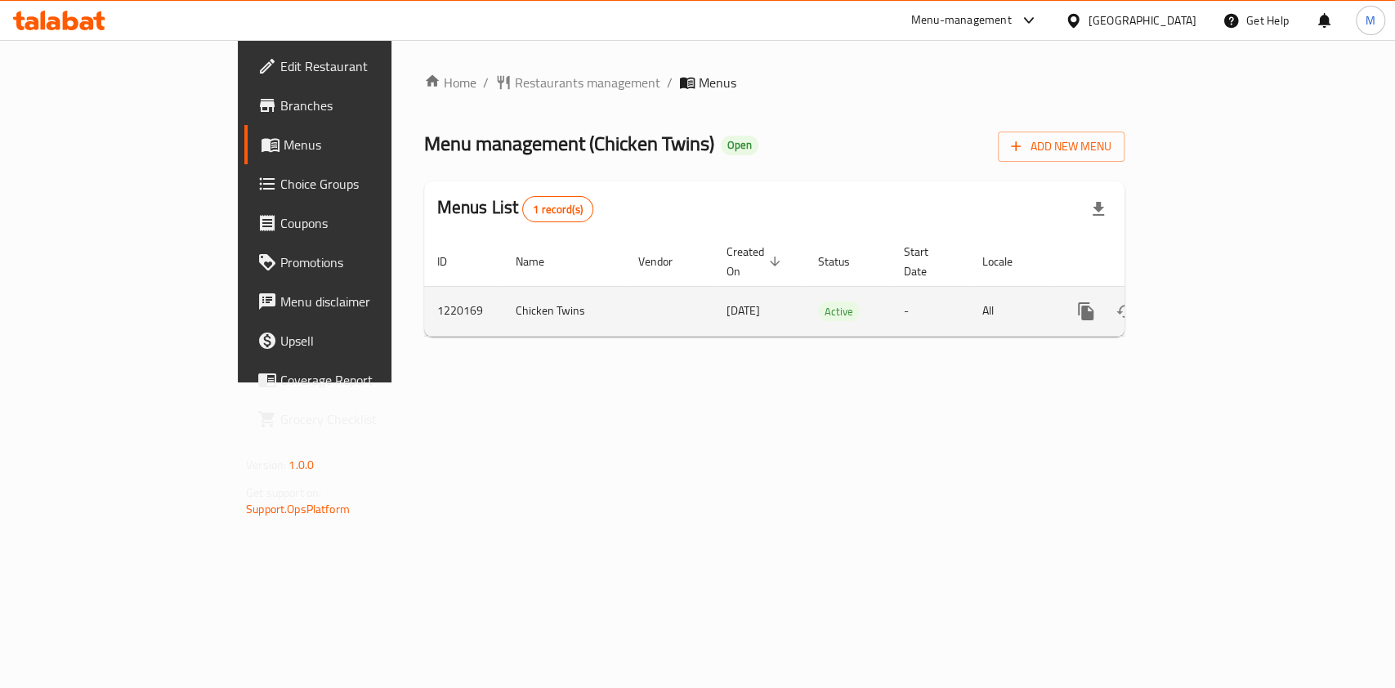
click at [1236, 288] on td "enhanced table" at bounding box center [1144, 311] width 183 height 50
click at [1223, 293] on link "enhanced table" at bounding box center [1203, 311] width 39 height 39
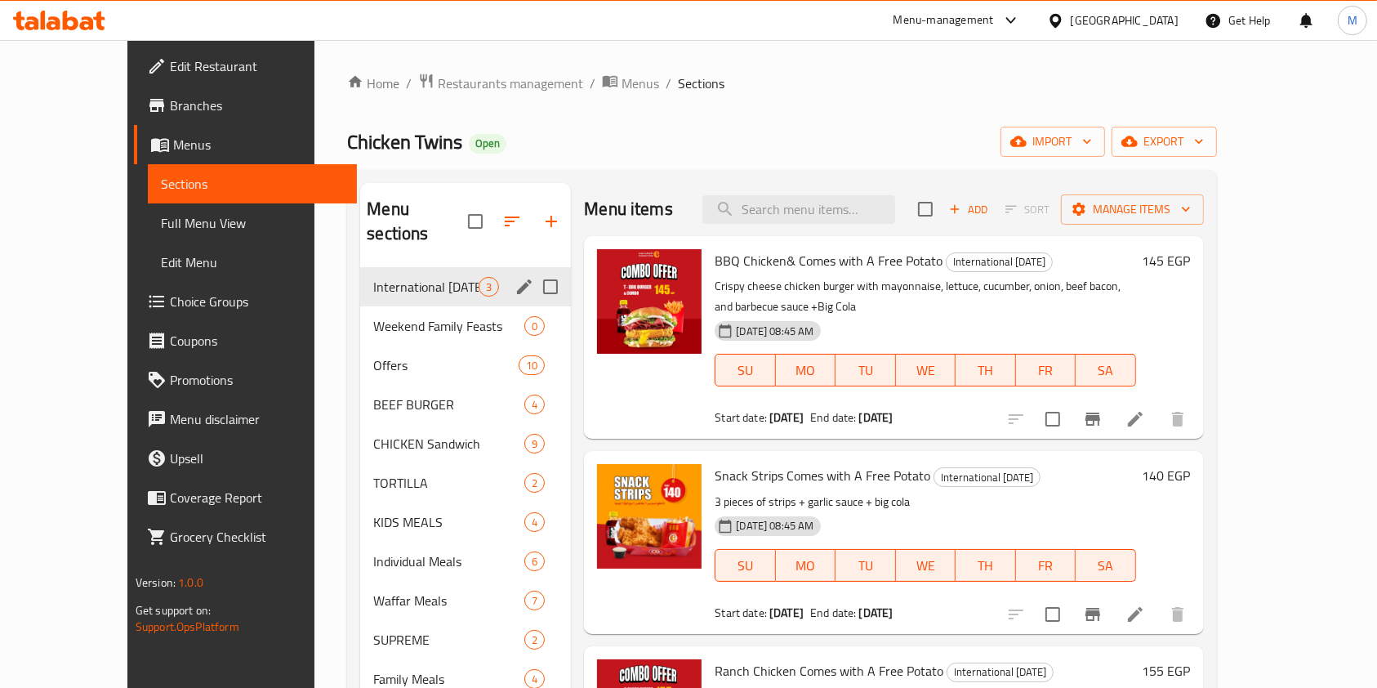
click at [453, 272] on div "International [DATE] 3" at bounding box center [465, 286] width 211 height 39
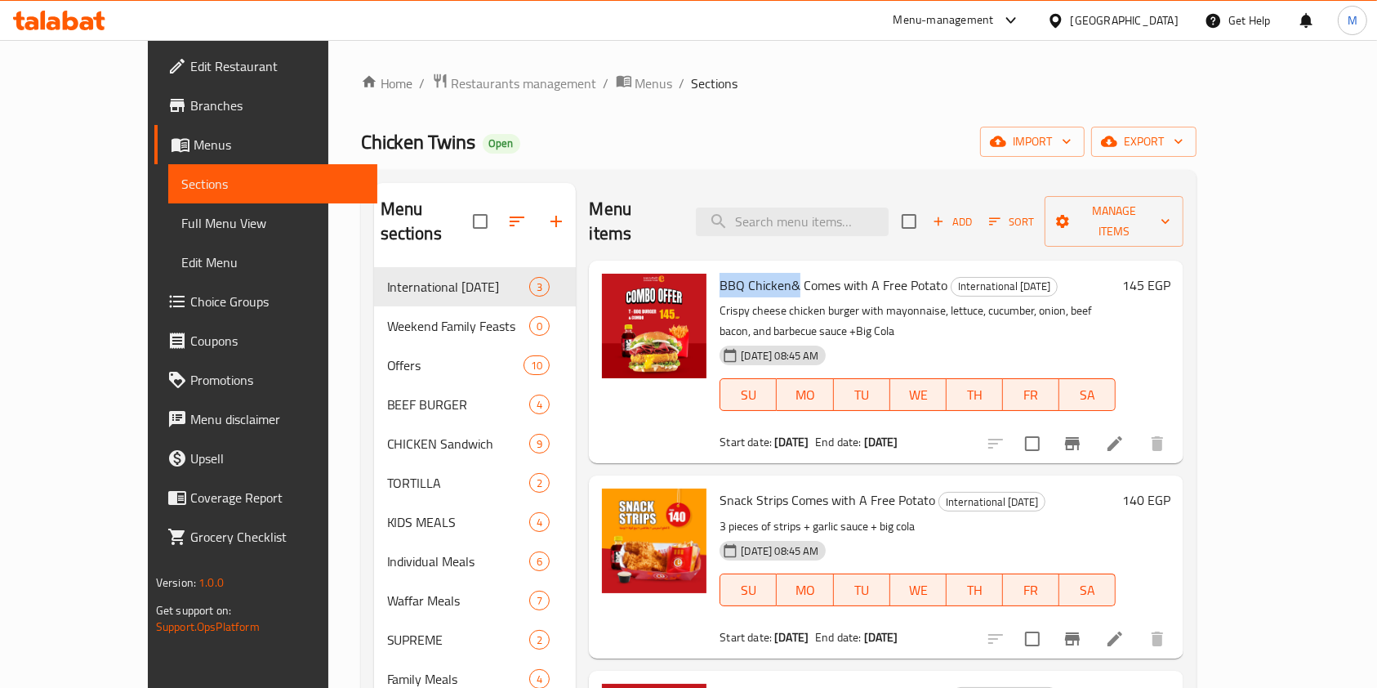
drag, startPoint x: 683, startPoint y: 261, endPoint x: 758, endPoint y: 269, distance: 75.5
click at [758, 273] on span "BBQ Chicken& Comes with A Free Potato" at bounding box center [834, 285] width 228 height 25
copy span "BBQ Chicken&"
click at [825, 216] on input "search" at bounding box center [792, 222] width 193 height 29
paste input "BBQ Chicken&"
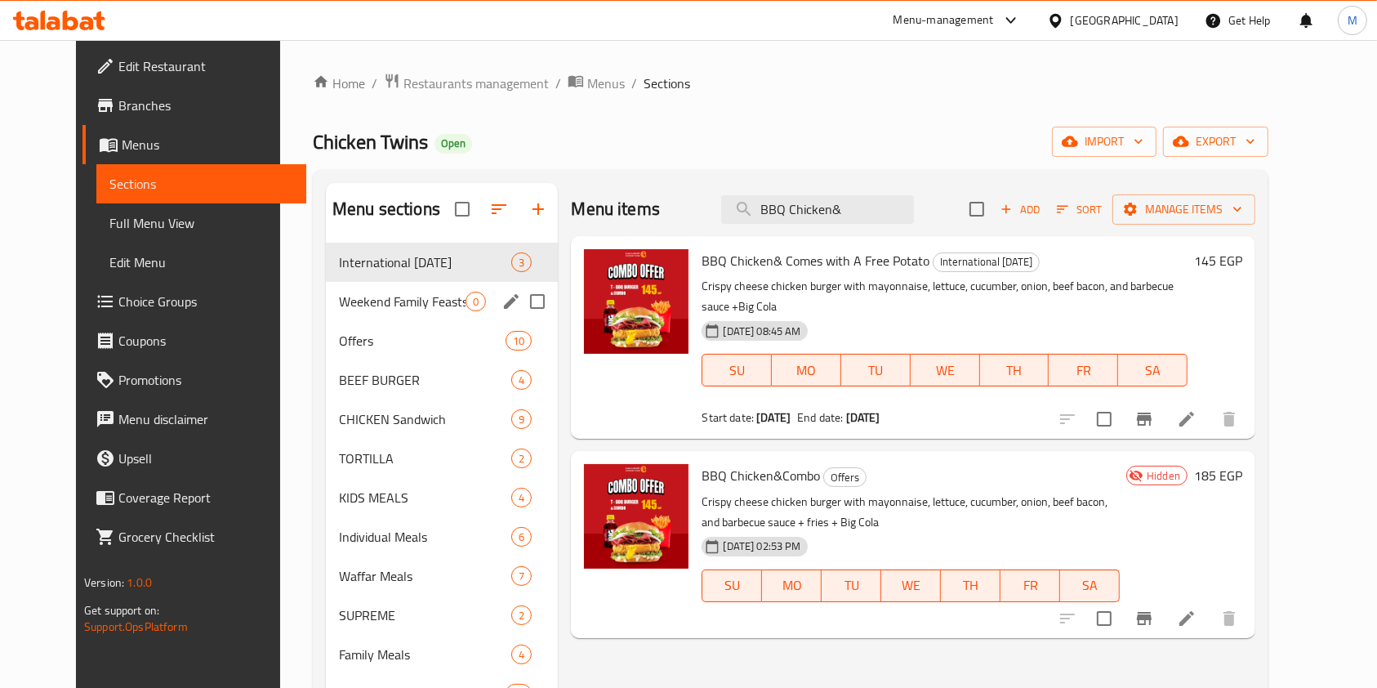
click at [399, 323] on div "Offers 10" at bounding box center [442, 340] width 233 height 39
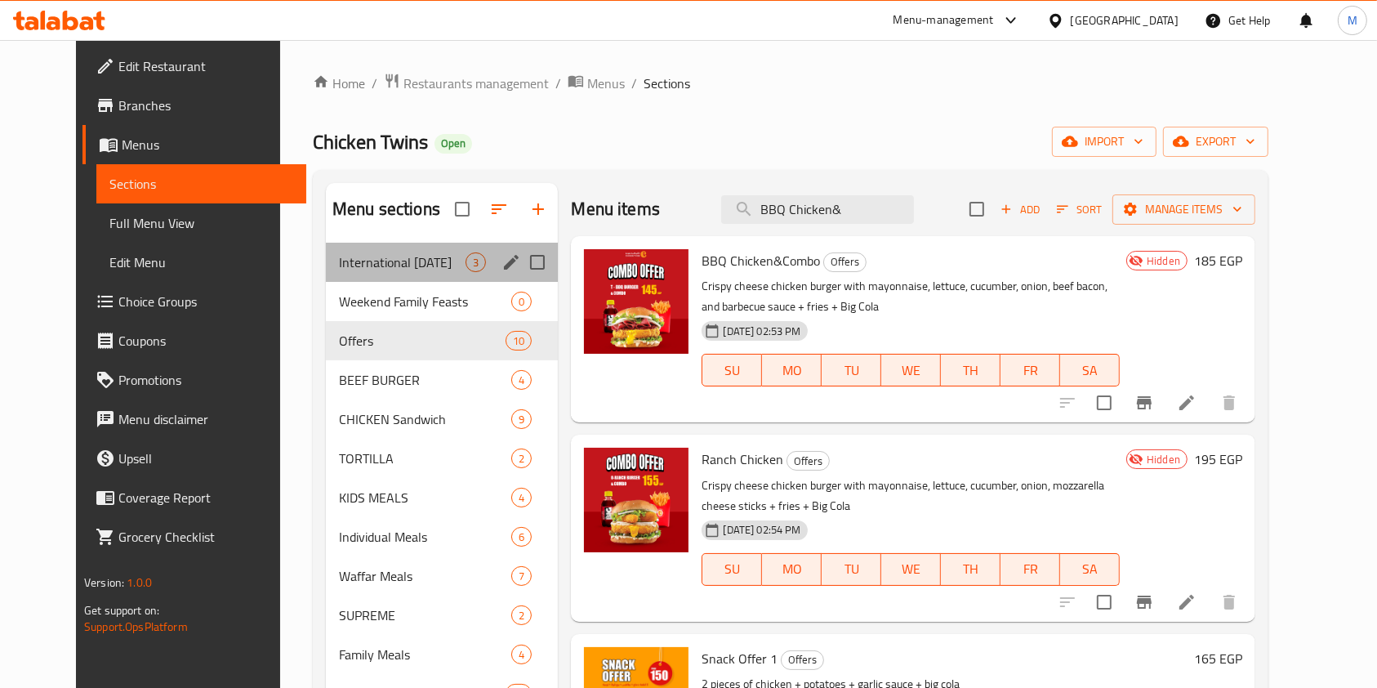
click at [408, 273] on div "International [DATE] 3" at bounding box center [442, 262] width 233 height 39
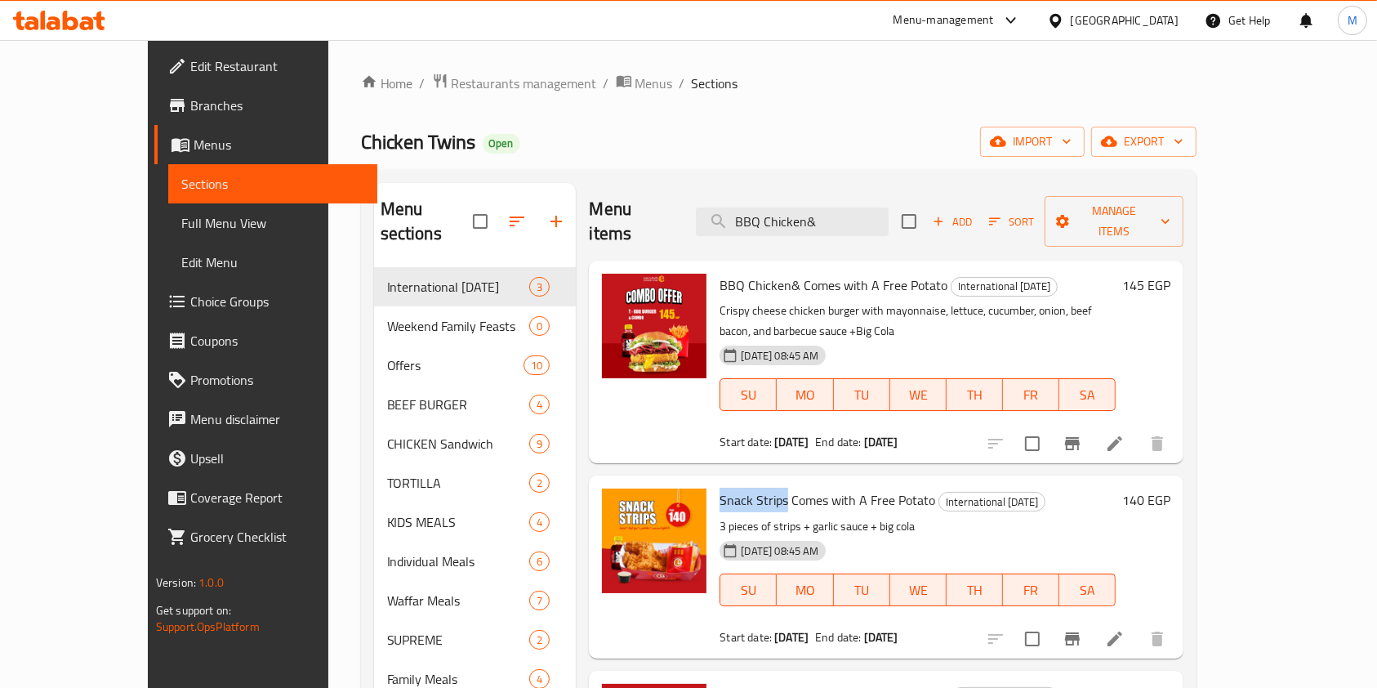
drag, startPoint x: 685, startPoint y: 458, endPoint x: 750, endPoint y: 461, distance: 64.6
click at [750, 488] on span "Snack Strips Comes with A Free Potato" at bounding box center [828, 500] width 216 height 25
copy span "Snack Strips"
click at [838, 208] on input "BBQ Chicken&" at bounding box center [792, 222] width 193 height 29
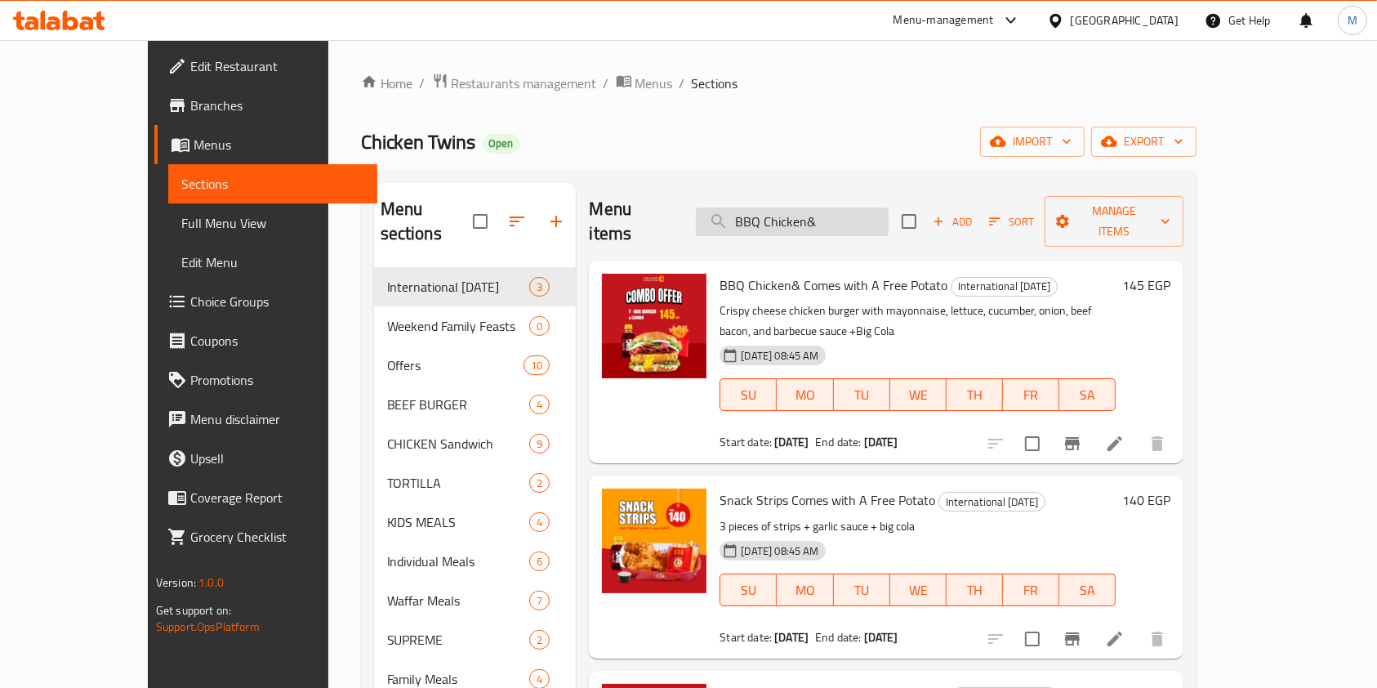
click at [838, 208] on input "BBQ Chicken&" at bounding box center [792, 222] width 193 height 29
paste input "Snack Strips"
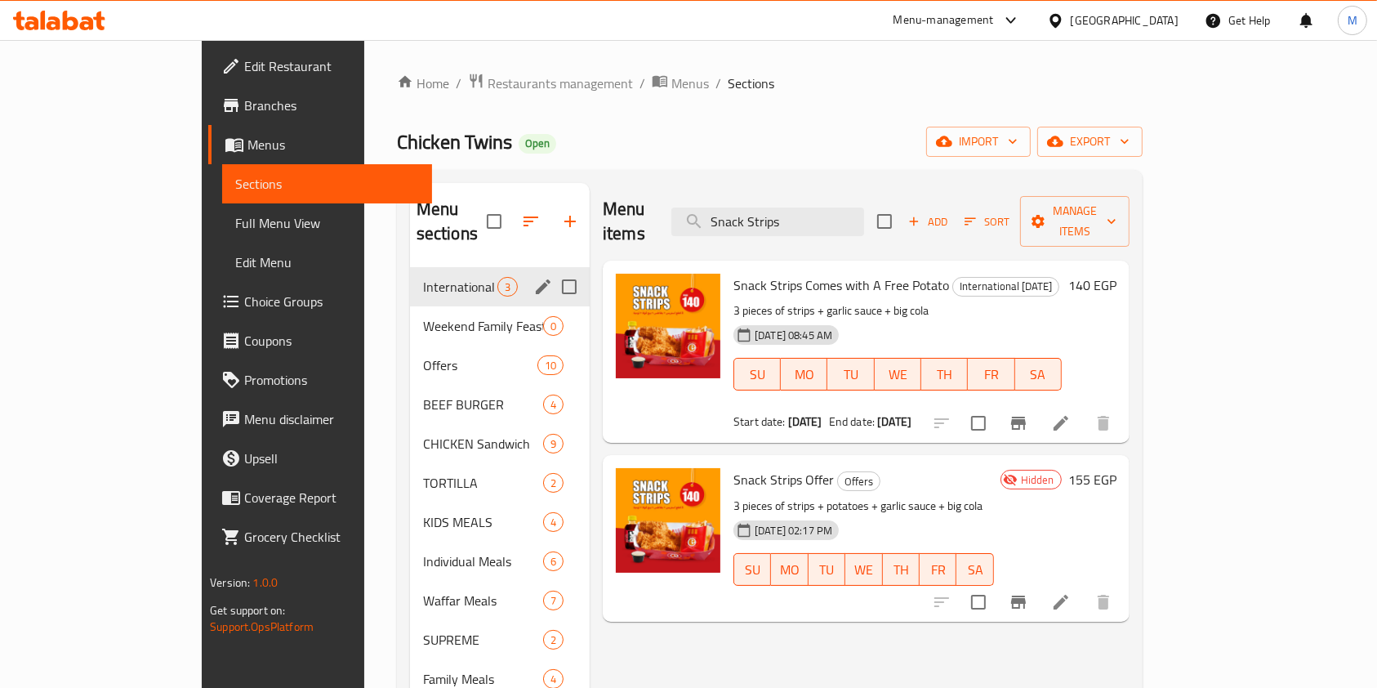
click at [423, 277] on span "International [DATE]" at bounding box center [460, 287] width 74 height 20
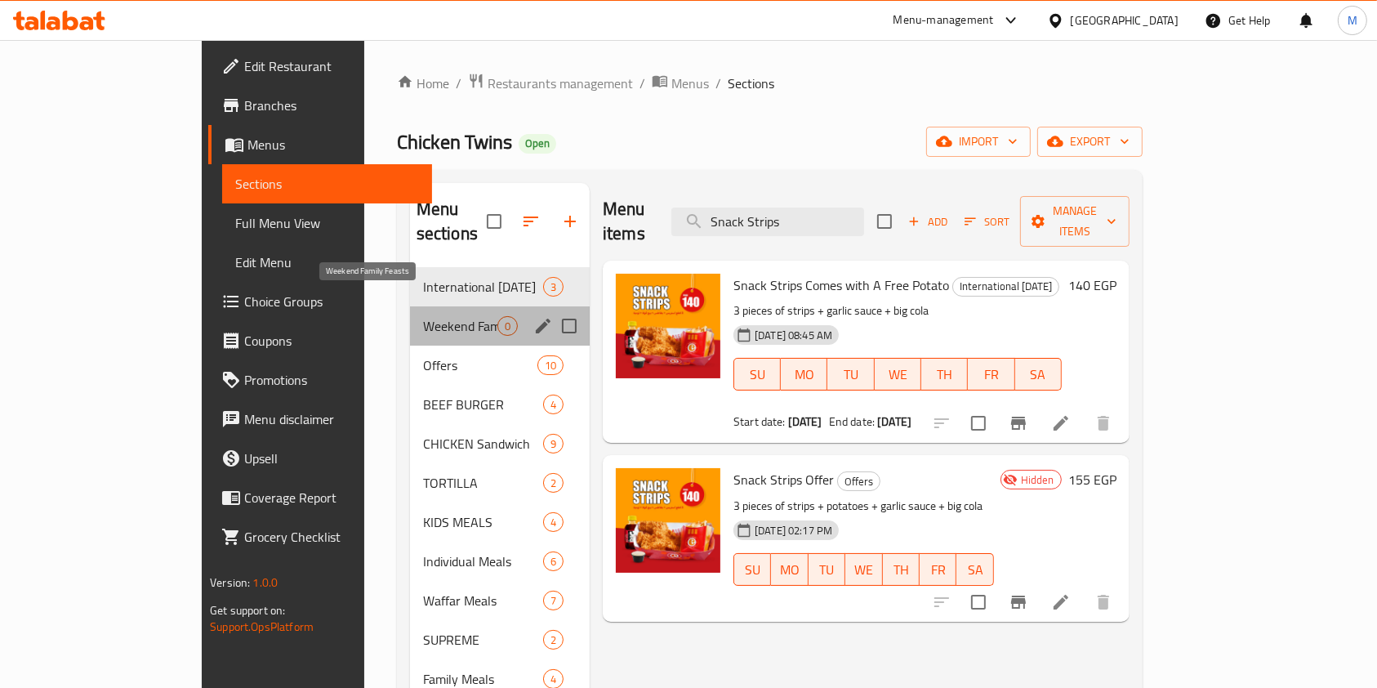
click at [423, 316] on span "Weekend Family Feasts" at bounding box center [460, 326] width 74 height 20
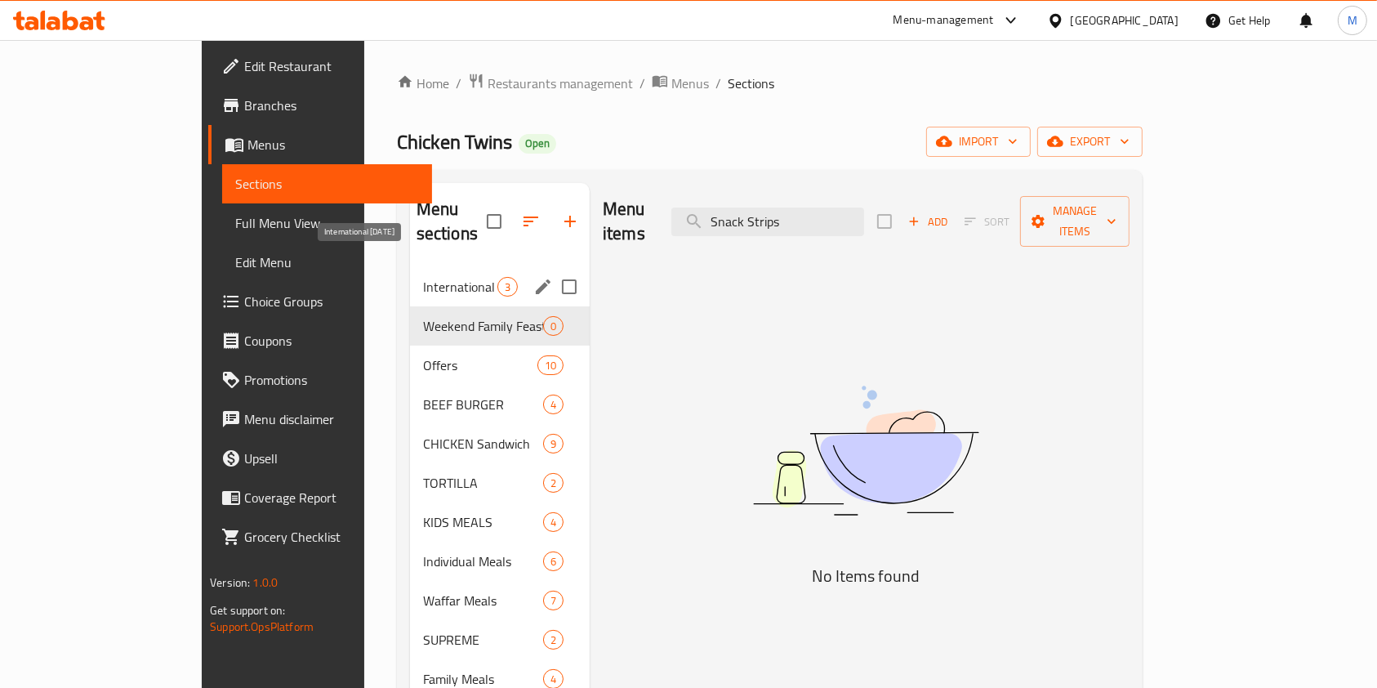
click at [423, 277] on span "International [DATE]" at bounding box center [460, 287] width 74 height 20
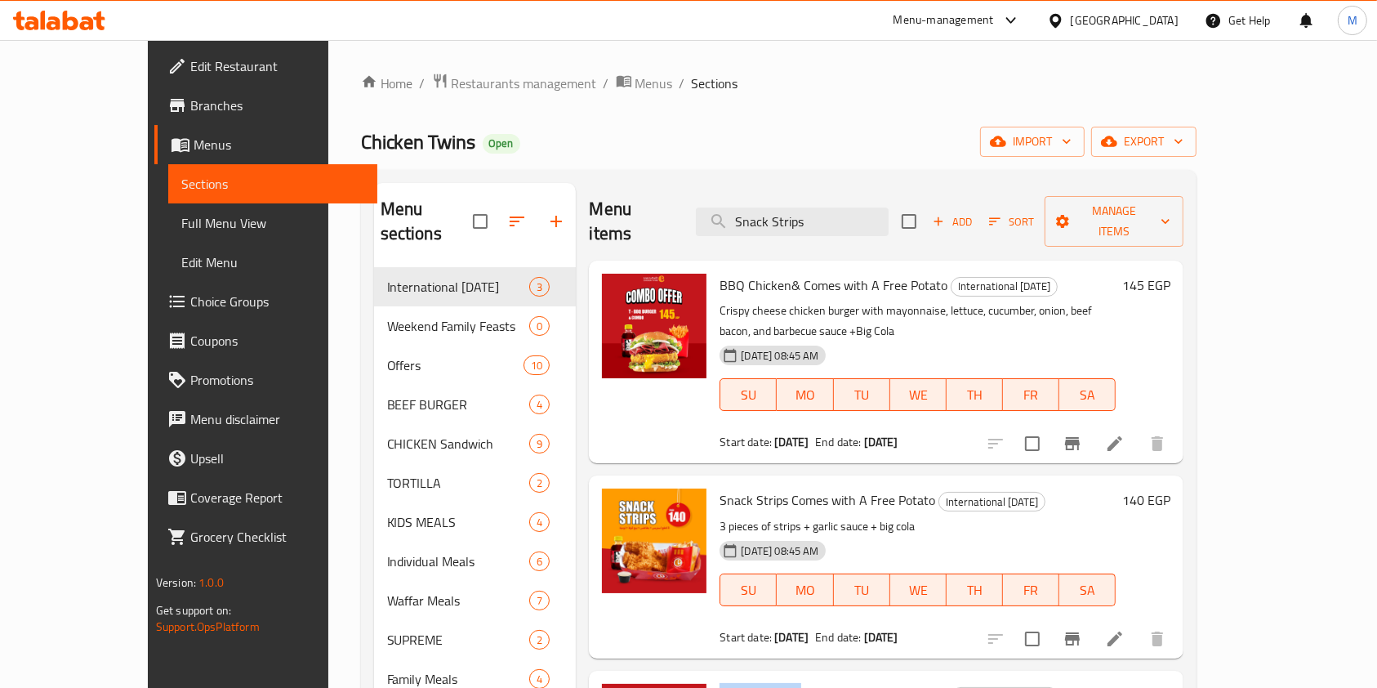
drag, startPoint x: 682, startPoint y: 645, endPoint x: 760, endPoint y: 656, distance: 78.3
click at [760, 683] on span "Ranch Chicken Comes with A Free Potato" at bounding box center [834, 695] width 229 height 25
copy span "Ranch Chicken"
click at [797, 208] on input "Snack Strips" at bounding box center [792, 222] width 193 height 29
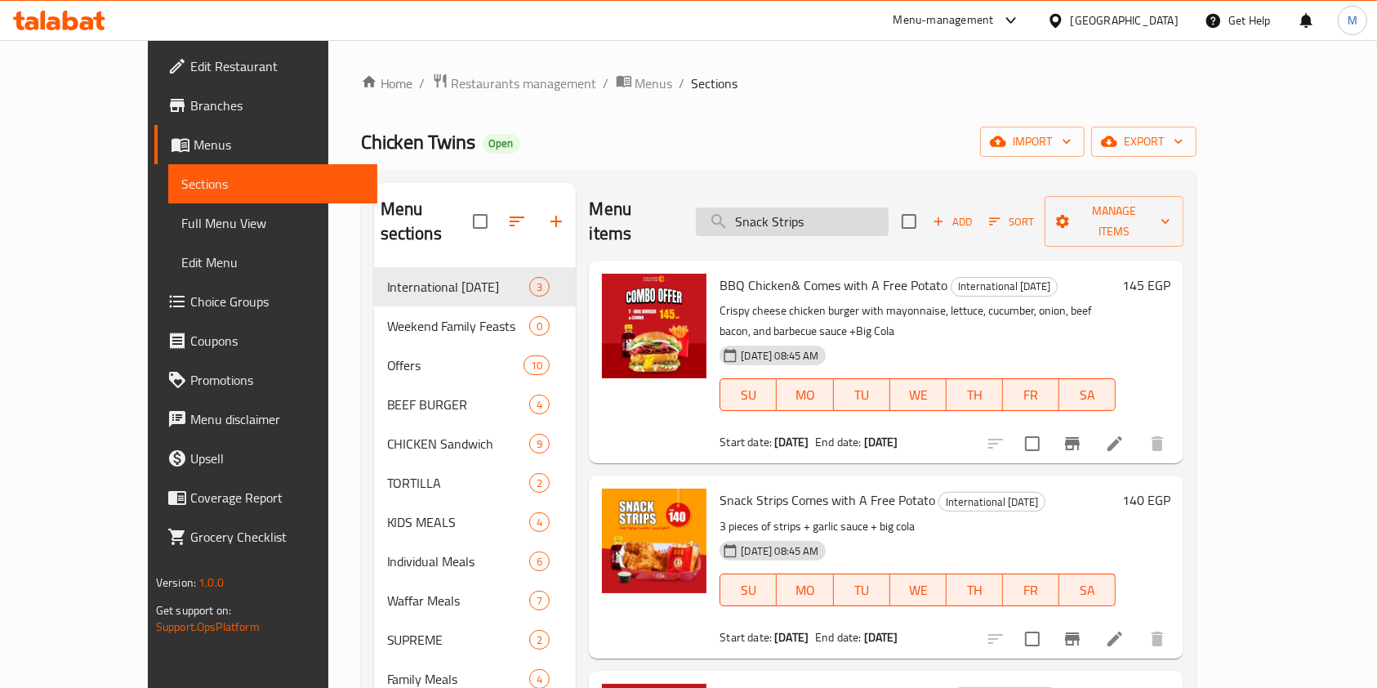
click at [797, 208] on input "Snack Strips" at bounding box center [792, 222] width 193 height 29
paste input "Ranch Chicken"
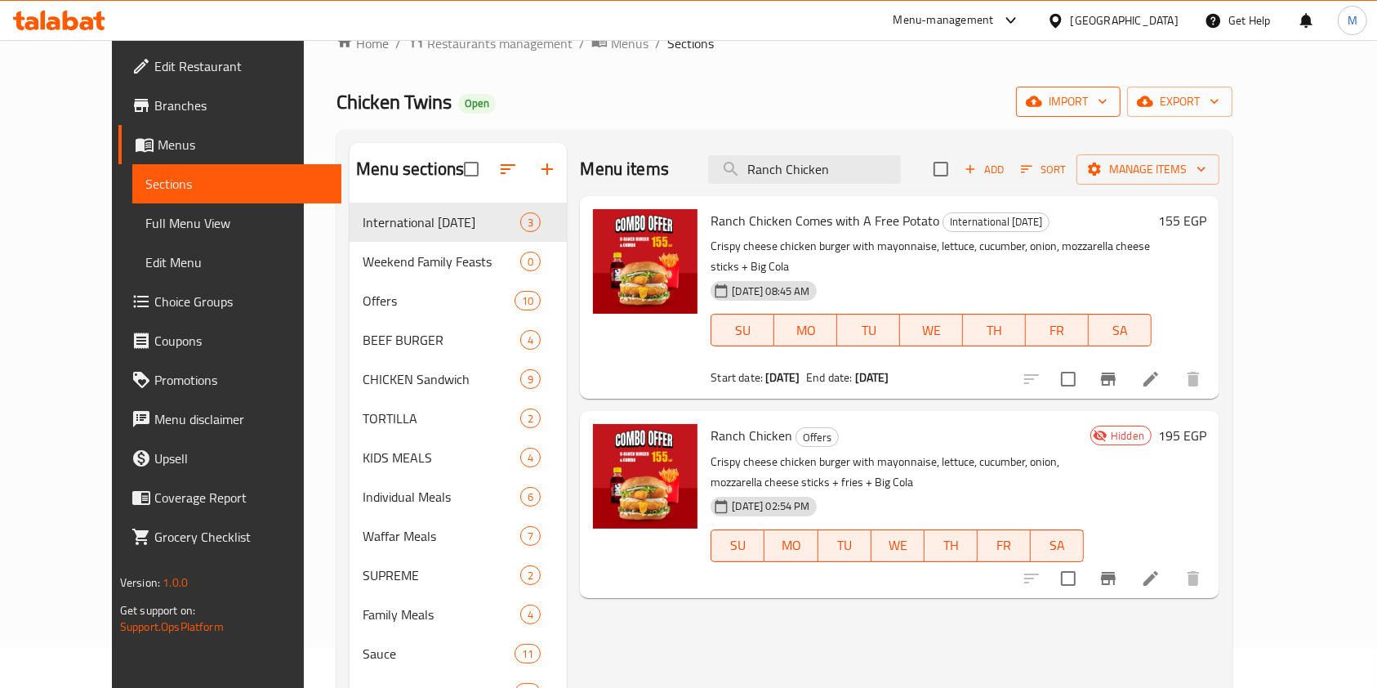
scroll to position [36, 0]
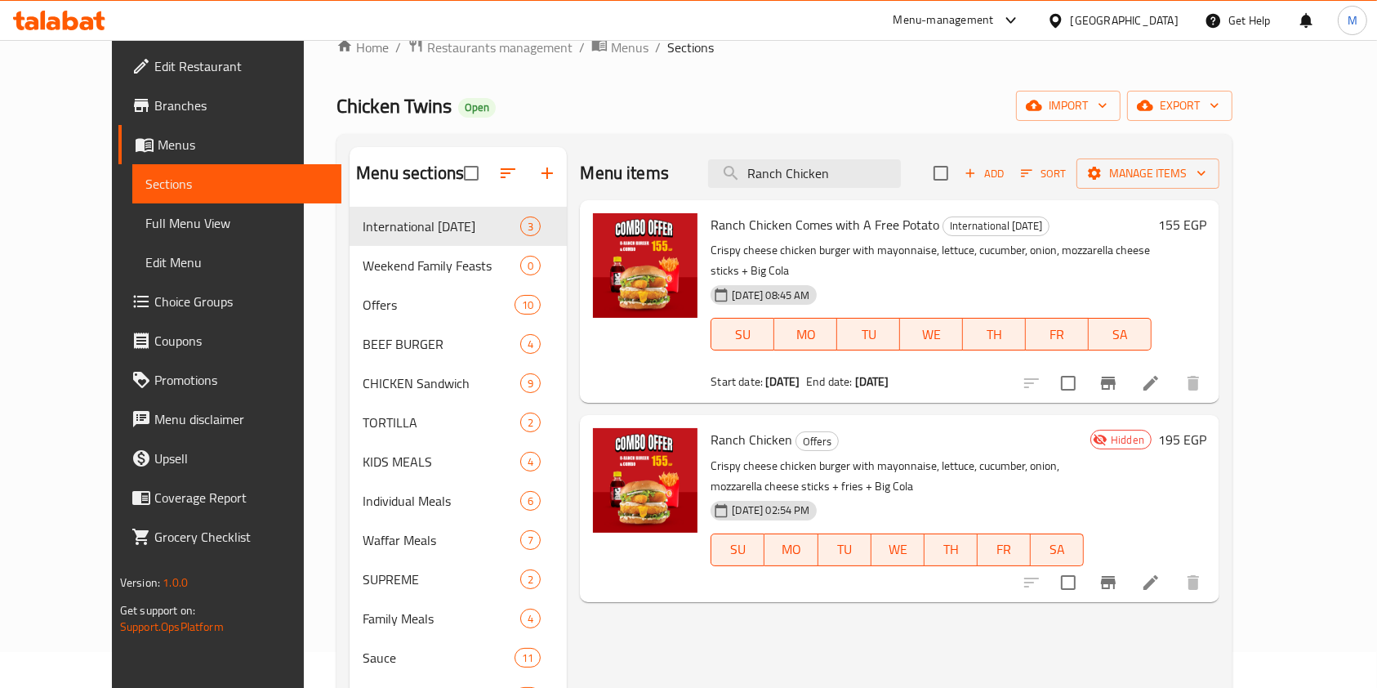
type input "Ranch Chicken"
click at [80, 20] on icon at bounding box center [59, 21] width 92 height 20
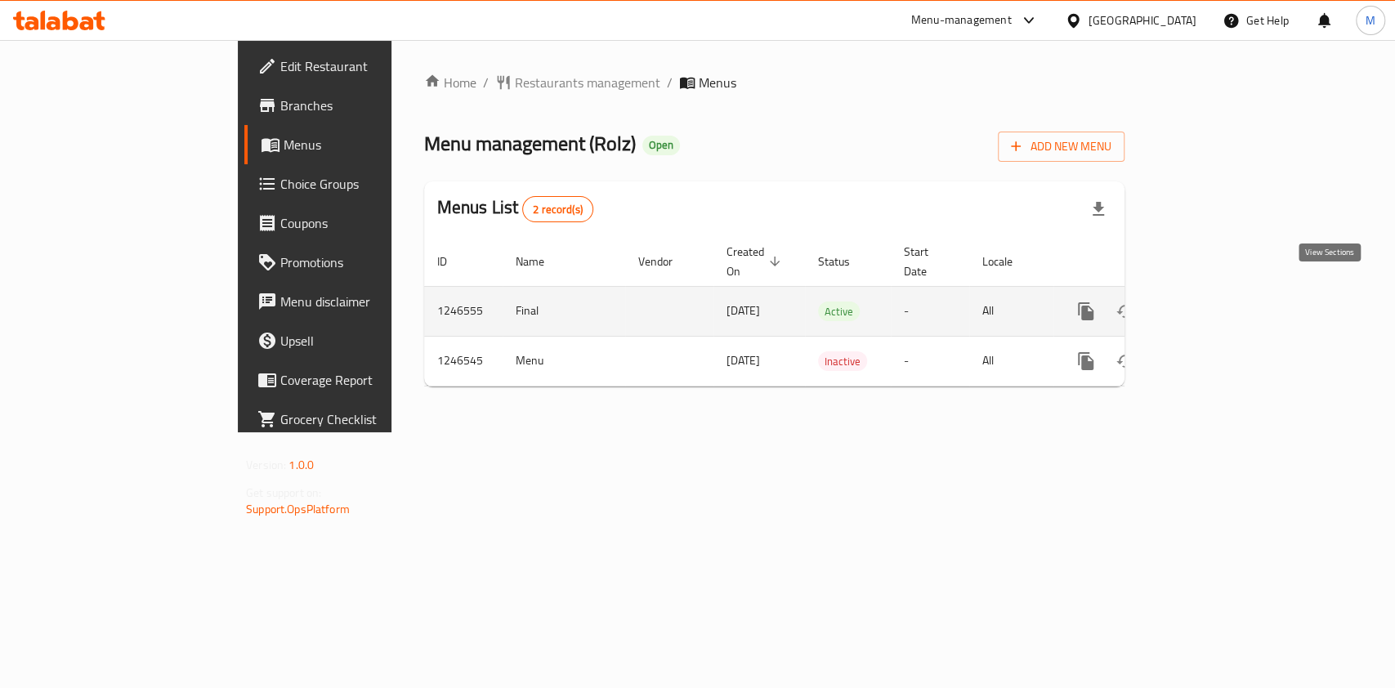
click at [1213, 301] on icon "enhanced table" at bounding box center [1204, 311] width 20 height 20
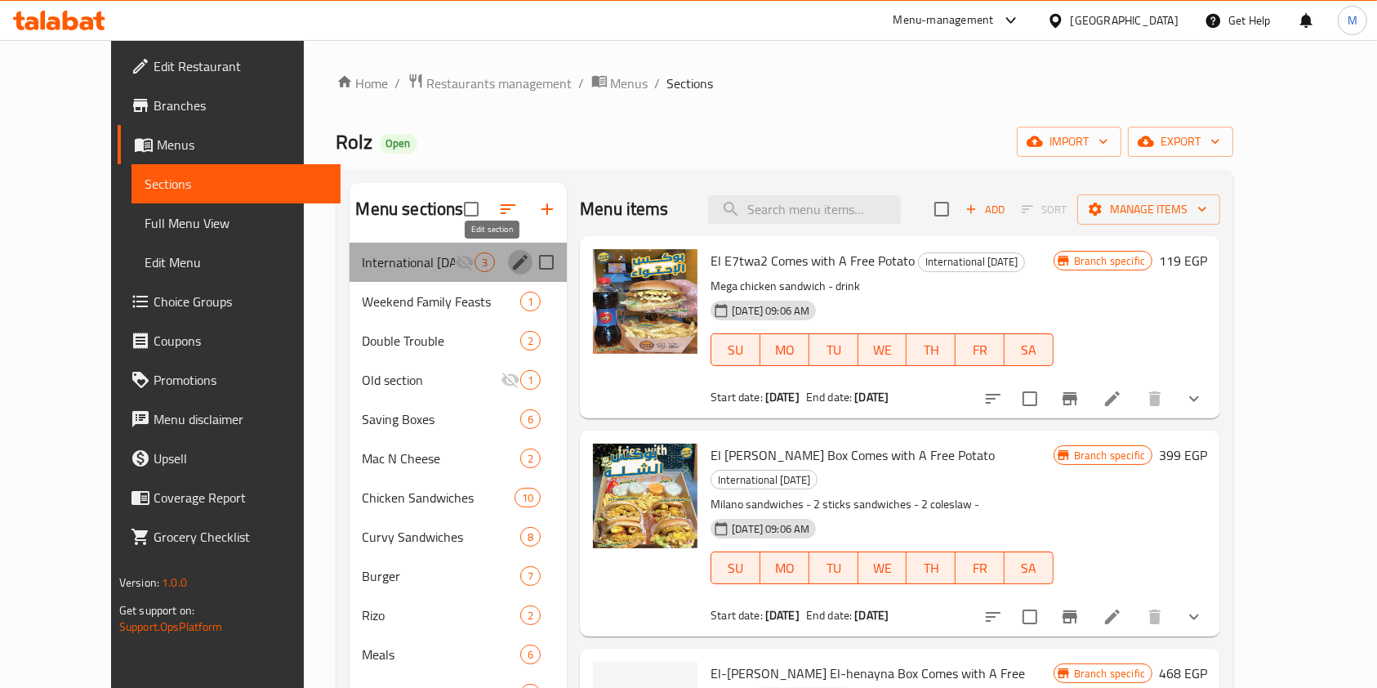
click at [511, 261] on icon "edit" at bounding box center [521, 262] width 20 height 20
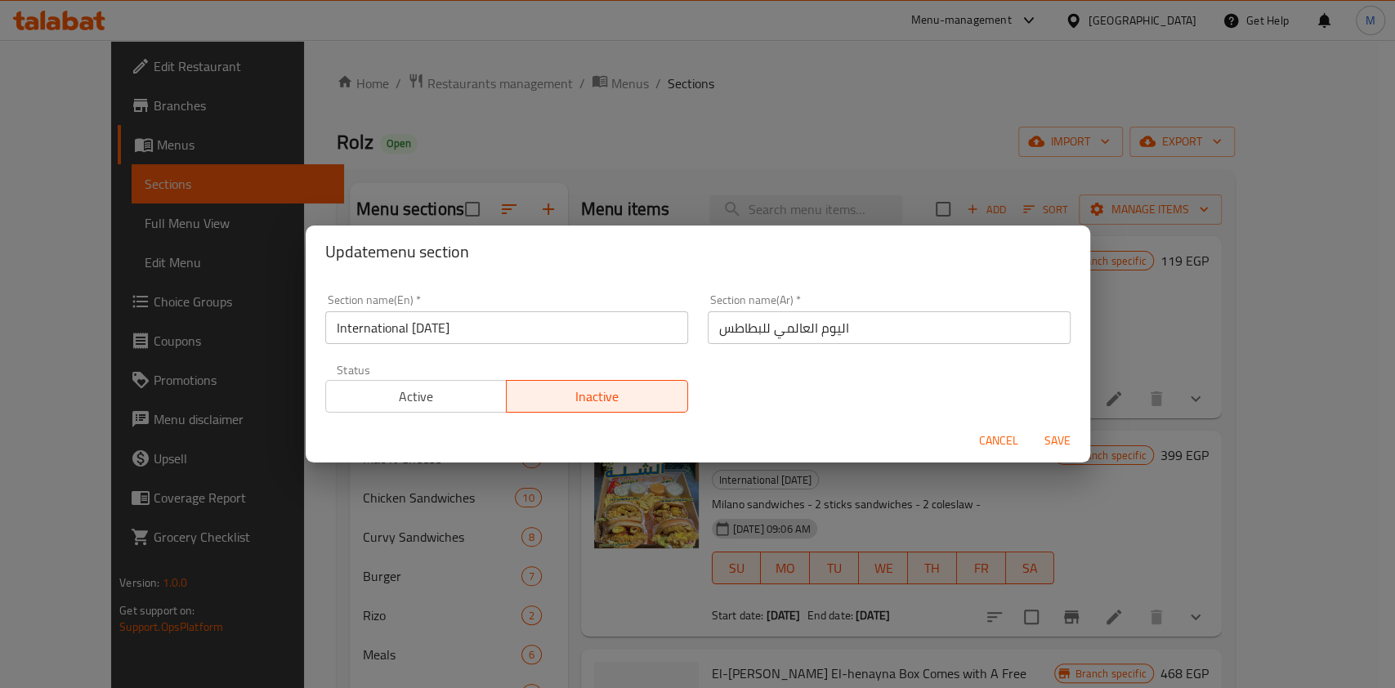
click at [405, 407] on span "Active" at bounding box center [417, 397] width 168 height 24
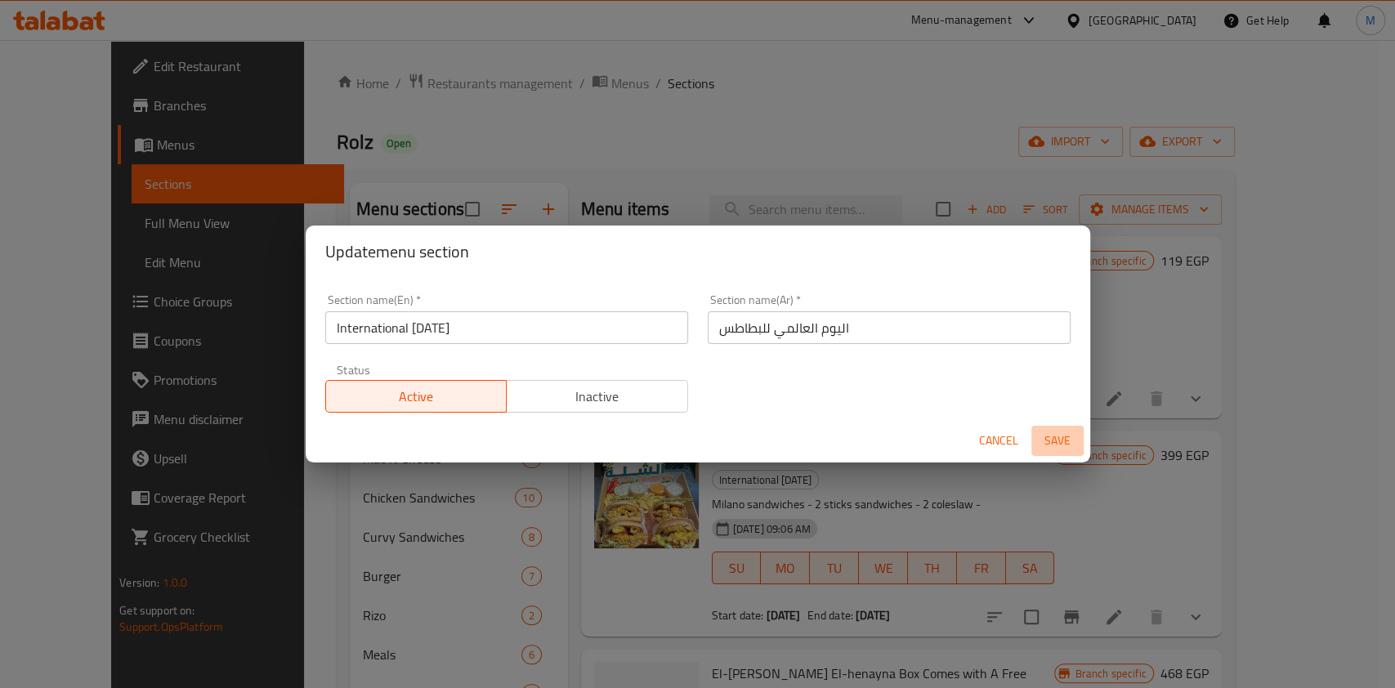
click at [1047, 437] on span "Save" at bounding box center [1057, 441] width 39 height 20
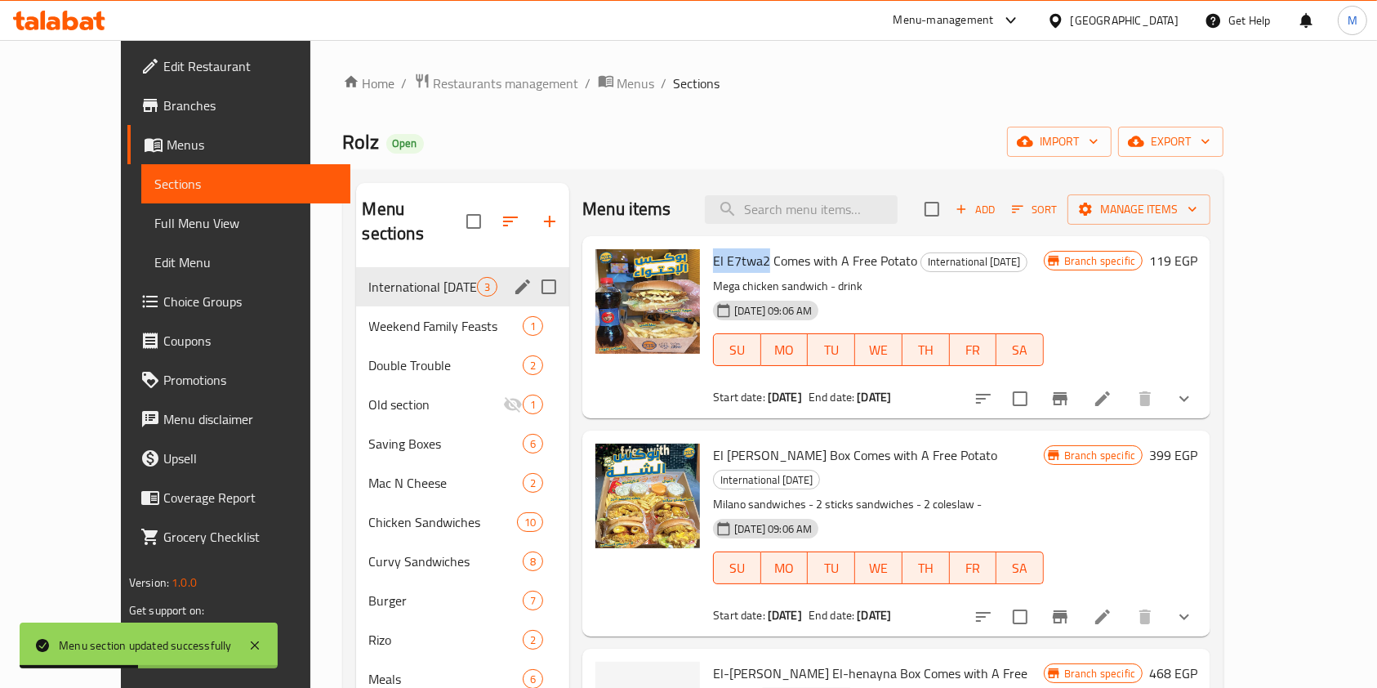
drag, startPoint x: 681, startPoint y: 258, endPoint x: 737, endPoint y: 261, distance: 55.6
click at [737, 261] on div "El E7twa2 Comes with A Free Potato International Potato Day Mega chicken sandwi…" at bounding box center [879, 327] width 344 height 169
copy span "El E7twa2"
click at [820, 208] on input "search" at bounding box center [801, 209] width 193 height 29
paste input "El E7twa2"
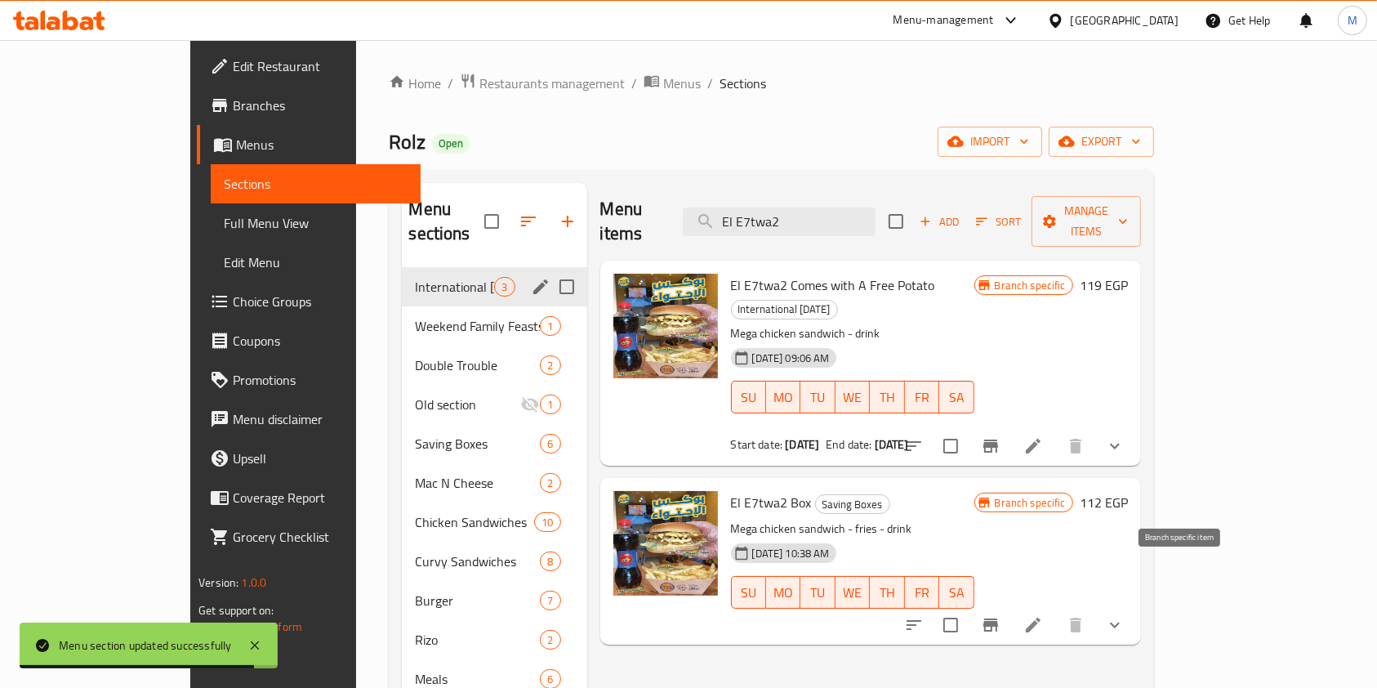
type input "El E7twa2"
click at [1001, 615] on icon "Branch-specific-item" at bounding box center [991, 625] width 20 height 20
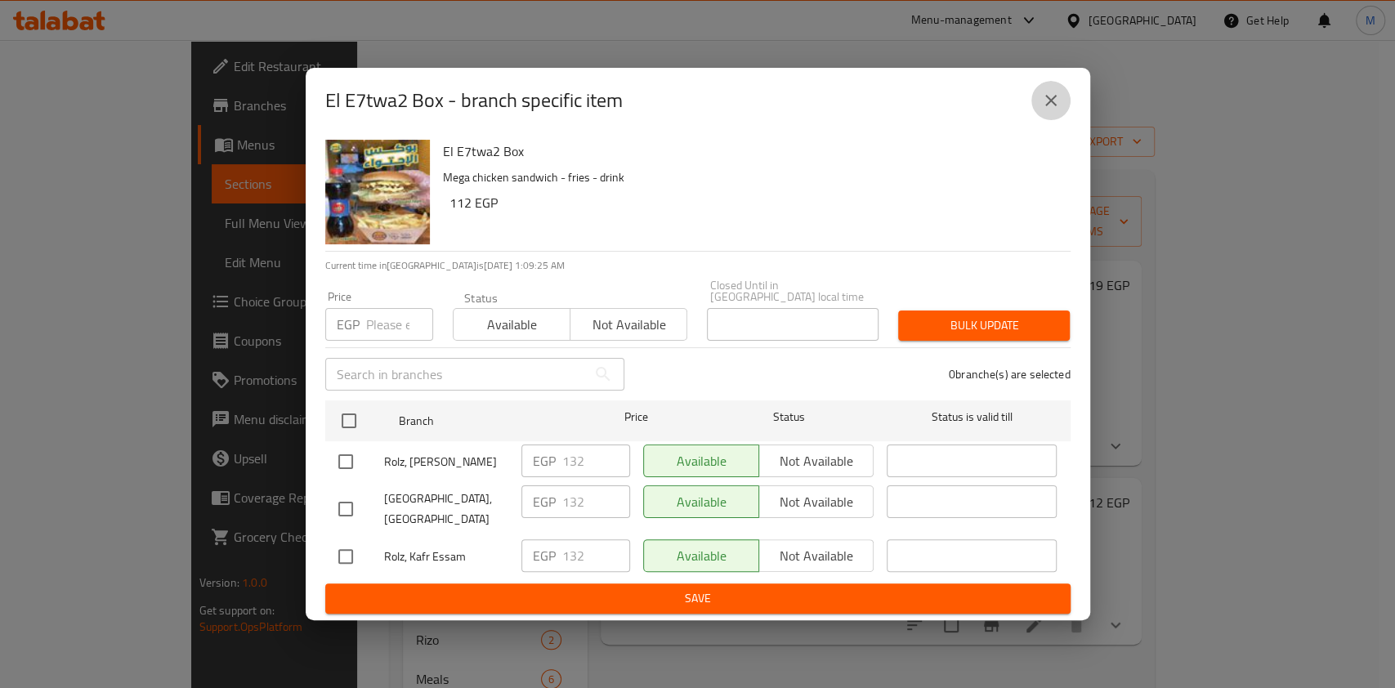
click at [1039, 111] on button "close" at bounding box center [1050, 100] width 39 height 39
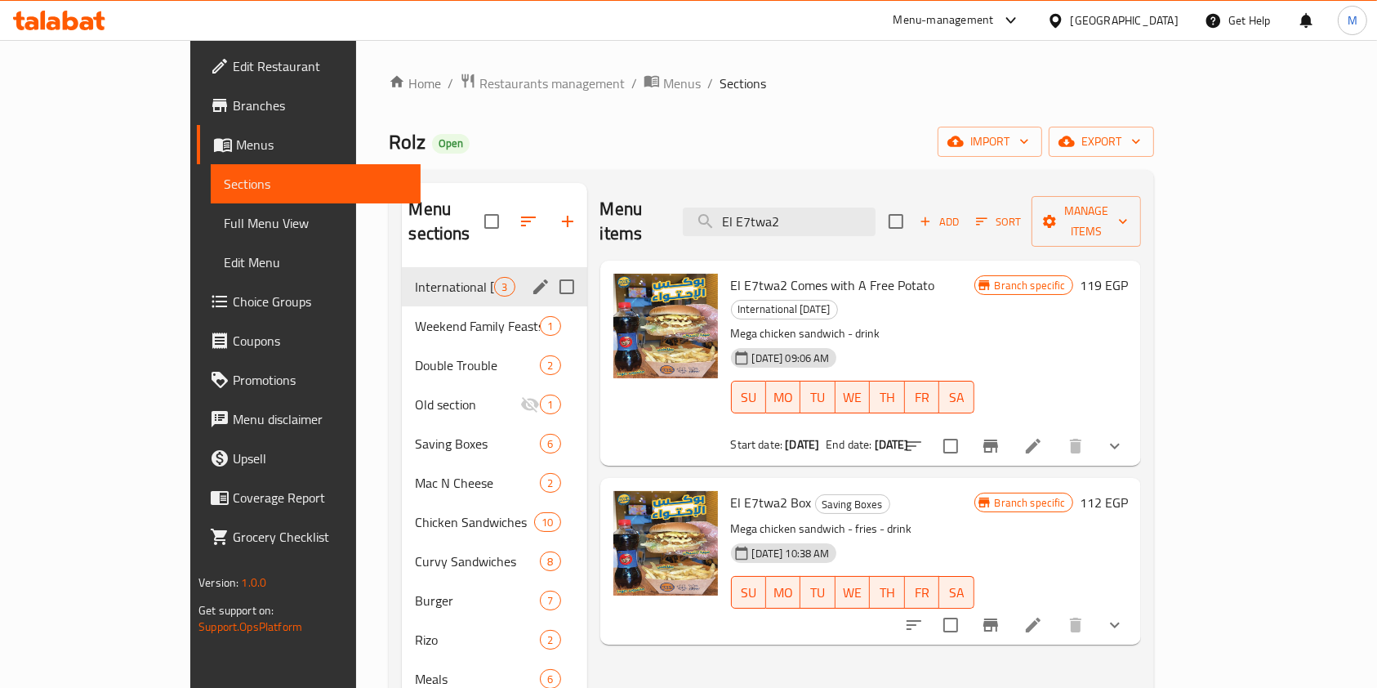
click at [1043, 615] on icon at bounding box center [1034, 625] width 20 height 20
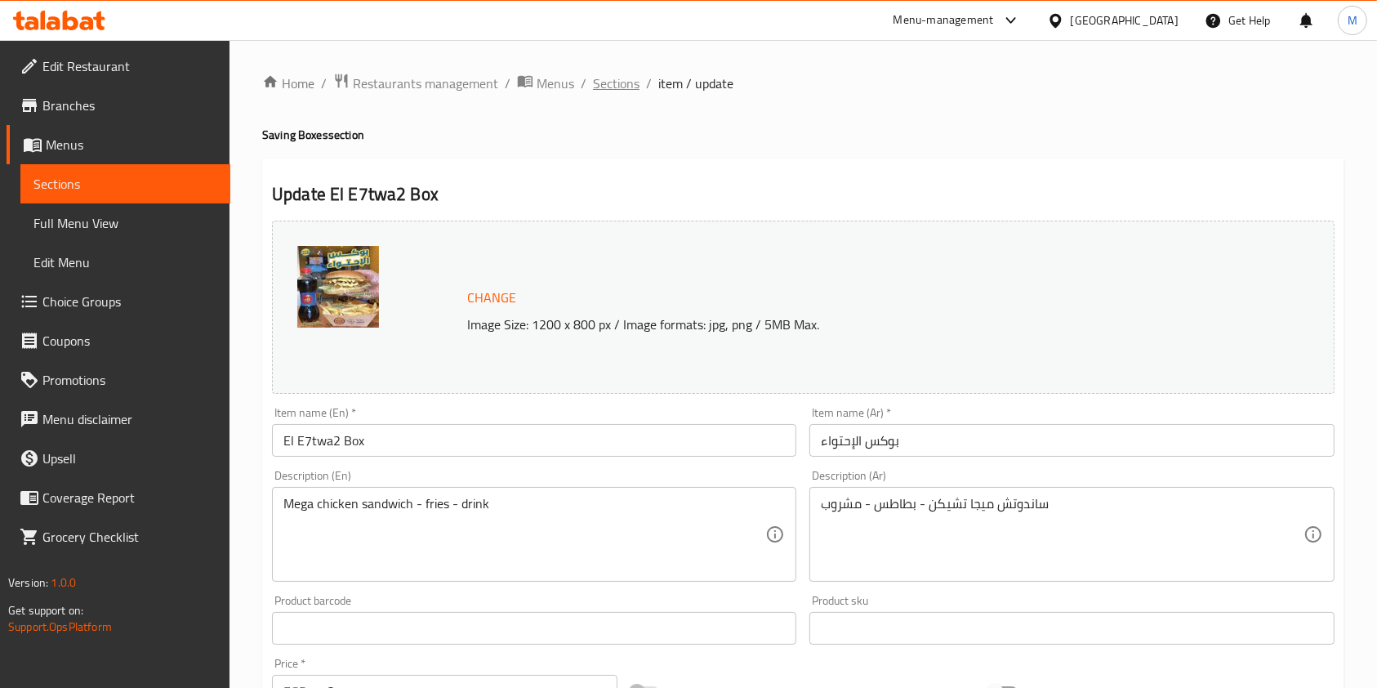
click at [629, 78] on span "Sections" at bounding box center [616, 84] width 47 height 20
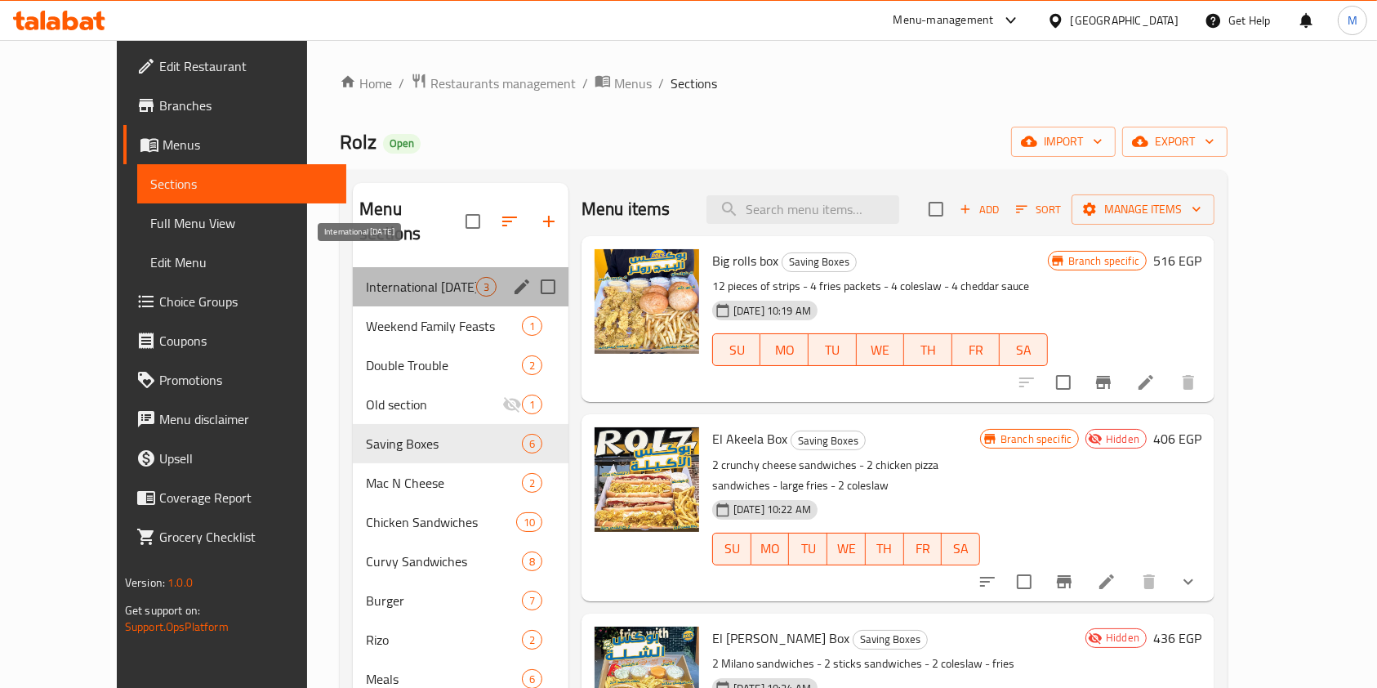
click at [425, 277] on span "International Potato Day" at bounding box center [421, 287] width 110 height 20
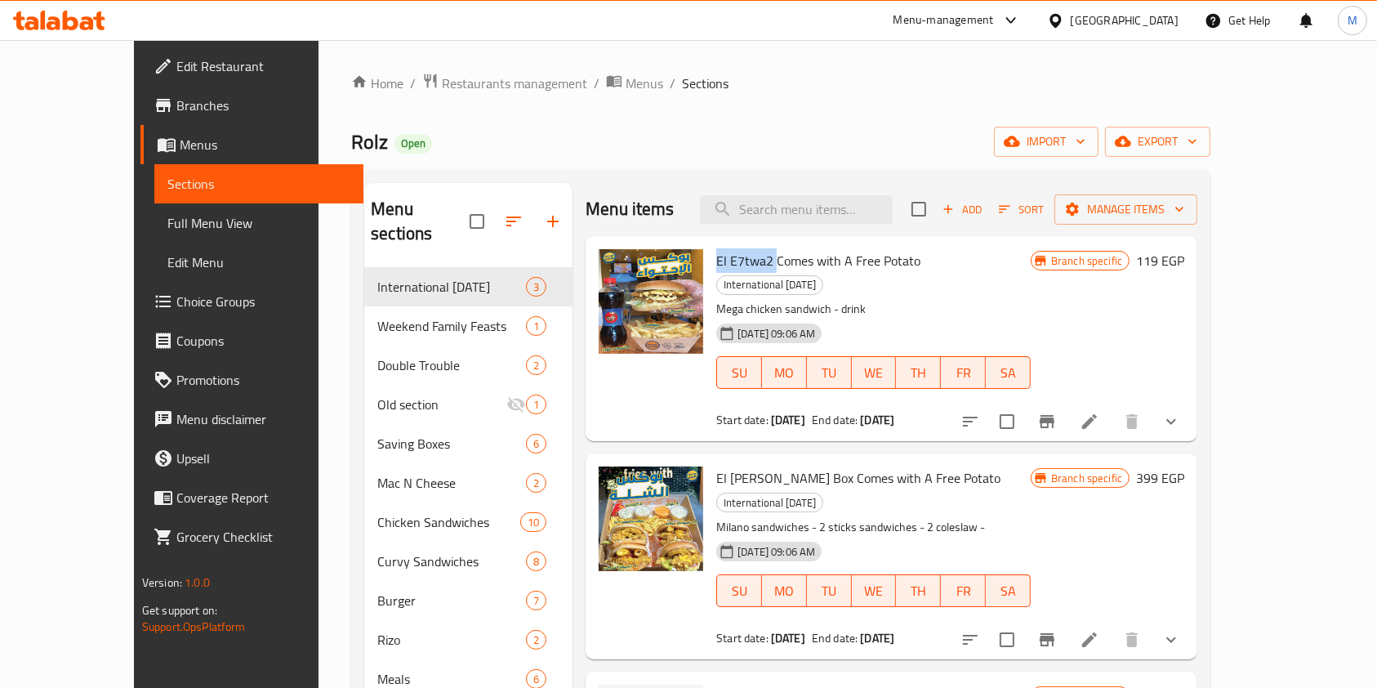
drag, startPoint x: 678, startPoint y: 257, endPoint x: 741, endPoint y: 265, distance: 63.4
click at [741, 265] on div "El E7twa2 Comes with A Free Potato International Potato Day Mega chicken sandwi…" at bounding box center [874, 339] width 328 height 192
copy span "El E7twa2"
click at [827, 199] on input "search" at bounding box center [796, 209] width 193 height 29
paste input "El E7twa2"
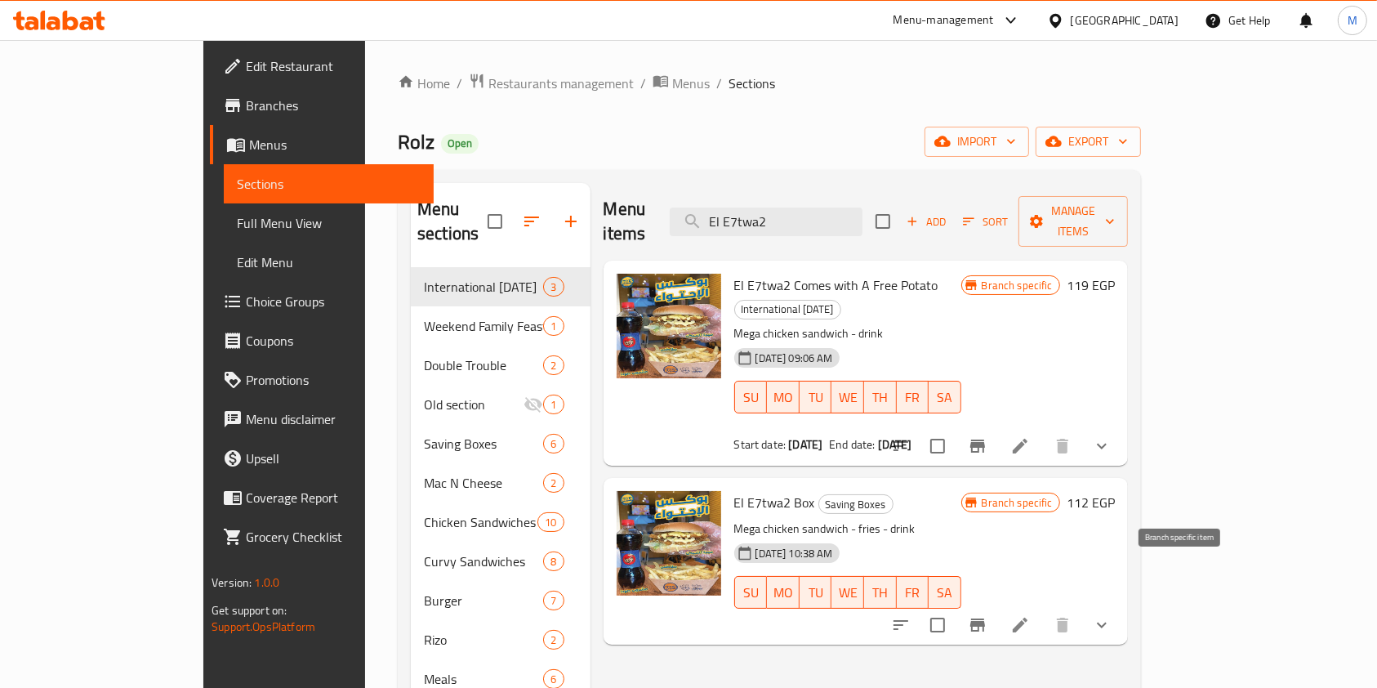
type input "El E7twa2"
click at [985, 618] on icon "Branch-specific-item" at bounding box center [978, 624] width 15 height 13
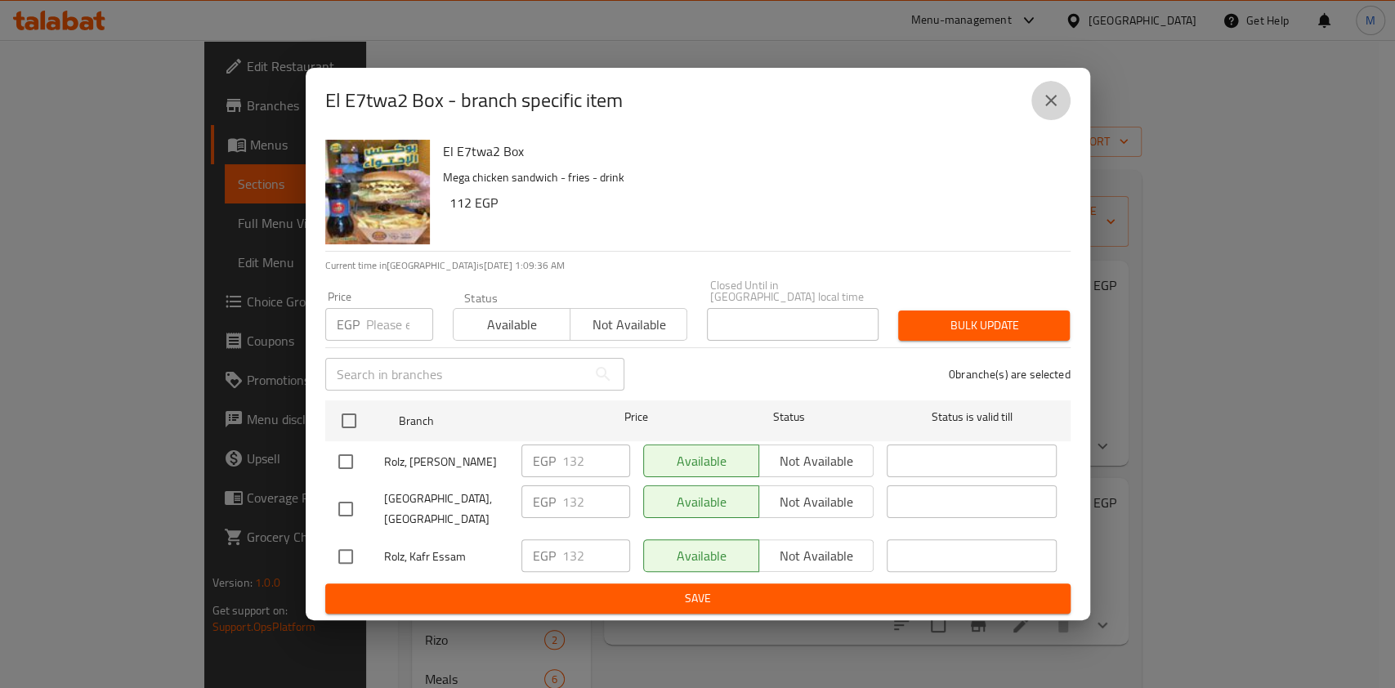
click at [1037, 114] on button "close" at bounding box center [1050, 100] width 39 height 39
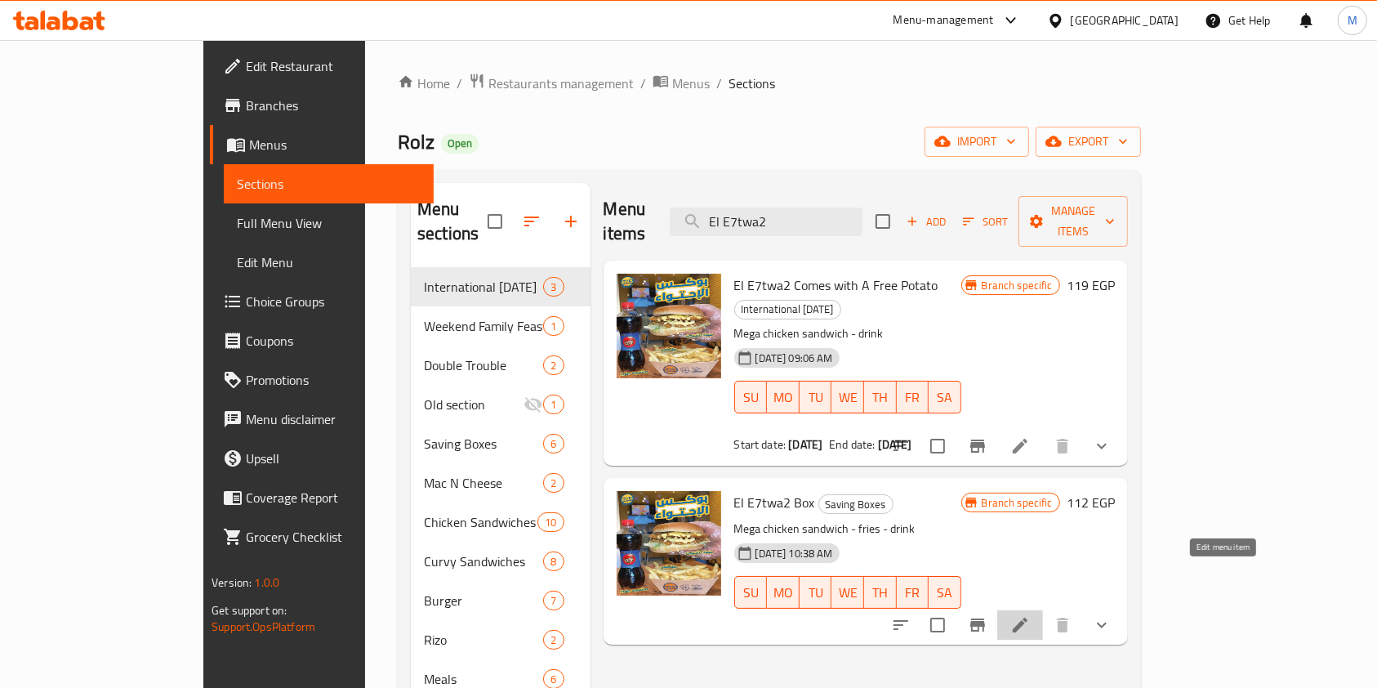
click at [1028, 618] on icon at bounding box center [1020, 625] width 15 height 15
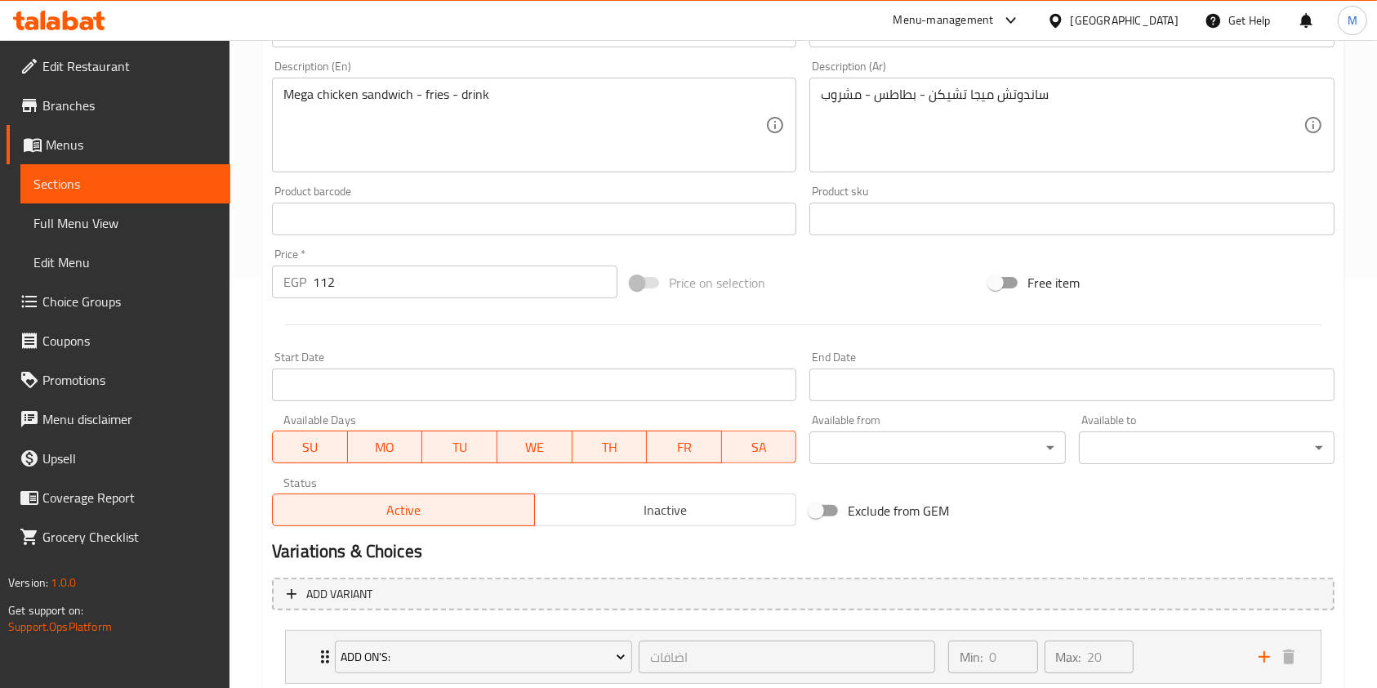
scroll to position [516, 0]
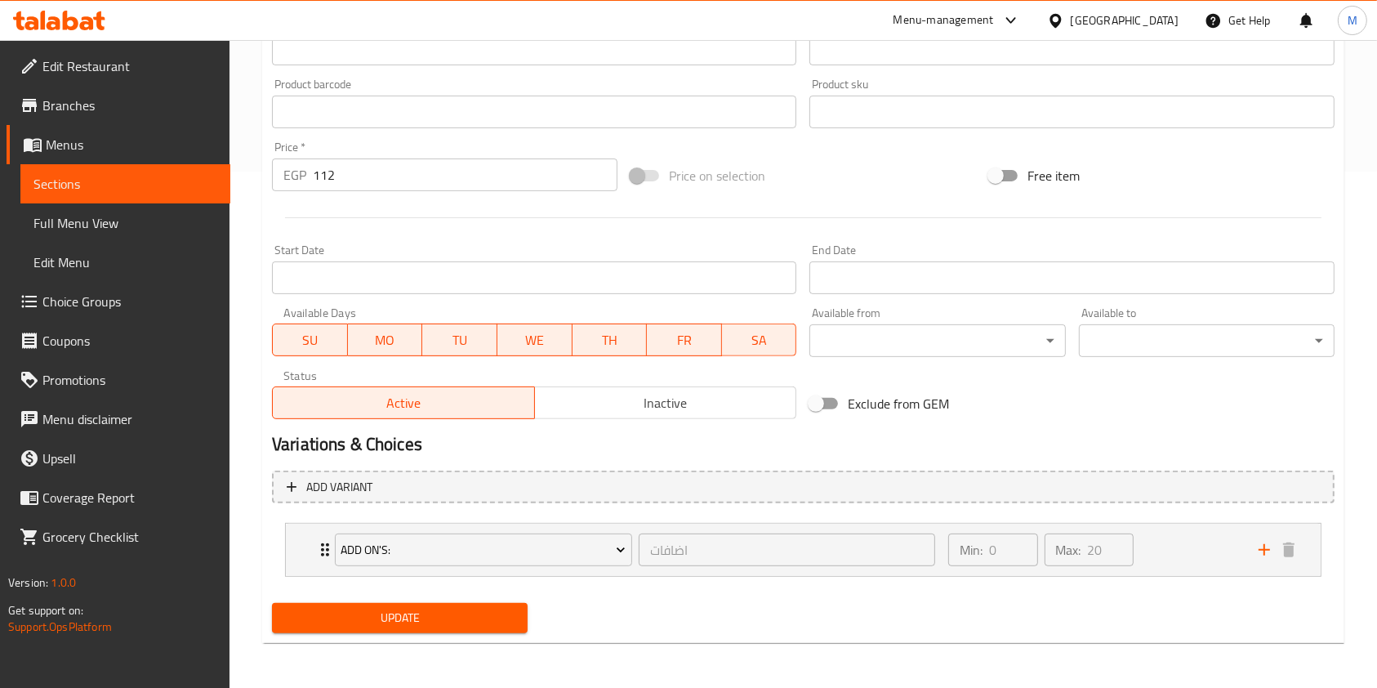
click at [630, 406] on span "Inactive" at bounding box center [666, 403] width 249 height 24
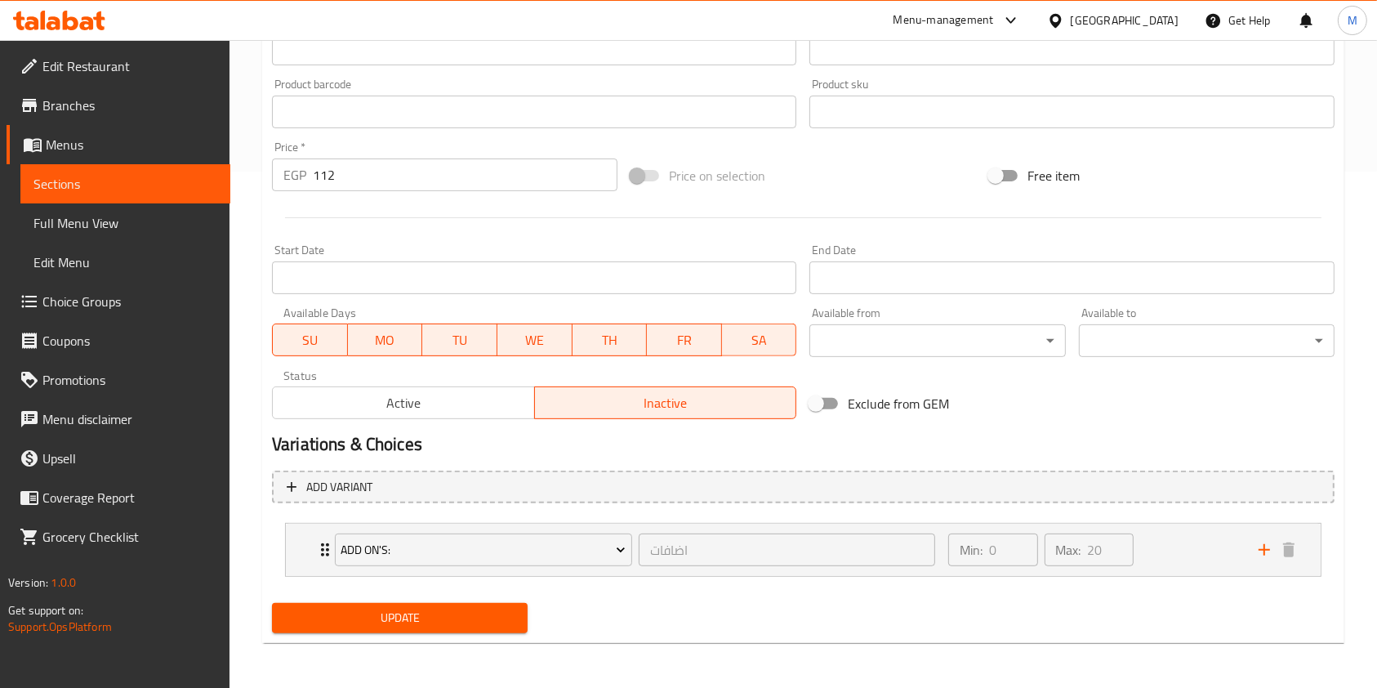
click at [453, 624] on span "Update" at bounding box center [400, 618] width 230 height 20
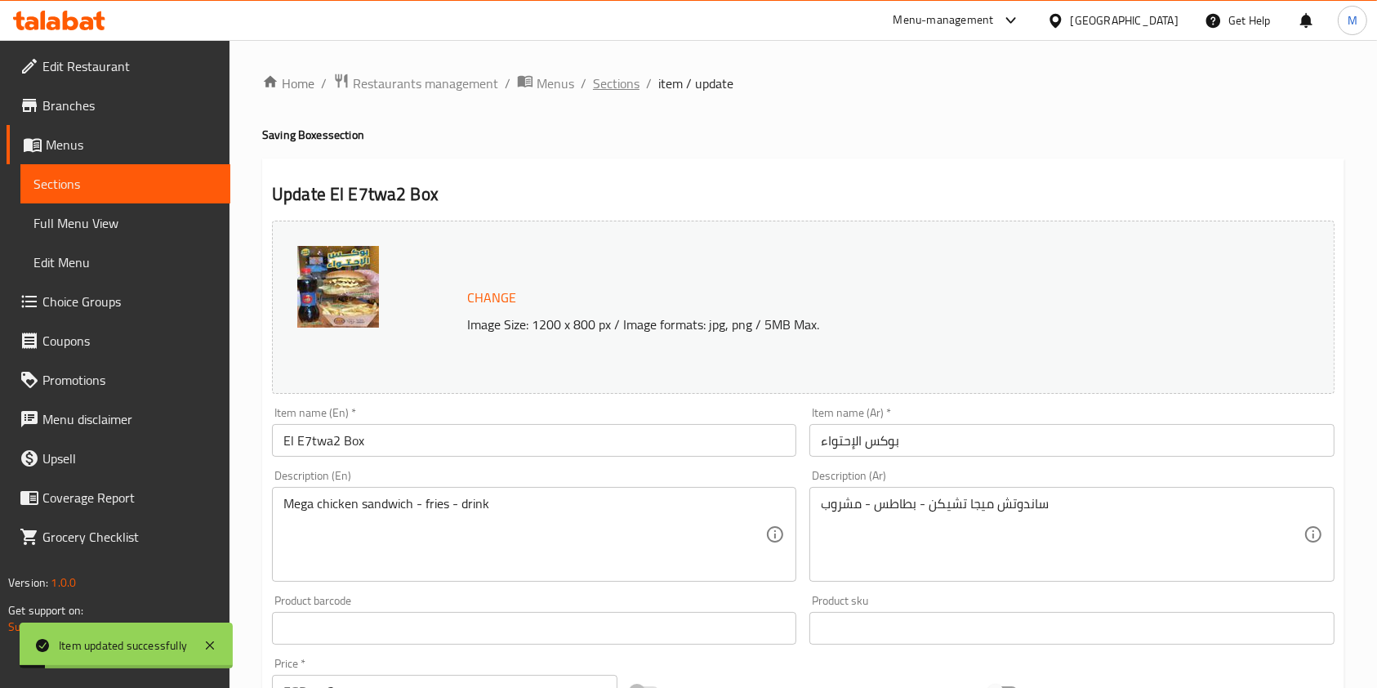
click at [630, 80] on span "Sections" at bounding box center [616, 84] width 47 height 20
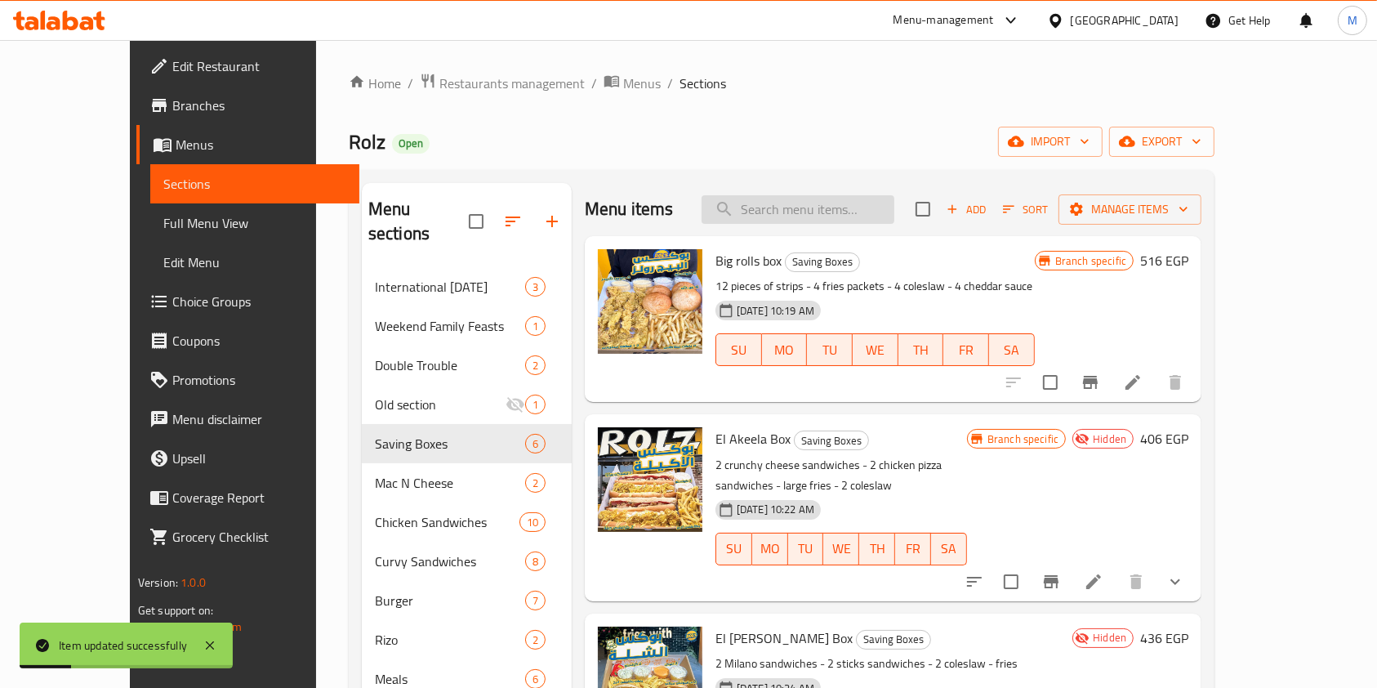
click at [807, 199] on input "search" at bounding box center [798, 209] width 193 height 29
paste input "El E7twa2"
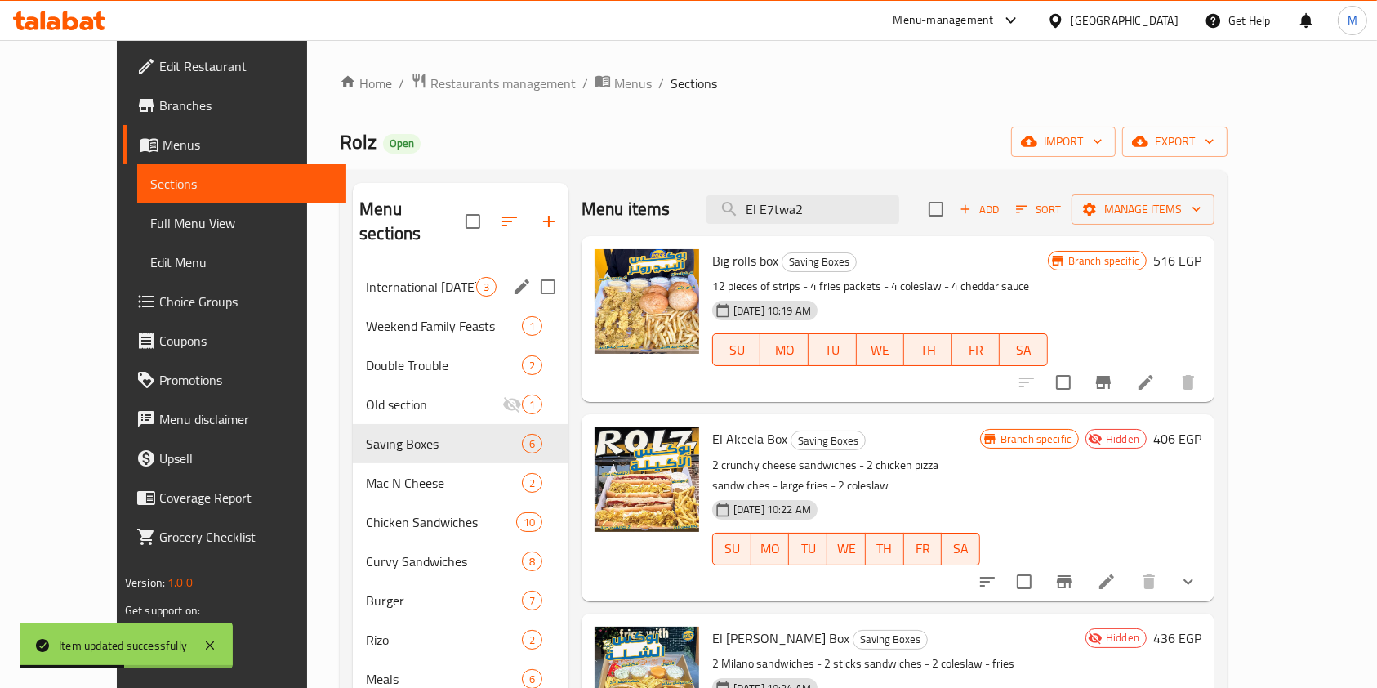
click at [399, 277] on span "International Potato Day" at bounding box center [421, 287] width 110 height 20
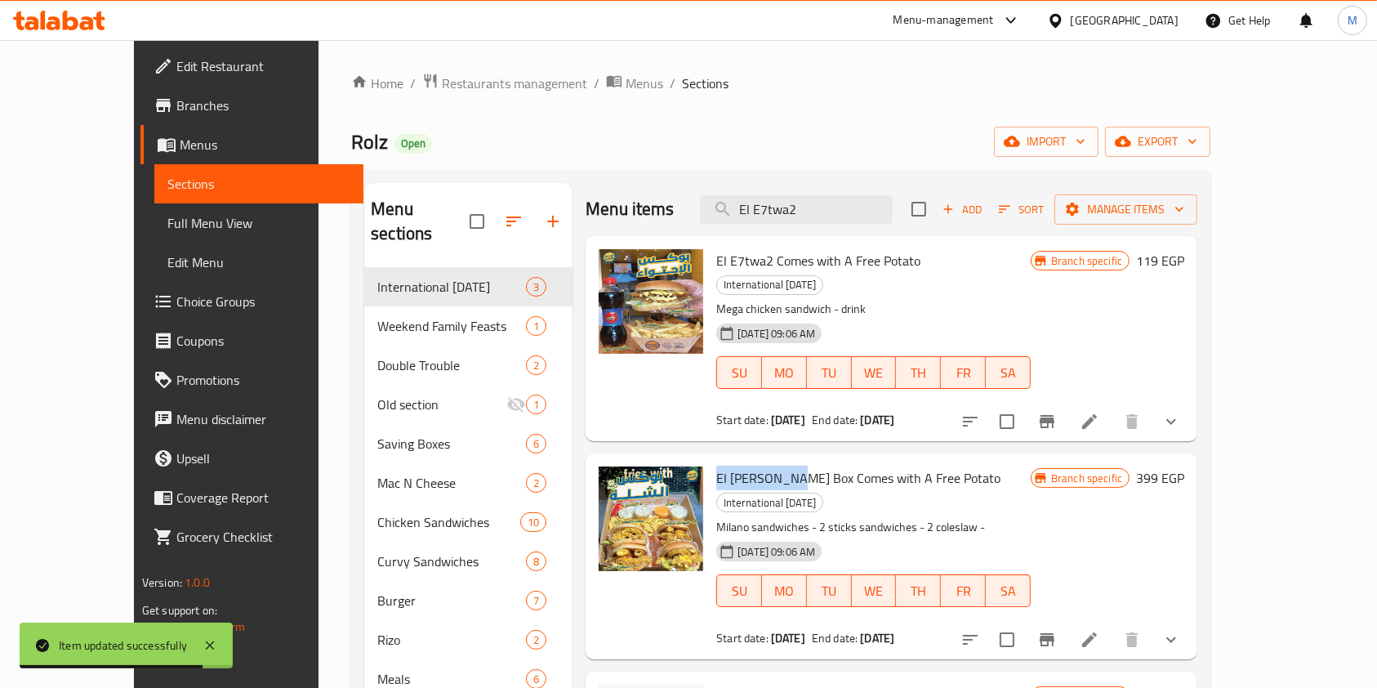
drag, startPoint x: 681, startPoint y: 453, endPoint x: 752, endPoint y: 464, distance: 71.9
click at [752, 464] on div "El Shella Box Comes with A Free Potato International Potato Day Milano sandwich…" at bounding box center [874, 556] width 328 height 192
copy span "El Shella Box"
click at [848, 215] on input "El E7twa2" at bounding box center [796, 209] width 193 height 29
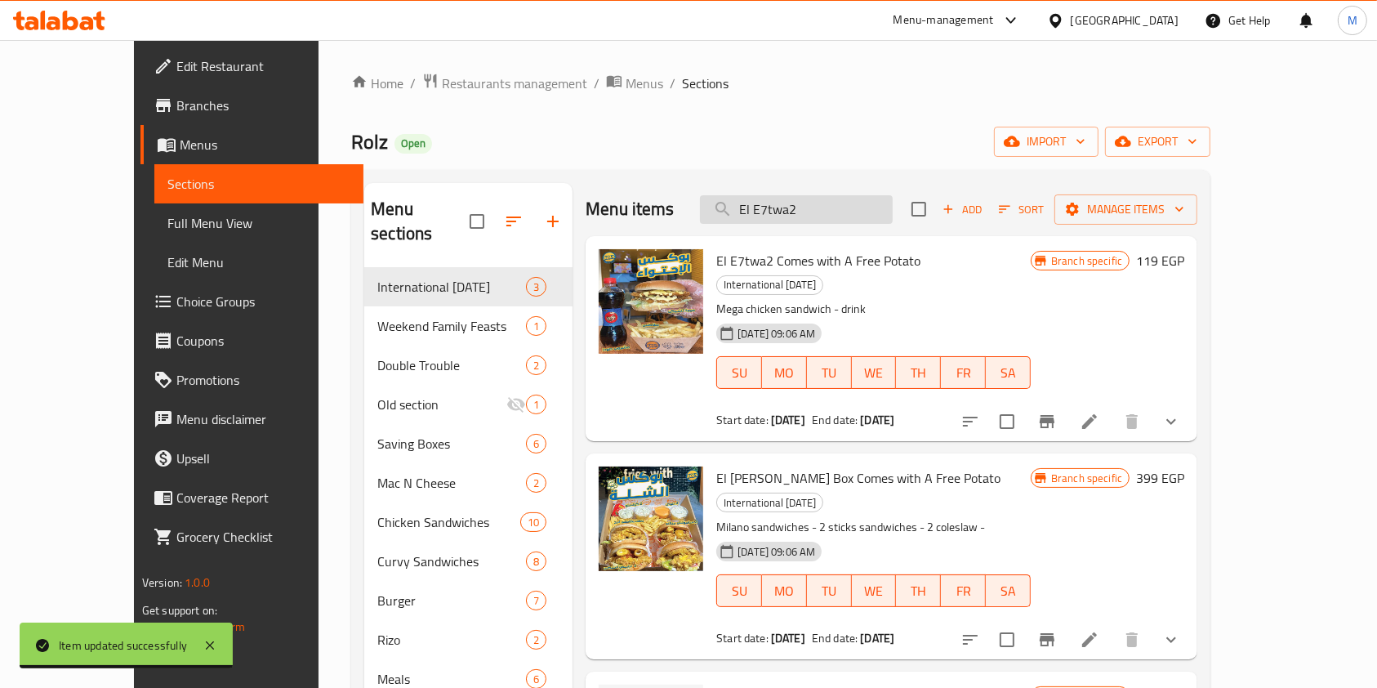
click at [848, 215] on input "El E7twa2" at bounding box center [796, 209] width 193 height 29
paste input "Shella Box"
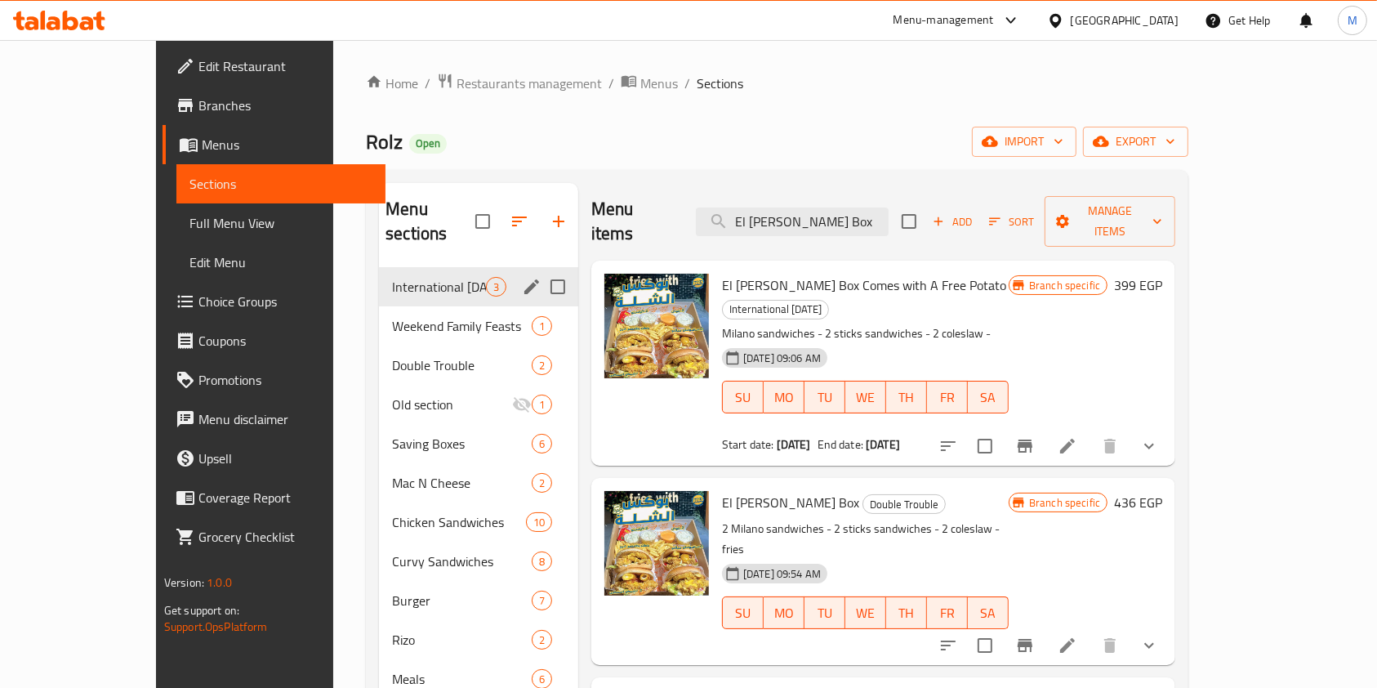
drag, startPoint x: 409, startPoint y: 301, endPoint x: 417, endPoint y: 274, distance: 29.0
click at [410, 316] on span "Weekend Family Feasts" at bounding box center [462, 326] width 140 height 20
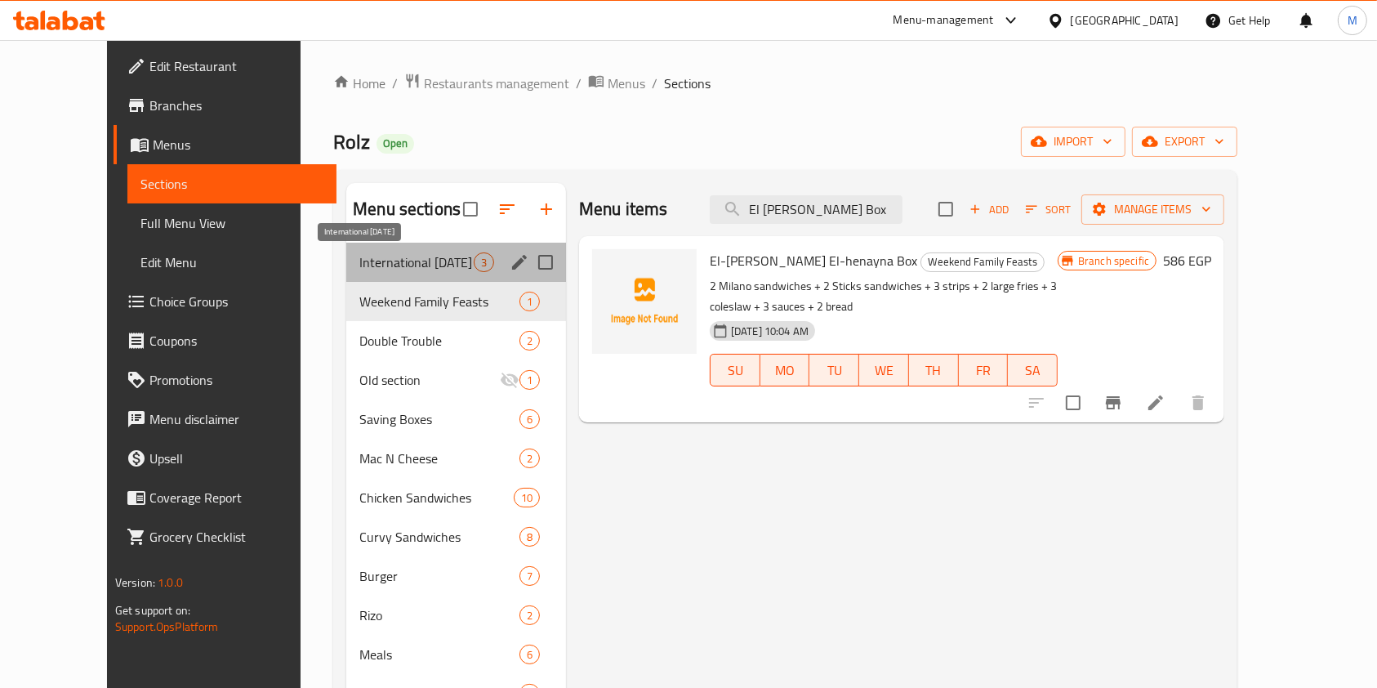
click at [419, 260] on span "International Potato Day" at bounding box center [416, 262] width 114 height 20
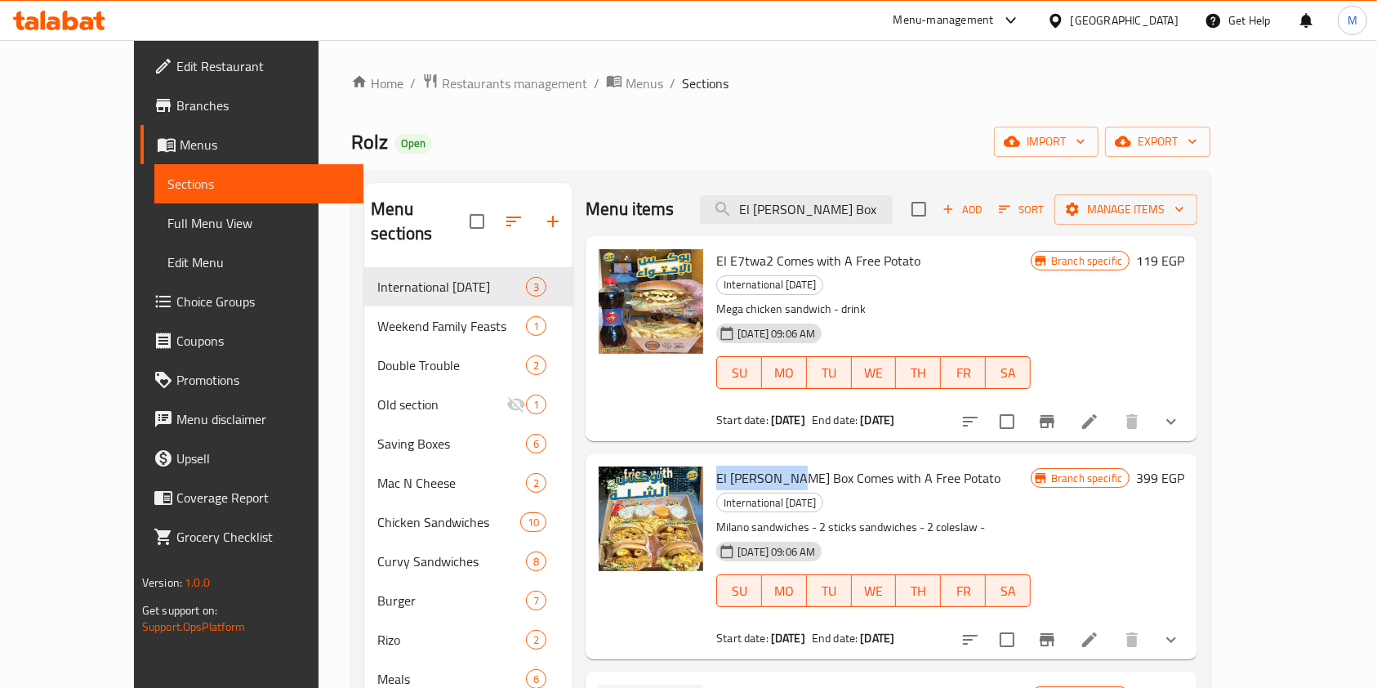
drag, startPoint x: 685, startPoint y: 454, endPoint x: 752, endPoint y: 465, distance: 67.8
click at [752, 466] on span "El Shella Box Comes with A Free Potato" at bounding box center [858, 478] width 284 height 25
copy span "El Shella Box"
click at [866, 212] on input "El Shella Box" at bounding box center [796, 209] width 193 height 29
paste input "El Shella Box"
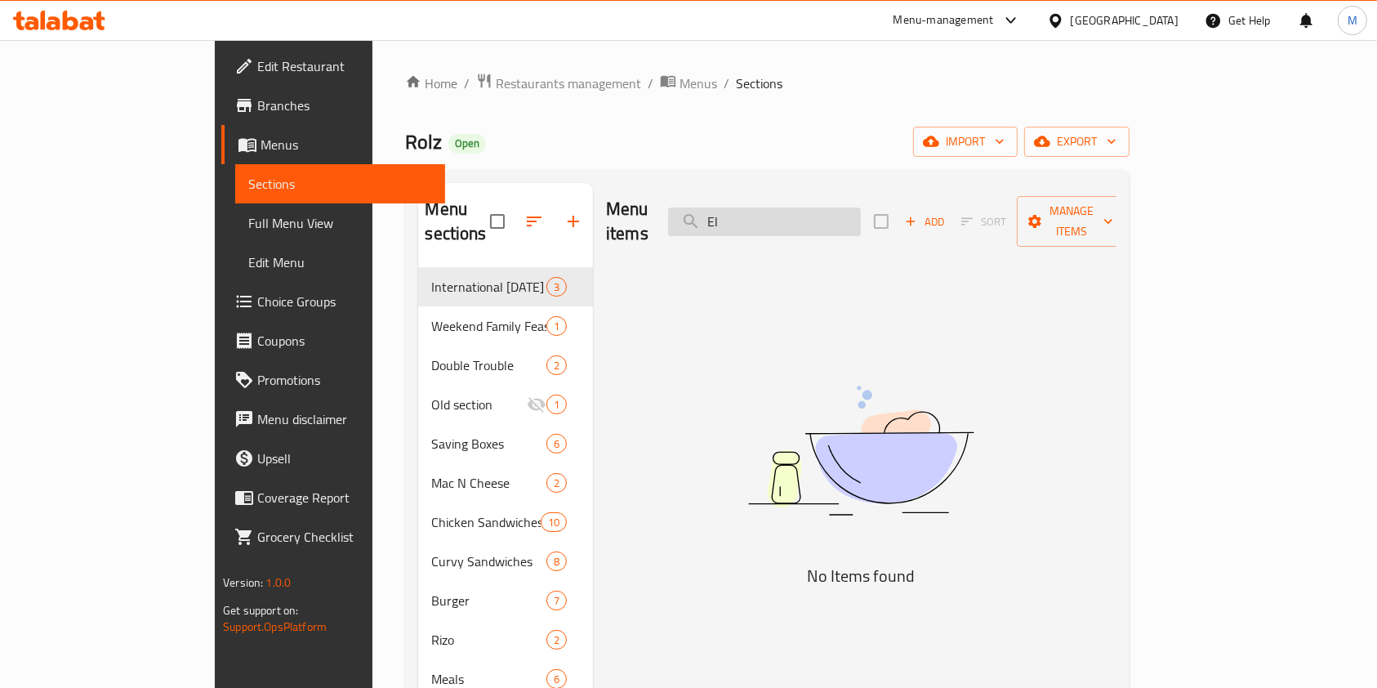
type input "E"
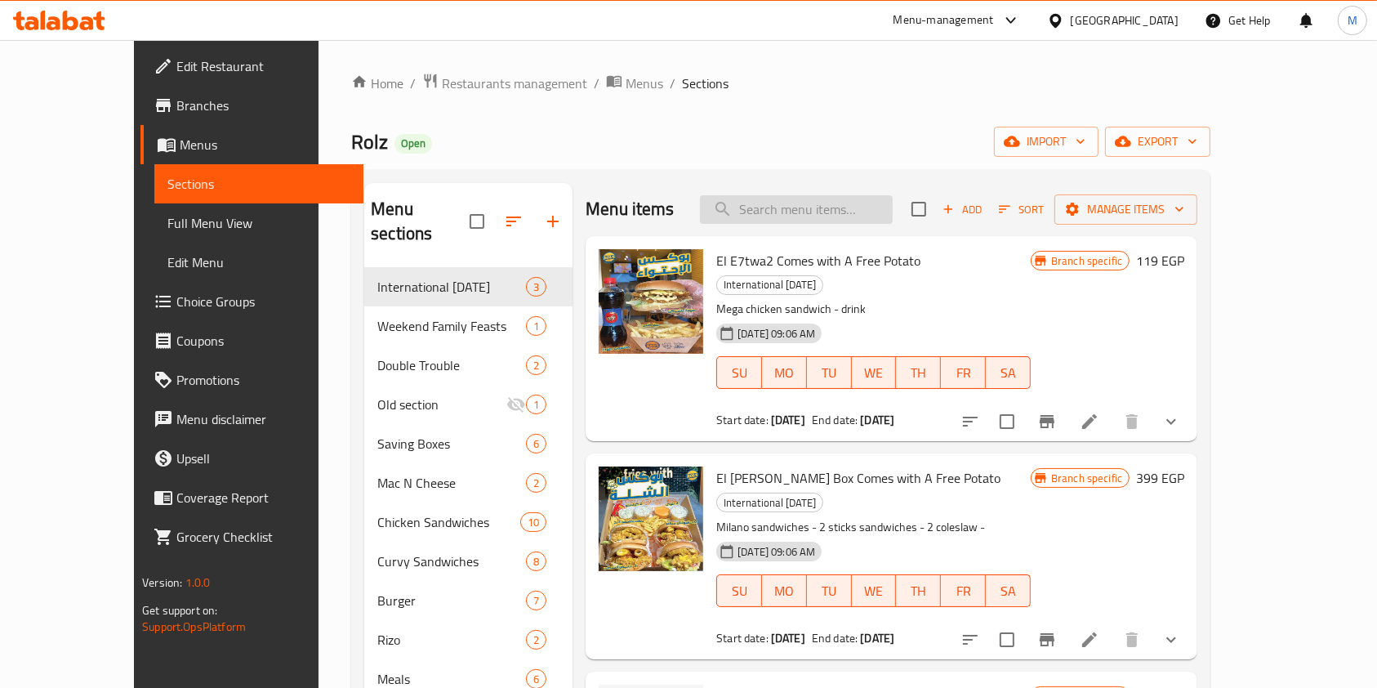
paste input "El Shella Box"
type input "El Shella Box"
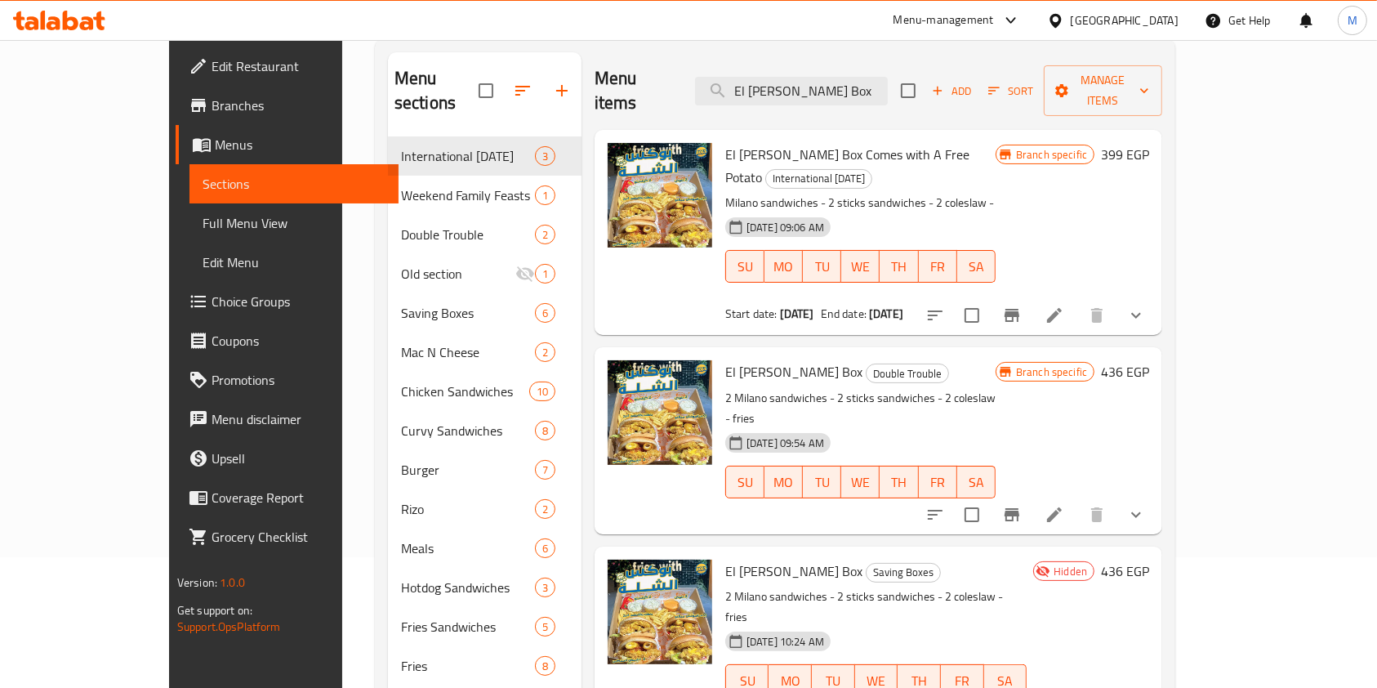
scroll to position [121, 0]
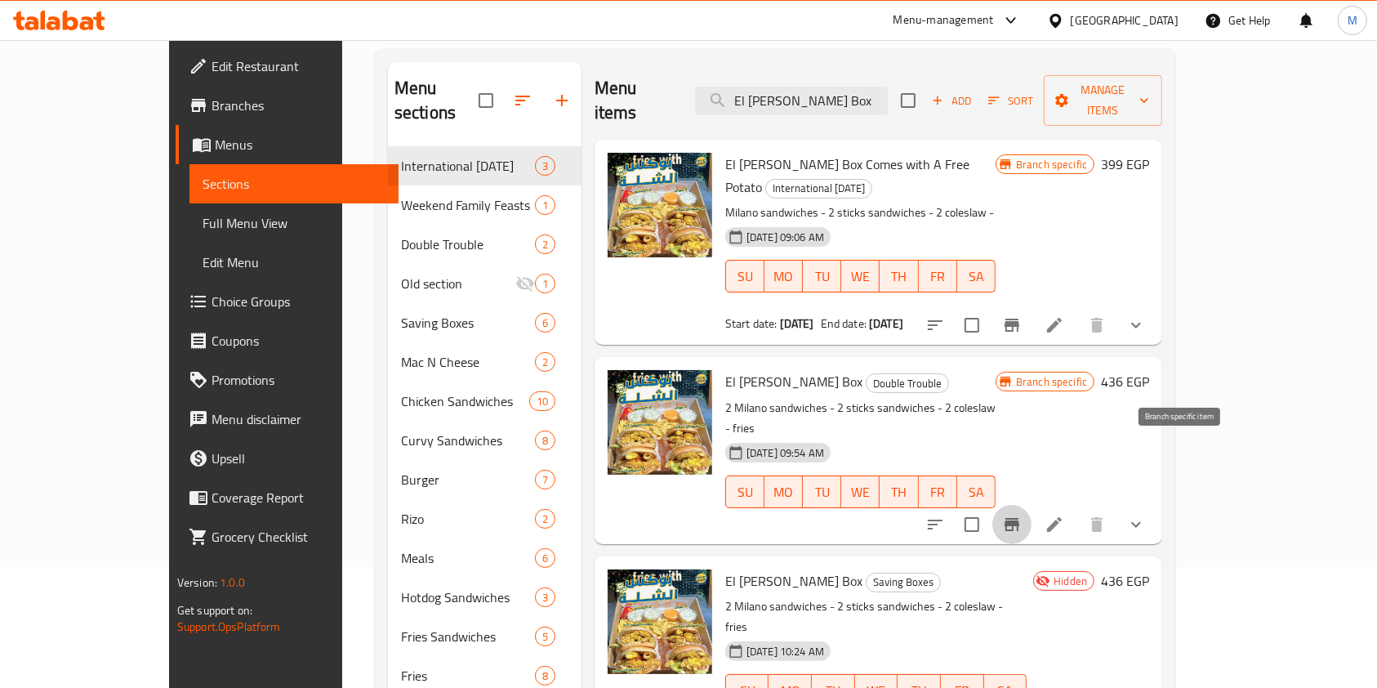
click at [1020, 518] on icon "Branch-specific-item" at bounding box center [1012, 524] width 15 height 13
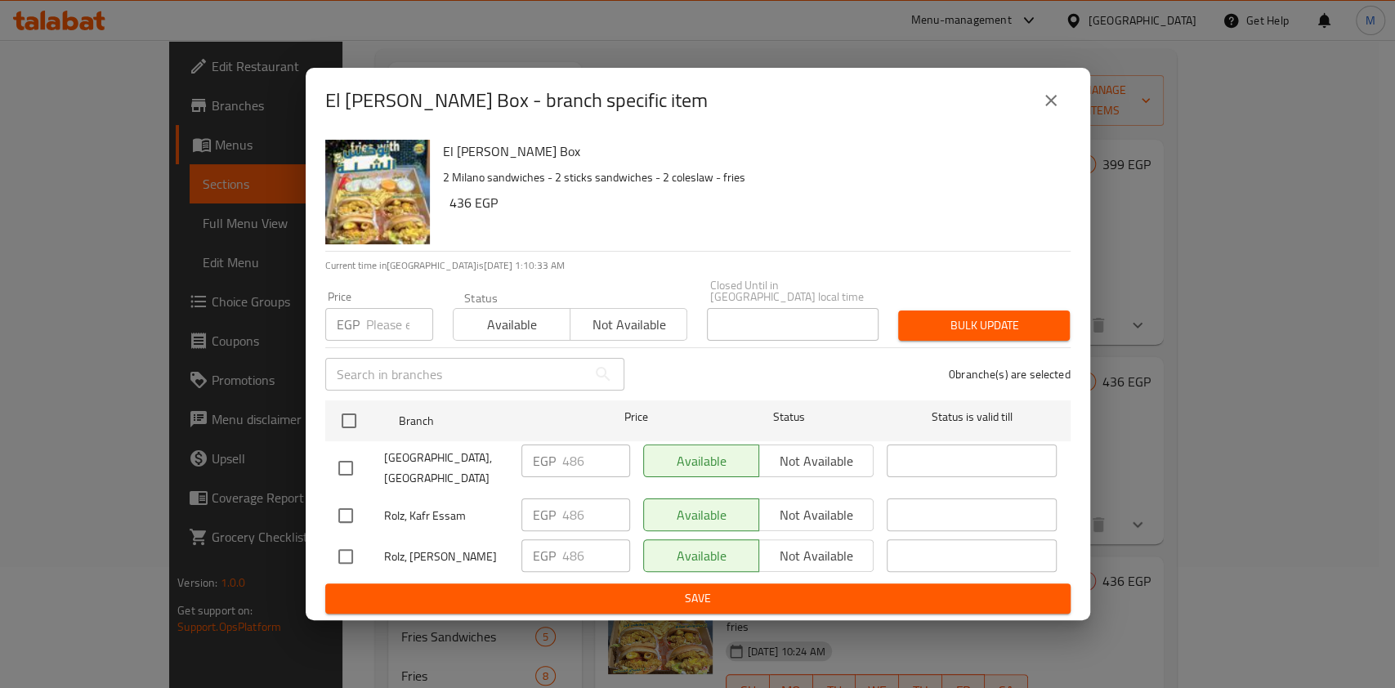
click at [1039, 95] on button "close" at bounding box center [1050, 100] width 39 height 39
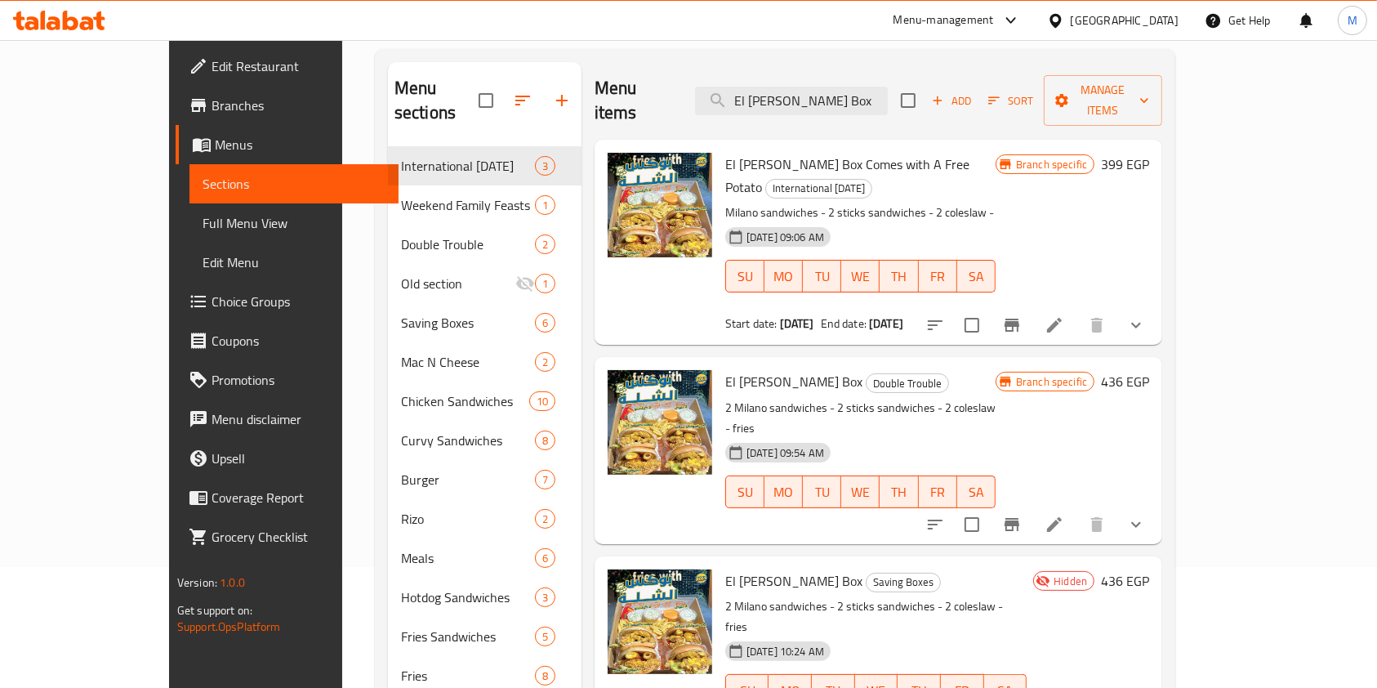
click at [1062, 517] on icon at bounding box center [1054, 524] width 15 height 15
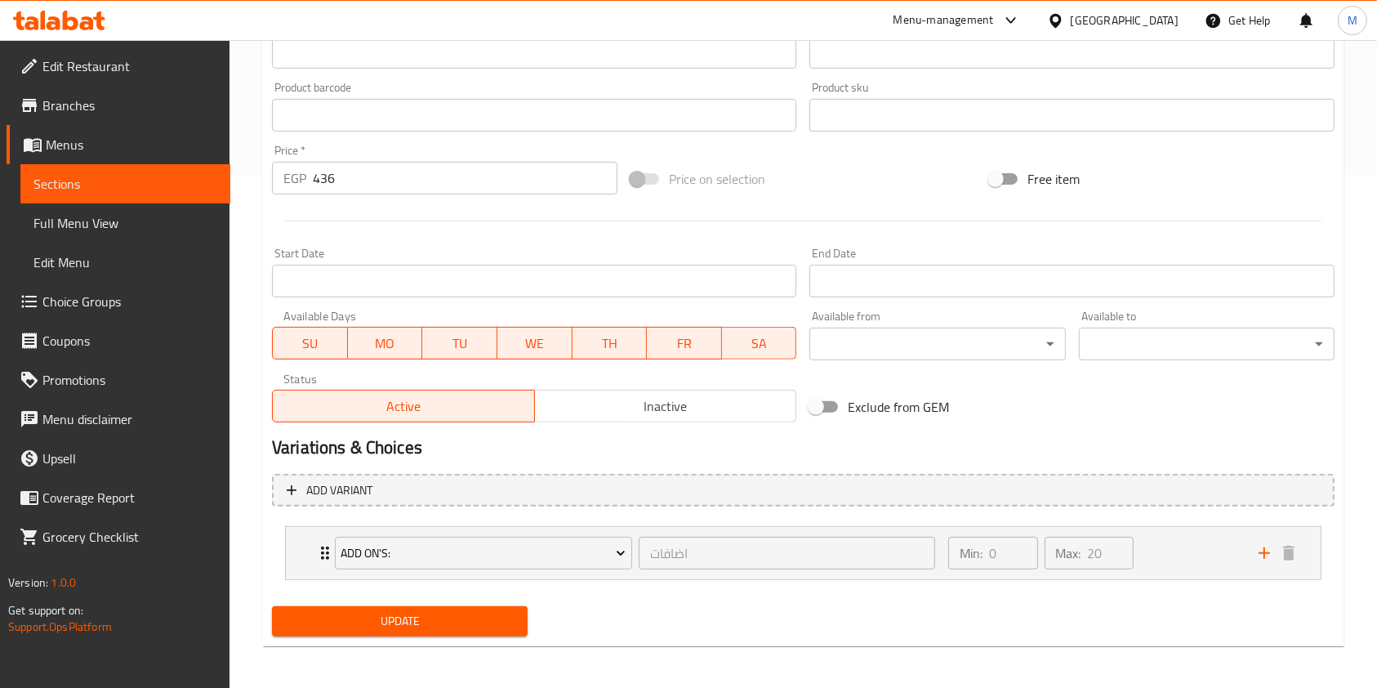
scroll to position [508, 0]
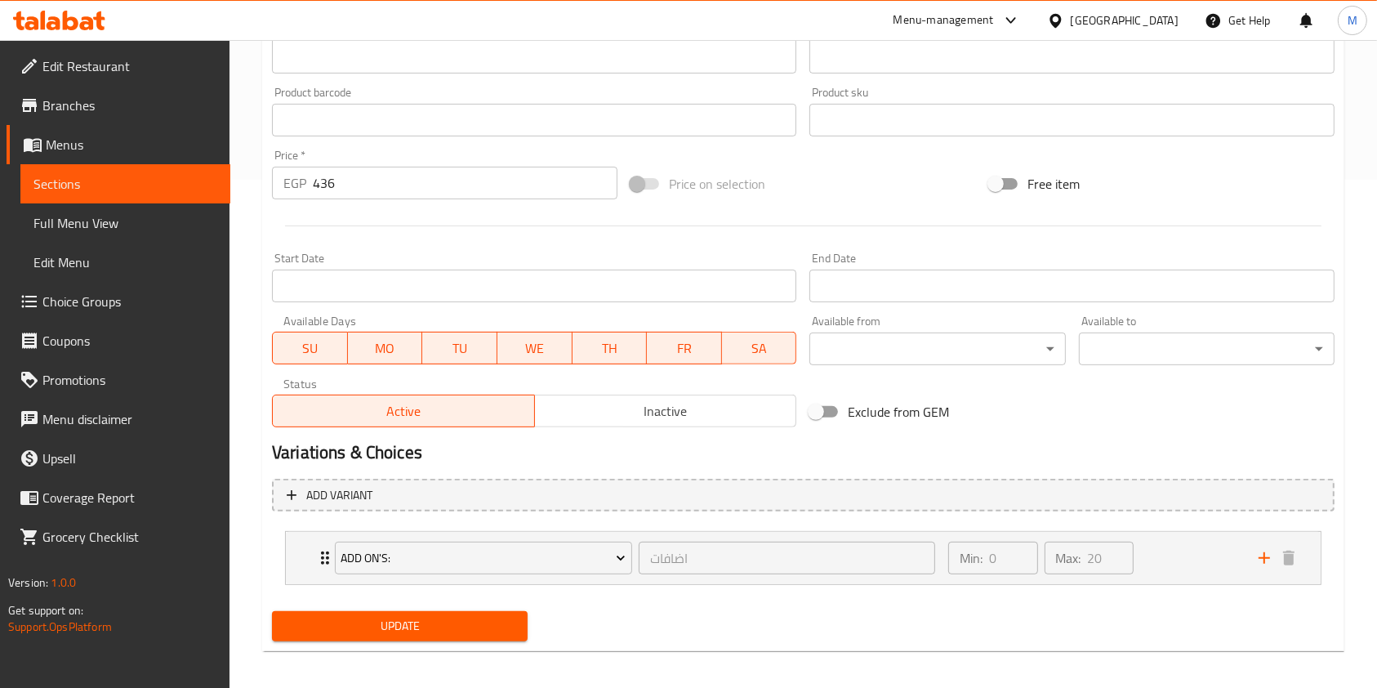
click at [651, 427] on button "Inactive" at bounding box center [665, 411] width 263 height 33
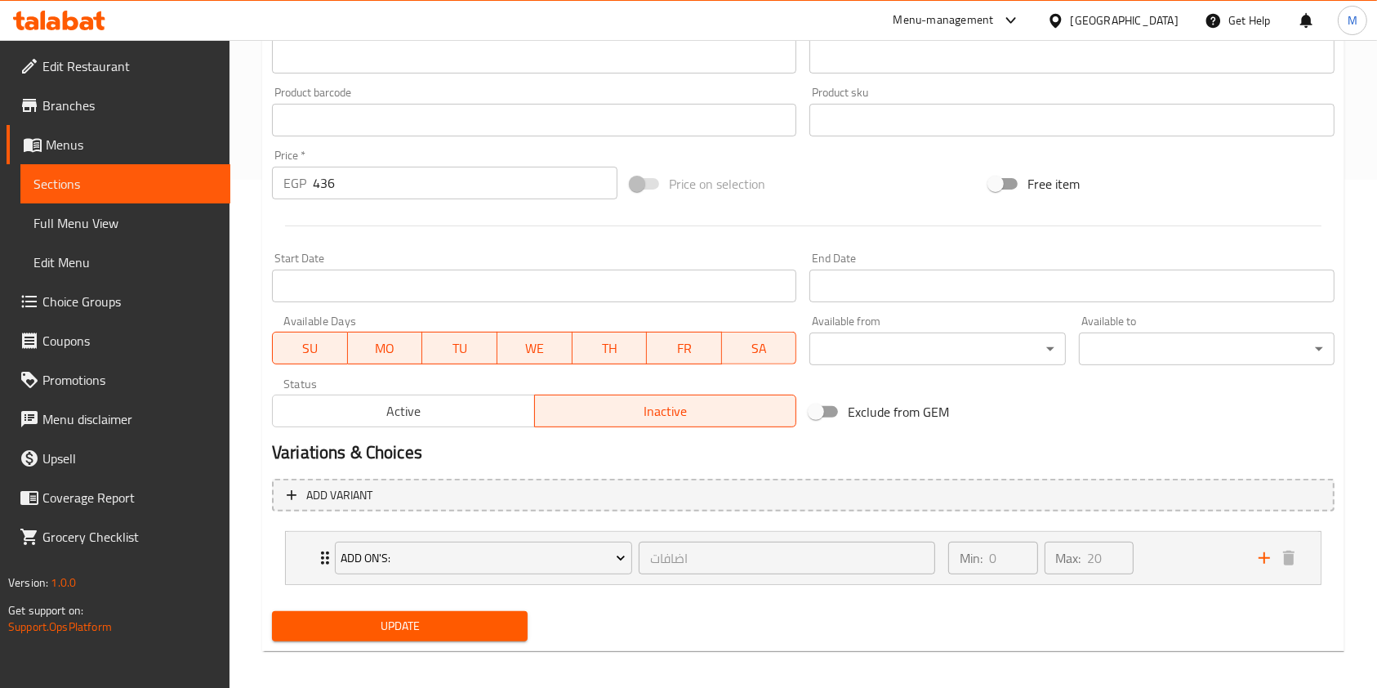
click at [469, 623] on span "Update" at bounding box center [400, 626] width 230 height 20
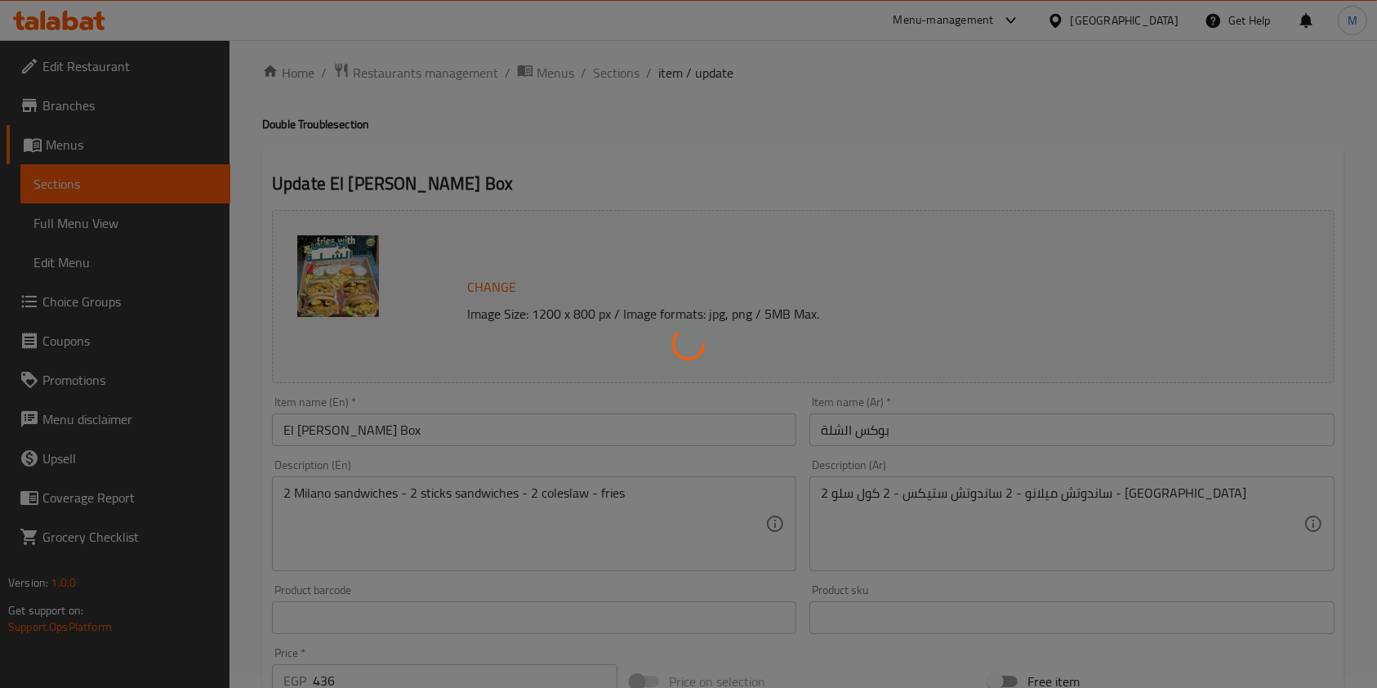
scroll to position [0, 0]
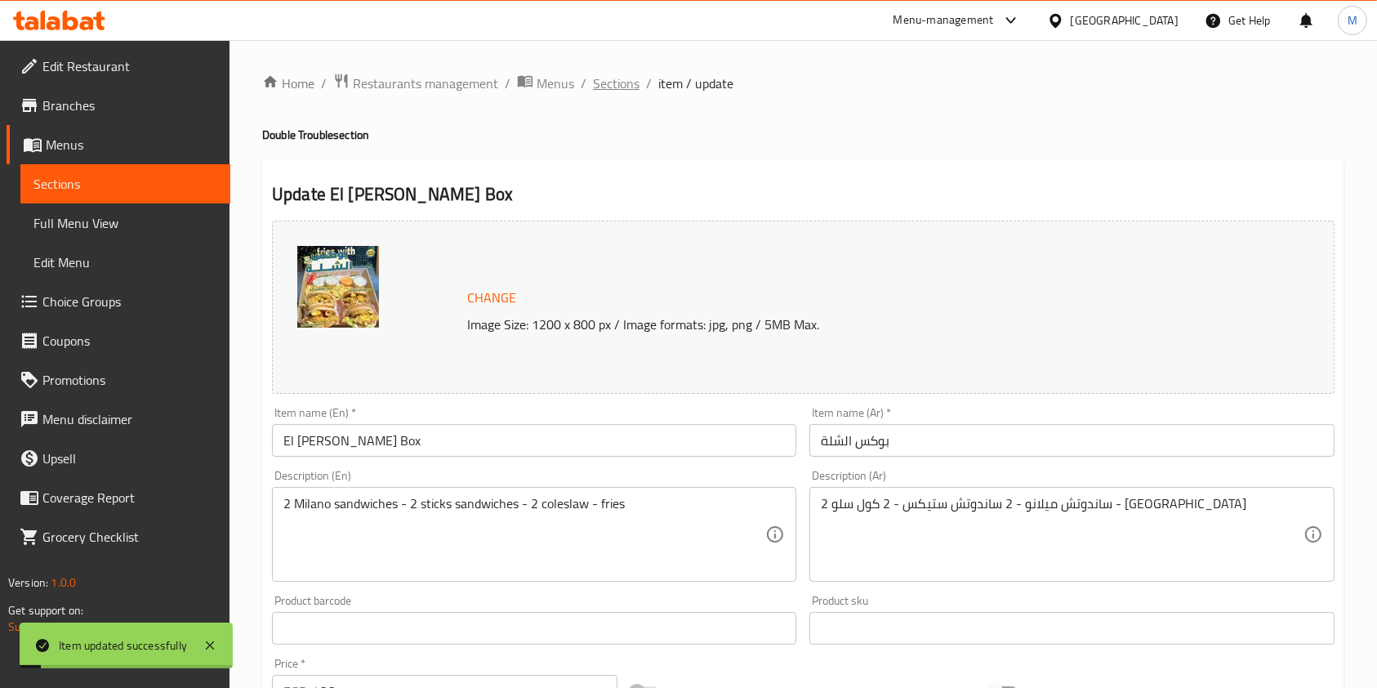
click at [634, 87] on span "Sections" at bounding box center [616, 84] width 47 height 20
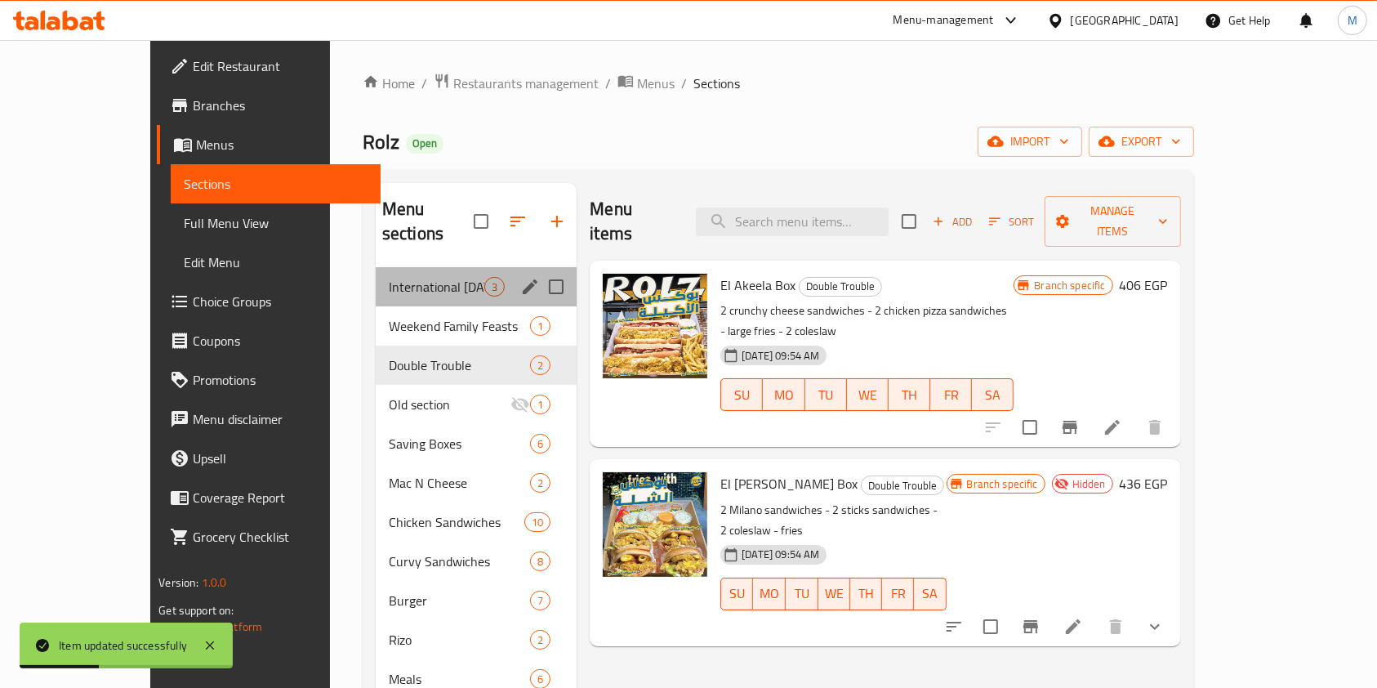
click at [381, 274] on div "International Potato Day 3" at bounding box center [476, 286] width 201 height 39
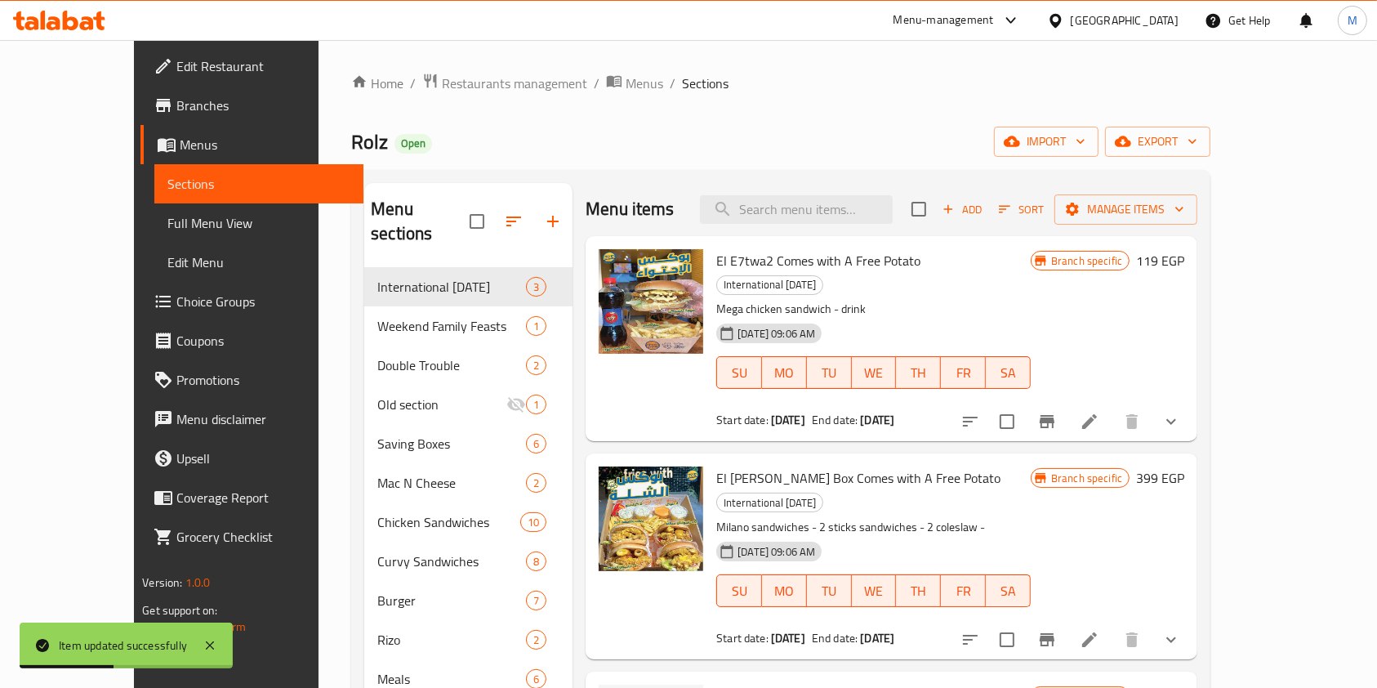
scroll to position [229, 0]
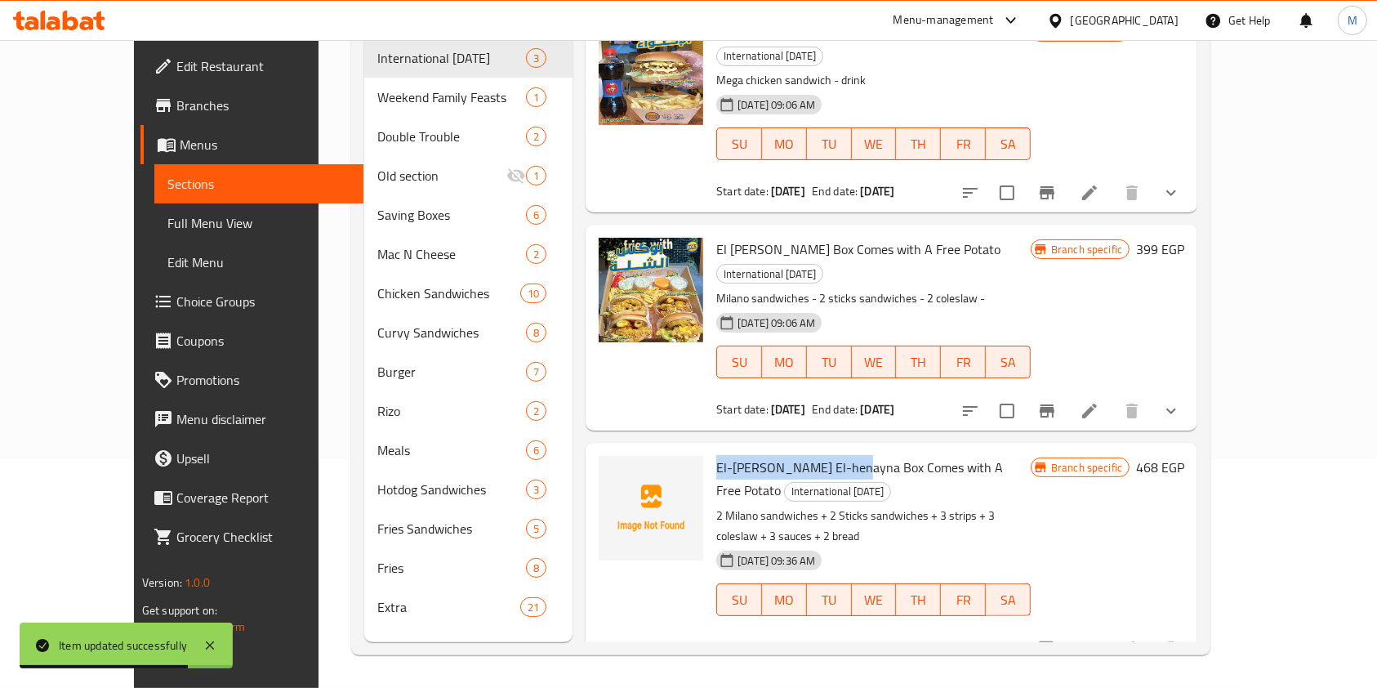
drag, startPoint x: 677, startPoint y: 420, endPoint x: 817, endPoint y: 429, distance: 140.0
click at [817, 449] on div "El-Shela El-henayna Box Comes with A Free Potato International Potato Day 2 Mil…" at bounding box center [874, 555] width 328 height 212
copy span "El-Shela El-henayna Box"
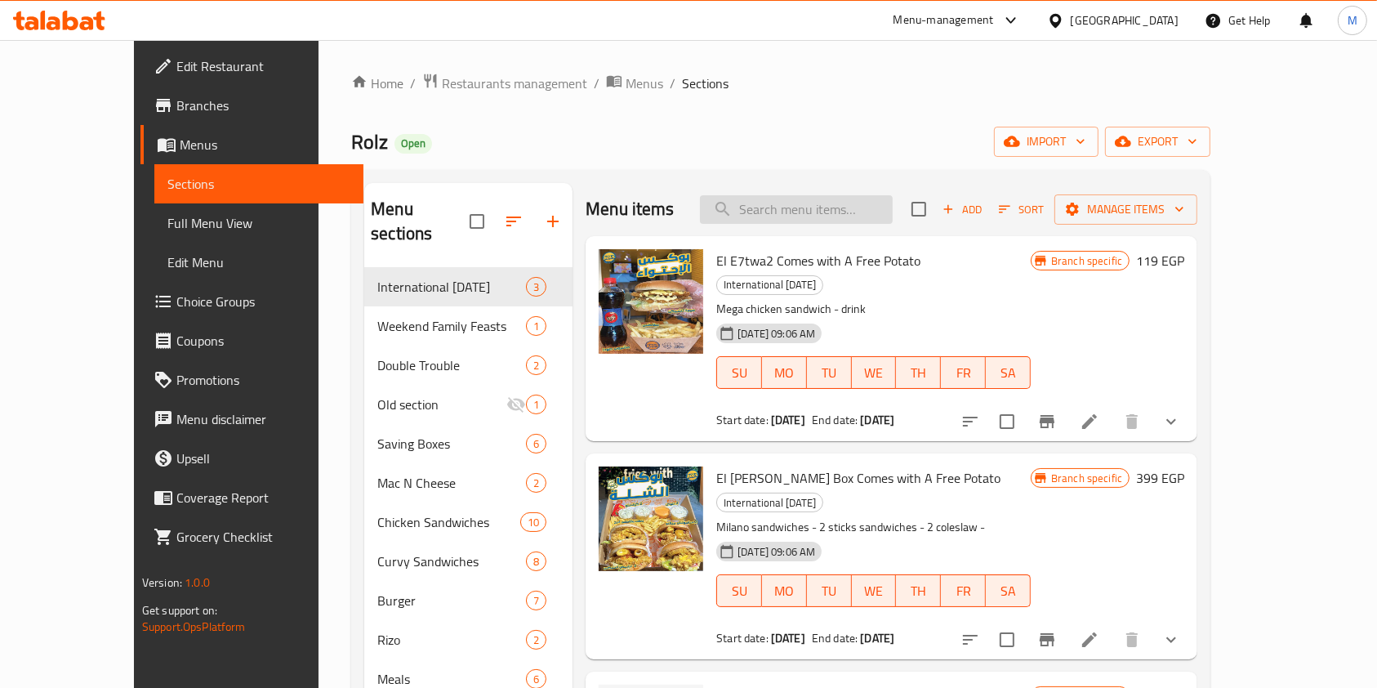
click at [884, 214] on input "search" at bounding box center [796, 209] width 193 height 29
paste input "El-Shela El-henayna Box"
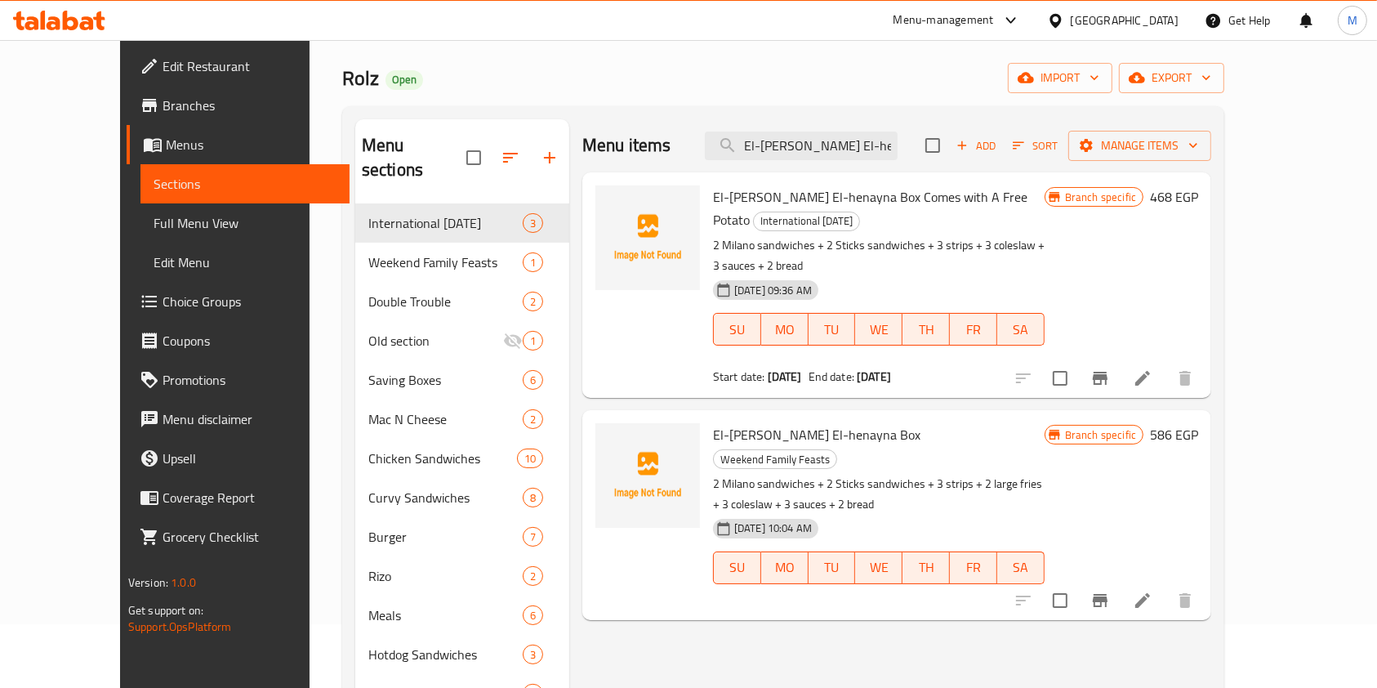
scroll to position [144, 0]
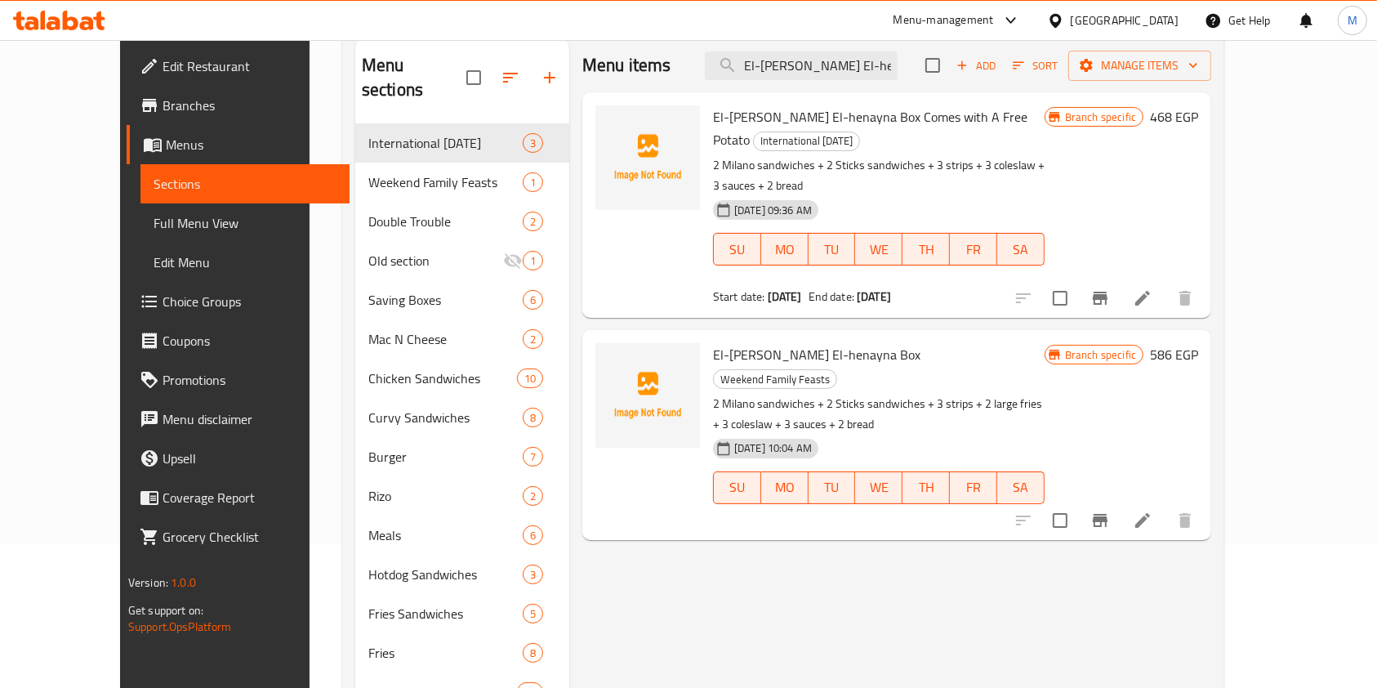
type input "El-Shela El-henayna Box"
click at [1153, 511] on icon at bounding box center [1143, 521] width 20 height 20
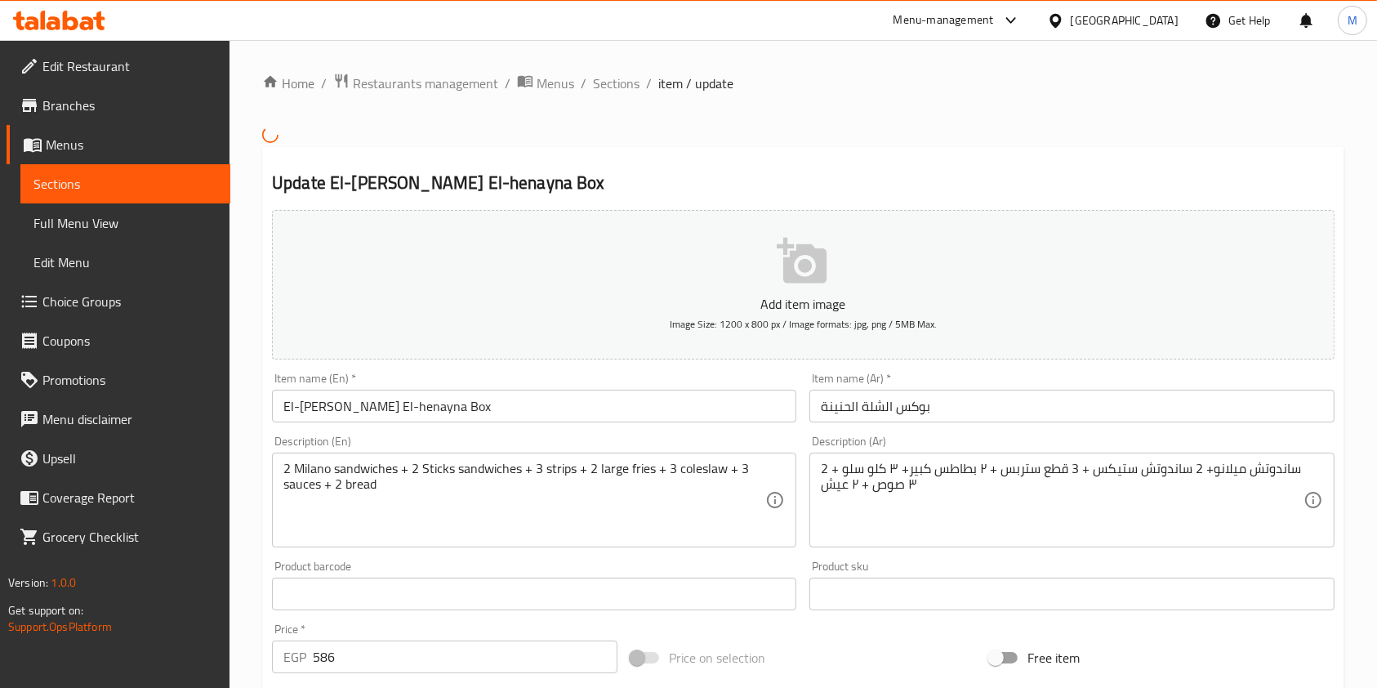
scroll to position [456, 0]
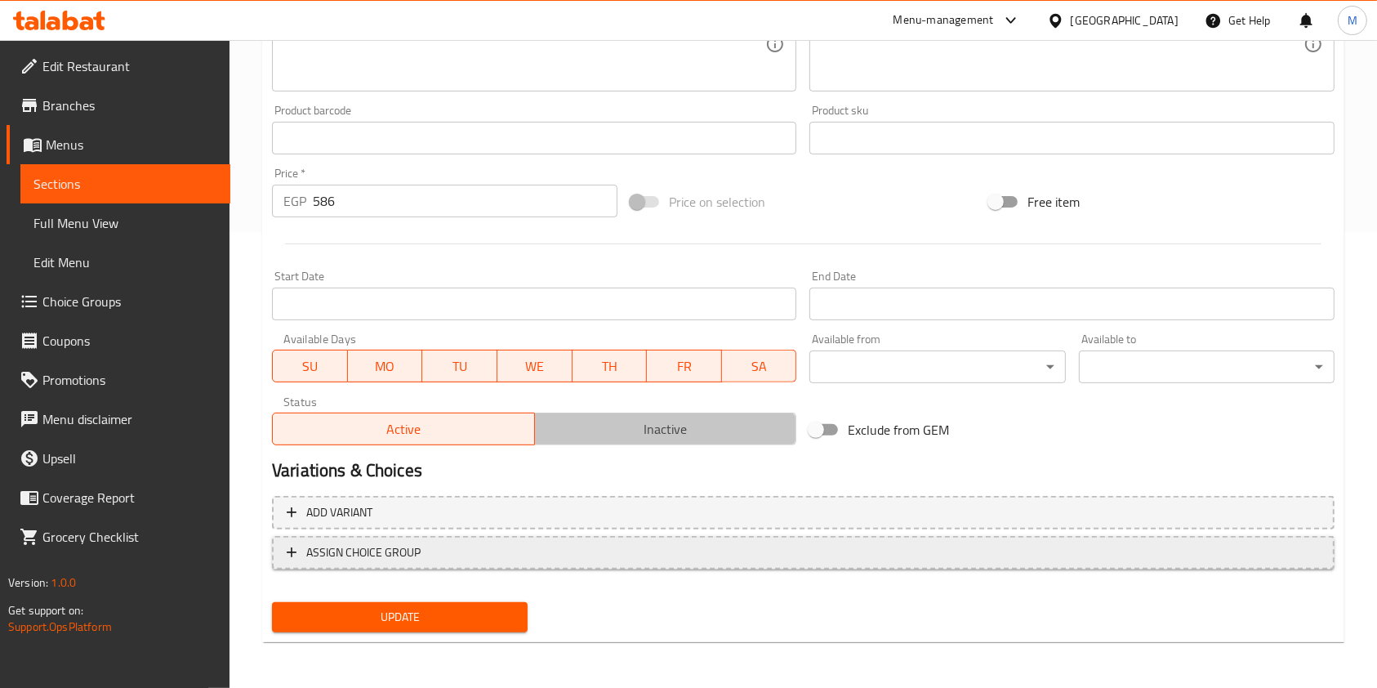
drag, startPoint x: 644, startPoint y: 425, endPoint x: 556, endPoint y: 558, distance: 159.7
click at [644, 428] on span "Inactive" at bounding box center [666, 429] width 249 height 24
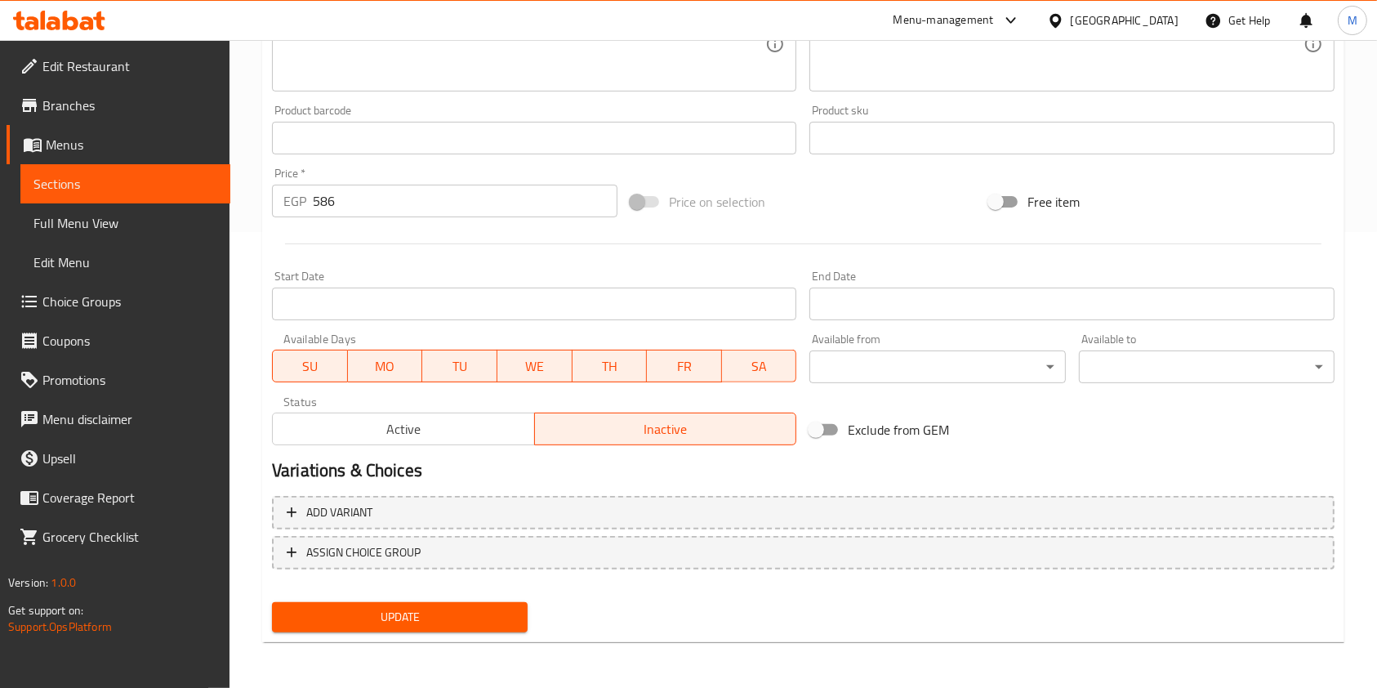
click at [519, 614] on button "Update" at bounding box center [400, 617] width 256 height 30
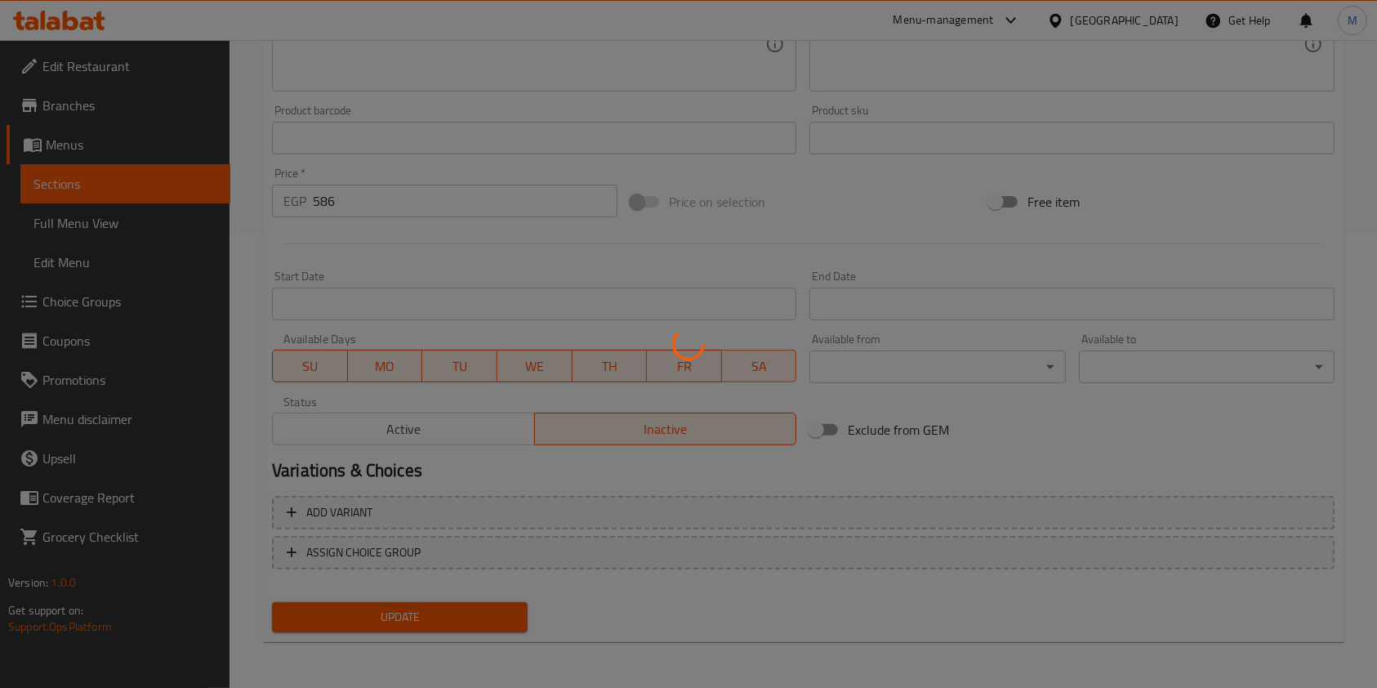
scroll to position [0, 0]
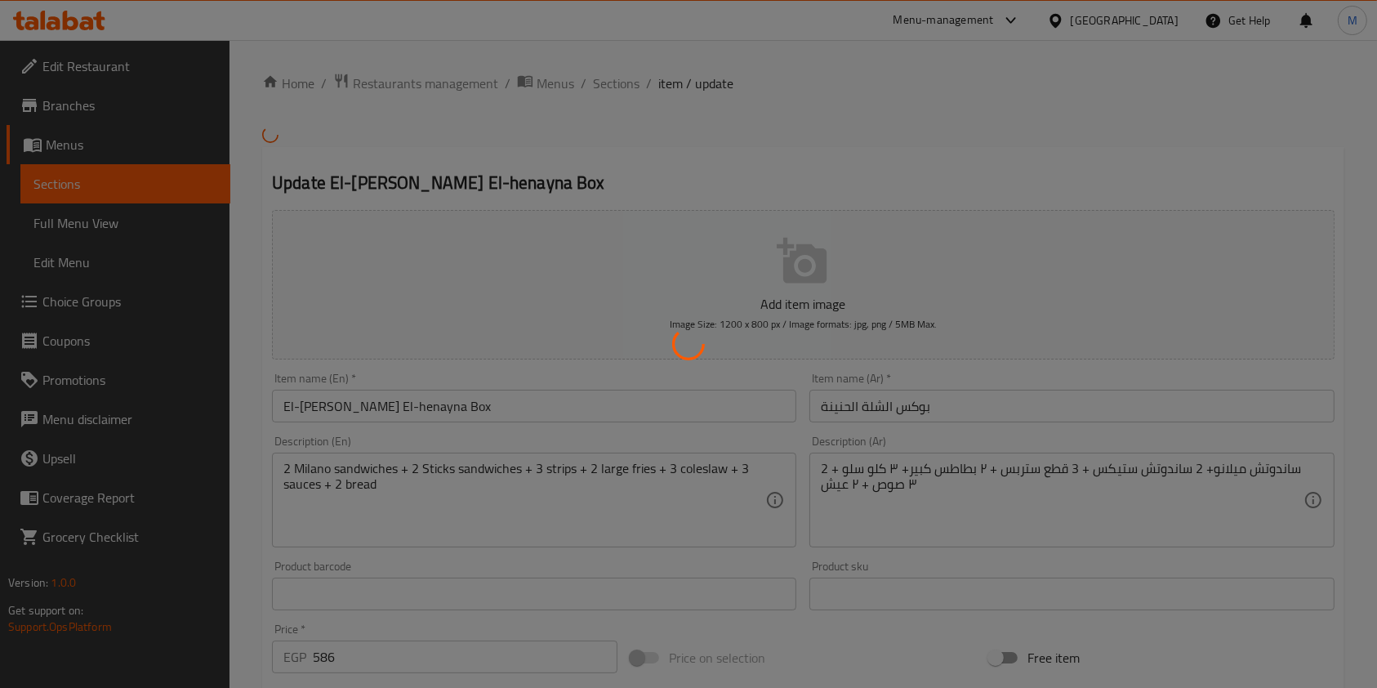
click at [618, 82] on div at bounding box center [688, 344] width 1377 height 688
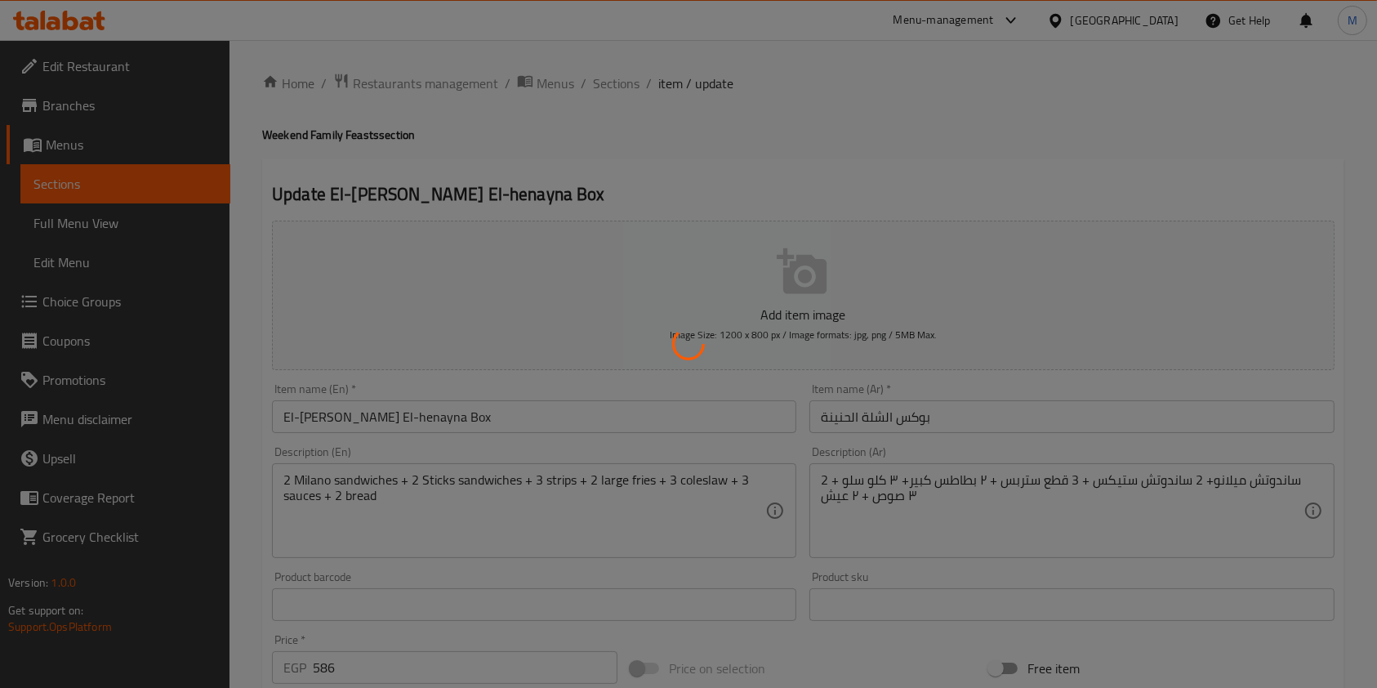
click at [614, 92] on div at bounding box center [688, 344] width 1377 height 688
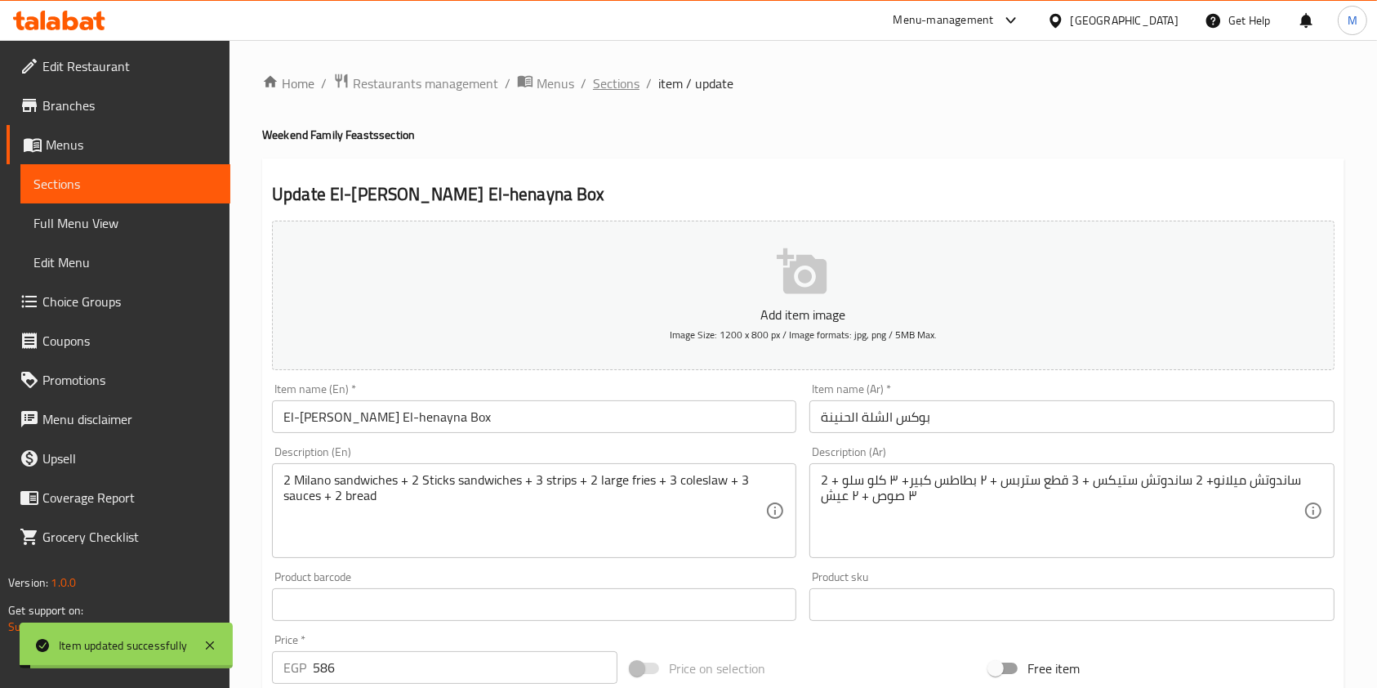
click at [625, 74] on span "Sections" at bounding box center [616, 84] width 47 height 20
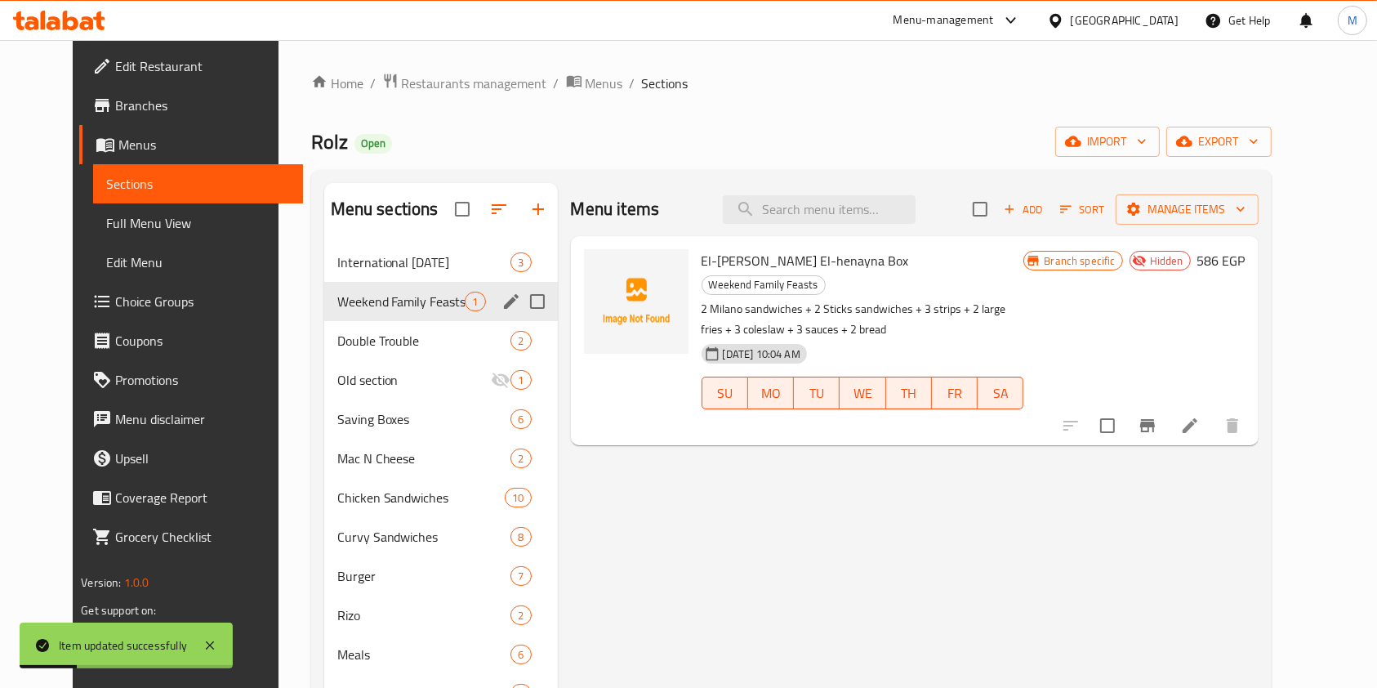
click at [366, 338] on span "Double Trouble" at bounding box center [424, 341] width 174 height 20
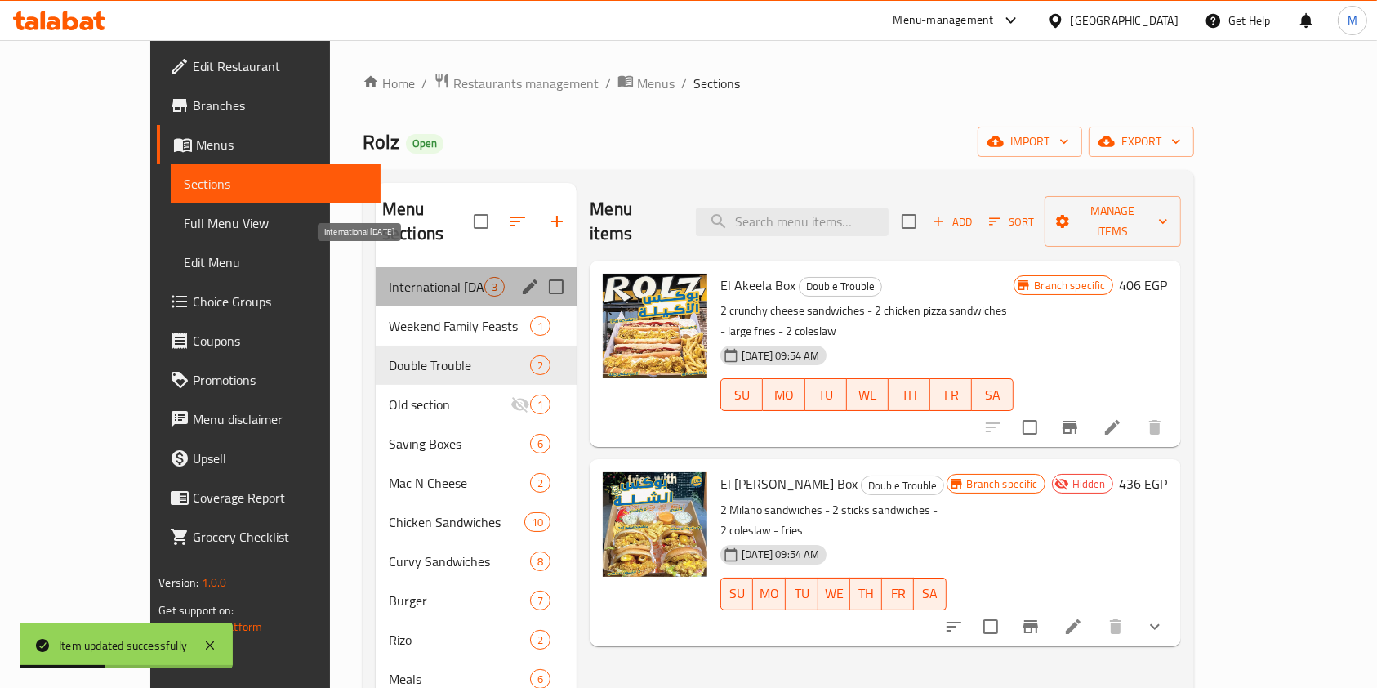
click at [418, 277] on span "International Potato Day" at bounding box center [437, 287] width 96 height 20
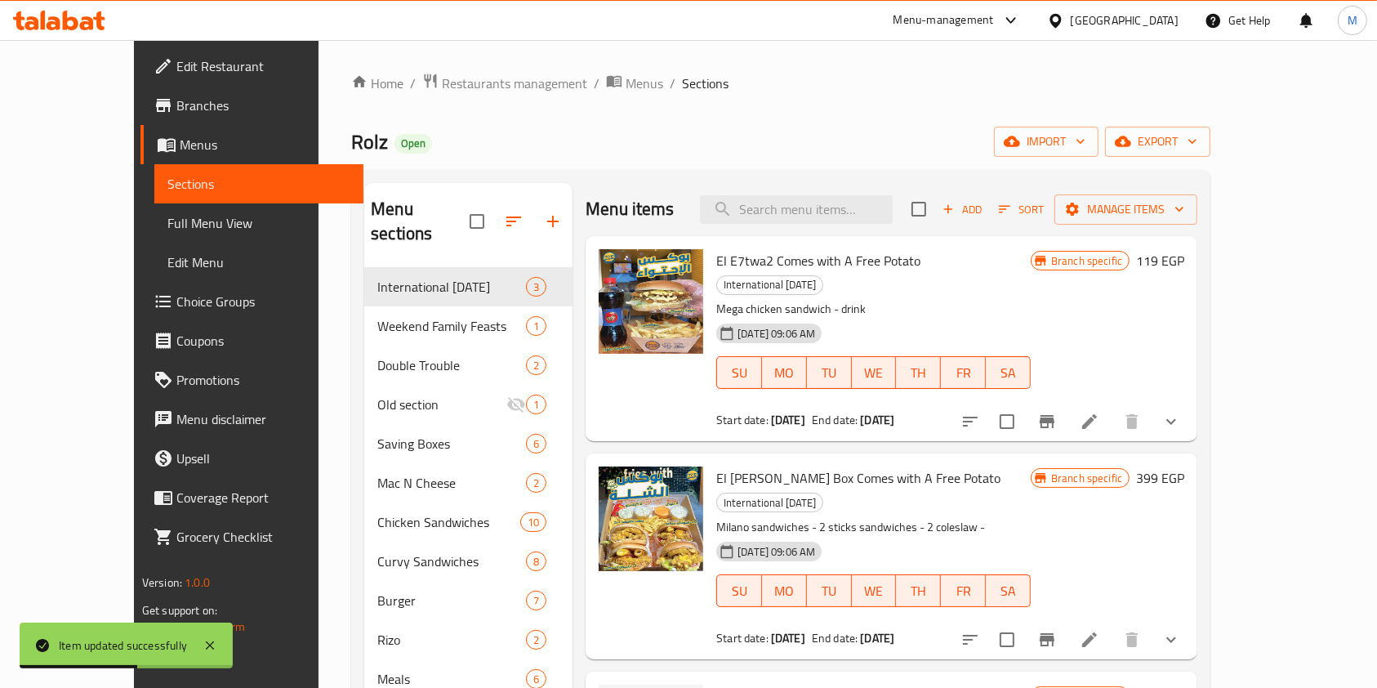
scroll to position [221, 0]
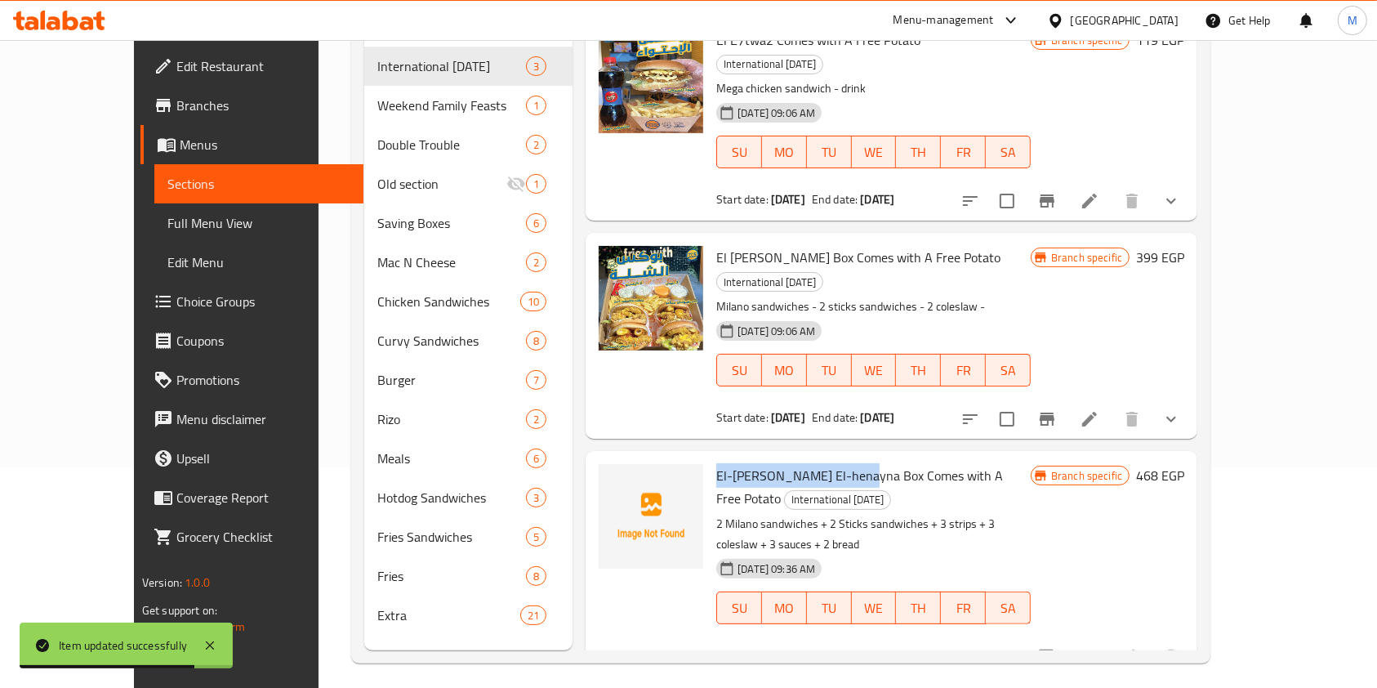
drag, startPoint x: 686, startPoint y: 427, endPoint x: 822, endPoint y: 440, distance: 136.2
click at [822, 463] on span "El-Shela El-henayna Box Comes with A Free Potato" at bounding box center [859, 486] width 287 height 47
copy span "El-Shela El-henayna Box"
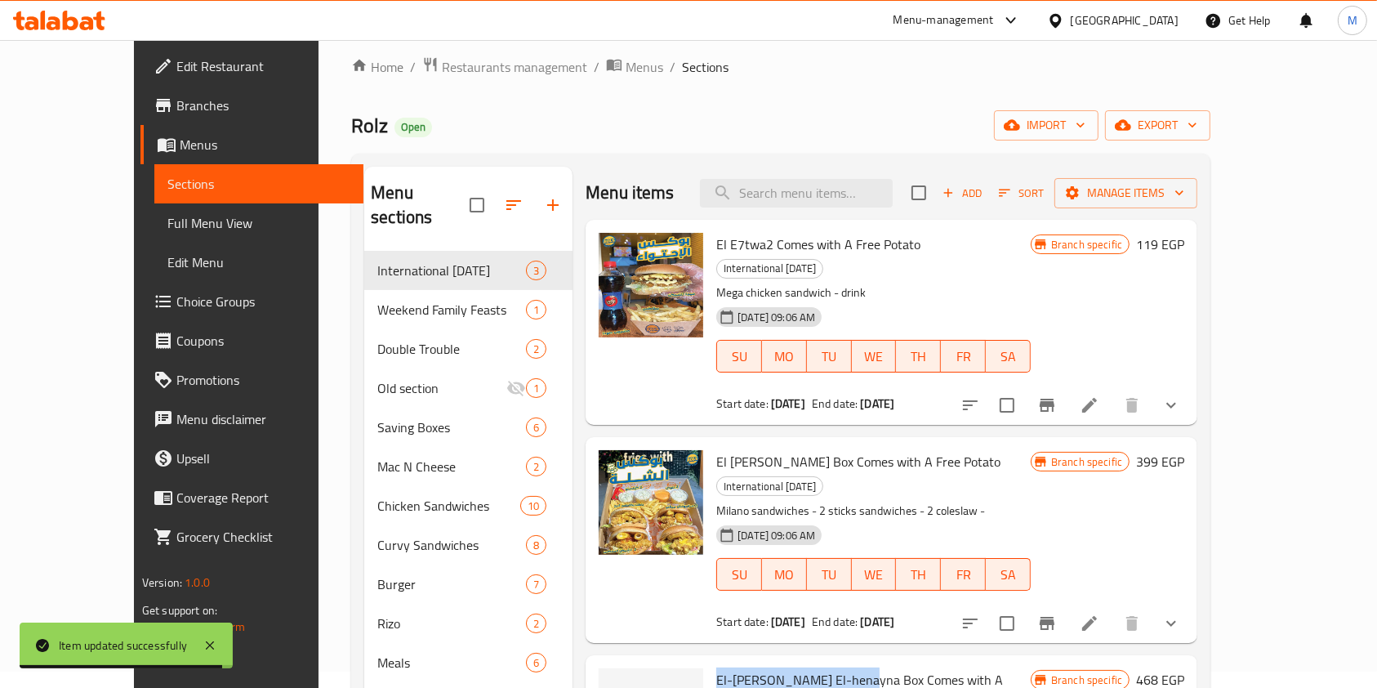
scroll to position [0, 0]
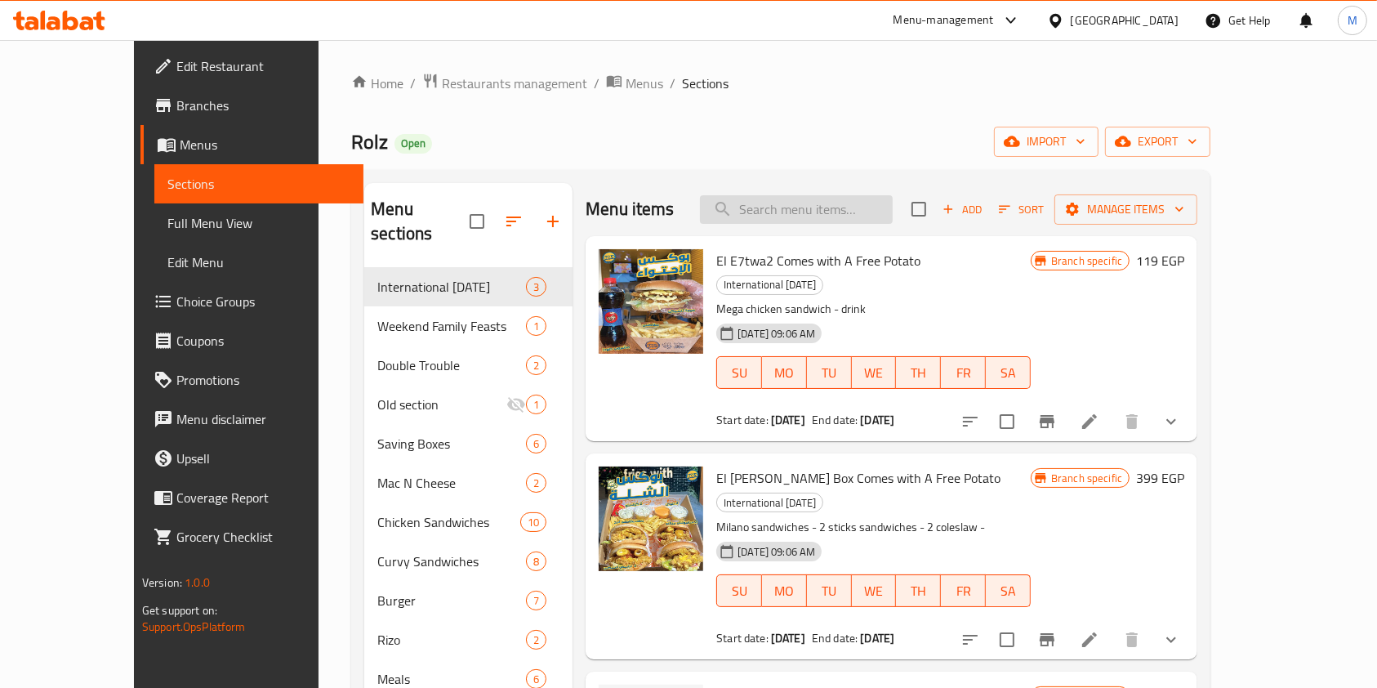
click at [850, 217] on input "search" at bounding box center [796, 209] width 193 height 29
paste input "El-Shela El-henayna Box"
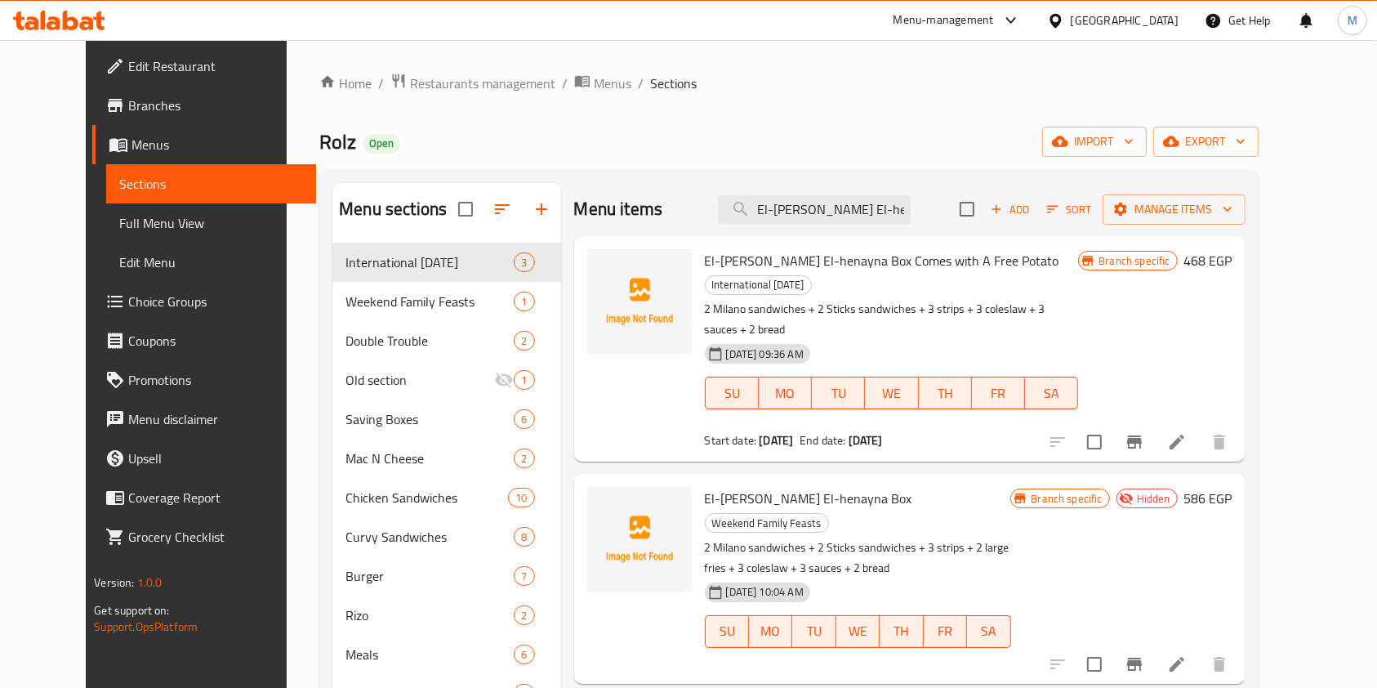
type input "El-Shela El-henayna Box"
click at [1145, 654] on icon "Branch-specific-item" at bounding box center [1135, 664] width 20 height 20
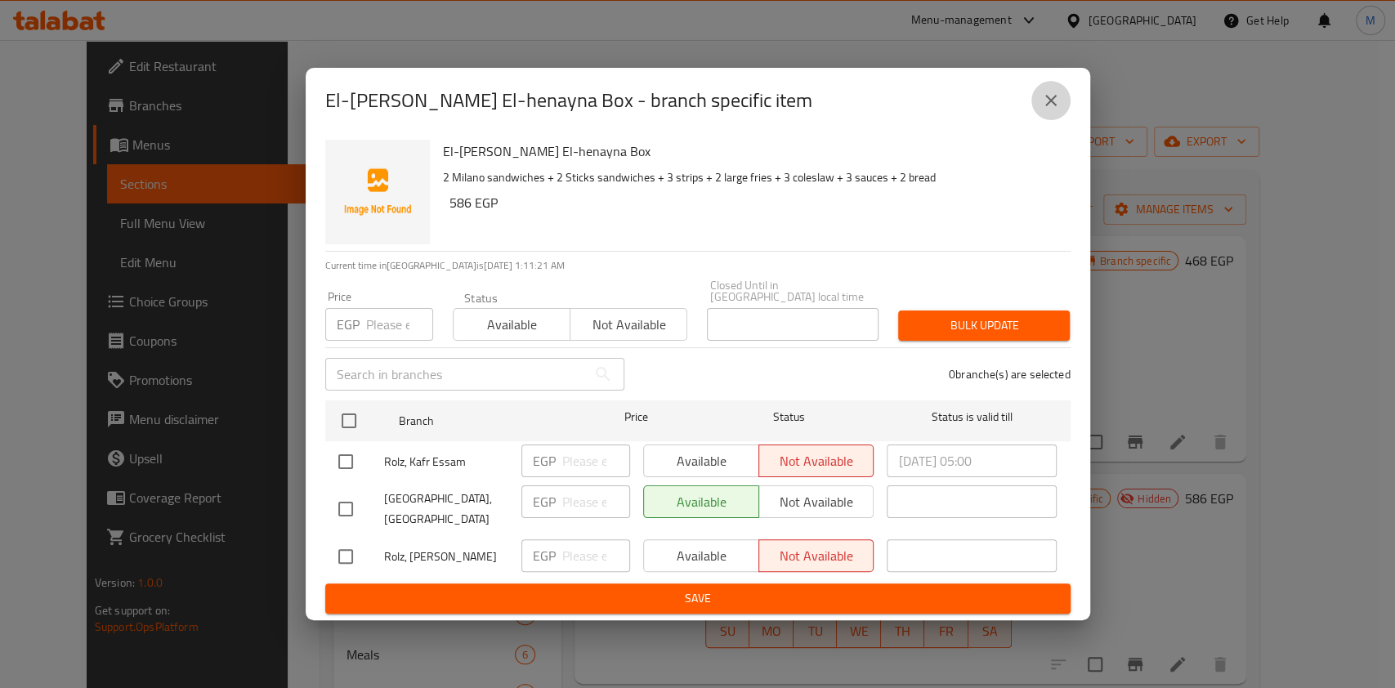
click at [1043, 120] on button "close" at bounding box center [1050, 100] width 39 height 39
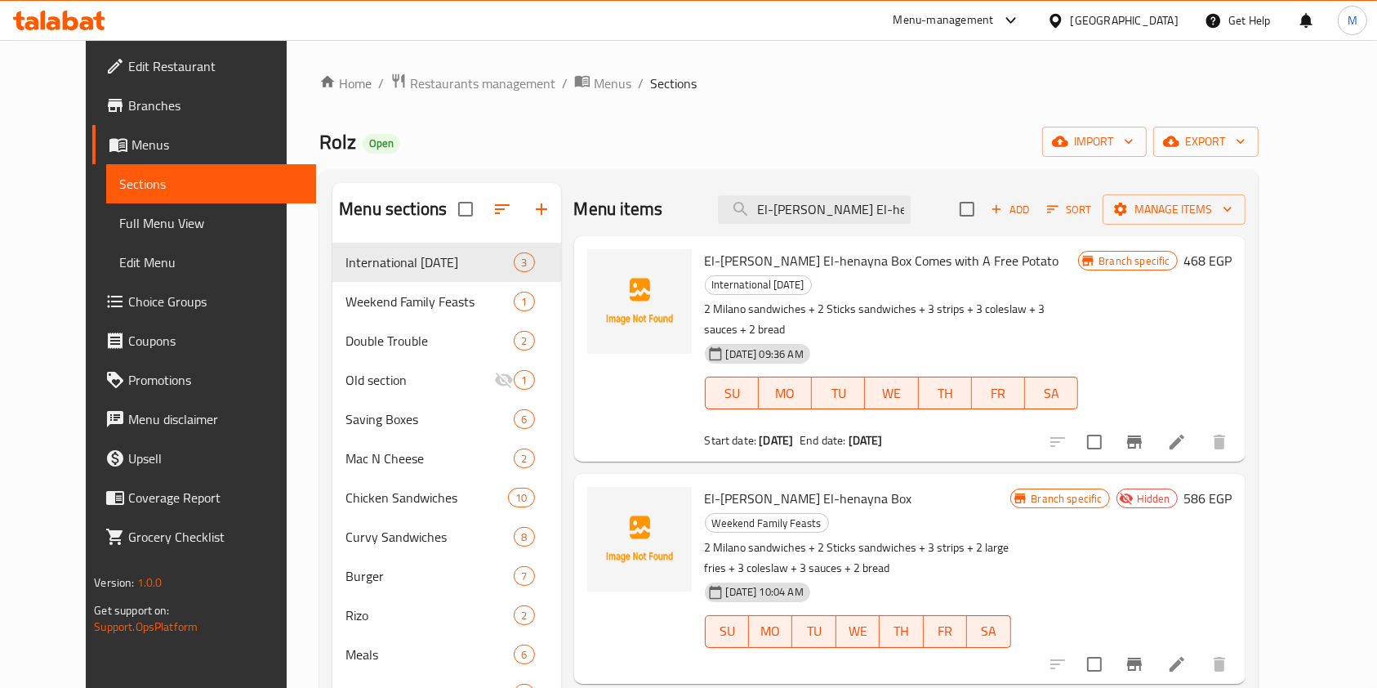
click at [87, 18] on icon at bounding box center [87, 23] width 14 height 14
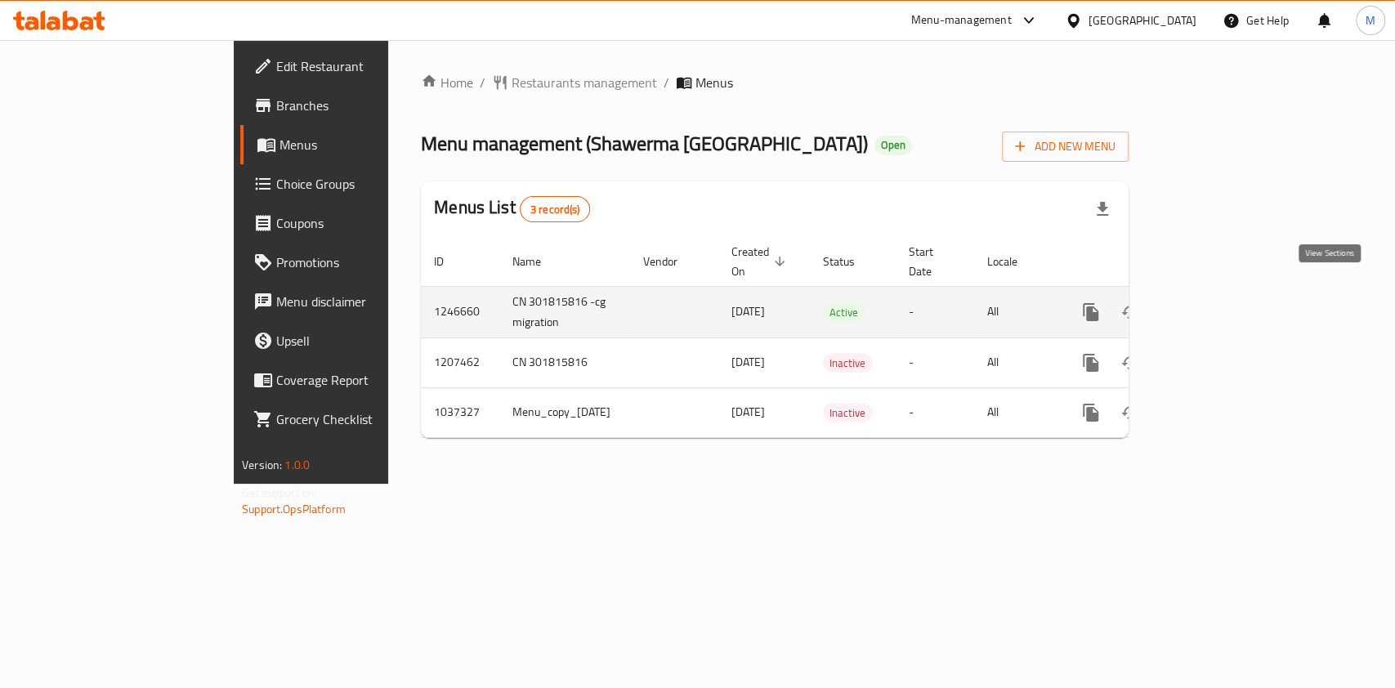
click at [1216, 305] on icon "enhanced table" at bounding box center [1208, 312] width 15 height 15
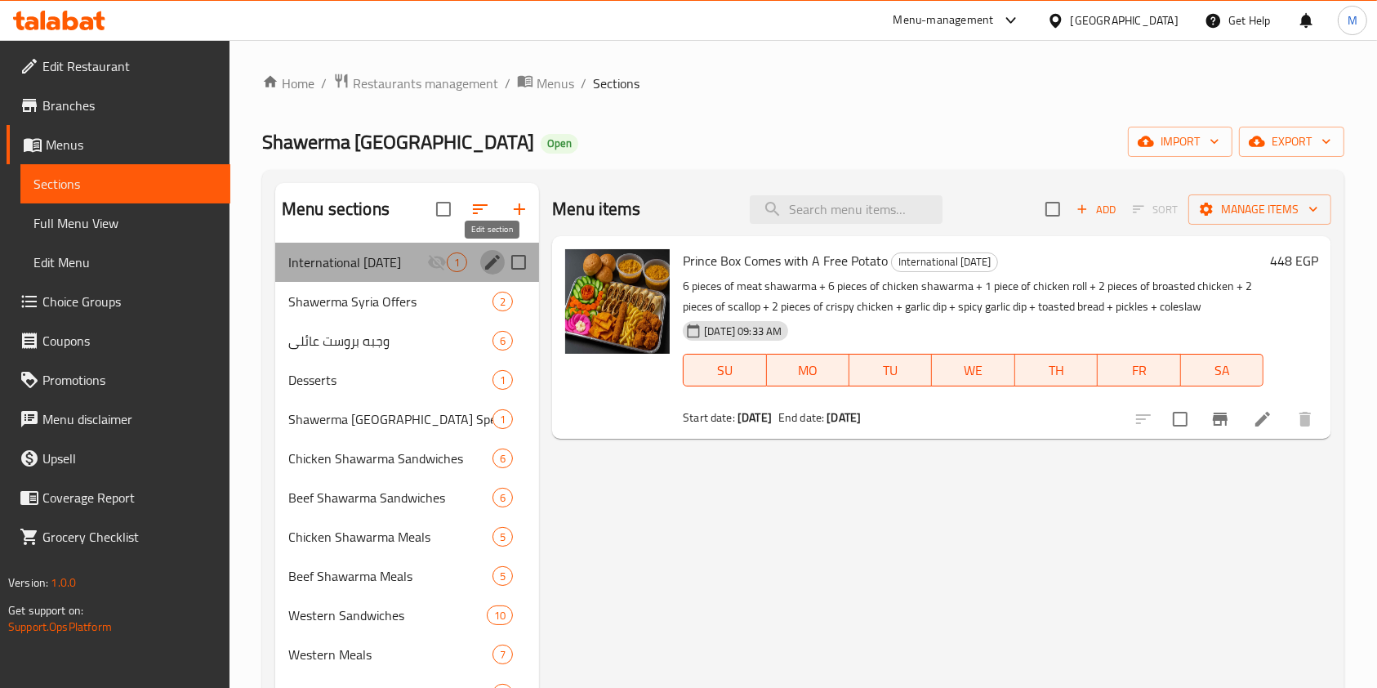
click at [490, 263] on icon "edit" at bounding box center [492, 262] width 15 height 15
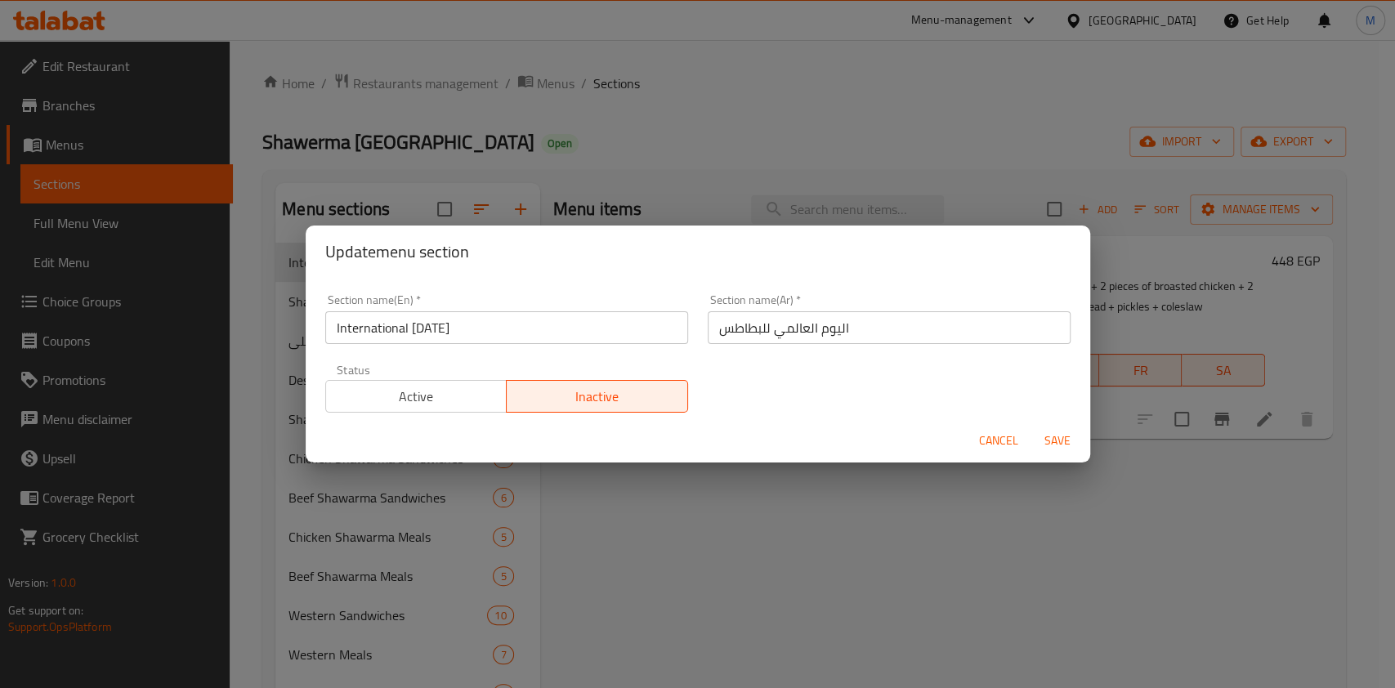
click at [424, 391] on span "Active" at bounding box center [417, 397] width 168 height 24
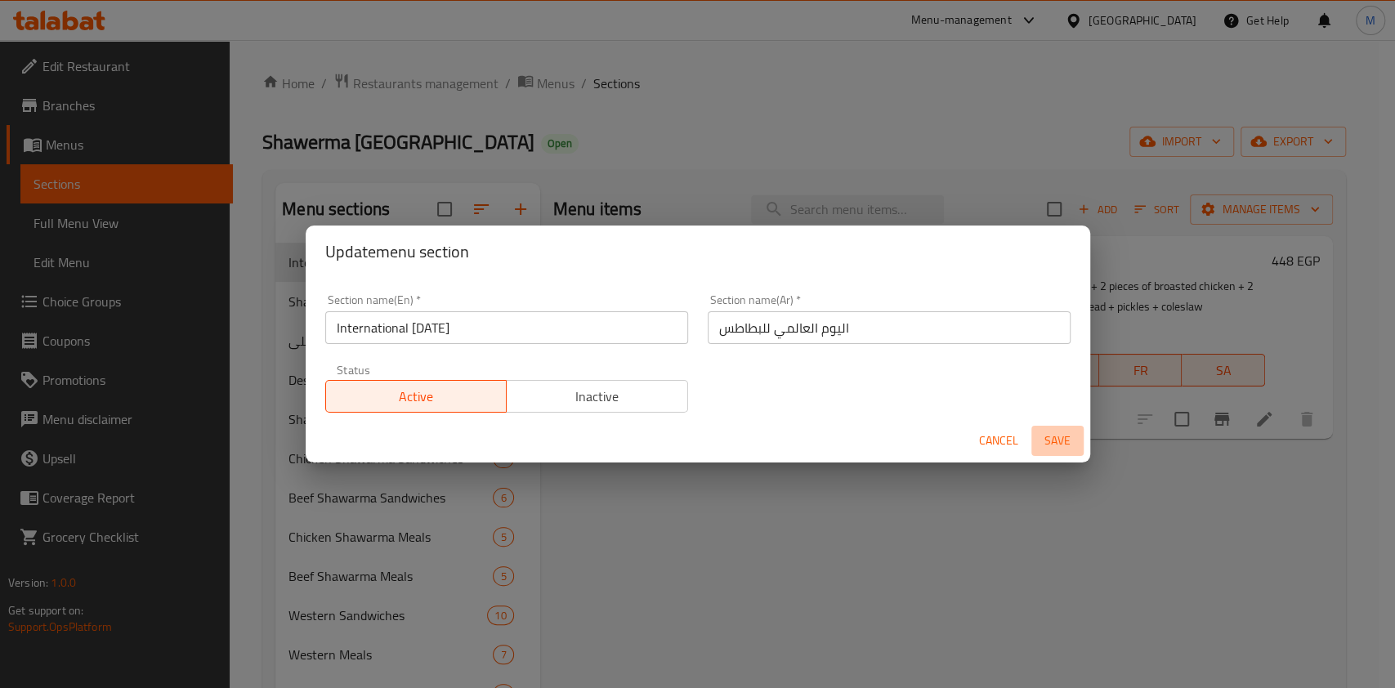
click at [1053, 439] on span "Save" at bounding box center [1057, 441] width 39 height 20
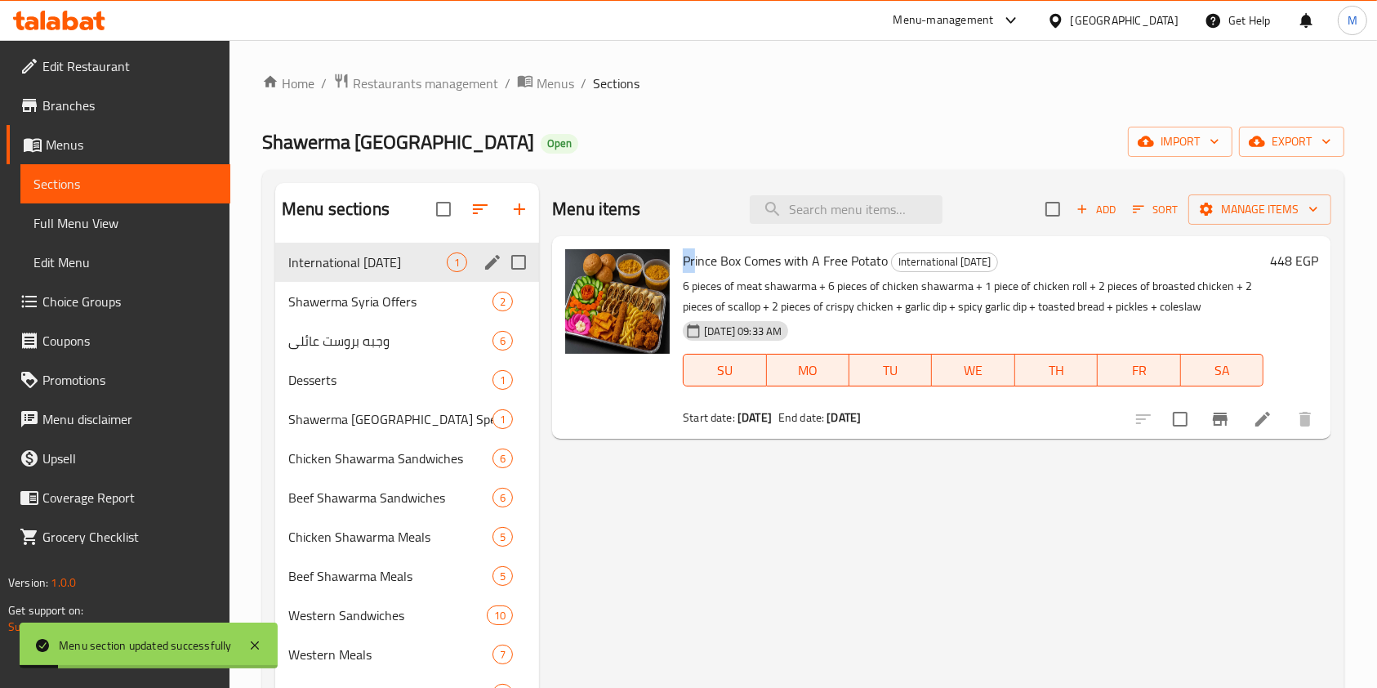
drag, startPoint x: 682, startPoint y: 263, endPoint x: 694, endPoint y: 263, distance: 11.4
click at [694, 263] on span "Prince Box Comes with A Free Potato" at bounding box center [785, 260] width 205 height 25
click at [690, 265] on span "Prince Box Comes with A Free Potato" at bounding box center [785, 260] width 205 height 25
drag, startPoint x: 685, startPoint y: 258, endPoint x: 739, endPoint y: 271, distance: 54.7
click at [739, 271] on span "Prince Box Comes with A Free Potato" at bounding box center [785, 260] width 205 height 25
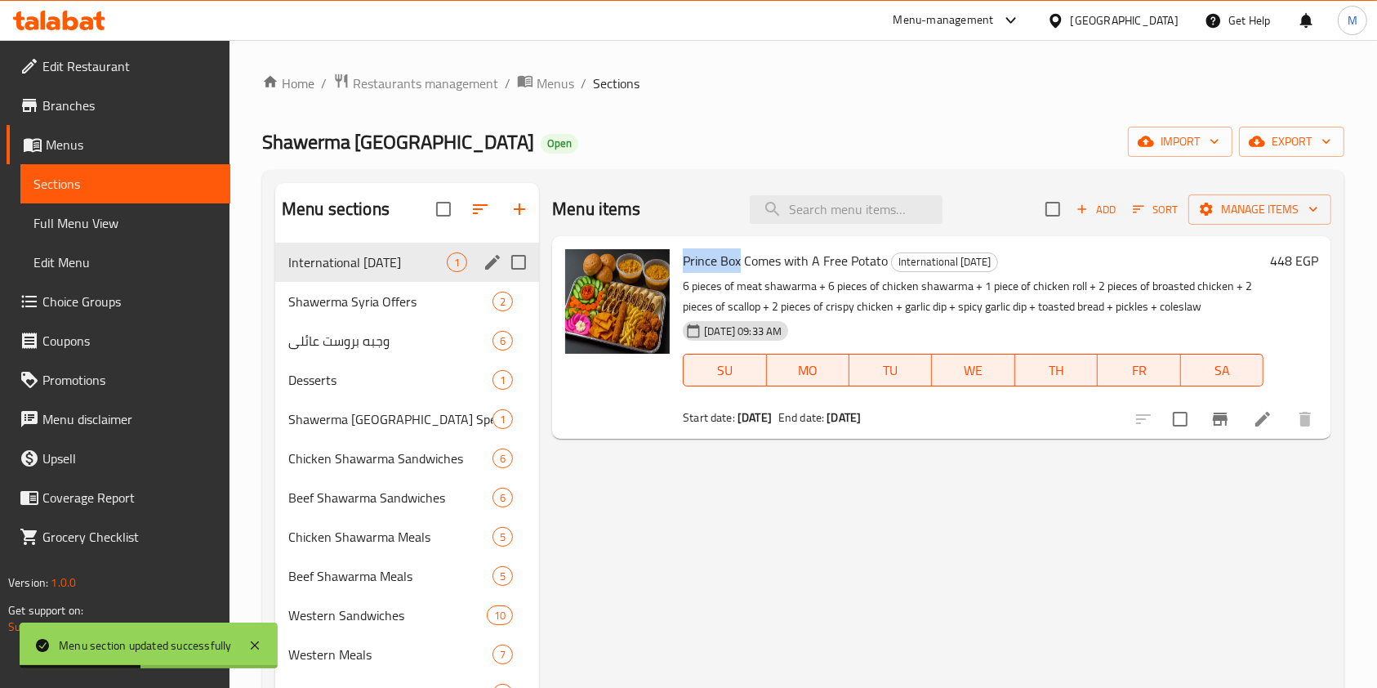
copy span "Prince Box"
click at [799, 212] on input "search" at bounding box center [846, 209] width 193 height 29
paste input "Prince Box"
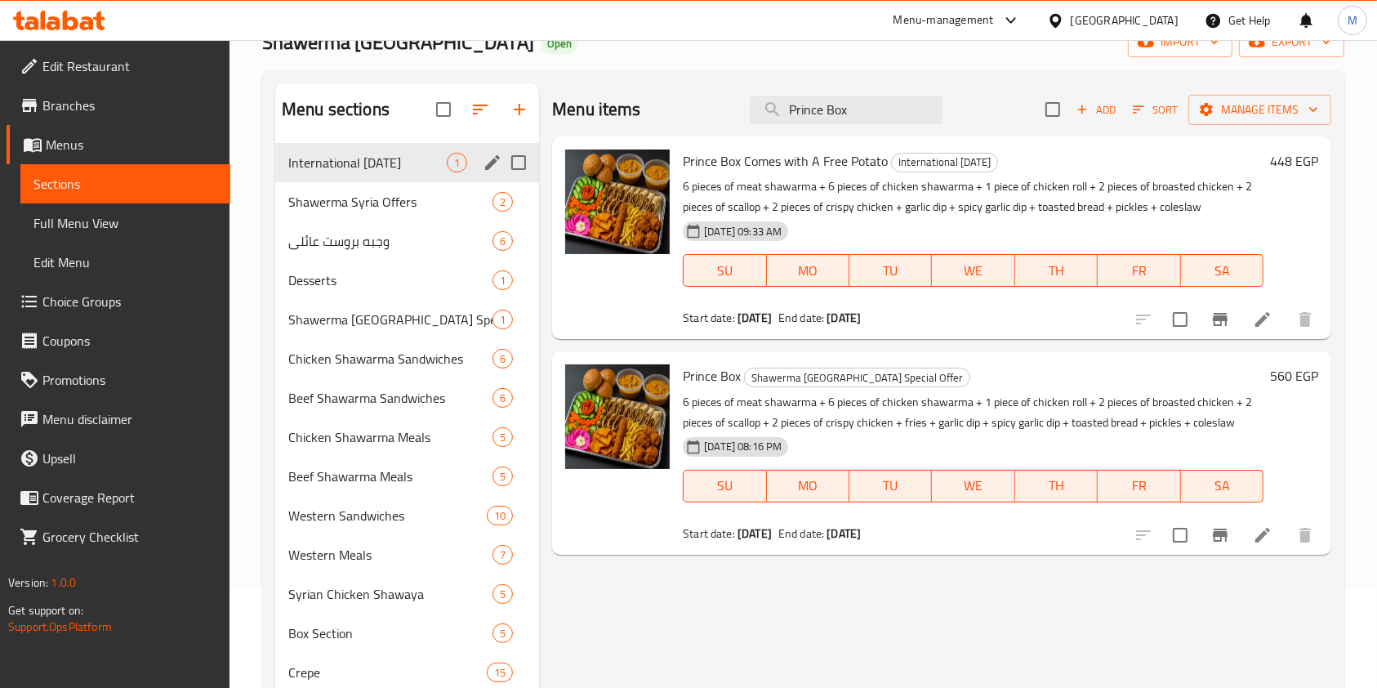
scroll to position [101, 0]
type input "Prince Box"
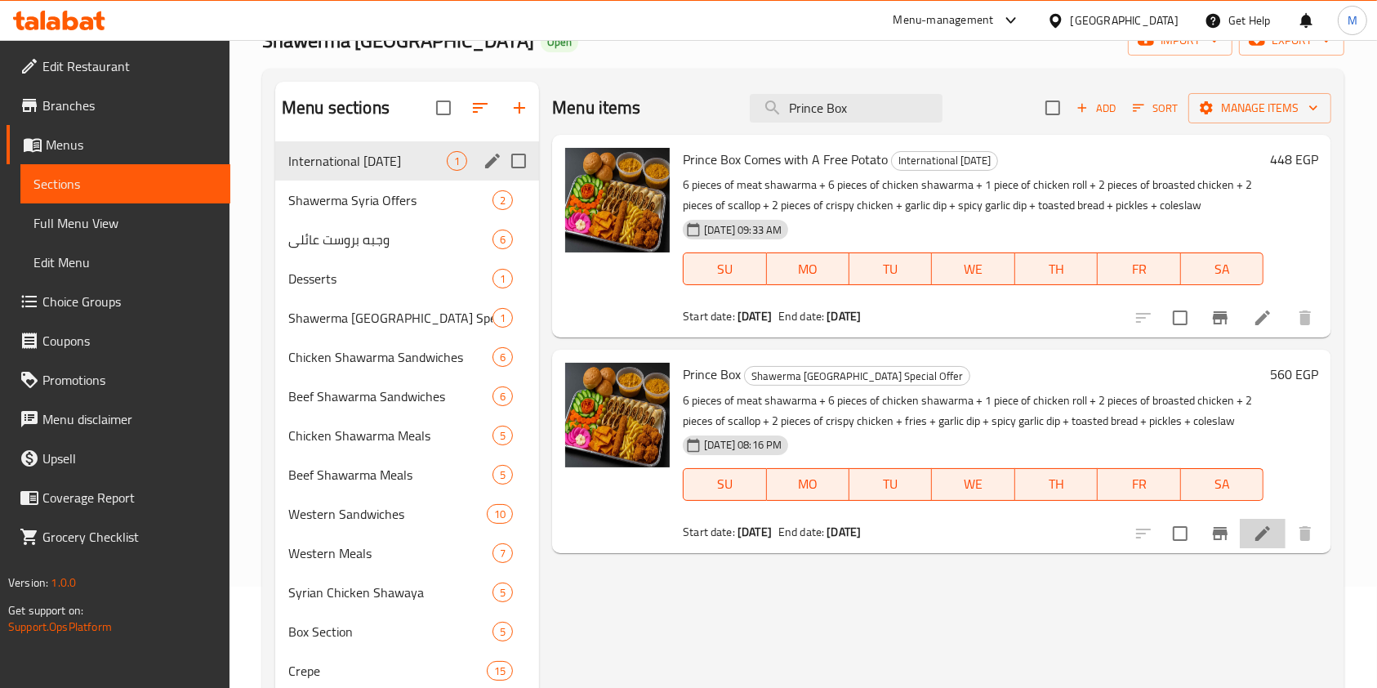
click at [1274, 540] on li at bounding box center [1263, 533] width 46 height 29
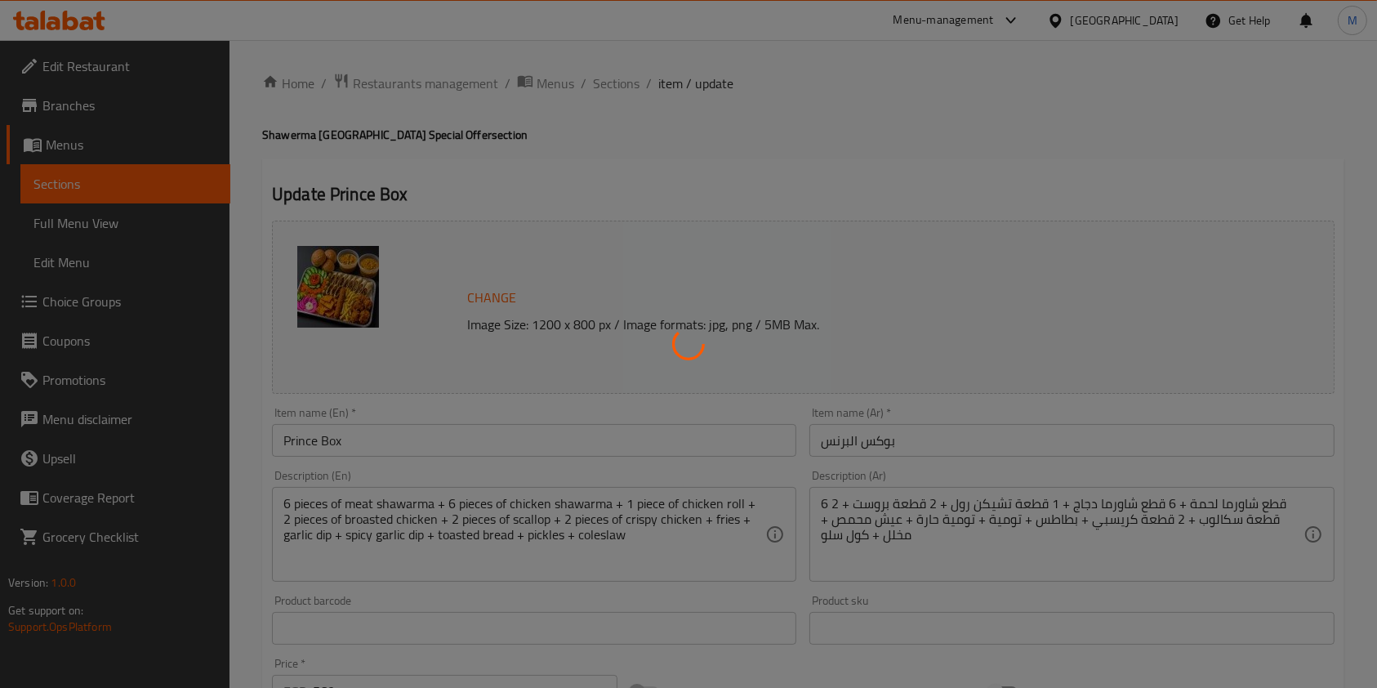
scroll to position [482, 0]
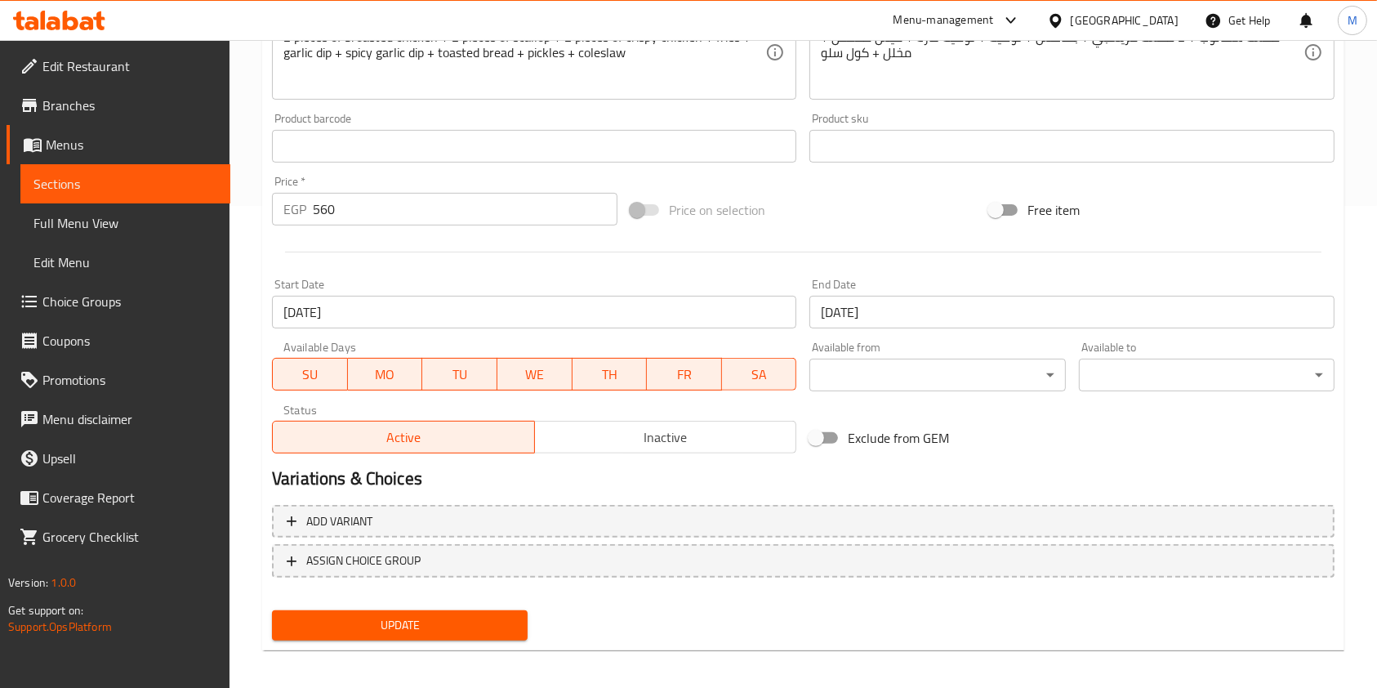
drag, startPoint x: 621, startPoint y: 426, endPoint x: 614, endPoint y: 439, distance: 13.9
click at [621, 428] on span "Inactive" at bounding box center [666, 438] width 249 height 24
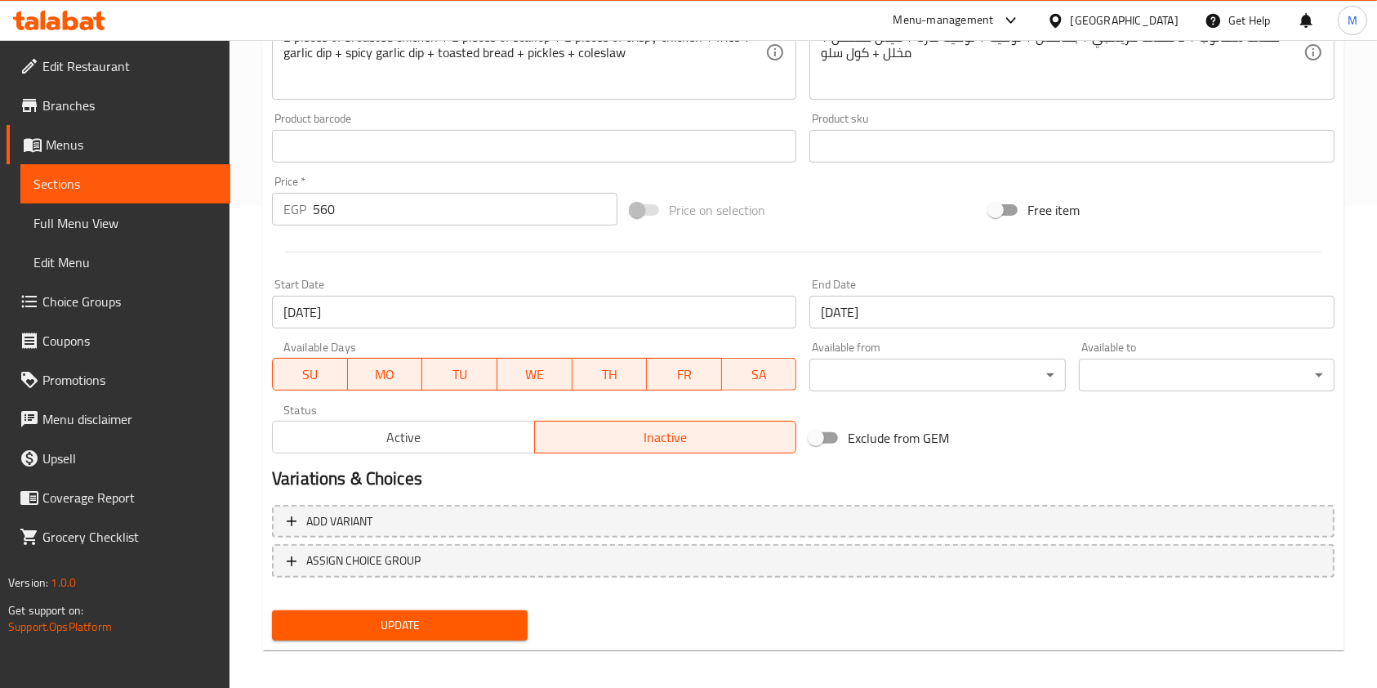
click at [389, 657] on div "Home / Restaurants management / Menus / Sections / item / update Shawerma Syria…" at bounding box center [803, 127] width 1082 height 1073
click at [461, 626] on span "Update" at bounding box center [400, 625] width 230 height 20
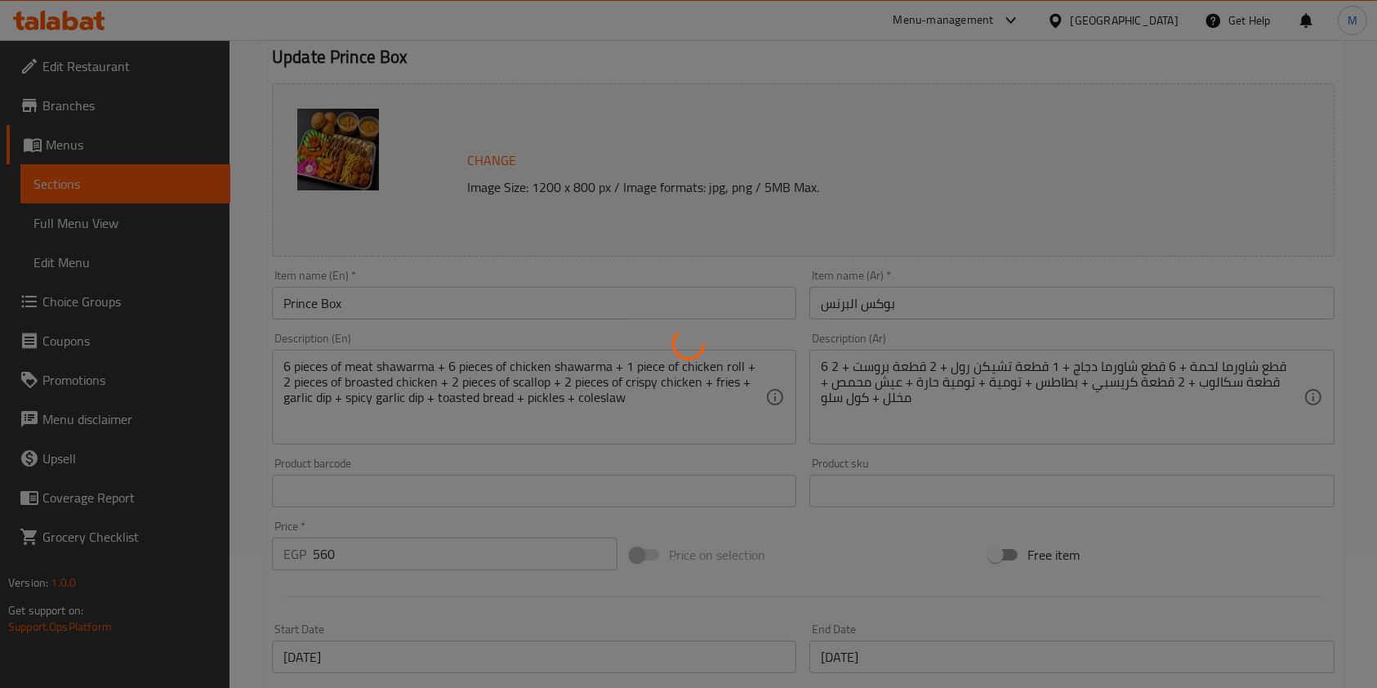
scroll to position [0, 0]
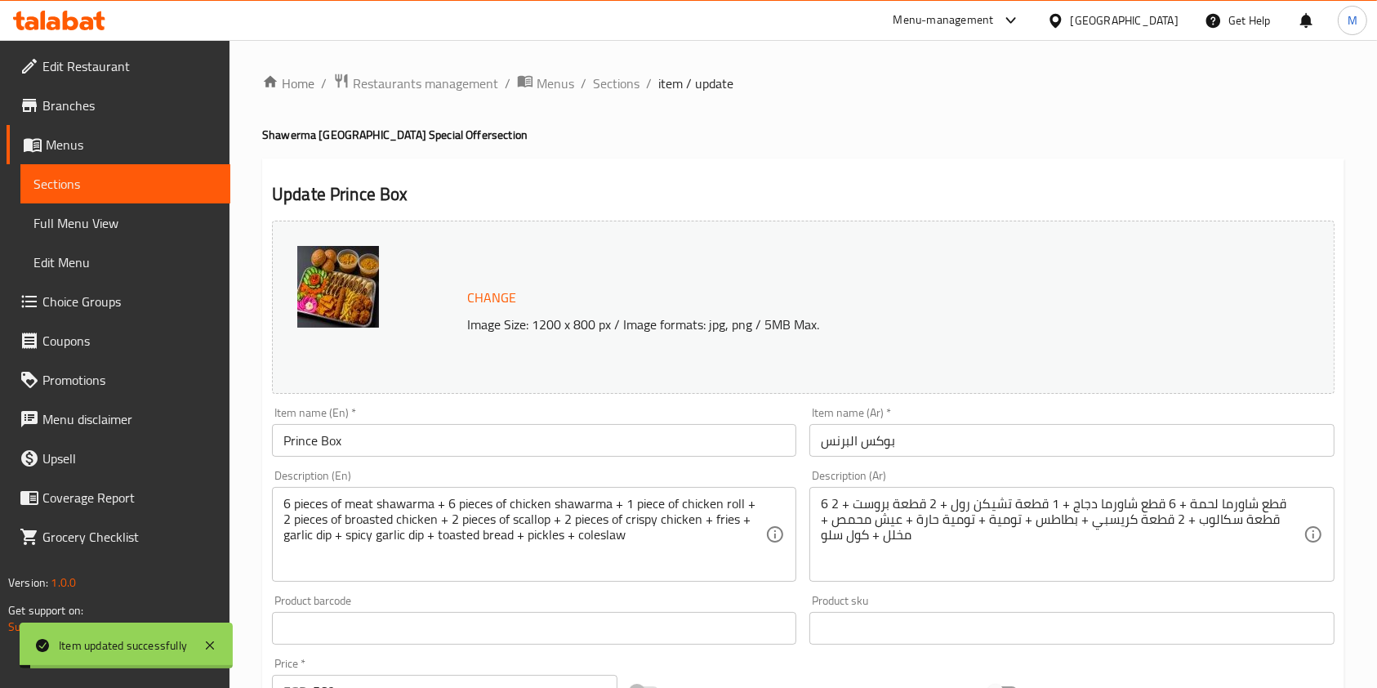
click at [624, 63] on div "Home / Restaurants management / Menus / Sections / item / update Shawerma Syria…" at bounding box center [804, 609] width 1148 height 1138
click at [621, 78] on span "Sections" at bounding box center [616, 84] width 47 height 20
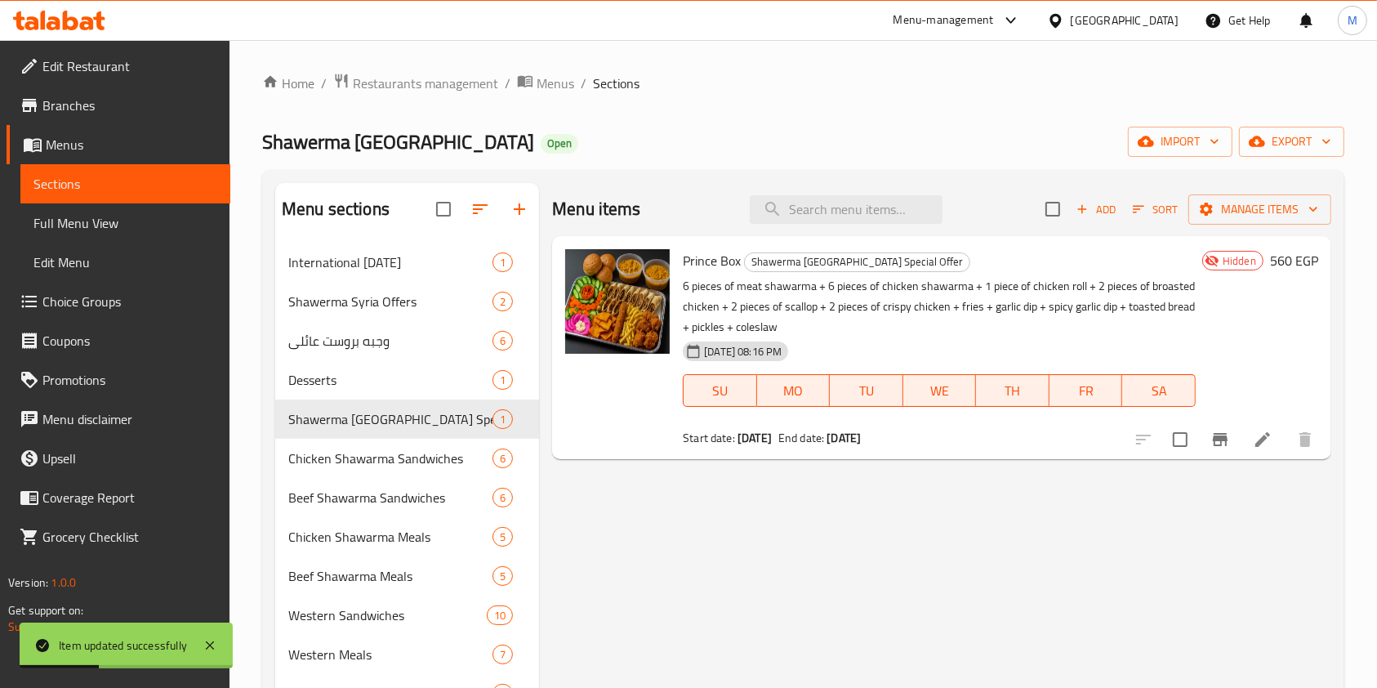
click at [990, 532] on div "Menu items Add Sort Manage items Prince Box Shawerma Syria Special Offer 6 piec…" at bounding box center [935, 608] width 792 height 850
click at [81, 23] on icon at bounding box center [87, 23] width 14 height 14
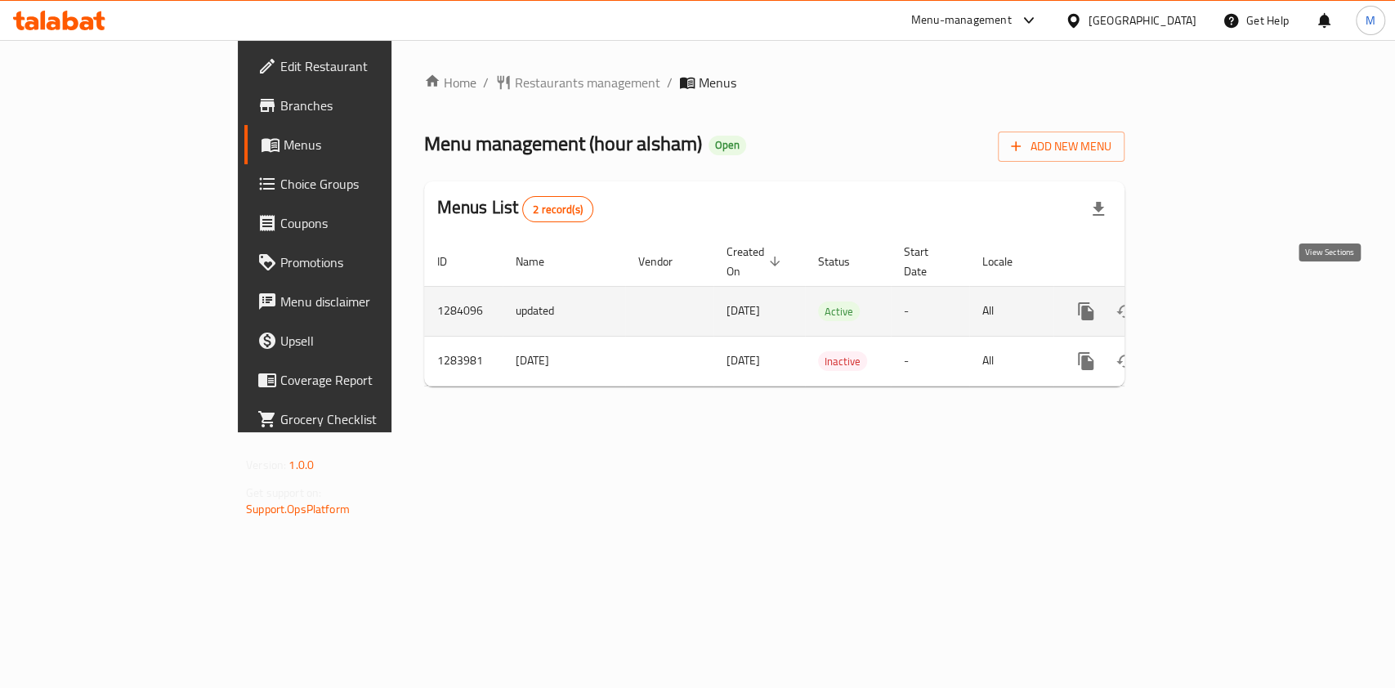
click at [1223, 292] on link "enhanced table" at bounding box center [1203, 311] width 39 height 39
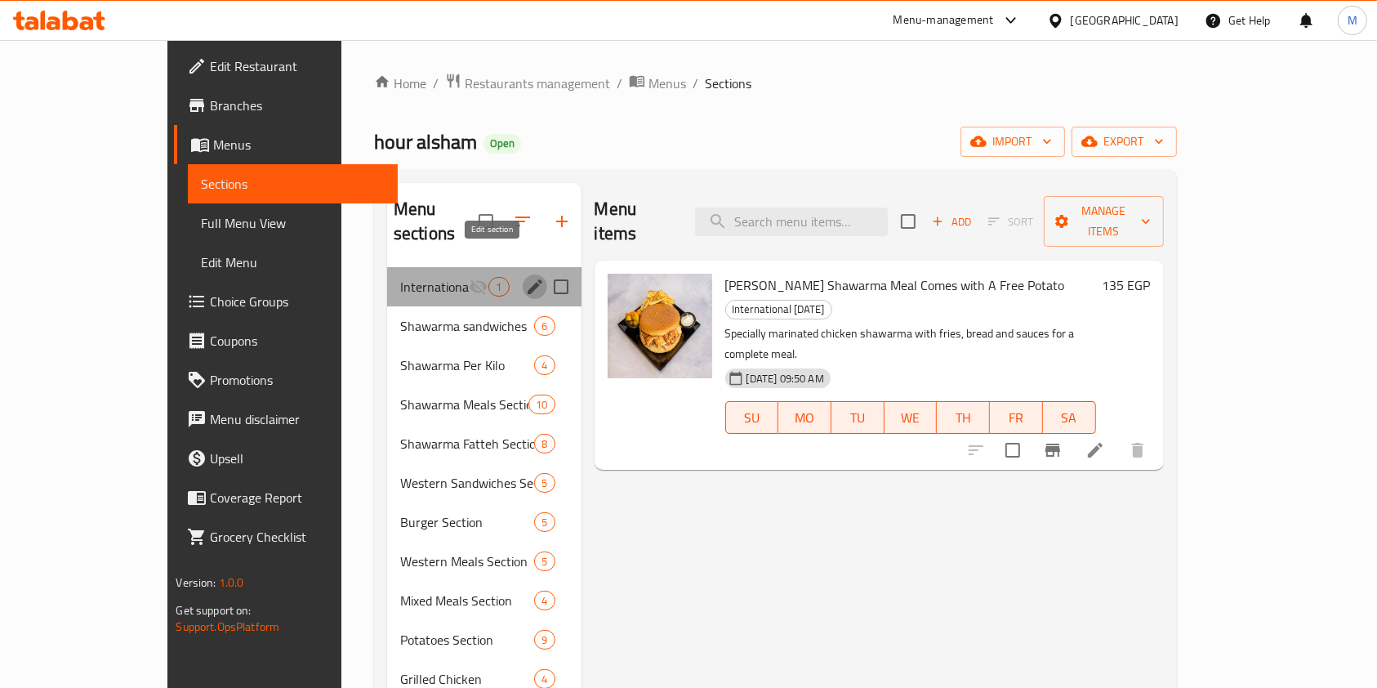
click at [528, 279] on icon "edit" at bounding box center [535, 286] width 15 height 15
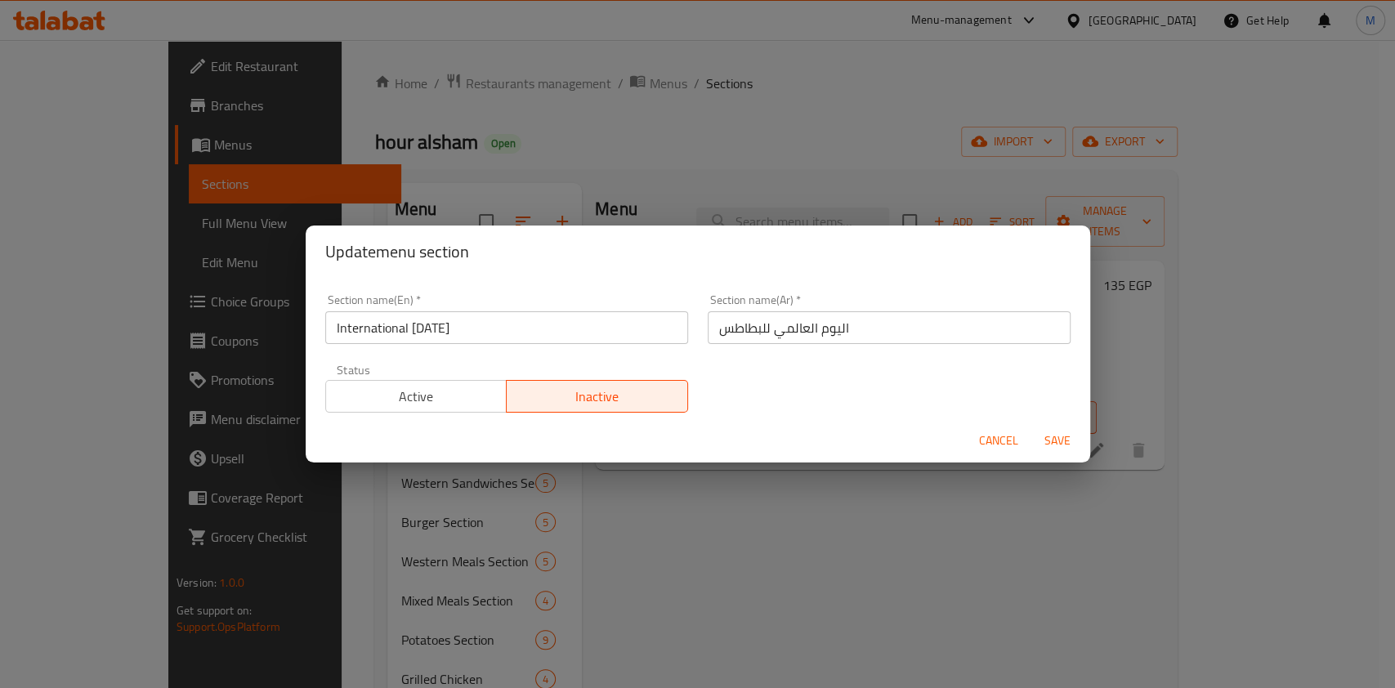
click at [427, 391] on span "Active" at bounding box center [417, 397] width 168 height 24
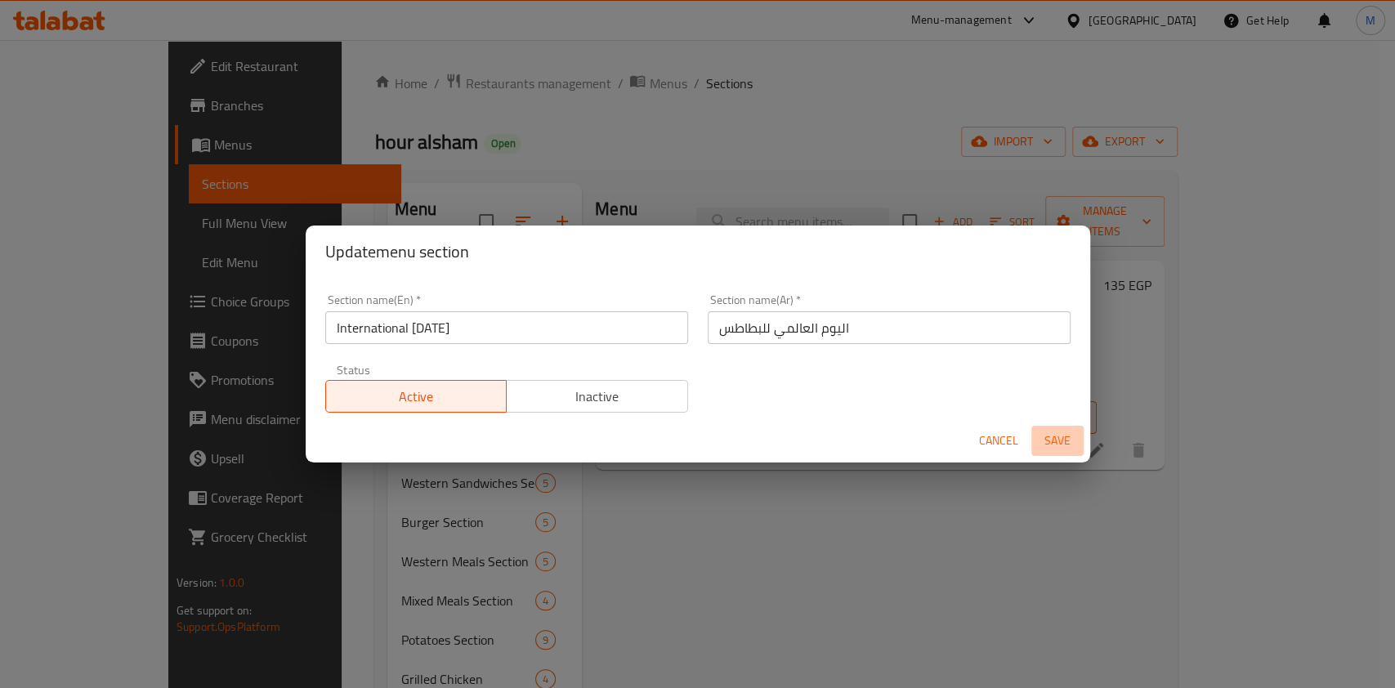
click at [1045, 440] on span "Save" at bounding box center [1057, 441] width 39 height 20
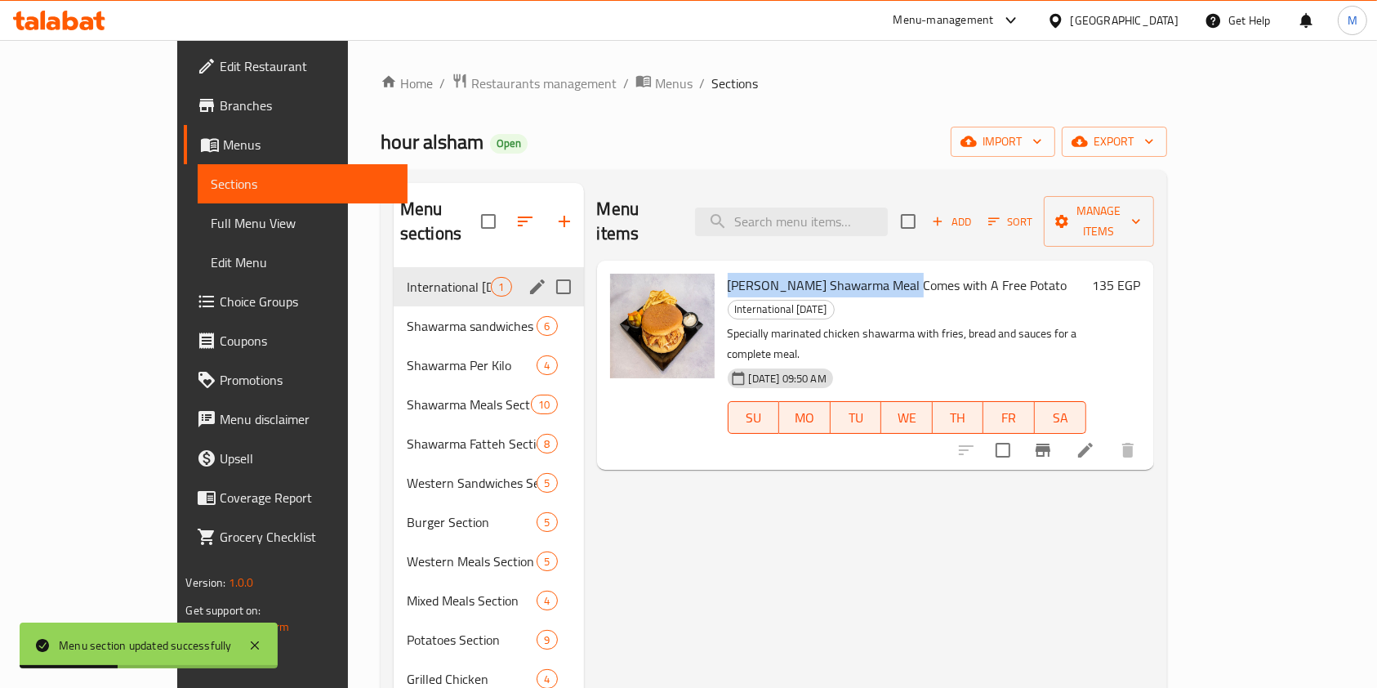
drag, startPoint x: 682, startPoint y: 261, endPoint x: 855, endPoint y: 265, distance: 172.4
click at [855, 273] on span "[PERSON_NAME] Shawarma Meal Comes with A Free Potato" at bounding box center [898, 285] width 340 height 25
copy span "[PERSON_NAME] Chicken Shawarma Meal"
click at [830, 208] on input "search" at bounding box center [791, 222] width 193 height 29
paste input "[PERSON_NAME] Chicken Shawarma Meal"
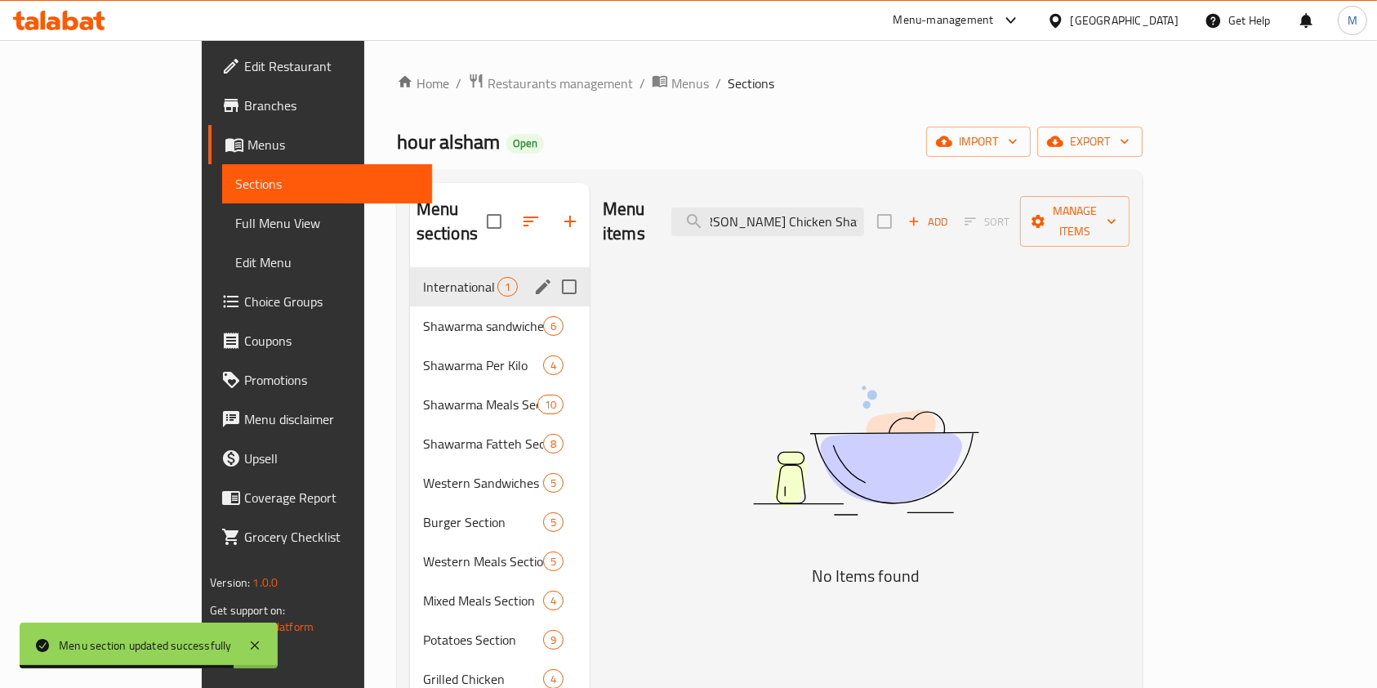
scroll to position [0, 21]
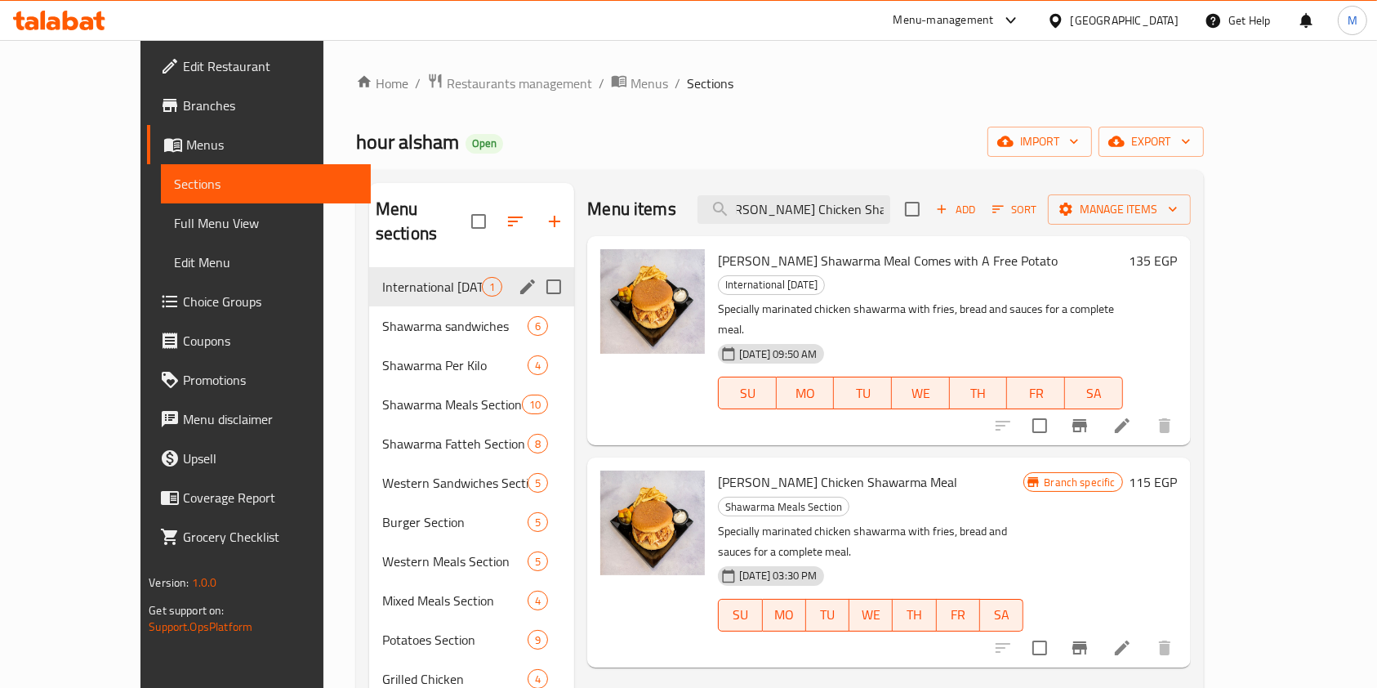
type input "[PERSON_NAME] Chicken Shawarma Meal"
click at [1132, 638] on icon at bounding box center [1123, 648] width 20 height 20
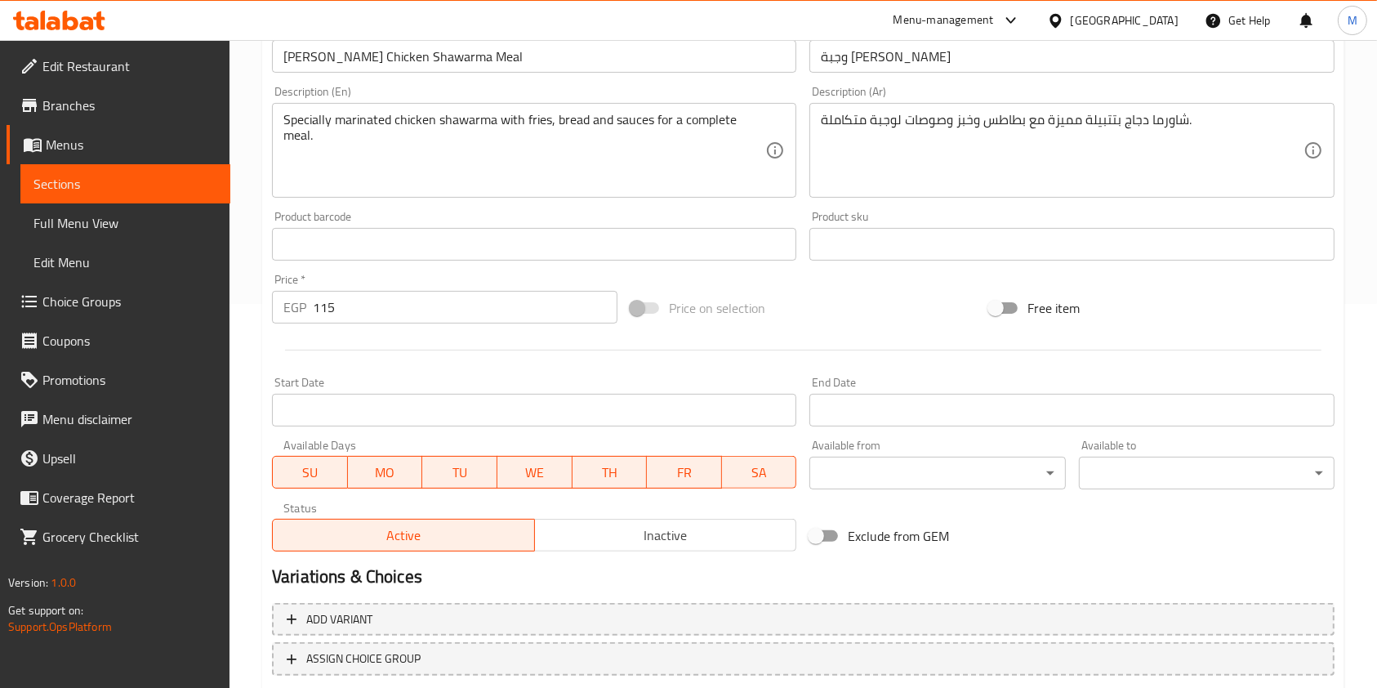
scroll to position [490, 0]
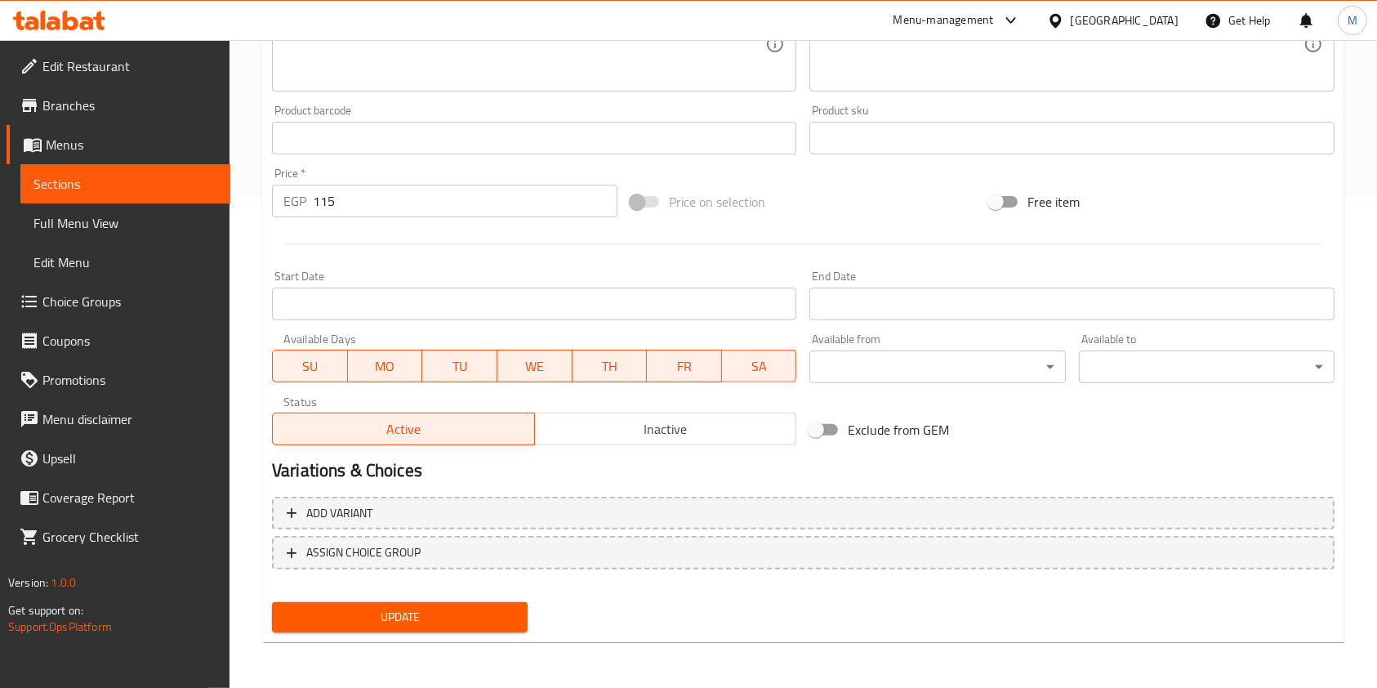
click at [592, 422] on span "Inactive" at bounding box center [666, 429] width 249 height 24
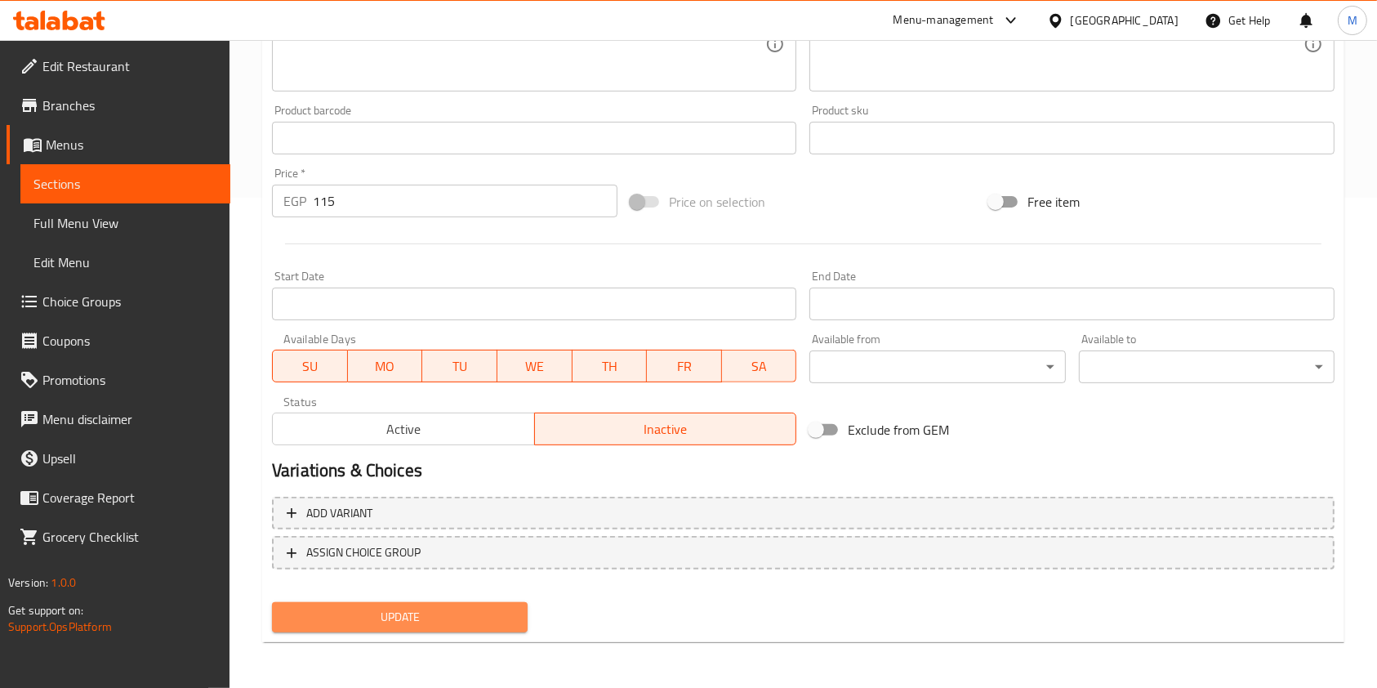
click at [498, 607] on span "Update" at bounding box center [400, 617] width 230 height 20
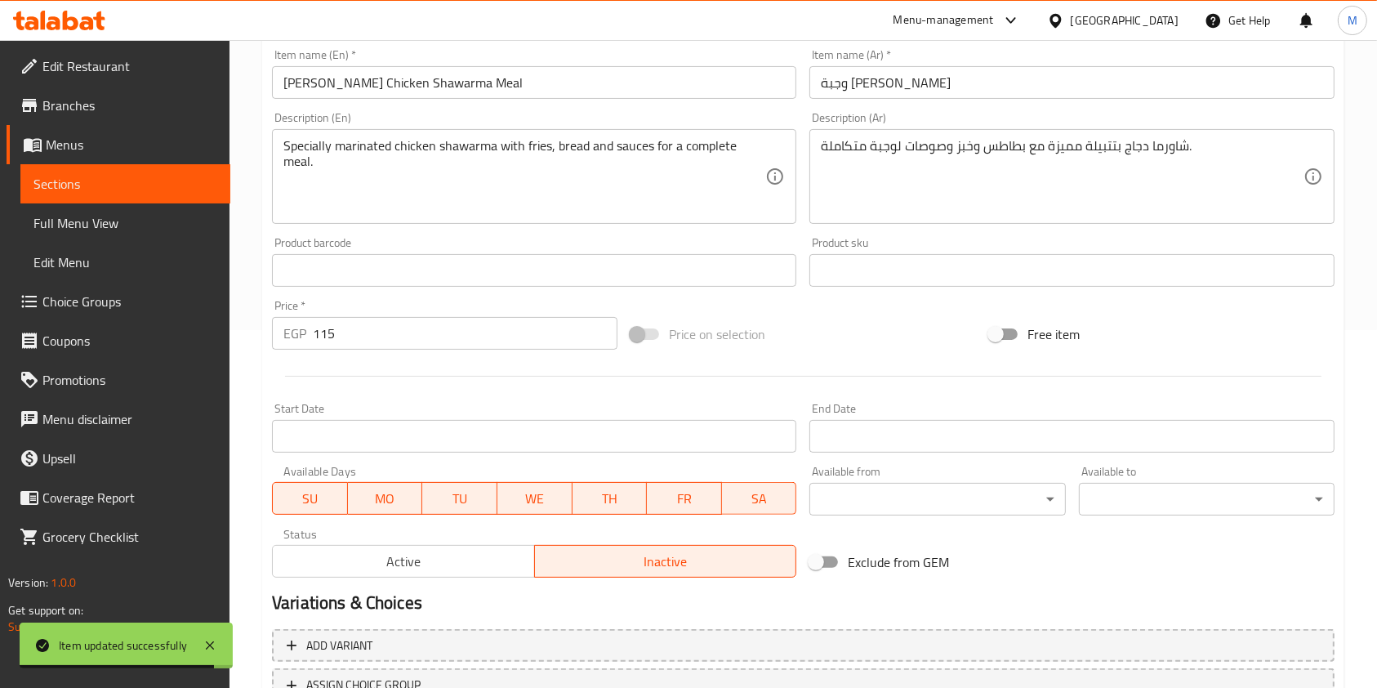
scroll to position [0, 0]
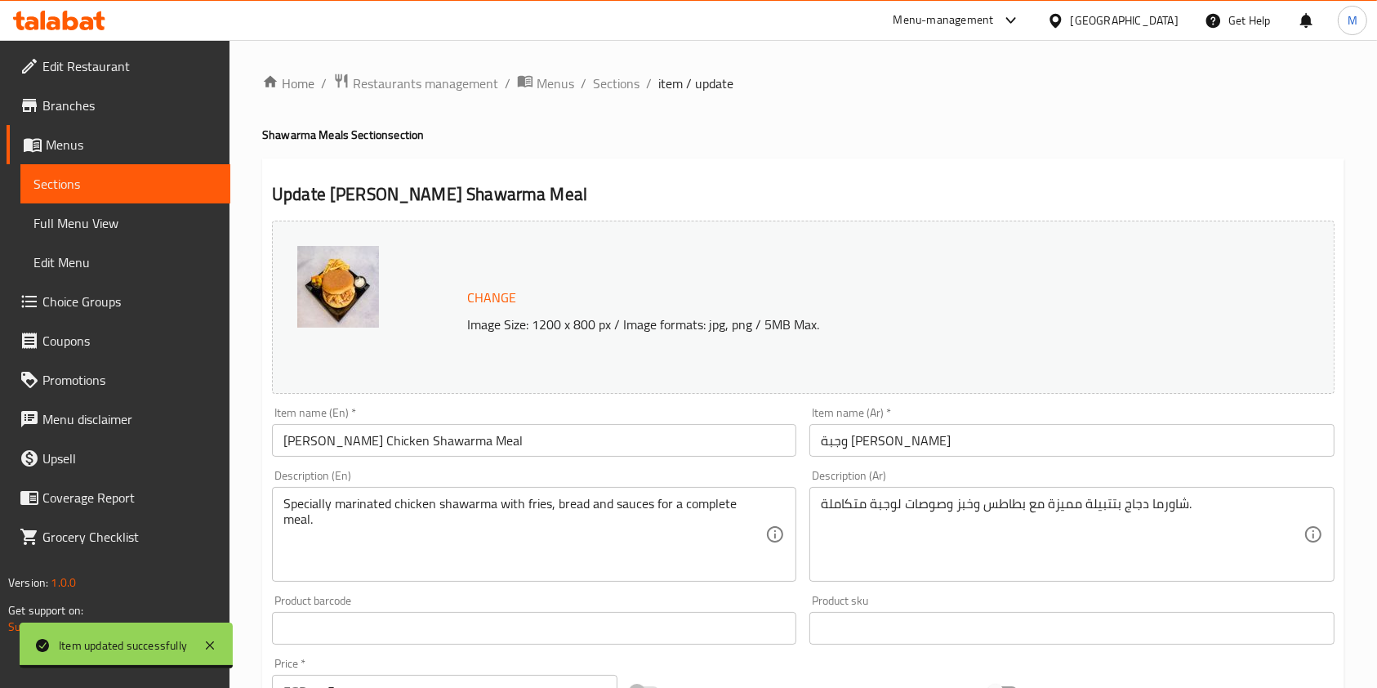
drag, startPoint x: 617, startPoint y: 81, endPoint x: 971, endPoint y: 126, distance: 357.4
click at [617, 81] on span "Sections" at bounding box center [616, 84] width 47 height 20
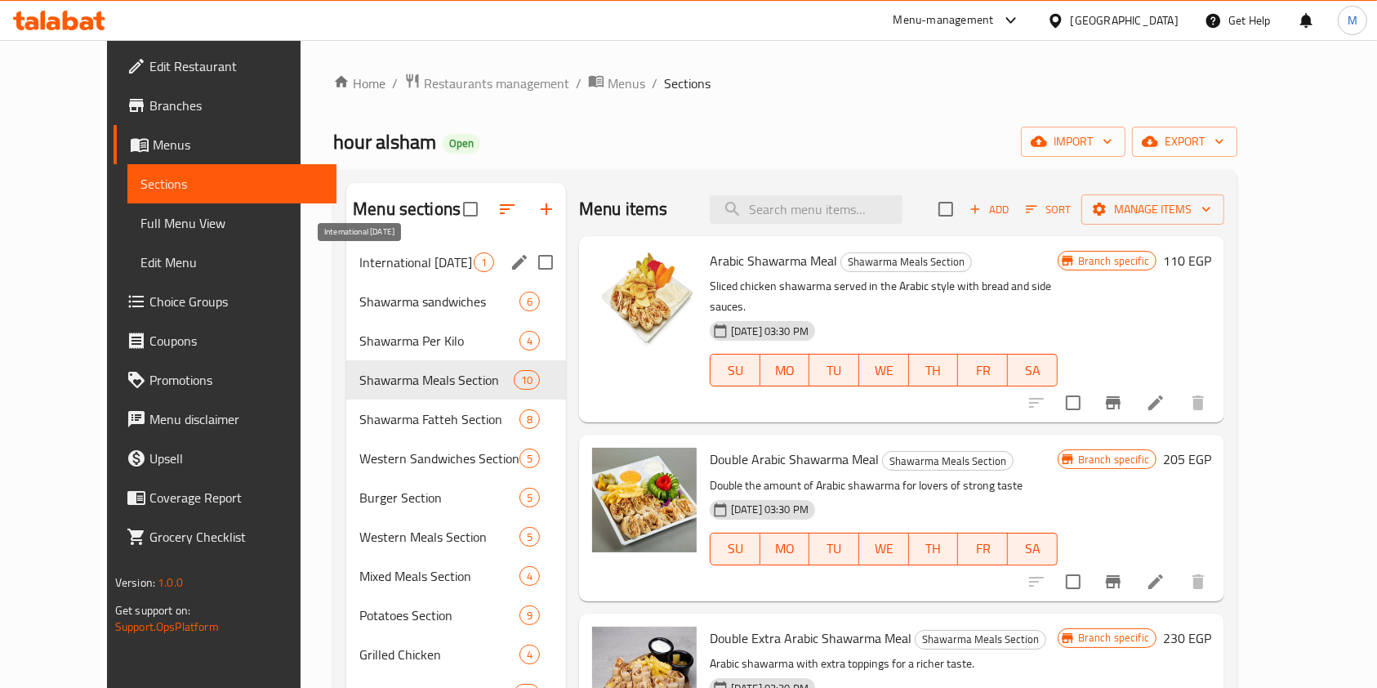
click at [371, 261] on span "International [DATE]" at bounding box center [416, 262] width 114 height 20
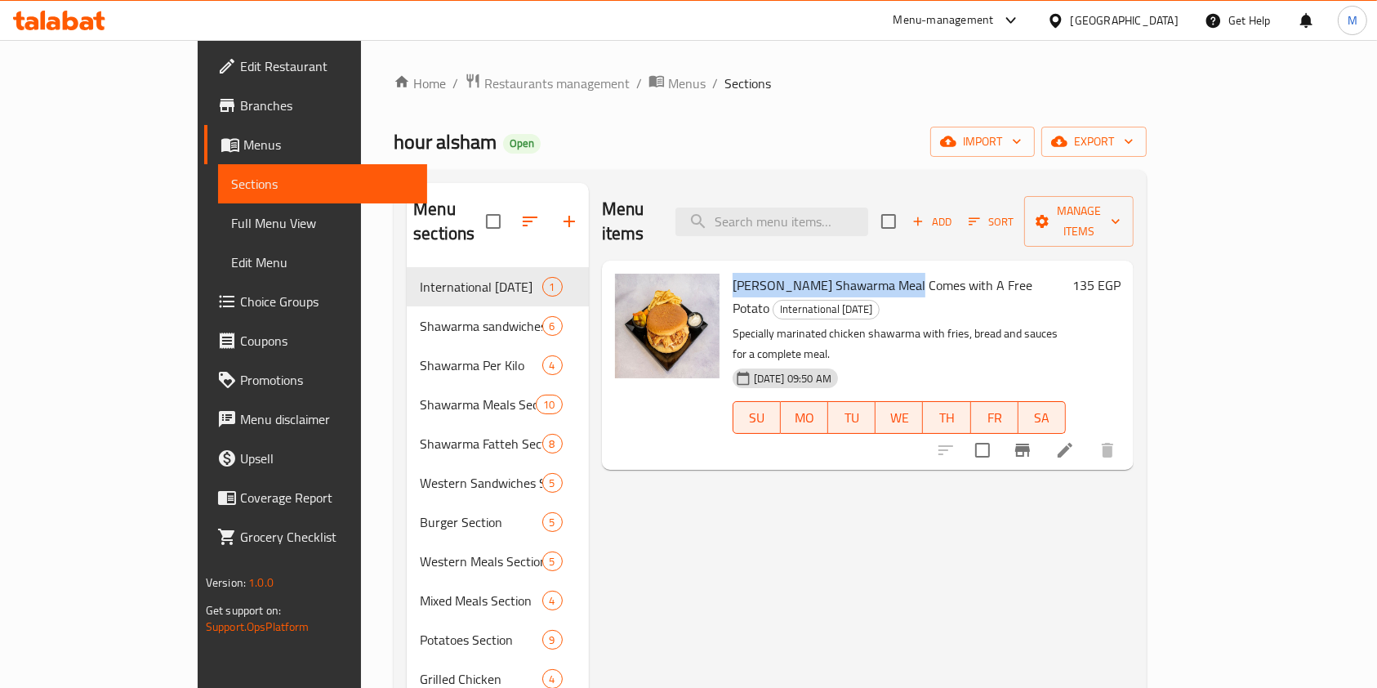
drag, startPoint x: 685, startPoint y: 259, endPoint x: 851, endPoint y: 269, distance: 166.1
click at [851, 273] on span "[PERSON_NAME] Shawarma Meal Comes with A Free Potato" at bounding box center [883, 296] width 300 height 47
copy span "[PERSON_NAME] Chicken Shawarma Meal"
click at [790, 208] on input "search" at bounding box center [772, 222] width 193 height 29
paste input "[PERSON_NAME] Chicken Shawarma Meal"
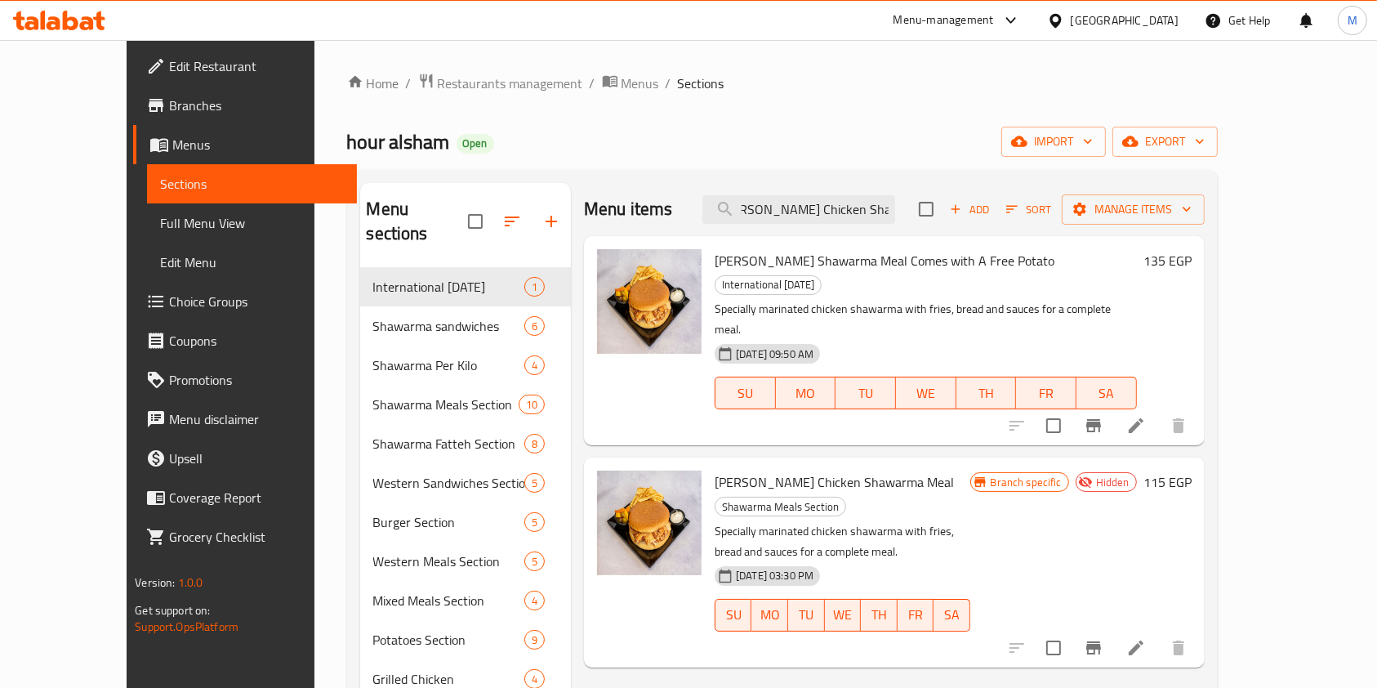
scroll to position [20, 0]
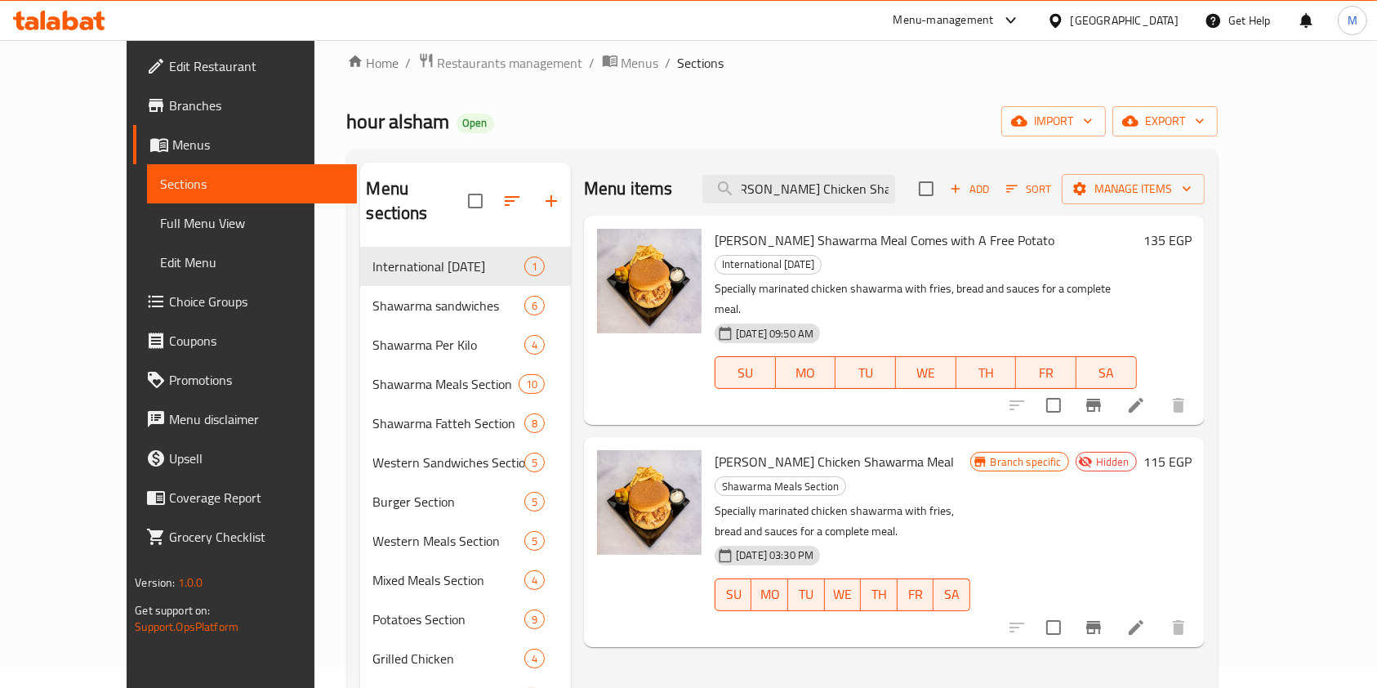
type input "[PERSON_NAME] Chicken Shawarma Meal"
click at [87, 20] on icon at bounding box center [87, 23] width 14 height 14
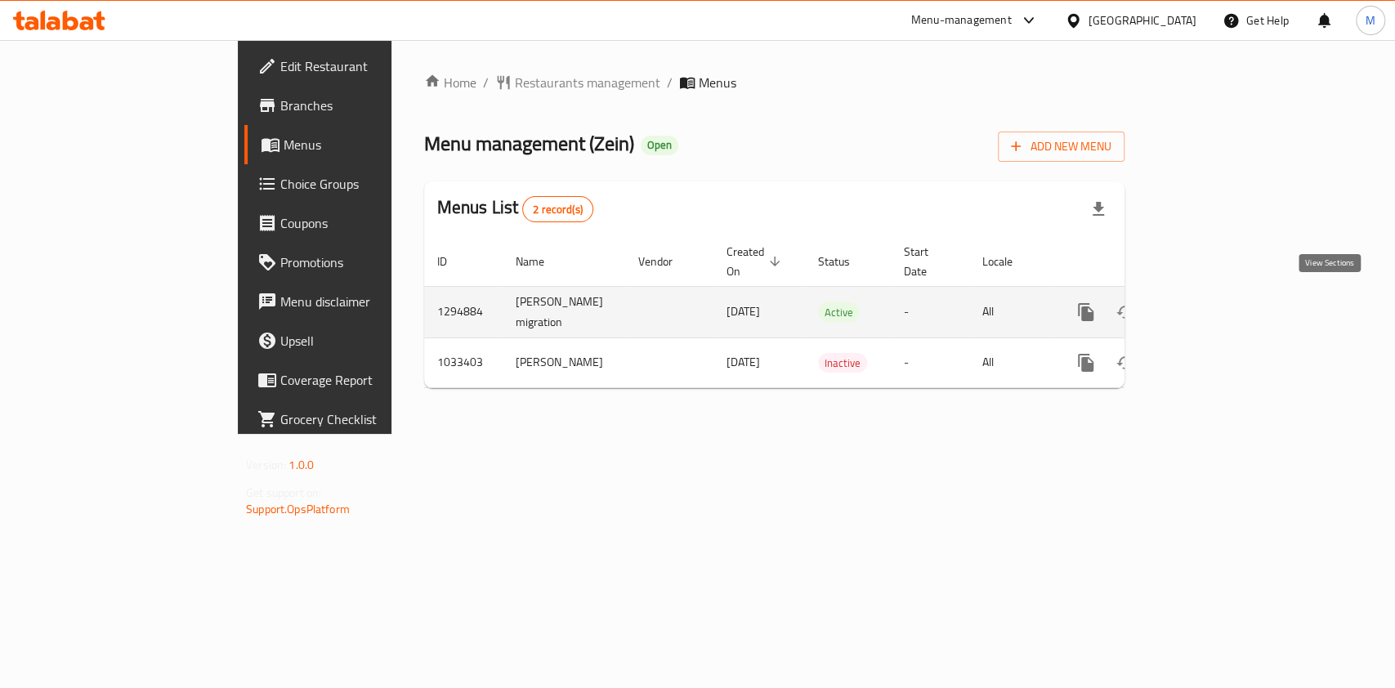
click at [1213, 311] on icon "enhanced table" at bounding box center [1204, 312] width 20 height 20
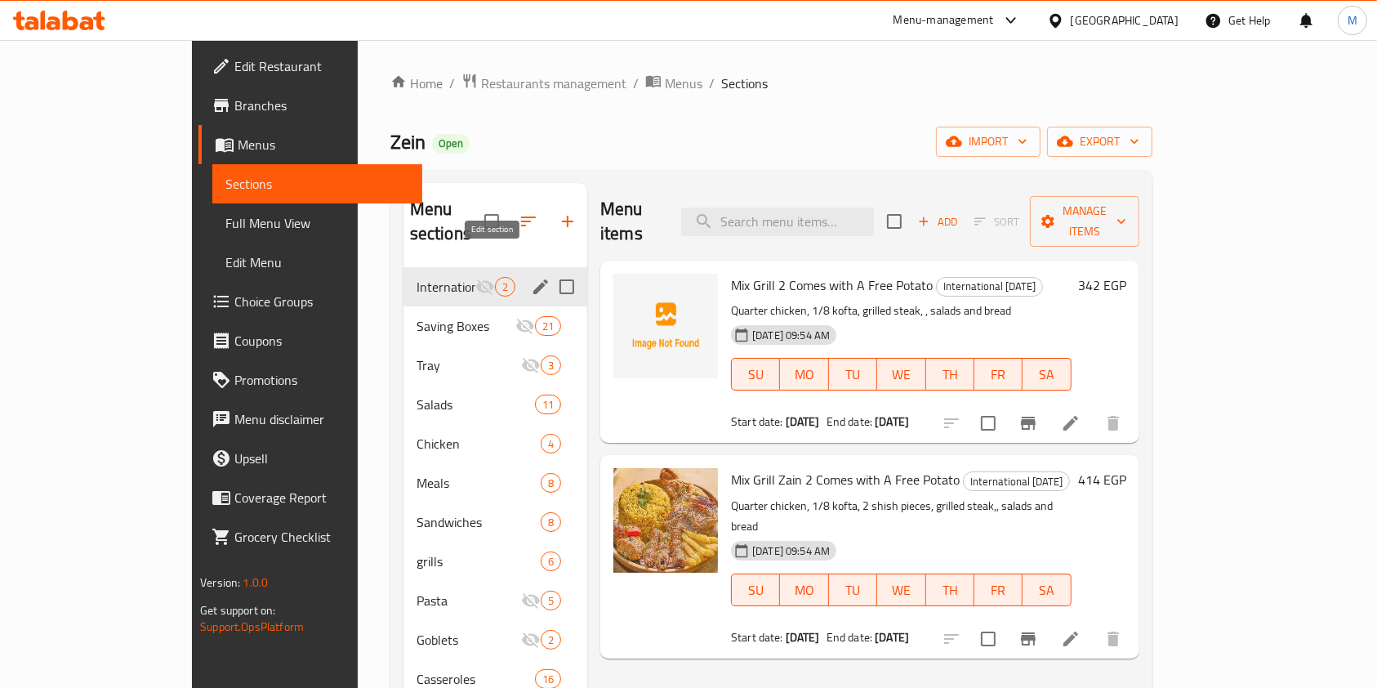
click at [531, 277] on icon "edit" at bounding box center [541, 287] width 20 height 20
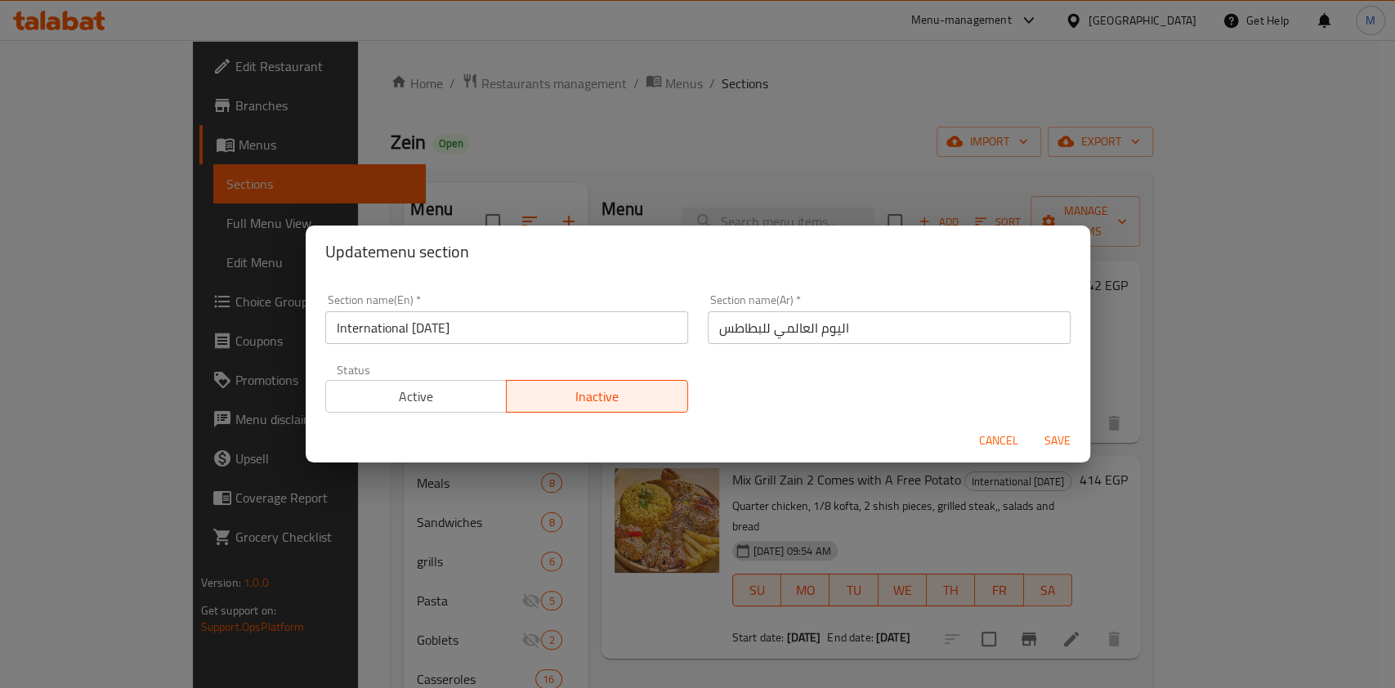
click at [438, 389] on span "Active" at bounding box center [417, 397] width 168 height 24
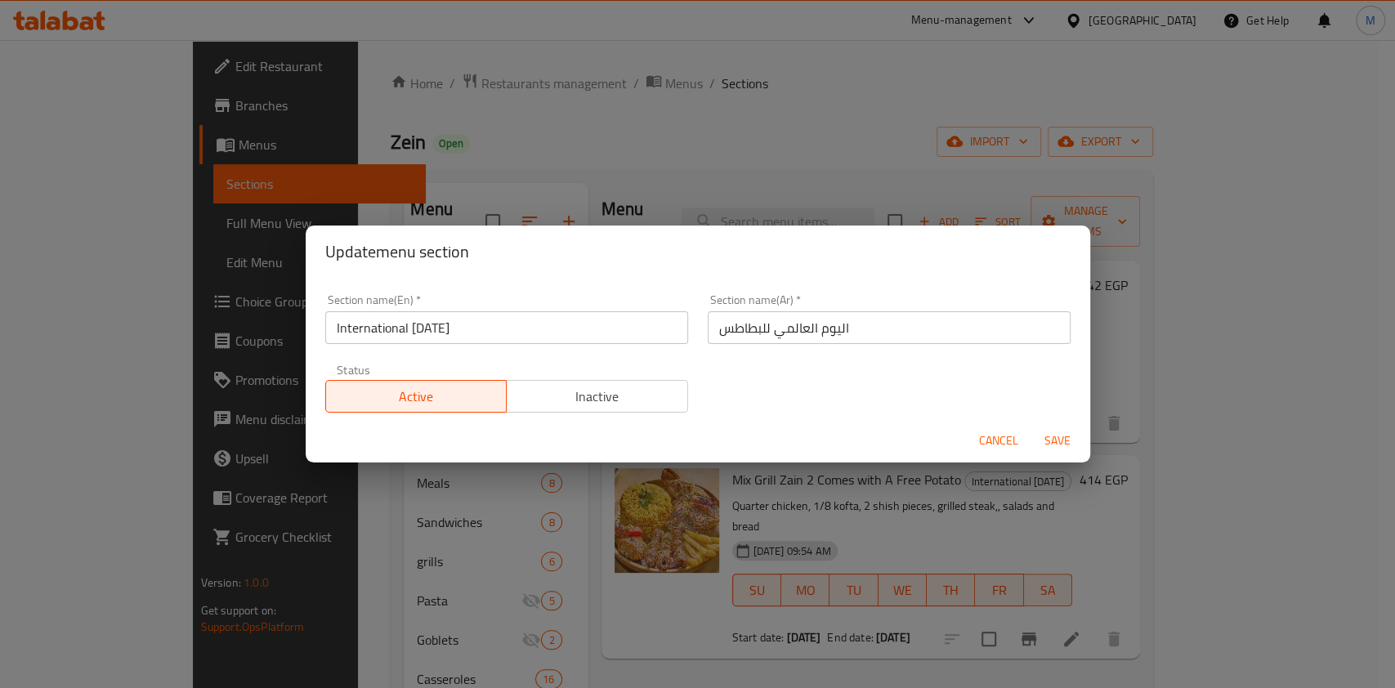
click at [1065, 439] on span "Save" at bounding box center [1057, 441] width 39 height 20
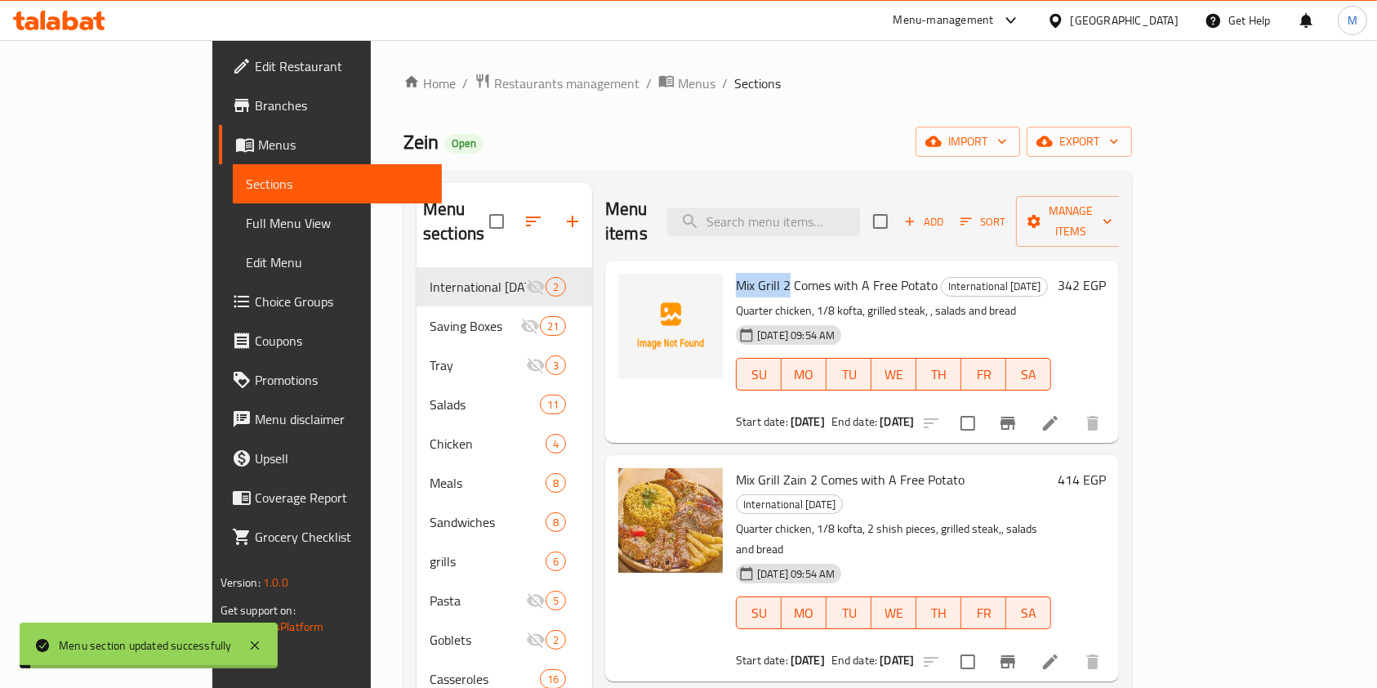
drag, startPoint x: 682, startPoint y: 257, endPoint x: 734, endPoint y: 261, distance: 51.6
click at [734, 267] on div "Mix Grill 2 Comes with A Free Potato International [DATE] Quarter chicken, 1/8 …" at bounding box center [894, 351] width 328 height 169
copy span "Mix Grill 2"
click at [813, 215] on input "search" at bounding box center [763, 222] width 193 height 29
paste input "Mix Grill 2"
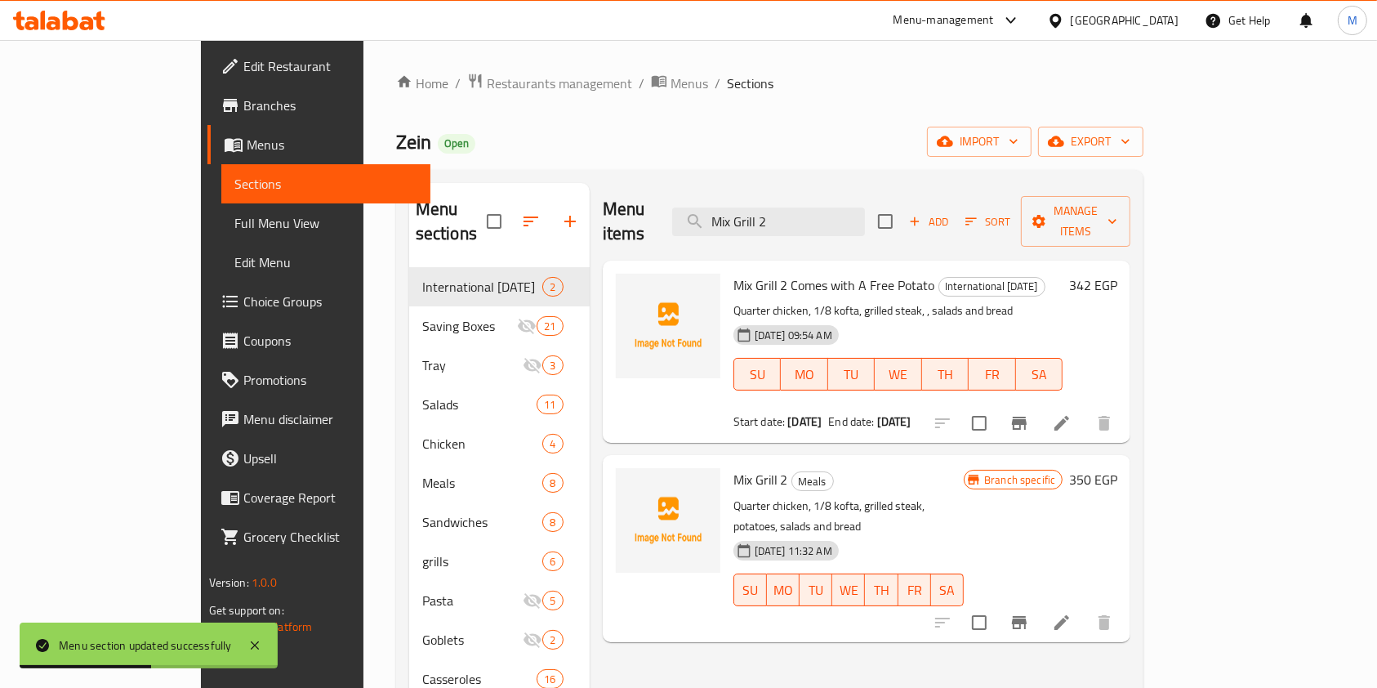
type input "Mix Grill 2"
click at [1085, 608] on li at bounding box center [1062, 622] width 46 height 29
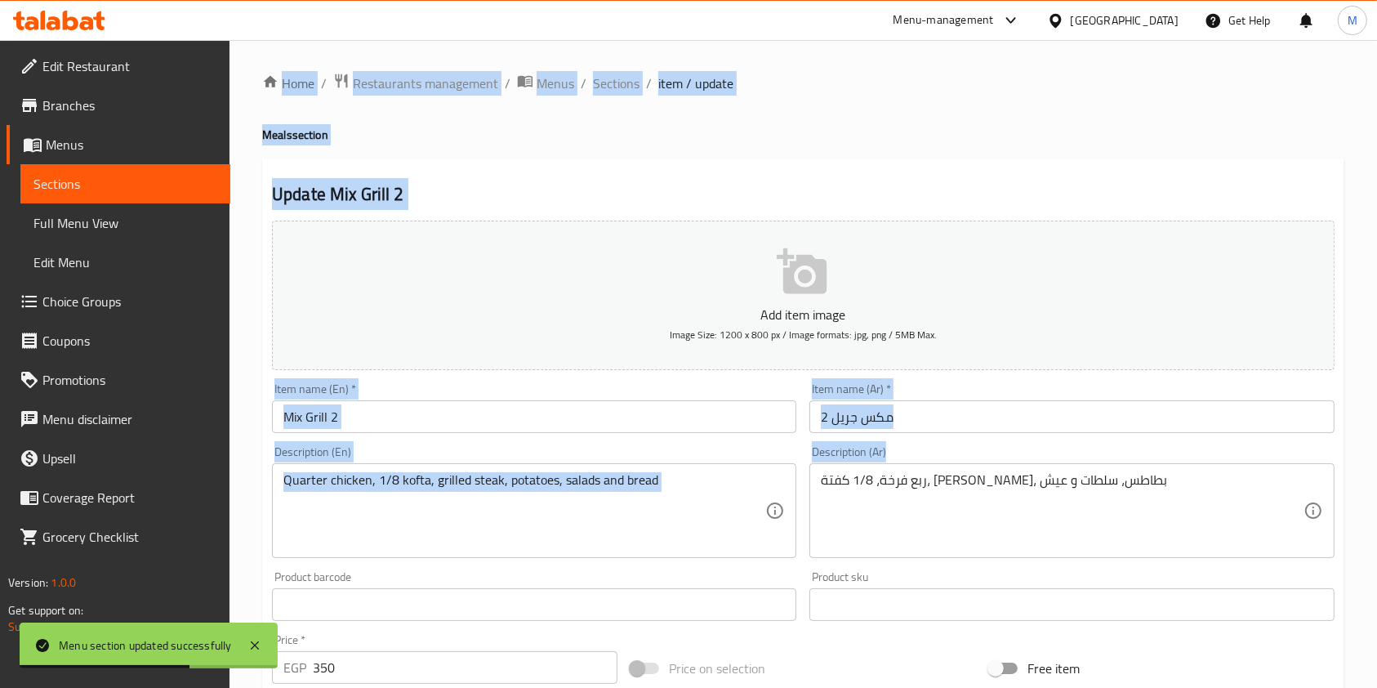
drag, startPoint x: 1393, startPoint y: 287, endPoint x: 1382, endPoint y: 376, distance: 89.7
click at [1377, 463] on html "Menu section updated successfully ​ Menu-management [GEOGRAPHIC_DATA] Get Help …" at bounding box center [688, 344] width 1377 height 688
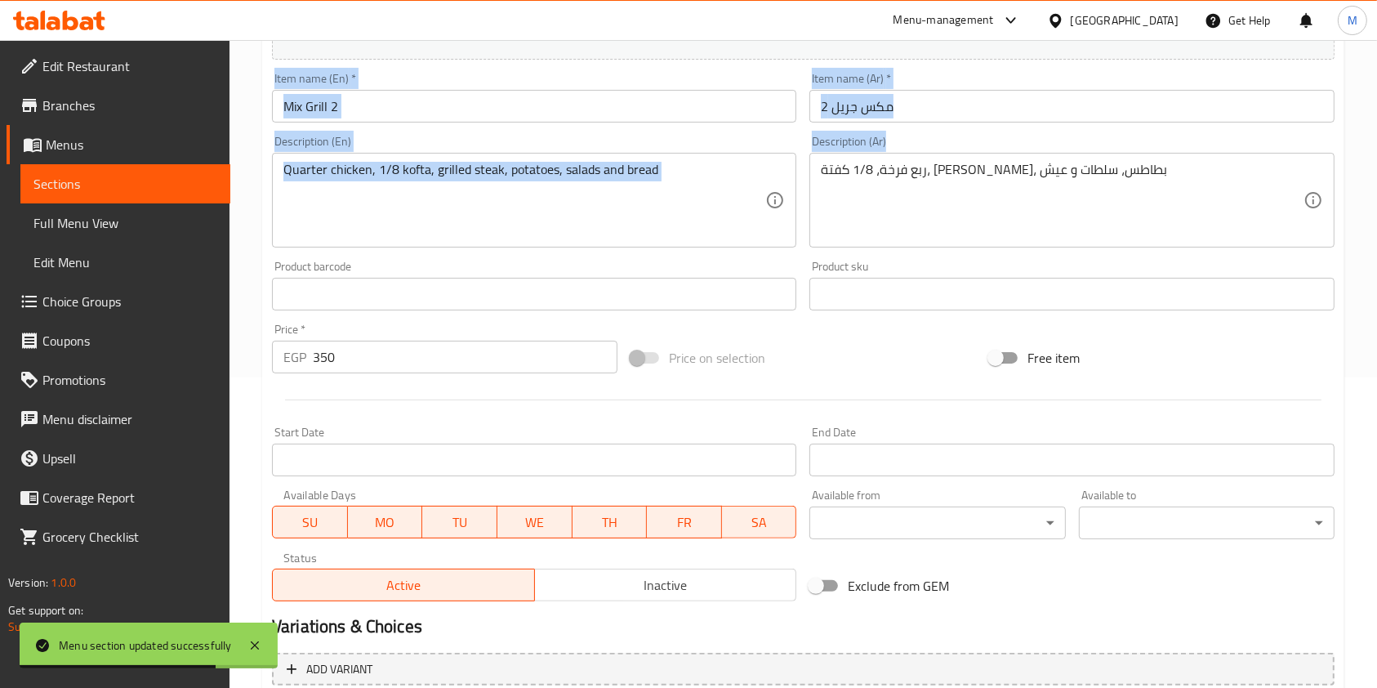
scroll to position [466, 0]
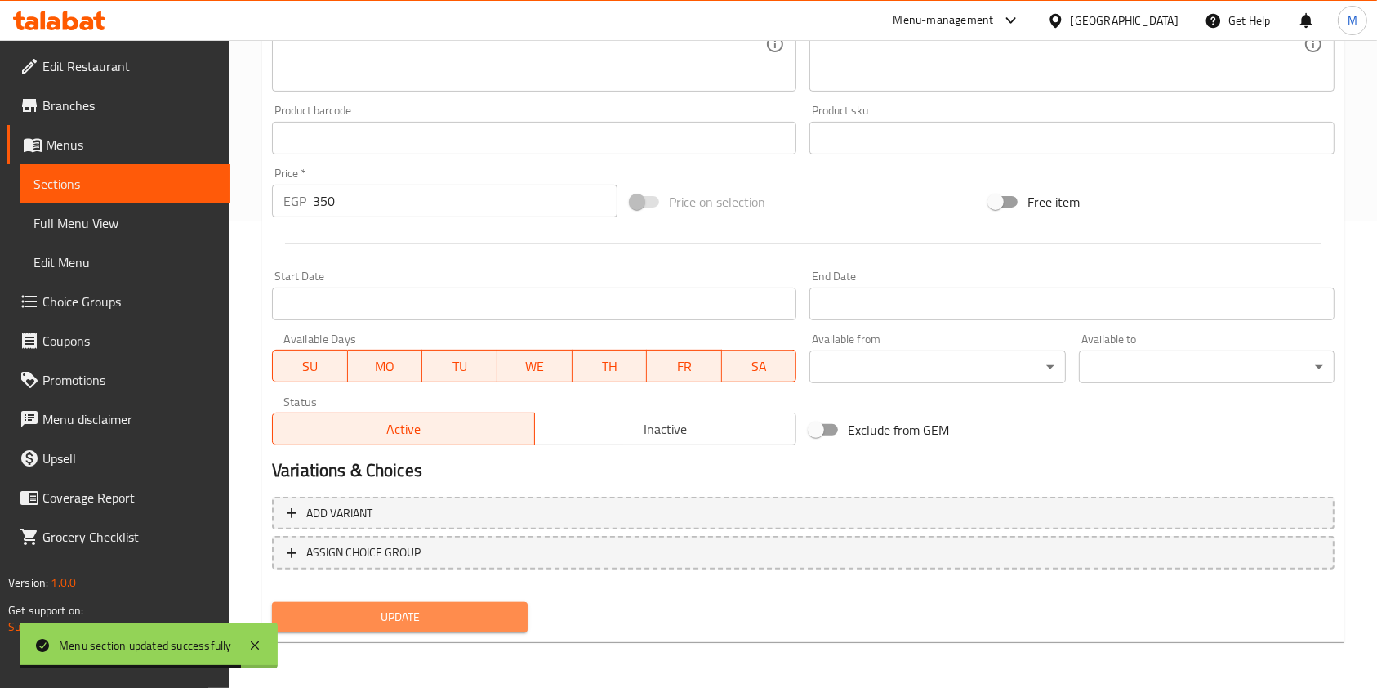
drag, startPoint x: 474, startPoint y: 617, endPoint x: 1393, endPoint y: 601, distance: 919.2
click at [486, 618] on span "Update" at bounding box center [400, 617] width 230 height 20
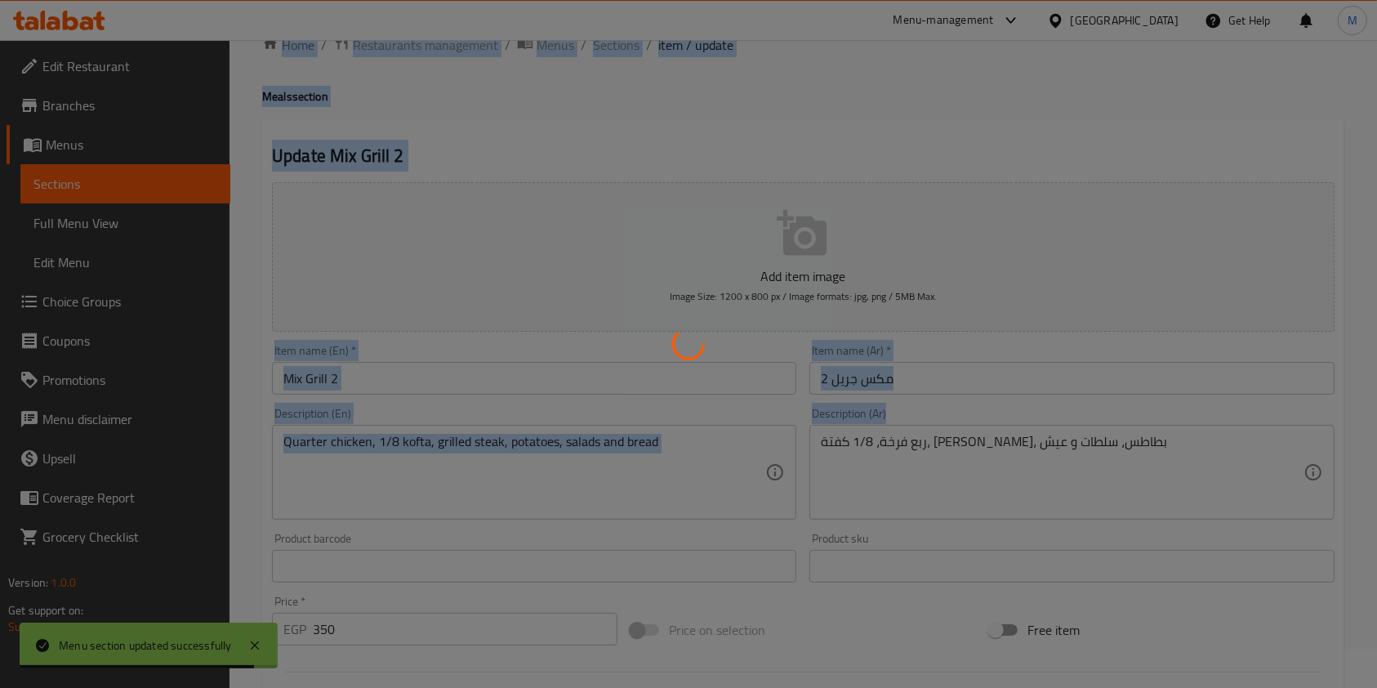
scroll to position [0, 0]
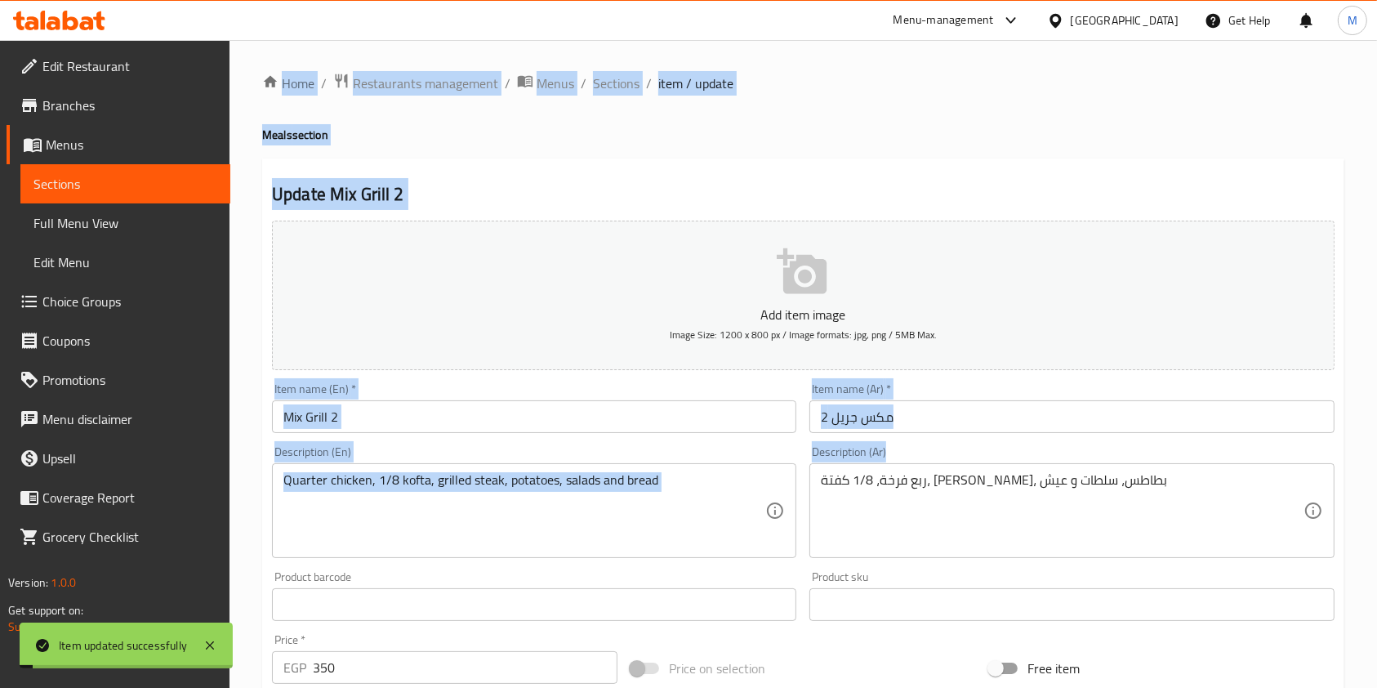
drag, startPoint x: 617, startPoint y: 86, endPoint x: 701, endPoint y: 96, distance: 84.7
click at [617, 86] on span "Sections" at bounding box center [616, 84] width 47 height 20
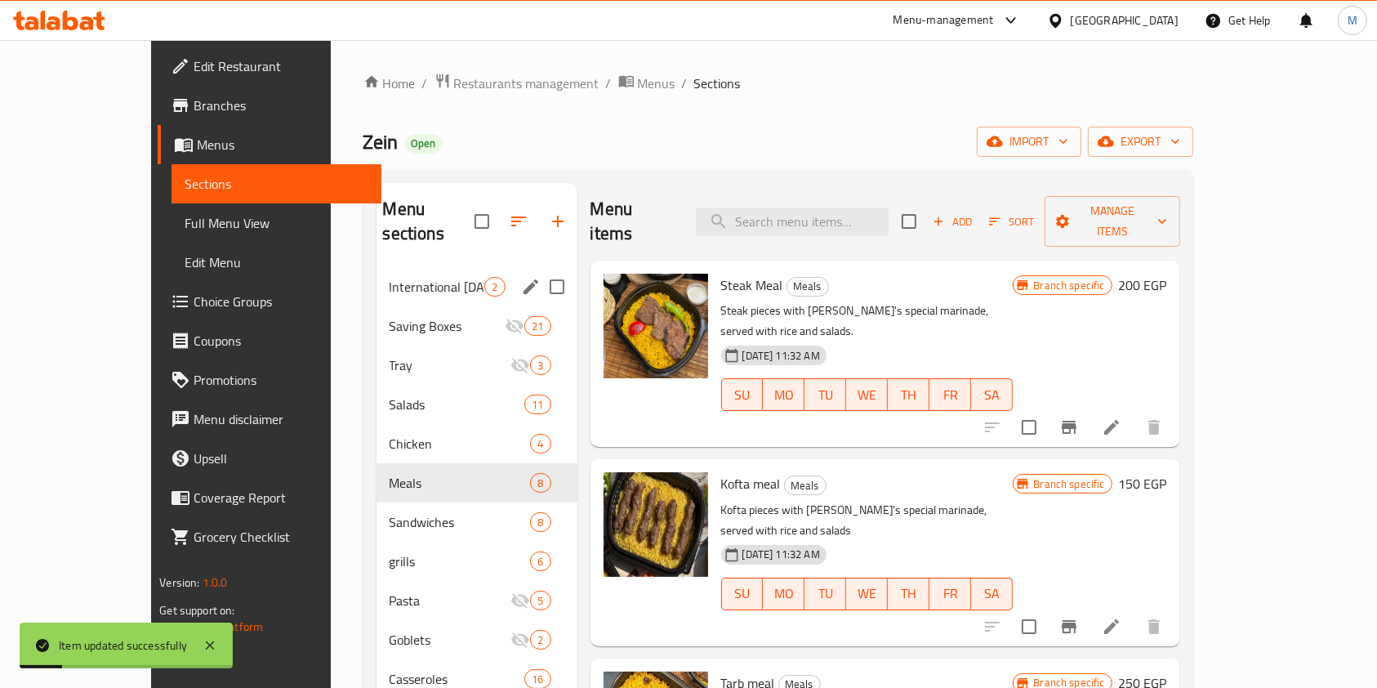
click at [444, 277] on span "International [DATE]" at bounding box center [438, 287] width 96 height 20
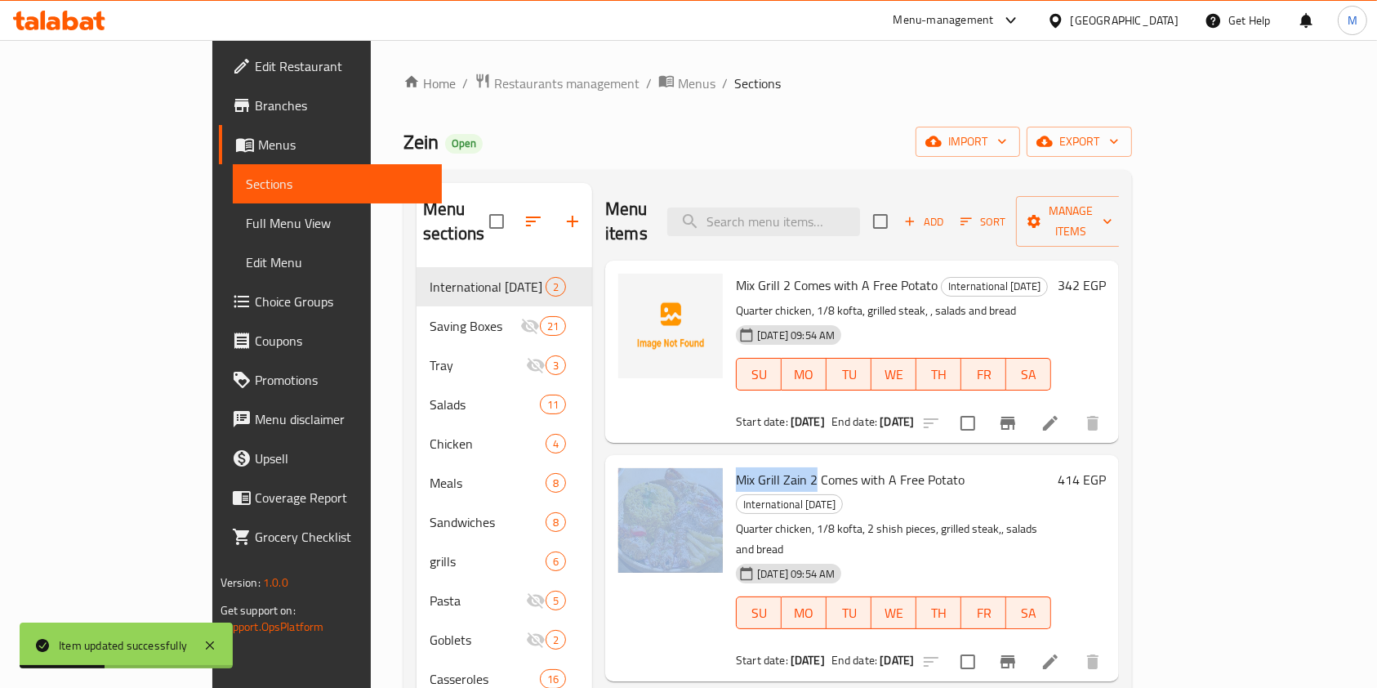
drag, startPoint x: 676, startPoint y: 448, endPoint x: 764, endPoint y: 461, distance: 89.2
click at [764, 462] on div "Mix Grill Zain 2 Comes with A Free Potato International [DATE] Quarter chicken,…" at bounding box center [862, 568] width 501 height 212
copy div "Mix Grill Zain 2"
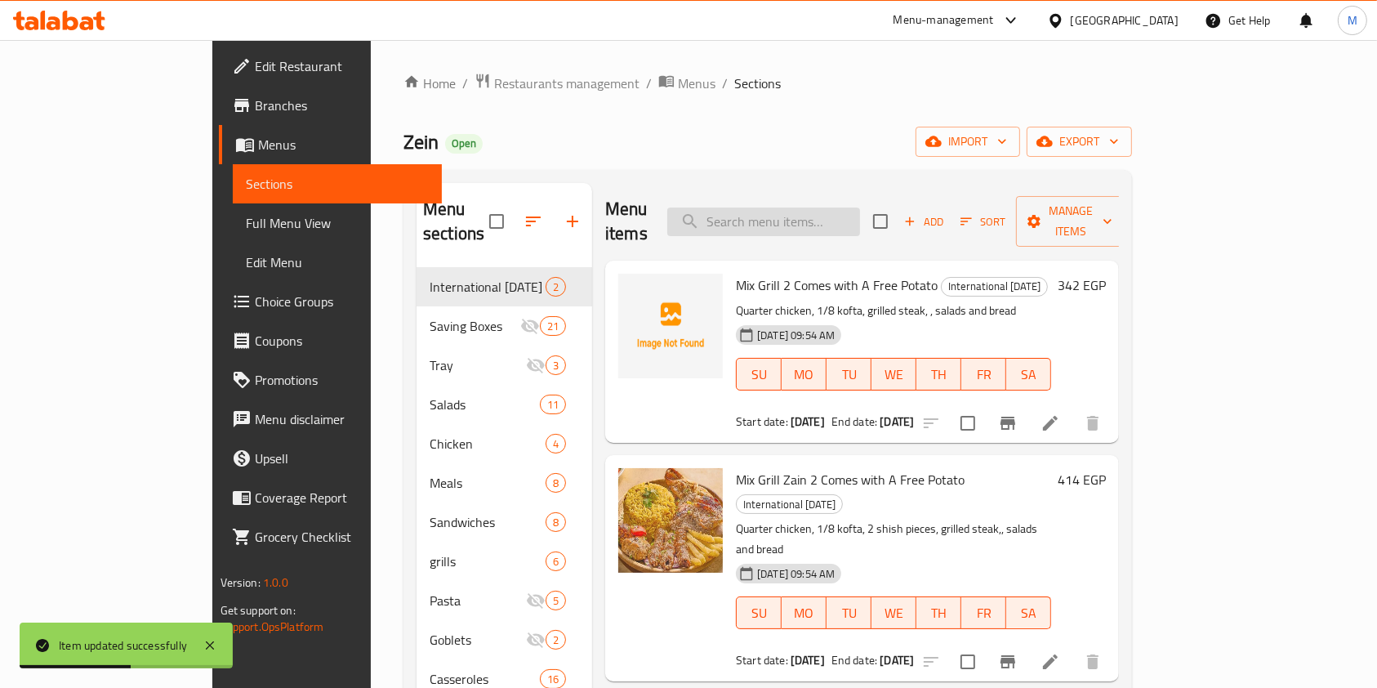
click at [831, 218] on input "search" at bounding box center [763, 222] width 193 height 29
paste input "Mix Grill Zain 2"
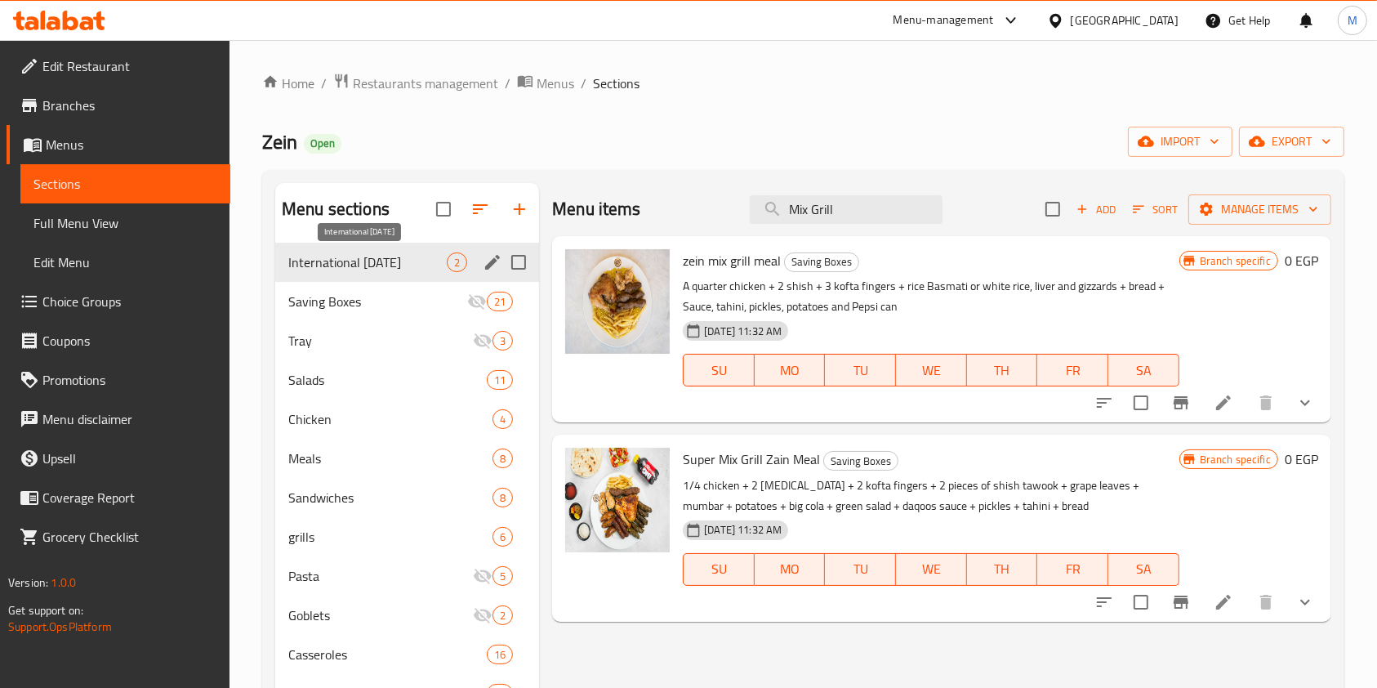
click at [409, 265] on span "International [DATE]" at bounding box center [367, 262] width 158 height 20
click at [412, 351] on div "Tray 3" at bounding box center [407, 340] width 264 height 39
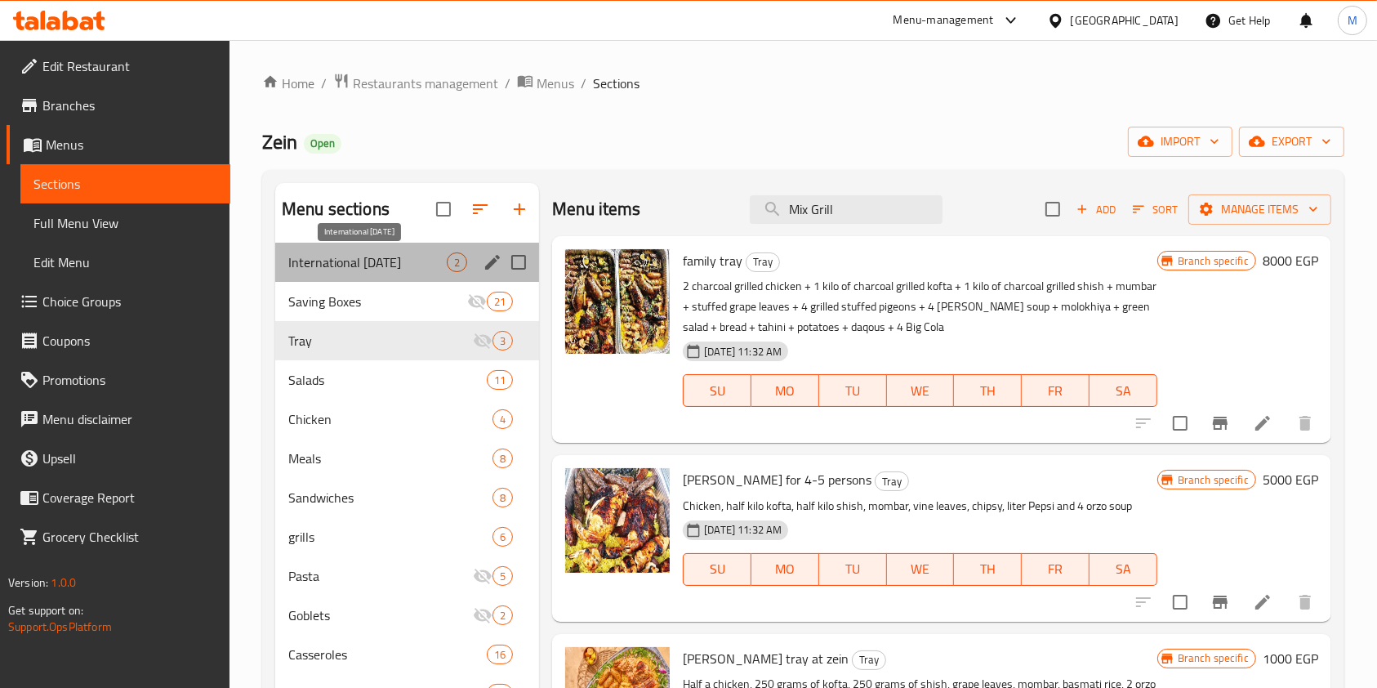
click at [404, 266] on span "International [DATE]" at bounding box center [367, 262] width 158 height 20
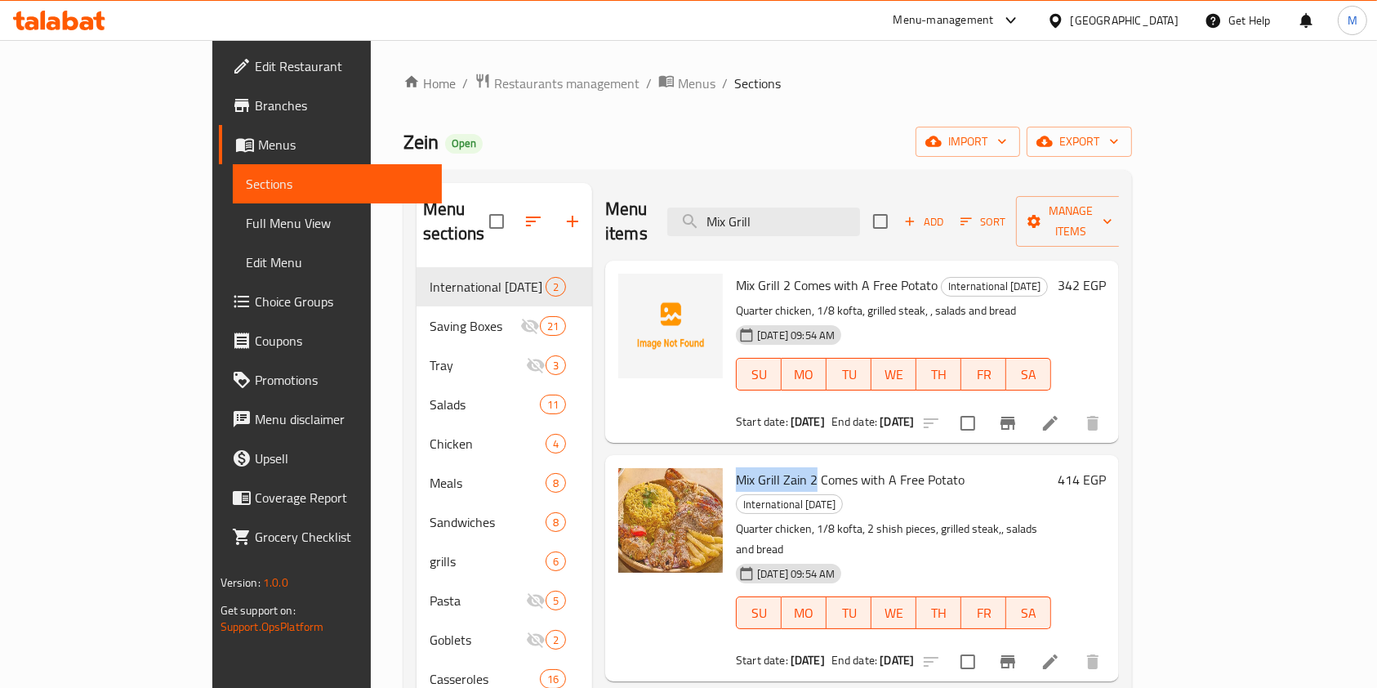
drag, startPoint x: 682, startPoint y: 454, endPoint x: 760, endPoint y: 465, distance: 78.3
click at [760, 467] on span "Mix Grill Zain 2 Comes with A Free Potato" at bounding box center [850, 479] width 229 height 25
copy span "Mix Grill Zain 2"
click at [833, 215] on input "Mix Grill" at bounding box center [763, 222] width 193 height 29
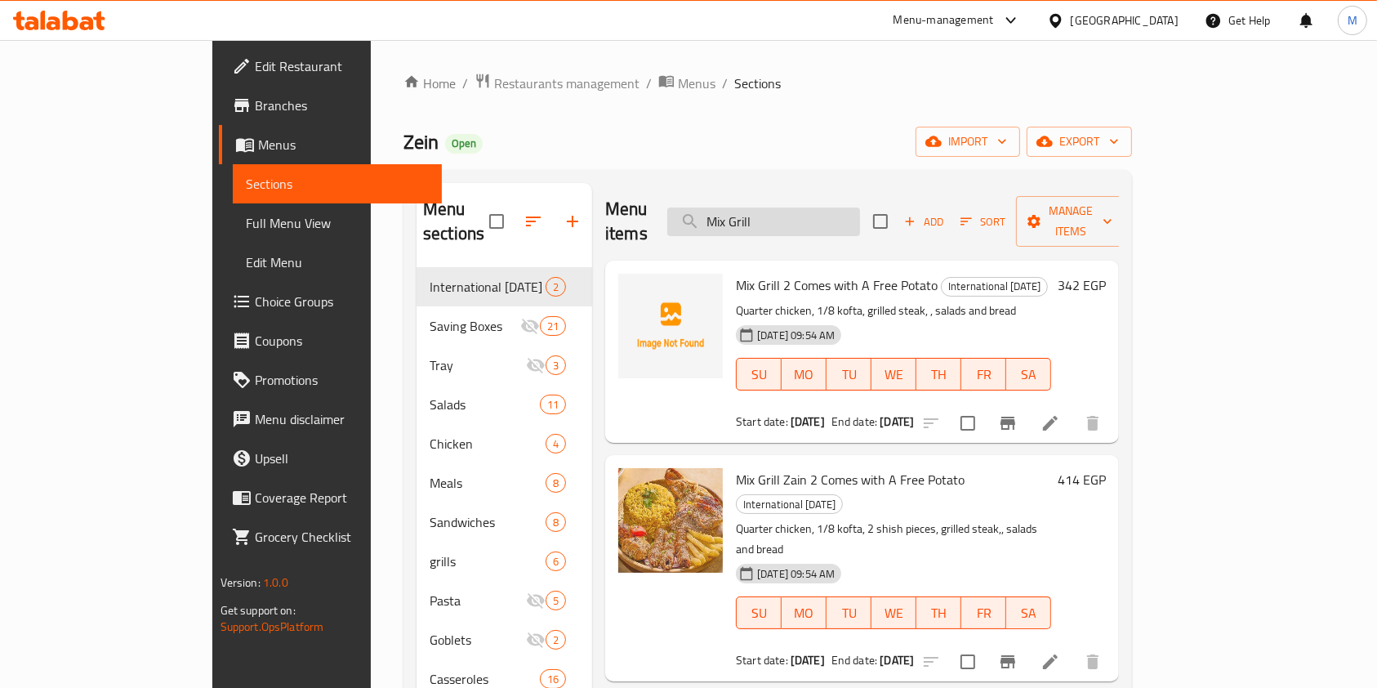
click at [833, 215] on input "Mix Grill" at bounding box center [763, 222] width 193 height 29
paste input "Mix Grill Zain 2"
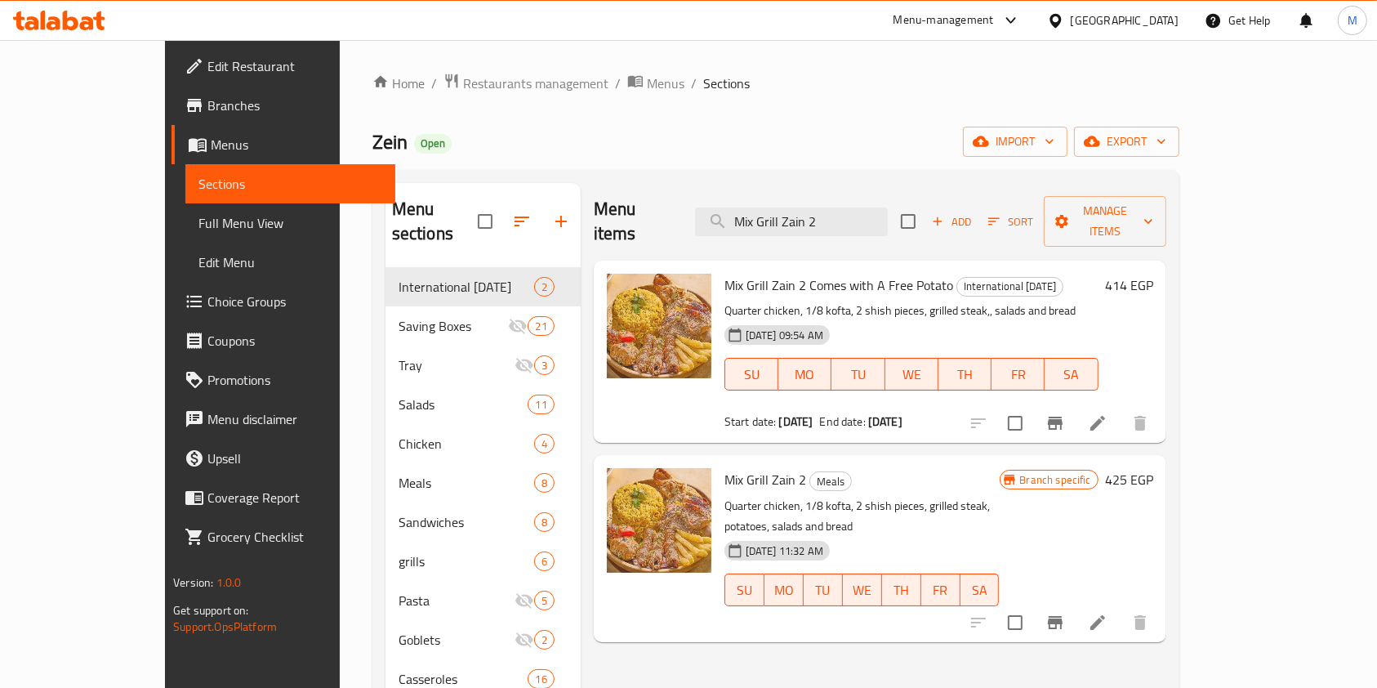
type input "Mix Grill Zain 2"
click at [1108, 613] on icon at bounding box center [1098, 623] width 20 height 20
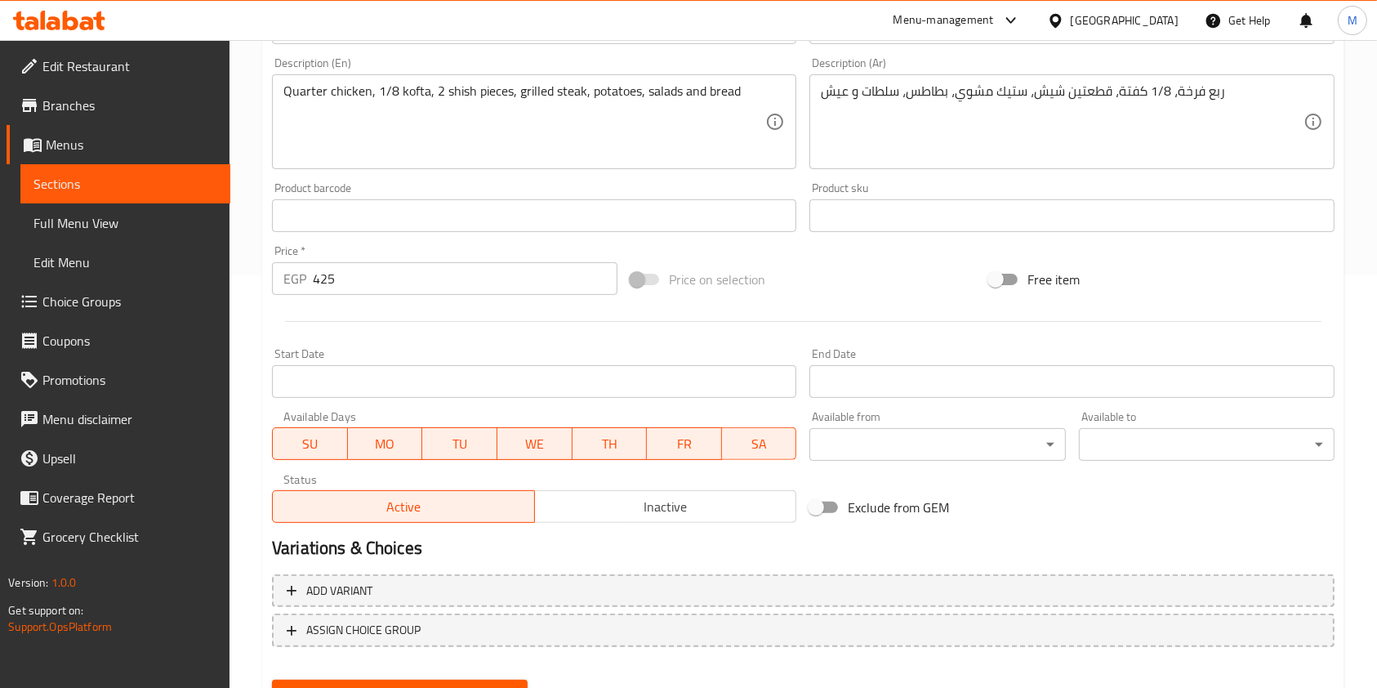
scroll to position [490, 0]
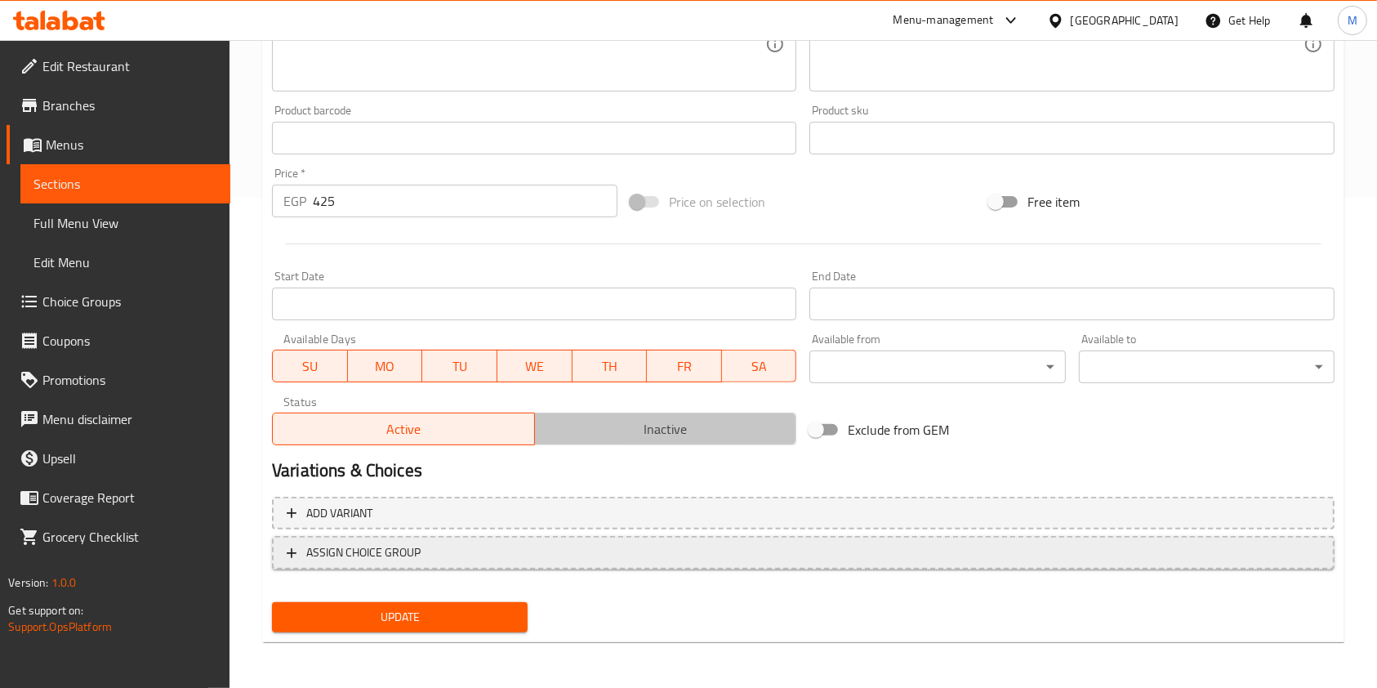
drag, startPoint x: 582, startPoint y: 421, endPoint x: 548, endPoint y: 546, distance: 129.4
click at [582, 425] on span "Inactive" at bounding box center [666, 429] width 249 height 24
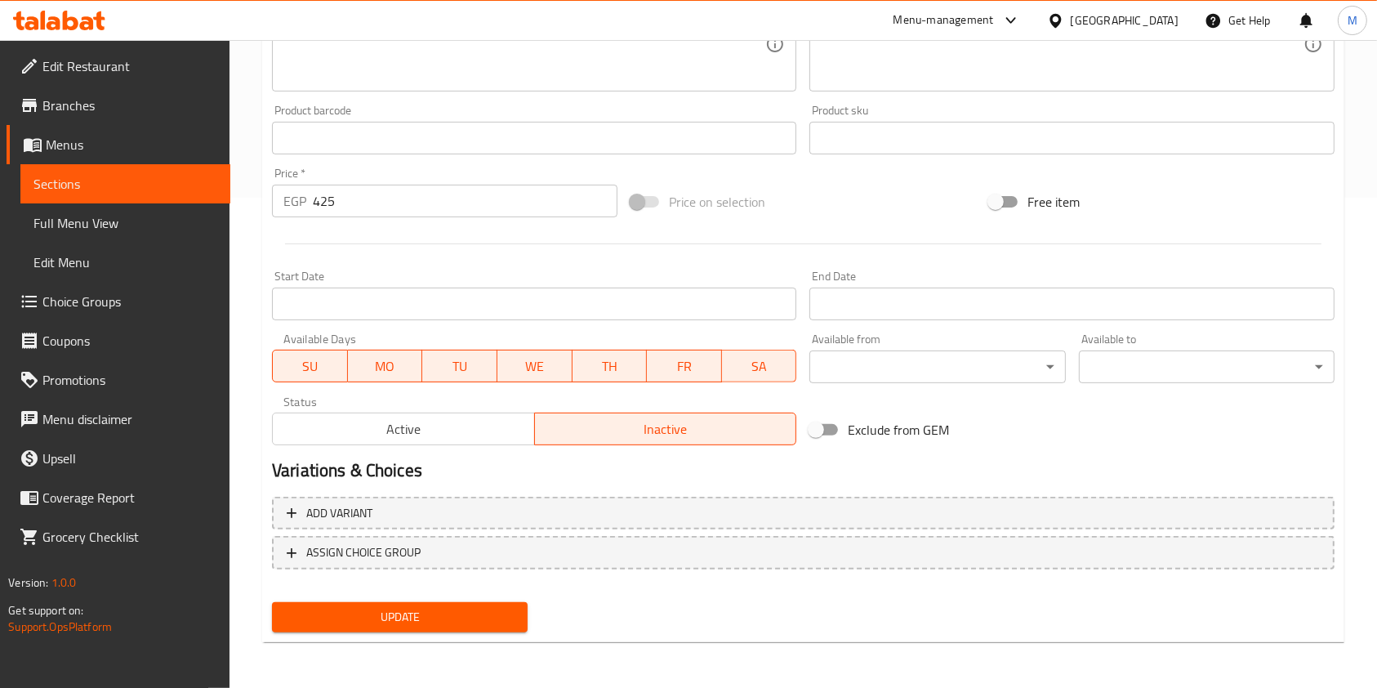
click at [530, 592] on div "Add variant ASSIGN CHOICE GROUP" at bounding box center [804, 543] width 1076 height 106
click at [492, 619] on span "Update" at bounding box center [400, 617] width 230 height 20
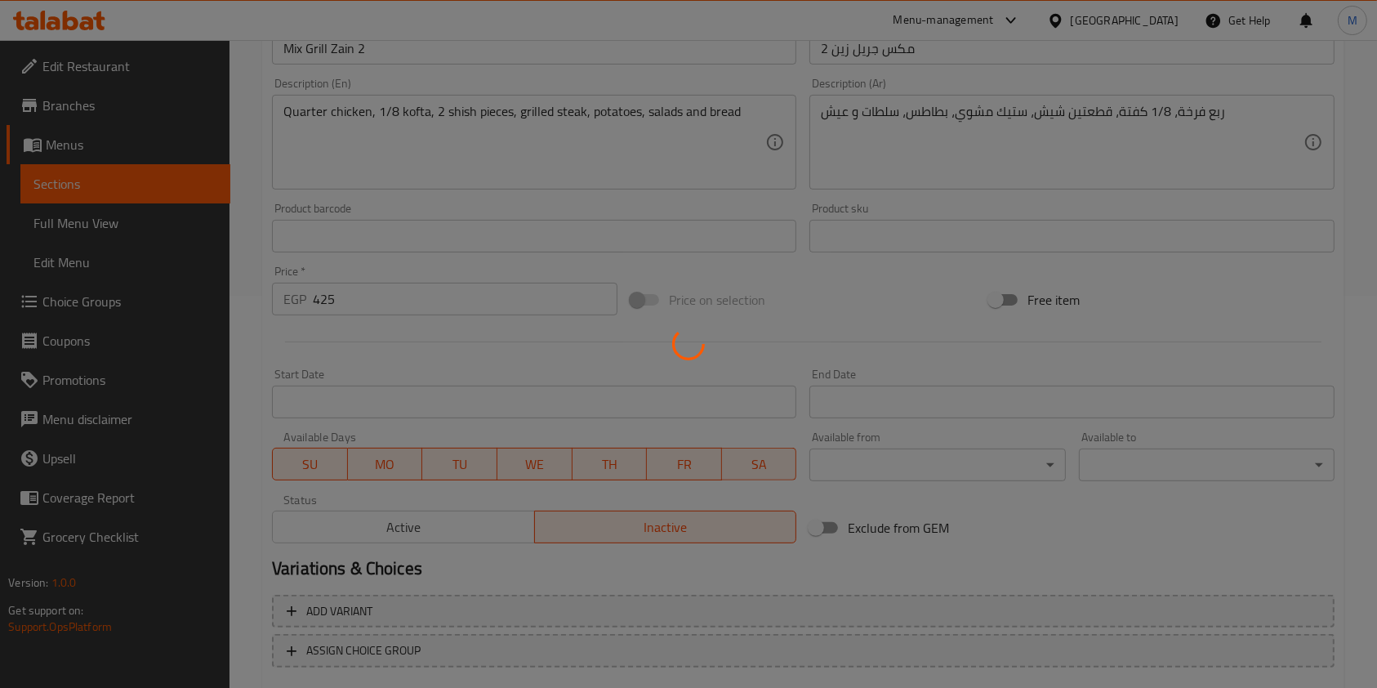
scroll to position [0, 0]
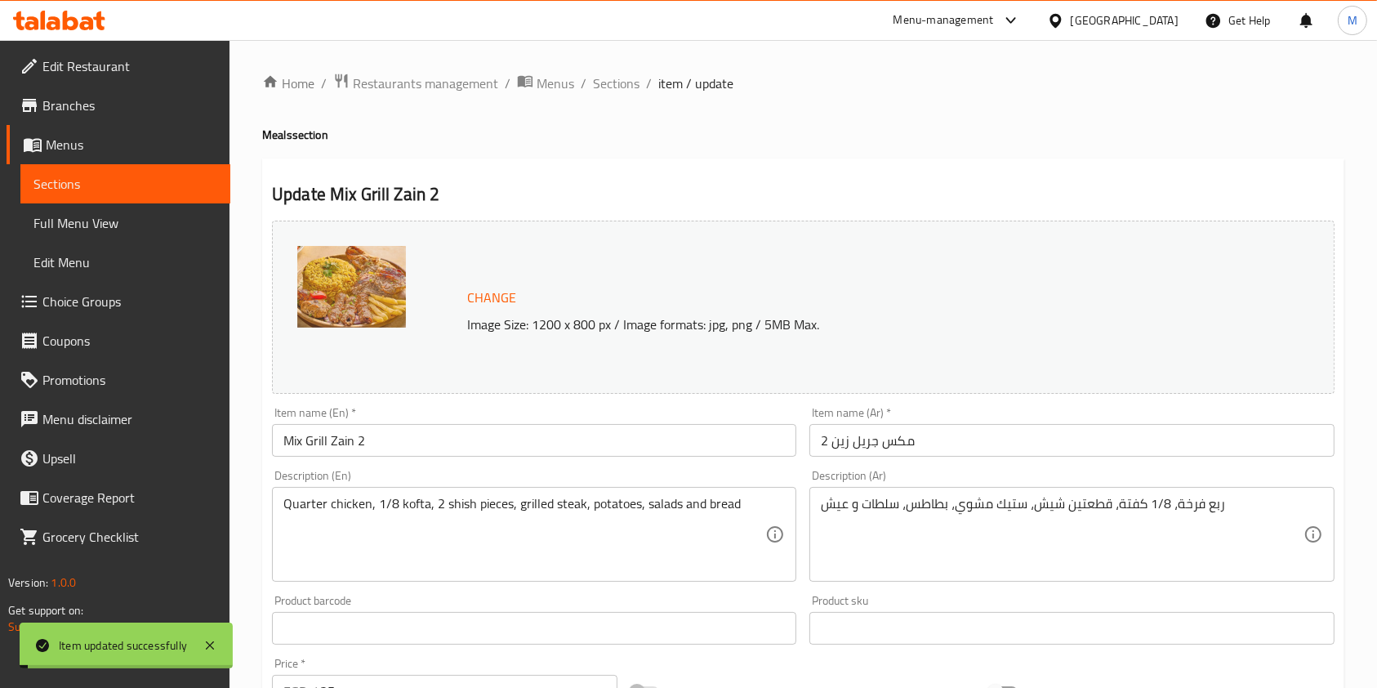
drag, startPoint x: 634, startPoint y: 92, endPoint x: 652, endPoint y: 108, distance: 23.7
click at [636, 95] on div "Home / Restaurants management / Menus / Sections / item / update Meals section …" at bounding box center [803, 609] width 1082 height 1073
click at [647, 95] on div "Home / Restaurants management / Menus / Sections / item / update Meals section …" at bounding box center [803, 609] width 1082 height 1073
click at [627, 88] on span "Sections" at bounding box center [616, 84] width 47 height 20
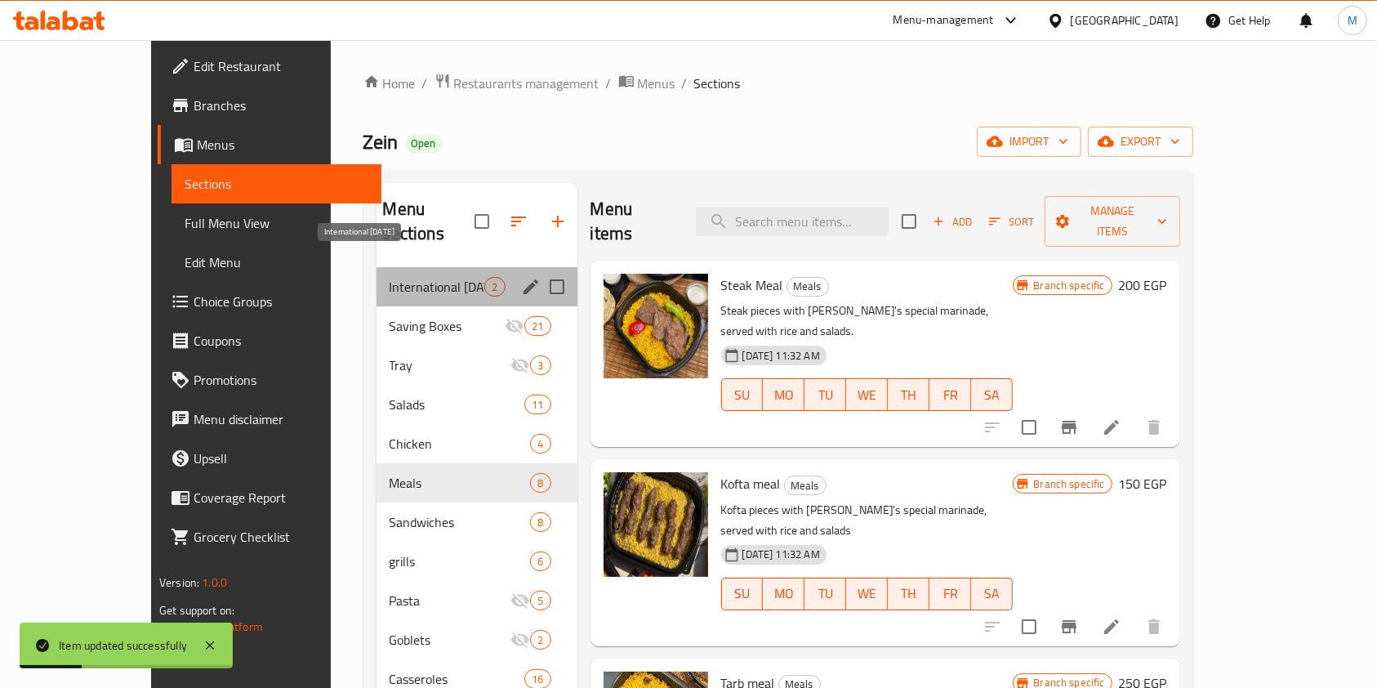
click at [412, 277] on span "International [DATE]" at bounding box center [438, 287] width 96 height 20
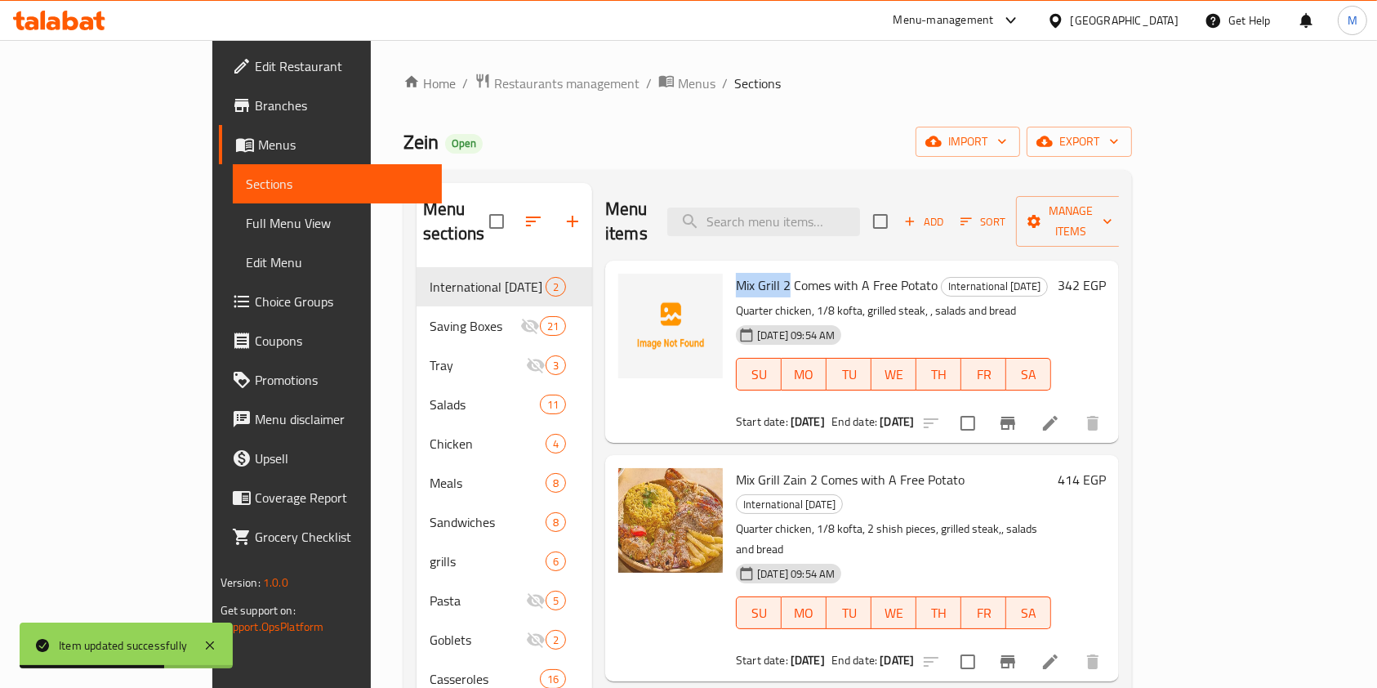
drag, startPoint x: 686, startPoint y: 258, endPoint x: 737, endPoint y: 266, distance: 51.2
click at [737, 273] on span "Mix Grill 2 Comes with A Free Potato" at bounding box center [837, 285] width 202 height 25
copy span "Mix Grill 2"
click at [802, 208] on input "search" at bounding box center [763, 222] width 193 height 29
paste input "Mix Grill 2"
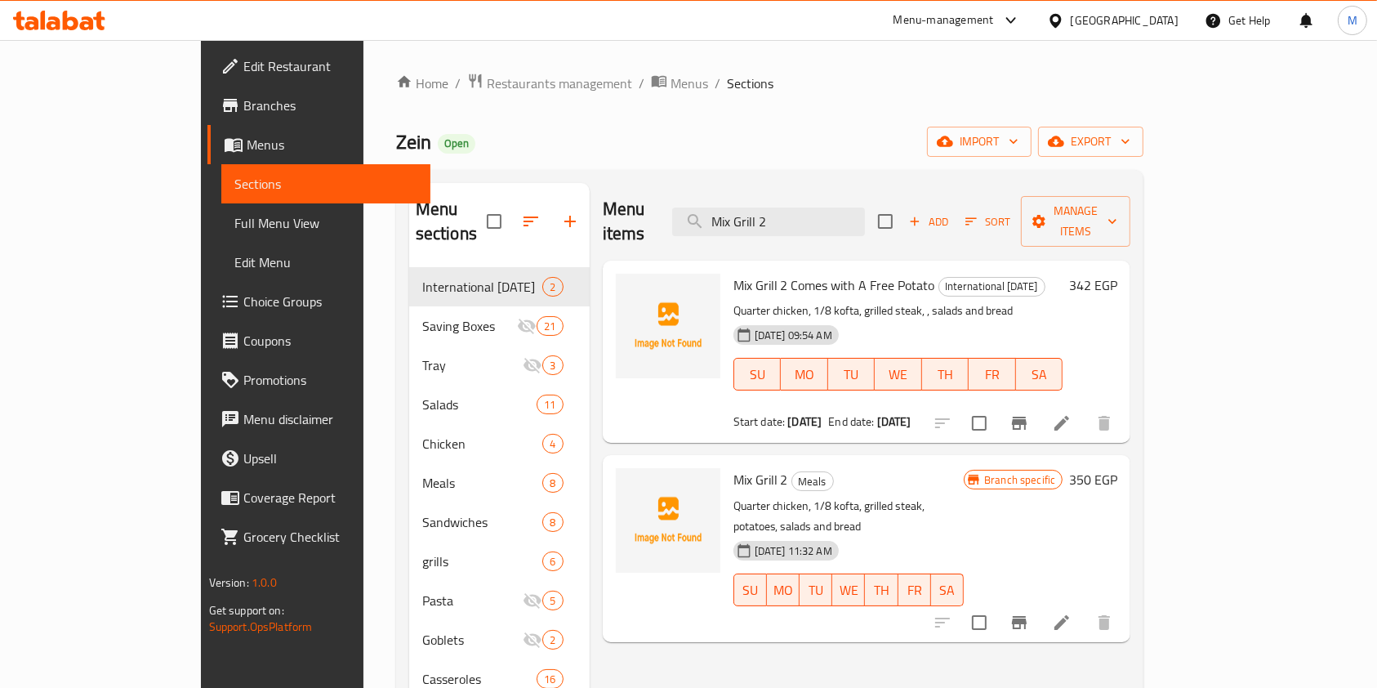
type input "Mix Grill 2"
click at [1085, 608] on li at bounding box center [1062, 622] width 46 height 29
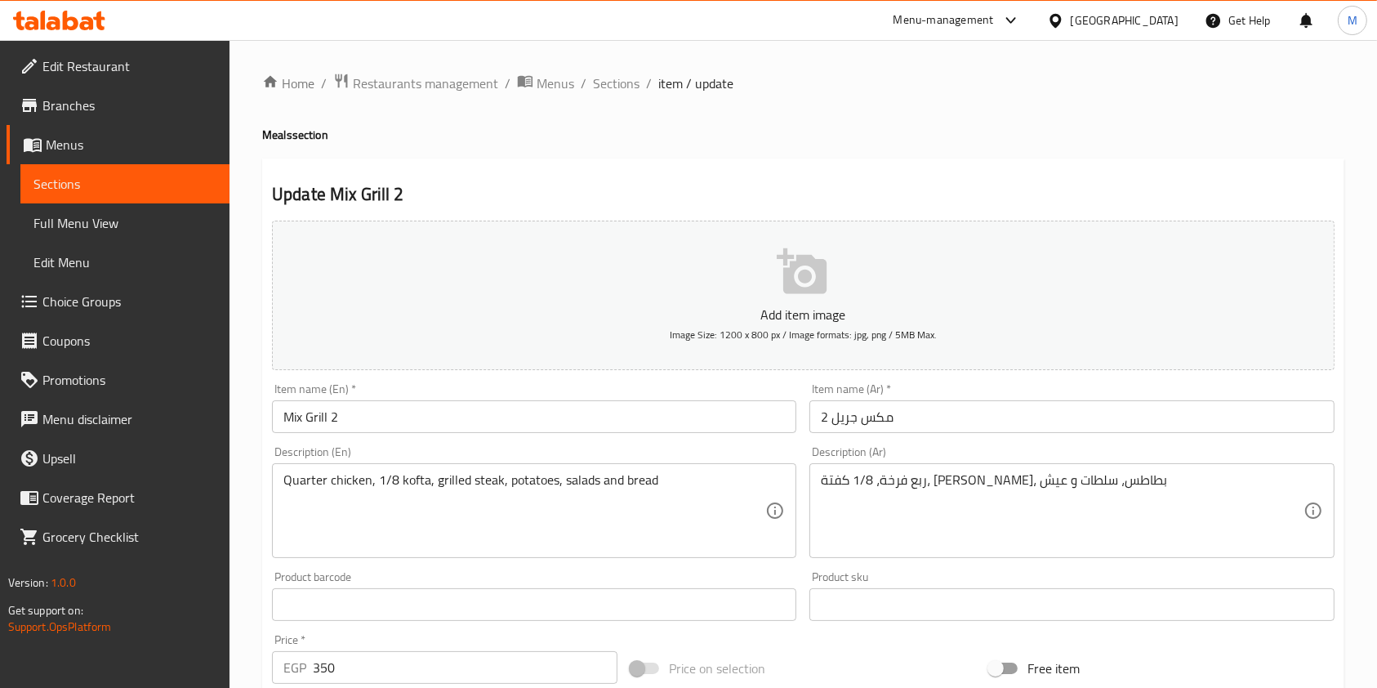
scroll to position [466, 0]
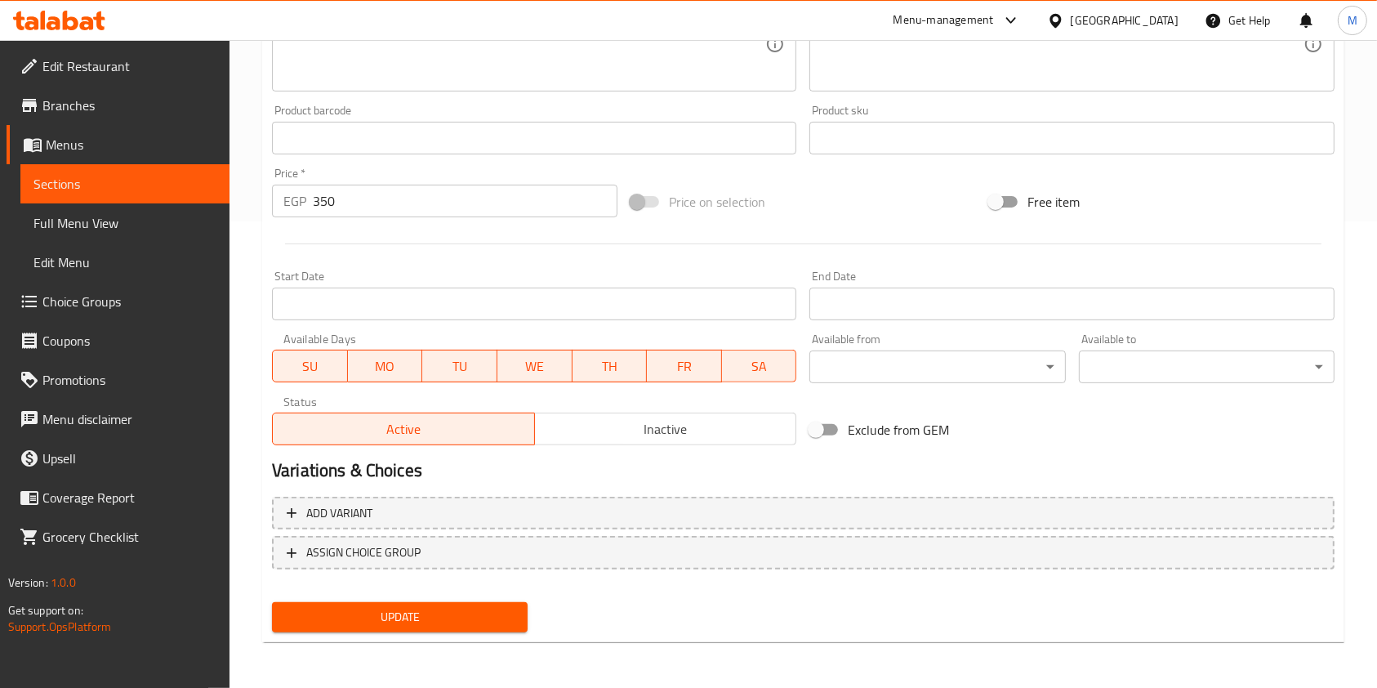
click at [648, 427] on span "Inactive" at bounding box center [666, 429] width 249 height 24
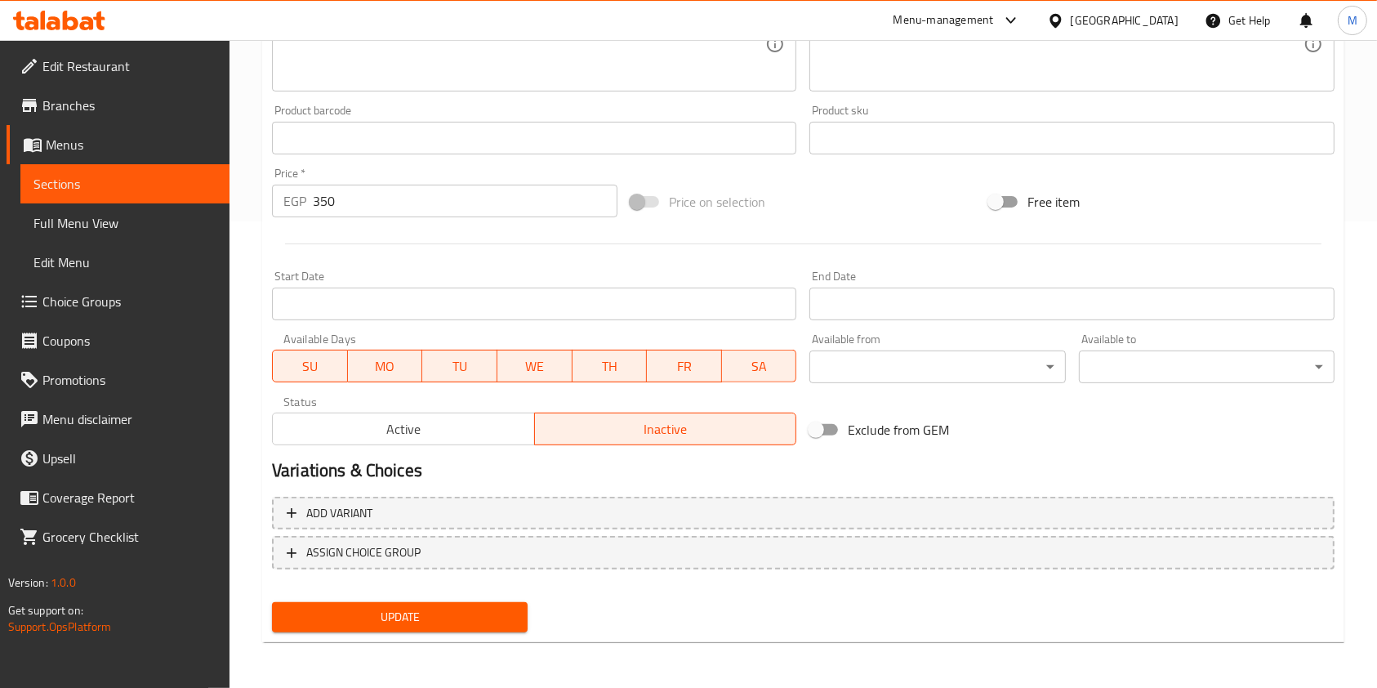
drag, startPoint x: 512, startPoint y: 622, endPoint x: 970, endPoint y: 569, distance: 460.5
click at [514, 623] on span "Update" at bounding box center [400, 617] width 230 height 20
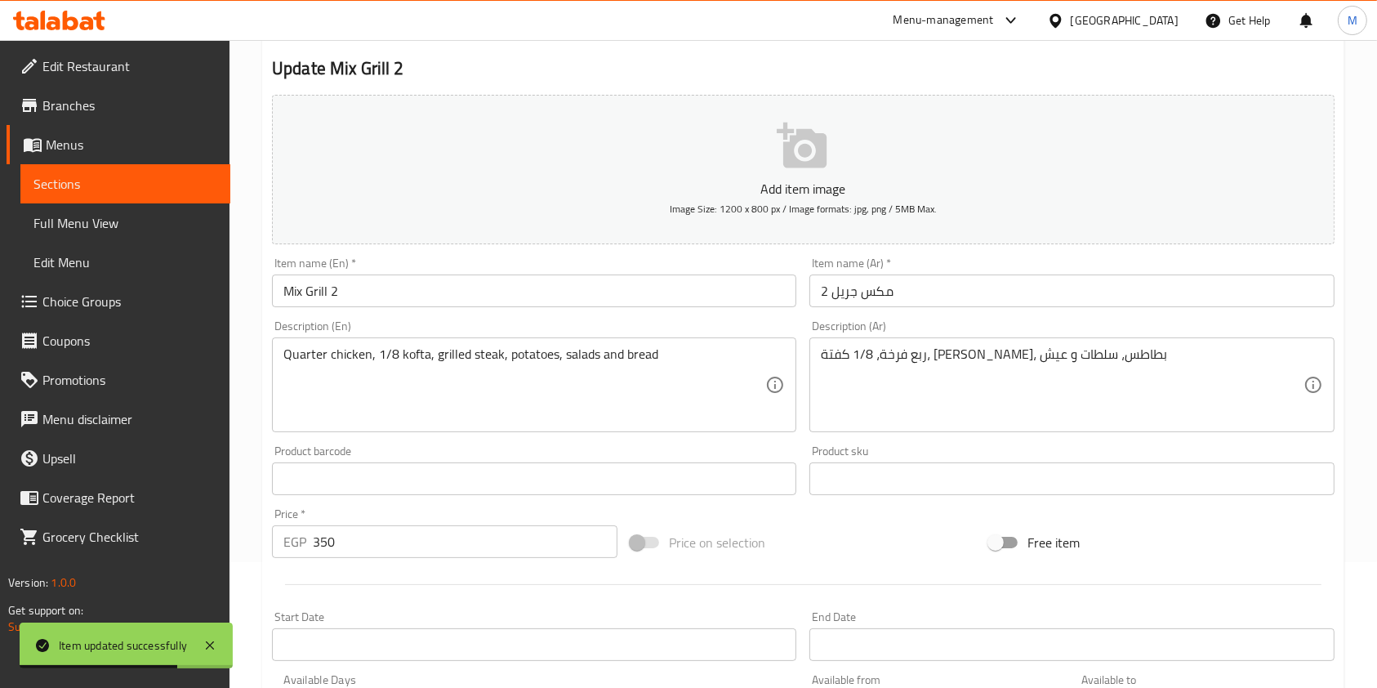
scroll to position [0, 0]
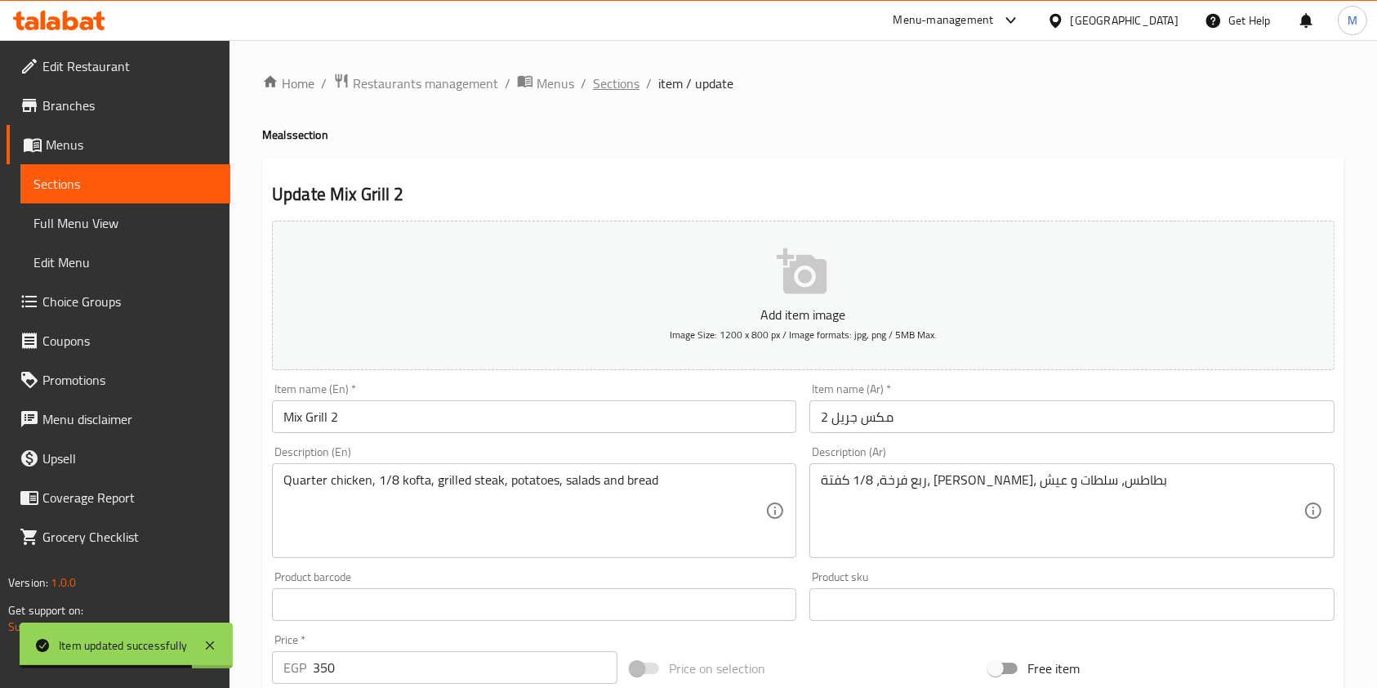
click at [614, 74] on span "Sections" at bounding box center [616, 84] width 47 height 20
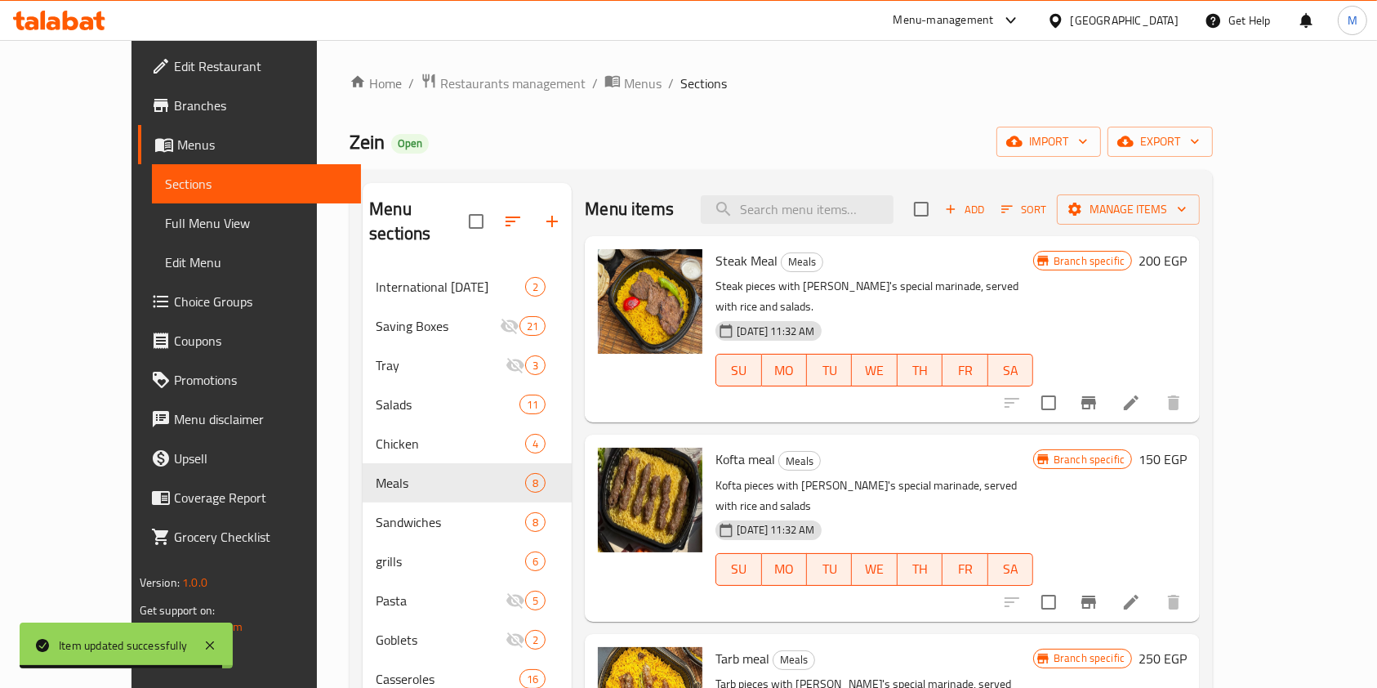
click at [493, 224] on button "button" at bounding box center [512, 221] width 39 height 39
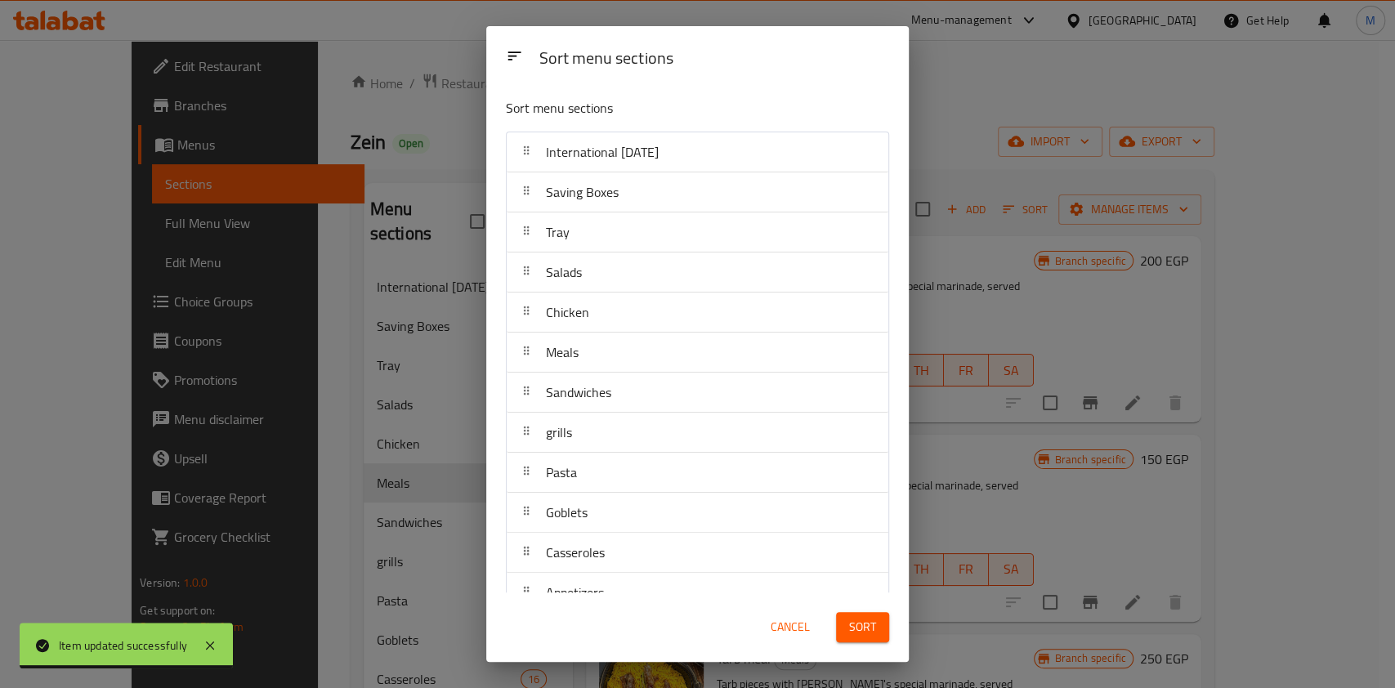
click at [441, 245] on div "Sort menu sections Sort menu sections International Potato Day Saving Boxes Tra…" at bounding box center [697, 344] width 1395 height 688
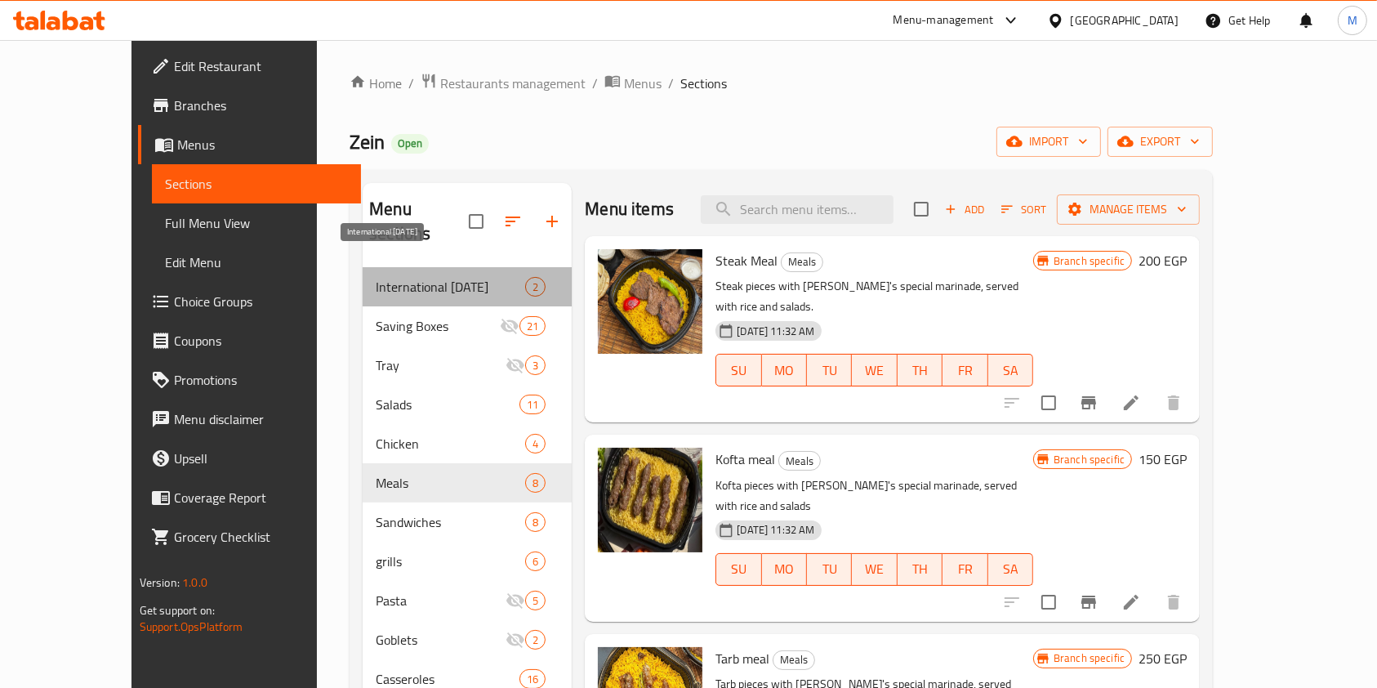
click at [376, 277] on span "International [DATE]" at bounding box center [451, 287] width 150 height 20
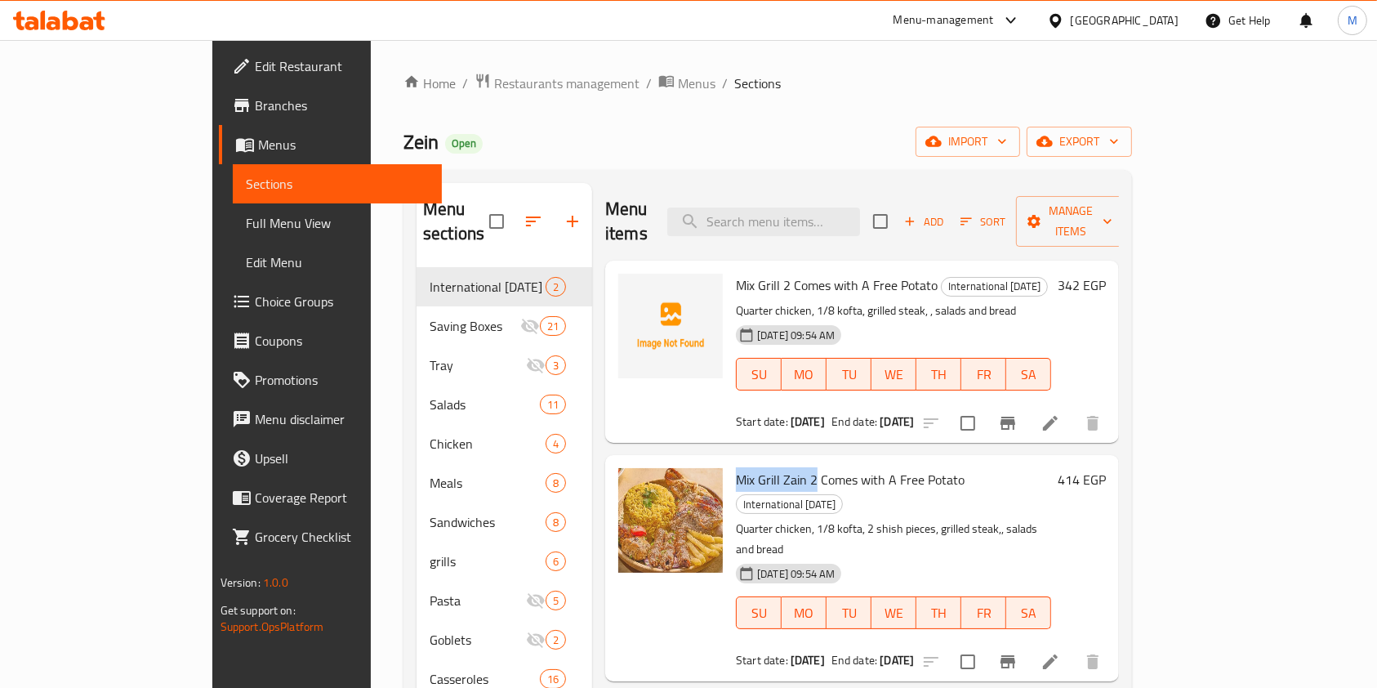
drag, startPoint x: 685, startPoint y: 454, endPoint x: 762, endPoint y: 463, distance: 78.1
click at [762, 467] on span "Mix Grill Zain 2 Comes with A Free Potato" at bounding box center [850, 479] width 229 height 25
copy span "Mix Grill Zain 2"
click at [860, 208] on input "search" at bounding box center [763, 222] width 193 height 29
paste input "Mix Grill Zain 2"
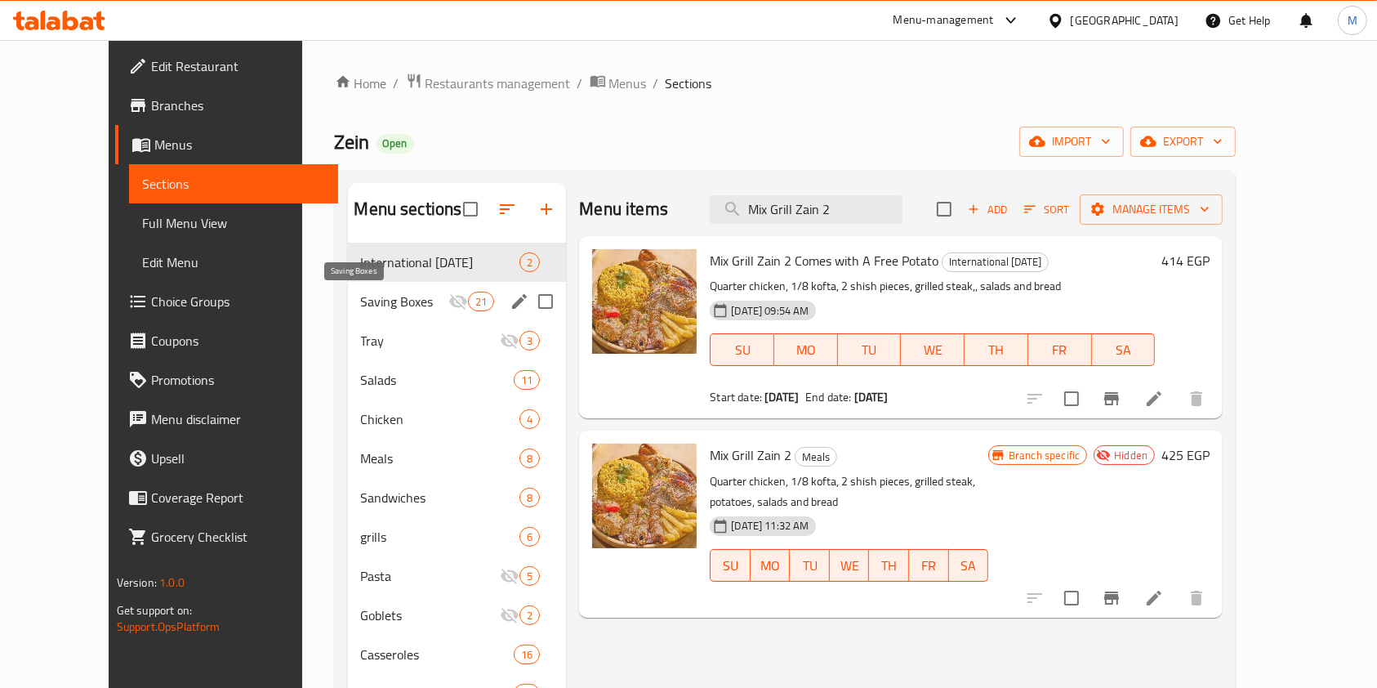
click at [381, 300] on span "Saving Boxes" at bounding box center [405, 302] width 88 height 20
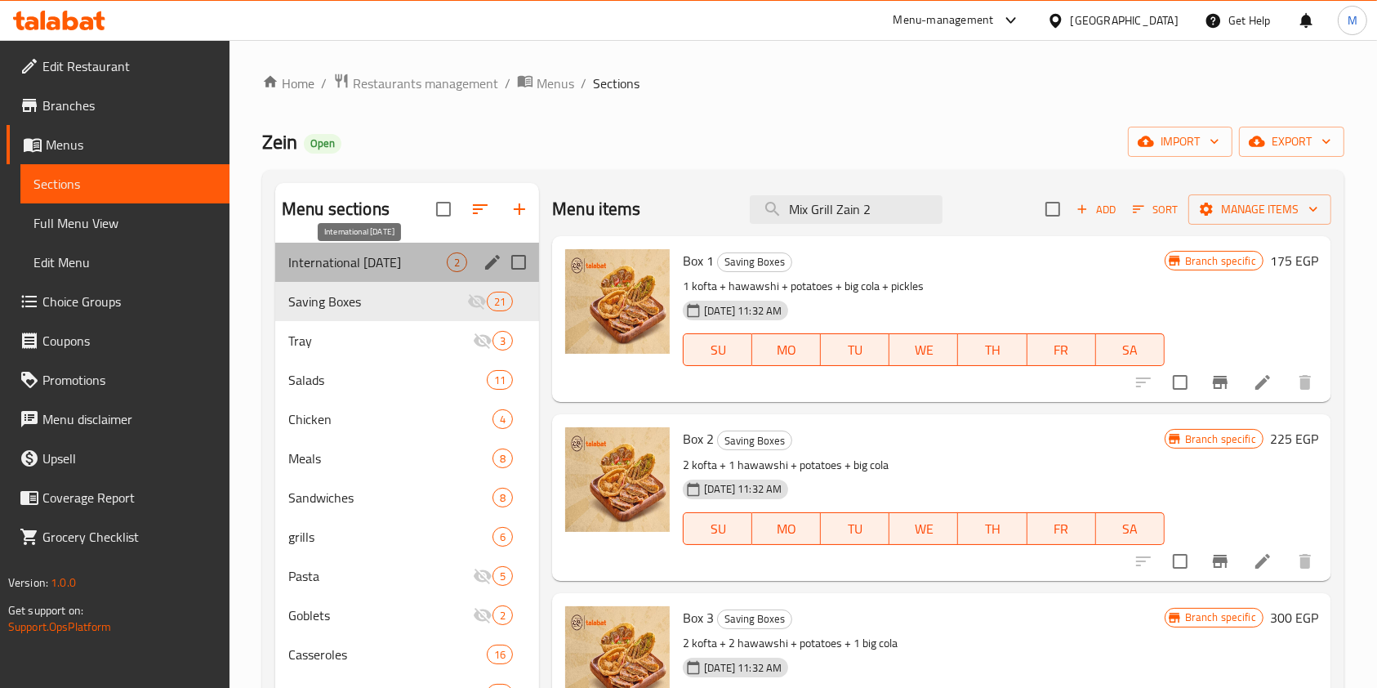
click at [380, 257] on span "International [DATE]" at bounding box center [367, 262] width 158 height 20
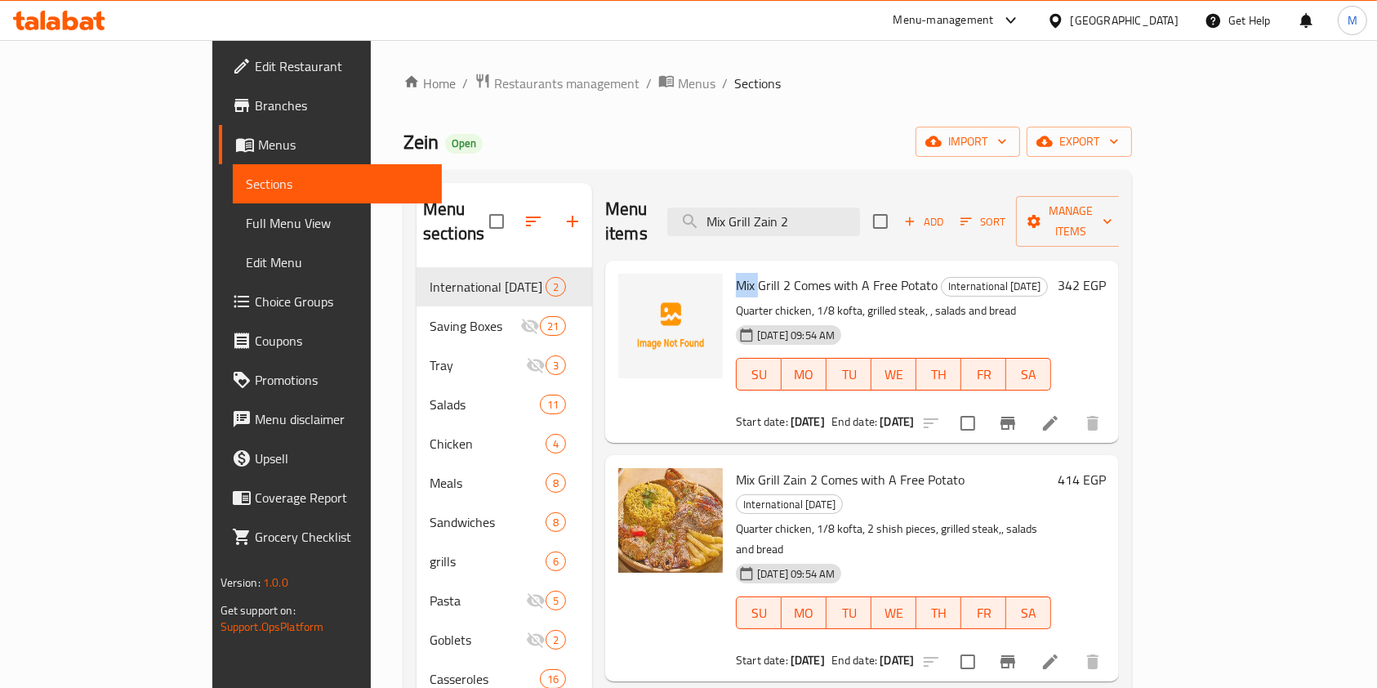
drag, startPoint x: 682, startPoint y: 262, endPoint x: 719, endPoint y: 263, distance: 36.8
click at [730, 267] on div "Mix Grill 2 Comes with A Free Potato International Potato Day Quarter chicken, …" at bounding box center [894, 351] width 328 height 169
click at [736, 273] on span "Mix Grill 2 Comes with A Free Potato" at bounding box center [837, 285] width 202 height 25
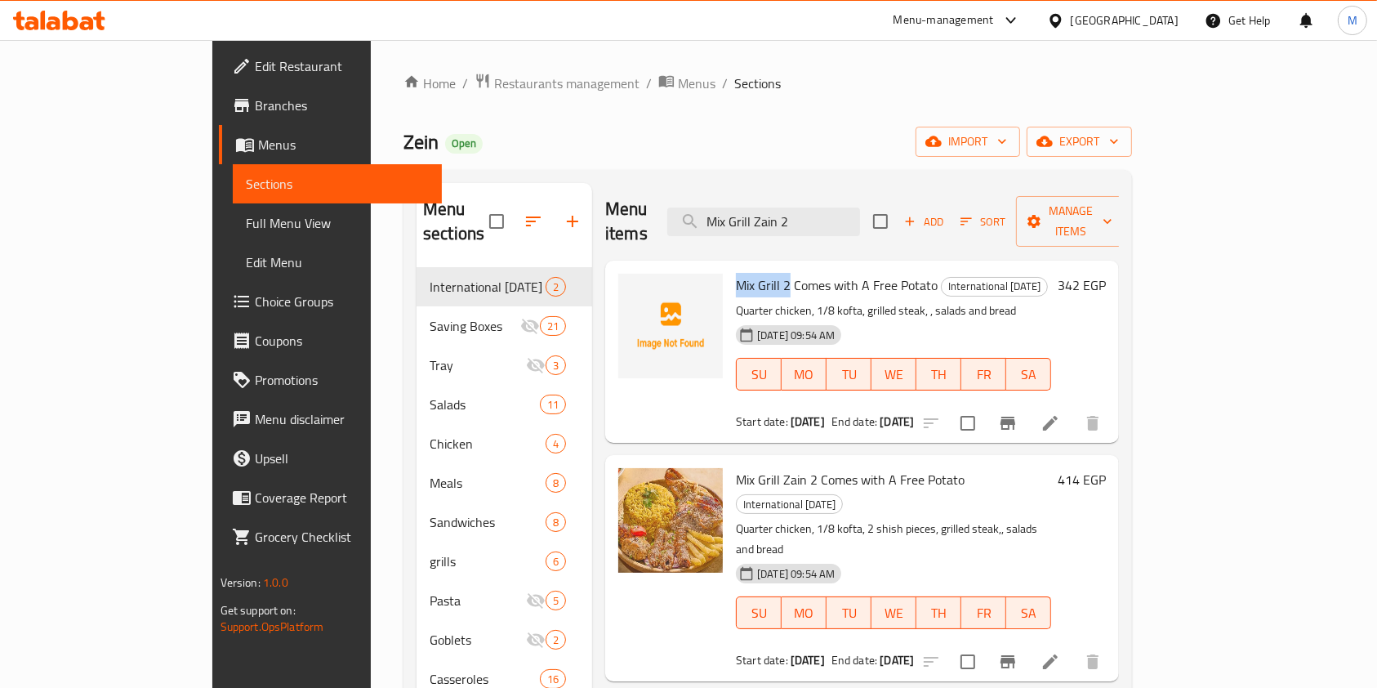
drag, startPoint x: 683, startPoint y: 253, endPoint x: 736, endPoint y: 270, distance: 55.8
click at [736, 273] on span "Mix Grill 2 Comes with A Free Potato" at bounding box center [837, 285] width 202 height 25
copy span "Mix Grill 2"
click at [817, 212] on input "Mix Grill Zain 2" at bounding box center [763, 222] width 193 height 29
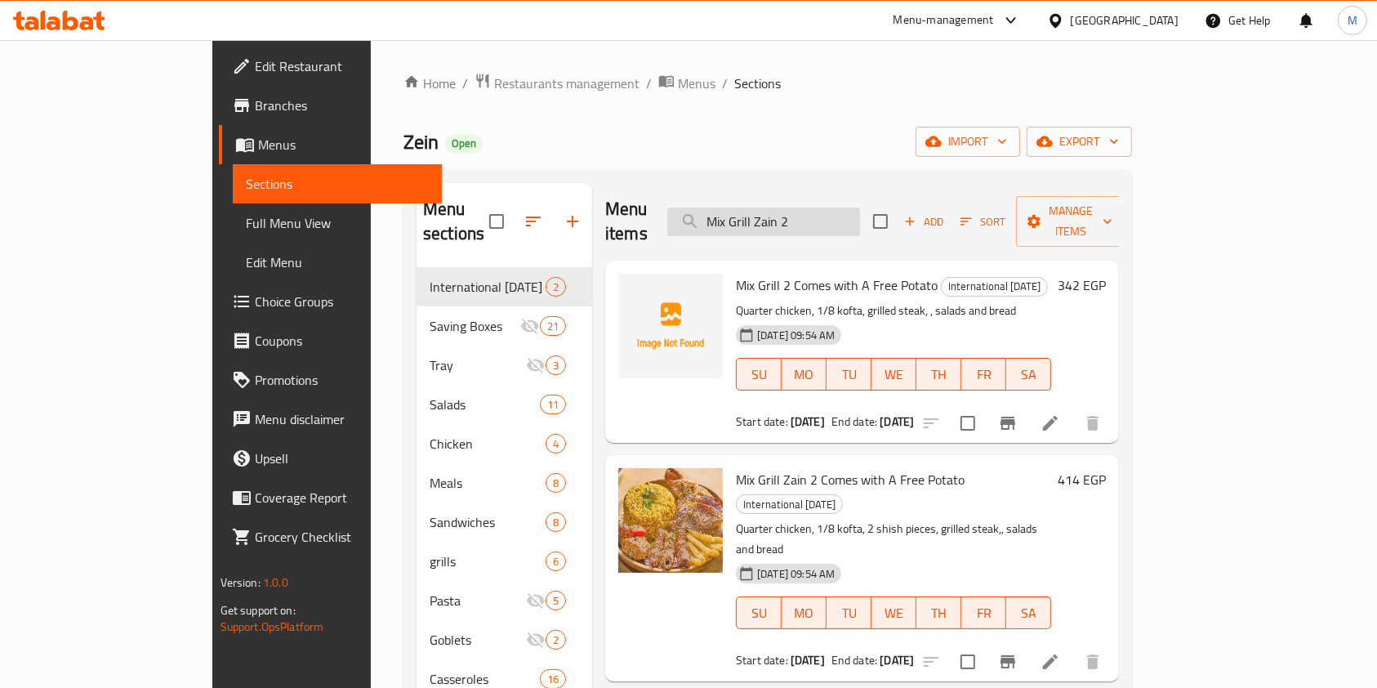
click at [817, 212] on input "Mix Grill Zain 2" at bounding box center [763, 222] width 193 height 29
paste input "search"
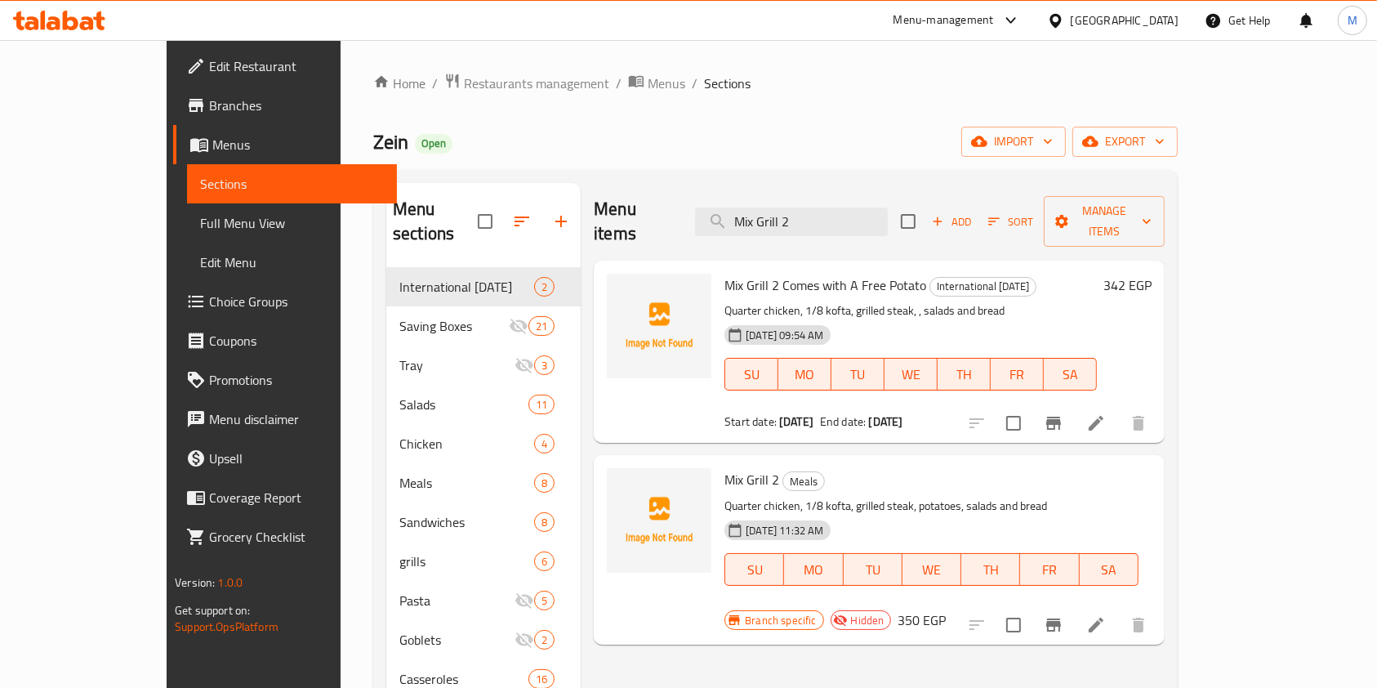
type input "Mix Grill 2"
click at [96, 32] on div at bounding box center [59, 20] width 118 height 33
click at [92, 20] on icon at bounding box center [87, 23] width 14 height 14
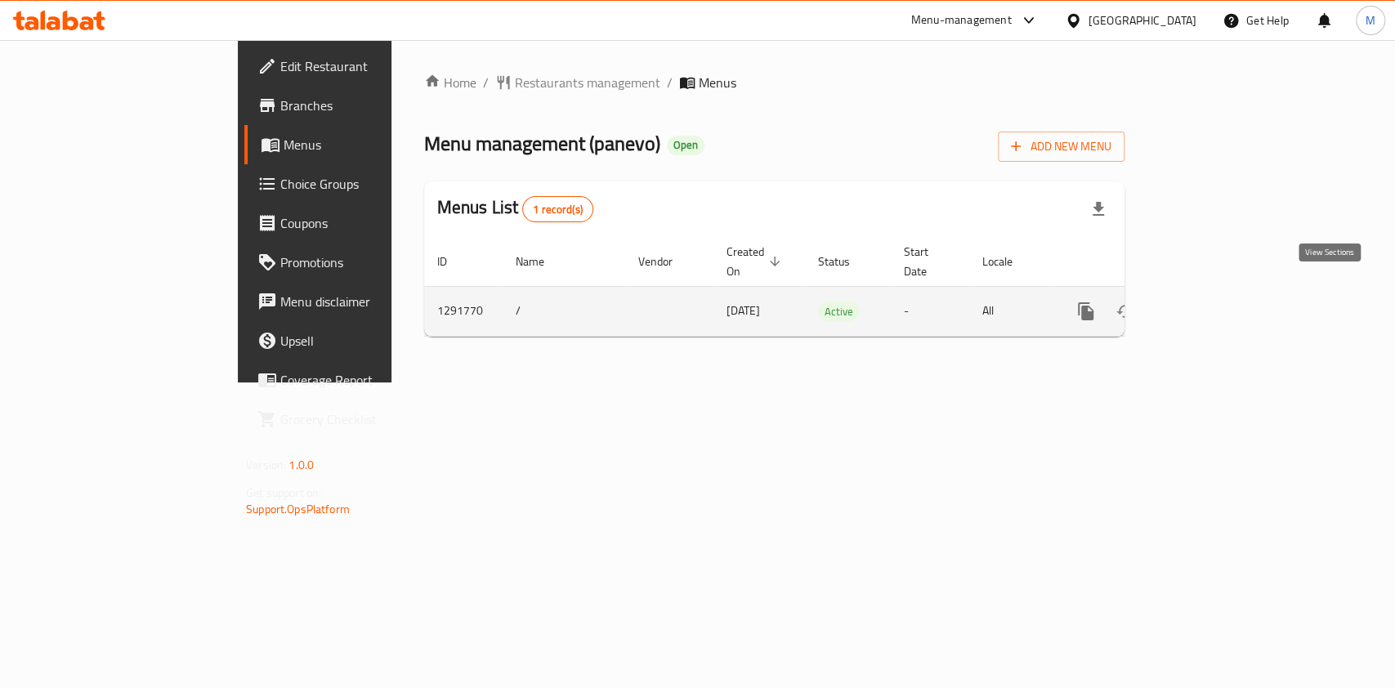
click at [1211, 304] on icon "enhanced table" at bounding box center [1203, 311] width 15 height 15
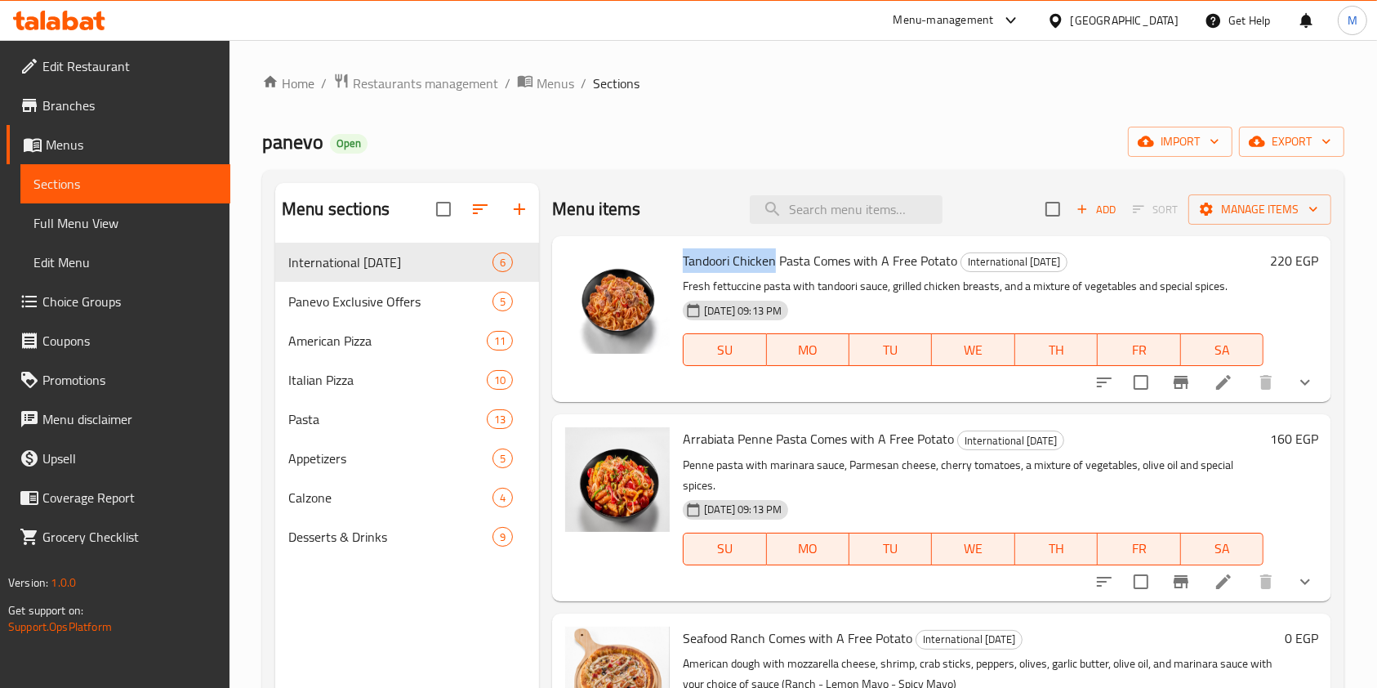
drag, startPoint x: 681, startPoint y: 262, endPoint x: 797, endPoint y: 271, distance: 116.4
click at [792, 271] on div "Tandoori Chicken Pasta Comes with A Free Potato International [DATE] Fresh fett…" at bounding box center [973, 319] width 594 height 153
click at [810, 271] on span "Tandoori Chicken Pasta Comes with A Free Potato" at bounding box center [820, 260] width 274 height 25
click at [698, 266] on span "Tandoori Chicken Pasta Comes with A Free Potato" at bounding box center [820, 260] width 274 height 25
drag, startPoint x: 685, startPoint y: 258, endPoint x: 809, endPoint y: 266, distance: 124.4
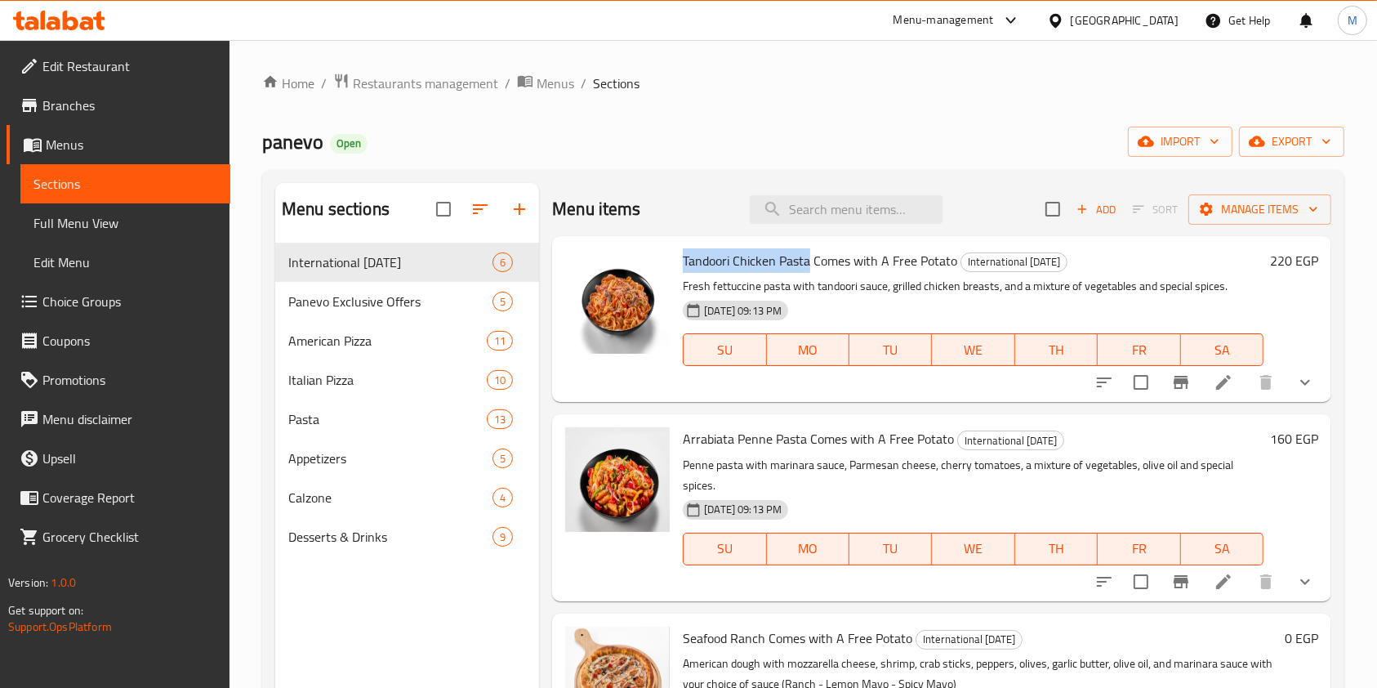
click at [809, 266] on span "Tandoori Chicken Pasta Comes with A Free Potato" at bounding box center [820, 260] width 274 height 25
copy span "Tandoori Chicken Pasta"
click at [824, 218] on input "search" at bounding box center [846, 209] width 193 height 29
paste input "Tandoori Chicken Pasta"
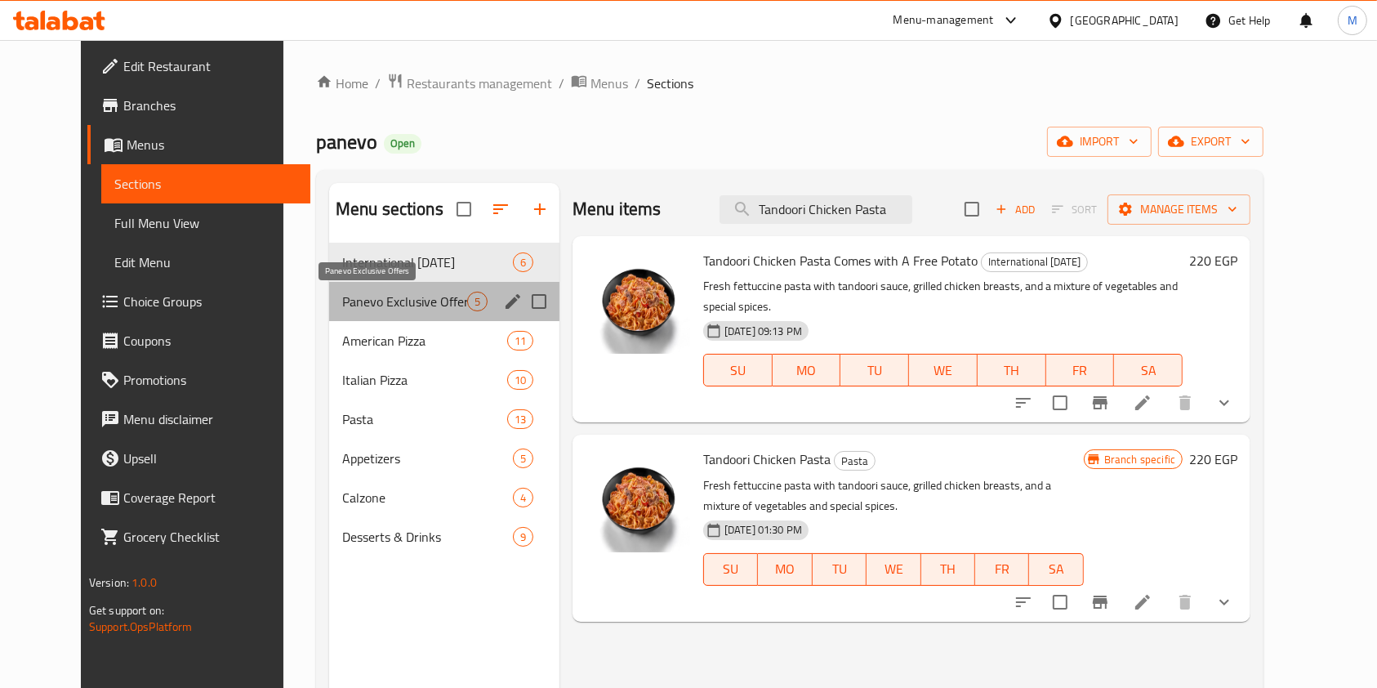
click at [386, 301] on span "Panevo Exclusive Offers" at bounding box center [404, 302] width 125 height 20
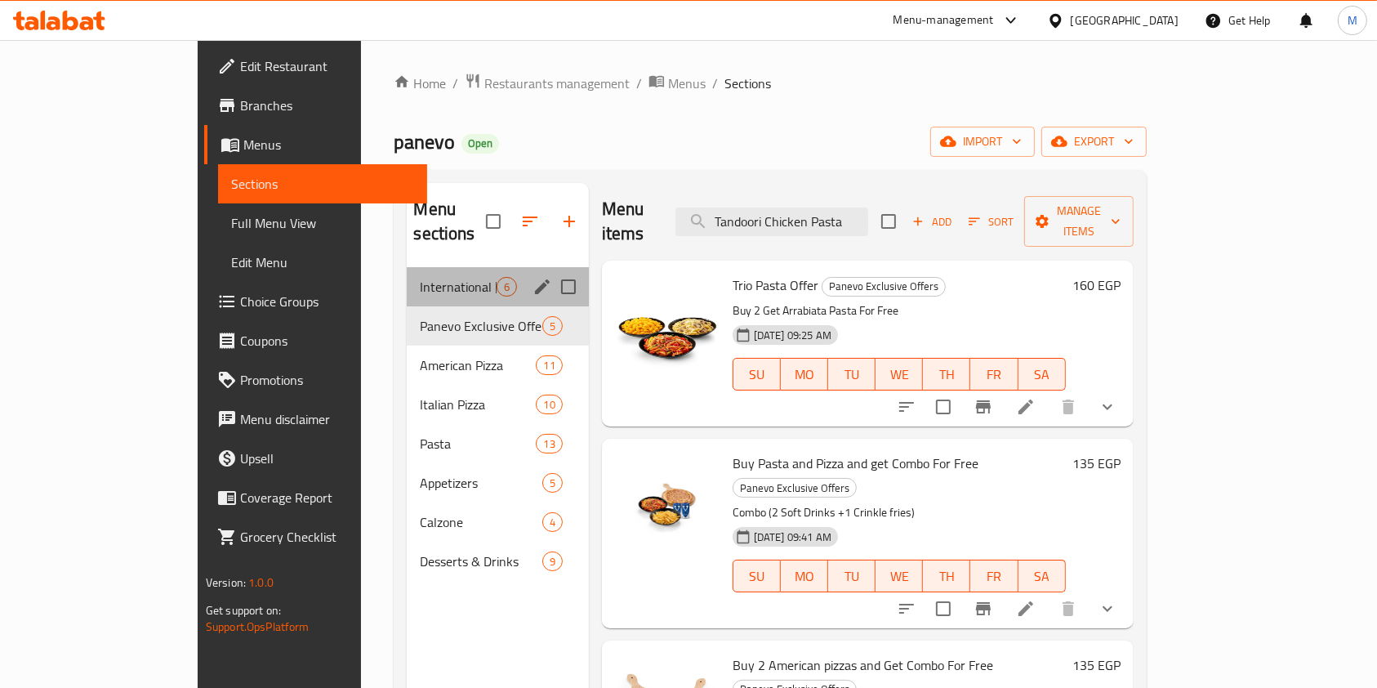
click at [407, 275] on div "International [DATE] 6" at bounding box center [497, 286] width 181 height 39
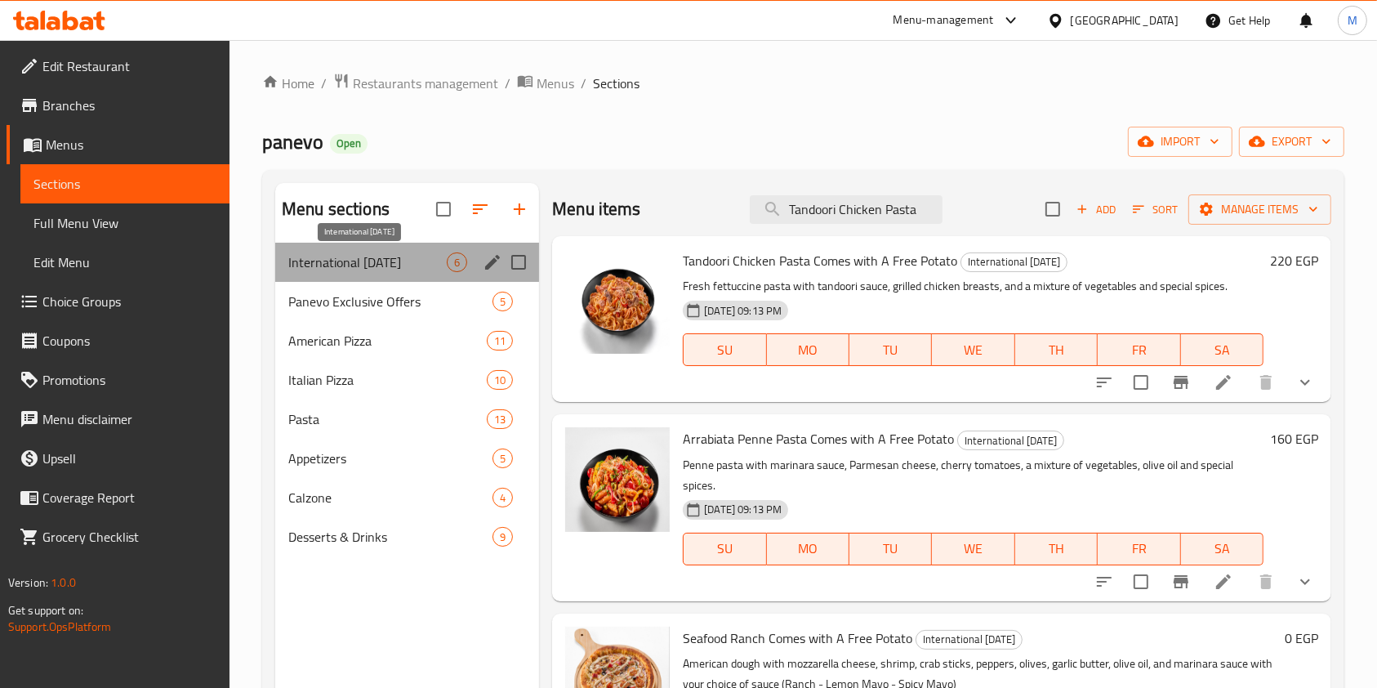
click at [392, 270] on span "International [DATE]" at bounding box center [367, 262] width 158 height 20
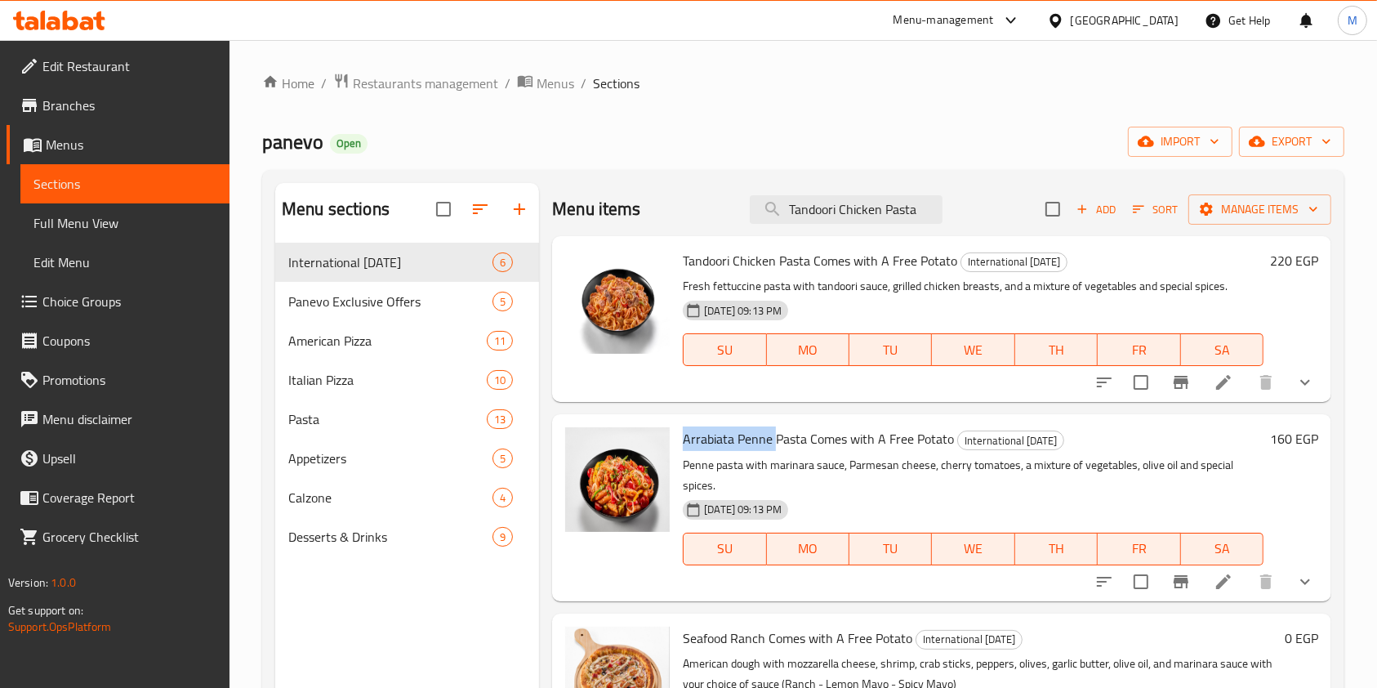
drag, startPoint x: 683, startPoint y: 436, endPoint x: 776, endPoint y: 444, distance: 93.5
click at [776, 444] on span "Arrabiata Penne Pasta Comes with A Free Potato" at bounding box center [818, 438] width 271 height 25
copy span "Arrabiata Penne"
click at [838, 214] on input "Tandoori Chicken Pasta" at bounding box center [846, 209] width 193 height 29
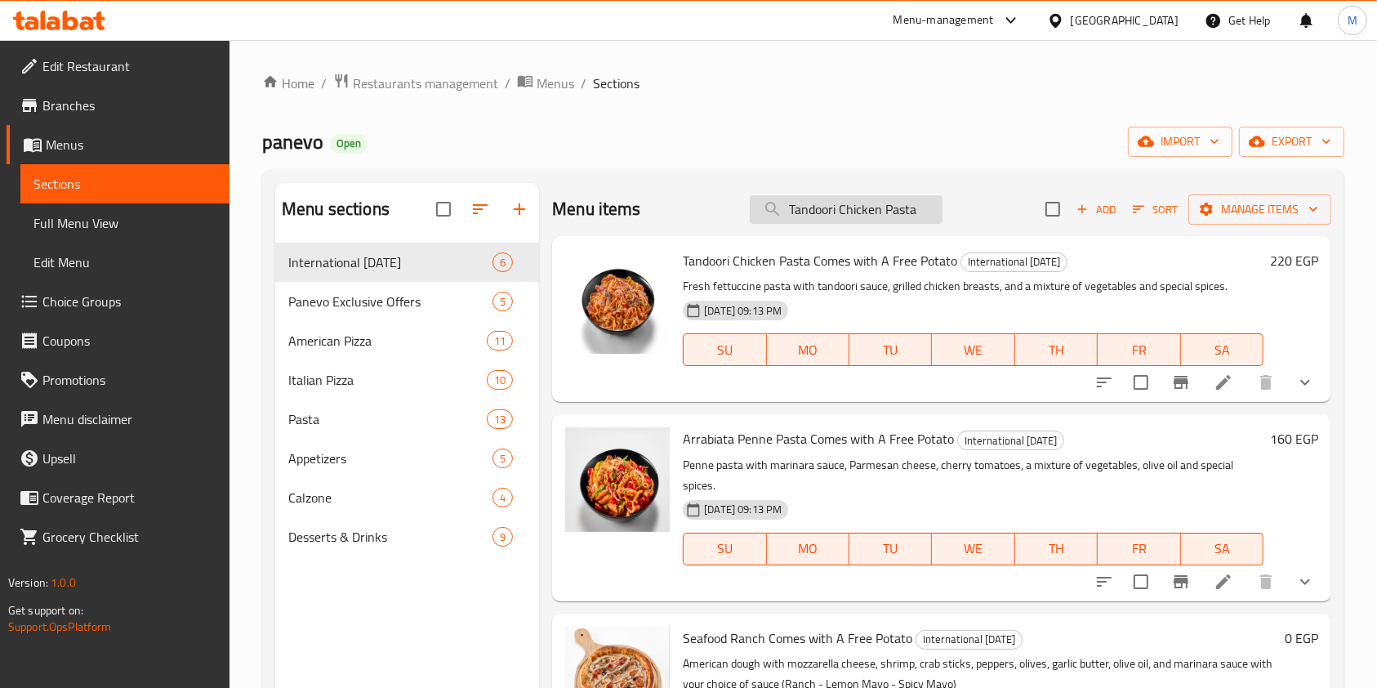
click at [838, 214] on input "Tandoori Chicken Pasta" at bounding box center [846, 209] width 193 height 29
paste input "Arrabiata Penne"
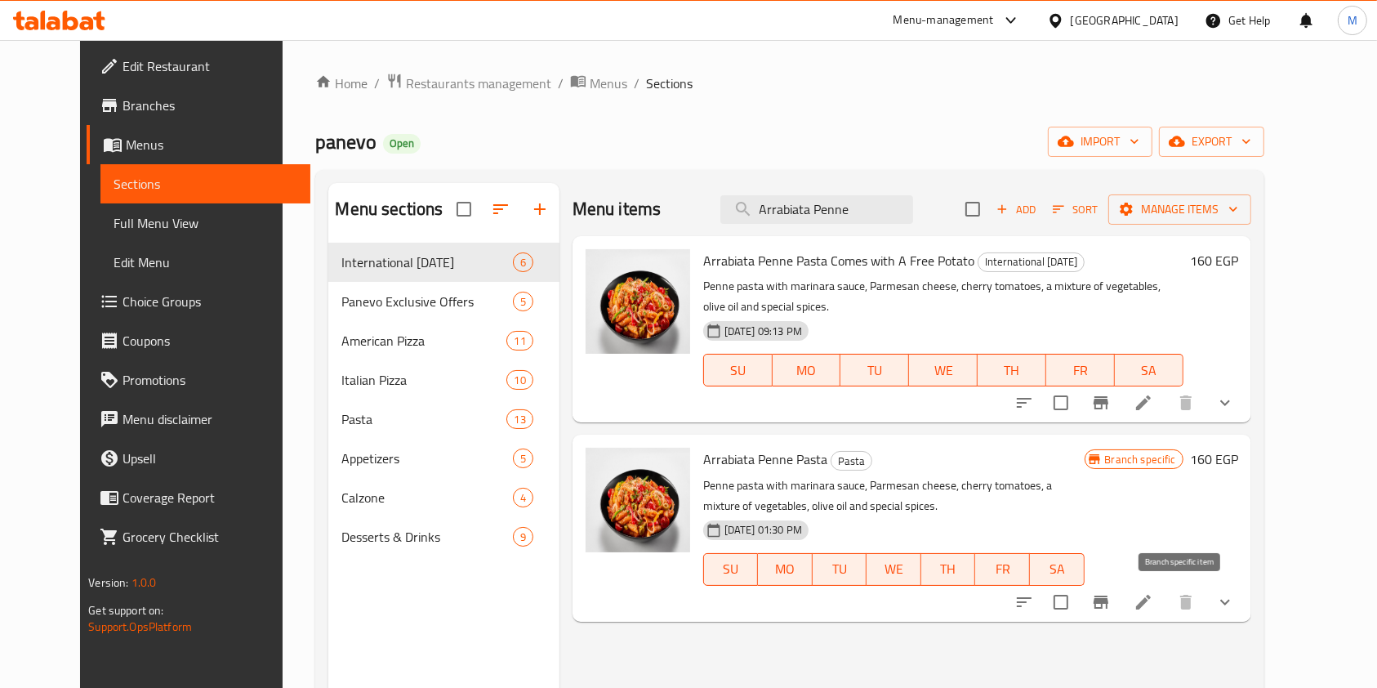
type input "Arrabiata Penne"
click at [1111, 597] on icon "Branch-specific-item" at bounding box center [1101, 602] width 20 height 20
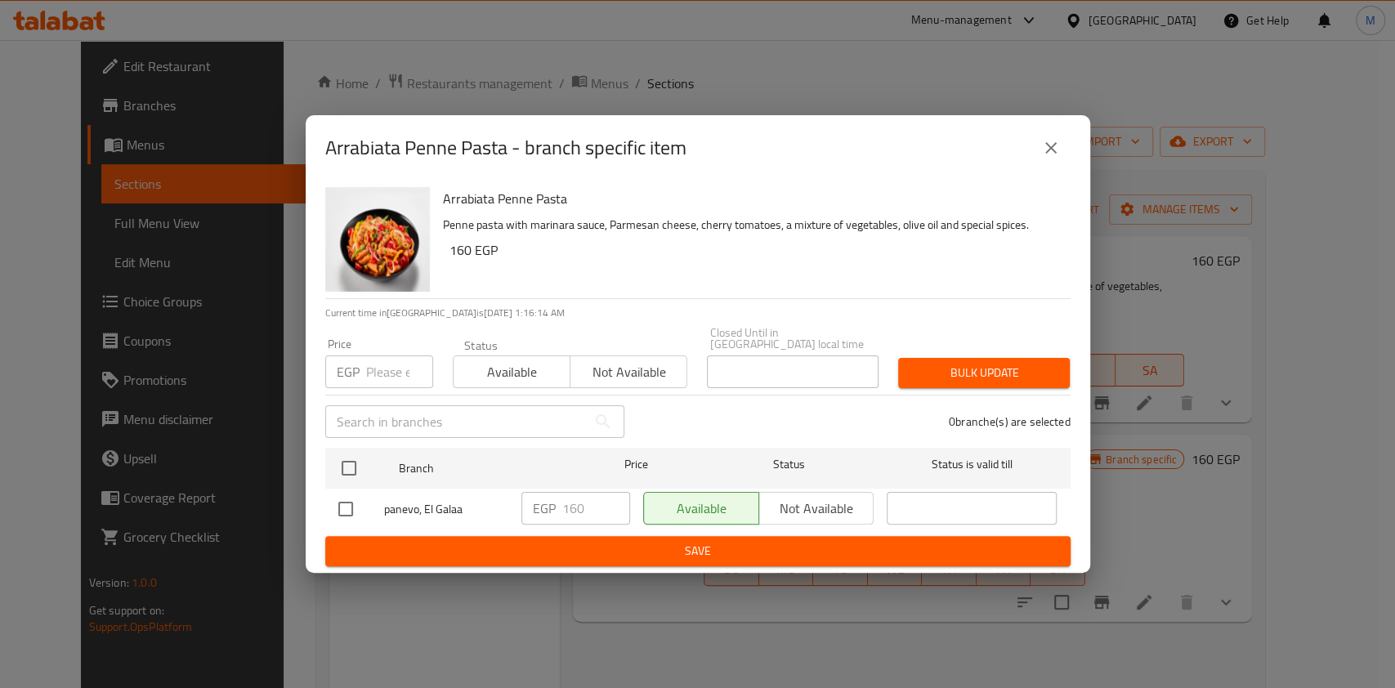
click at [1048, 164] on button "close" at bounding box center [1050, 147] width 39 height 39
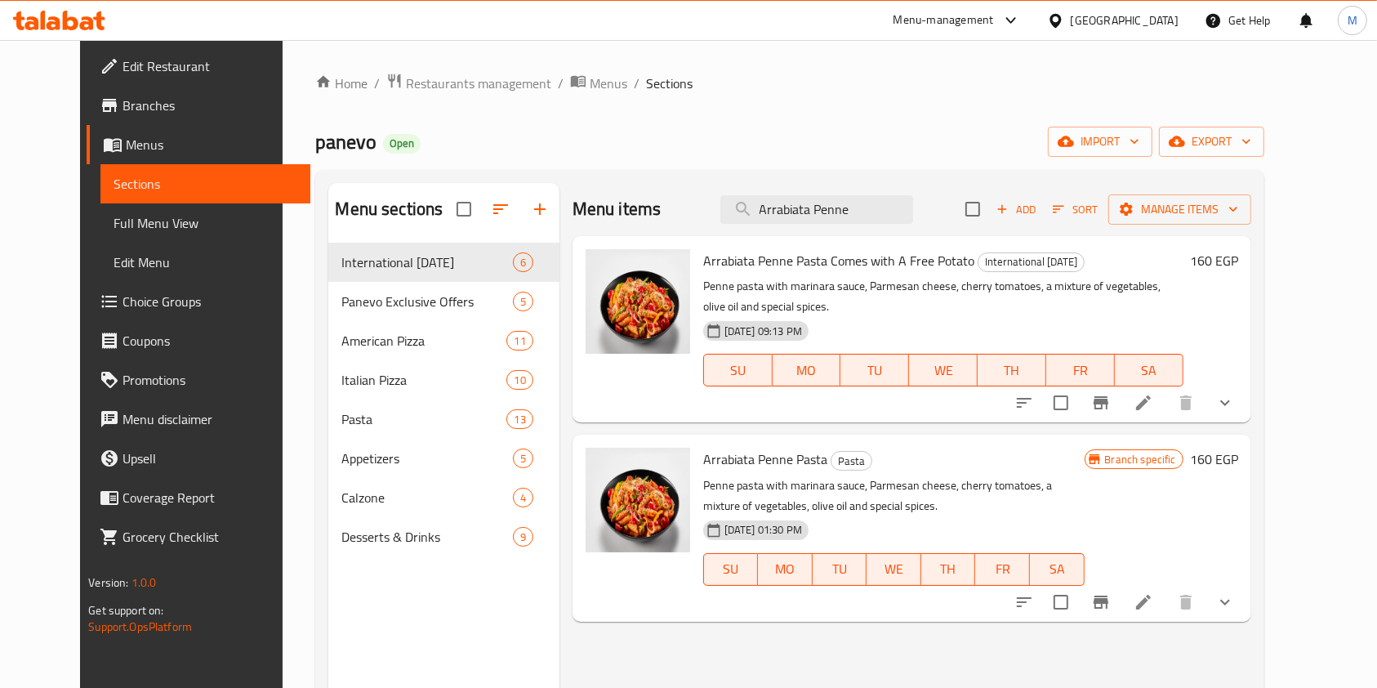
click at [87, 23] on icon at bounding box center [87, 23] width 14 height 14
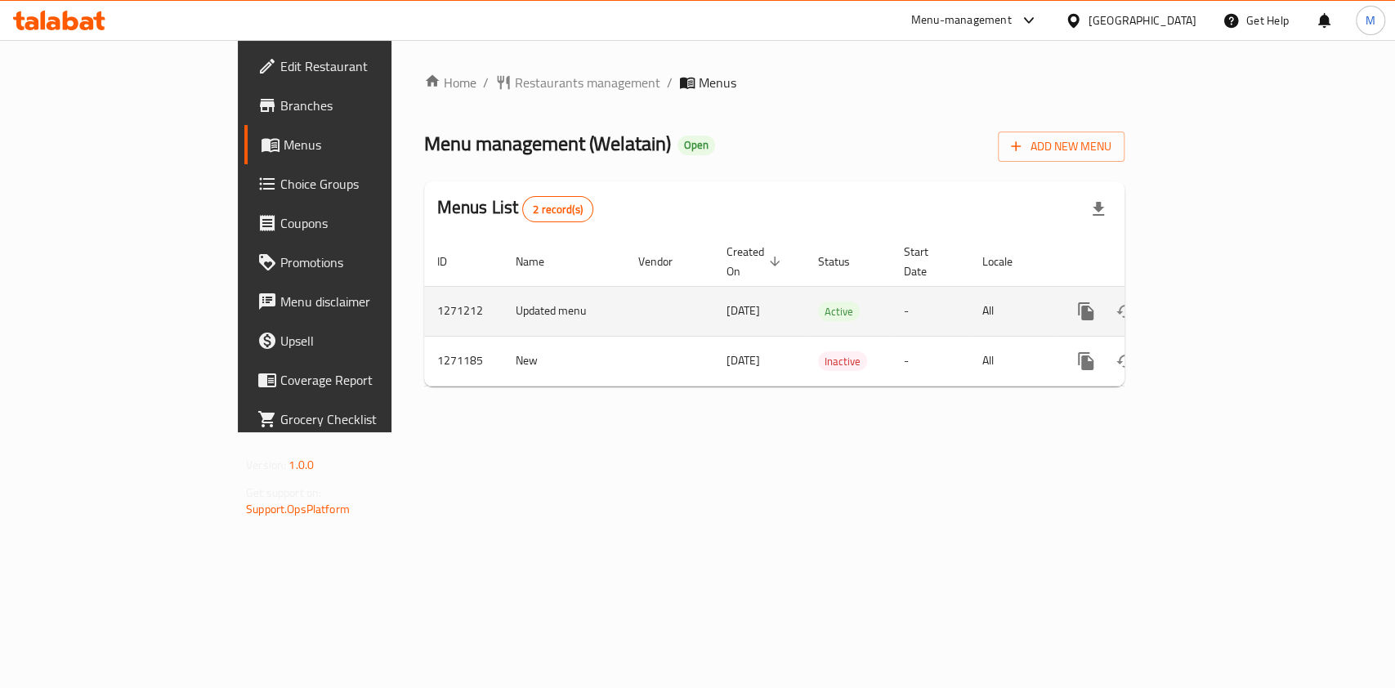
click at [1223, 292] on link "enhanced table" at bounding box center [1203, 311] width 39 height 39
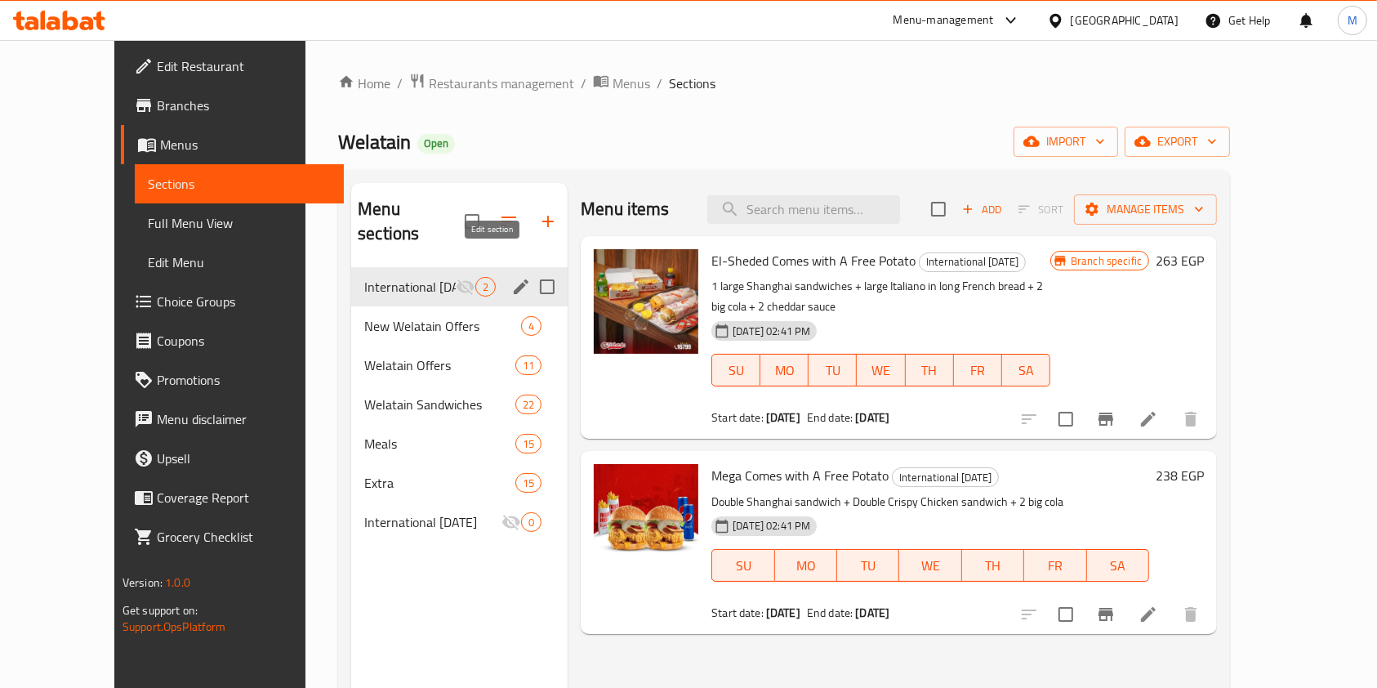
click at [514, 279] on icon "edit" at bounding box center [521, 286] width 15 height 15
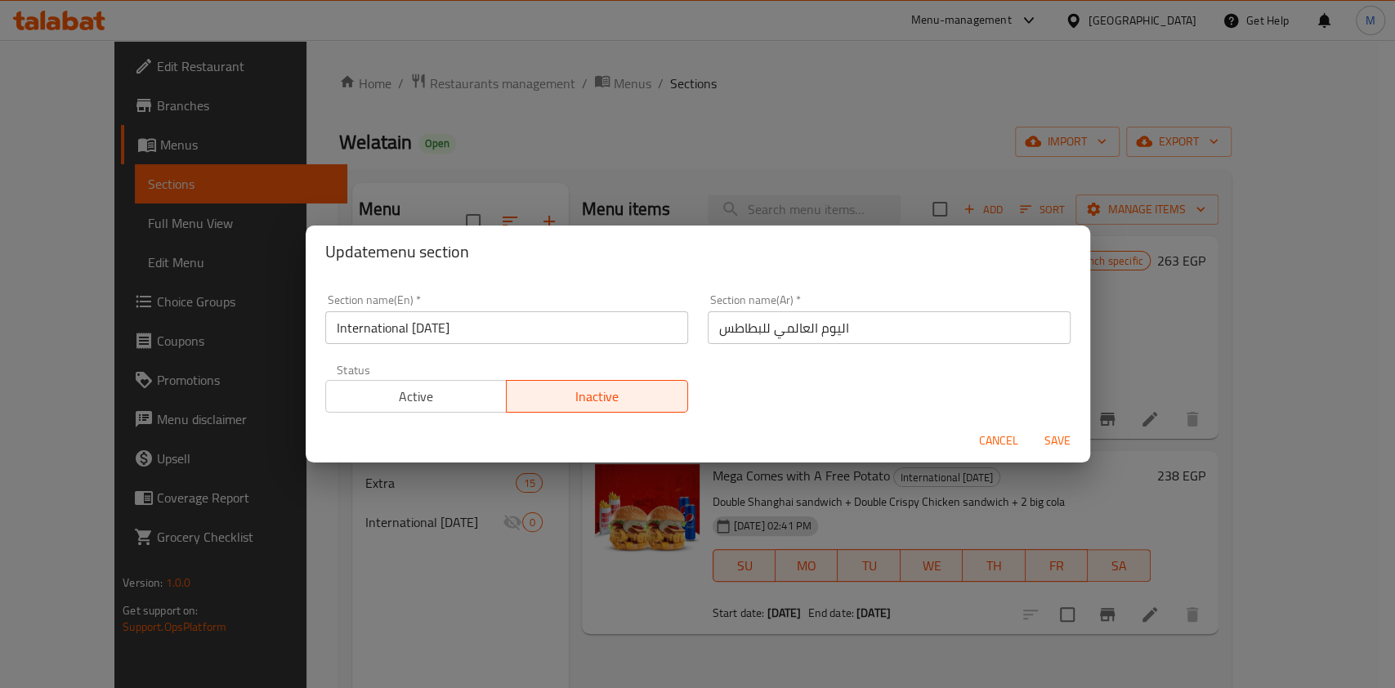
click at [420, 398] on span "Active" at bounding box center [417, 397] width 168 height 24
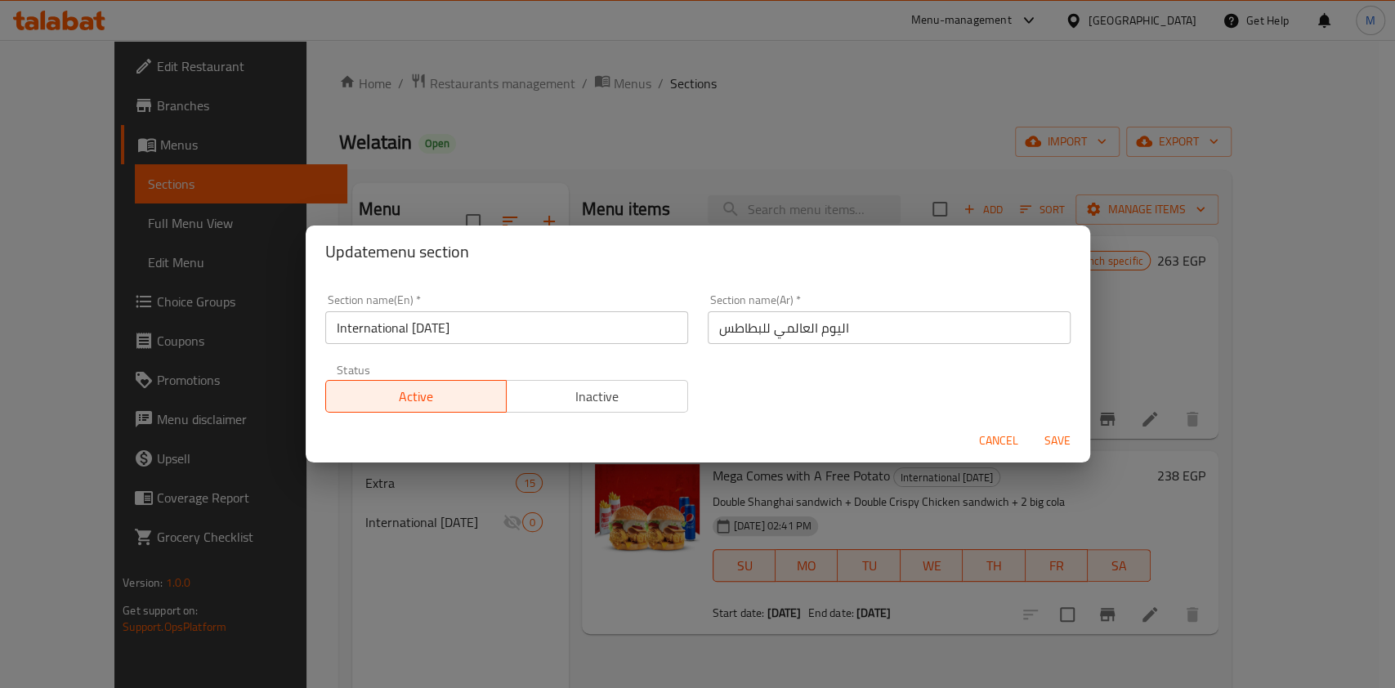
click at [1053, 435] on span "Save" at bounding box center [1057, 441] width 39 height 20
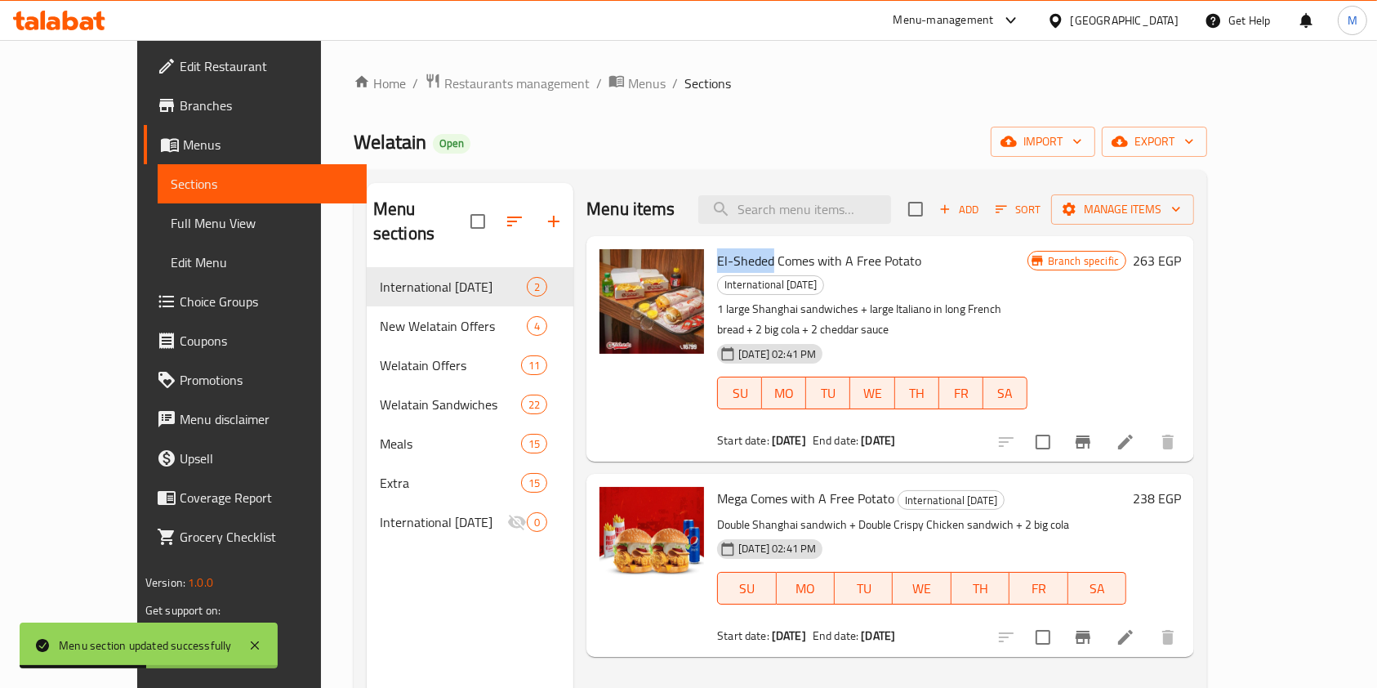
drag, startPoint x: 682, startPoint y: 266, endPoint x: 739, endPoint y: 270, distance: 56.6
click at [739, 270] on span "El-Sheded Comes with A Free Potato" at bounding box center [819, 260] width 204 height 25
copy span "El-Sheded"
click at [795, 212] on input "search" at bounding box center [794, 209] width 193 height 29
paste input "El-Sheded"
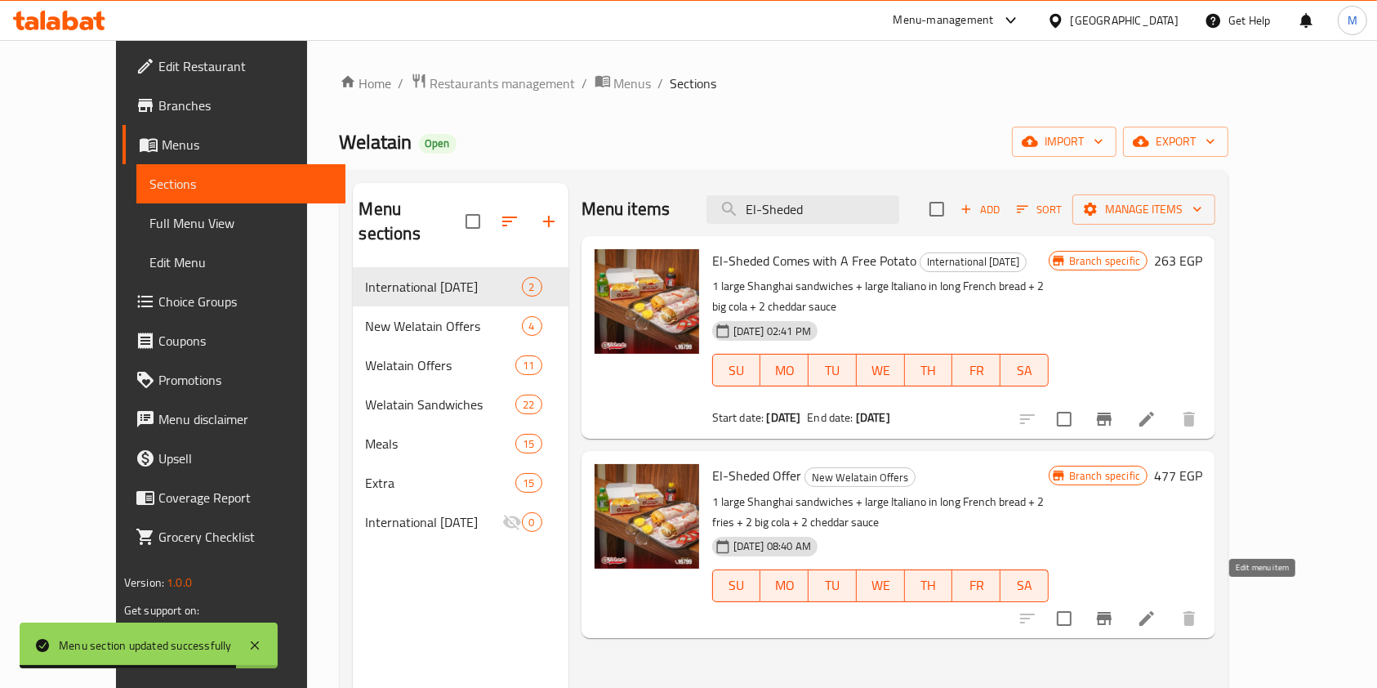
type input "El-Sheded"
click at [1157, 609] on icon at bounding box center [1147, 619] width 20 height 20
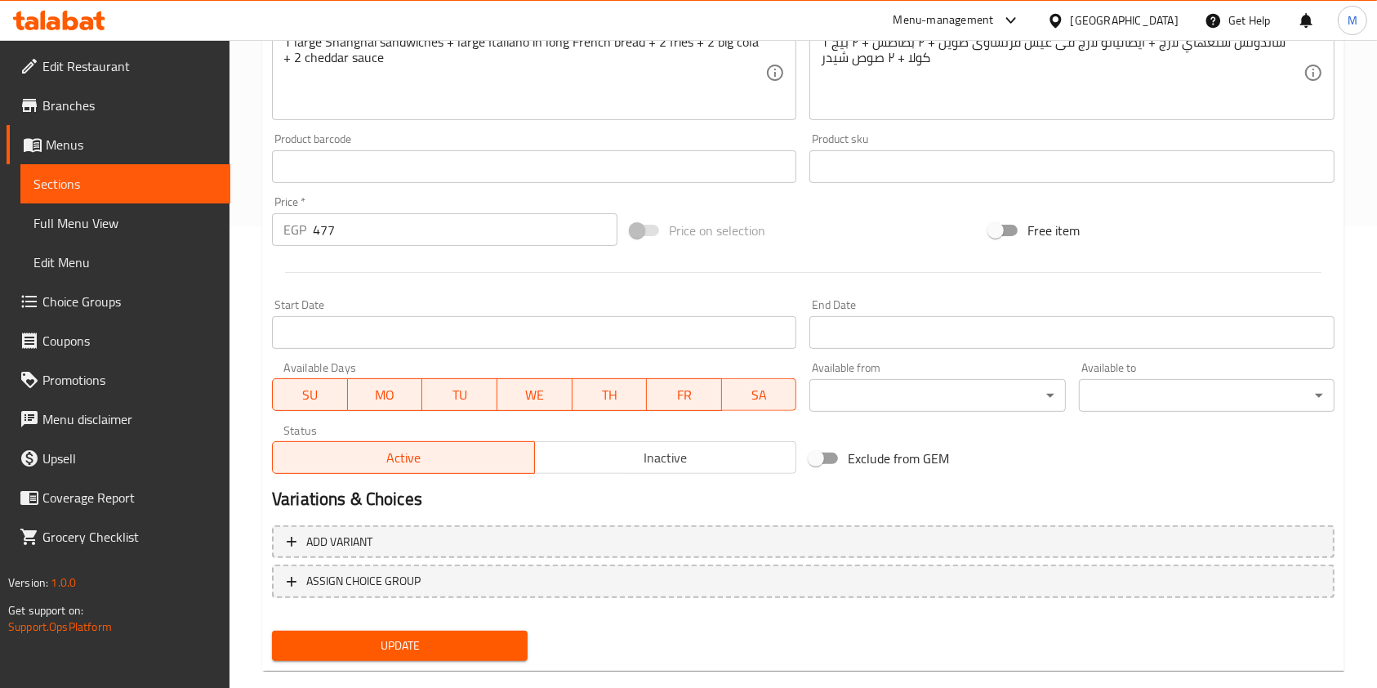
scroll to position [490, 0]
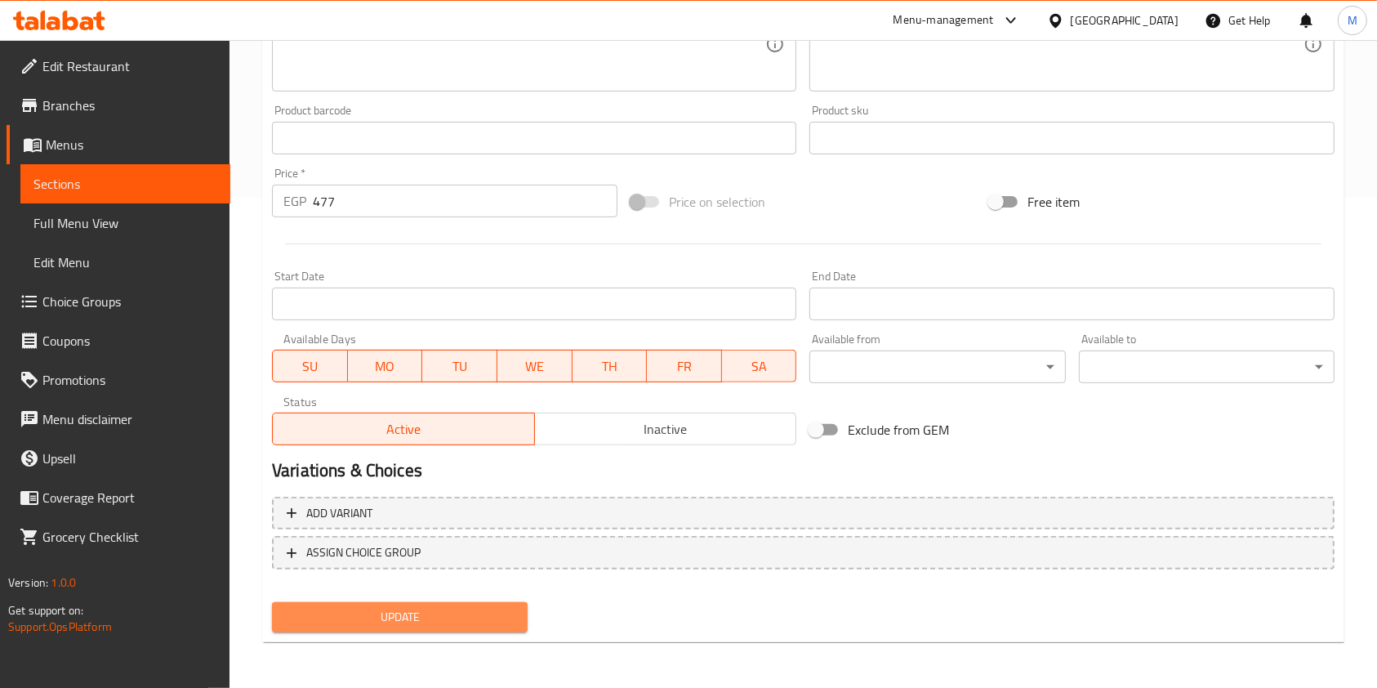
click at [524, 610] on button "Update" at bounding box center [400, 617] width 256 height 30
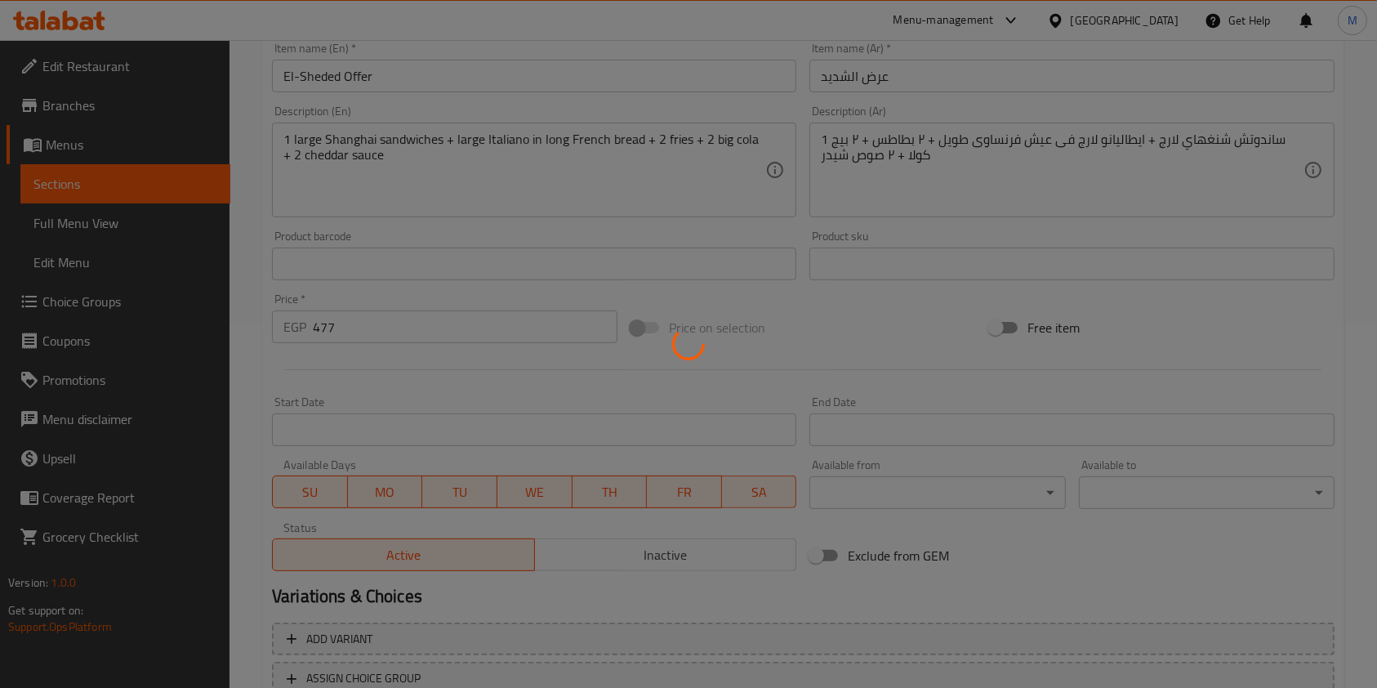
scroll to position [0, 0]
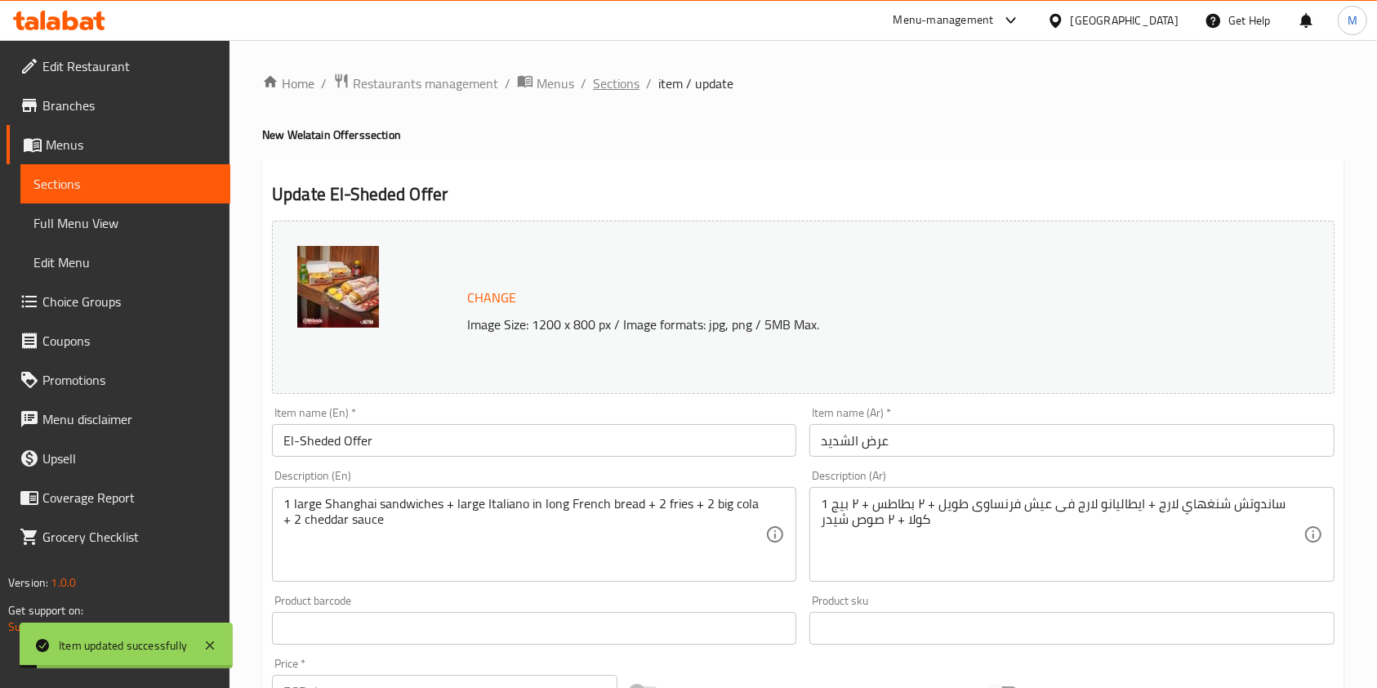
click at [623, 87] on span "Sections" at bounding box center [616, 84] width 47 height 20
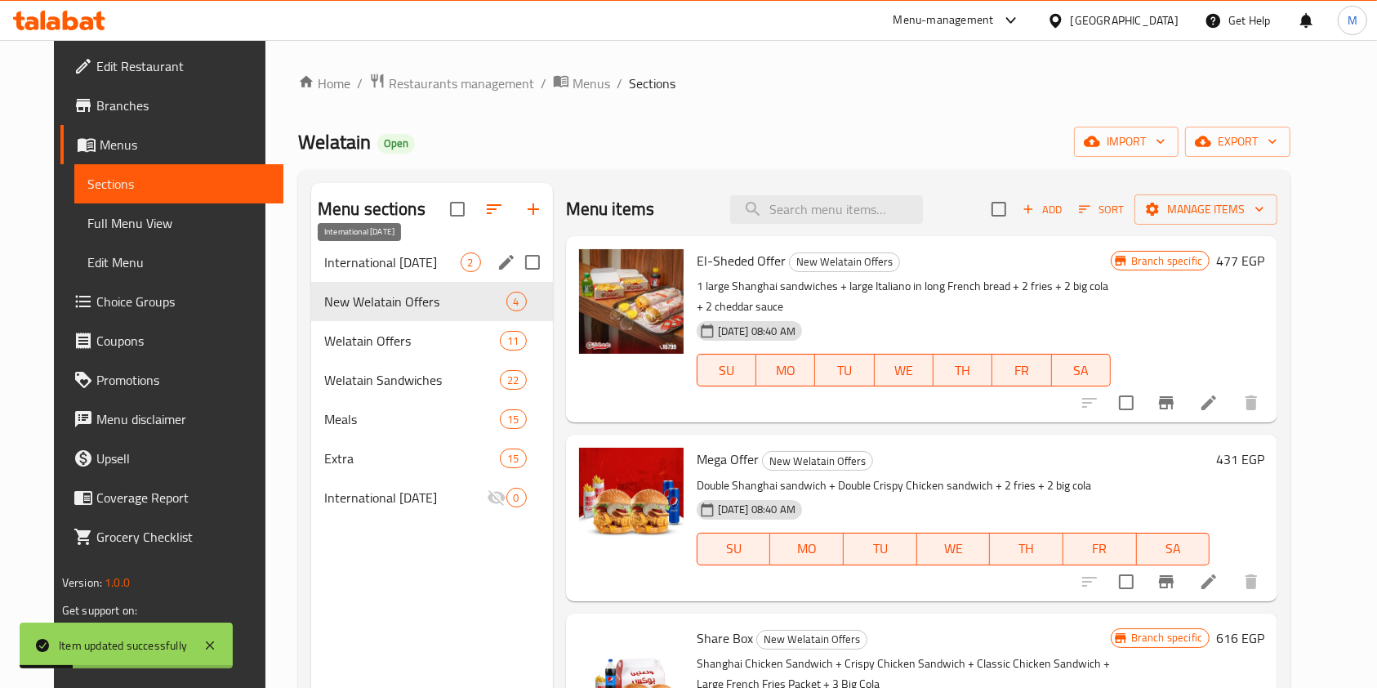
click at [424, 260] on span "International [DATE]" at bounding box center [392, 262] width 136 height 20
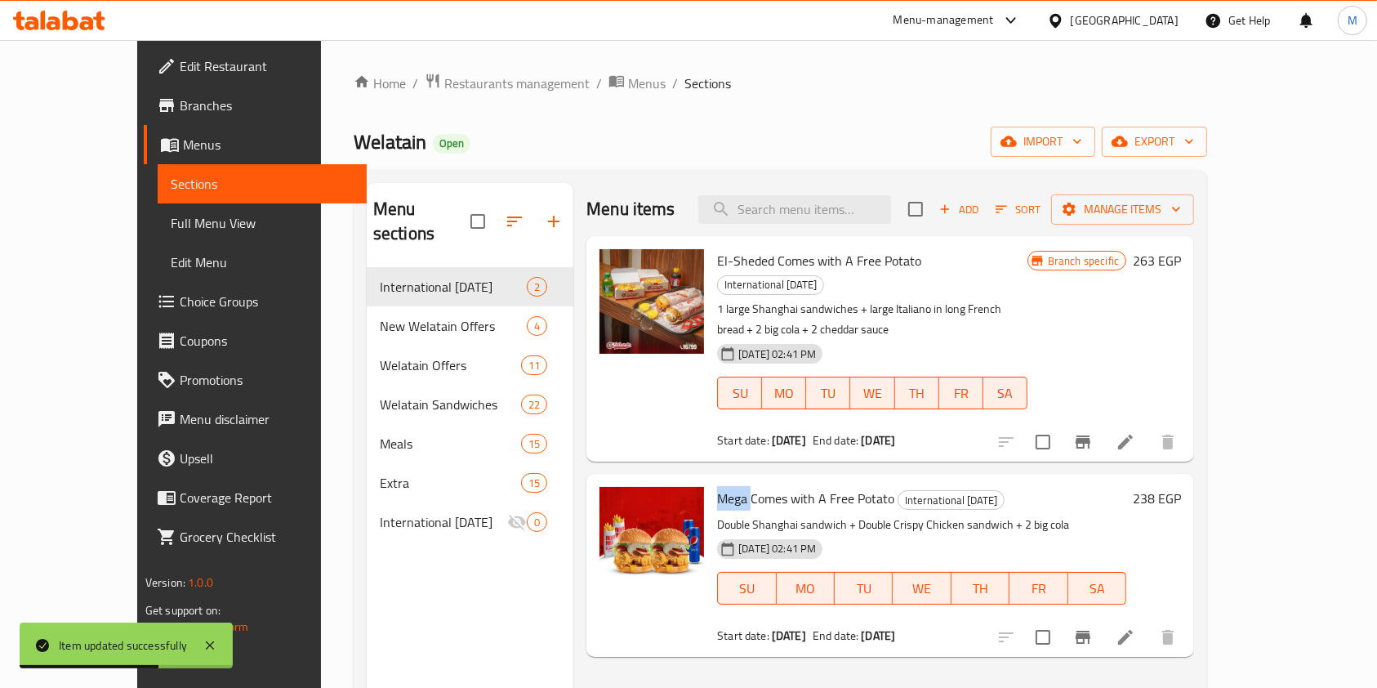
drag, startPoint x: 680, startPoint y: 461, endPoint x: 716, endPoint y: 461, distance: 36.8
click at [716, 480] on div "Mega Comes with A Free Potato International [DATE] Double Shanghai sandwich + D…" at bounding box center [922, 564] width 422 height 169
copy span "Mega"
click at [834, 208] on input "search" at bounding box center [794, 209] width 193 height 29
paste input "Mega"
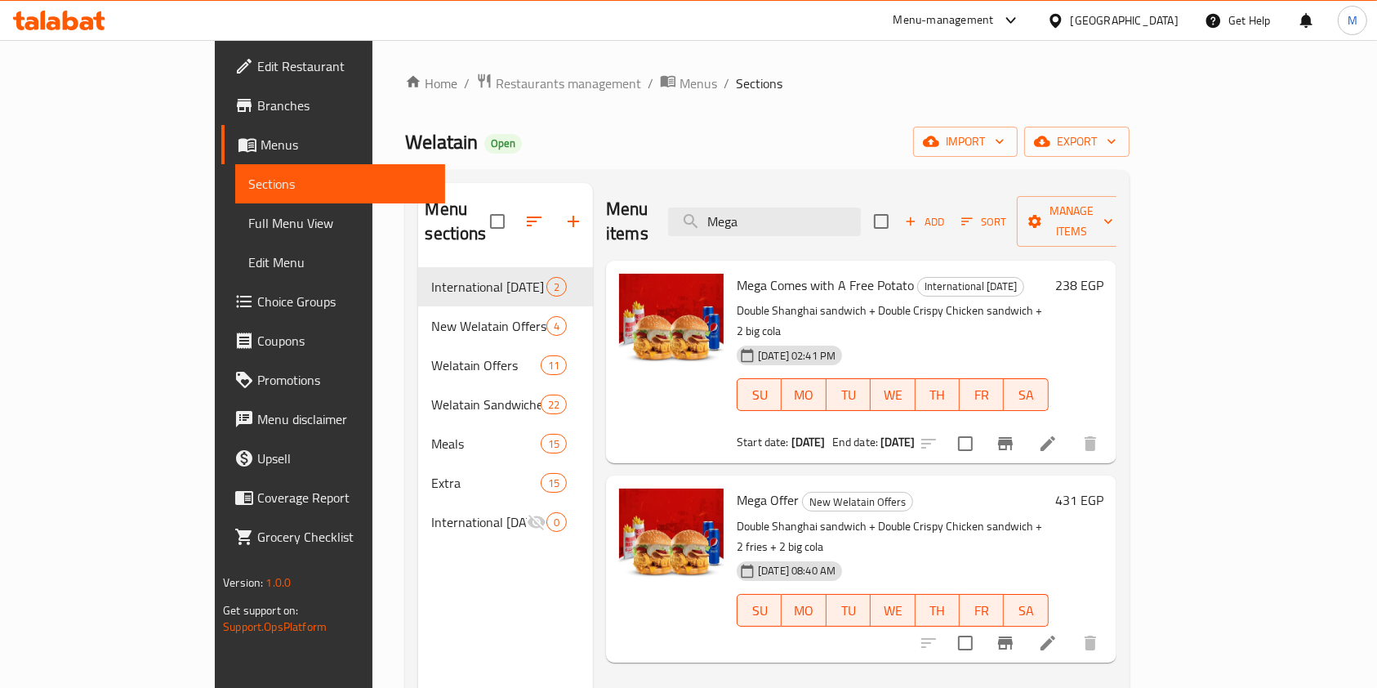
type input "Mega"
drag, startPoint x: 713, startPoint y: 456, endPoint x: 743, endPoint y: 457, distance: 30.3
click at [743, 488] on span "Mega Offer" at bounding box center [768, 500] width 62 height 25
copy span "Offer"
click at [1058, 633] on icon at bounding box center [1048, 643] width 20 height 20
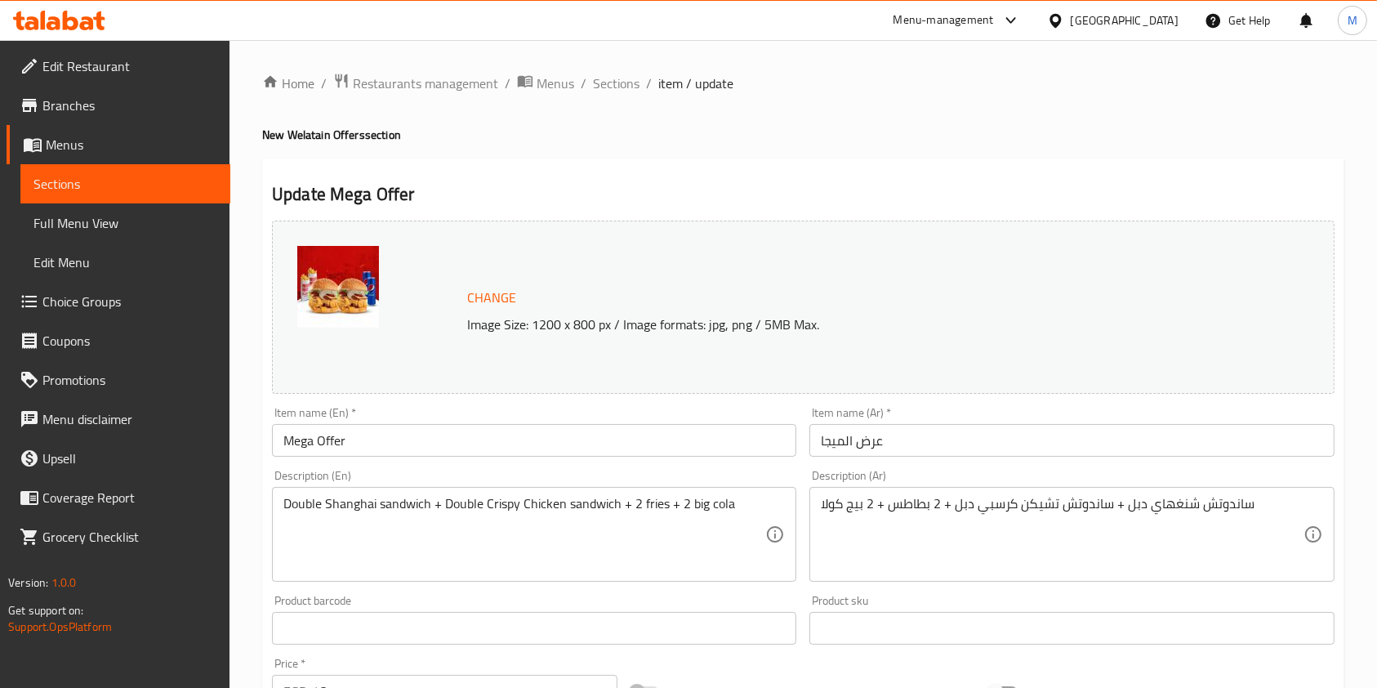
scroll to position [490, 0]
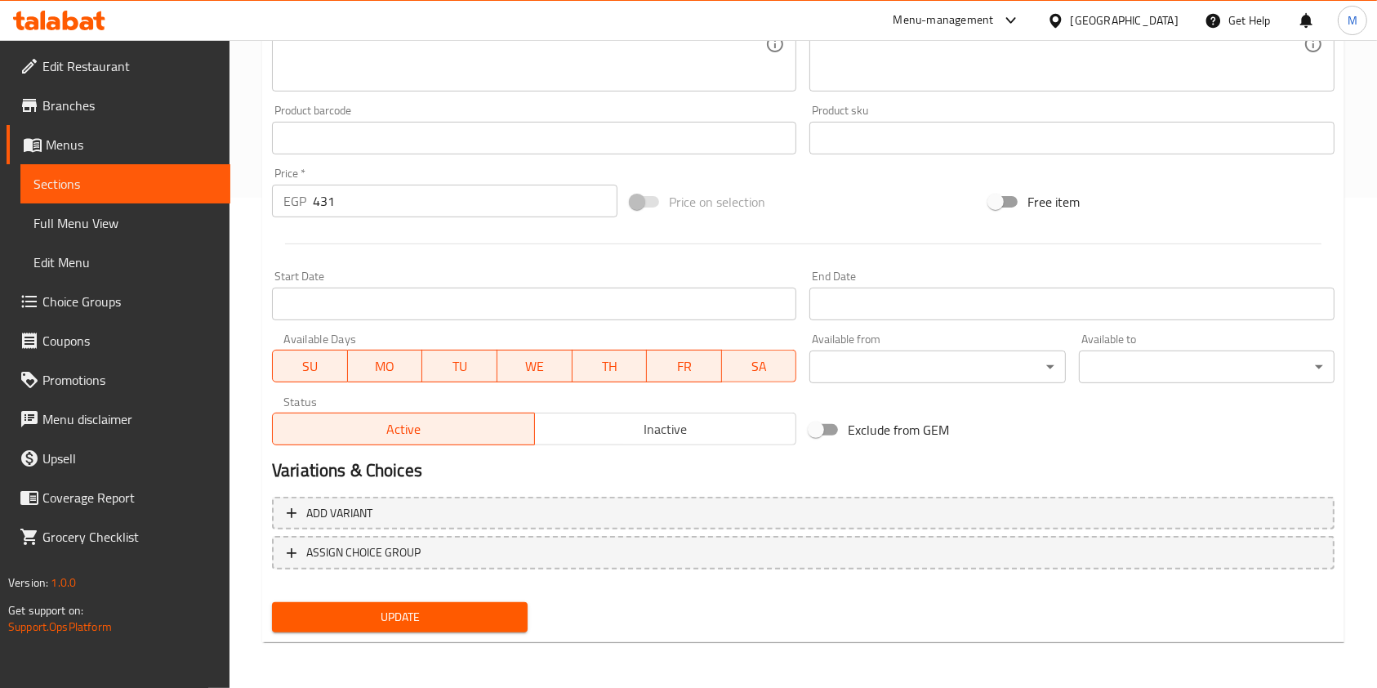
click at [599, 426] on span "Inactive" at bounding box center [666, 429] width 249 height 24
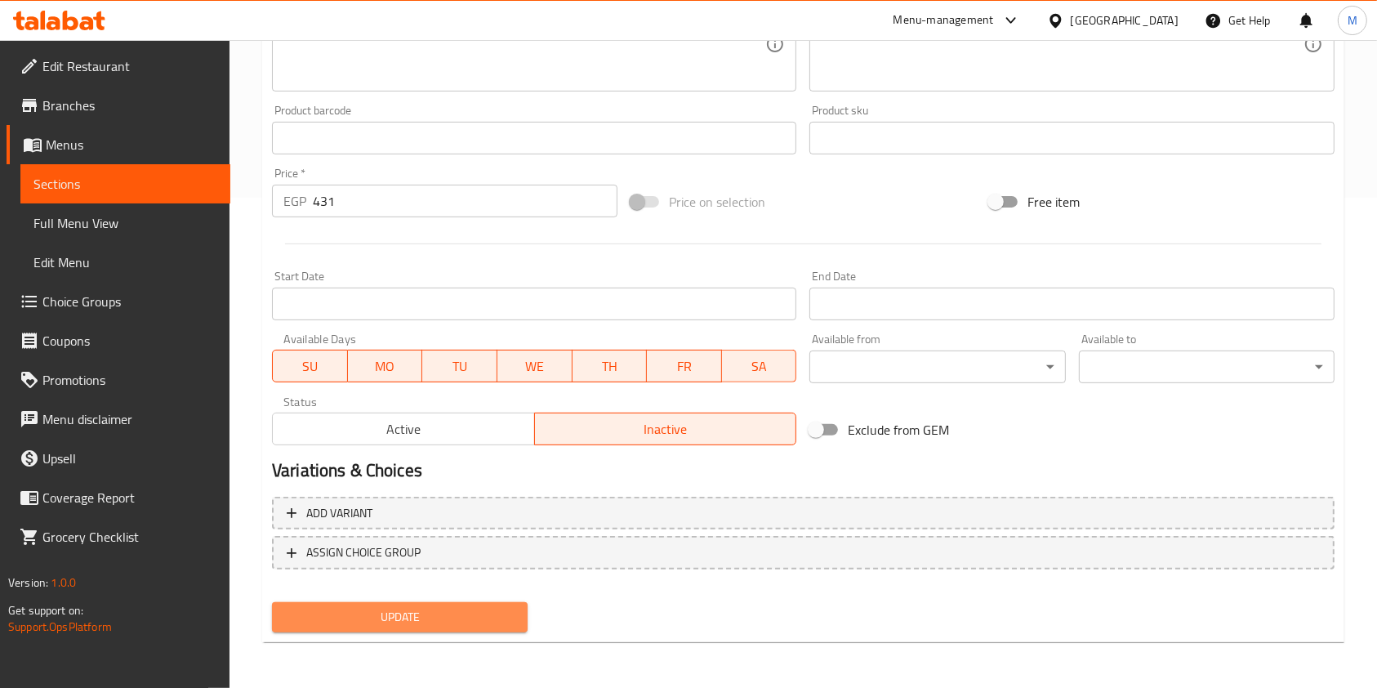
click at [505, 611] on span "Update" at bounding box center [400, 617] width 230 height 20
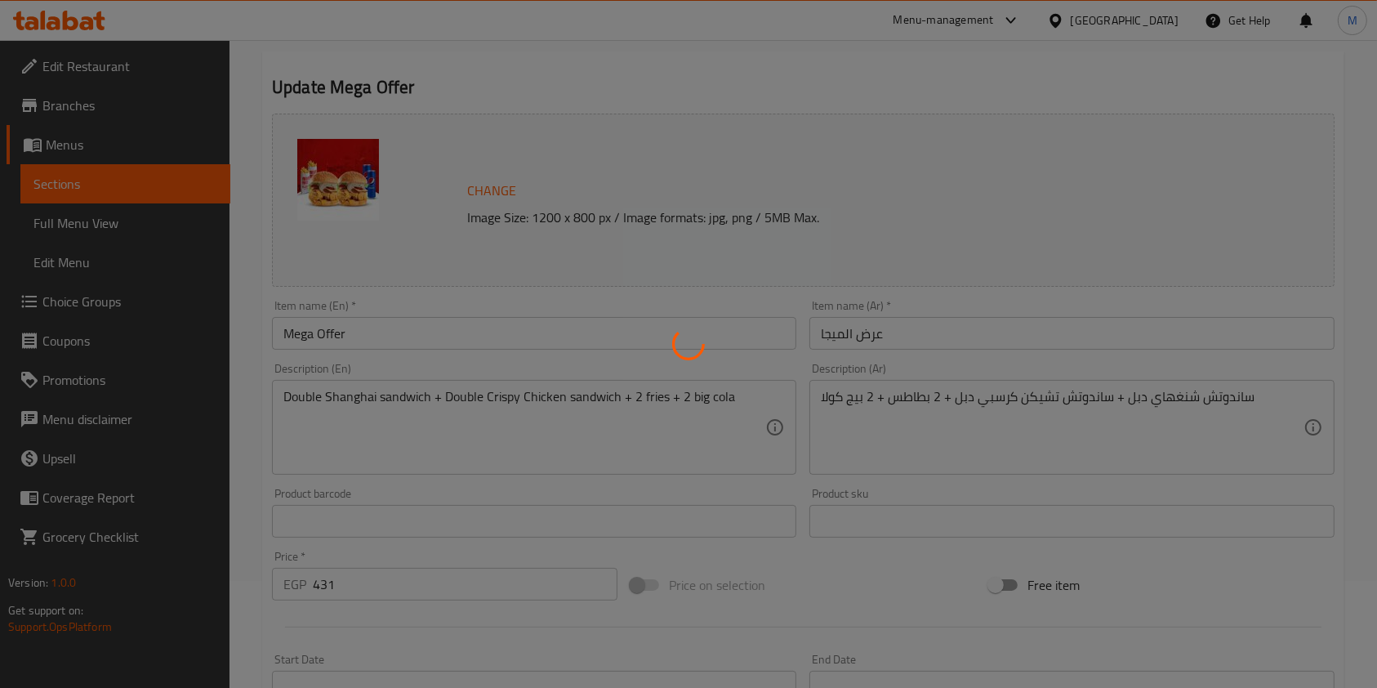
scroll to position [0, 0]
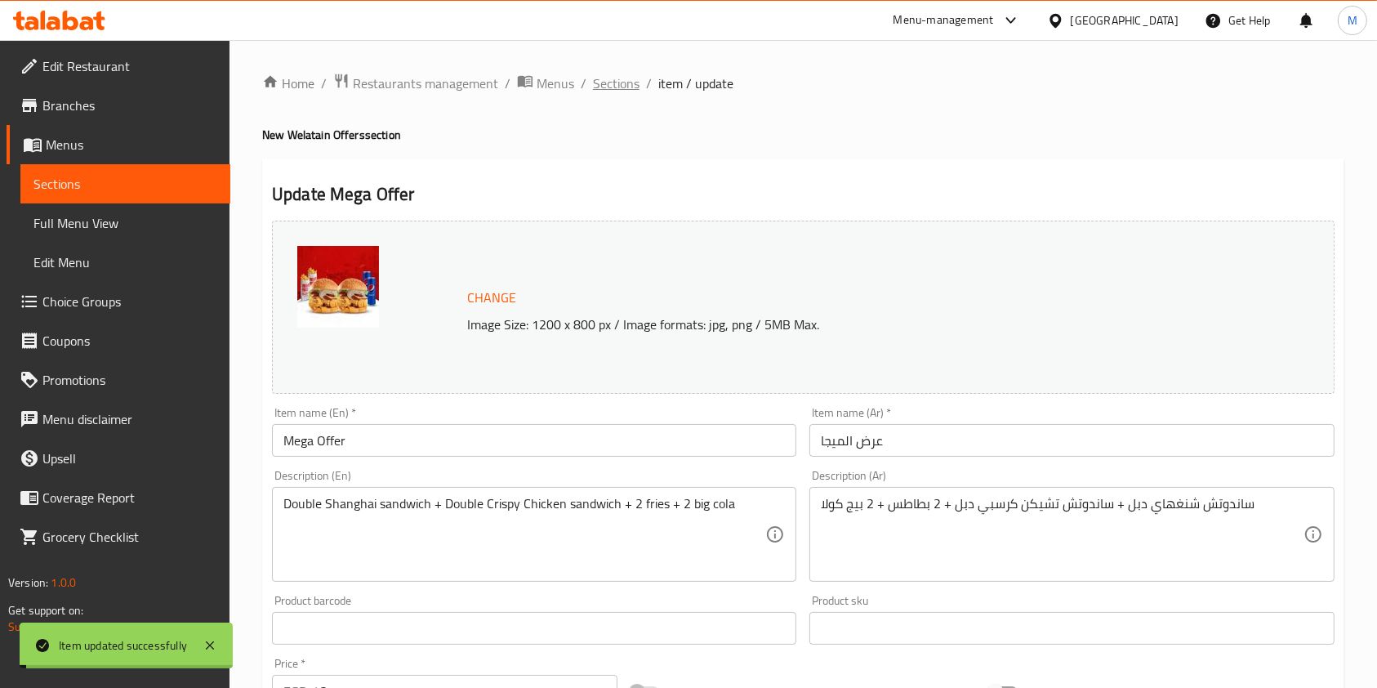
click at [624, 78] on span "Sections" at bounding box center [616, 84] width 47 height 20
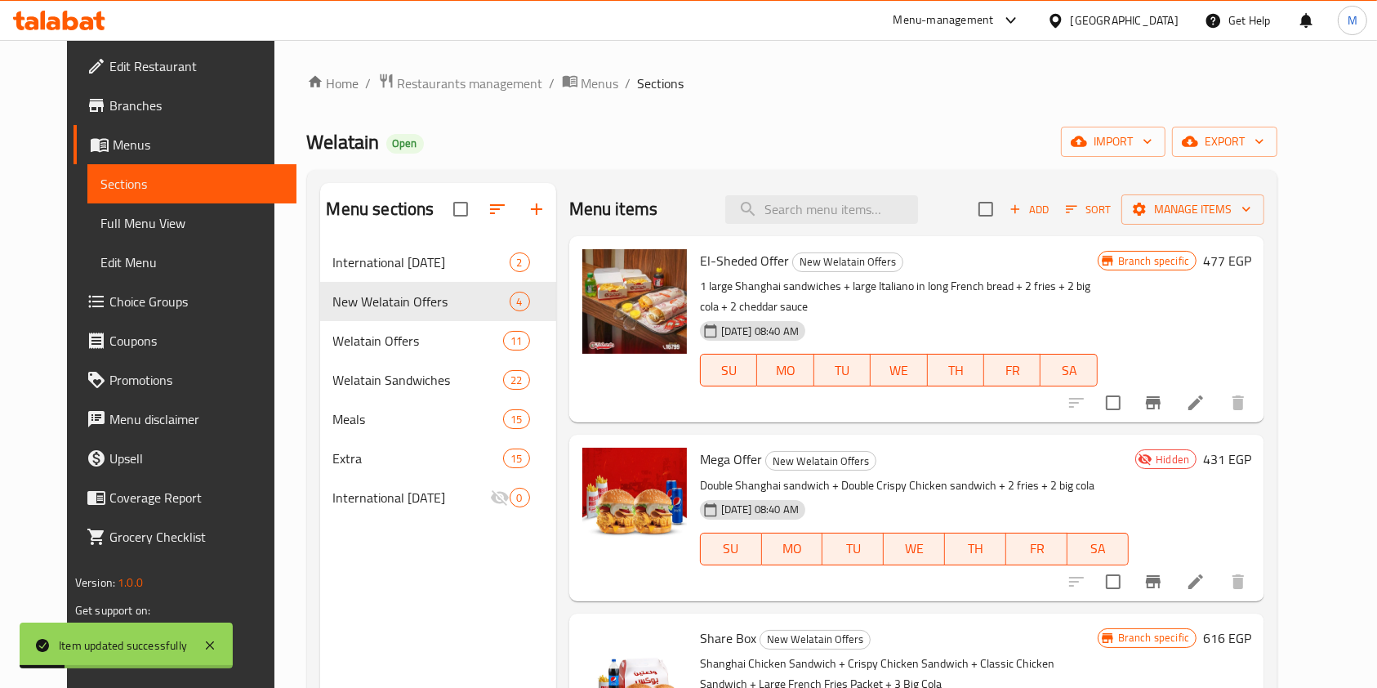
click at [401, 278] on div "International [DATE] 2" at bounding box center [438, 262] width 236 height 39
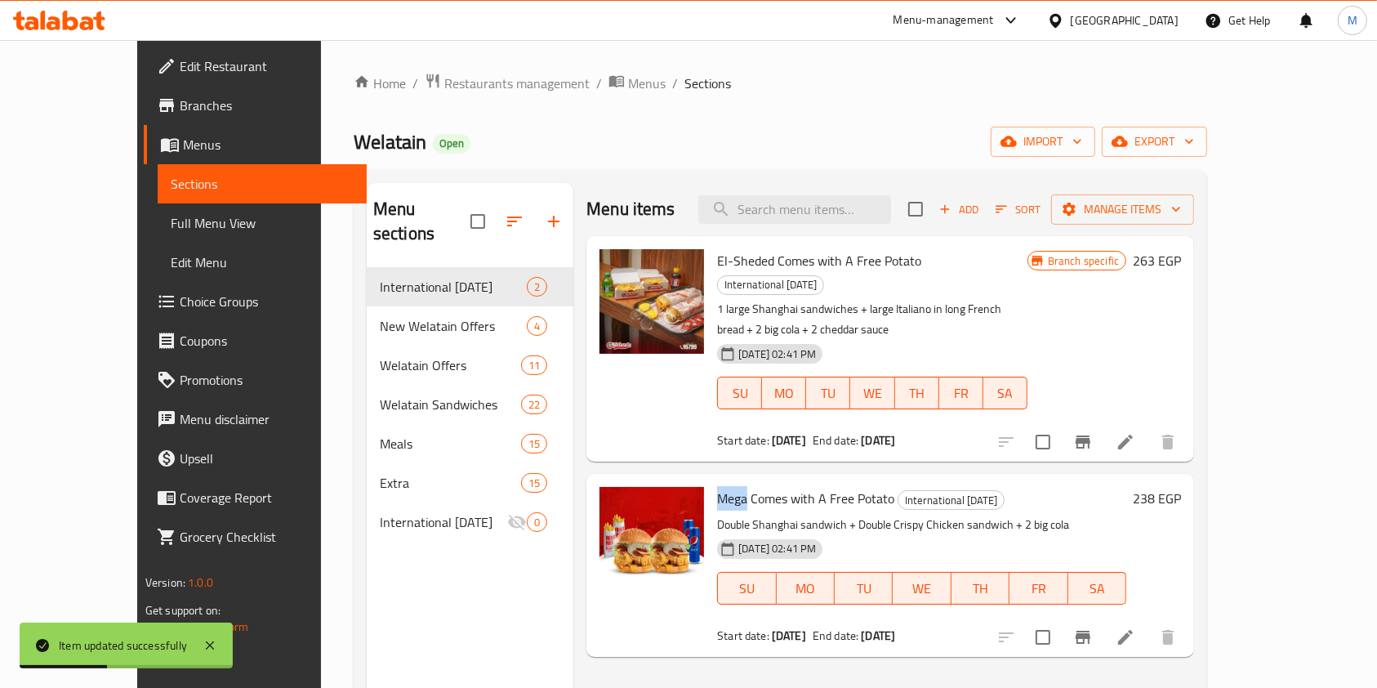
drag, startPoint x: 685, startPoint y: 448, endPoint x: 712, endPoint y: 455, distance: 27.9
click at [717, 486] on span "Mega Comes with A Free Potato" at bounding box center [805, 498] width 177 height 25
copy span "Mega"
click at [812, 212] on input "search" at bounding box center [794, 209] width 193 height 29
paste input "Mega"
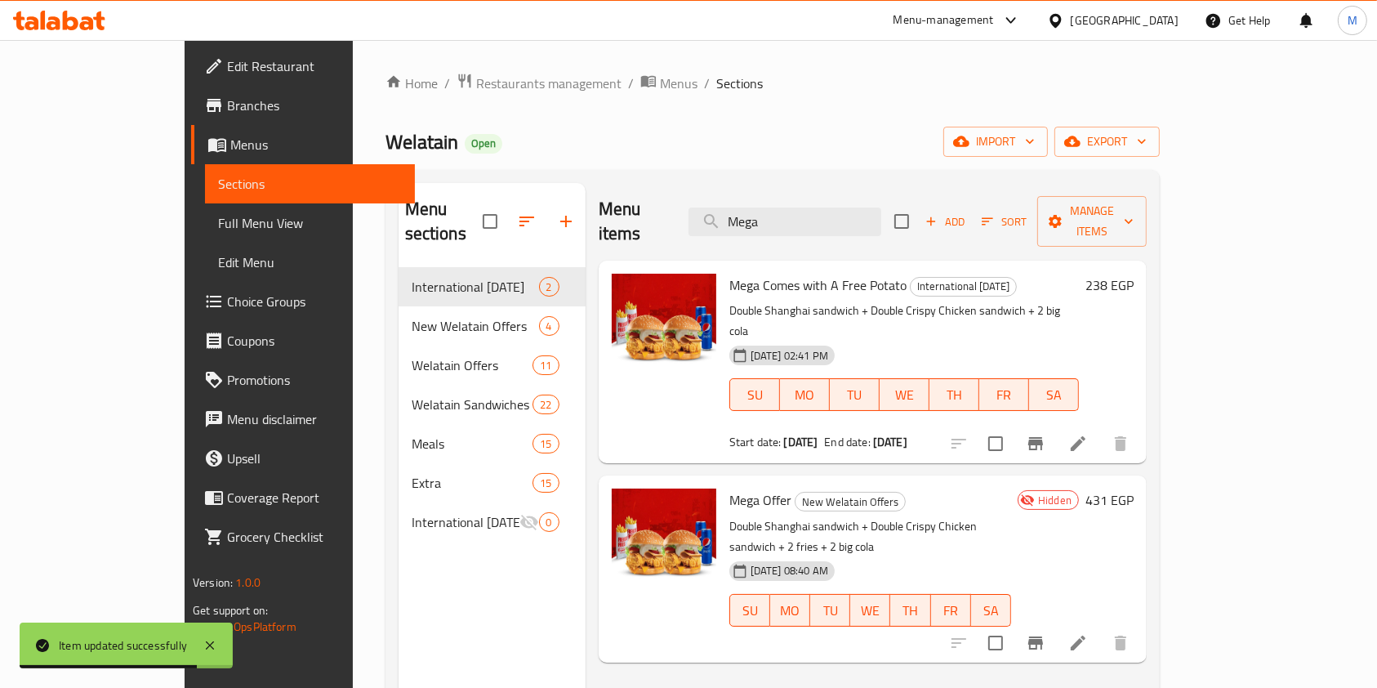
type input "Mega"
click at [1101, 429] on li at bounding box center [1079, 443] width 46 height 29
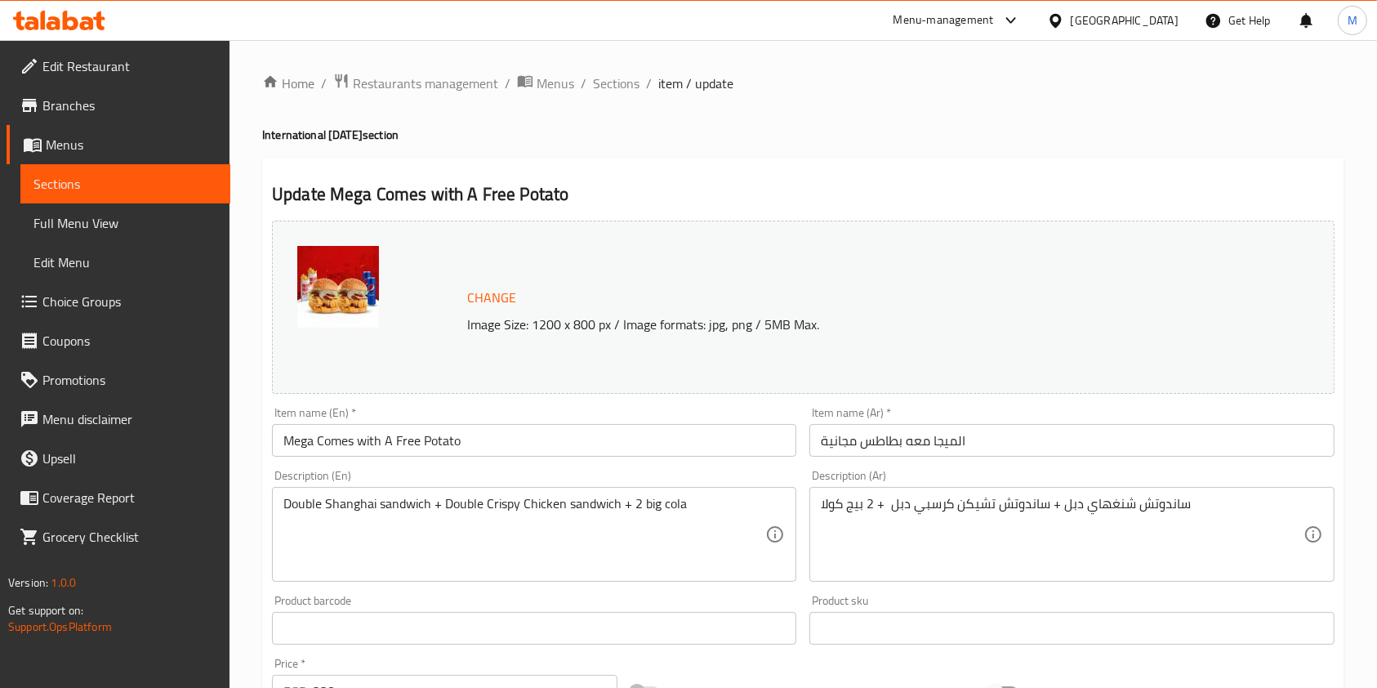
click at [316, 439] on input "Mega Comes with A Free Potato" at bounding box center [534, 440] width 524 height 33
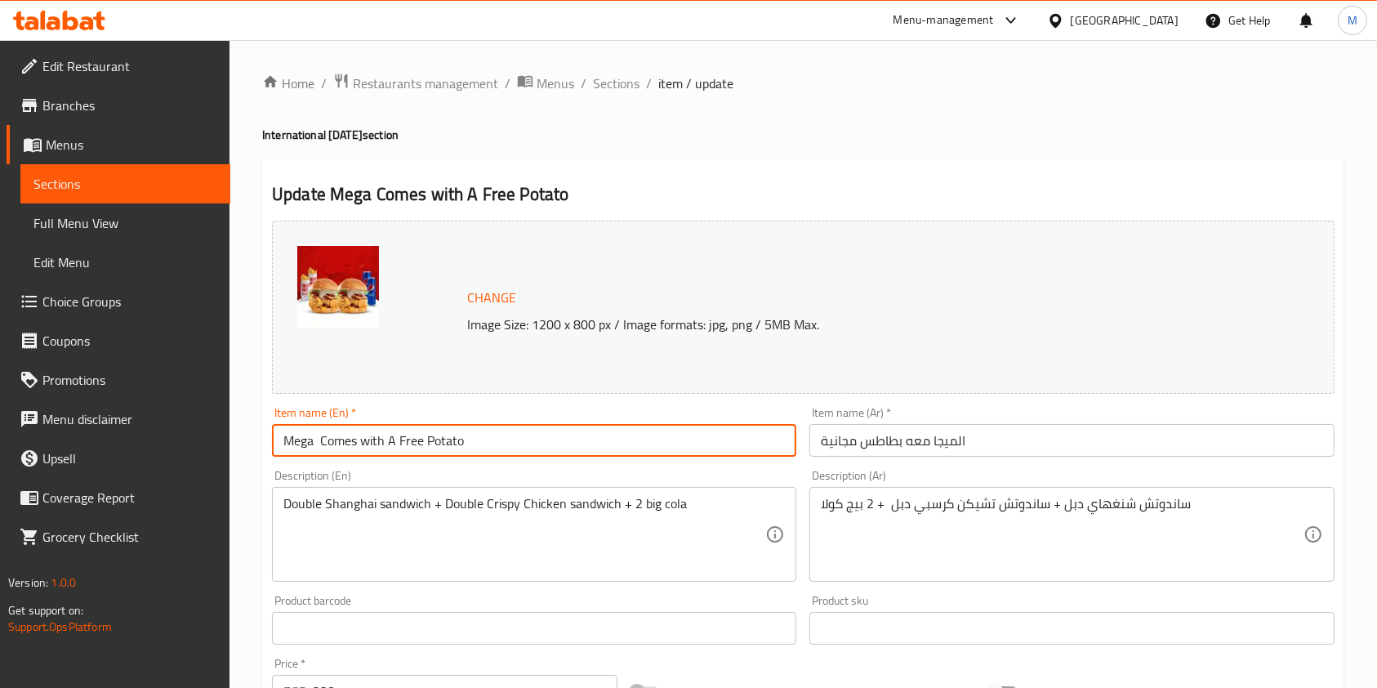
click at [316, 443] on input "Mega Comes with A Free Potato" at bounding box center [534, 440] width 524 height 33
paste input "Mega"
drag, startPoint x: 350, startPoint y: 449, endPoint x: 319, endPoint y: 450, distance: 30.2
click at [319, 450] on input "Mega Mega Comes with A Free Potato" at bounding box center [534, 440] width 524 height 33
type input "Mega offer Comes with A Free Potato"
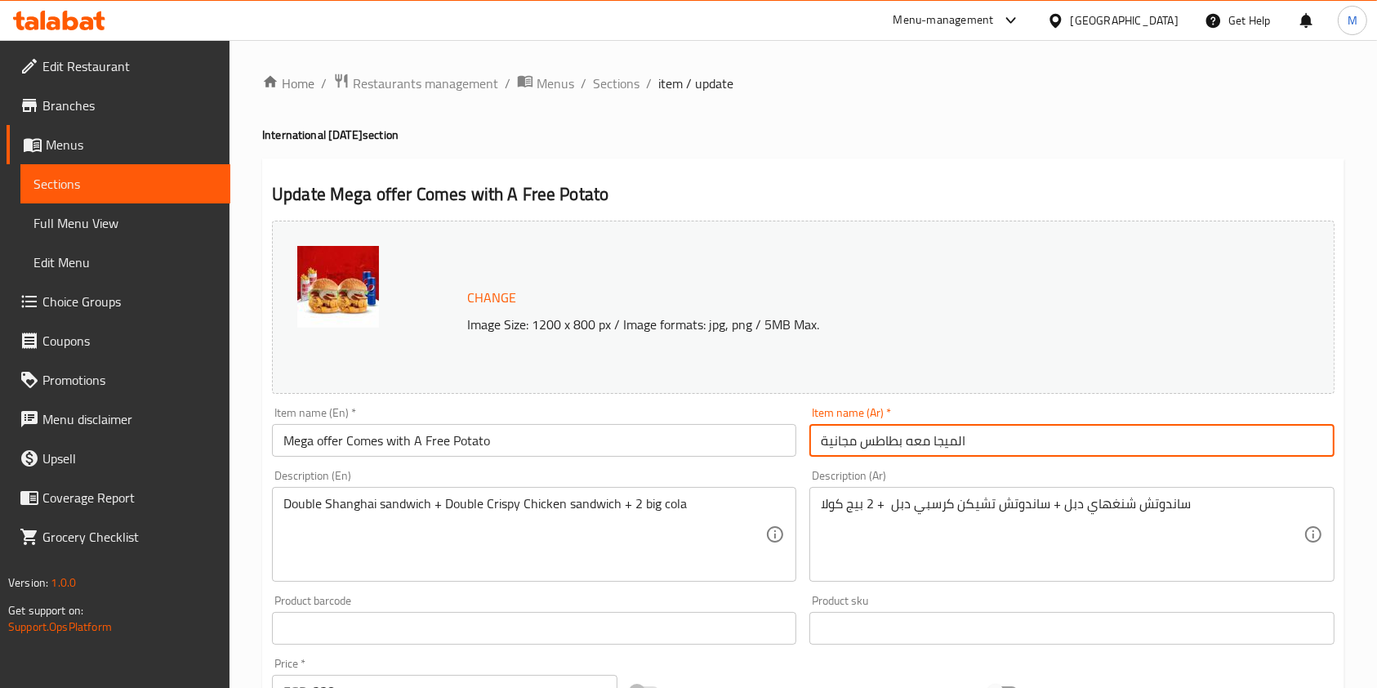
click at [938, 441] on input "الميجا معه بطاطس مجانية" at bounding box center [1072, 440] width 524 height 33
click at [980, 444] on input "الميجا معه بطاطس مجانية" at bounding box center [1072, 440] width 524 height 33
click at [825, 441] on input "الميجا معه بطاطس مجانية" at bounding box center [1072, 440] width 524 height 33
click at [815, 448] on input "الميجا معه بطاطس مجانية" at bounding box center [1072, 440] width 524 height 33
click at [967, 452] on input "عرض الميجا معه بطاطس مجانية" at bounding box center [1072, 440] width 524 height 33
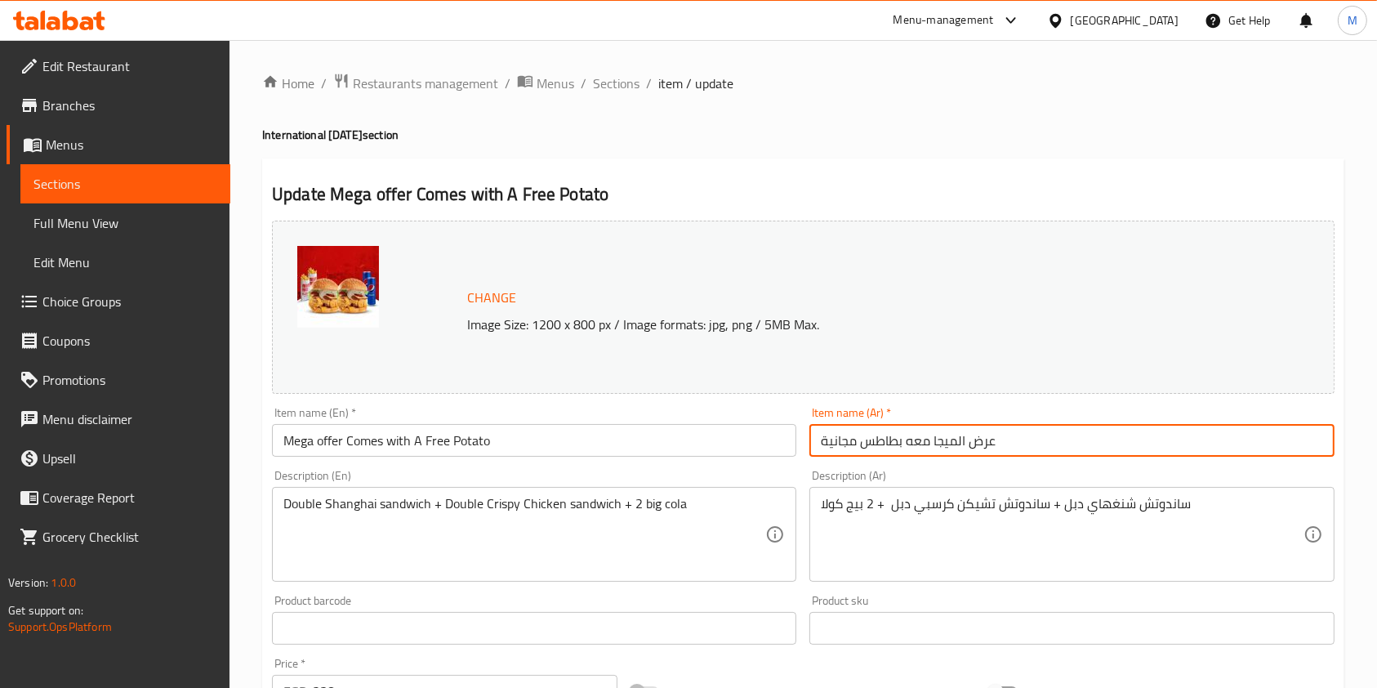
scroll to position [490, 0]
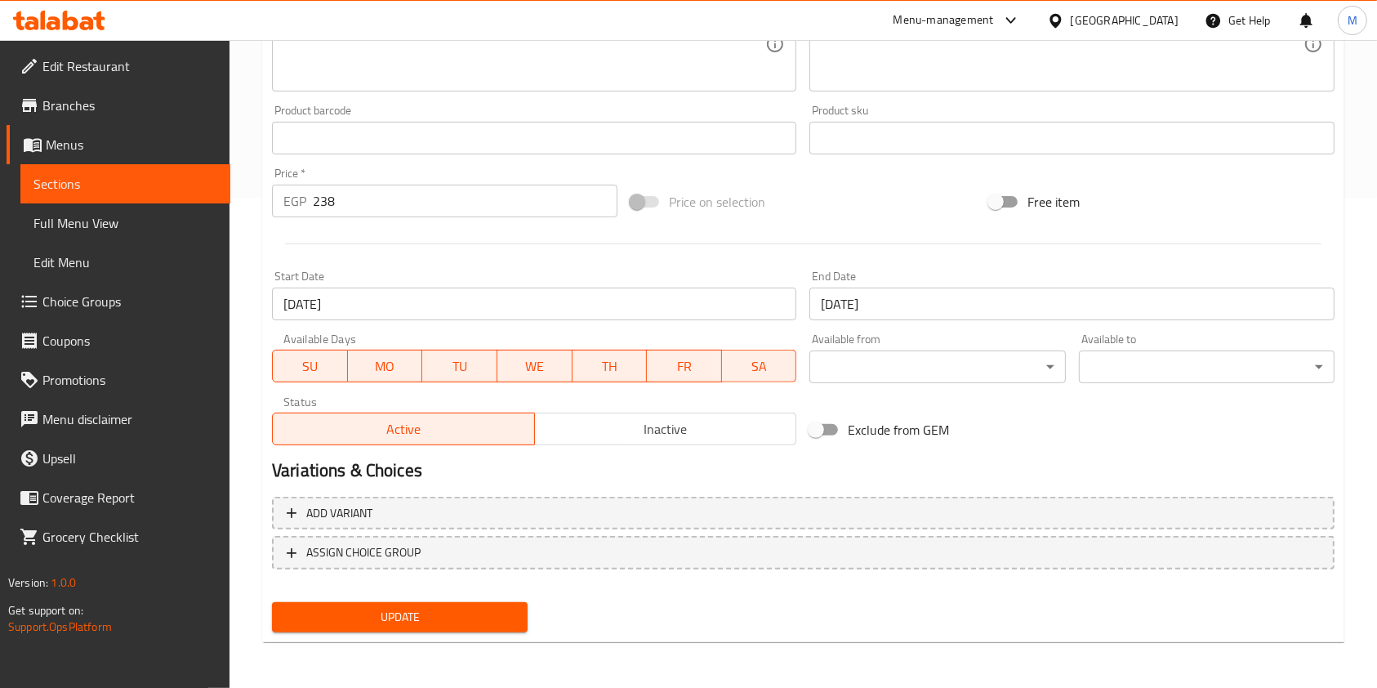
type input "عرض الميجا معه بطاطس مجانية"
click at [497, 617] on span "Update" at bounding box center [400, 617] width 230 height 20
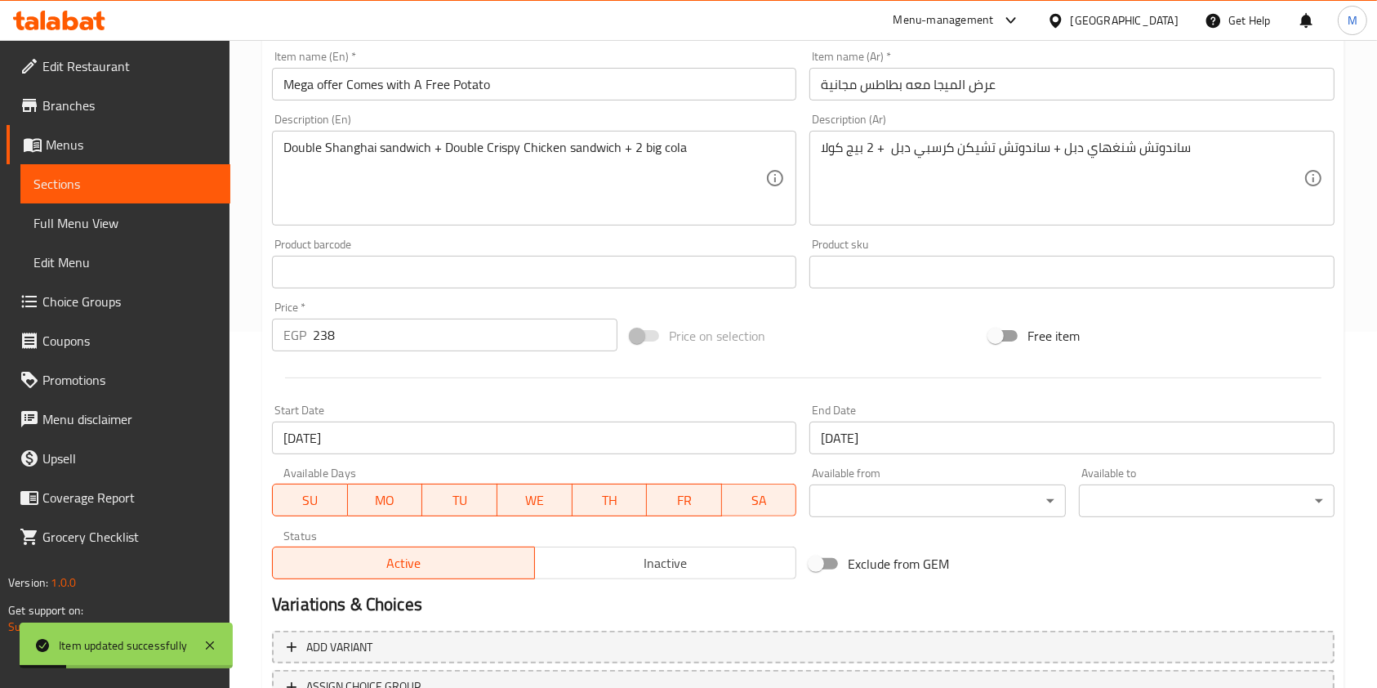
scroll to position [0, 0]
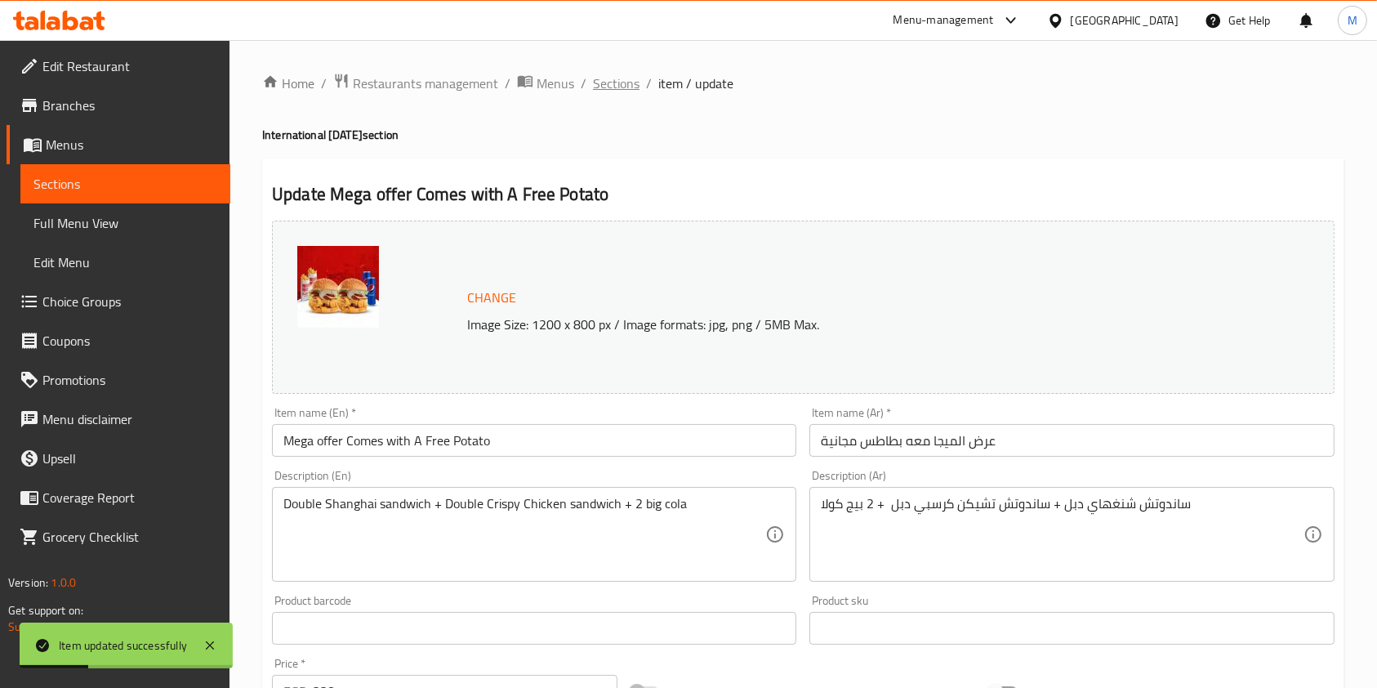
click at [632, 84] on span "Sections" at bounding box center [616, 84] width 47 height 20
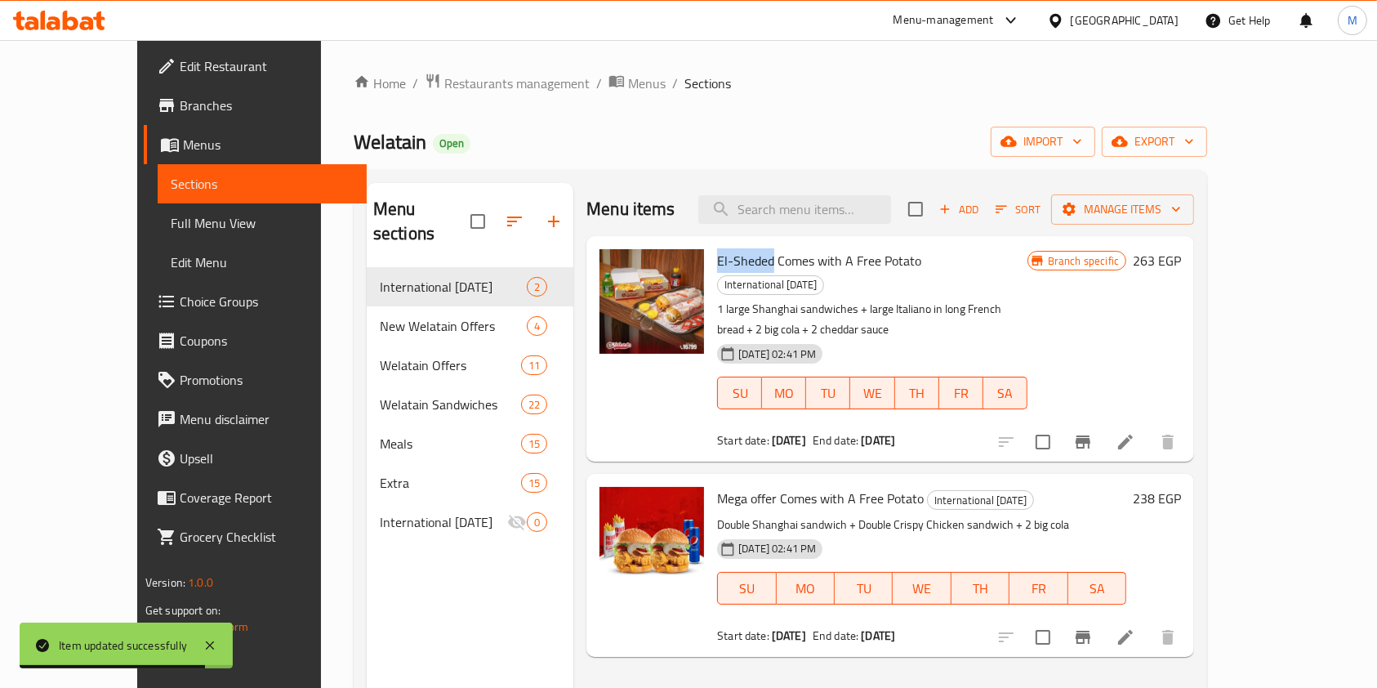
drag, startPoint x: 686, startPoint y: 255, endPoint x: 739, endPoint y: 266, distance: 53.5
click at [739, 266] on span "El-Sheded Comes with A Free Potato" at bounding box center [819, 260] width 204 height 25
copy span "El-Sheded"
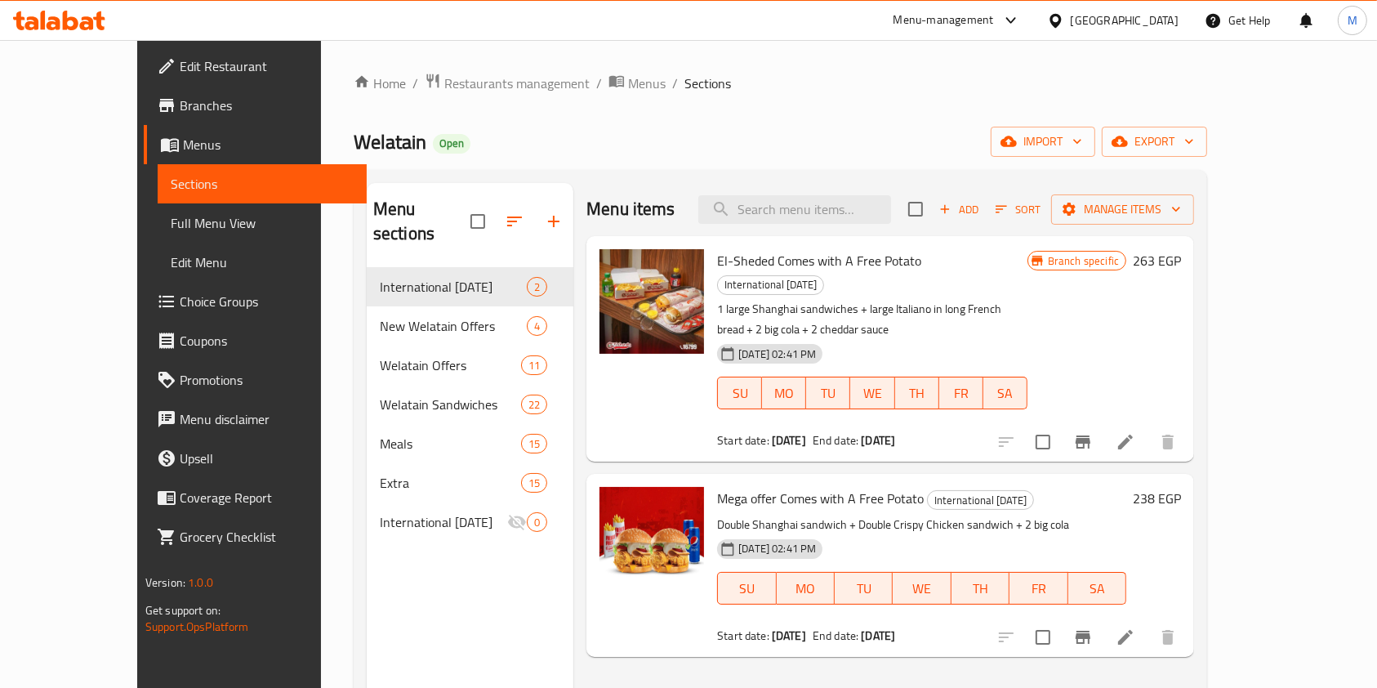
click at [837, 227] on div "Menu items Add Sort Manage items" at bounding box center [891, 209] width 608 height 53
click at [838, 220] on input "search" at bounding box center [794, 209] width 193 height 29
paste input "El-Sheded"
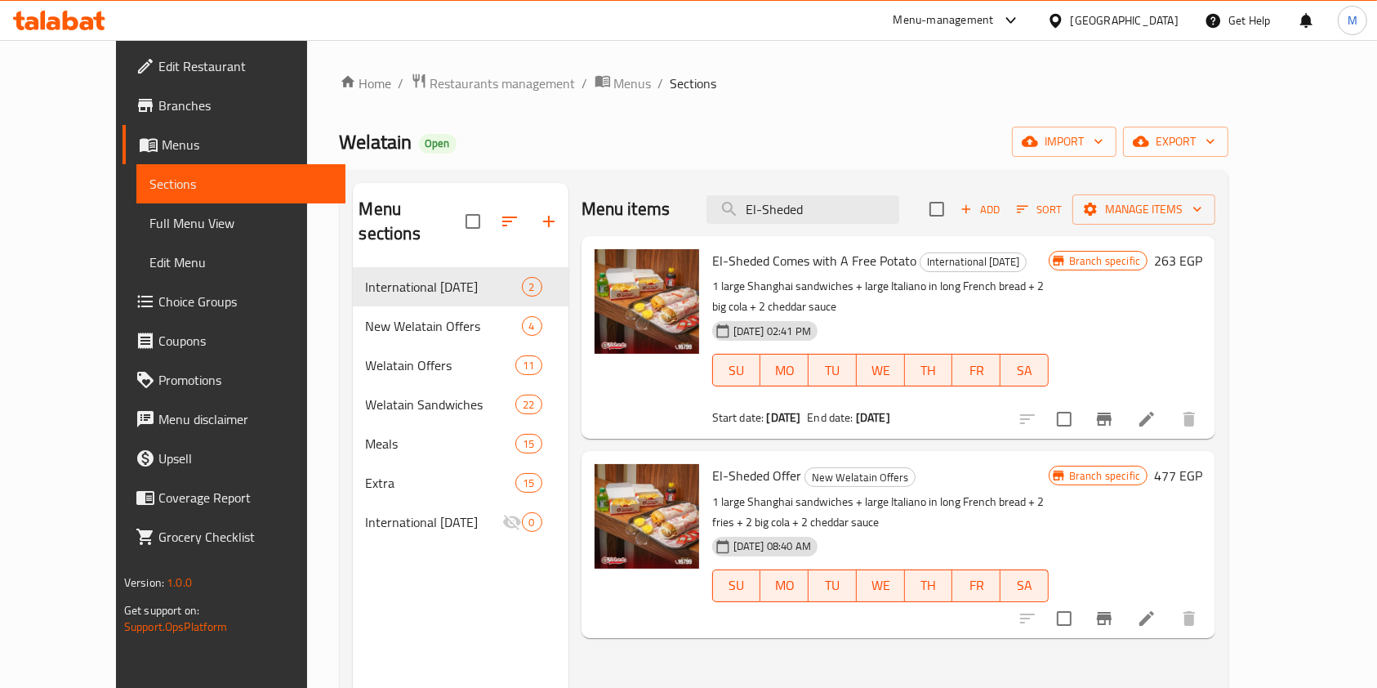
type input "El-Sheded"
click at [1170, 608] on li at bounding box center [1147, 618] width 46 height 29
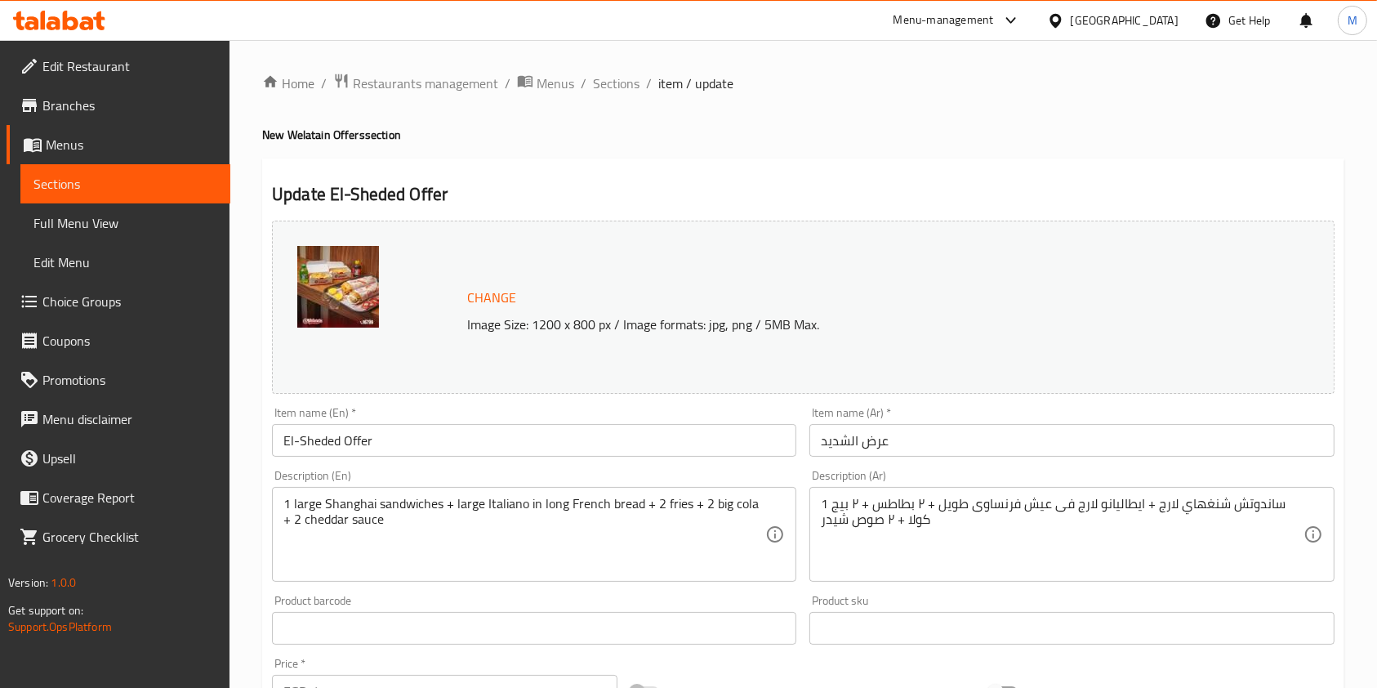
scroll to position [490, 0]
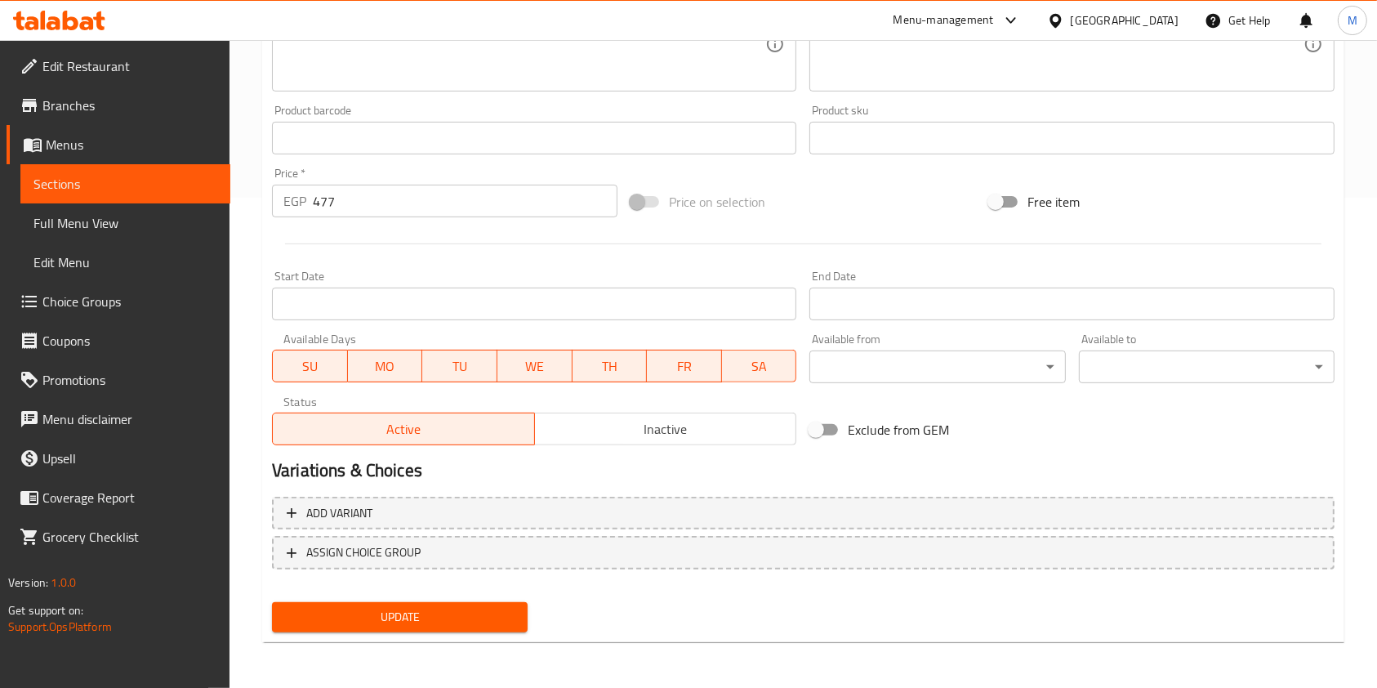
click at [586, 435] on span "Inactive" at bounding box center [666, 429] width 249 height 24
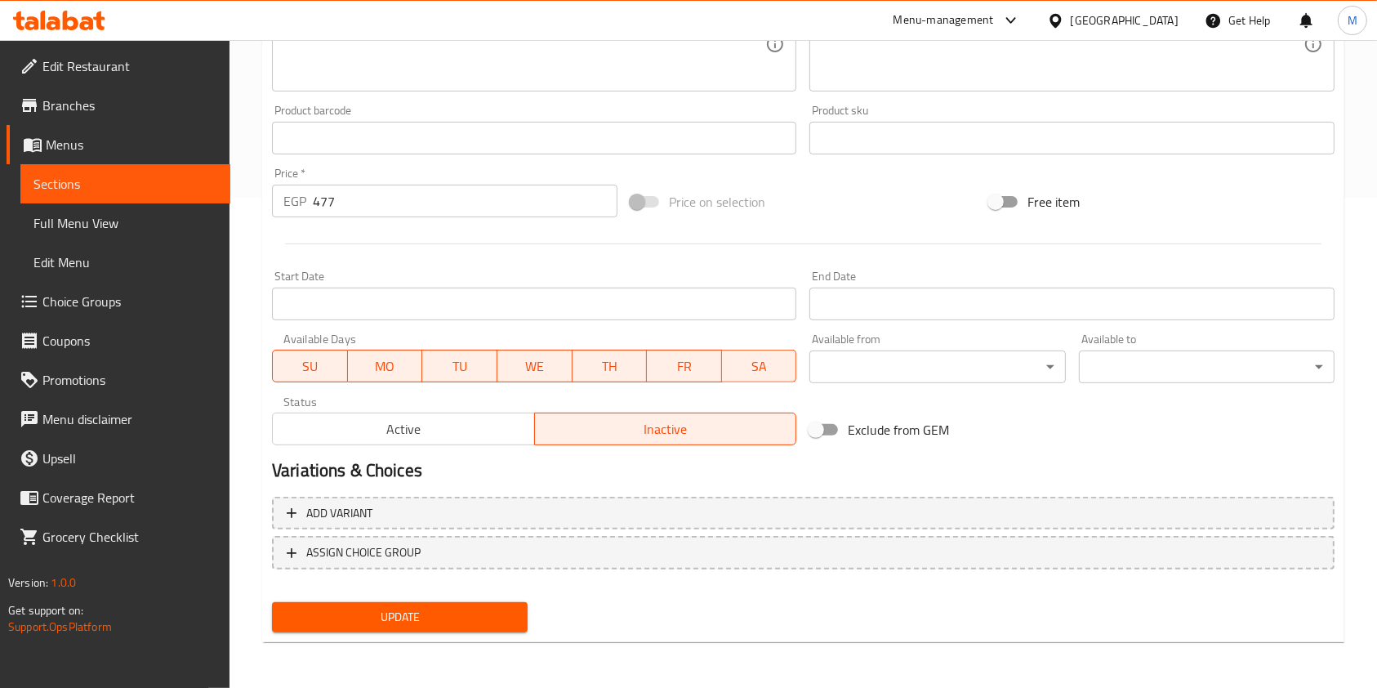
drag, startPoint x: 497, startPoint y: 611, endPoint x: 1130, endPoint y: 525, distance: 638.9
click at [504, 610] on span "Update" at bounding box center [400, 617] width 230 height 20
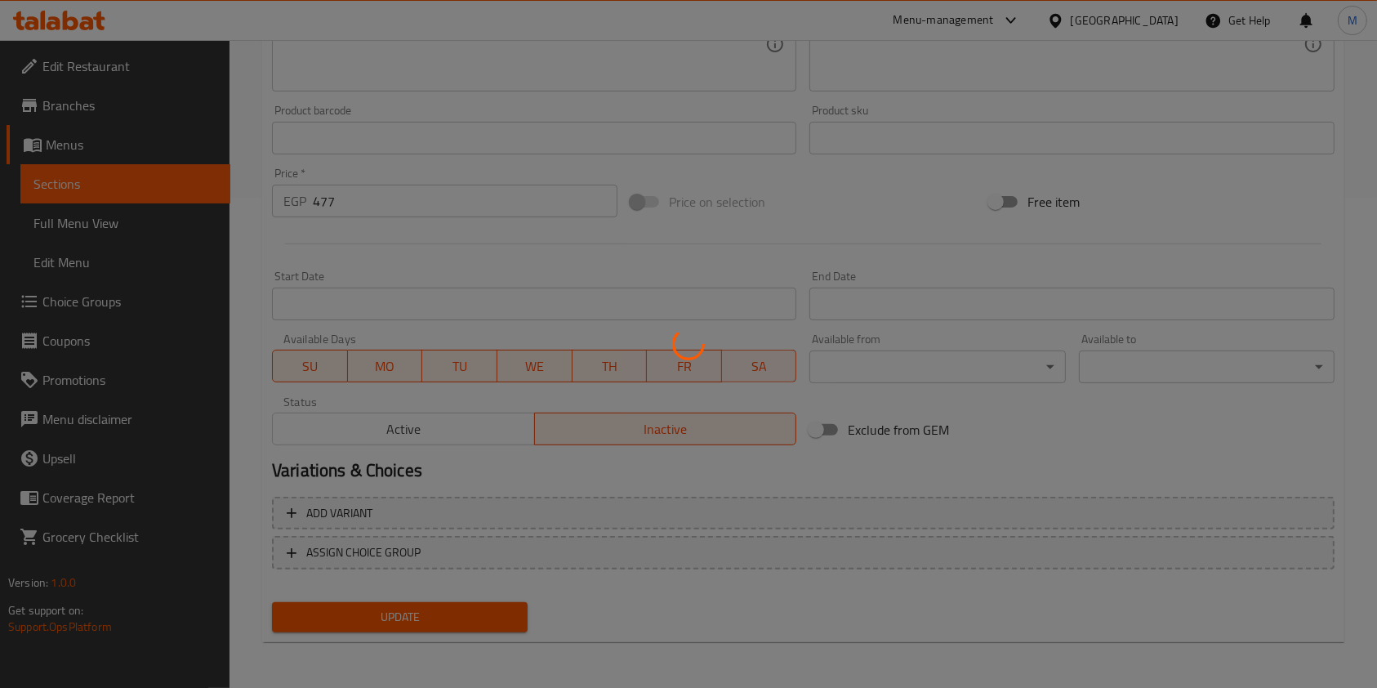
scroll to position [0, 0]
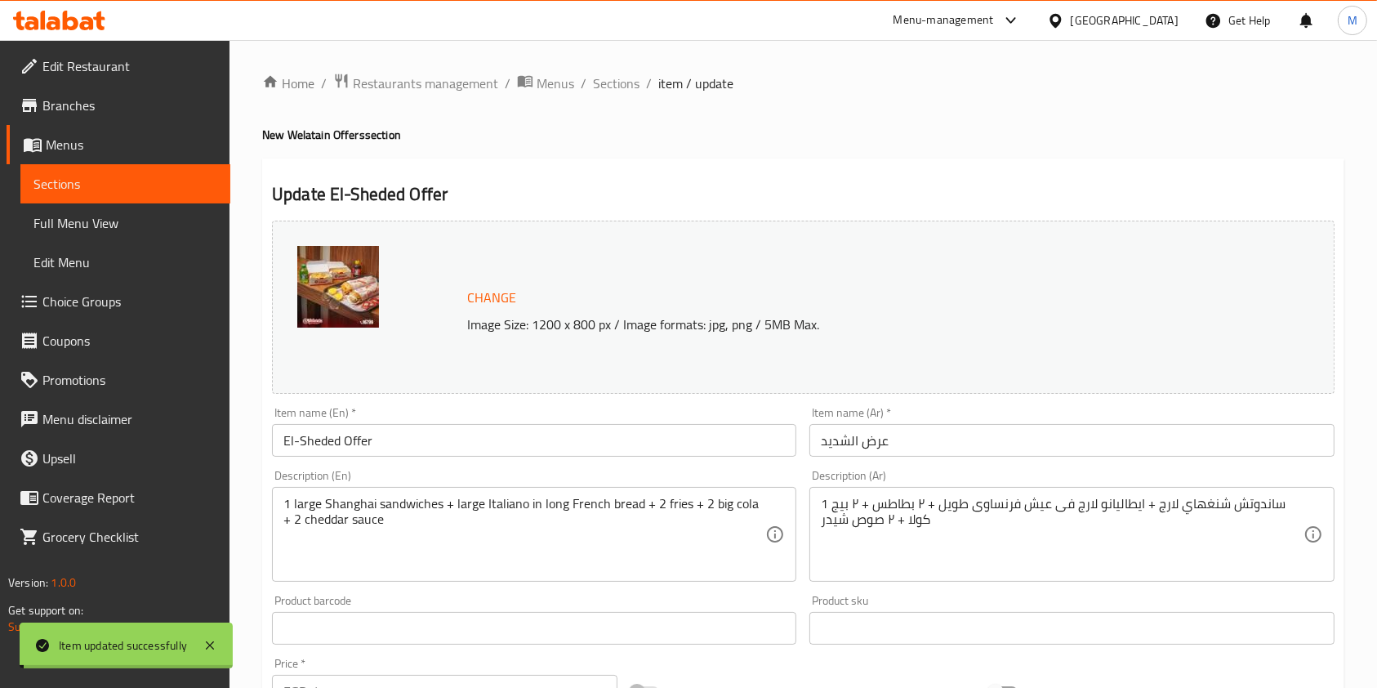
drag, startPoint x: 609, startPoint y: 79, endPoint x: 825, endPoint y: 125, distance: 221.3
click at [609, 79] on span "Sections" at bounding box center [616, 84] width 47 height 20
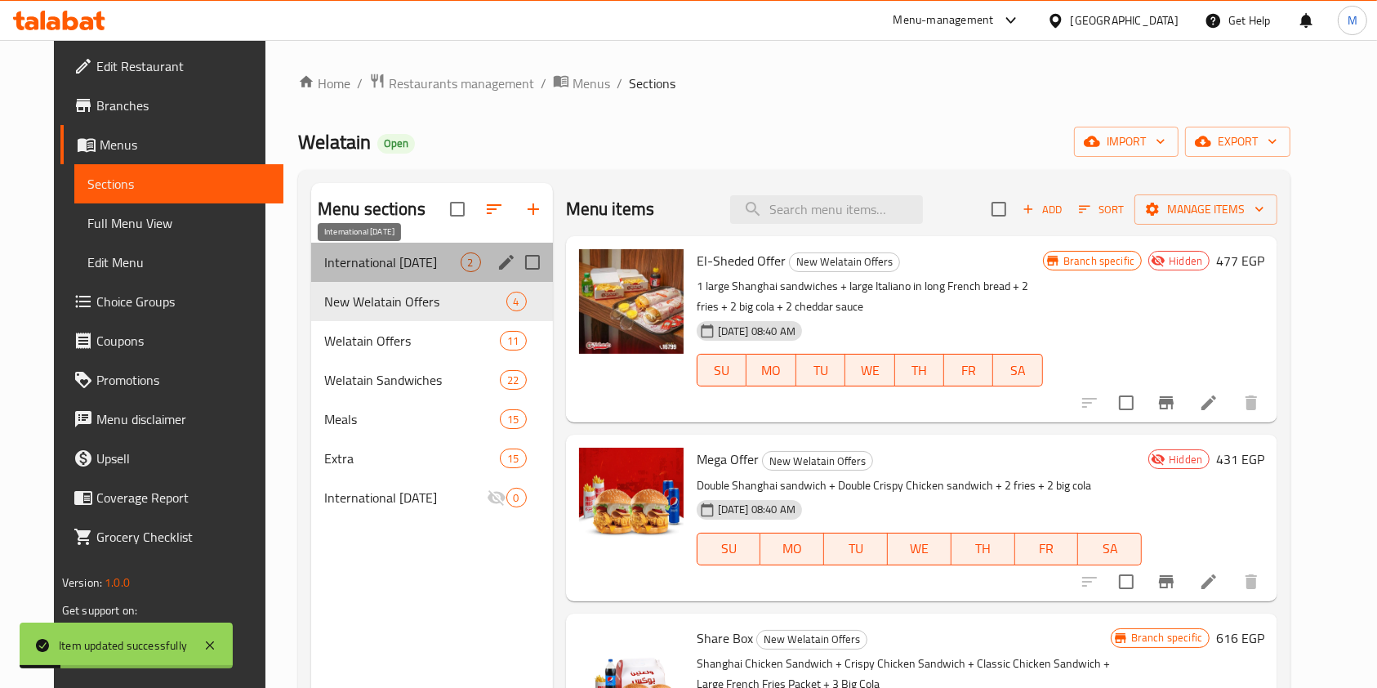
click at [425, 258] on span "International [DATE]" at bounding box center [392, 262] width 136 height 20
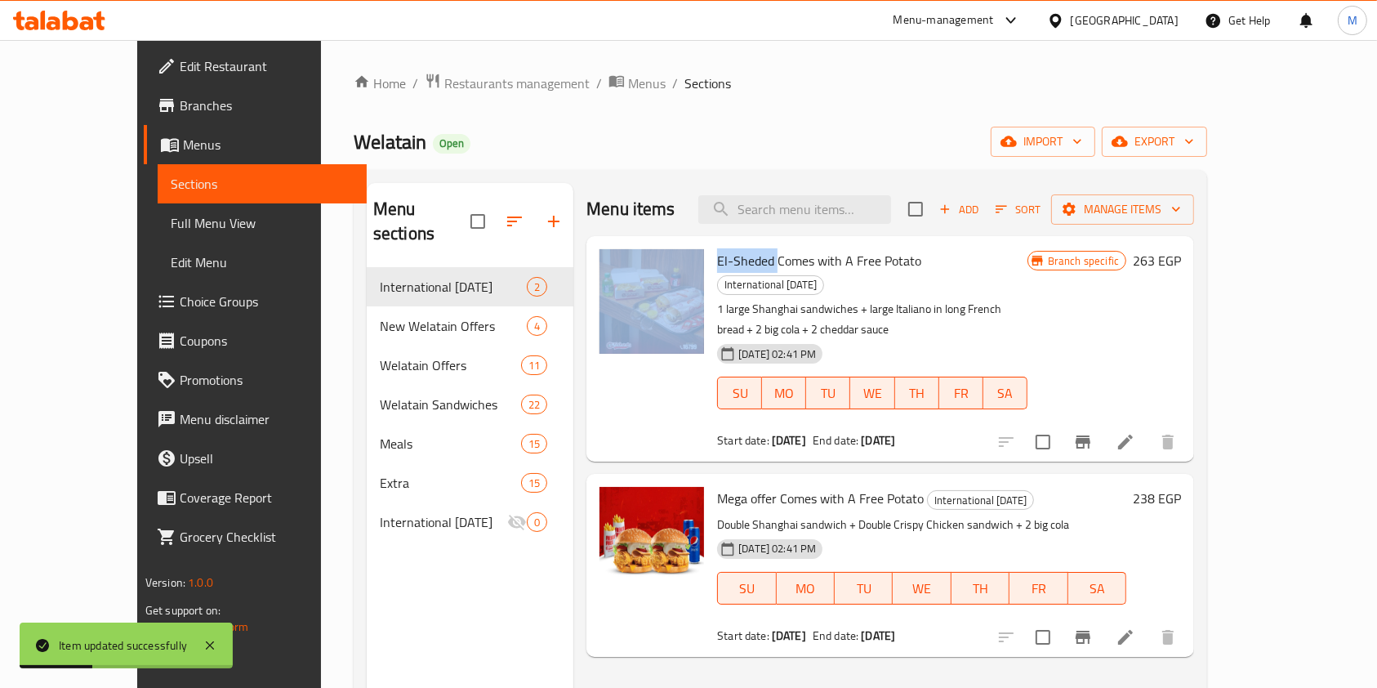
drag, startPoint x: 742, startPoint y: 261, endPoint x: 667, endPoint y: 260, distance: 75.2
click at [667, 260] on div "El-Sheded Comes with A Free Potato International [DATE] 1 large Shanghai sandwi…" at bounding box center [890, 349] width 595 height 212
copy div "El-Sheded"
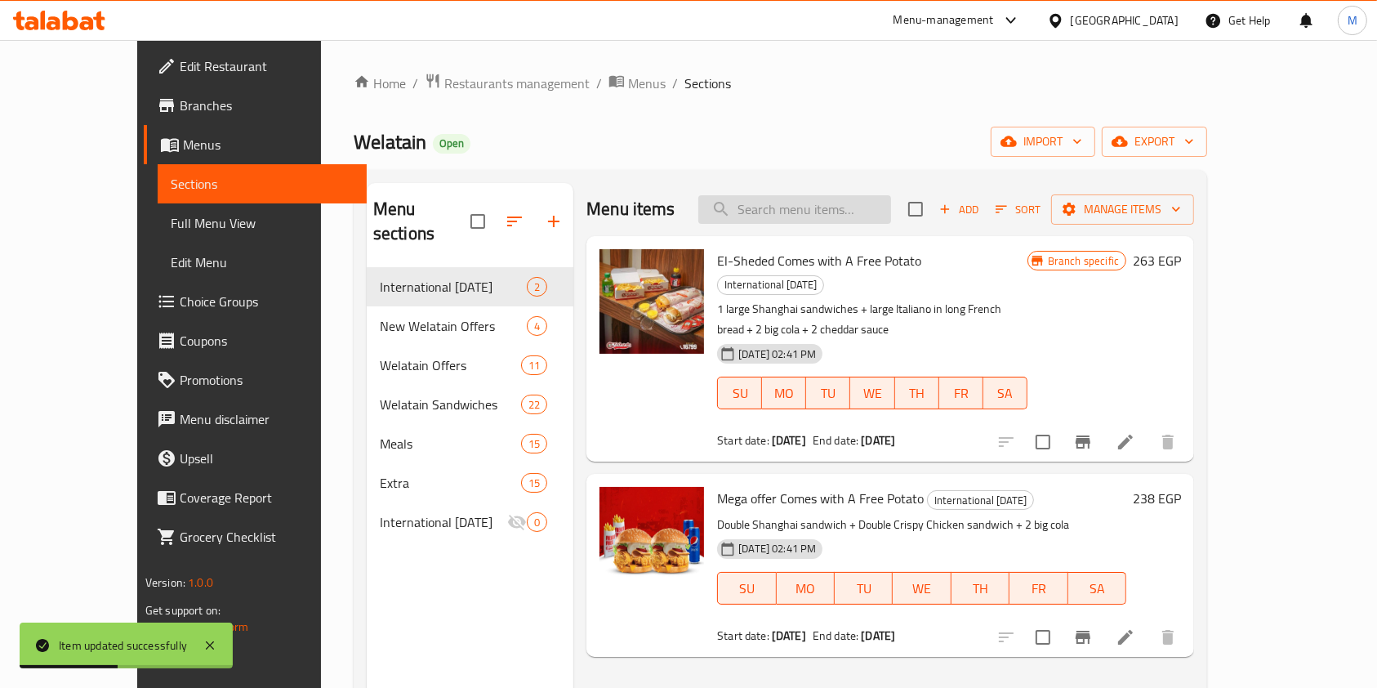
click at [836, 208] on input "search" at bounding box center [794, 209] width 193 height 29
paste input "El-Sheded"
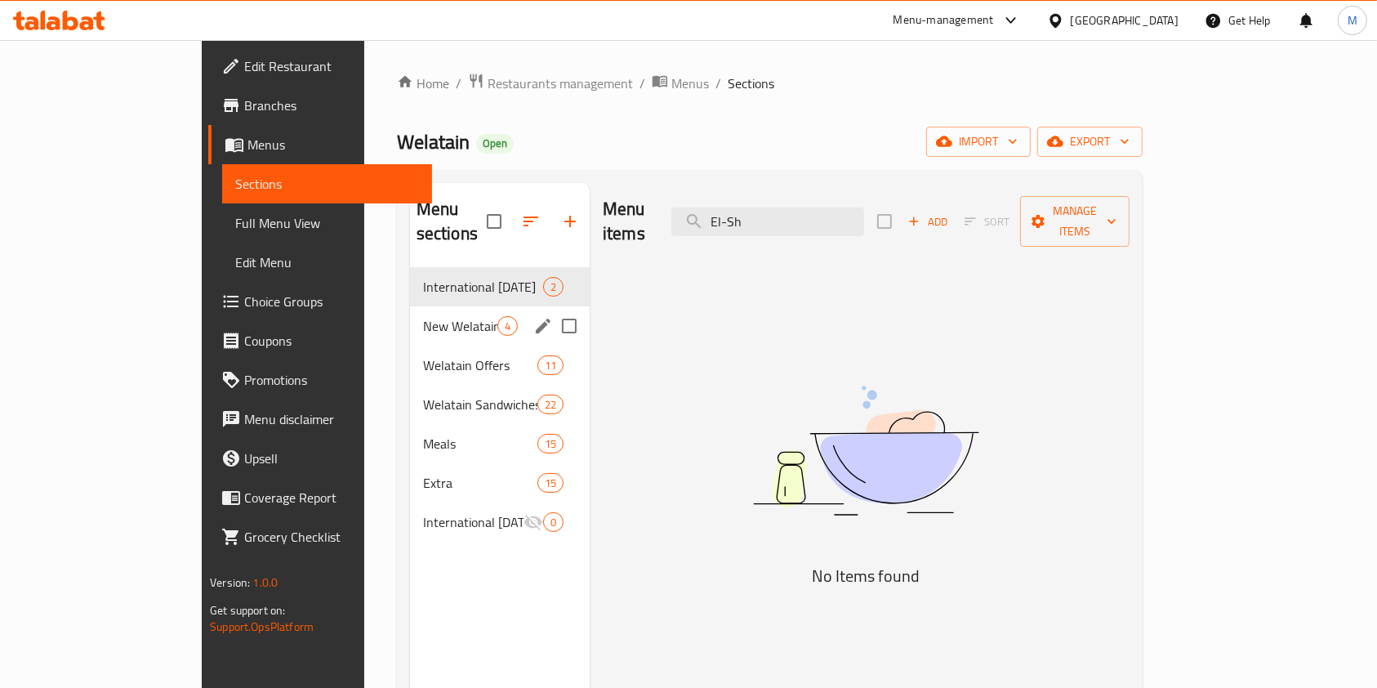
click at [410, 314] on div "New Welatain Offers 4" at bounding box center [500, 325] width 180 height 39
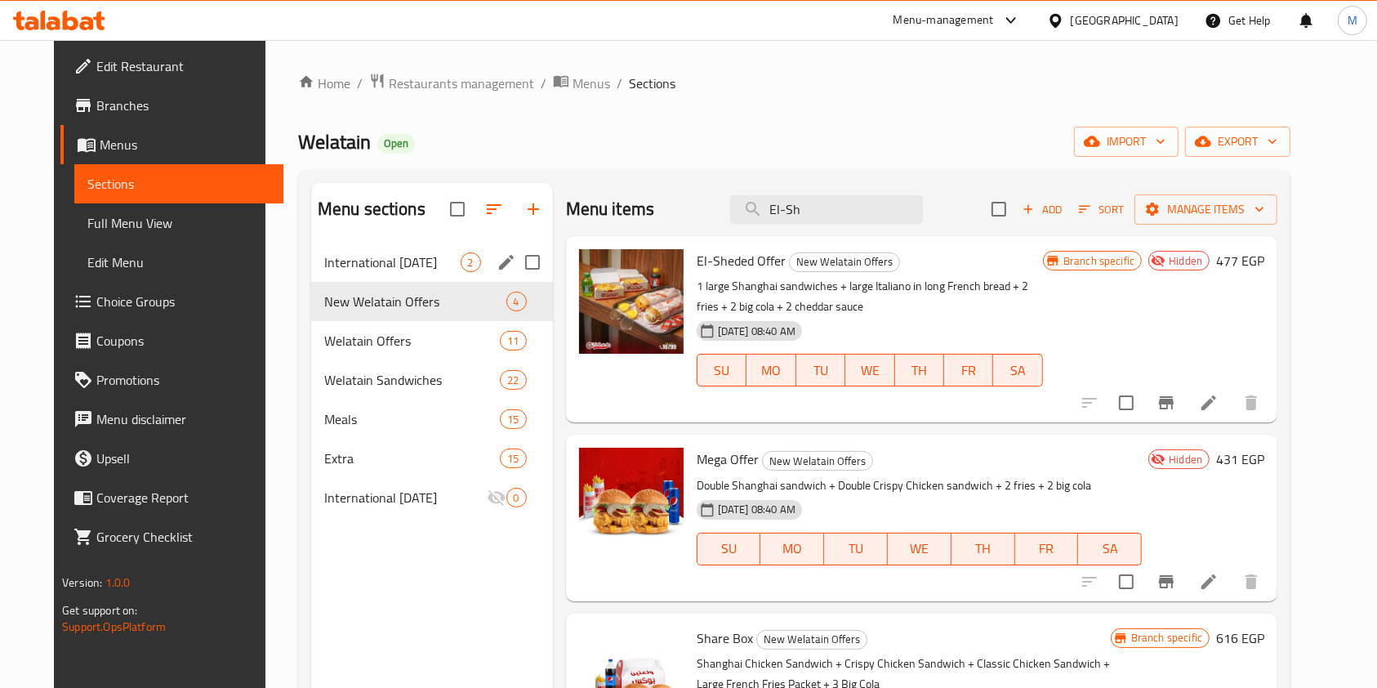
click at [415, 255] on span "International [DATE]" at bounding box center [392, 262] width 136 height 20
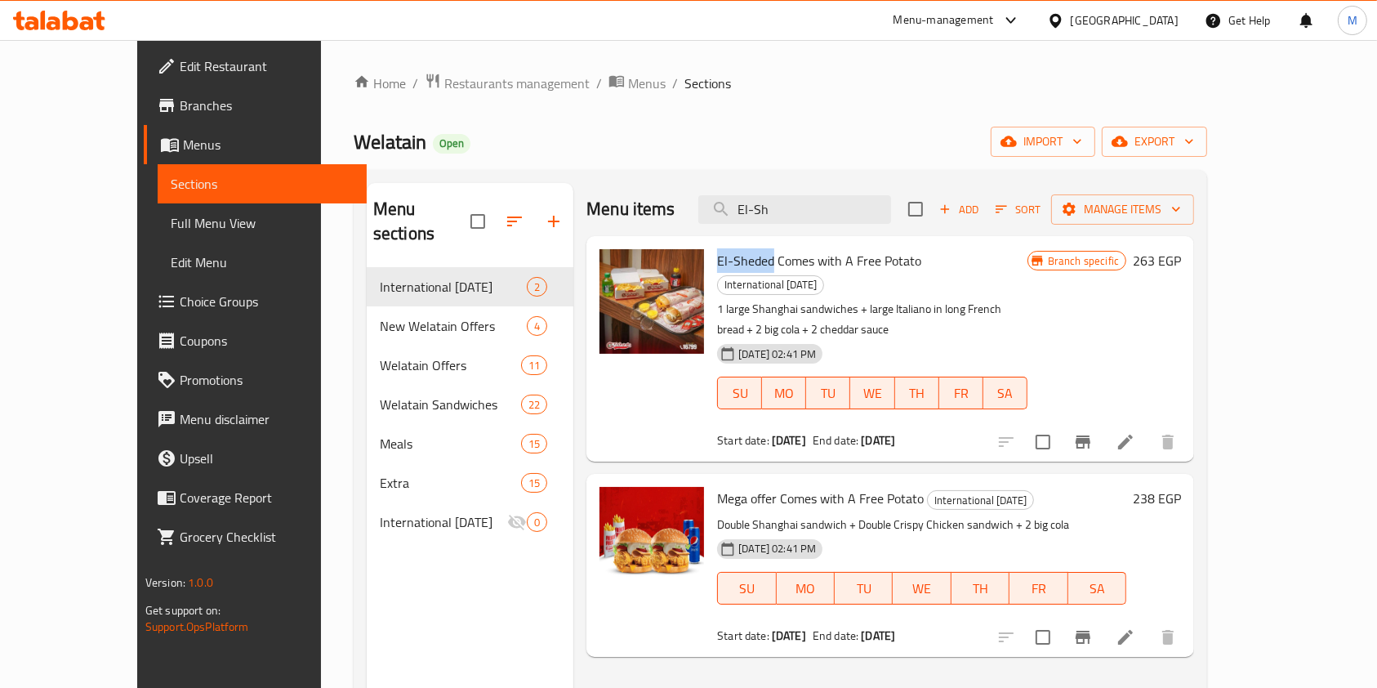
drag, startPoint x: 681, startPoint y: 256, endPoint x: 739, endPoint y: 265, distance: 59.5
click at [739, 265] on div "El-Sheded Comes with A Free Potato International [DATE] 1 large Shanghai sandwi…" at bounding box center [873, 349] width 324 height 212
copy span "El-Sheded"
click at [830, 221] on input "El-Sh" at bounding box center [794, 209] width 193 height 29
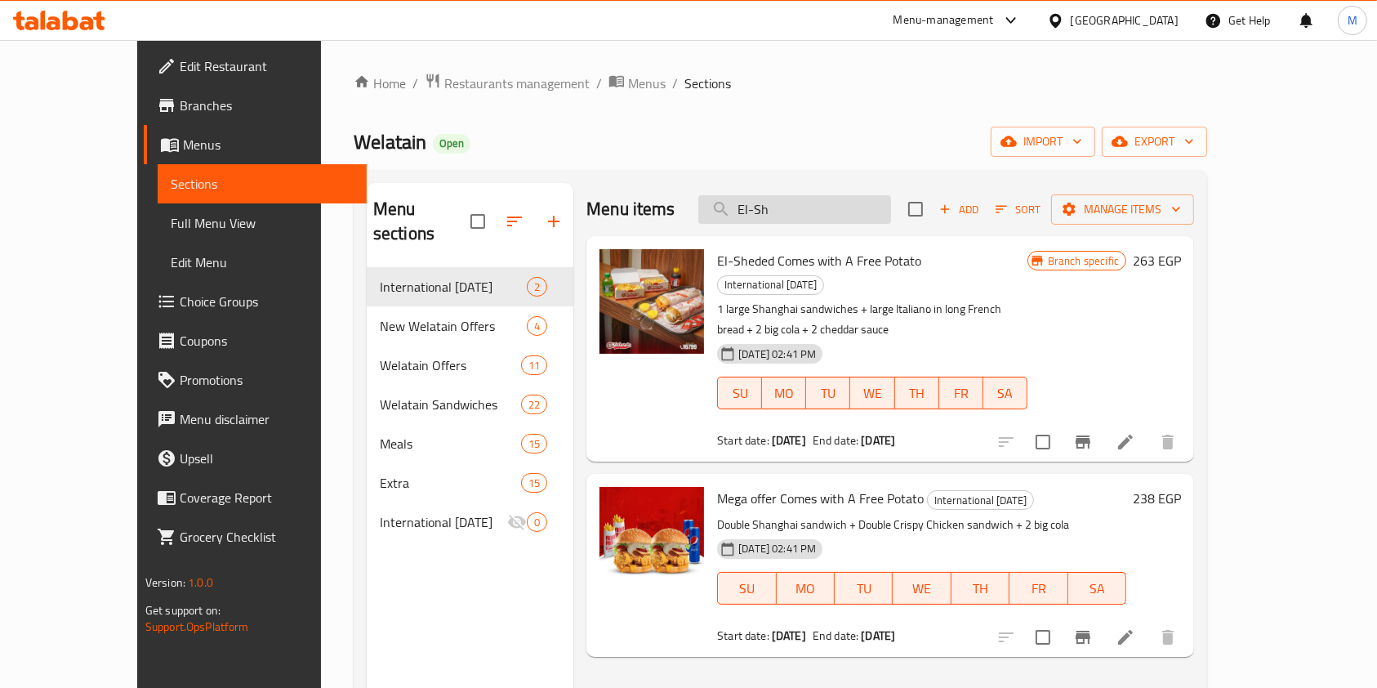
click at [830, 221] on input "El-Sh" at bounding box center [794, 209] width 193 height 29
paste input "El-Sheded"
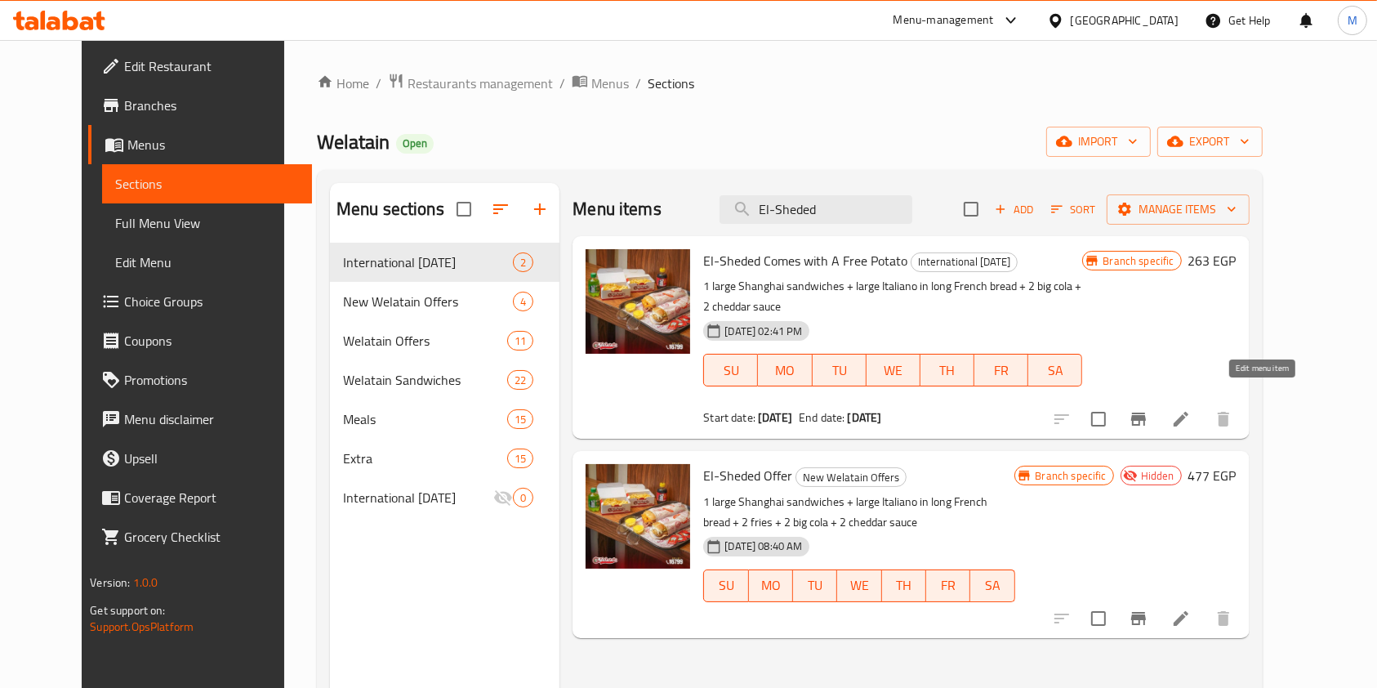
type input "El-Sheded"
click at [1191, 409] on icon at bounding box center [1182, 419] width 20 height 20
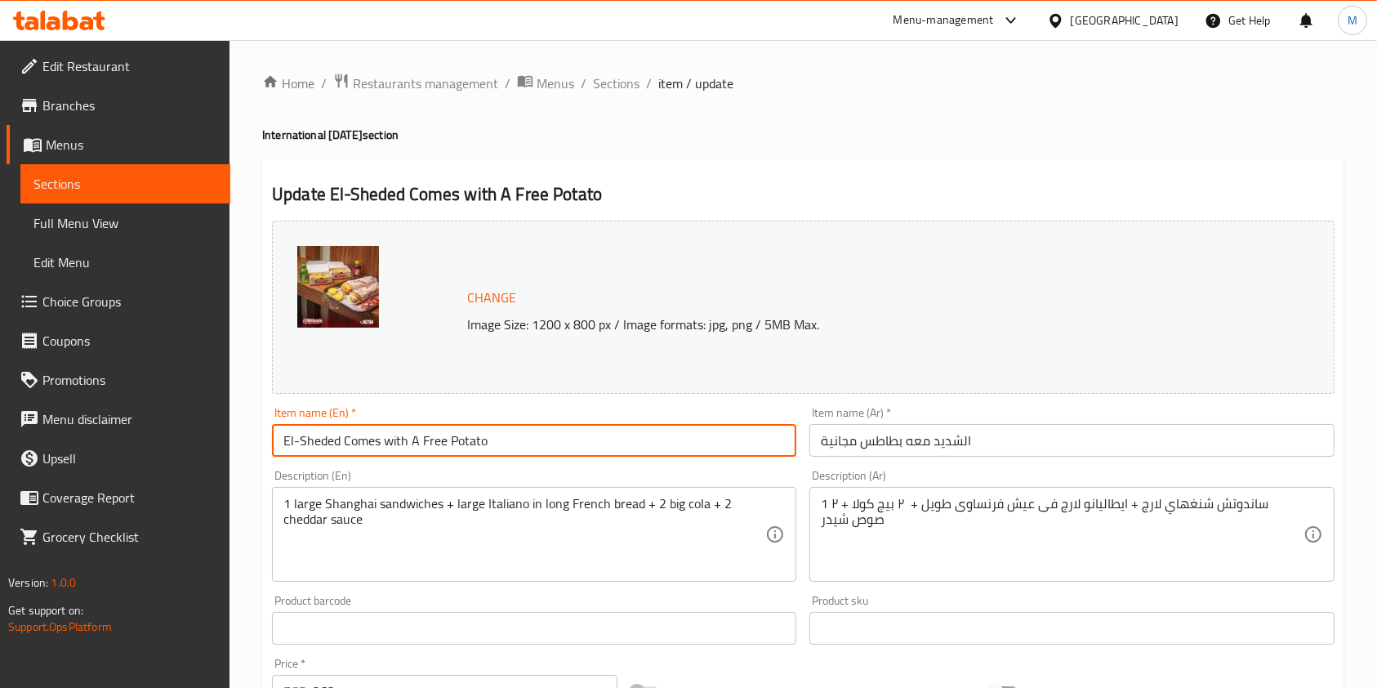
click at [343, 443] on input "El-Sheded Comes with A Free Potato" at bounding box center [534, 440] width 524 height 33
click at [345, 441] on input "El-Sheded Comes with A Free Potato" at bounding box center [534, 440] width 524 height 33
click at [343, 447] on input "El-Sheded Comes with A Free Potato" at bounding box center [534, 440] width 524 height 33
type input "El-Sheded offer Comes with A Free Potato"
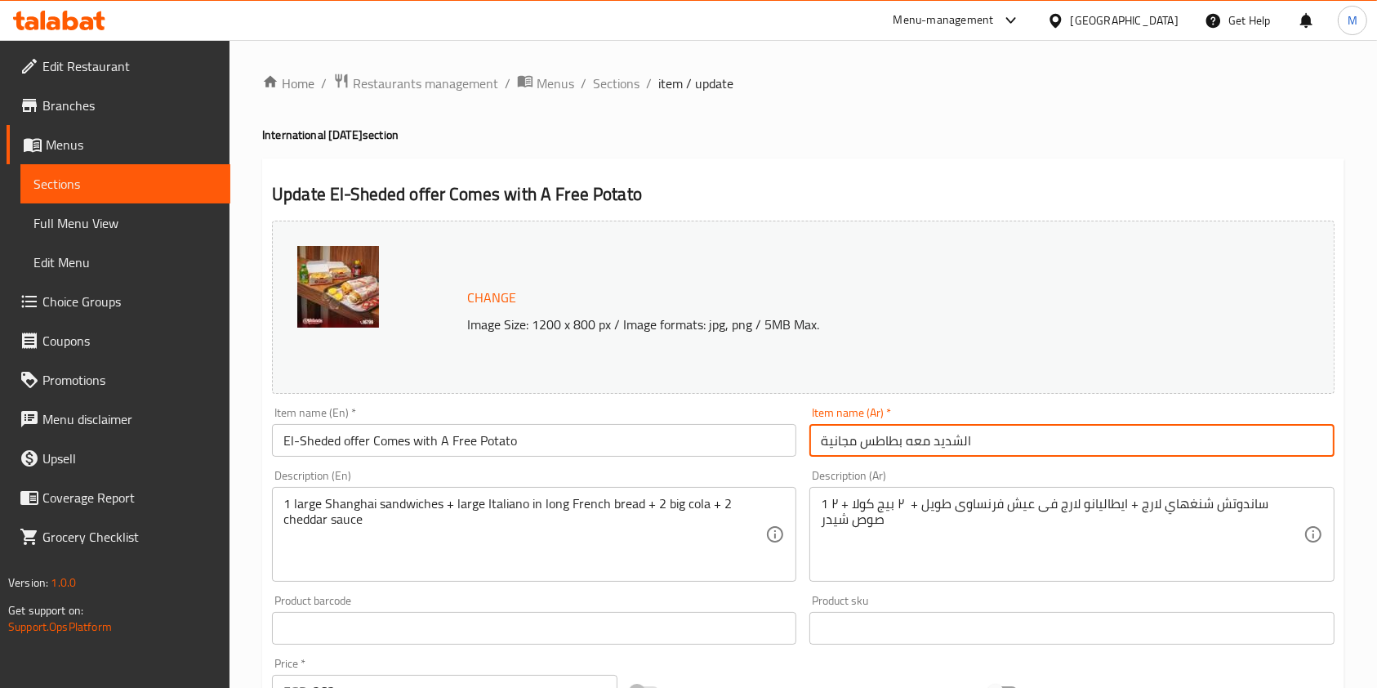
click at [821, 443] on input "الشديد معه بطاطس مجانية" at bounding box center [1072, 440] width 524 height 33
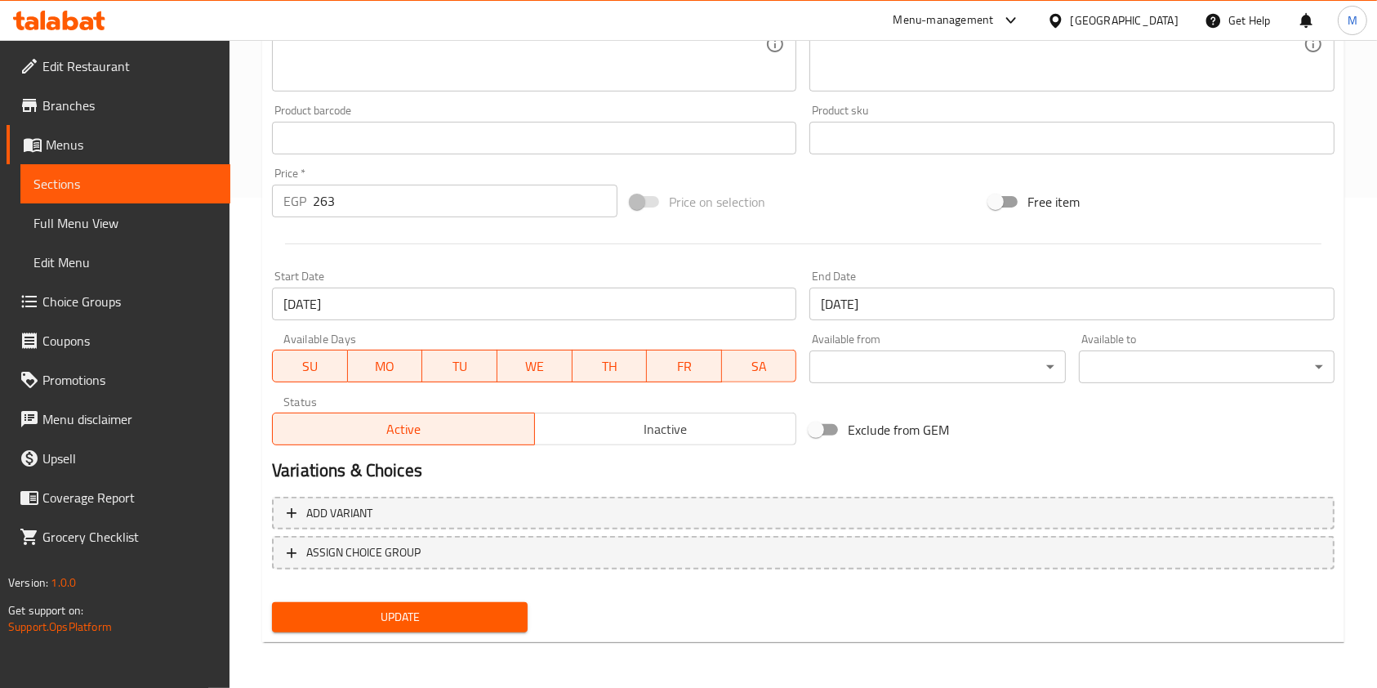
type input "عرض الشديد معه بطاطس مجانية"
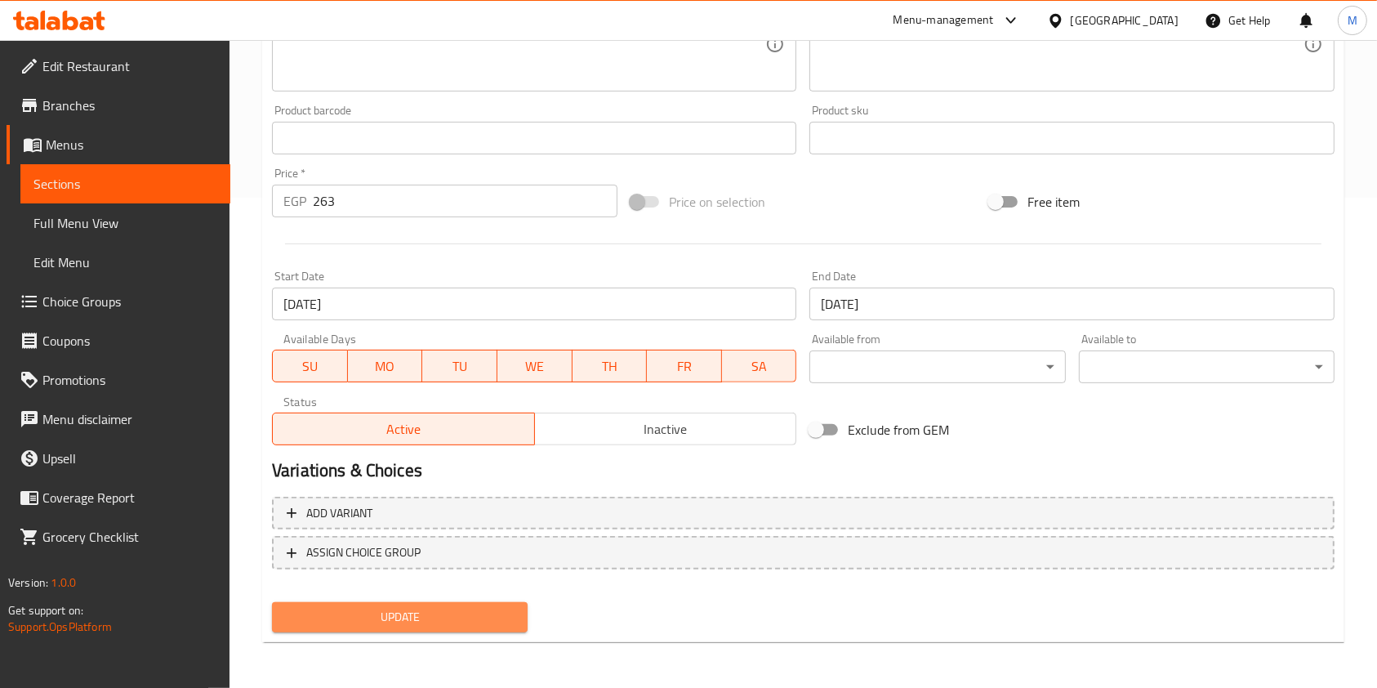
click at [453, 612] on span "Update" at bounding box center [400, 617] width 230 height 20
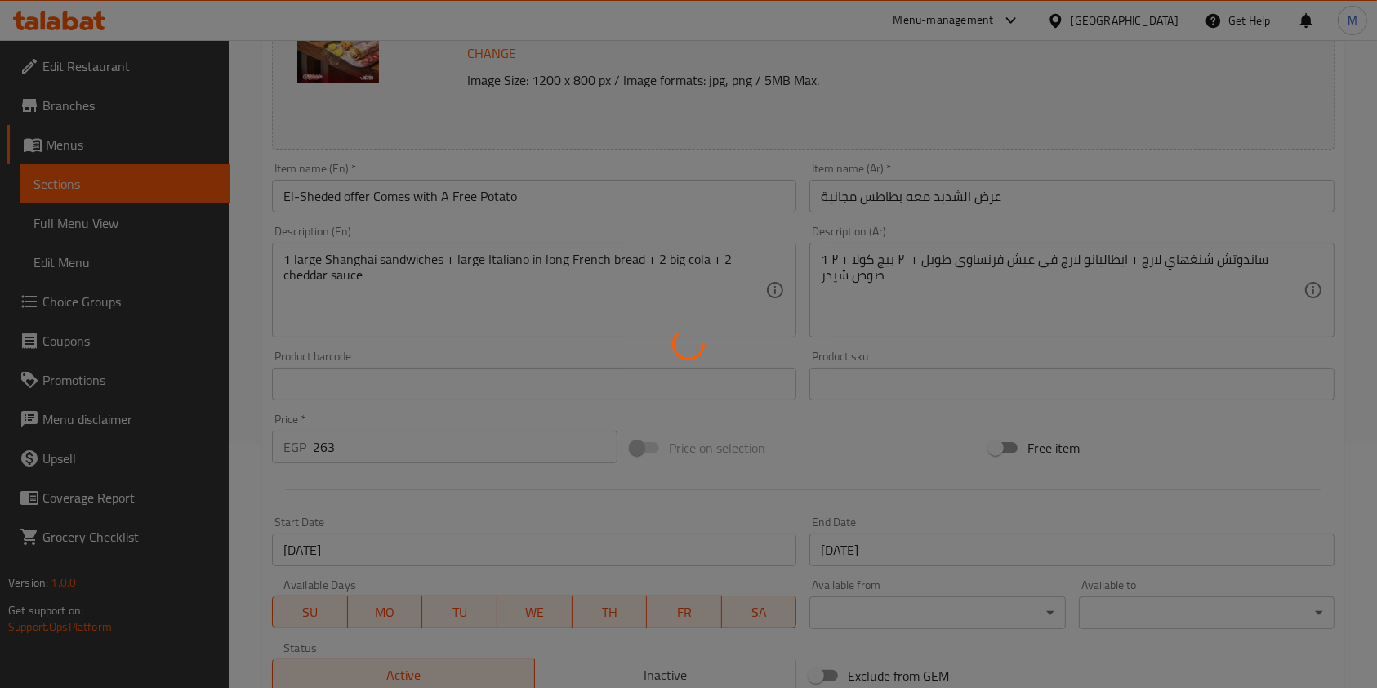
scroll to position [0, 0]
